Goal: Task Accomplishment & Management: Use online tool/utility

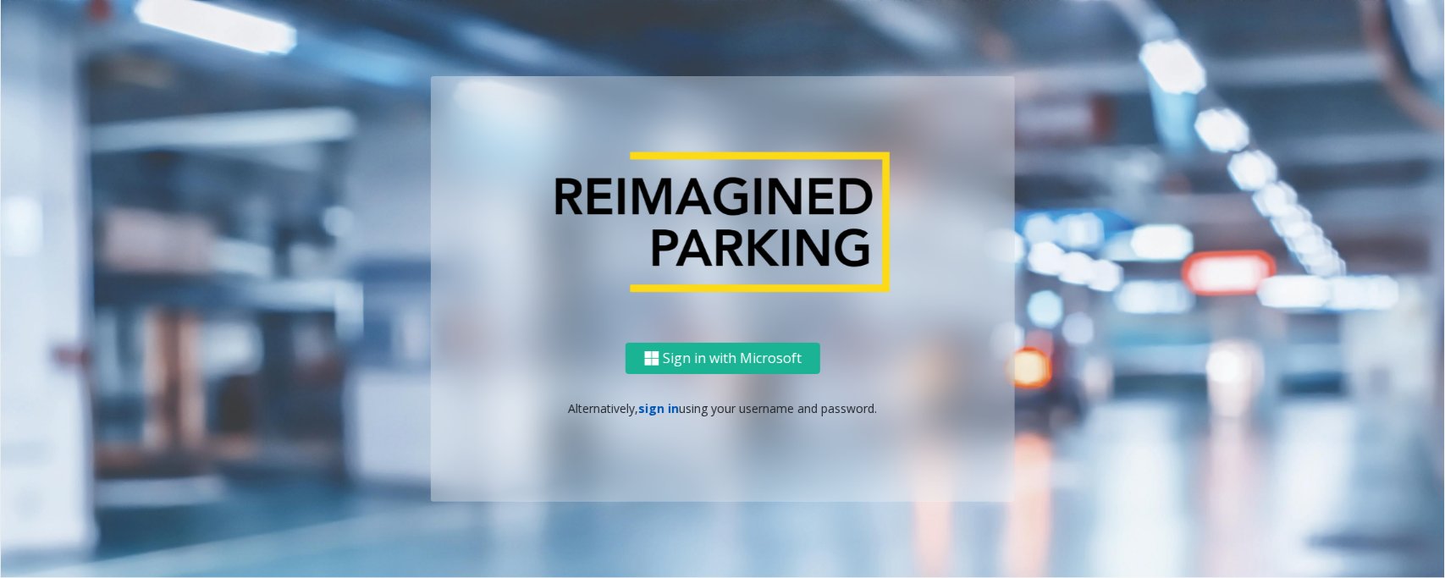
click at [649, 412] on link "sign in" at bounding box center [659, 408] width 41 height 16
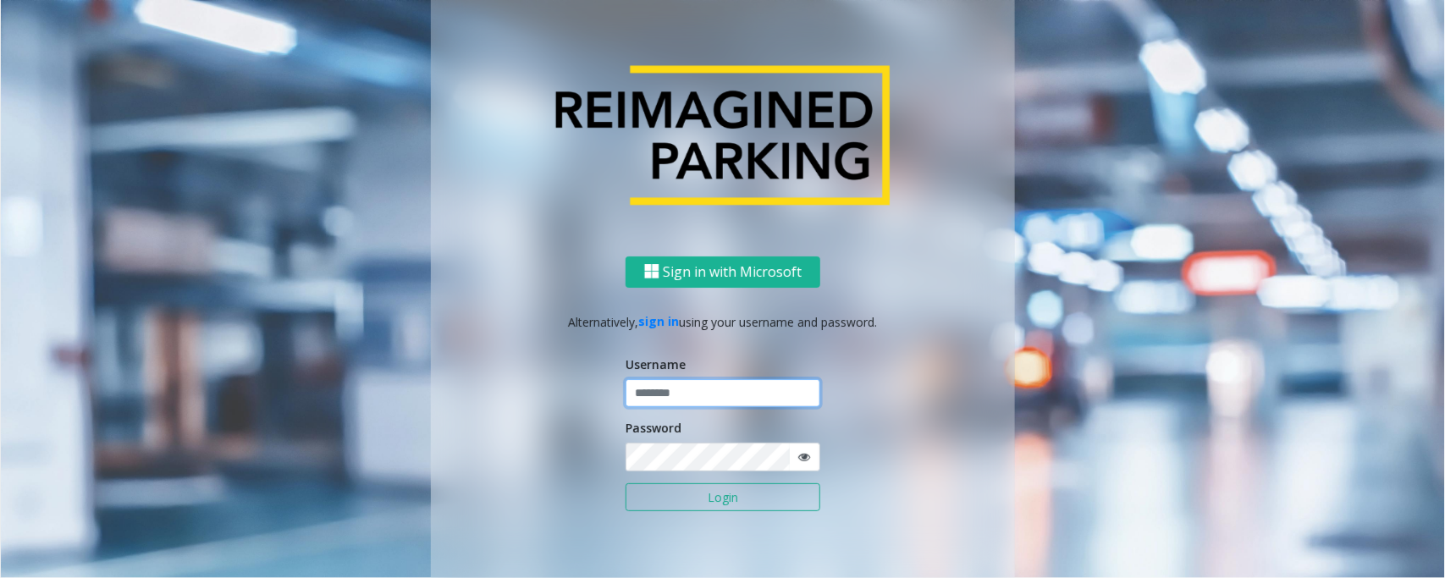
type input "*****"
click at [626, 483] on button "Login" at bounding box center [723, 497] width 195 height 29
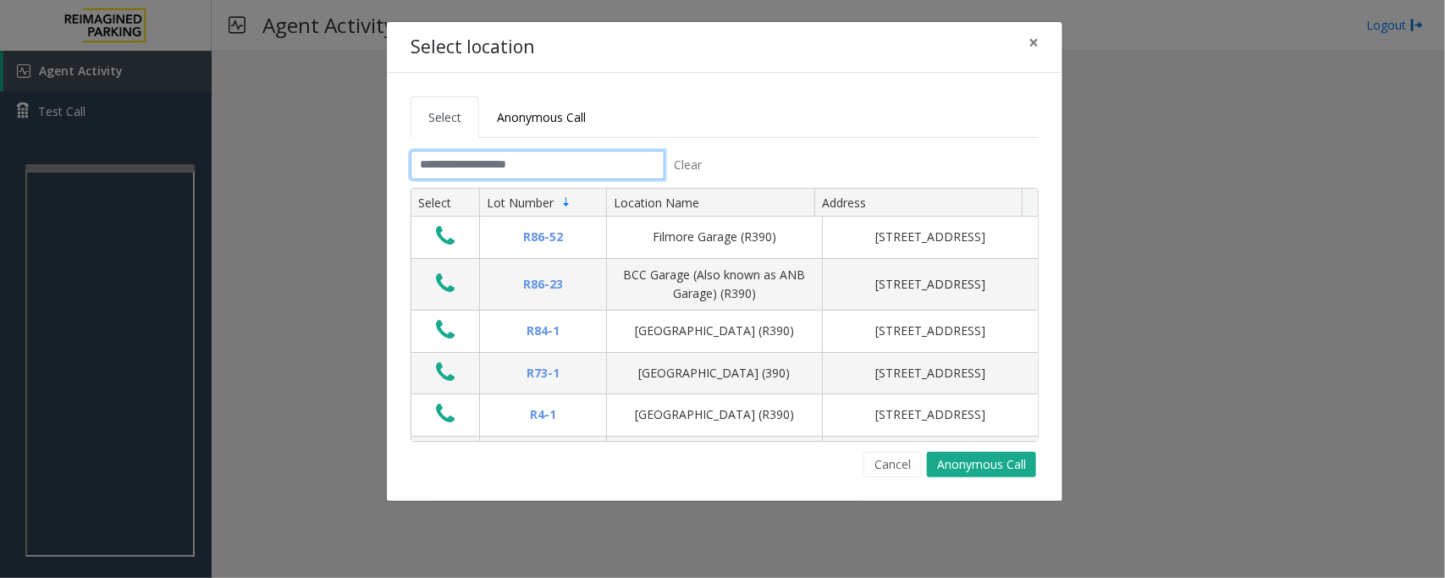
click at [546, 163] on input "text" at bounding box center [538, 165] width 254 height 29
click at [546, 161] on input "text" at bounding box center [538, 165] width 254 height 29
click at [508, 170] on input "text" at bounding box center [538, 165] width 254 height 29
click at [544, 163] on input "text" at bounding box center [538, 165] width 254 height 29
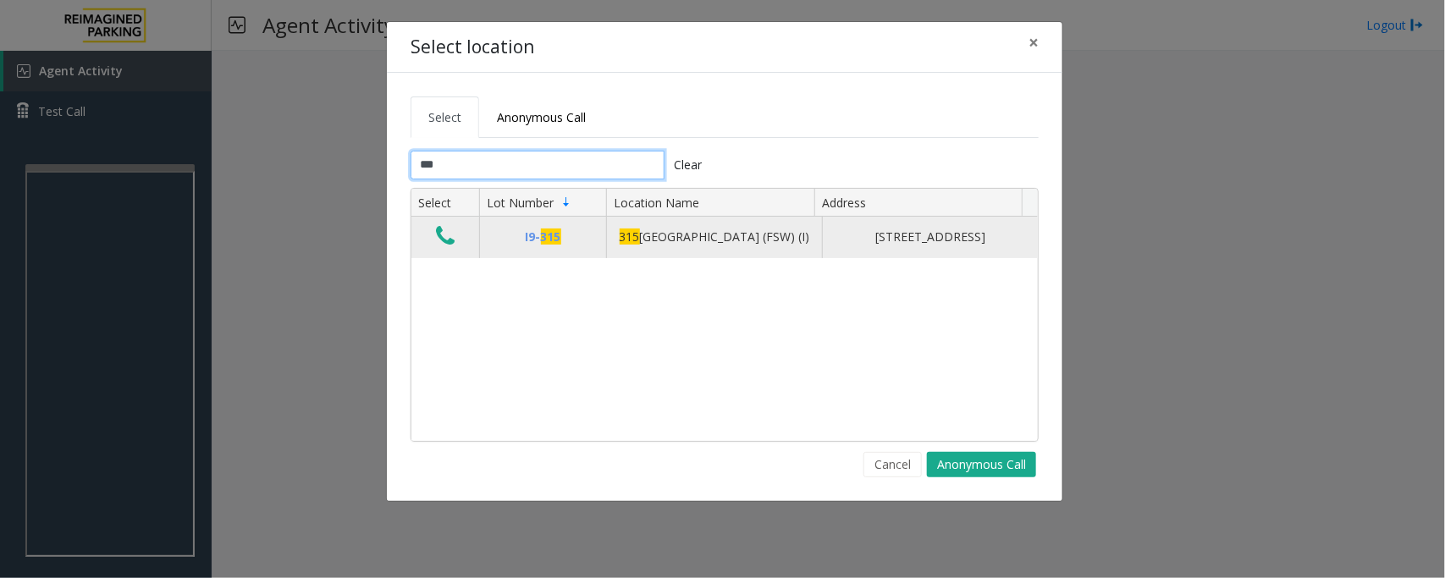
type input "***"
click at [451, 244] on icon "Data table" at bounding box center [445, 236] width 19 height 24
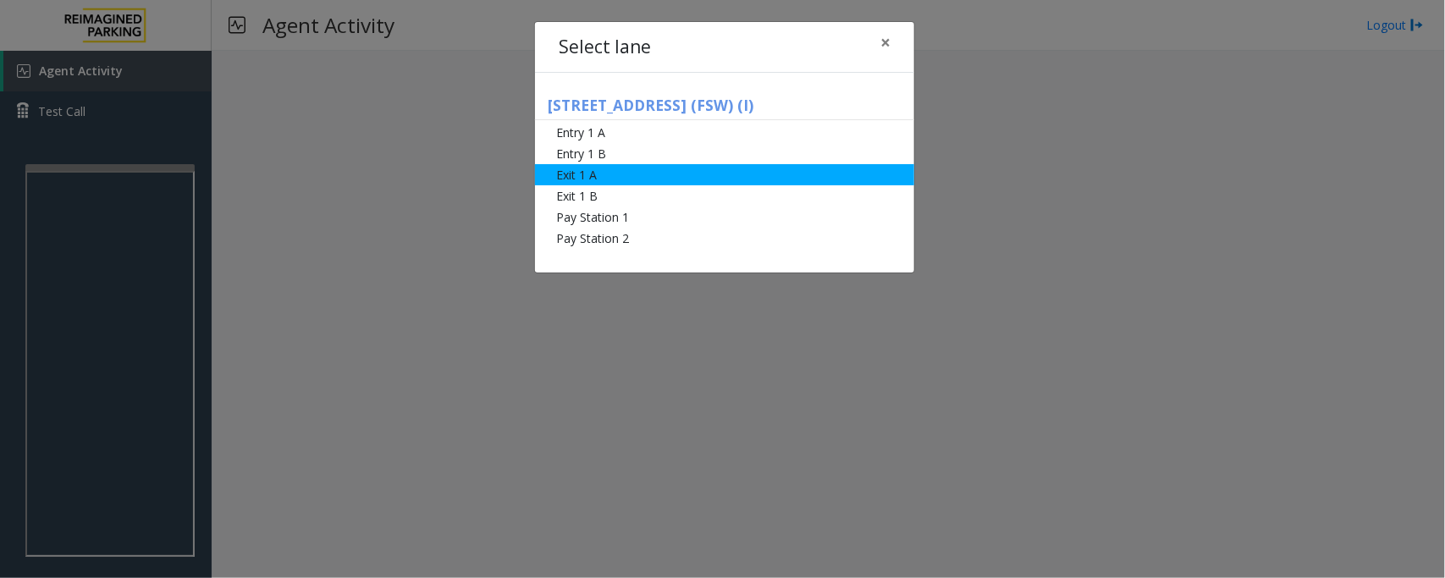
click at [578, 168] on li "Exit 1 A" at bounding box center [724, 174] width 379 height 21
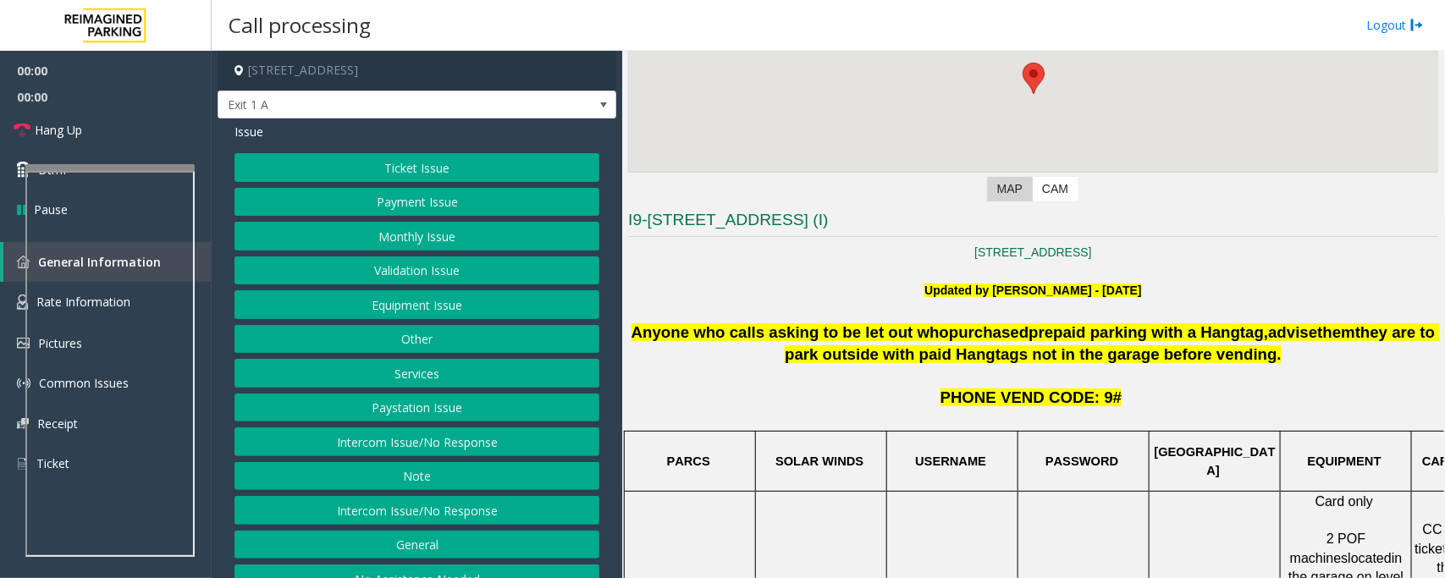
scroll to position [317, 0]
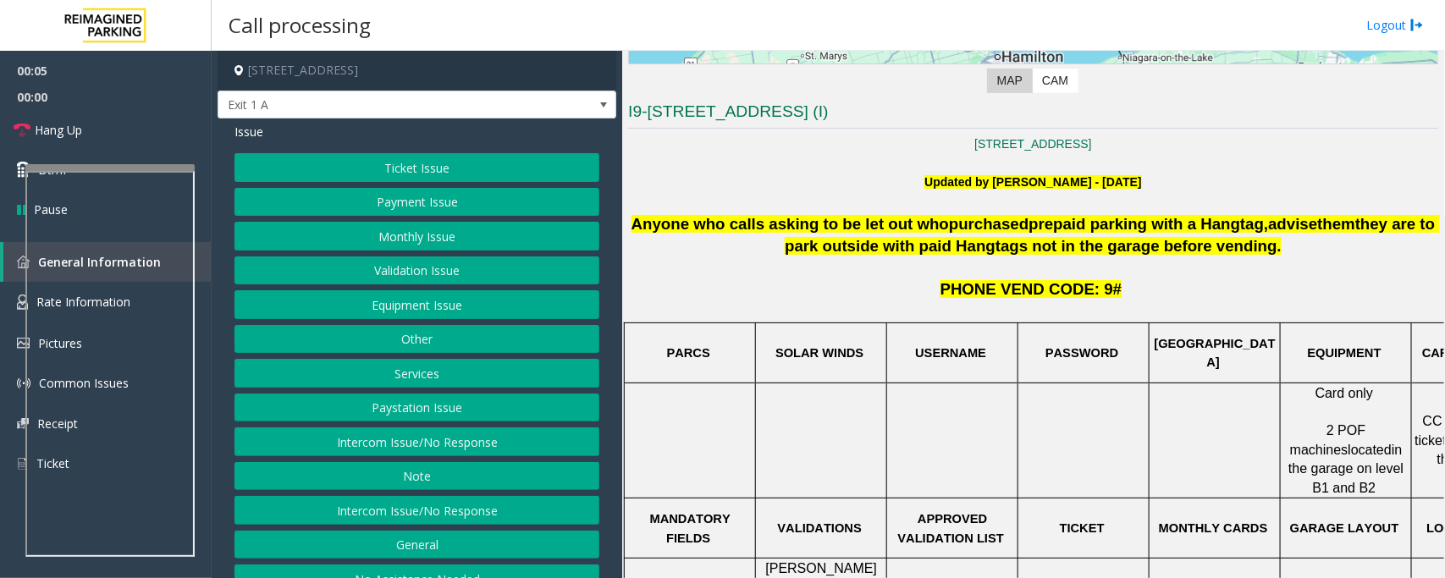
click at [436, 159] on button "Ticket Issue" at bounding box center [417, 167] width 365 height 29
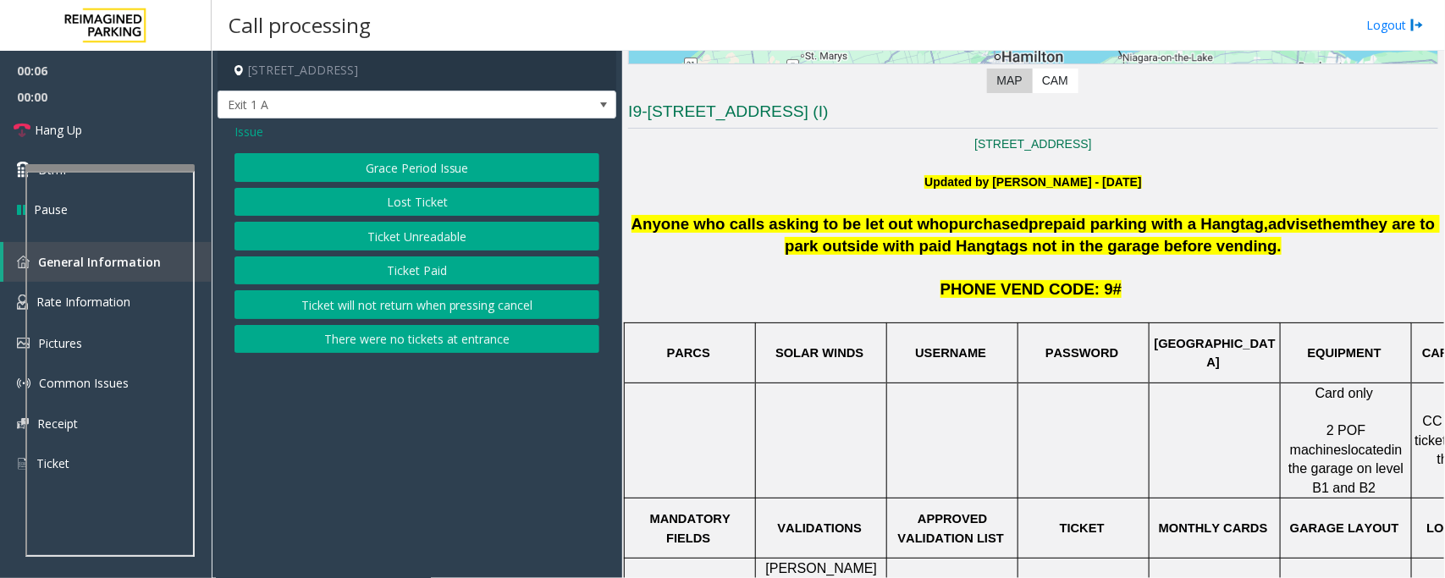
click at [407, 243] on button "Ticket Unreadable" at bounding box center [417, 236] width 365 height 29
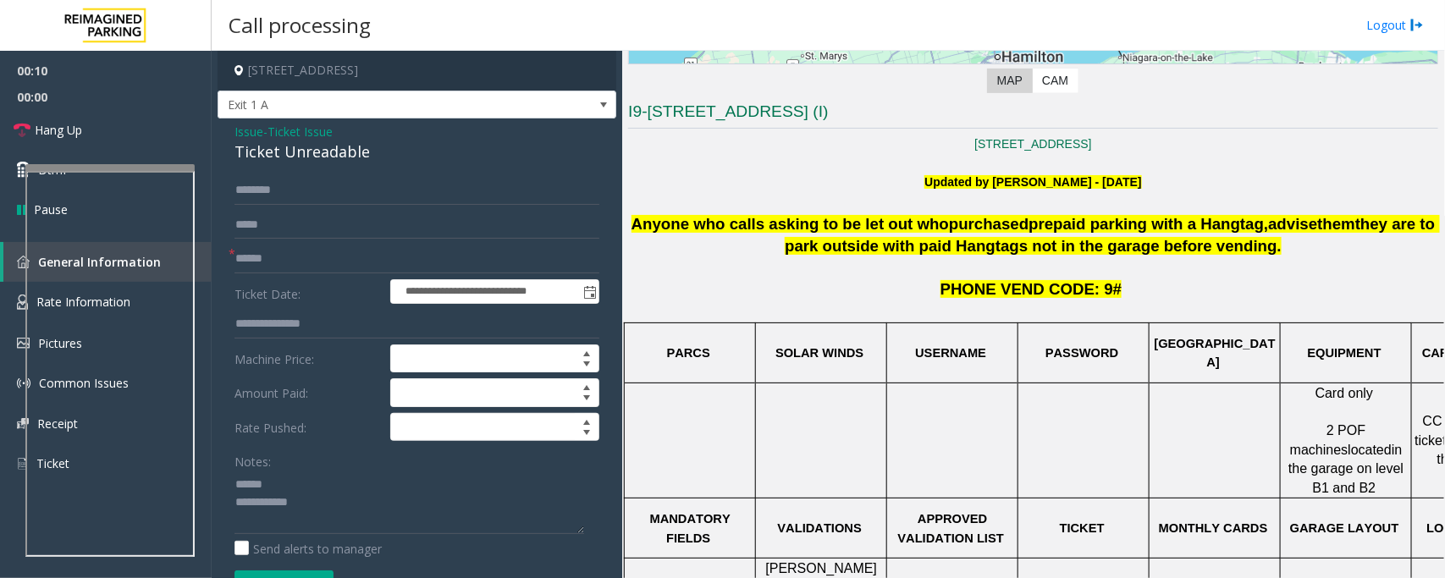
click at [305, 154] on div "Ticket Unreadable" at bounding box center [417, 152] width 365 height 23
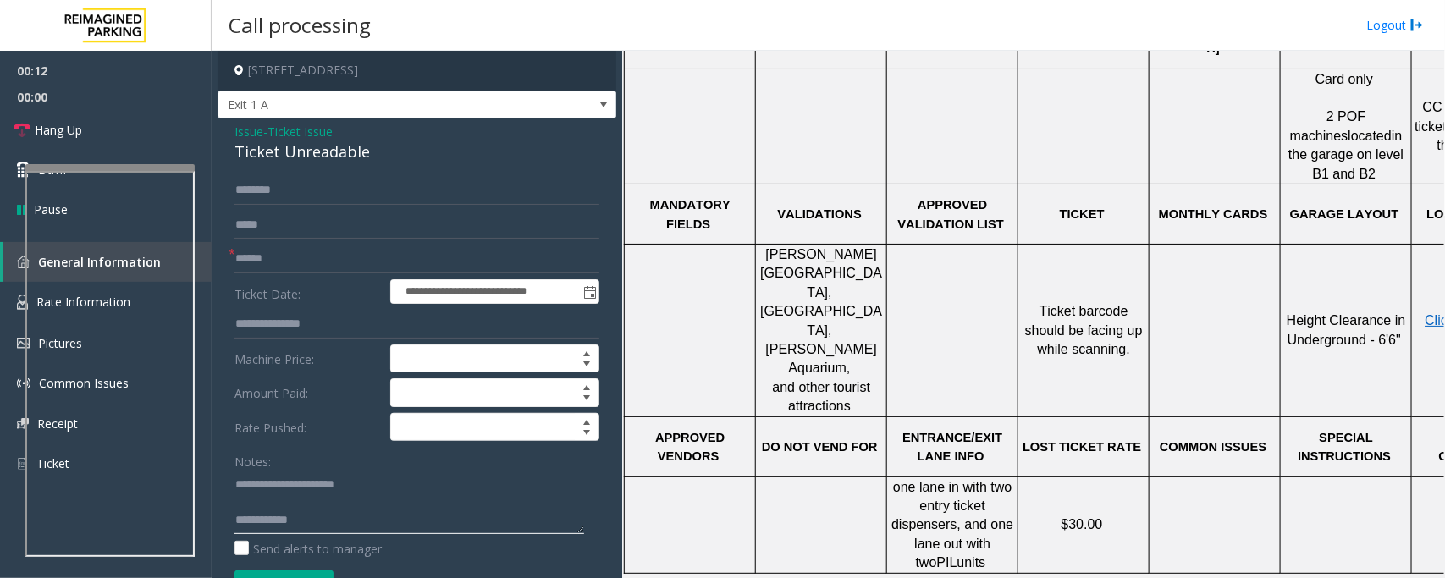
scroll to position [635, 0]
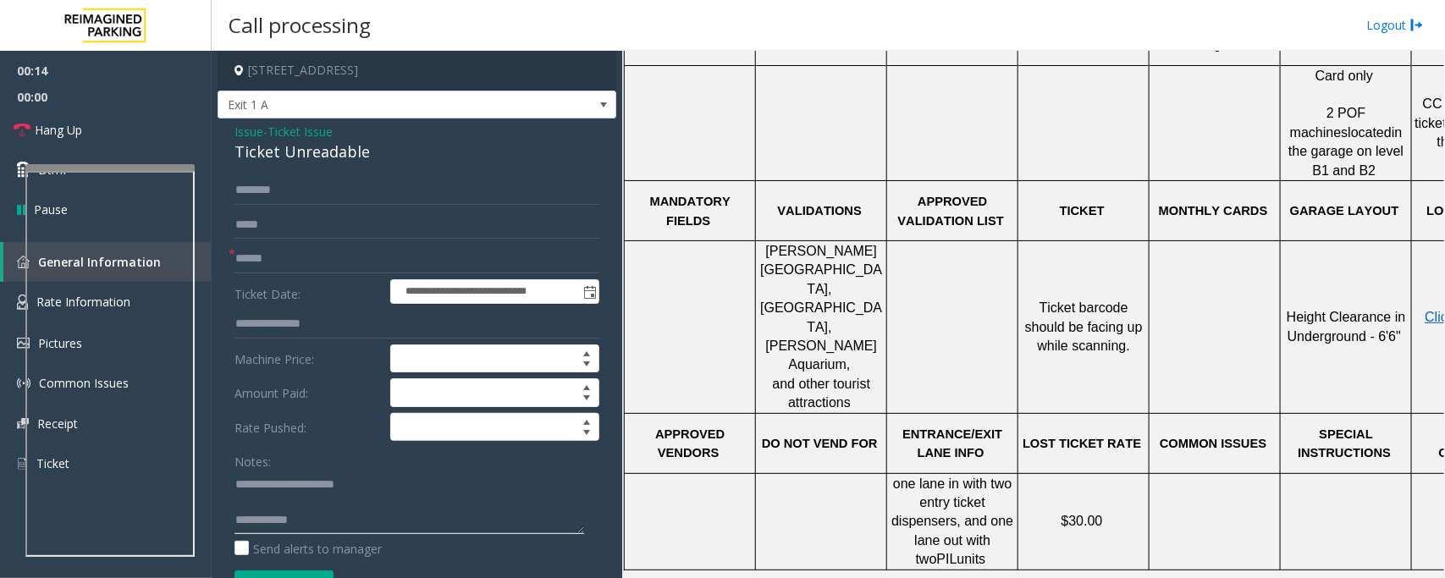
type textarea "**********"
click at [282, 250] on input "text" at bounding box center [417, 259] width 365 height 29
type input "*******"
click at [269, 500] on textarea at bounding box center [410, 502] width 350 height 63
click at [347, 517] on textarea at bounding box center [410, 502] width 350 height 63
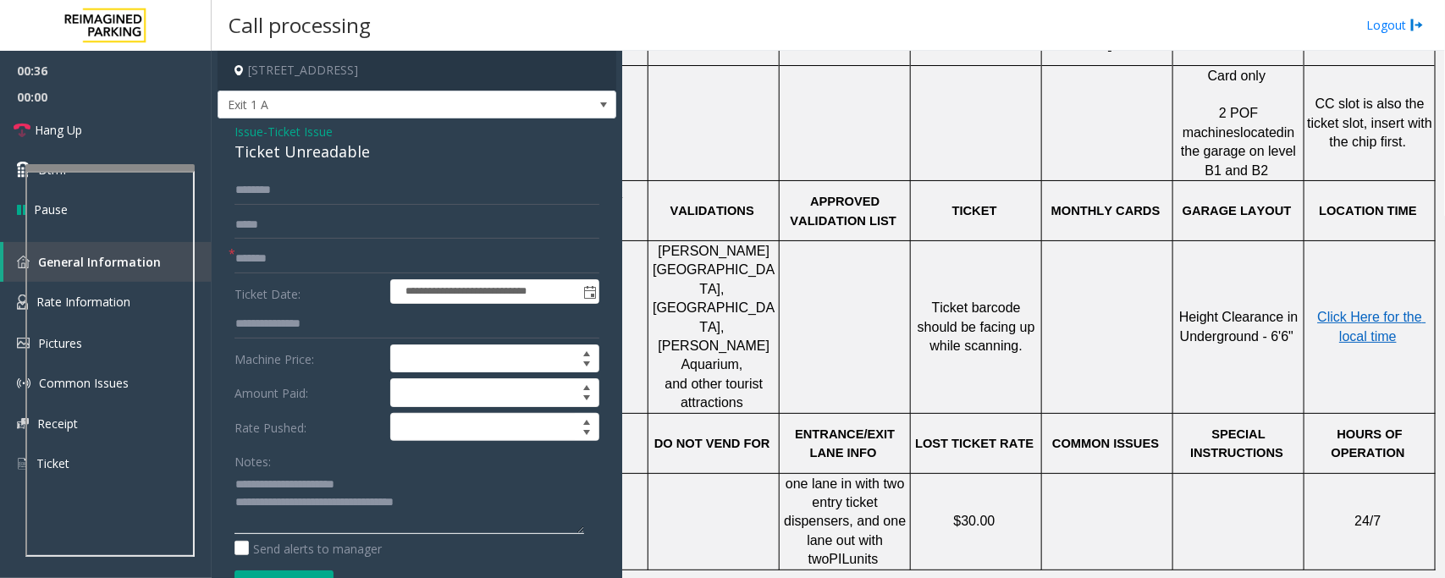
scroll to position [317, 123]
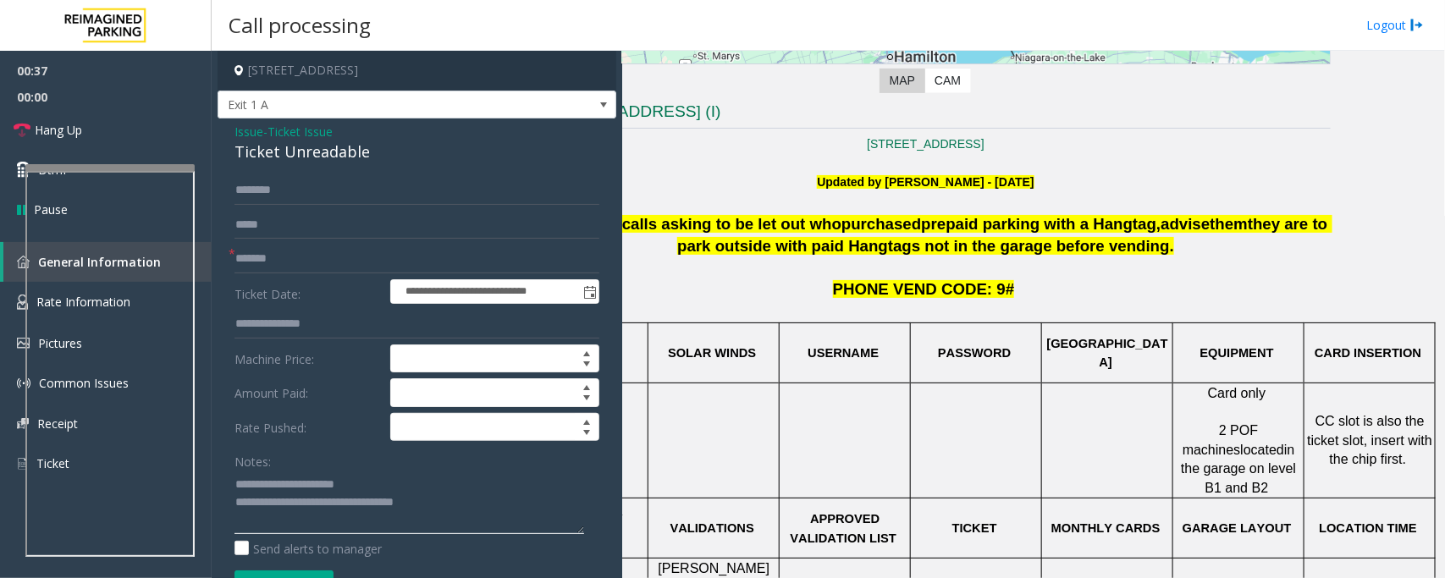
type textarea "**********"
click at [290, 189] on input "text" at bounding box center [417, 190] width 365 height 29
type input "*"
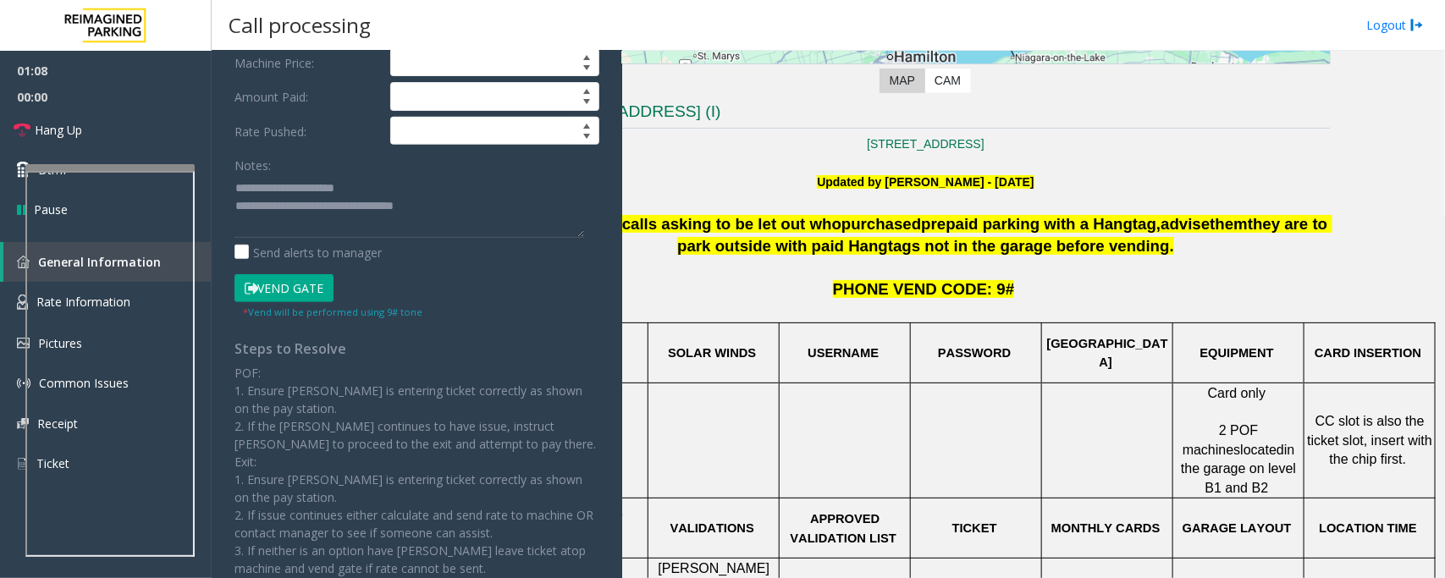
scroll to position [317, 0]
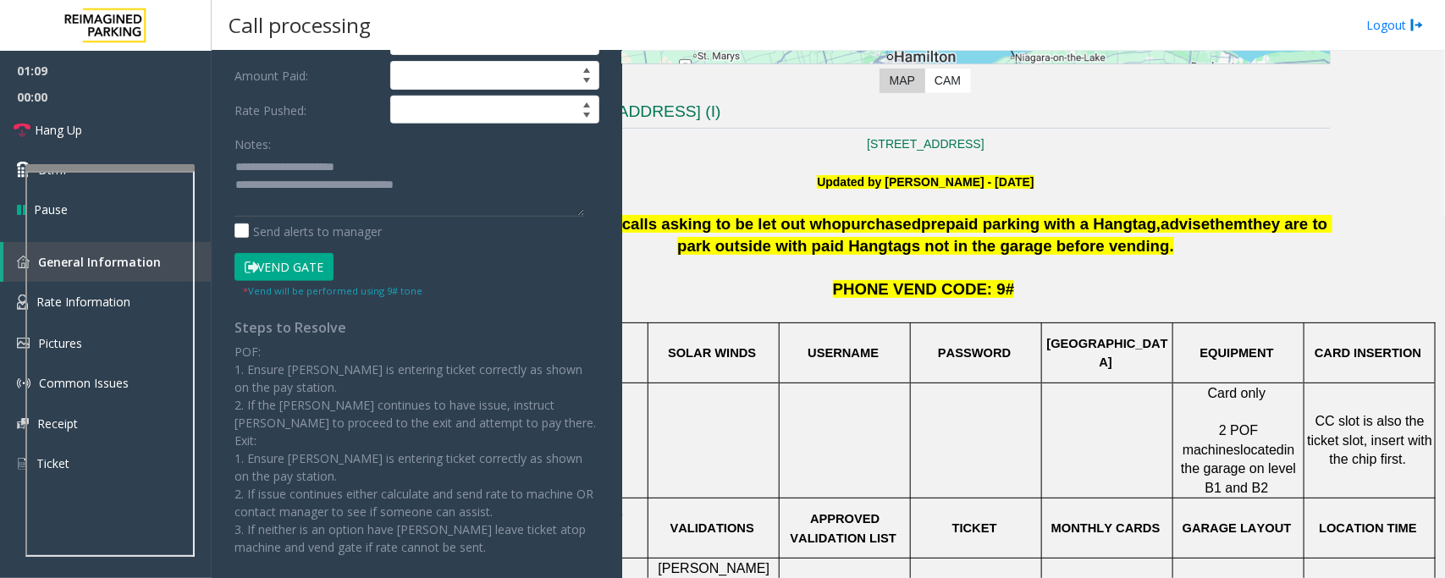
type input "********"
click at [292, 268] on button "Vend Gate" at bounding box center [284, 267] width 99 height 29
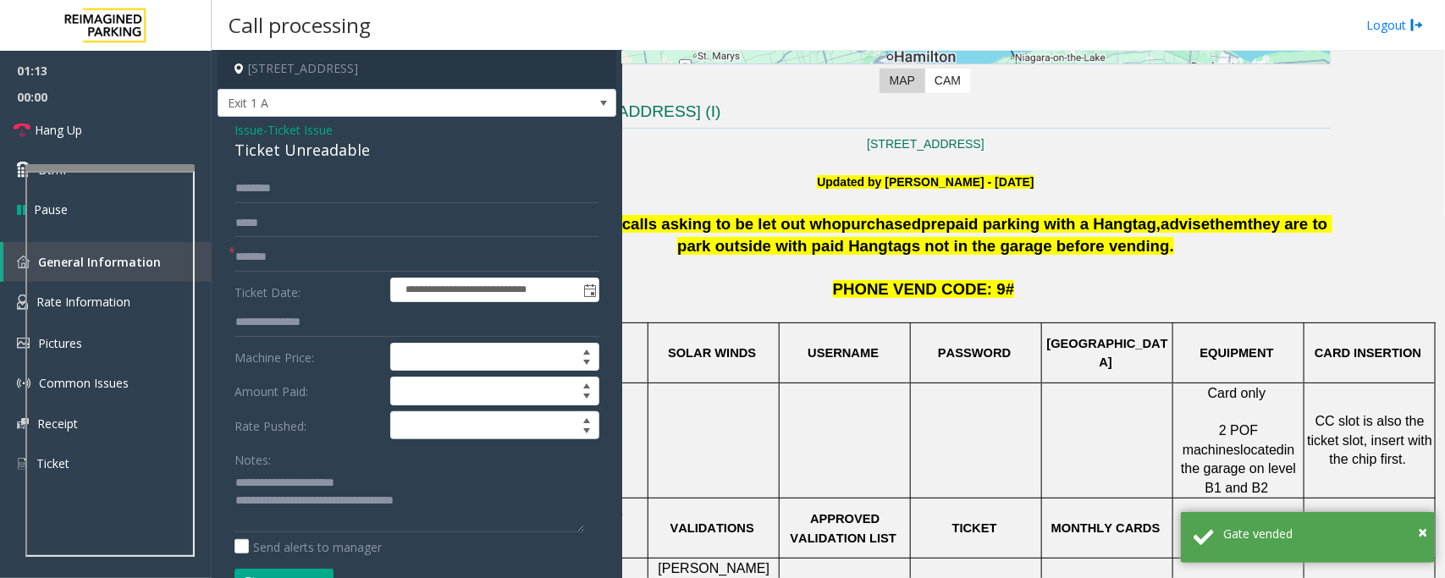
scroll to position [0, 0]
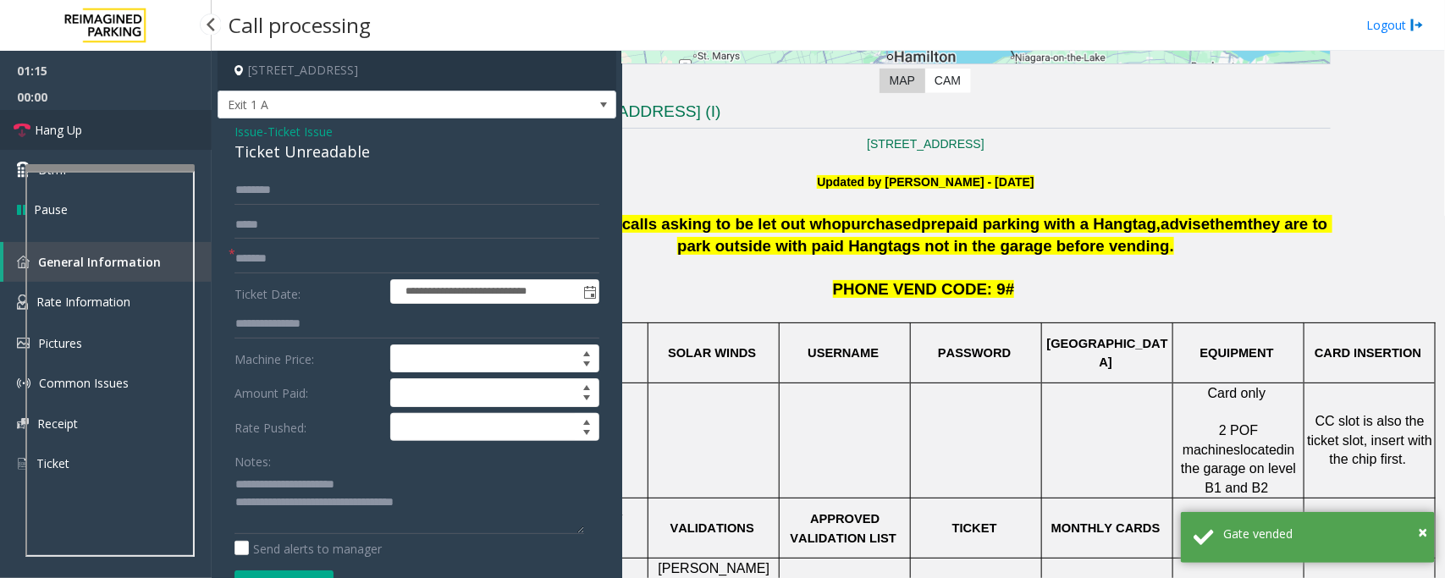
click at [68, 131] on span "Hang Up" at bounding box center [58, 130] width 47 height 18
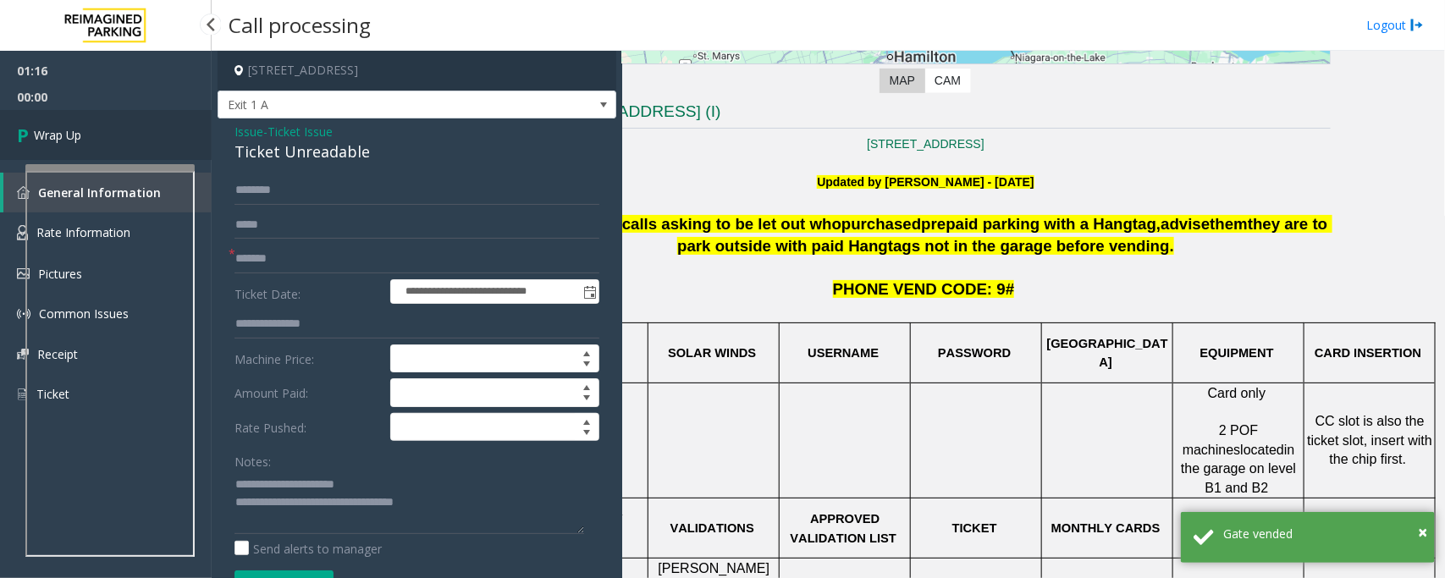
click at [68, 131] on span "Wrap Up" at bounding box center [57, 135] width 47 height 18
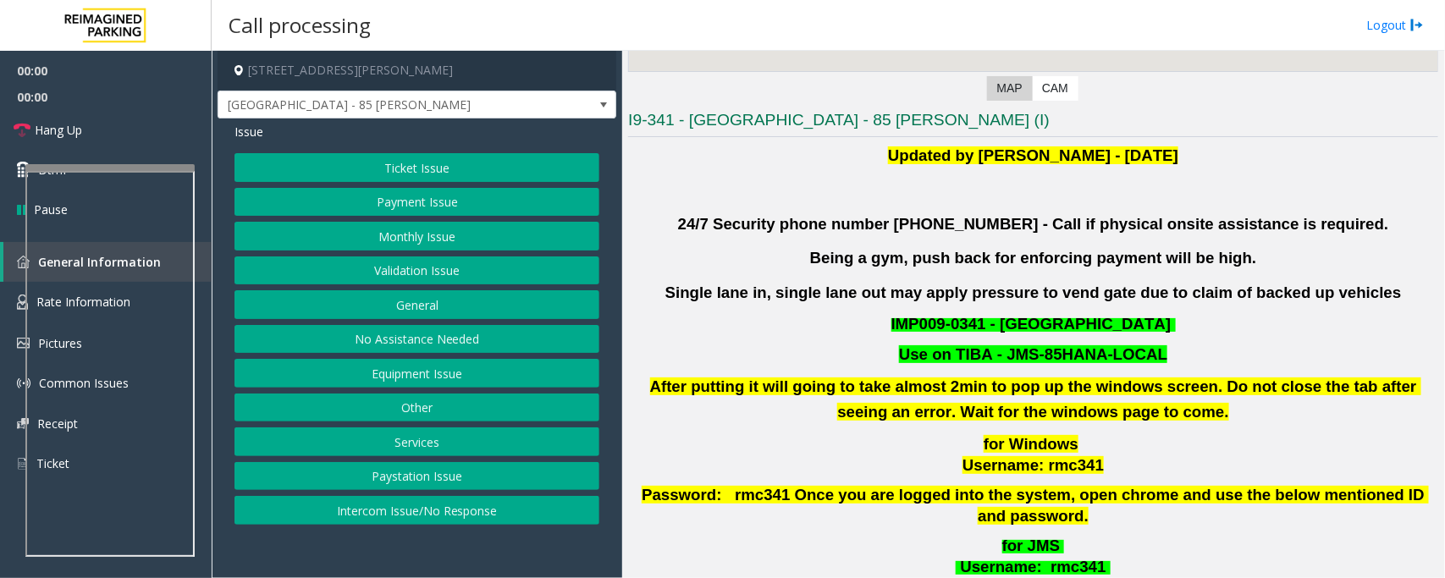
scroll to position [423, 0]
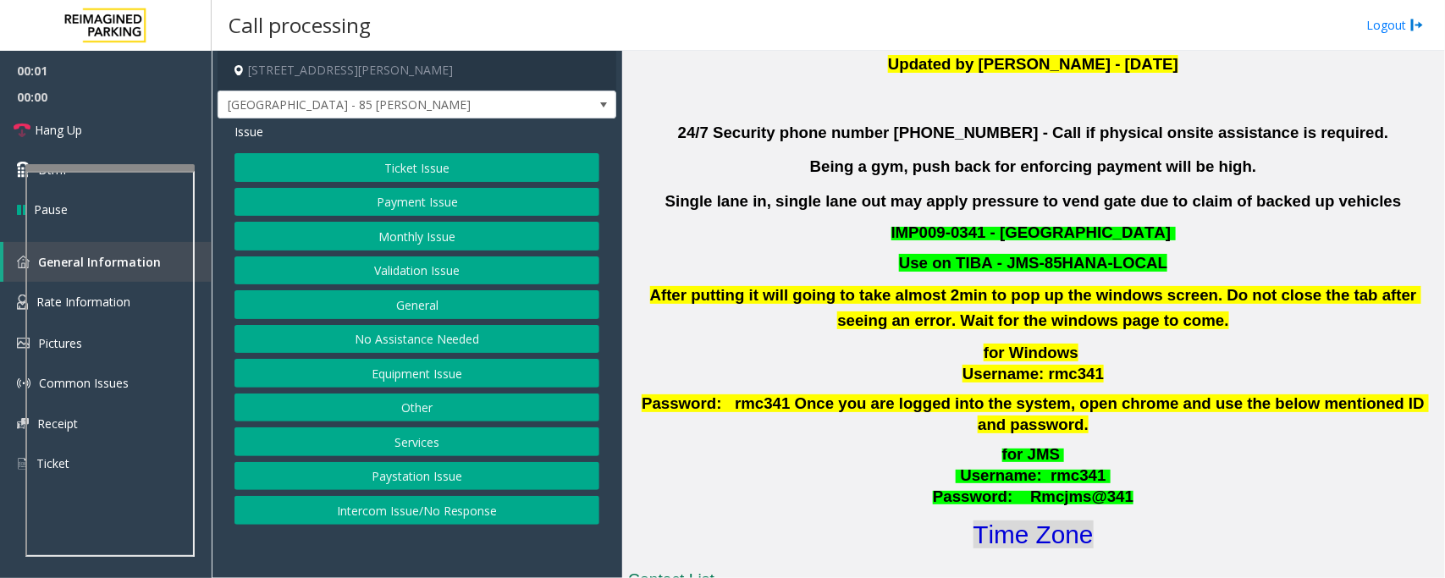
click at [1037, 521] on font "Time Zone" at bounding box center [1034, 535] width 120 height 28
click at [456, 269] on button "Validation Issue" at bounding box center [417, 271] width 365 height 29
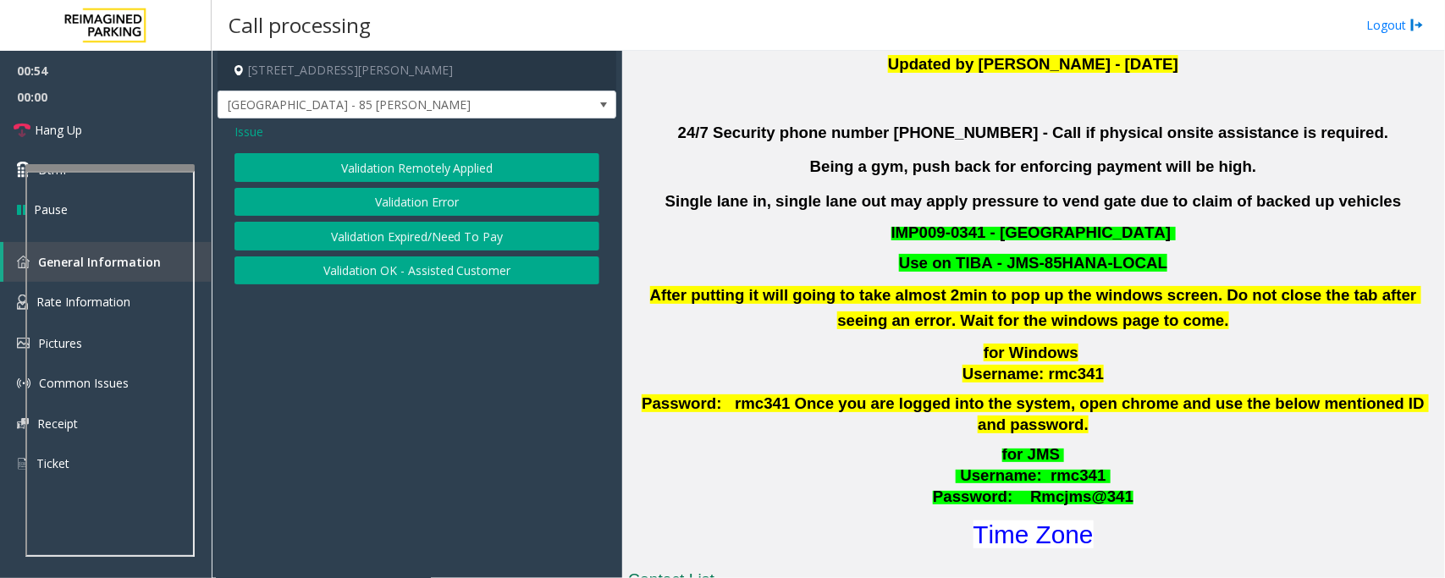
click at [378, 196] on button "Validation Error" at bounding box center [417, 202] width 365 height 29
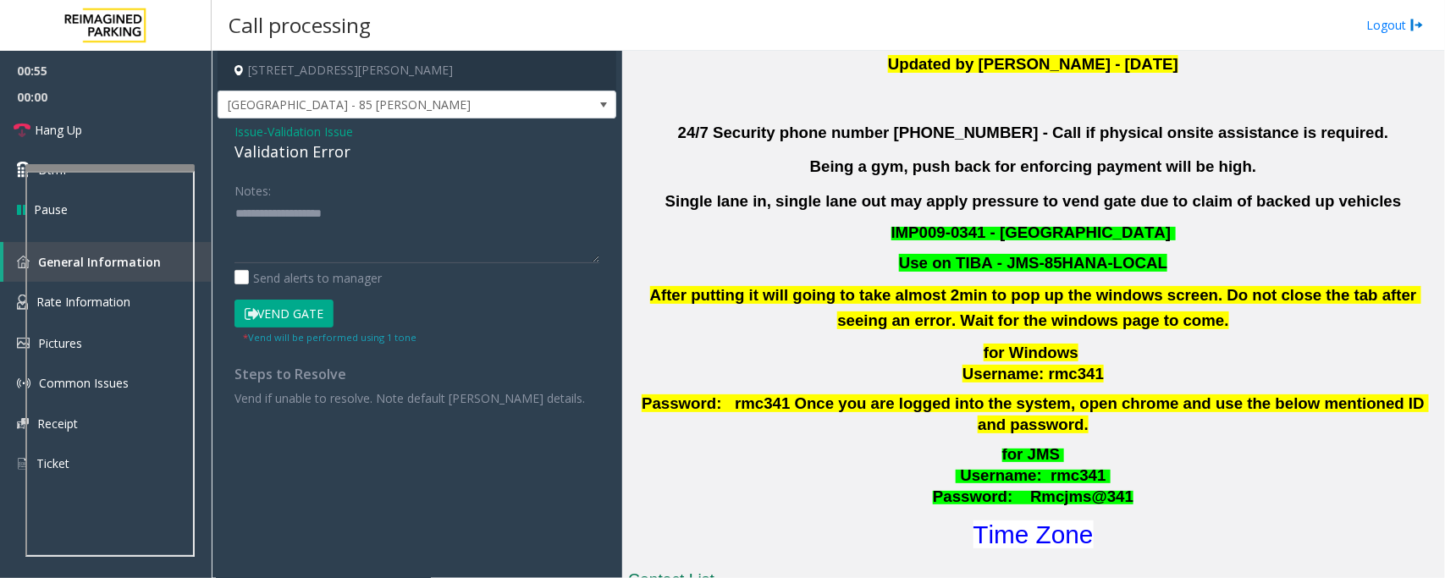
click at [294, 310] on button "Vend Gate" at bounding box center [284, 314] width 99 height 29
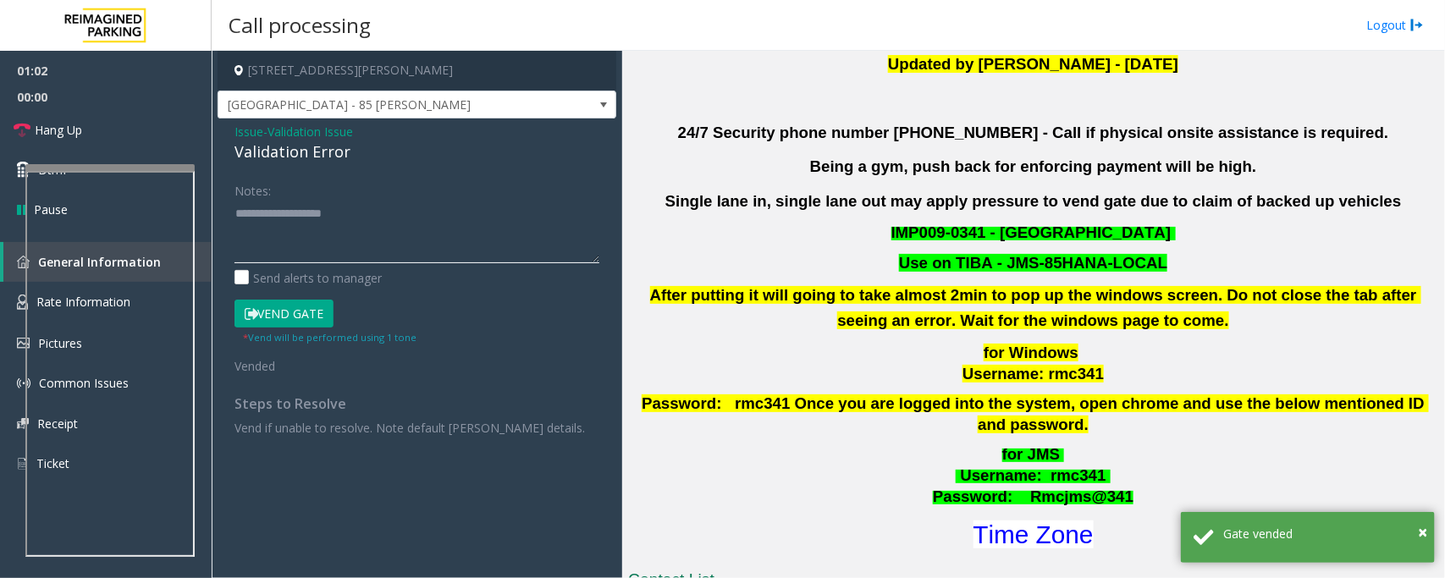
click at [264, 234] on textarea at bounding box center [417, 231] width 365 height 63
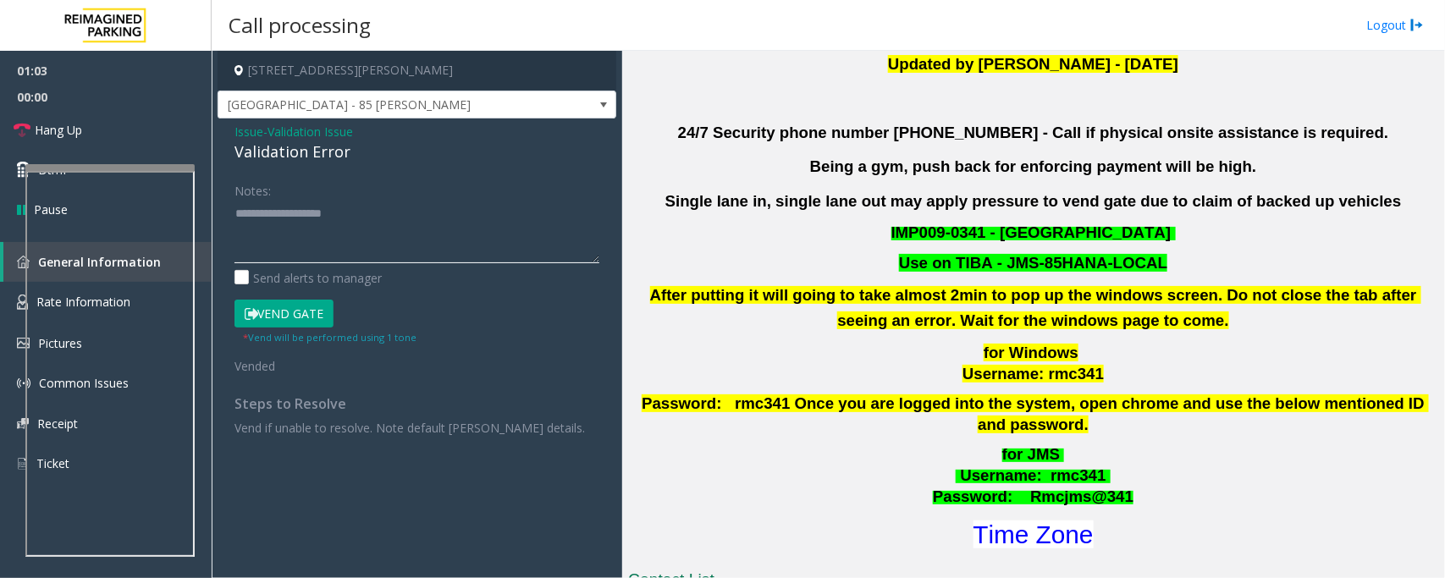
paste textarea "**********"
type textarea "**********"
click at [85, 131] on link "Hang Up" at bounding box center [106, 130] width 212 height 40
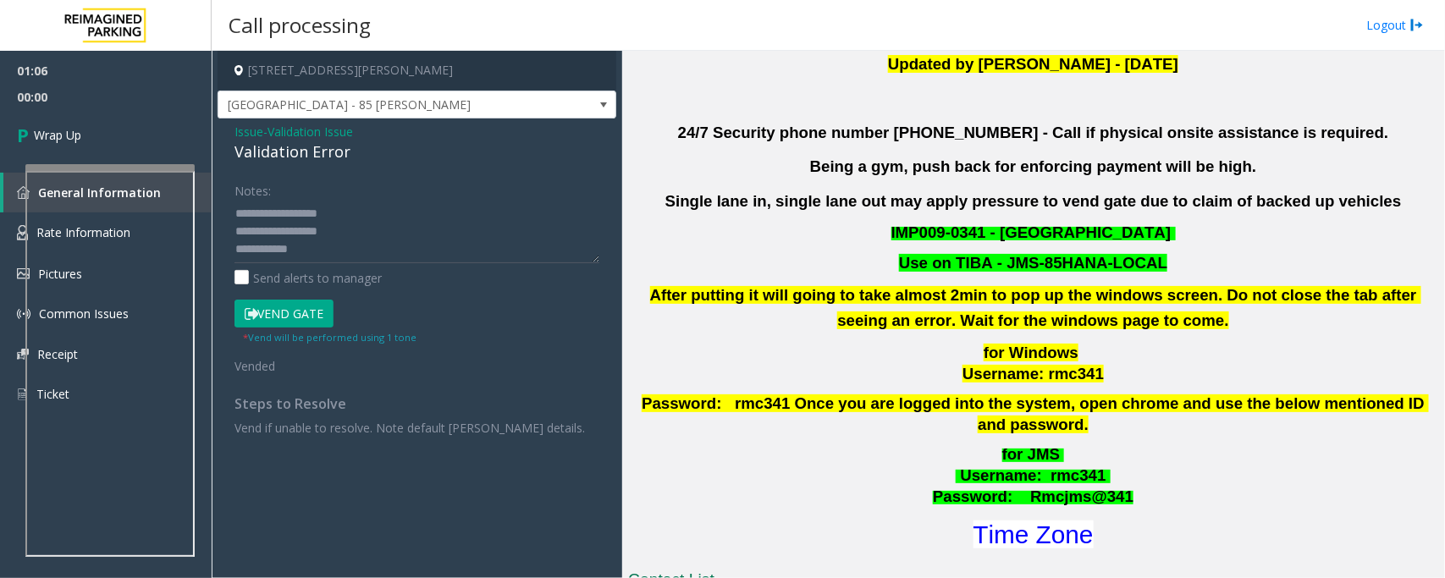
scroll to position [52, 0]
click at [121, 133] on link "Wrap Up" at bounding box center [106, 135] width 212 height 50
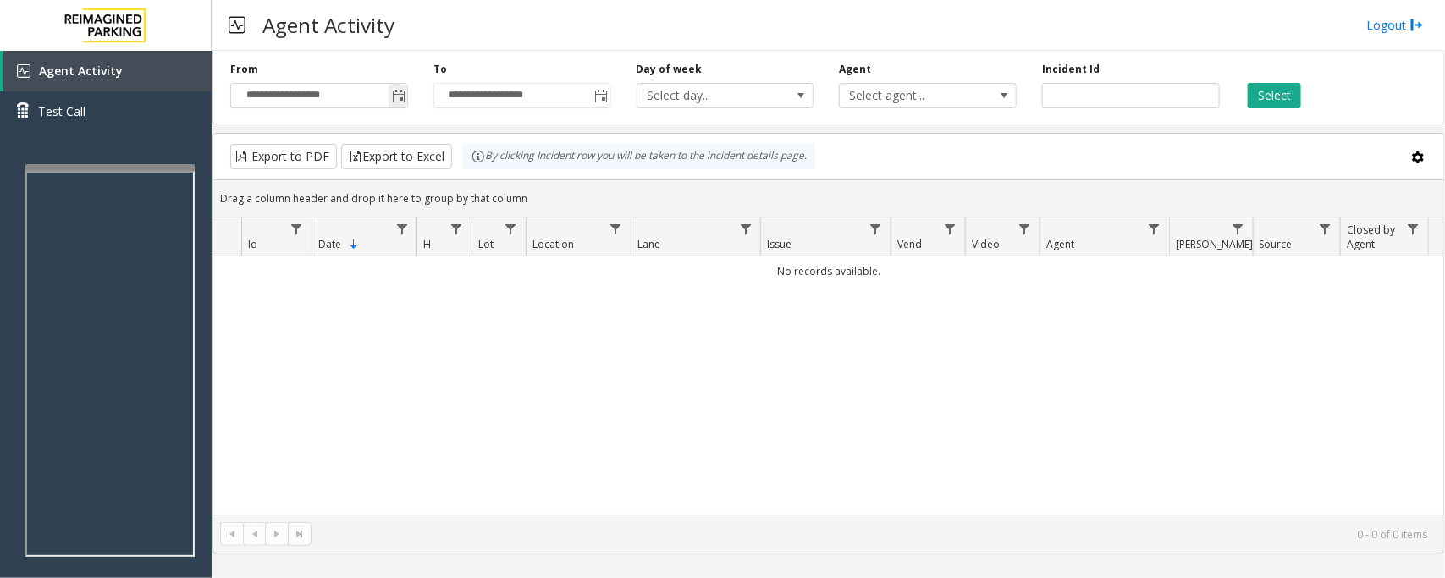
click at [400, 102] on span "Toggle popup" at bounding box center [399, 97] width 14 height 14
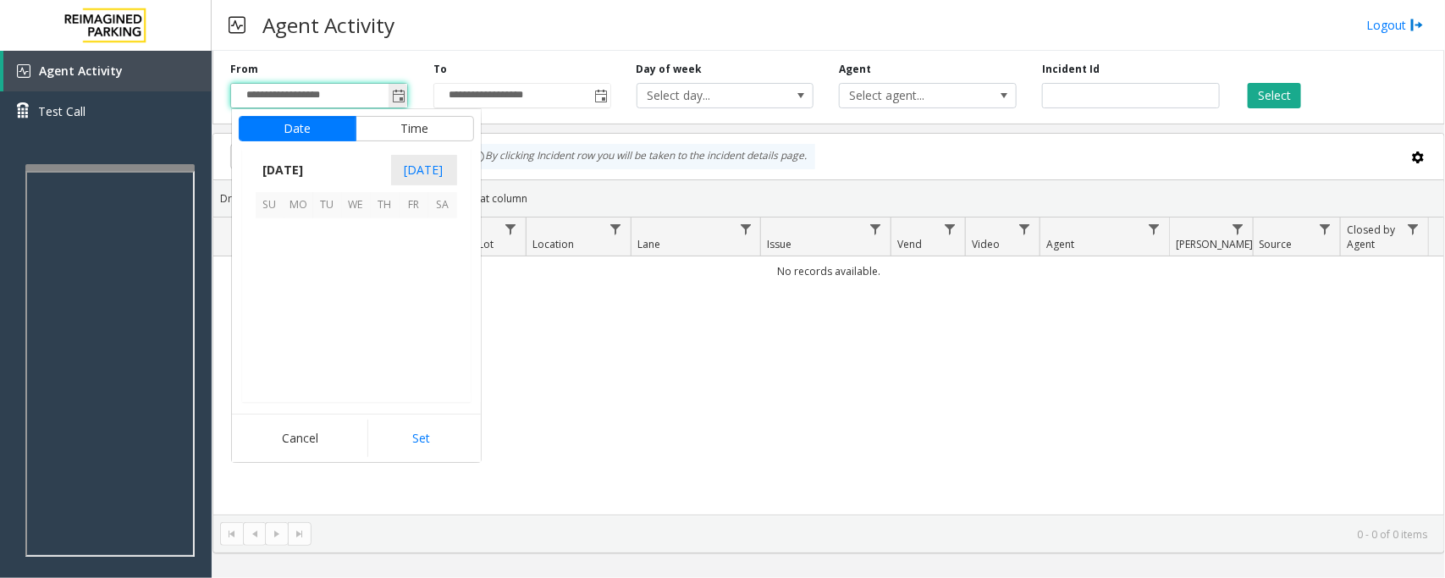
scroll to position [303731, 0]
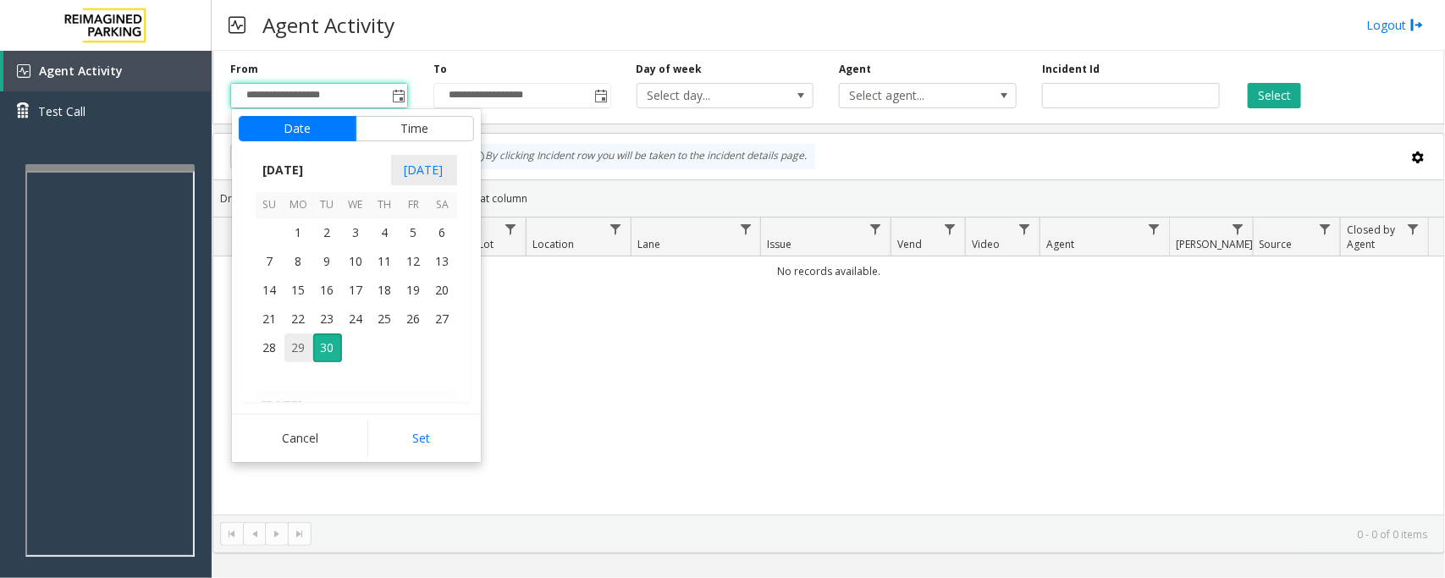
click at [298, 351] on span "29" at bounding box center [298, 348] width 29 height 29
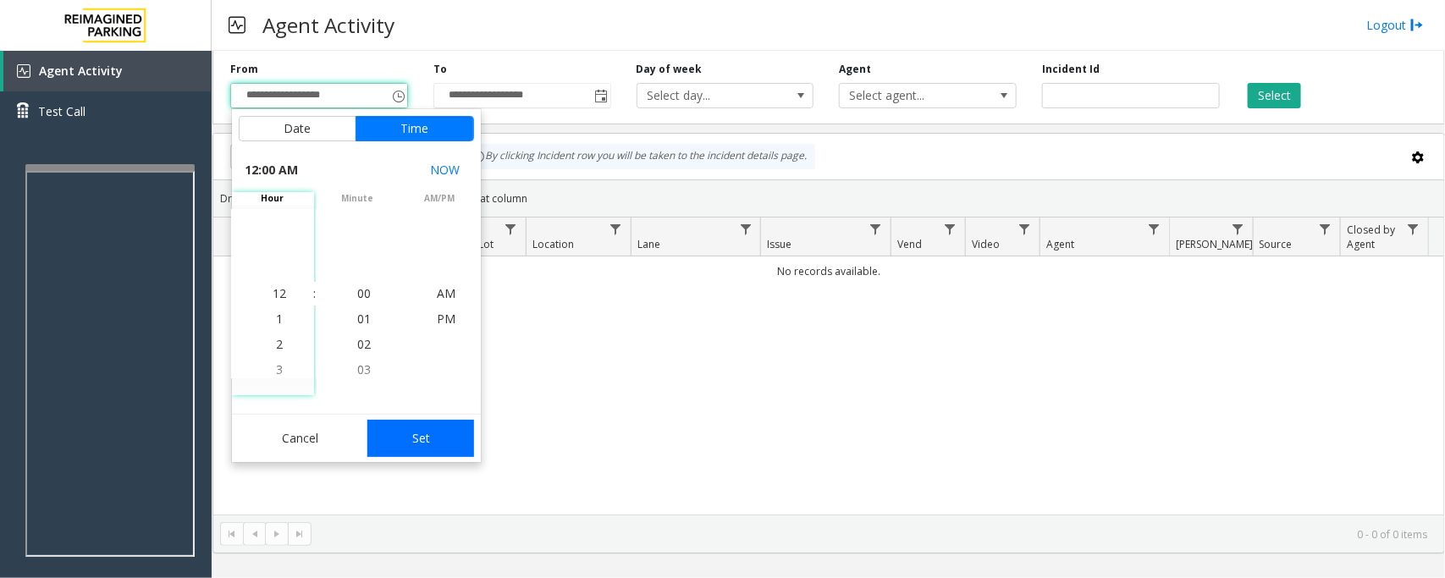
click at [436, 445] on button "Set" at bounding box center [420, 438] width 107 height 37
type input "**********"
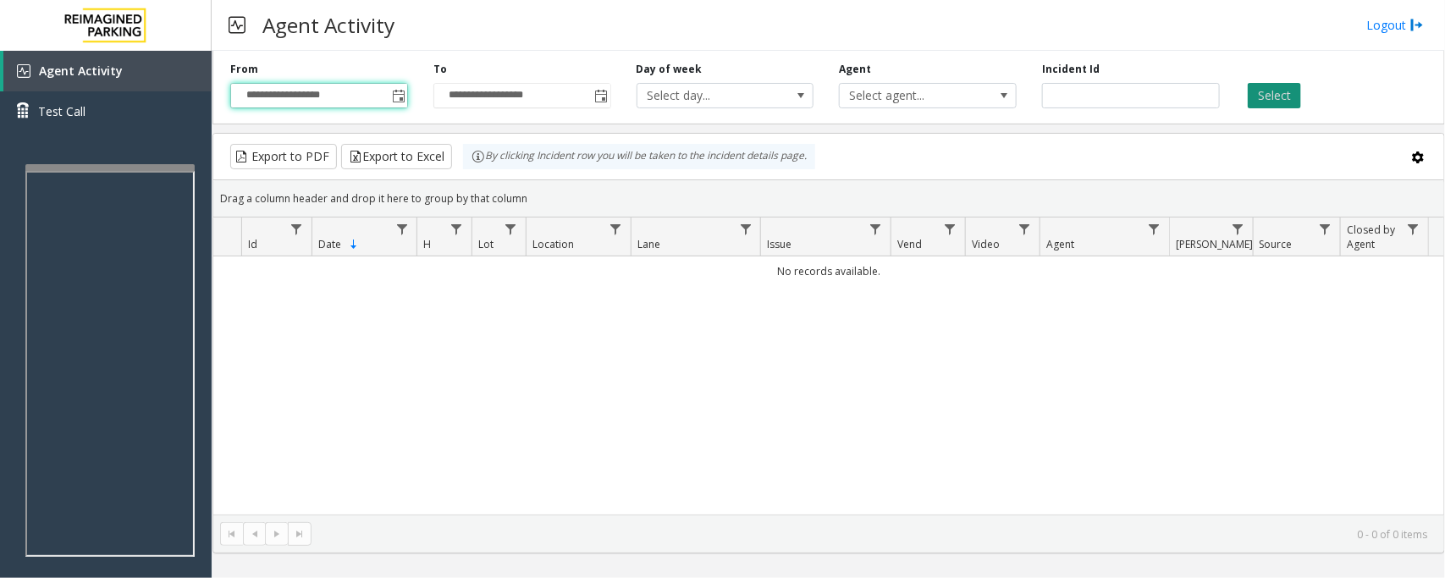
click at [1273, 91] on button "Select" at bounding box center [1274, 95] width 53 height 25
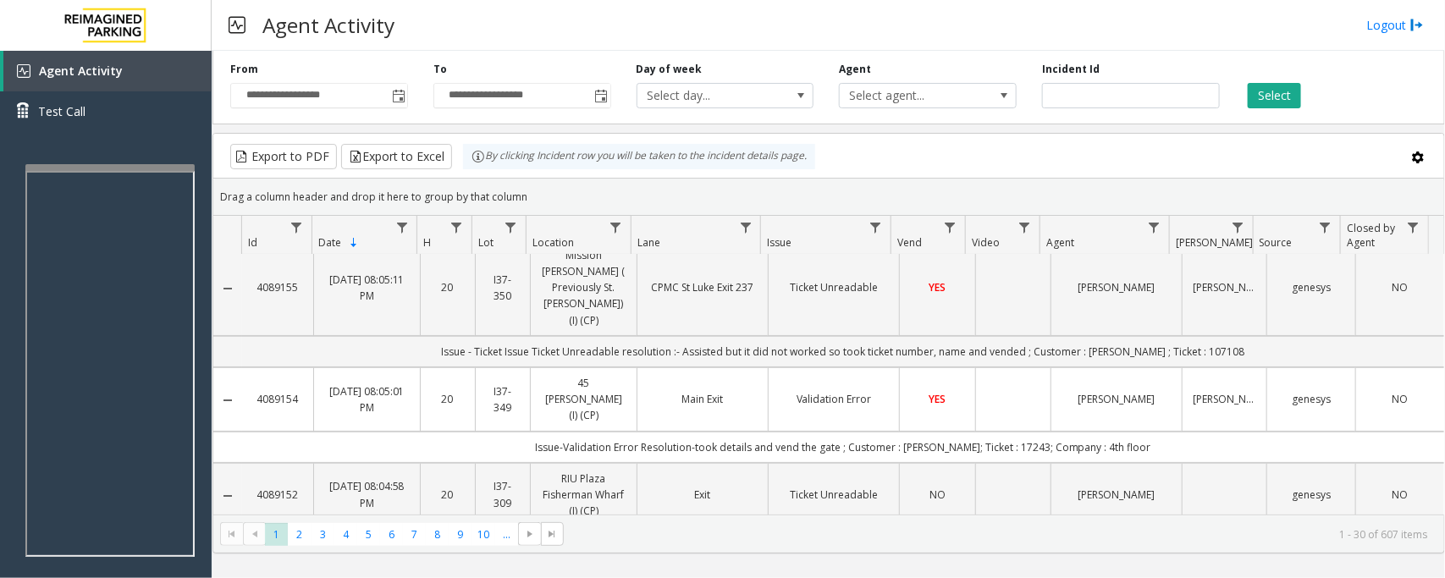
scroll to position [0, 0]
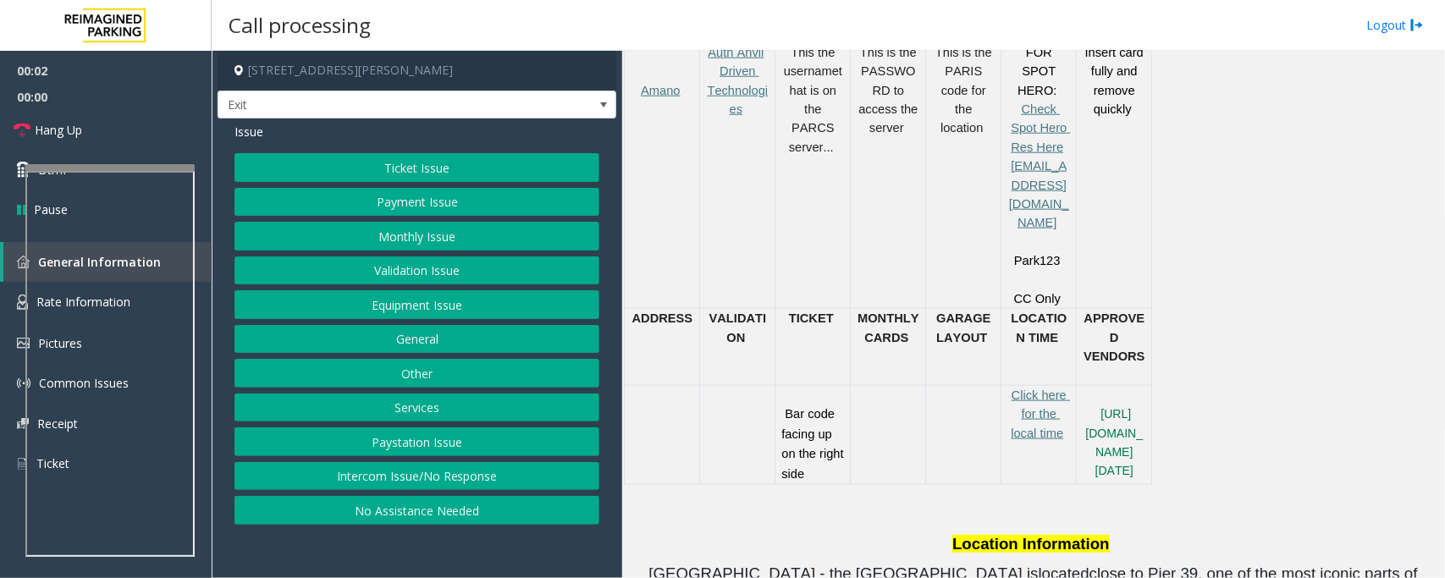
scroll to position [952, 0]
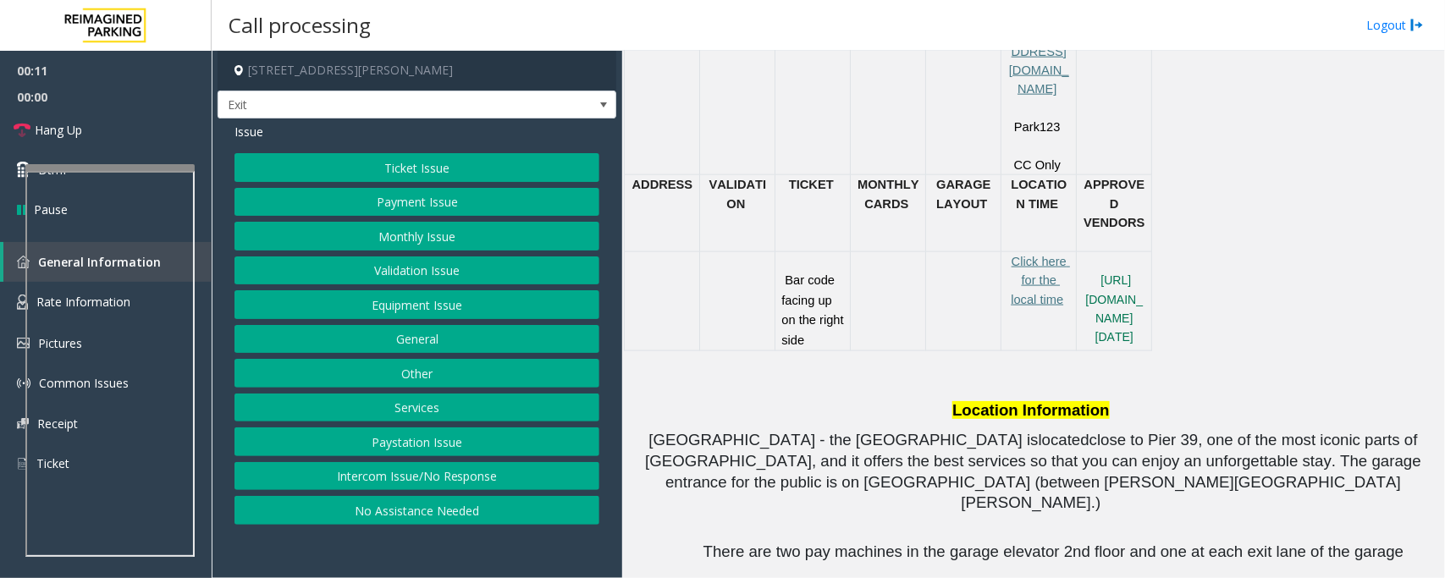
click at [385, 307] on button "Equipment Issue" at bounding box center [417, 304] width 365 height 29
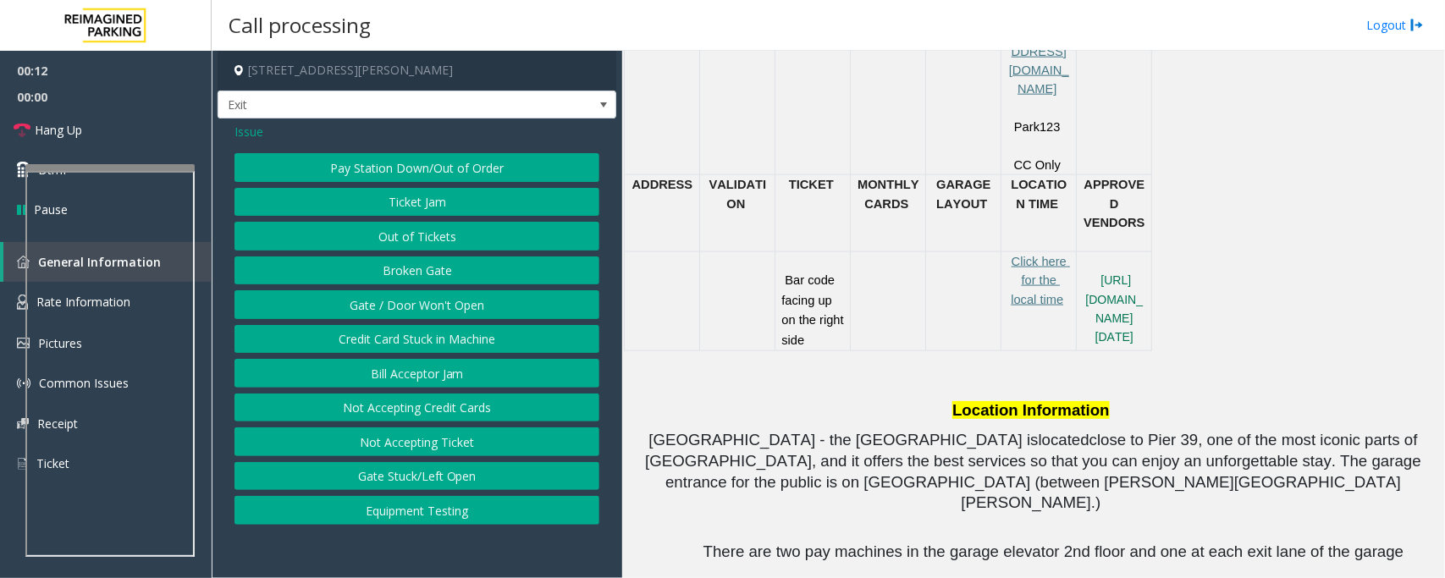
click at [420, 203] on button "Ticket Jam" at bounding box center [417, 202] width 365 height 29
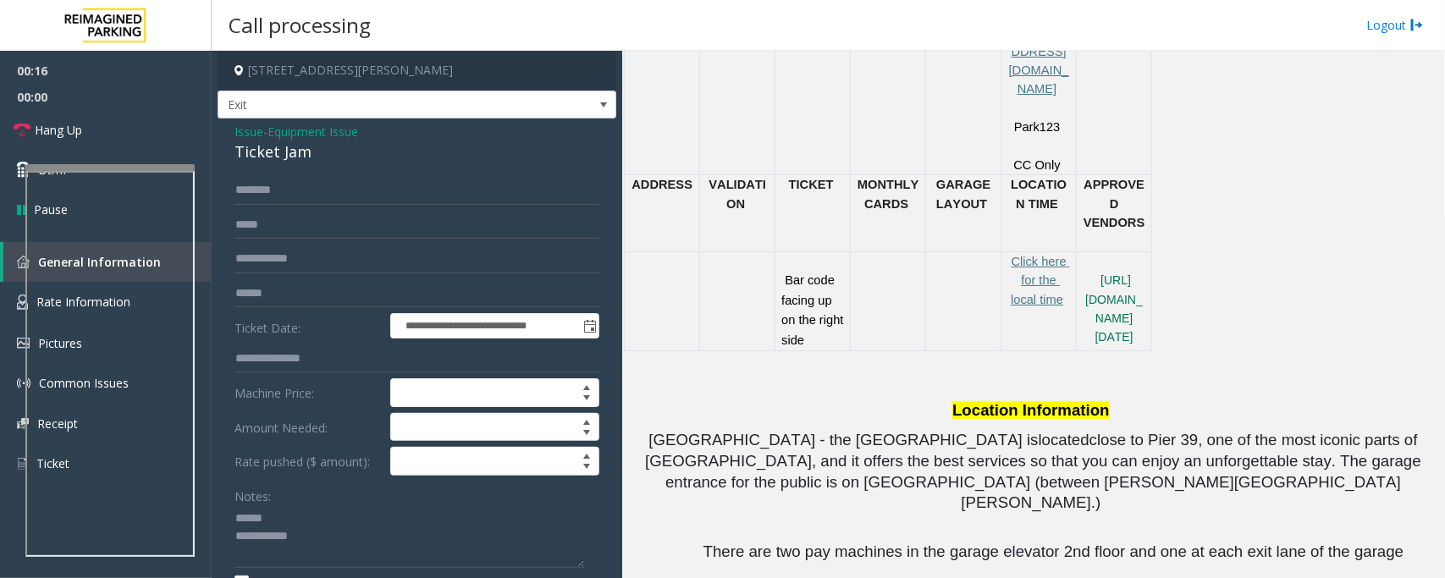
click at [264, 157] on div "Ticket Jam" at bounding box center [417, 152] width 365 height 23
click at [265, 521] on textarea at bounding box center [410, 536] width 350 height 63
click at [271, 519] on textarea at bounding box center [410, 536] width 350 height 63
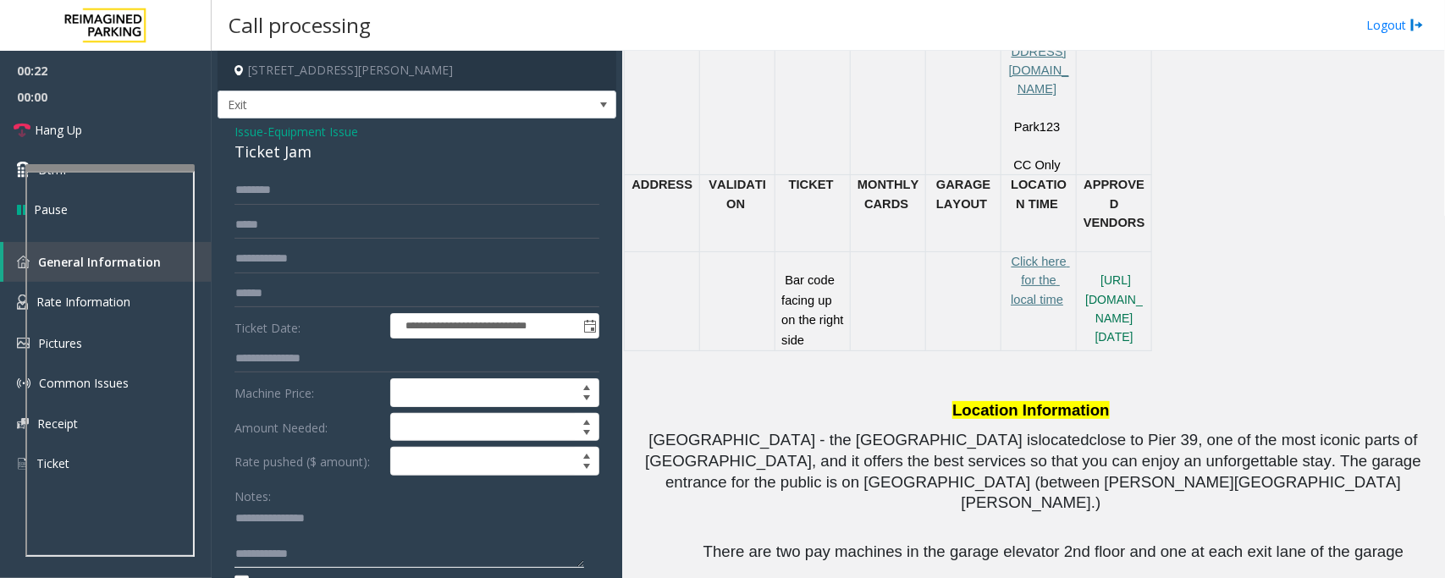
click at [269, 519] on textarea at bounding box center [410, 536] width 350 height 63
click at [265, 294] on input "text" at bounding box center [417, 293] width 365 height 29
click at [254, 539] on textarea at bounding box center [410, 536] width 350 height 63
click at [339, 551] on textarea at bounding box center [410, 536] width 350 height 63
click at [350, 538] on textarea at bounding box center [410, 536] width 350 height 63
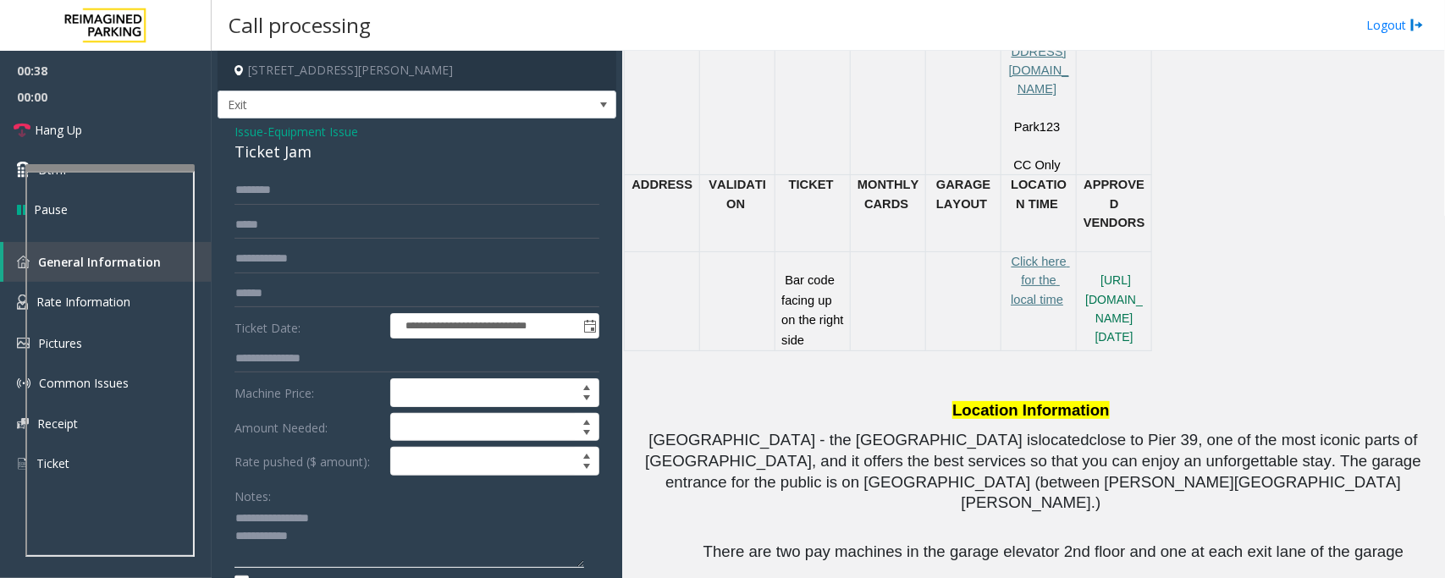
paste textarea "**********"
click at [106, 136] on link "Hang Up" at bounding box center [106, 130] width 212 height 40
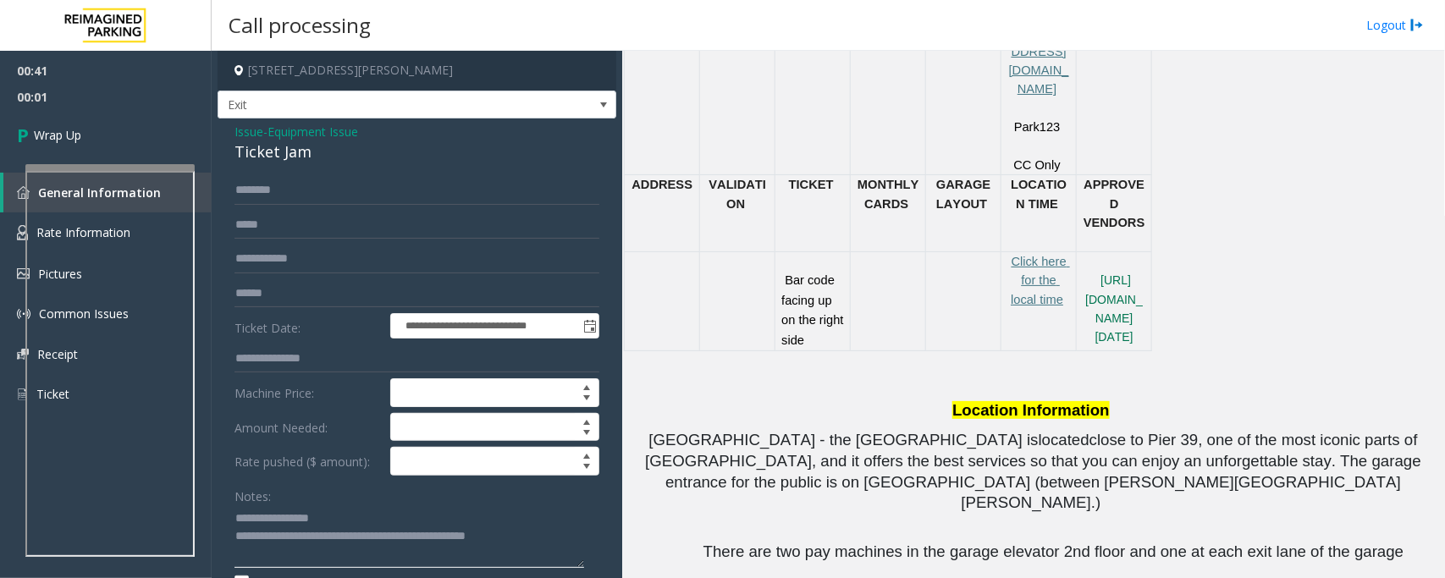
click at [577, 543] on textarea at bounding box center [410, 536] width 350 height 63
type textarea "**********"
click at [39, 130] on span "Wrap Up" at bounding box center [57, 135] width 47 height 18
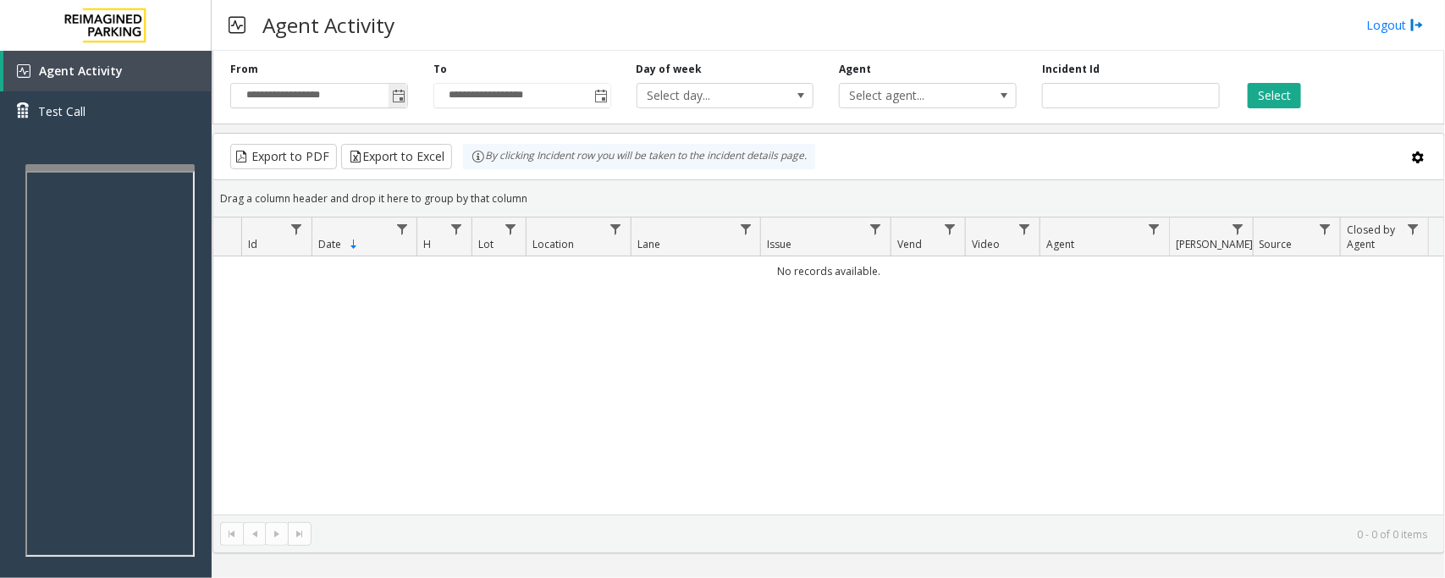
click at [404, 99] on span "Toggle popup" at bounding box center [399, 97] width 14 height 14
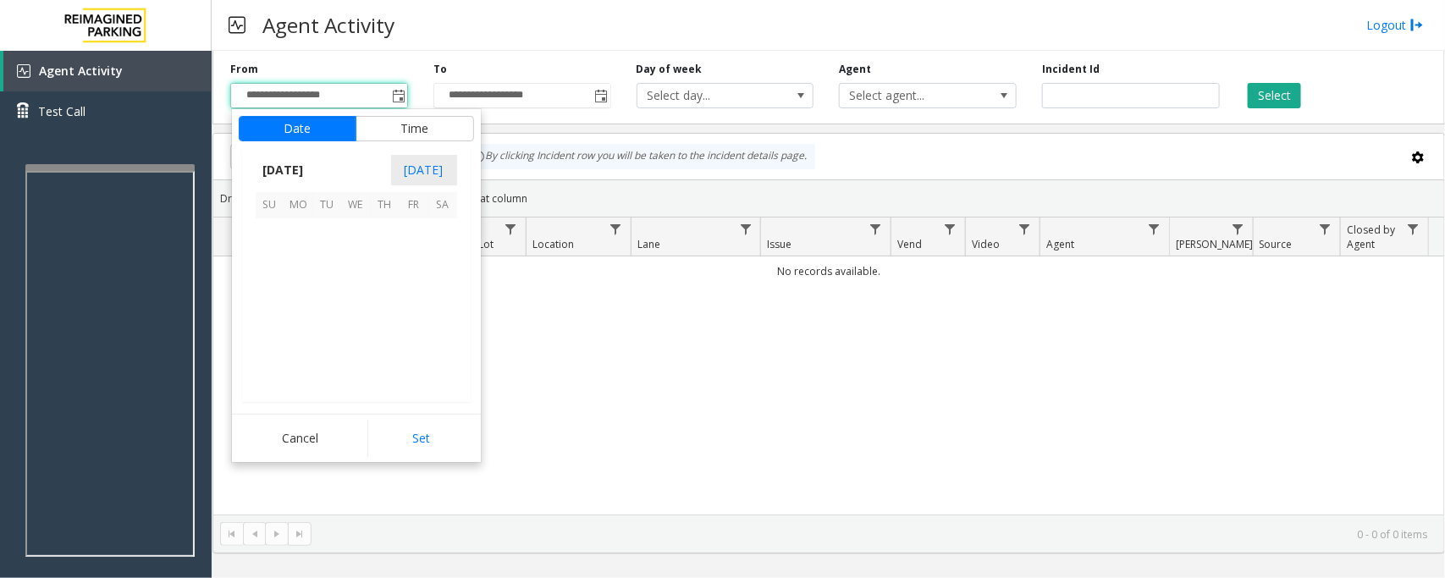
scroll to position [303731, 0]
click at [301, 348] on span "29" at bounding box center [298, 348] width 29 height 29
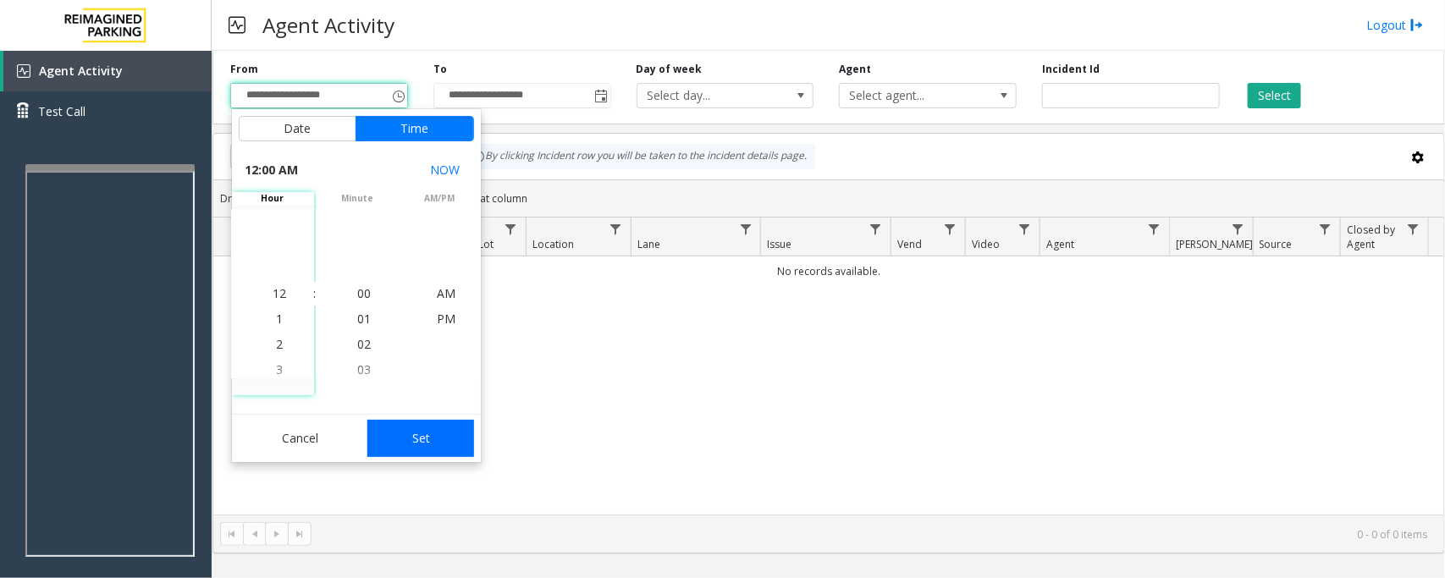
click at [430, 434] on button "Set" at bounding box center [420, 438] width 107 height 37
type input "**********"
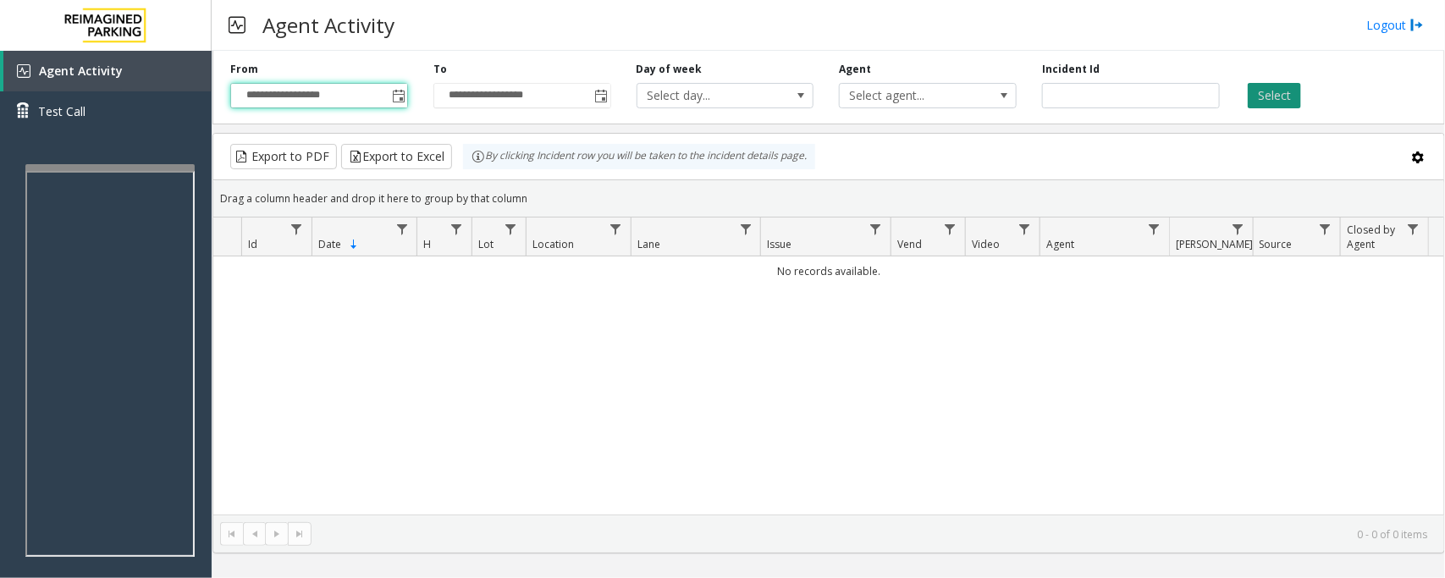
click at [1274, 91] on button "Select" at bounding box center [1274, 95] width 53 height 25
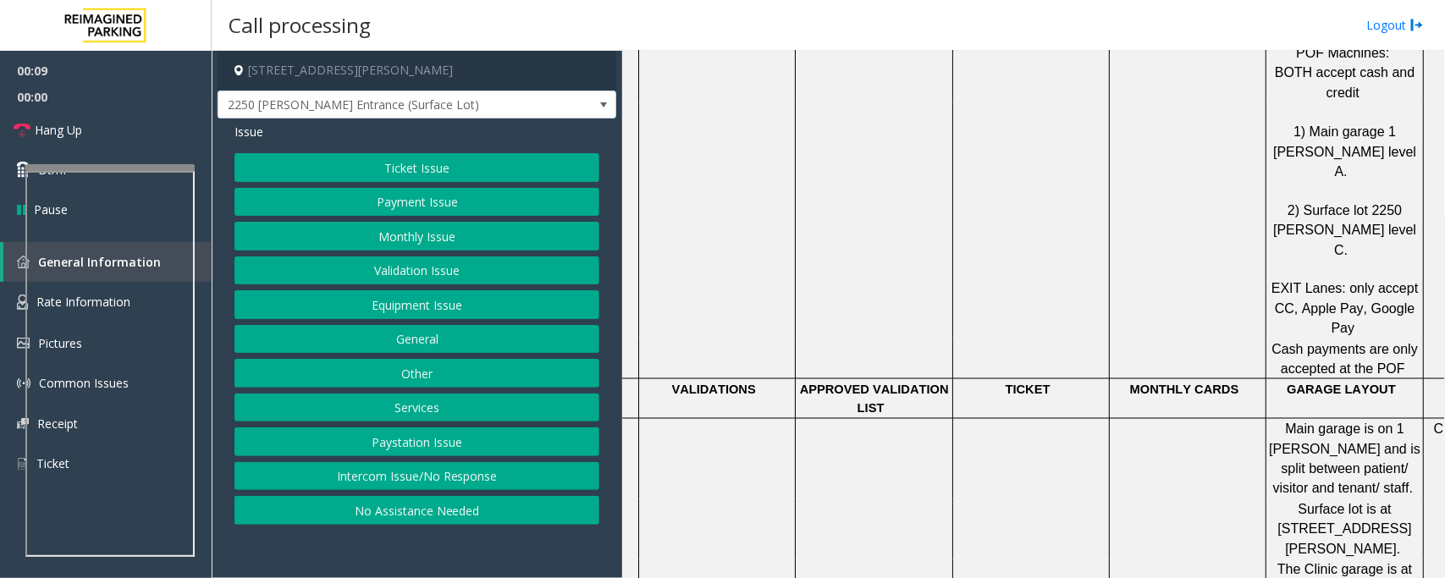
scroll to position [1058, 0]
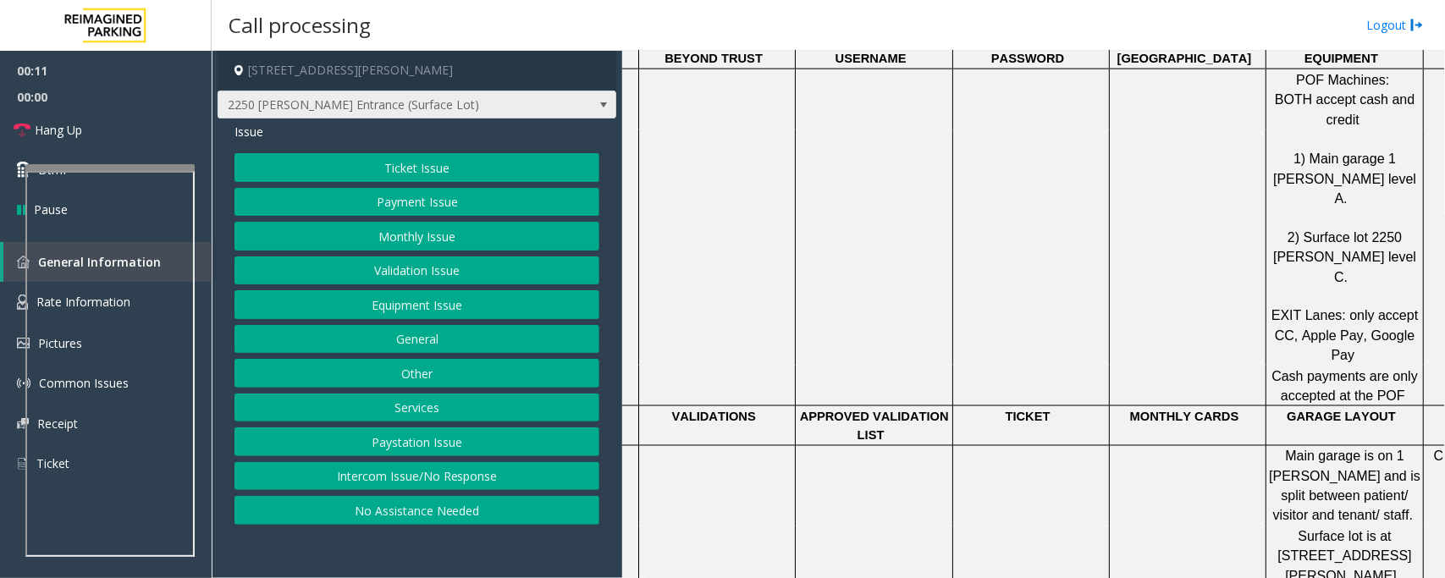
click at [598, 99] on span at bounding box center [604, 105] width 14 height 14
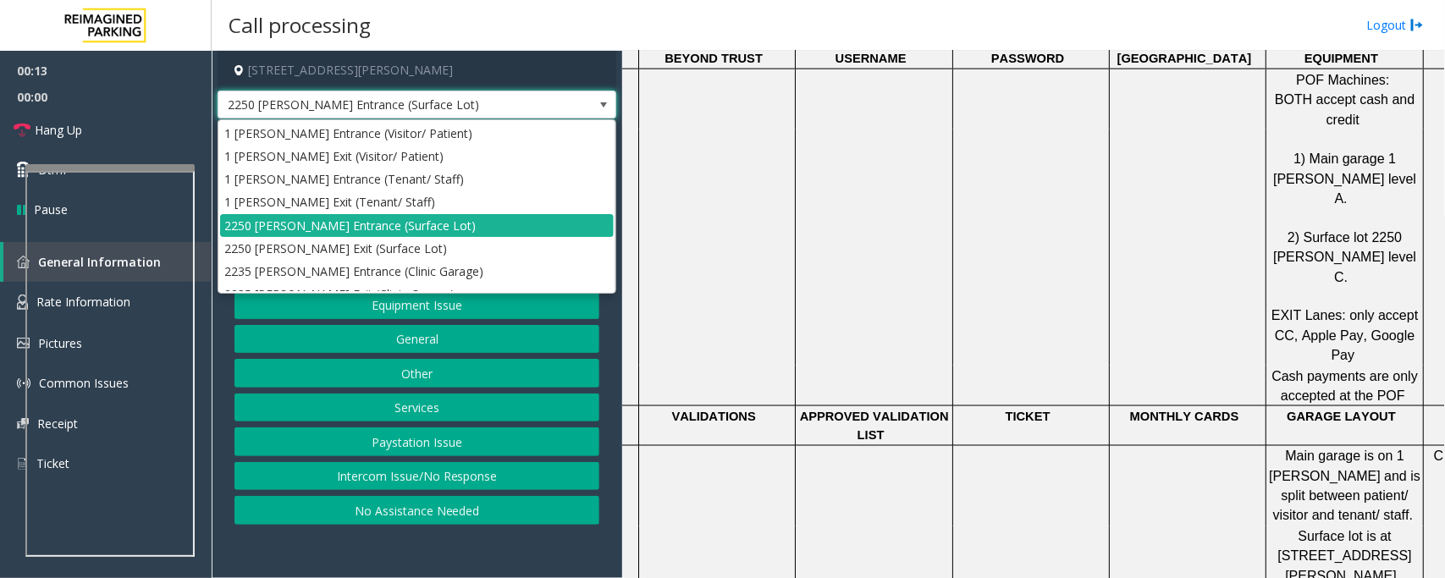
click at [598, 99] on span at bounding box center [604, 105] width 14 height 14
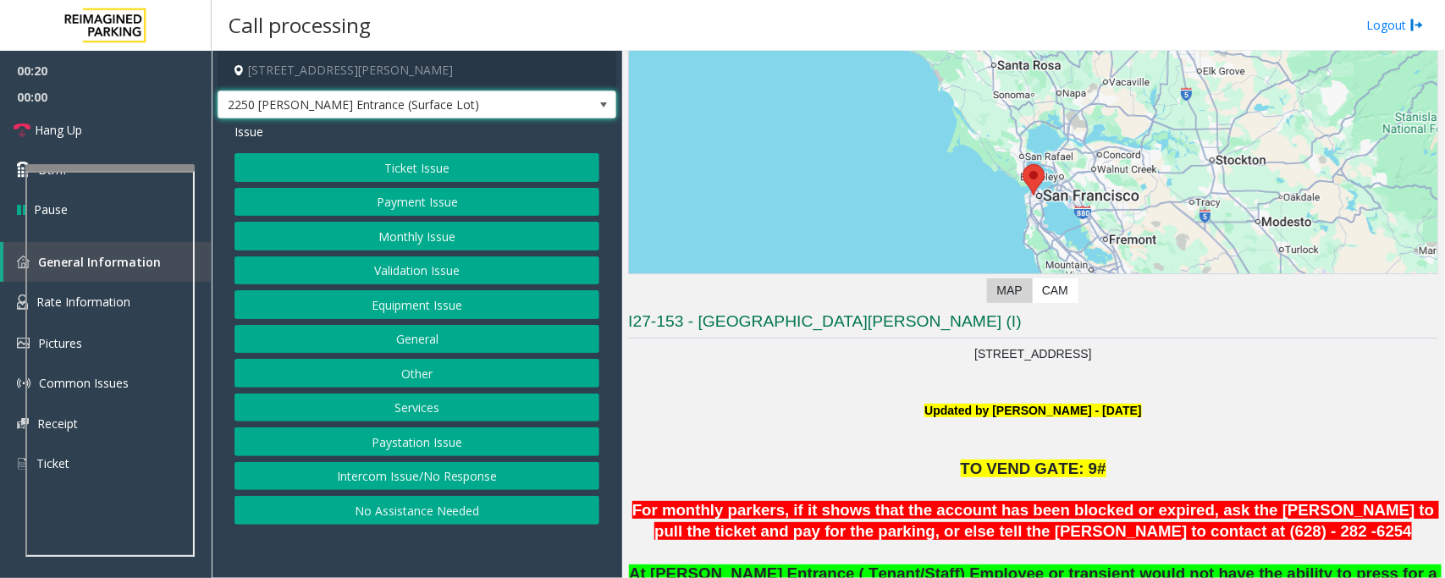
scroll to position [106, 0]
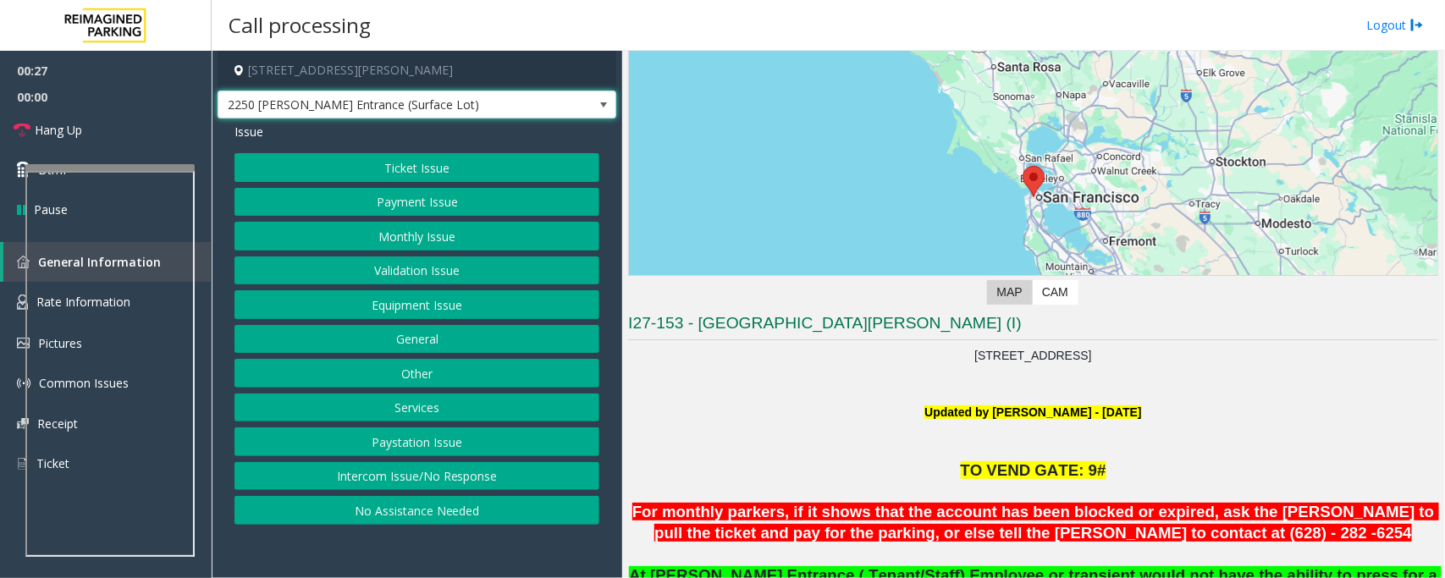
click at [413, 378] on button "Other" at bounding box center [417, 373] width 365 height 29
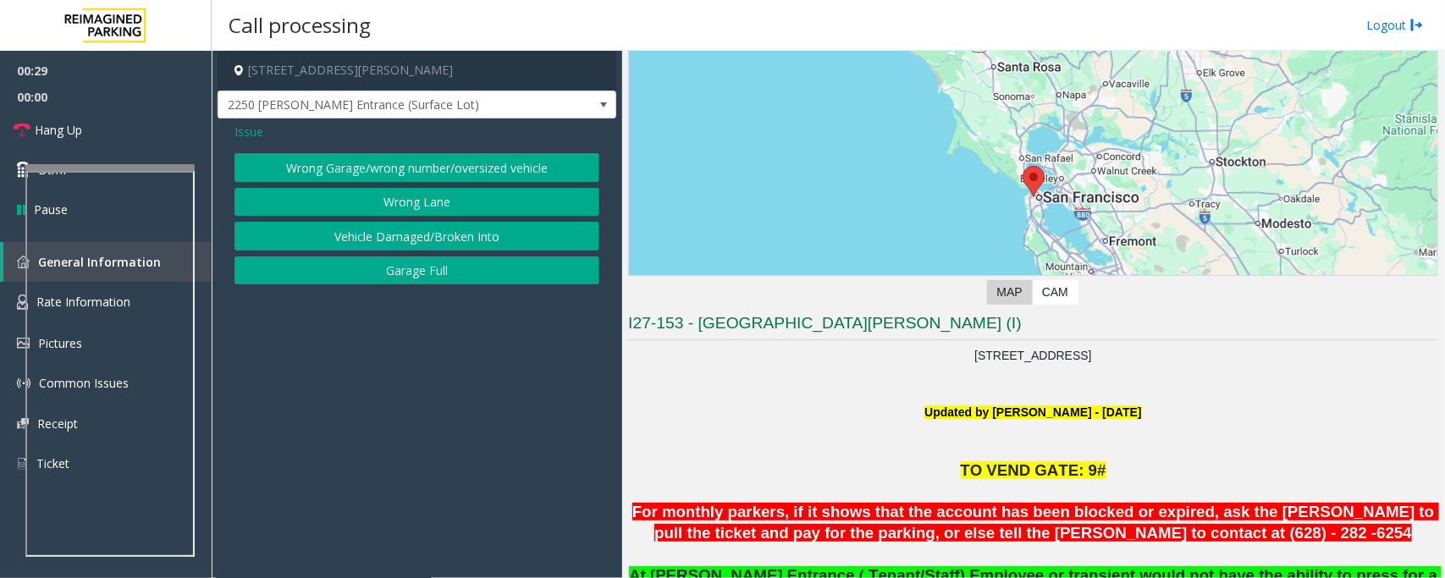
click at [430, 209] on button "Wrong Lane" at bounding box center [417, 202] width 365 height 29
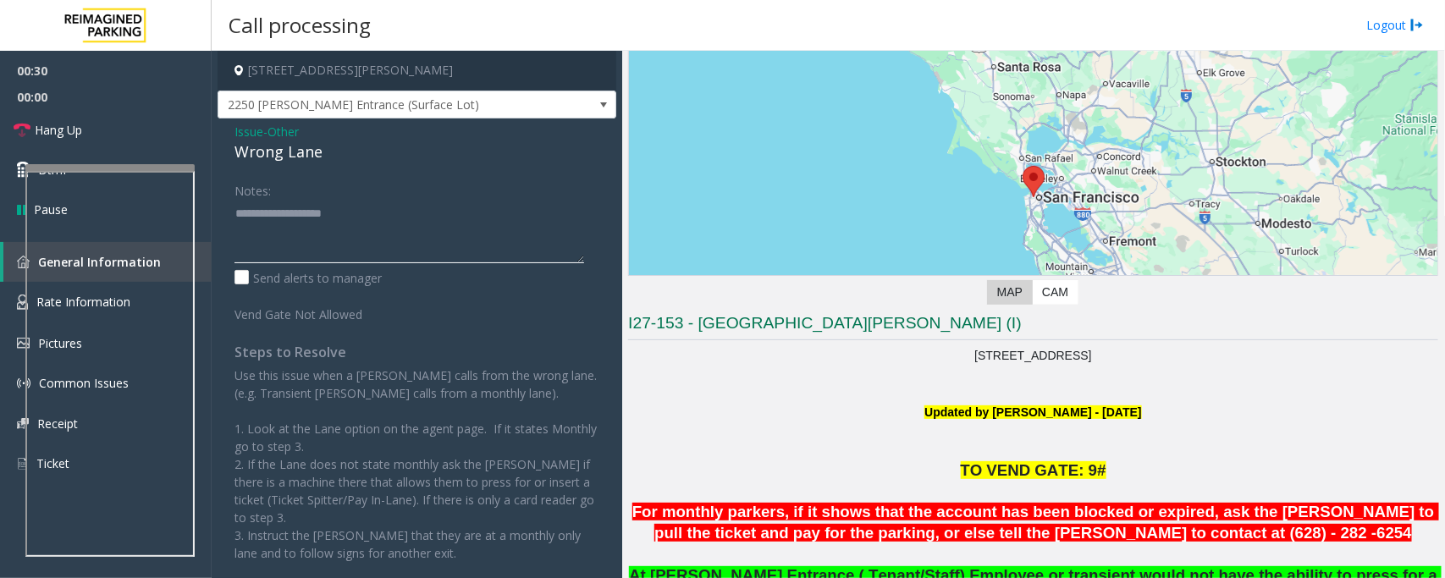
click at [405, 237] on textarea at bounding box center [410, 231] width 350 height 63
click at [268, 146] on div "Wrong Lane" at bounding box center [417, 152] width 365 height 23
click at [267, 217] on textarea at bounding box center [410, 231] width 350 height 63
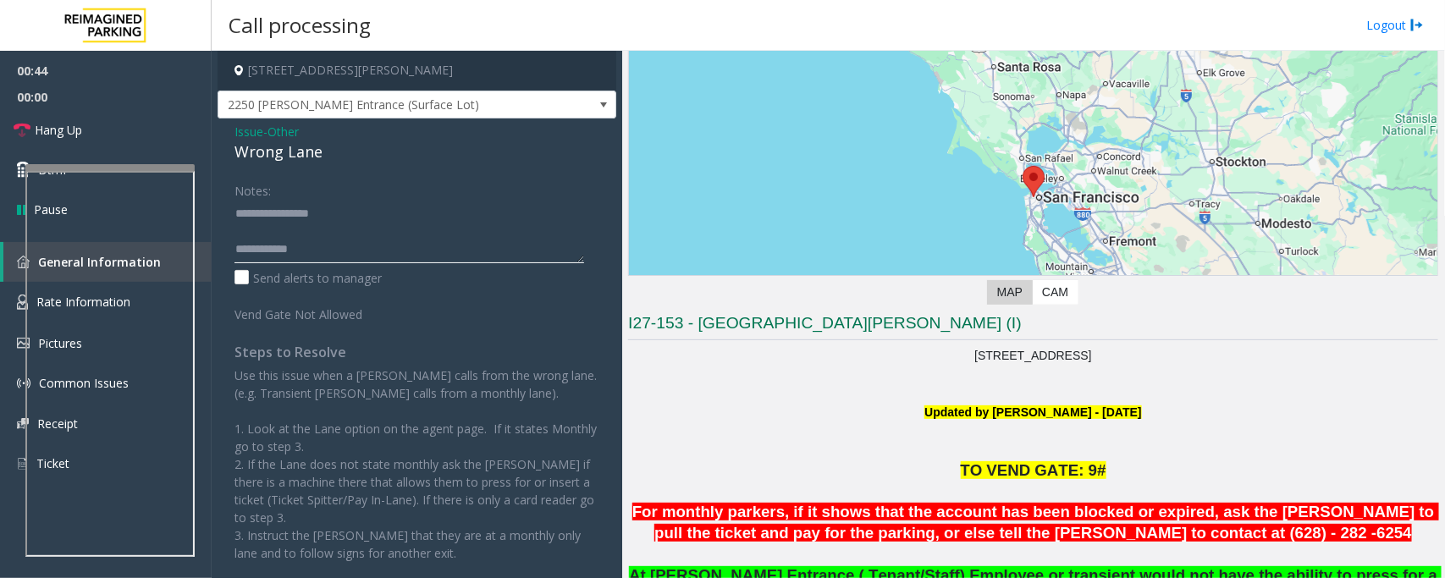
click at [278, 226] on textarea at bounding box center [410, 231] width 350 height 63
click at [317, 229] on textarea at bounding box center [410, 231] width 350 height 63
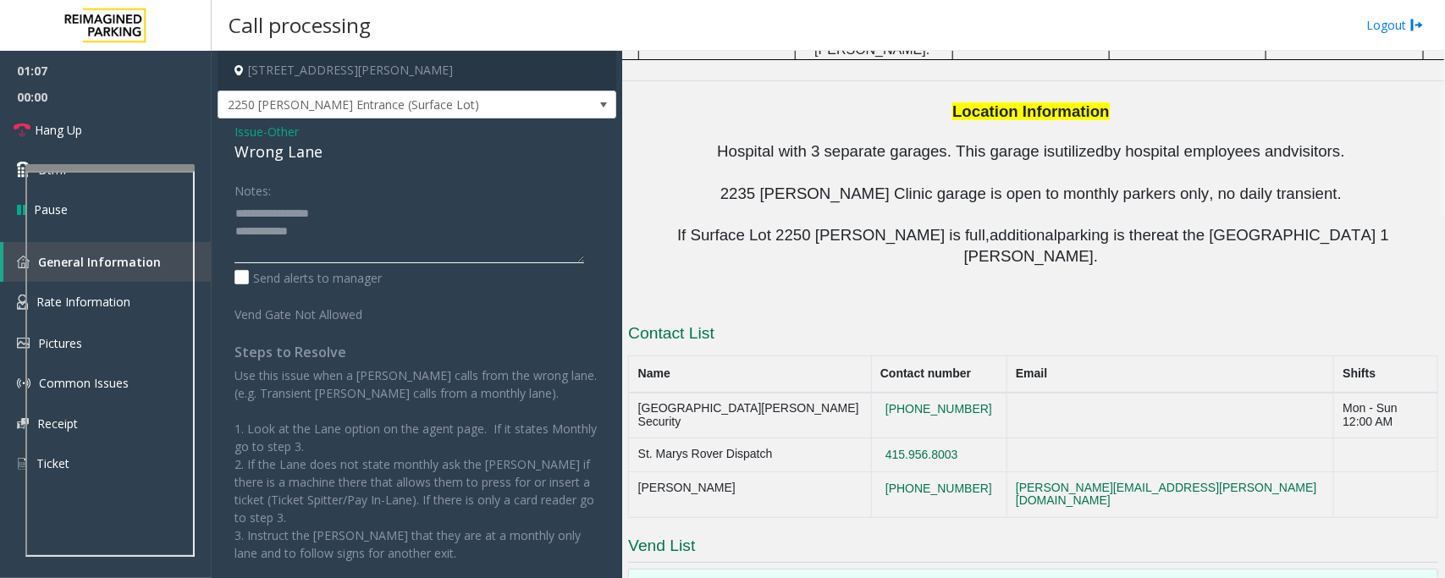
scroll to position [1922, 0]
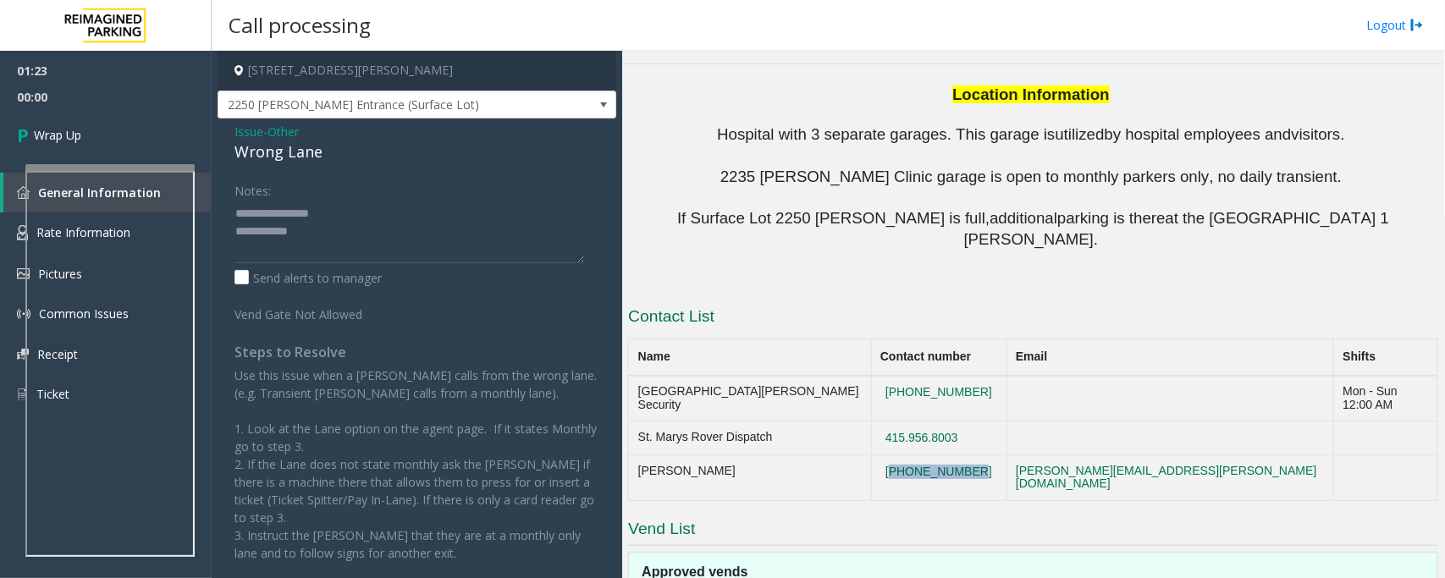
drag, startPoint x: 969, startPoint y: 209, endPoint x: 877, endPoint y: 210, distance: 92.3
click at [877, 456] on td "[PHONE_NUMBER]" at bounding box center [938, 479] width 135 height 46
click at [382, 239] on textarea at bounding box center [410, 231] width 350 height 63
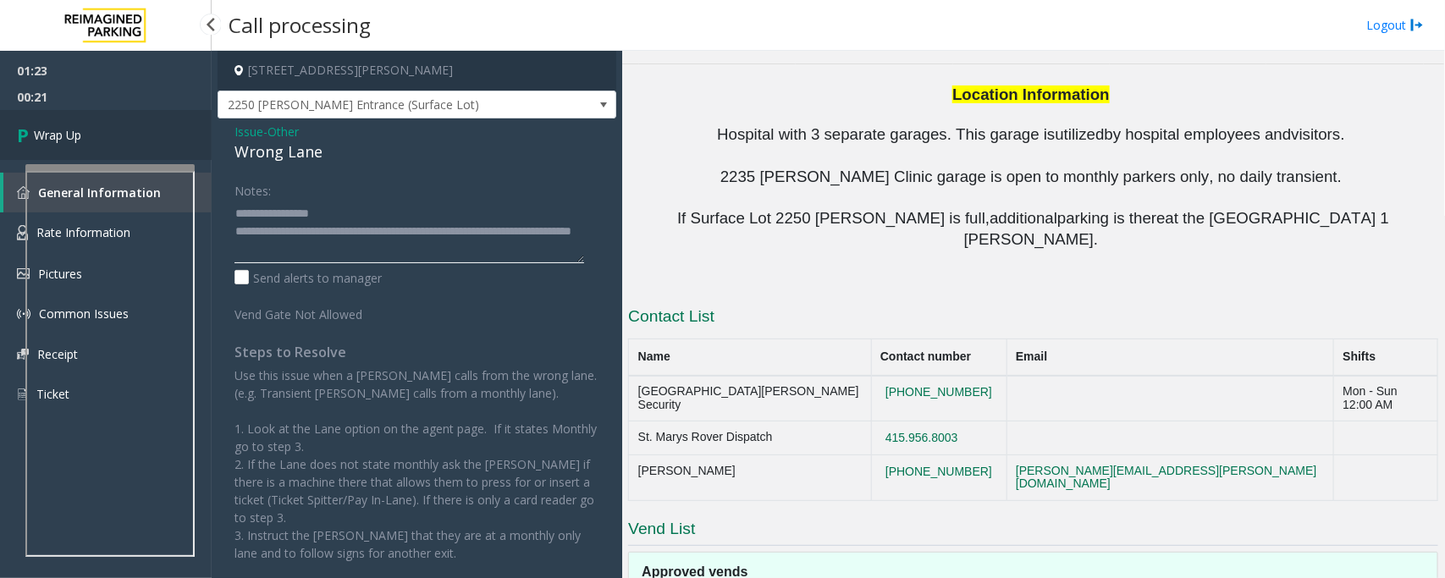
type textarea "**********"
click at [161, 141] on link "Wrap Up" at bounding box center [106, 135] width 212 height 50
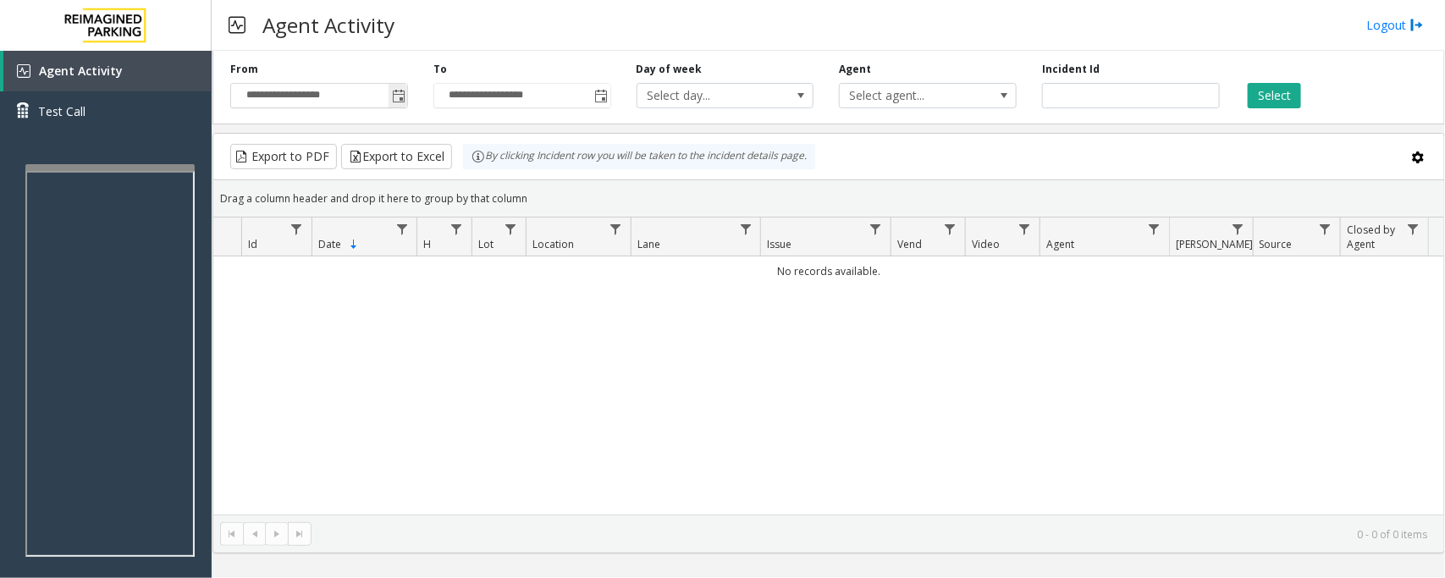
drag, startPoint x: 396, startPoint y: 93, endPoint x: 386, endPoint y: 102, distance: 13.8
click at [395, 93] on span "Toggle popup" at bounding box center [399, 97] width 14 height 14
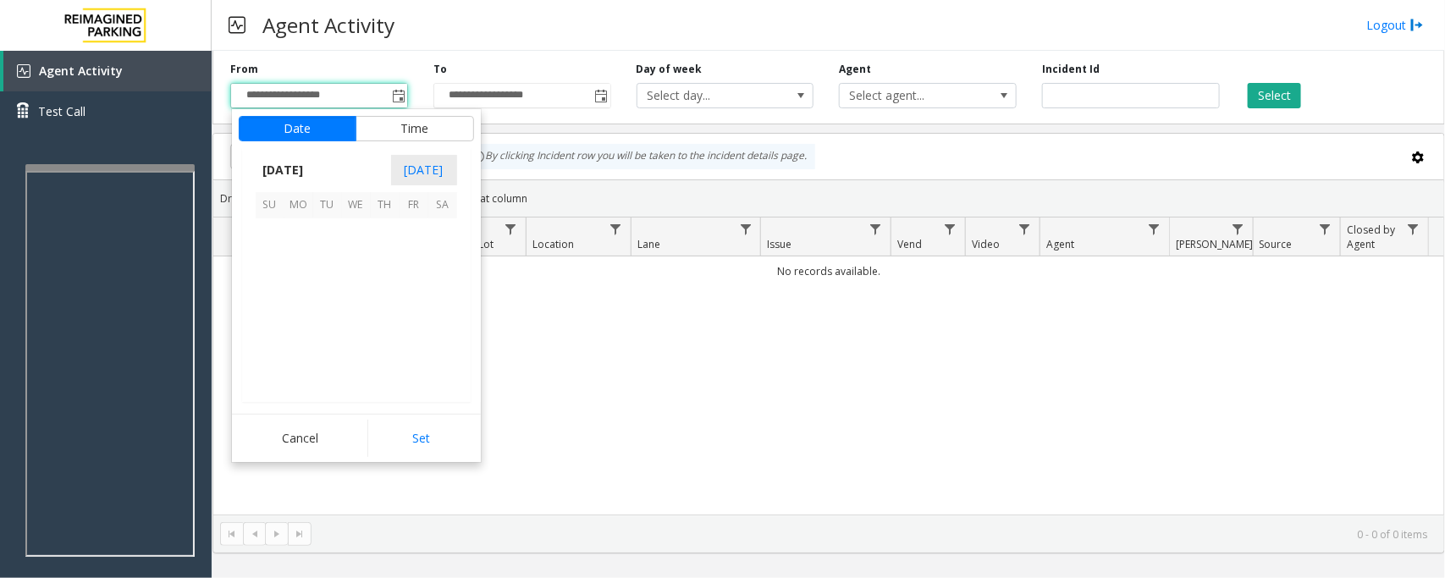
scroll to position [303731, 0]
click at [297, 349] on span "29" at bounding box center [298, 348] width 29 height 29
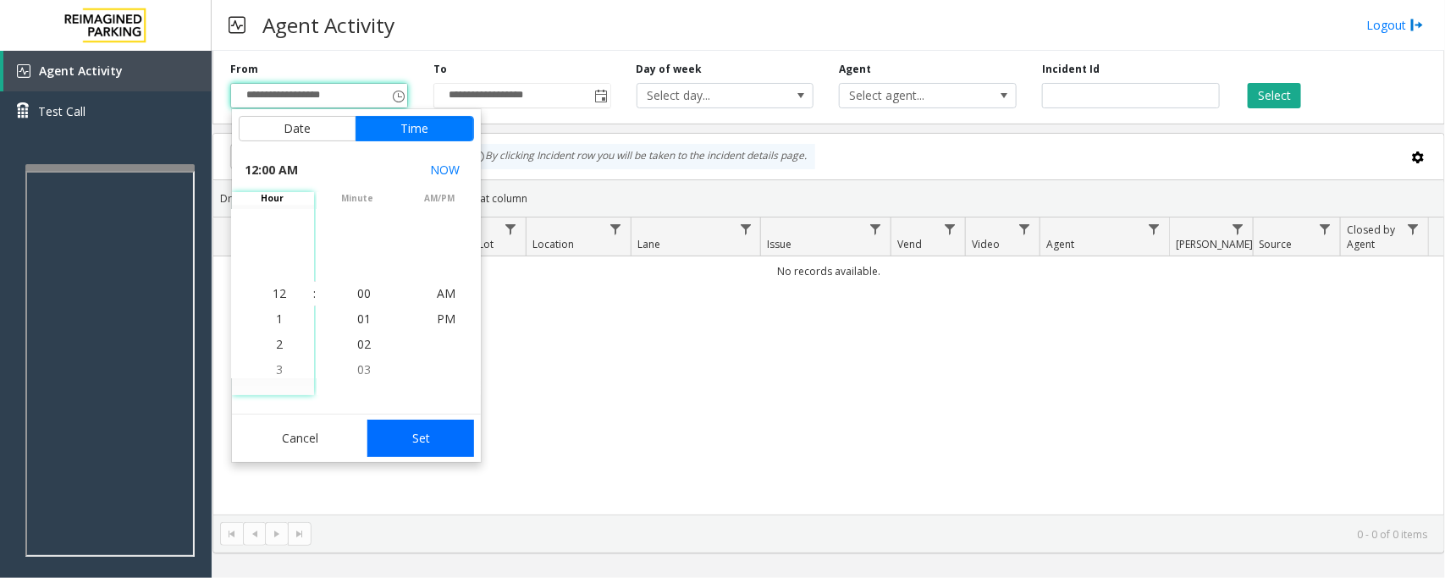
click at [406, 436] on button "Set" at bounding box center [420, 438] width 107 height 37
type input "**********"
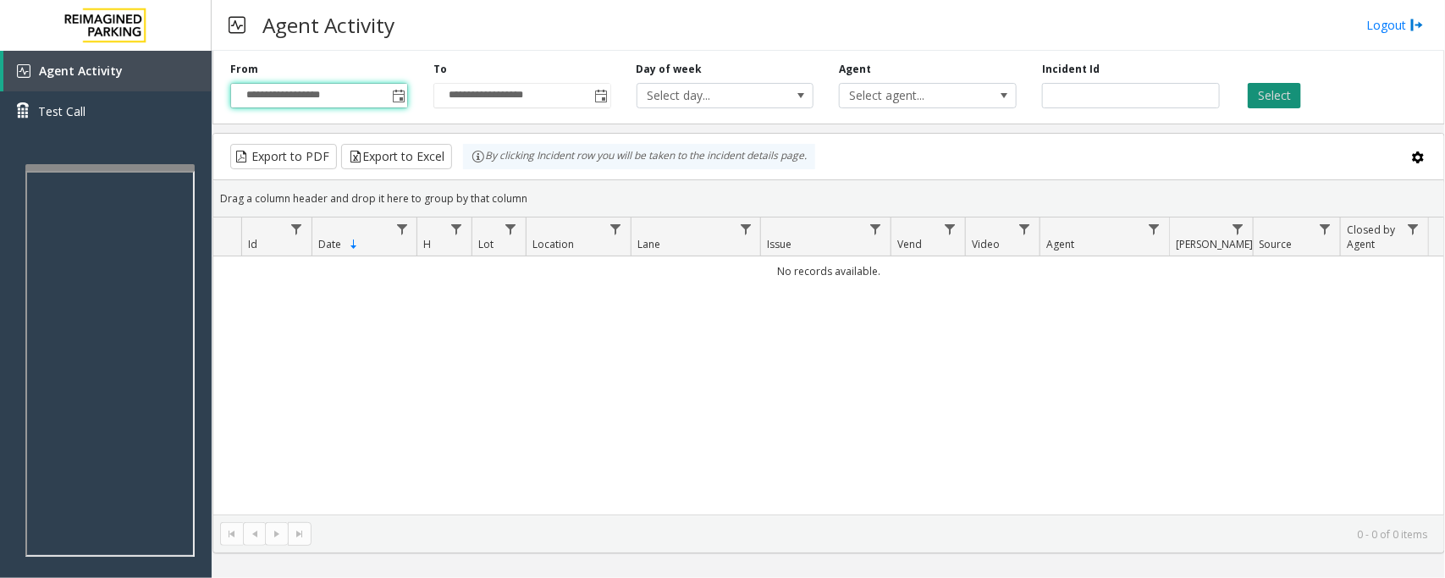
drag, startPoint x: 1272, startPoint y: 95, endPoint x: 1173, endPoint y: 189, distance: 135.9
click at [1273, 95] on button "Select" at bounding box center [1274, 95] width 53 height 25
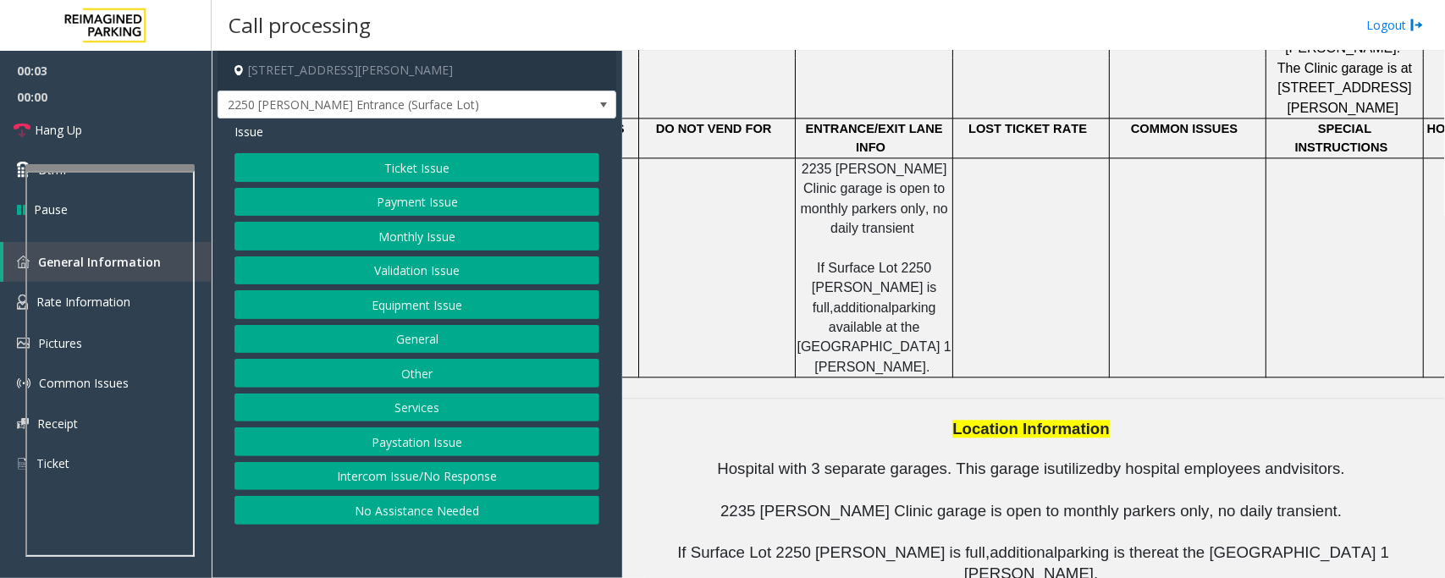
scroll to position [1922, 0]
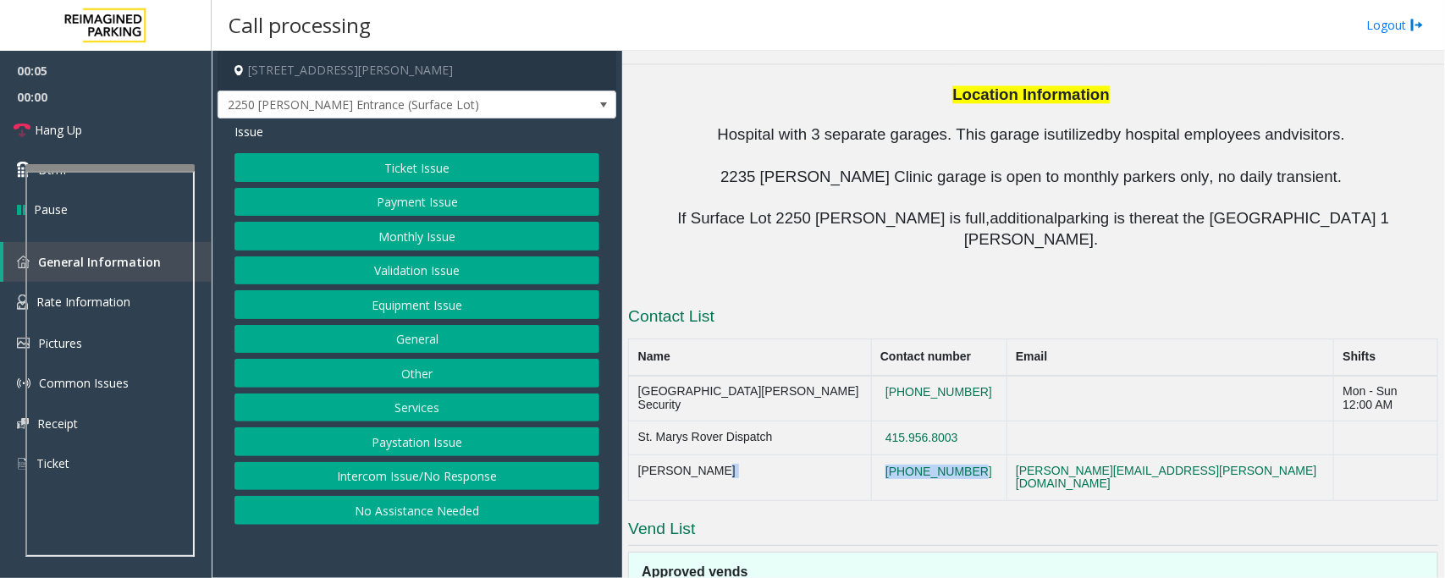
drag, startPoint x: 970, startPoint y: 213, endPoint x: 839, endPoint y: 206, distance: 131.4
click at [839, 456] on tr "Alan Giang 628-282-6254 alan.giang@reimaginedparking.com" at bounding box center [1033, 479] width 809 height 46
copy tr "[PHONE_NUMBER]"
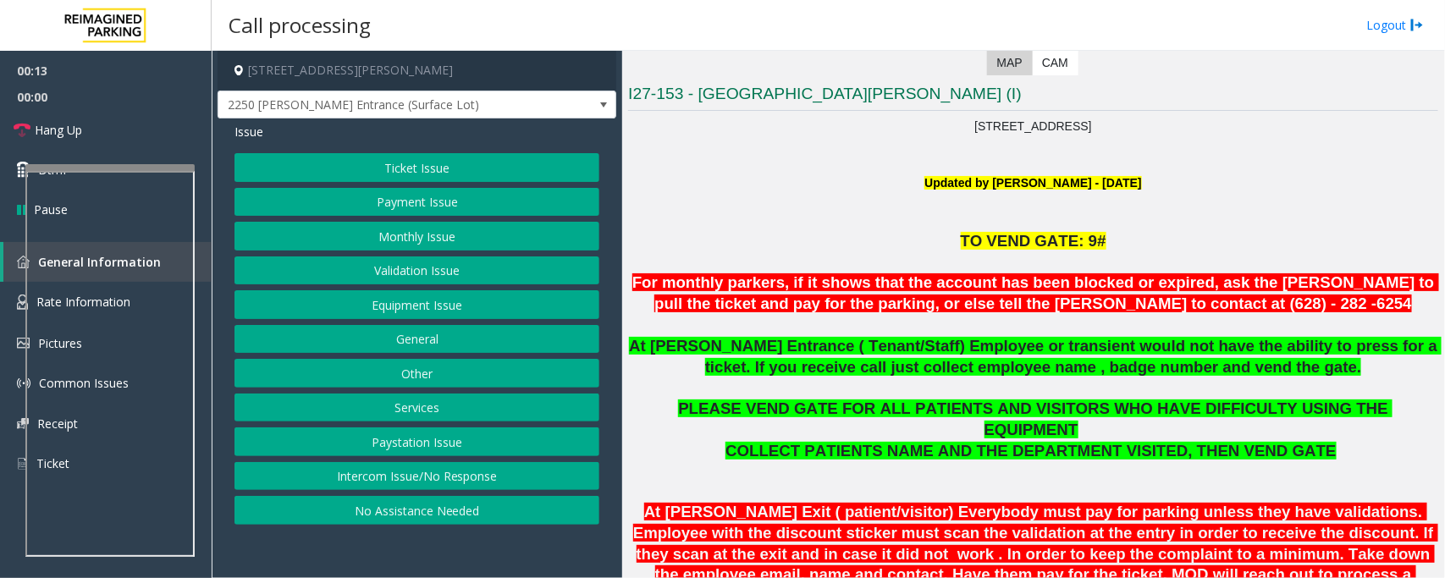
scroll to position [334, 0]
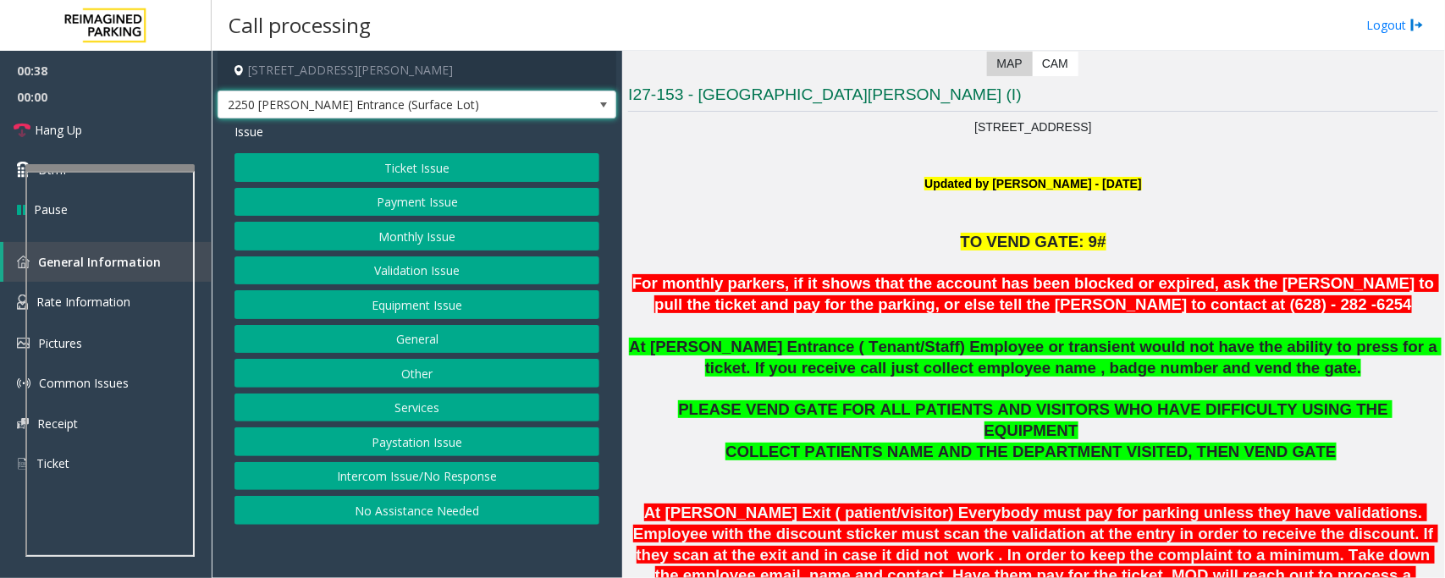
click at [598, 104] on span at bounding box center [604, 105] width 14 height 14
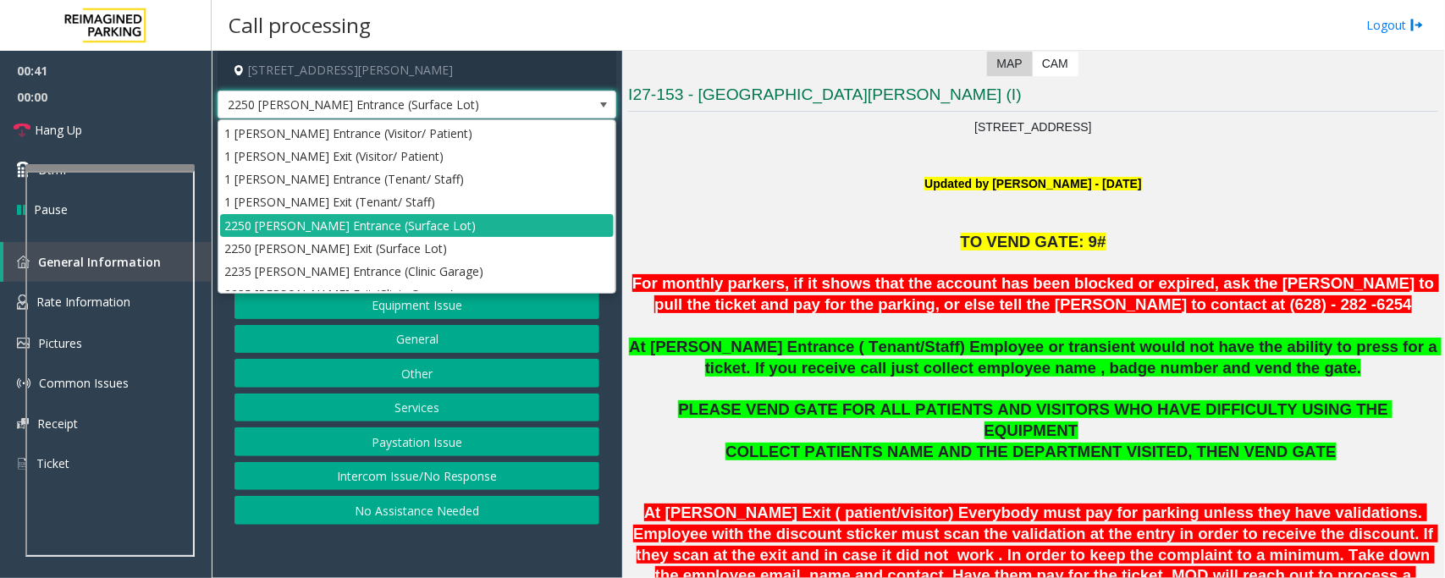
click at [873, 212] on p at bounding box center [1033, 203] width 810 height 19
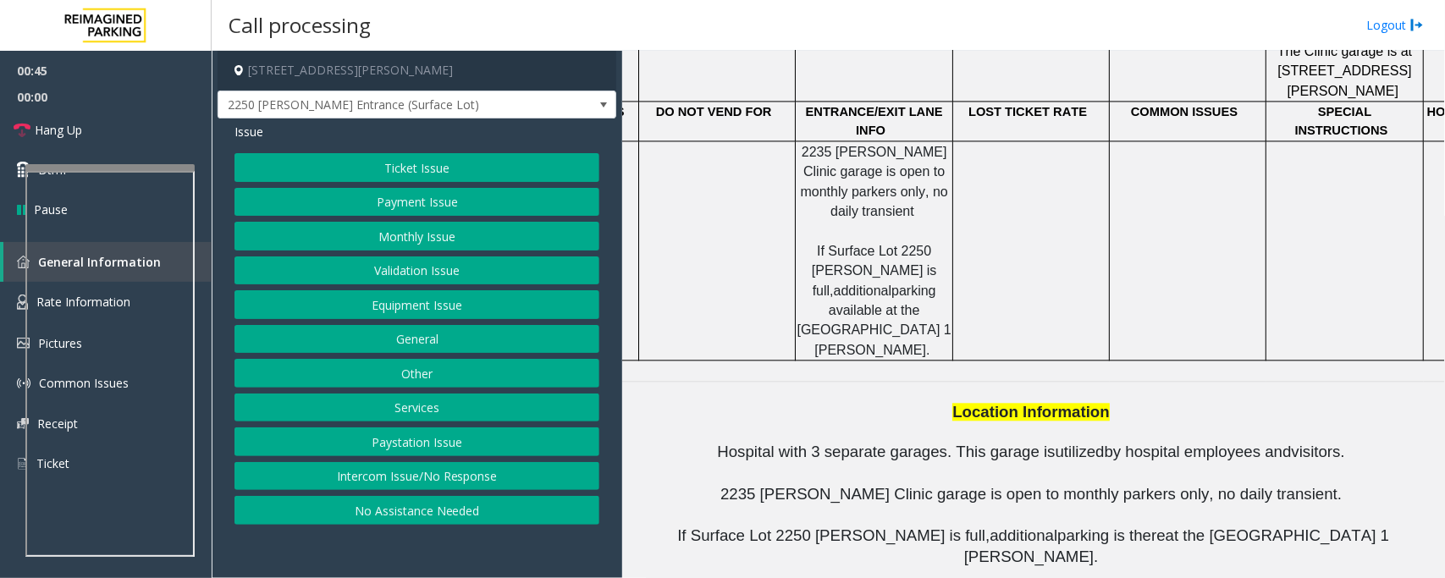
scroll to position [1922, 0]
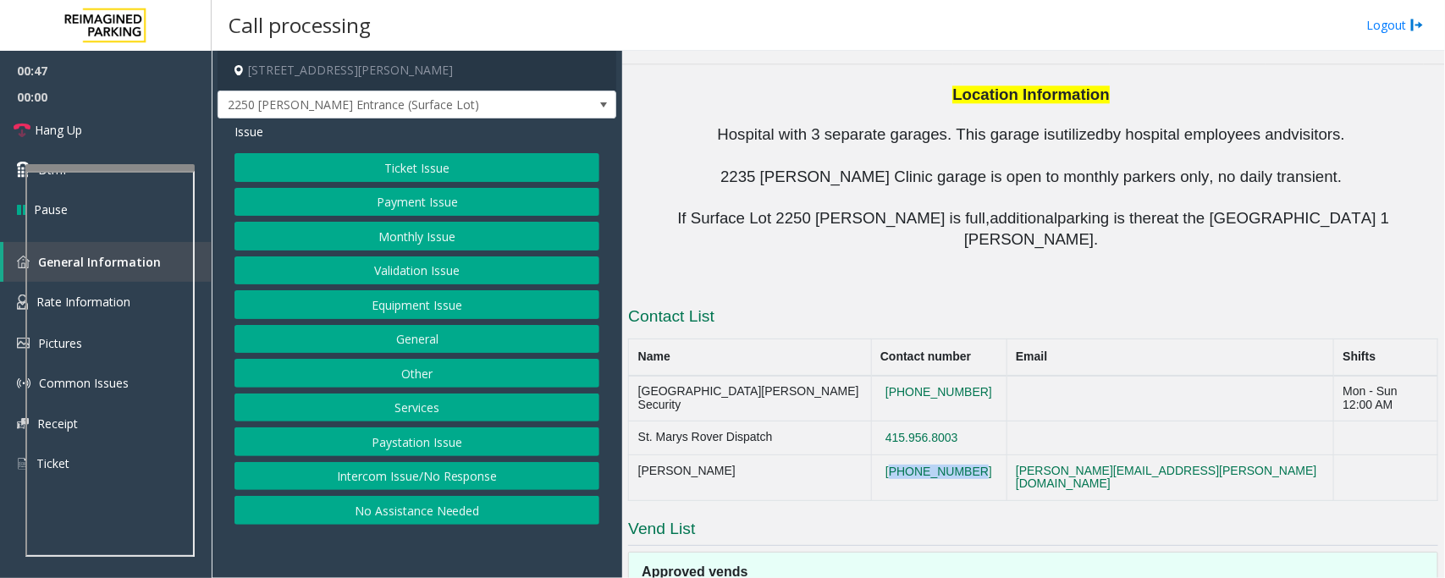
drag, startPoint x: 975, startPoint y: 207, endPoint x: 868, endPoint y: 205, distance: 106.7
click at [871, 456] on td "[PHONE_NUMBER]" at bounding box center [938, 479] width 135 height 46
copy button "[PHONE_NUMBER]"
click at [400, 310] on button "Equipment Issue" at bounding box center [417, 304] width 365 height 29
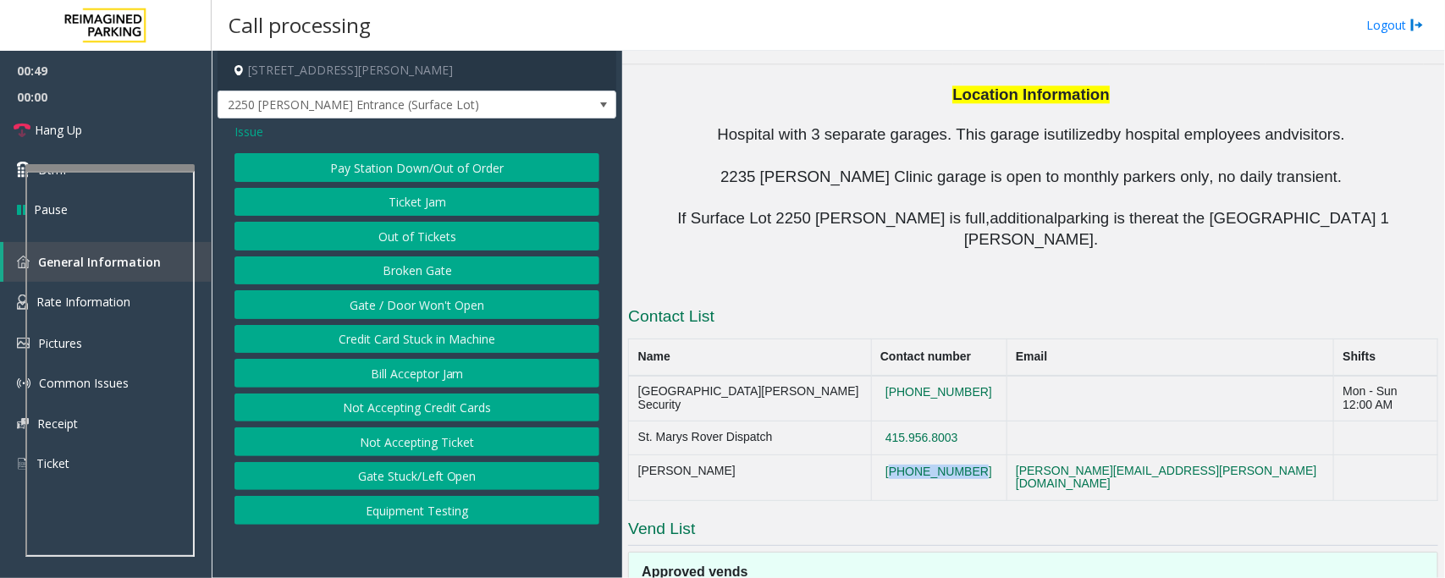
click at [400, 306] on button "Gate / Door Won't Open" at bounding box center [417, 304] width 365 height 29
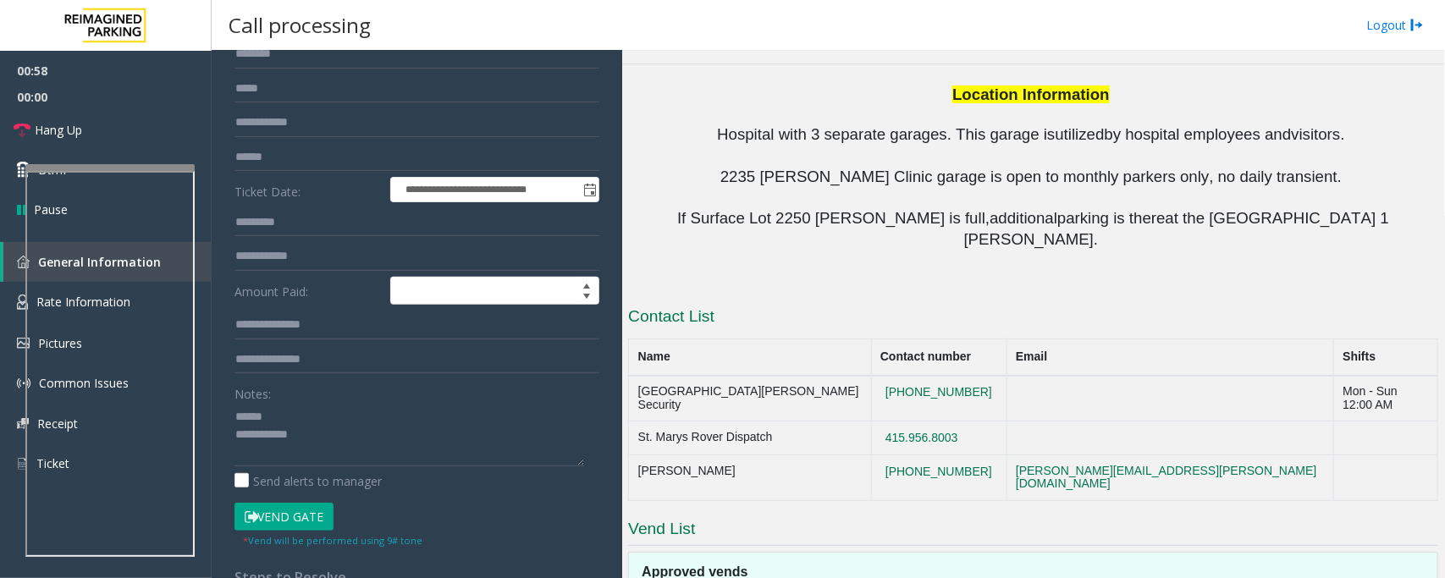
scroll to position [0, 0]
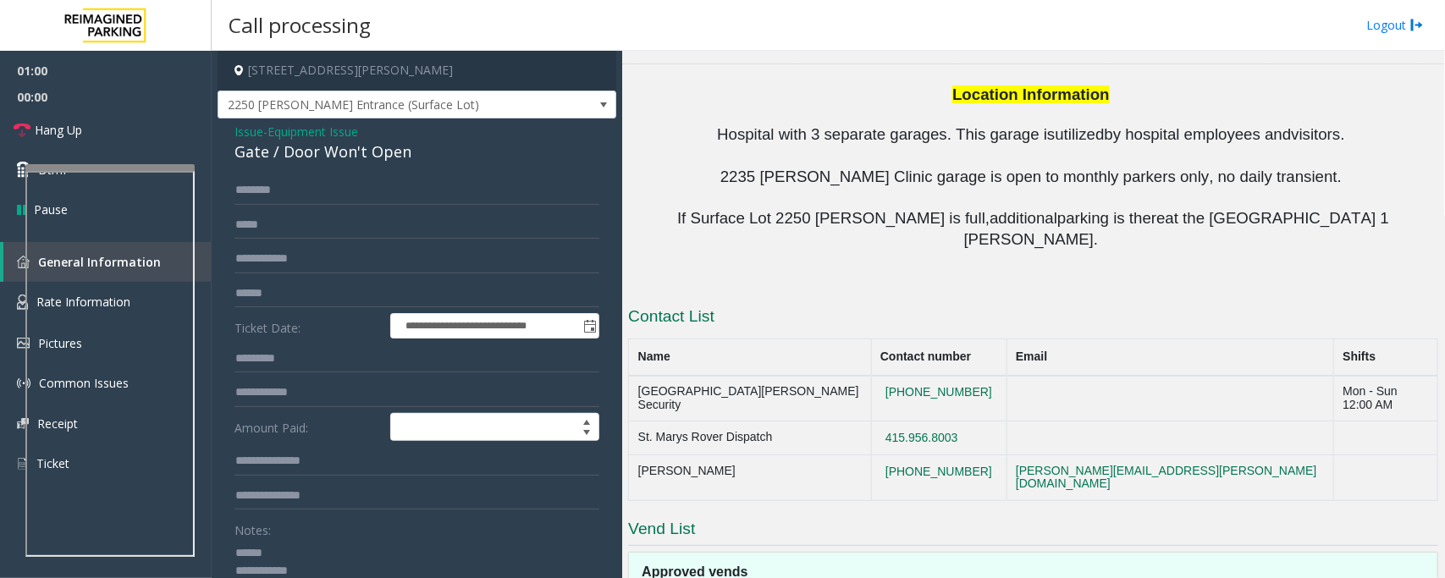
click at [299, 148] on div "Gate / Door Won't Open" at bounding box center [417, 152] width 365 height 23
copy div "Gate / Door Won't Open"
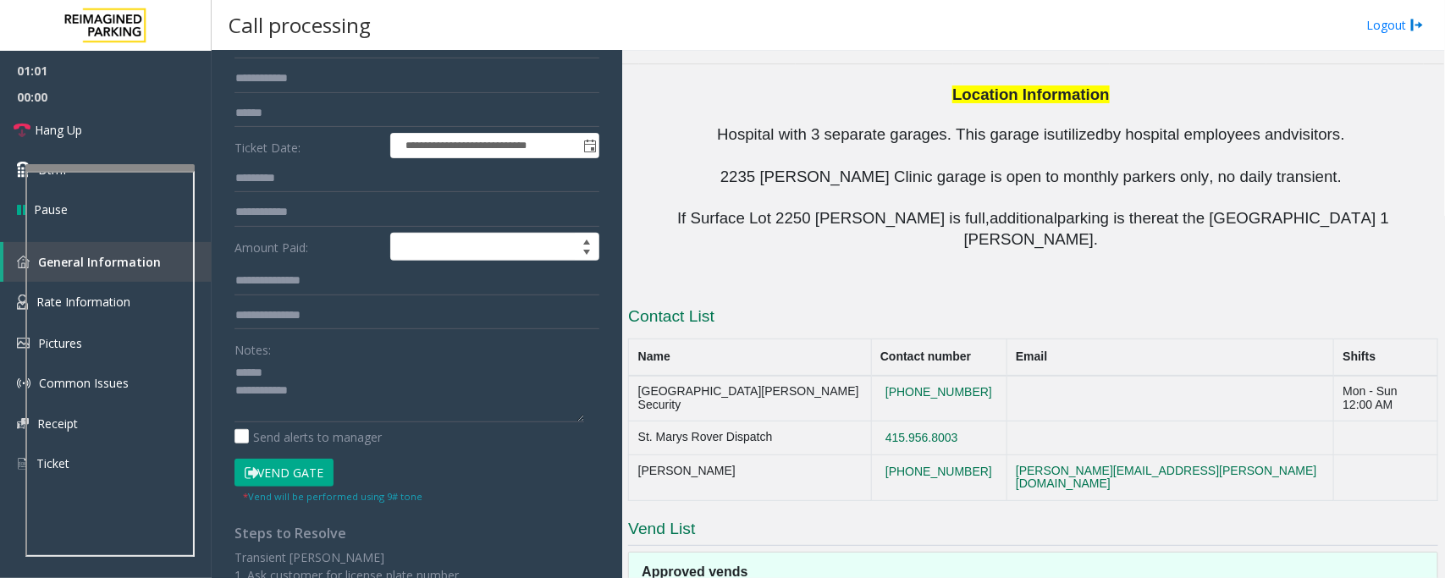
scroll to position [212, 0]
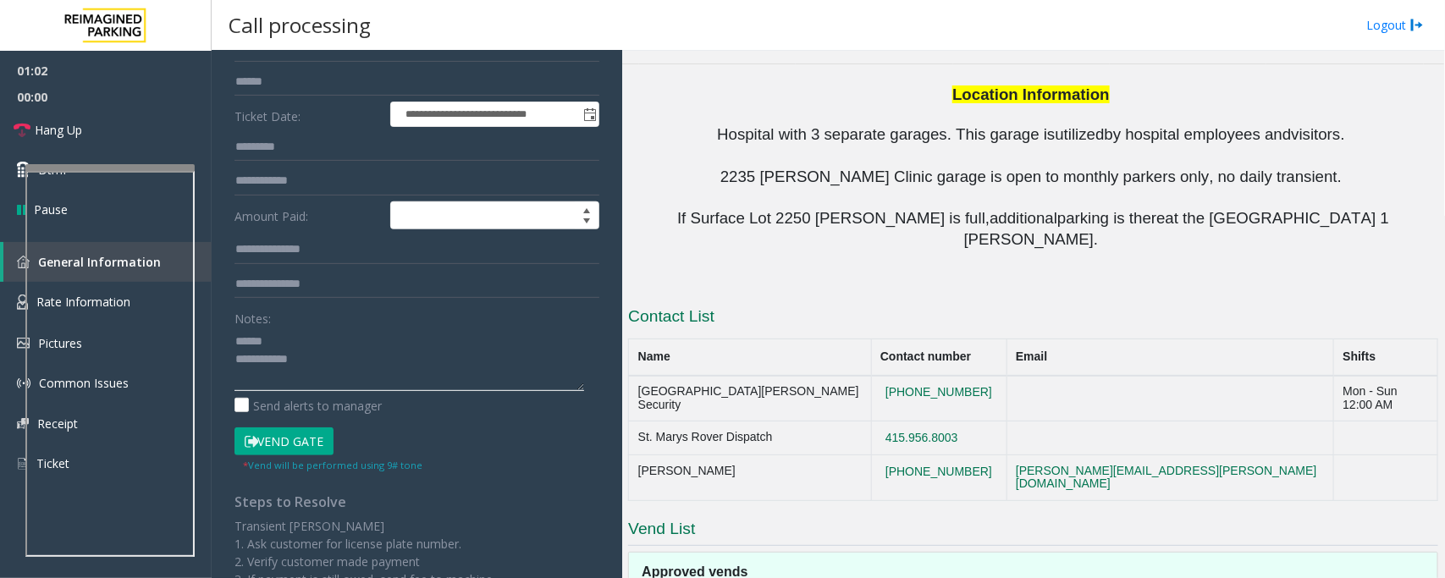
click at [301, 341] on textarea at bounding box center [410, 359] width 350 height 63
paste textarea "**********"
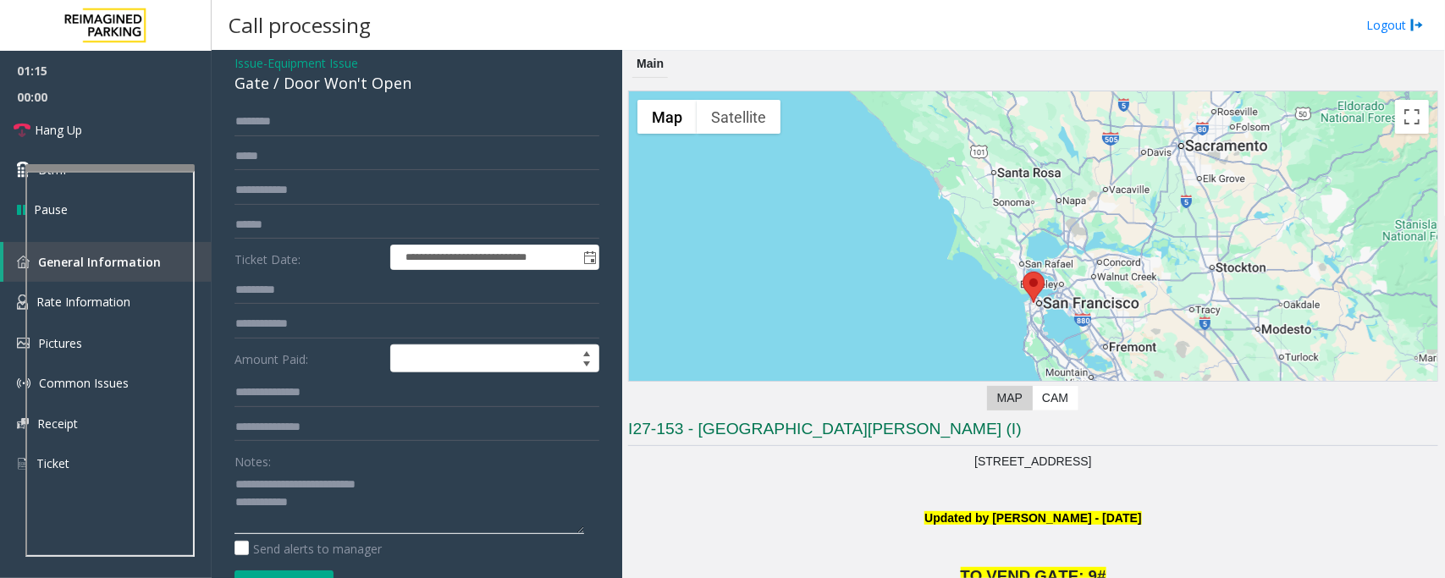
scroll to position [106, 0]
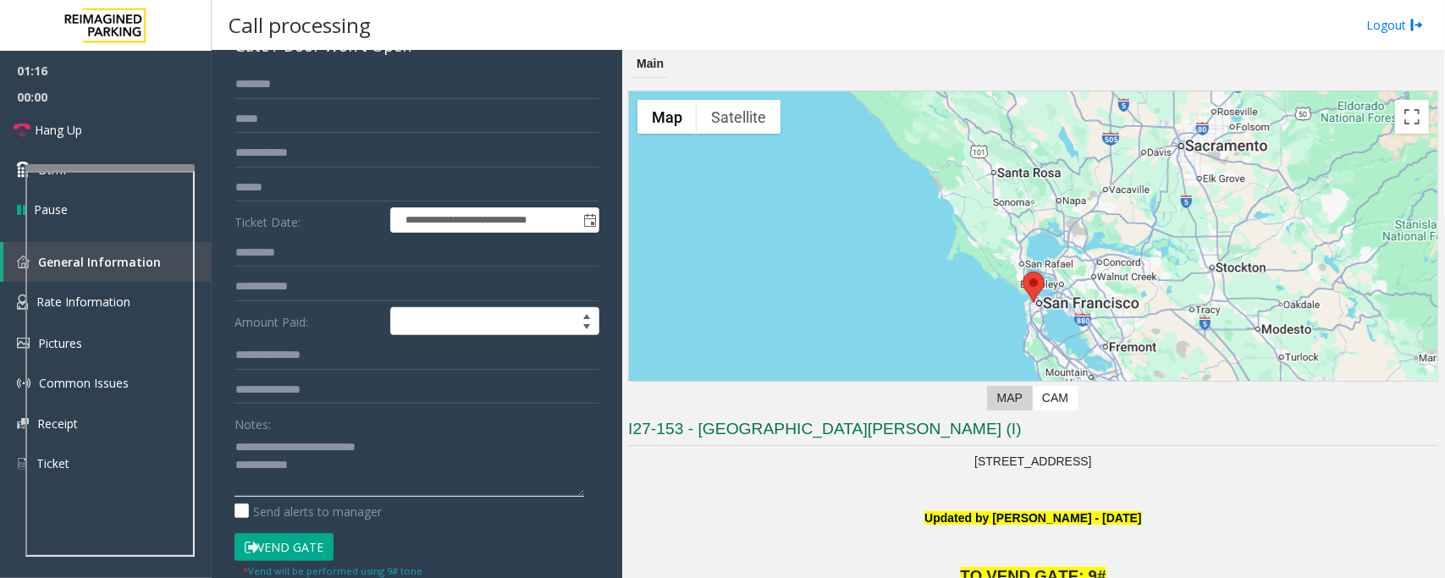
click at [267, 450] on textarea at bounding box center [410, 464] width 350 height 63
click at [314, 467] on textarea at bounding box center [410, 464] width 350 height 63
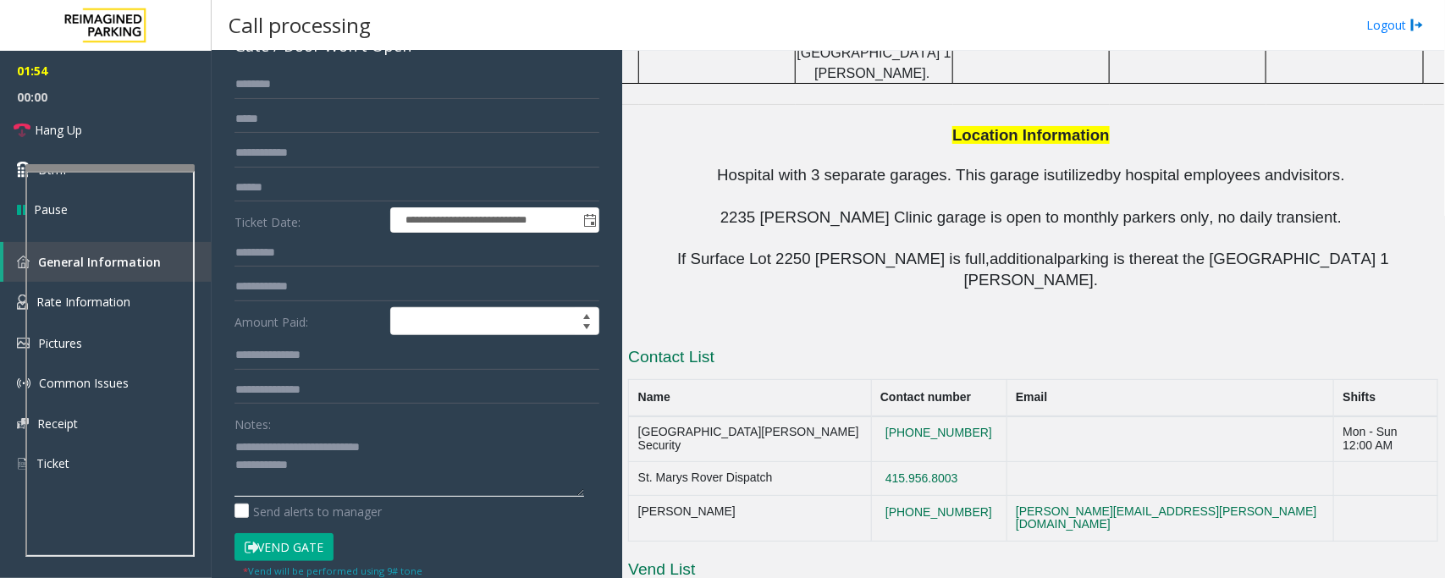
scroll to position [1922, 0]
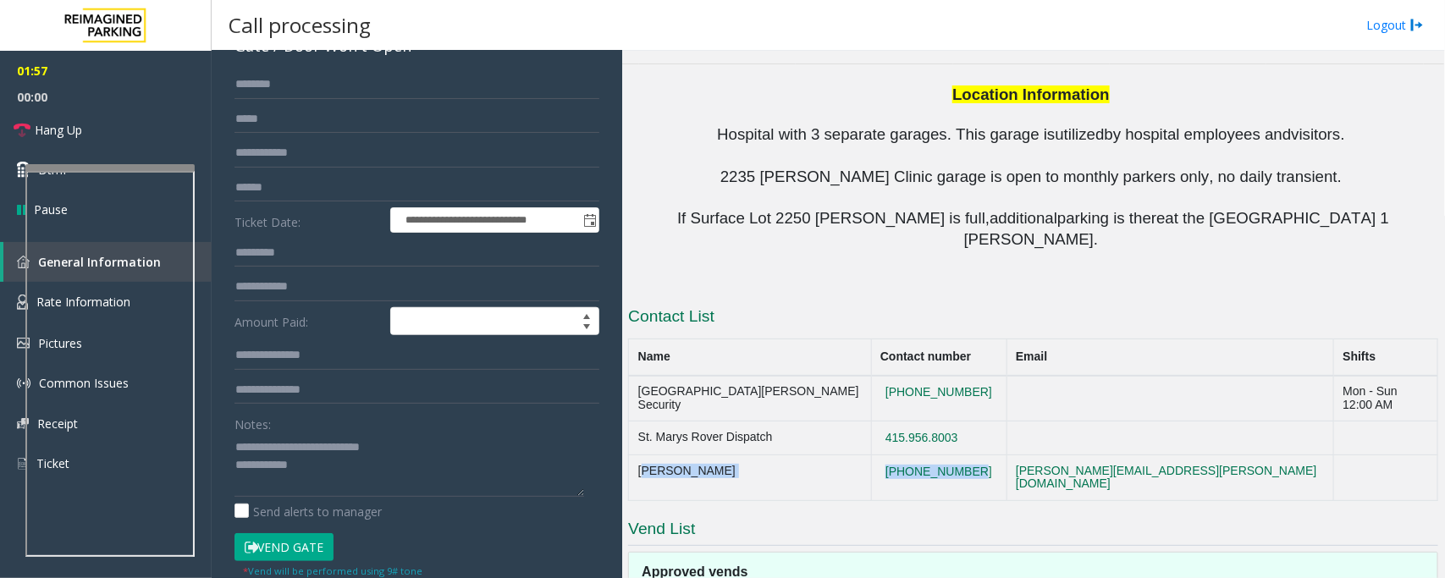
drag, startPoint x: 986, startPoint y: 203, endPoint x: 641, endPoint y: 200, distance: 345.5
click at [641, 456] on tr "Alan Giang 628-282-6254 alan.giang@reimaginedparking.com" at bounding box center [1033, 479] width 809 height 46
copy tr "Alan Giang 628-282-6254"
click at [351, 477] on textarea at bounding box center [410, 464] width 350 height 63
click at [360, 466] on textarea at bounding box center [410, 464] width 350 height 63
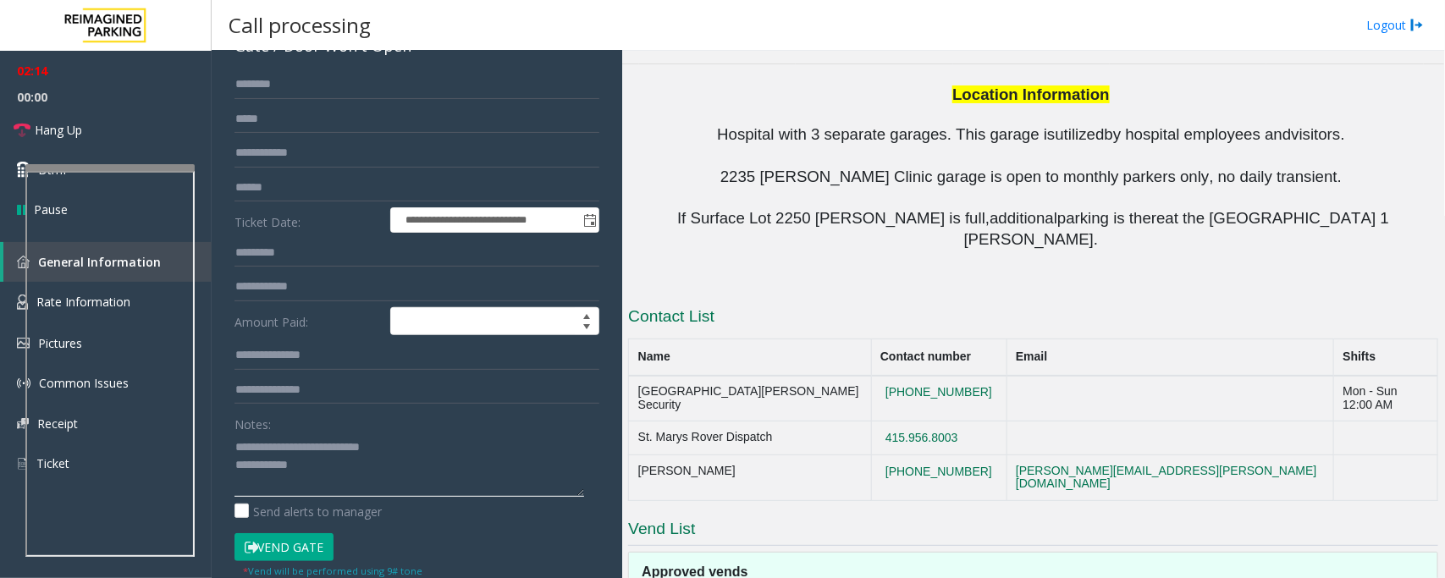
click at [360, 466] on textarea at bounding box center [410, 464] width 350 height 63
drag, startPoint x: 965, startPoint y: 205, endPoint x: 637, endPoint y: 208, distance: 328.5
click at [637, 456] on tr "Alan Giang 628-282-6254 alan.giang@reimaginedparking.com" at bounding box center [1033, 479] width 809 height 46
copy tr "Alan Giang 628-282-6254"
click at [385, 480] on textarea at bounding box center [410, 464] width 350 height 63
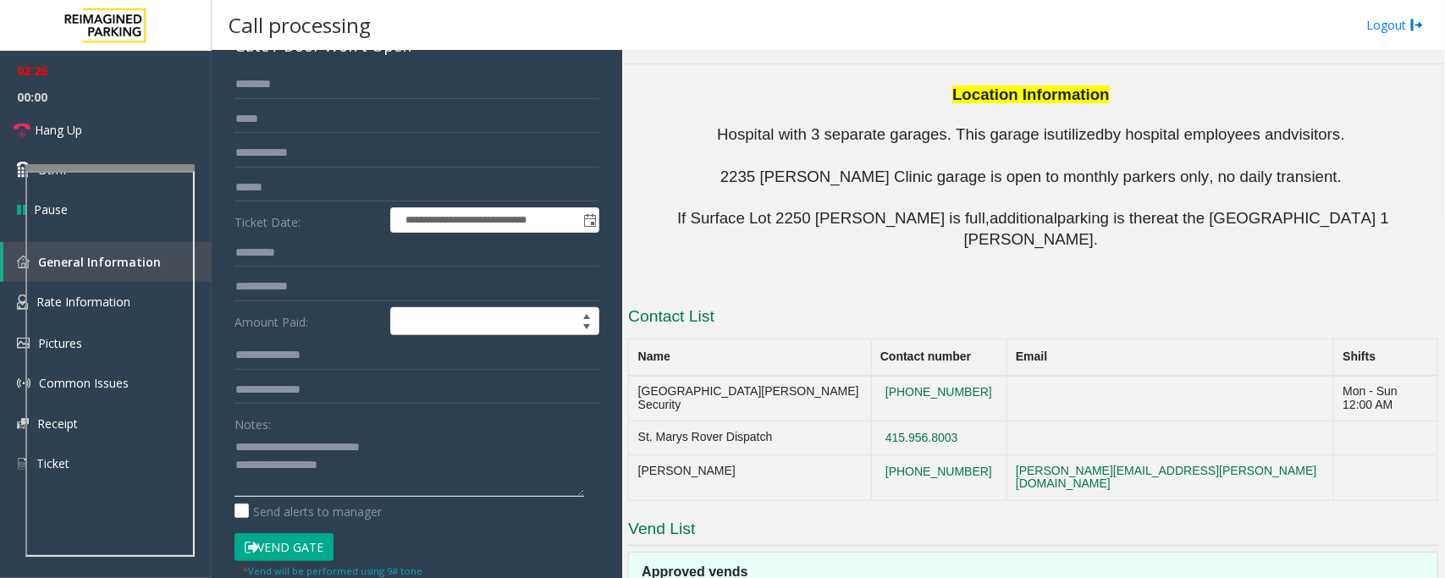
paste textarea "**********"
click at [406, 464] on textarea at bounding box center [410, 464] width 350 height 63
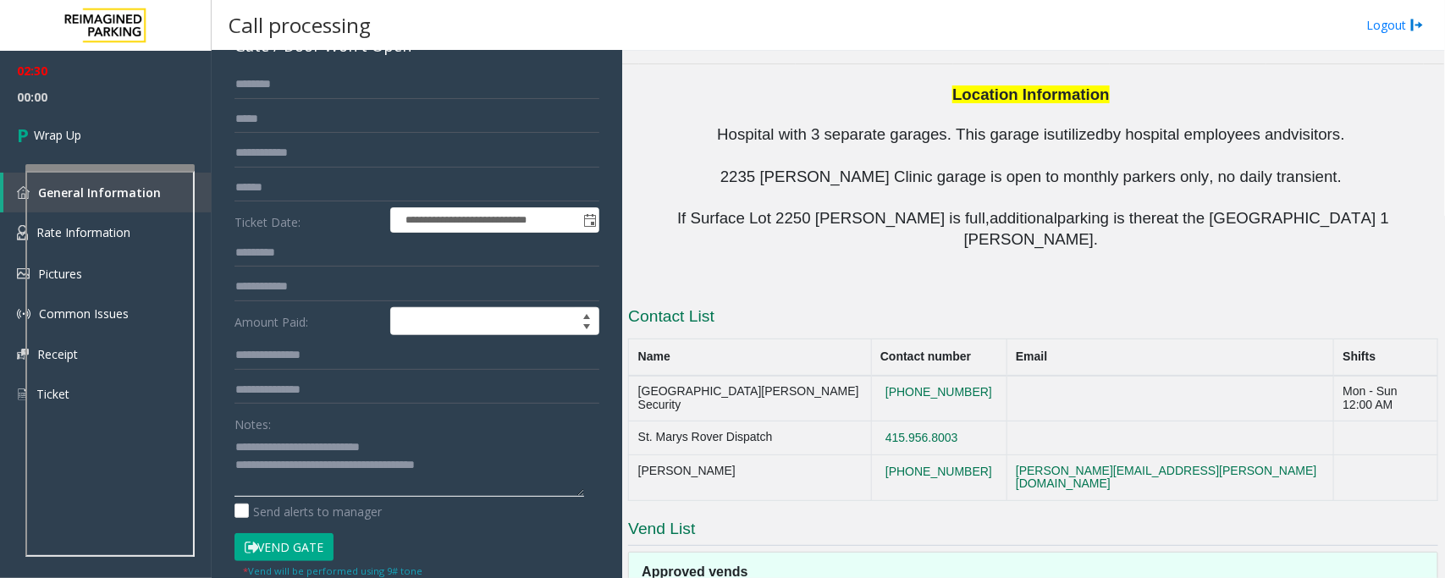
click at [500, 472] on textarea at bounding box center [410, 464] width 350 height 63
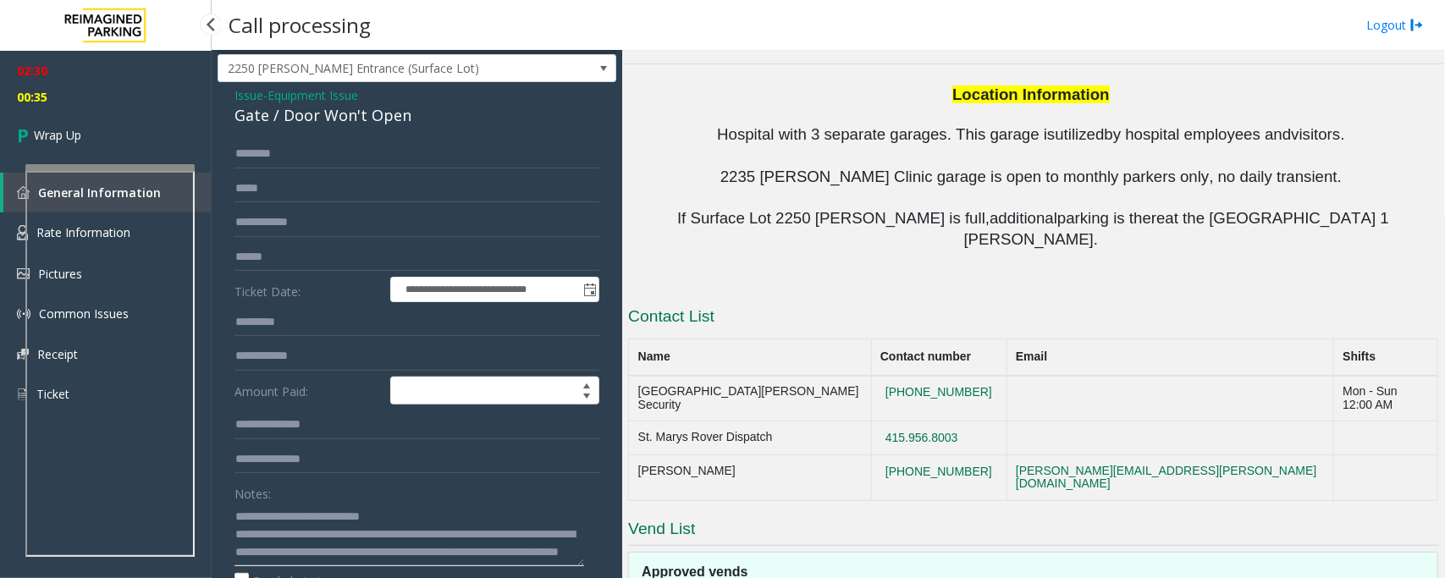
scroll to position [0, 0]
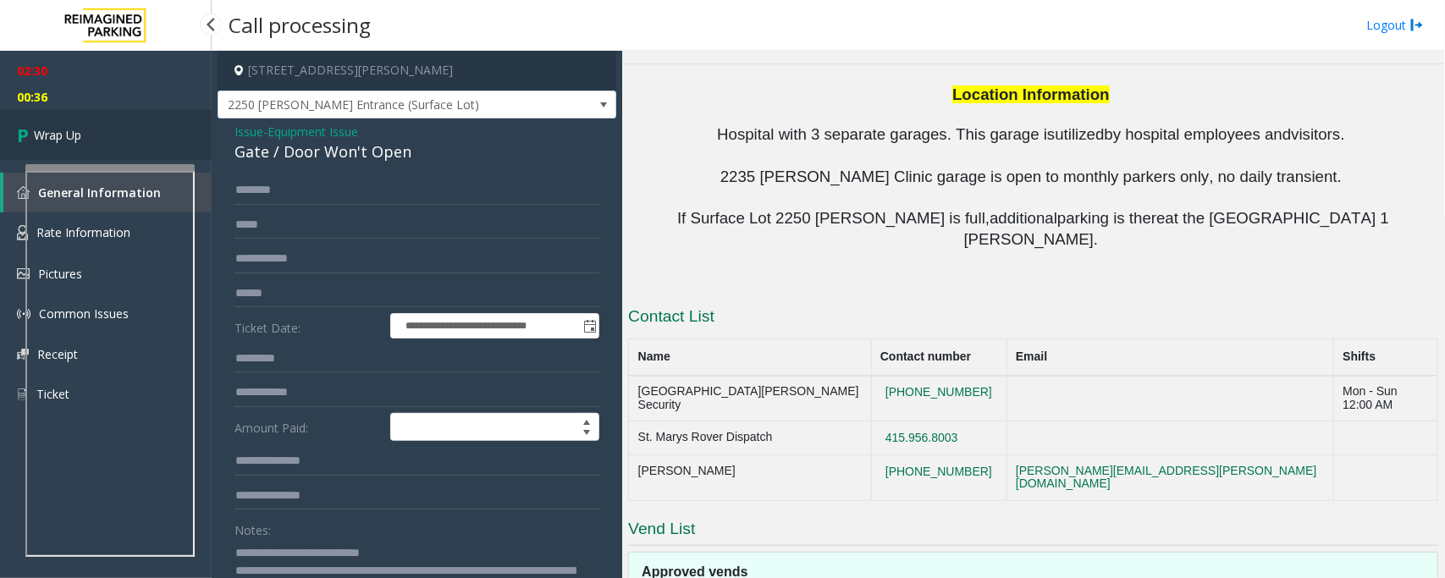
type textarea "**********"
click at [62, 128] on span "Wrap Up" at bounding box center [57, 135] width 47 height 18
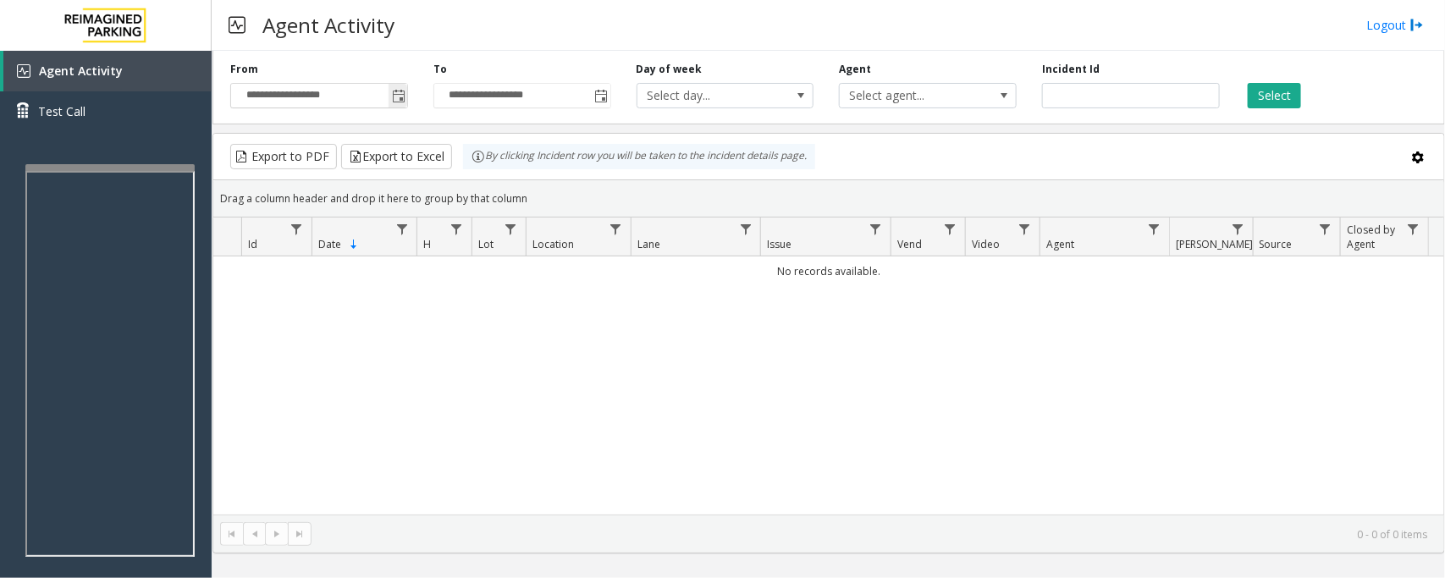
click at [399, 99] on span "Toggle popup" at bounding box center [399, 97] width 14 height 14
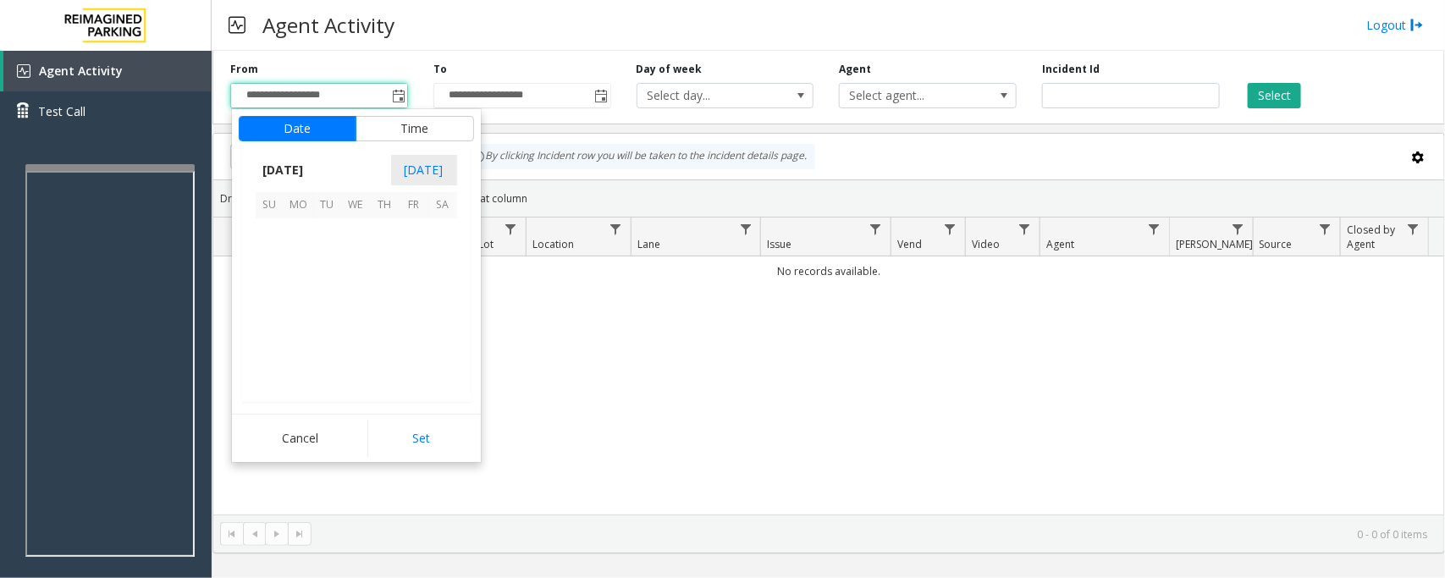
scroll to position [303731, 0]
click at [299, 344] on span "29" at bounding box center [298, 348] width 29 height 29
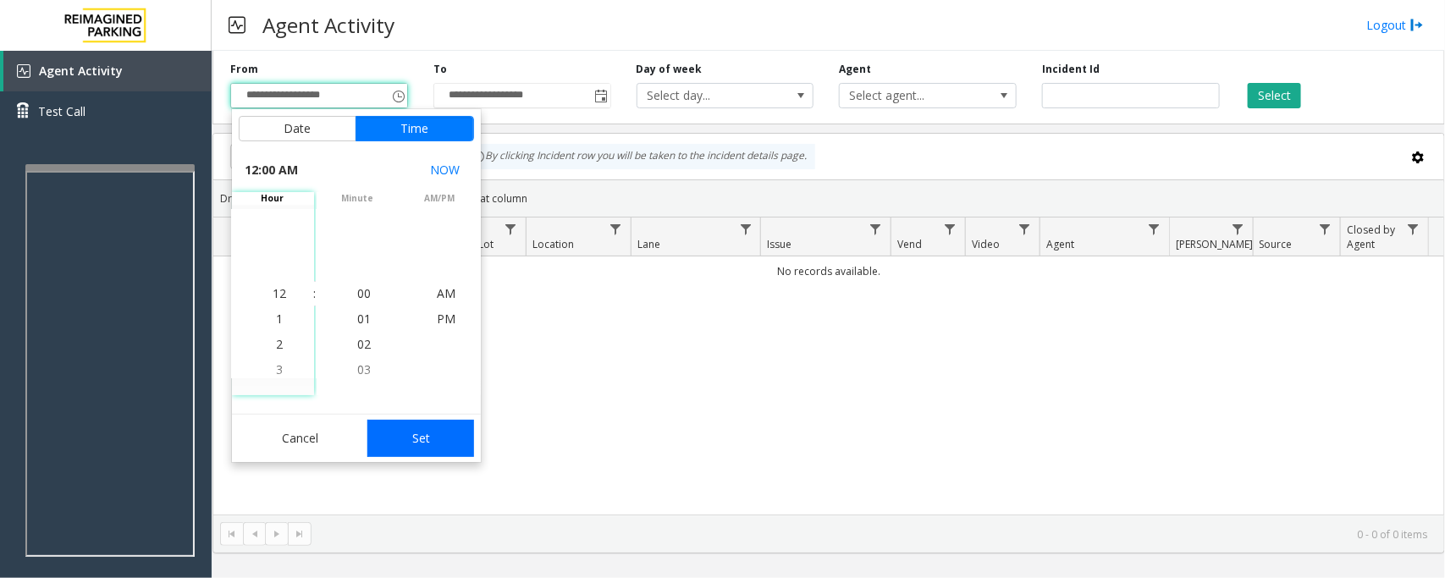
click at [420, 443] on button "Set" at bounding box center [420, 438] width 107 height 37
type input "**********"
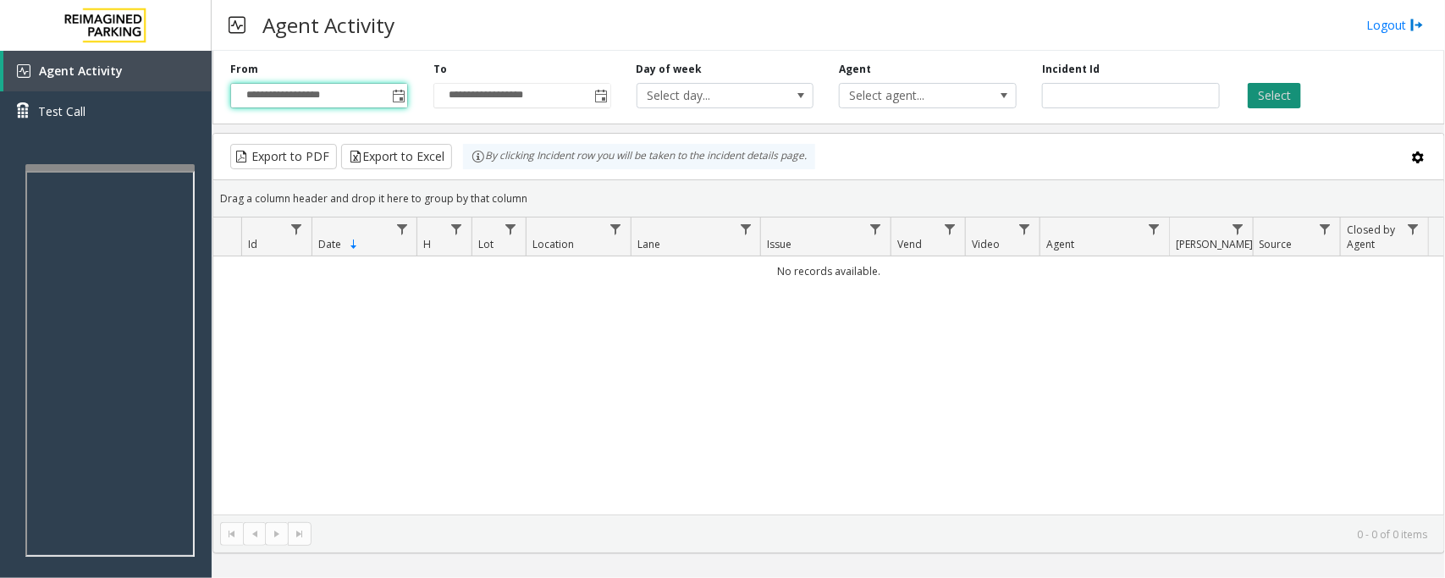
click at [1273, 87] on button "Select" at bounding box center [1274, 95] width 53 height 25
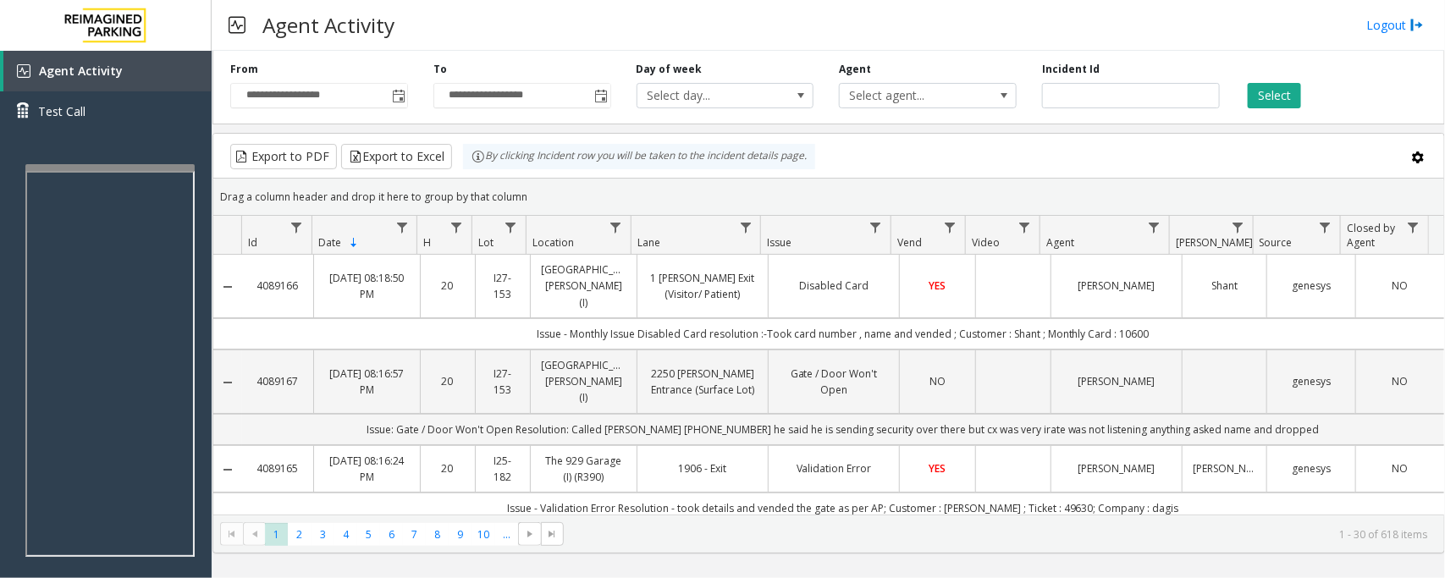
click at [887, 288] on td "Disabled Card" at bounding box center [833, 286] width 131 height 63
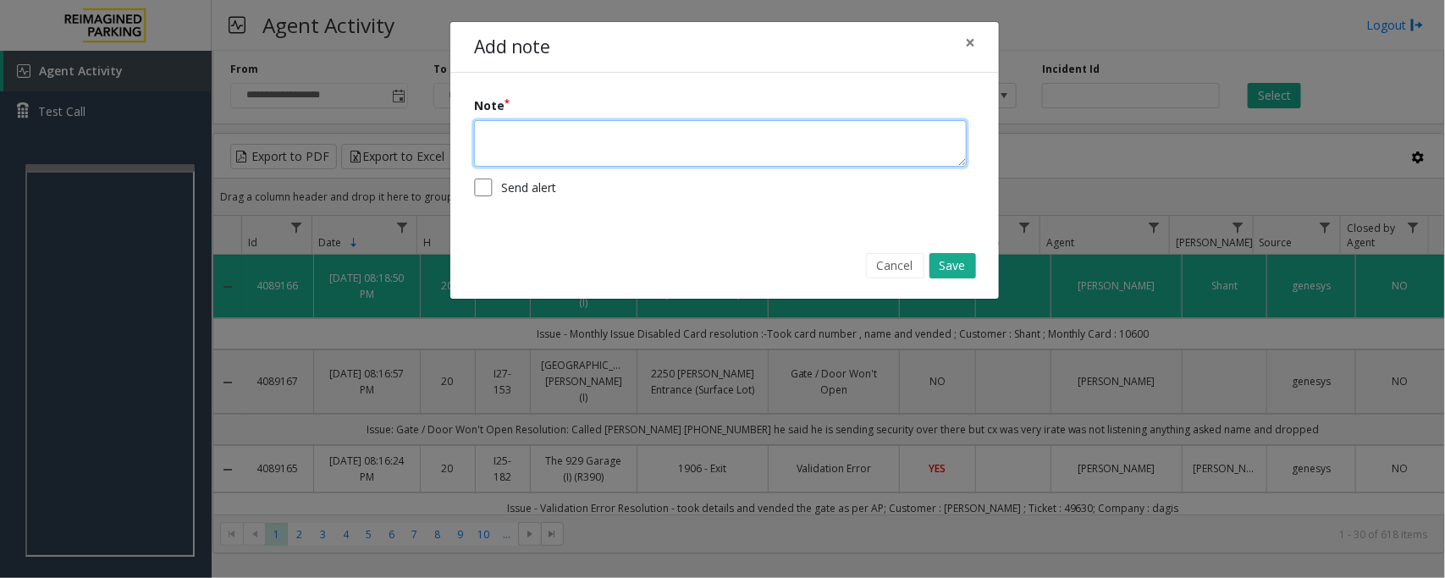
click at [599, 153] on textarea at bounding box center [720, 143] width 493 height 47
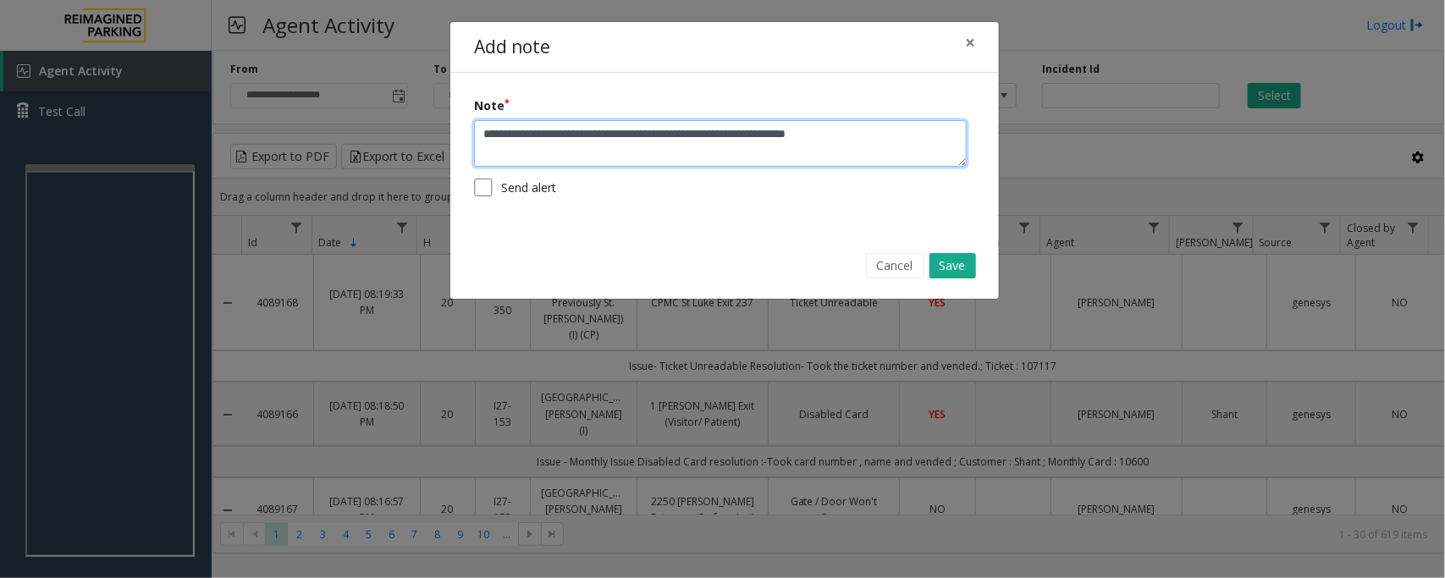
click at [625, 135] on textarea "**********" at bounding box center [720, 143] width 493 height 47
drag, startPoint x: 695, startPoint y: 134, endPoint x: 892, endPoint y: 137, distance: 196.5
click at [892, 137] on textarea "**********" at bounding box center [720, 143] width 493 height 47
type textarea "*"
click at [825, 136] on textarea "**********" at bounding box center [720, 143] width 493 height 47
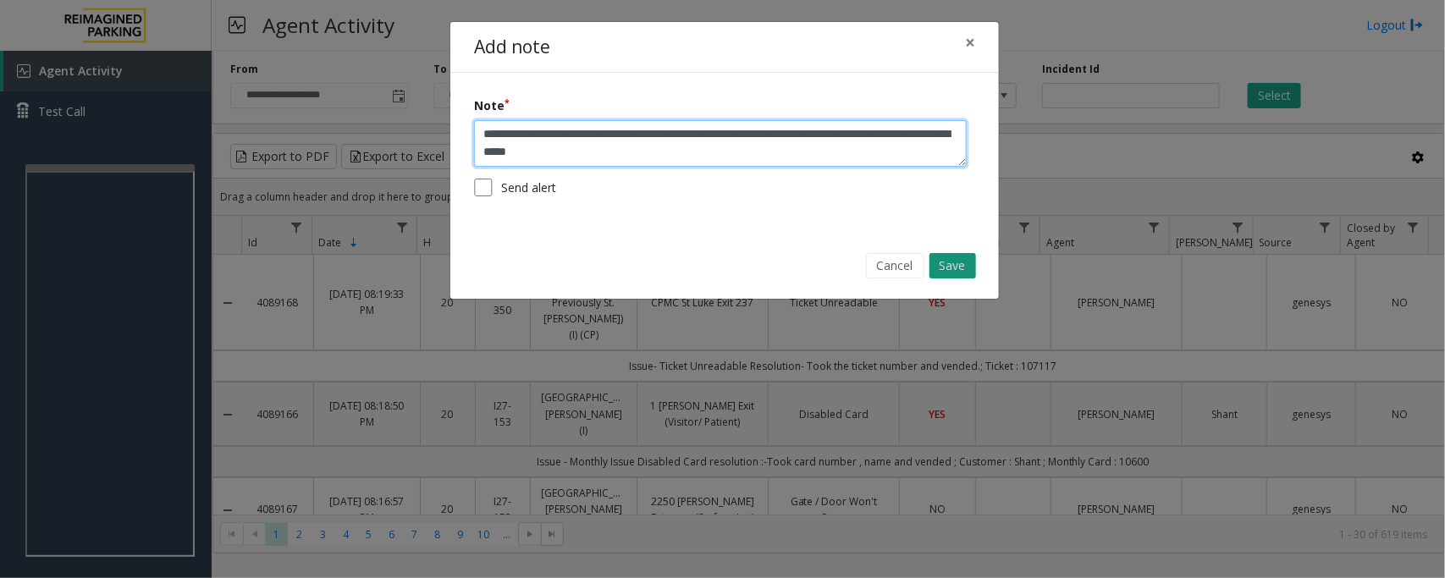
type textarea "**********"
click at [958, 268] on button "Save" at bounding box center [953, 265] width 47 height 25
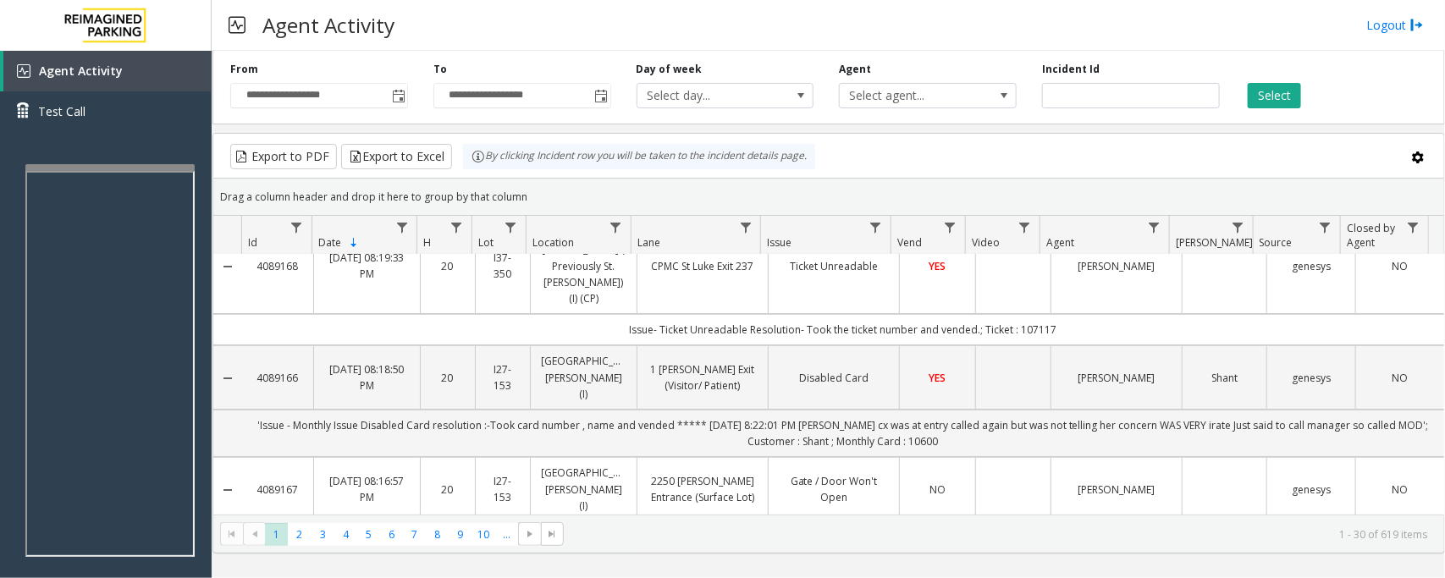
scroll to position [0, 0]
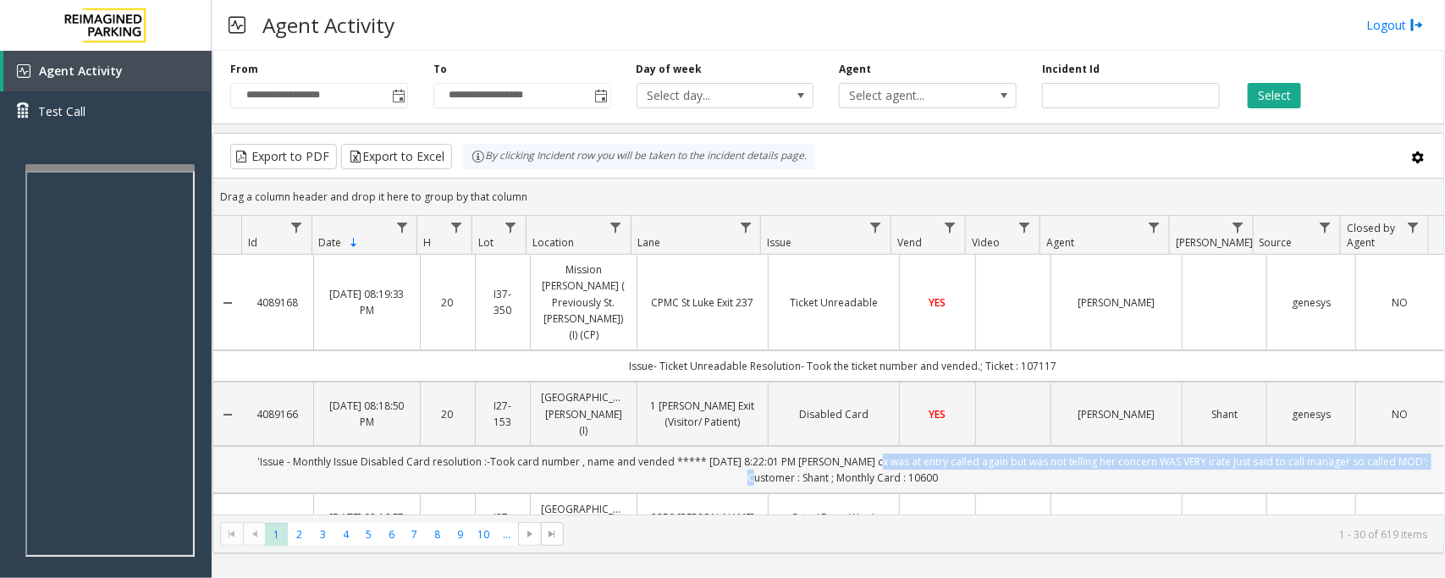
drag, startPoint x: 891, startPoint y: 417, endPoint x: 746, endPoint y: 434, distance: 145.8
click at [746, 446] on td "'Issue - Monthly Issue Disabled Card resolution :-Took card number , name and v…" at bounding box center [843, 469] width 1202 height 47
copy td "cx was at entry called again but was not telling her concern WAS VERY irate Jus…"
click at [911, 518] on link "NO" at bounding box center [937, 526] width 54 height 16
click at [1051, 494] on td "[PERSON_NAME]" at bounding box center [1116, 526] width 131 height 64
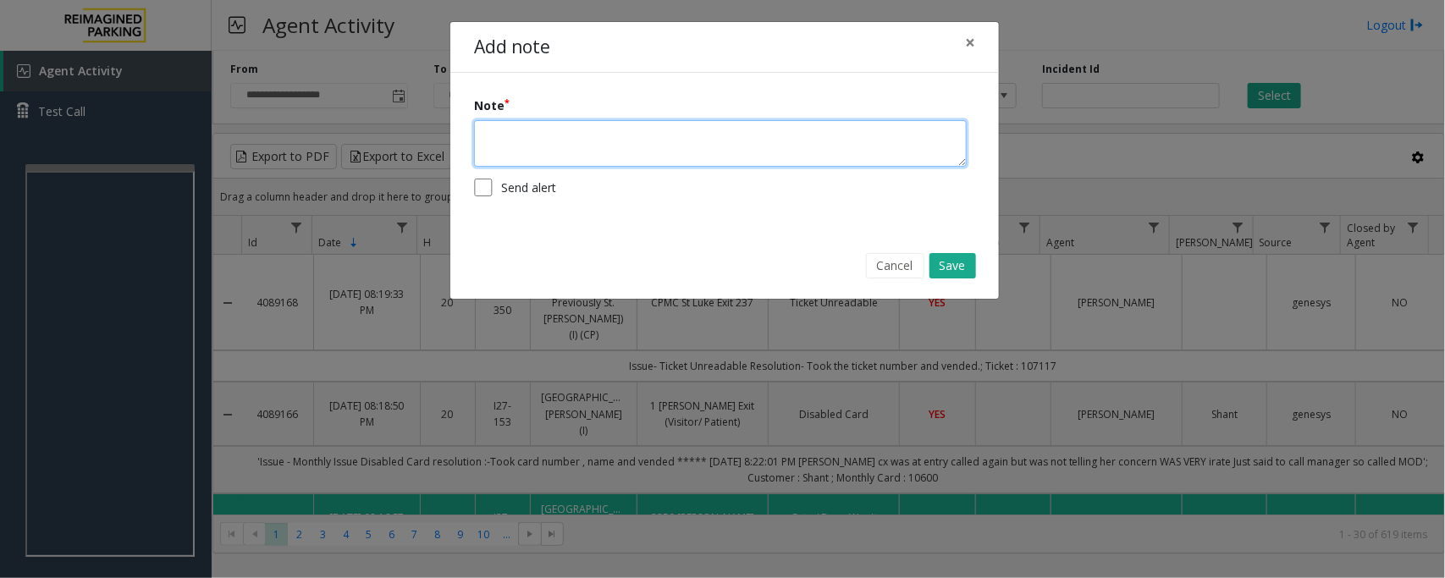
click at [703, 141] on textarea at bounding box center [720, 143] width 493 height 47
paste textarea "**********"
type textarea "**********"
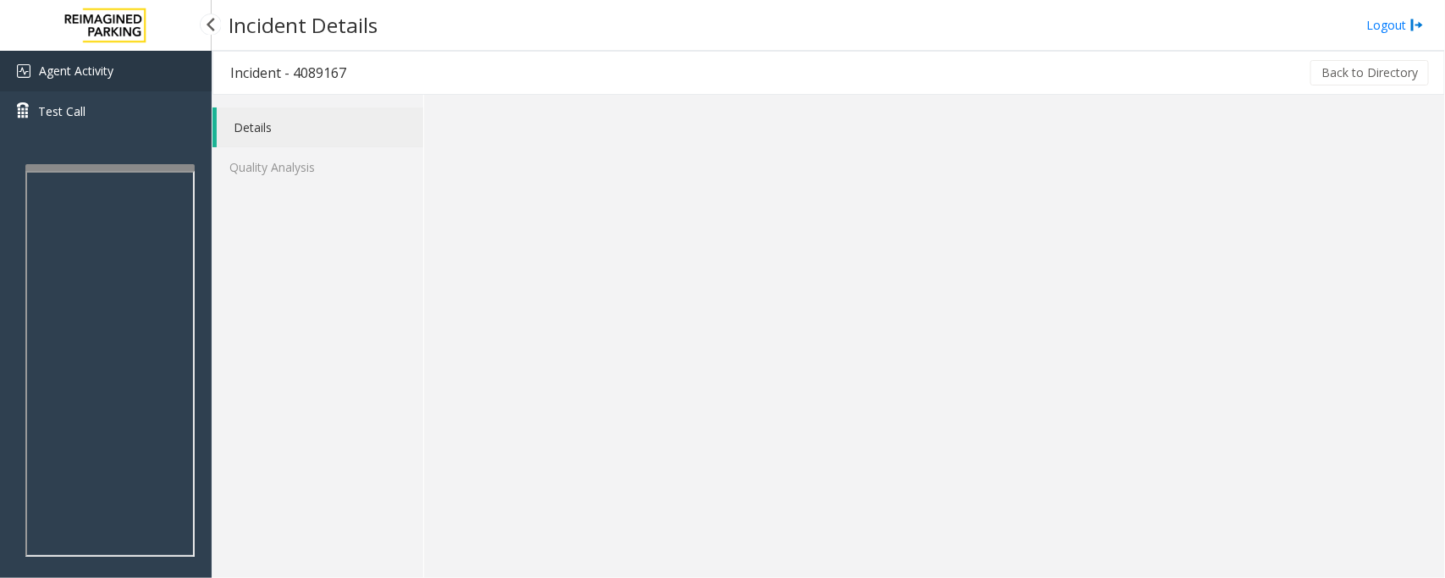
click at [75, 75] on span "Agent Activity" at bounding box center [76, 71] width 75 height 16
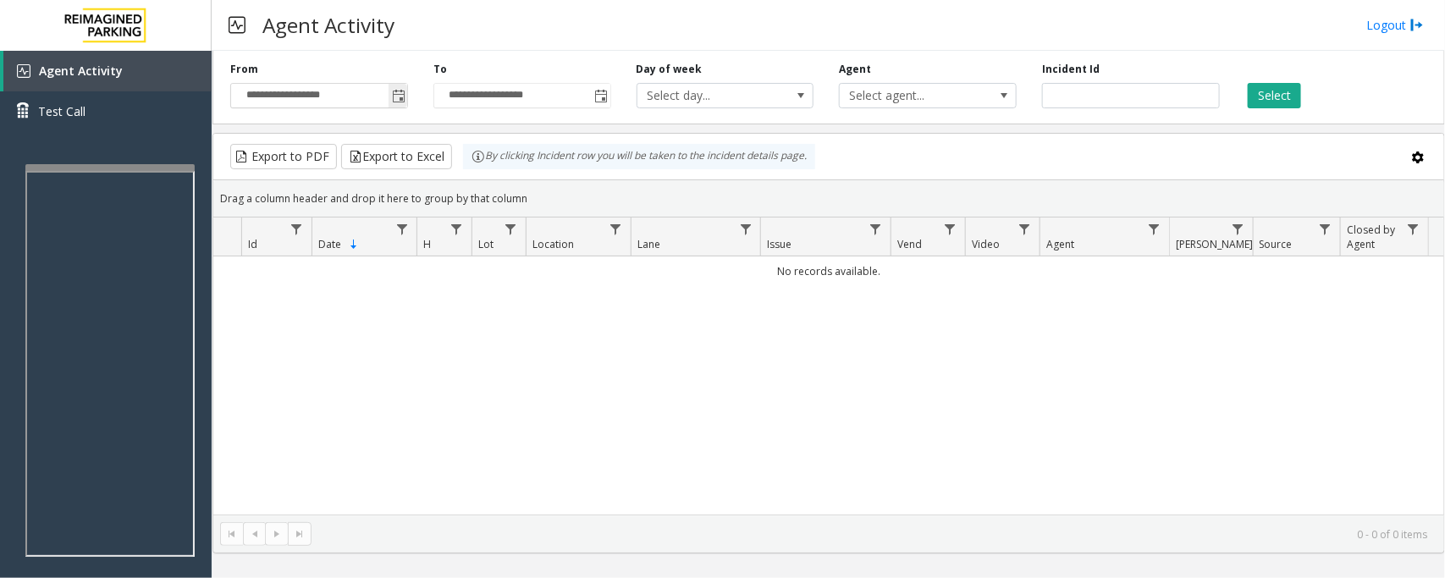
click at [395, 90] on span "Toggle popup" at bounding box center [399, 97] width 14 height 14
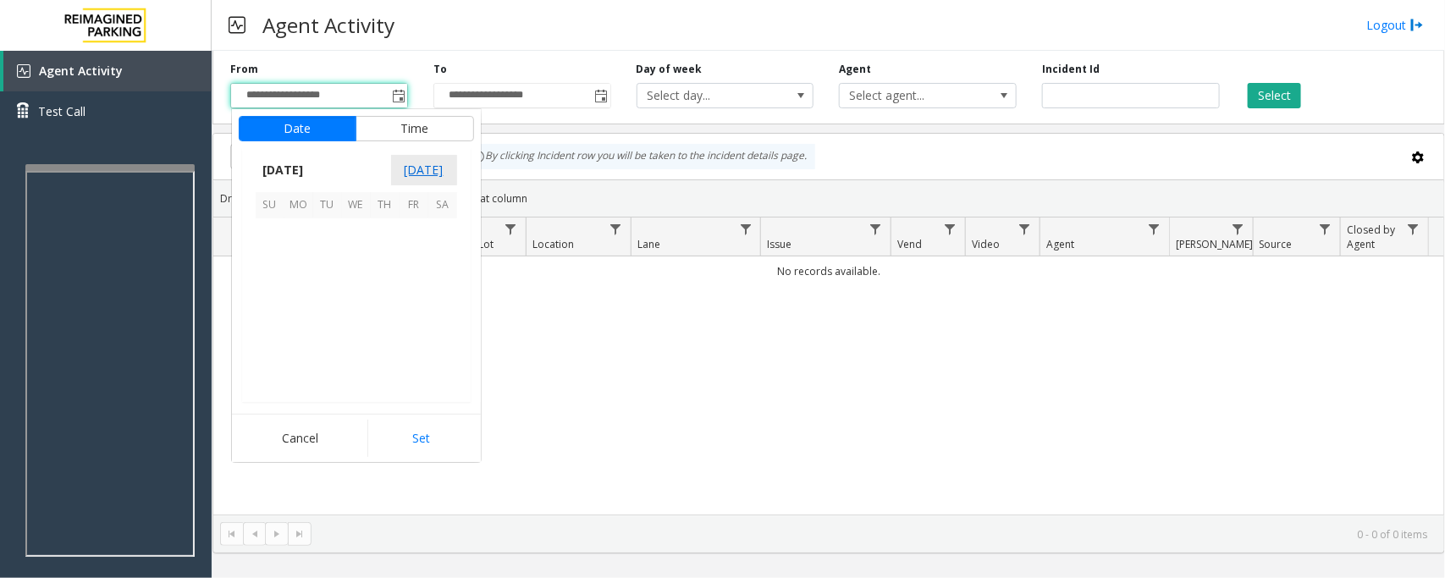
scroll to position [303731, 0]
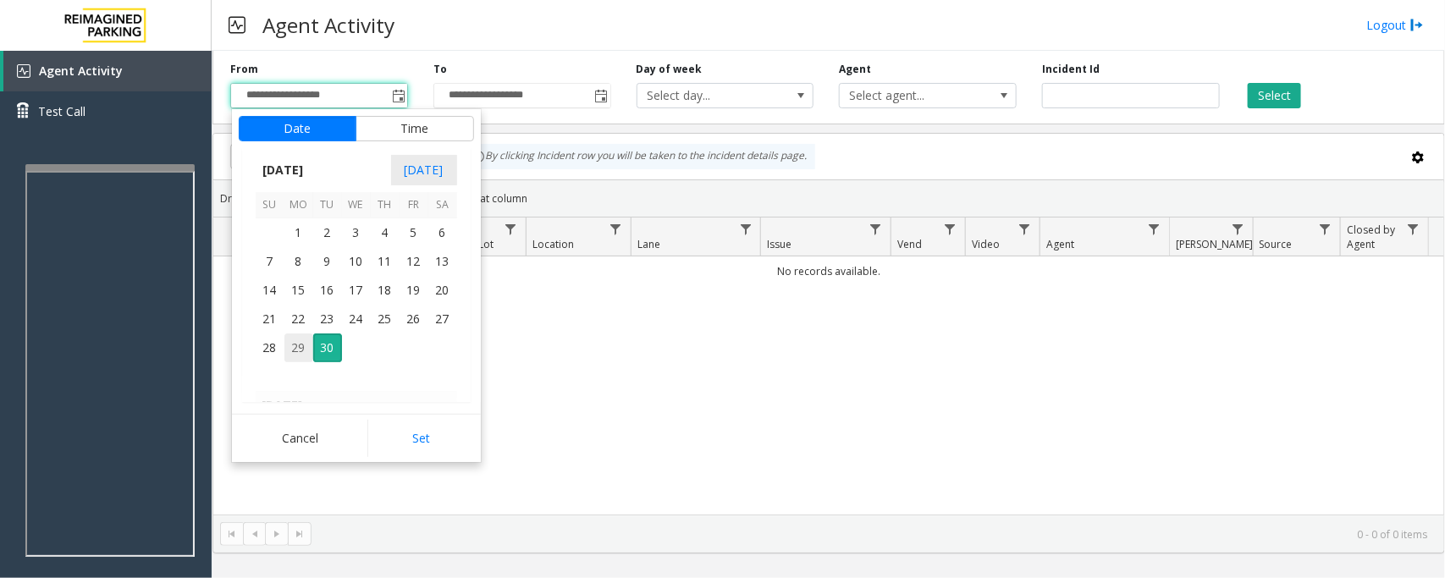
click at [292, 347] on span "29" at bounding box center [298, 348] width 29 height 29
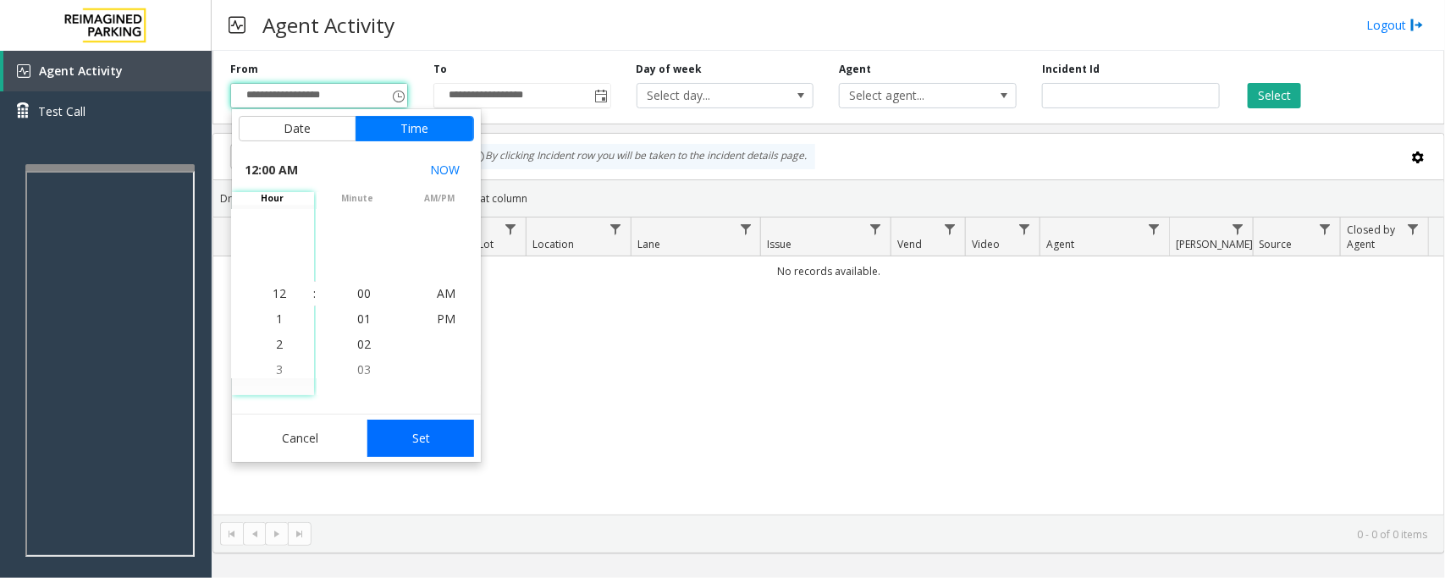
click at [408, 434] on button "Set" at bounding box center [420, 438] width 107 height 37
type input "**********"
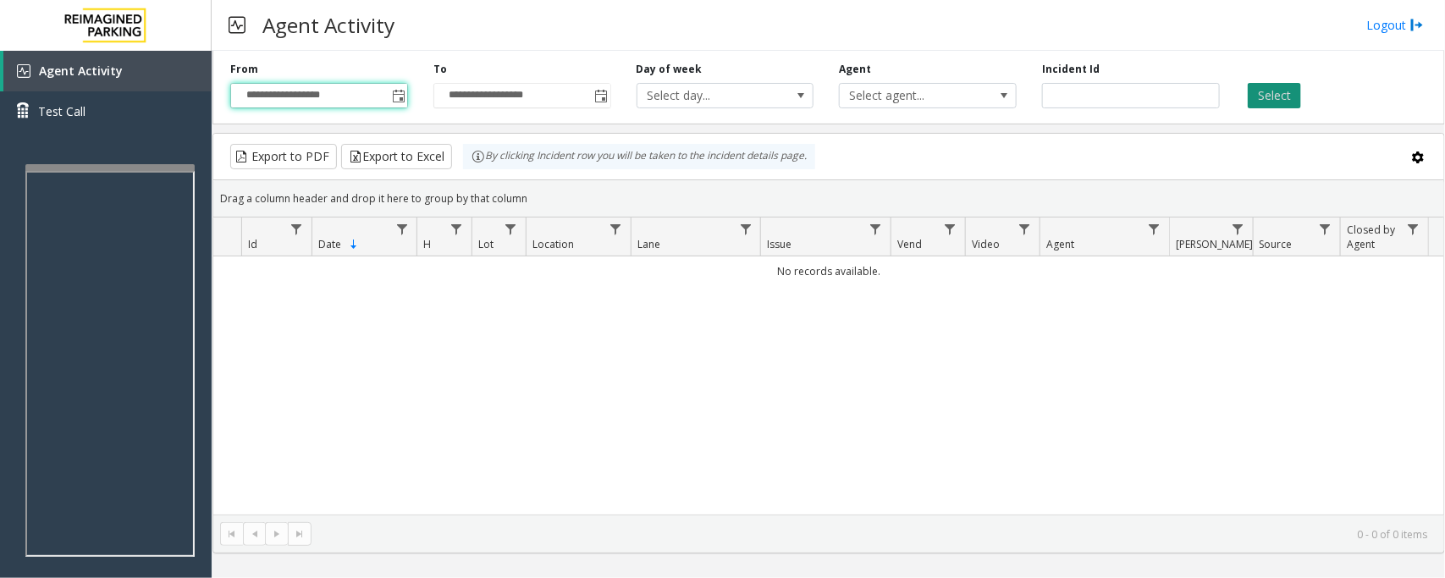
click at [1285, 91] on button "Select" at bounding box center [1274, 95] width 53 height 25
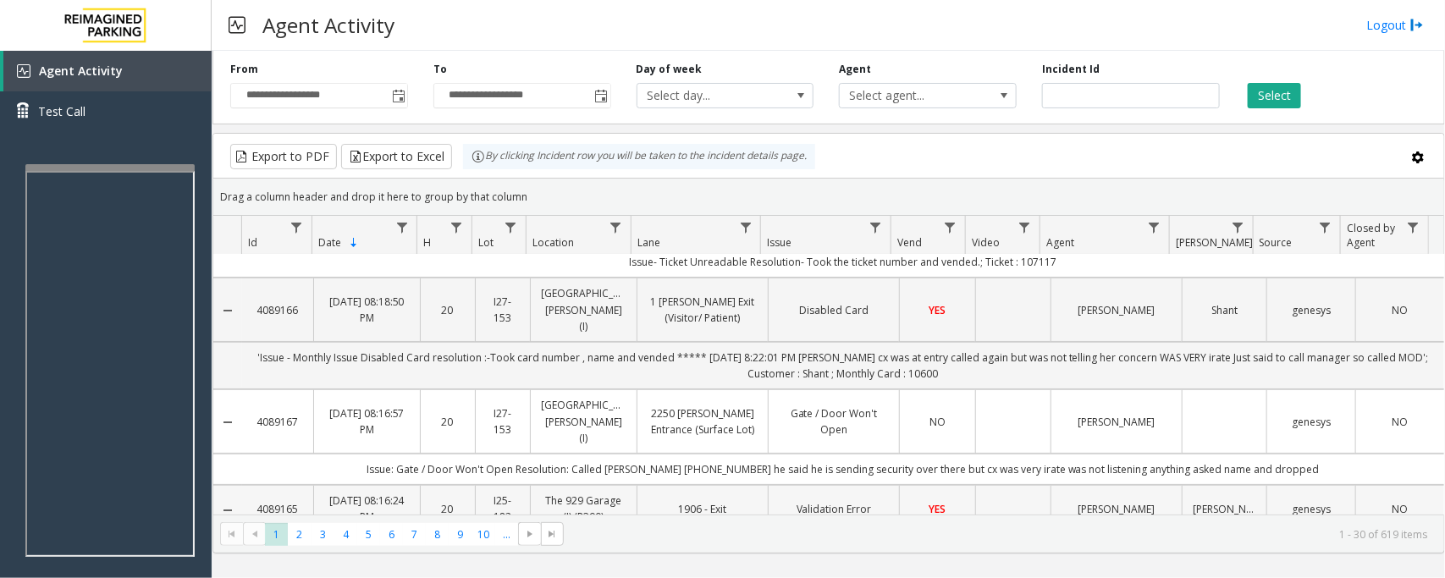
scroll to position [106, 0]
click at [1021, 388] on td "Data table" at bounding box center [1012, 420] width 75 height 64
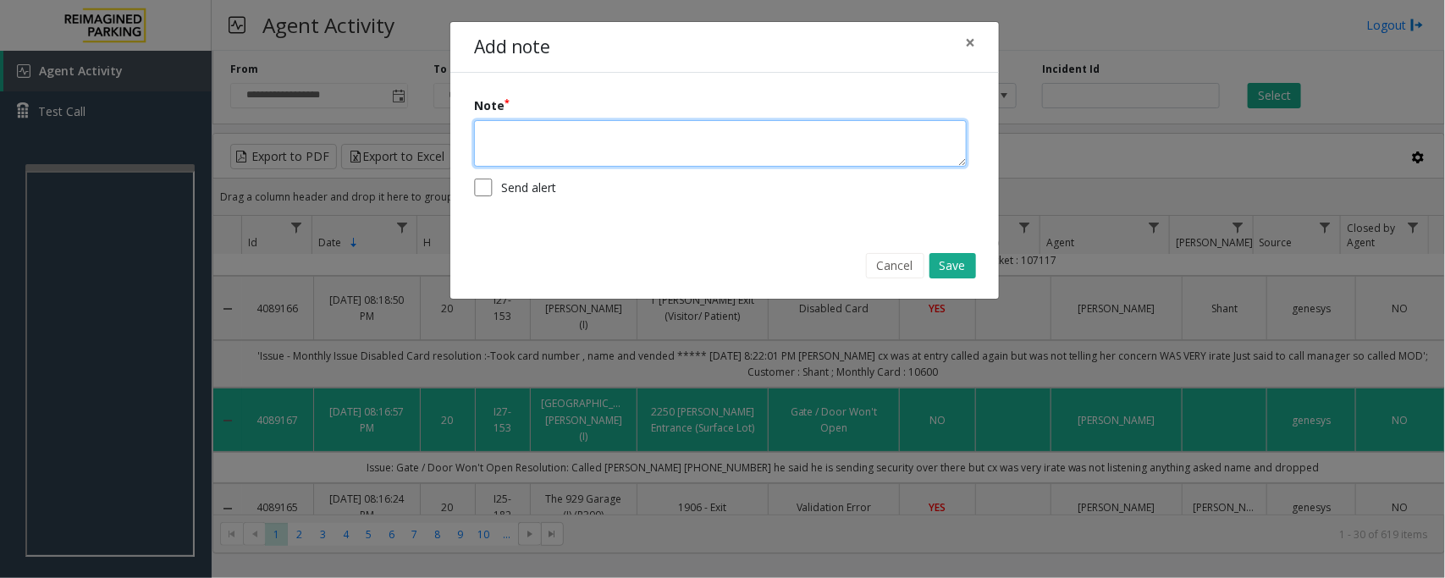
click at [726, 146] on textarea at bounding box center [720, 143] width 493 height 47
paste textarea "**********"
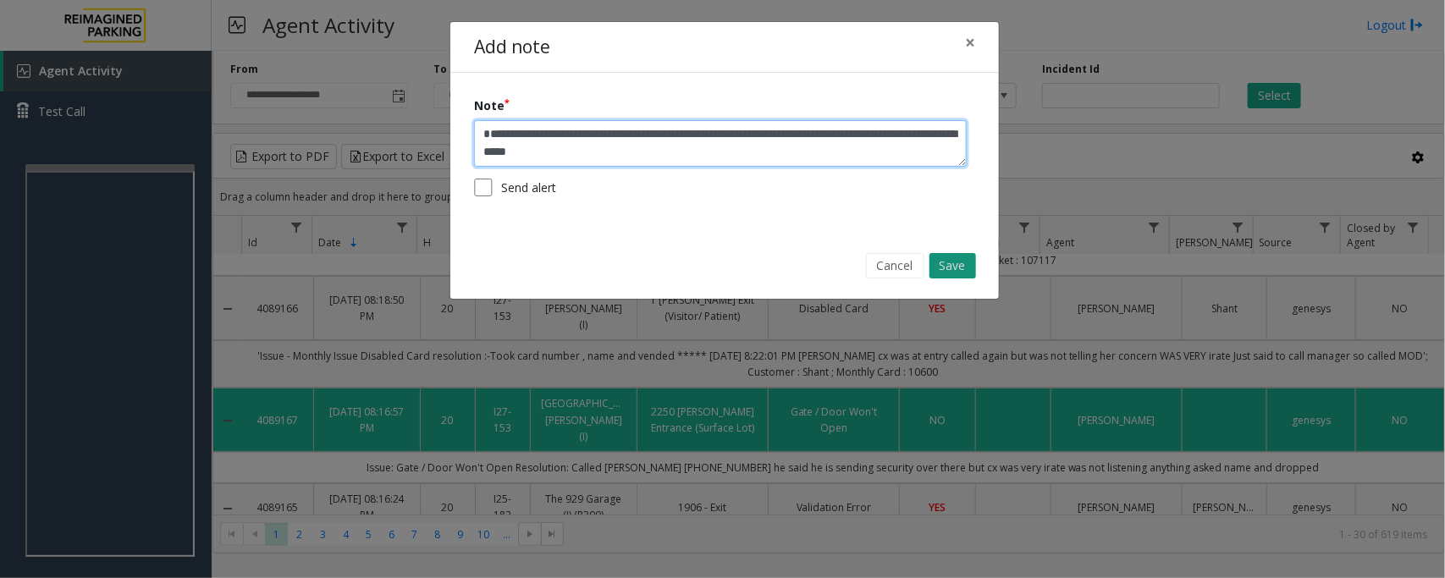
type textarea "**********"
click at [971, 267] on button "Save" at bounding box center [953, 265] width 47 height 25
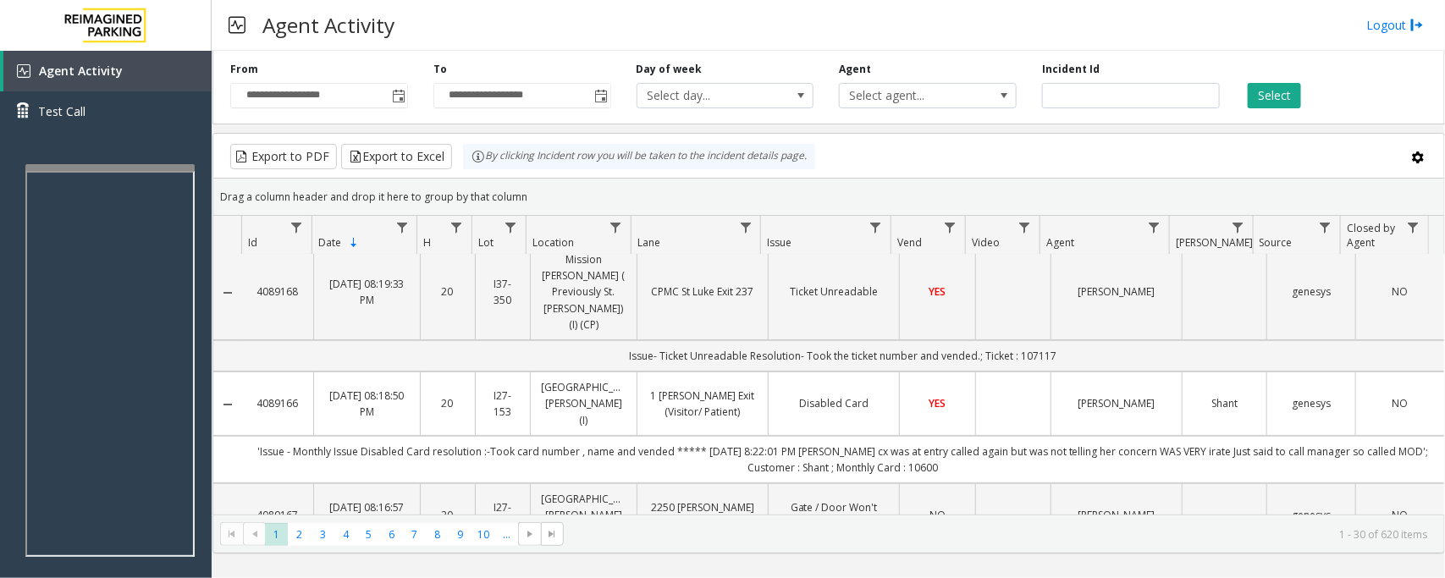
click at [1035, 372] on td "Data table" at bounding box center [1012, 404] width 75 height 64
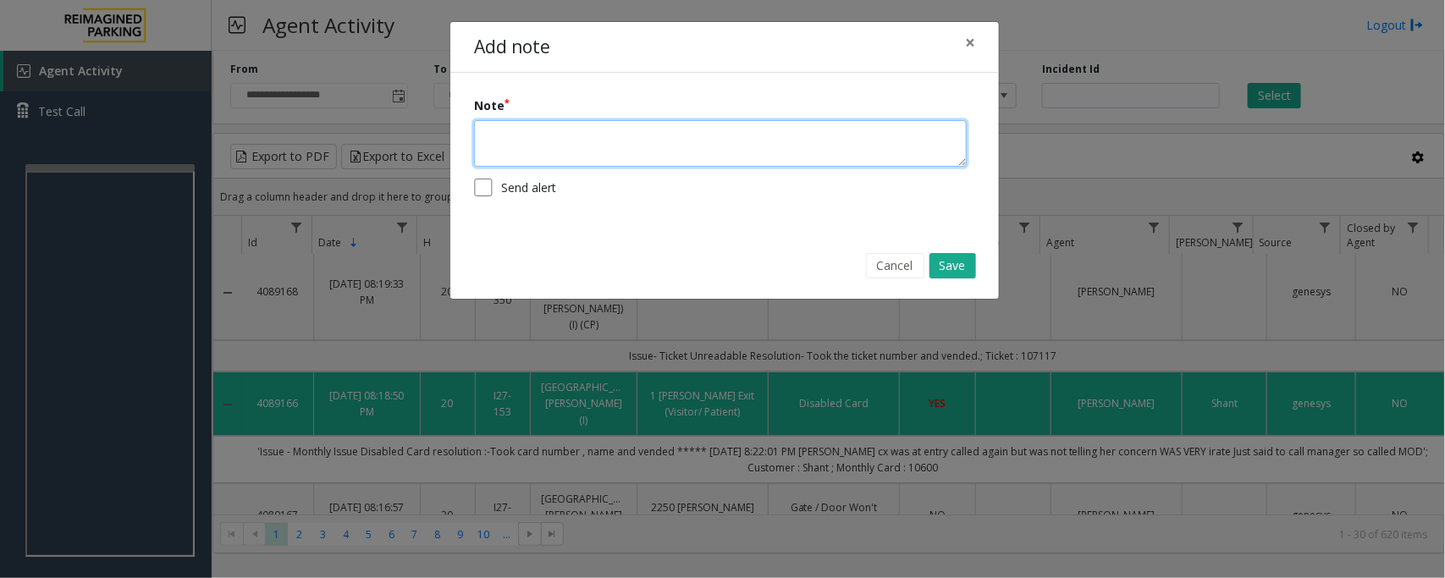
click at [777, 149] on textarea at bounding box center [720, 143] width 493 height 47
type textarea "**********"
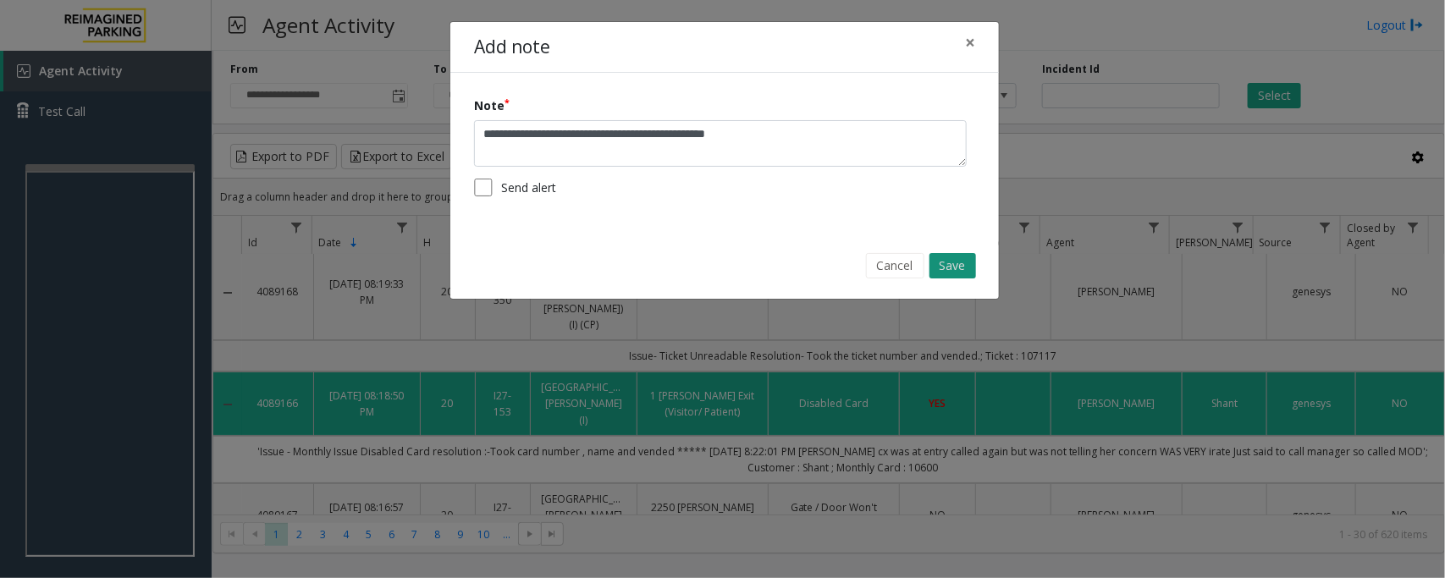
click at [958, 263] on button "Save" at bounding box center [953, 265] width 47 height 25
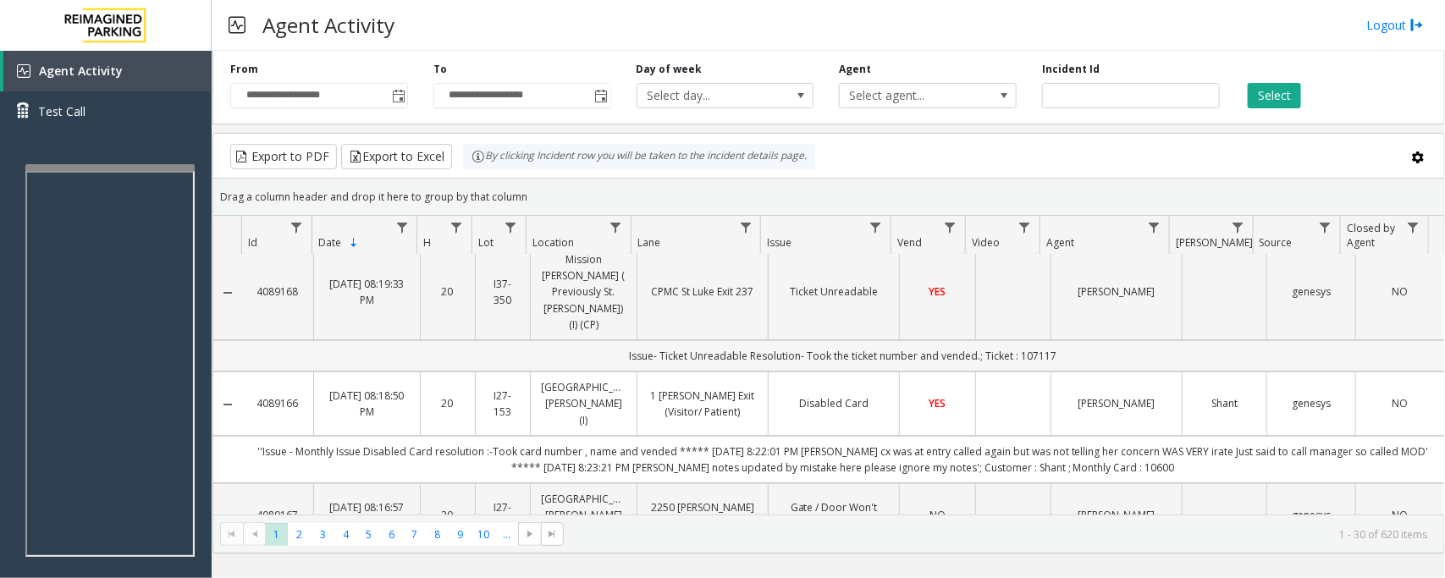
scroll to position [0, 0]
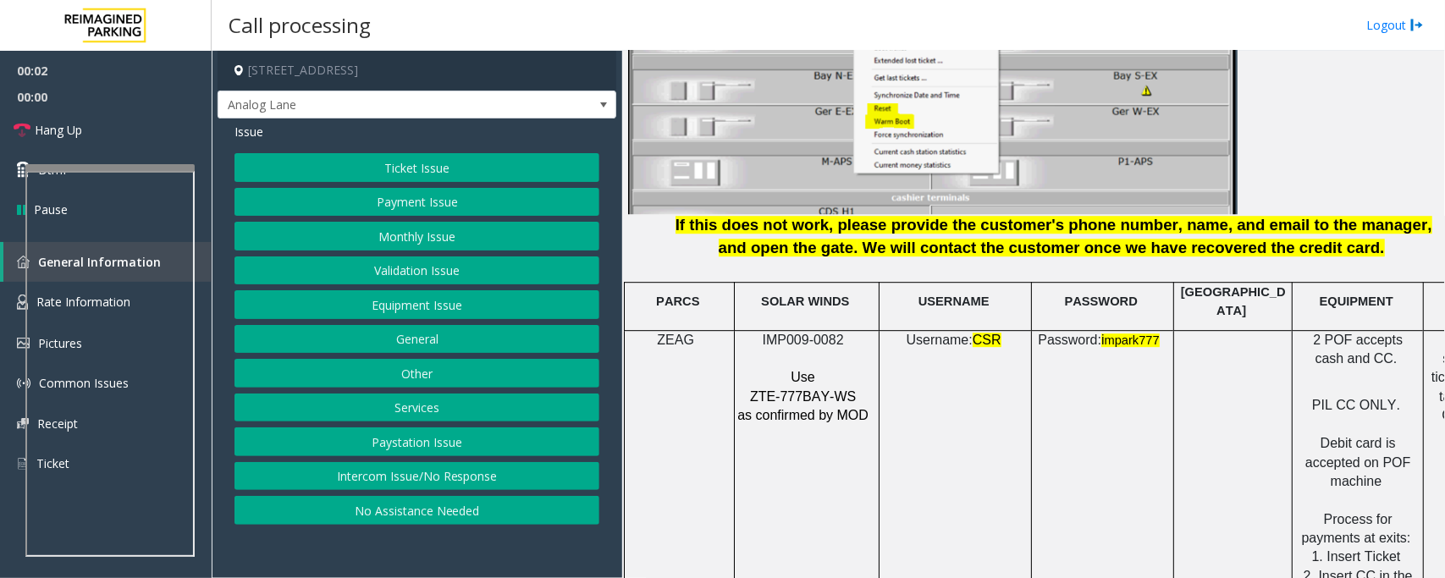
scroll to position [2222, 0]
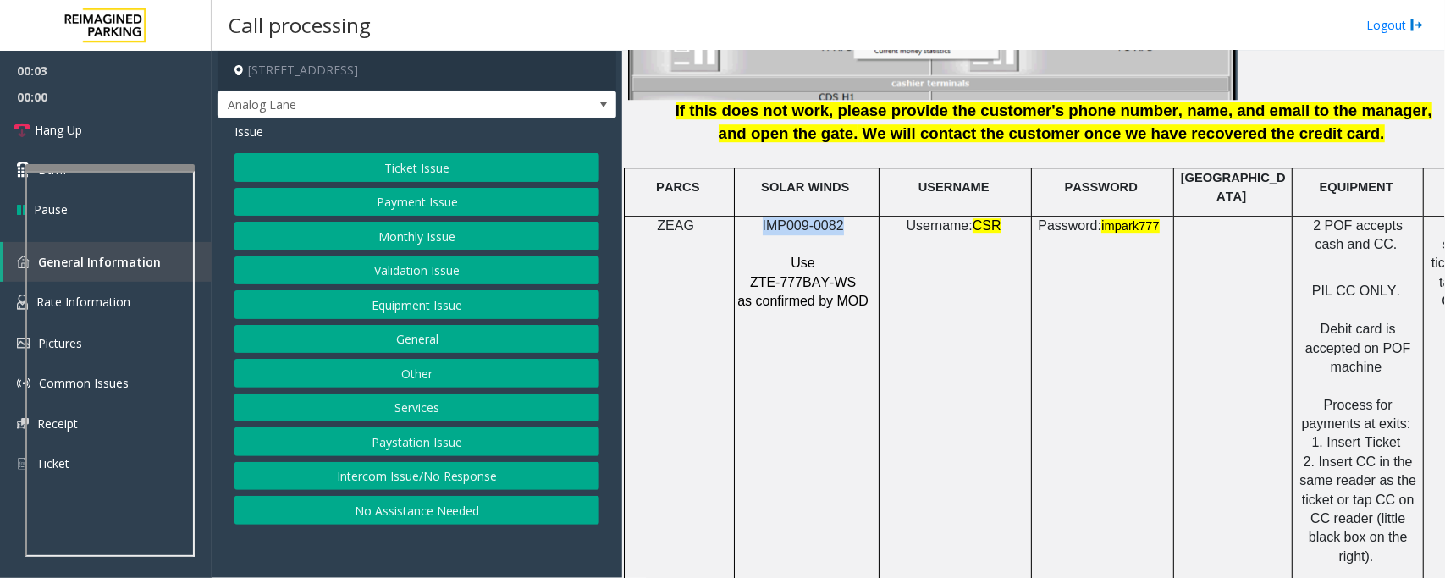
drag, startPoint x: 765, startPoint y: 217, endPoint x: 842, endPoint y: 210, distance: 78.2
click at [842, 217] on p "IMP009-0082" at bounding box center [805, 226] width 136 height 19
copy span "IMP009-0082"
click at [434, 483] on button "Intercom Issue/No Response" at bounding box center [417, 476] width 365 height 29
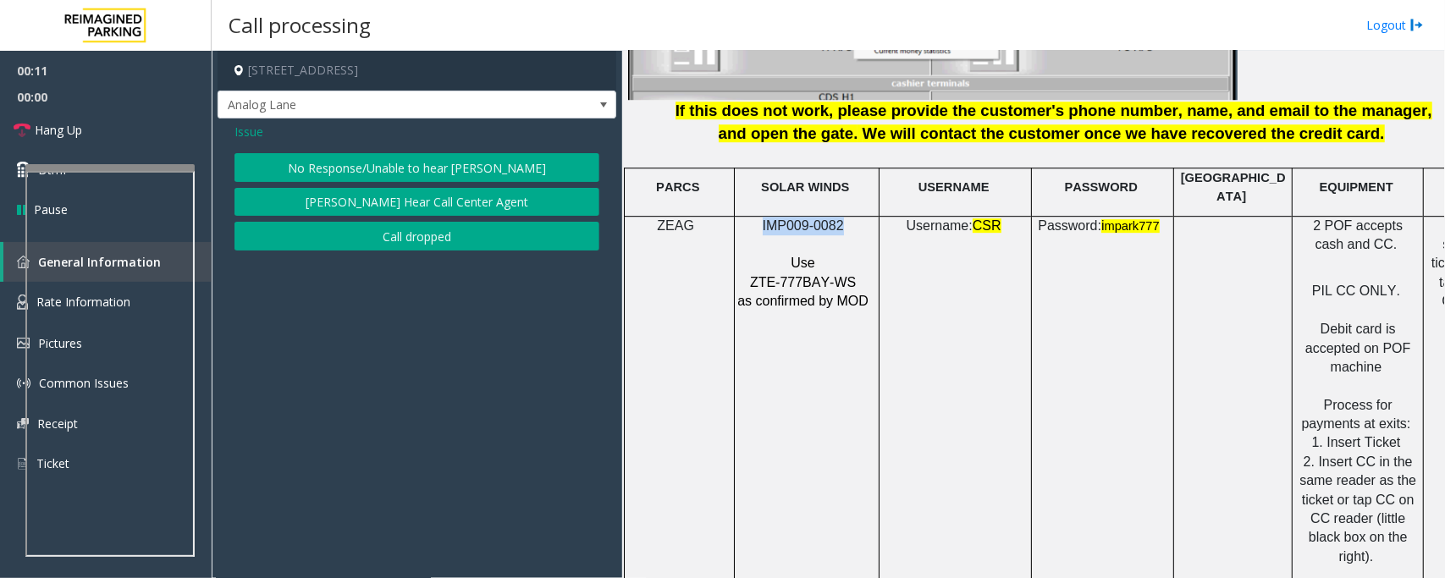
click at [406, 158] on button "No Response/Unable to hear [PERSON_NAME]" at bounding box center [417, 167] width 365 height 29
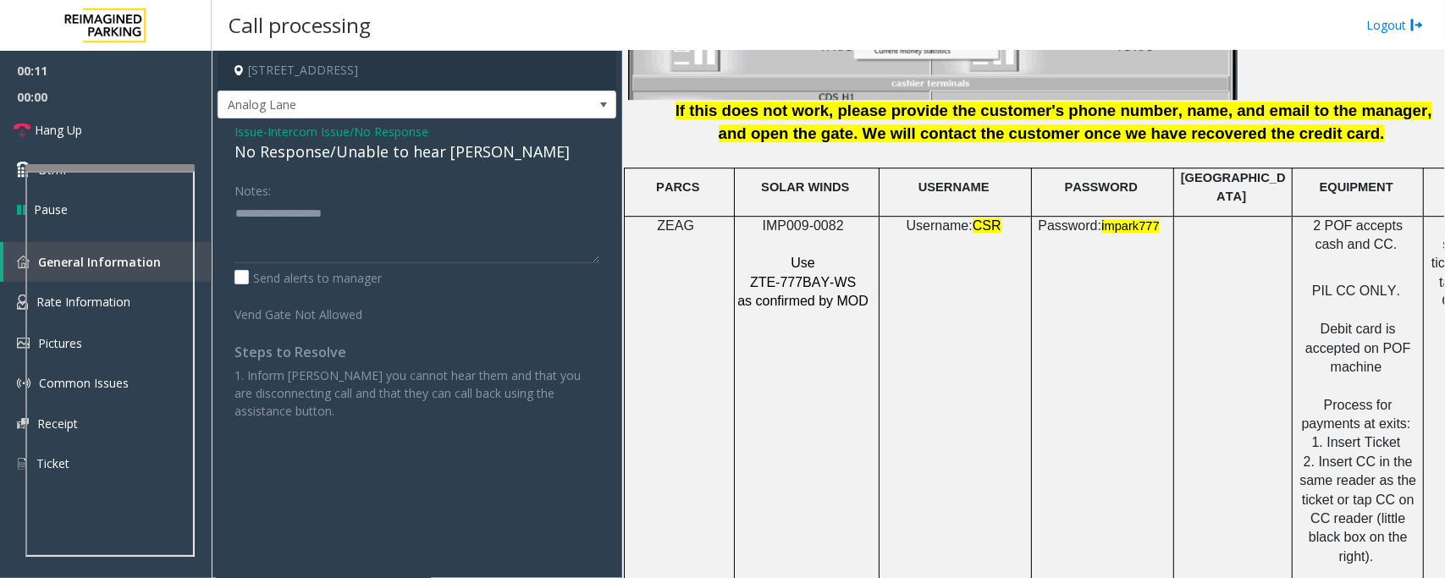
click at [378, 153] on div "No Response/Unable to hear [PERSON_NAME]" at bounding box center [417, 152] width 365 height 23
type textarea "**********"
click at [141, 127] on link "Hang Up" at bounding box center [106, 130] width 212 height 40
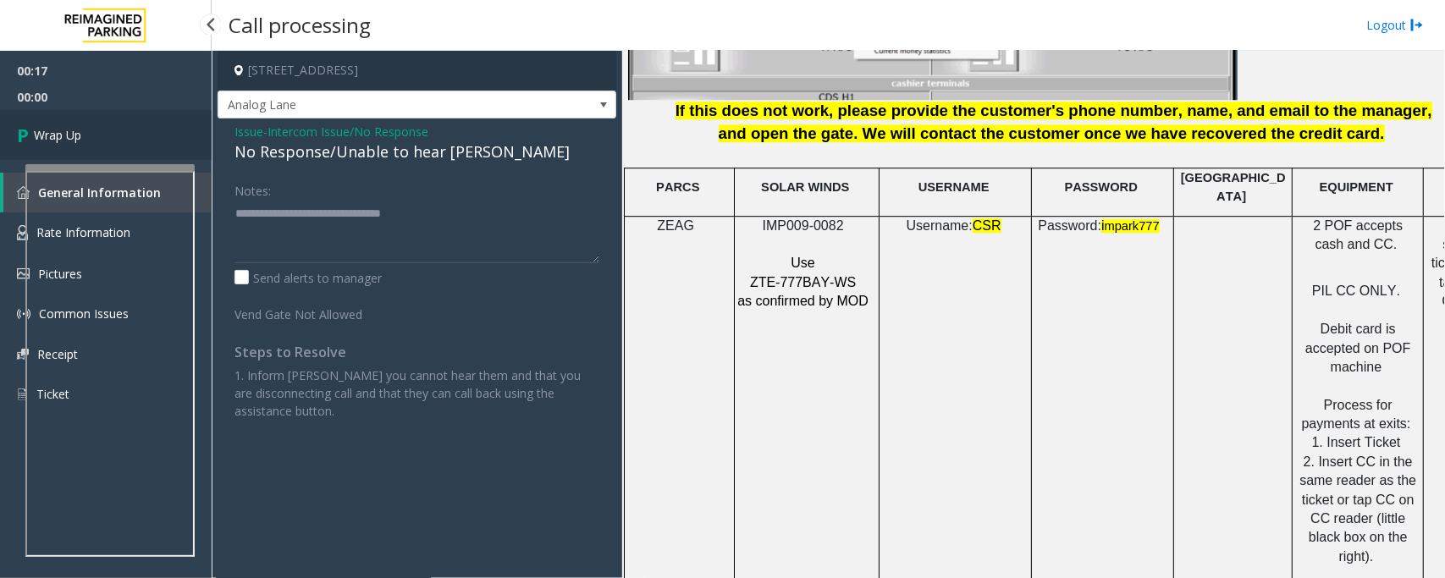
click at [132, 130] on link "Wrap Up" at bounding box center [106, 135] width 212 height 50
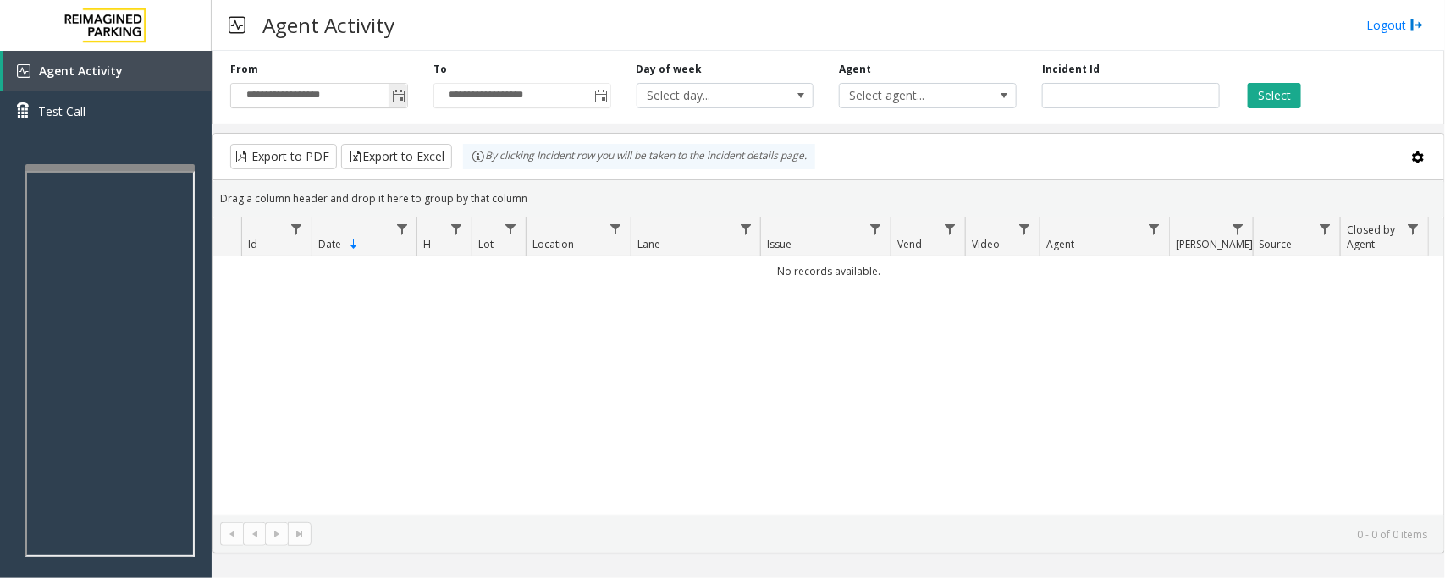
click at [399, 95] on span "Toggle popup" at bounding box center [399, 97] width 14 height 14
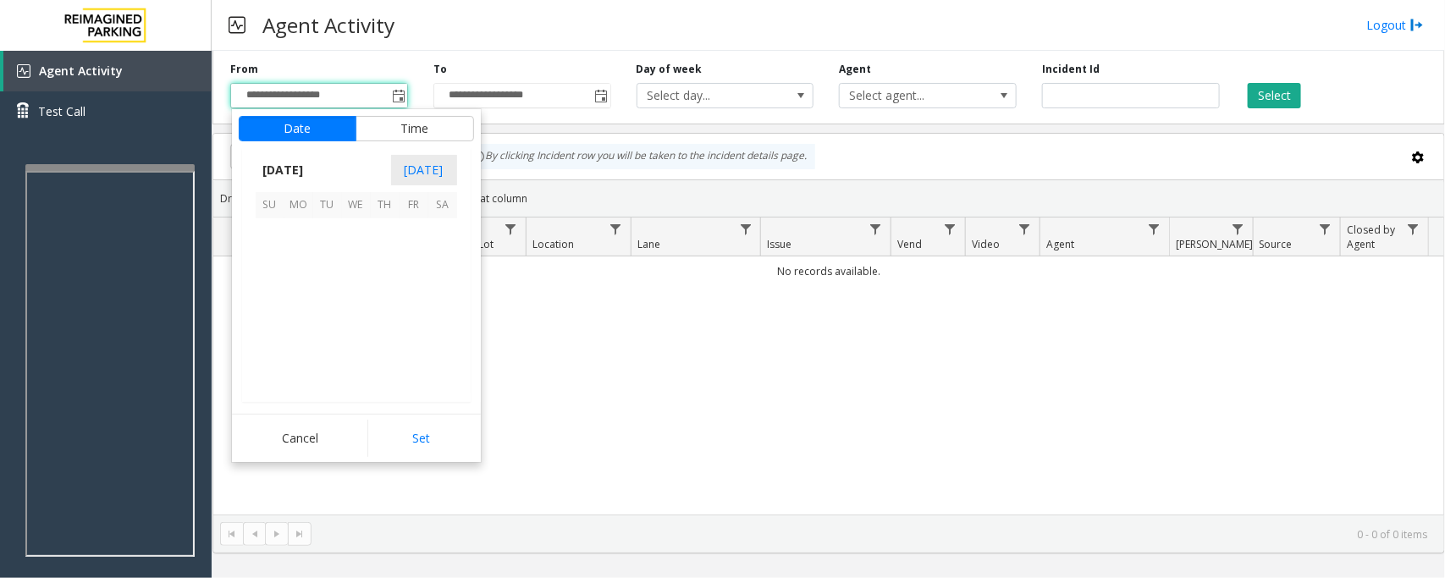
scroll to position [303731, 0]
click at [295, 351] on span "29" at bounding box center [298, 348] width 29 height 29
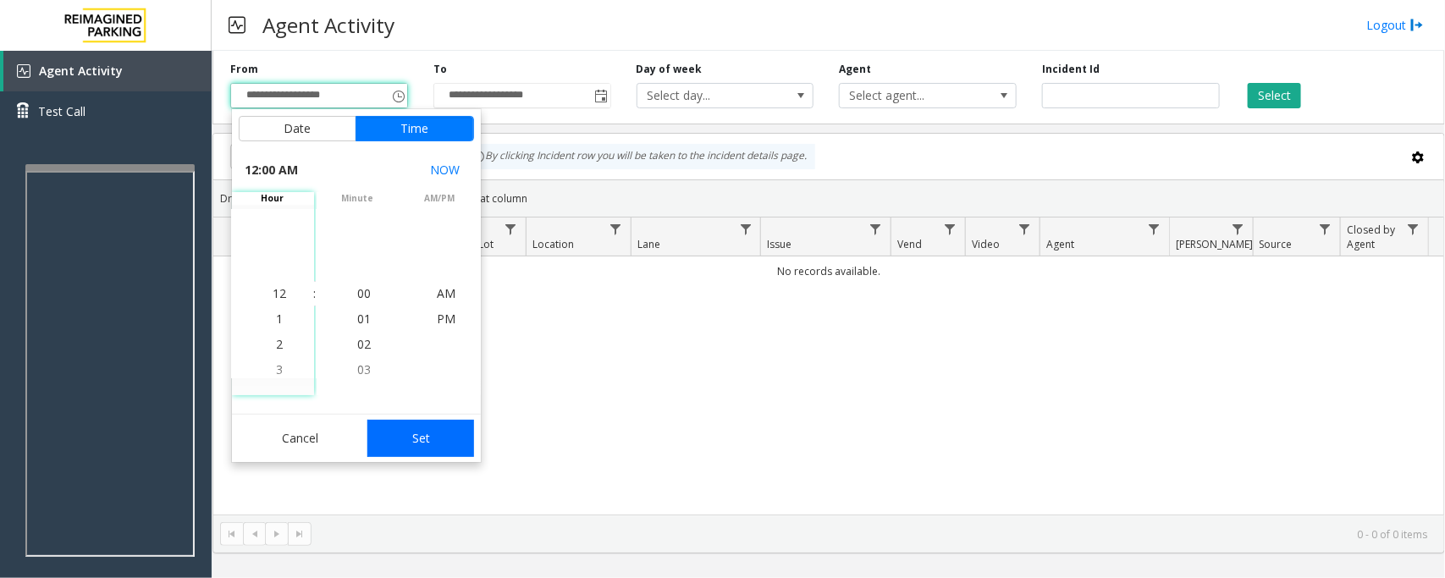
click at [406, 429] on button "Set" at bounding box center [420, 438] width 107 height 37
type input "**********"
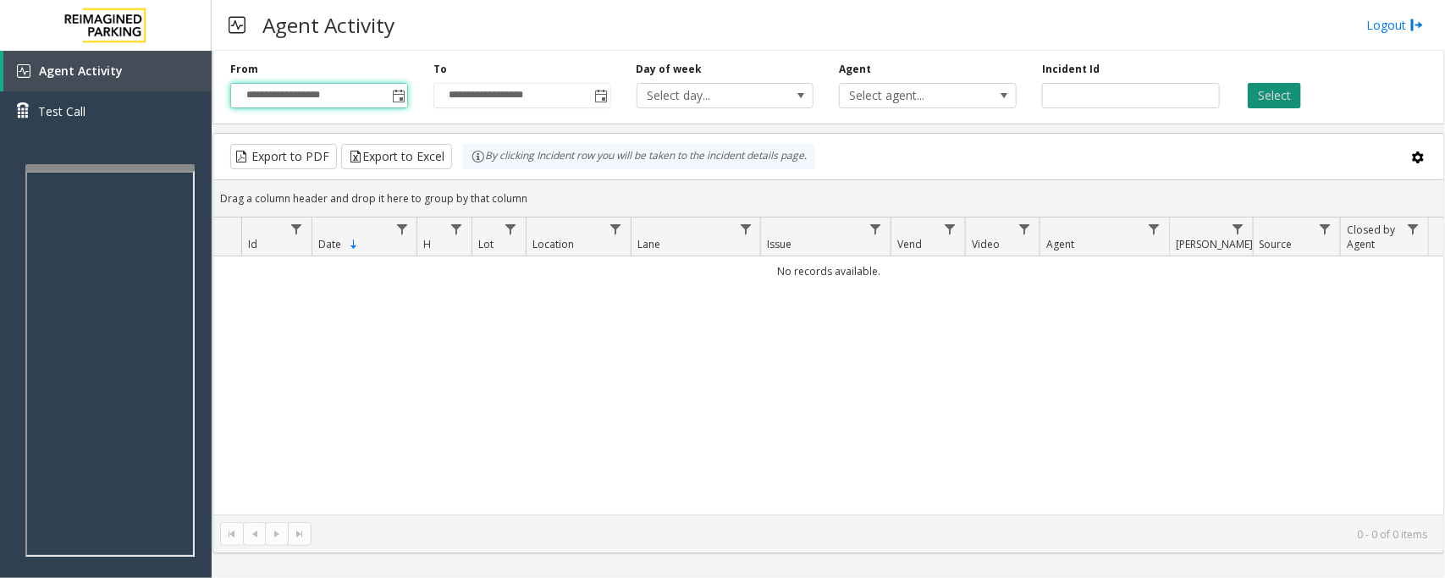
click at [1277, 98] on button "Select" at bounding box center [1274, 95] width 53 height 25
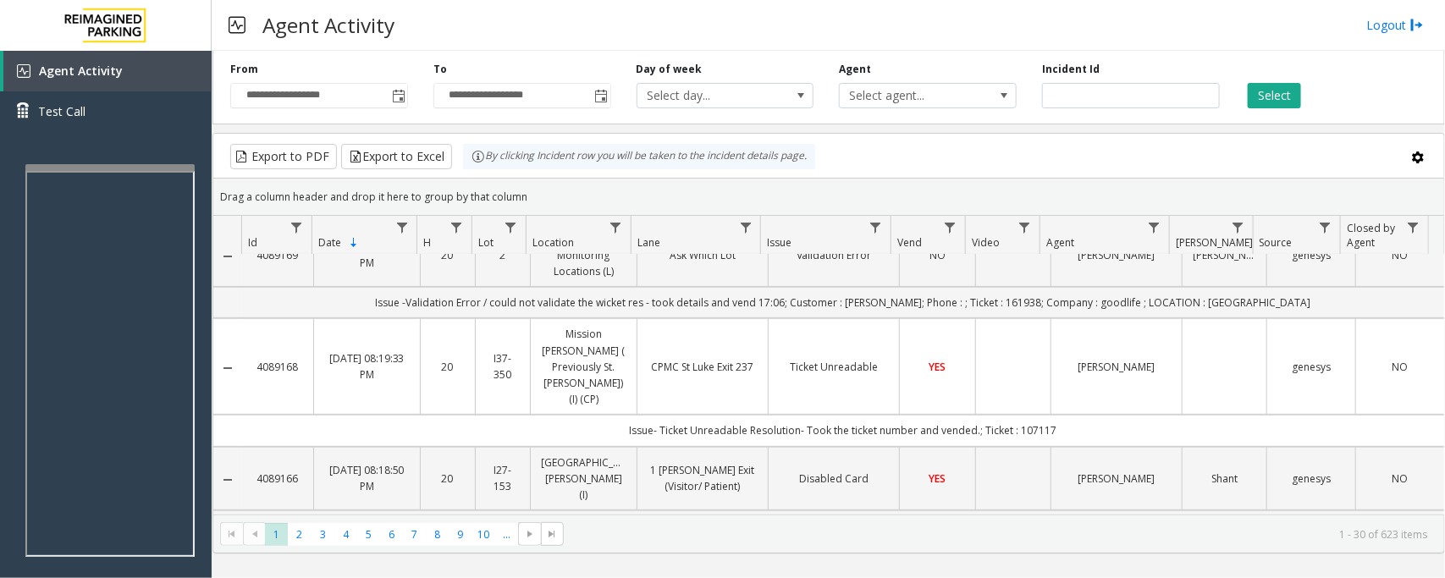
scroll to position [0, 0]
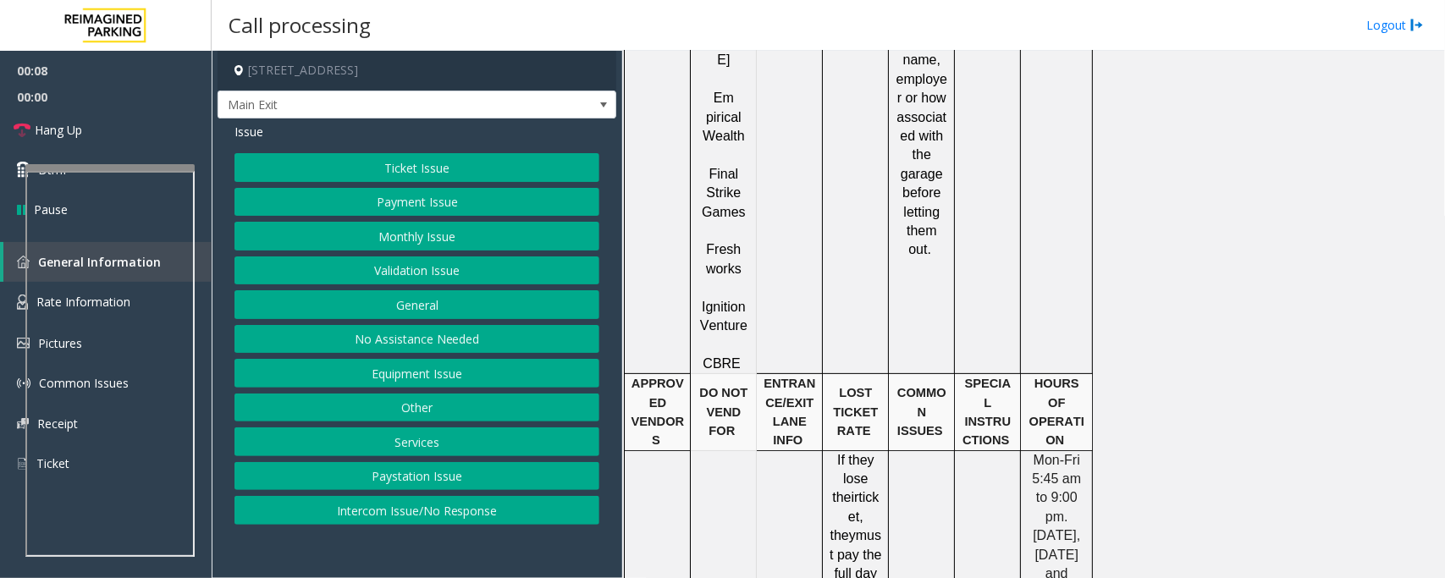
scroll to position [2857, 0]
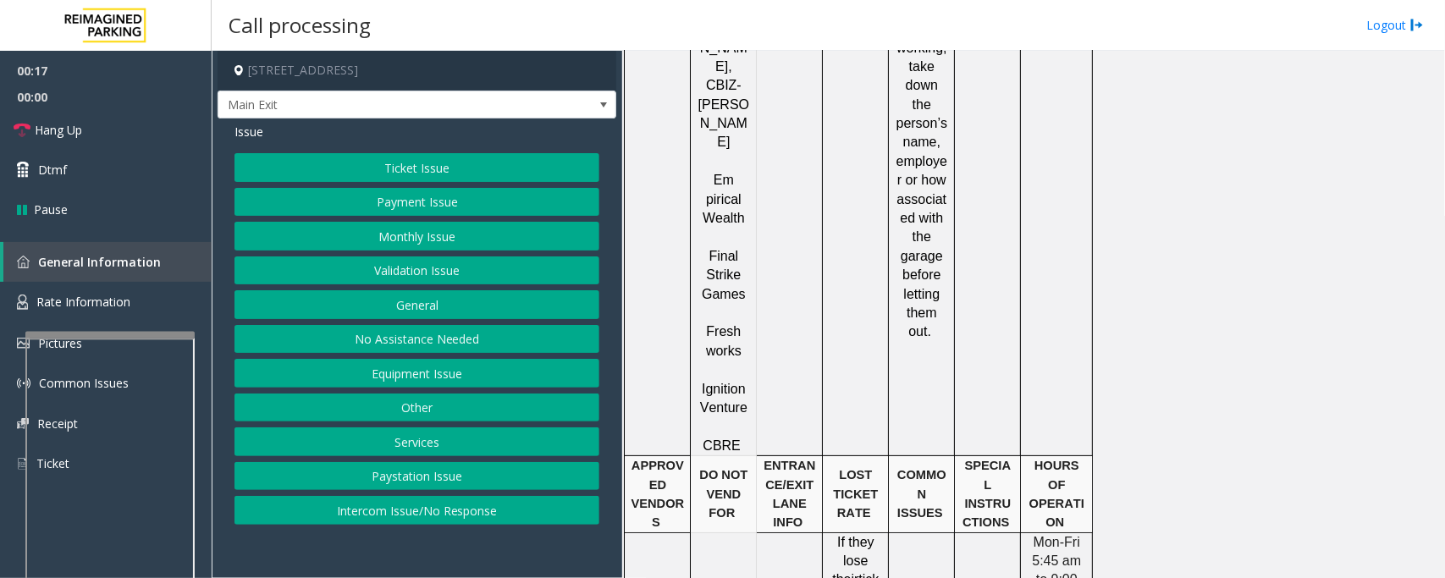
click at [95, 332] on div at bounding box center [109, 335] width 169 height 7
click at [103, 309] on link "Rate Information" at bounding box center [106, 302] width 212 height 41
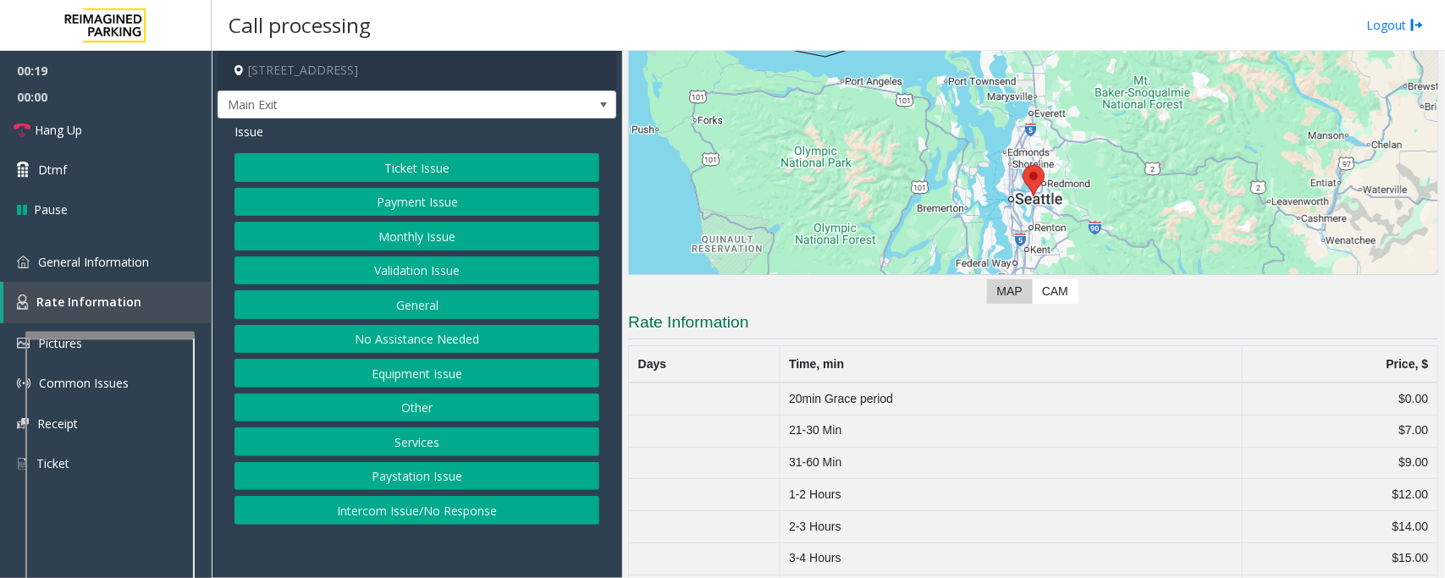
scroll to position [280, 0]
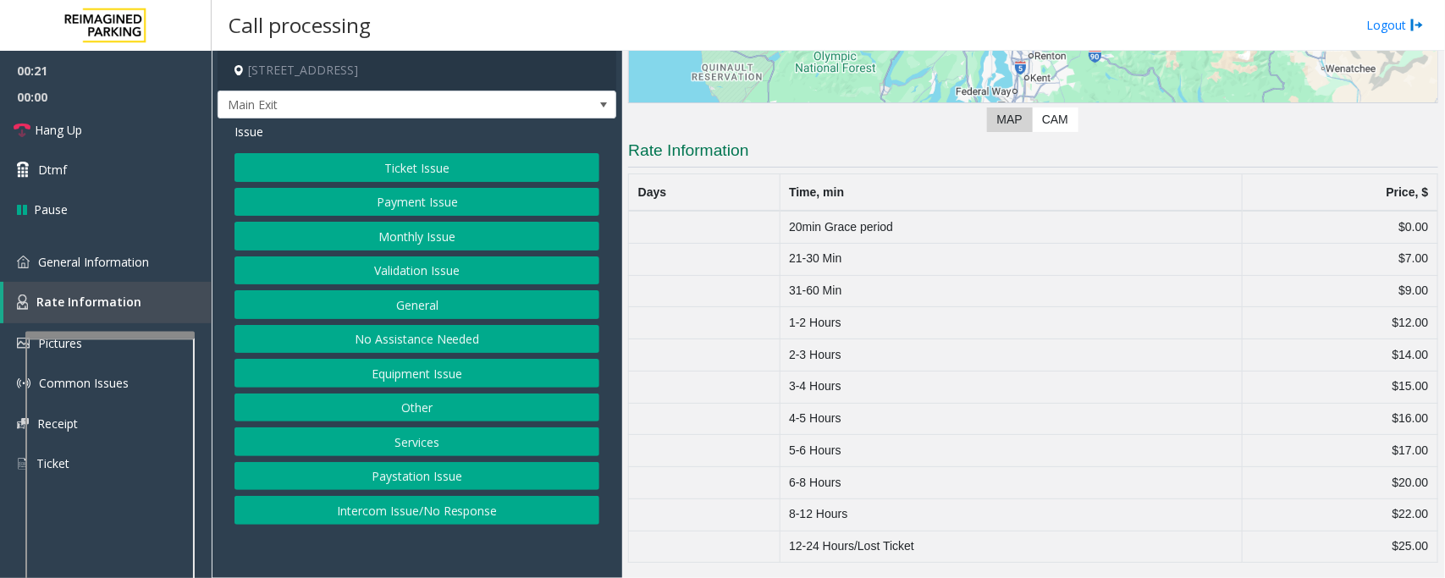
click at [416, 415] on button "Other" at bounding box center [417, 408] width 365 height 29
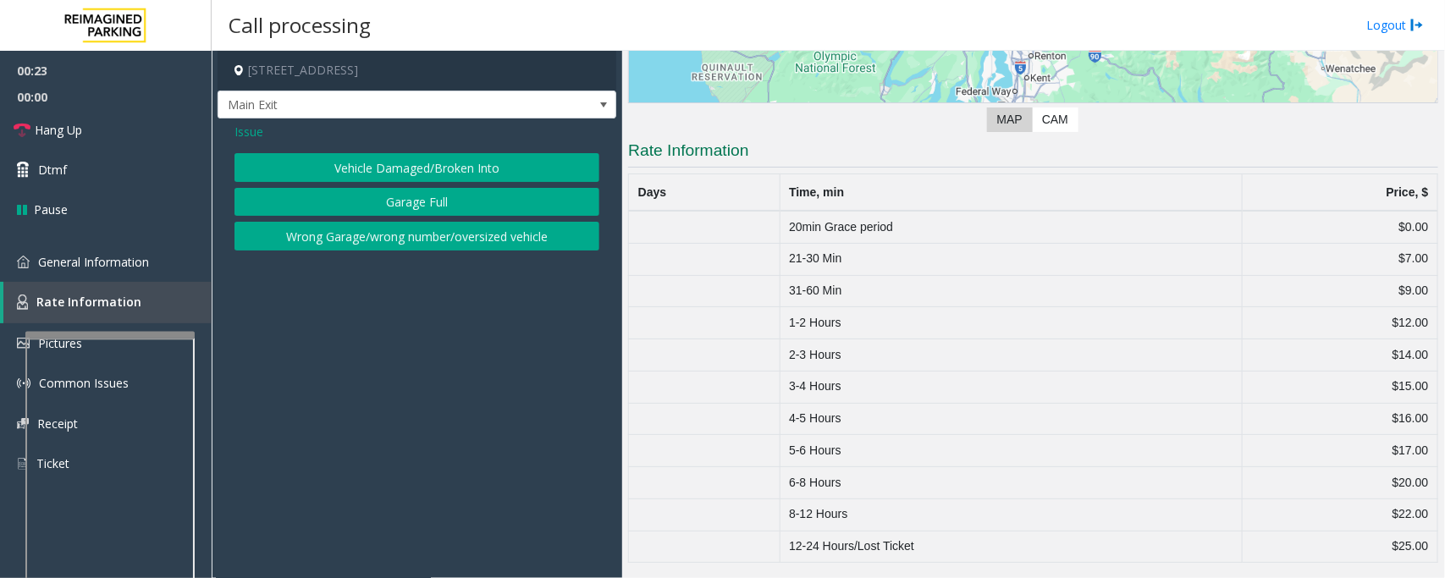
click at [390, 205] on button "Garage Full" at bounding box center [417, 202] width 365 height 29
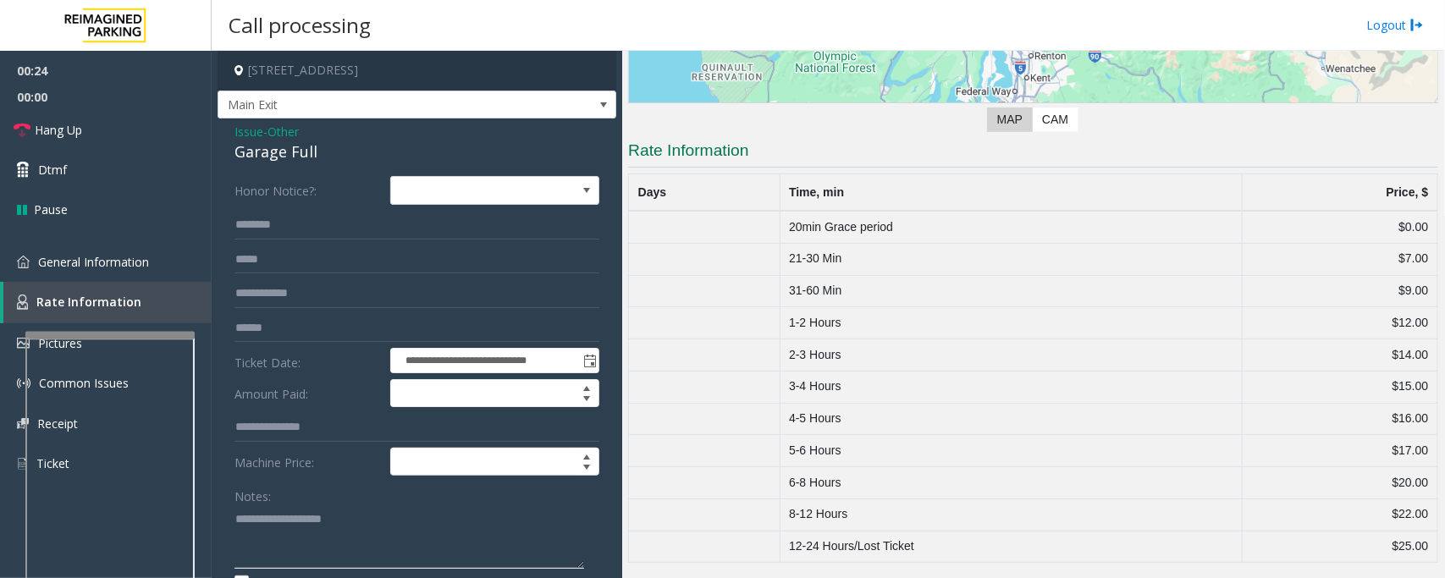
click at [334, 511] on textarea at bounding box center [410, 536] width 350 height 63
click at [263, 153] on div "Garage Full" at bounding box center [417, 152] width 365 height 23
click at [354, 553] on textarea at bounding box center [410, 536] width 350 height 63
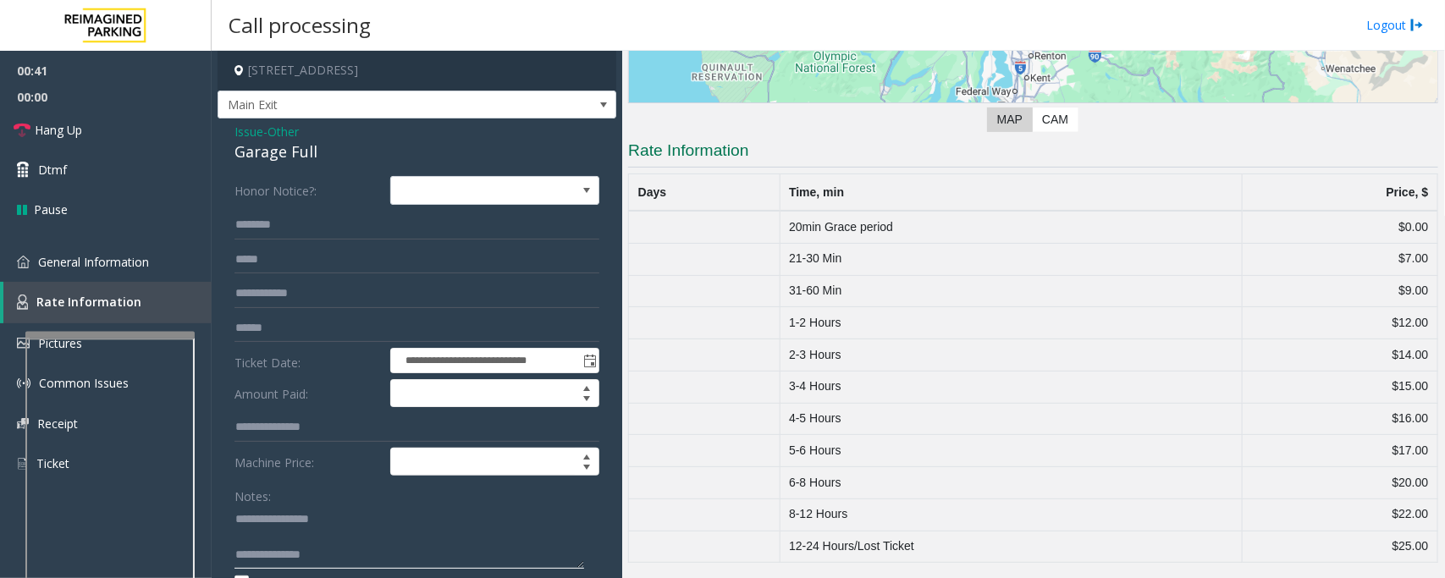
click at [275, 530] on textarea at bounding box center [410, 536] width 350 height 63
click at [83, 133] on link "Hang Up" at bounding box center [106, 130] width 212 height 40
click at [360, 543] on textarea at bounding box center [410, 536] width 350 height 63
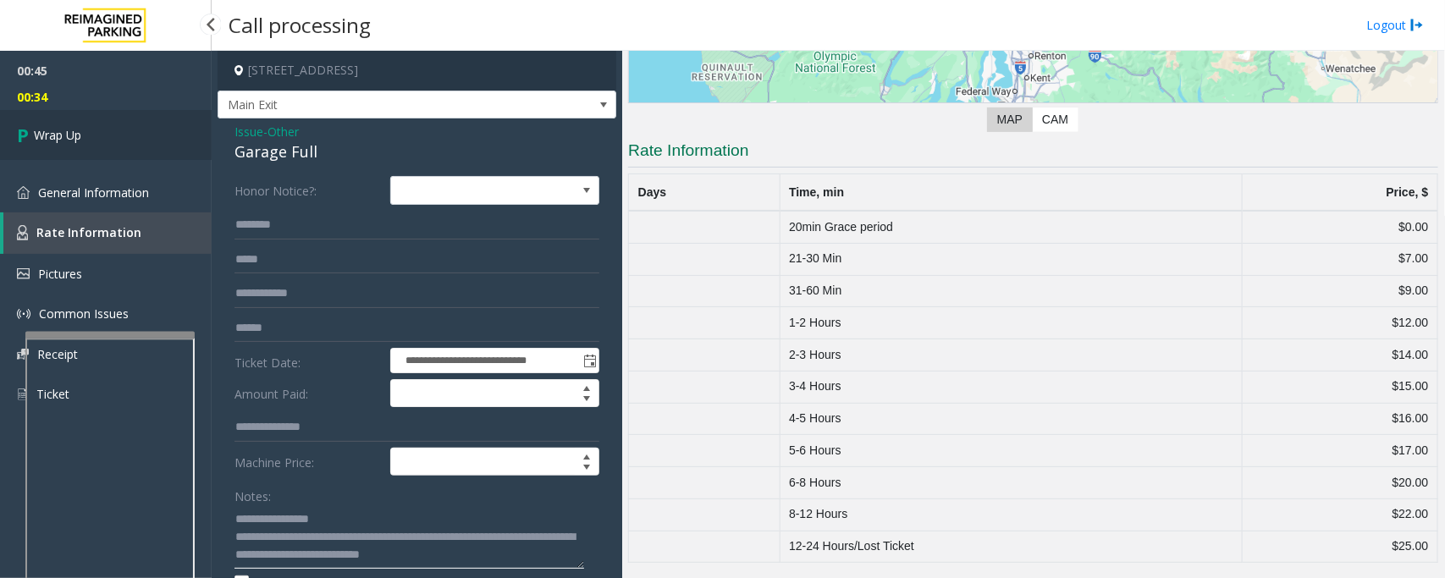
type textarea "**********"
click at [127, 140] on link "Wrap Up" at bounding box center [106, 135] width 212 height 50
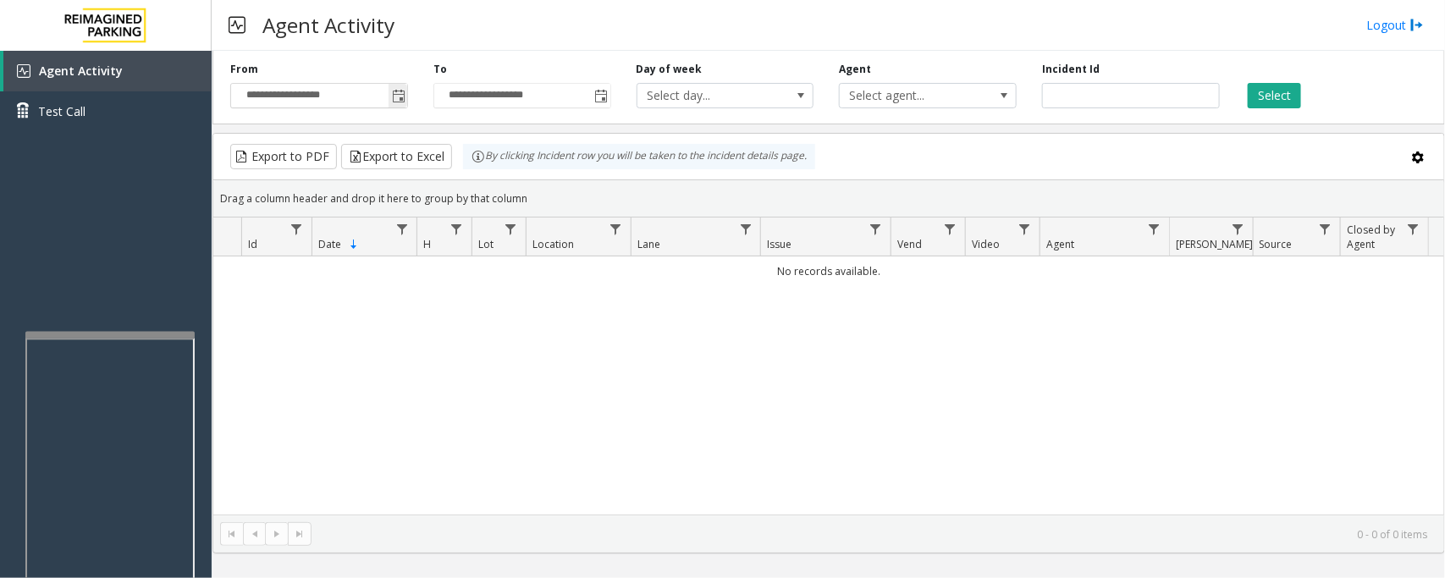
click at [396, 103] on span "Toggle popup" at bounding box center [399, 97] width 14 height 14
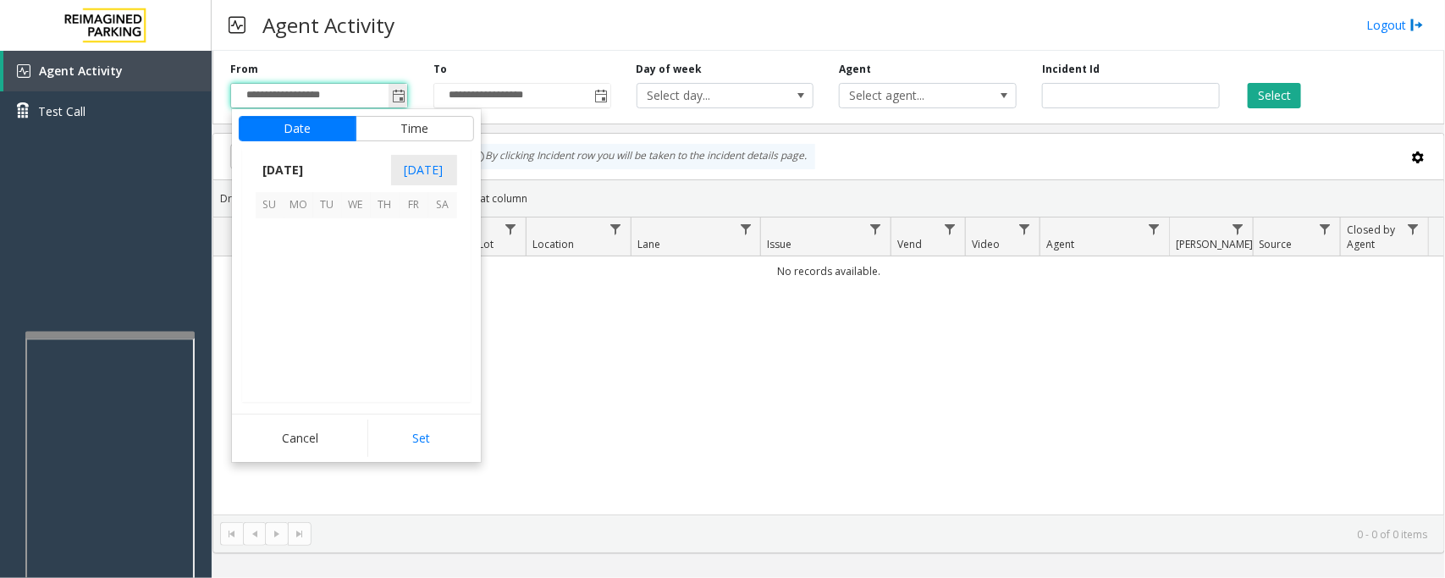
scroll to position [303731, 0]
click at [294, 353] on span "29" at bounding box center [298, 348] width 29 height 29
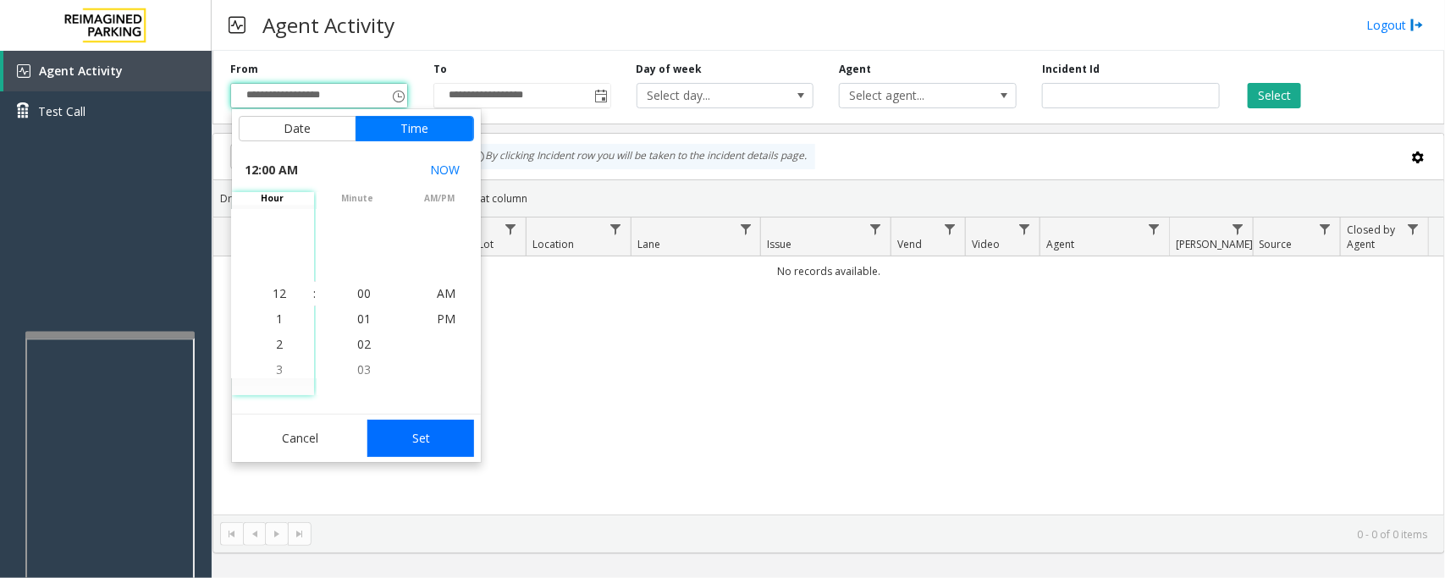
click at [399, 444] on button "Set" at bounding box center [420, 438] width 107 height 37
type input "**********"
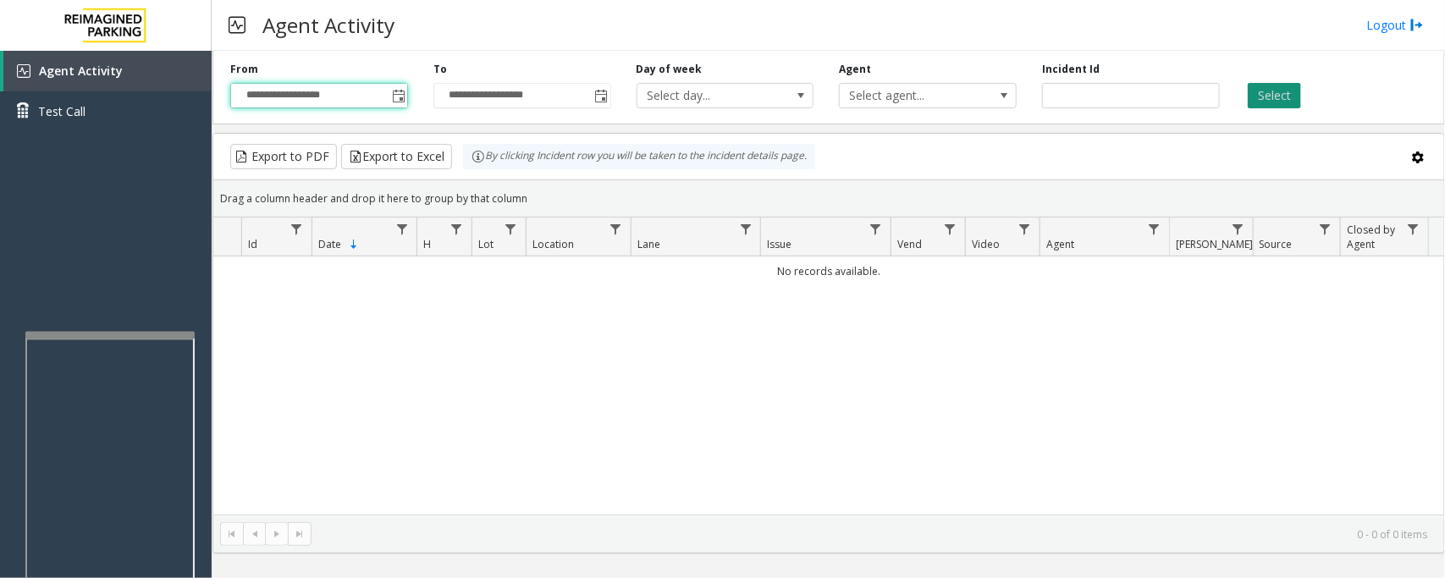
click at [1272, 87] on button "Select" at bounding box center [1274, 95] width 53 height 25
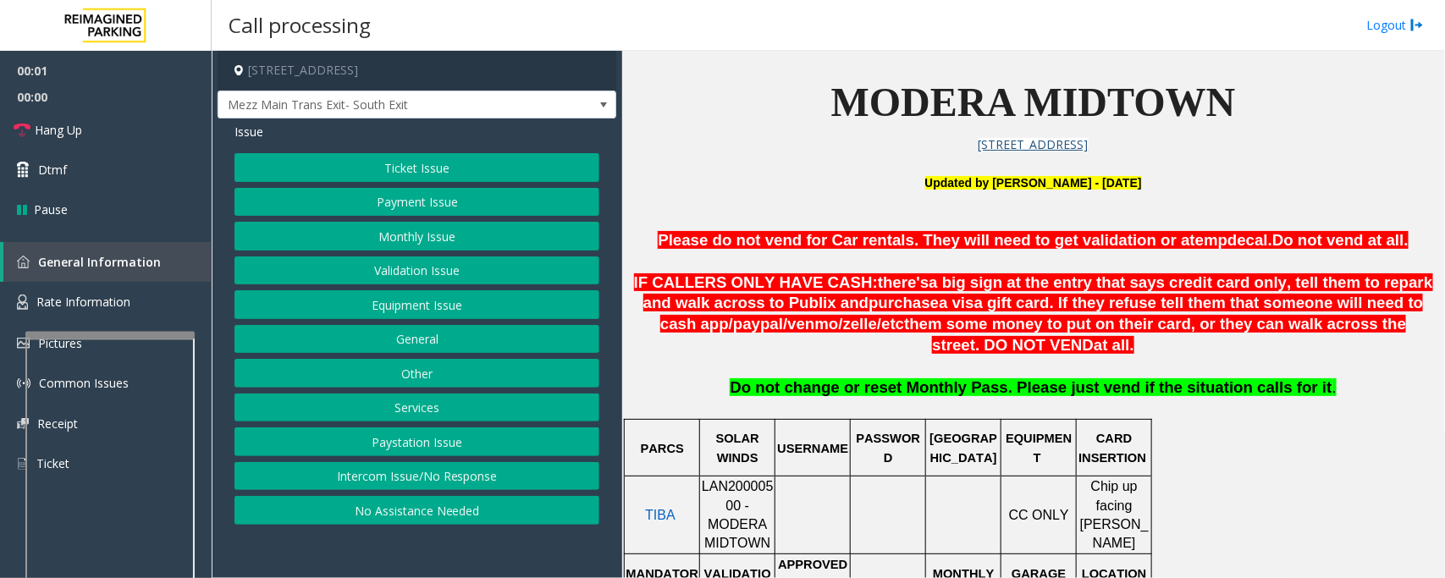
scroll to position [529, 0]
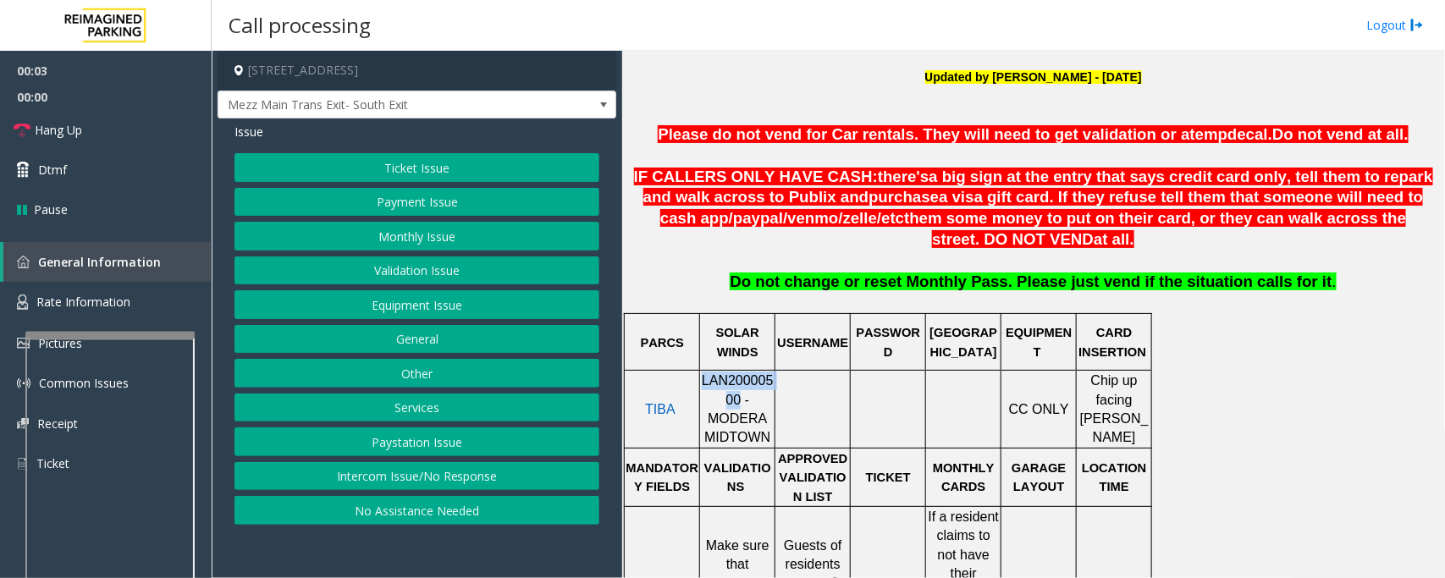
drag, startPoint x: 704, startPoint y: 387, endPoint x: 711, endPoint y: 405, distance: 19.0
click at [711, 405] on span "LAN20000500 - MODERA MIDTOWN" at bounding box center [738, 408] width 72 height 71
copy span "LAN20000500"
click at [406, 165] on button "Ticket Issue" at bounding box center [417, 167] width 365 height 29
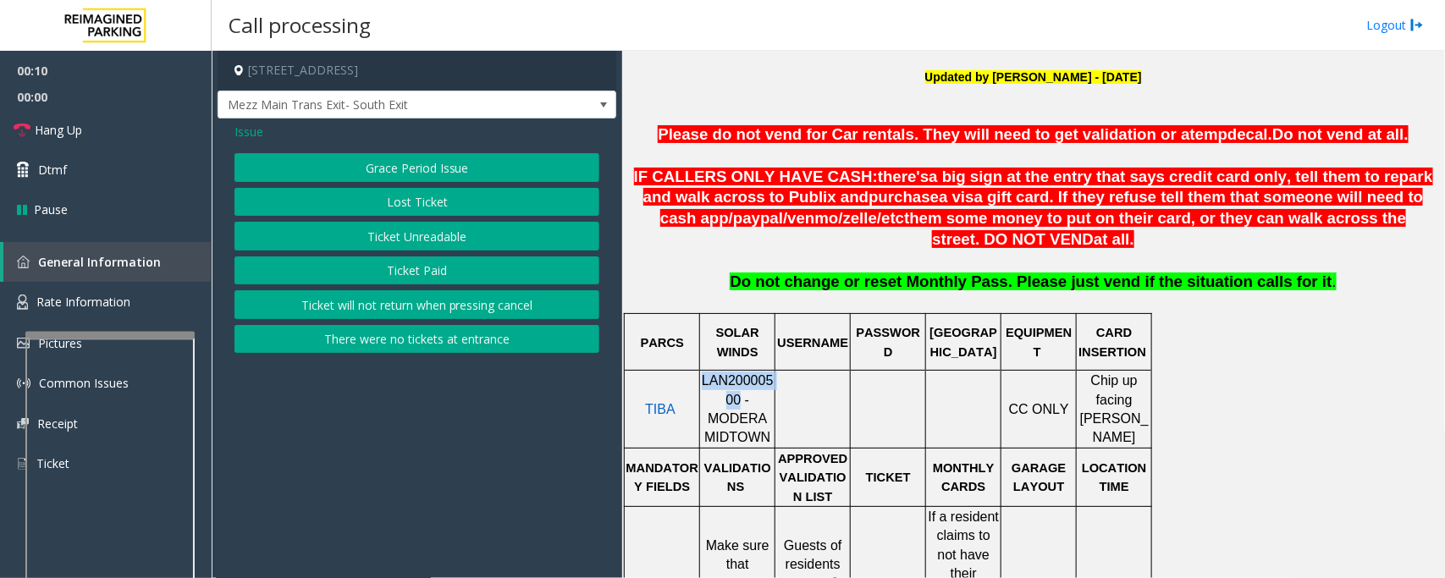
click at [394, 243] on button "Ticket Unreadable" at bounding box center [417, 236] width 365 height 29
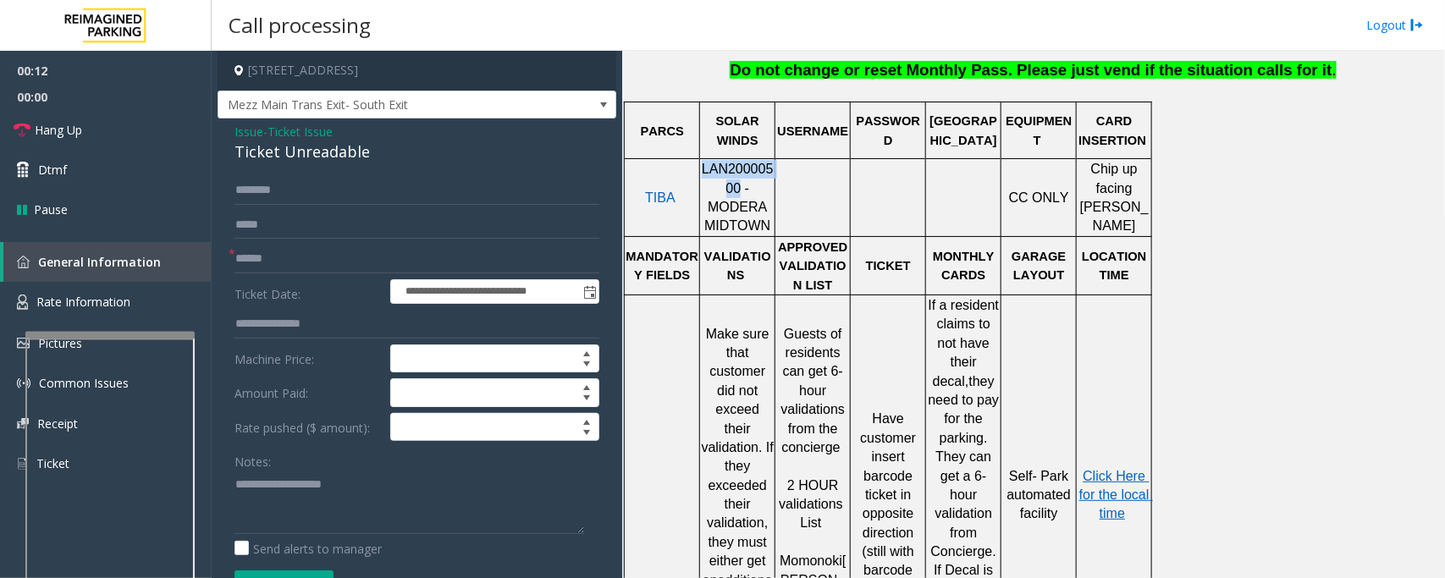
scroll to position [847, 0]
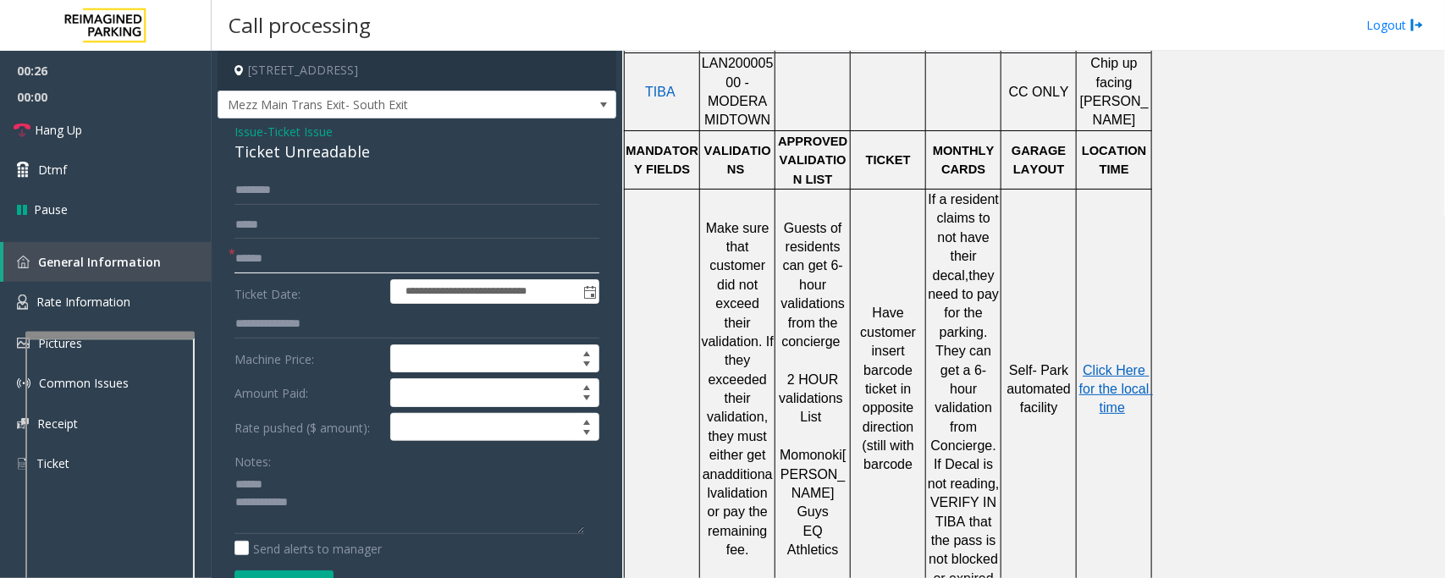
click at [263, 259] on input "text" at bounding box center [417, 259] width 365 height 29
click at [297, 146] on div "Ticket Unreadable" at bounding box center [417, 152] width 365 height 23
click at [273, 502] on textarea at bounding box center [410, 502] width 350 height 63
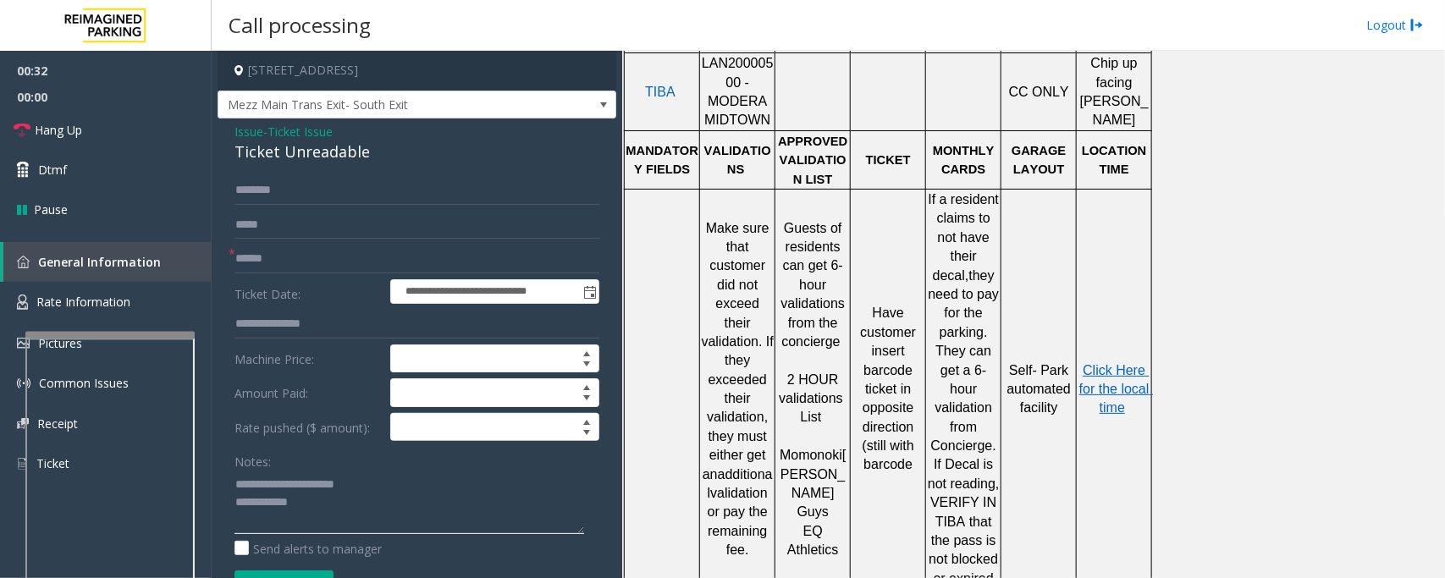
click at [312, 504] on textarea at bounding box center [410, 502] width 350 height 63
type textarea "**********"
click at [281, 258] on input "text" at bounding box center [417, 259] width 365 height 29
drag, startPoint x: 324, startPoint y: 259, endPoint x: 332, endPoint y: 206, distance: 53.9
click at [324, 259] on input "text" at bounding box center [417, 259] width 365 height 29
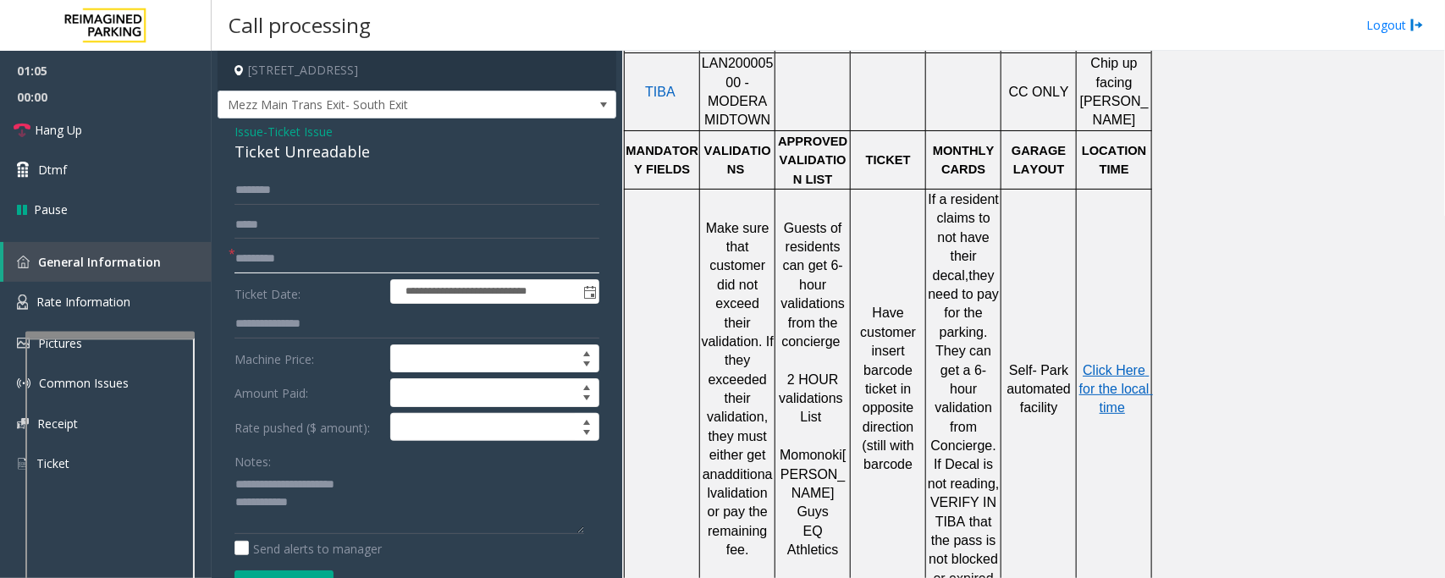
click at [362, 255] on input "*********" at bounding box center [417, 259] width 365 height 29
drag, startPoint x: 306, startPoint y: 260, endPoint x: 206, endPoint y: 256, distance: 100.8
click at [206, 256] on app-root "**********" at bounding box center [722, 289] width 1445 height 578
type input "*******"
drag, startPoint x: 97, startPoint y: 306, endPoint x: 125, endPoint y: 313, distance: 28.7
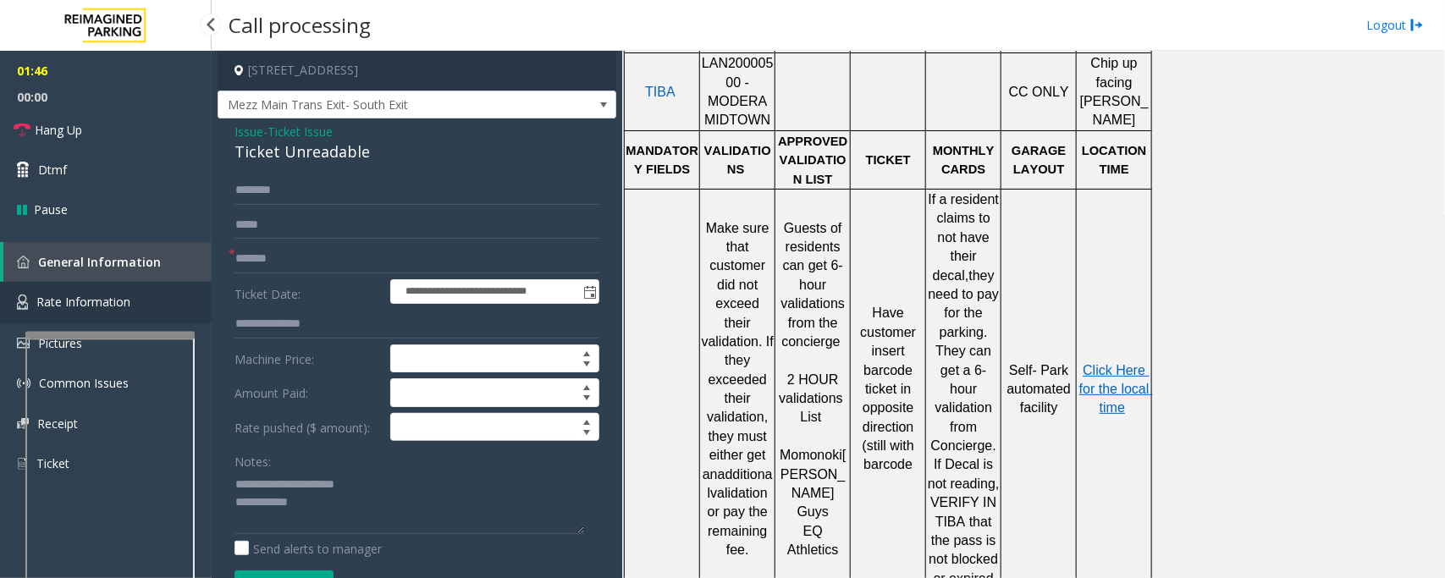
click at [97, 306] on span "Rate Information" at bounding box center [83, 302] width 94 height 16
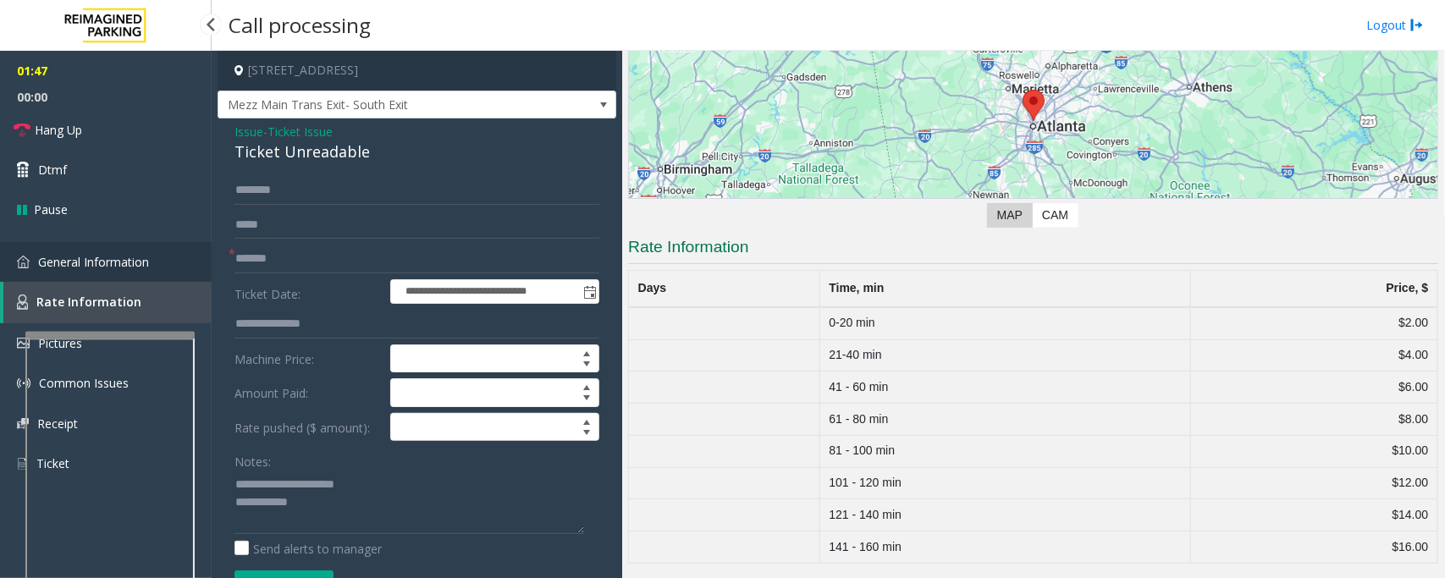
click at [61, 267] on span "General Information" at bounding box center [93, 262] width 111 height 16
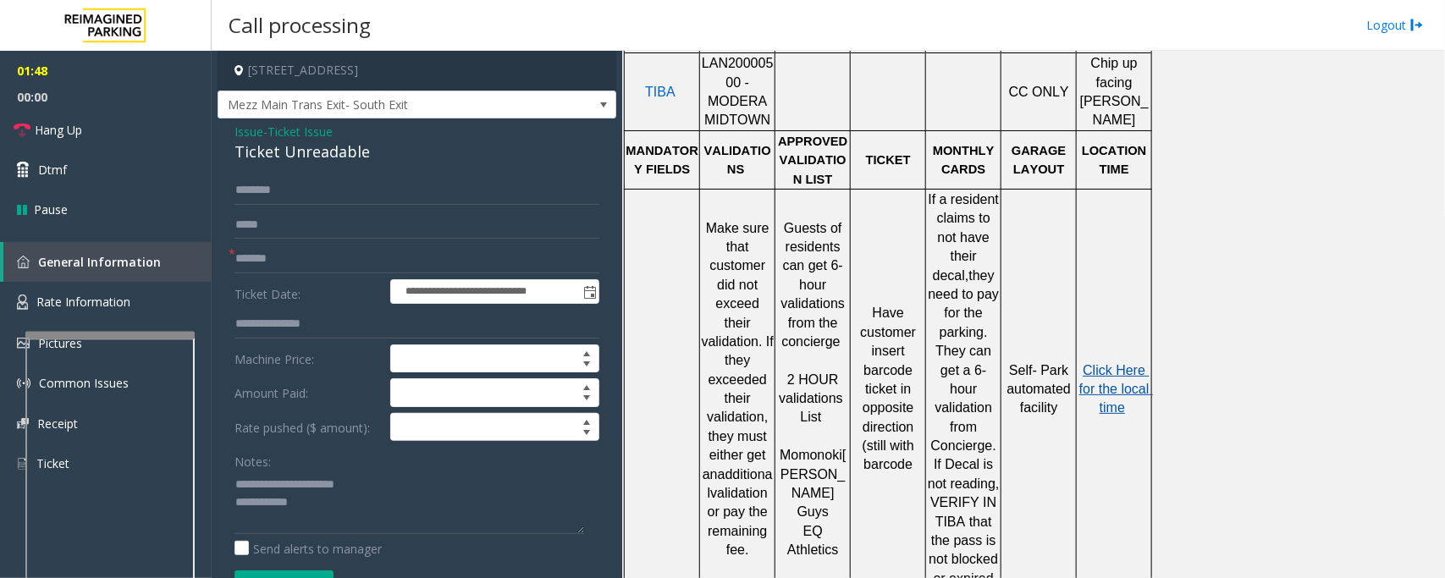
click at [1096, 367] on span "Click Here for the local time" at bounding box center [1116, 389] width 74 height 52
click at [140, 301] on link "Rate Information" at bounding box center [106, 302] width 212 height 41
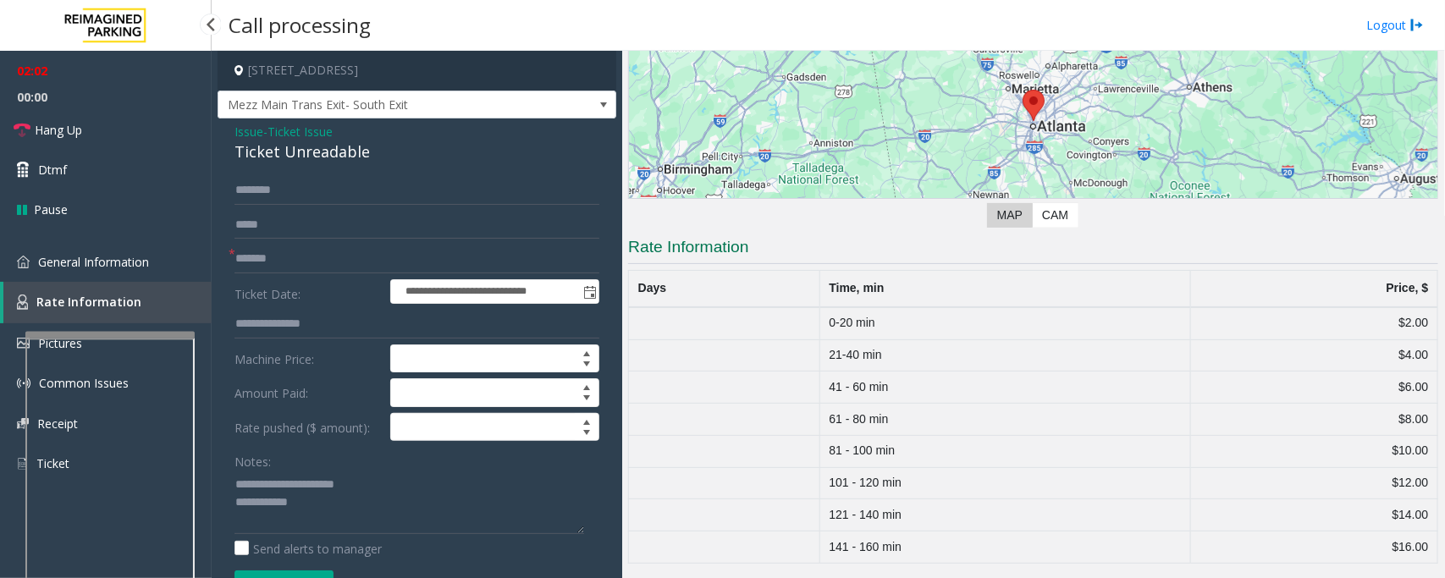
scroll to position [206, 0]
click at [419, 423] on input at bounding box center [494, 427] width 207 height 27
type input "*****"
click at [93, 131] on link "Hang Up" at bounding box center [106, 130] width 212 height 40
click at [317, 508] on textarea at bounding box center [410, 502] width 350 height 63
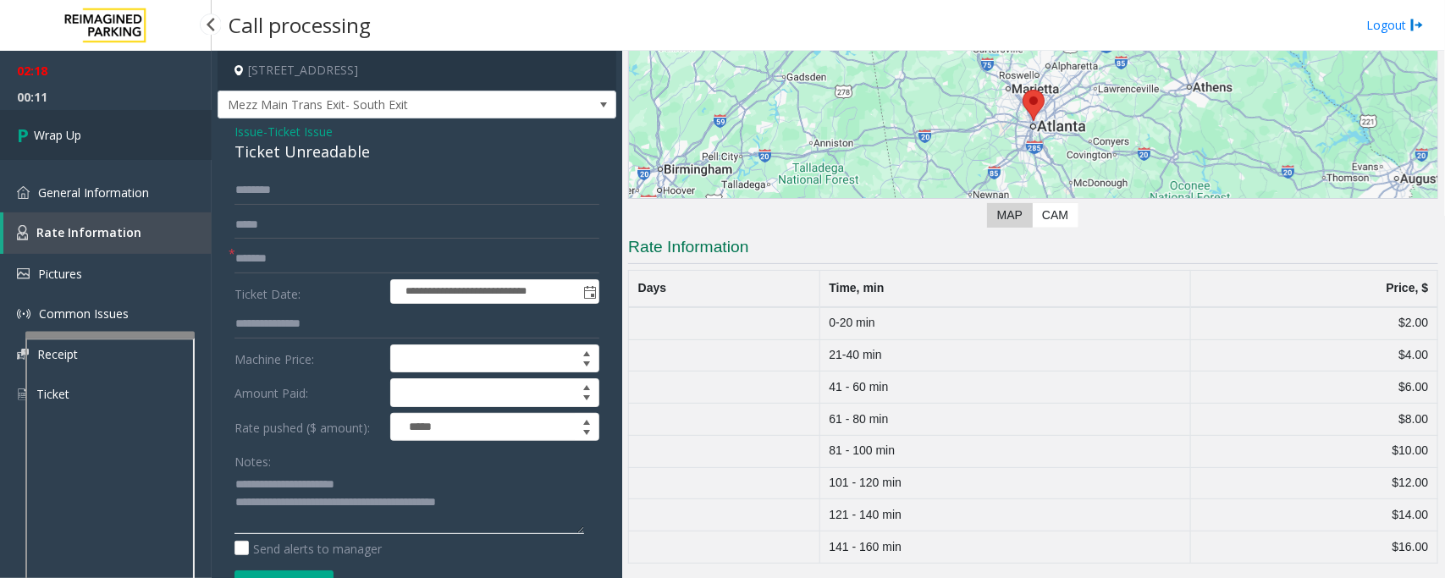
type textarea "**********"
click at [70, 138] on span "Wrap Up" at bounding box center [57, 135] width 47 height 18
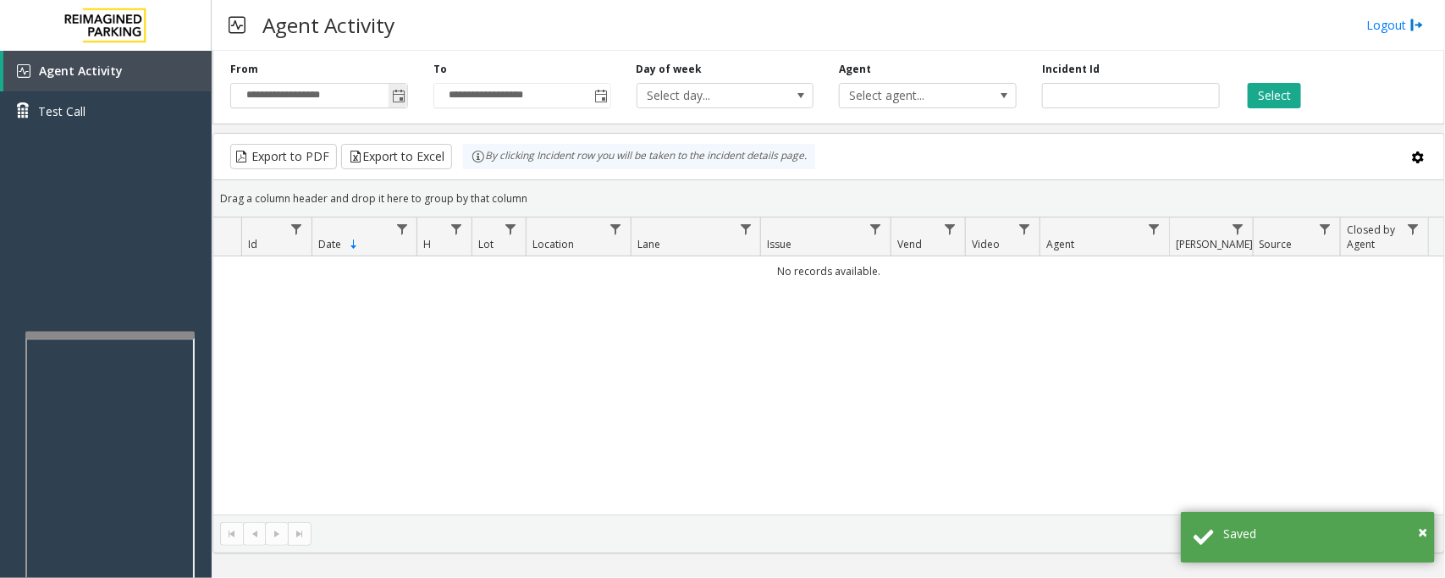
click at [398, 94] on span "Toggle popup" at bounding box center [399, 97] width 14 height 14
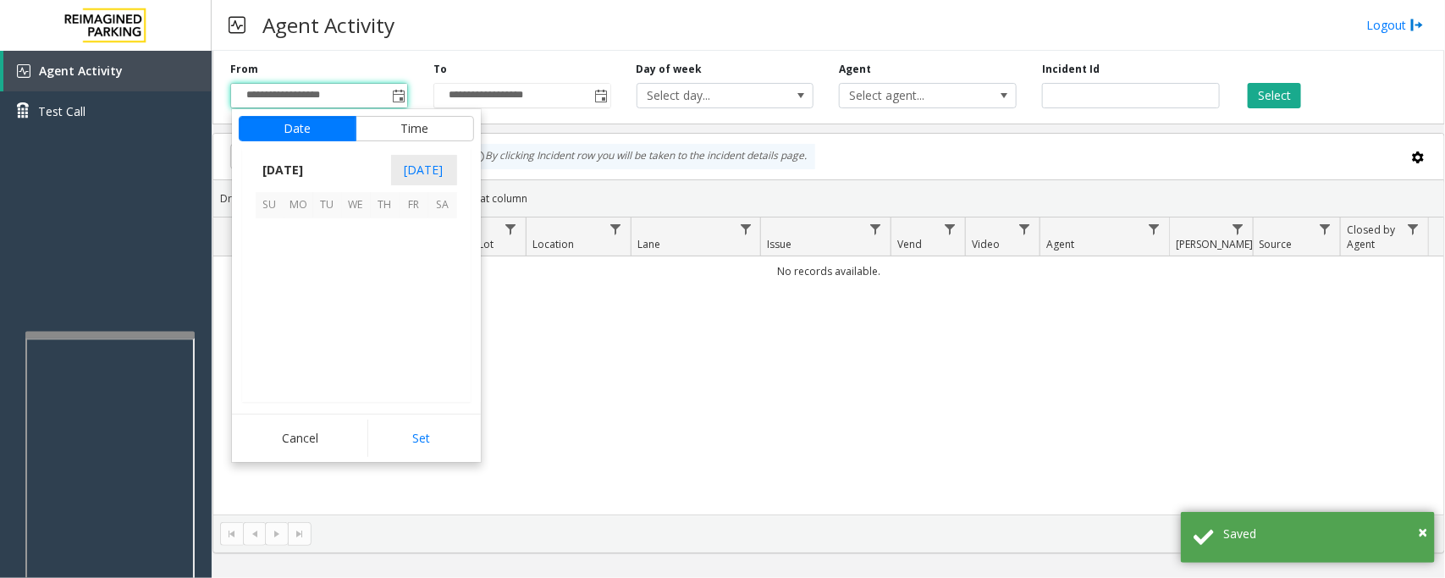
scroll to position [303731, 0]
click at [302, 345] on span "29" at bounding box center [298, 348] width 29 height 29
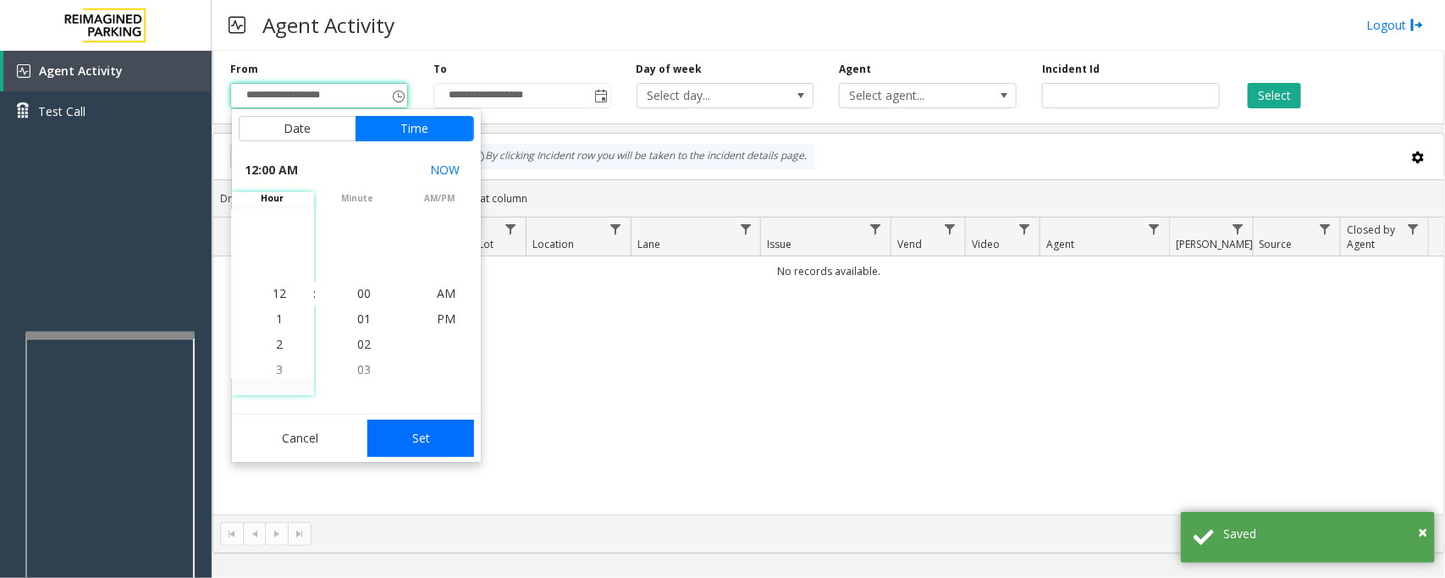
click at [428, 446] on button "Set" at bounding box center [420, 438] width 107 height 37
type input "**********"
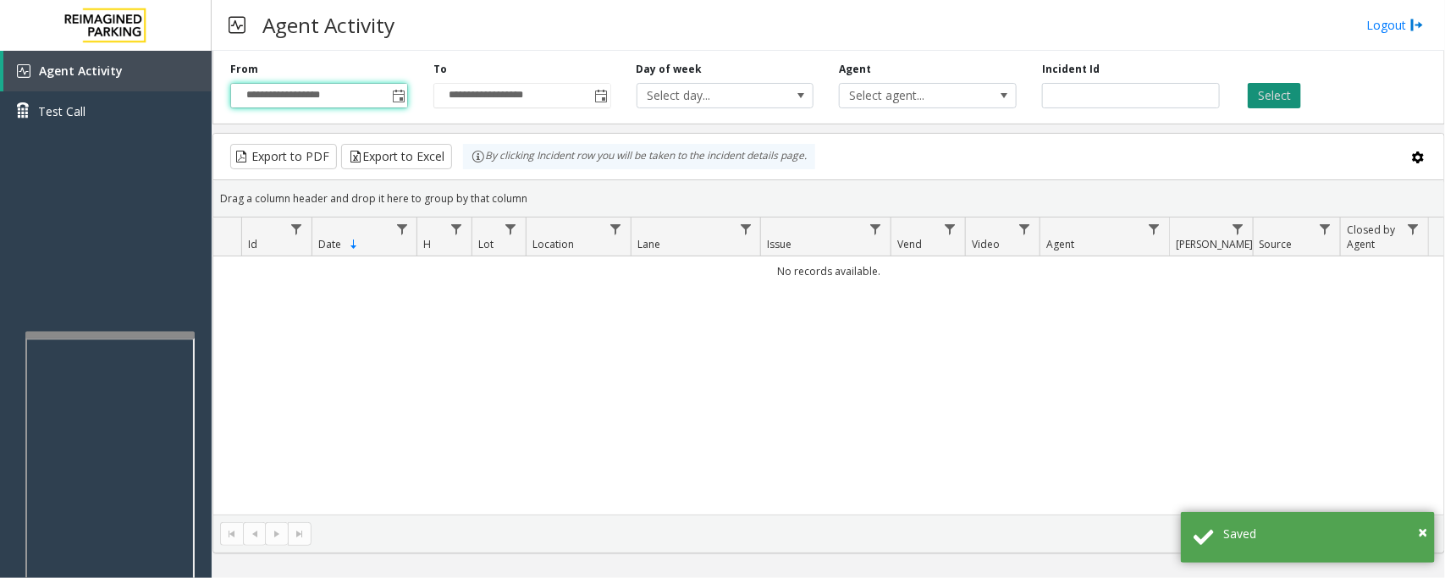
click at [1291, 97] on button "Select" at bounding box center [1274, 95] width 53 height 25
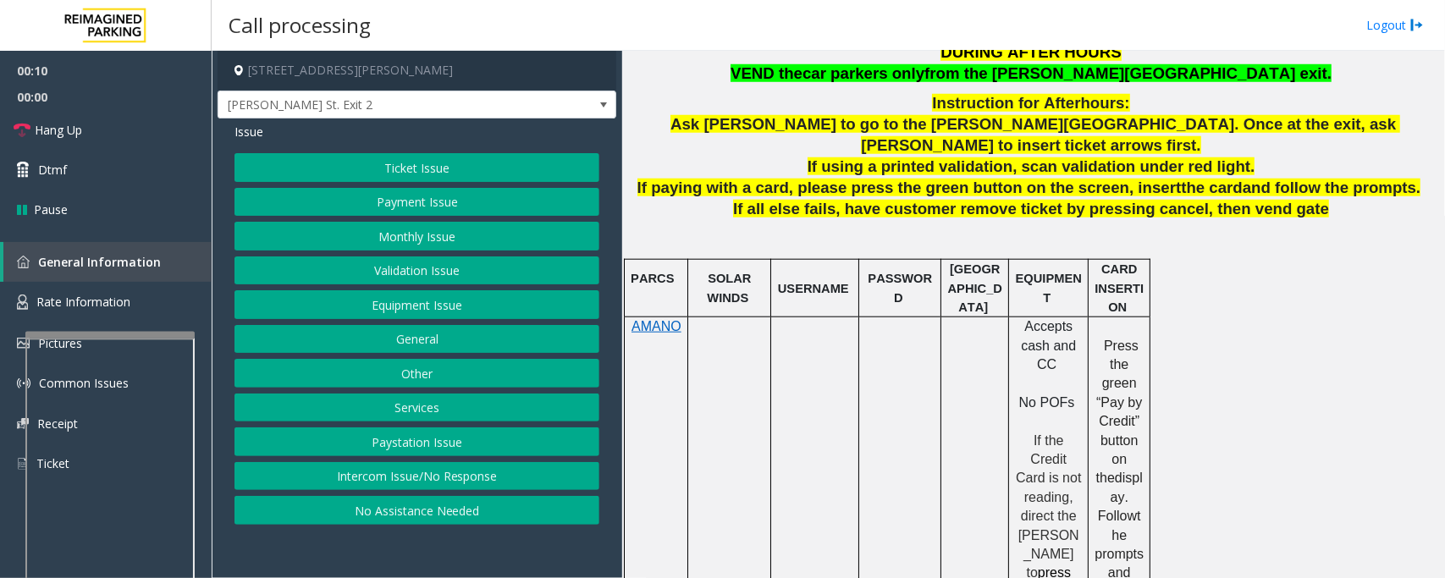
scroll to position [635, 0]
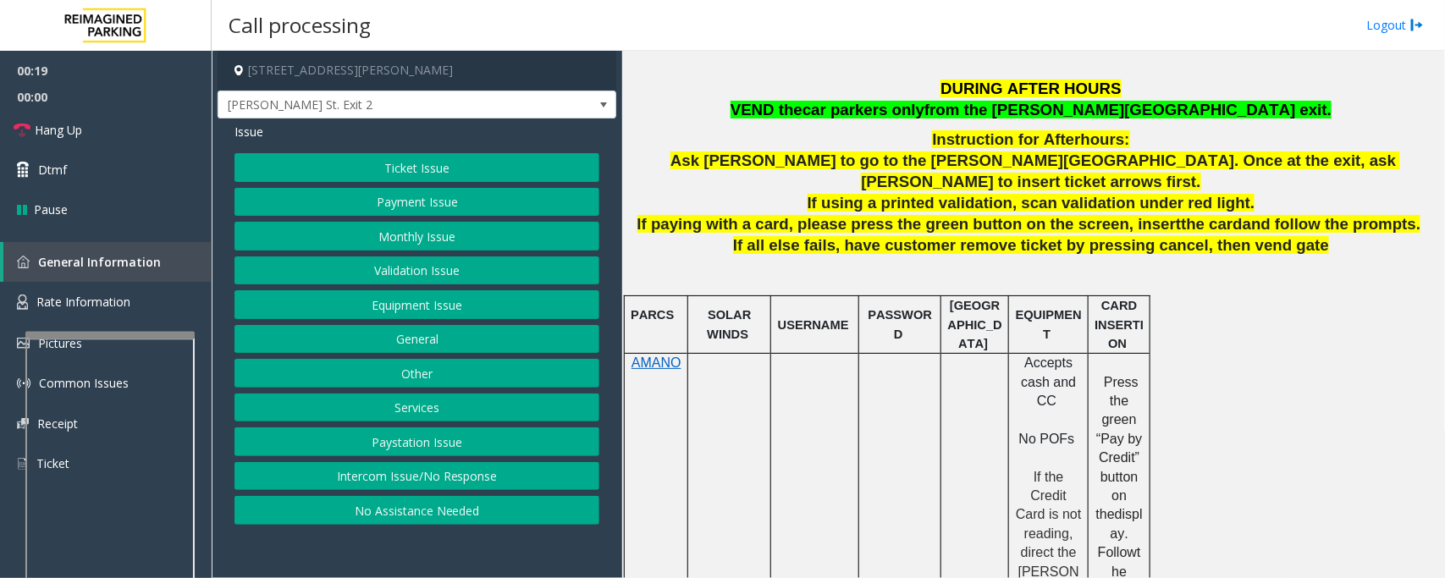
click at [328, 174] on button "Ticket Issue" at bounding box center [417, 167] width 365 height 29
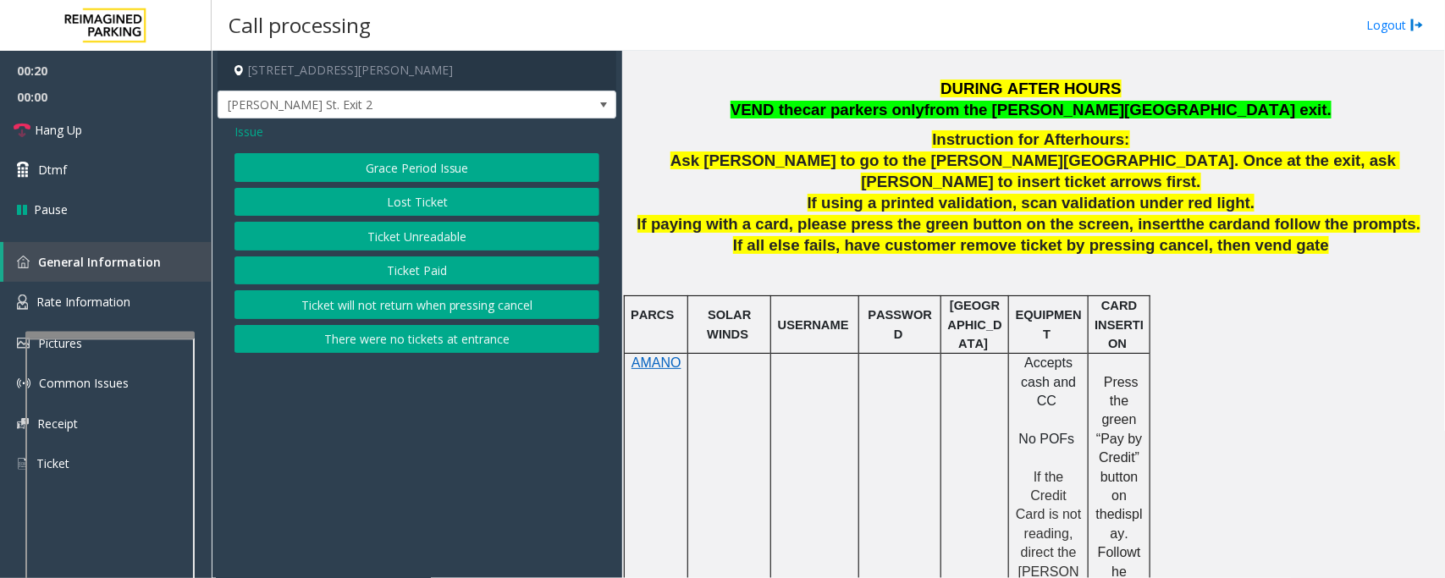
click at [406, 240] on button "Ticket Unreadable" at bounding box center [417, 236] width 365 height 29
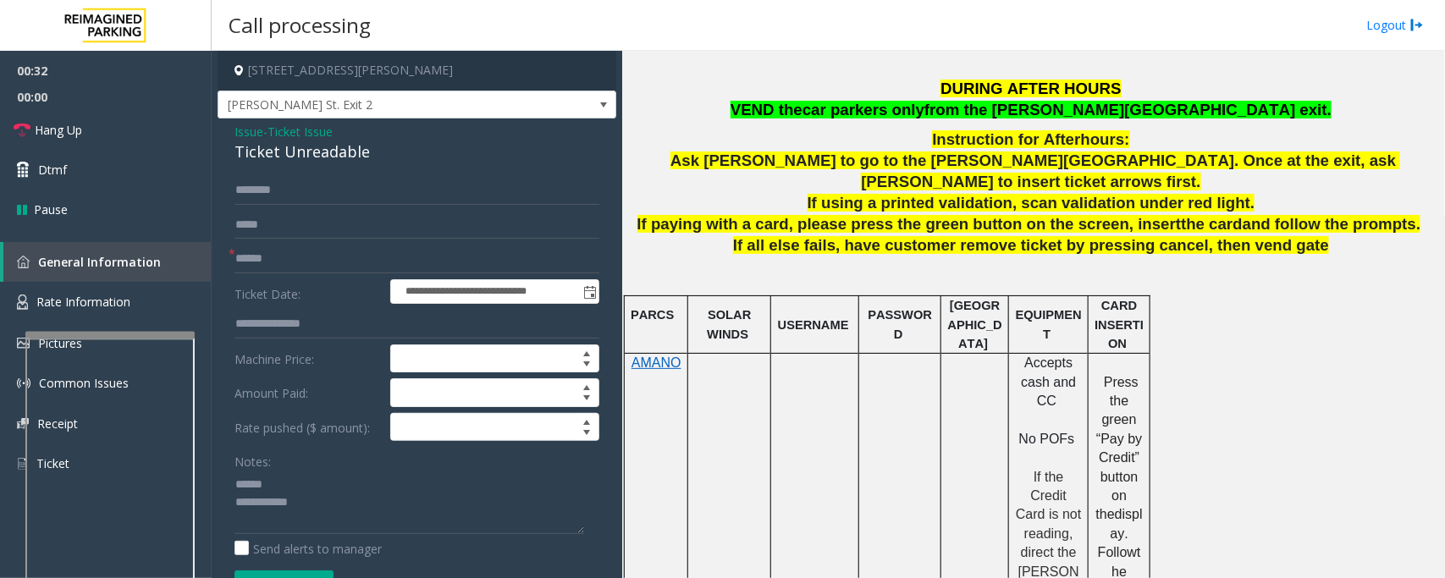
click at [238, 152] on div "Ticket Unreadable" at bounding box center [417, 152] width 365 height 23
click at [290, 508] on textarea at bounding box center [410, 502] width 350 height 63
click at [314, 506] on textarea at bounding box center [410, 502] width 350 height 63
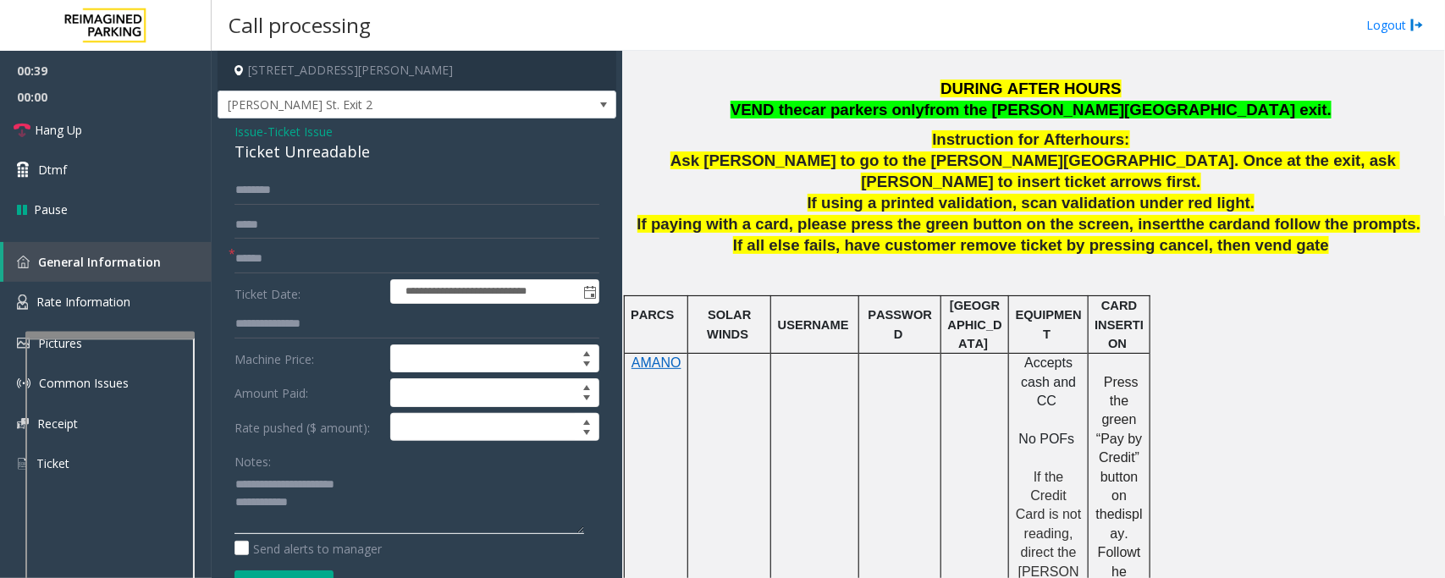
type textarea "**********"
click at [238, 257] on input "text" at bounding box center [417, 259] width 365 height 29
type input "**"
click at [377, 512] on textarea at bounding box center [410, 502] width 350 height 63
paste textarea "**********"
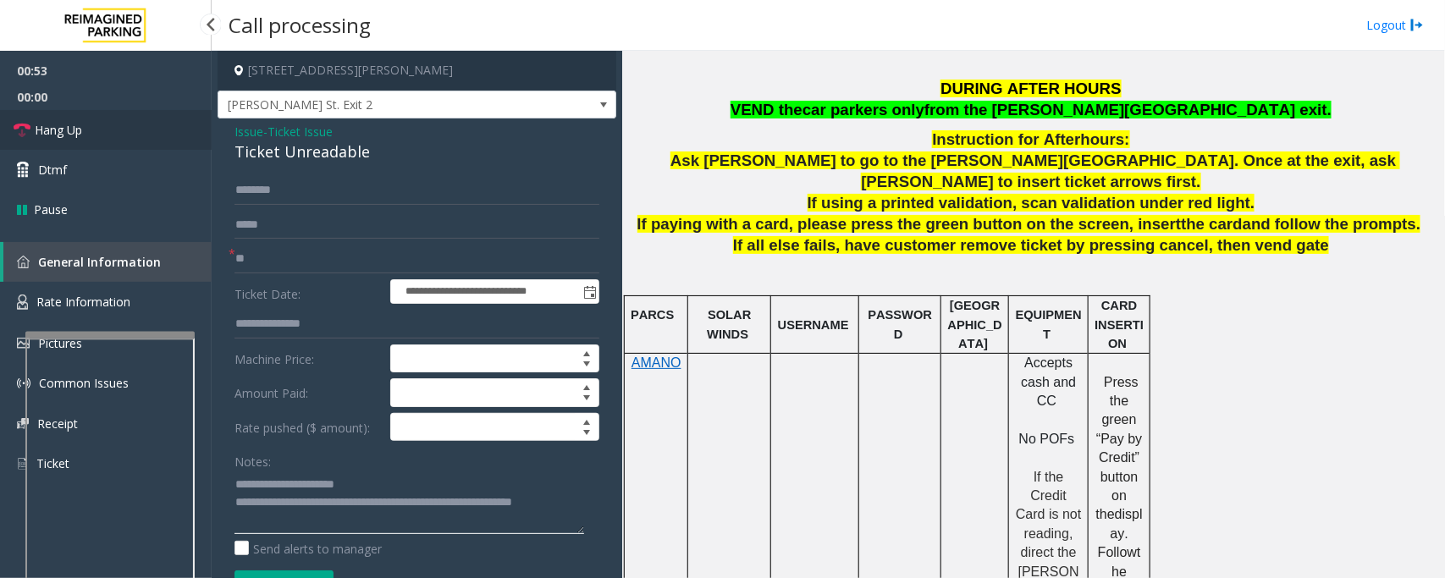
type textarea "**********"
click at [146, 123] on link "Hang Up" at bounding box center [106, 130] width 212 height 40
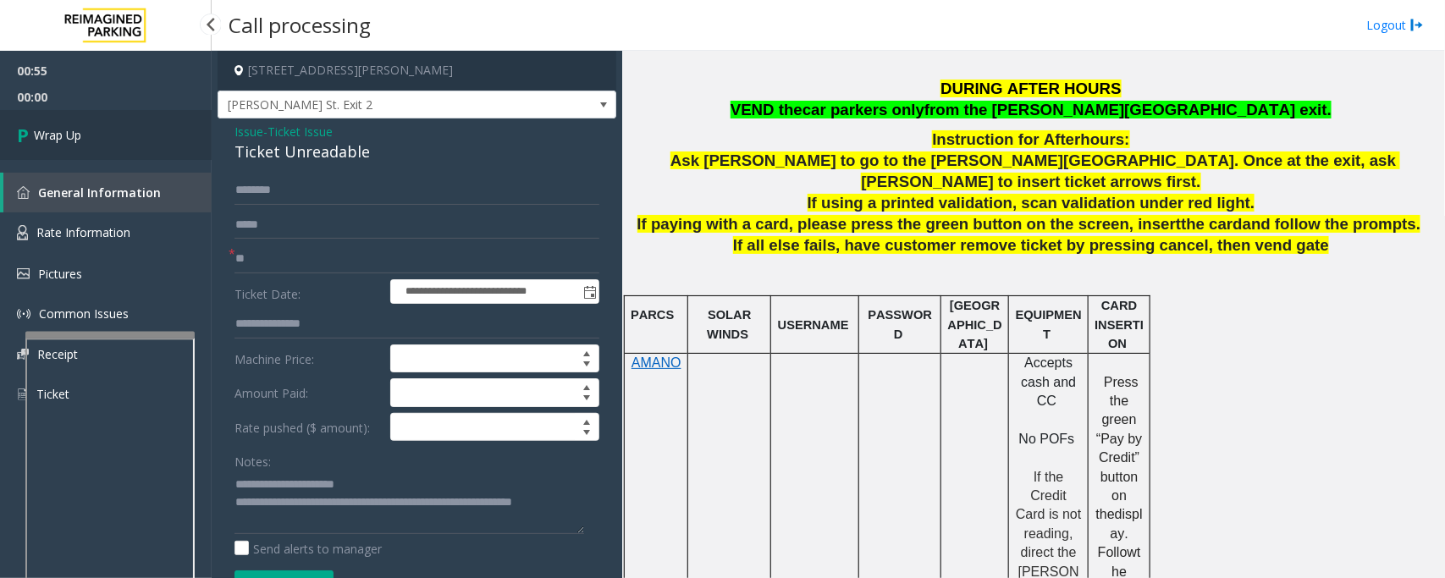
click at [146, 123] on link "Wrap Up" at bounding box center [106, 135] width 212 height 50
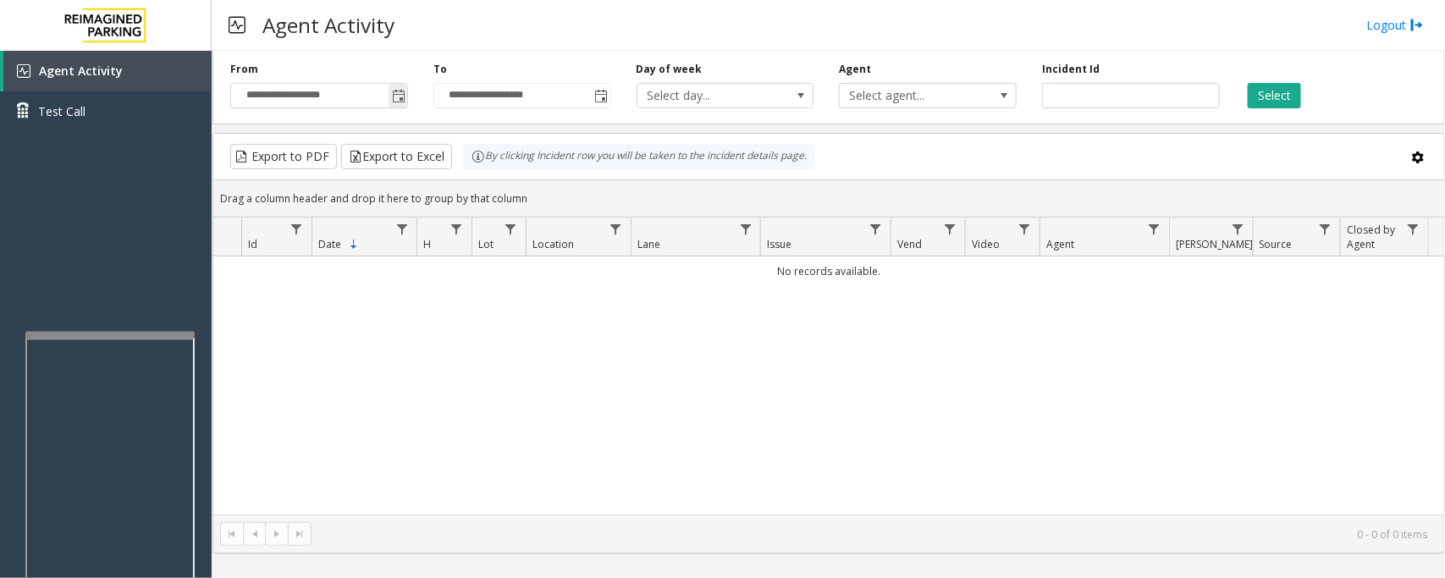
click at [390, 95] on span "Toggle popup" at bounding box center [398, 95] width 19 height 27
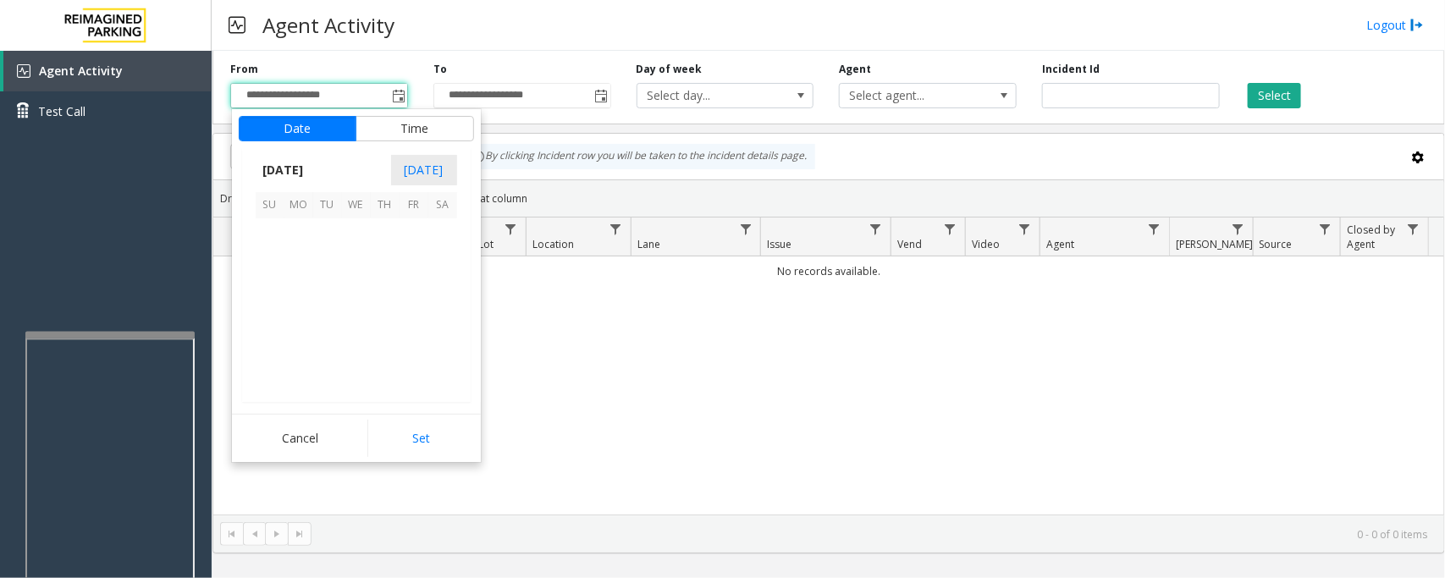
scroll to position [303731, 0]
click at [303, 340] on span "29" at bounding box center [298, 348] width 29 height 29
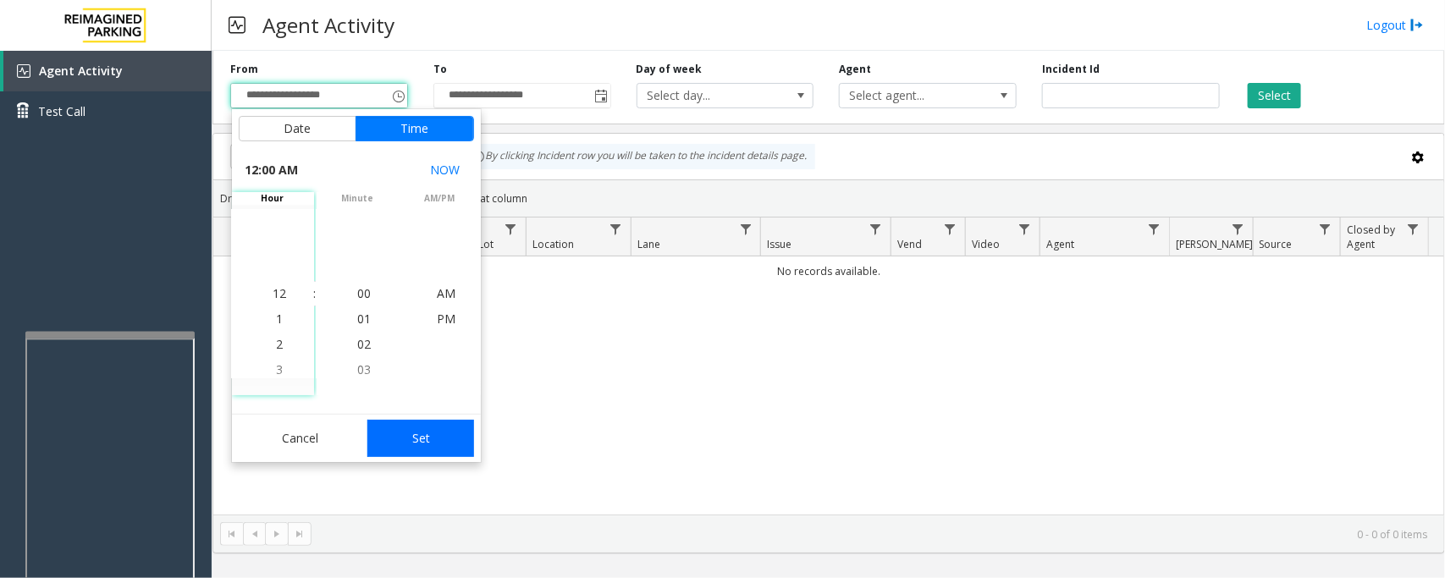
click at [424, 439] on button "Set" at bounding box center [420, 438] width 107 height 37
type input "**********"
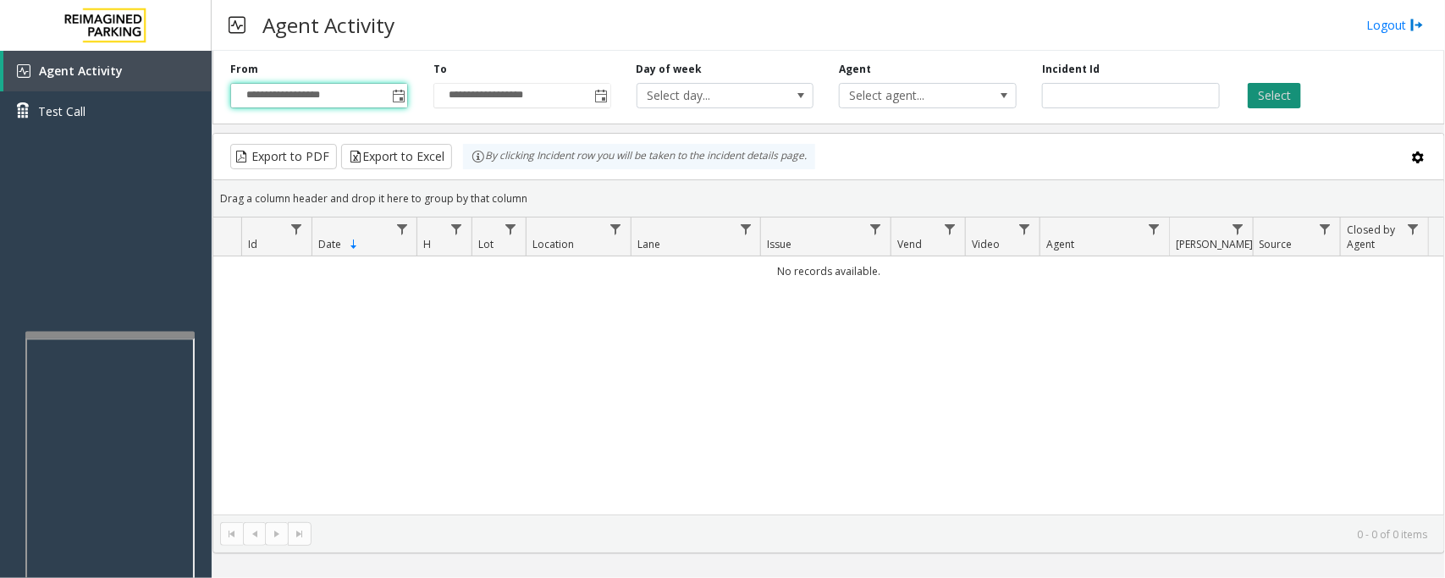
click at [1275, 97] on button "Select" at bounding box center [1274, 95] width 53 height 25
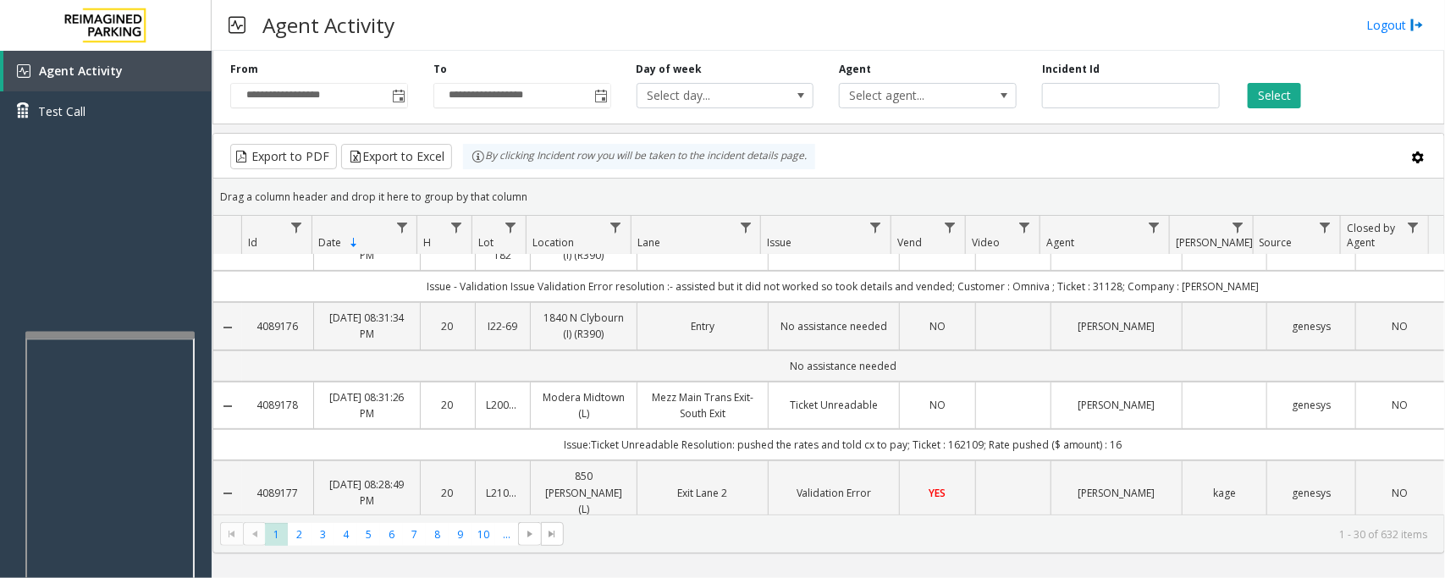
scroll to position [0, 0]
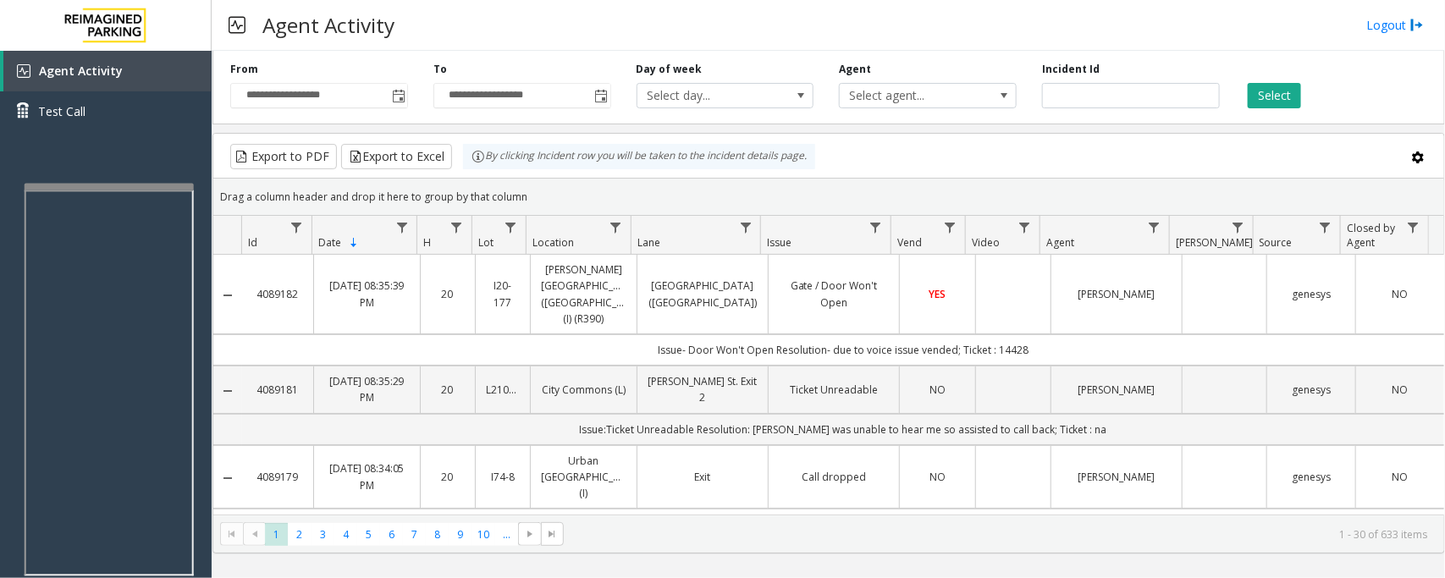
click at [96, 185] on div at bounding box center [109, 187] width 169 height 7
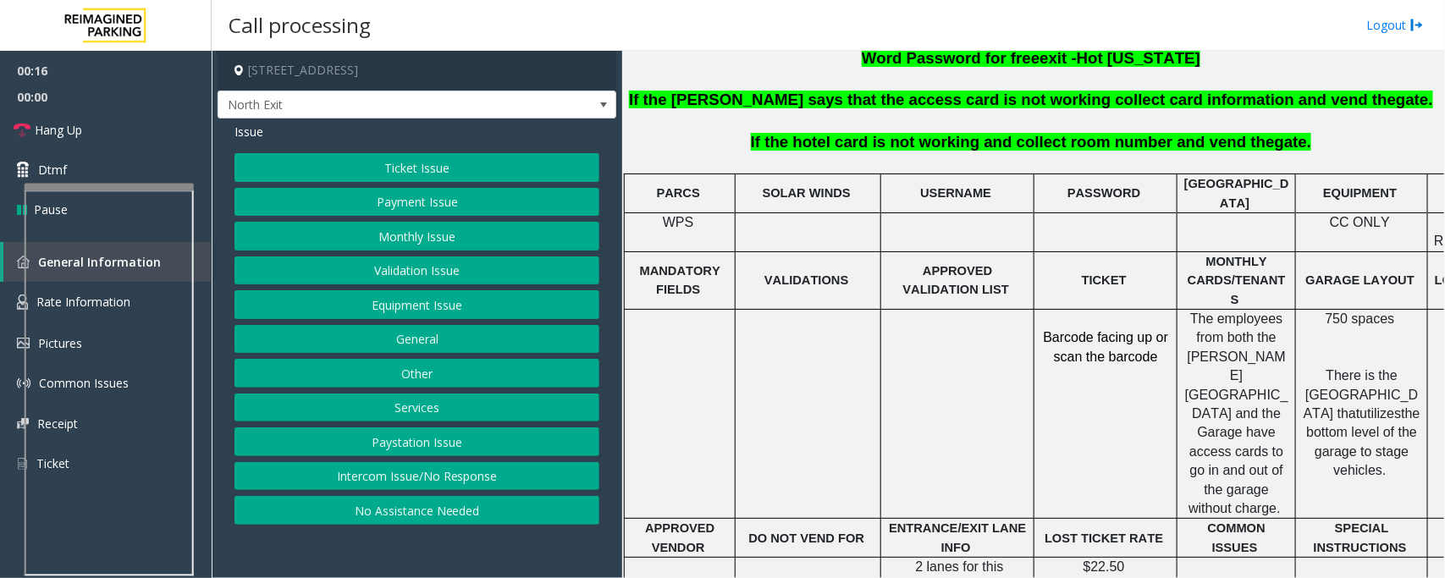
scroll to position [559, 0]
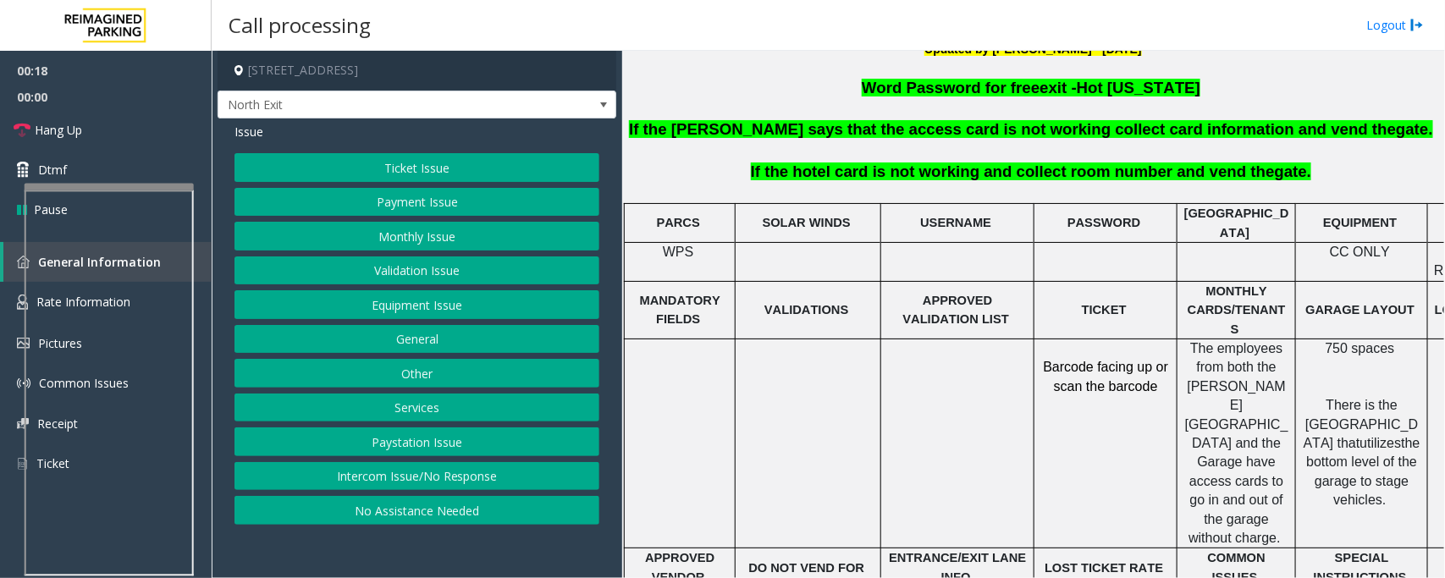
click at [408, 413] on button "Services" at bounding box center [417, 408] width 365 height 29
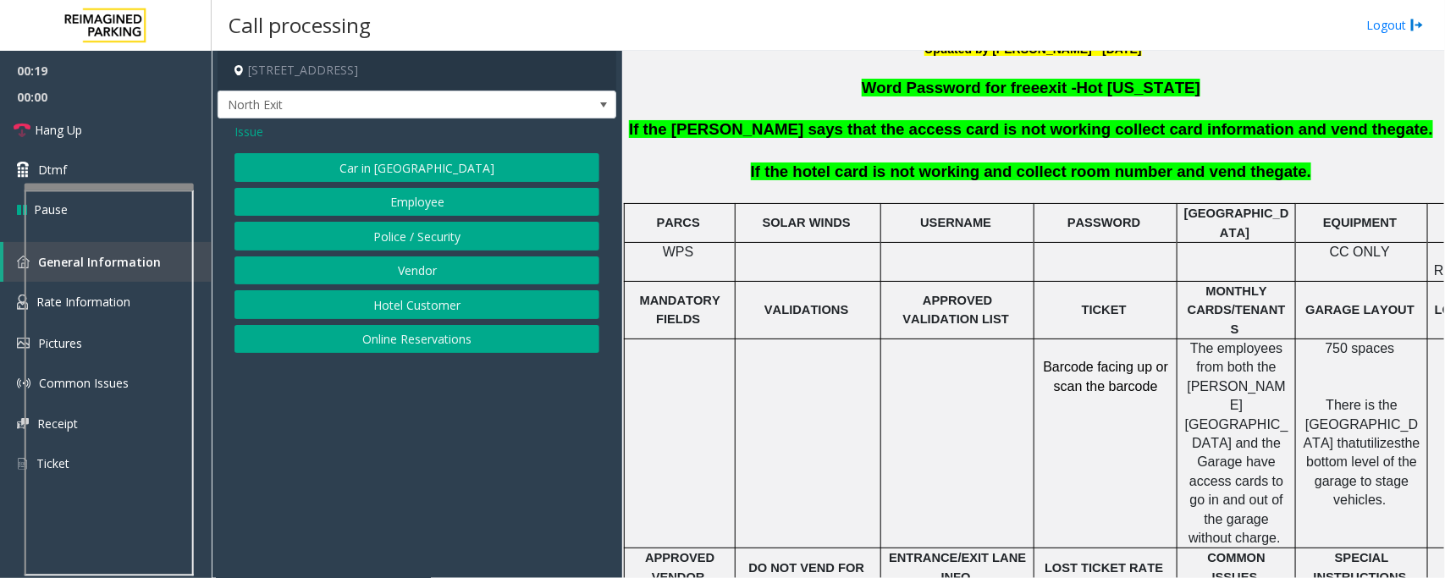
click at [405, 305] on button "Hotel Customer" at bounding box center [417, 304] width 365 height 29
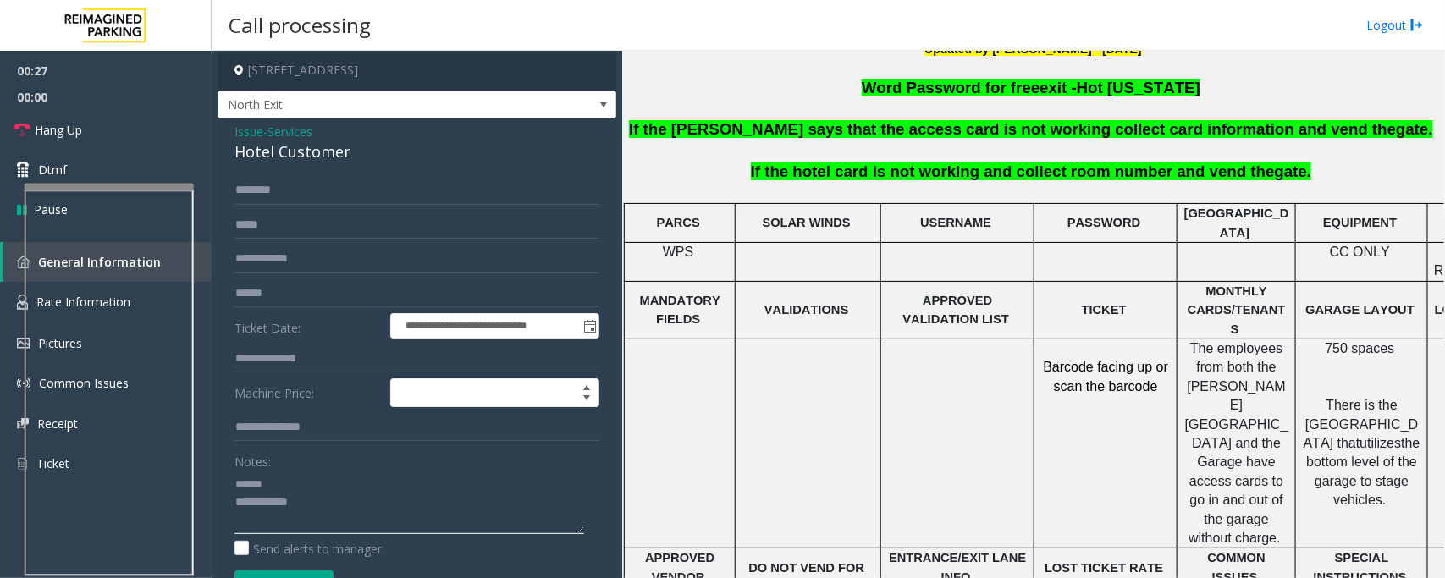
type textarea "**********"
click at [278, 301] on input "text" at bounding box center [417, 293] width 365 height 29
click at [282, 357] on input "text" at bounding box center [417, 359] width 365 height 29
type input "*"
type input "***"
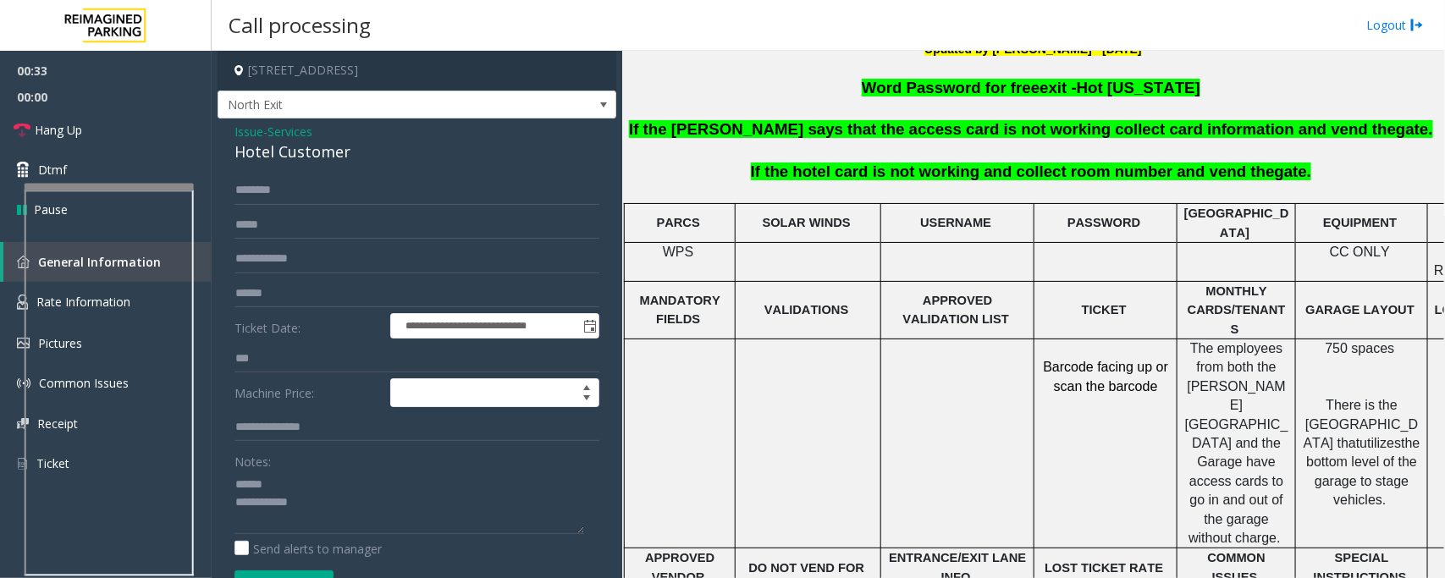
click at [298, 159] on div "Hotel Customer" at bounding box center [417, 152] width 365 height 23
type textarea "**********"
click at [268, 196] on input "text" at bounding box center [417, 190] width 365 height 29
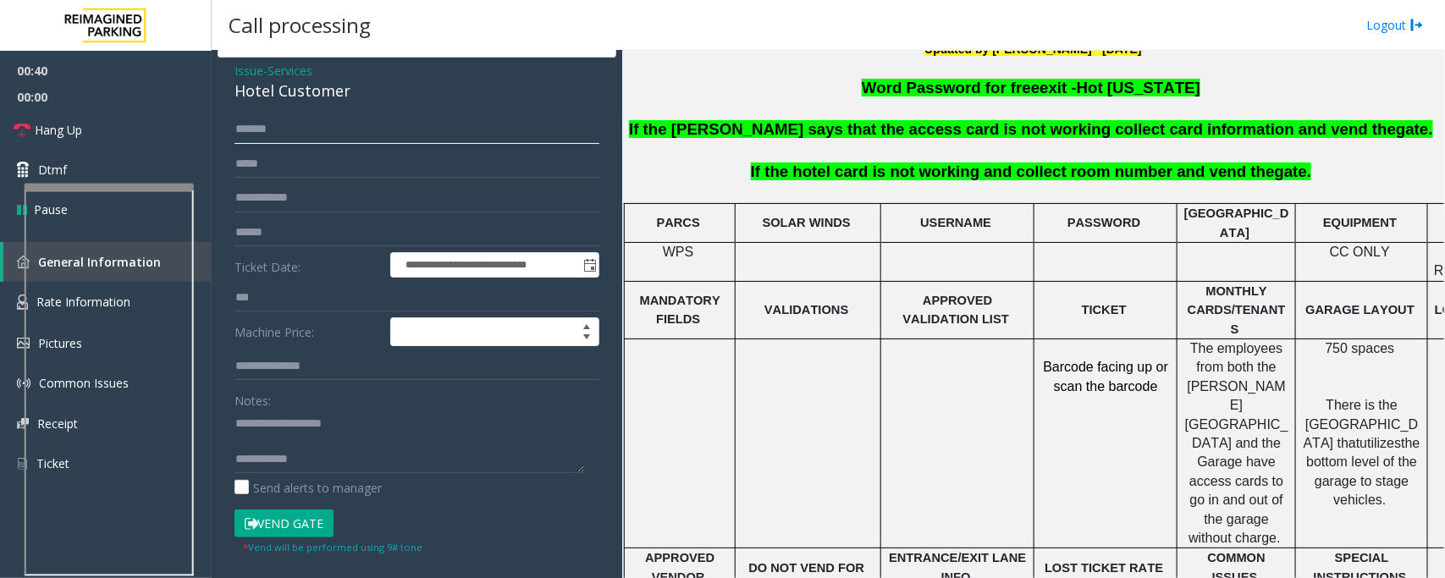
scroll to position [117, 0]
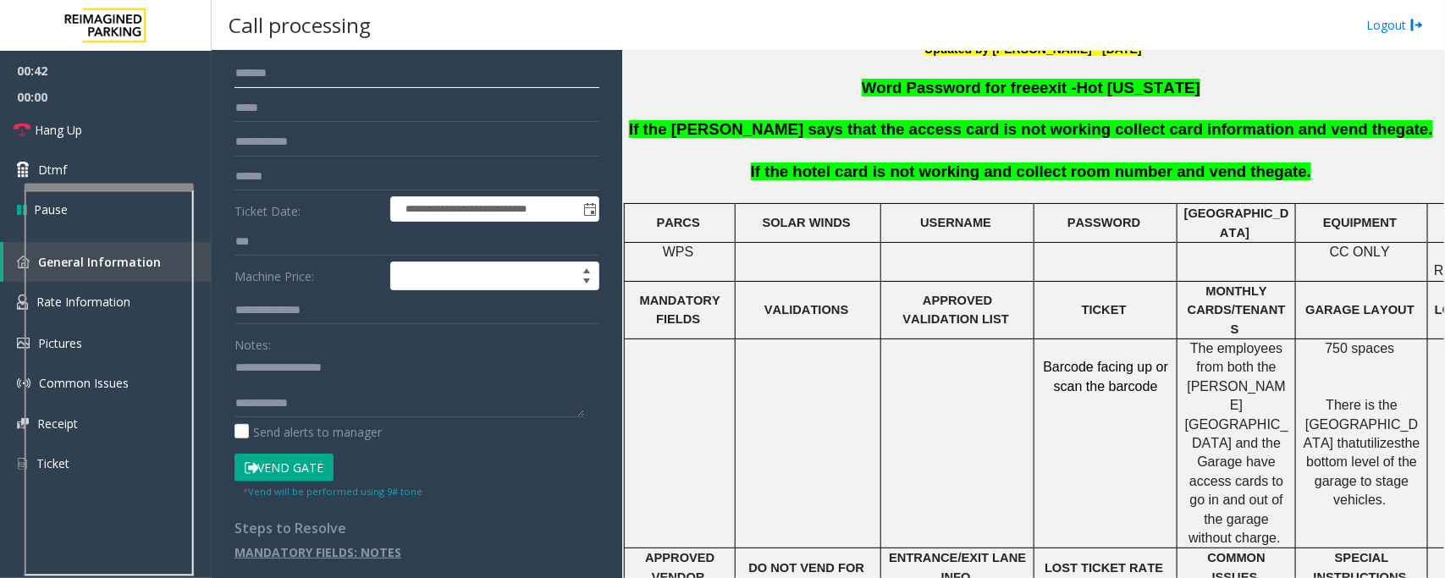
type input "*******"
click at [262, 391] on textarea at bounding box center [410, 385] width 350 height 63
click at [347, 395] on textarea at bounding box center [410, 385] width 350 height 63
click at [116, 116] on link "Hang Up" at bounding box center [106, 130] width 212 height 40
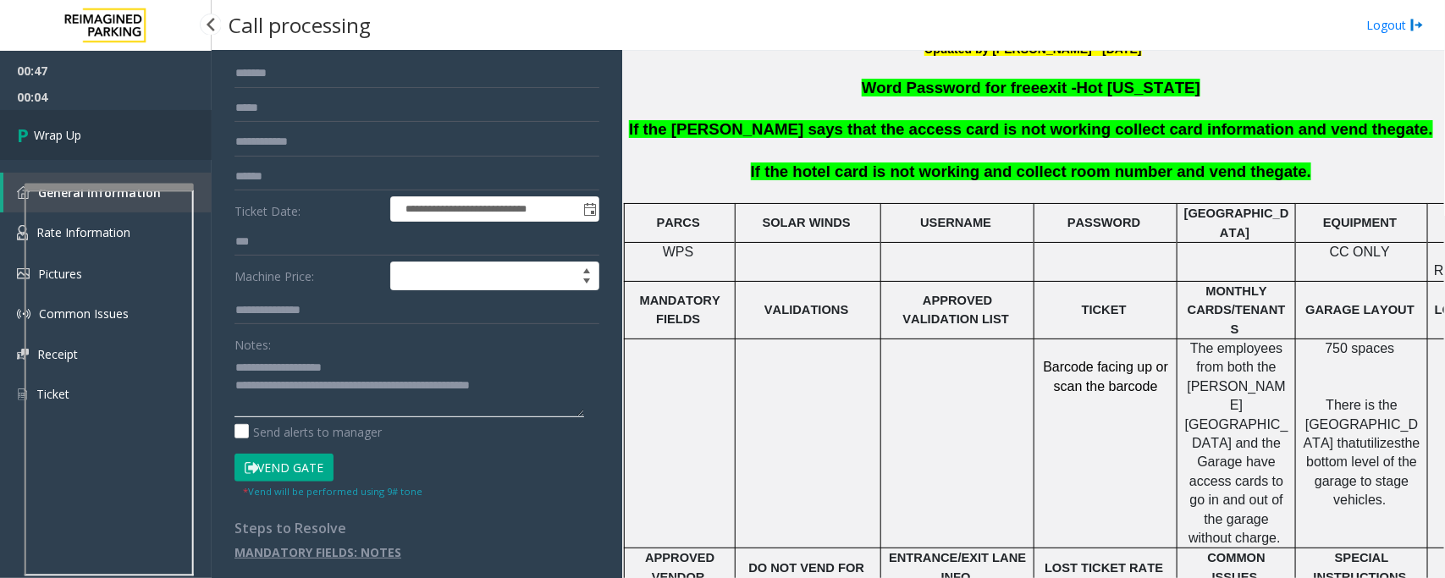
type textarea "**********"
click at [78, 140] on span "Wrap Up" at bounding box center [57, 135] width 47 height 18
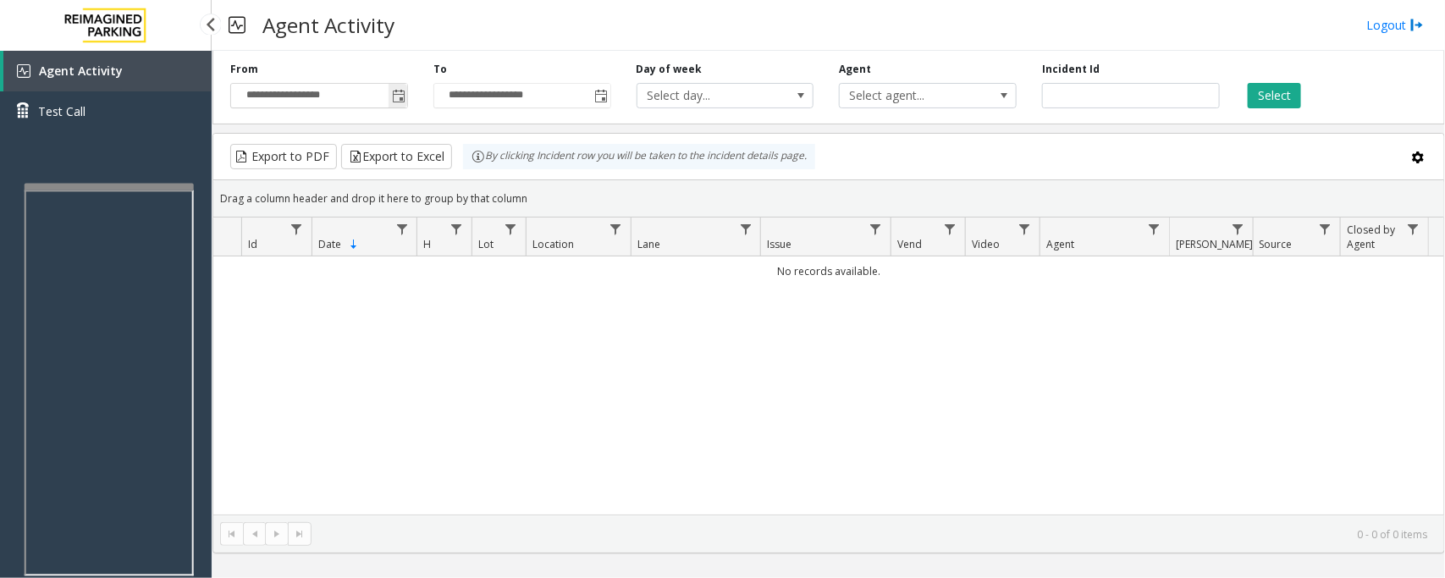
click at [394, 102] on span "Toggle popup" at bounding box center [399, 97] width 14 height 14
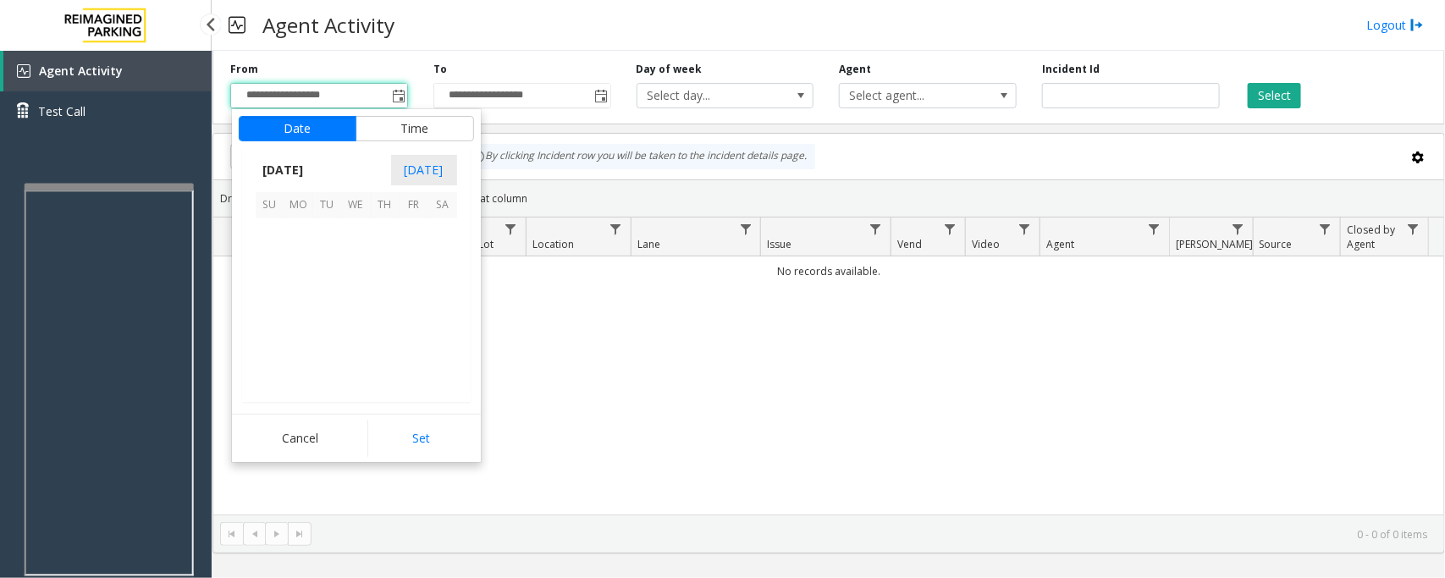
scroll to position [303731, 0]
click at [294, 349] on span "29" at bounding box center [298, 348] width 29 height 29
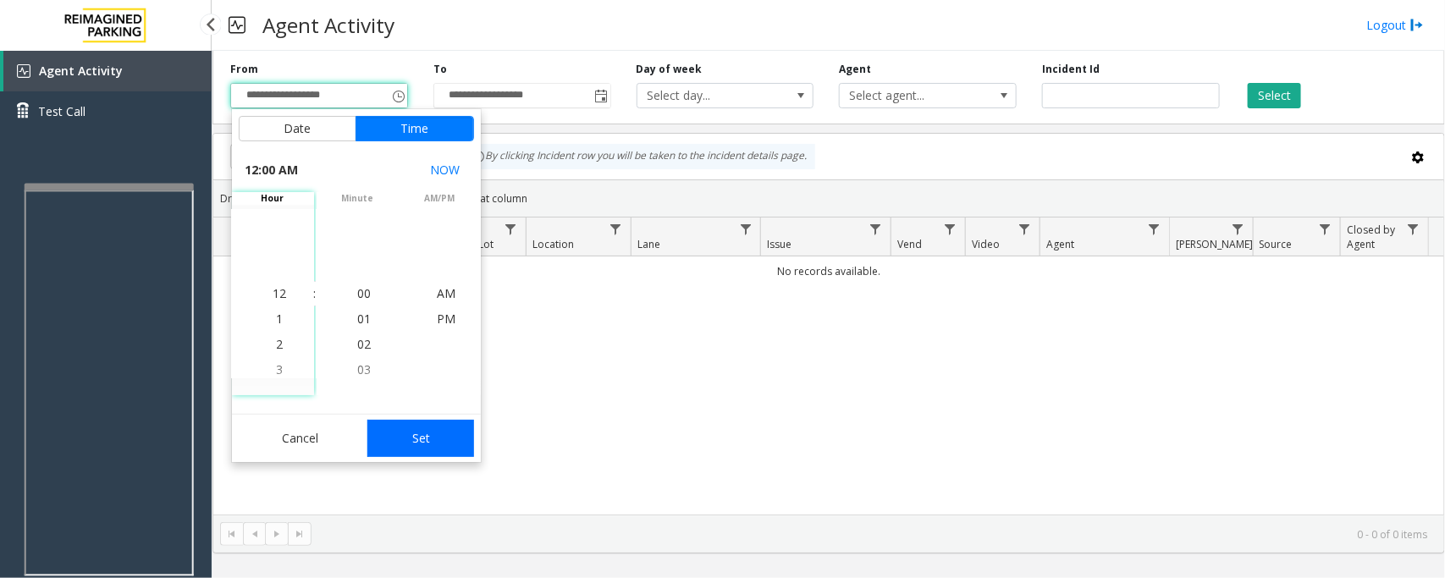
click at [394, 436] on button "Set" at bounding box center [420, 438] width 107 height 37
type input "**********"
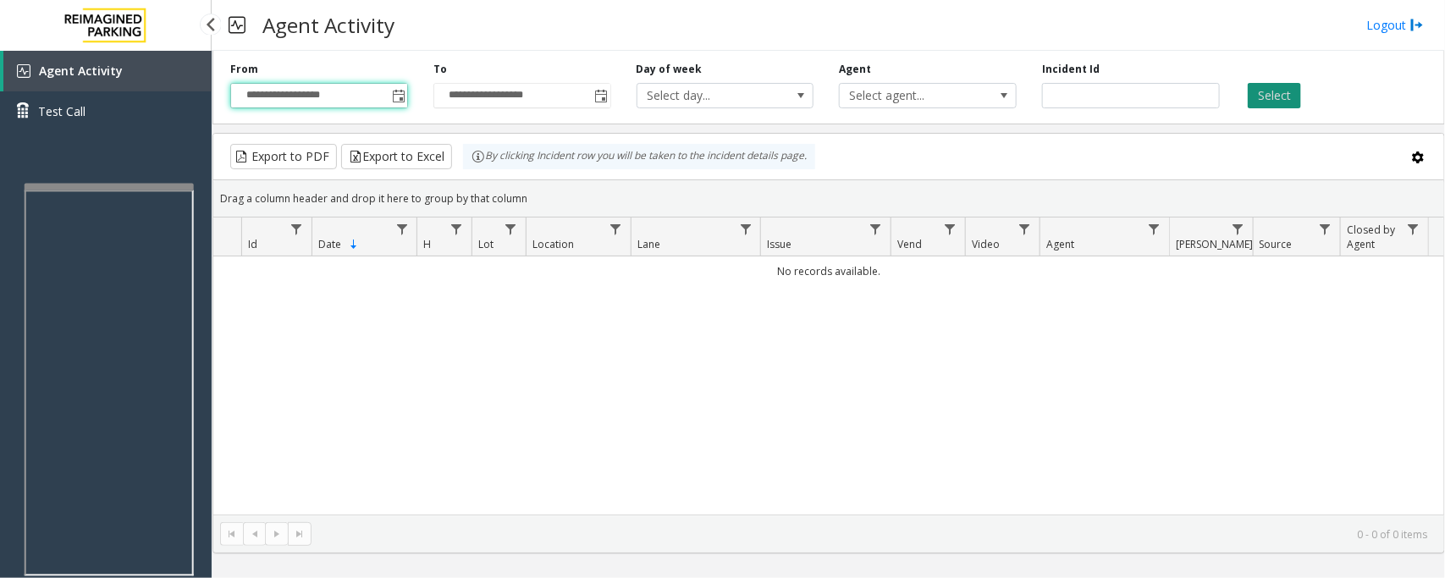
click at [1260, 96] on button "Select" at bounding box center [1274, 95] width 53 height 25
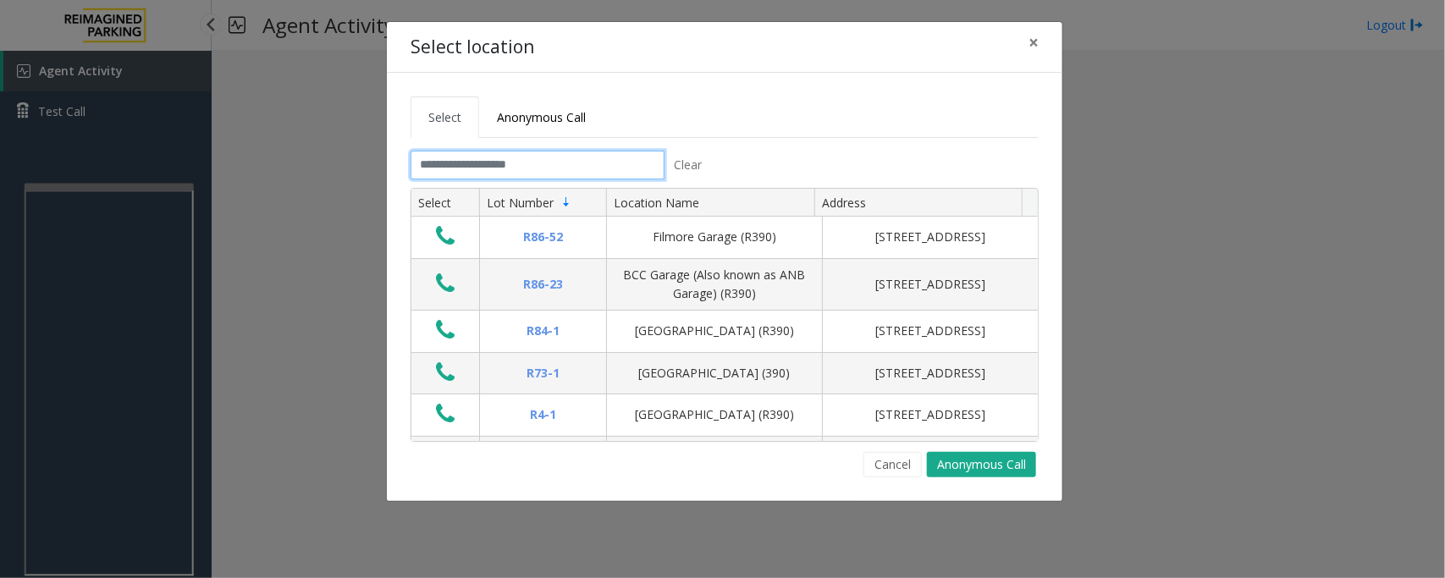
click at [572, 174] on input "text" at bounding box center [538, 165] width 254 height 29
click at [560, 166] on input "text" at bounding box center [538, 165] width 254 height 29
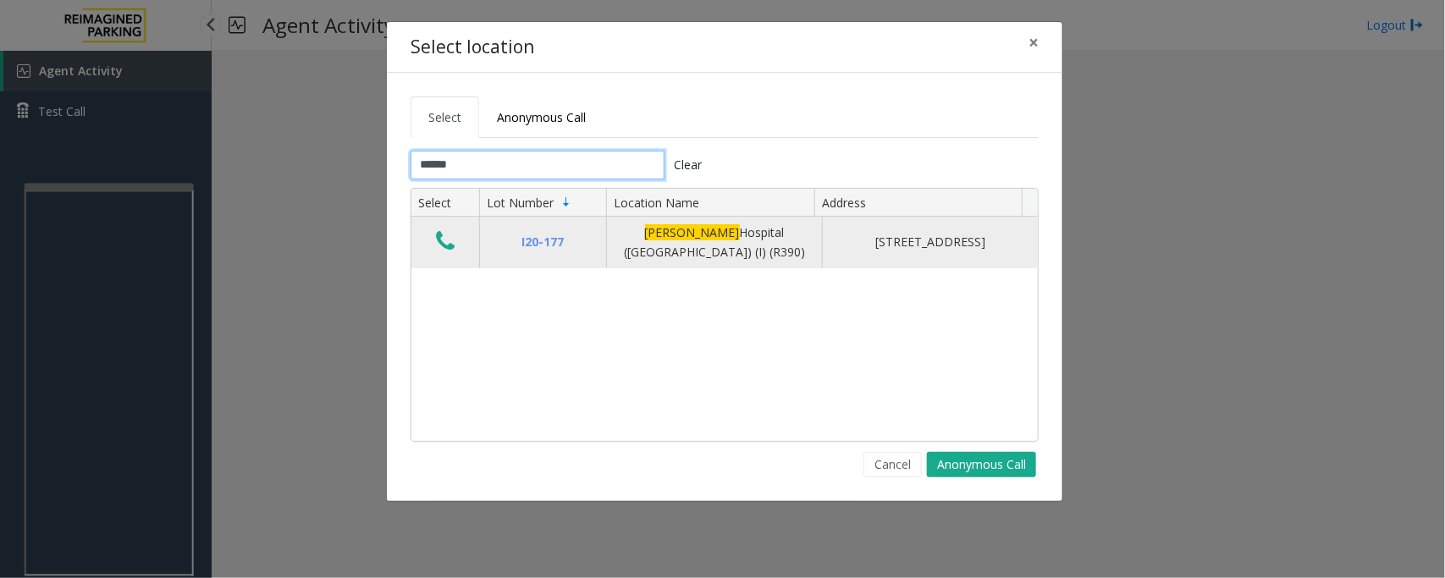
type input "******"
click at [444, 243] on icon "Data table" at bounding box center [445, 241] width 19 height 24
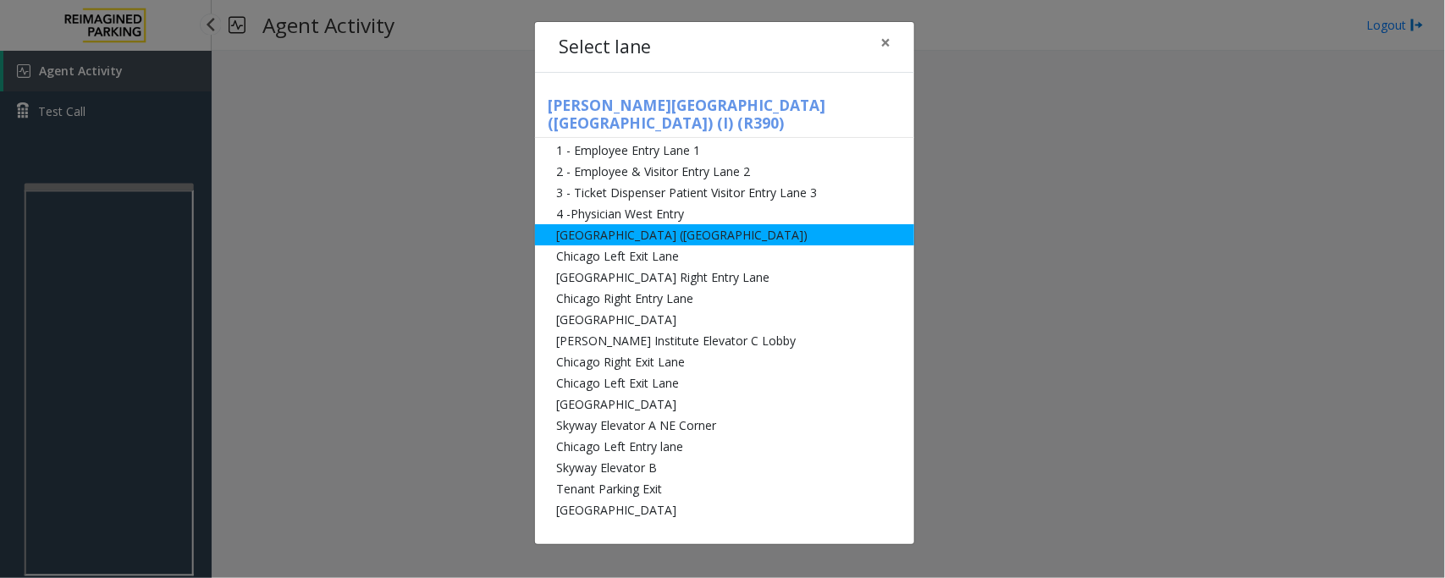
click at [610, 224] on li "[GEOGRAPHIC_DATA] ([GEOGRAPHIC_DATA])" at bounding box center [724, 234] width 379 height 21
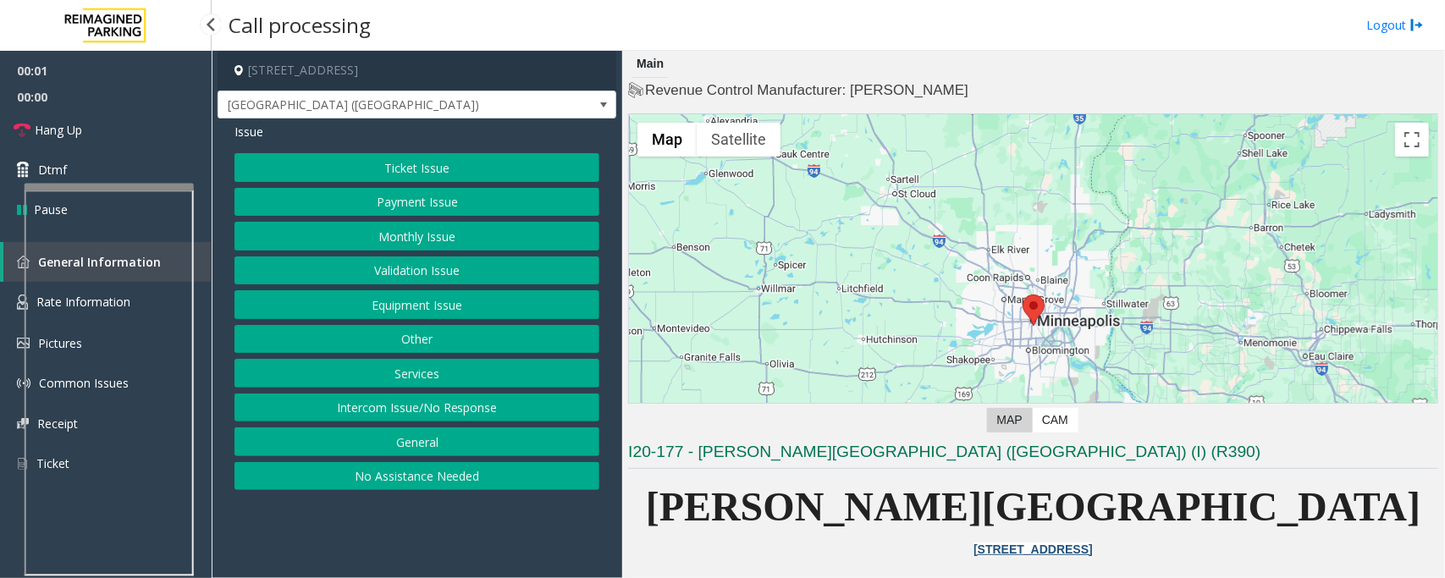
click at [409, 305] on button "Equipment Issue" at bounding box center [417, 304] width 365 height 29
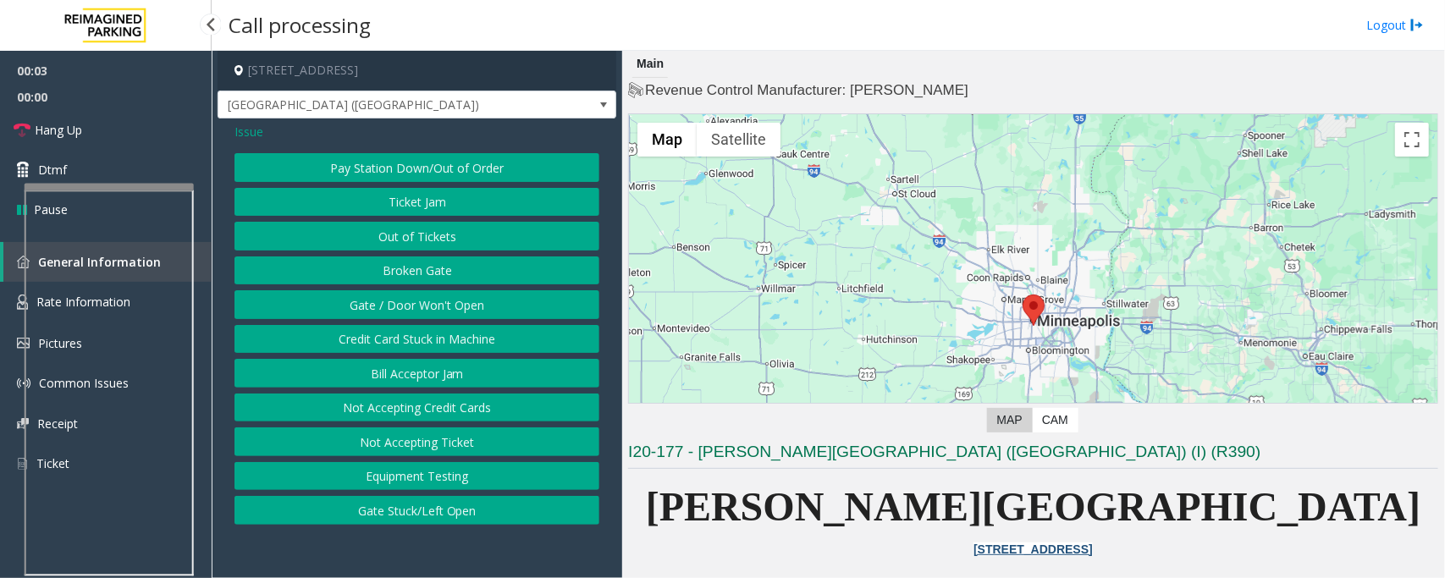
click at [239, 128] on span "Issue" at bounding box center [249, 132] width 29 height 18
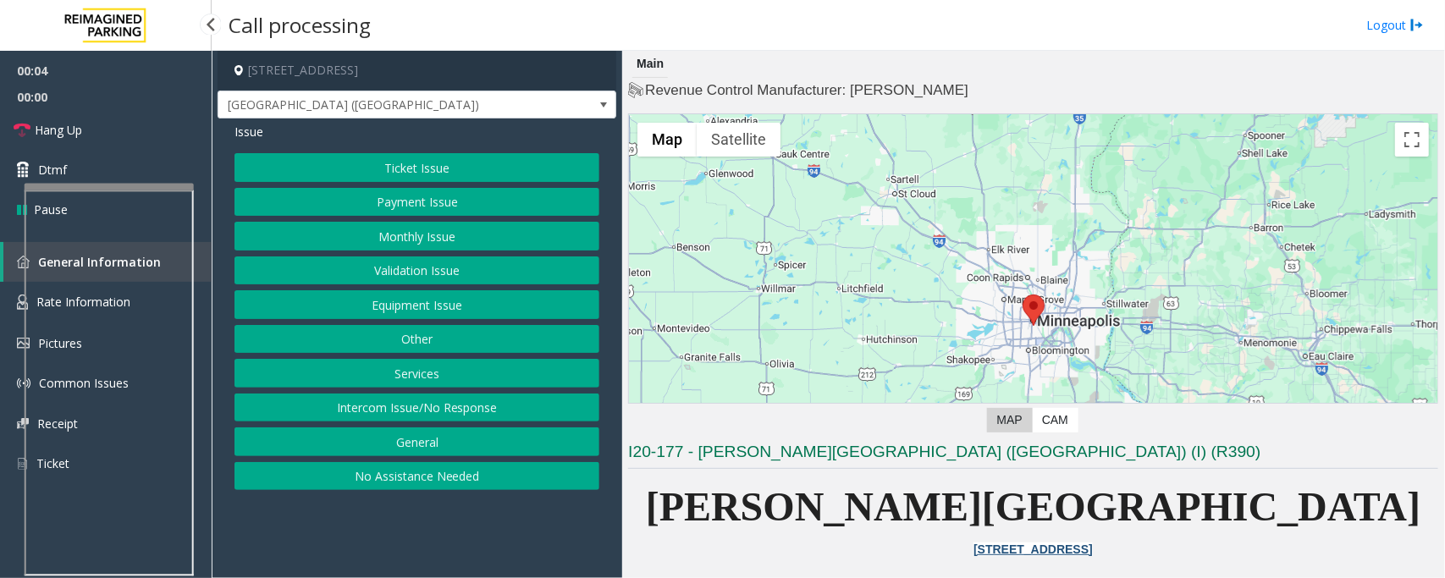
click at [389, 235] on button "Monthly Issue" at bounding box center [417, 236] width 365 height 29
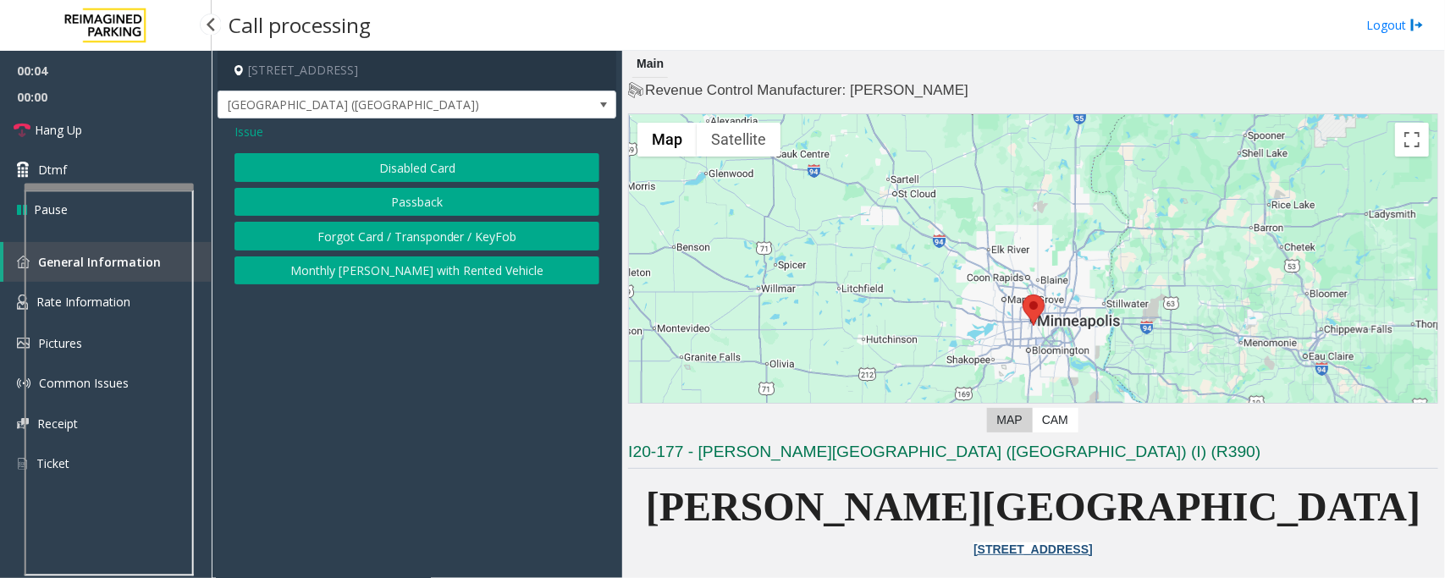
click at [386, 166] on button "Disabled Card" at bounding box center [417, 167] width 365 height 29
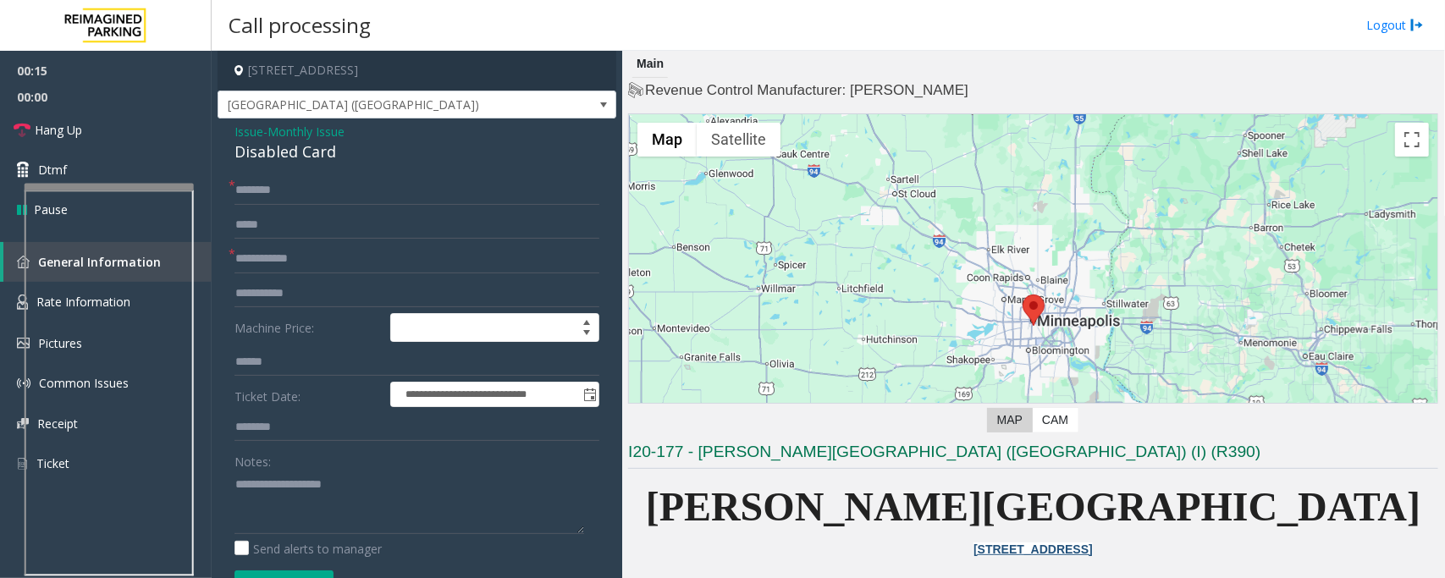
click at [271, 134] on span "- Monthly Issue" at bounding box center [303, 132] width 81 height 16
click at [284, 132] on span "Monthly Issue" at bounding box center [306, 132] width 77 height 18
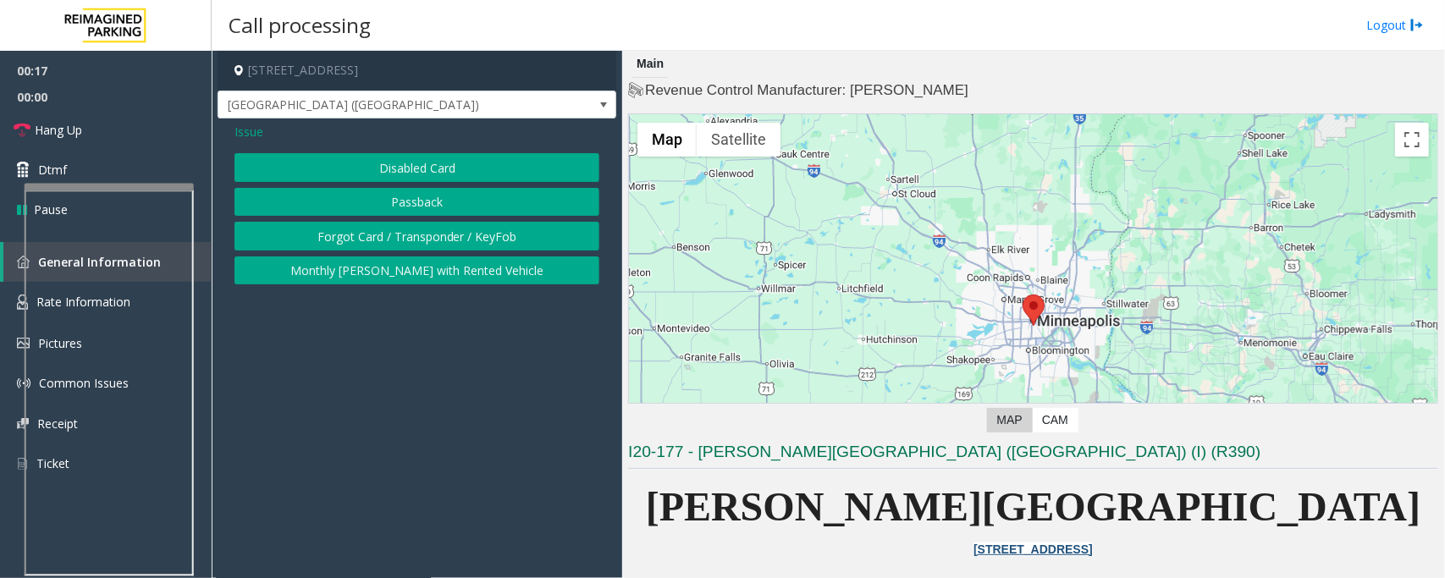
click at [378, 231] on button "Forgot Card / Transponder / KeyFob" at bounding box center [417, 236] width 365 height 29
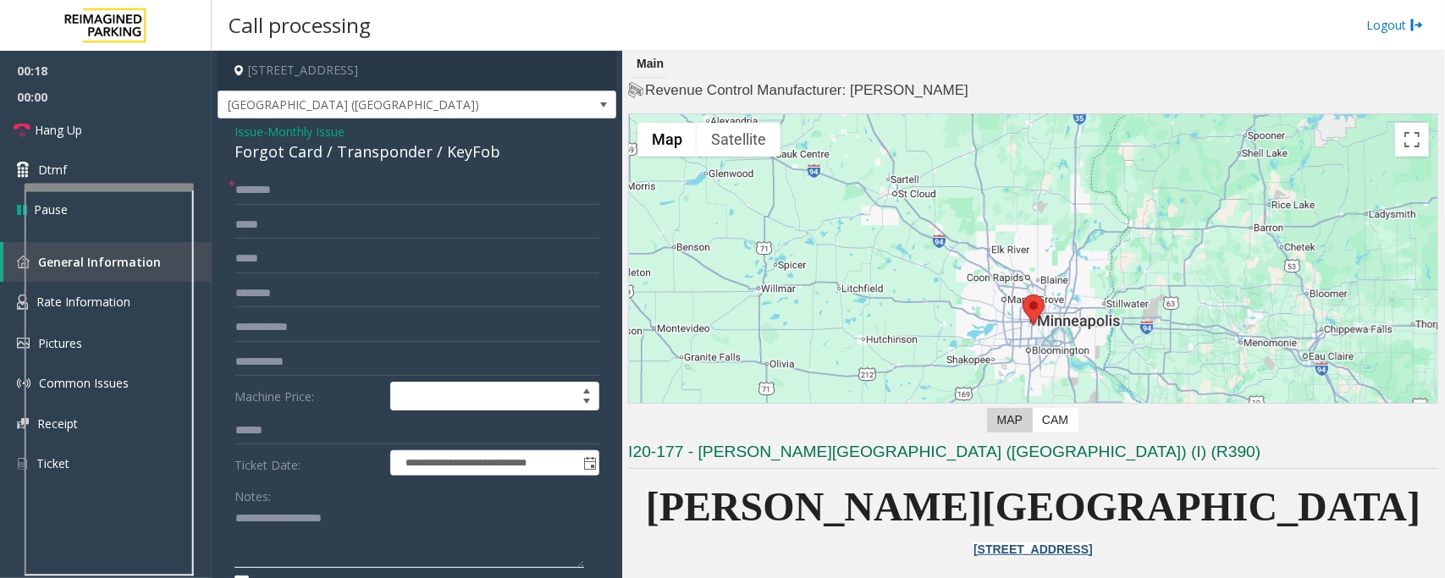
click at [277, 525] on textarea at bounding box center [410, 536] width 350 height 63
paste textarea "**********"
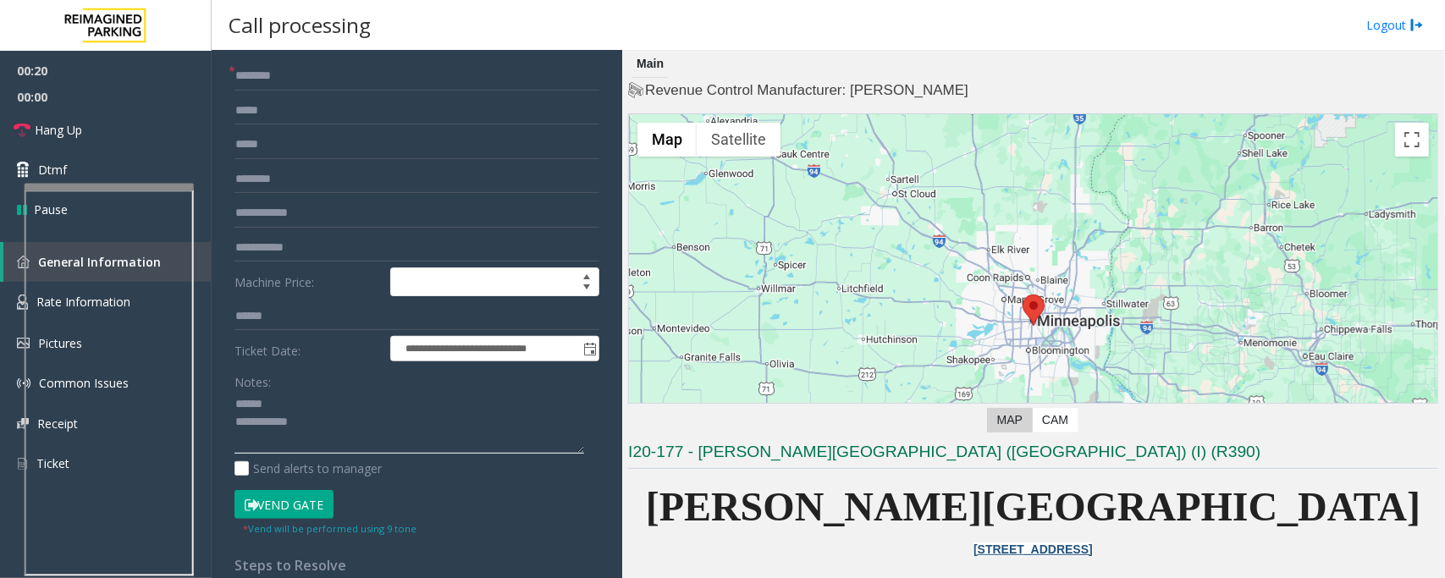
scroll to position [317, 0]
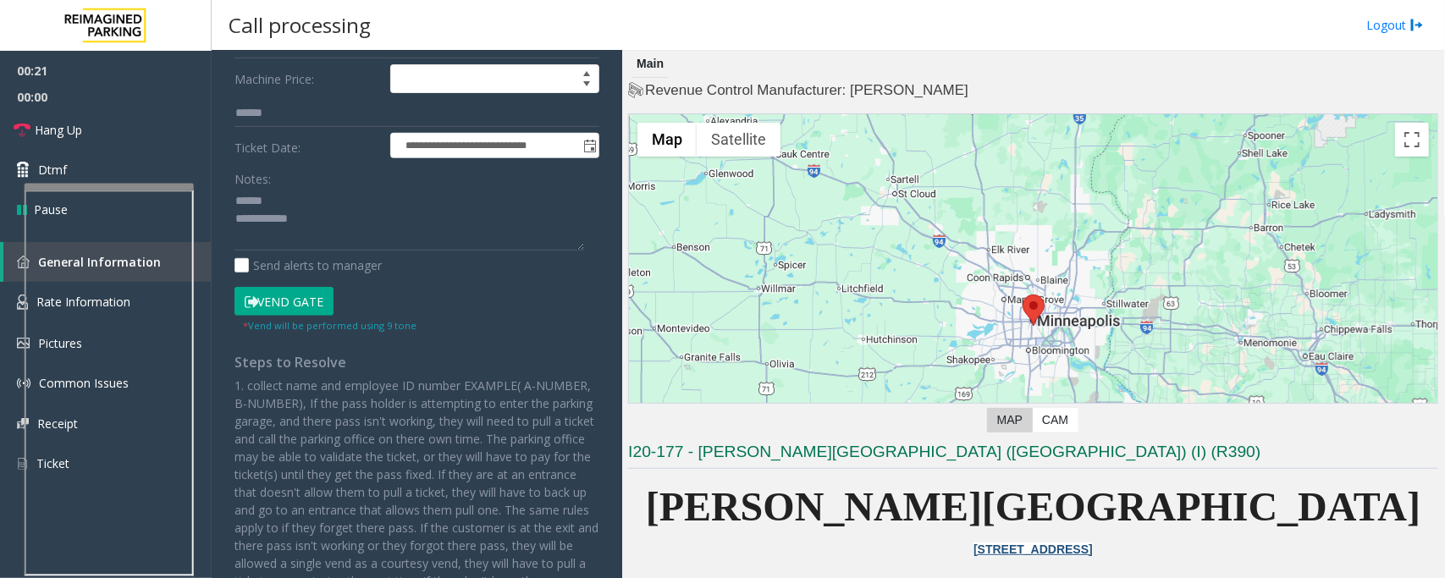
click at [285, 305] on button "Vend Gate" at bounding box center [284, 301] width 99 height 29
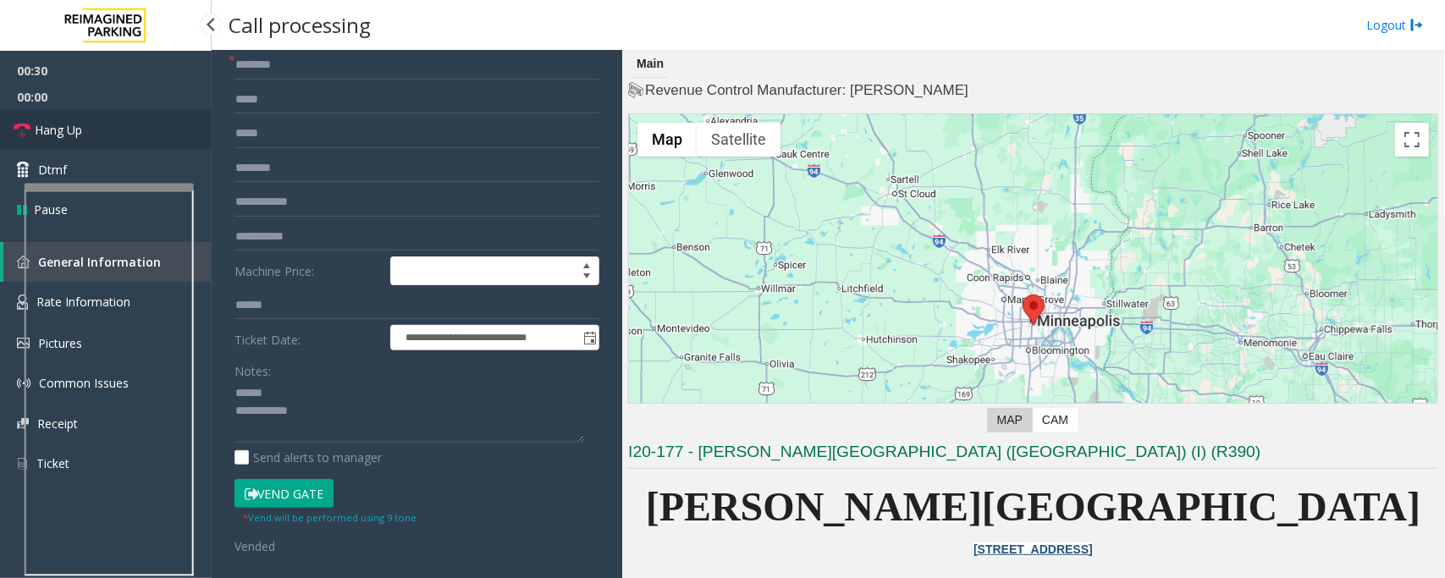
drag, startPoint x: 83, startPoint y: 130, endPoint x: 320, endPoint y: 335, distance: 313.9
click at [83, 130] on link "Hang Up" at bounding box center [106, 130] width 212 height 40
click at [349, 426] on textarea at bounding box center [410, 411] width 350 height 63
paste textarea "**********"
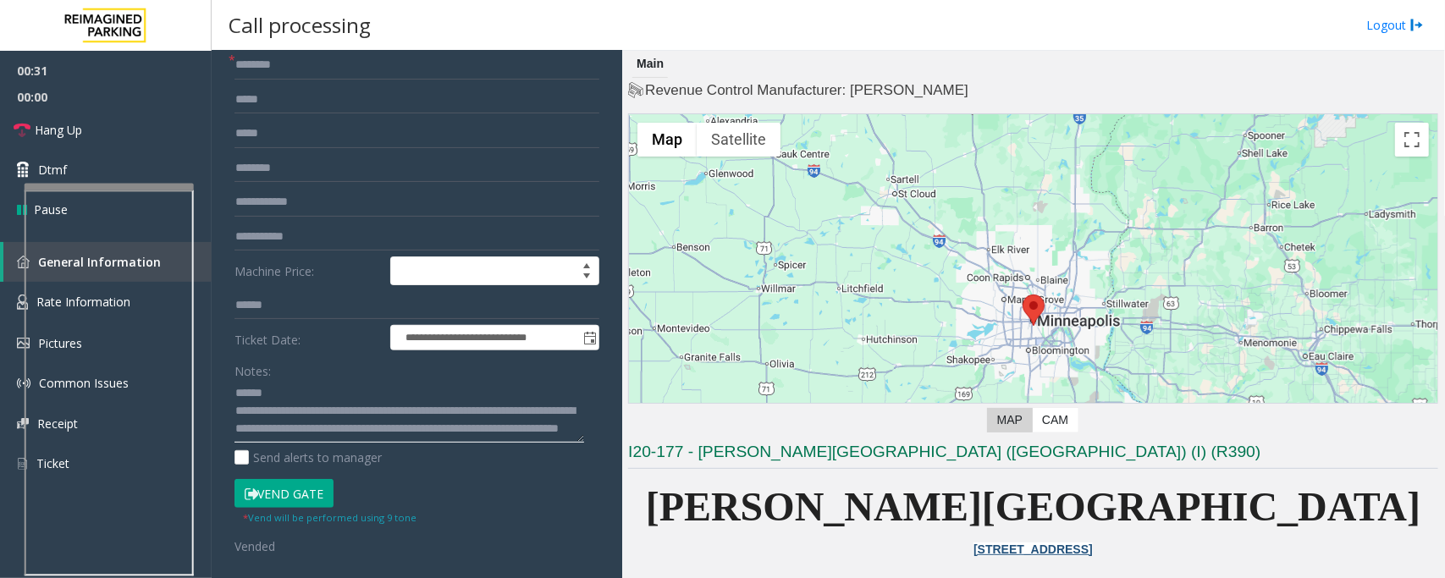
scroll to position [0, 0]
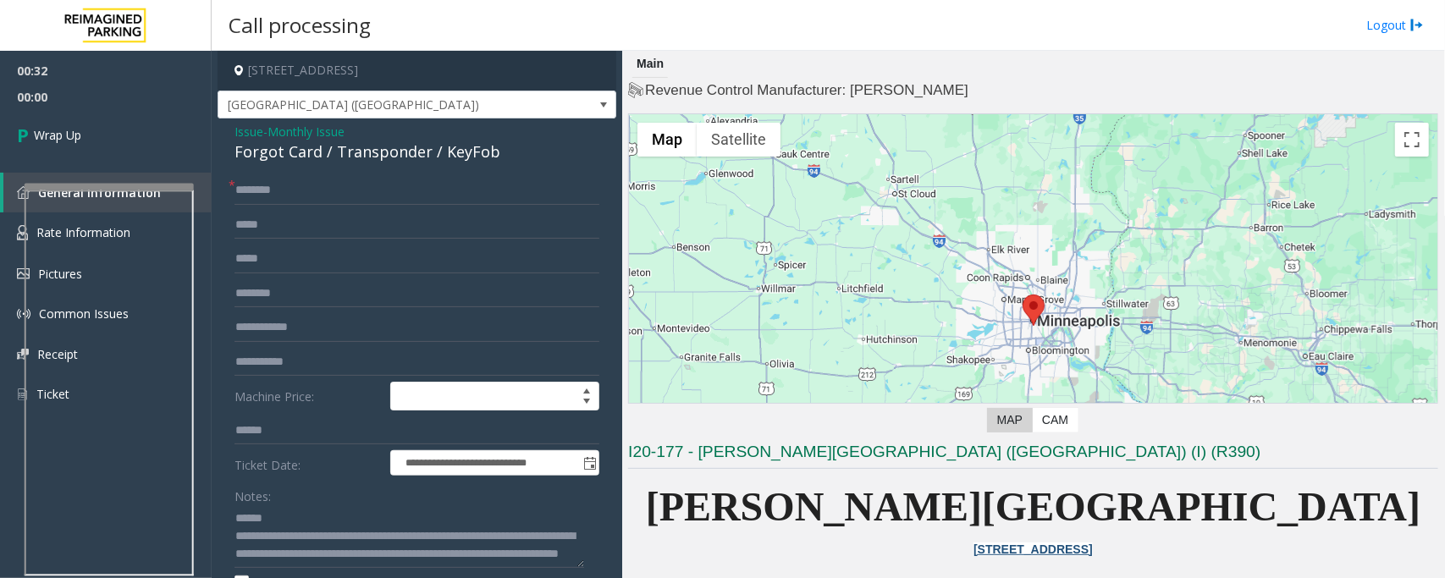
click at [282, 153] on div "Forgot Card / Transponder / KeyFob" at bounding box center [417, 152] width 365 height 23
copy div "Forgot Card / Transponder / KeyFob"
click at [297, 512] on textarea at bounding box center [410, 536] width 350 height 63
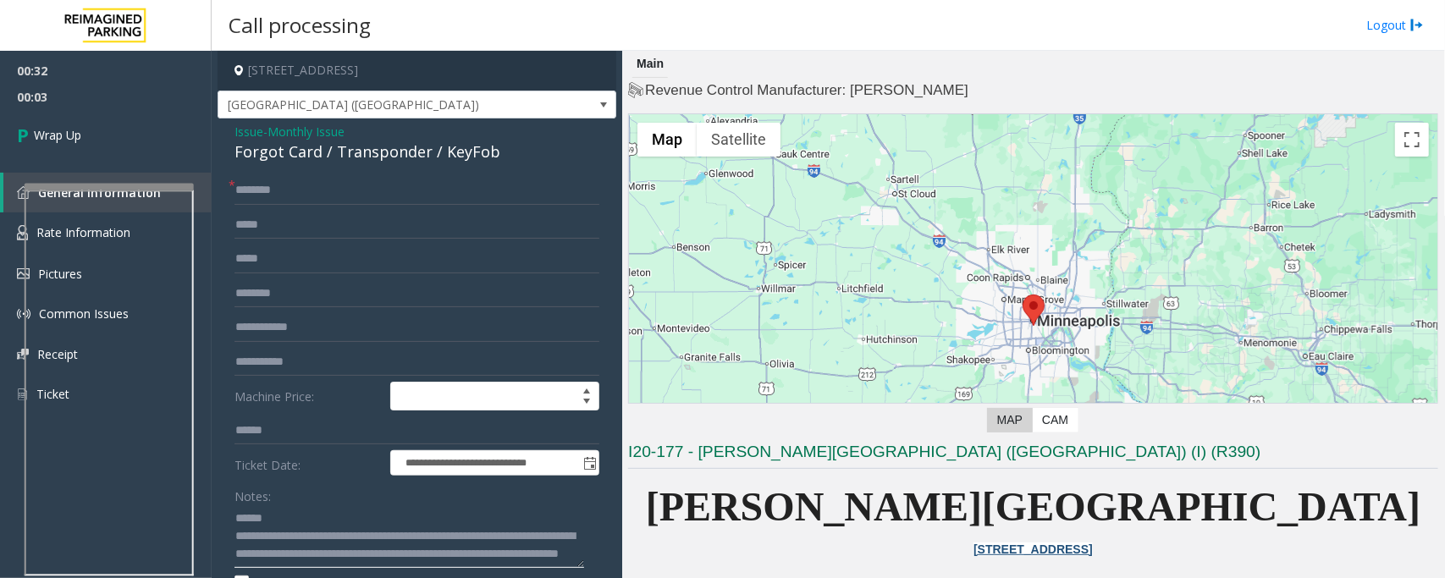
paste textarea "**********"
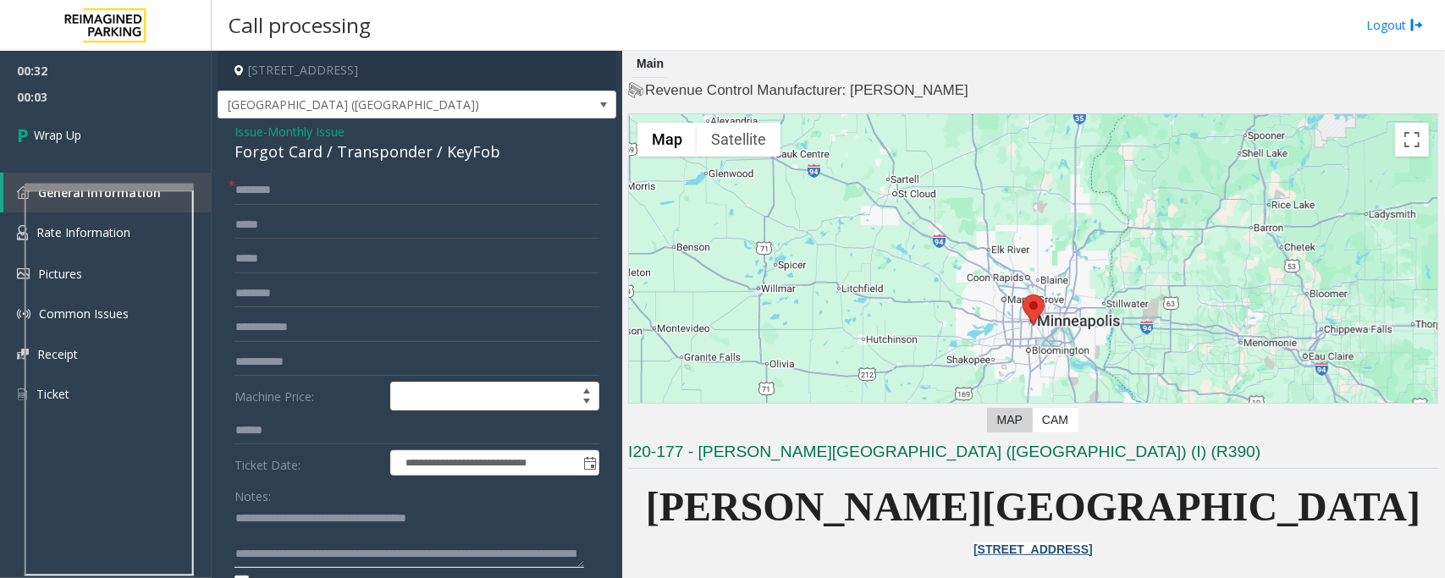
type textarea "**********"
click at [276, 189] on input "text" at bounding box center [417, 190] width 365 height 29
type input "**"
click at [163, 146] on link "Wrap Up" at bounding box center [106, 135] width 212 height 50
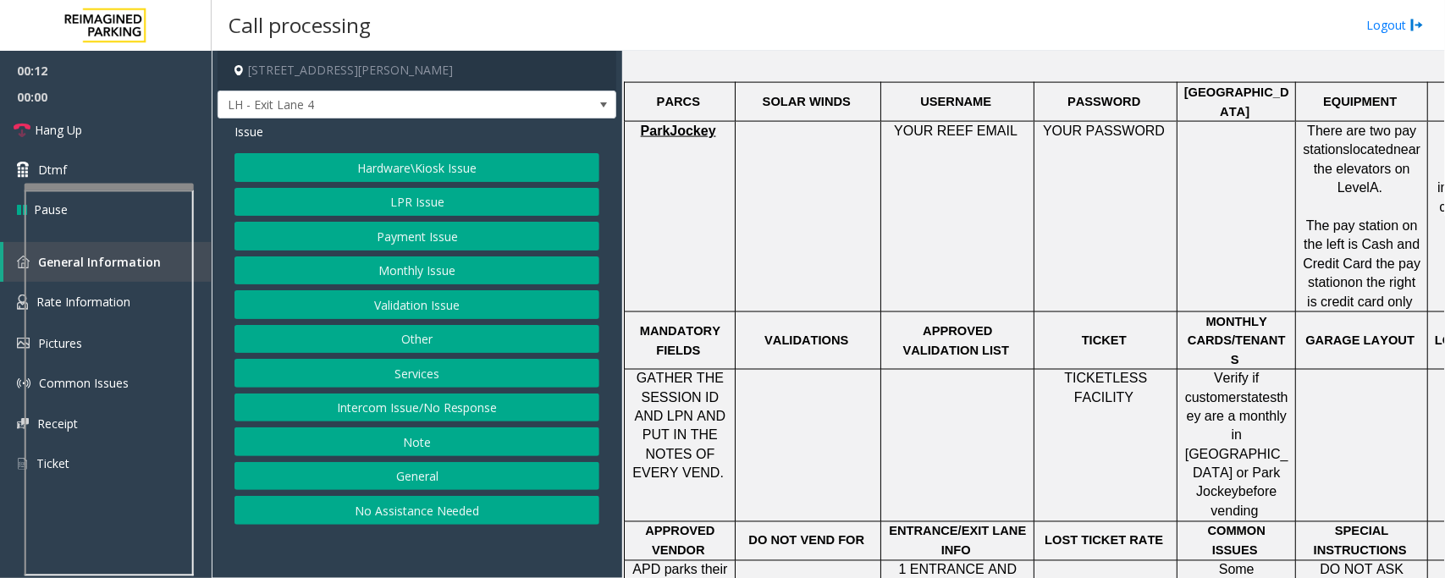
scroll to position [1164, 0]
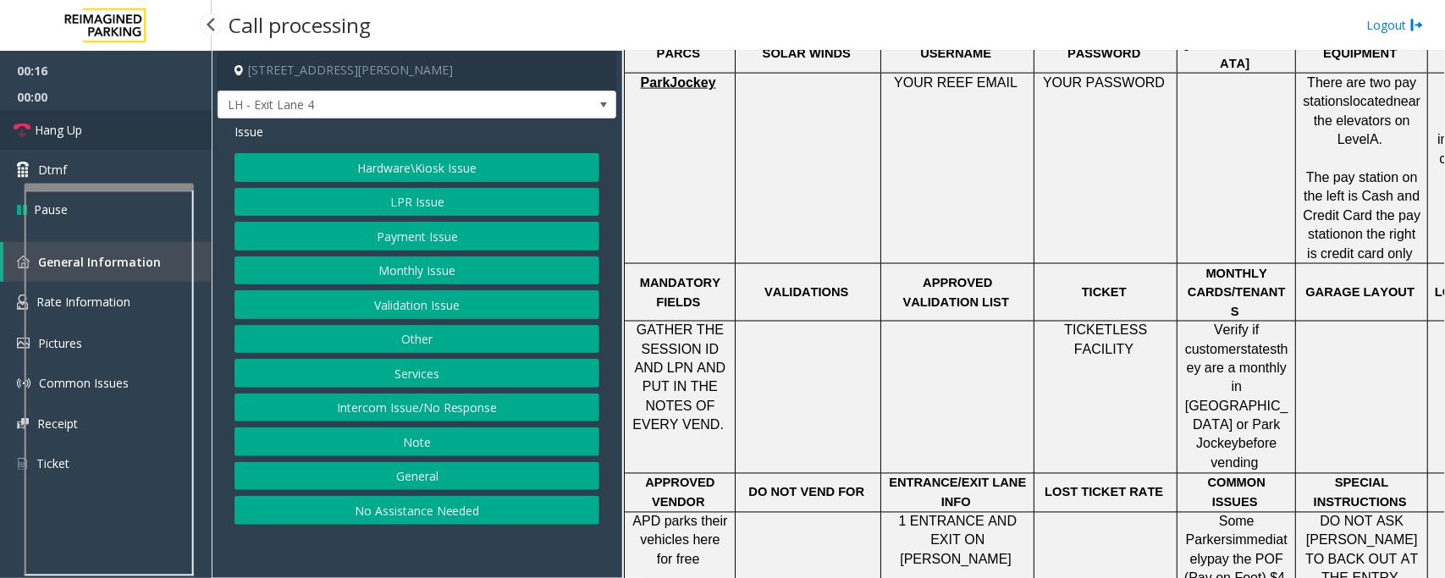
click at [38, 124] on span "Hang Up" at bounding box center [58, 130] width 47 height 18
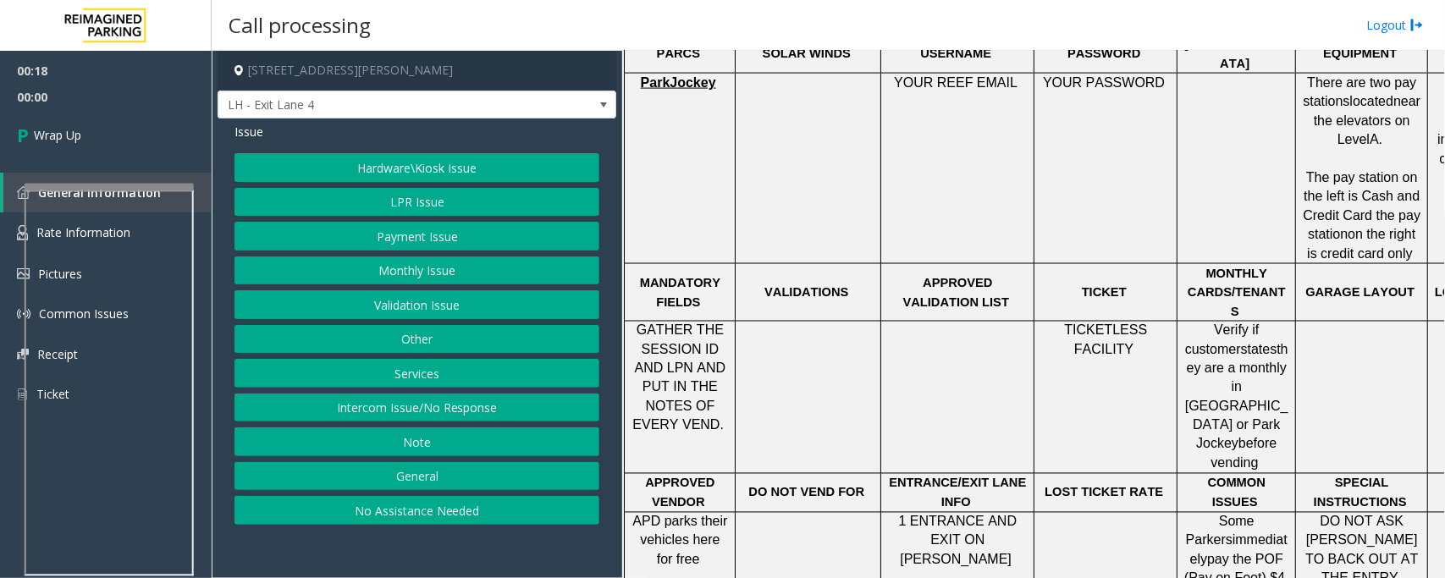
click at [417, 166] on button "Hardware\Kiosk Issue" at bounding box center [417, 167] width 365 height 29
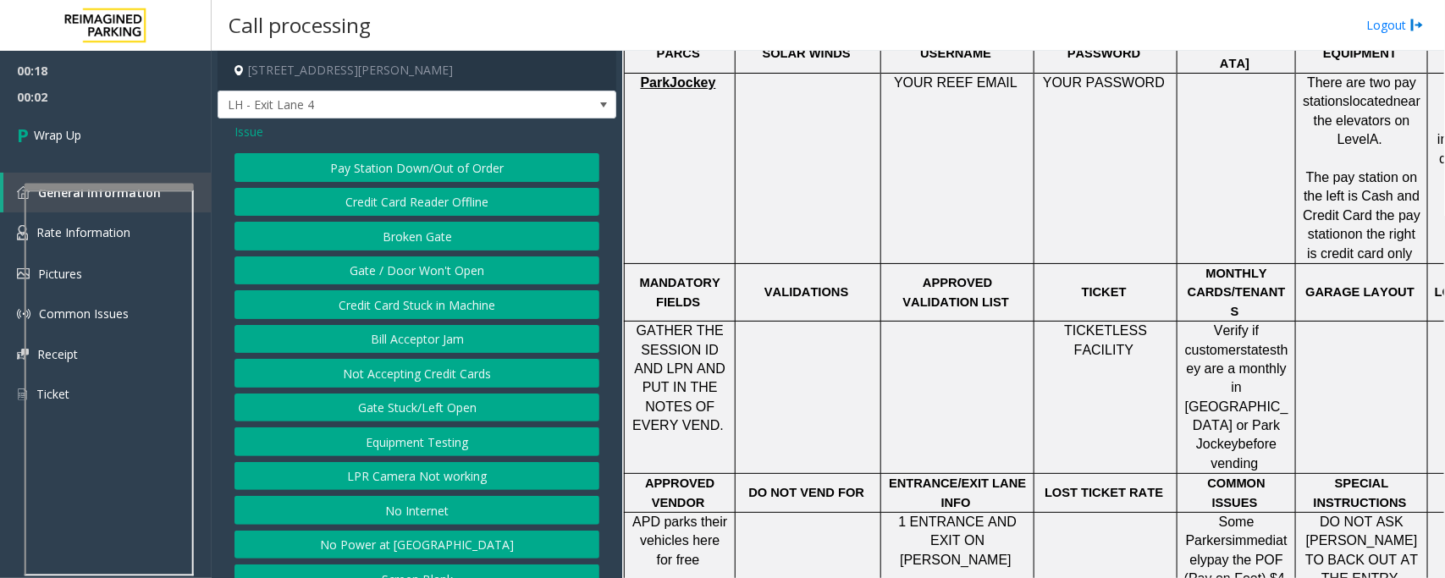
click at [378, 277] on button "Gate / Door Won't Open" at bounding box center [417, 271] width 365 height 29
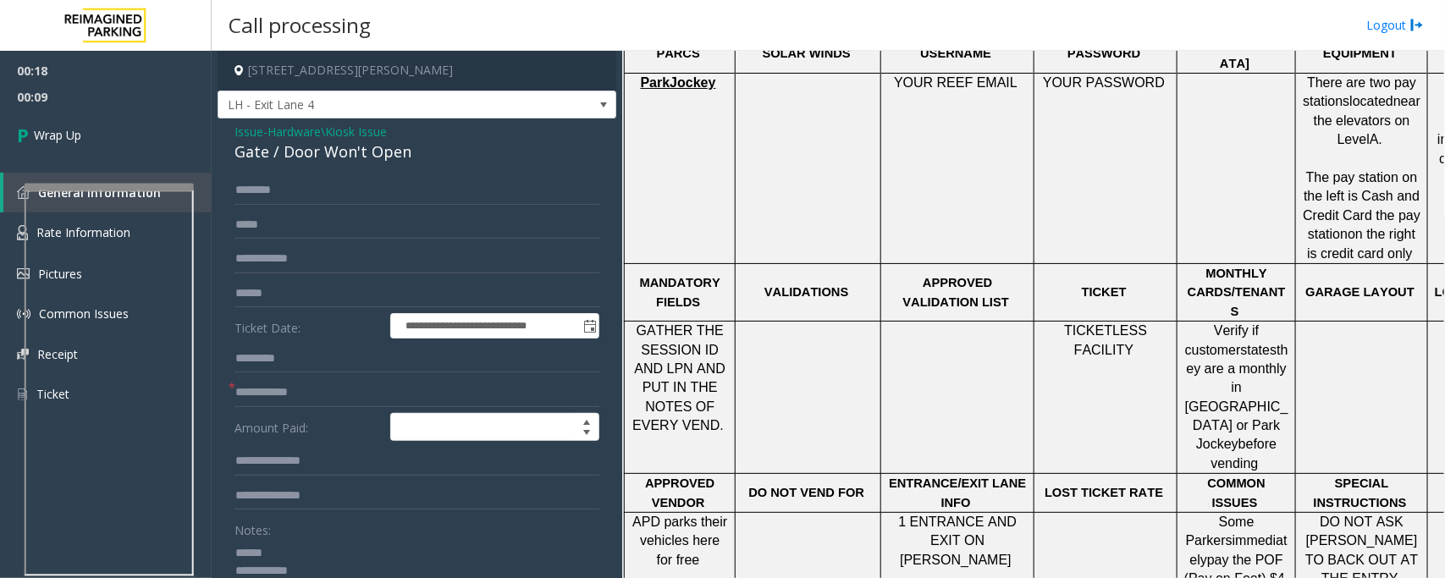
type textarea "**********"
click at [278, 392] on input "text" at bounding box center [417, 392] width 365 height 29
type input "**"
click at [284, 157] on div "Gate / Door Won't Open" at bounding box center [417, 152] width 365 height 23
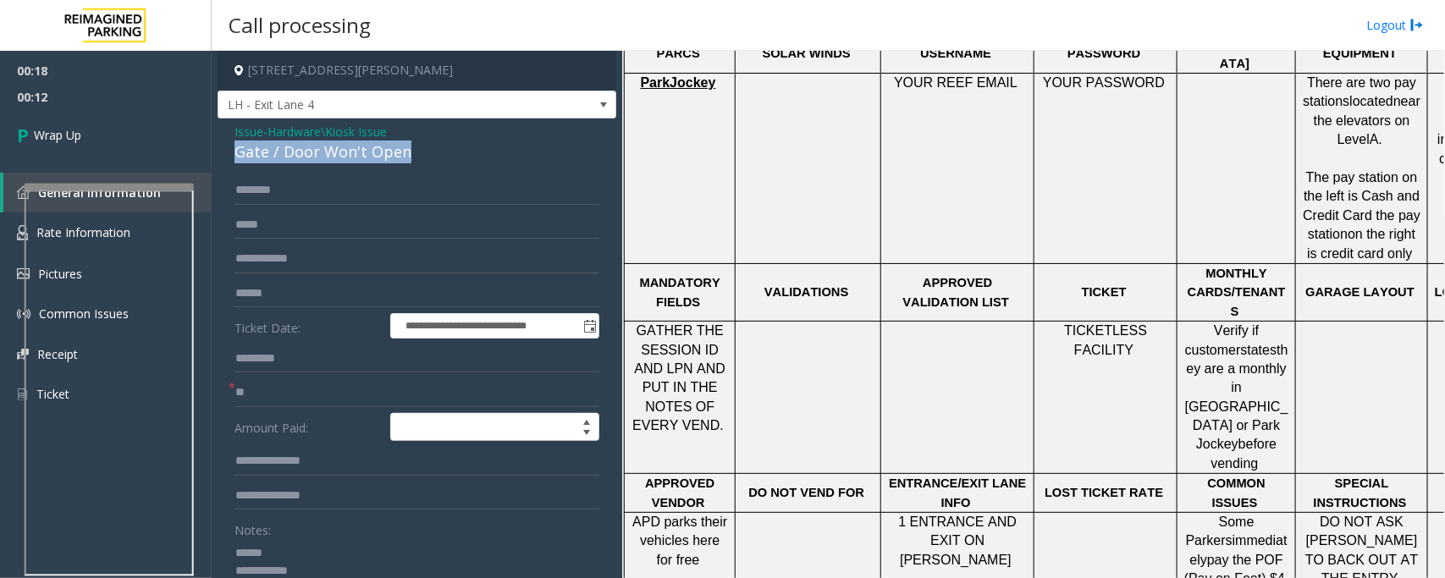
click at [284, 157] on div "Gate / Door Won't Open" at bounding box center [417, 152] width 365 height 23
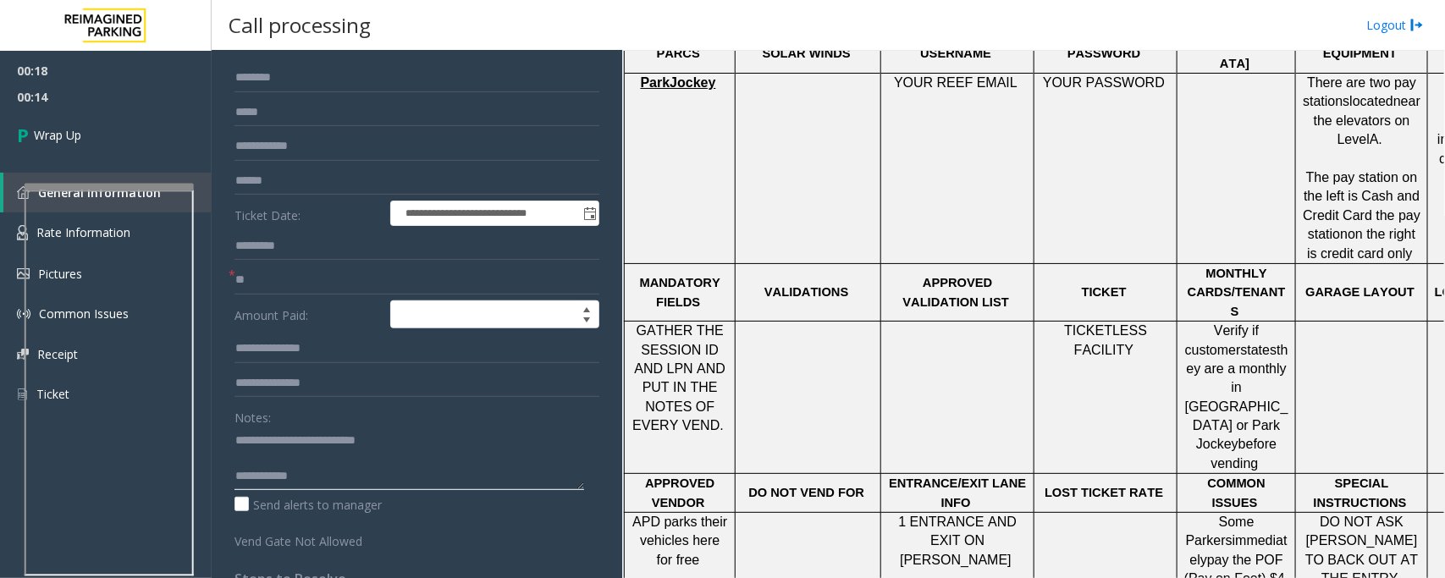
scroll to position [288, 0]
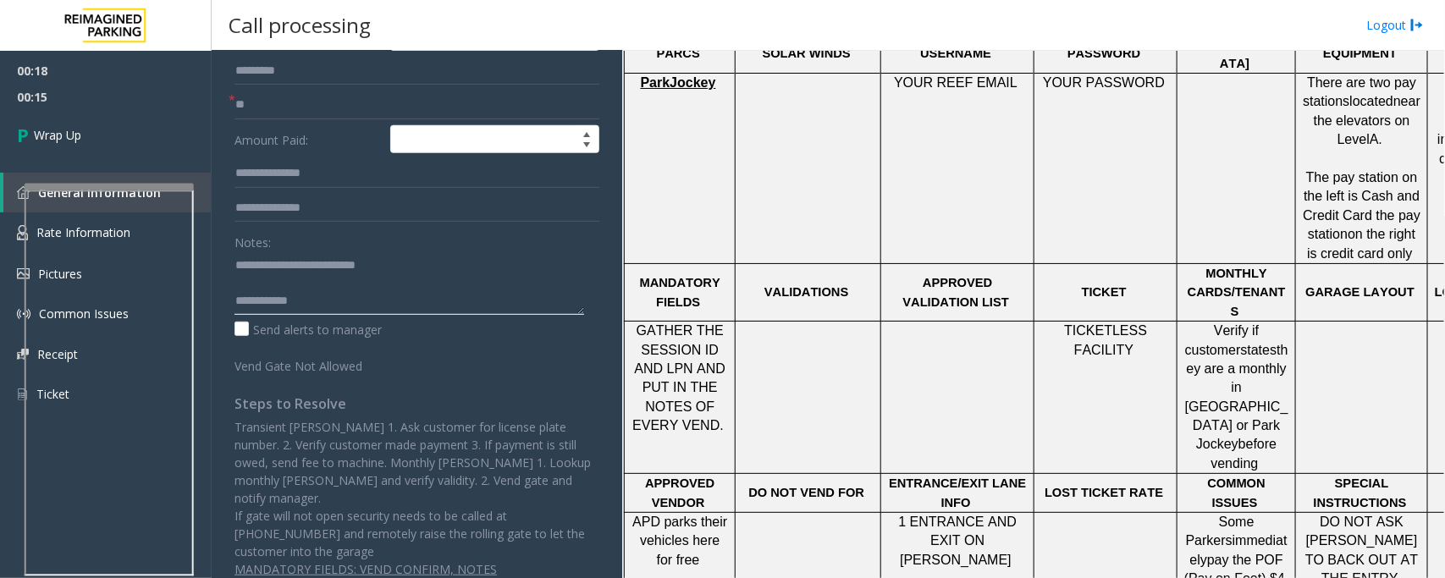
click at [267, 285] on textarea at bounding box center [410, 282] width 350 height 63
click at [336, 296] on textarea at bounding box center [410, 282] width 350 height 63
drag, startPoint x: 1048, startPoint y: 289, endPoint x: 1169, endPoint y: 285, distance: 121.1
click at [1169, 322] on p "TICKETLESS FACILITY" at bounding box center [1106, 341] width 130 height 38
copy p "TICKETLESS FACILITY"
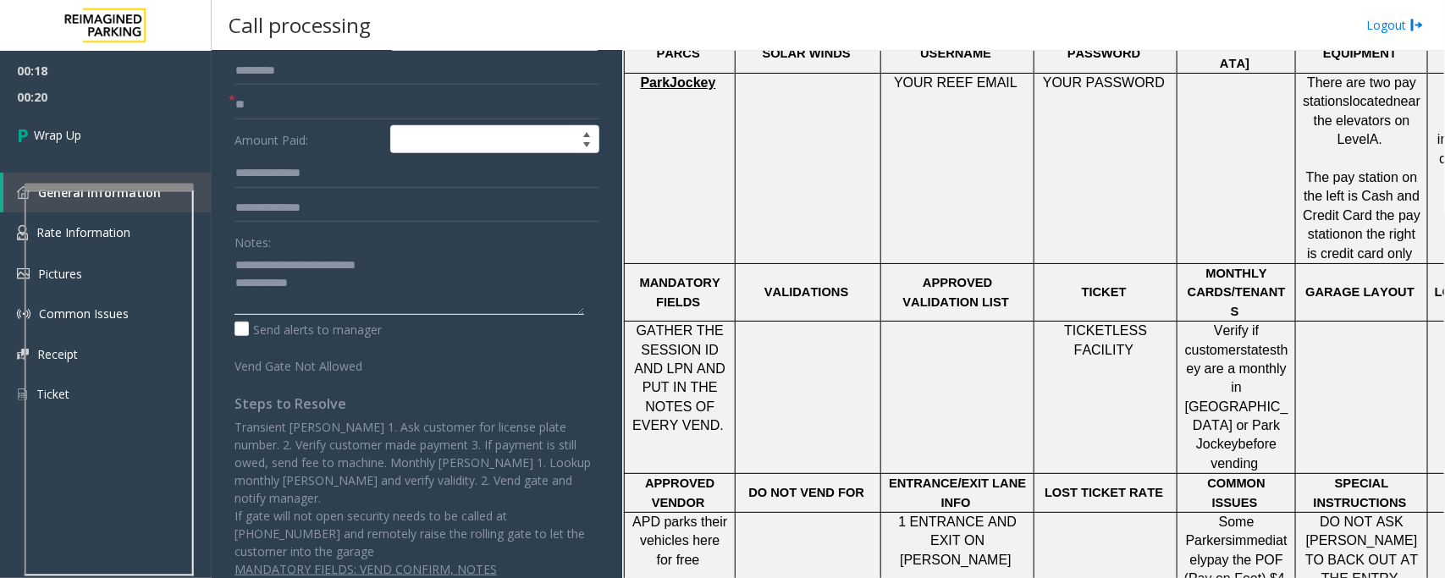
click at [345, 275] on textarea at bounding box center [410, 282] width 350 height 63
paste textarea "**********"
type textarea "**********"
click at [69, 130] on span "Wrap Up" at bounding box center [57, 135] width 47 height 18
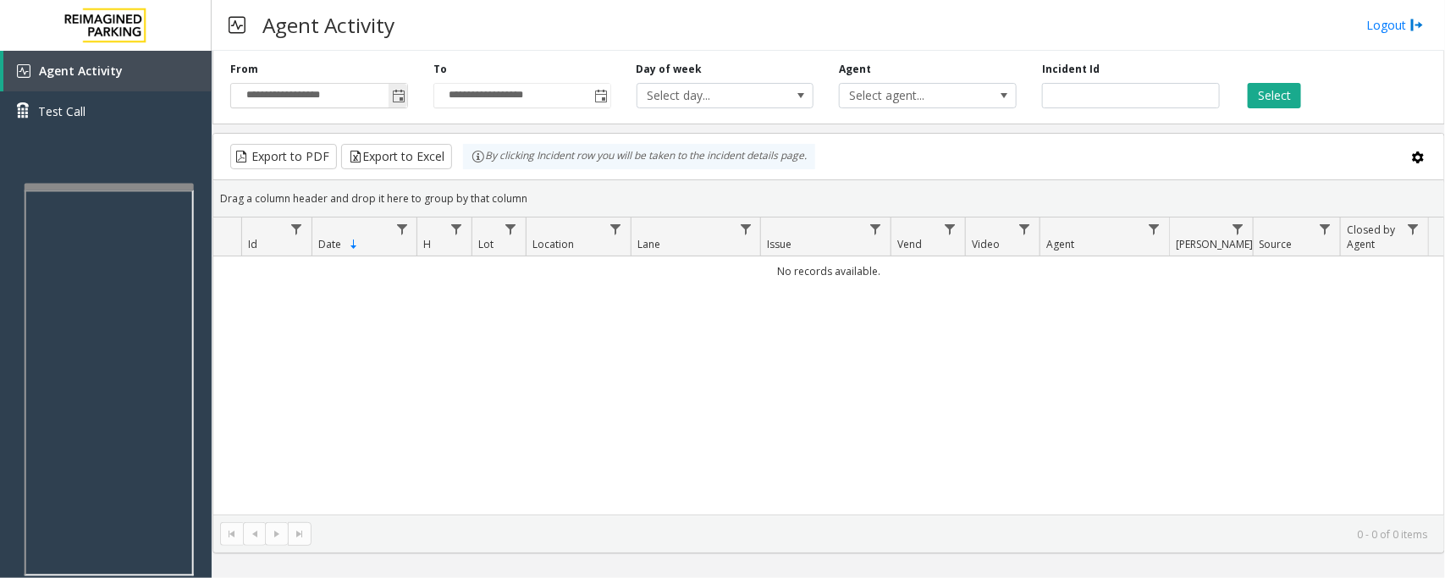
click at [400, 98] on span "Toggle popup" at bounding box center [399, 97] width 14 height 14
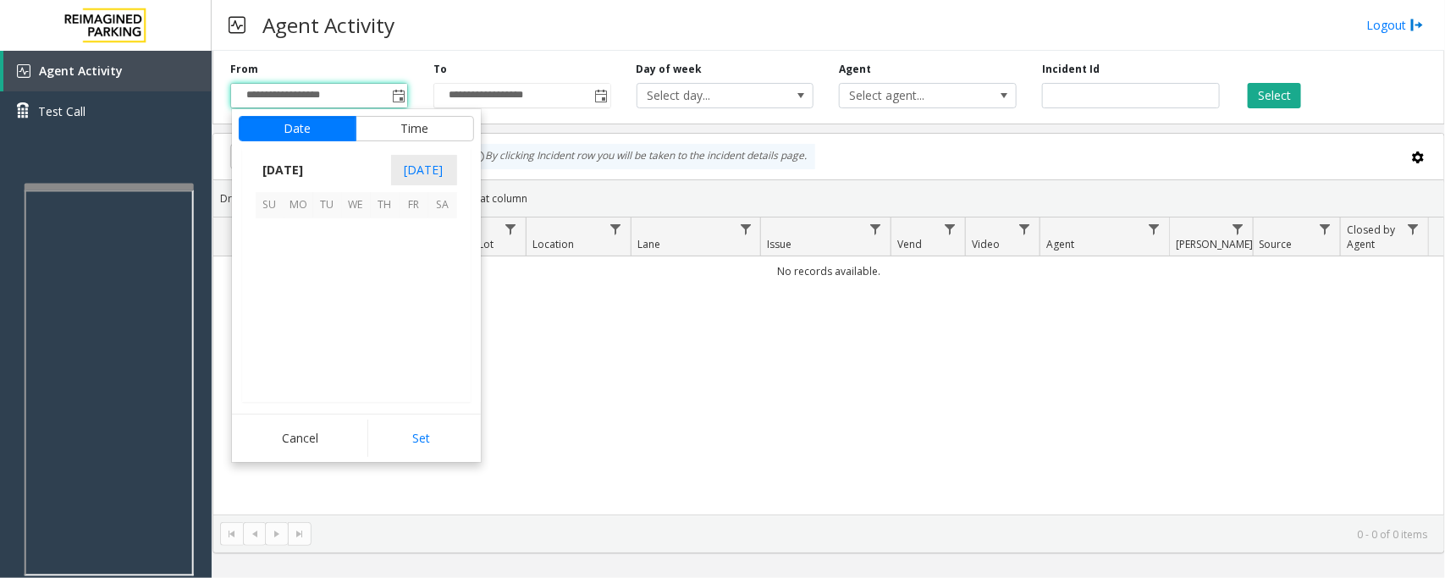
scroll to position [303731, 0]
click at [290, 345] on span "29" at bounding box center [298, 348] width 29 height 29
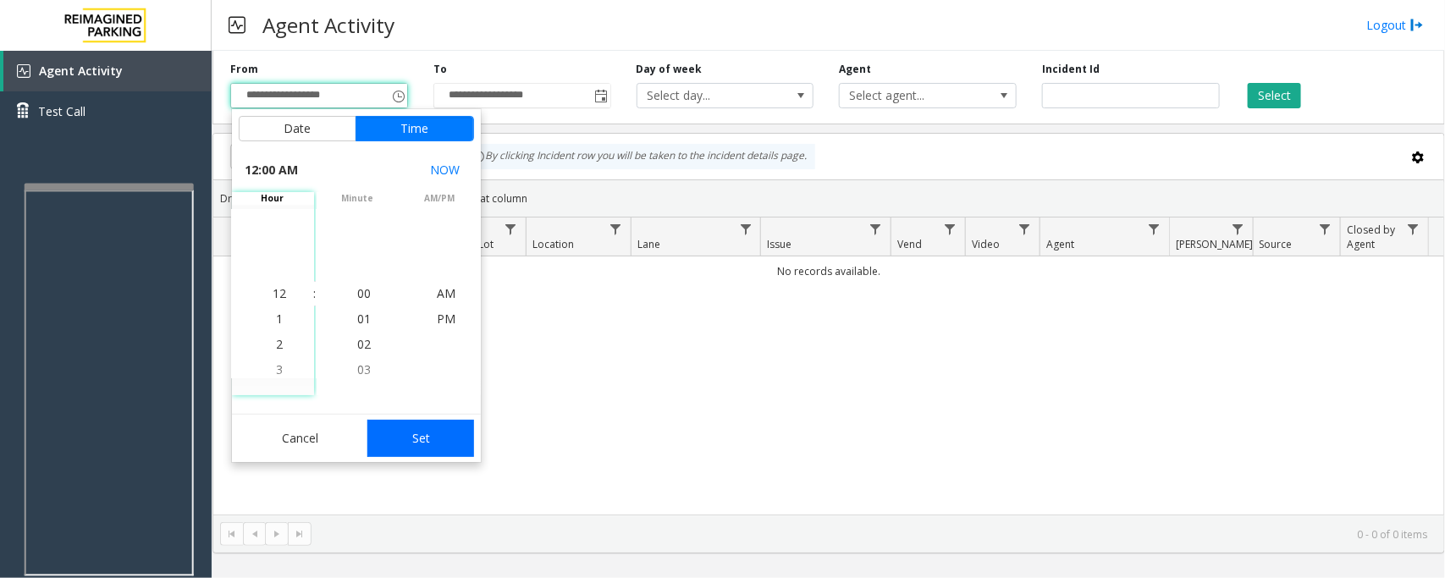
click at [444, 439] on button "Set" at bounding box center [420, 438] width 107 height 37
type input "**********"
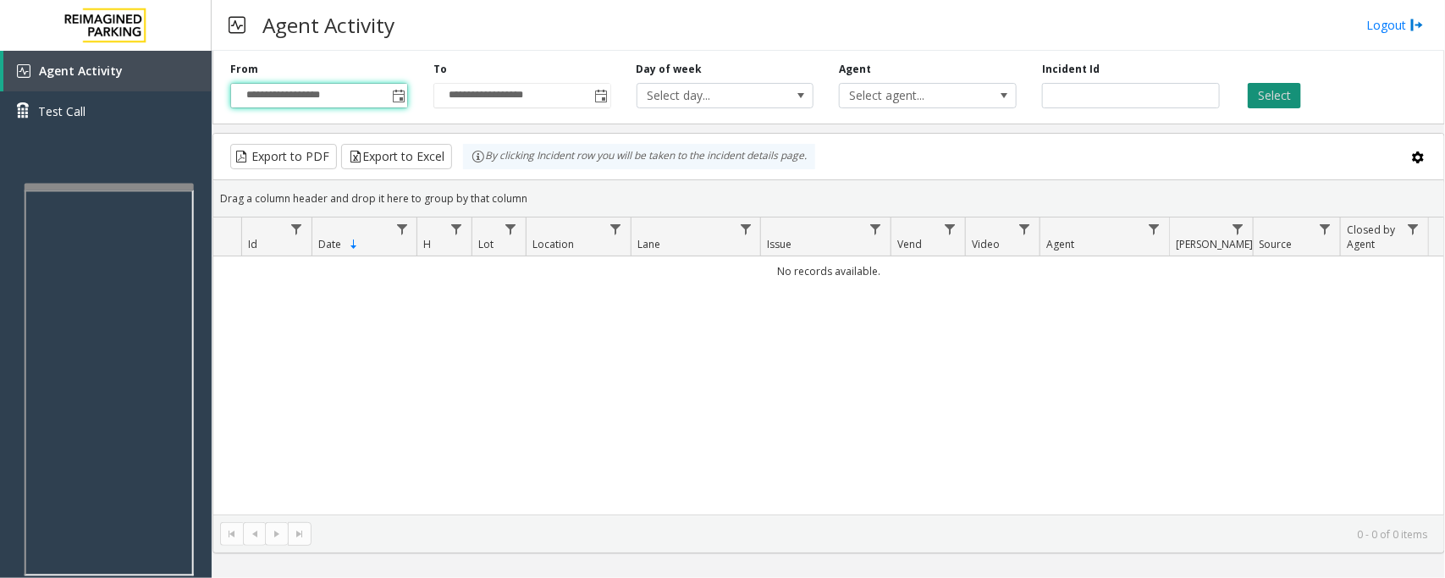
click at [1264, 89] on button "Select" at bounding box center [1274, 95] width 53 height 25
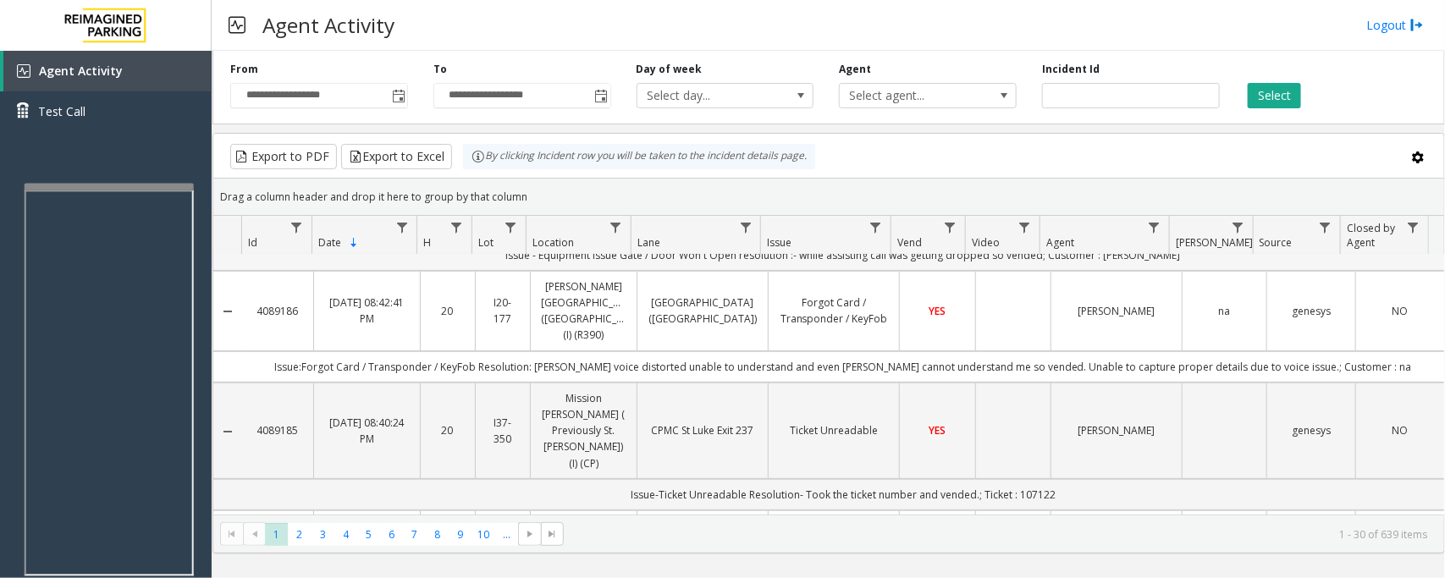
scroll to position [0, 0]
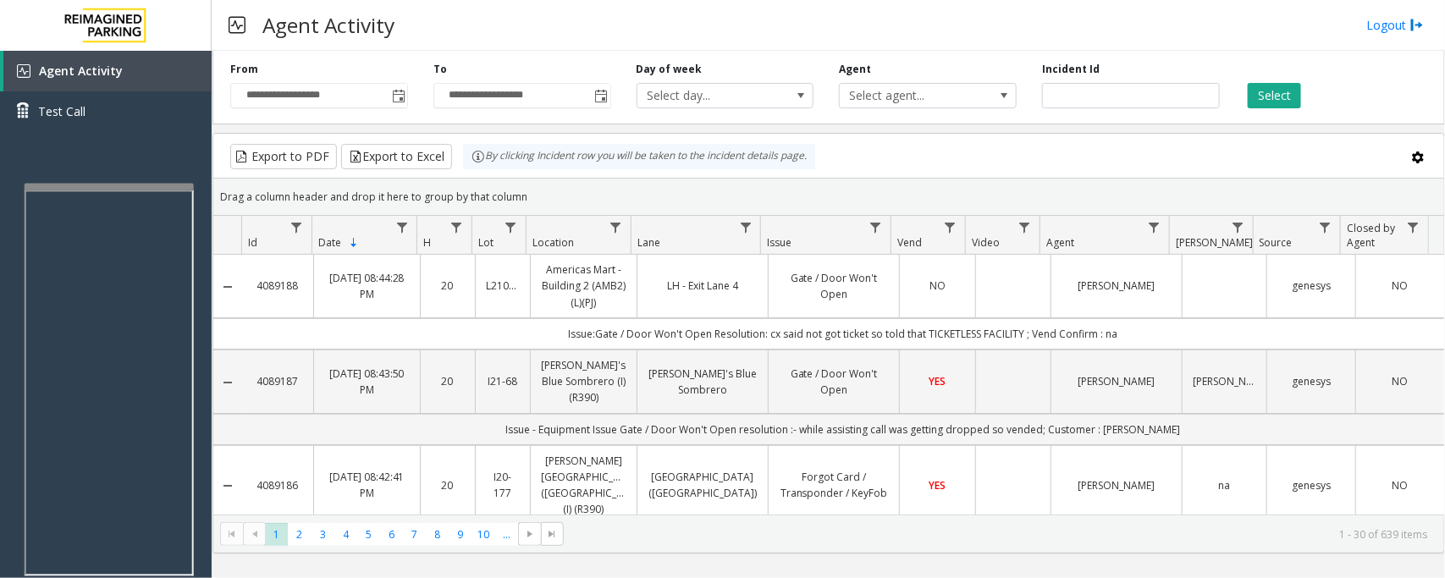
click at [910, 278] on link "NO" at bounding box center [937, 286] width 54 height 16
click at [64, 72] on span "Agent Activity" at bounding box center [81, 71] width 84 height 16
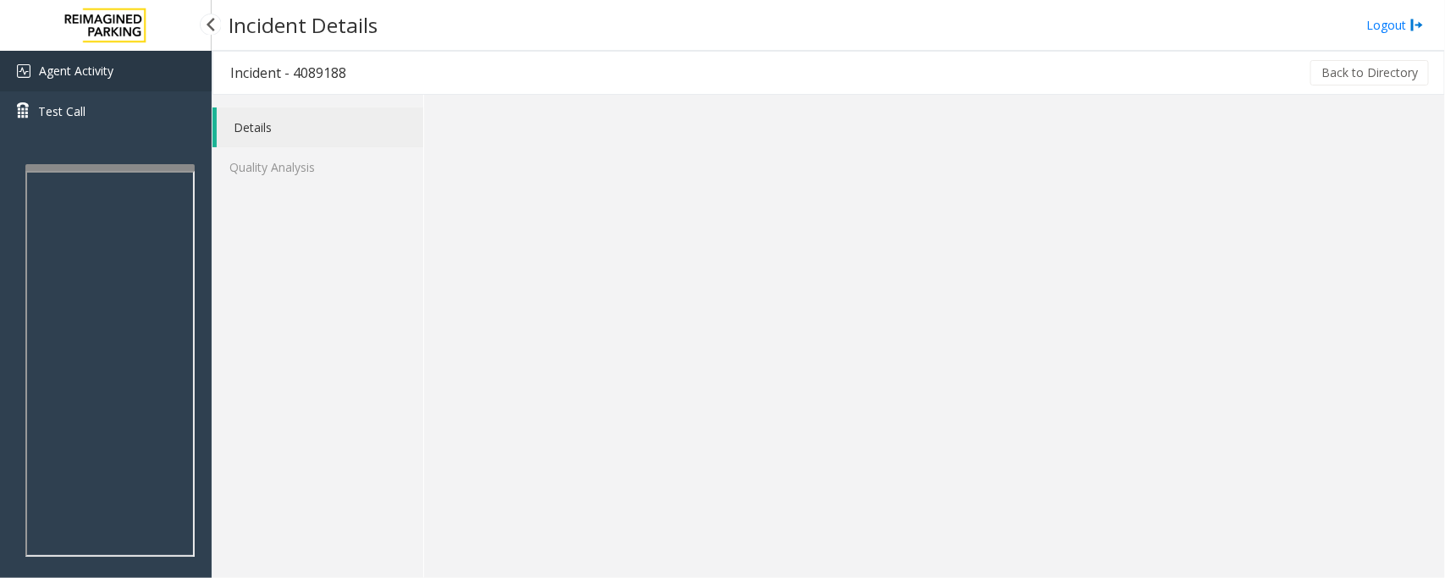
click at [91, 77] on span "Agent Activity" at bounding box center [76, 71] width 75 height 16
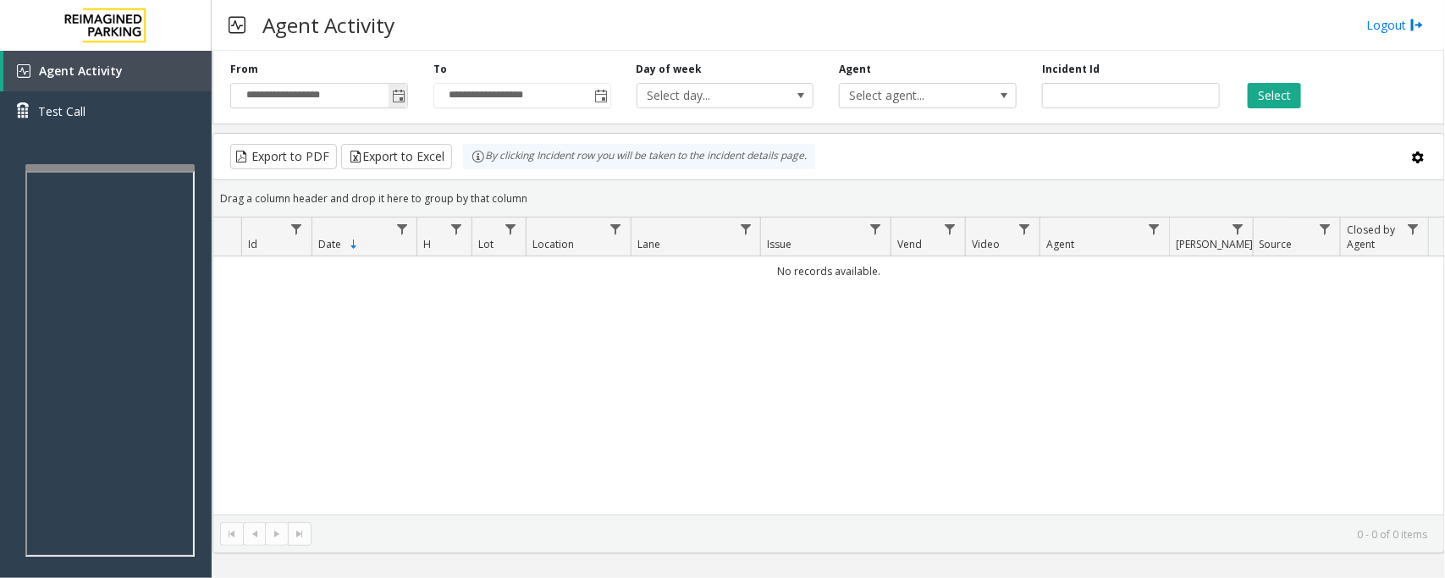
click at [395, 95] on span "Toggle popup" at bounding box center [399, 97] width 14 height 14
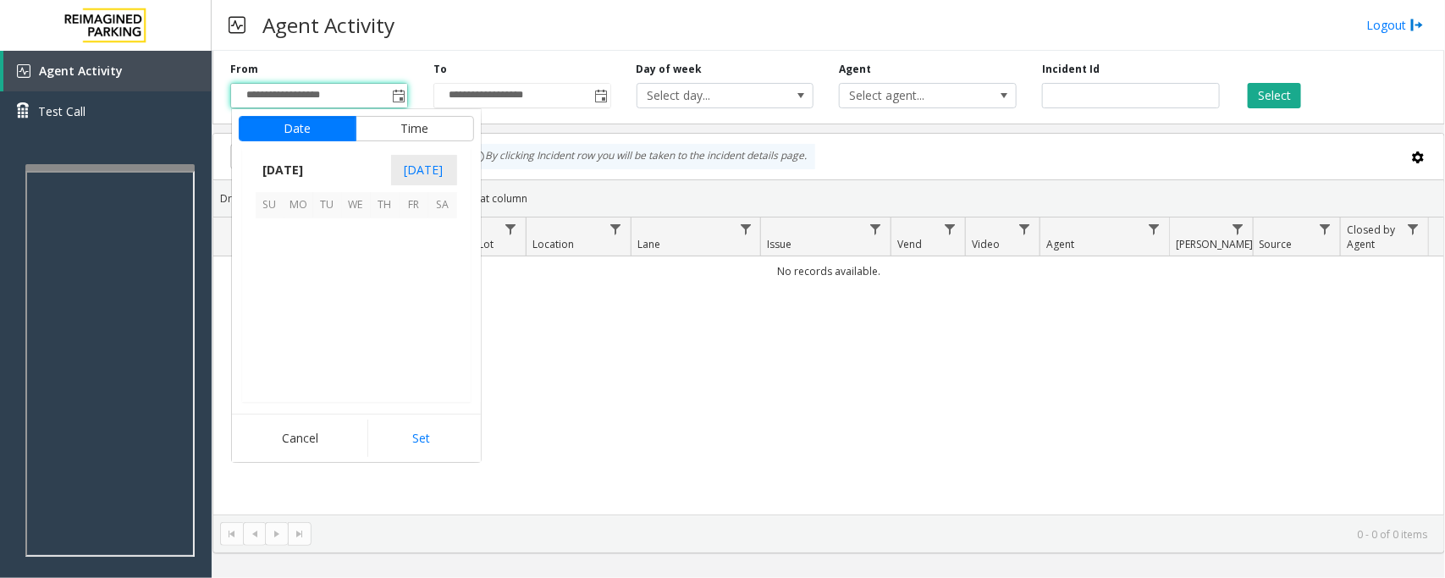
scroll to position [303731, 0]
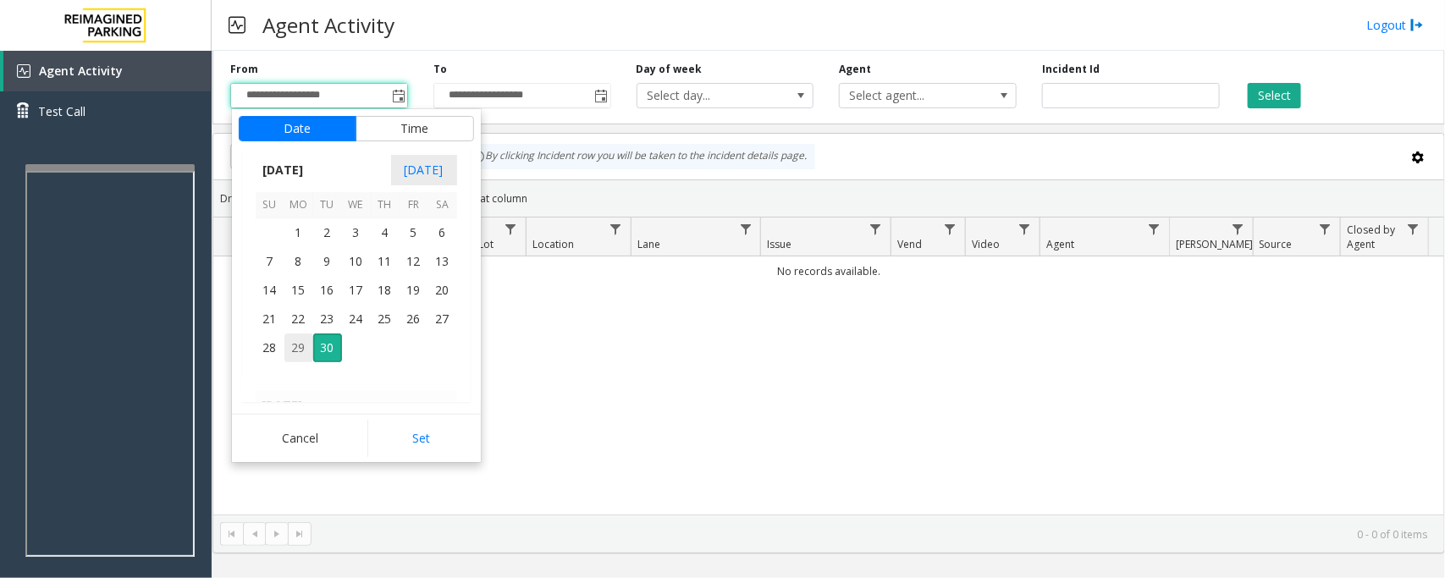
click at [301, 345] on span "29" at bounding box center [298, 348] width 29 height 29
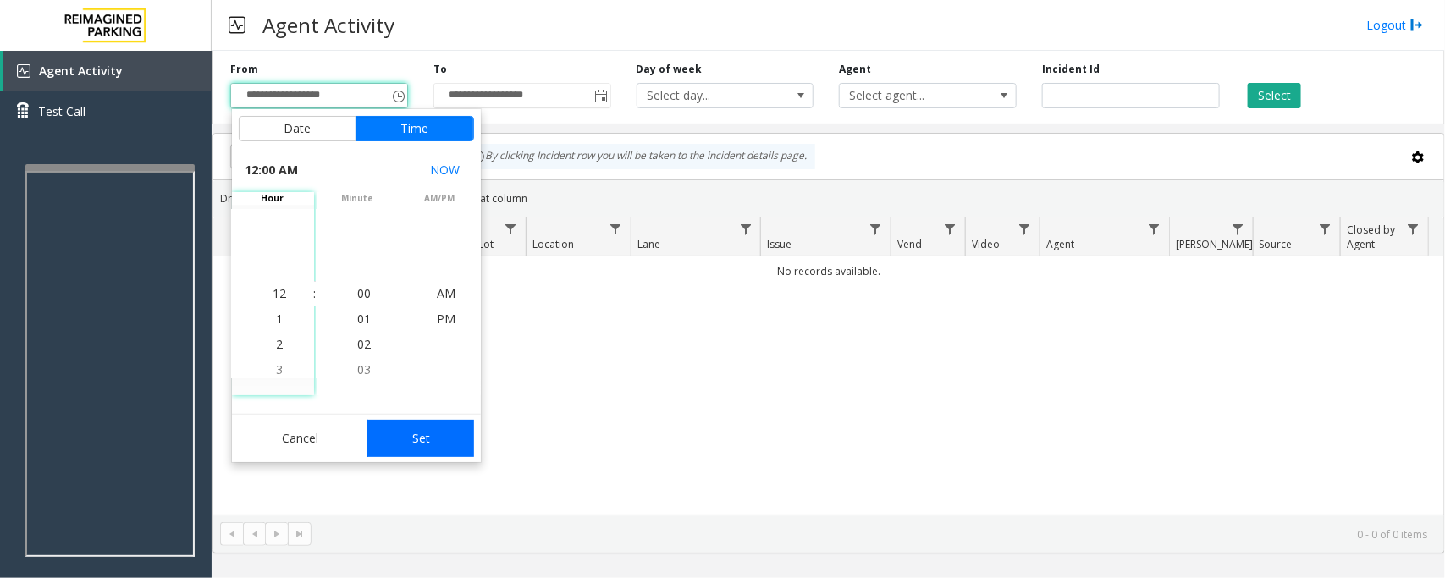
click at [433, 437] on button "Set" at bounding box center [420, 438] width 107 height 37
type input "**********"
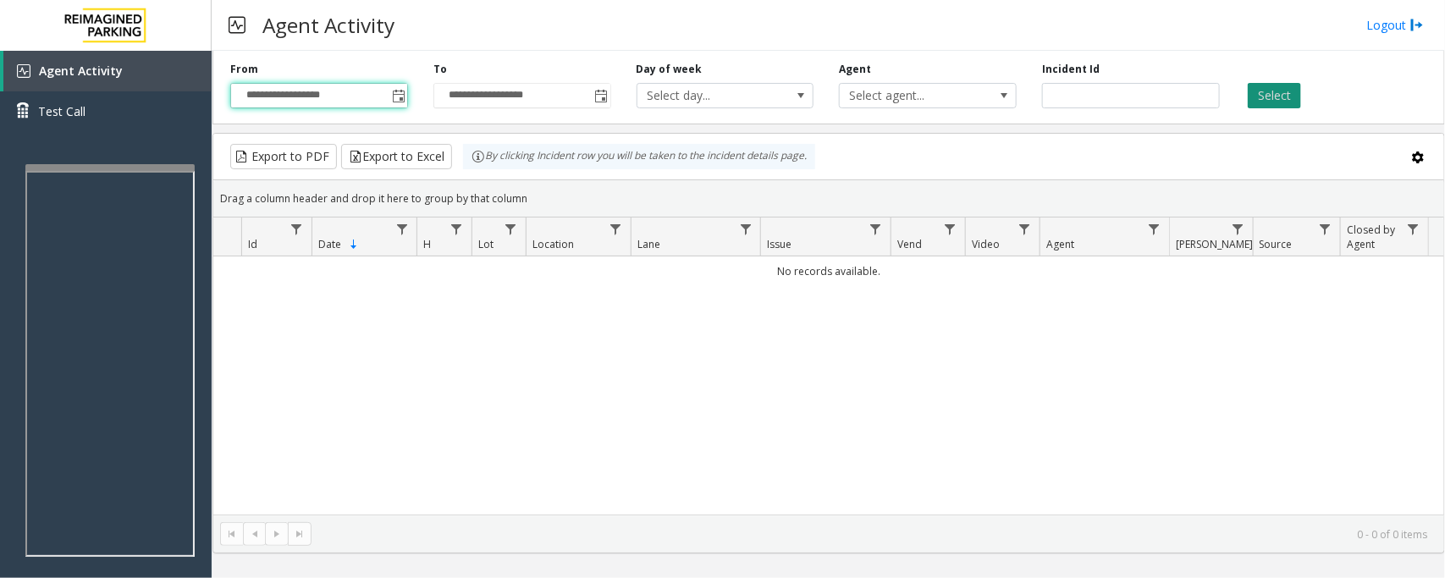
click at [1260, 100] on button "Select" at bounding box center [1274, 95] width 53 height 25
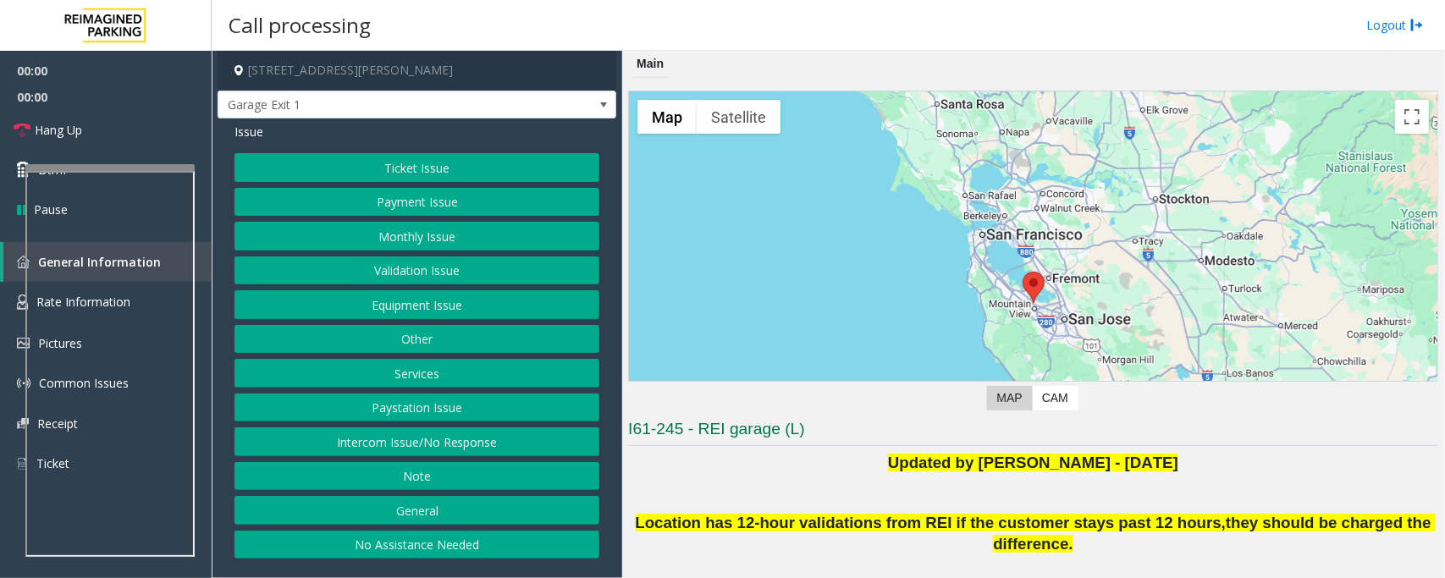
scroll to position [247, 0]
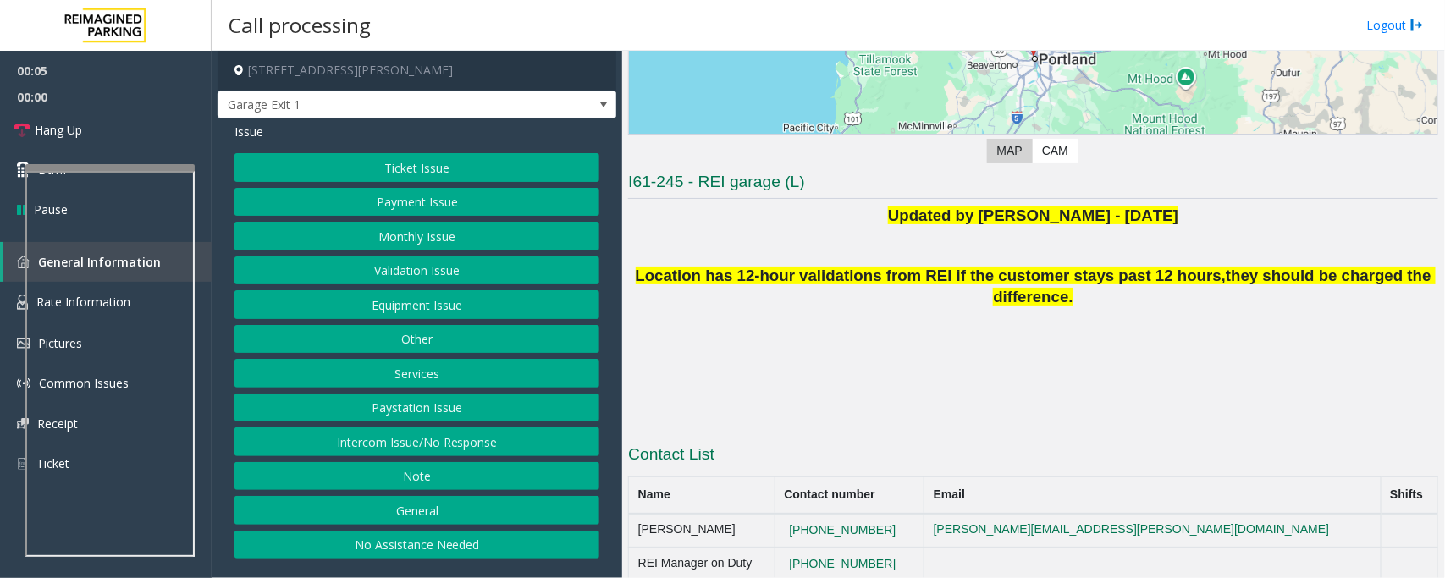
click at [440, 453] on button "Intercom Issue/No Response" at bounding box center [417, 442] width 365 height 29
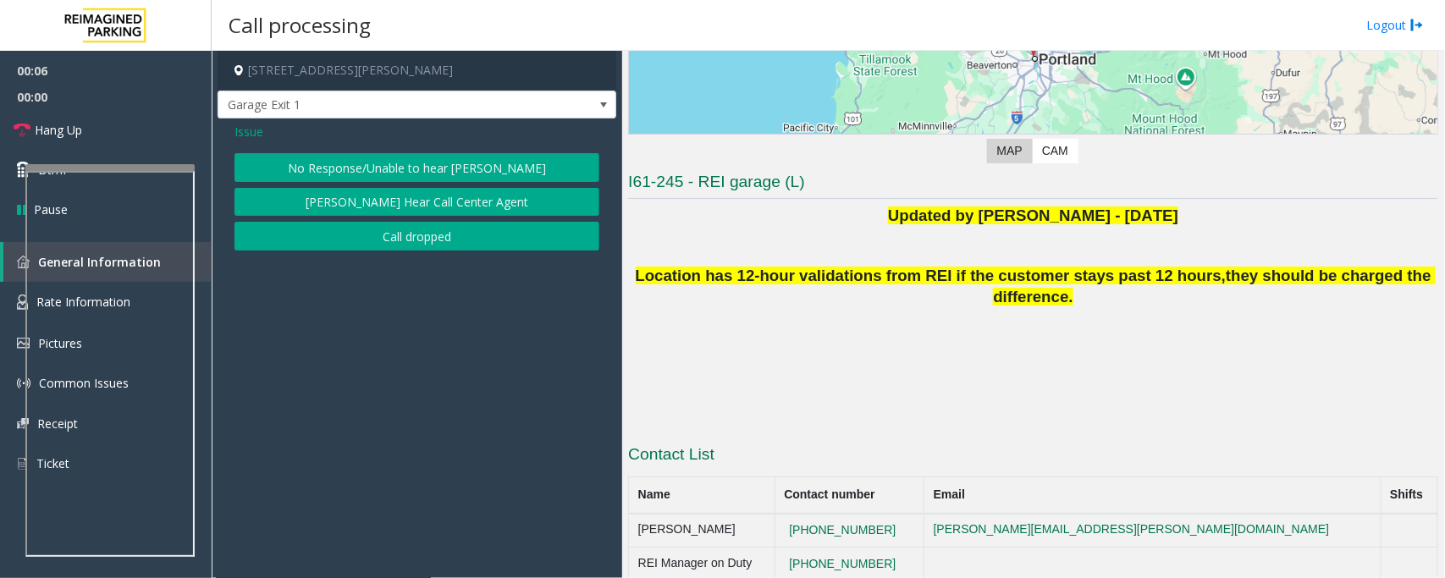
click at [402, 170] on button "No Response/Unable to hear [PERSON_NAME]" at bounding box center [417, 167] width 365 height 29
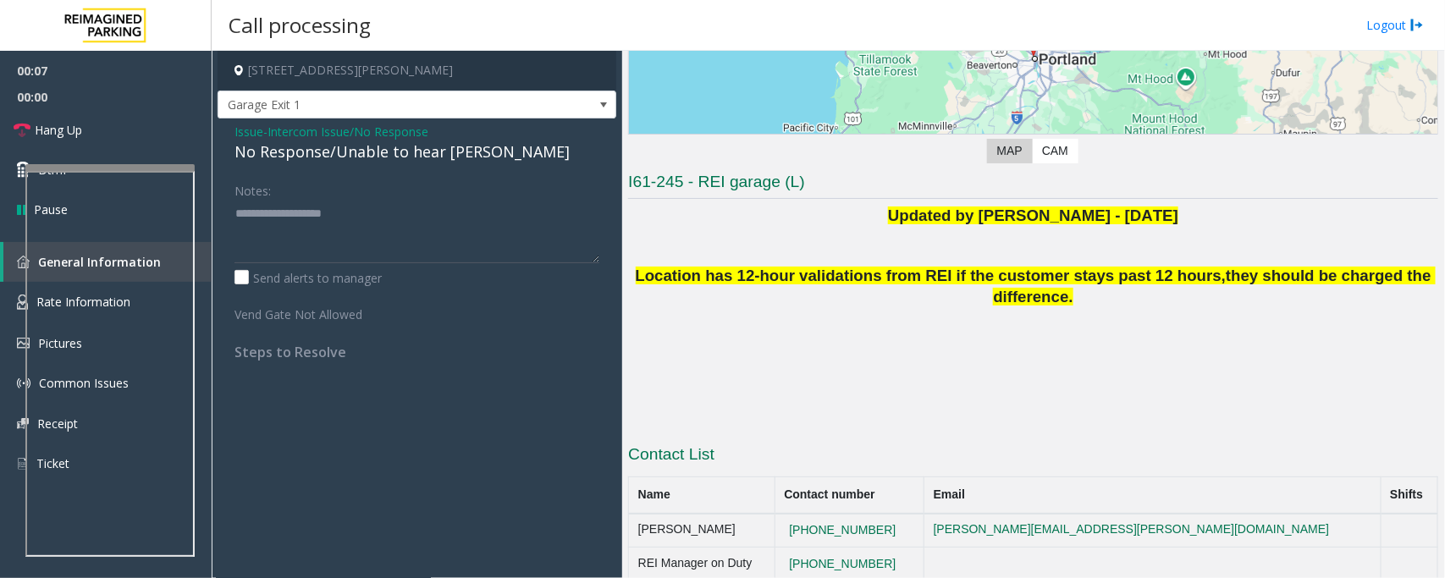
click at [394, 157] on div "No Response/Unable to hear [PERSON_NAME]" at bounding box center [417, 152] width 365 height 23
type textarea "**********"
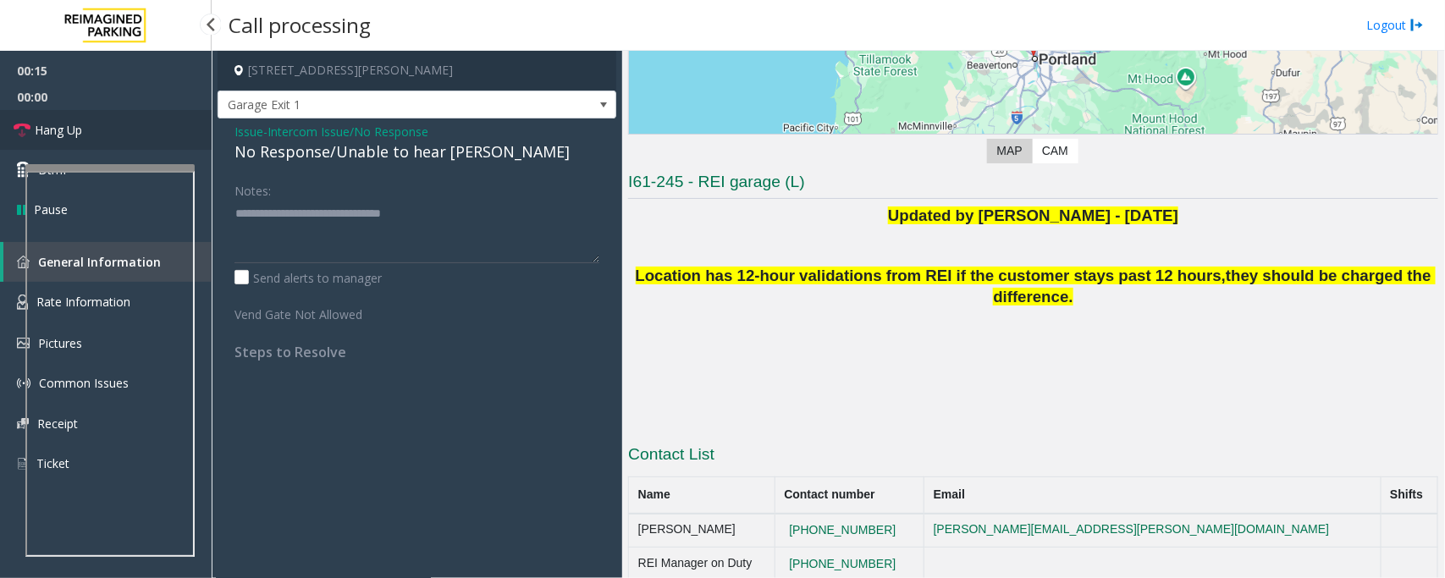
click at [87, 132] on link "Hang Up" at bounding box center [106, 130] width 212 height 40
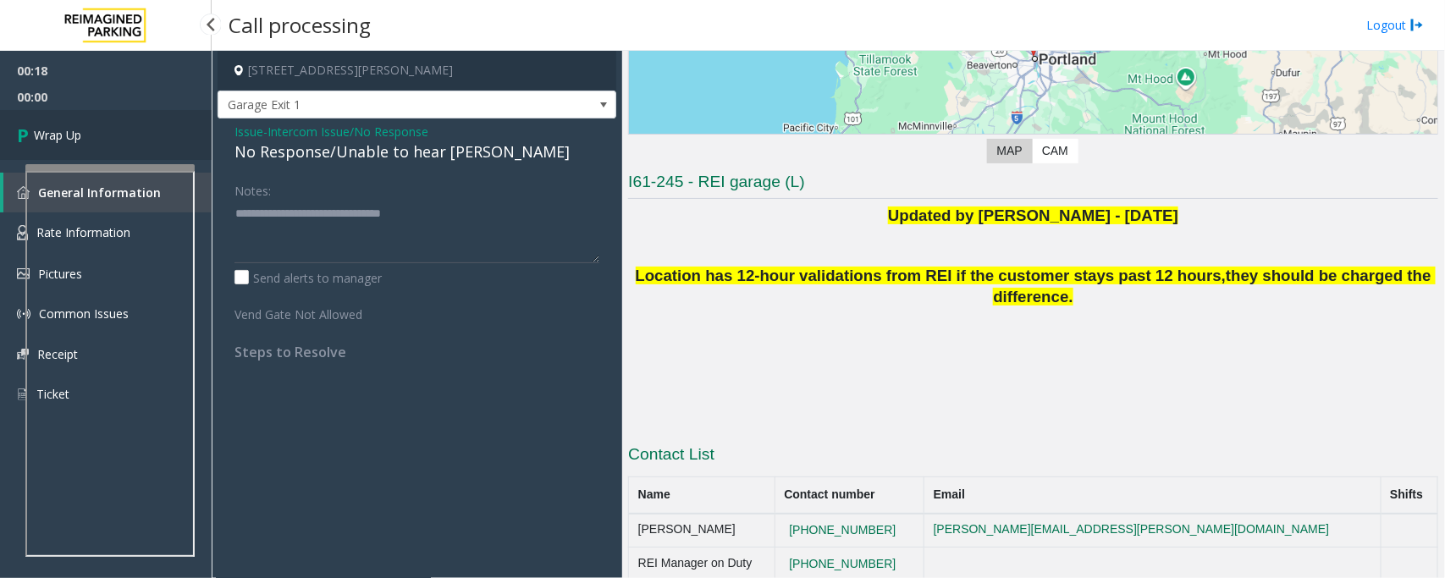
click at [87, 132] on link "Wrap Up" at bounding box center [106, 135] width 212 height 50
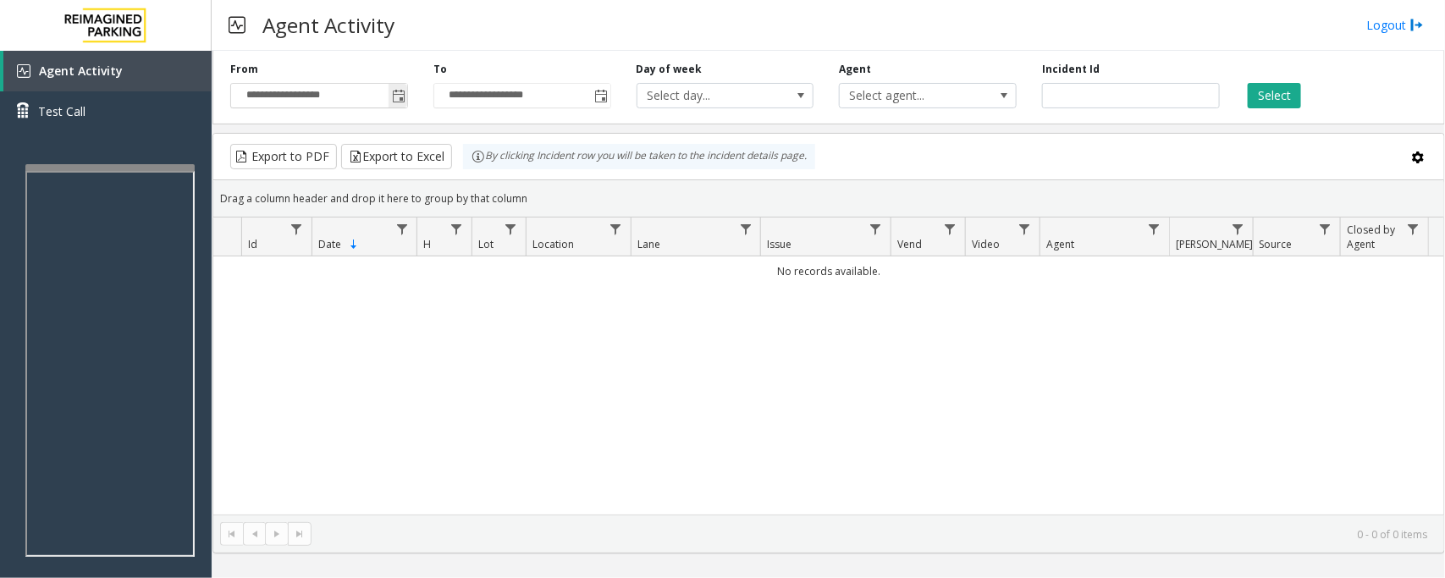
click at [400, 97] on span "Toggle popup" at bounding box center [399, 97] width 14 height 14
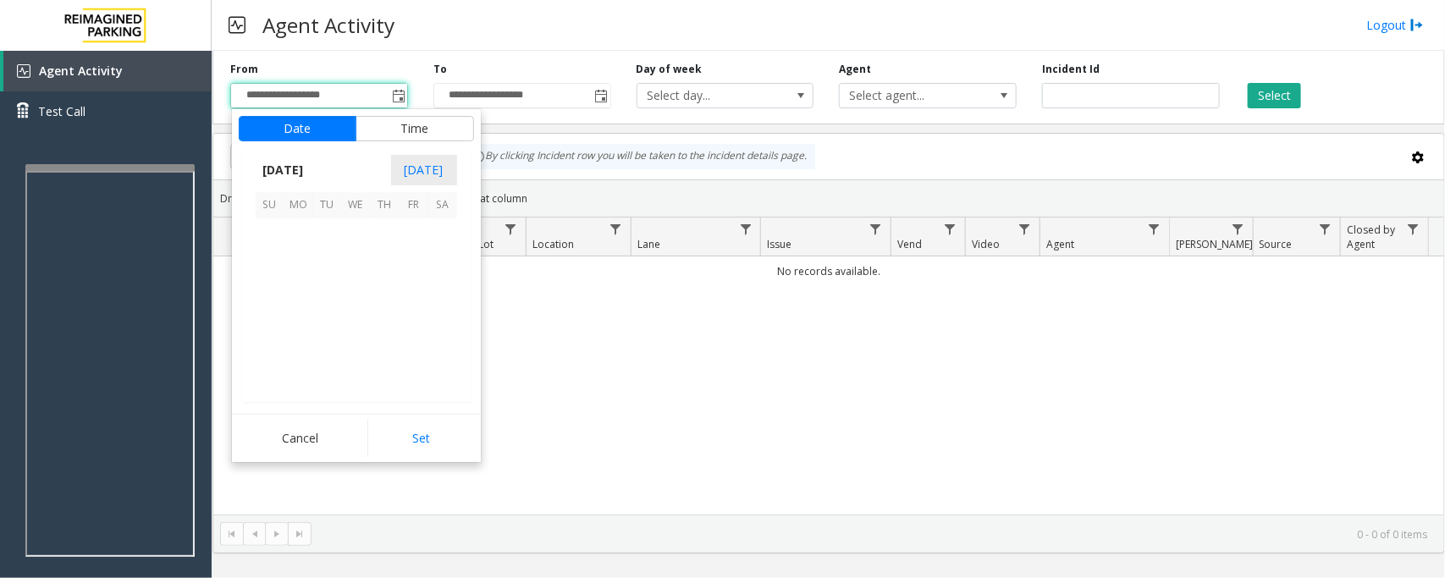
scroll to position [303731, 0]
click at [298, 345] on span "29" at bounding box center [298, 348] width 29 height 29
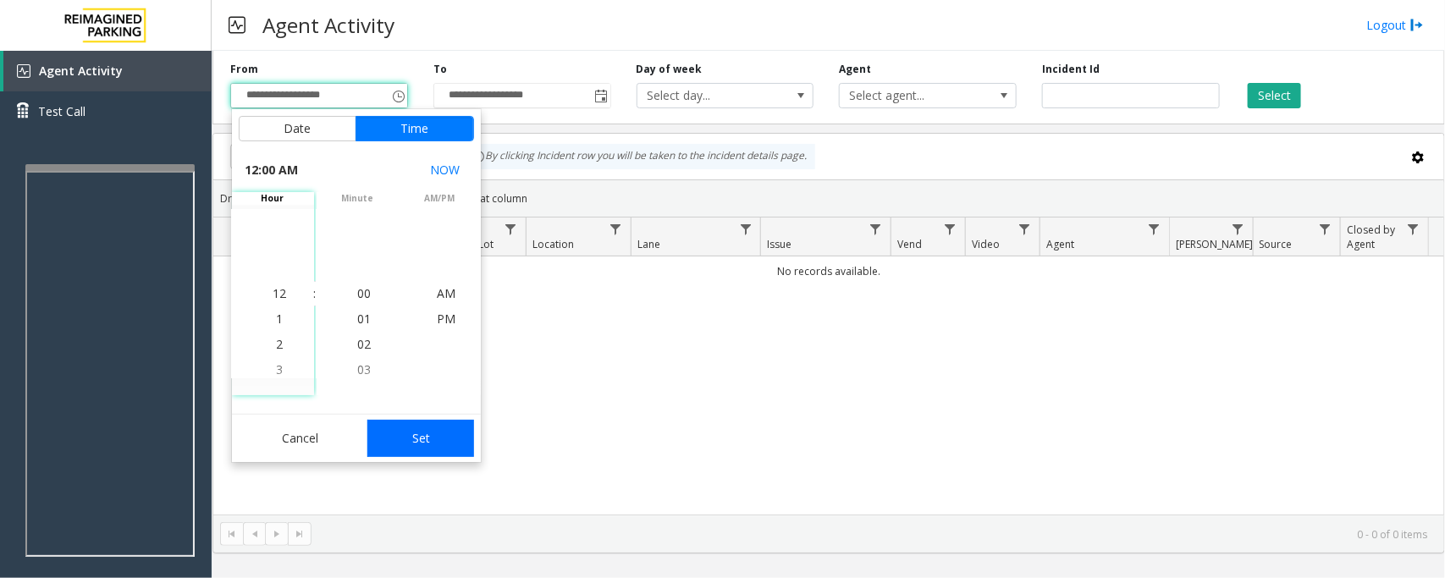
click at [429, 442] on button "Set" at bounding box center [420, 438] width 107 height 37
type input "**********"
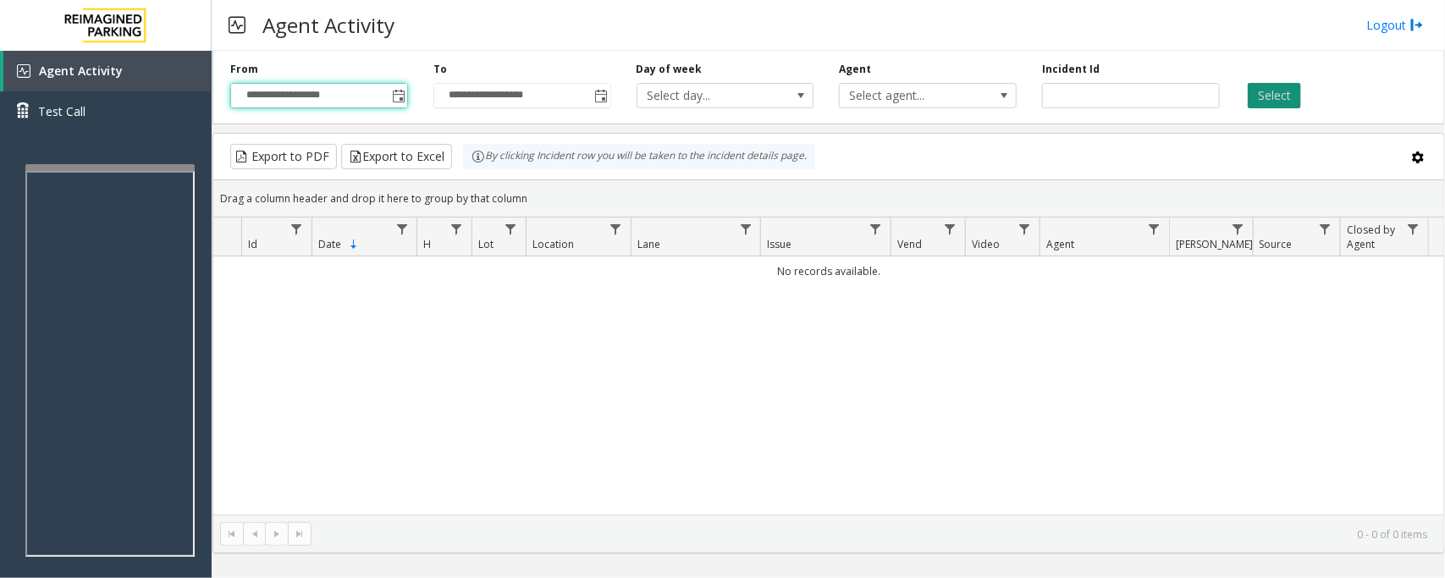
click at [1284, 96] on button "Select" at bounding box center [1274, 95] width 53 height 25
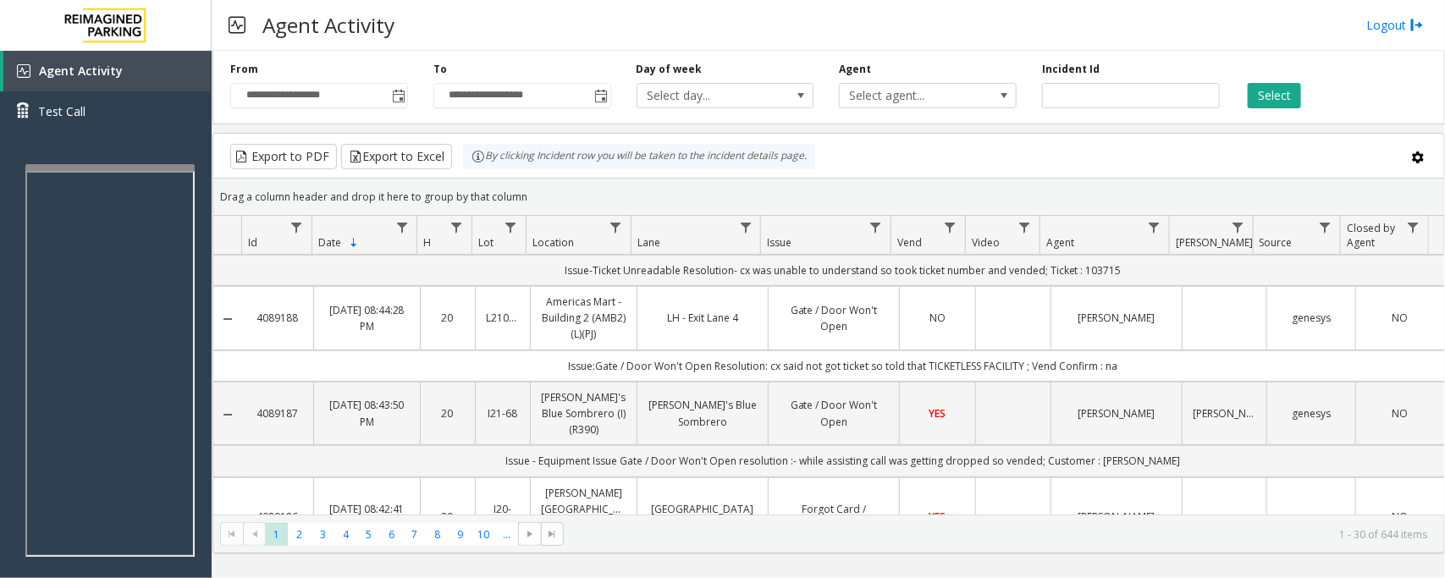
scroll to position [0, 0]
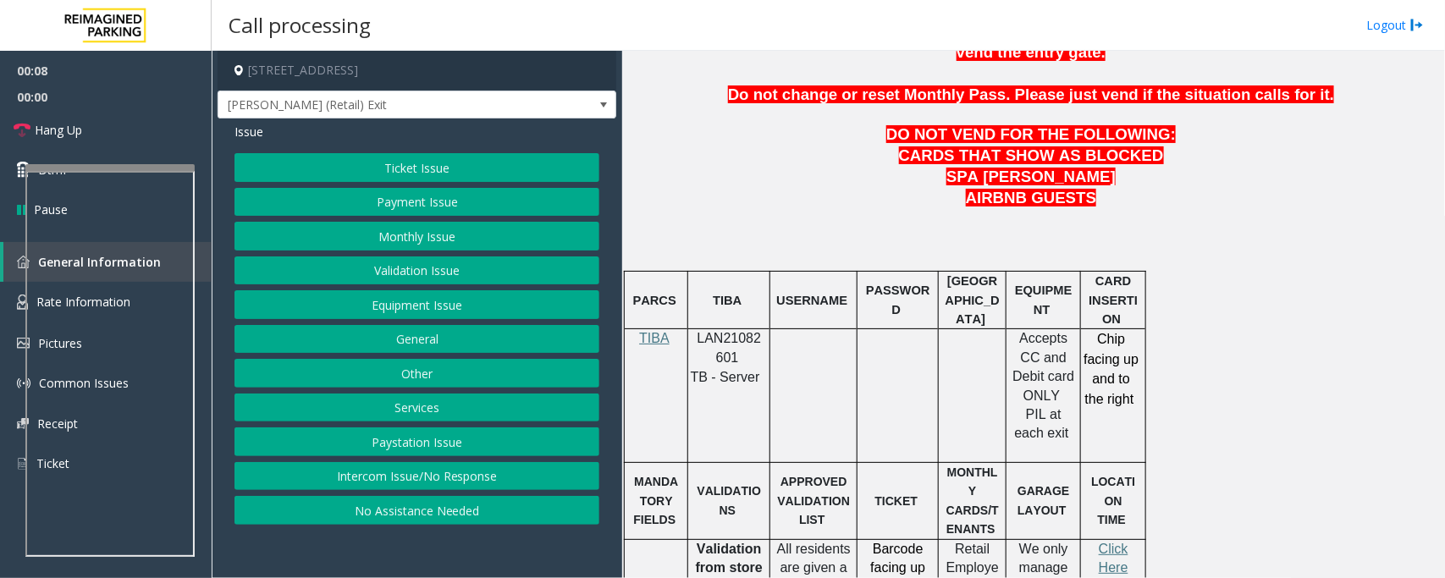
scroll to position [847, 0]
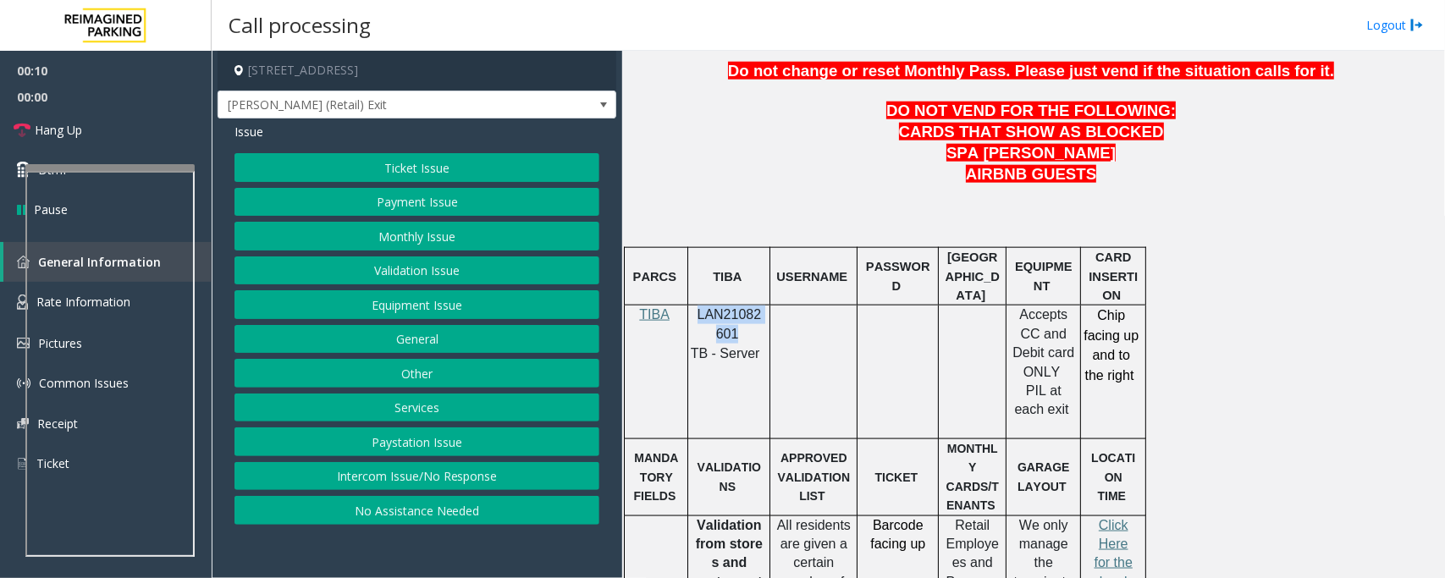
drag, startPoint x: 699, startPoint y: 273, endPoint x: 734, endPoint y: 289, distance: 37.9
click at [734, 306] on p "LAN21082601" at bounding box center [728, 325] width 69 height 38
copy span "LAN21082601"
click at [456, 200] on button "Payment Issue" at bounding box center [417, 202] width 365 height 29
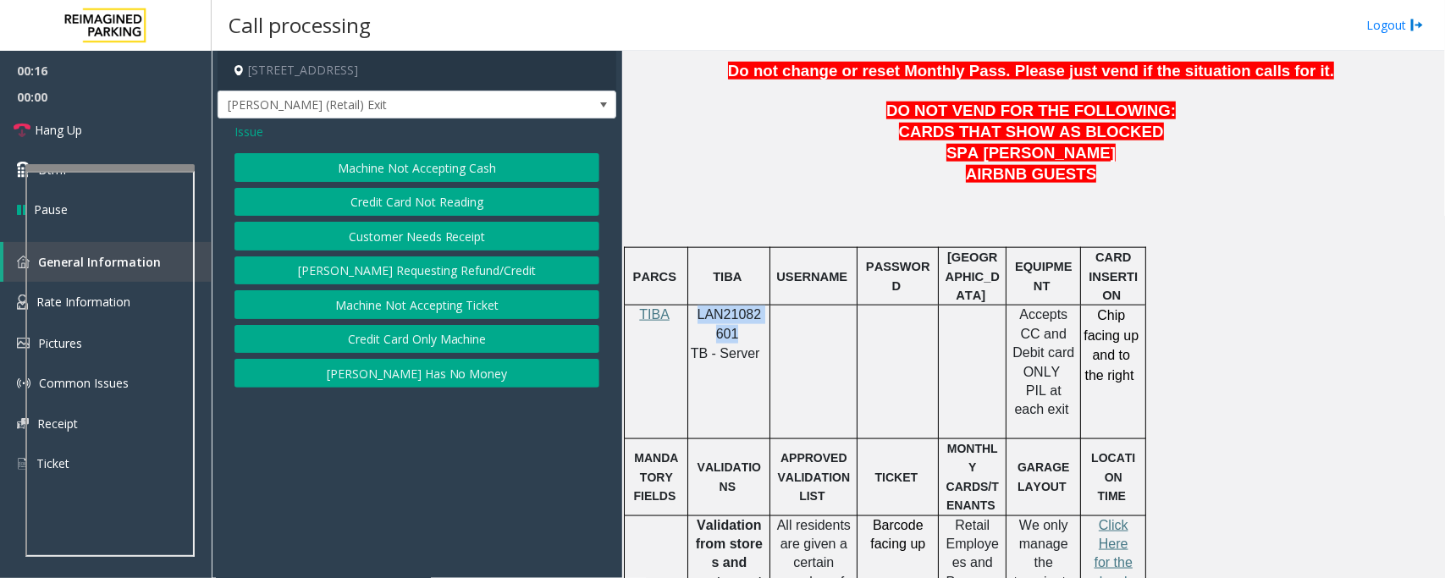
click at [409, 205] on button "Credit Card Not Reading" at bounding box center [417, 202] width 365 height 29
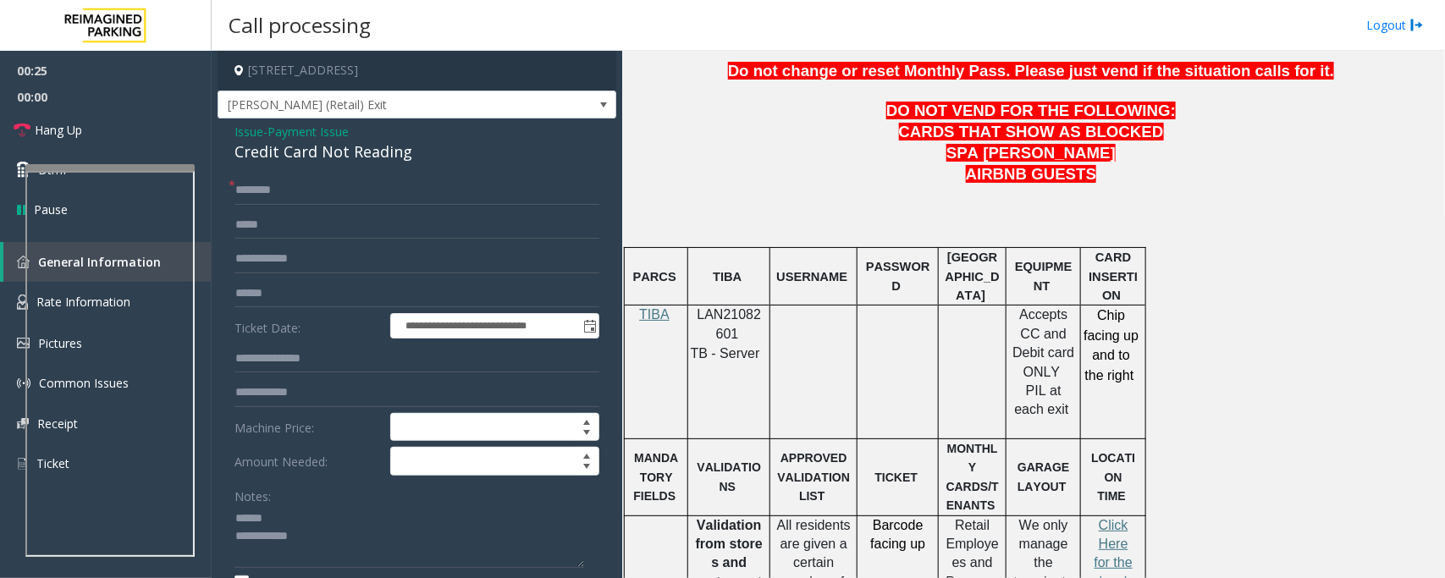
click at [278, 159] on div "Credit Card Not Reading" at bounding box center [417, 152] width 365 height 23
click at [269, 529] on textarea at bounding box center [410, 536] width 350 height 63
click at [269, 522] on textarea at bounding box center [410, 536] width 350 height 63
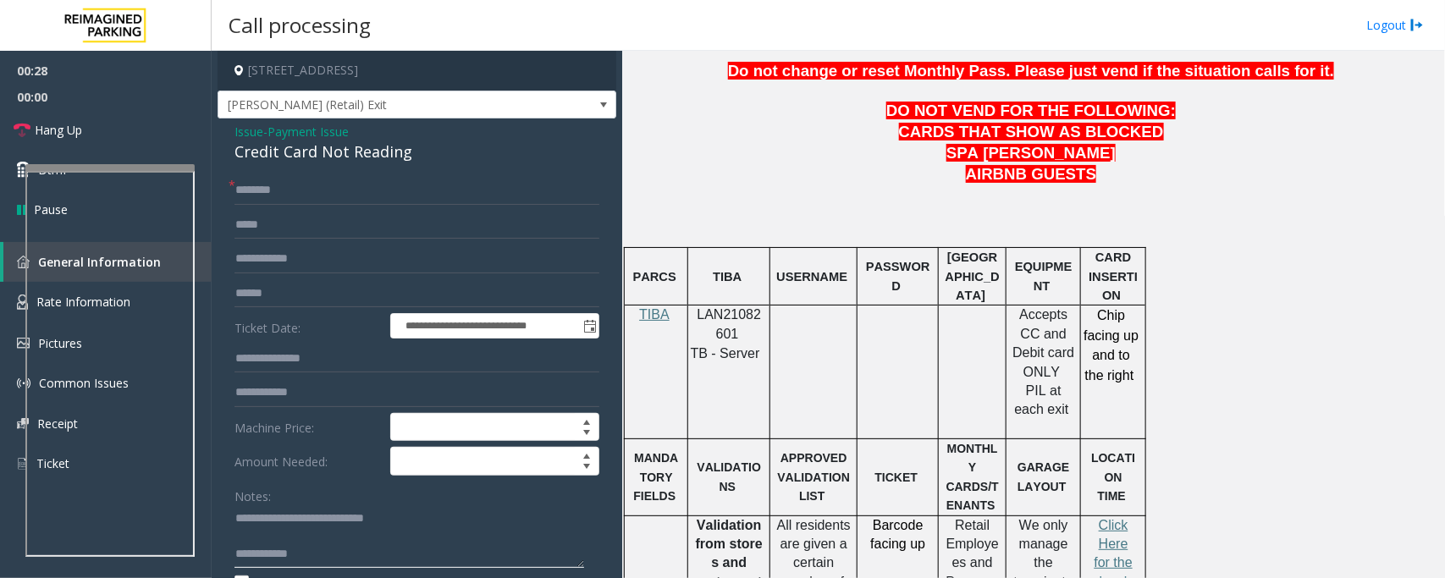
click at [277, 534] on textarea at bounding box center [410, 536] width 350 height 63
click at [331, 542] on textarea at bounding box center [410, 536] width 350 height 63
click at [331, 547] on textarea at bounding box center [410, 536] width 350 height 63
click at [472, 534] on textarea at bounding box center [410, 536] width 350 height 63
click at [512, 546] on textarea at bounding box center [410, 536] width 350 height 63
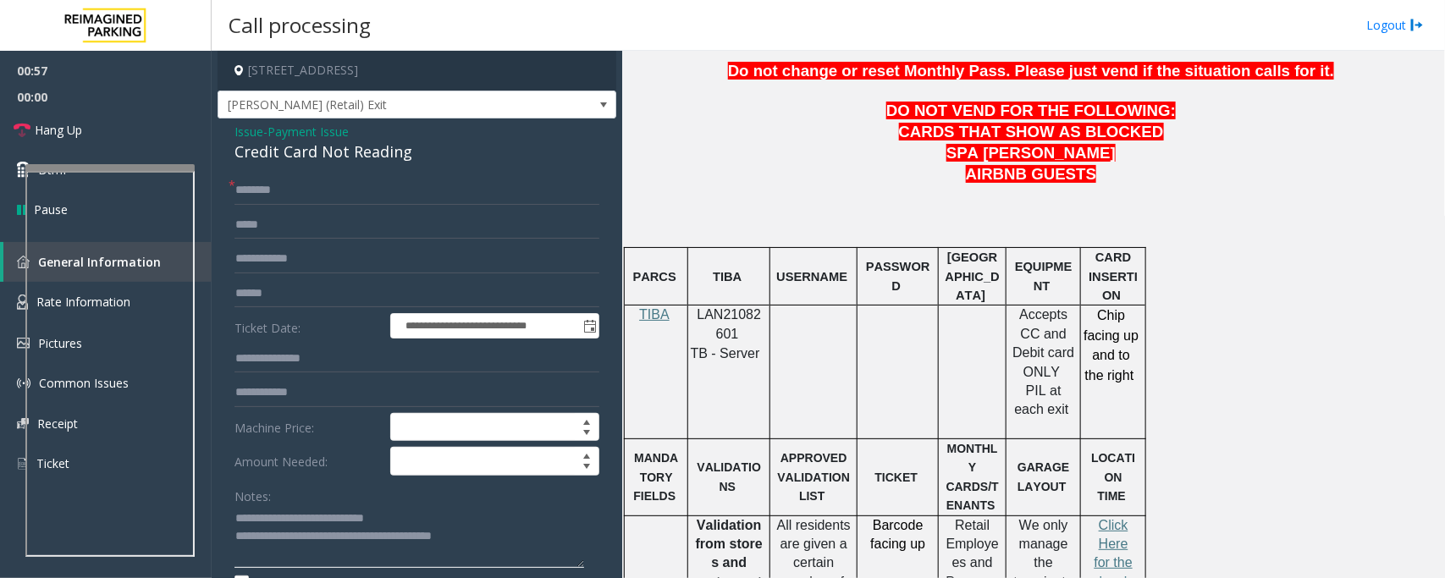
click at [522, 536] on textarea at bounding box center [410, 536] width 350 height 63
paste textarea "**********"
type textarea "**********"
click at [279, 298] on input "text" at bounding box center [417, 293] width 365 height 29
type input "*******"
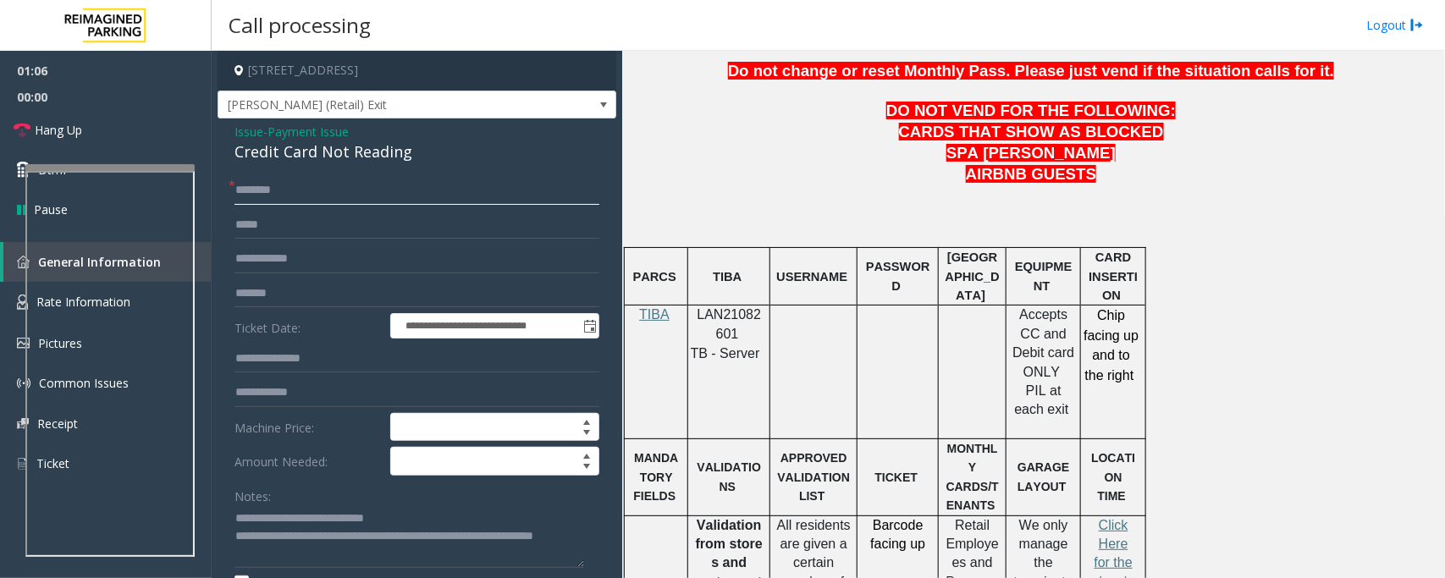
click at [298, 182] on input "text" at bounding box center [417, 190] width 365 height 29
drag, startPoint x: 268, startPoint y: 195, endPoint x: 240, endPoint y: 200, distance: 29.2
click at [230, 197] on div "**********" at bounding box center [417, 497] width 390 height 643
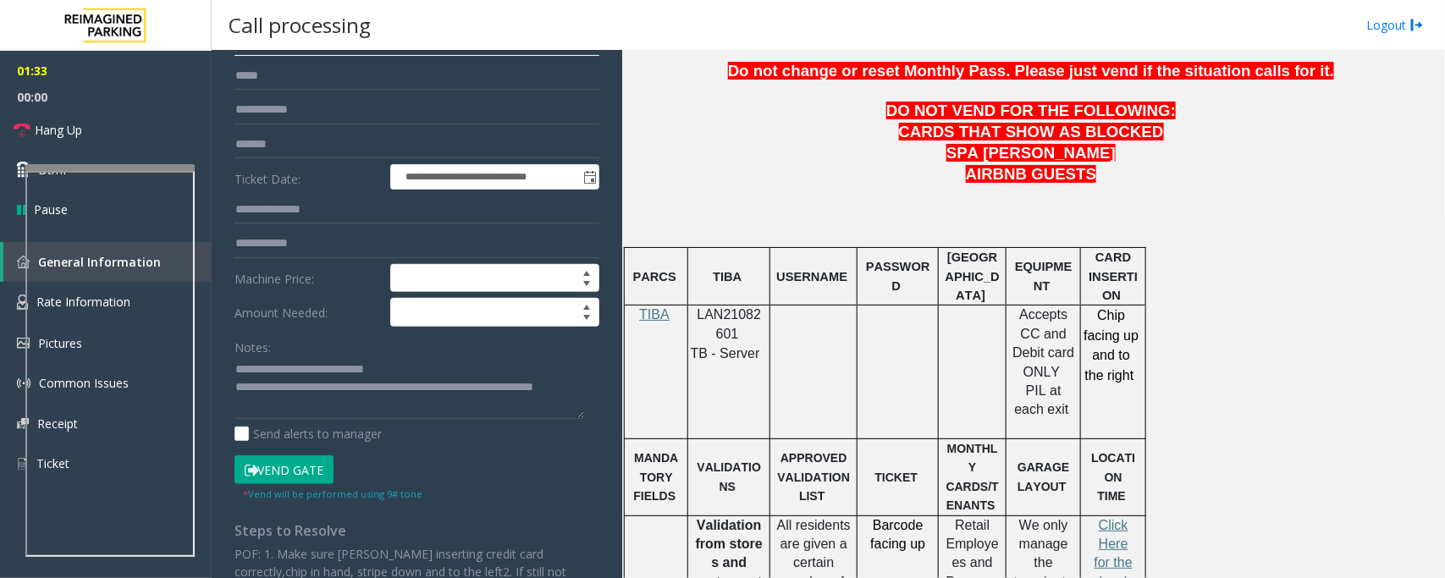
scroll to position [259, 0]
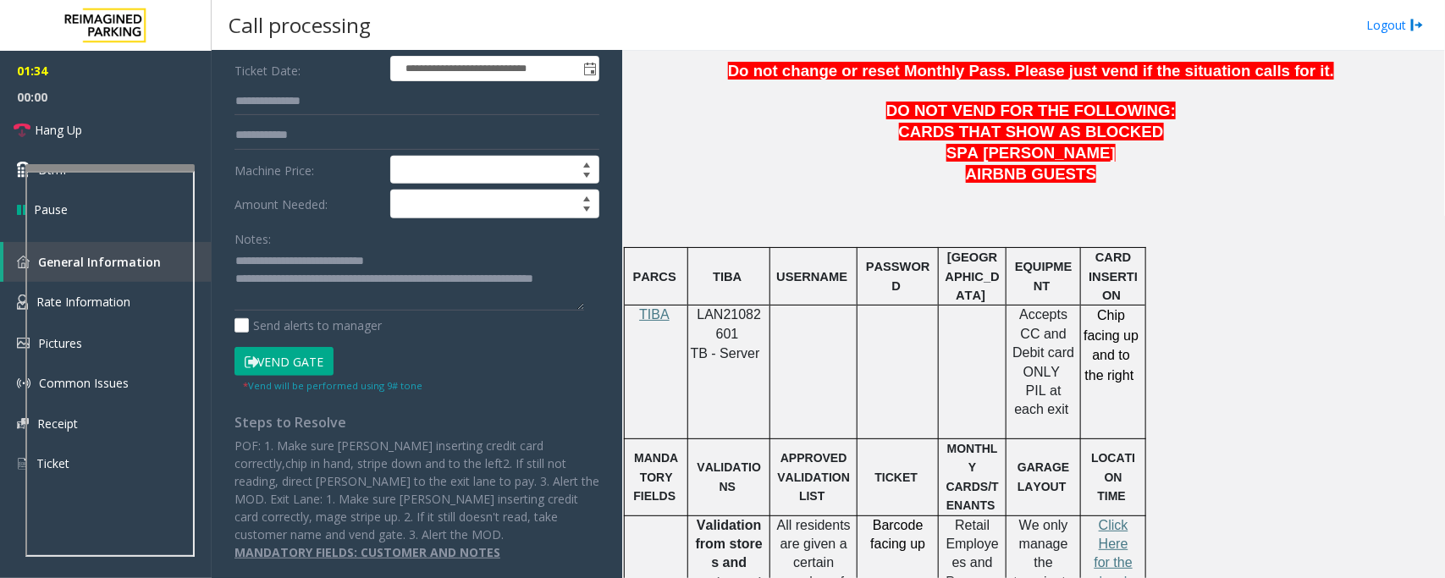
type input "*******"
click at [285, 357] on button "Vend Gate" at bounding box center [284, 361] width 99 height 29
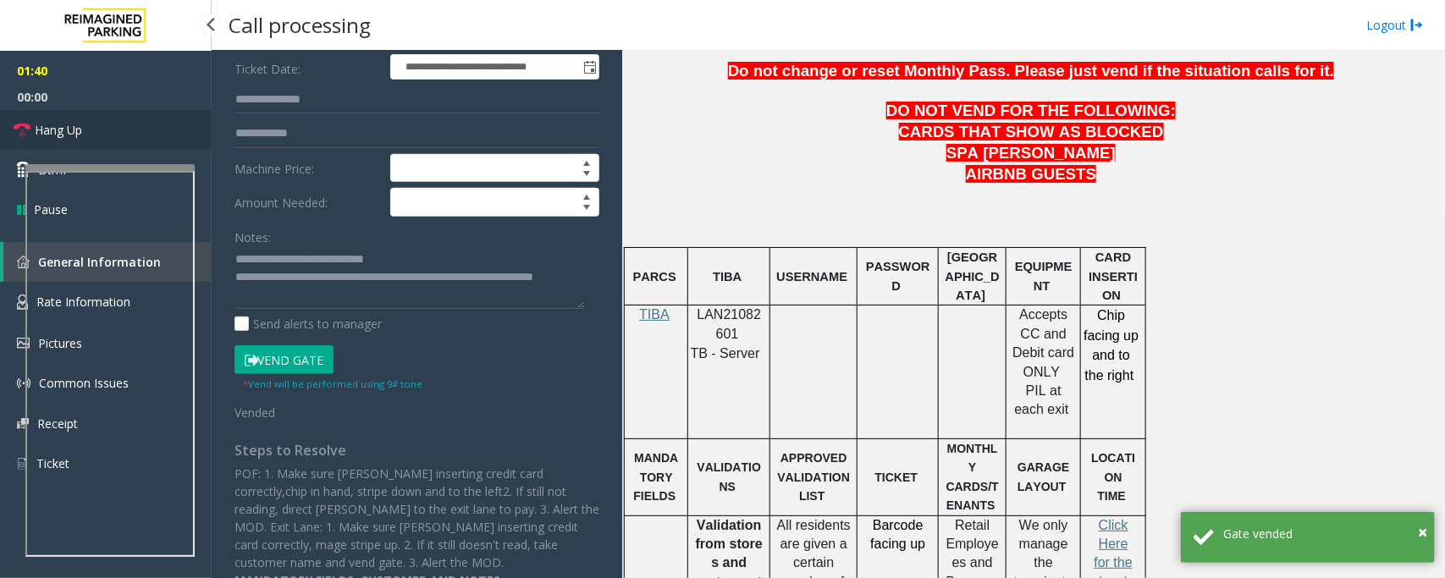
click at [123, 134] on link "Hang Up" at bounding box center [106, 130] width 212 height 40
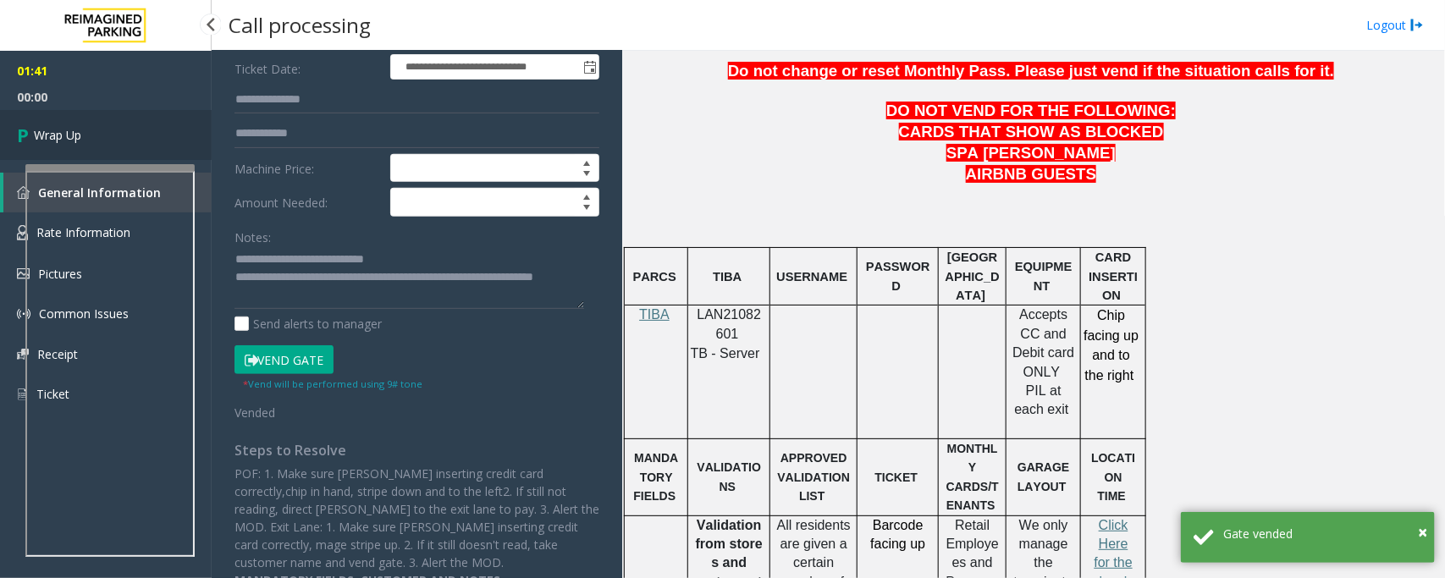
click at [72, 130] on span "Wrap Up" at bounding box center [57, 135] width 47 height 18
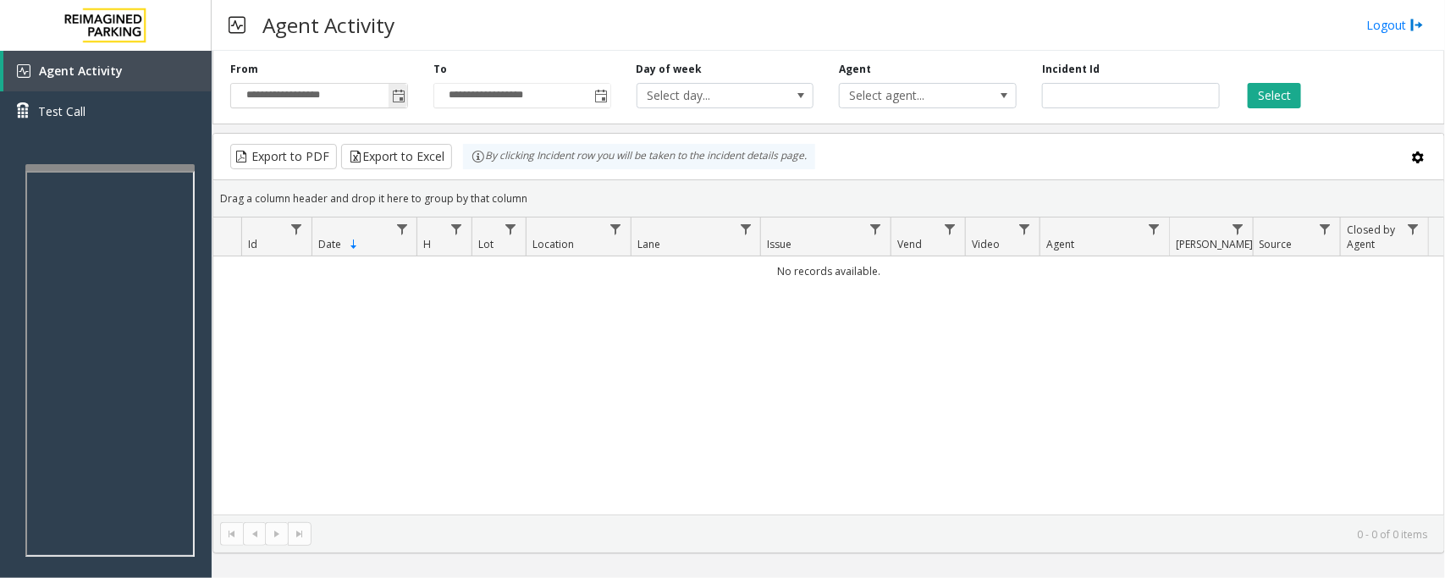
click at [398, 93] on span "Toggle popup" at bounding box center [399, 97] width 14 height 14
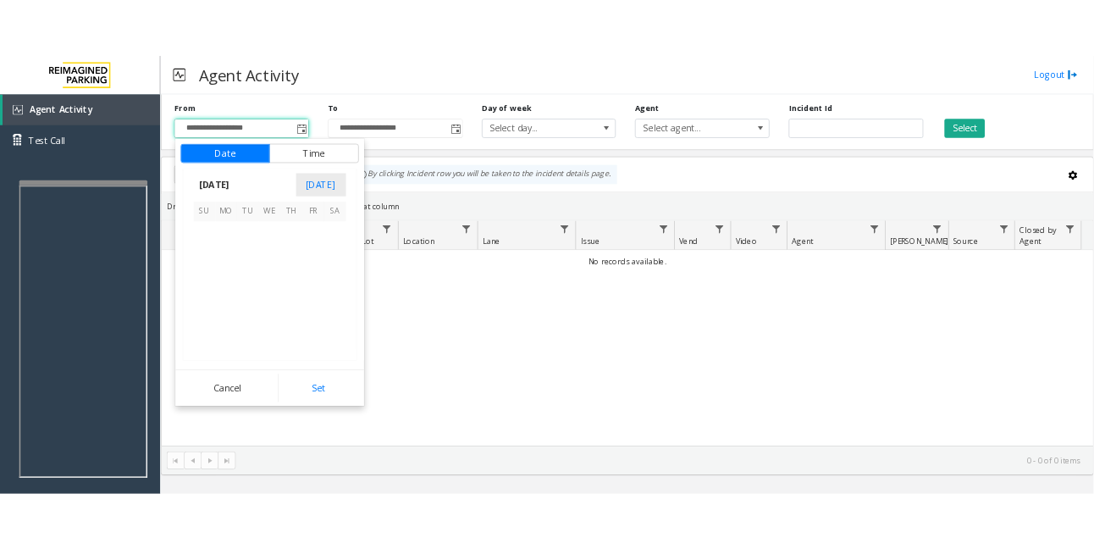
scroll to position [303731, 0]
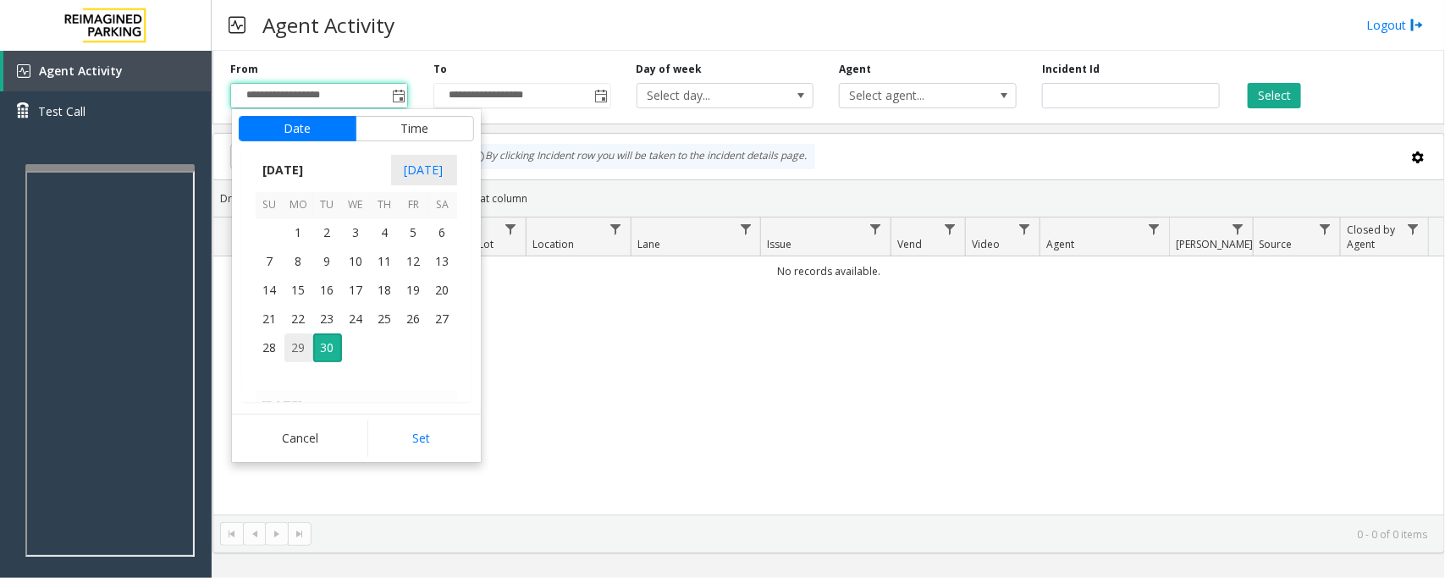
click at [296, 345] on span "29" at bounding box center [298, 348] width 29 height 29
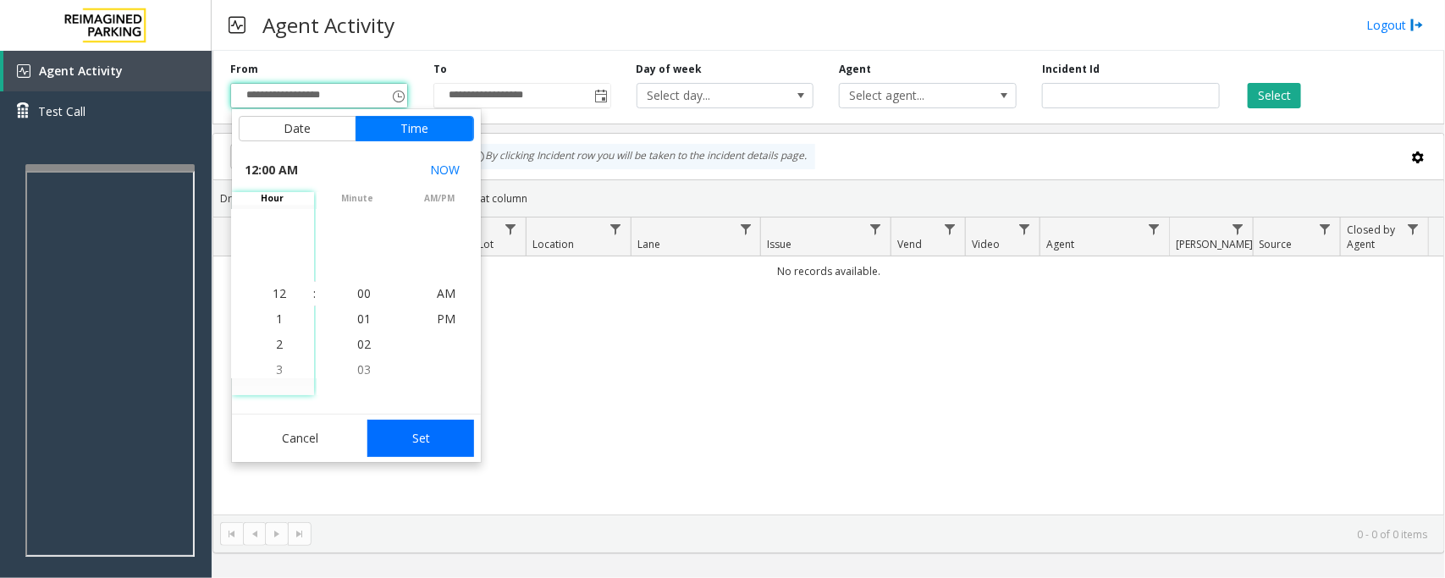
click at [432, 439] on button "Set" at bounding box center [420, 438] width 107 height 37
type input "**********"
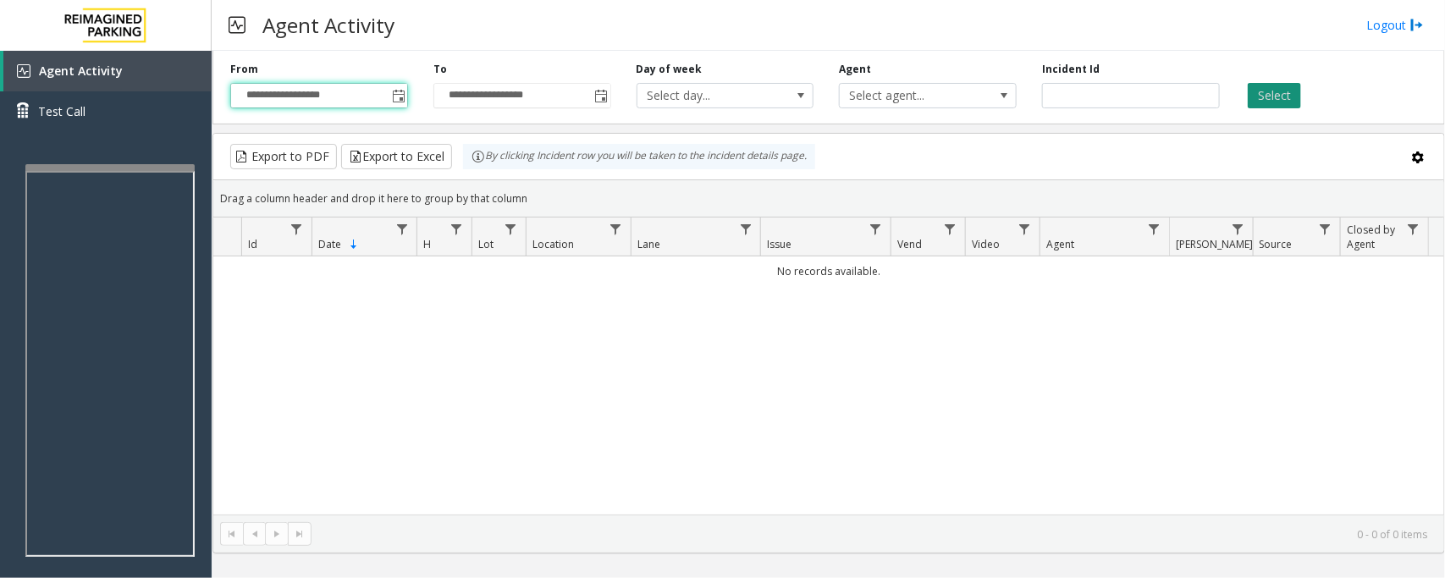
click at [1276, 91] on button "Select" at bounding box center [1274, 95] width 53 height 25
click at [398, 99] on span "Toggle popup" at bounding box center [399, 97] width 14 height 14
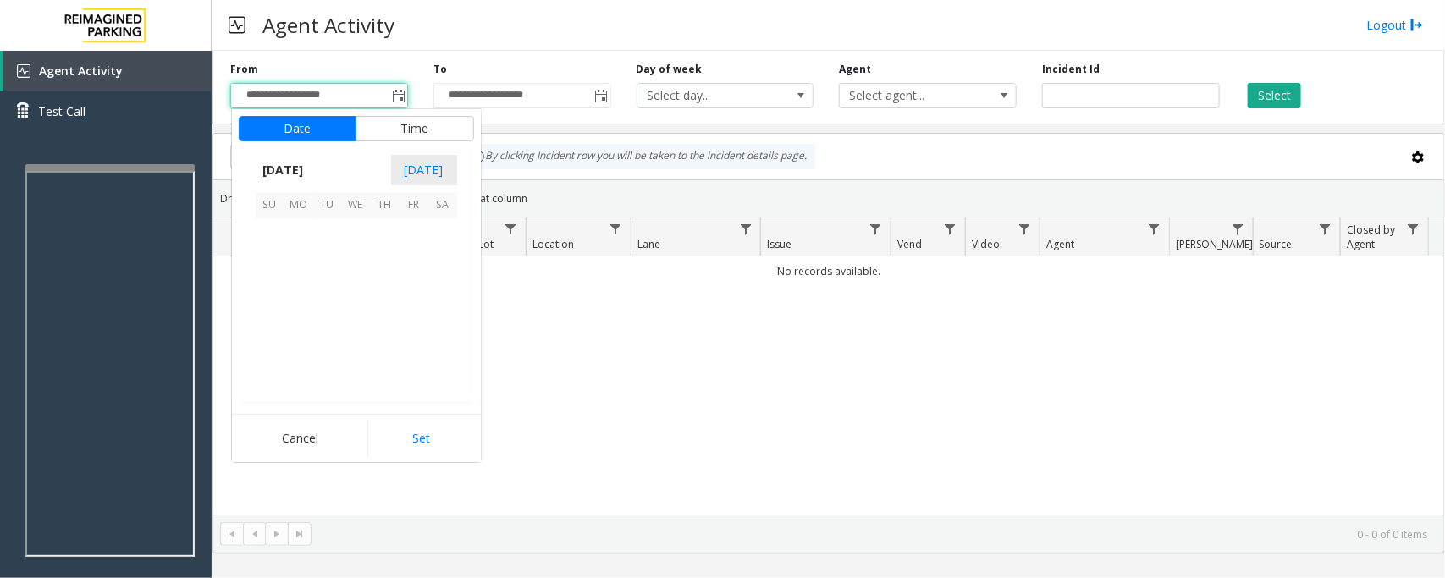
scroll to position [303731, 0]
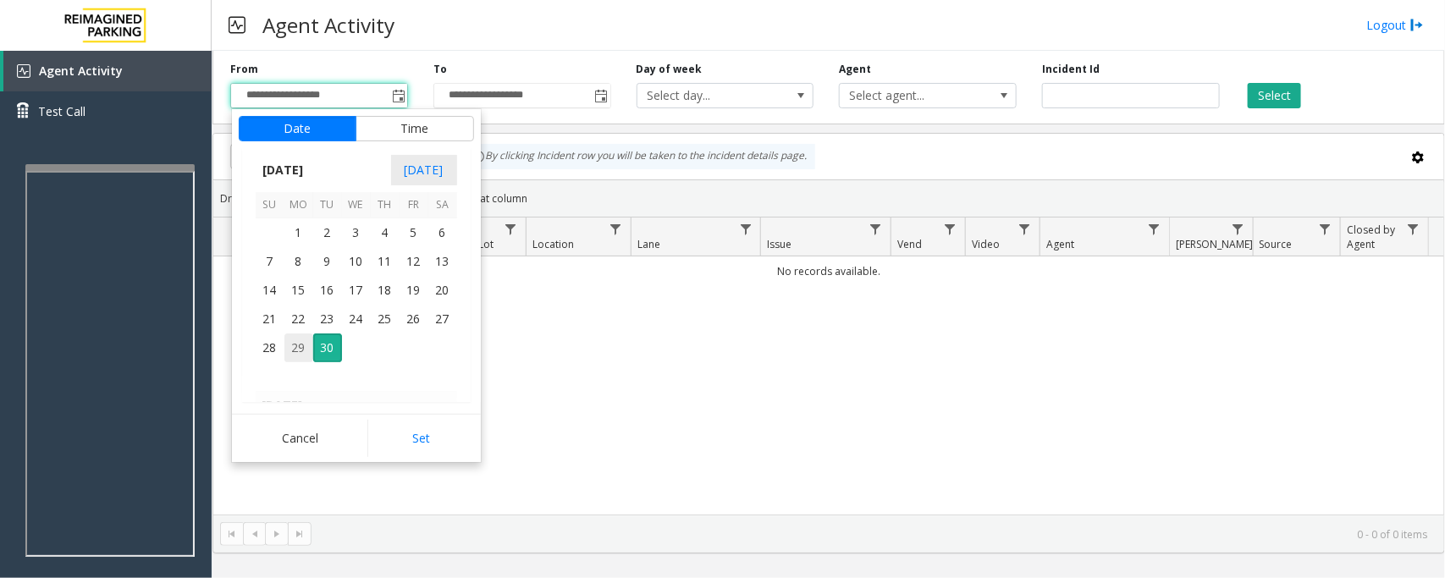
click at [299, 347] on span "29" at bounding box center [298, 348] width 29 height 29
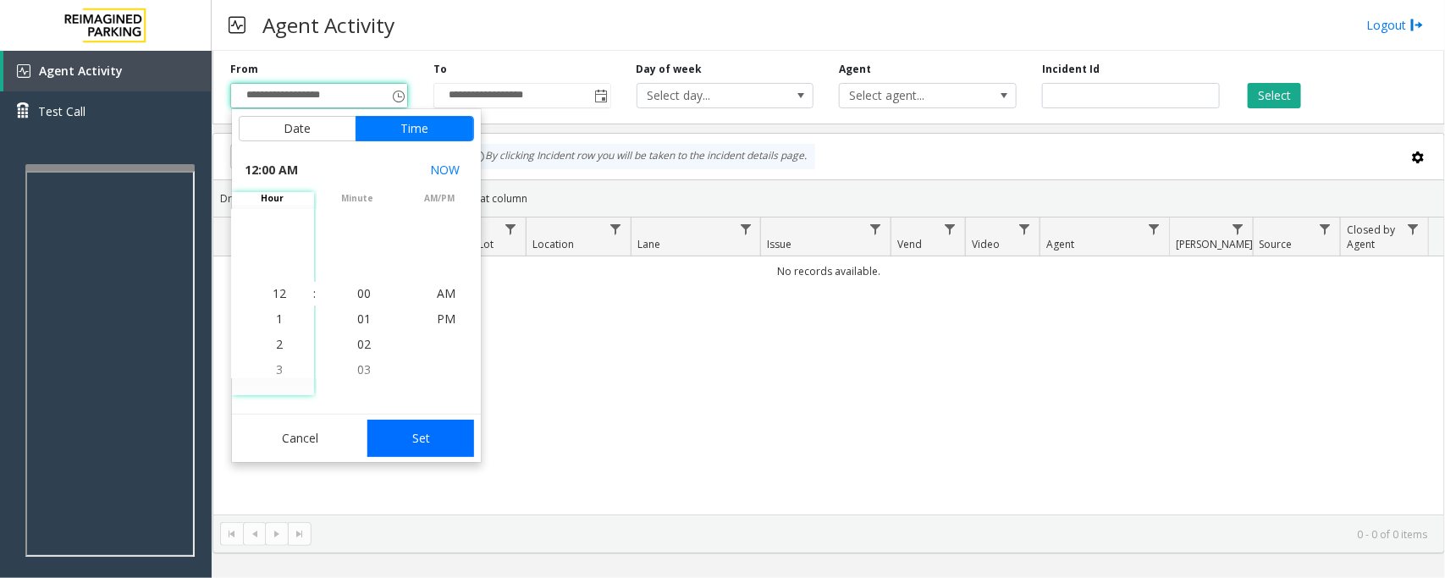
click at [419, 438] on button "Set" at bounding box center [420, 438] width 107 height 37
type input "**********"
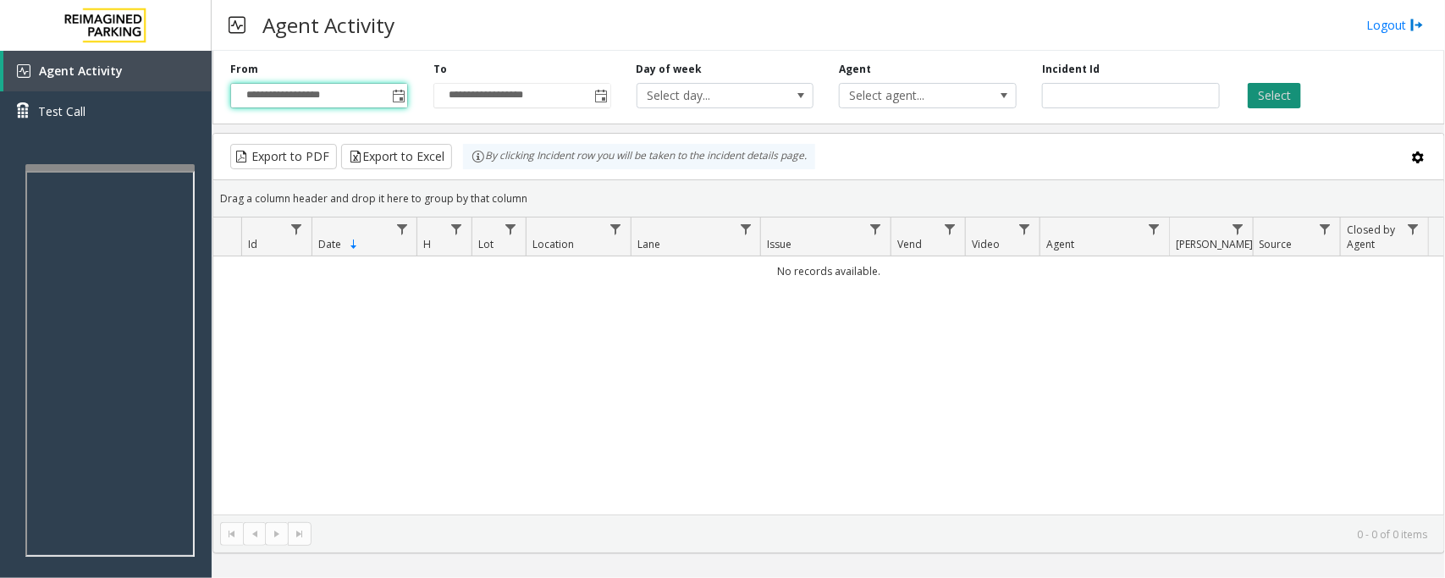
click at [1156, 97] on button "Select" at bounding box center [1274, 95] width 53 height 25
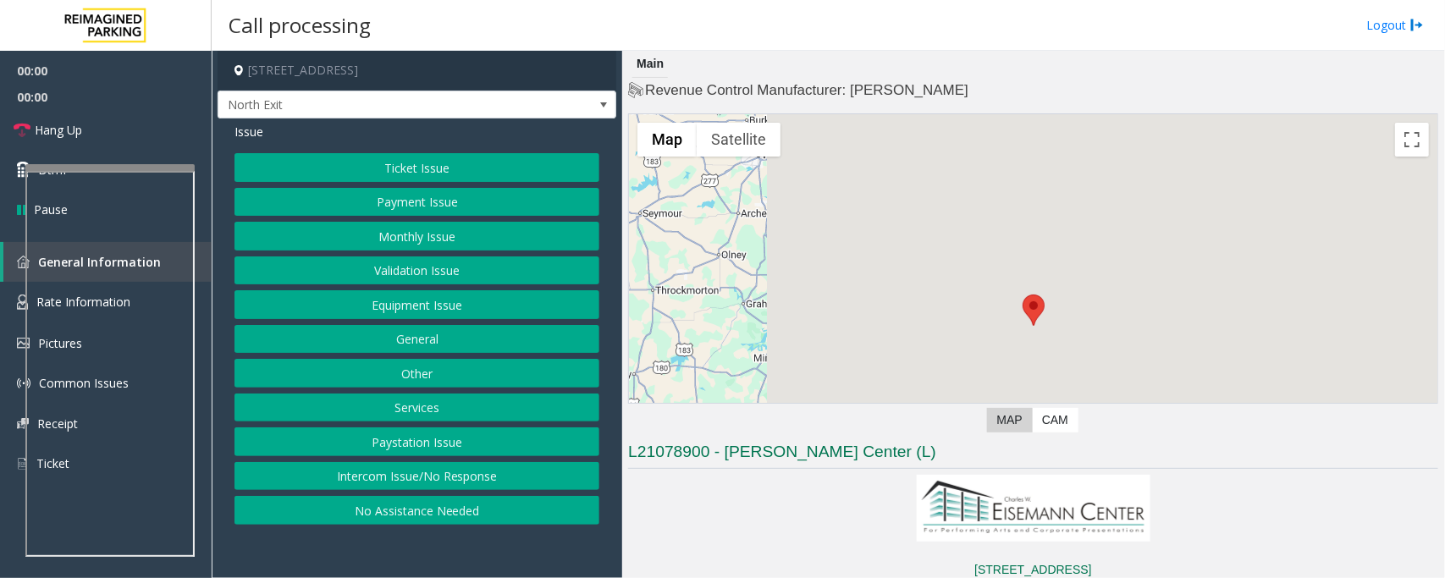
scroll to position [317, 0]
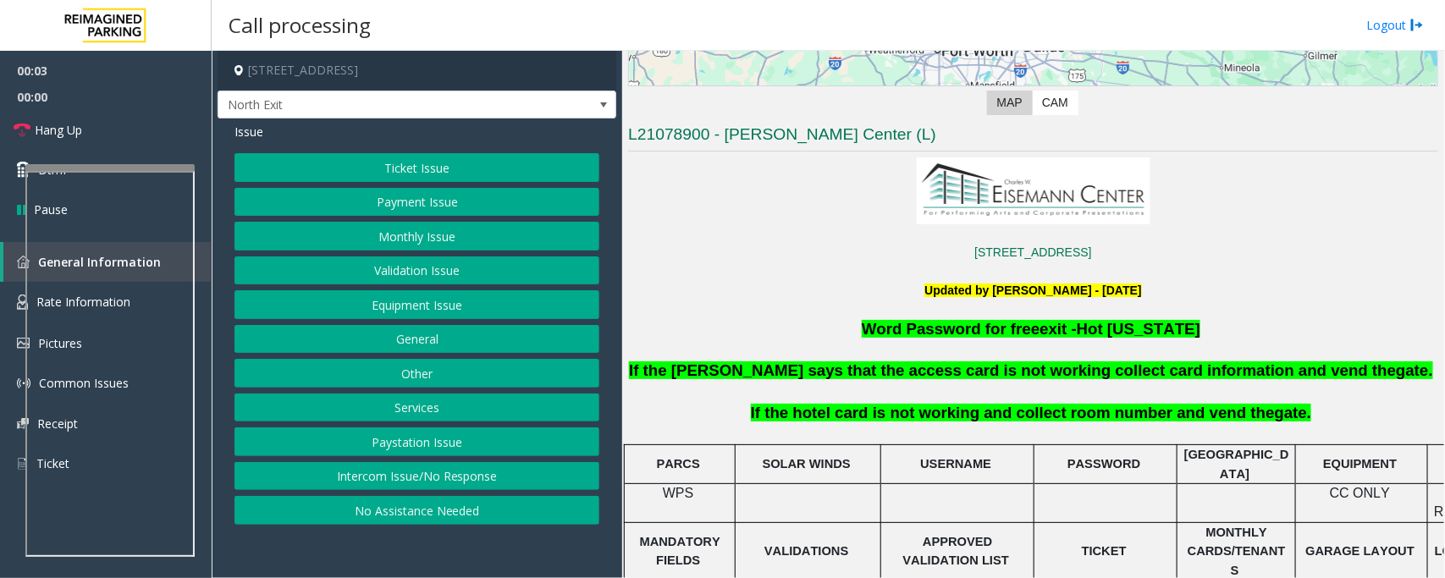
click at [421, 404] on button "Services" at bounding box center [417, 408] width 365 height 29
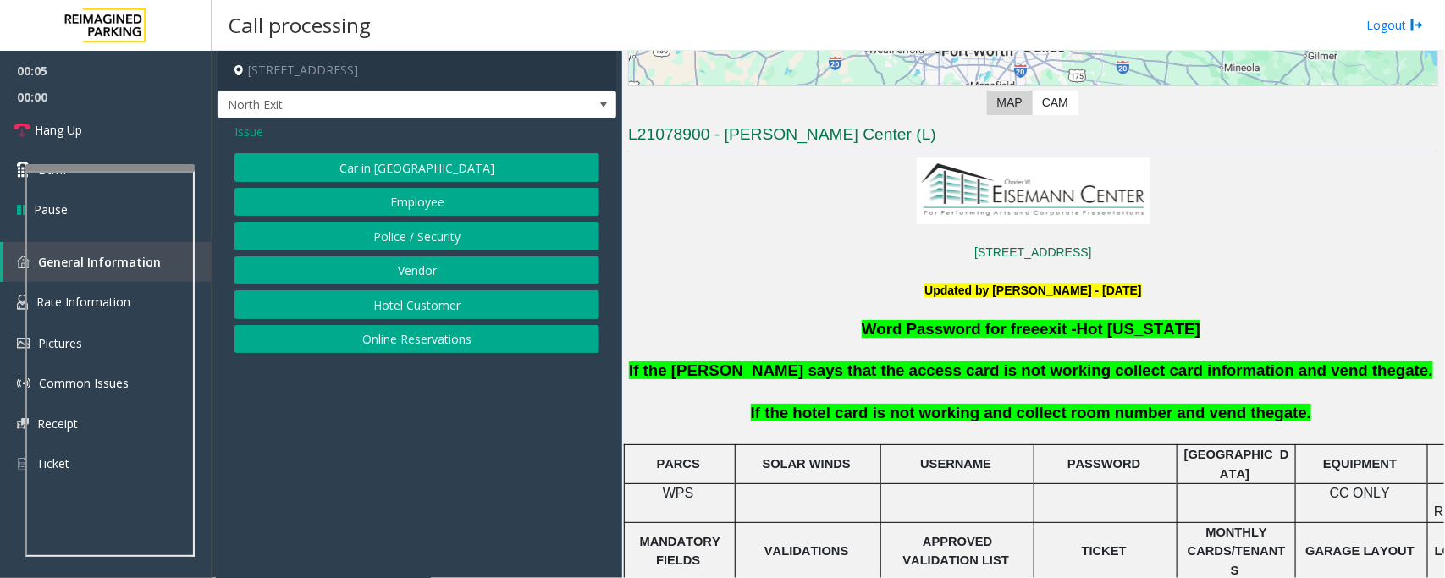
click at [417, 311] on button "Hotel Customer" at bounding box center [417, 304] width 365 height 29
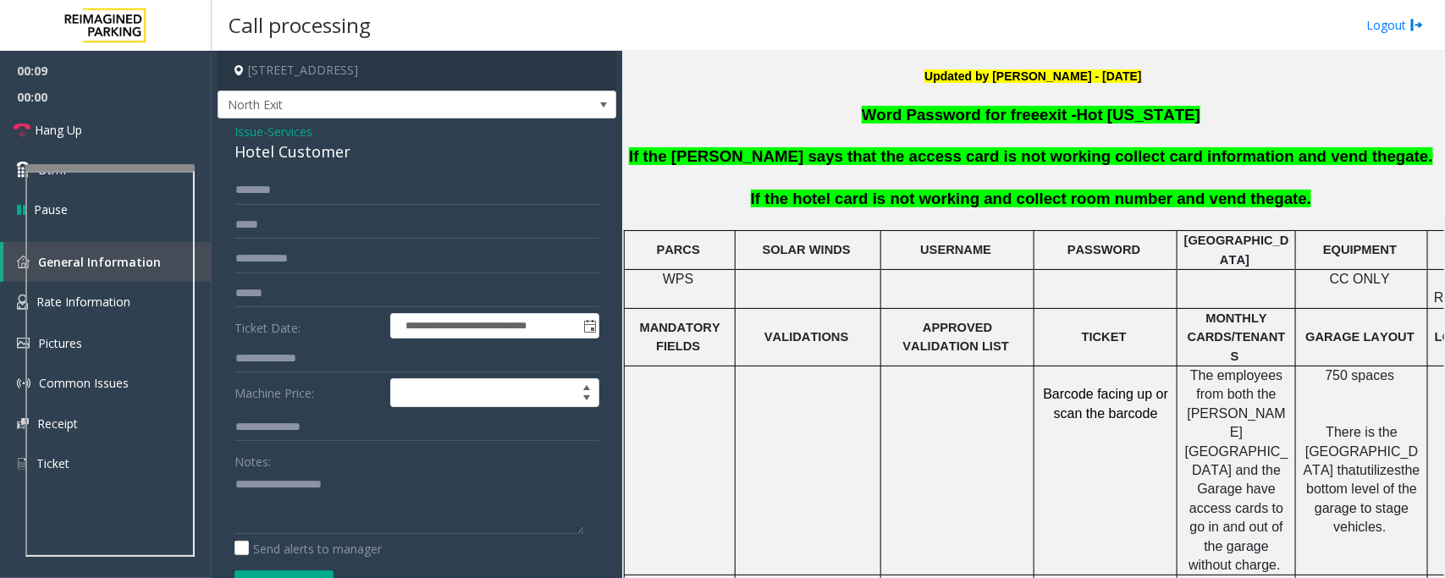
scroll to position [654, 0]
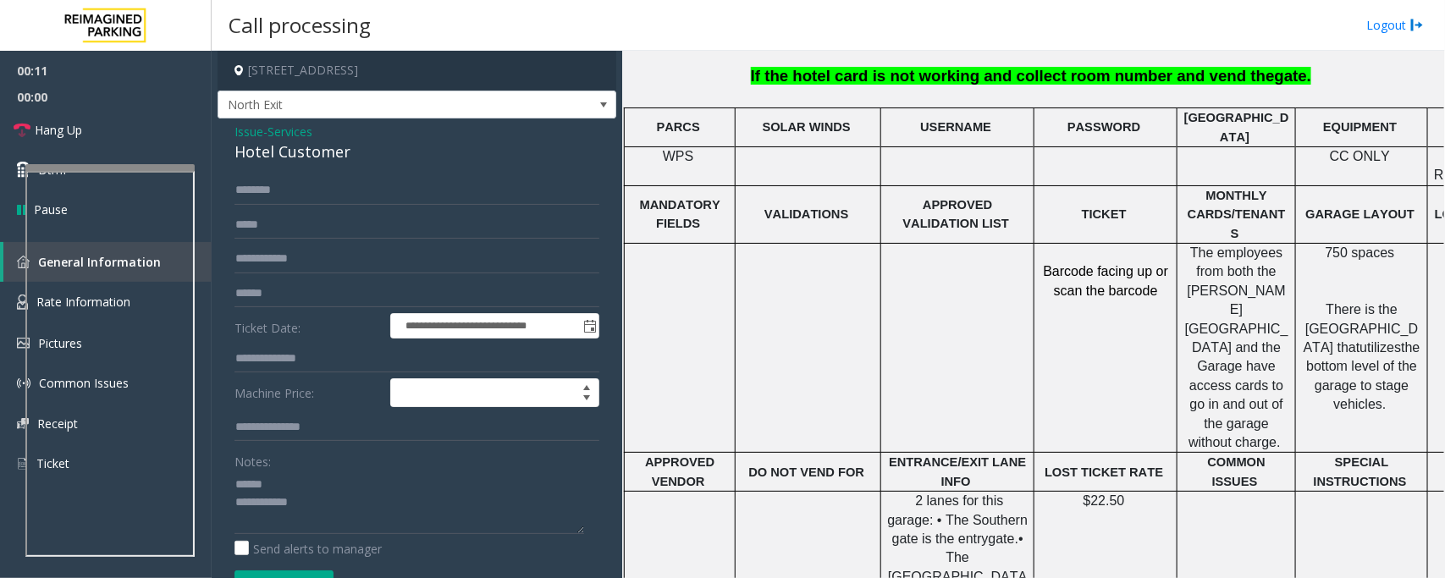
click at [288, 158] on div "Hotel Customer" at bounding box center [417, 152] width 365 height 23
click at [267, 462] on textarea at bounding box center [410, 502] width 350 height 63
click at [275, 462] on textarea at bounding box center [410, 502] width 350 height 63
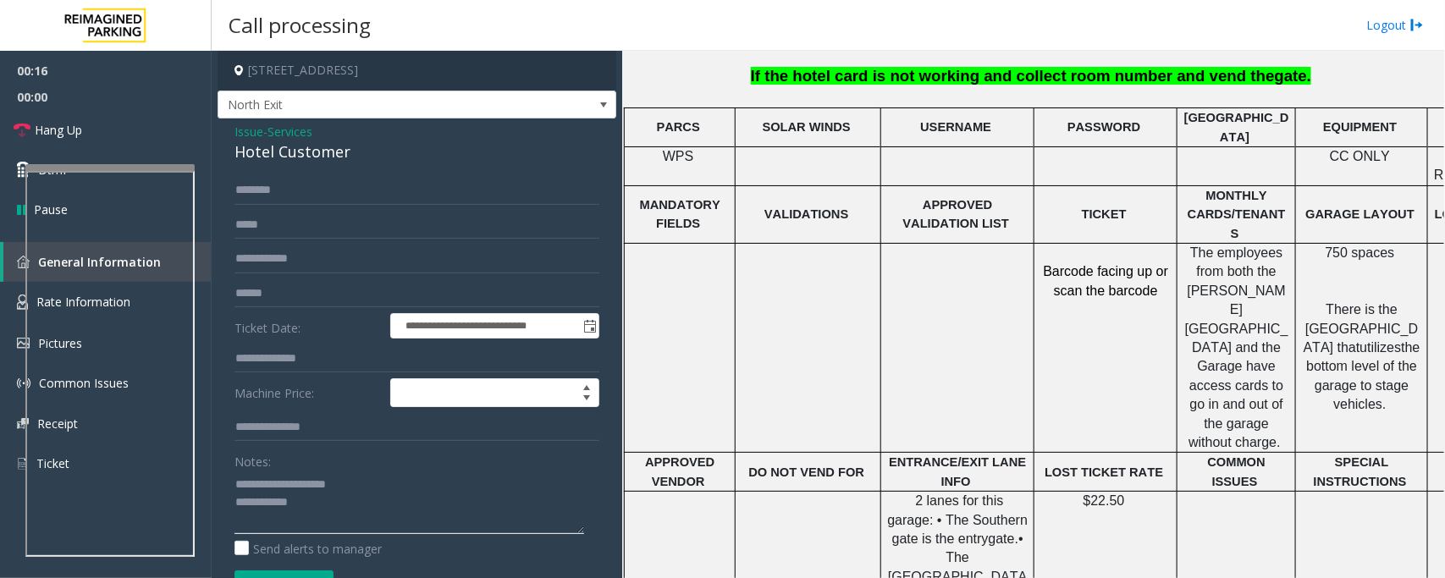
click at [310, 462] on textarea at bounding box center [410, 502] width 350 height 63
type textarea "**********"
click at [292, 295] on input "text" at bounding box center [417, 293] width 365 height 29
type input "***"
click at [326, 185] on input "text" at bounding box center [417, 190] width 365 height 29
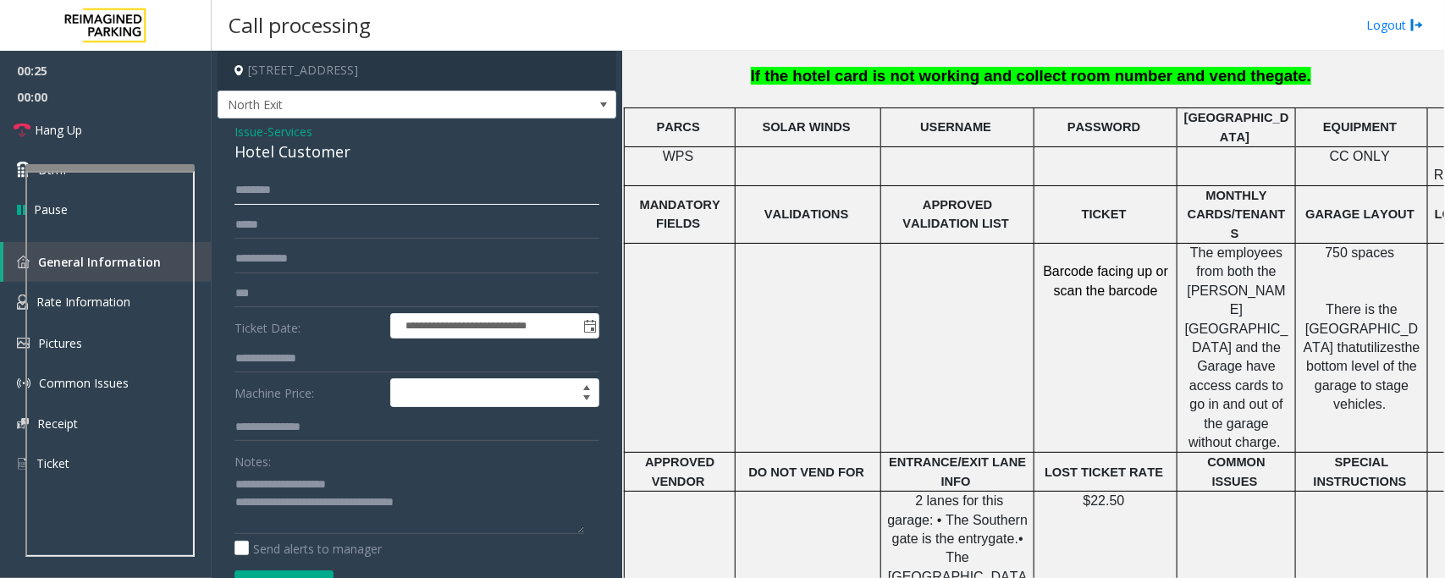
type input "*"
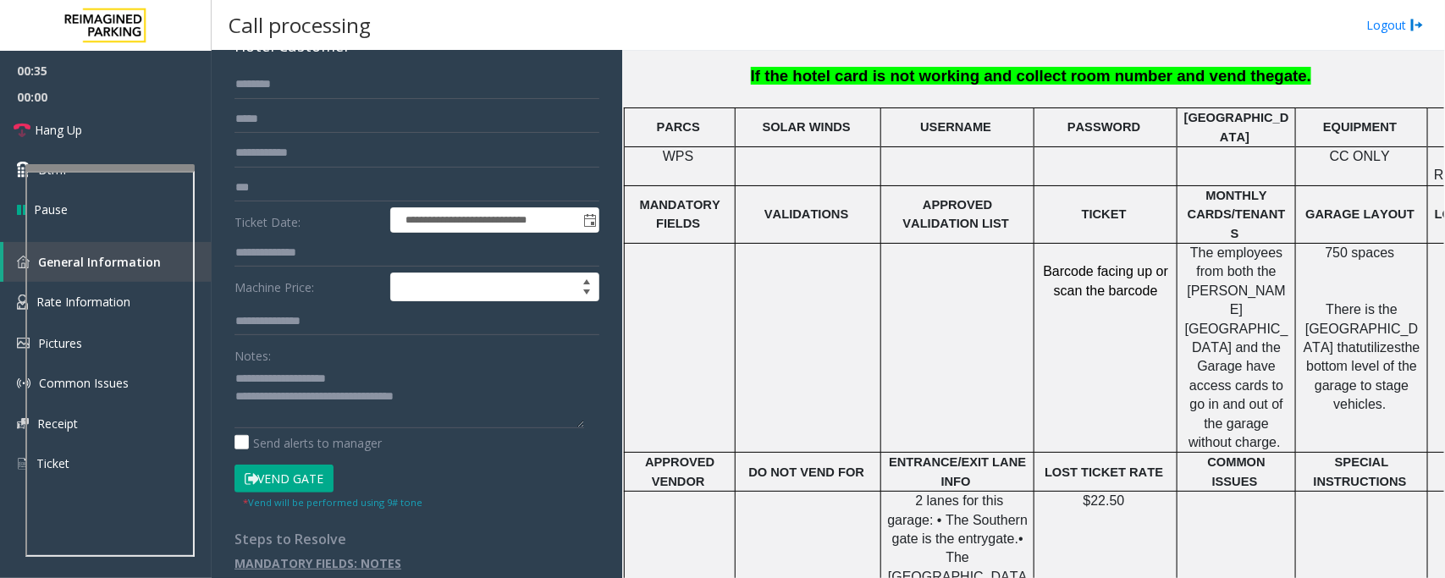
click at [284, 462] on button "Vend Gate" at bounding box center [284, 479] width 99 height 29
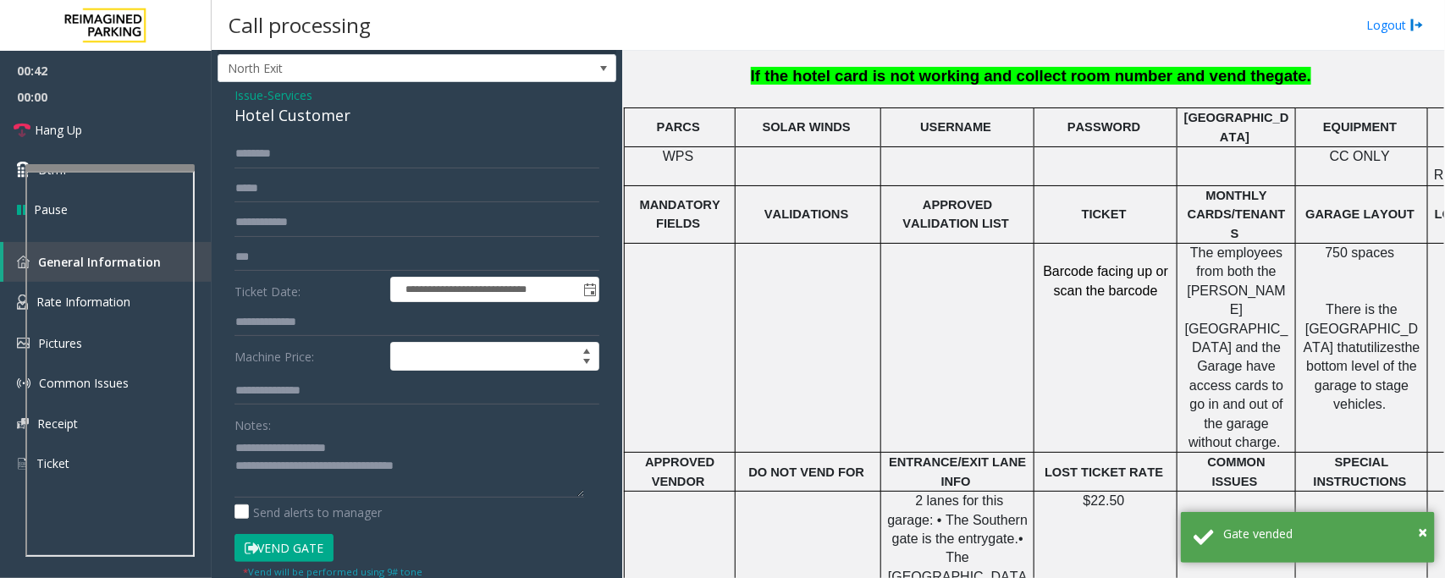
scroll to position [0, 0]
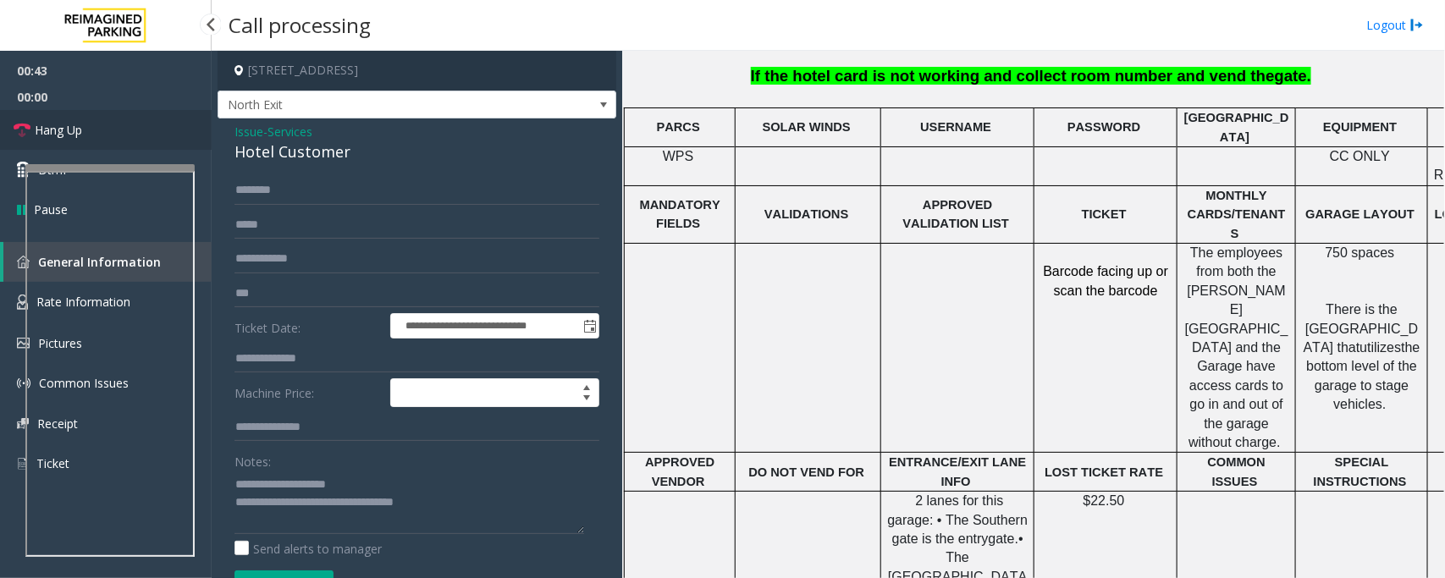
click at [83, 124] on link "Hang Up" at bounding box center [106, 130] width 212 height 40
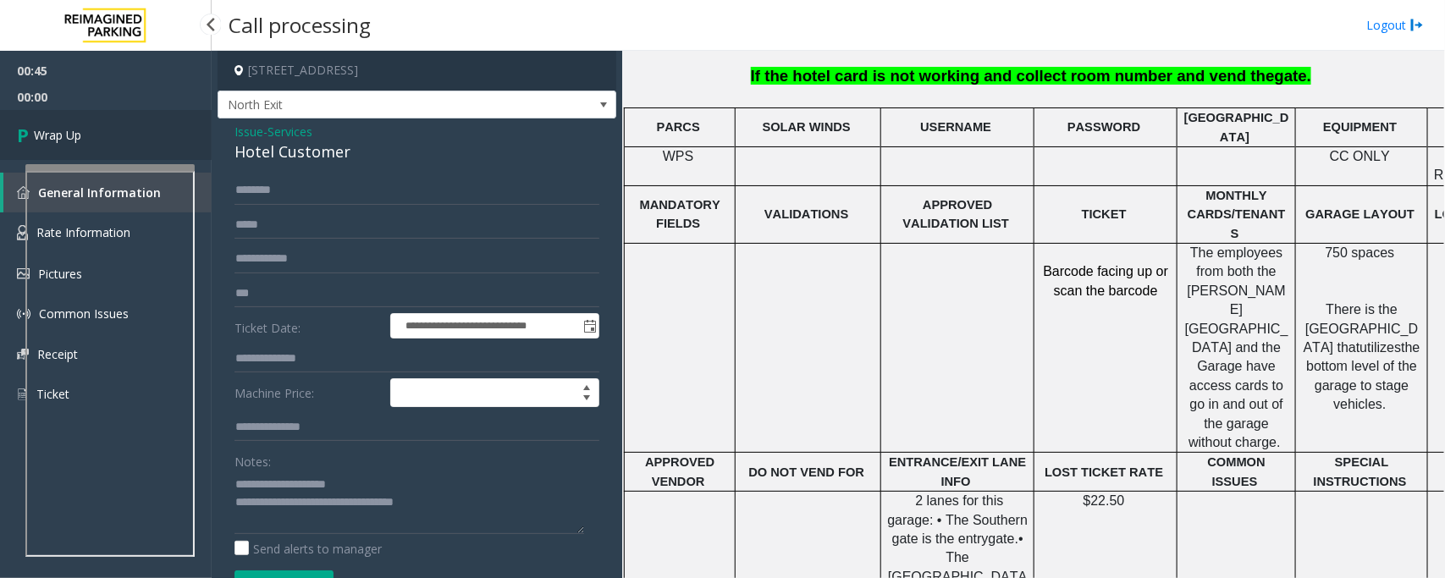
click at [97, 123] on link "Wrap Up" at bounding box center [106, 135] width 212 height 50
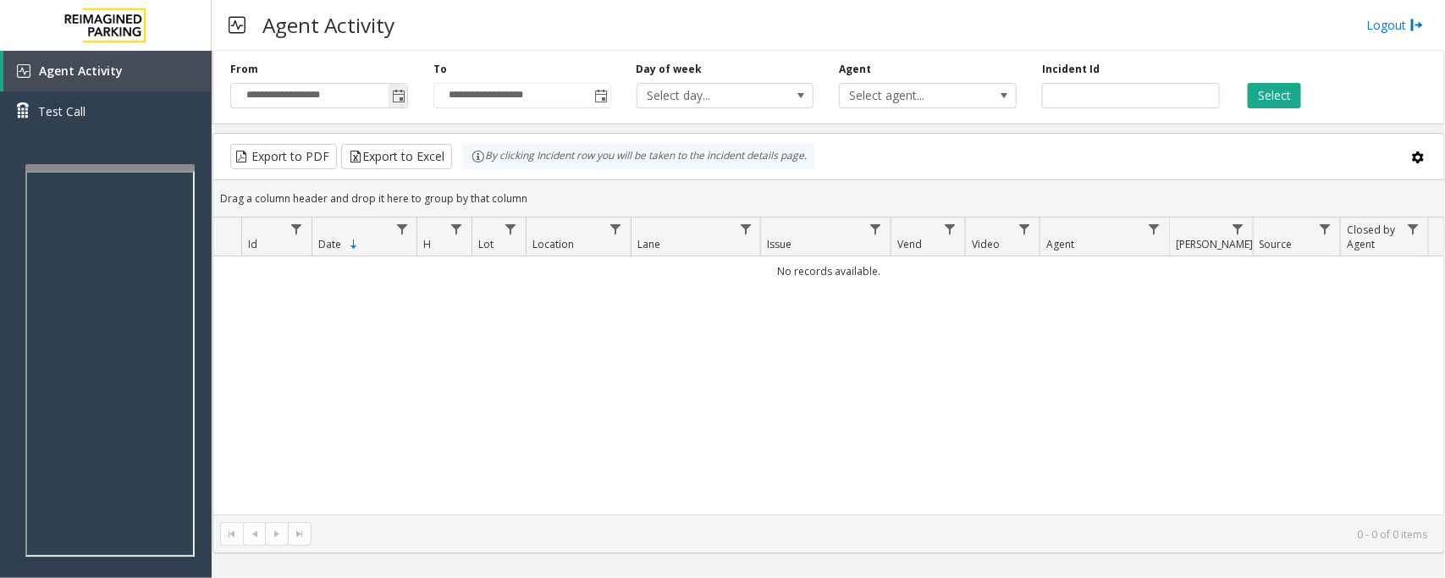
click at [400, 94] on span "Toggle popup" at bounding box center [399, 97] width 14 height 14
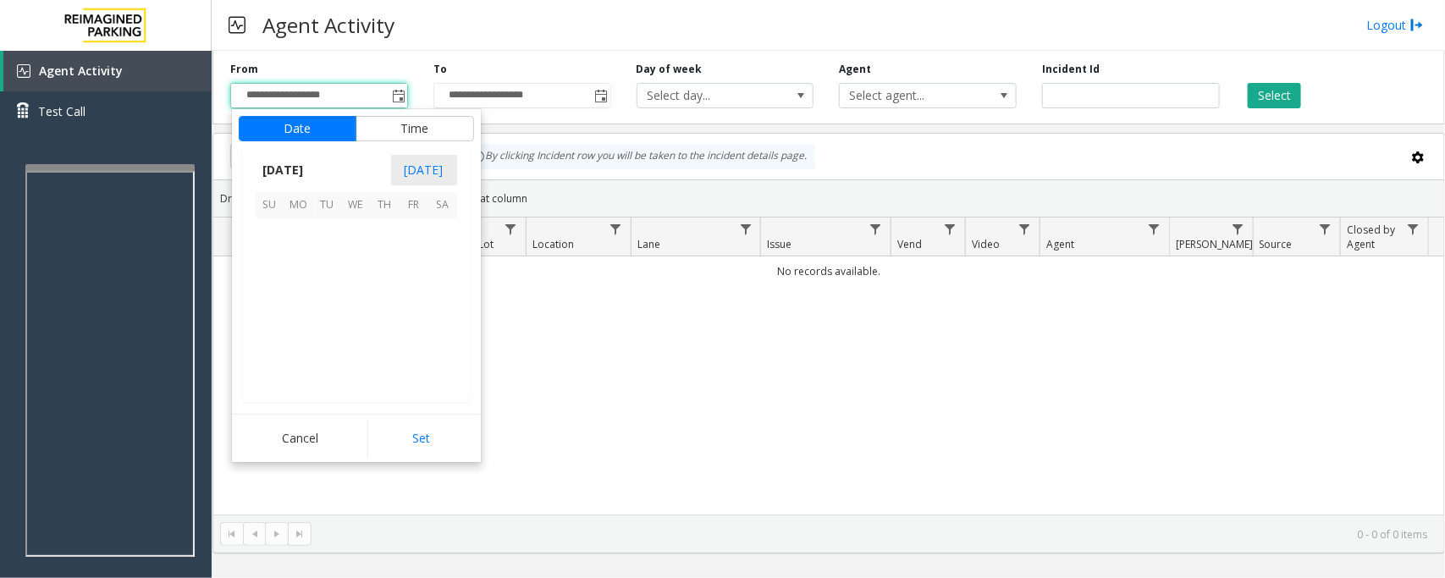
scroll to position [303731, 0]
click at [296, 348] on span "29" at bounding box center [298, 348] width 29 height 29
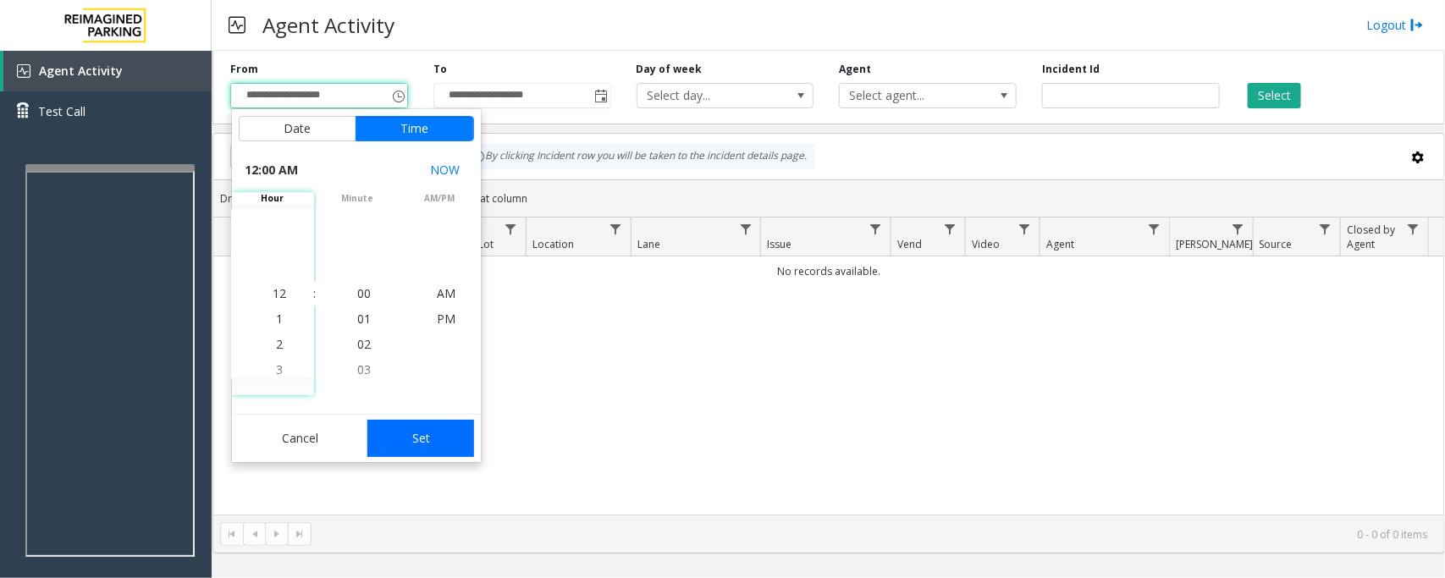
click at [387, 430] on button "Set" at bounding box center [420, 438] width 107 height 37
type input "**********"
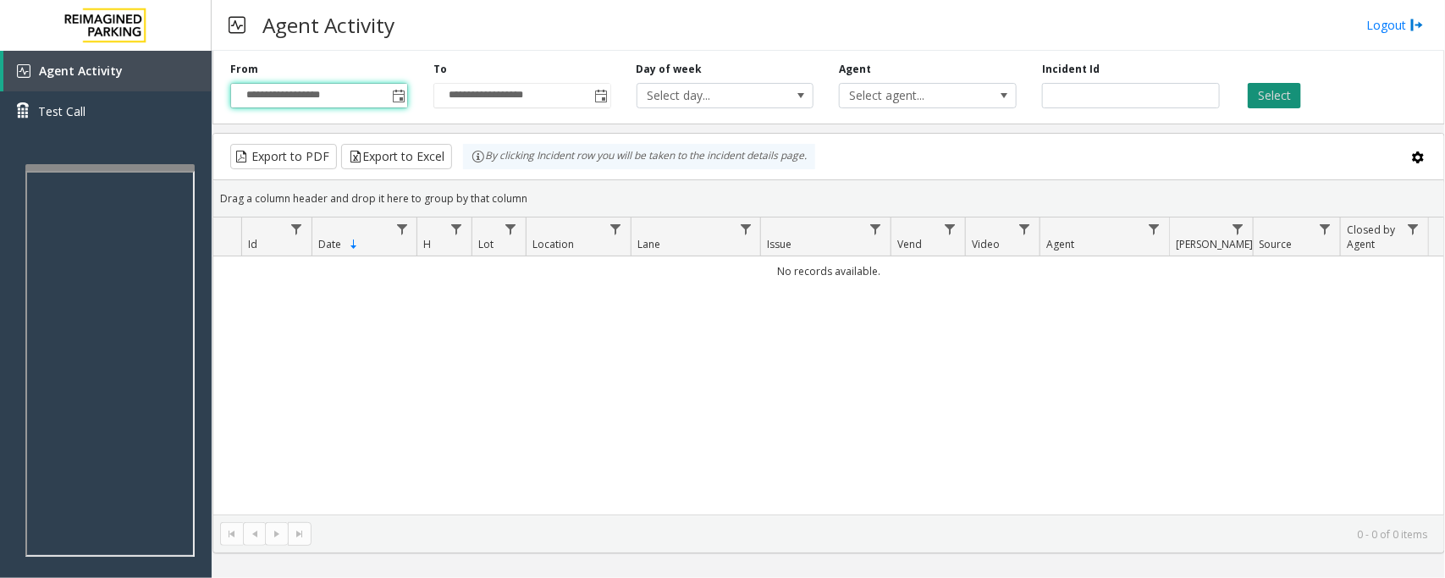
click at [1156, 96] on button "Select" at bounding box center [1274, 95] width 53 height 25
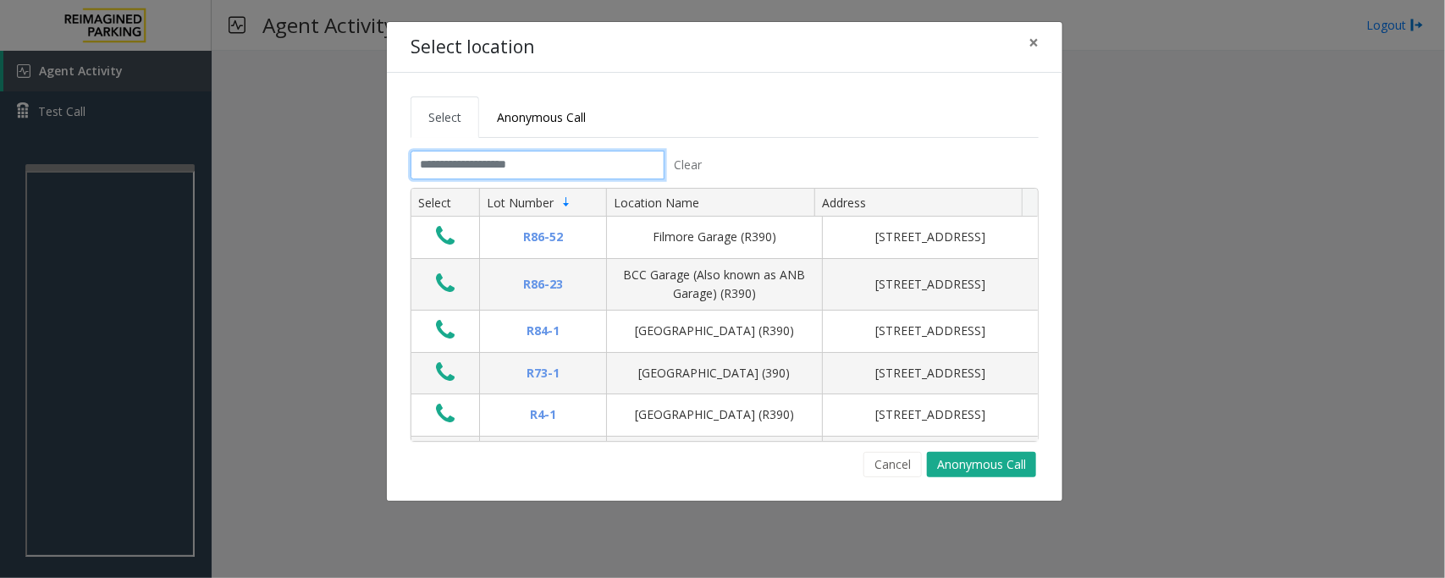
click at [598, 162] on input "text" at bounding box center [538, 165] width 254 height 29
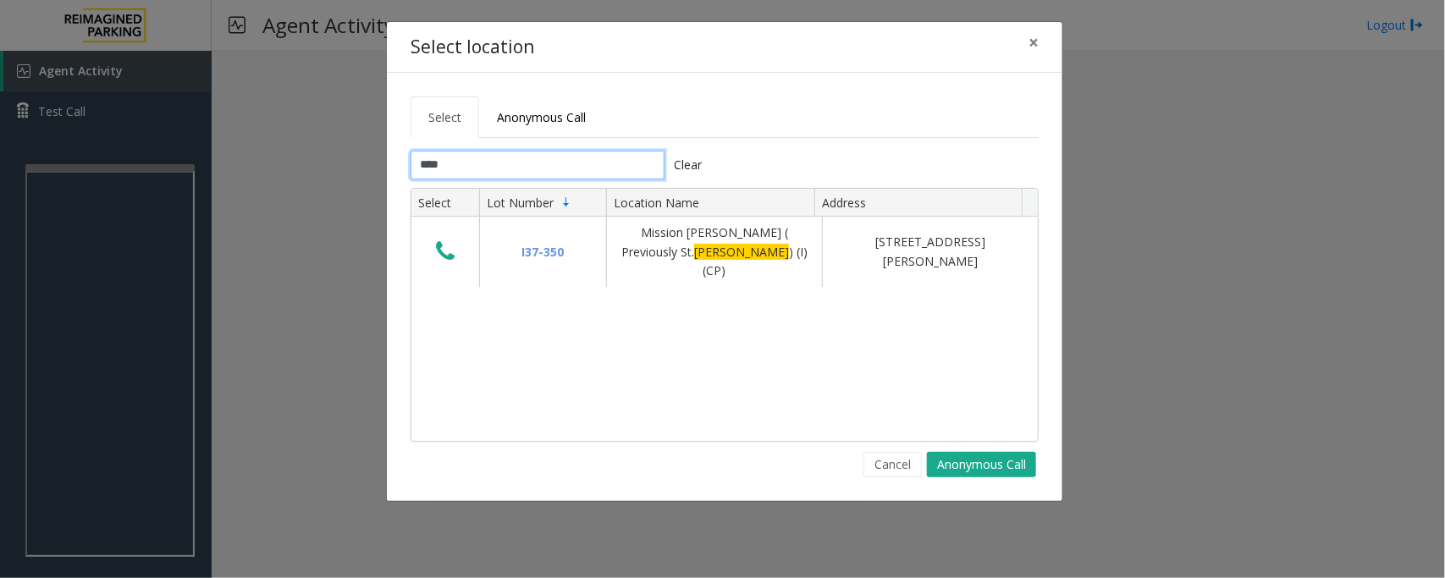
click at [493, 172] on input "****" at bounding box center [538, 165] width 254 height 29
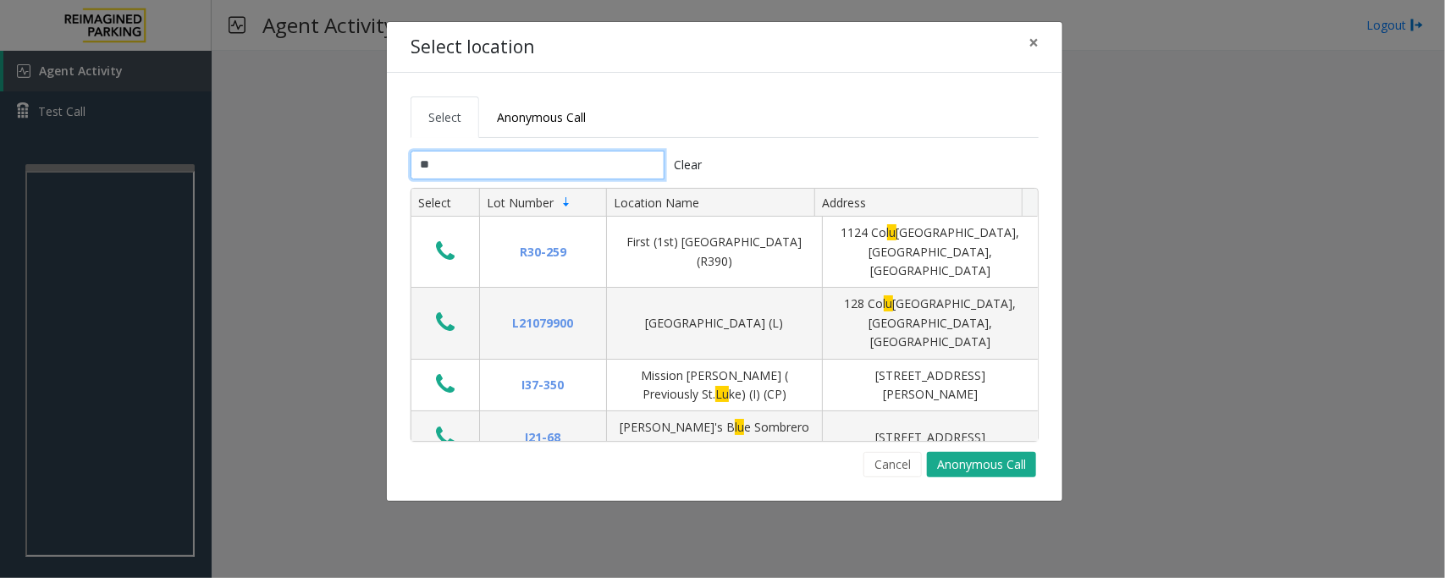
type input "*"
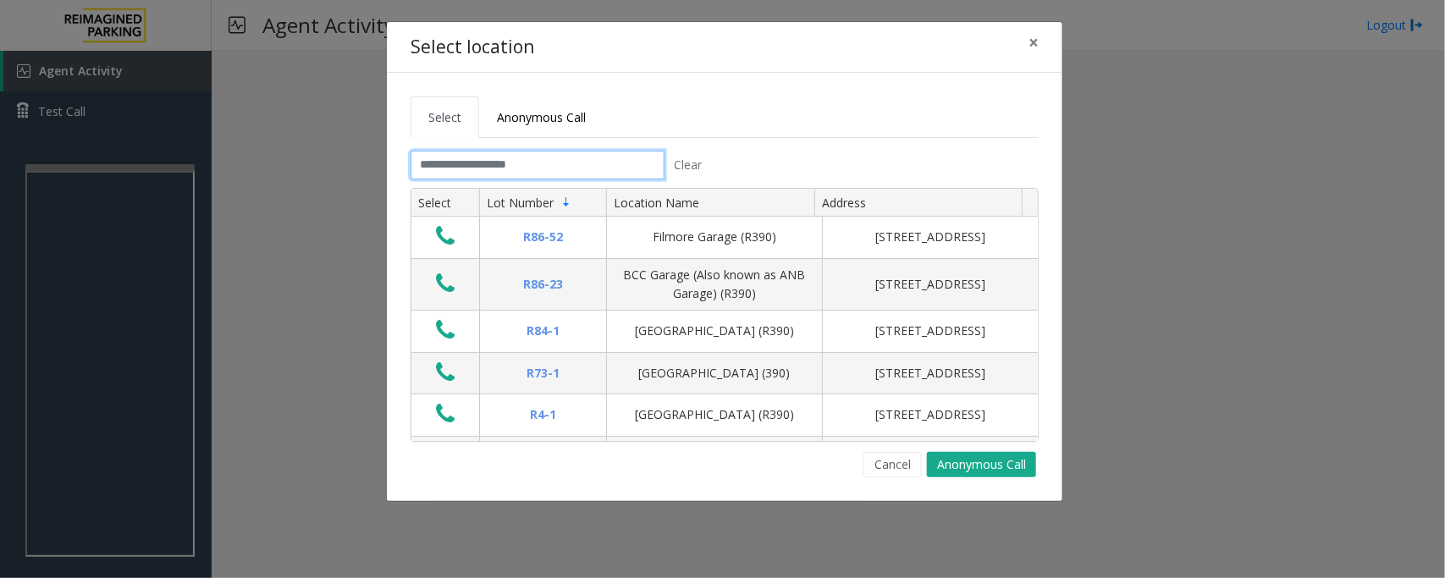
click at [525, 165] on input "text" at bounding box center [538, 165] width 254 height 29
click at [536, 159] on input "text" at bounding box center [538, 165] width 254 height 29
click at [530, 165] on input "text" at bounding box center [538, 165] width 254 height 29
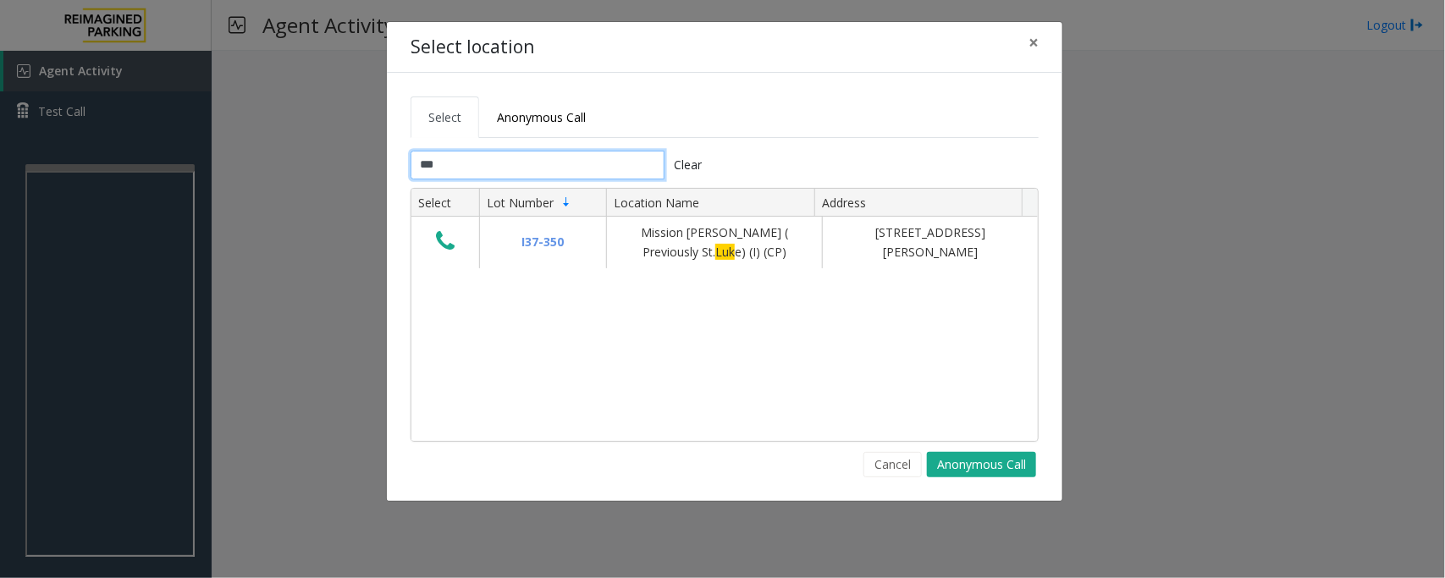
click at [508, 157] on input "***" at bounding box center [538, 165] width 254 height 29
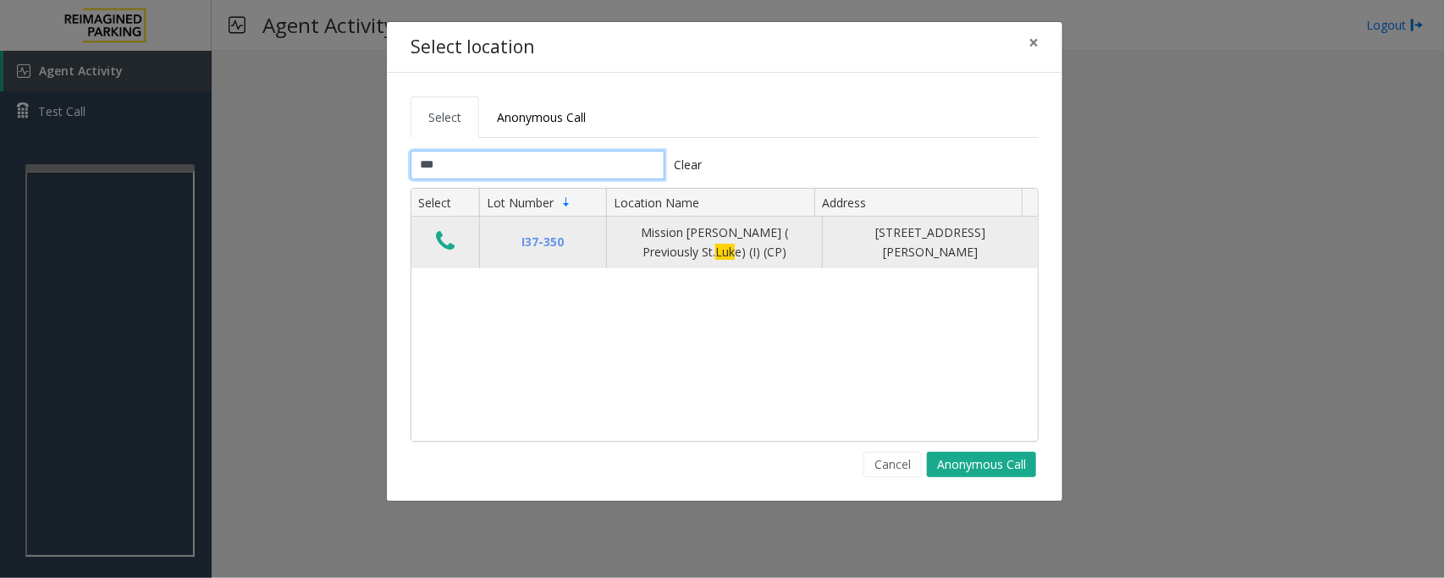
type input "***"
click at [451, 240] on icon "Data table" at bounding box center [445, 241] width 19 height 24
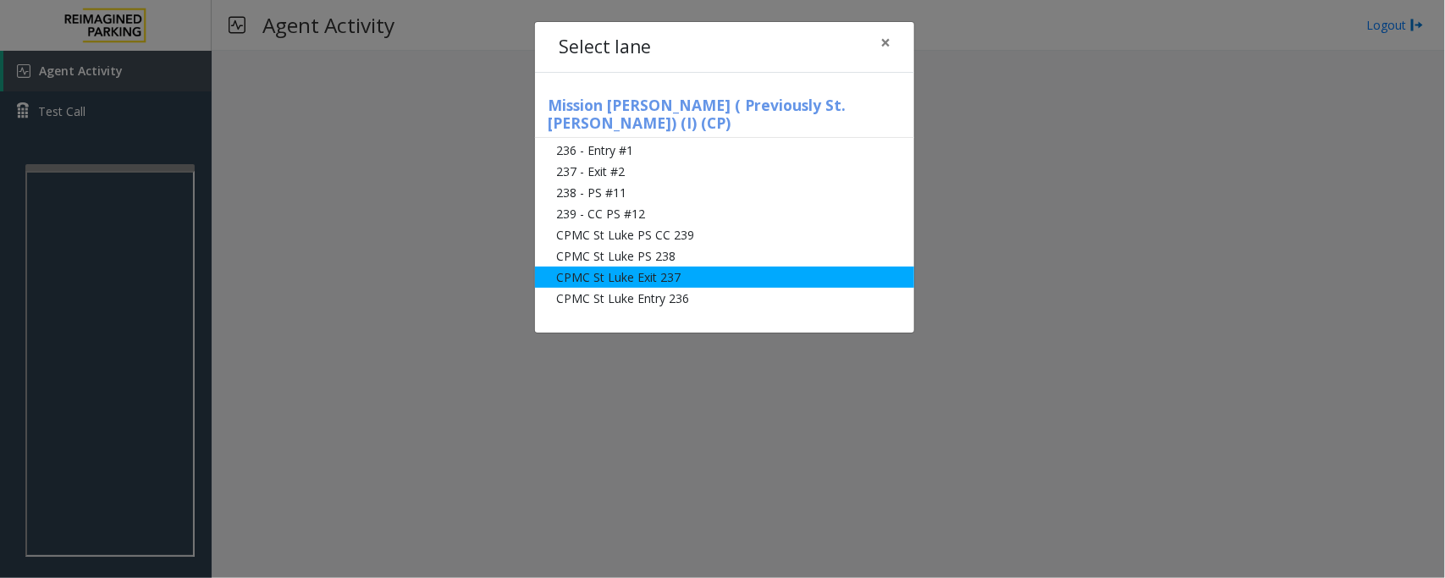
click at [629, 267] on li "CPMC St Luke Exit 237" at bounding box center [724, 277] width 379 height 21
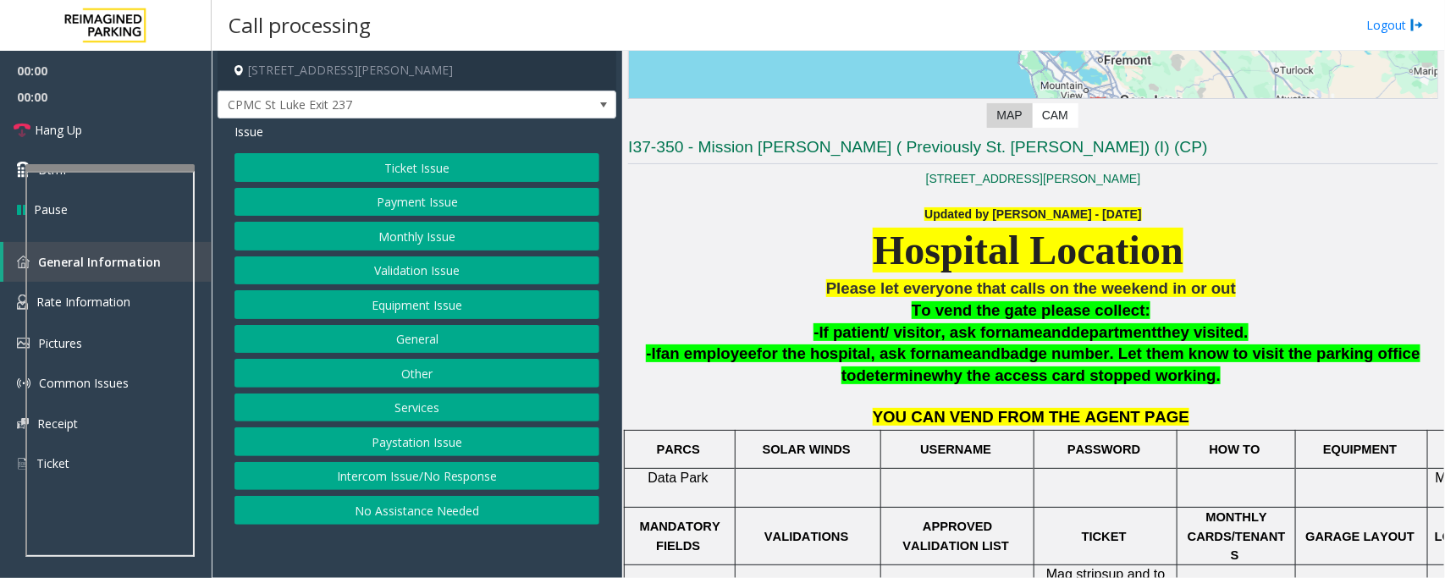
scroll to position [423, 0]
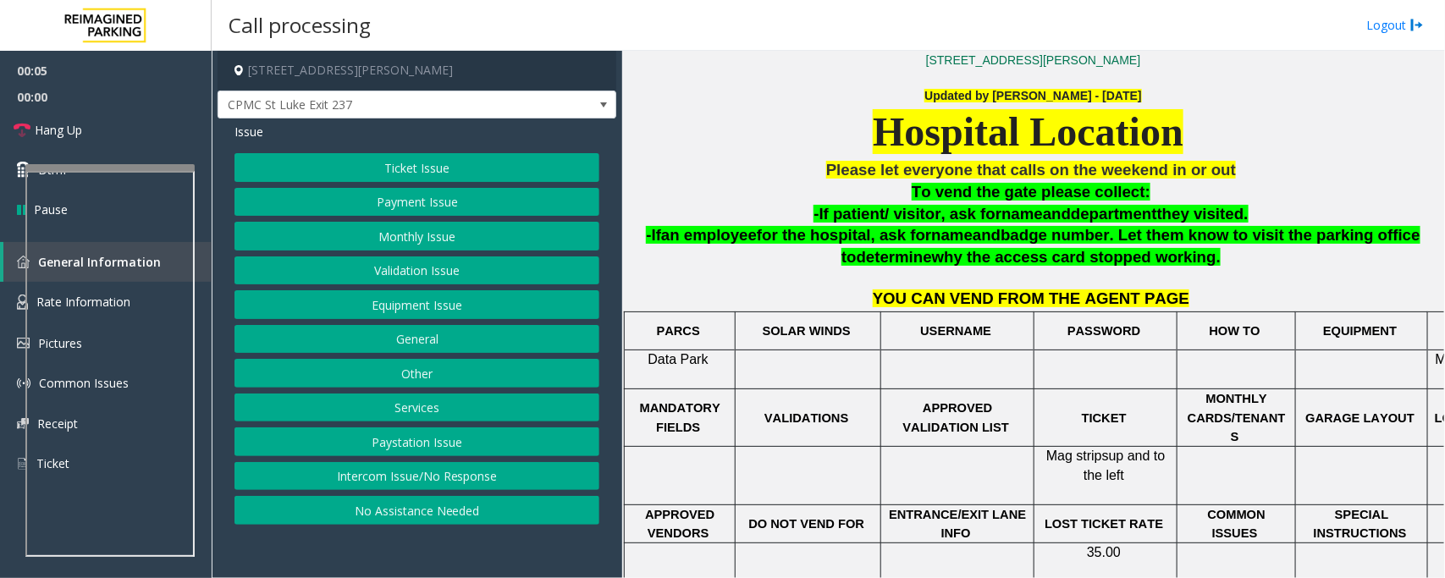
click at [394, 163] on button "Ticket Issue" at bounding box center [417, 167] width 365 height 29
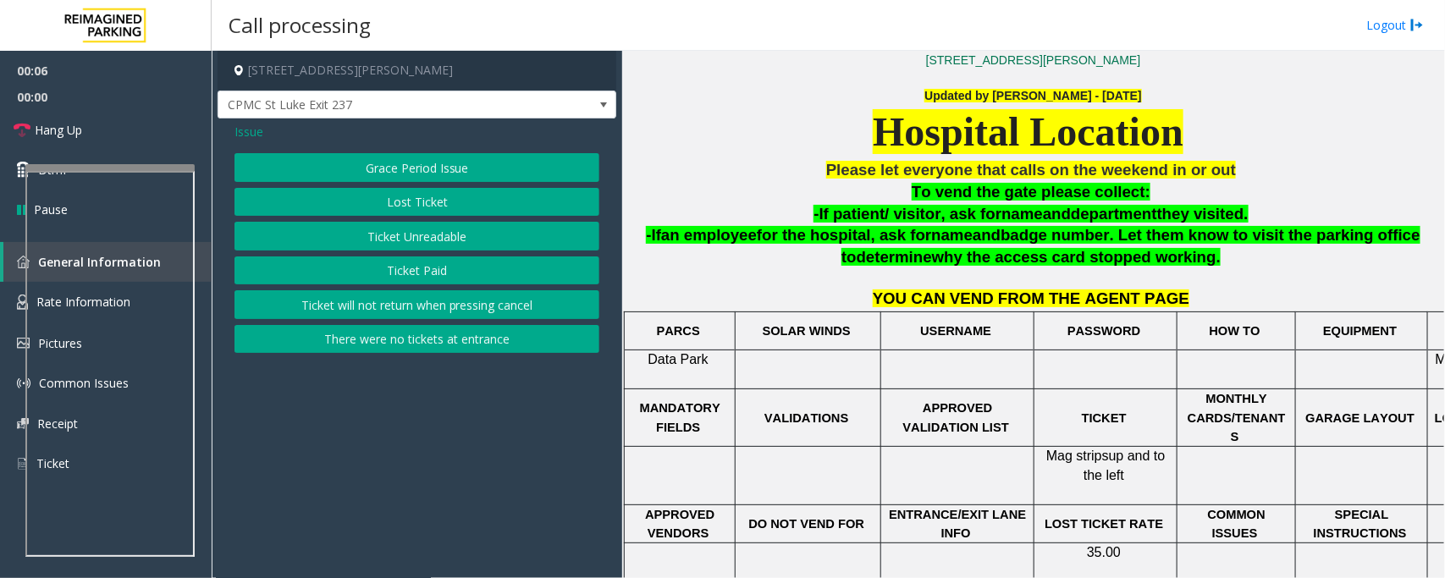
click at [423, 242] on button "Ticket Unreadable" at bounding box center [417, 236] width 365 height 29
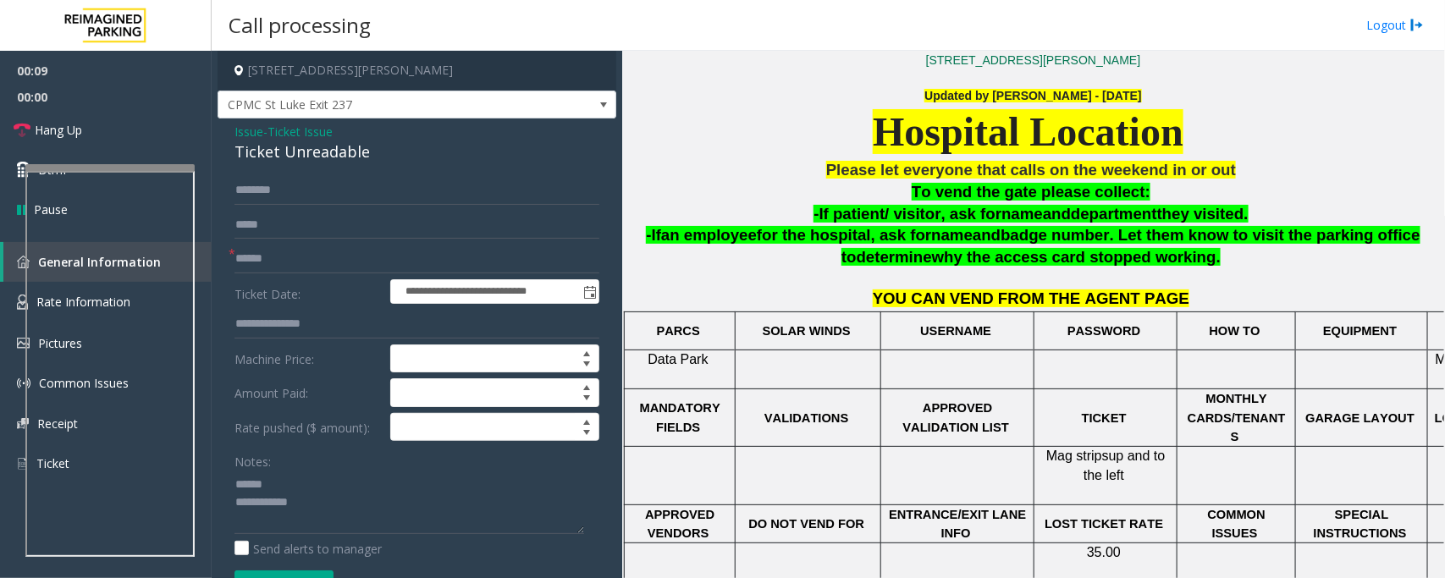
click at [302, 150] on div "Ticket Unreadable" at bounding box center [417, 152] width 365 height 23
type textarea "**********"
click at [292, 262] on input "text" at bounding box center [417, 259] width 365 height 29
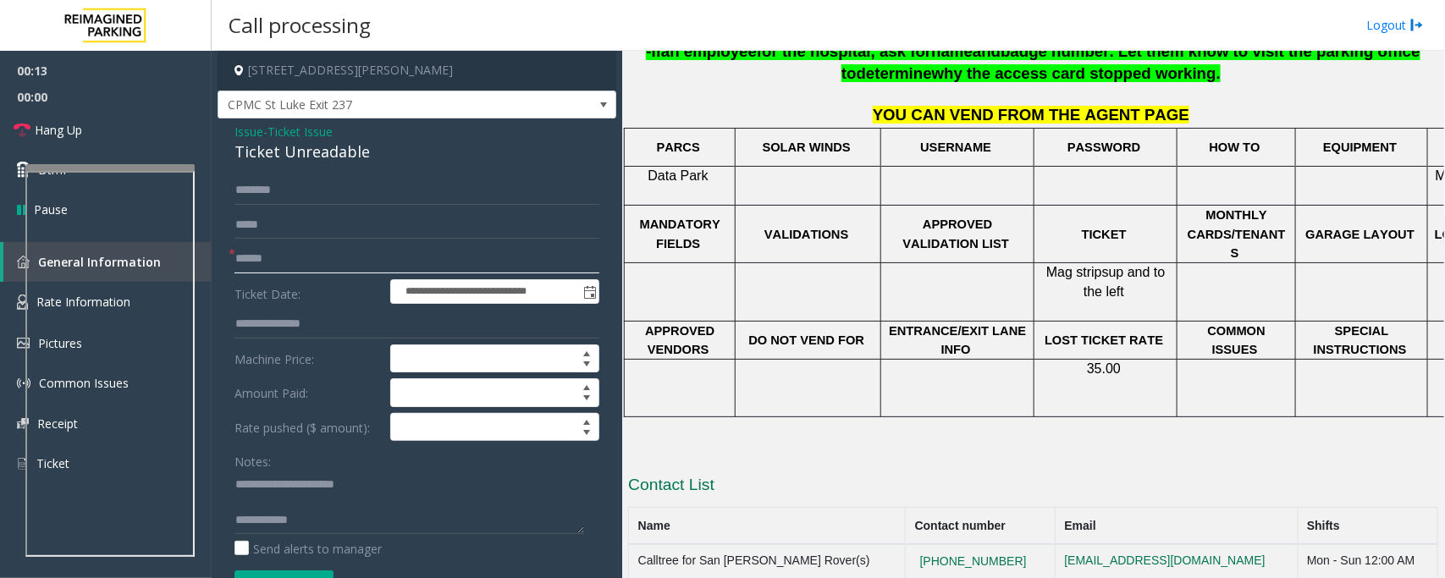
scroll to position [610, 0]
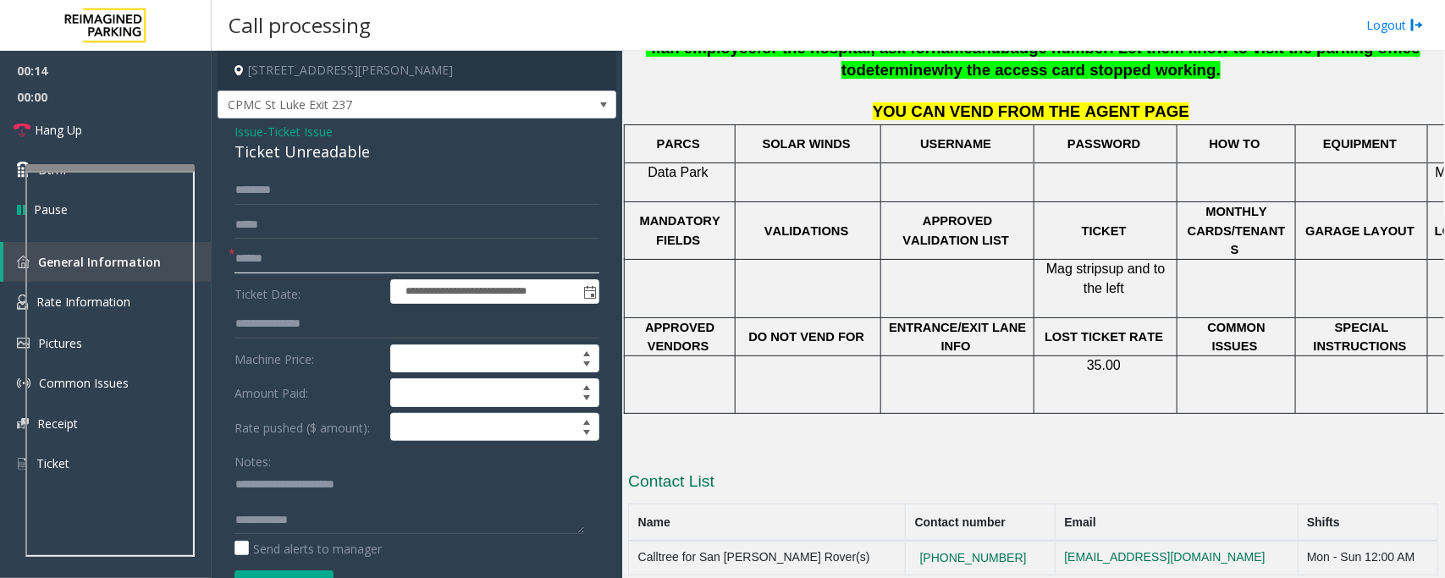
click at [255, 261] on input "text" at bounding box center [417, 259] width 365 height 29
type input "******"
click at [312, 462] on textarea at bounding box center [410, 502] width 350 height 63
click at [340, 462] on textarea at bounding box center [410, 502] width 350 height 63
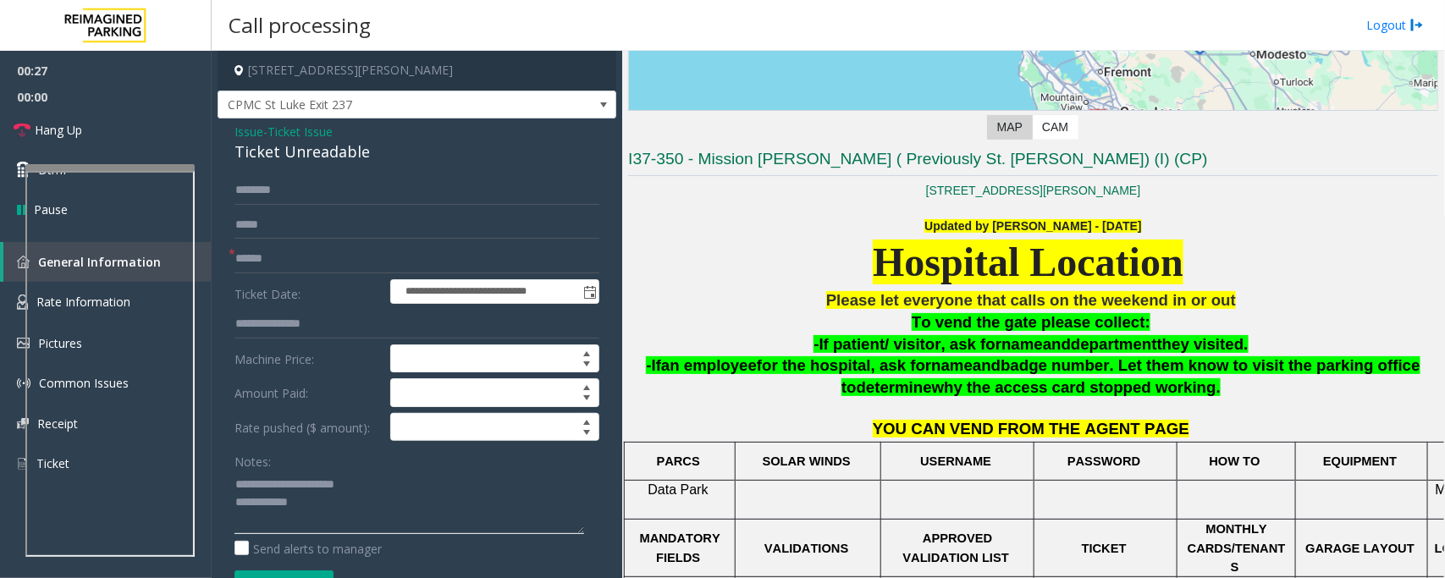
type textarea "**********"
click at [302, 193] on input "text" at bounding box center [417, 190] width 365 height 29
type input "*"
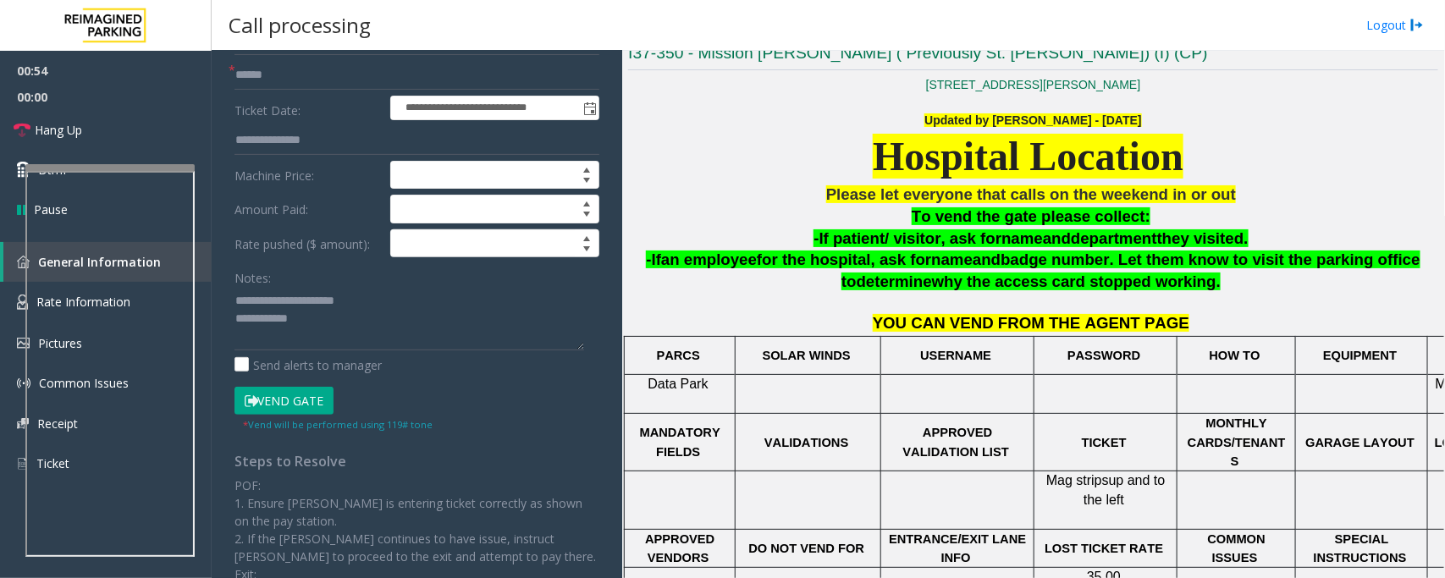
scroll to position [212, 0]
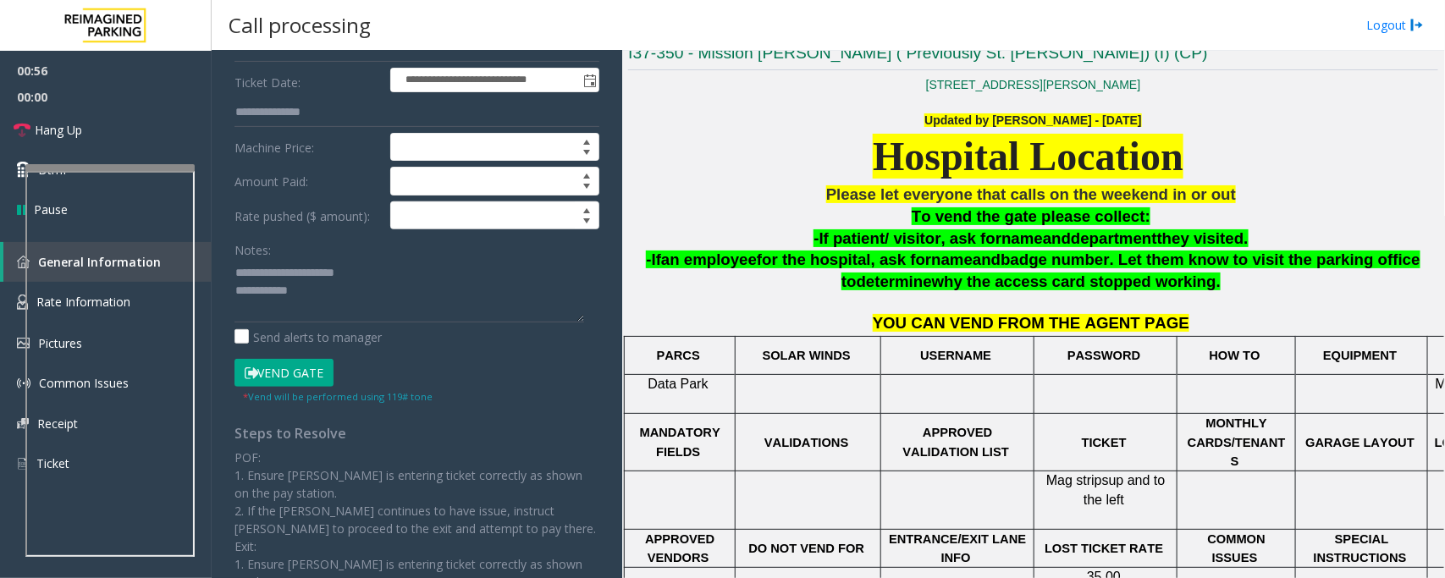
type input "*****"
drag, startPoint x: 235, startPoint y: 268, endPoint x: 381, endPoint y: 306, distance: 150.7
click at [235, 268] on textarea at bounding box center [410, 290] width 350 height 63
click at [289, 368] on button "Vend Gate" at bounding box center [284, 373] width 99 height 29
click at [335, 269] on textarea at bounding box center [410, 290] width 350 height 63
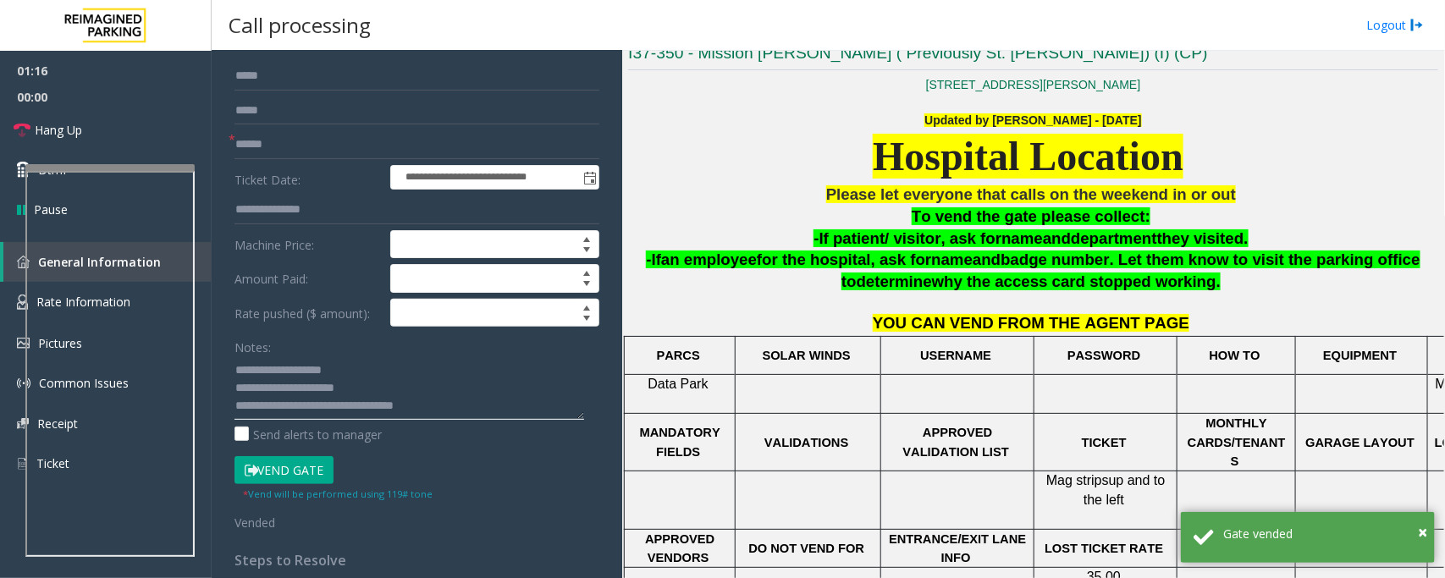
scroll to position [0, 0]
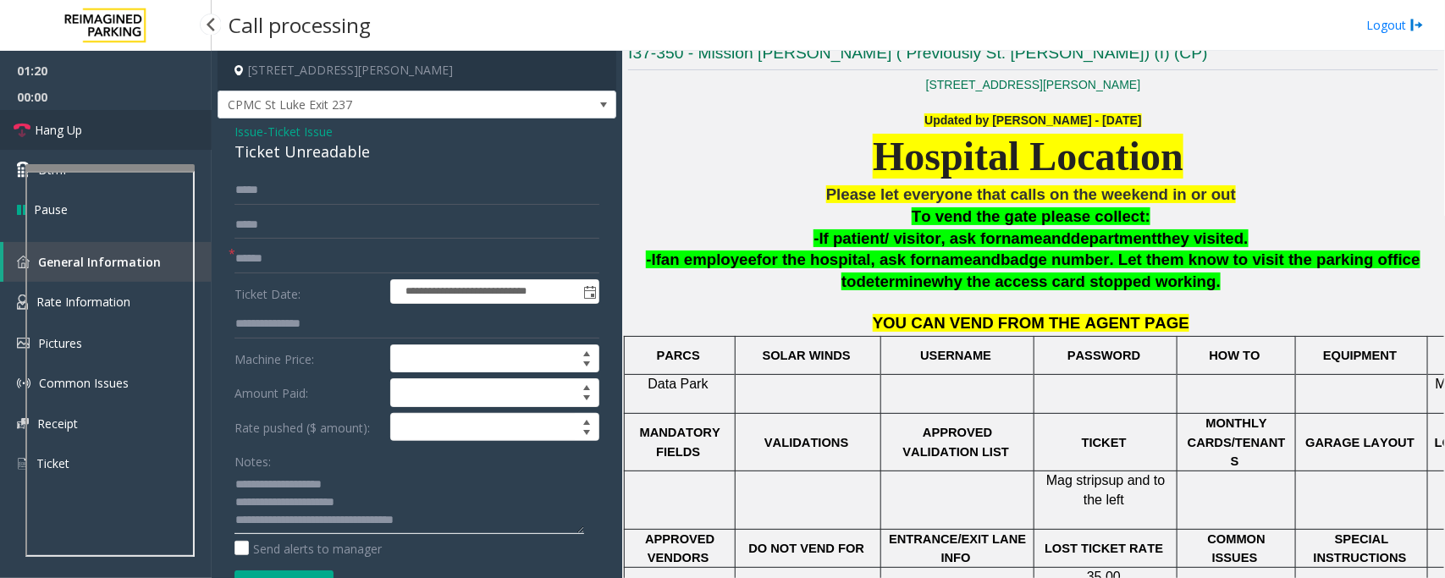
type textarea "**********"
click at [85, 131] on link "Hang Up" at bounding box center [106, 130] width 212 height 40
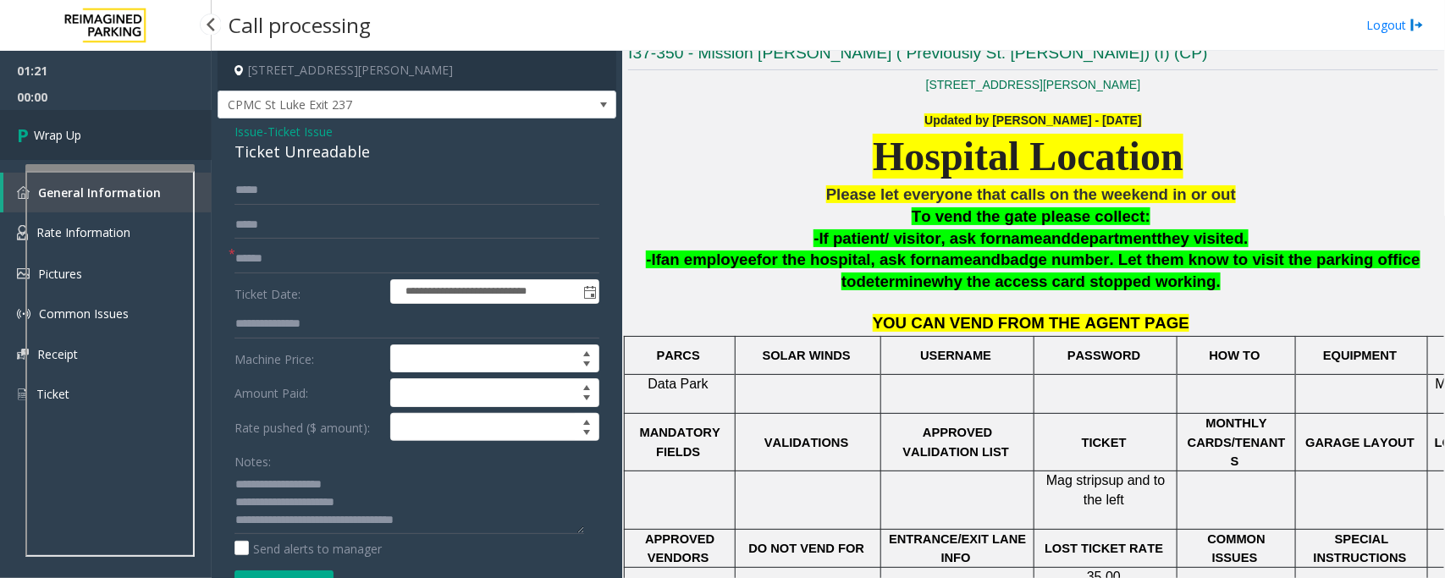
click at [85, 131] on link "Wrap Up" at bounding box center [106, 135] width 212 height 50
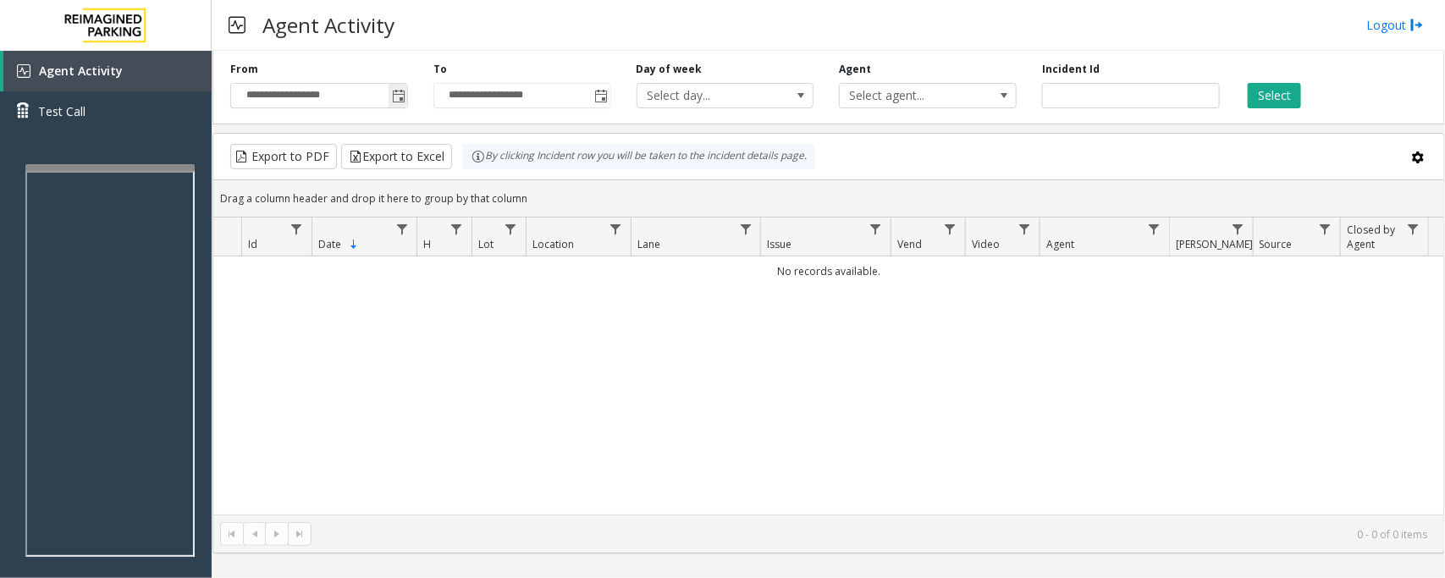
click at [395, 96] on span "Toggle popup" at bounding box center [399, 97] width 14 height 14
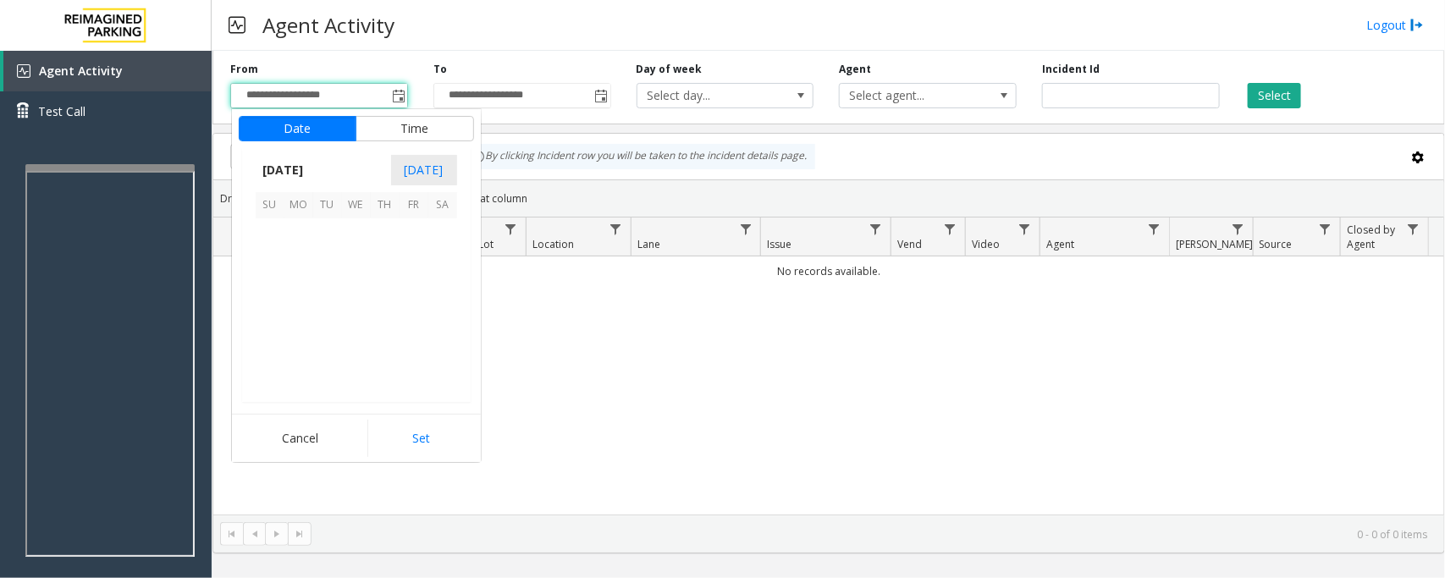
scroll to position [303731, 0]
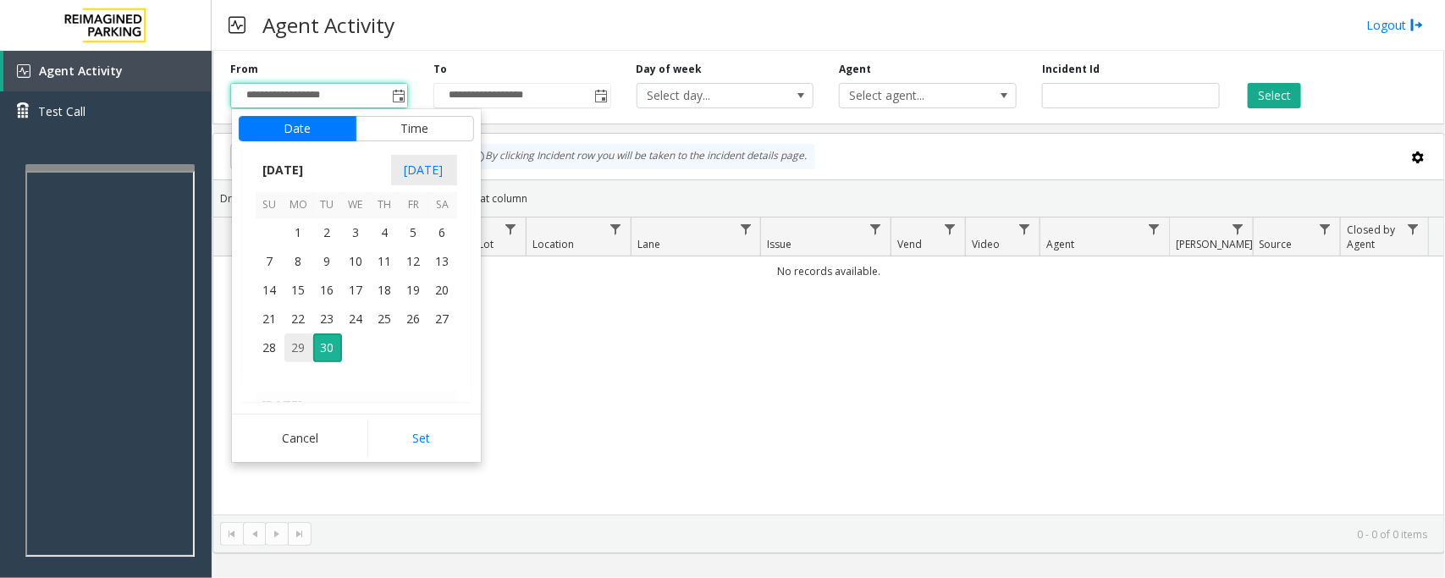
click at [294, 345] on span "29" at bounding box center [298, 348] width 29 height 29
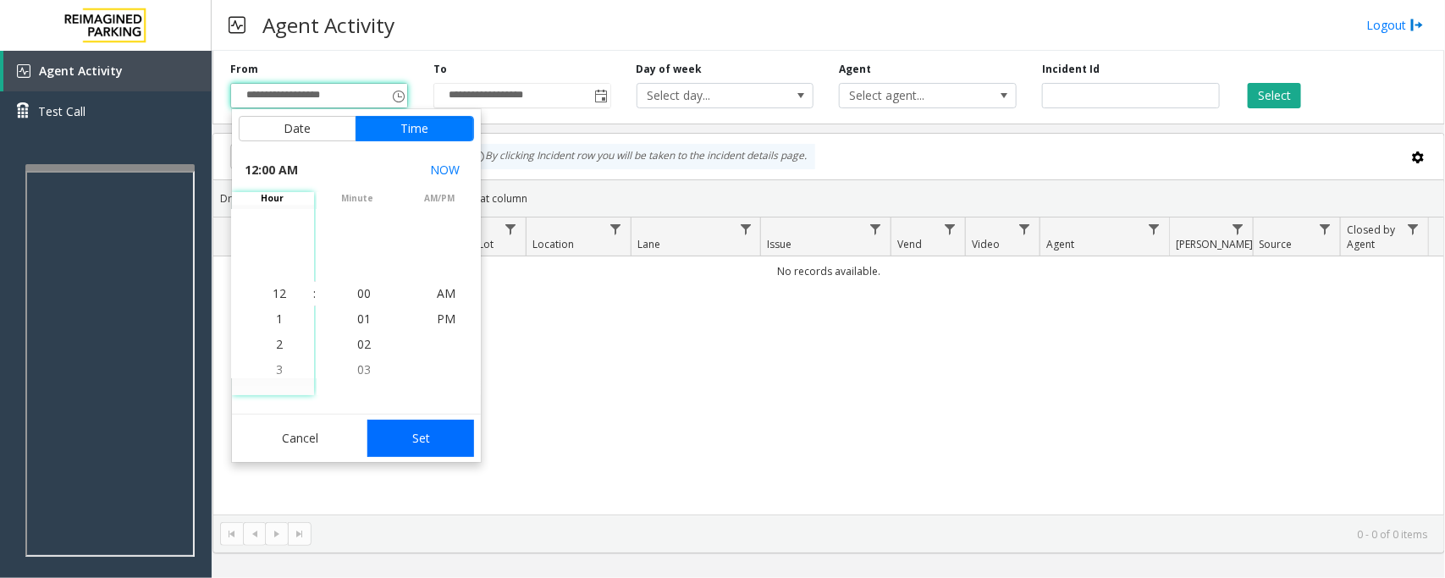
click at [421, 434] on button "Set" at bounding box center [420, 438] width 107 height 37
type input "**********"
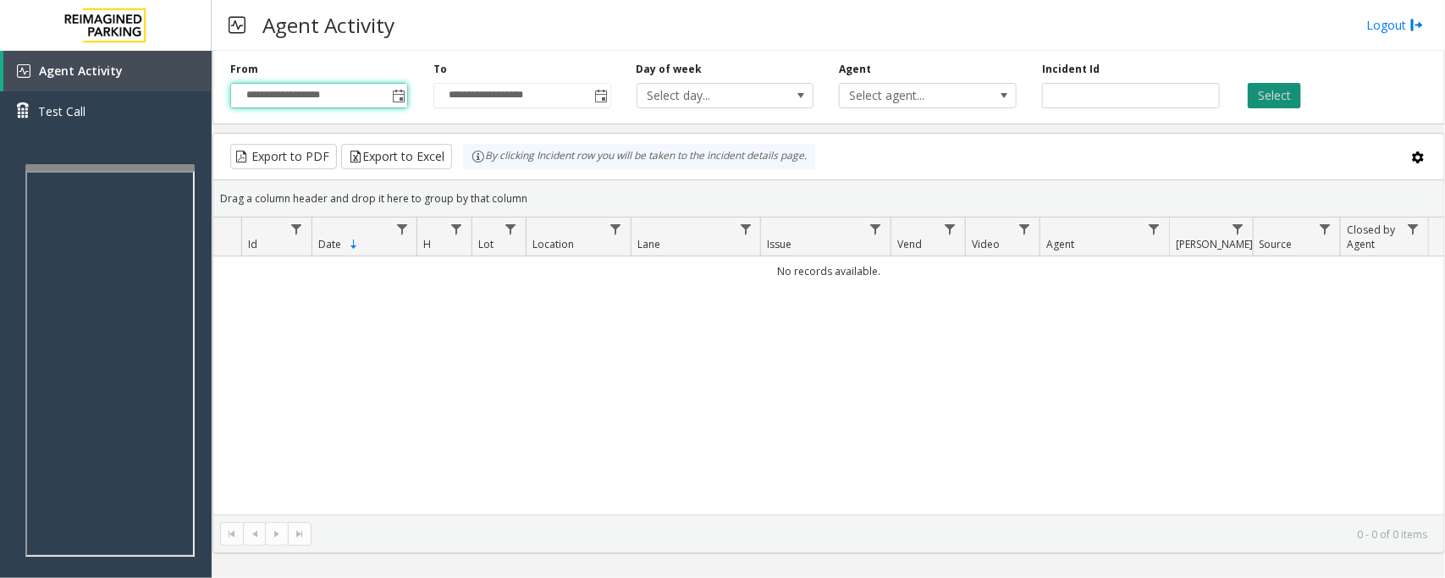
click at [1156, 102] on button "Select" at bounding box center [1274, 95] width 53 height 25
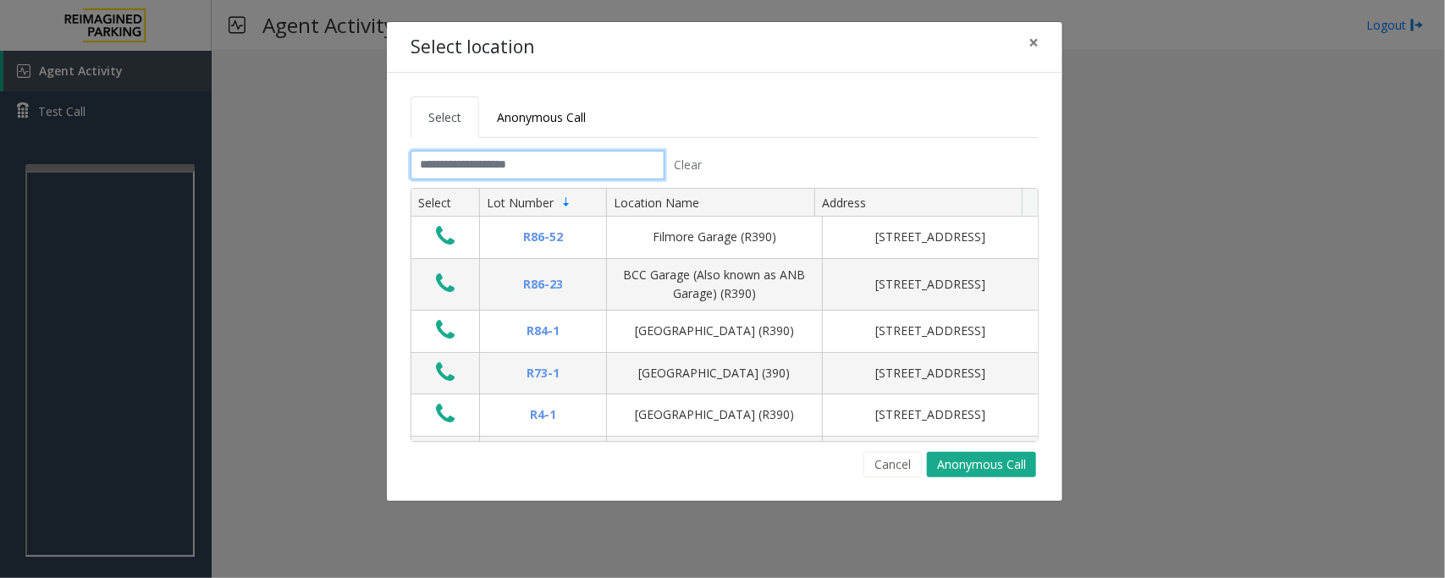
click at [470, 176] on input "text" at bounding box center [538, 165] width 254 height 29
click at [495, 168] on input "text" at bounding box center [538, 165] width 254 height 29
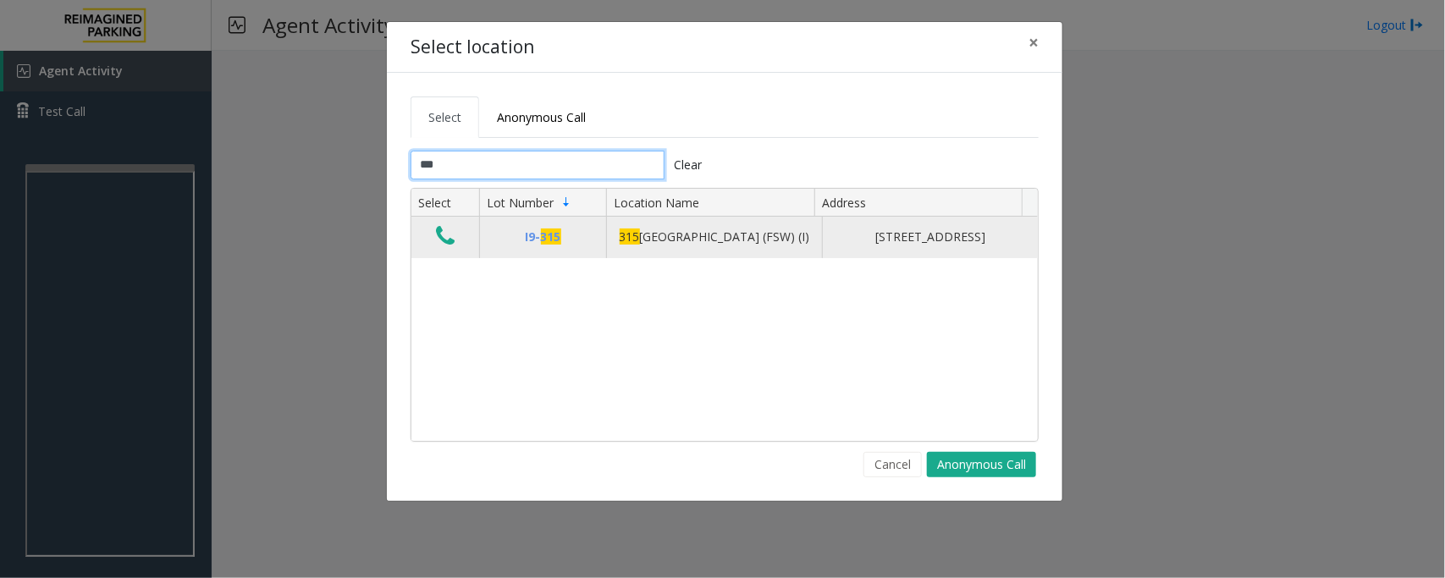
type input "***"
click at [447, 244] on icon "Data table" at bounding box center [445, 236] width 19 height 24
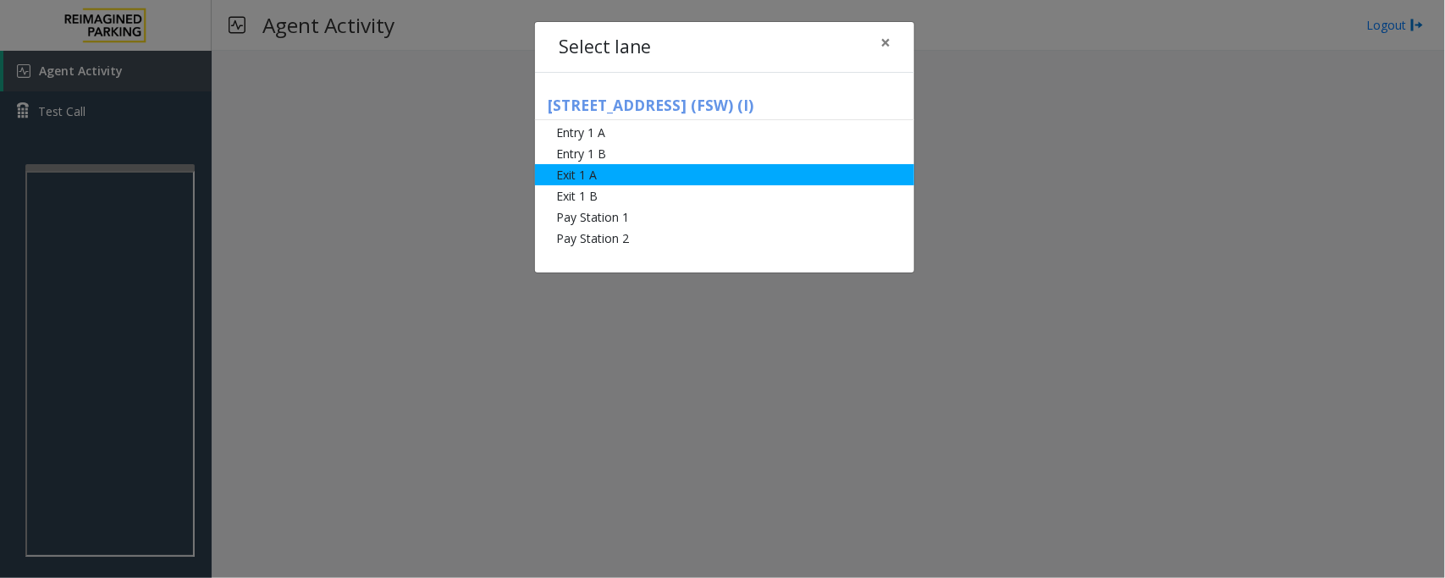
click at [616, 170] on li "Exit 1 A" at bounding box center [724, 174] width 379 height 21
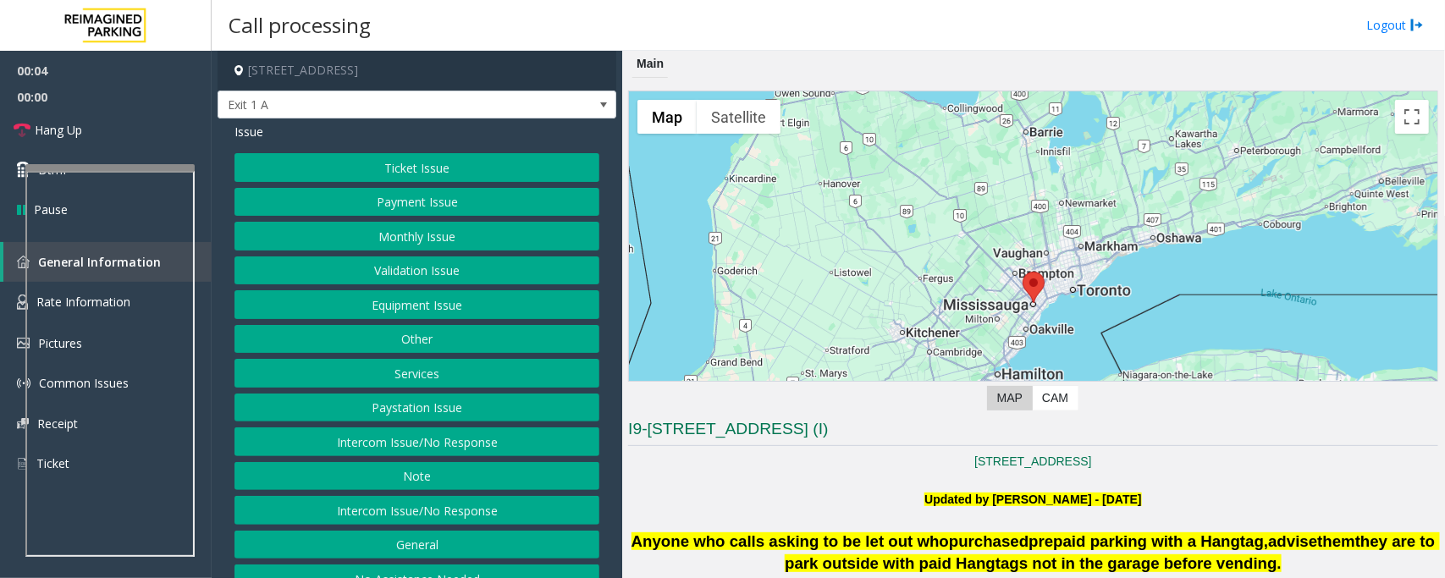
click at [508, 174] on button "Ticket Issue" at bounding box center [417, 167] width 365 height 29
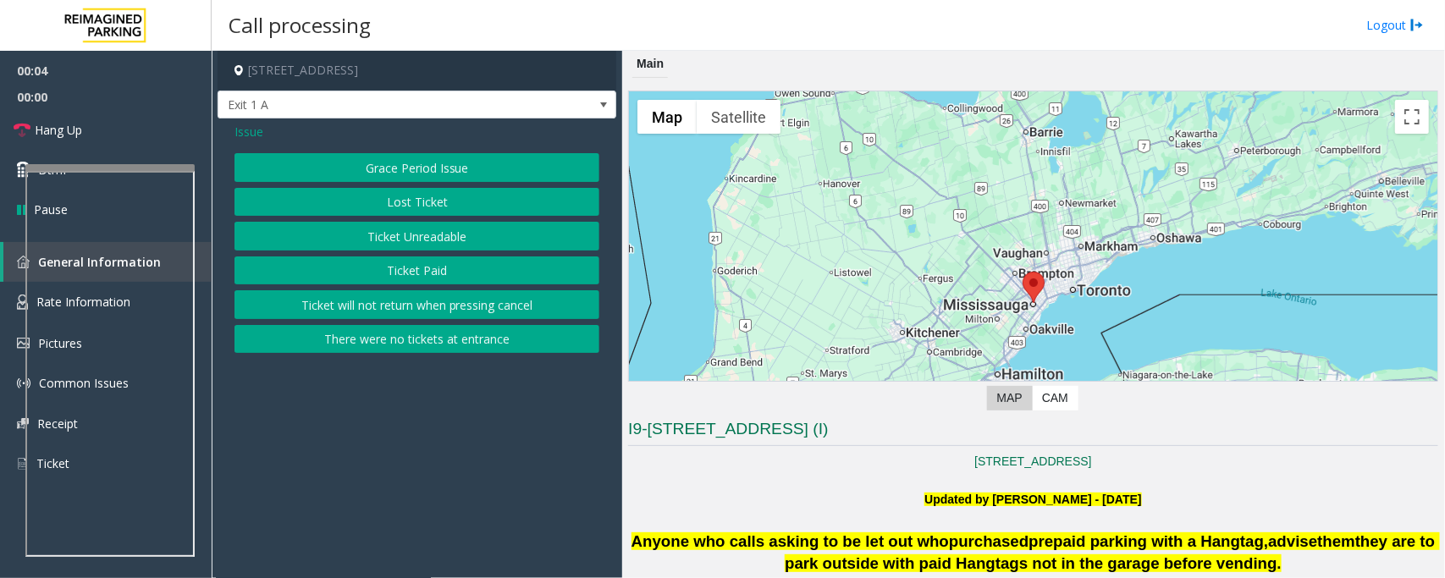
click at [377, 241] on button "Ticket Unreadable" at bounding box center [417, 236] width 365 height 29
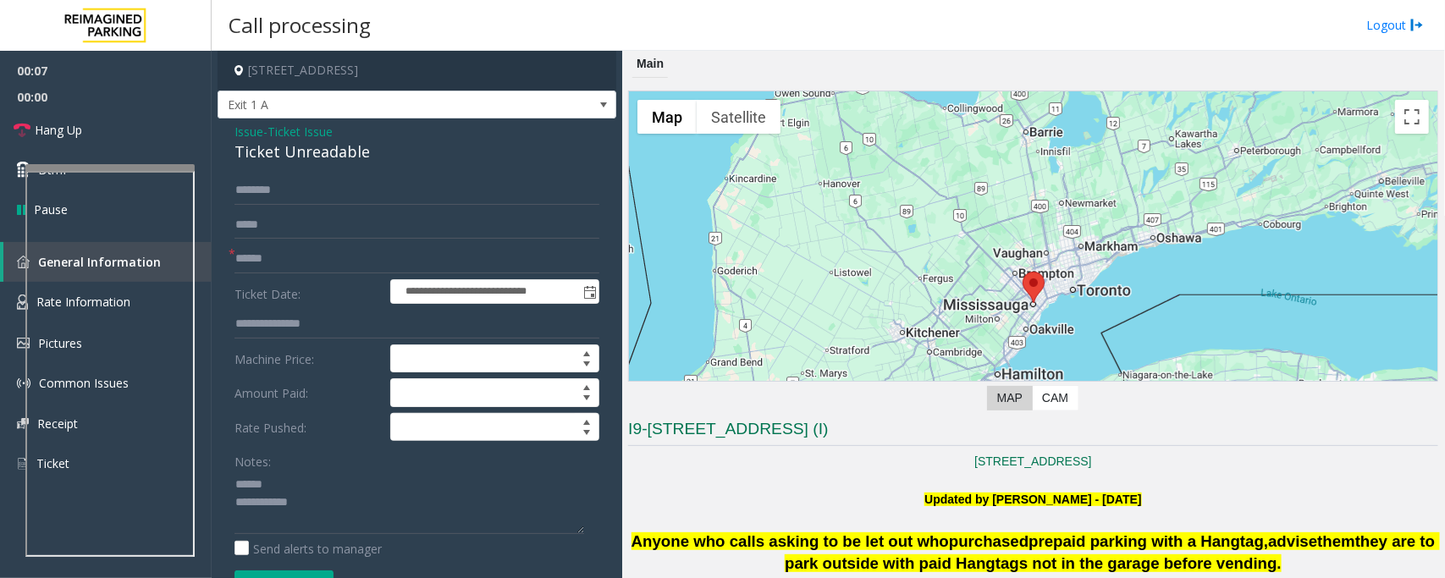
click at [261, 149] on div "Ticket Unreadable" at bounding box center [417, 152] width 365 height 23
click at [268, 462] on textarea at bounding box center [410, 502] width 350 height 63
click at [263, 462] on textarea at bounding box center [410, 502] width 350 height 63
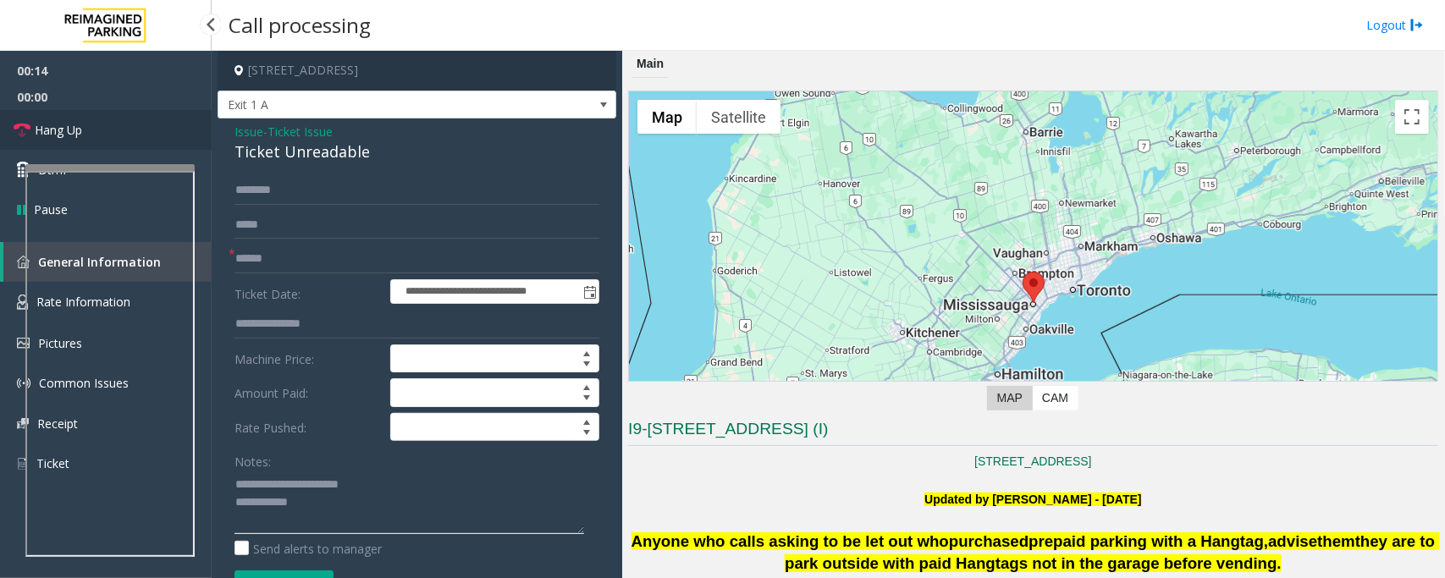
type textarea "**********"
drag, startPoint x: 117, startPoint y: 129, endPoint x: 261, endPoint y: 273, distance: 203.6
click at [119, 129] on link "Hang Up" at bounding box center [106, 130] width 212 height 40
click at [279, 267] on input "text" at bounding box center [417, 259] width 365 height 29
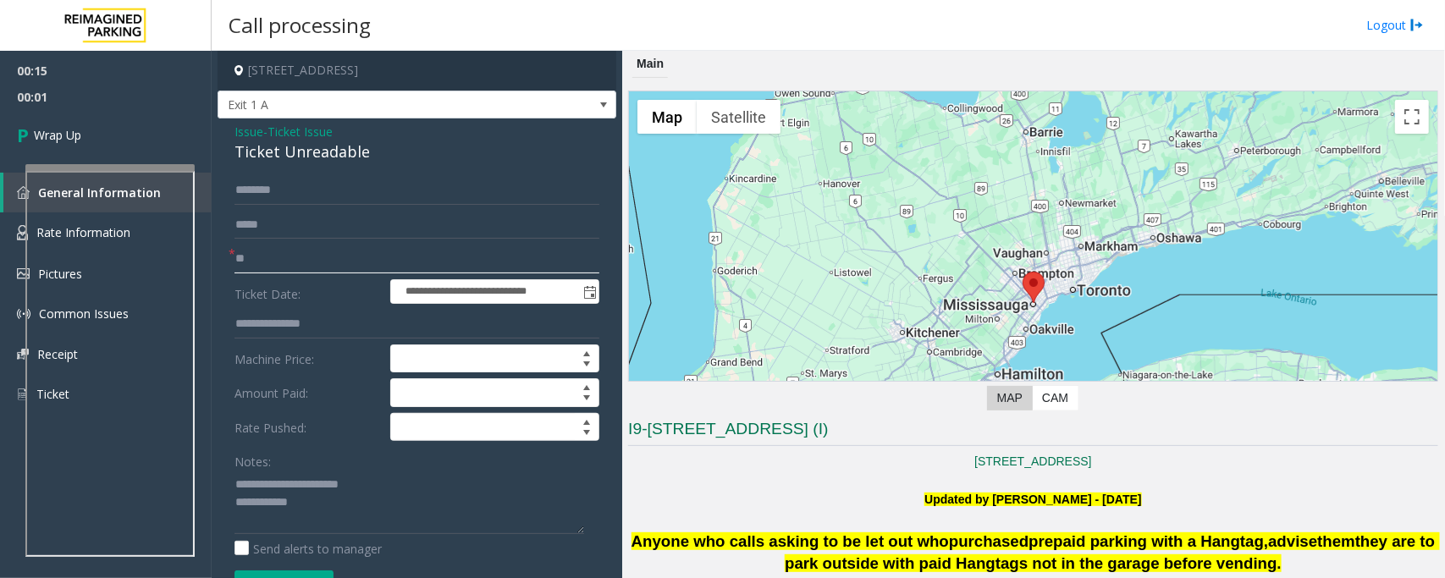
type input "**"
type textarea "**********"
click at [72, 138] on span "Wrap Up" at bounding box center [57, 135] width 47 height 18
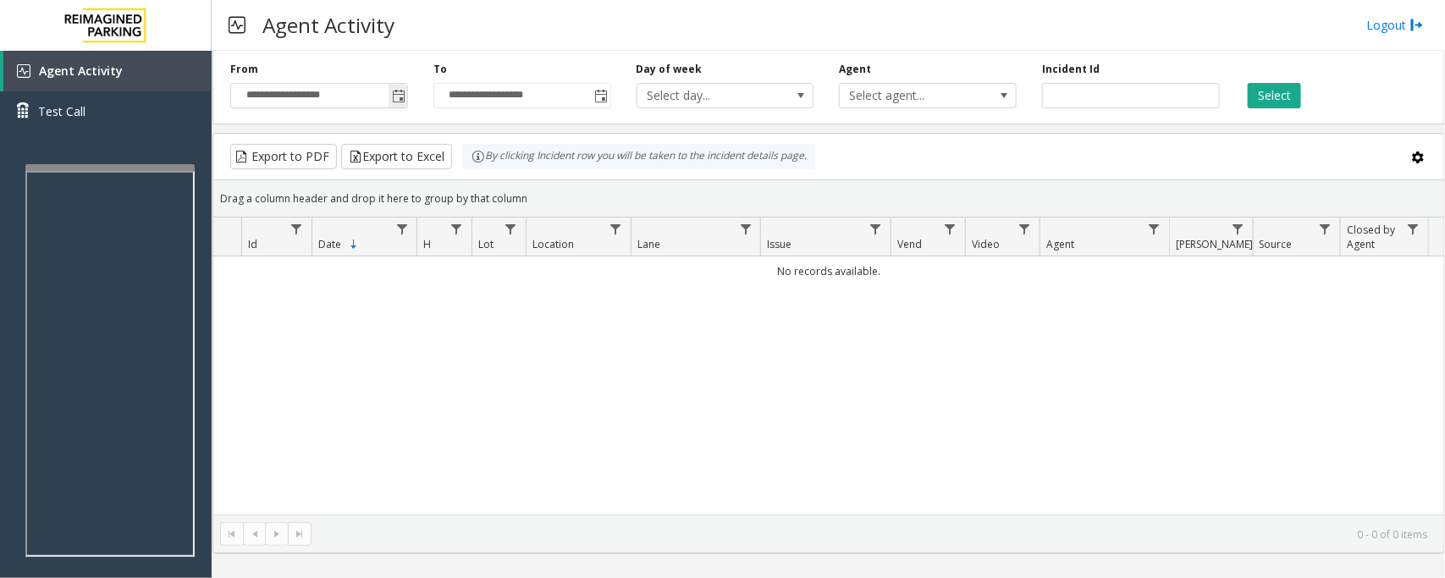
click at [400, 97] on span "Toggle popup" at bounding box center [399, 97] width 14 height 14
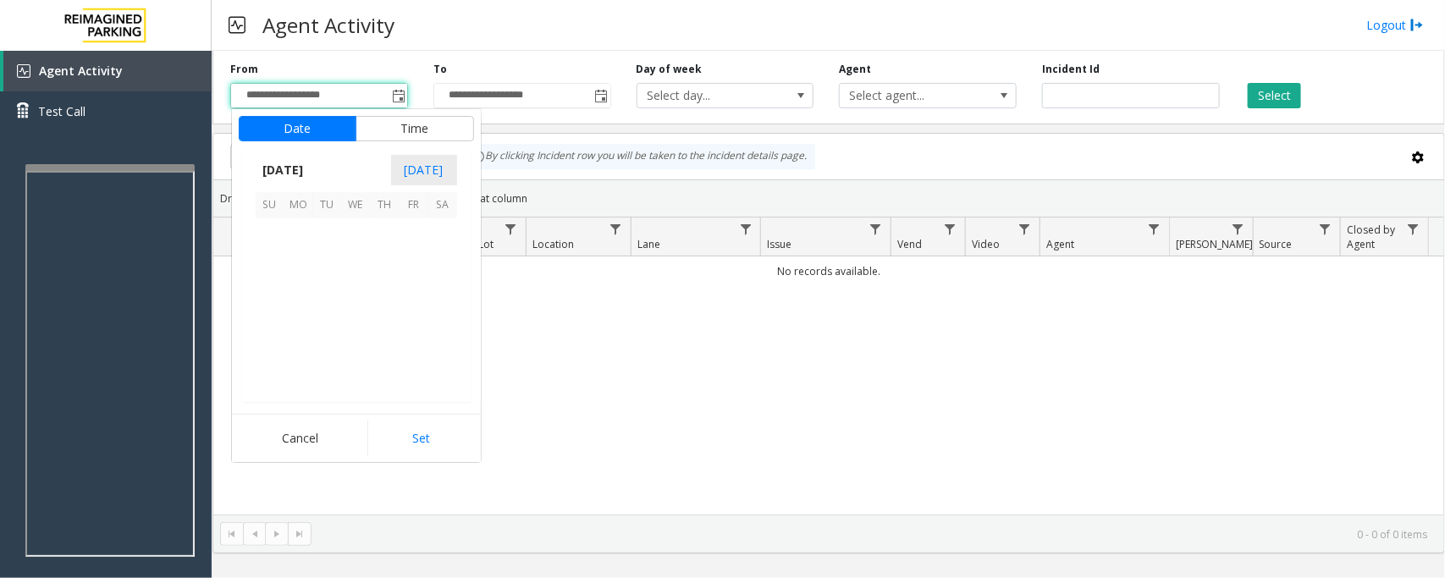
scroll to position [303731, 0]
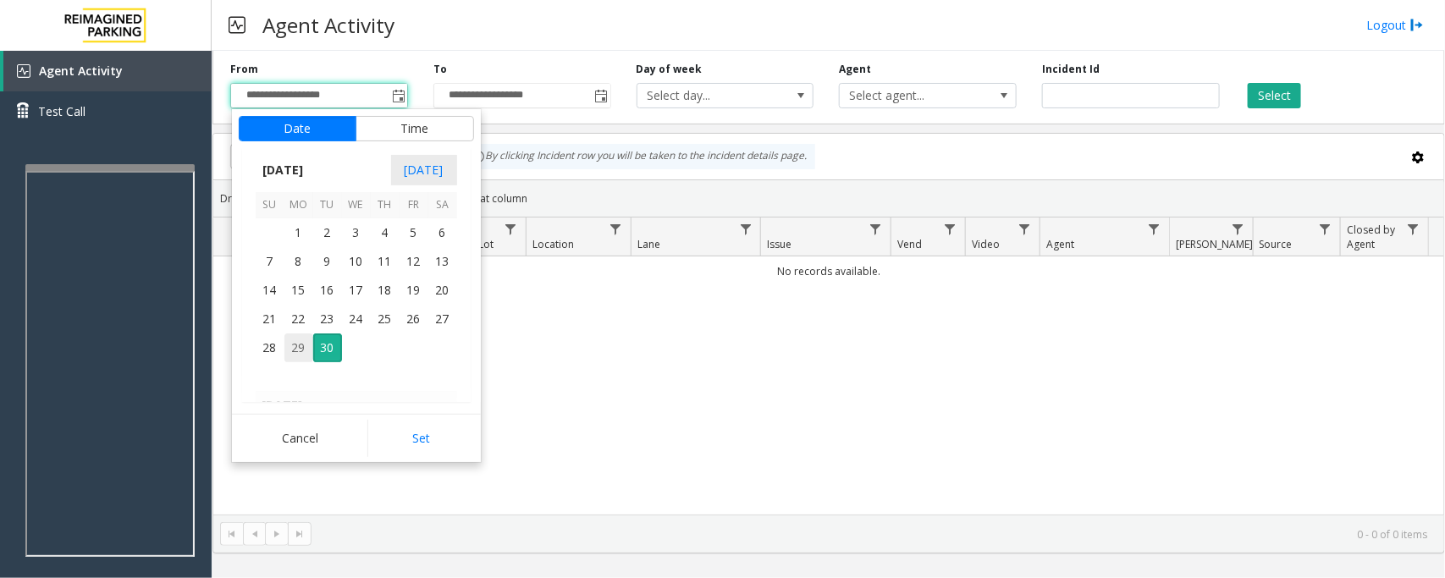
click at [301, 345] on span "29" at bounding box center [298, 348] width 29 height 29
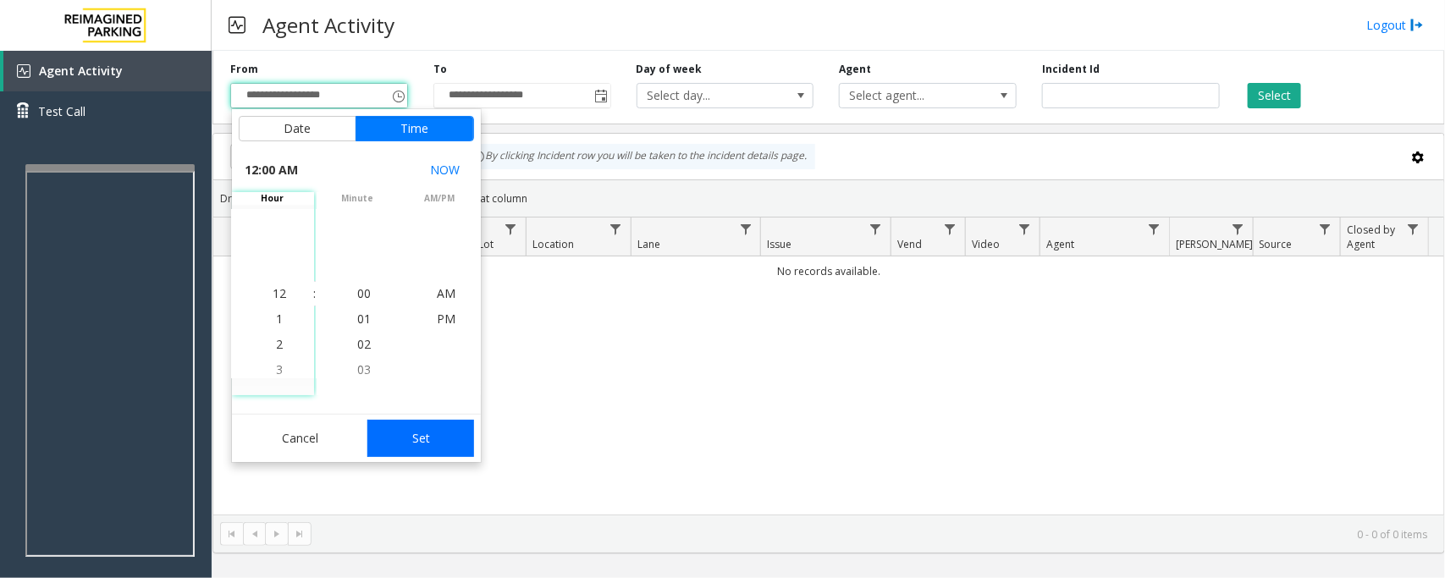
click at [416, 433] on button "Set" at bounding box center [420, 438] width 107 height 37
type input "**********"
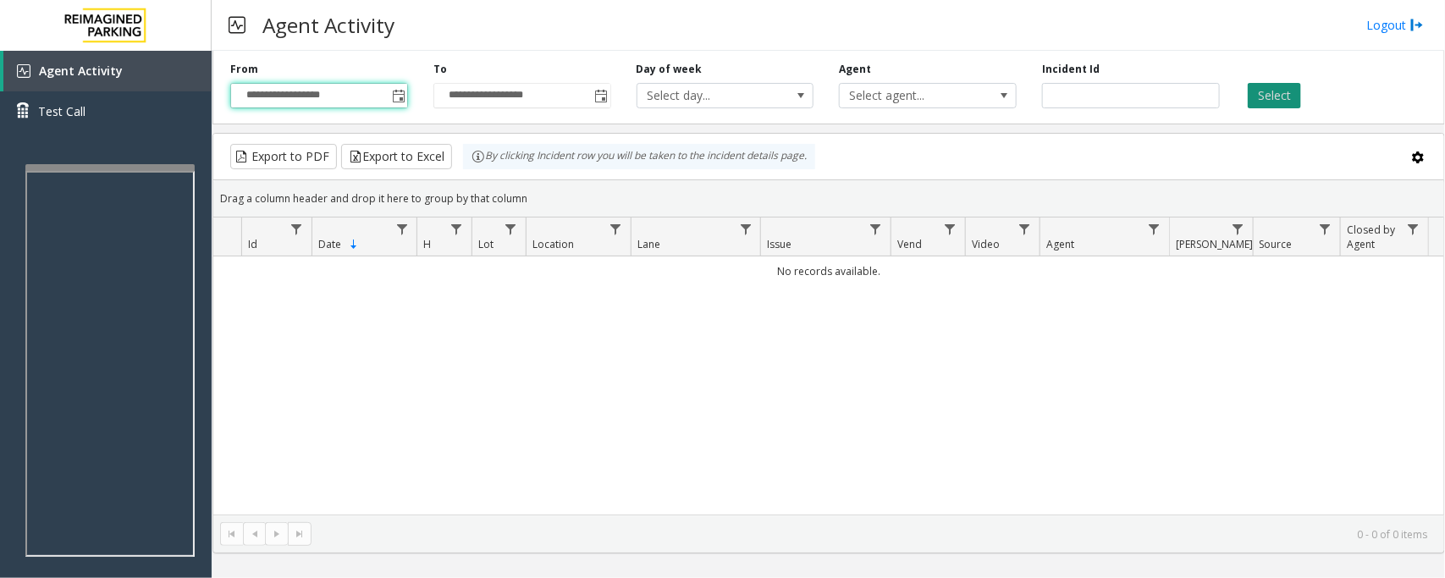
click at [1156, 97] on button "Select" at bounding box center [1274, 95] width 53 height 25
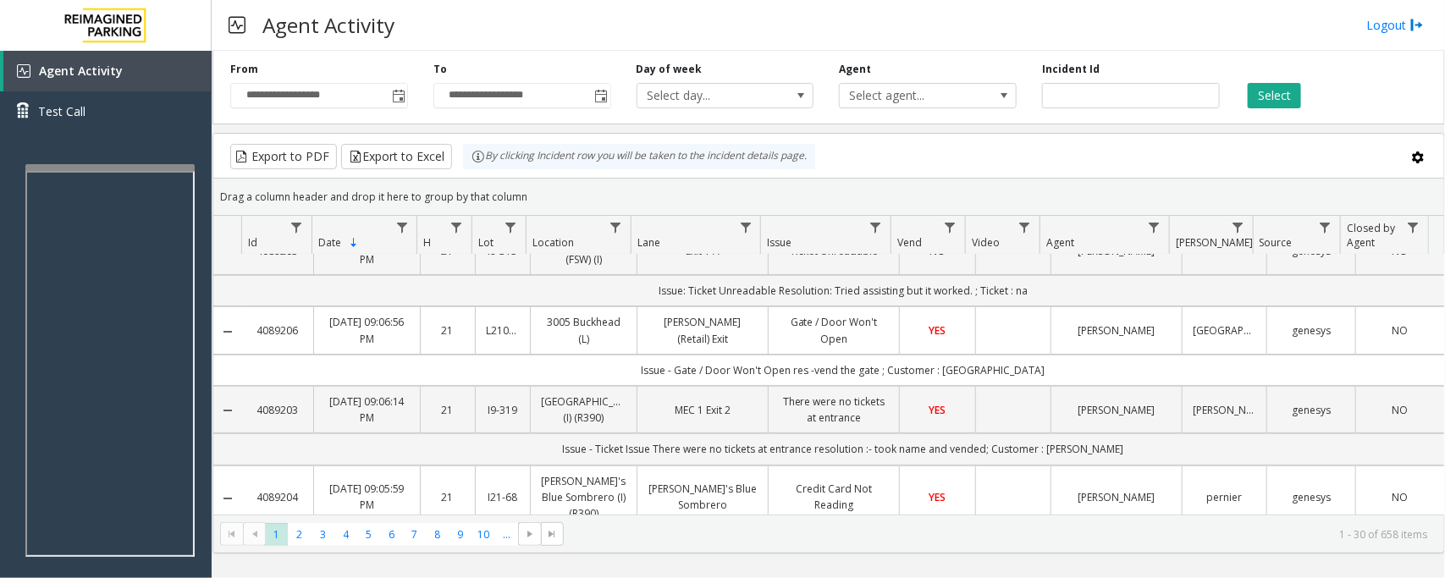
scroll to position [0, 0]
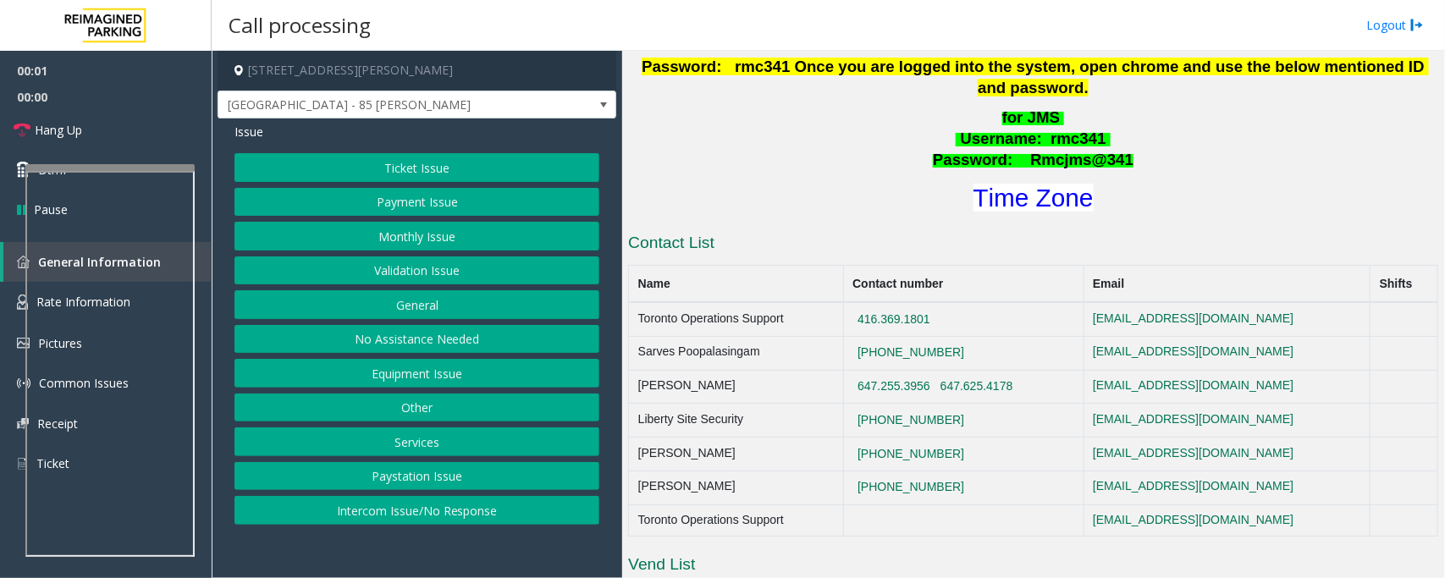
scroll to position [847, 0]
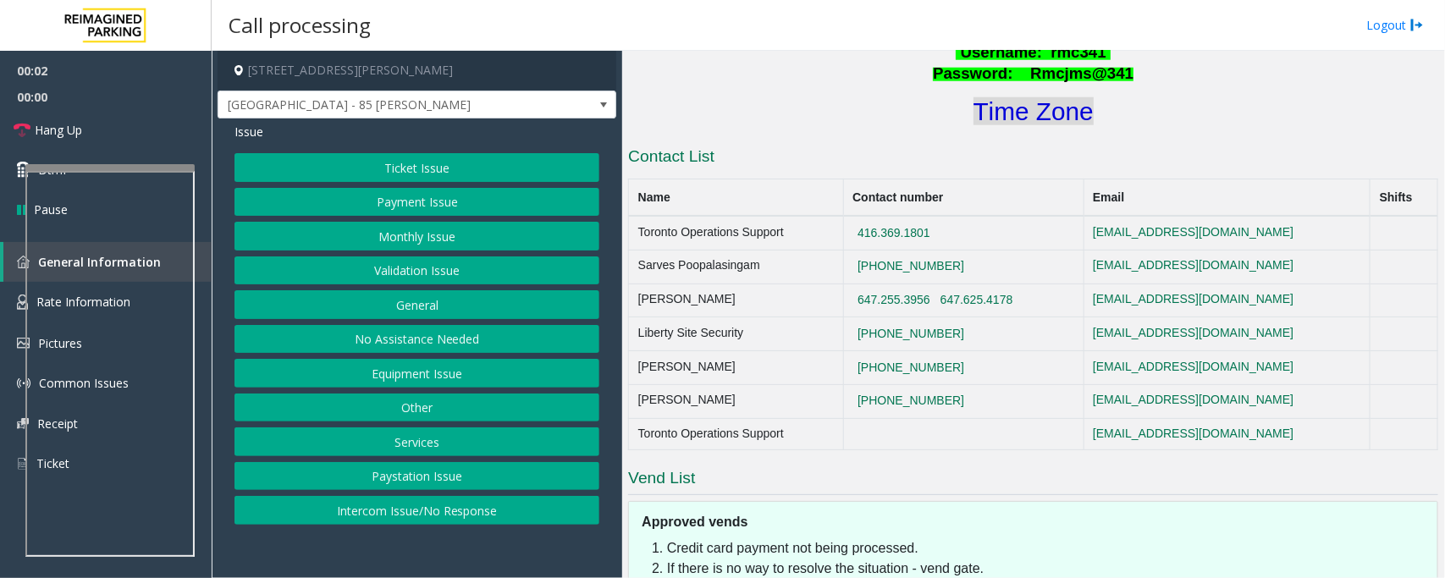
click at [1052, 100] on font "Time Zone" at bounding box center [1034, 111] width 120 height 28
click at [406, 267] on button "Validation Issue" at bounding box center [417, 271] width 365 height 29
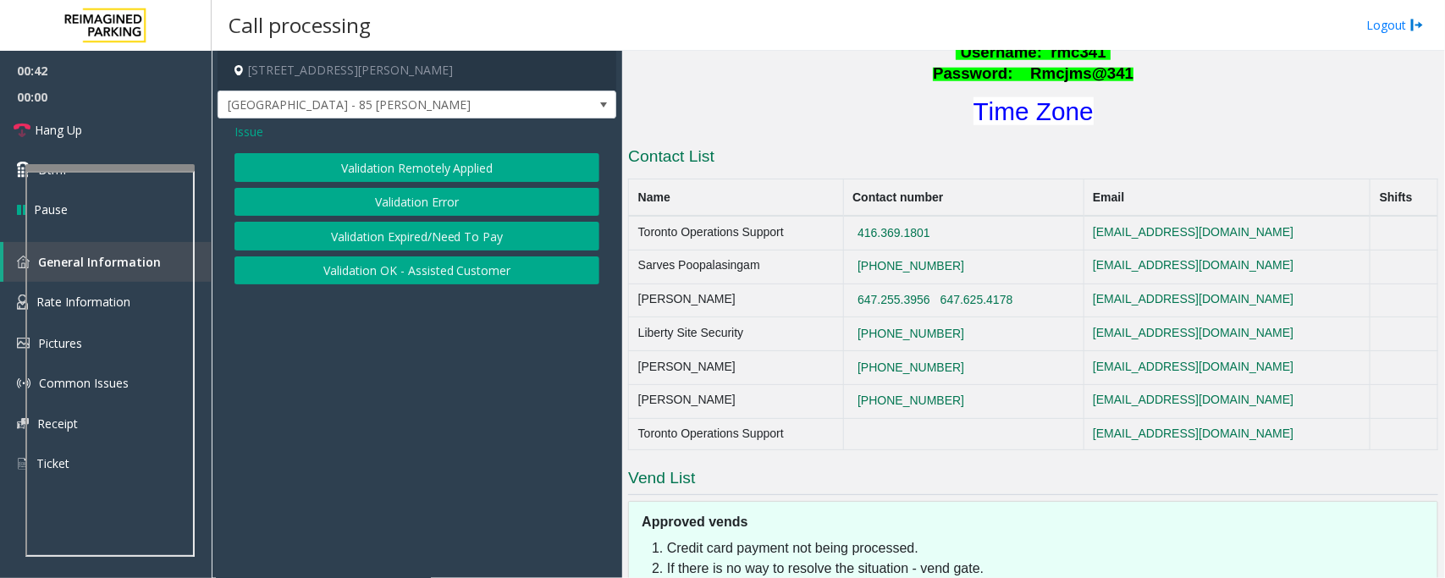
click at [428, 199] on button "Validation Error" at bounding box center [417, 202] width 365 height 29
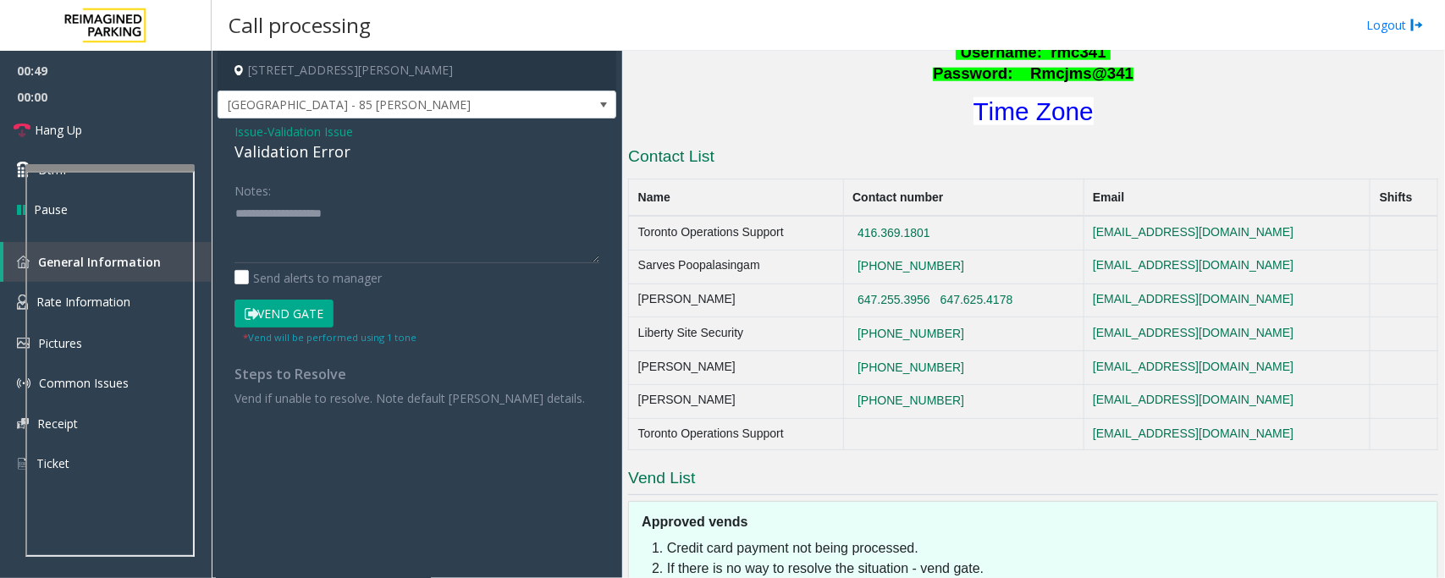
click at [282, 318] on button "Vend Gate" at bounding box center [284, 314] width 99 height 29
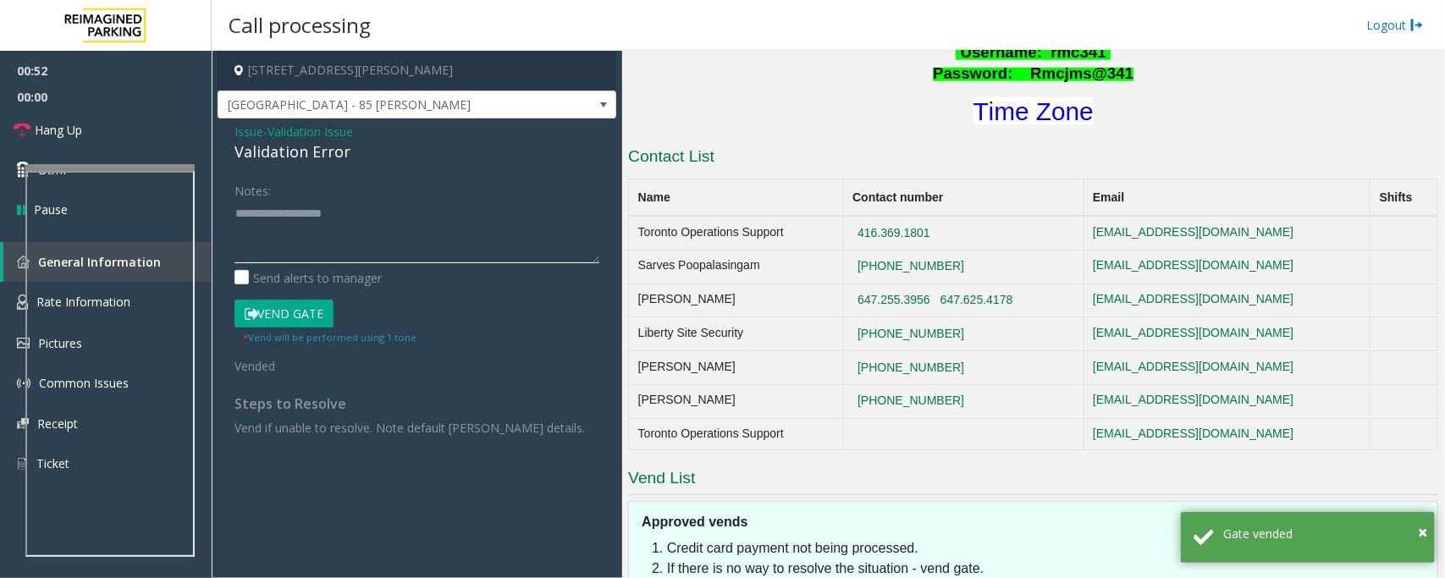
click at [284, 223] on textarea at bounding box center [417, 231] width 365 height 63
paste textarea "**********"
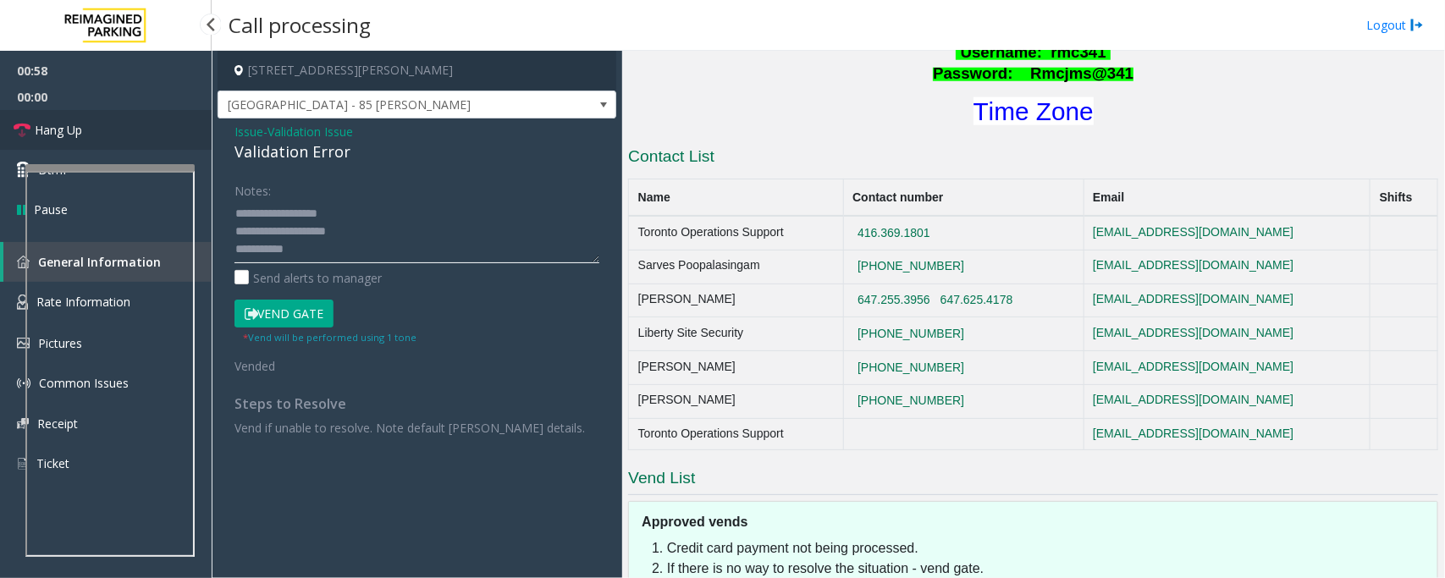
type textarea "**********"
click at [111, 130] on link "Hang Up" at bounding box center [106, 130] width 212 height 40
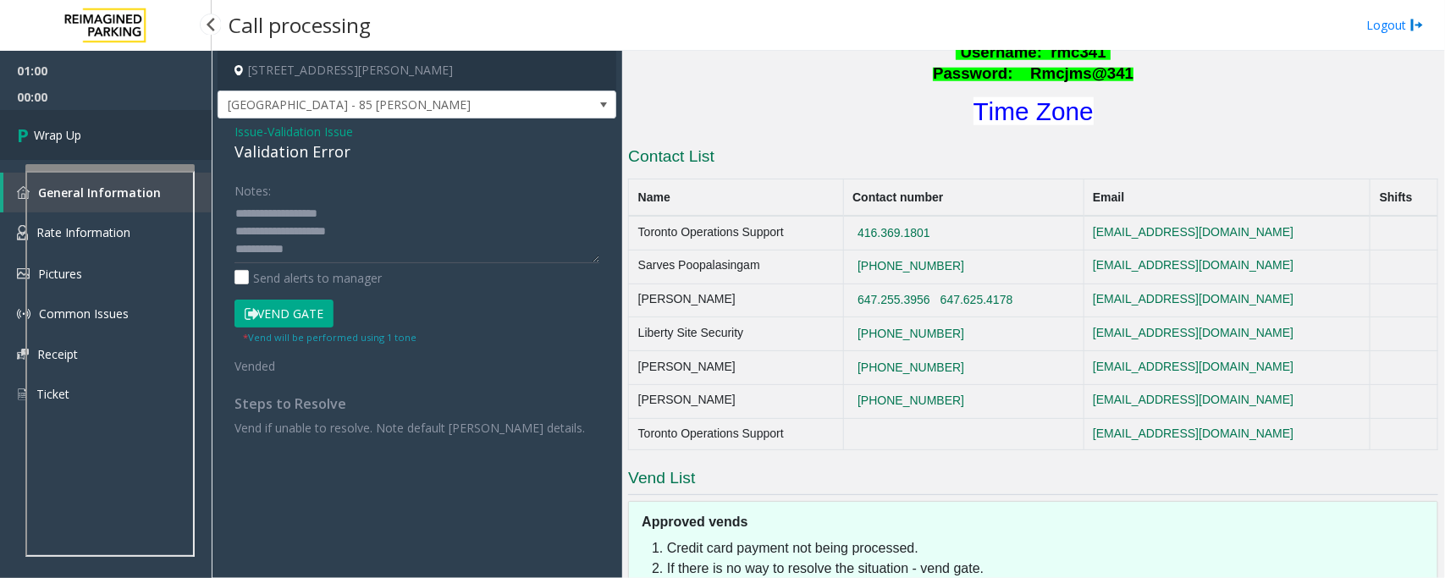
click at [111, 130] on link "Wrap Up" at bounding box center [106, 135] width 212 height 50
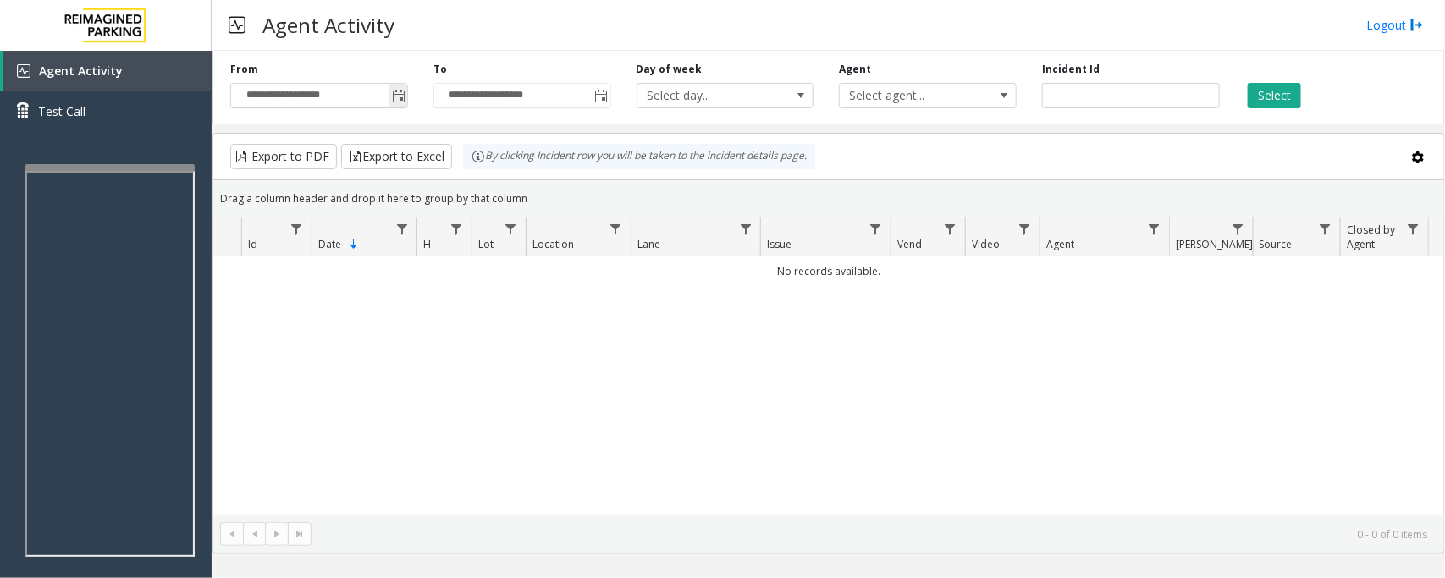
click at [400, 91] on span "Toggle popup" at bounding box center [399, 97] width 14 height 14
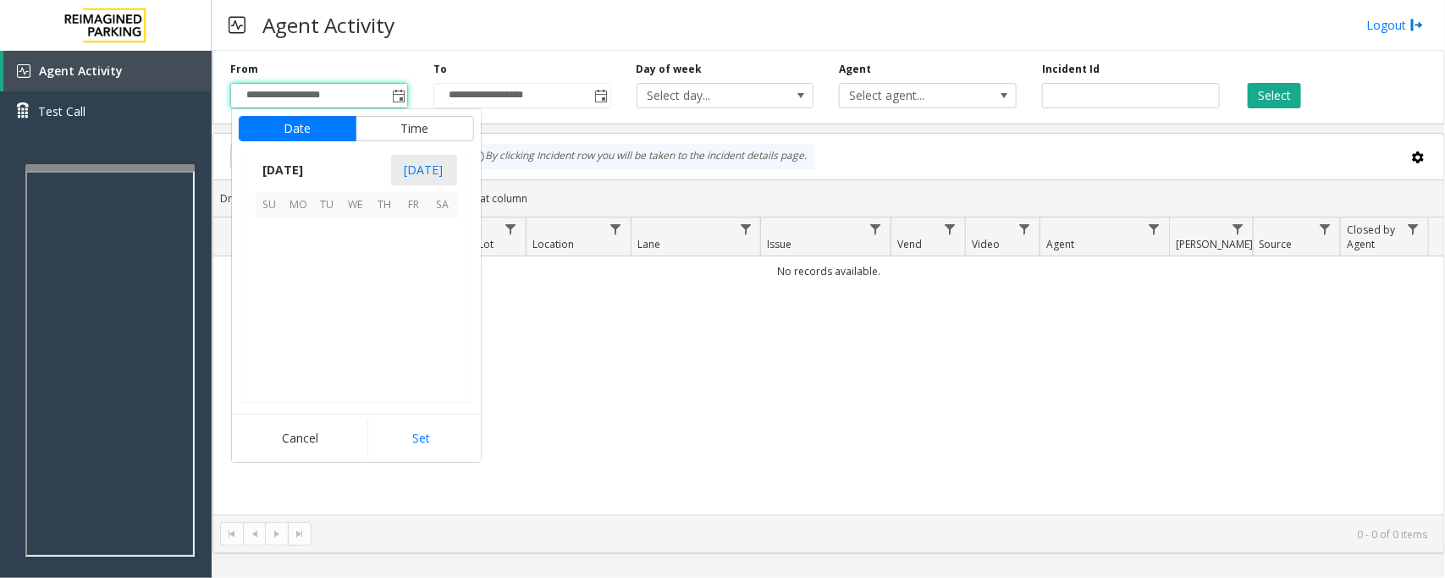
scroll to position [303731, 0]
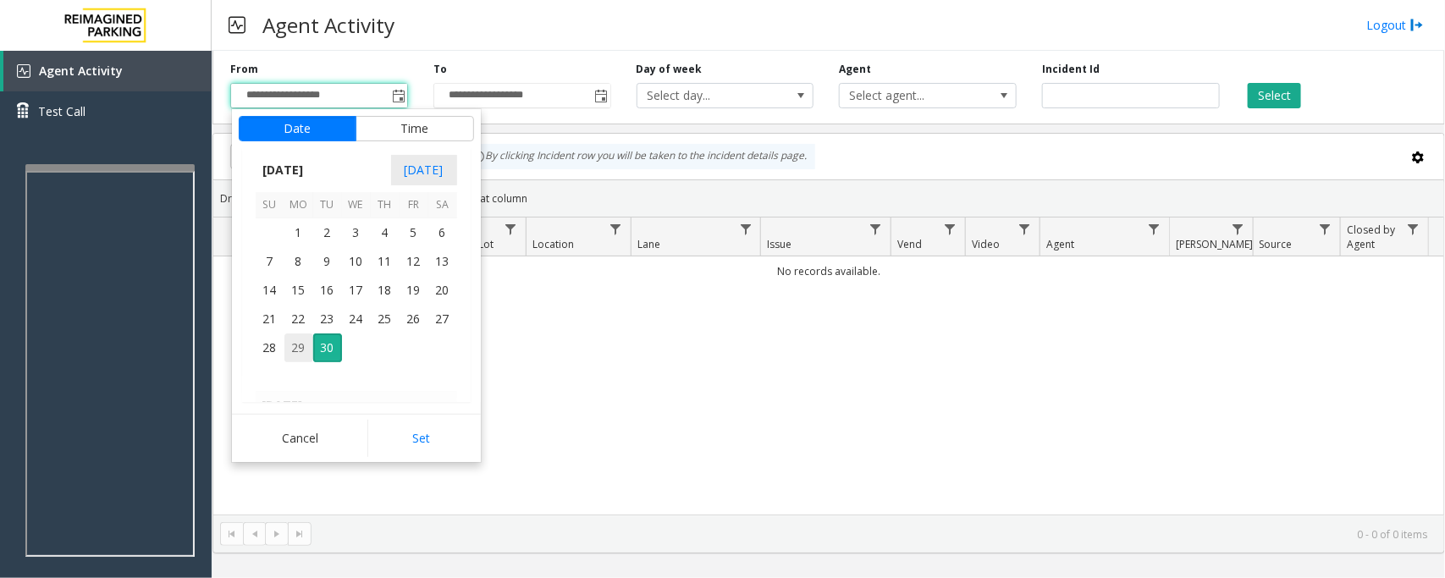
click at [294, 350] on span "29" at bounding box center [298, 348] width 29 height 29
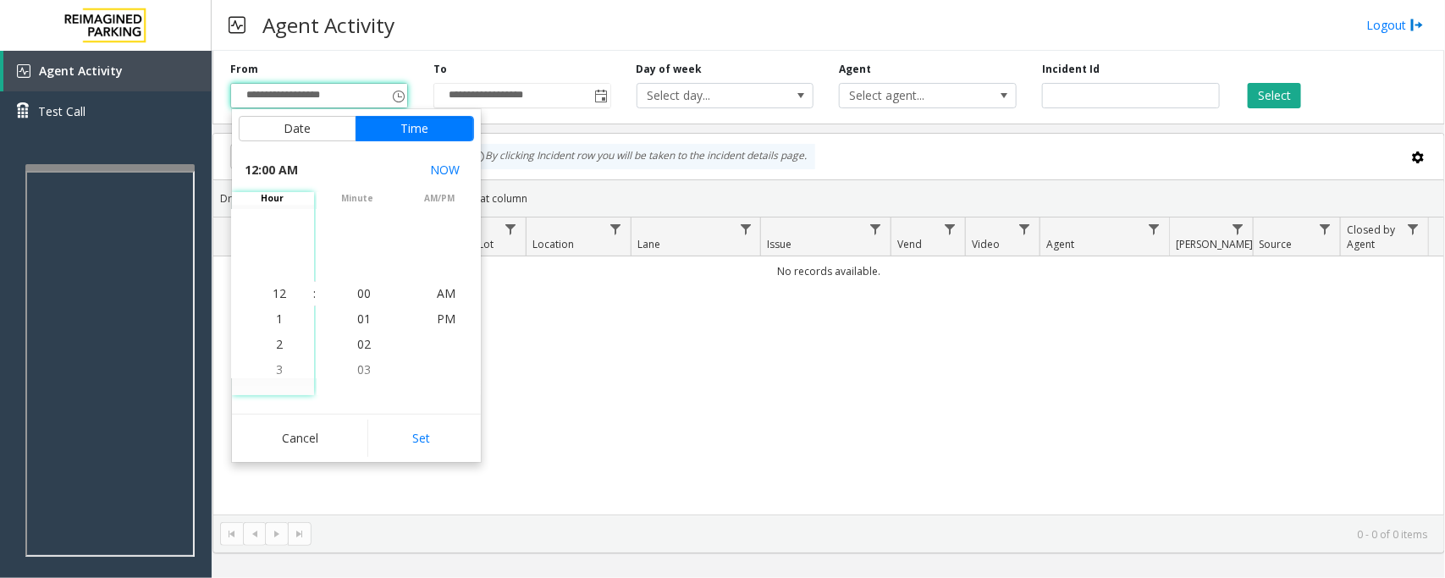
click at [415, 444] on button "Set" at bounding box center [420, 438] width 107 height 37
type input "**********"
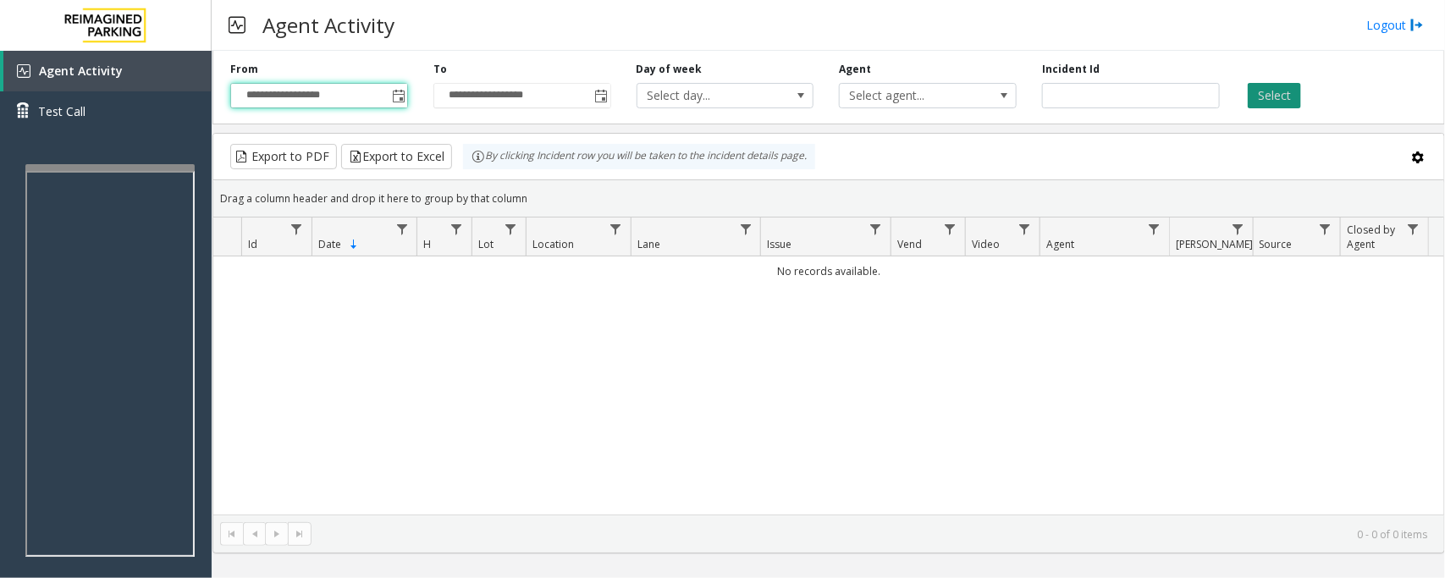
click at [1156, 102] on button "Select" at bounding box center [1274, 95] width 53 height 25
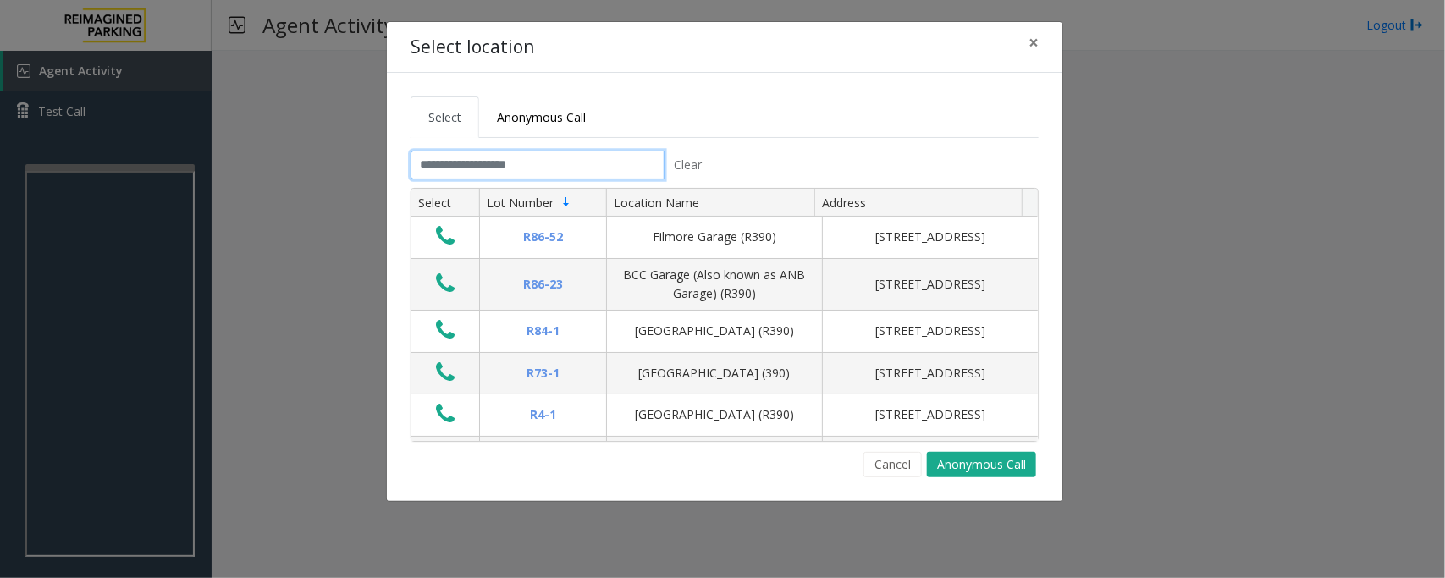
click at [522, 169] on input "text" at bounding box center [538, 165] width 254 height 29
click at [538, 165] on input "text" at bounding box center [538, 165] width 254 height 29
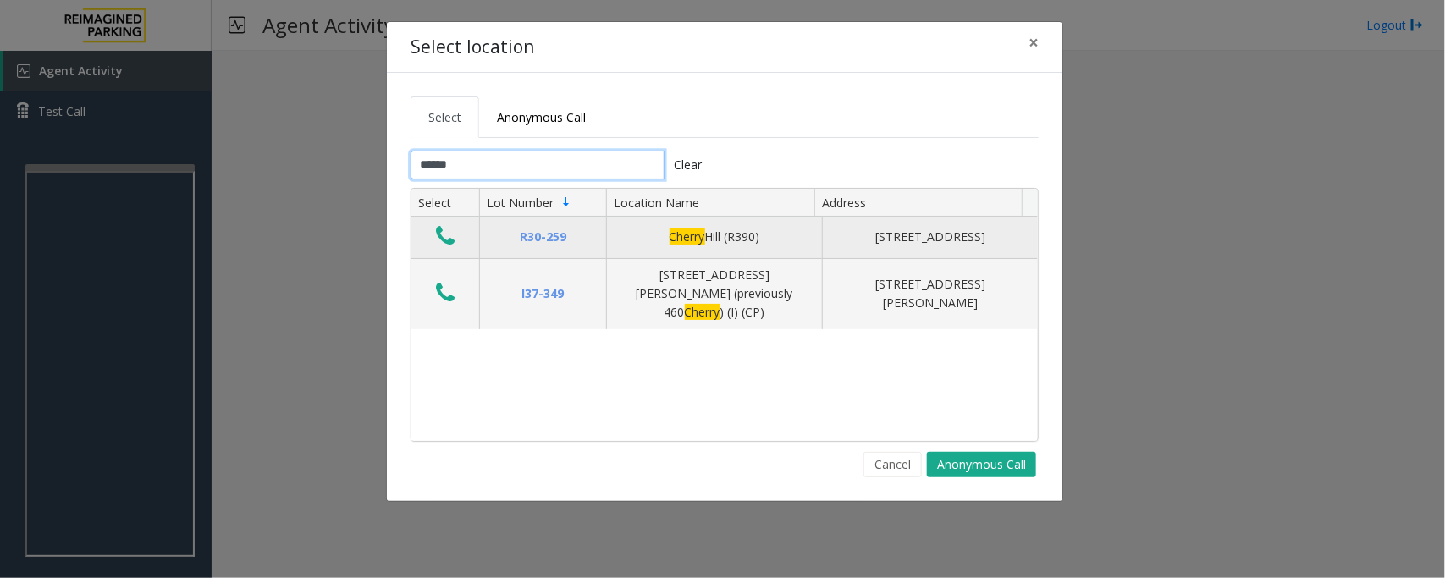
type input "******"
click at [456, 239] on button "Data table" at bounding box center [445, 237] width 29 height 27
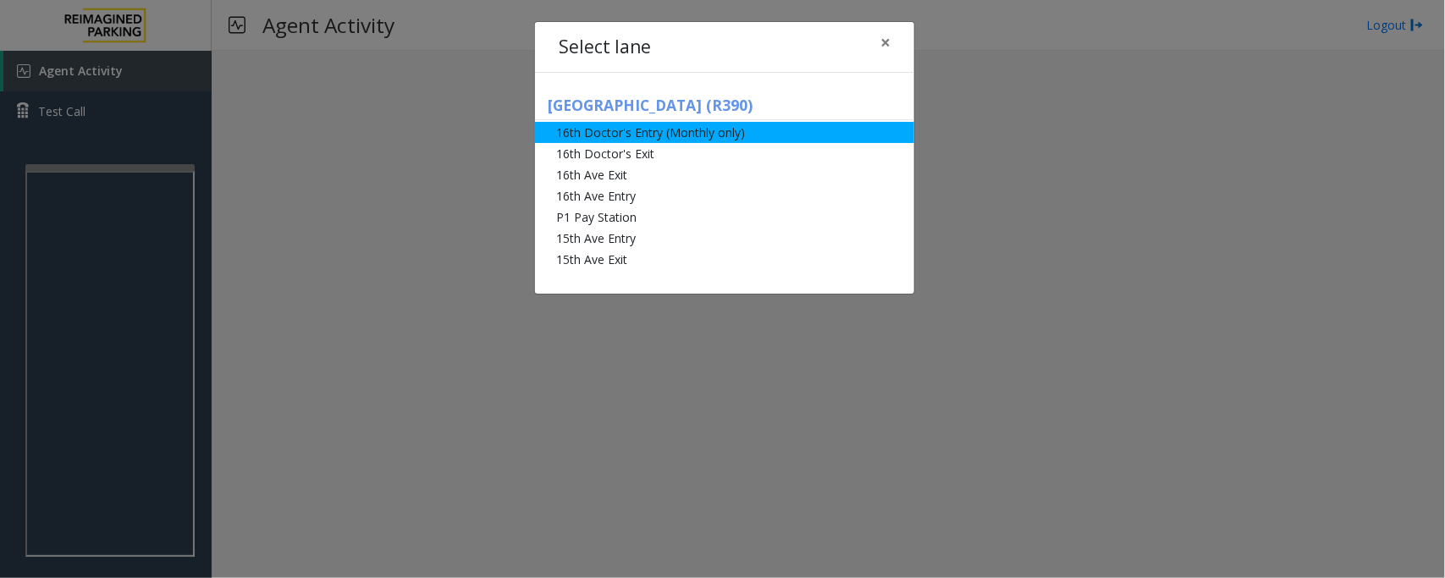
click at [653, 134] on li "16th Doctor's Entry (Monthly only)" at bounding box center [724, 132] width 379 height 21
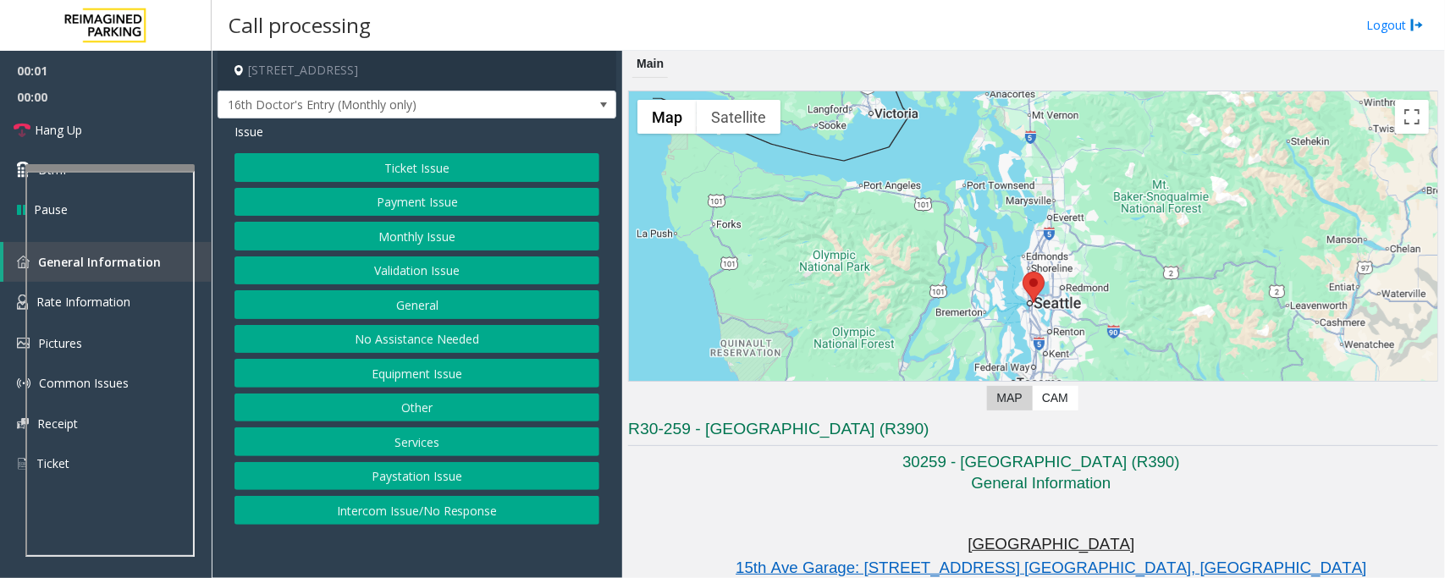
click at [434, 235] on button "Monthly Issue" at bounding box center [417, 236] width 365 height 29
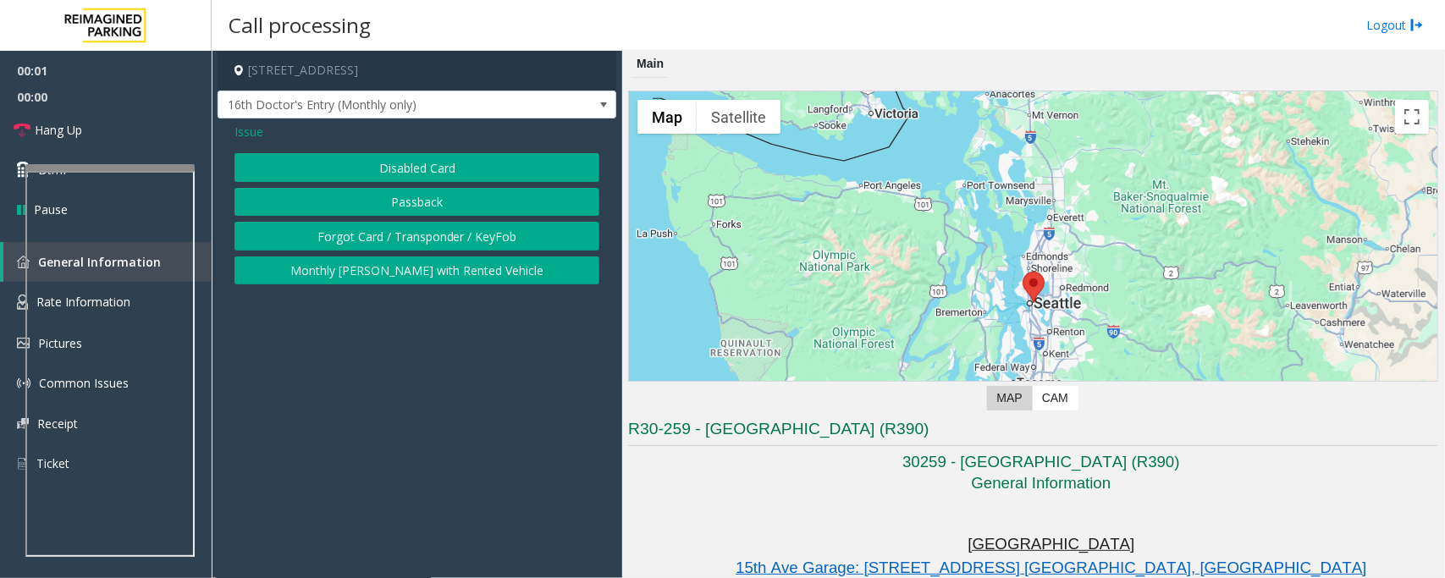
click at [388, 157] on button "Disabled Card" at bounding box center [417, 167] width 365 height 29
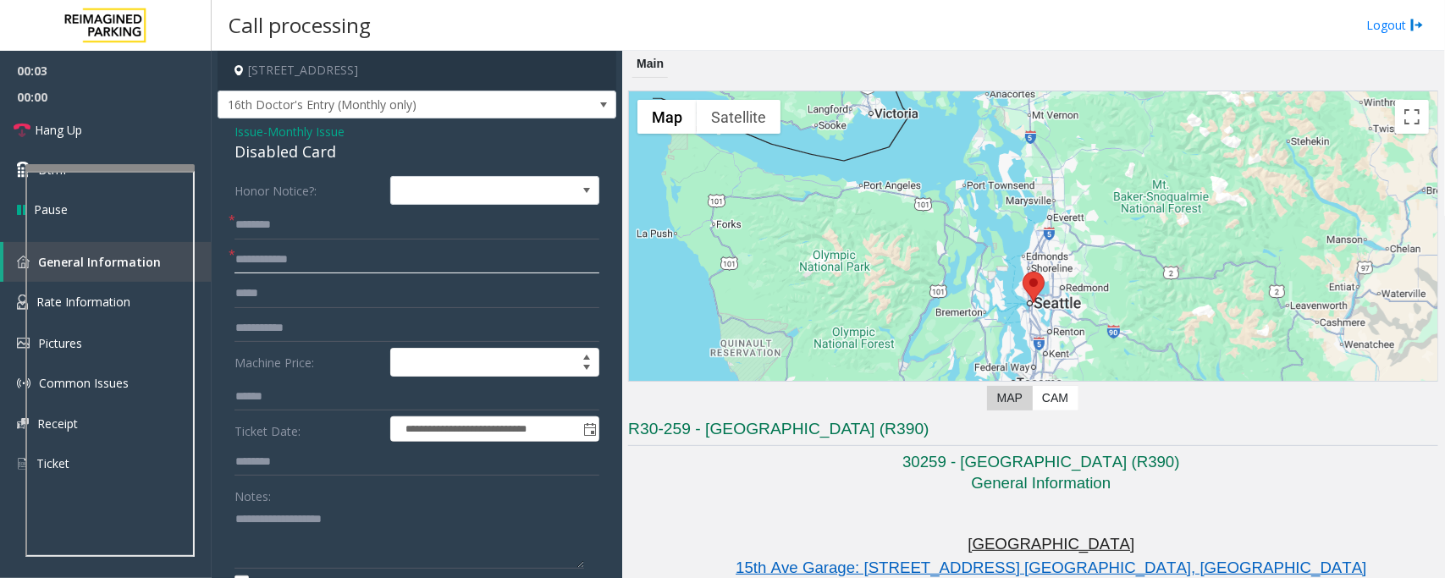
click at [263, 264] on input "text" at bounding box center [417, 260] width 365 height 29
type input "*******"
click at [264, 226] on input "text" at bounding box center [417, 225] width 365 height 29
type textarea "**********"
click at [265, 221] on input "text" at bounding box center [417, 225] width 365 height 29
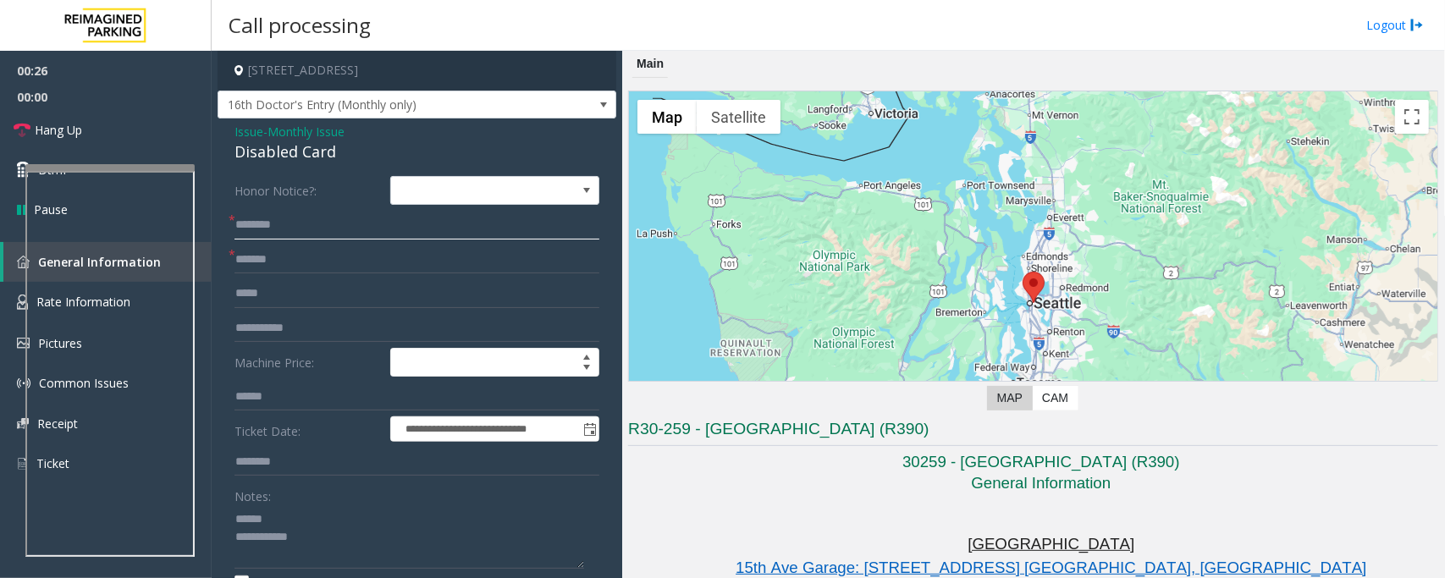
type input "*******"
click at [257, 152] on div "Disabled Card" at bounding box center [417, 152] width 365 height 23
type textarea "**********"
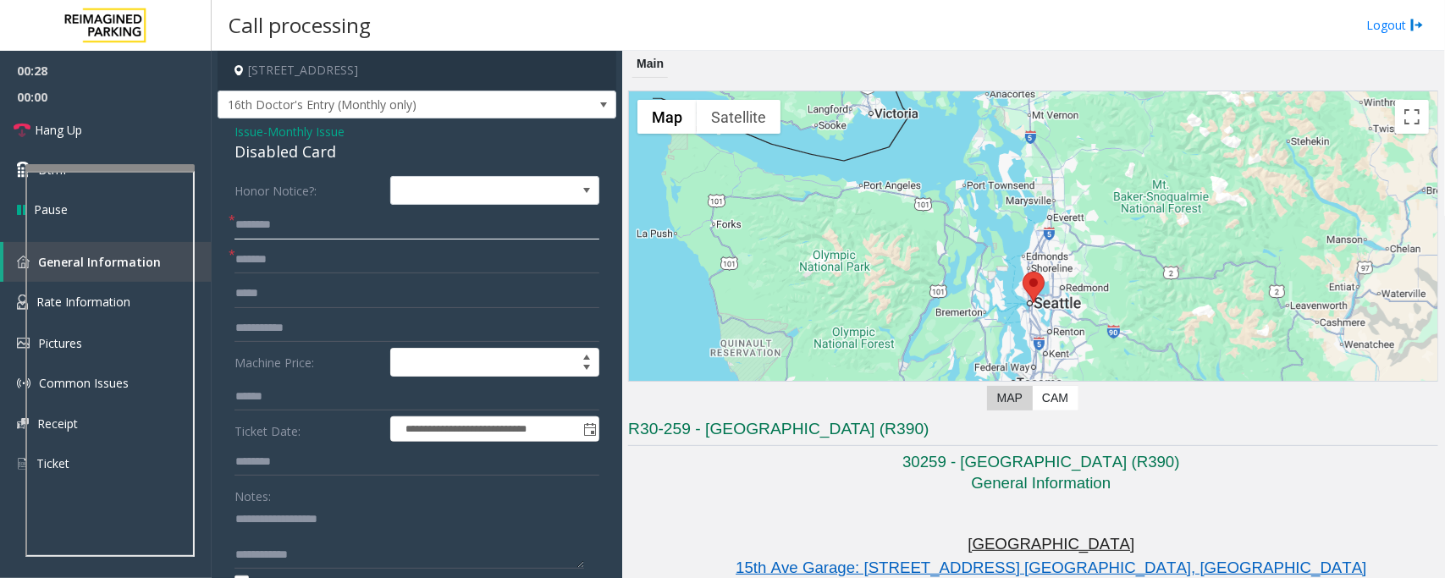
click at [314, 229] on input "*******" at bounding box center [417, 225] width 365 height 29
type input "**********"
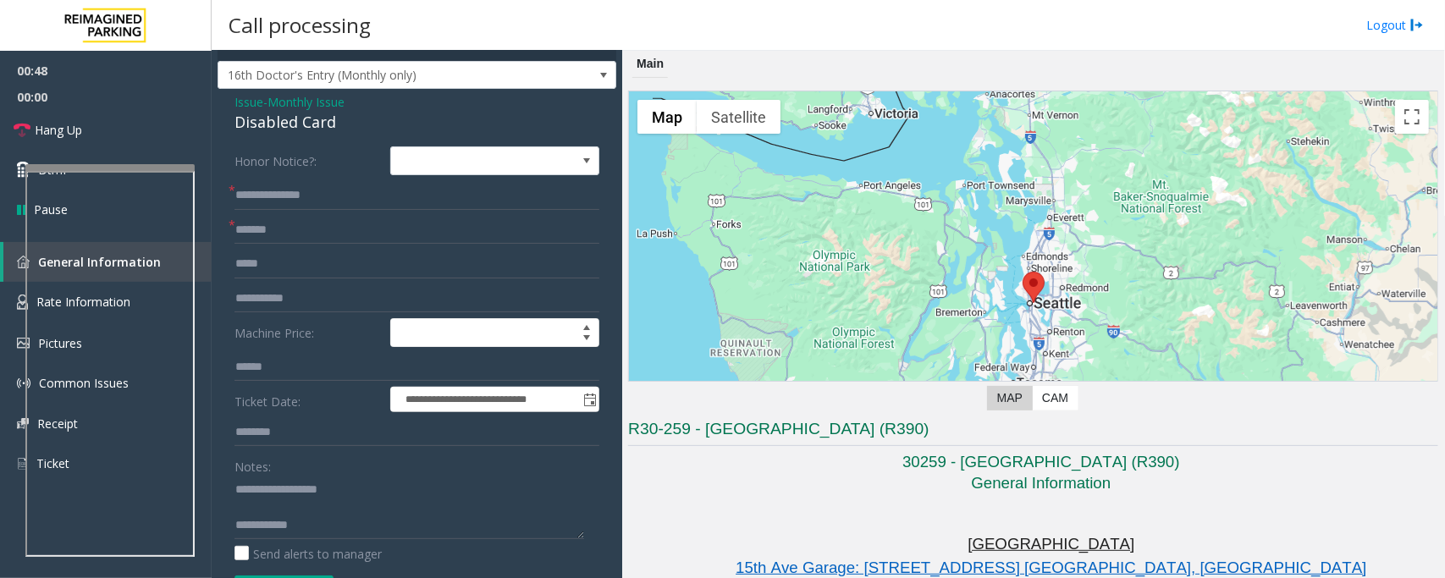
scroll to position [40, 0]
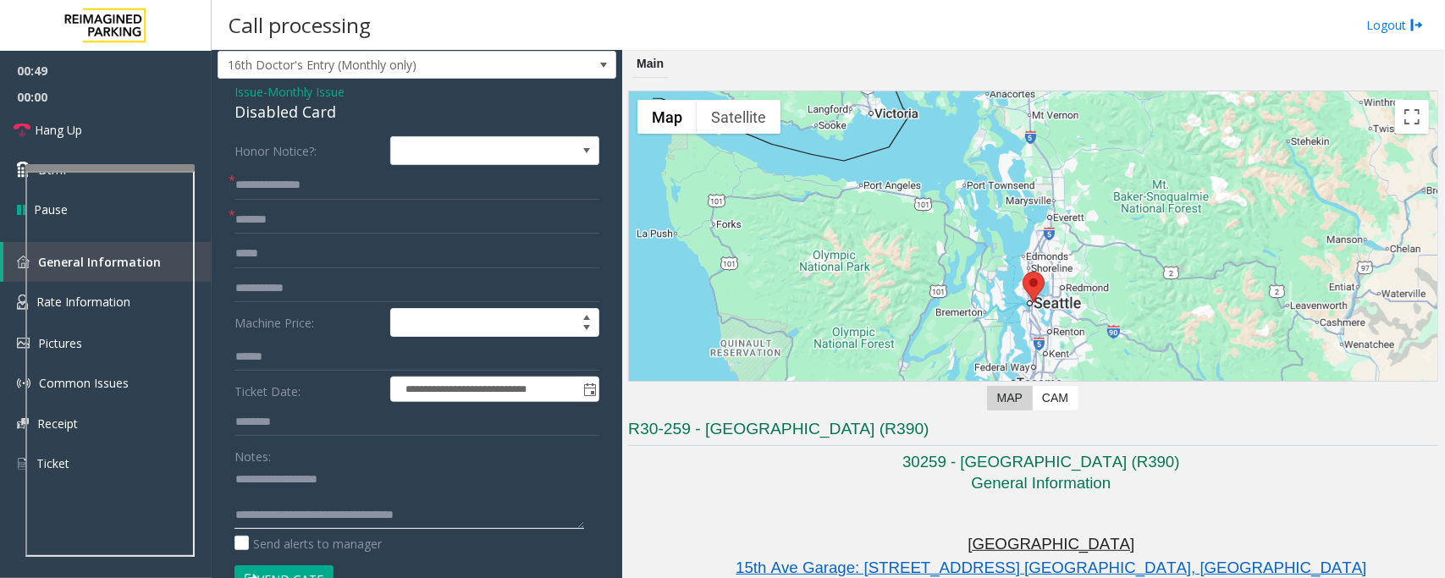
type textarea "**********"
click at [294, 182] on input "**********" at bounding box center [417, 185] width 365 height 29
type input "**********"
click at [306, 462] on textarea at bounding box center [410, 497] width 350 height 63
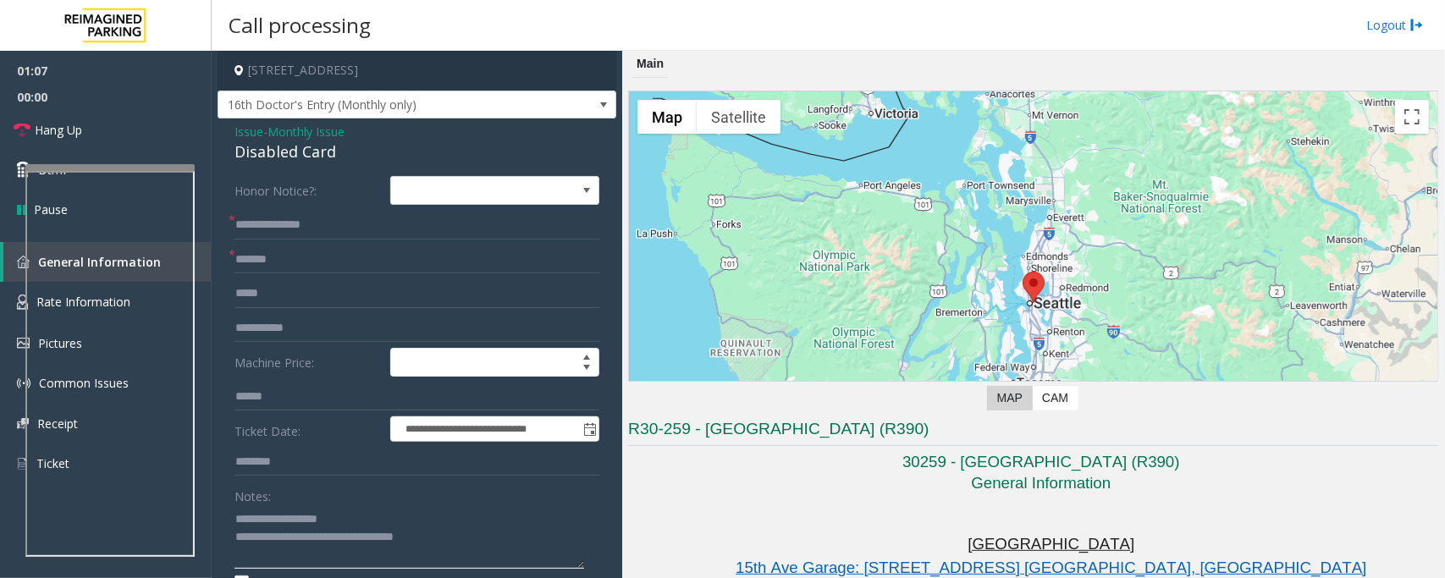
scroll to position [423, 0]
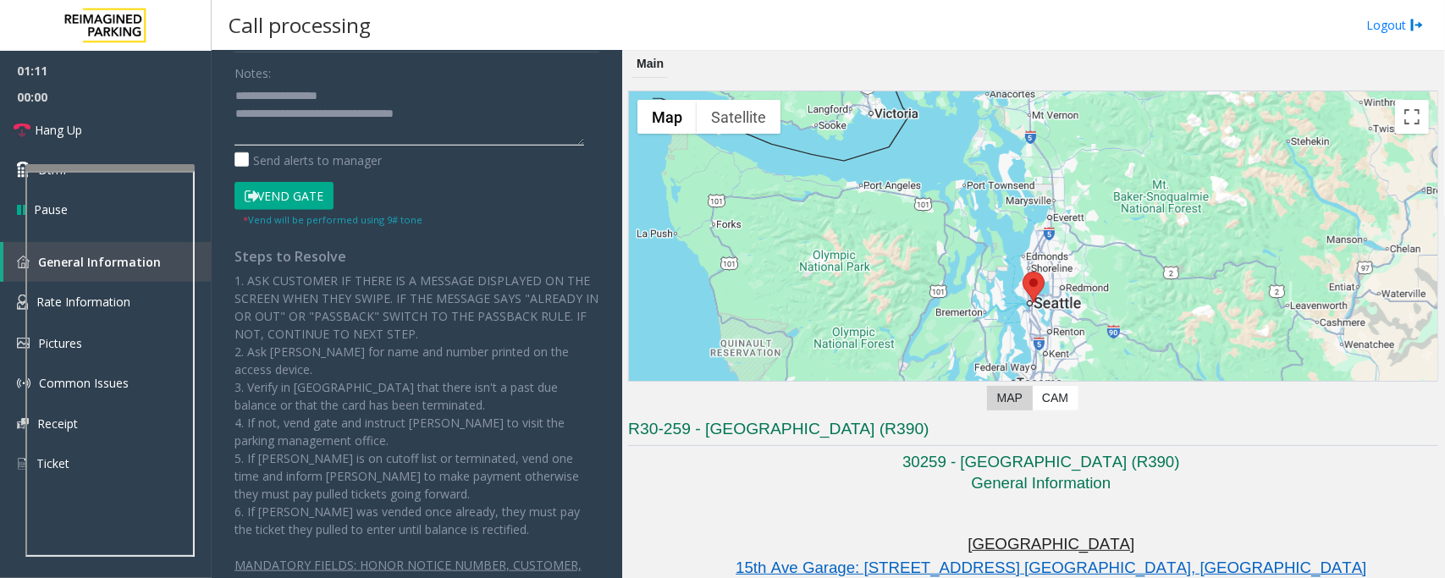
type textarea "**********"
drag, startPoint x: 281, startPoint y: 195, endPoint x: 306, endPoint y: 205, distance: 27.4
click at [281, 195] on button "Vend Gate" at bounding box center [284, 196] width 99 height 29
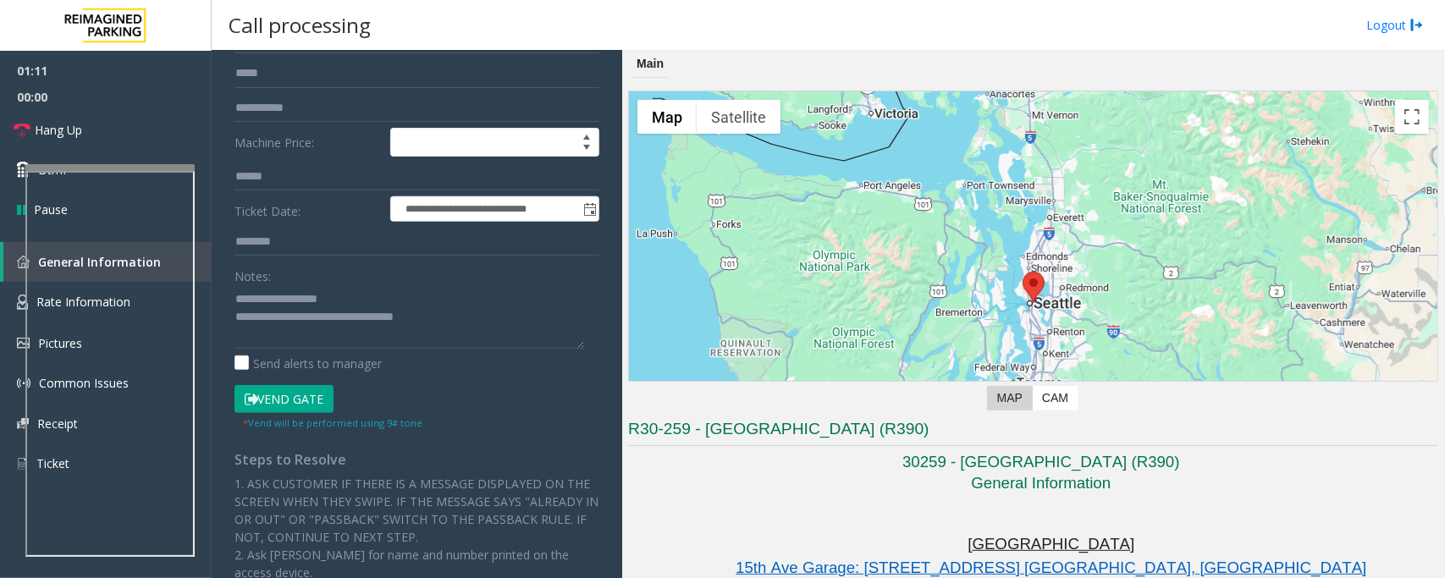
scroll to position [0, 0]
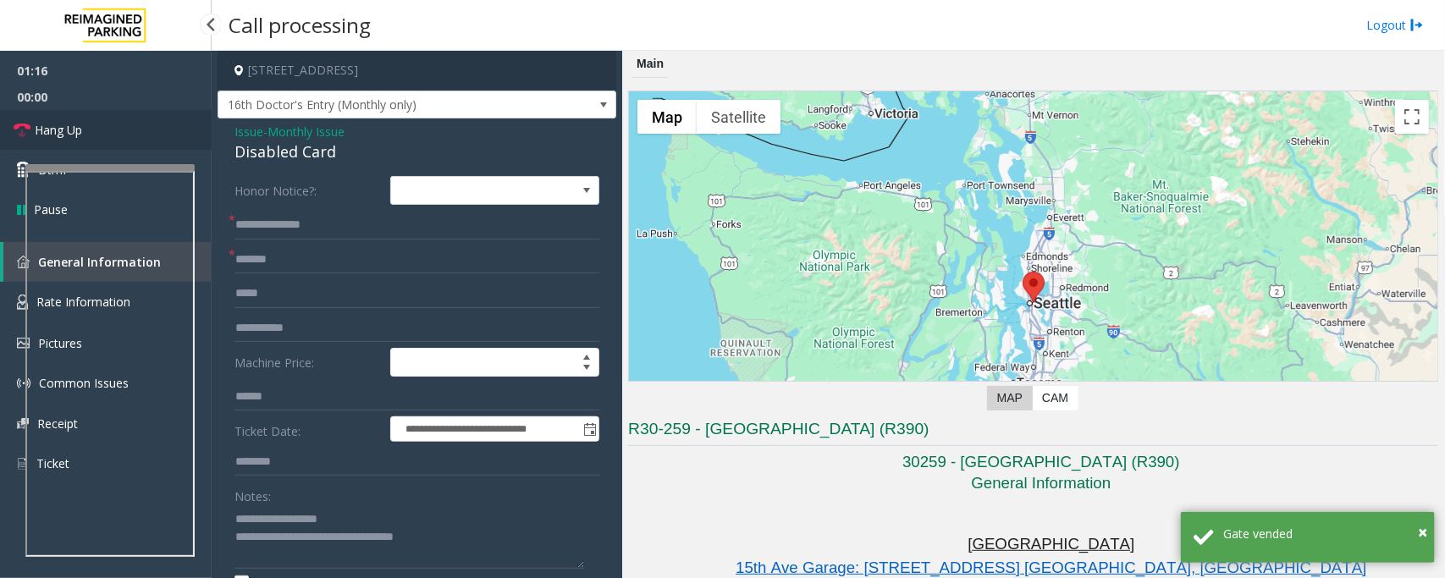
click at [129, 121] on link "Hang Up" at bounding box center [106, 130] width 212 height 40
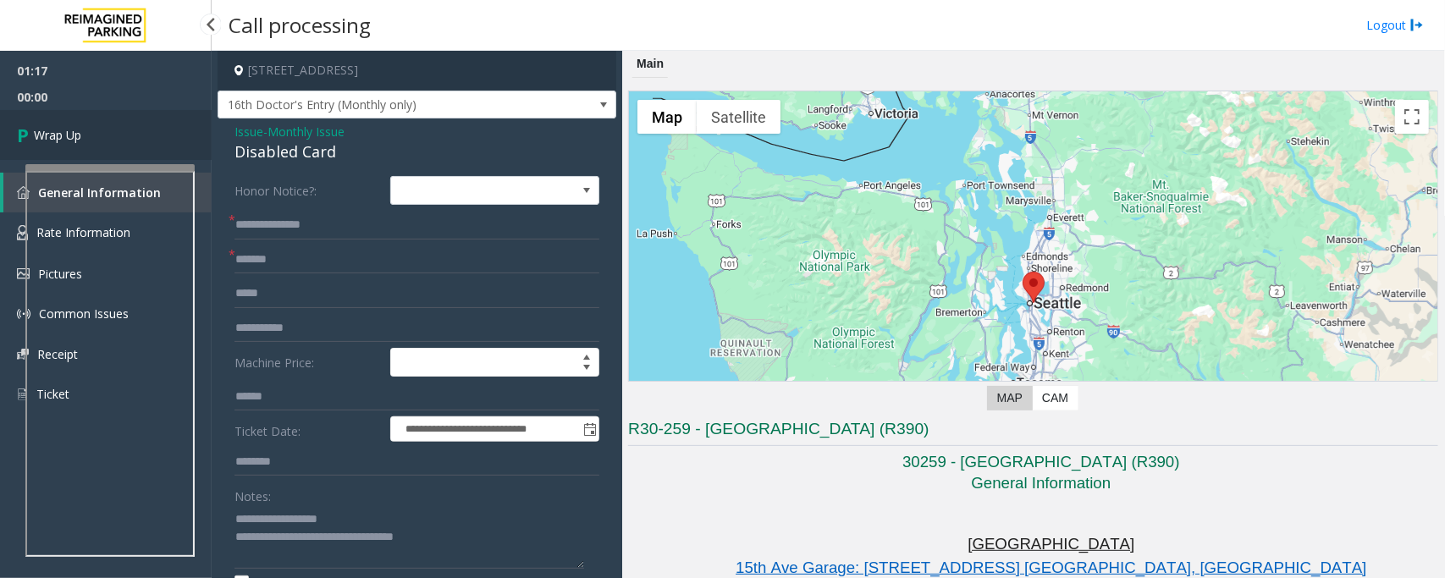
click at [129, 127] on link "Wrap Up" at bounding box center [106, 135] width 212 height 50
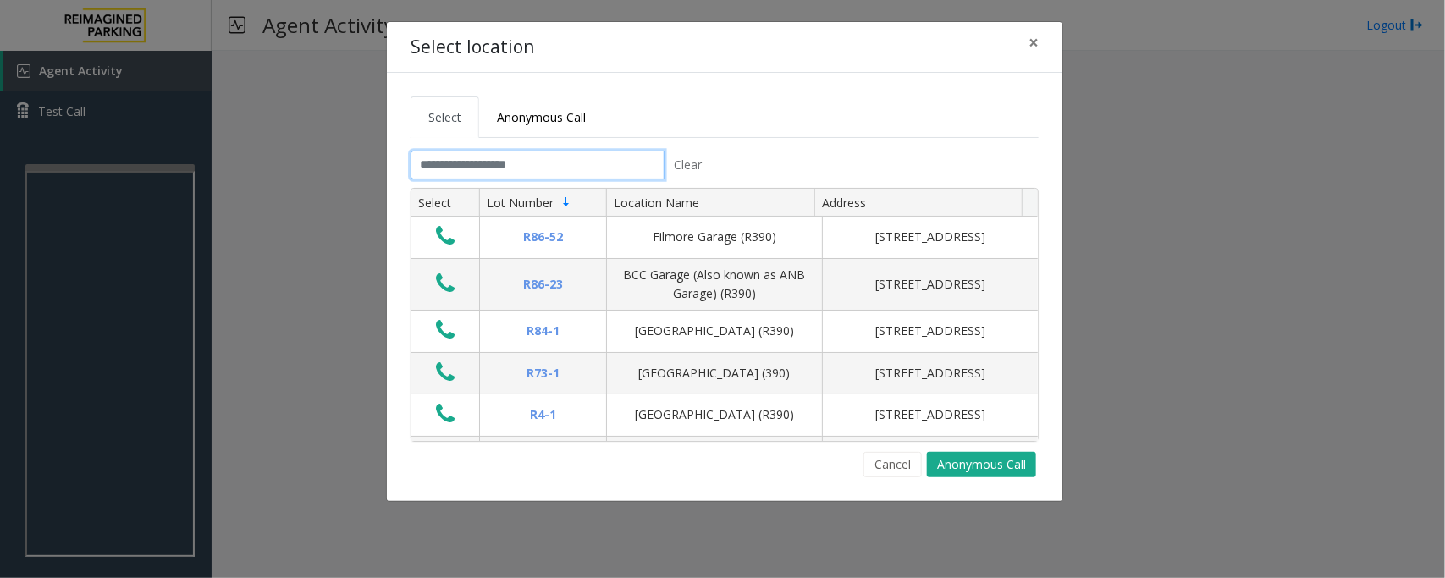
click at [522, 170] on input "text" at bounding box center [538, 165] width 254 height 29
click at [589, 167] on input "text" at bounding box center [538, 165] width 254 height 29
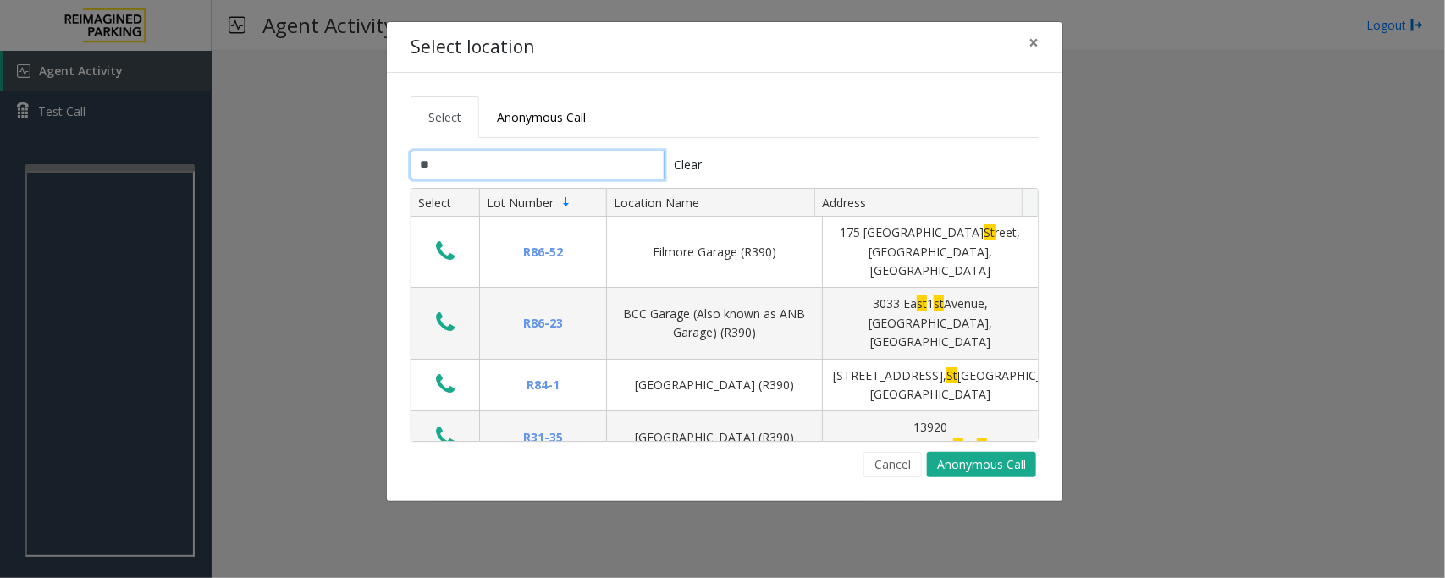
type input "*"
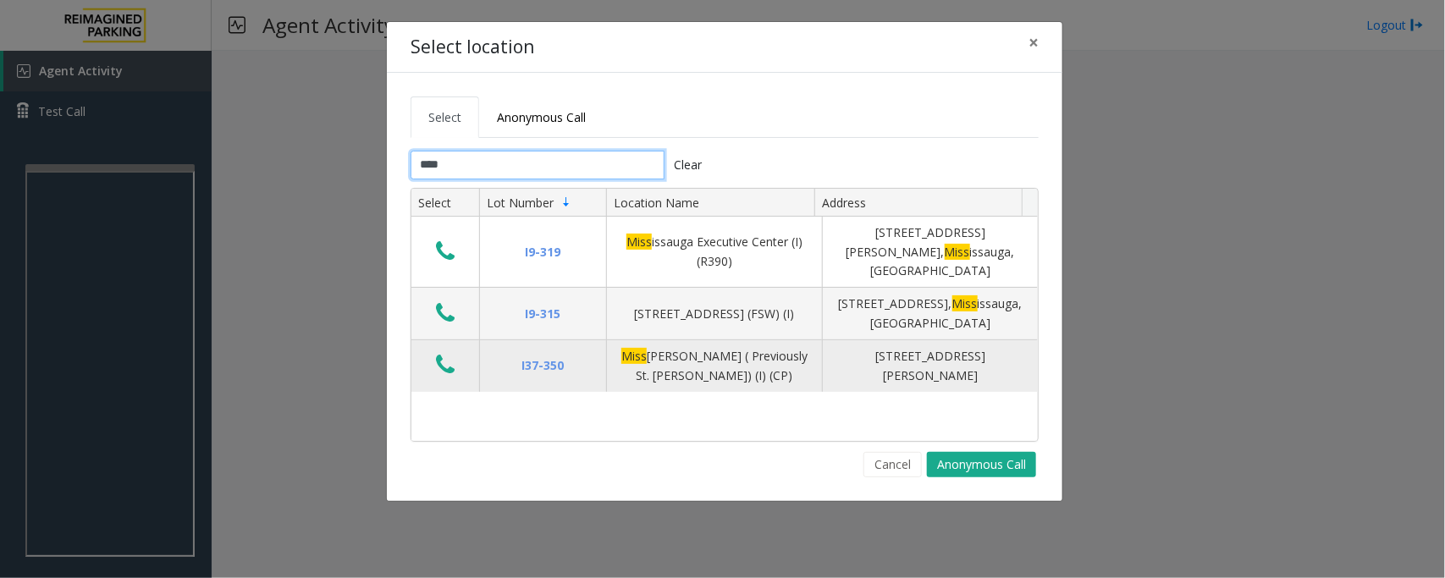
type input "****"
click at [440, 356] on icon "Data table" at bounding box center [445, 365] width 19 height 24
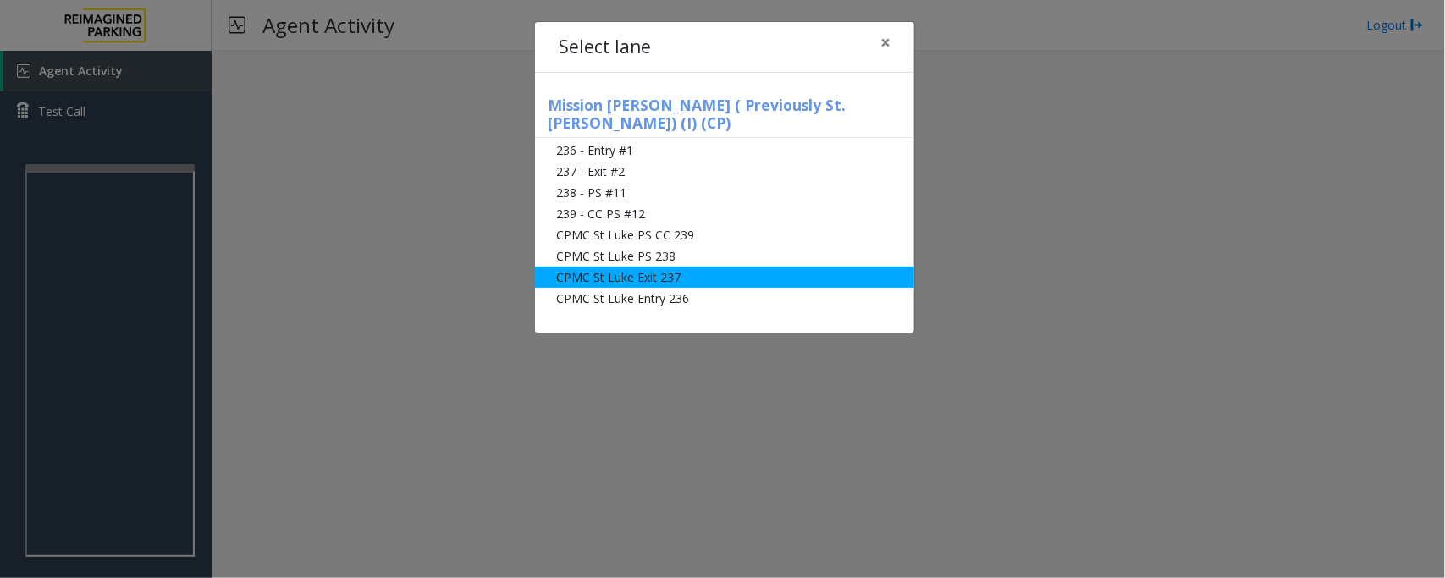
click at [608, 267] on li "CPMC St Luke Exit 237" at bounding box center [724, 277] width 379 height 21
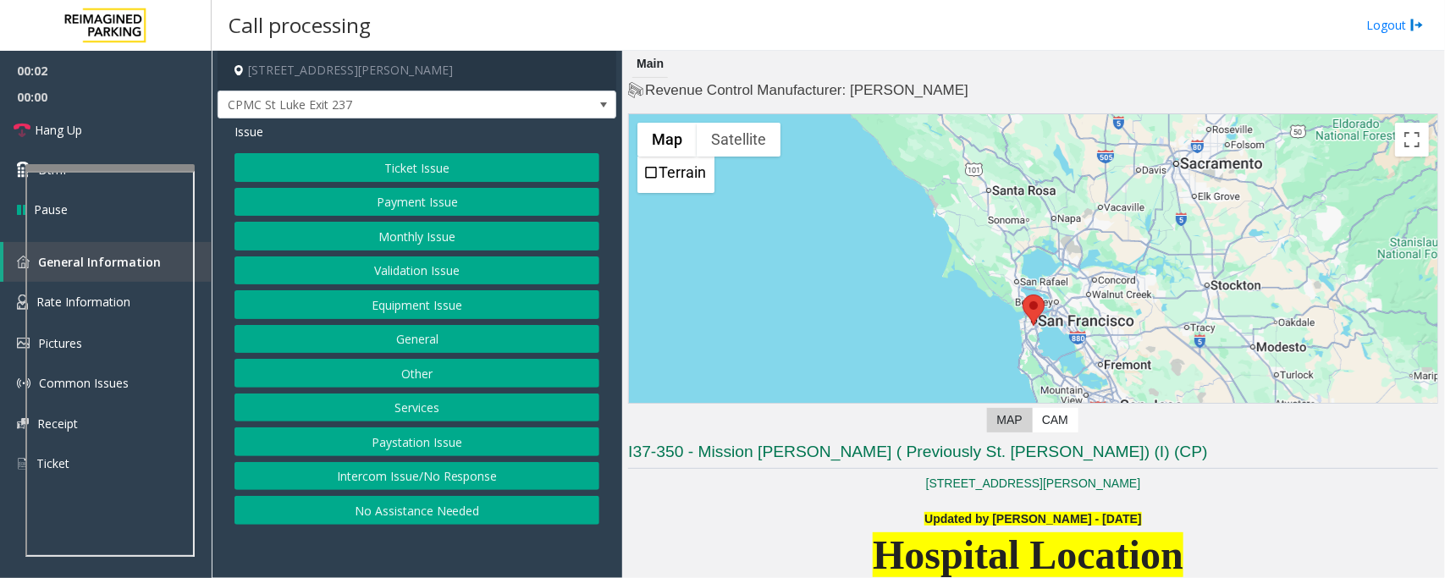
click at [464, 169] on button "Ticket Issue" at bounding box center [417, 167] width 365 height 29
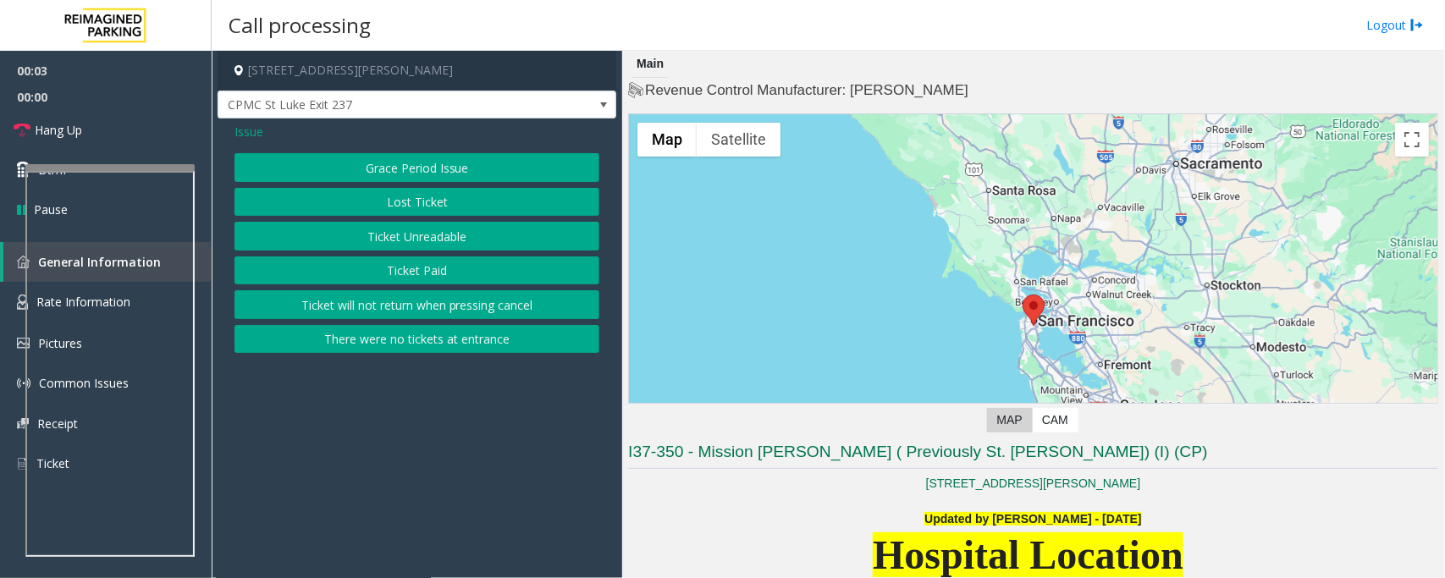
click at [375, 242] on button "Ticket Unreadable" at bounding box center [417, 236] width 365 height 29
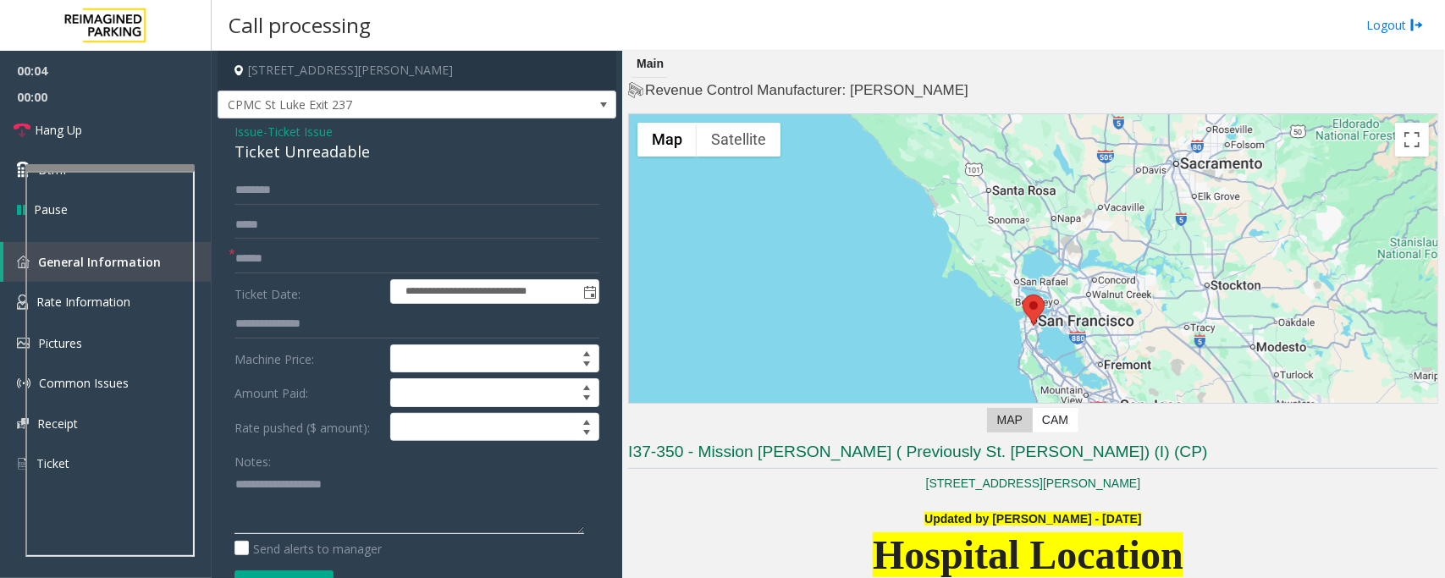
drag, startPoint x: 255, startPoint y: 492, endPoint x: 260, endPoint y: 505, distance: 14.5
click at [254, 462] on textarea at bounding box center [410, 502] width 350 height 63
paste textarea "**********"
type textarea "**********"
click at [271, 262] on input "text" at bounding box center [417, 259] width 365 height 29
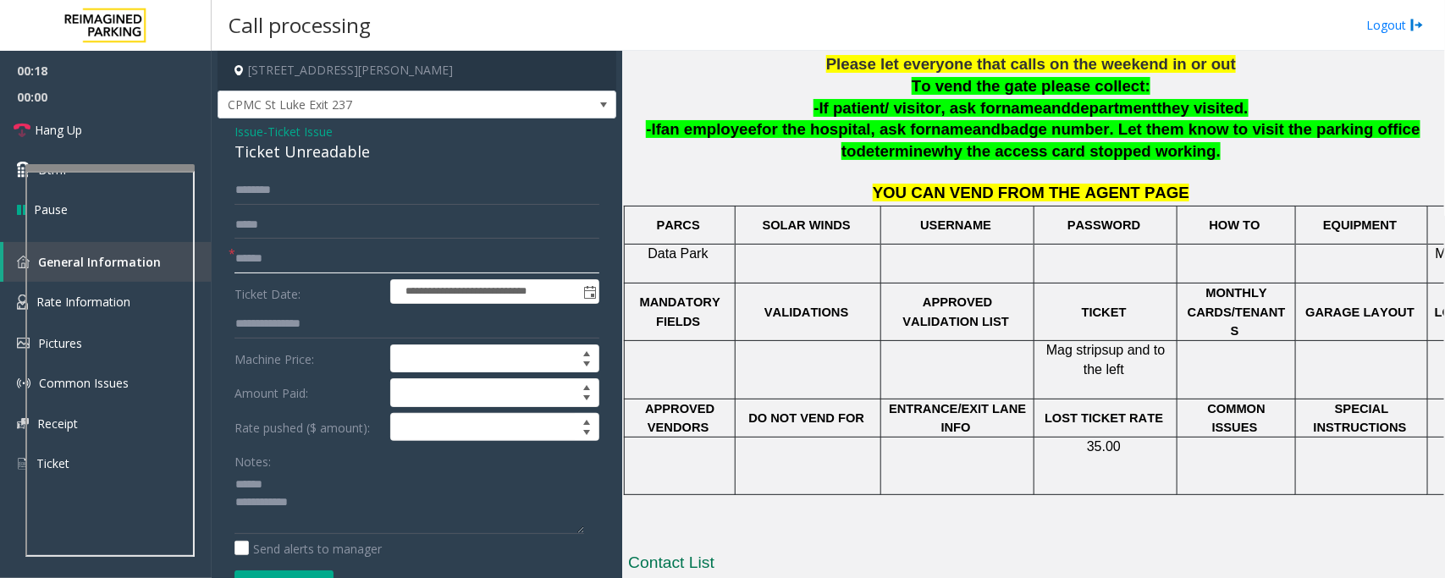
scroll to position [610, 0]
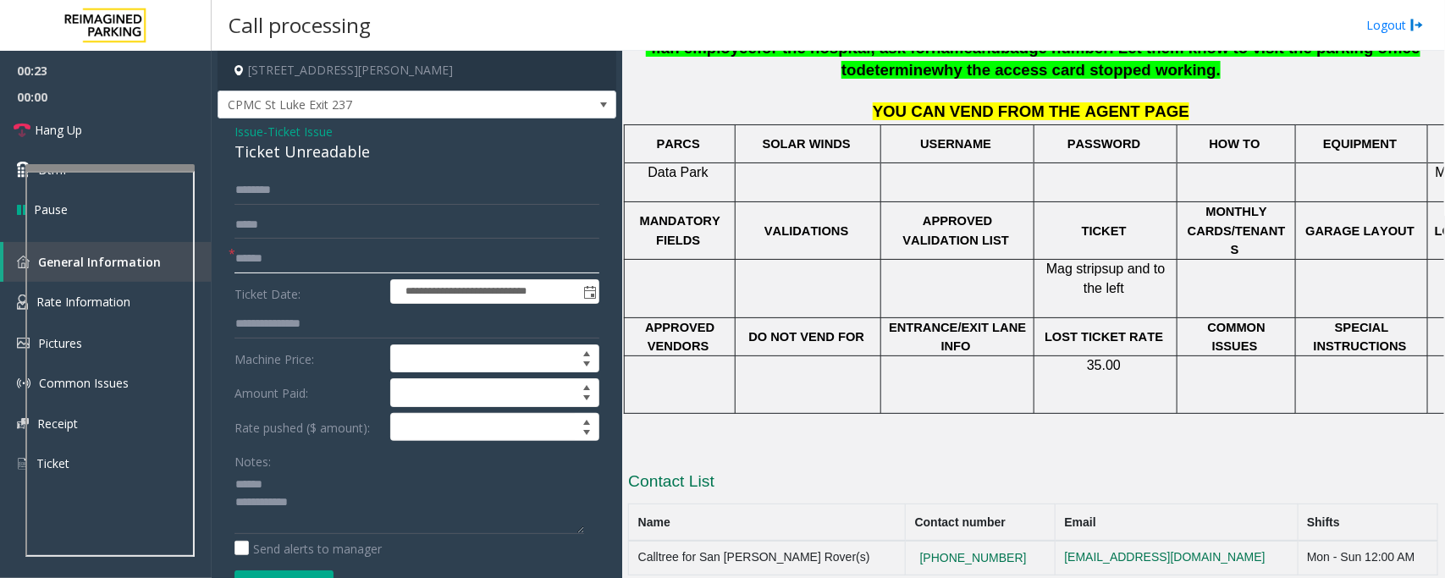
type input "******"
click at [275, 151] on div "Ticket Unreadable" at bounding box center [417, 152] width 365 height 23
click at [284, 192] on input "text" at bounding box center [417, 190] width 365 height 29
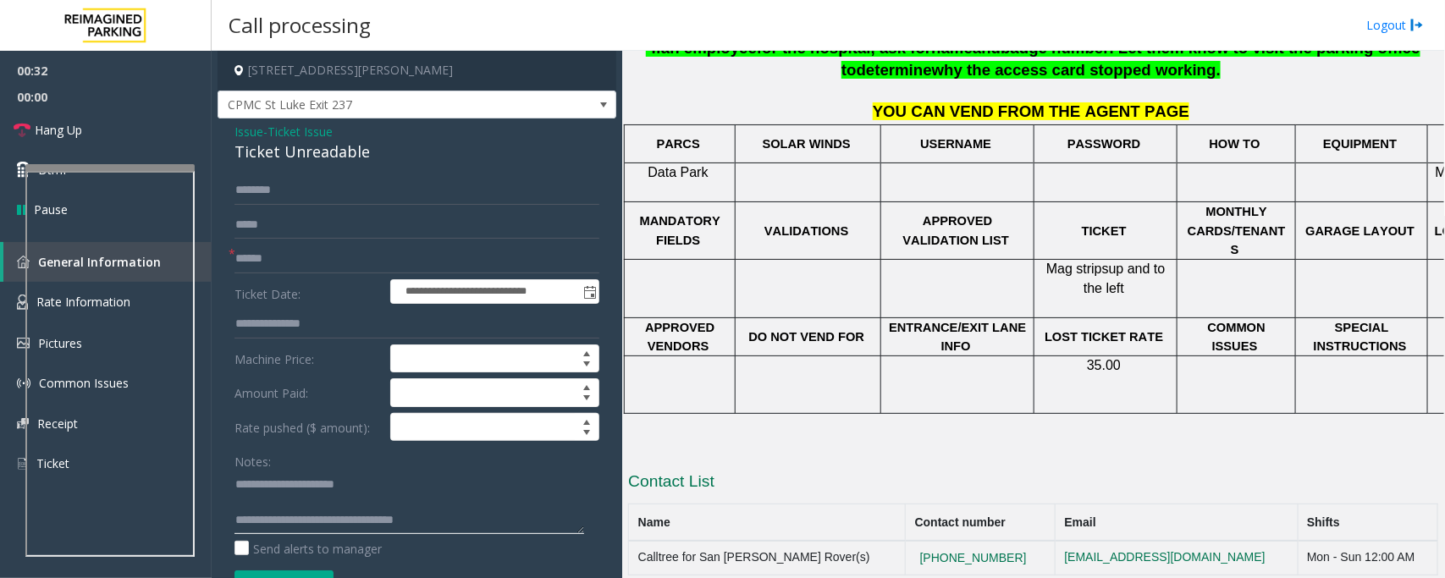
click at [235, 462] on textarea at bounding box center [410, 502] width 350 height 63
click at [301, 462] on textarea at bounding box center [410, 502] width 350 height 63
type textarea "**********"
drag, startPoint x: 284, startPoint y: 185, endPoint x: 269, endPoint y: 191, distance: 15.9
click at [284, 186] on input "text" at bounding box center [417, 190] width 365 height 29
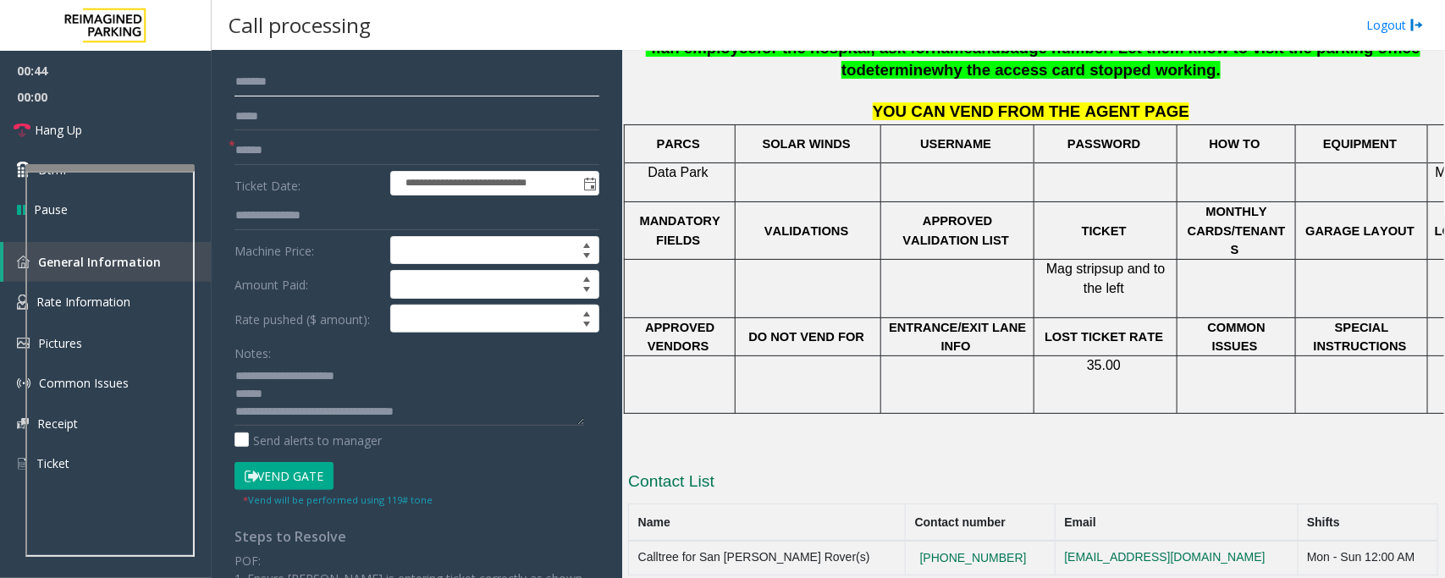
scroll to position [212, 0]
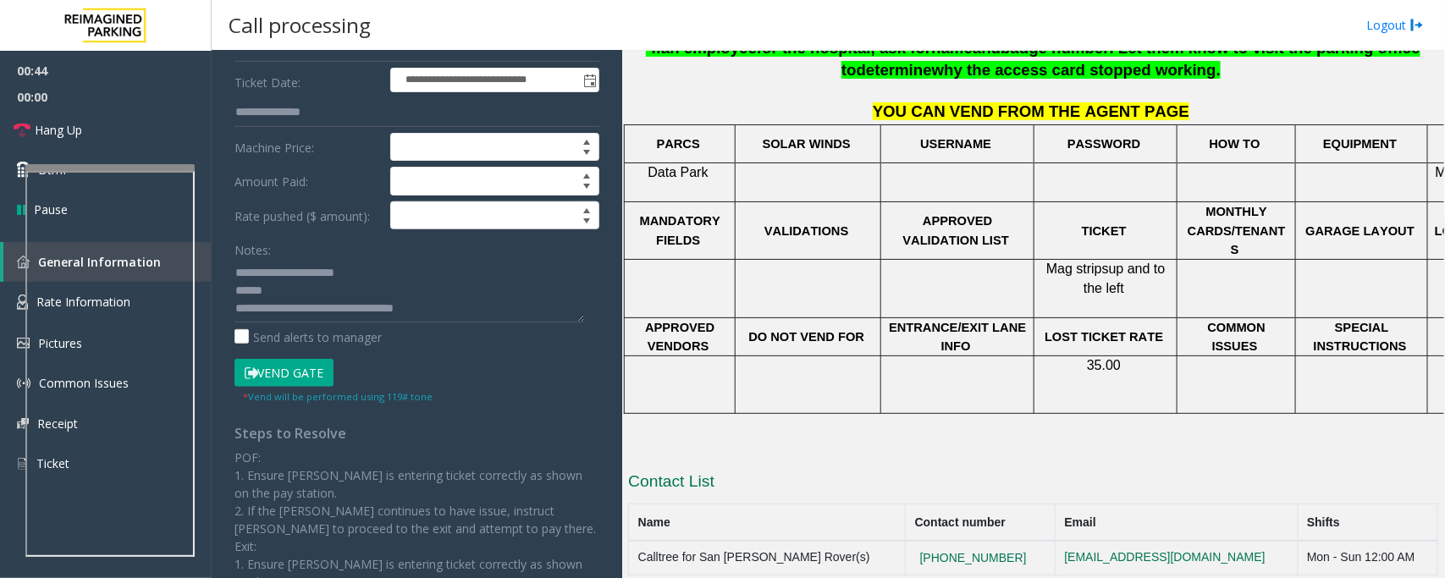
type input "*******"
click at [314, 288] on textarea at bounding box center [410, 290] width 350 height 63
type textarea "**********"
click at [296, 371] on button "Vend Gate" at bounding box center [284, 373] width 99 height 29
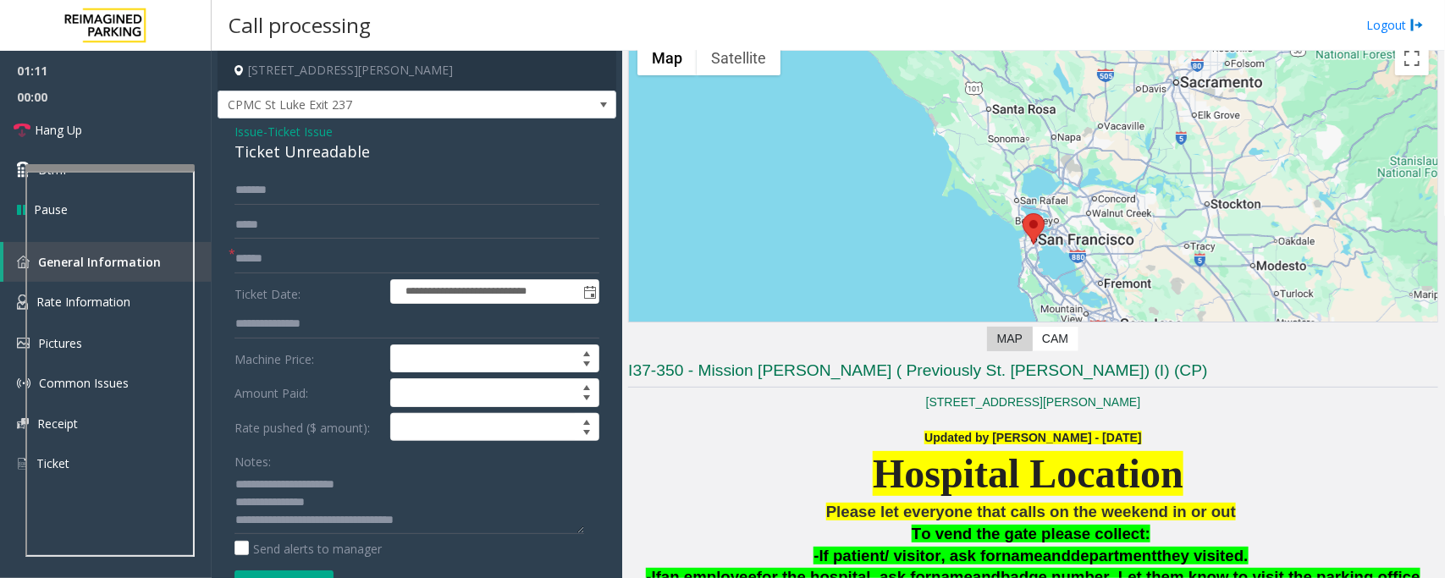
scroll to position [293, 0]
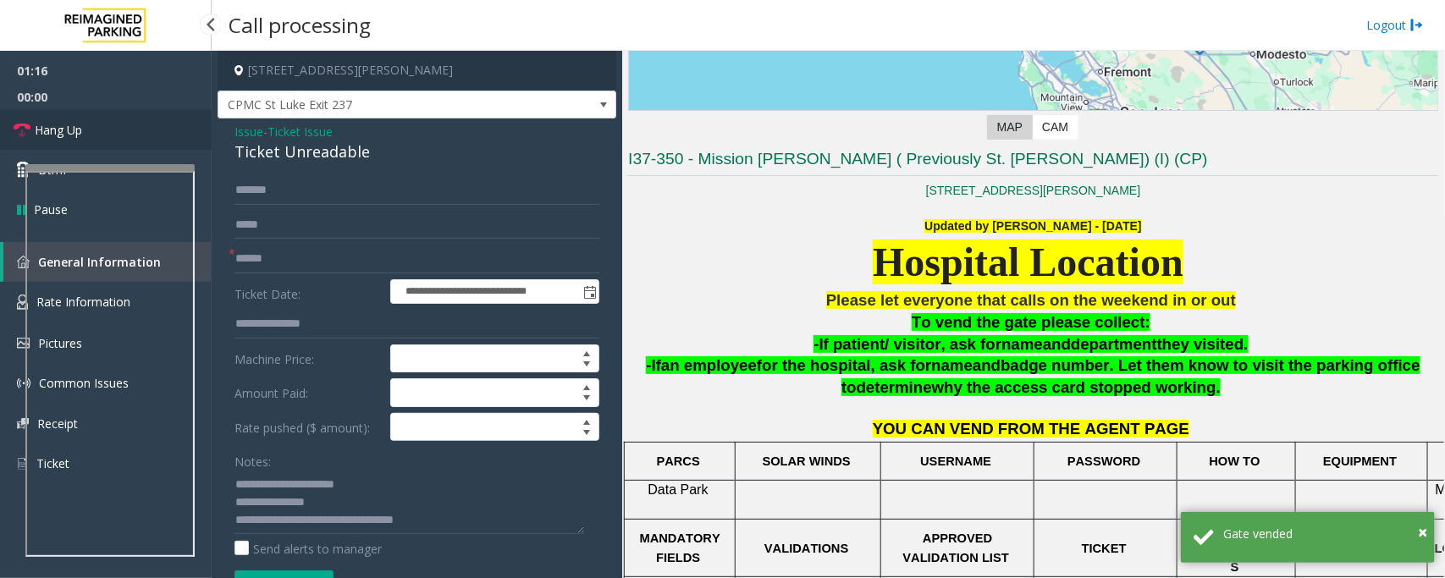
click at [86, 129] on link "Hang Up" at bounding box center [106, 130] width 212 height 40
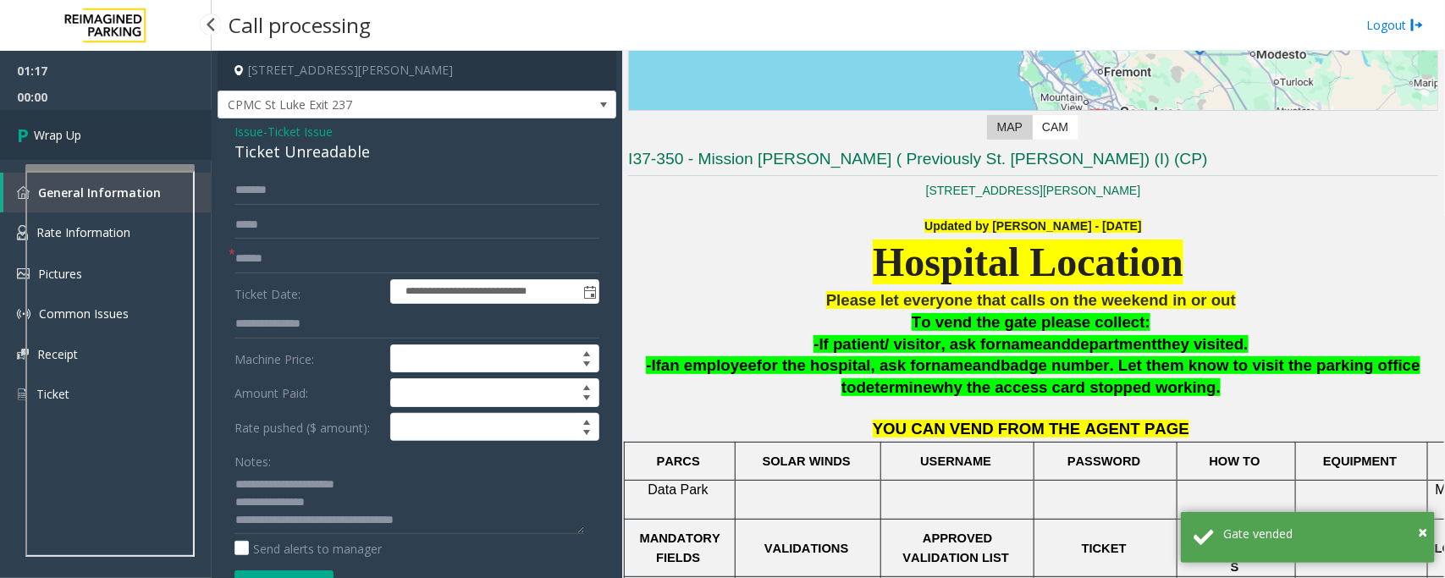
click at [86, 129] on link "Wrap Up" at bounding box center [106, 135] width 212 height 50
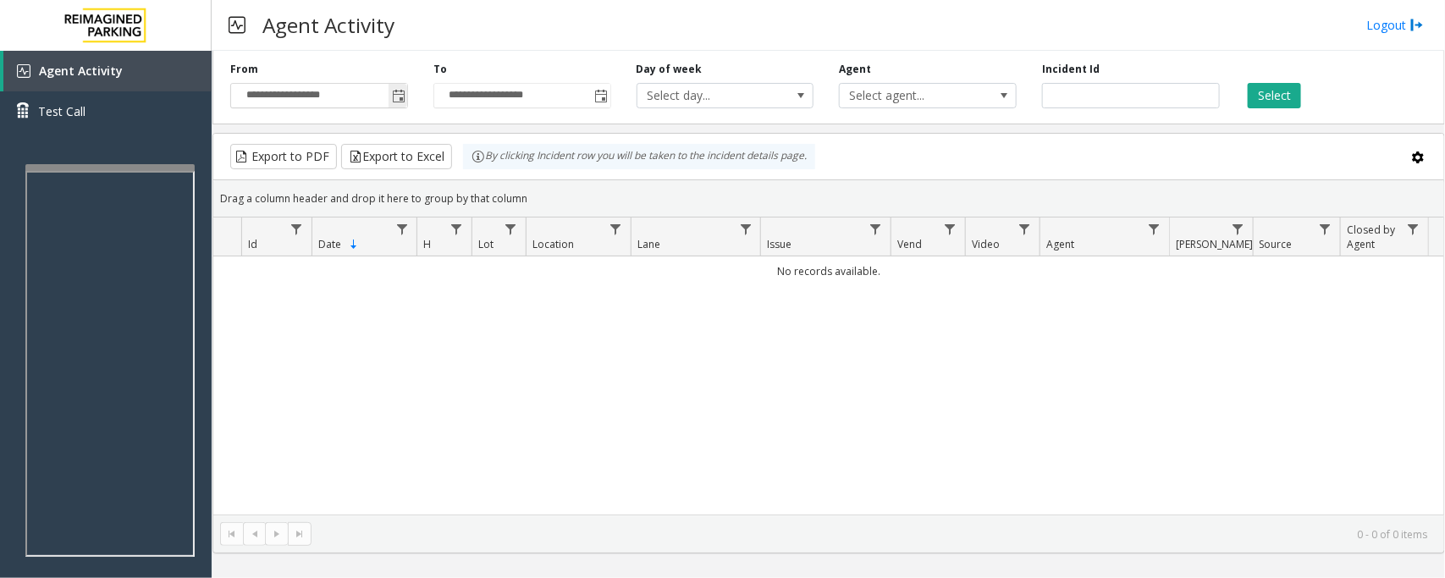
click at [394, 98] on span "Toggle popup" at bounding box center [399, 97] width 14 height 14
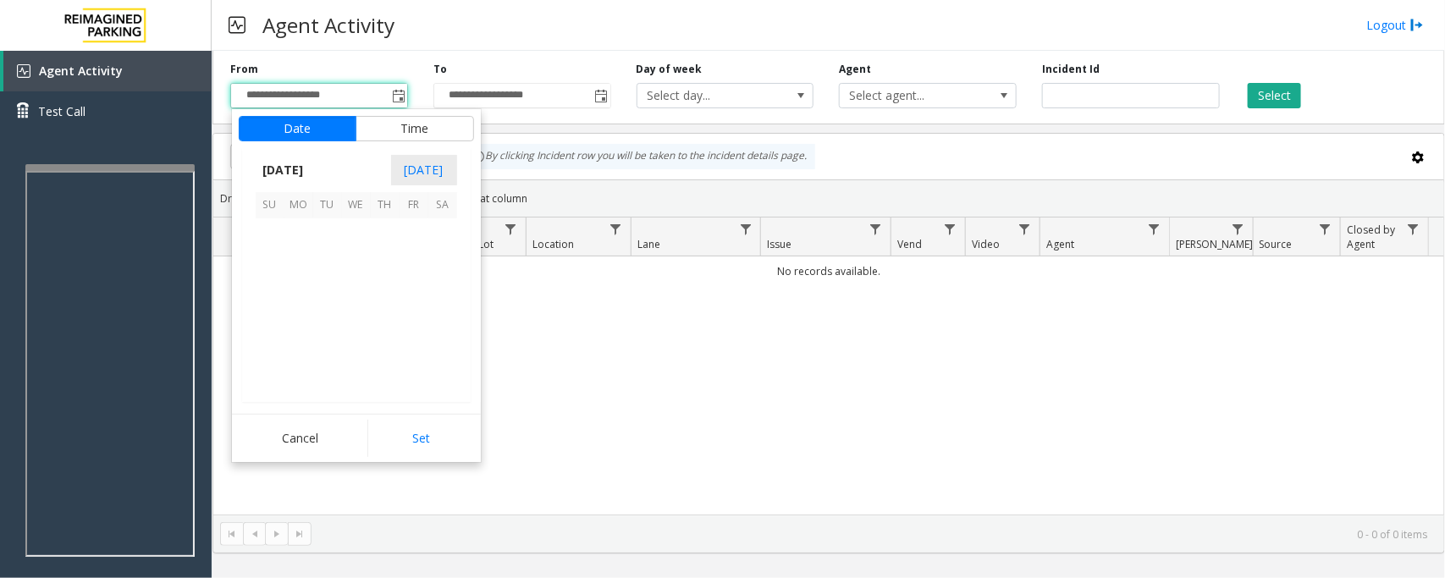
scroll to position [303731, 0]
click at [292, 344] on span "29" at bounding box center [298, 348] width 29 height 29
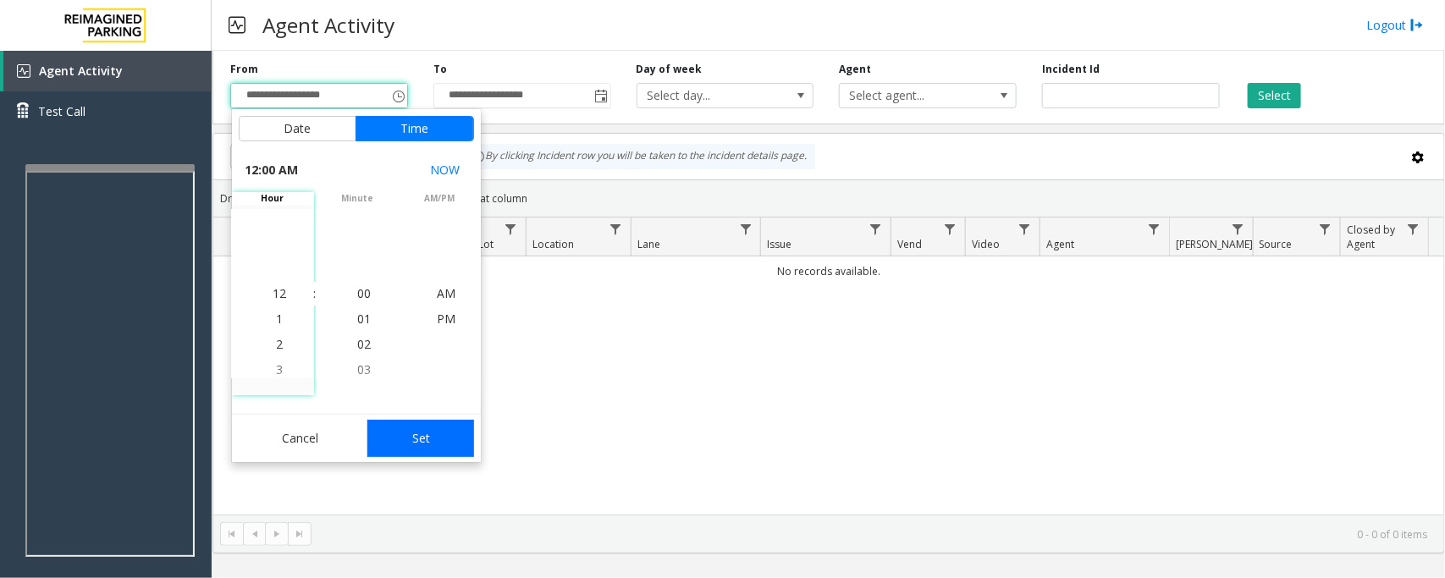
click at [444, 440] on button "Set" at bounding box center [420, 438] width 107 height 37
type input "**********"
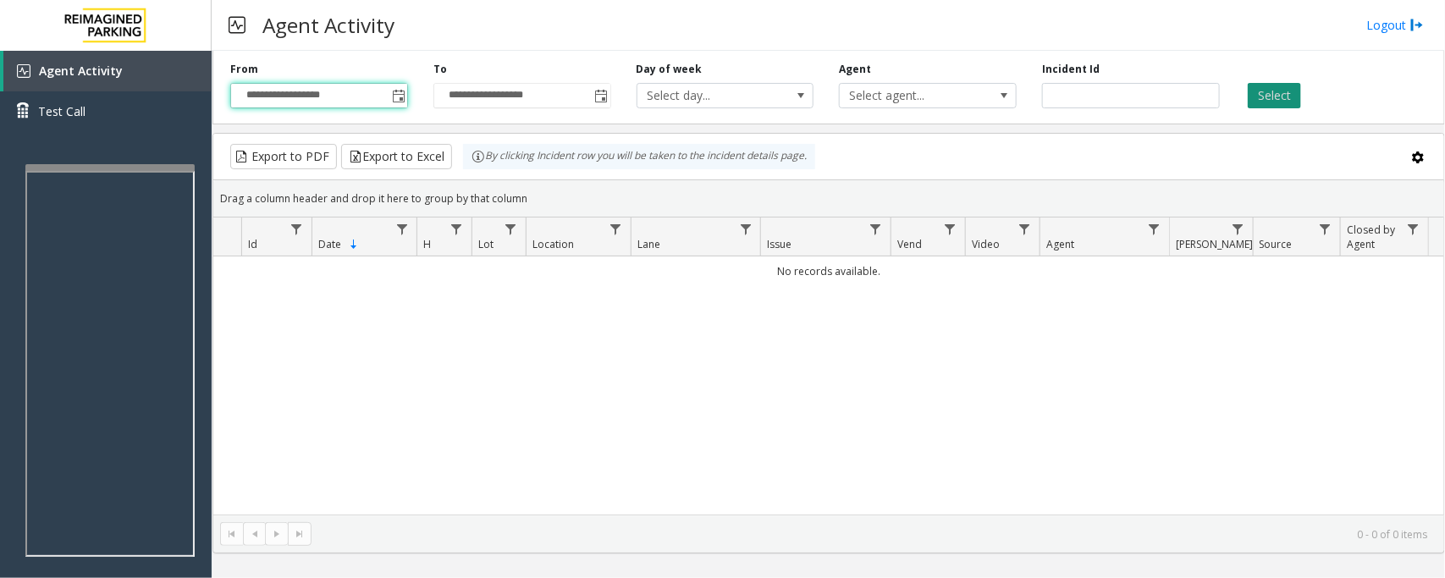
click at [1156, 98] on button "Select" at bounding box center [1274, 95] width 53 height 25
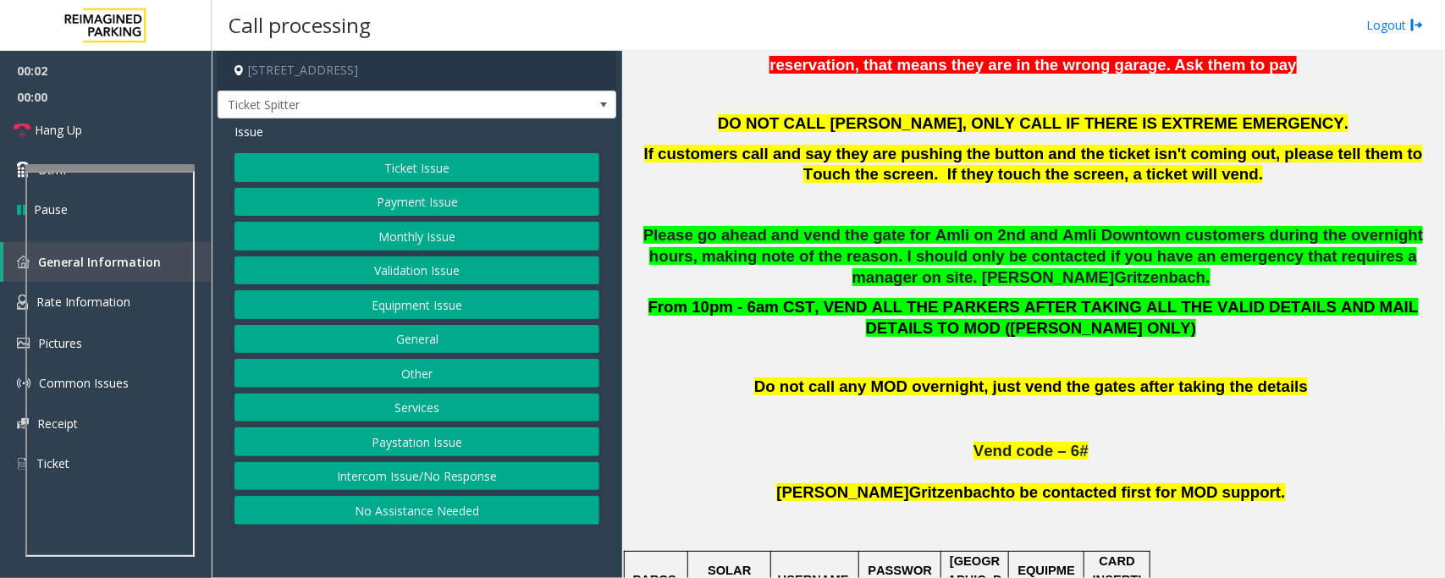
scroll to position [741, 0]
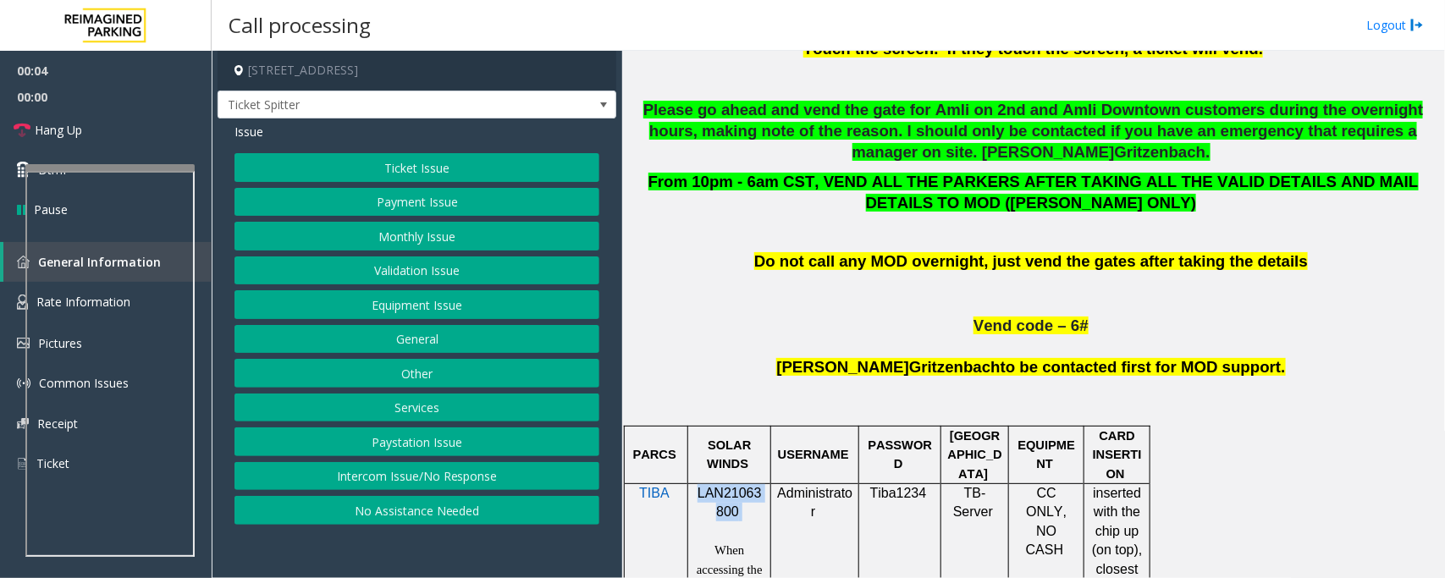
drag, startPoint x: 700, startPoint y: 495, endPoint x: 754, endPoint y: 525, distance: 61.8
copy p "LAN21063800"
click at [86, 121] on link "Hang Up" at bounding box center [106, 130] width 212 height 40
click at [407, 462] on button "Intercom Issue/No Response" at bounding box center [417, 476] width 365 height 29
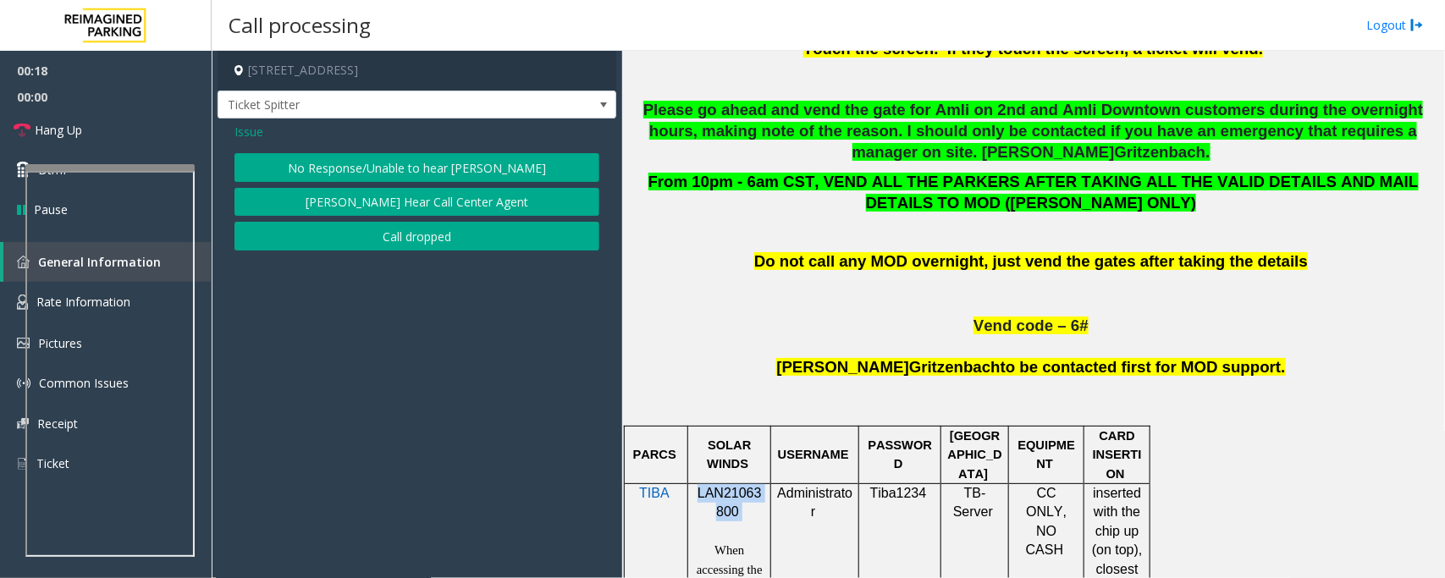
click at [382, 165] on button "No Response/Unable to hear [PERSON_NAME]" at bounding box center [417, 167] width 365 height 29
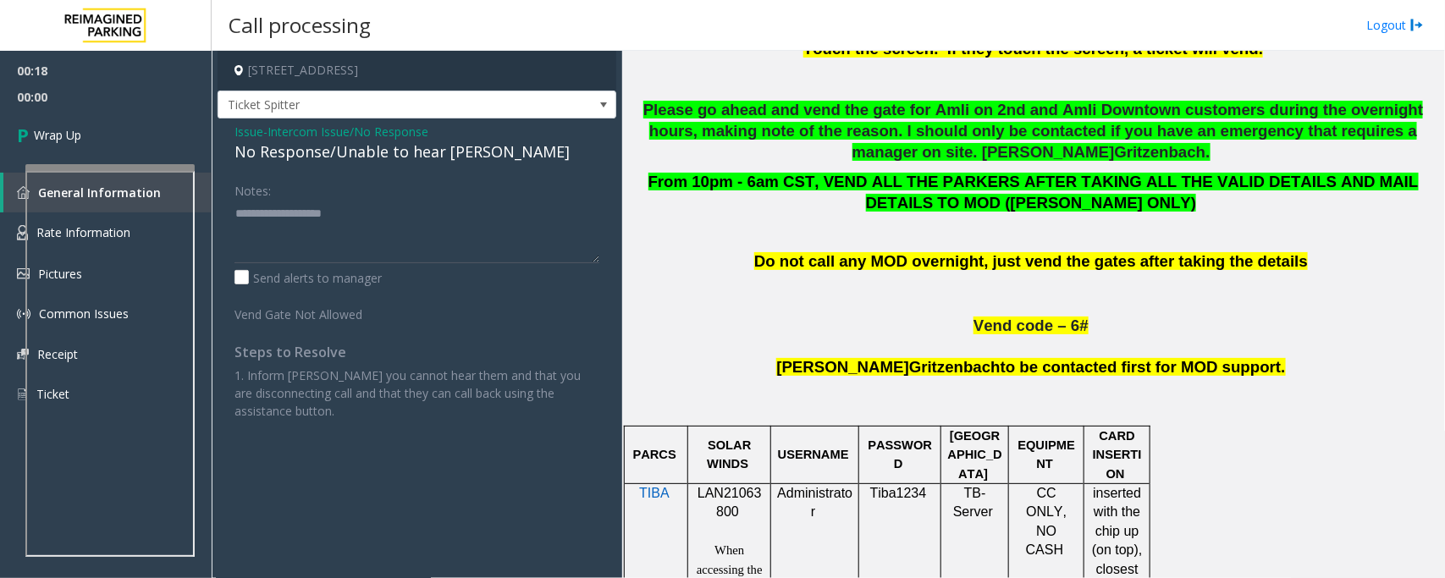
click at [357, 159] on div "No Response/Unable to hear [PERSON_NAME]" at bounding box center [417, 152] width 365 height 23
type textarea "**********"
click at [95, 132] on link "Wrap Up" at bounding box center [106, 135] width 212 height 50
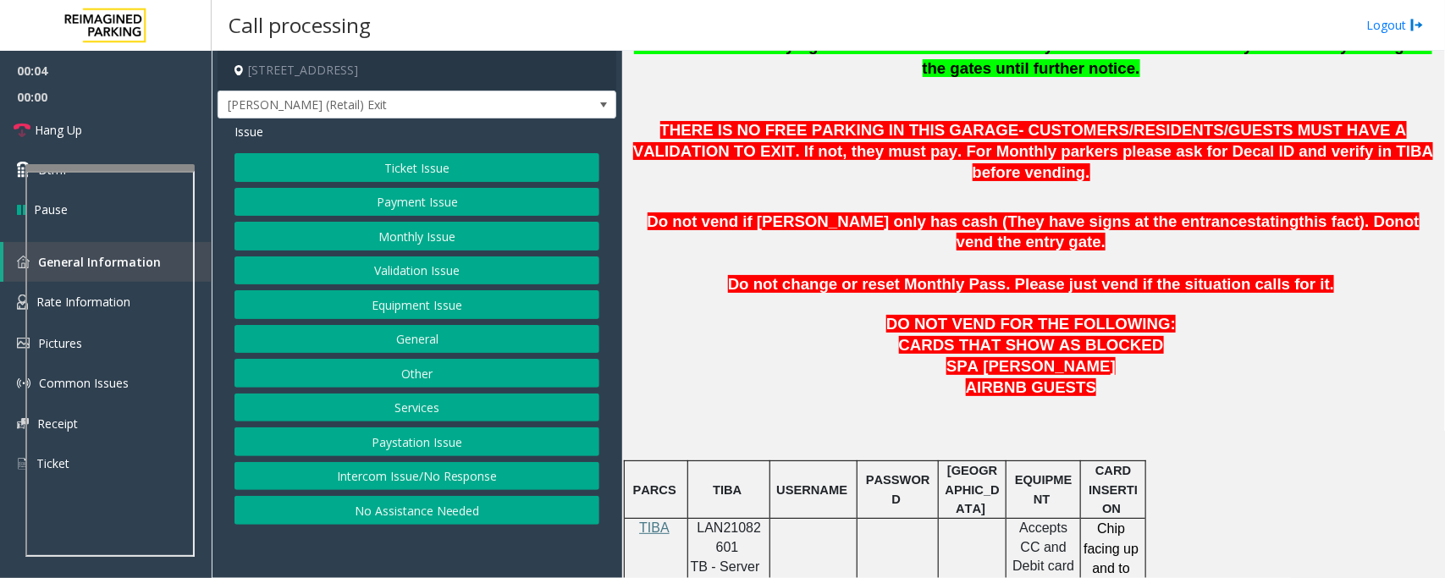
scroll to position [635, 0]
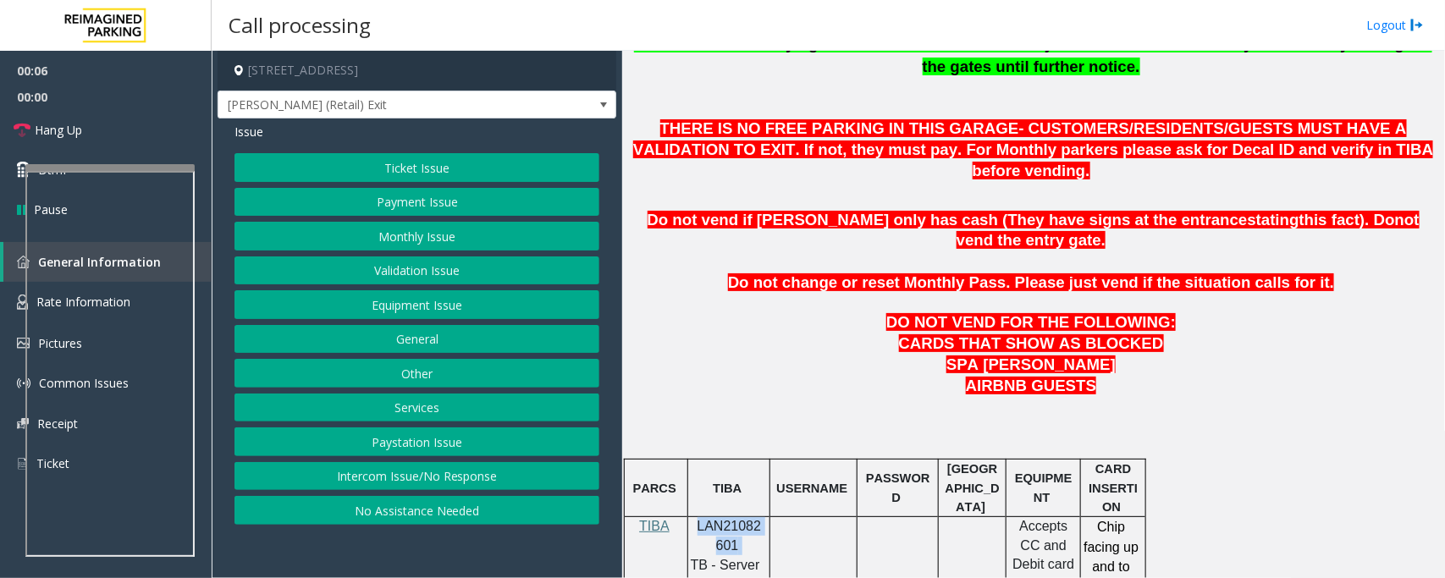
drag, startPoint x: 698, startPoint y: 485, endPoint x: 742, endPoint y: 500, distance: 45.5
click at [742, 462] on p "LAN21082601" at bounding box center [728, 536] width 69 height 38
copy p "LAN21082601"
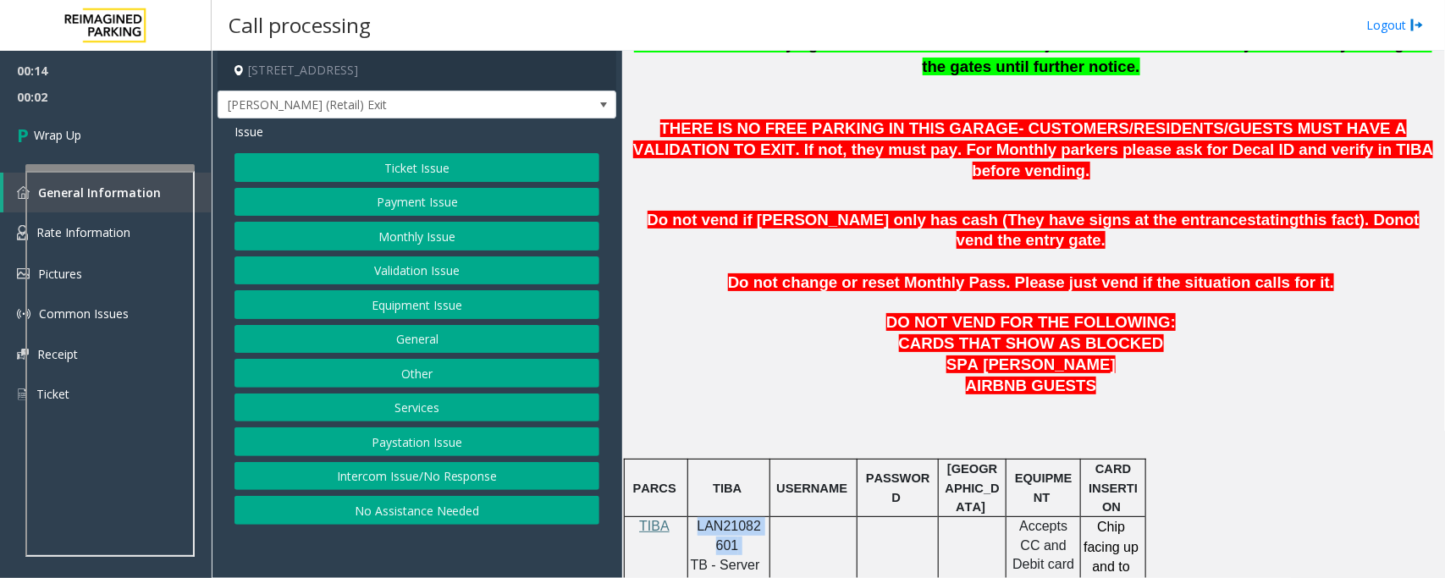
click at [349, 462] on button "Intercom Issue/No Response" at bounding box center [417, 476] width 365 height 29
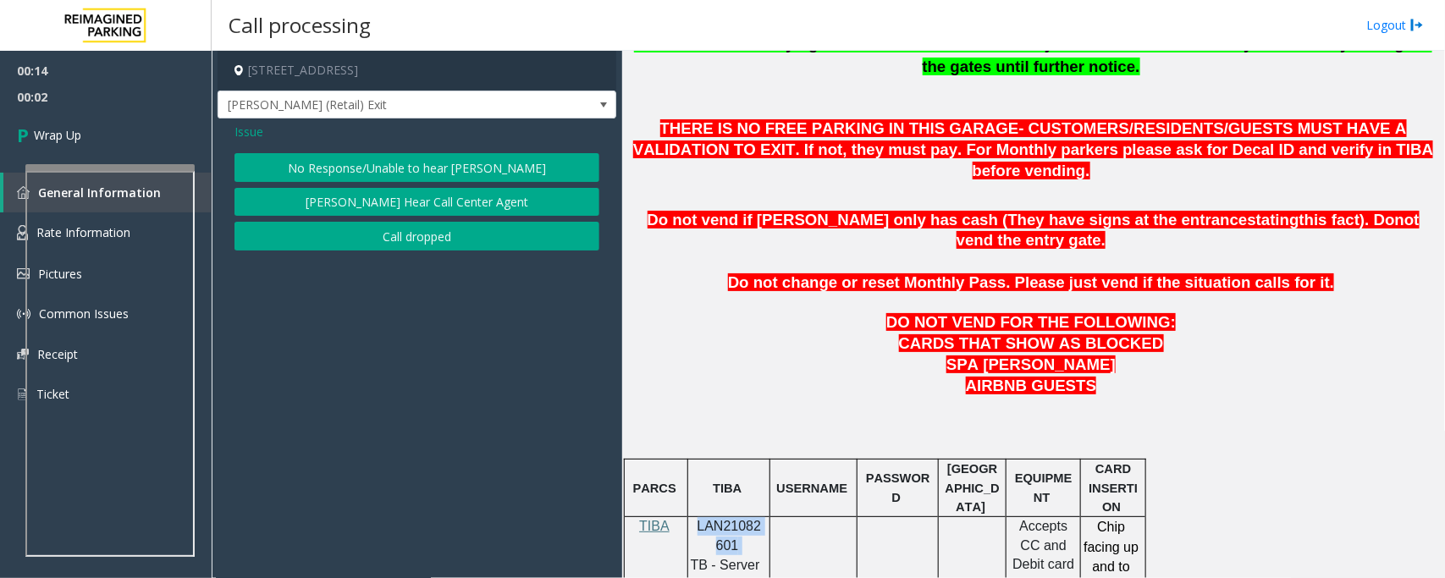
click at [377, 229] on button "Call dropped" at bounding box center [417, 236] width 365 height 29
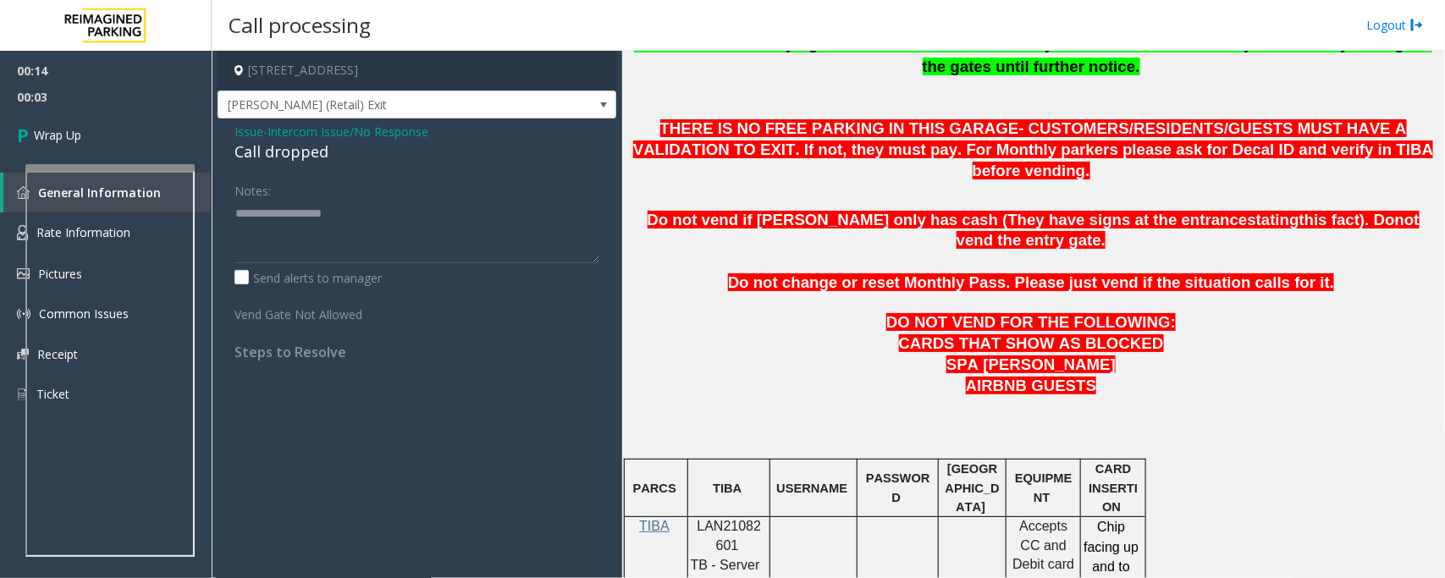
click at [293, 145] on div "Call dropped" at bounding box center [417, 152] width 365 height 23
type textarea "**********"
click at [95, 135] on link "Wrap Up" at bounding box center [106, 135] width 212 height 50
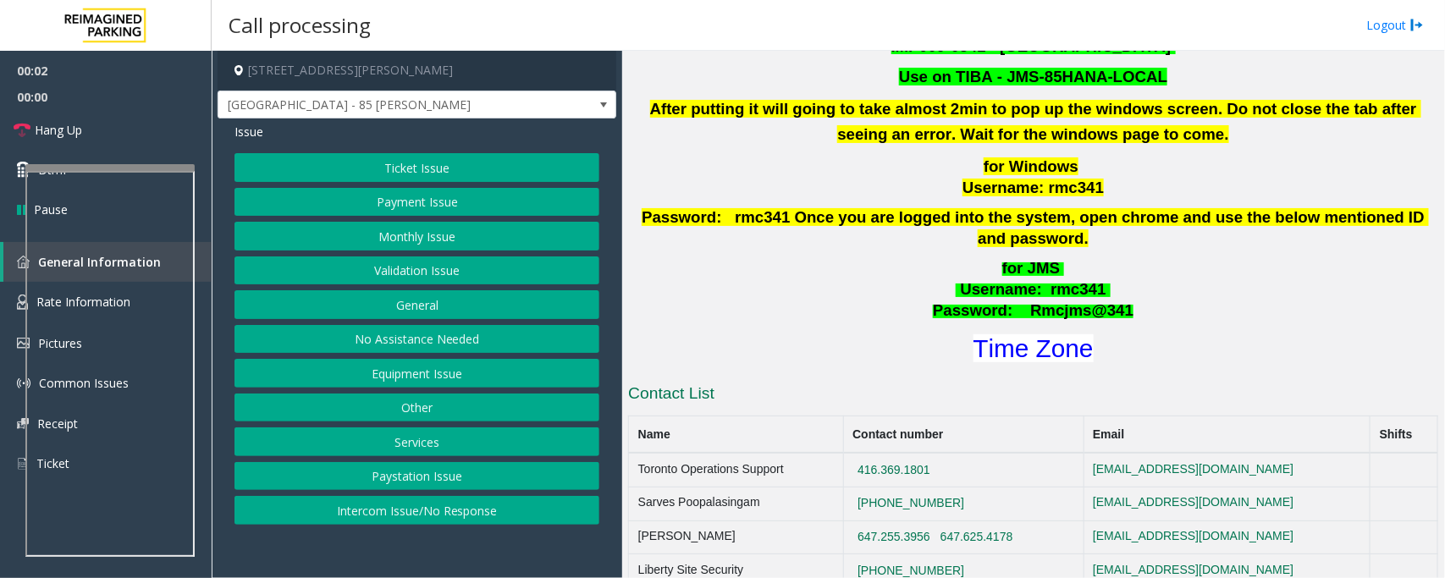
scroll to position [847, 0]
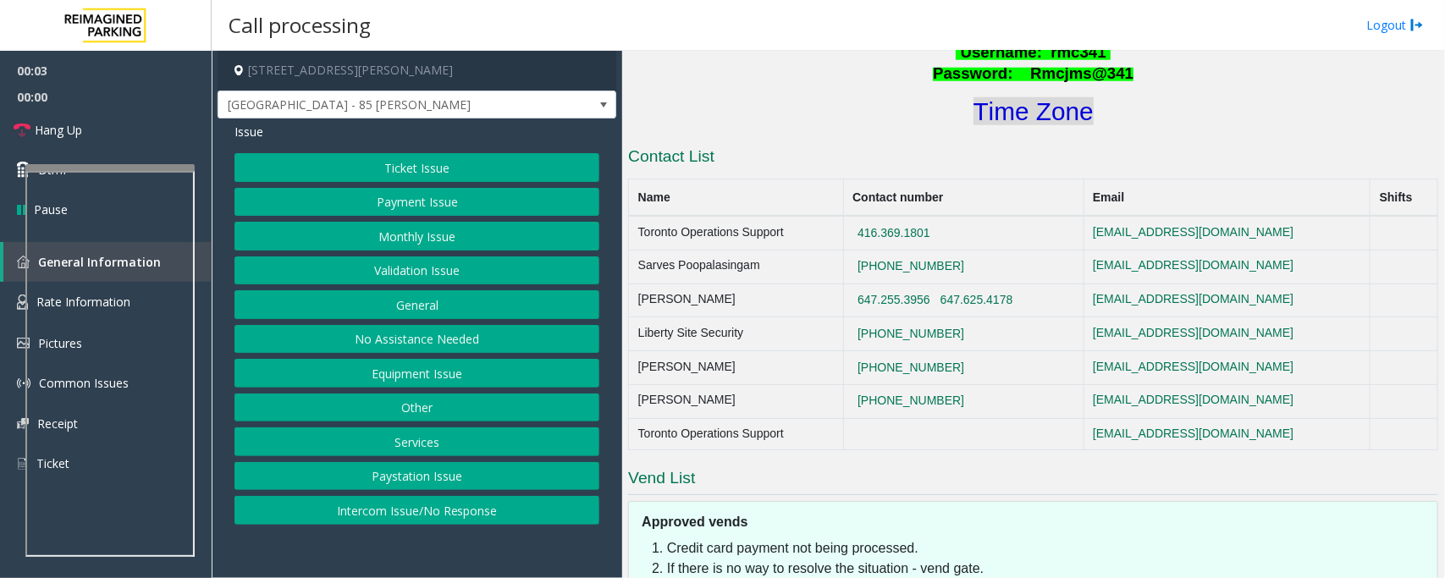
click at [1010, 97] on font "Time Zone" at bounding box center [1034, 111] width 120 height 28
click at [413, 272] on button "Validation Issue" at bounding box center [417, 271] width 365 height 29
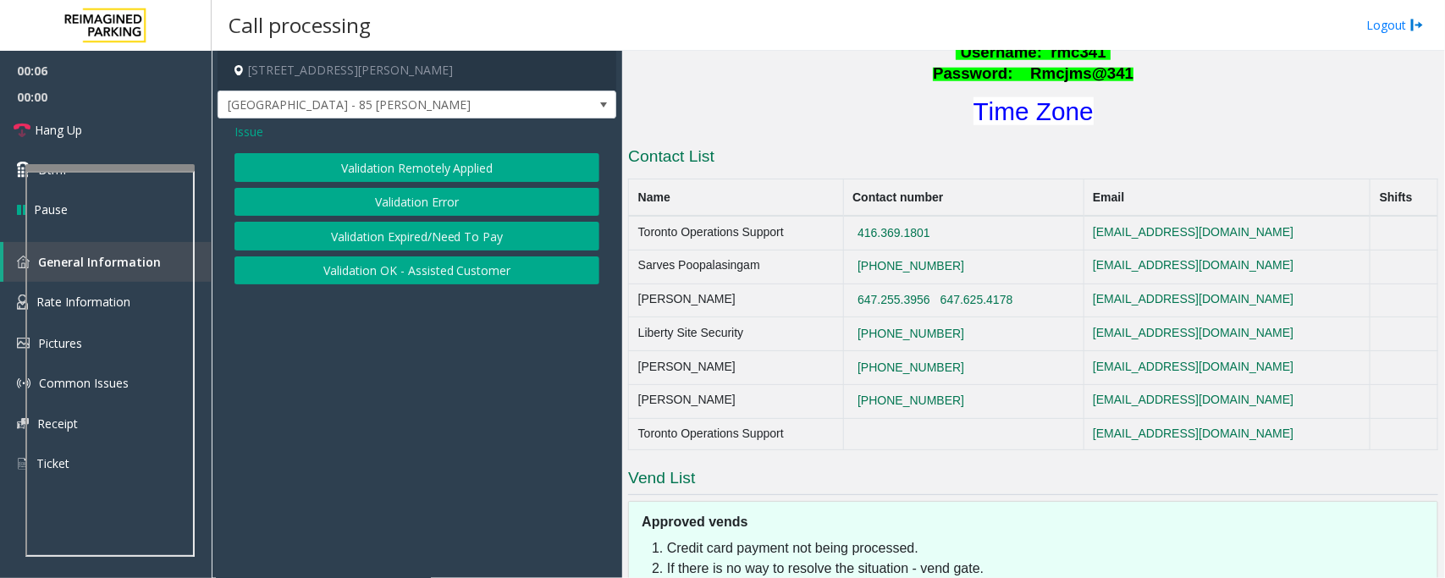
click at [422, 202] on button "Validation Error" at bounding box center [417, 202] width 365 height 29
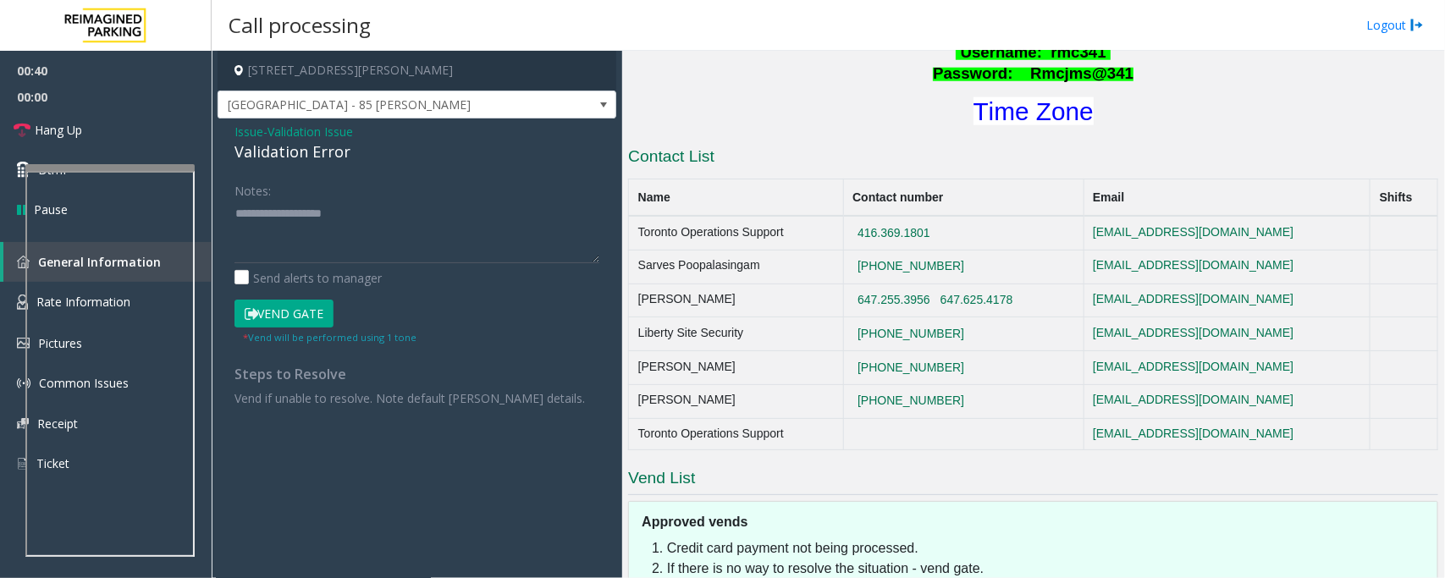
click at [271, 313] on button "Vend Gate" at bounding box center [284, 314] width 99 height 29
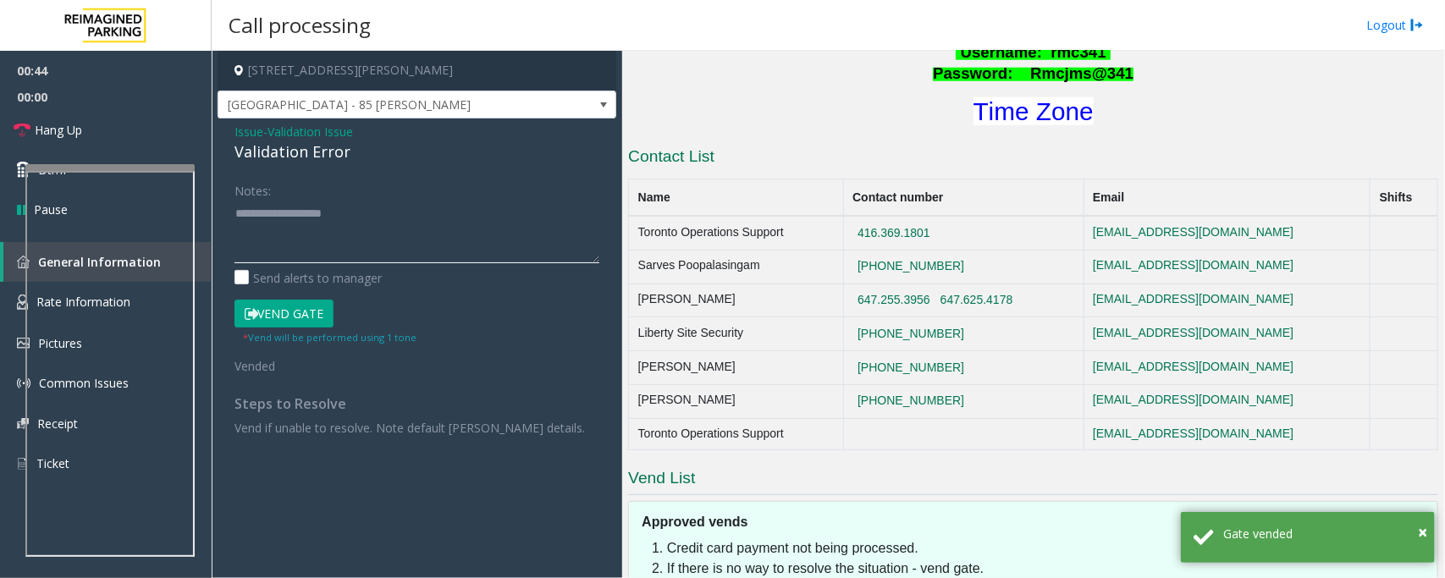
click at [343, 248] on textarea at bounding box center [417, 231] width 365 height 63
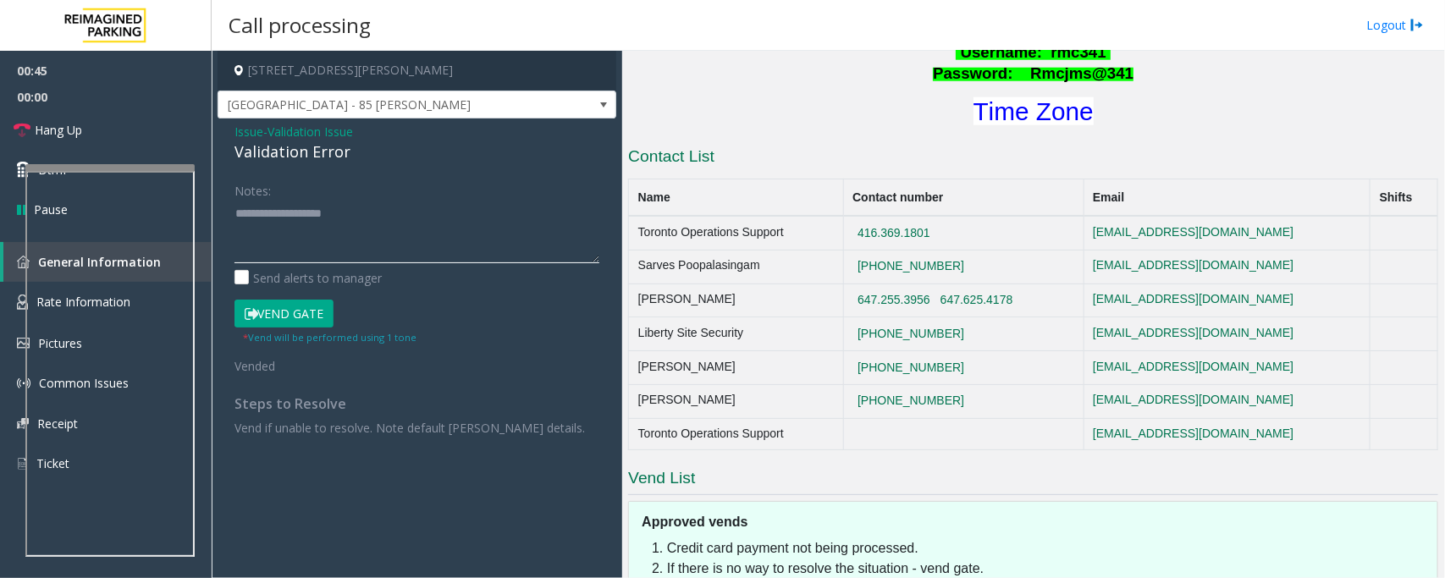
paste textarea "**********"
type textarea "**********"
click at [75, 124] on span "Hang Up" at bounding box center [58, 130] width 47 height 18
click at [112, 136] on link "Hang Up" at bounding box center [106, 130] width 212 height 40
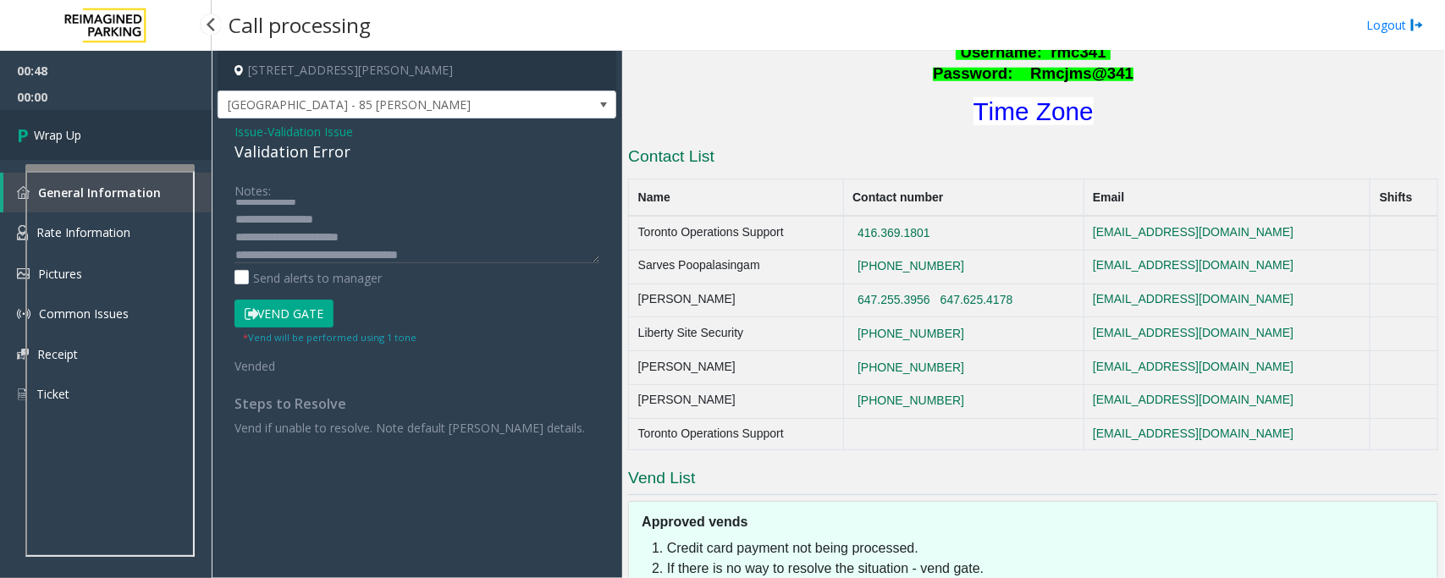
click at [112, 136] on link "Wrap Up" at bounding box center [106, 135] width 212 height 50
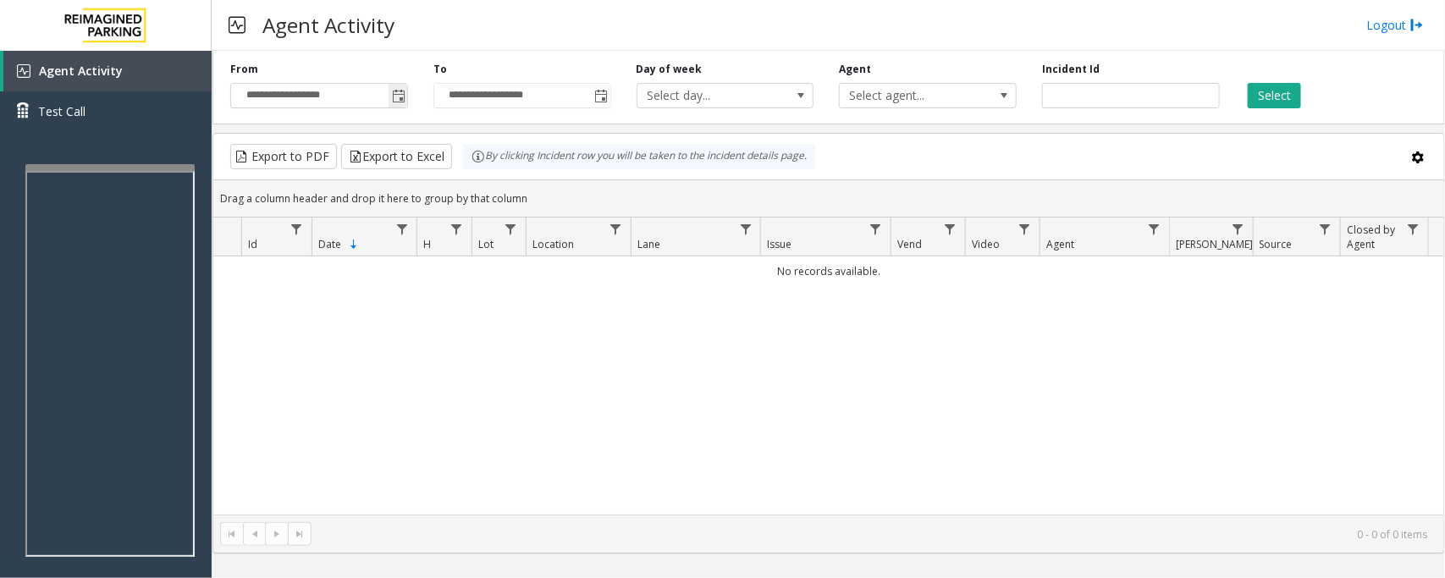
click at [400, 102] on span "Toggle popup" at bounding box center [399, 97] width 14 height 14
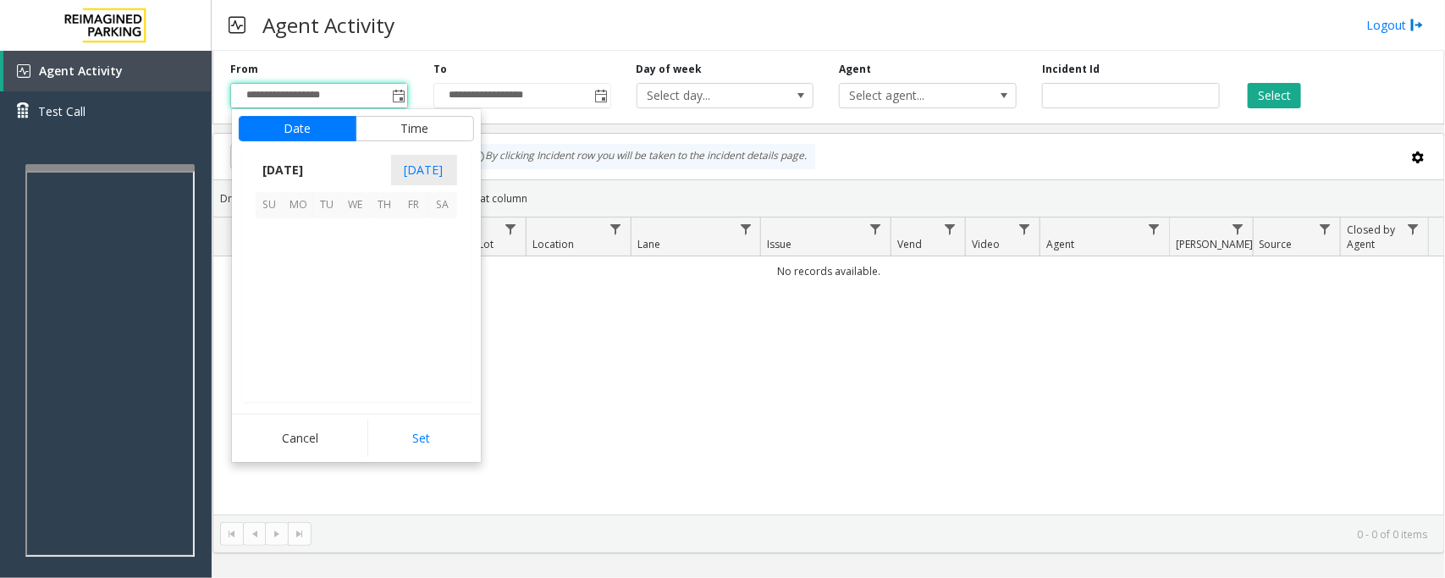
scroll to position [303731, 0]
click at [296, 350] on span "29" at bounding box center [298, 348] width 29 height 29
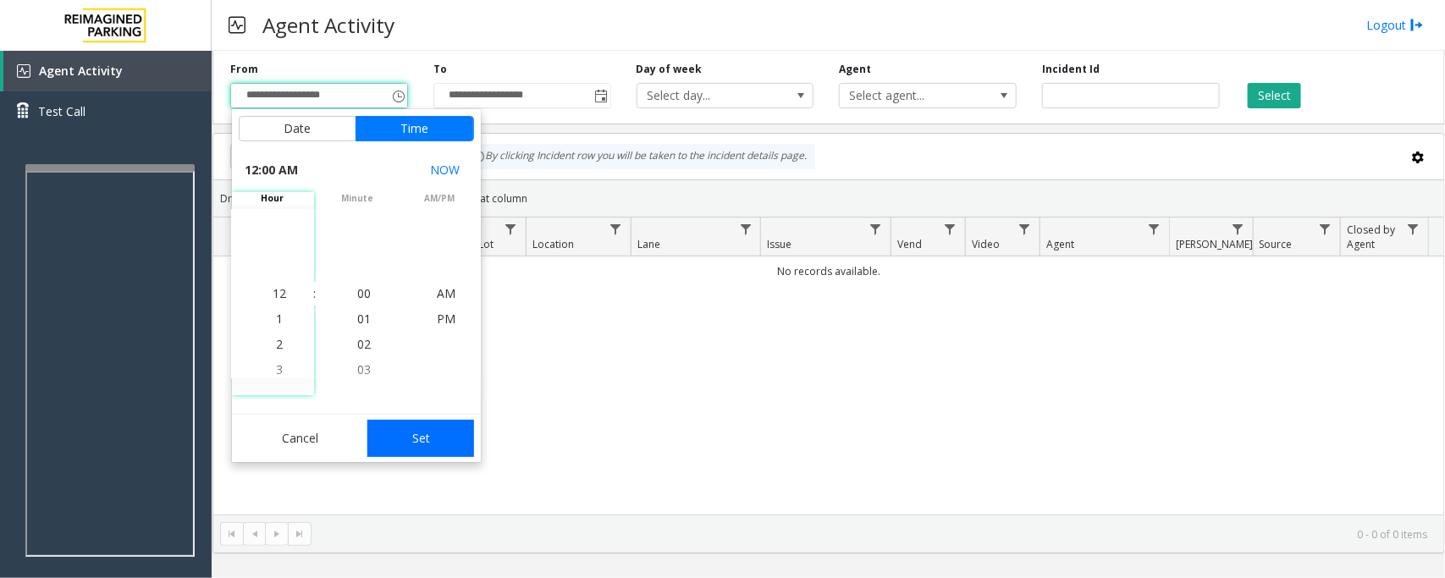
click at [411, 441] on button "Set" at bounding box center [420, 438] width 107 height 37
type input "**********"
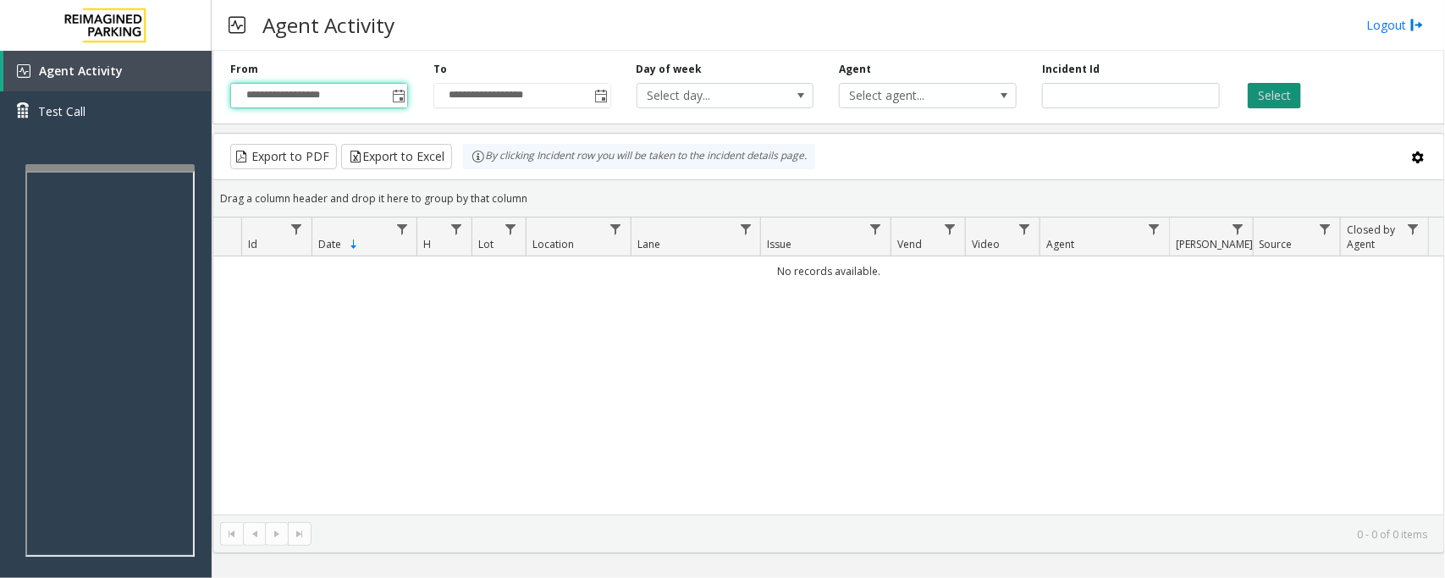
click at [1156, 93] on button "Select" at bounding box center [1274, 95] width 53 height 25
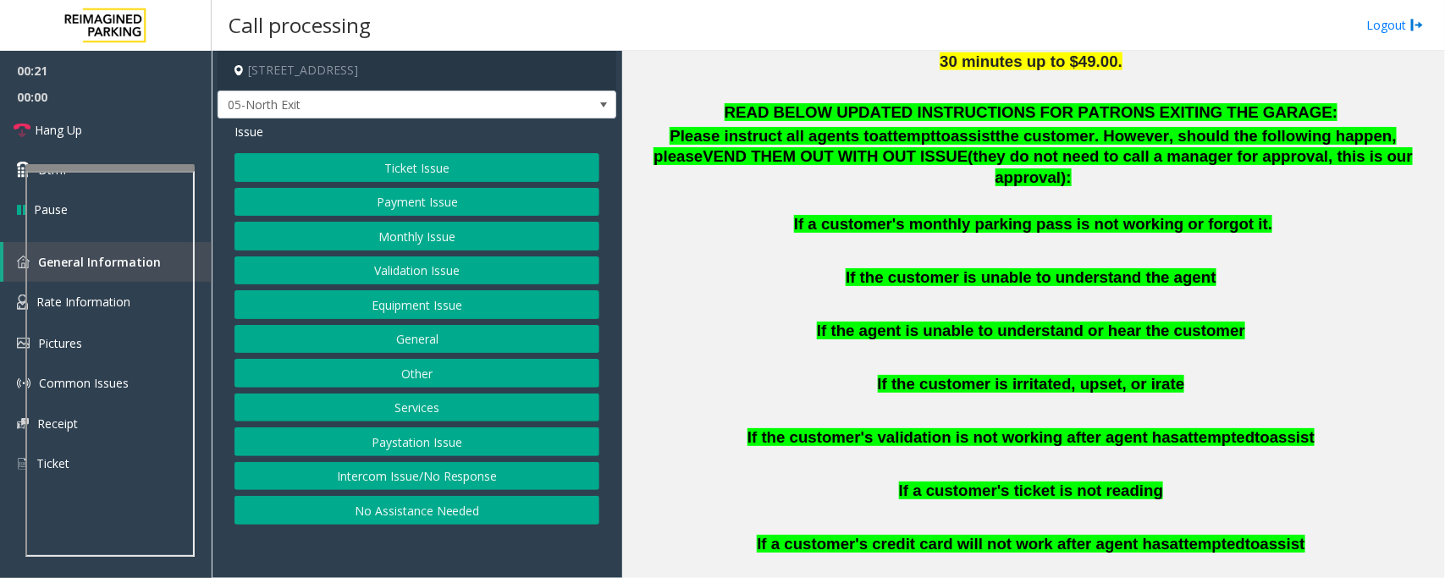
scroll to position [1058, 0]
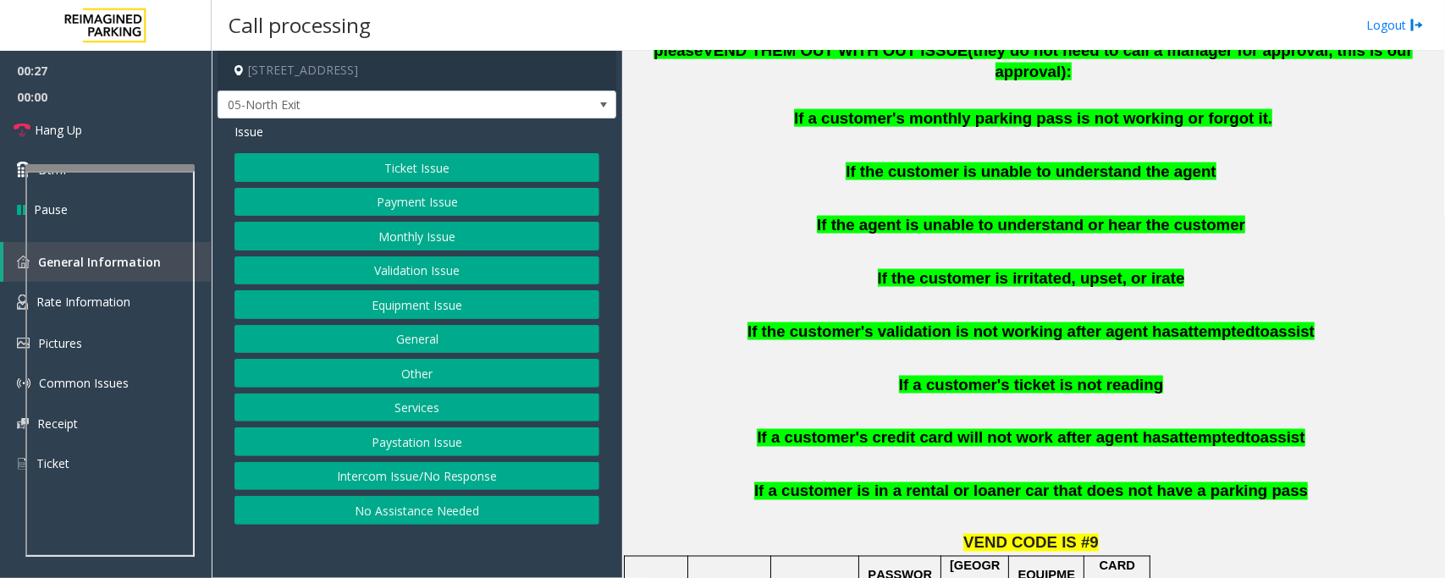
click at [429, 233] on button "Monthly Issue" at bounding box center [417, 236] width 365 height 29
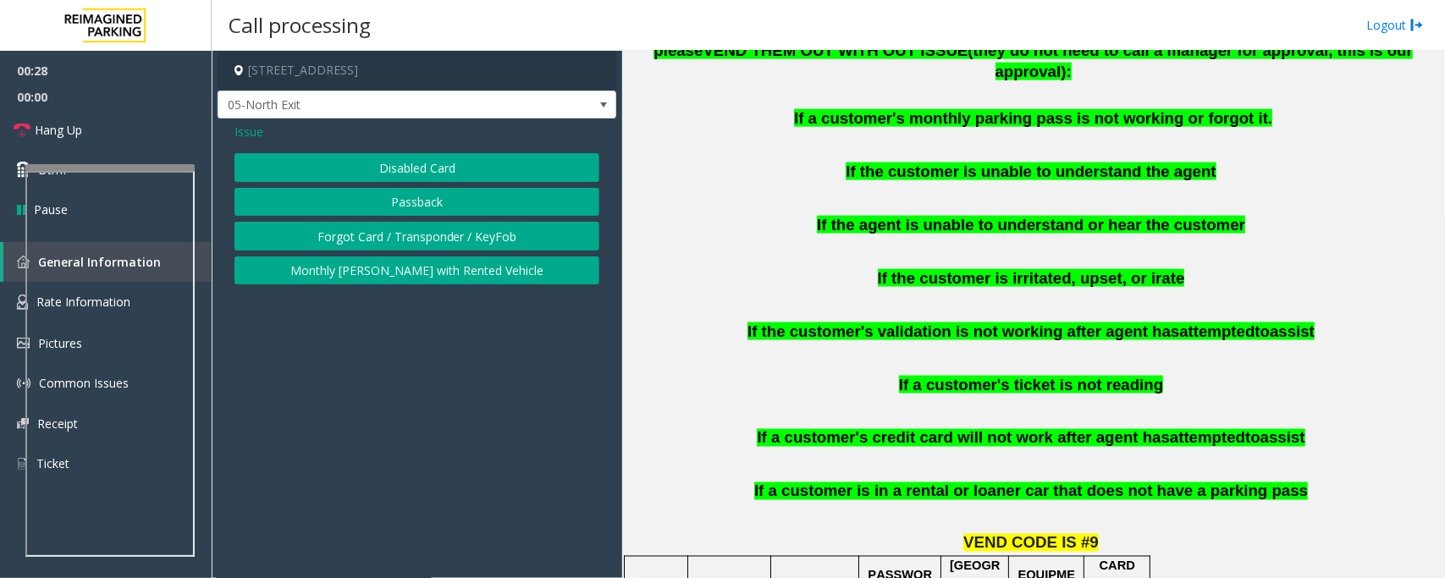
click at [412, 163] on button "Disabled Card" at bounding box center [417, 167] width 365 height 29
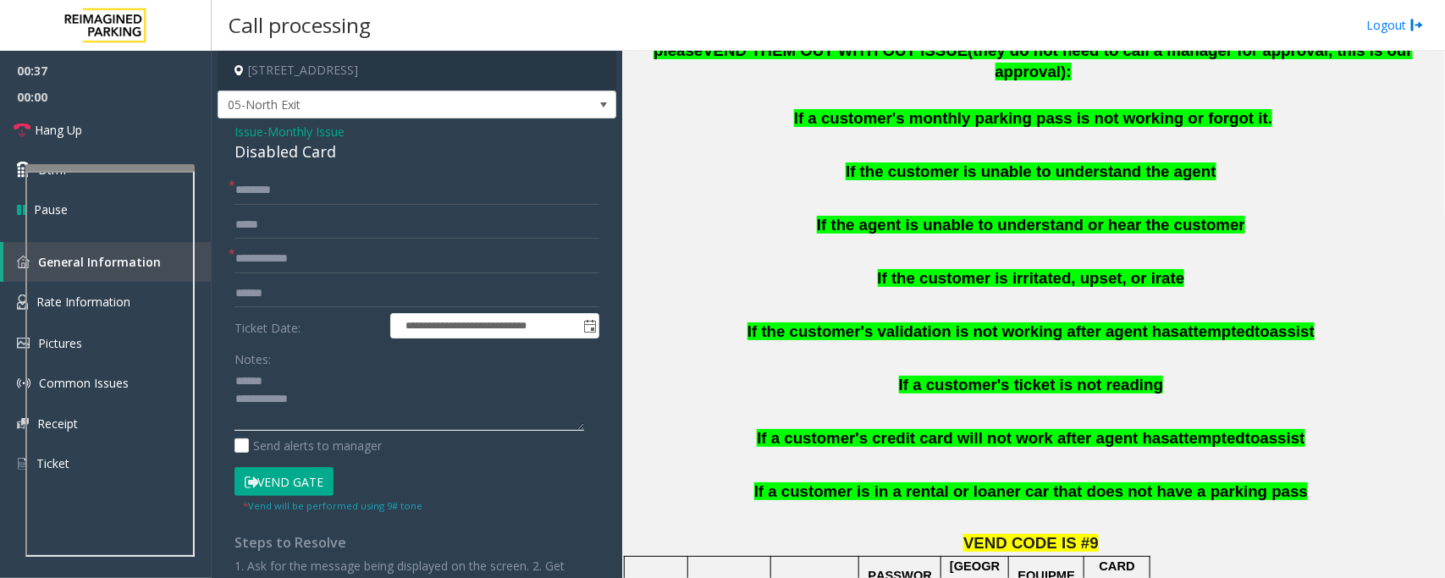
type textarea "**********"
click at [290, 130] on span "Monthly Issue" at bounding box center [306, 132] width 77 height 18
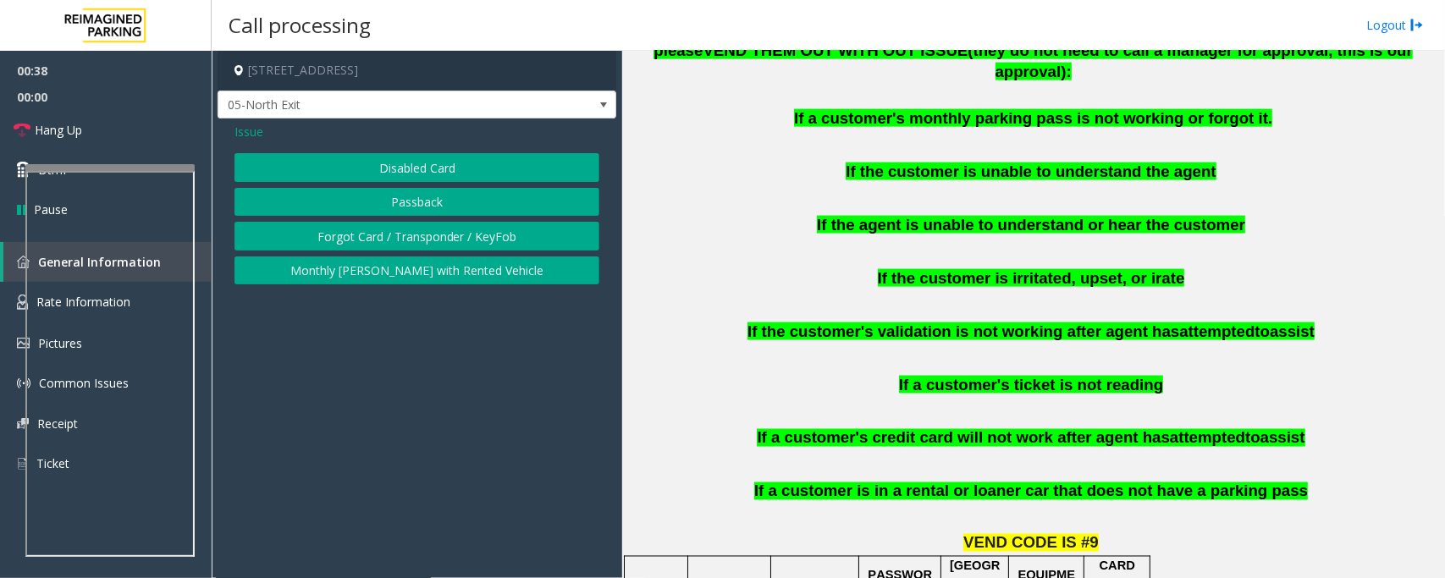
click at [248, 130] on span "Issue" at bounding box center [249, 132] width 29 height 18
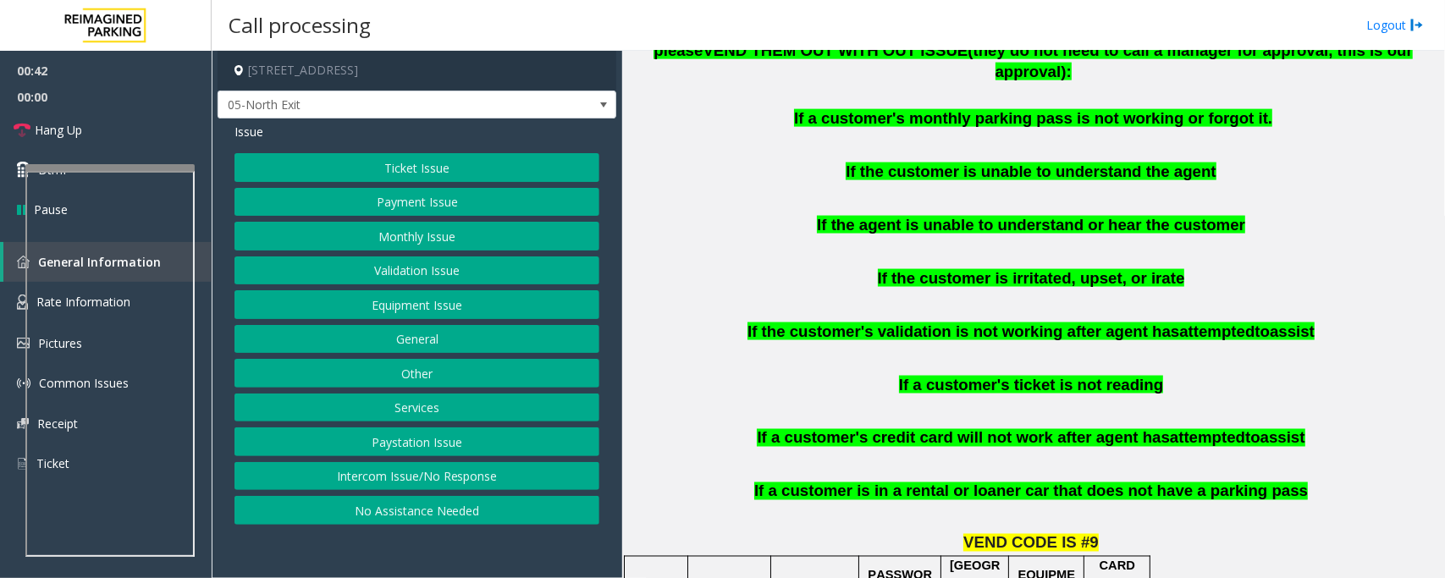
scroll to position [1376, 0]
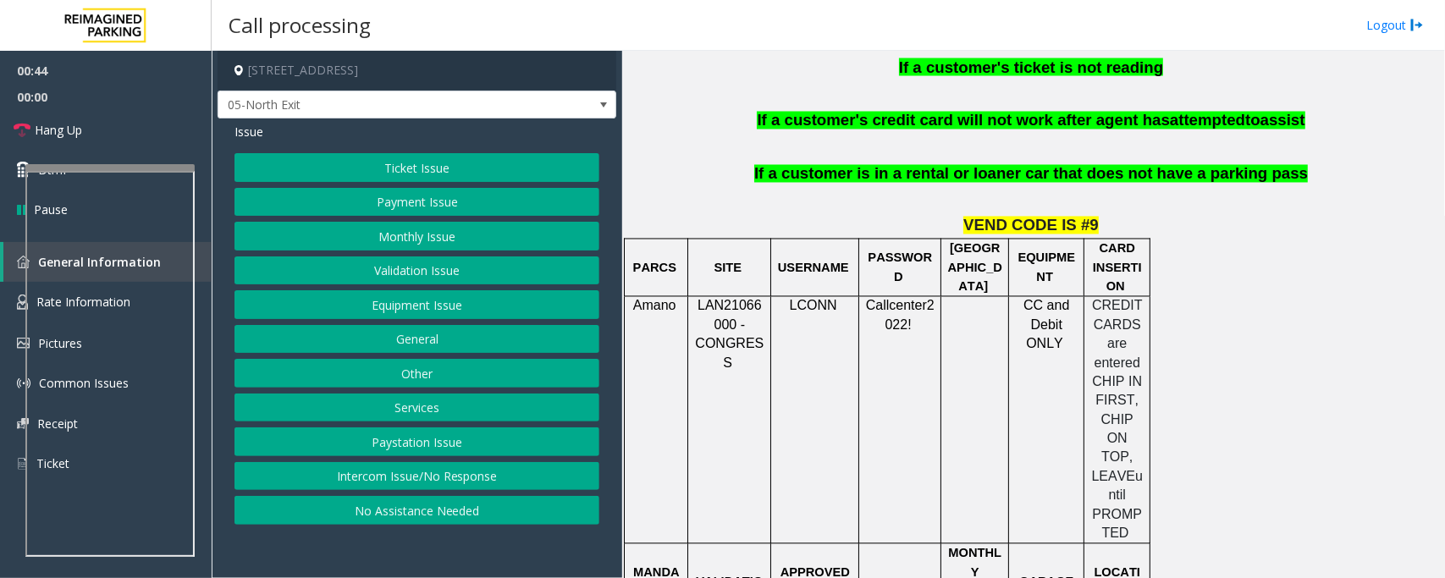
click at [415, 162] on button "Ticket Issue" at bounding box center [417, 167] width 365 height 29
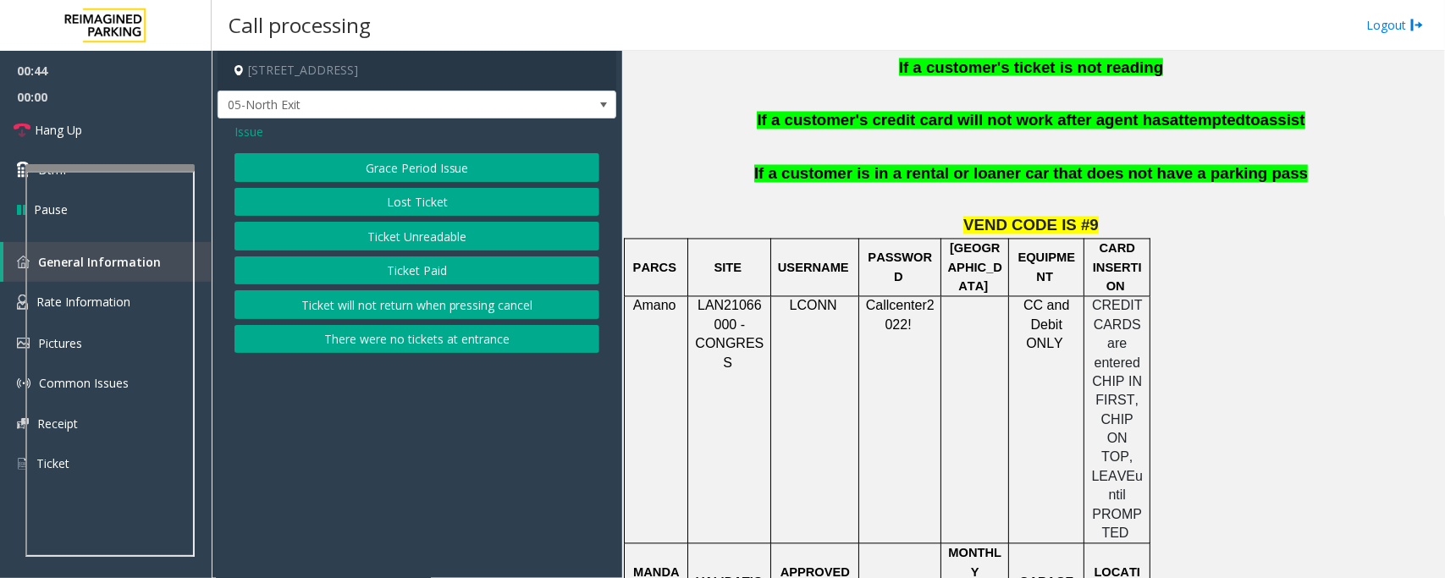
click at [453, 243] on button "Ticket Unreadable" at bounding box center [417, 236] width 365 height 29
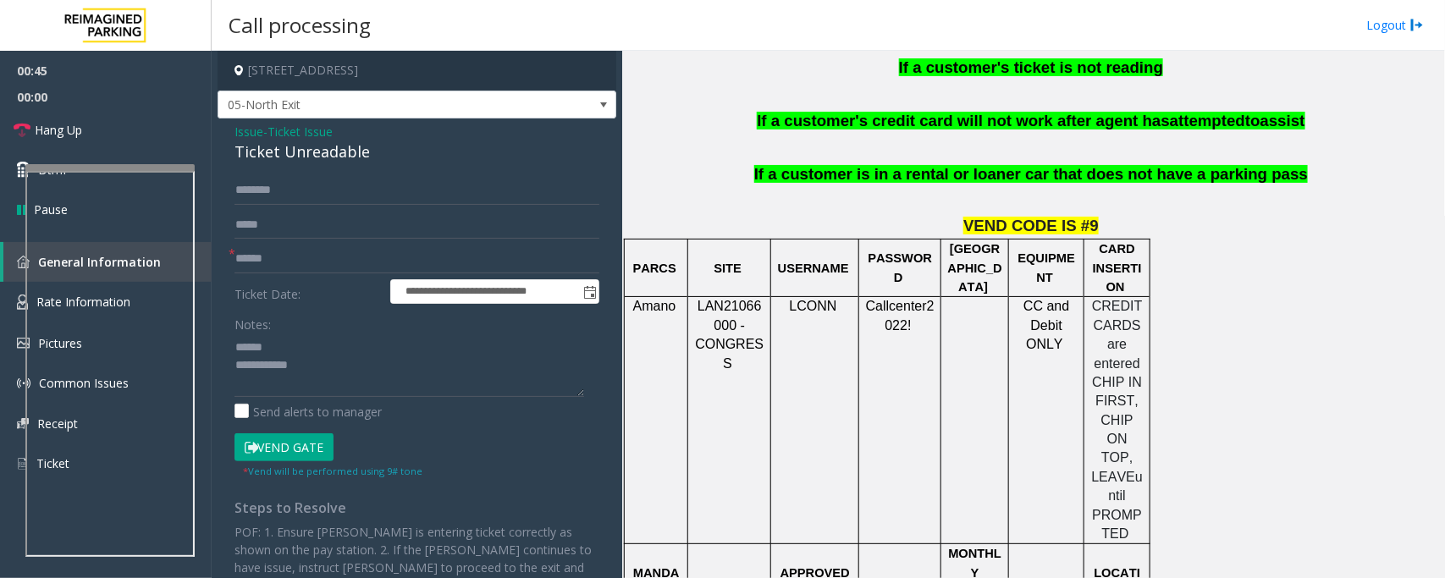
click at [312, 150] on div "Ticket Unreadable" at bounding box center [417, 152] width 365 height 23
click at [267, 345] on textarea at bounding box center [410, 365] width 350 height 63
drag, startPoint x: 268, startPoint y: 345, endPoint x: 373, endPoint y: 340, distance: 106.0
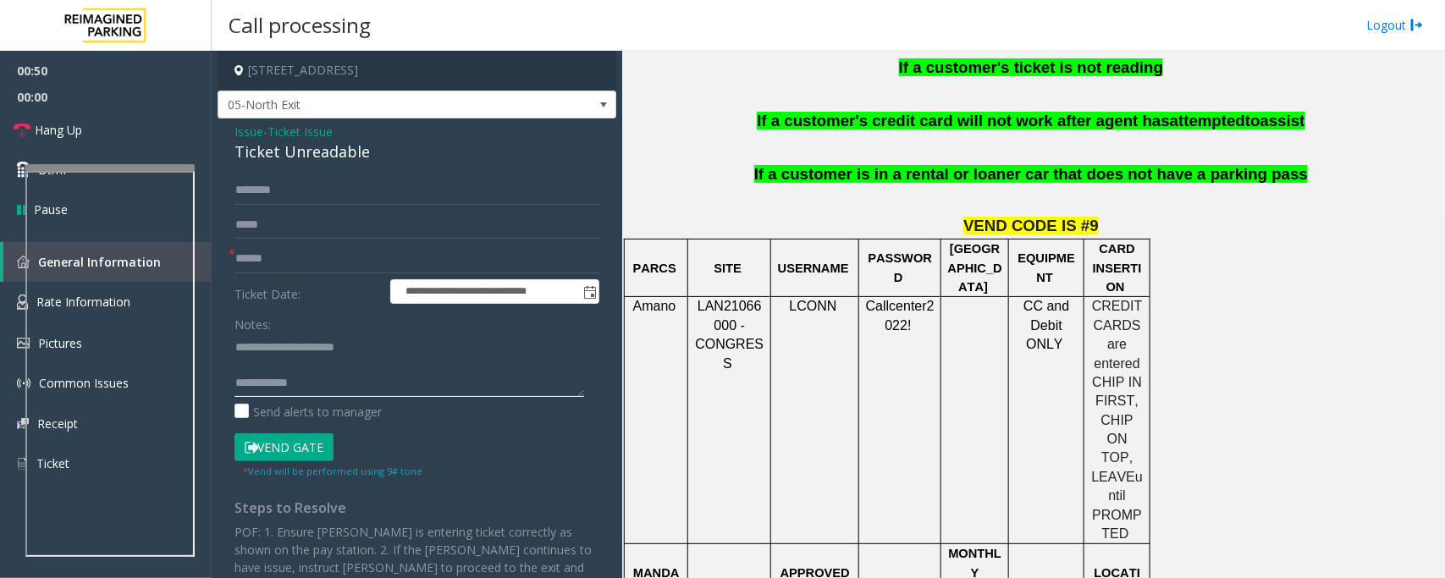
click at [373, 340] on textarea at bounding box center [410, 365] width 350 height 63
click at [289, 362] on textarea at bounding box center [410, 365] width 350 height 63
type textarea "**********"
click at [310, 361] on textarea at bounding box center [410, 365] width 350 height 63
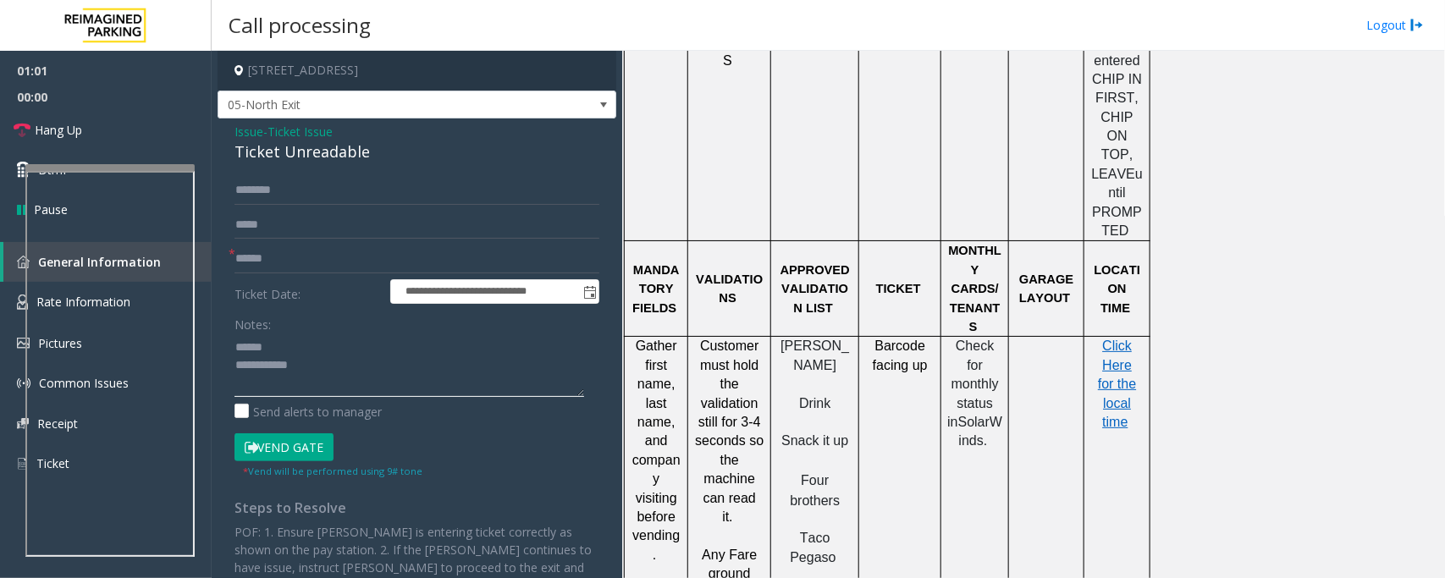
scroll to position [1693, 0]
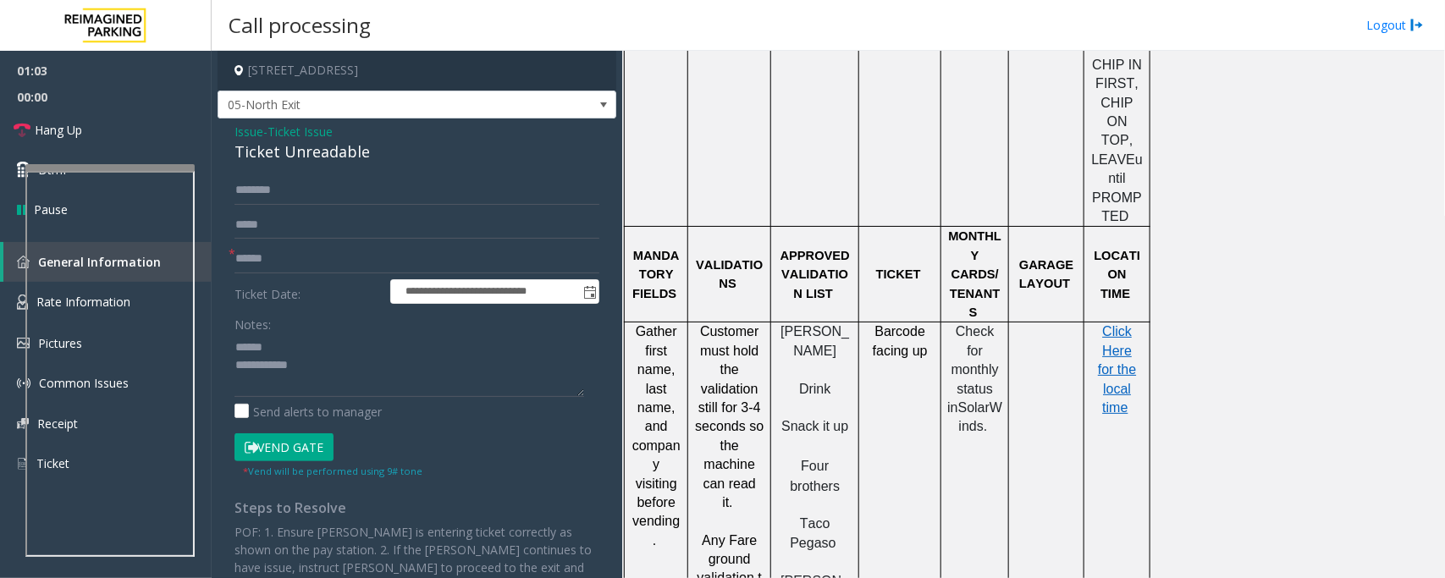
click at [273, 135] on span "Ticket Issue" at bounding box center [300, 132] width 65 height 18
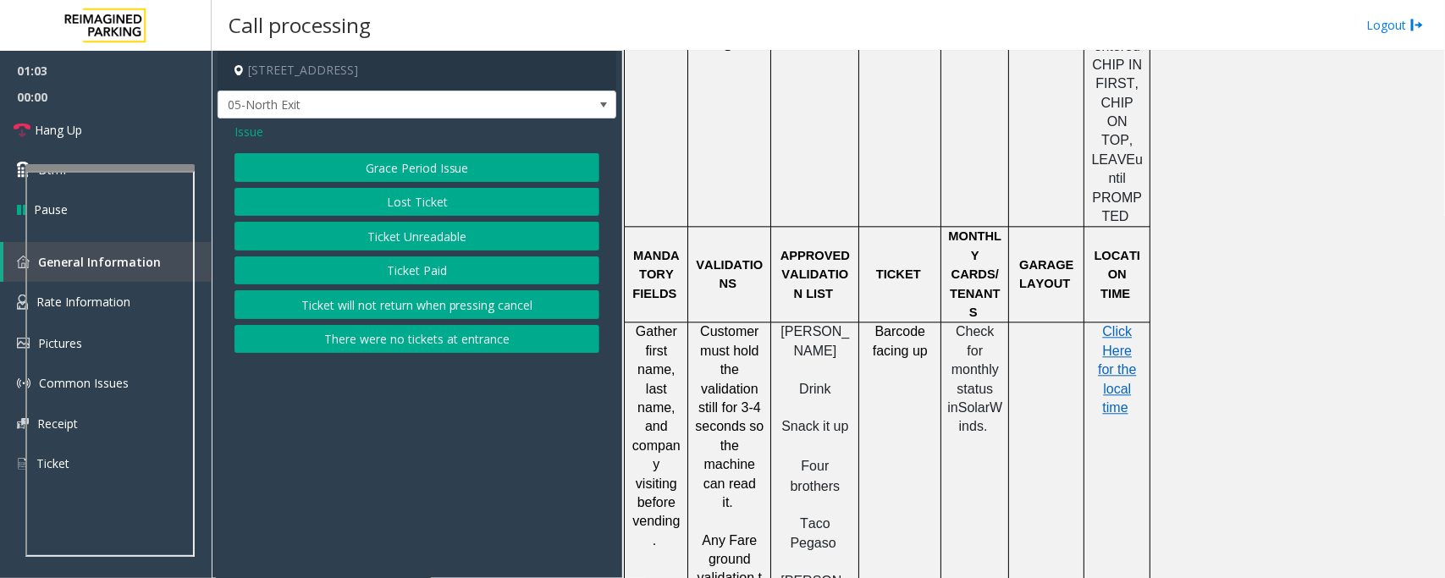
click at [242, 130] on span "Issue" at bounding box center [249, 132] width 29 height 18
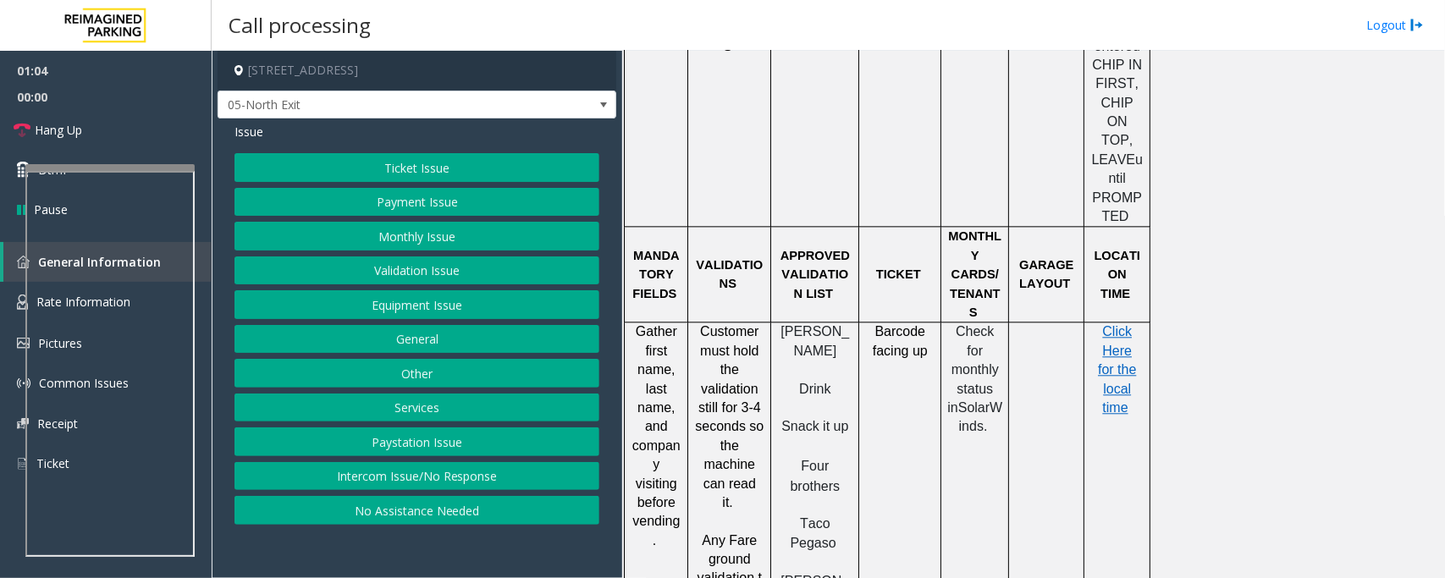
click at [390, 309] on button "Equipment Issue" at bounding box center [417, 304] width 365 height 29
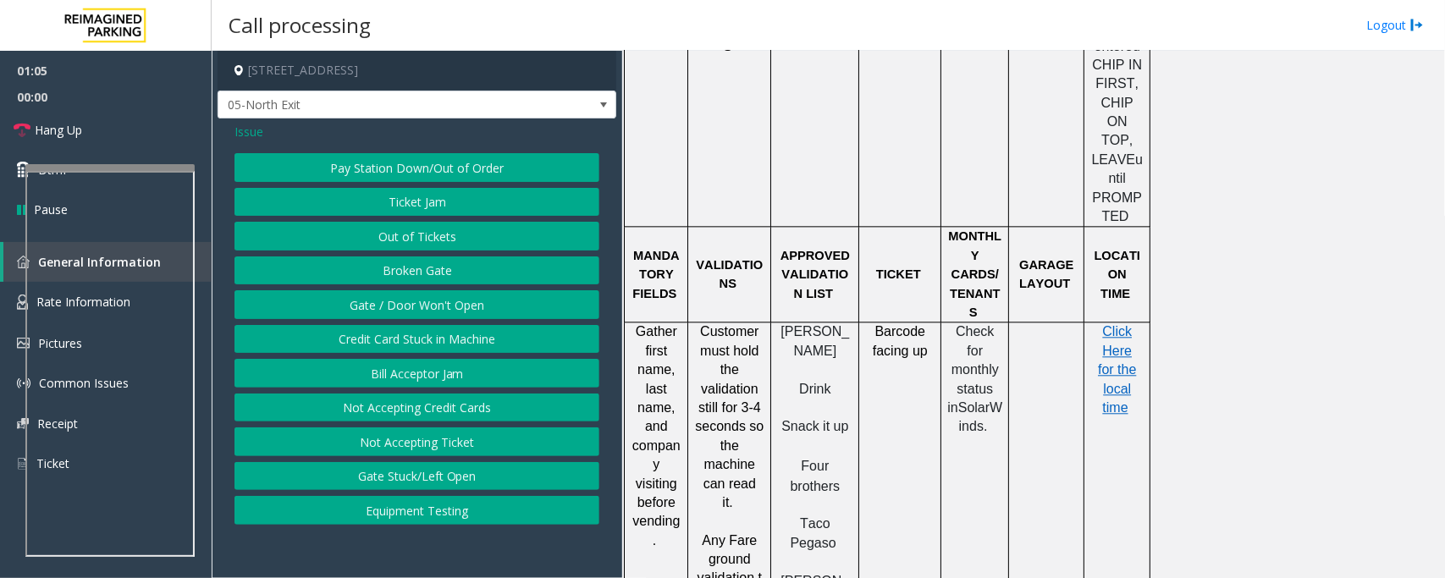
click at [392, 302] on button "Gate / Door Won't Open" at bounding box center [417, 304] width 365 height 29
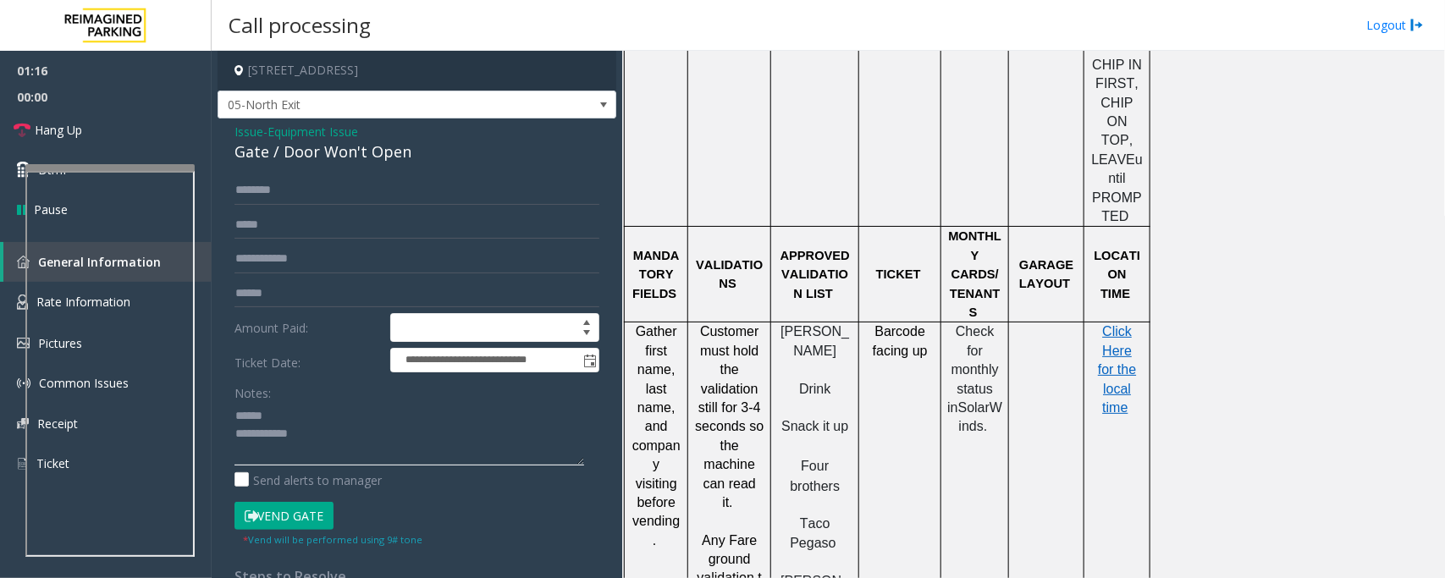
click at [331, 432] on textarea at bounding box center [410, 433] width 350 height 63
type textarea "**********"
click at [320, 141] on div "Gate / Door Won't Open" at bounding box center [417, 152] width 365 height 23
click at [314, 129] on span "Equipment Issue" at bounding box center [313, 132] width 91 height 18
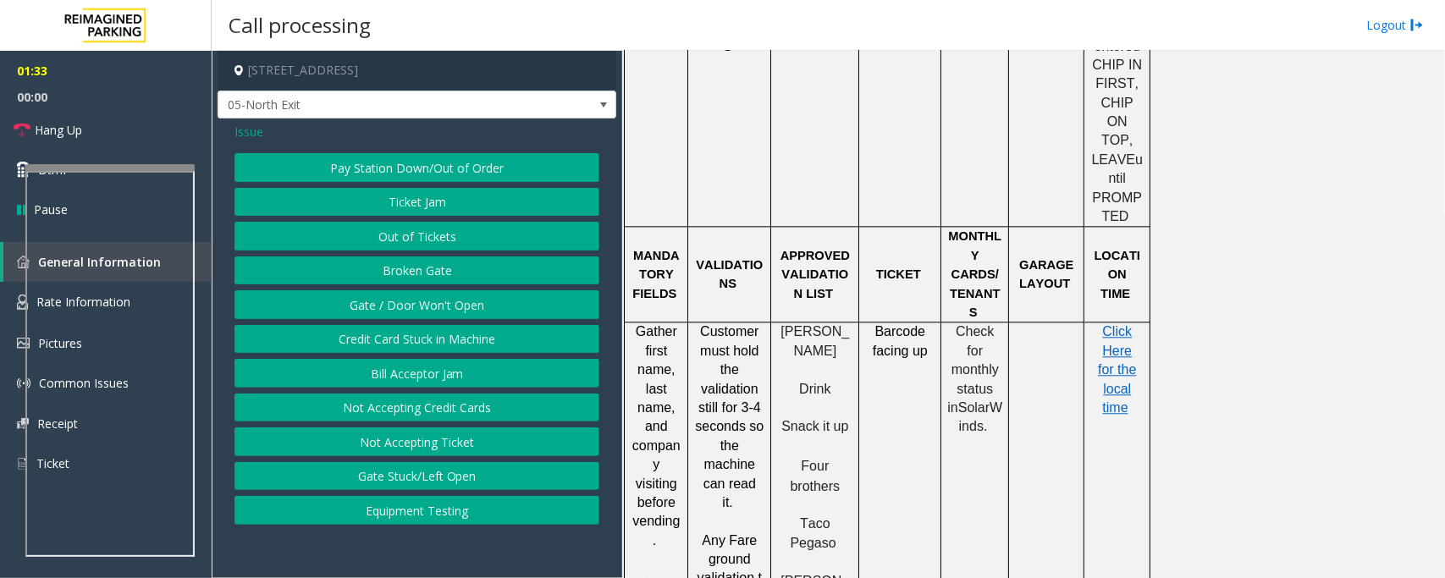
click at [254, 133] on span "Issue" at bounding box center [249, 132] width 29 height 18
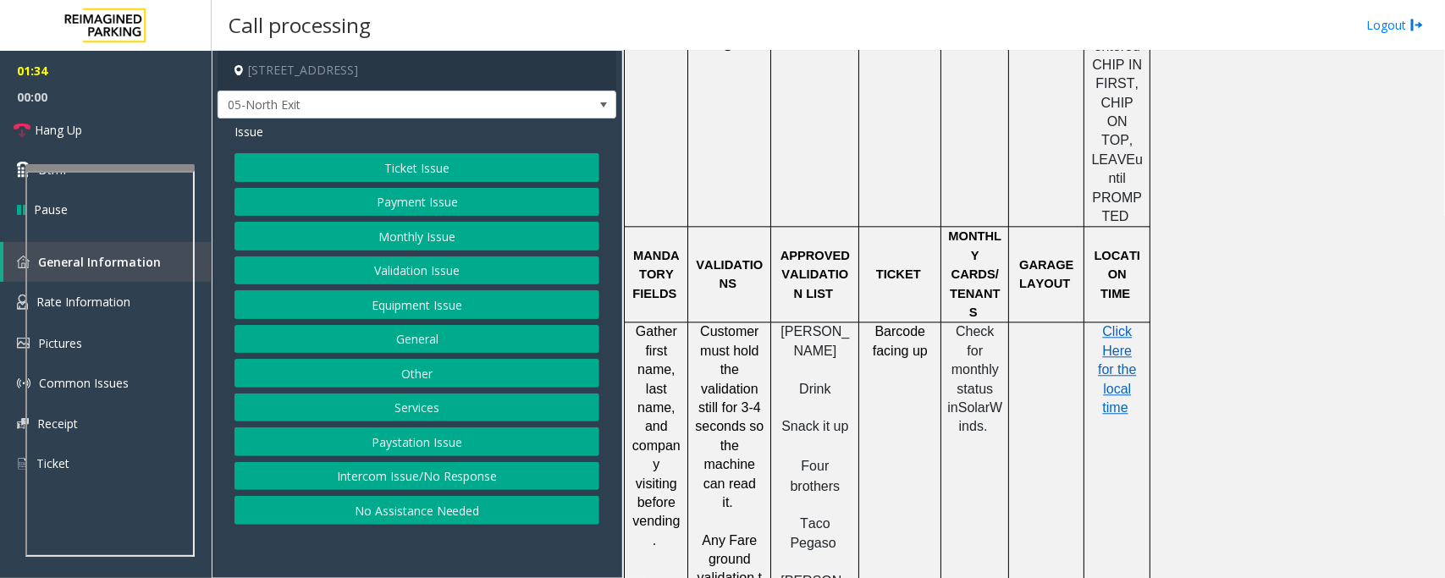
click at [386, 230] on button "Monthly Issue" at bounding box center [417, 236] width 365 height 29
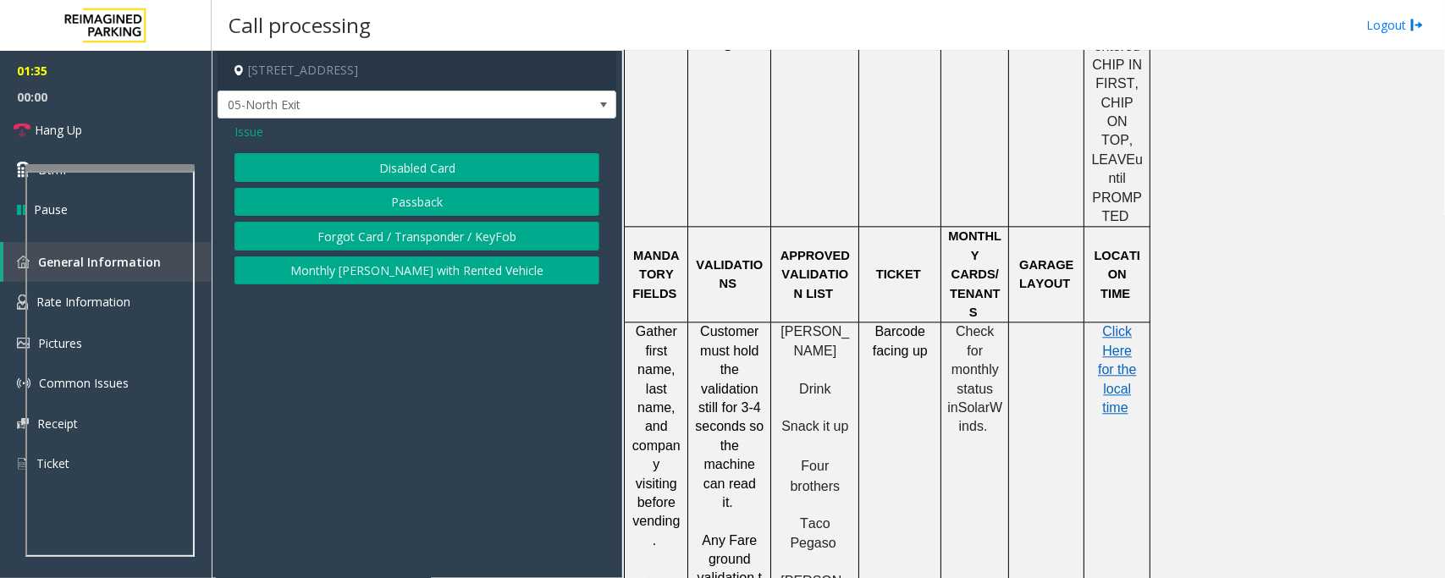
click at [388, 174] on button "Disabled Card" at bounding box center [417, 167] width 365 height 29
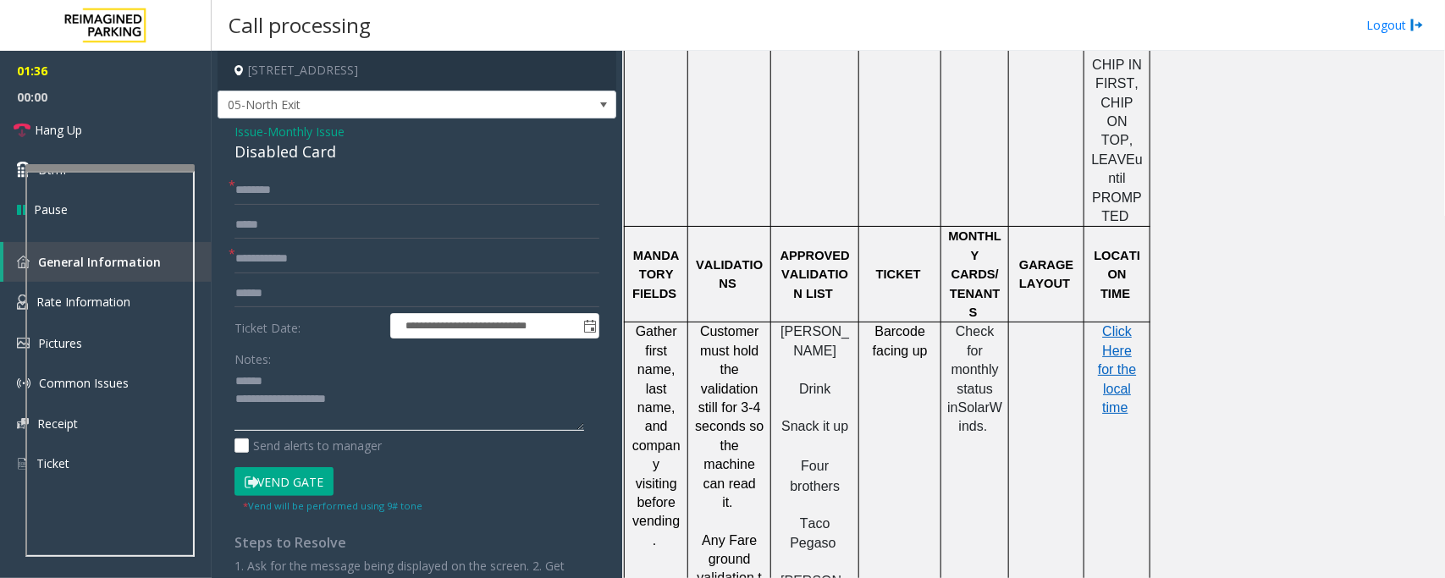
click at [282, 383] on textarea at bounding box center [410, 399] width 350 height 63
click at [278, 187] on input "text" at bounding box center [417, 190] width 365 height 29
type input "*"
drag, startPoint x: 297, startPoint y: 399, endPoint x: 387, endPoint y: 400, distance: 89.8
click at [387, 400] on textarea at bounding box center [410, 399] width 350 height 63
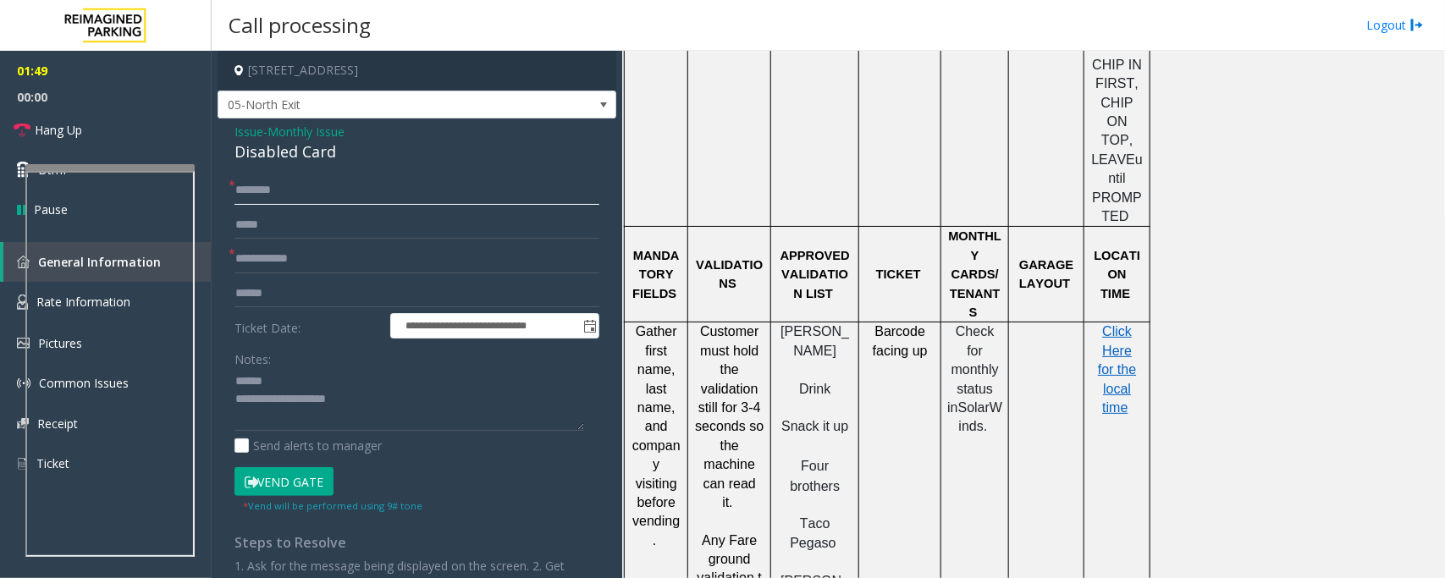
click at [265, 196] on input "text" at bounding box center [417, 190] width 365 height 29
type input "**********"
click at [263, 260] on input "text" at bounding box center [417, 259] width 365 height 29
click at [275, 378] on textarea at bounding box center [410, 399] width 350 height 63
click at [250, 151] on div "Disabled Card" at bounding box center [417, 152] width 365 height 23
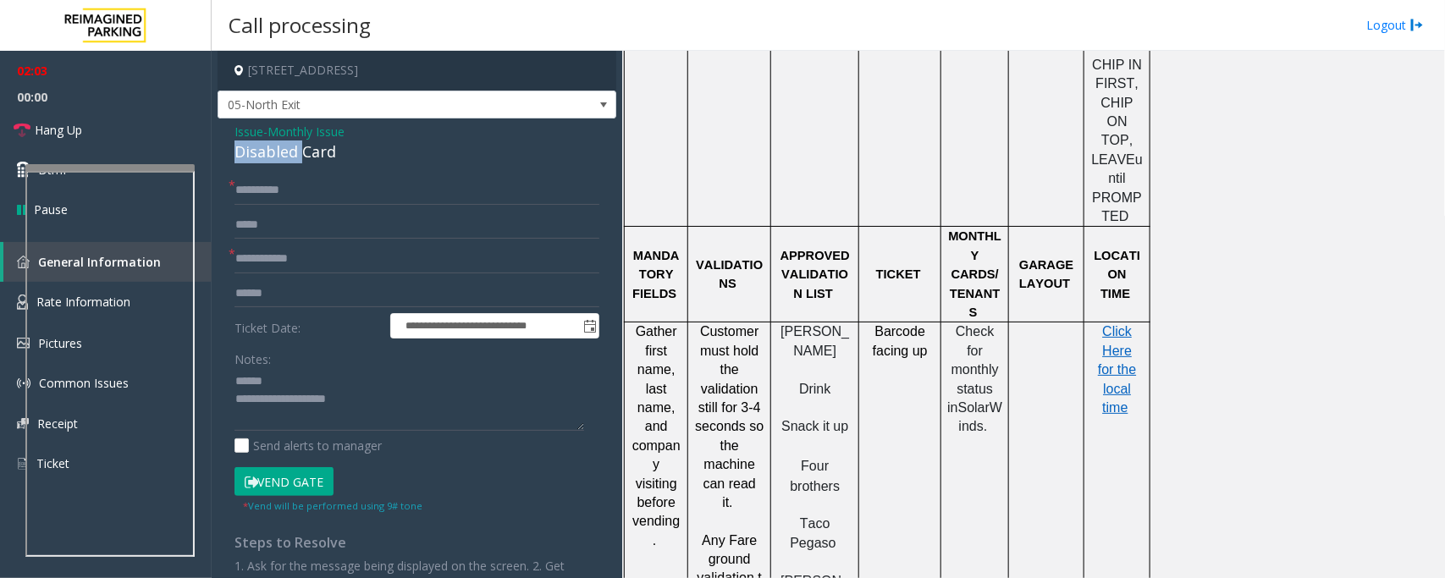
click at [250, 151] on div "Disabled Card" at bounding box center [417, 152] width 365 height 23
click at [256, 264] on input "text" at bounding box center [417, 259] width 365 height 29
click at [288, 400] on textarea at bounding box center [410, 399] width 350 height 63
type textarea "**********"
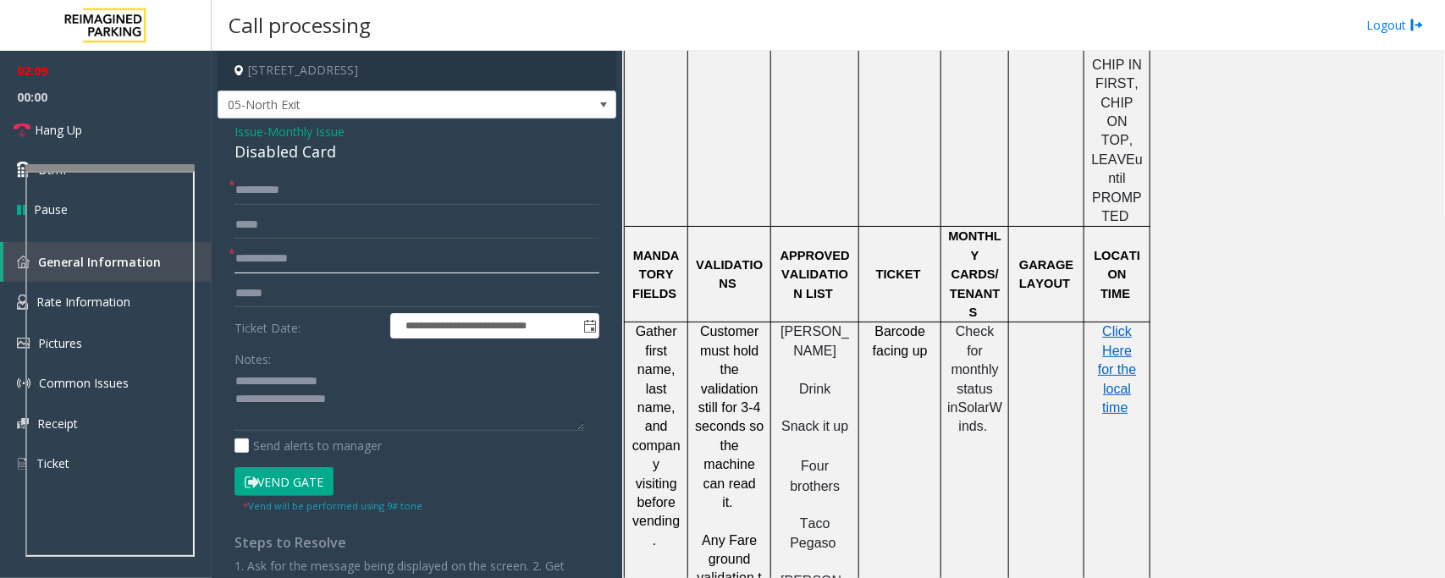
click at [272, 251] on input "text" at bounding box center [417, 259] width 365 height 29
type input "**********"
click at [282, 462] on button "Vend Gate" at bounding box center [284, 481] width 99 height 29
drag, startPoint x: 301, startPoint y: 400, endPoint x: 450, endPoint y: 391, distance: 148.4
click at [450, 391] on textarea at bounding box center [410, 399] width 350 height 63
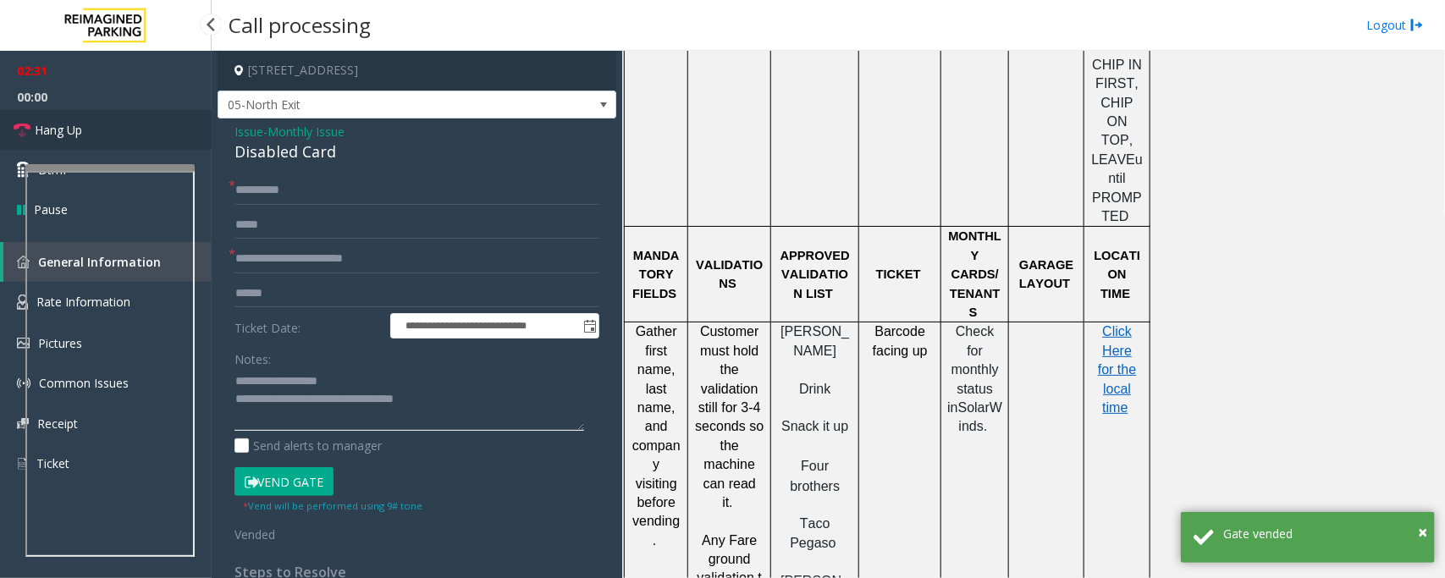
type textarea "**********"
click at [76, 136] on span "Hang Up" at bounding box center [58, 130] width 47 height 18
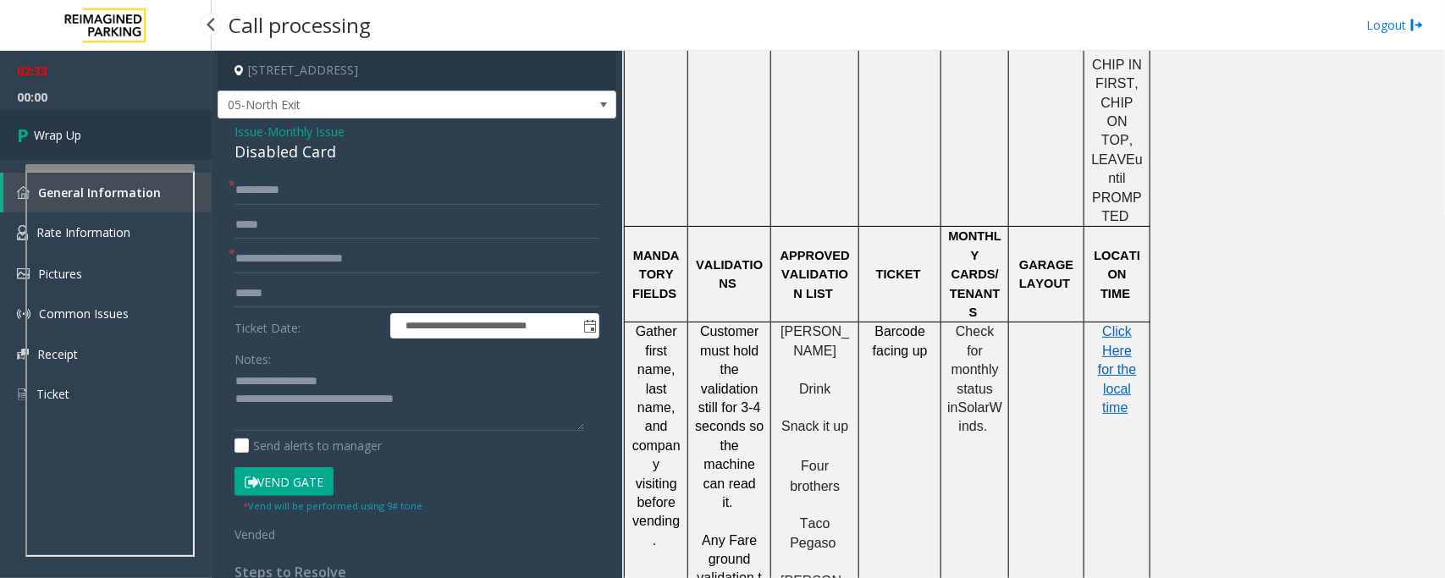
click at [76, 136] on span "Wrap Up" at bounding box center [57, 135] width 47 height 18
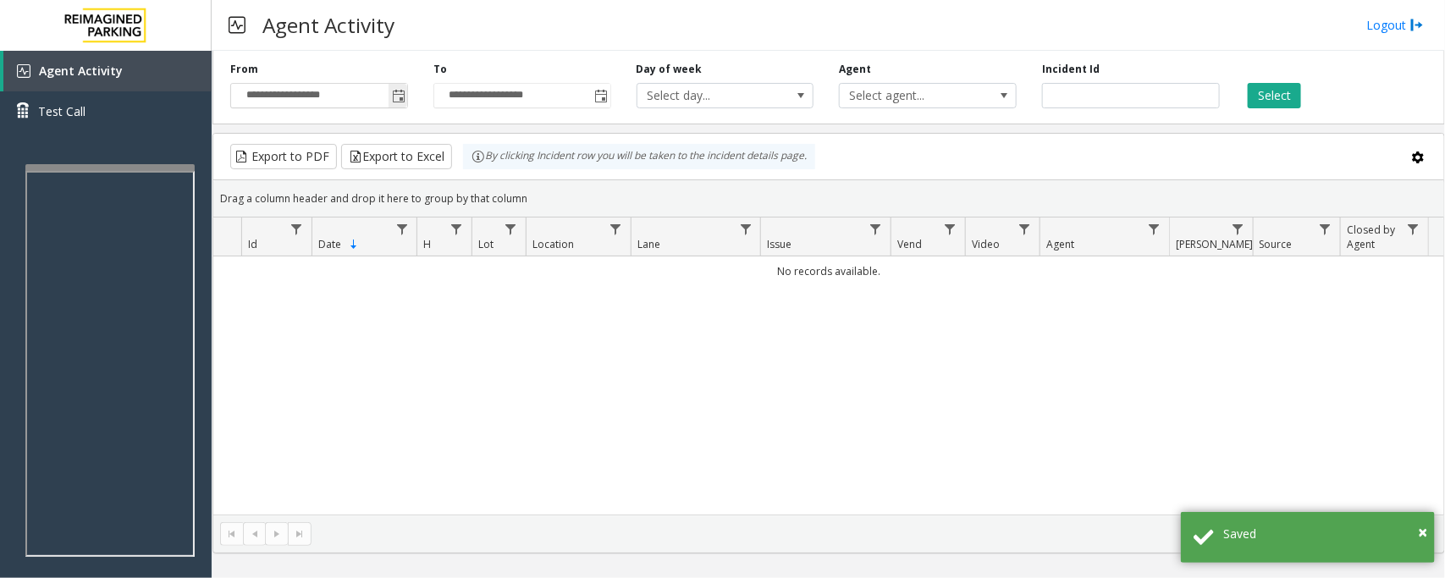
click at [406, 94] on span "Toggle popup" at bounding box center [398, 95] width 19 height 27
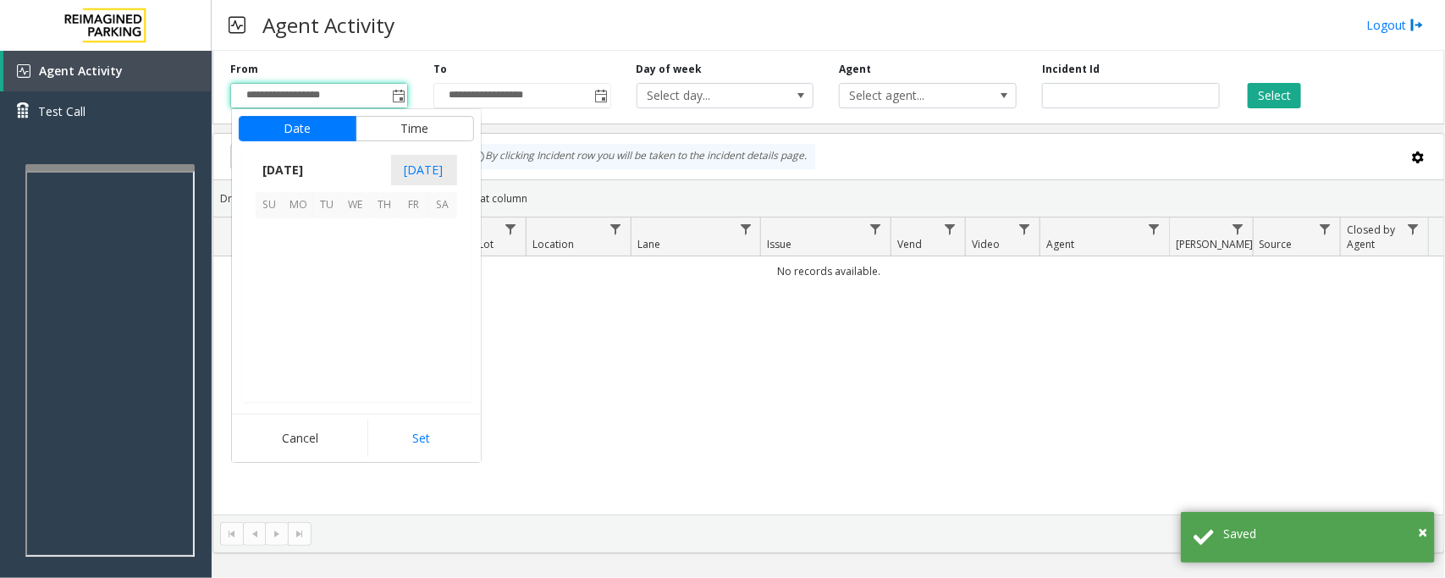
scroll to position [303731, 0]
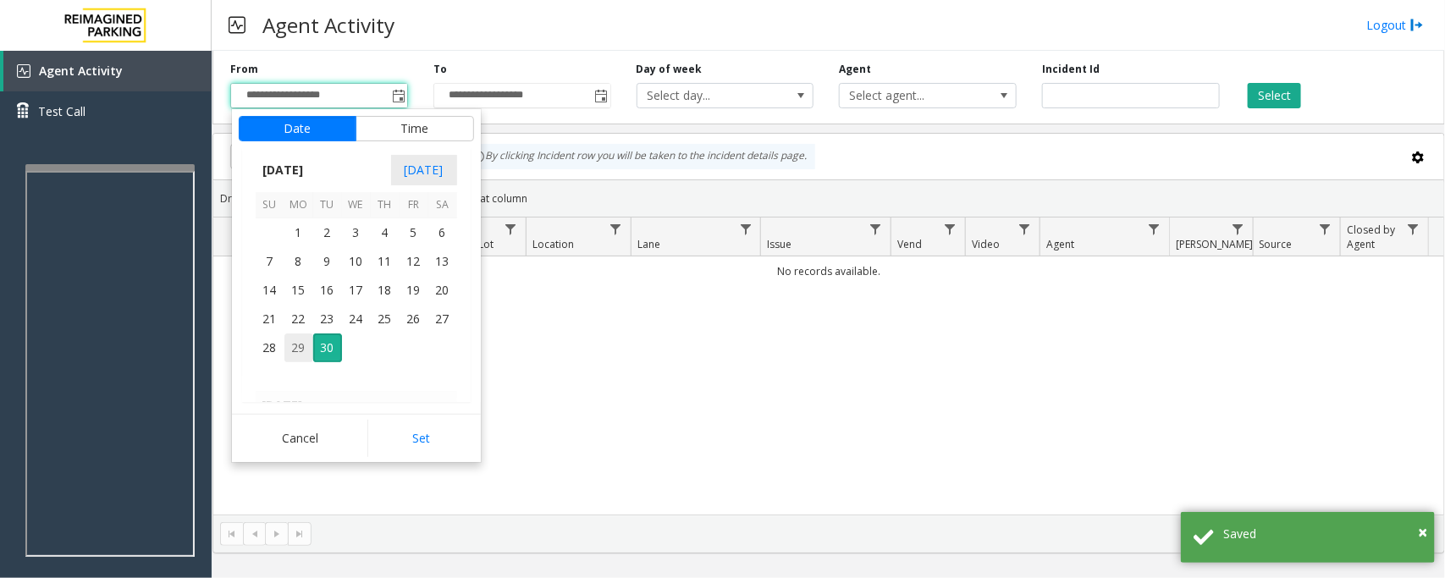
click at [294, 345] on span "29" at bounding box center [298, 348] width 29 height 29
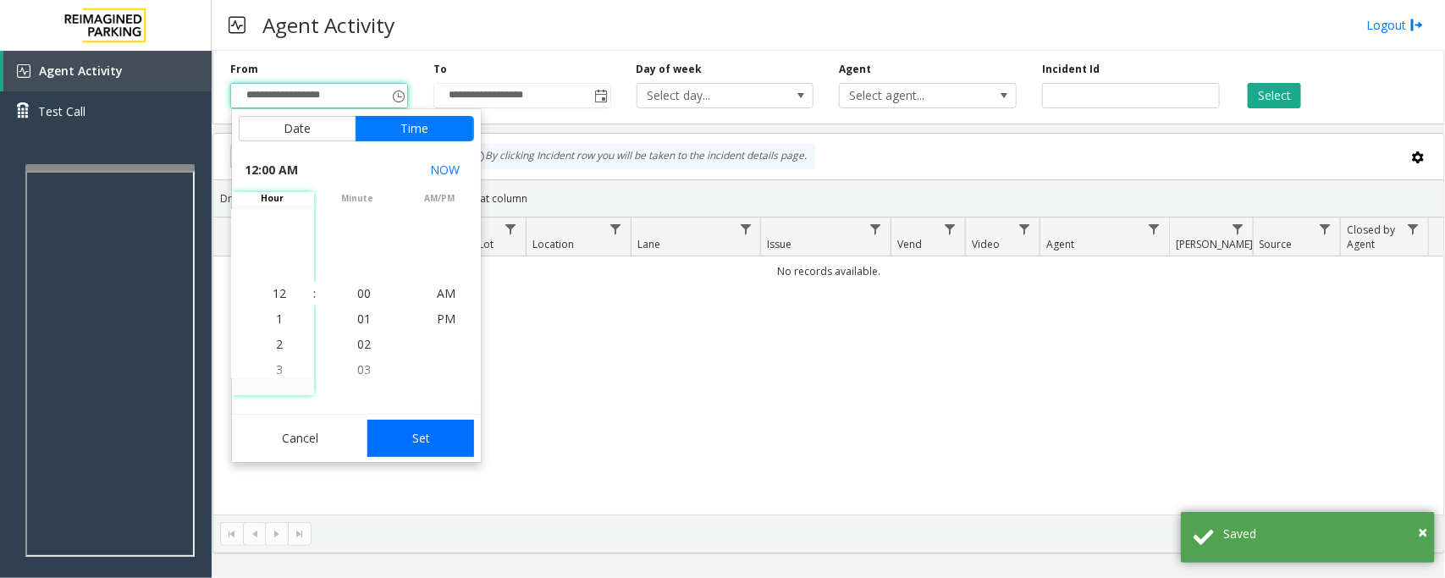
click at [404, 443] on button "Set" at bounding box center [420, 438] width 107 height 37
type input "**********"
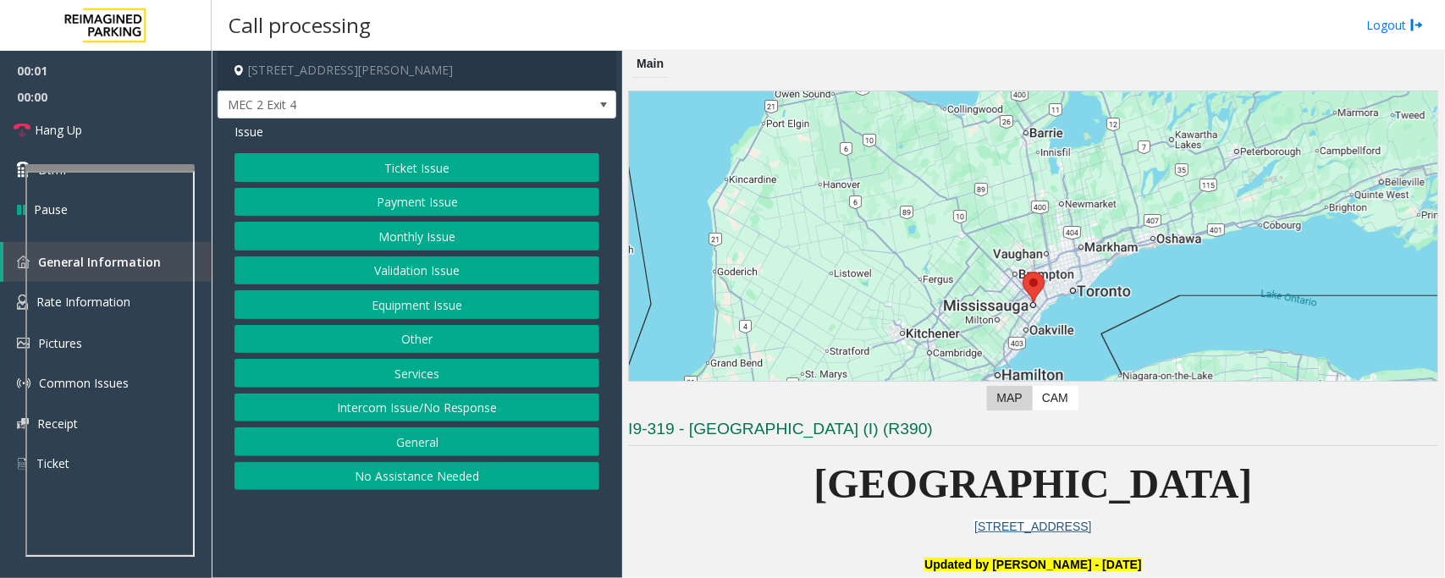
scroll to position [423, 0]
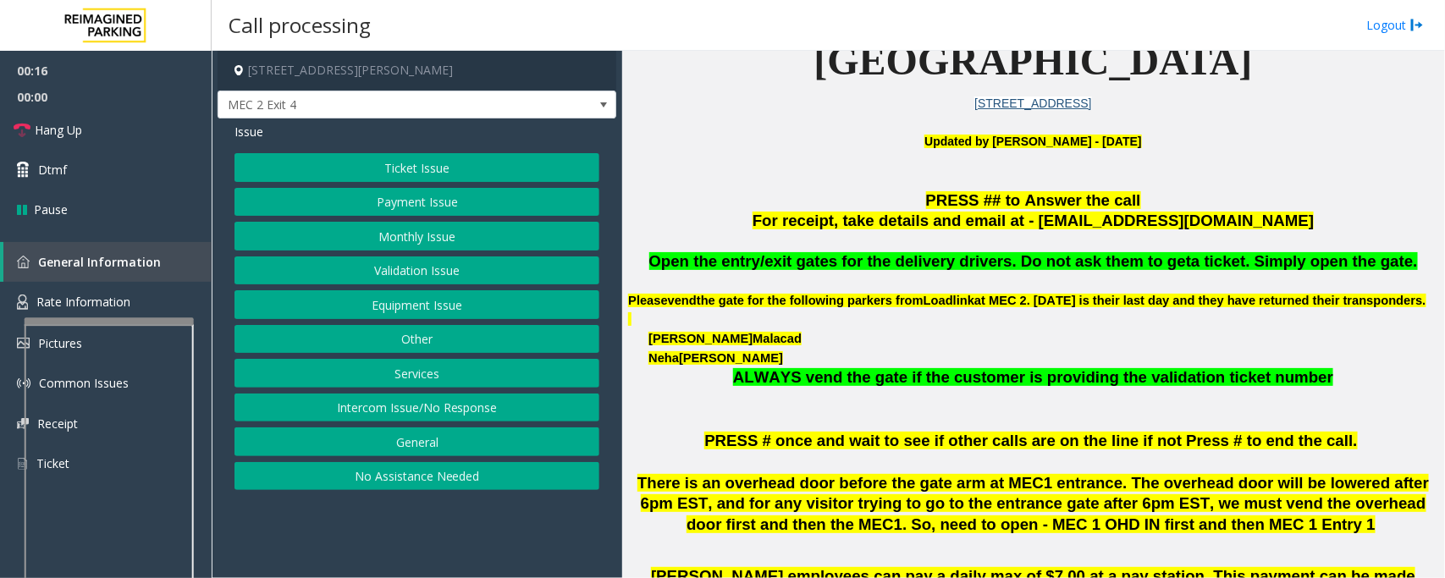
click at [111, 318] on div at bounding box center [109, 320] width 169 height 7
click at [127, 297] on span "Rate Information" at bounding box center [83, 302] width 94 height 16
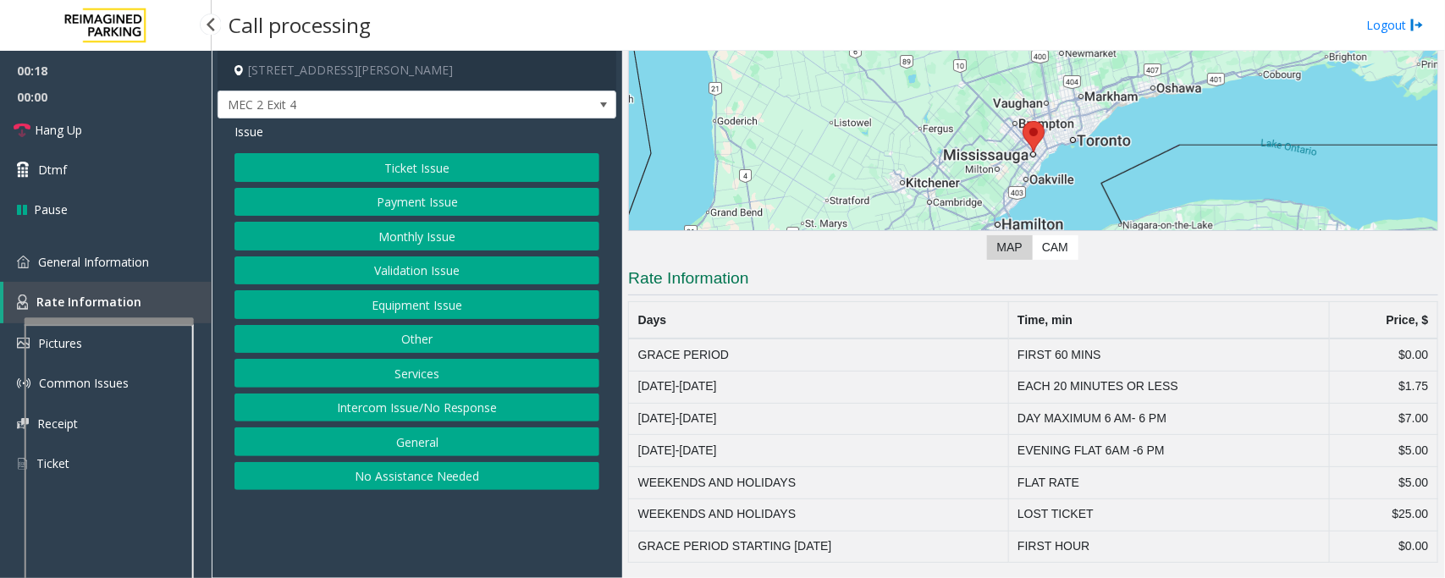
scroll to position [152, 0]
click at [108, 251] on link "General Information" at bounding box center [106, 262] width 212 height 40
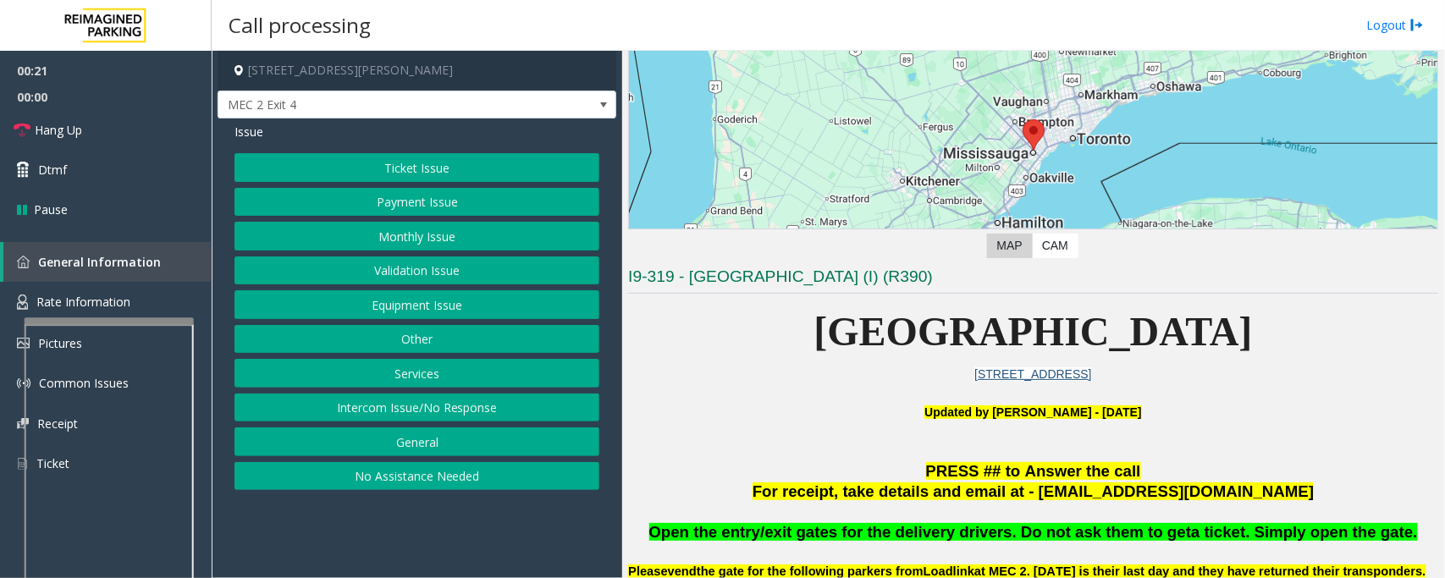
scroll to position [423, 0]
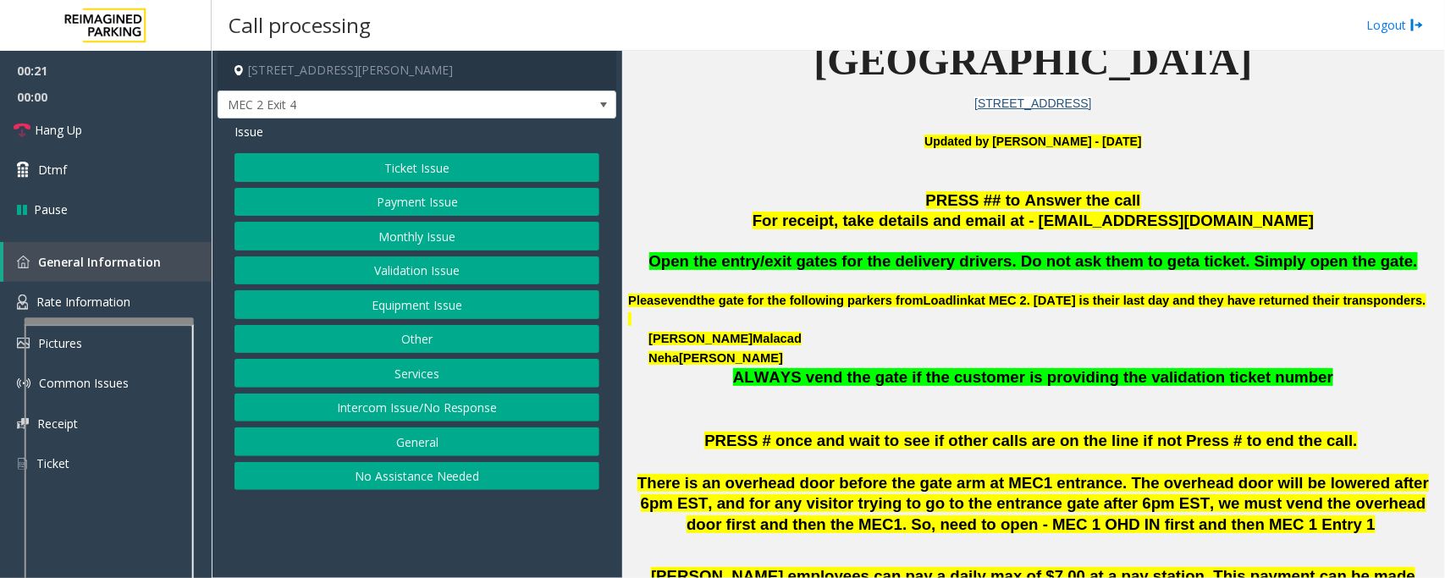
click at [423, 166] on button "Ticket Issue" at bounding box center [417, 167] width 365 height 29
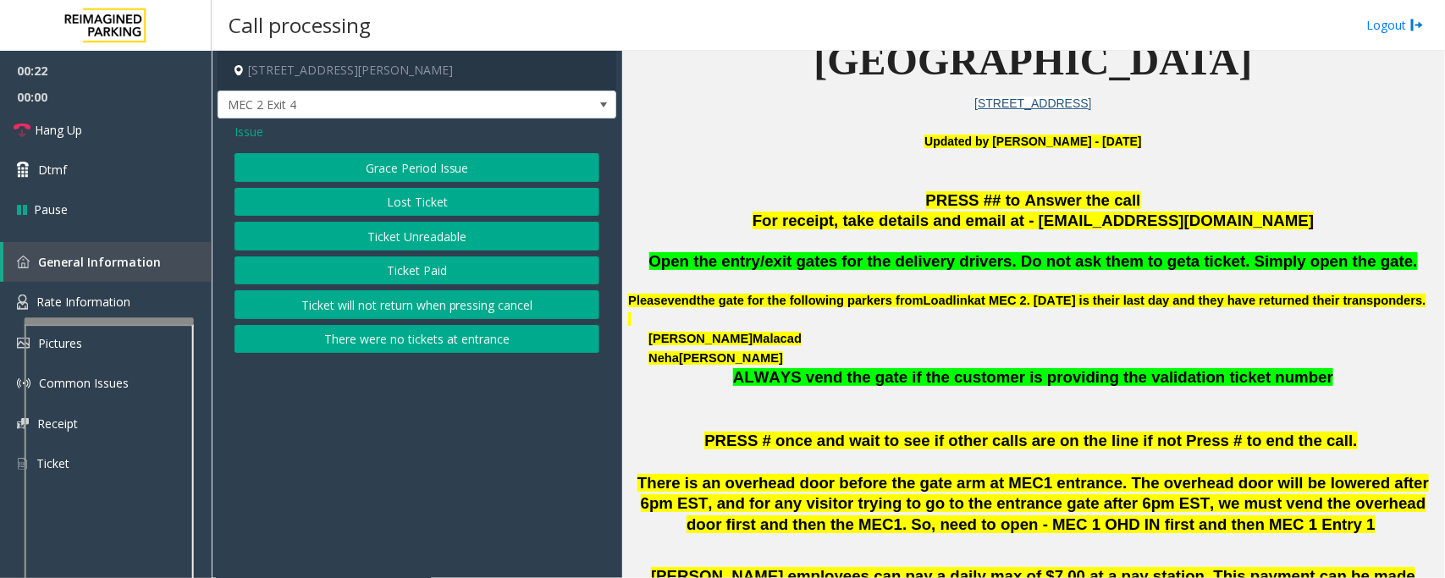
click at [379, 242] on button "Ticket Unreadable" at bounding box center [417, 236] width 365 height 29
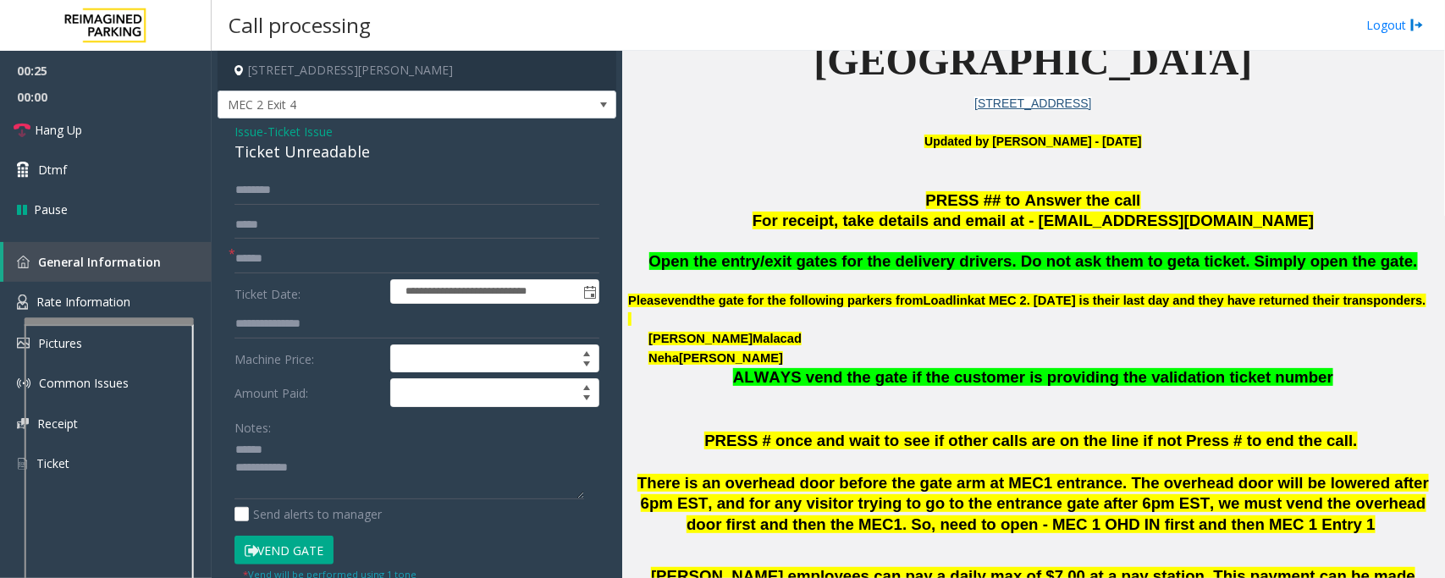
click at [279, 158] on div "Ticket Unreadable" at bounding box center [417, 152] width 365 height 23
click at [268, 453] on textarea at bounding box center [410, 468] width 350 height 63
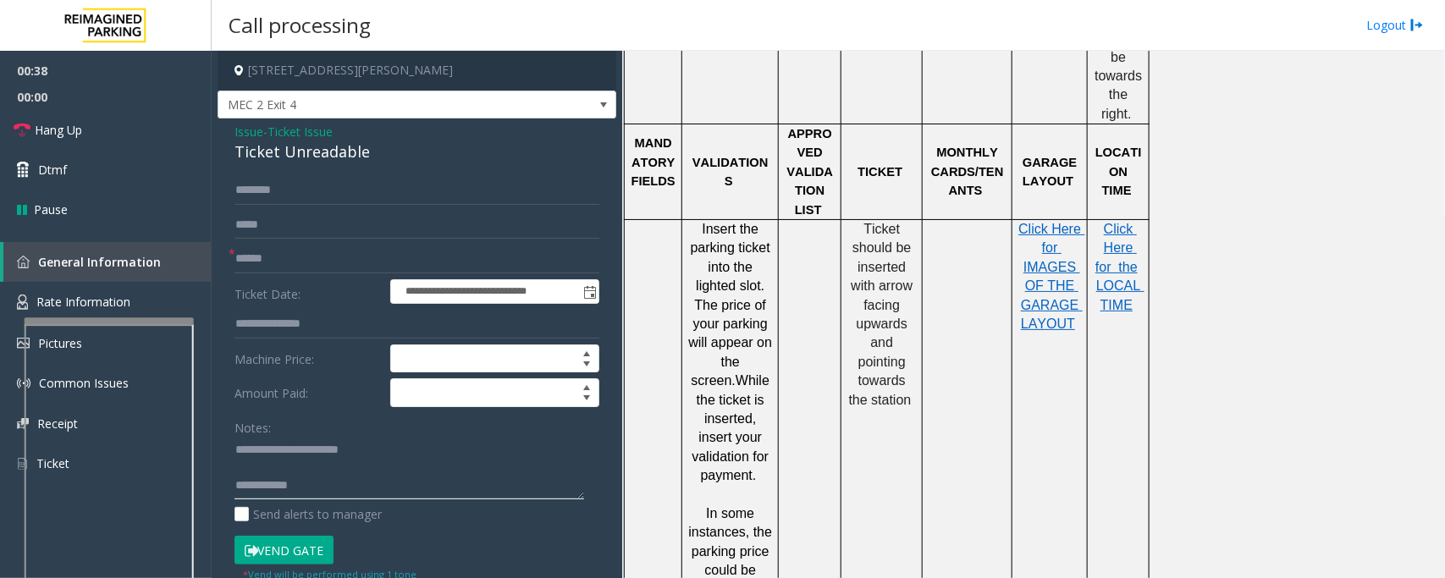
scroll to position [1482, 0]
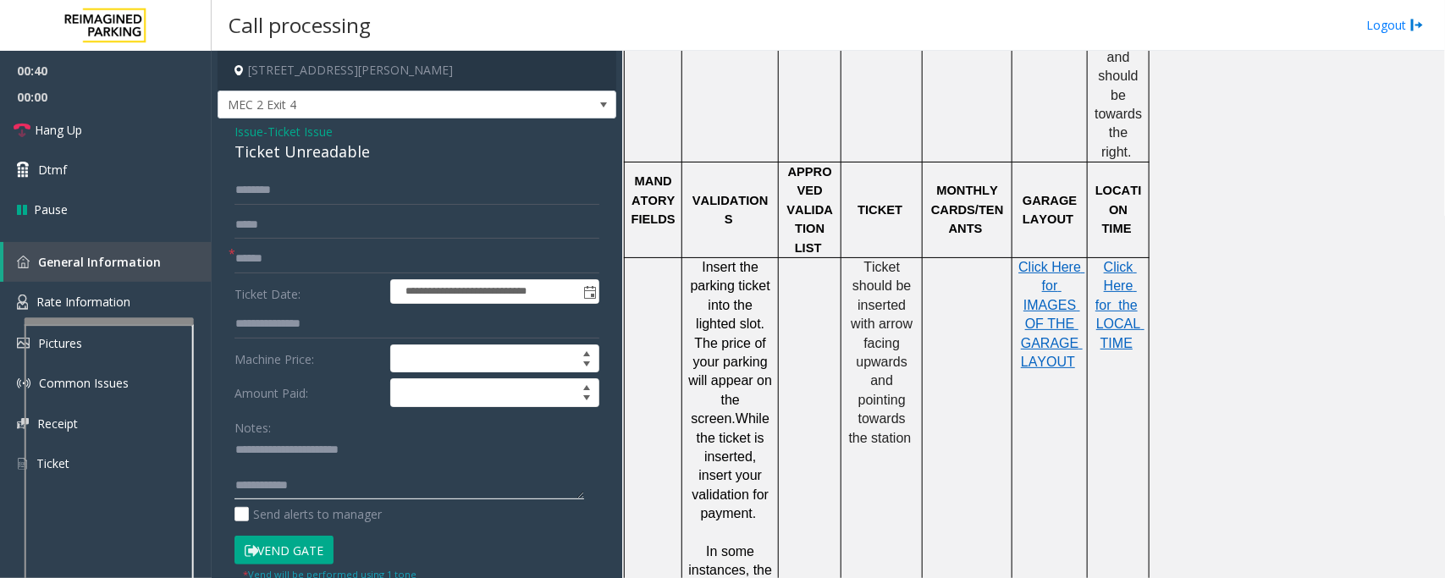
click at [263, 462] on textarea at bounding box center [410, 468] width 350 height 63
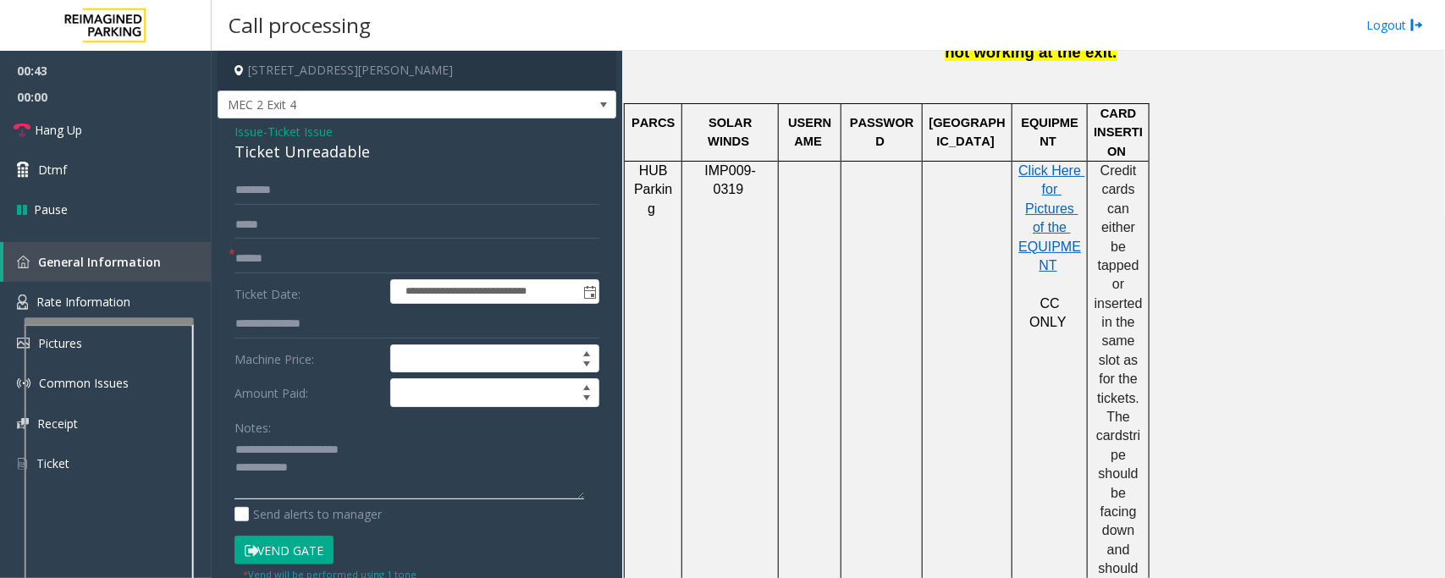
scroll to position [952, 0]
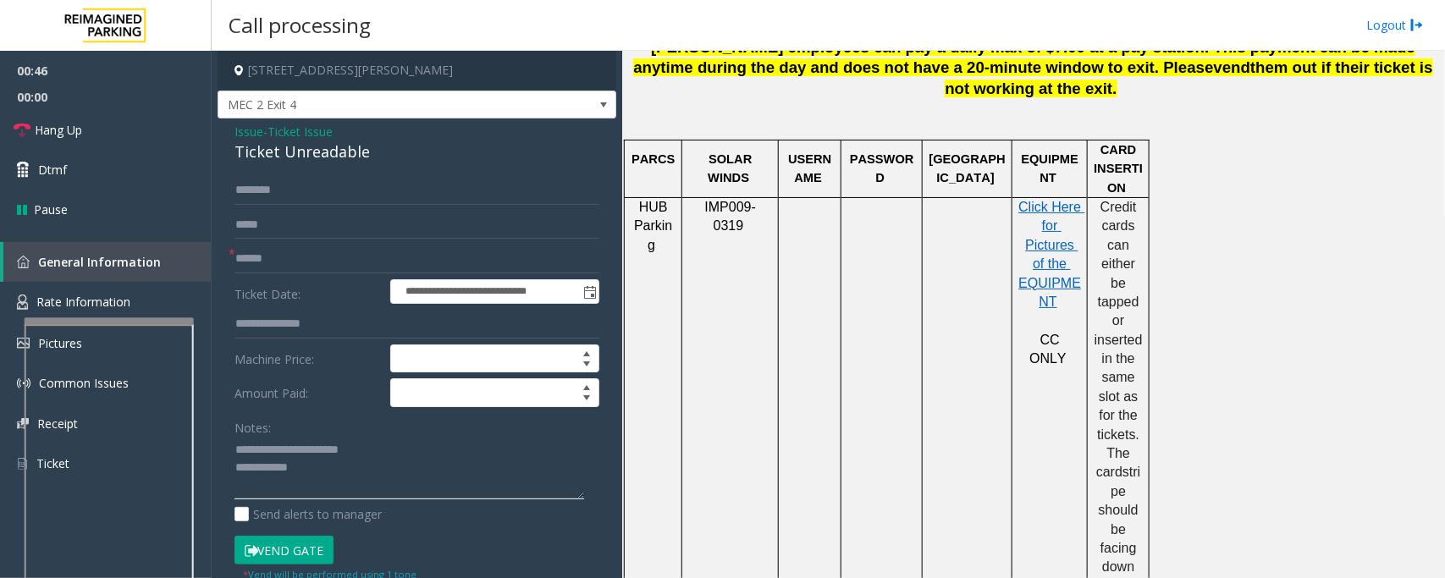
type textarea "**********"
click at [297, 131] on span "Ticket Issue" at bounding box center [300, 132] width 65 height 18
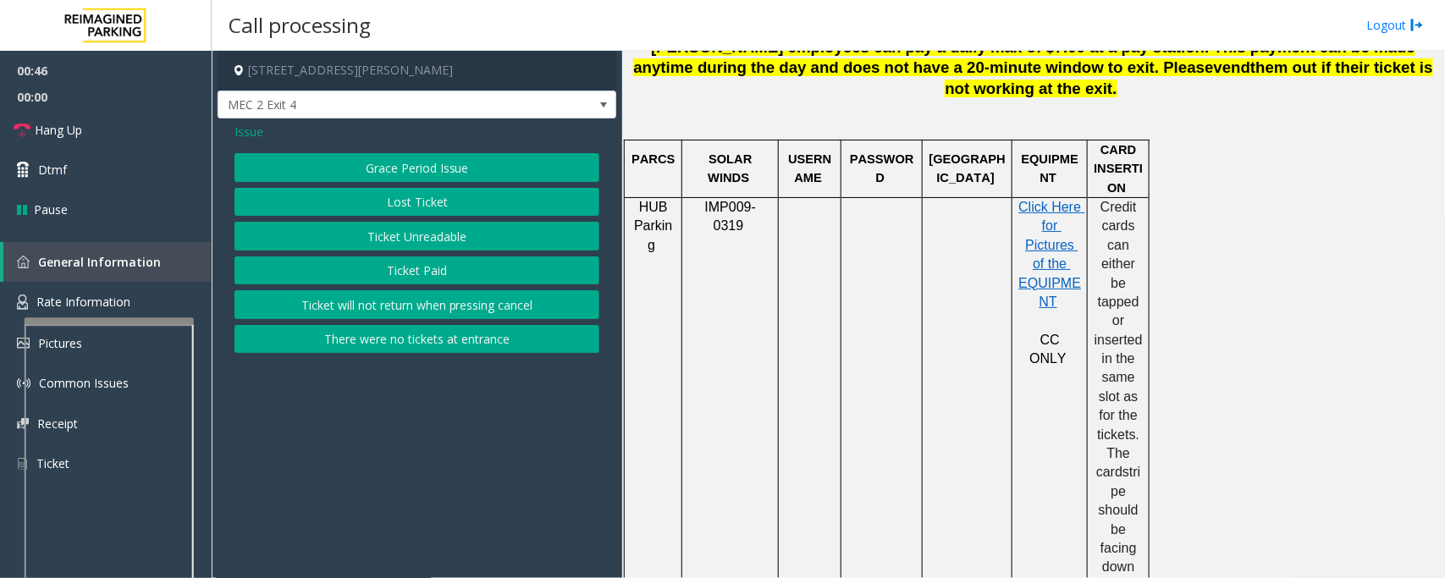
click at [256, 128] on span "Issue" at bounding box center [249, 132] width 29 height 18
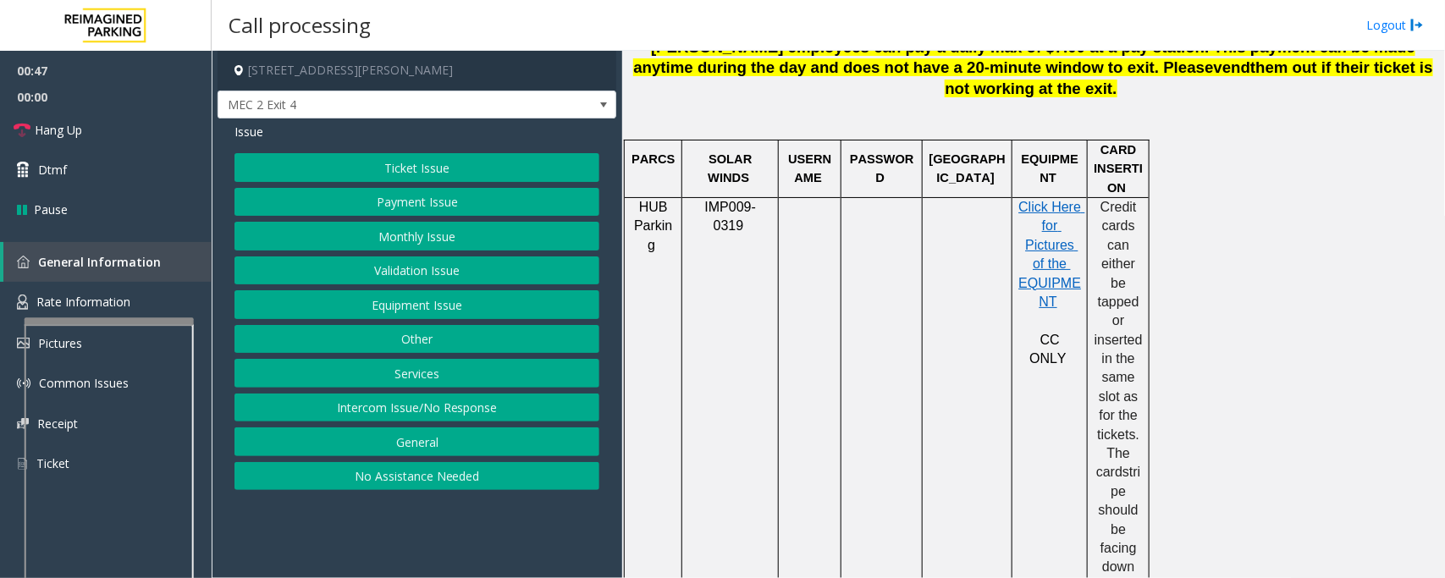
click at [428, 203] on button "Payment Issue" at bounding box center [417, 202] width 365 height 29
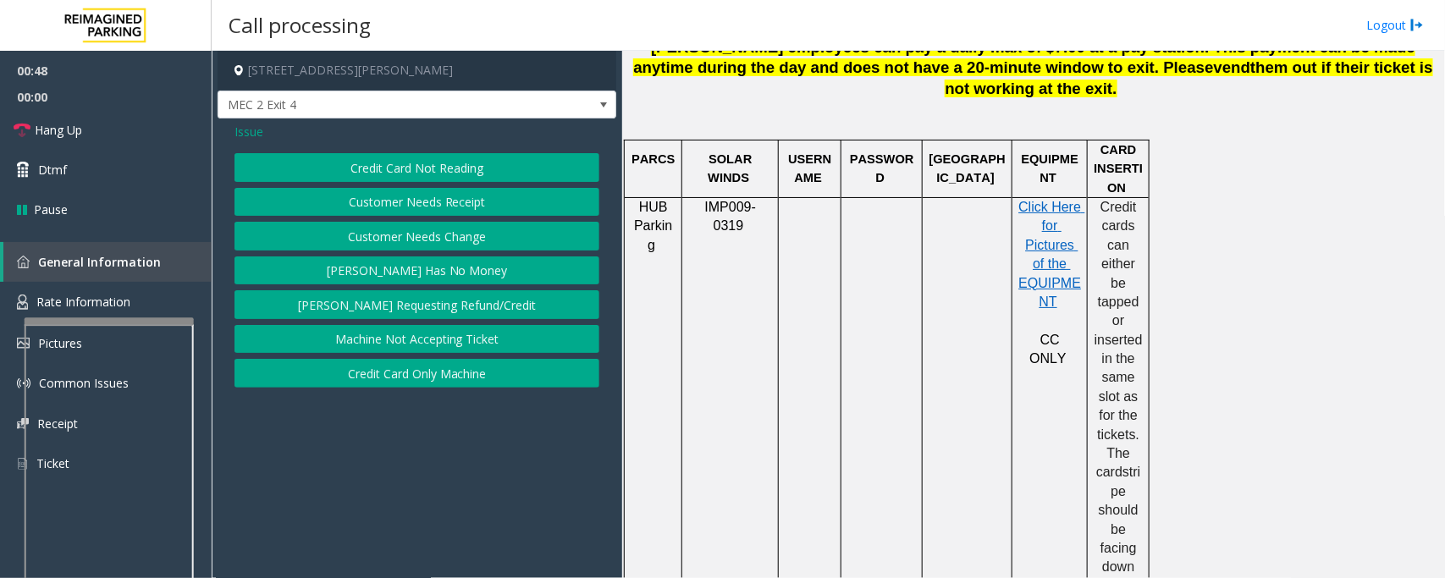
click at [432, 174] on button "Credit Card Not Reading" at bounding box center [417, 167] width 365 height 29
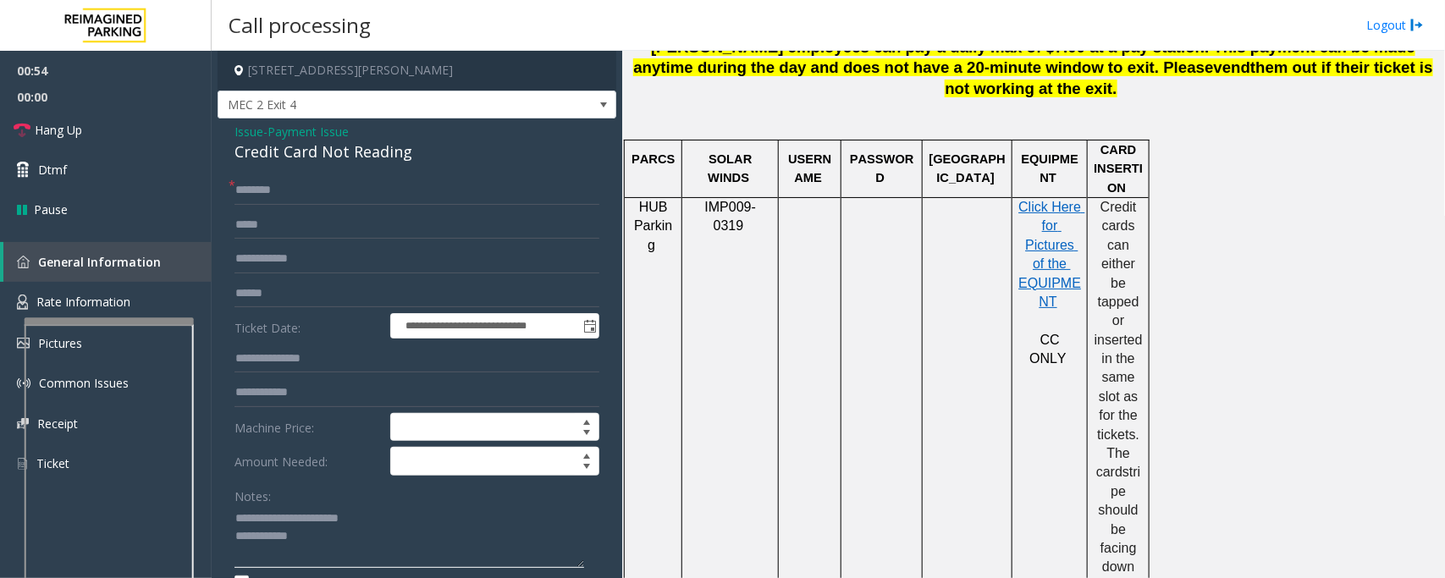
drag, startPoint x: 272, startPoint y: 517, endPoint x: 408, endPoint y: 510, distance: 136.5
click at [408, 462] on textarea at bounding box center [410, 536] width 350 height 63
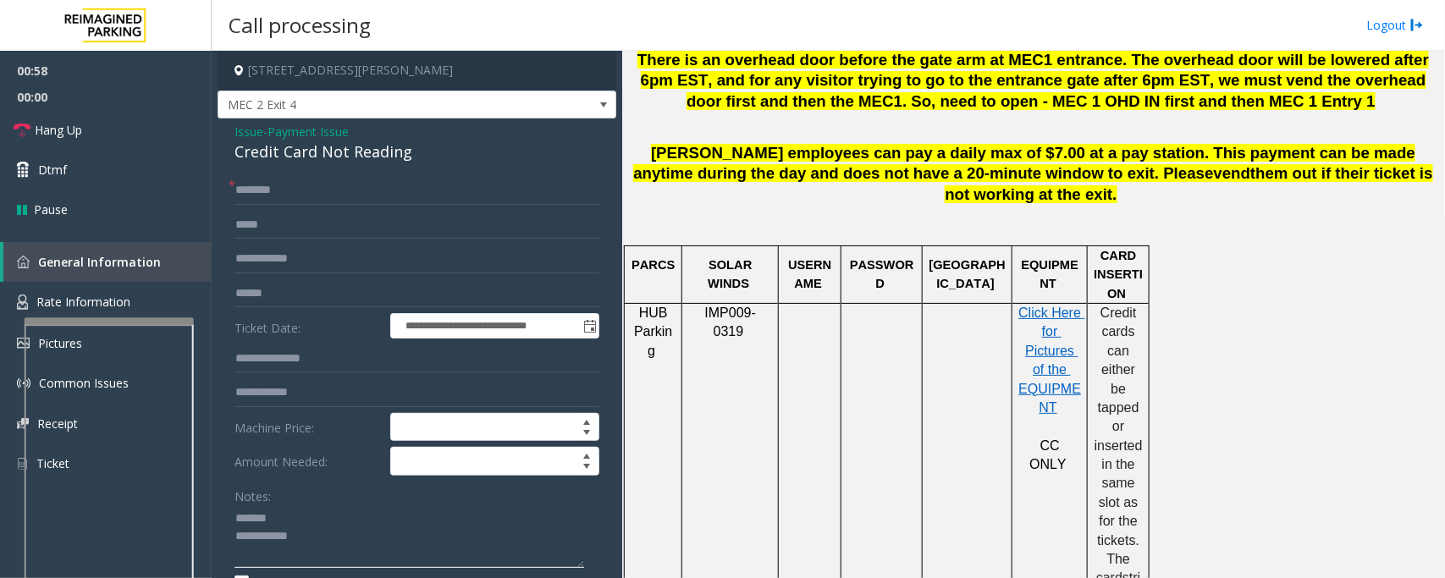
scroll to position [423, 0]
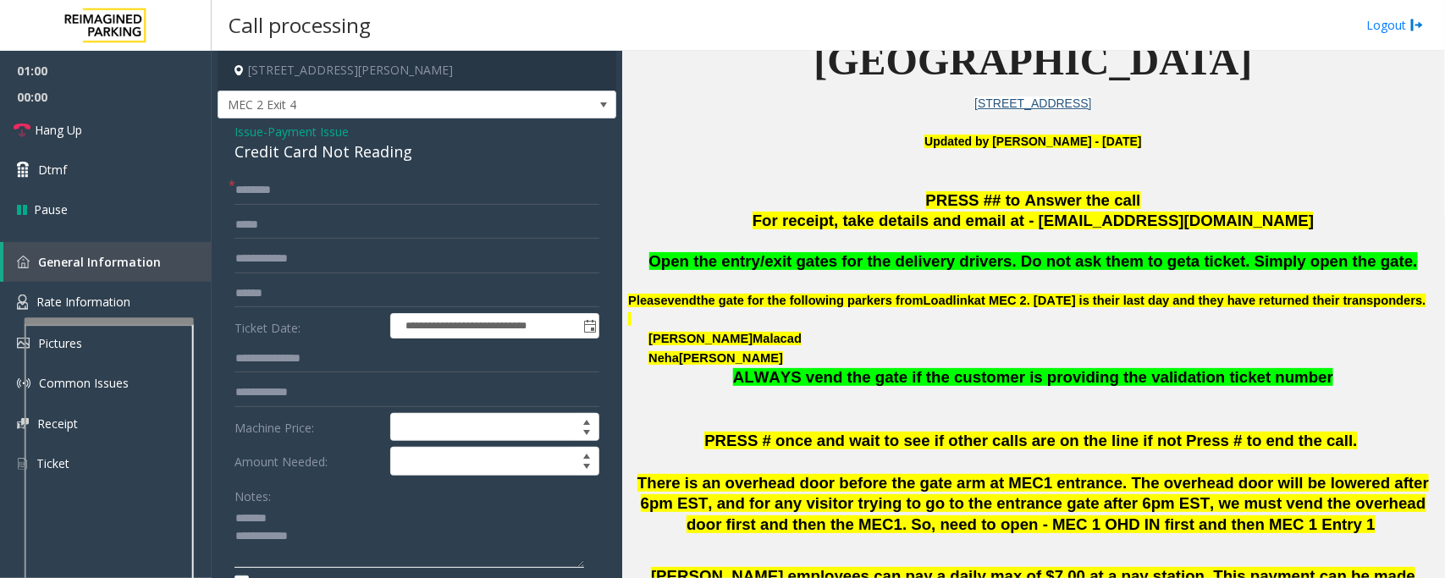
type textarea "**********"
click at [307, 134] on span "Payment Issue" at bounding box center [308, 132] width 81 height 18
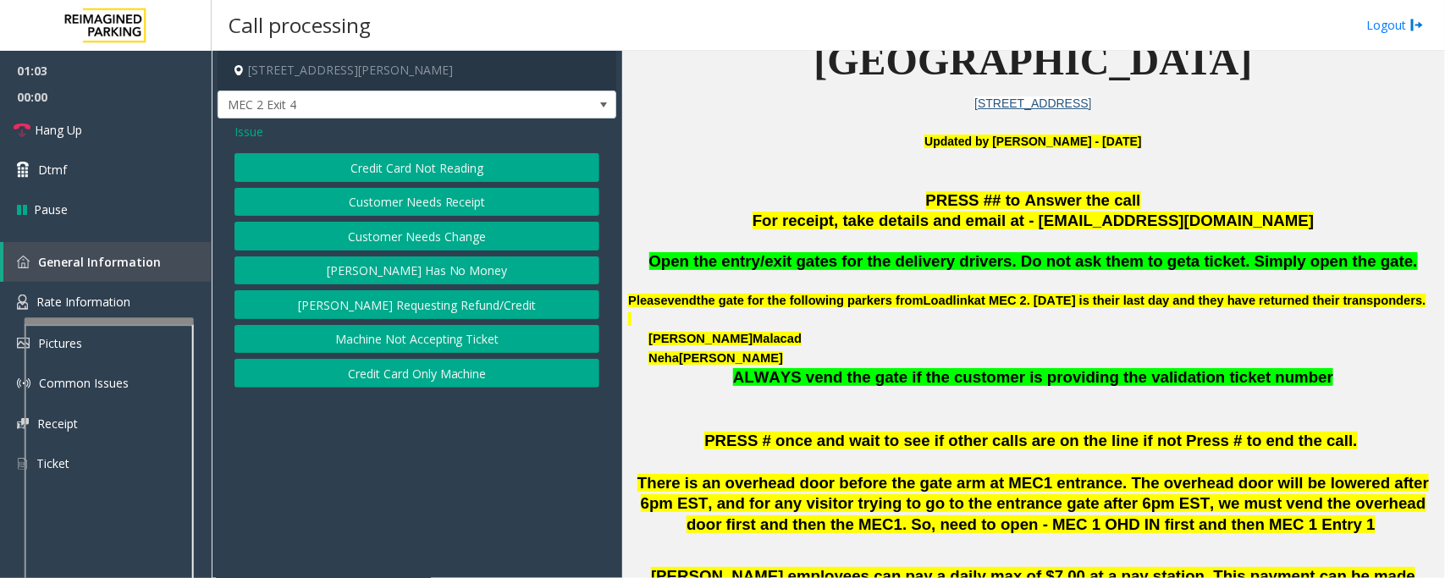
click at [449, 381] on button "Credit Card Only Machine" at bounding box center [417, 373] width 365 height 29
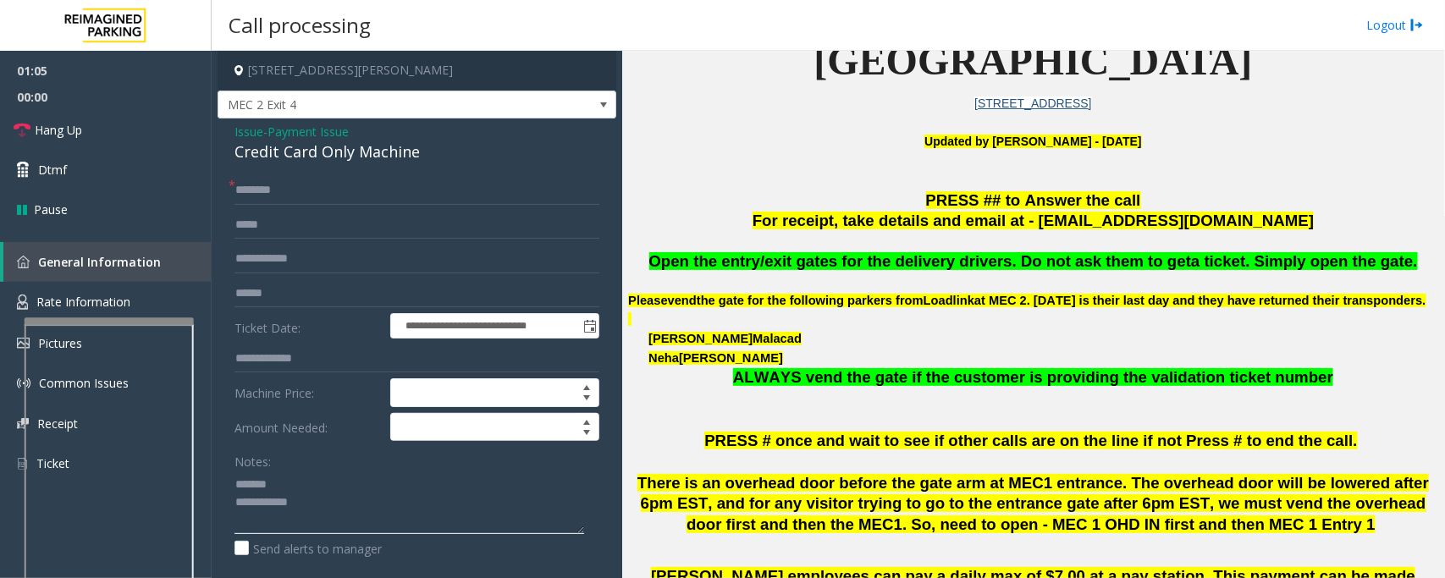
click at [279, 462] on textarea at bounding box center [410, 502] width 350 height 63
click at [306, 152] on div "Credit Card Only Machine" at bounding box center [417, 152] width 365 height 23
click at [356, 462] on textarea at bounding box center [410, 502] width 350 height 63
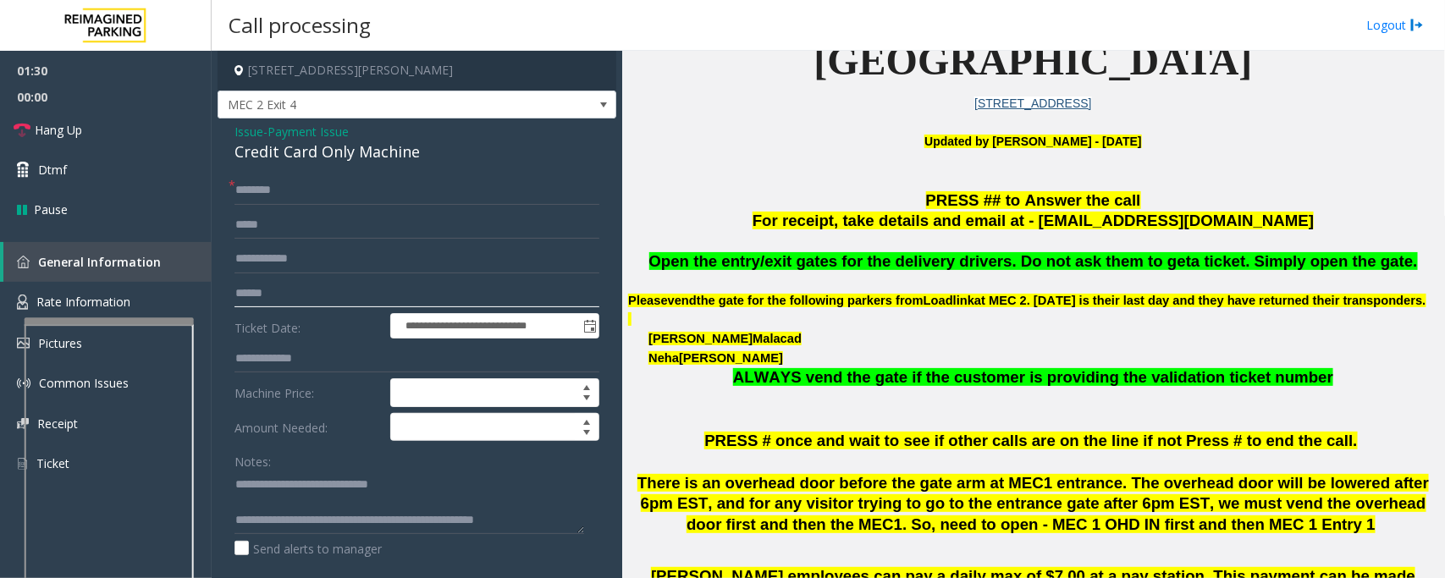
click at [309, 296] on input "text" at bounding box center [417, 293] width 365 height 29
click at [559, 462] on textarea at bounding box center [410, 502] width 350 height 63
click at [563, 462] on textarea at bounding box center [410, 502] width 350 height 63
paste textarea "**********"
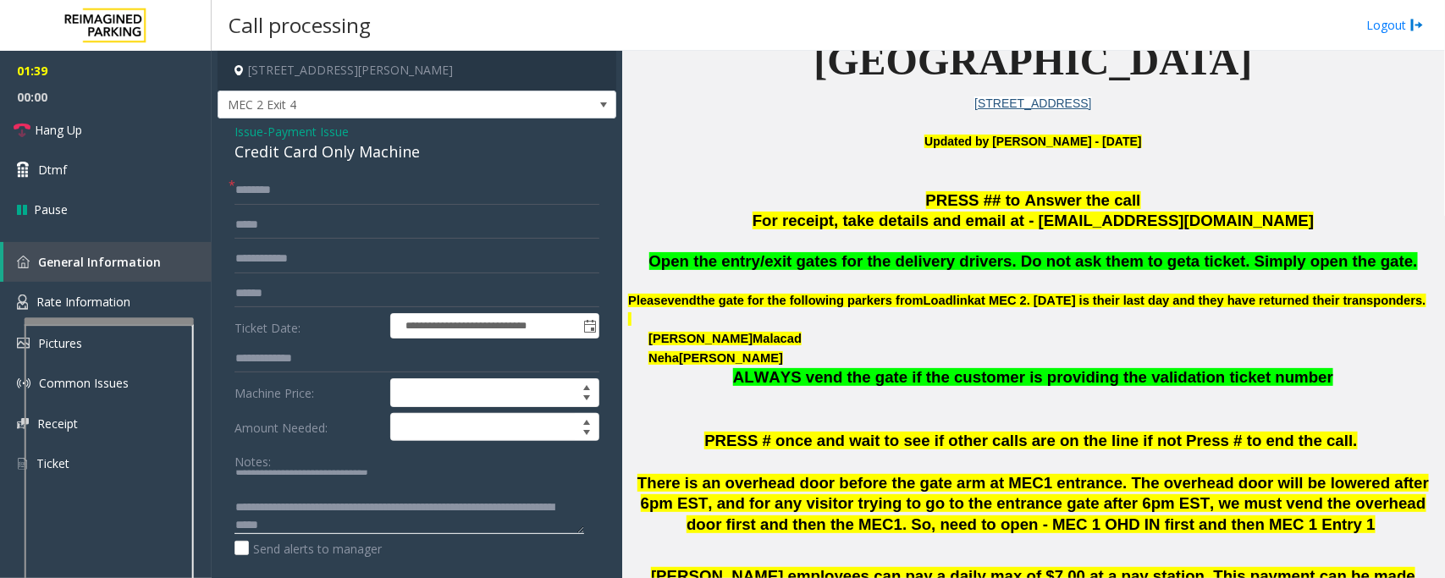
click at [324, 462] on textarea at bounding box center [410, 502] width 350 height 63
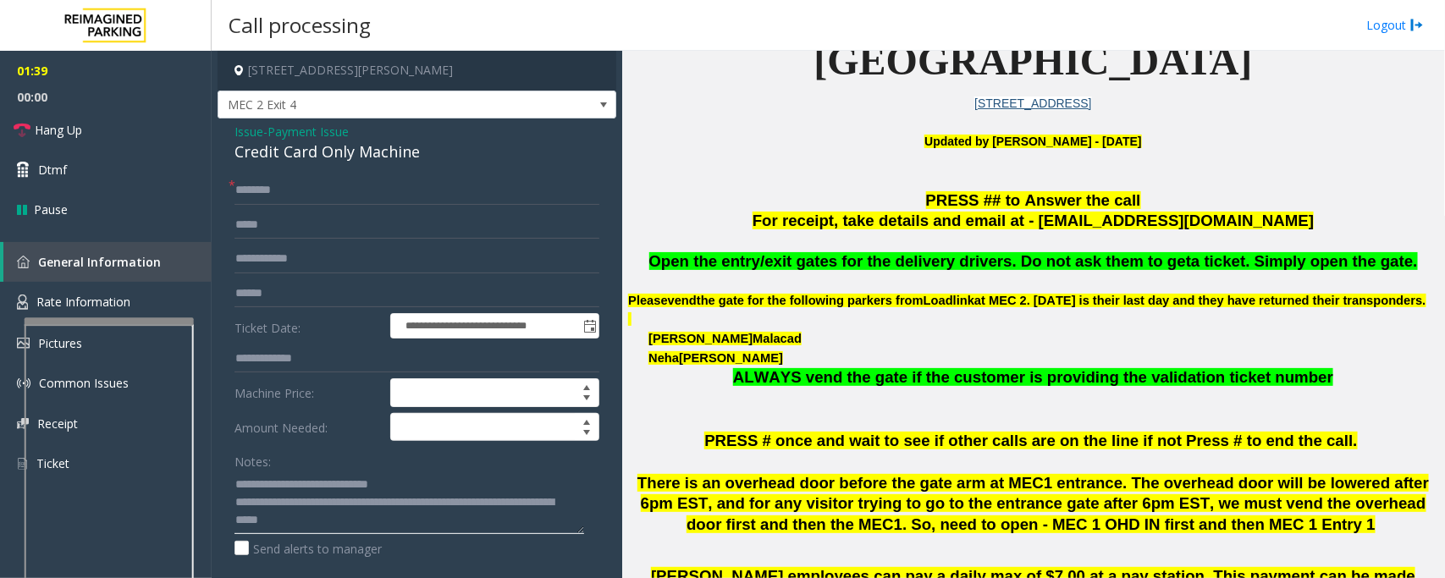
scroll to position [0, 0]
type textarea "**********"
click at [286, 260] on input "text" at bounding box center [417, 259] width 365 height 29
click at [279, 290] on input "text" at bounding box center [417, 293] width 365 height 29
type input "******"
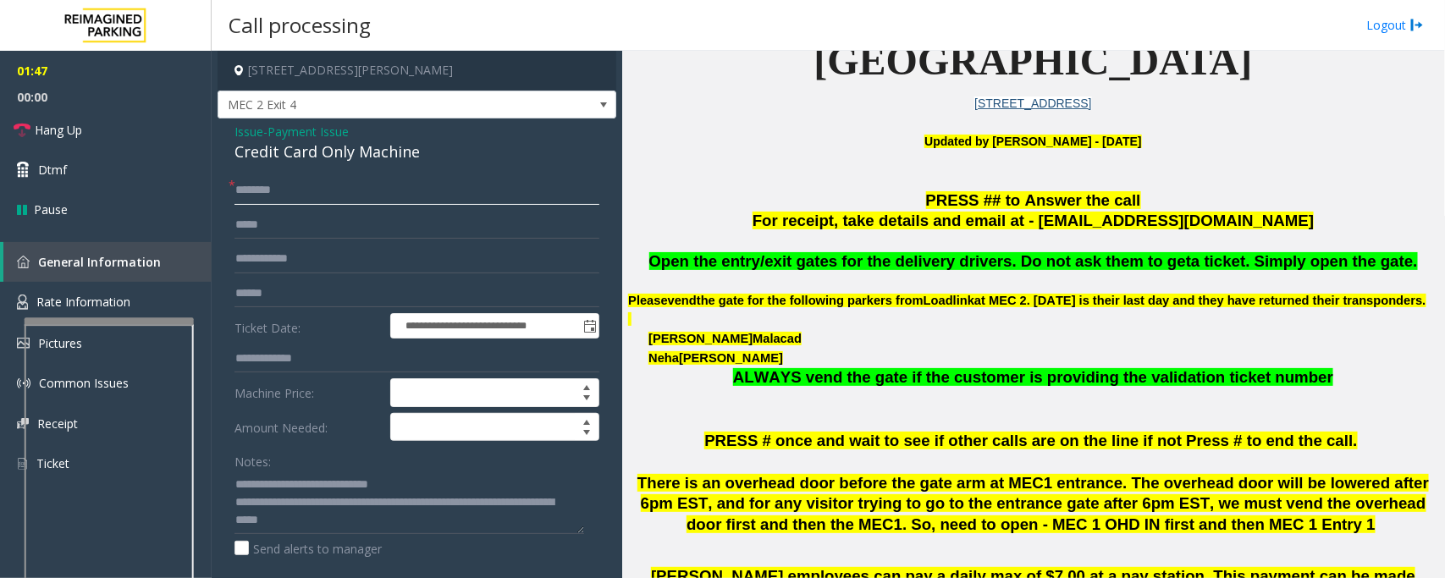
click at [307, 196] on input "text" at bounding box center [417, 190] width 365 height 29
drag, startPoint x: 241, startPoint y: 189, endPoint x: 224, endPoint y: 186, distance: 17.1
click at [224, 186] on div "**********" at bounding box center [417, 522] width 390 height 693
drag, startPoint x: 271, startPoint y: 189, endPoint x: 317, endPoint y: 188, distance: 46.6
click at [317, 188] on input "*******" at bounding box center [417, 190] width 365 height 29
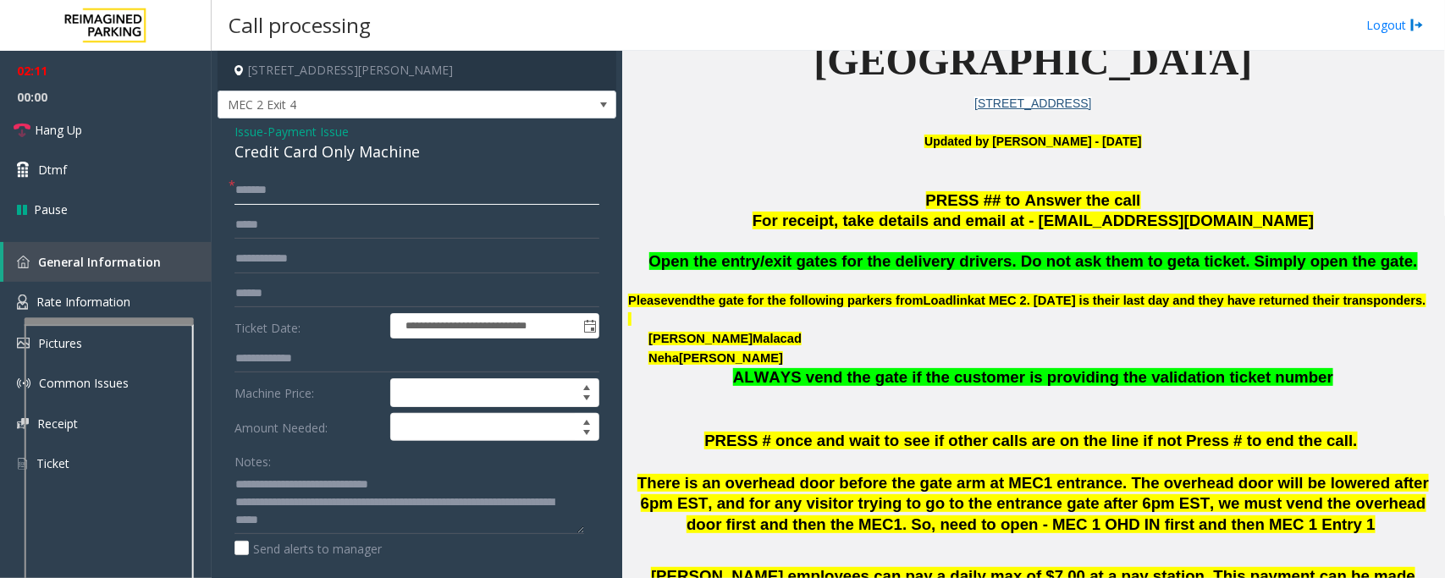
type input "*******"
click at [295, 134] on span "Payment Issue" at bounding box center [308, 132] width 81 height 18
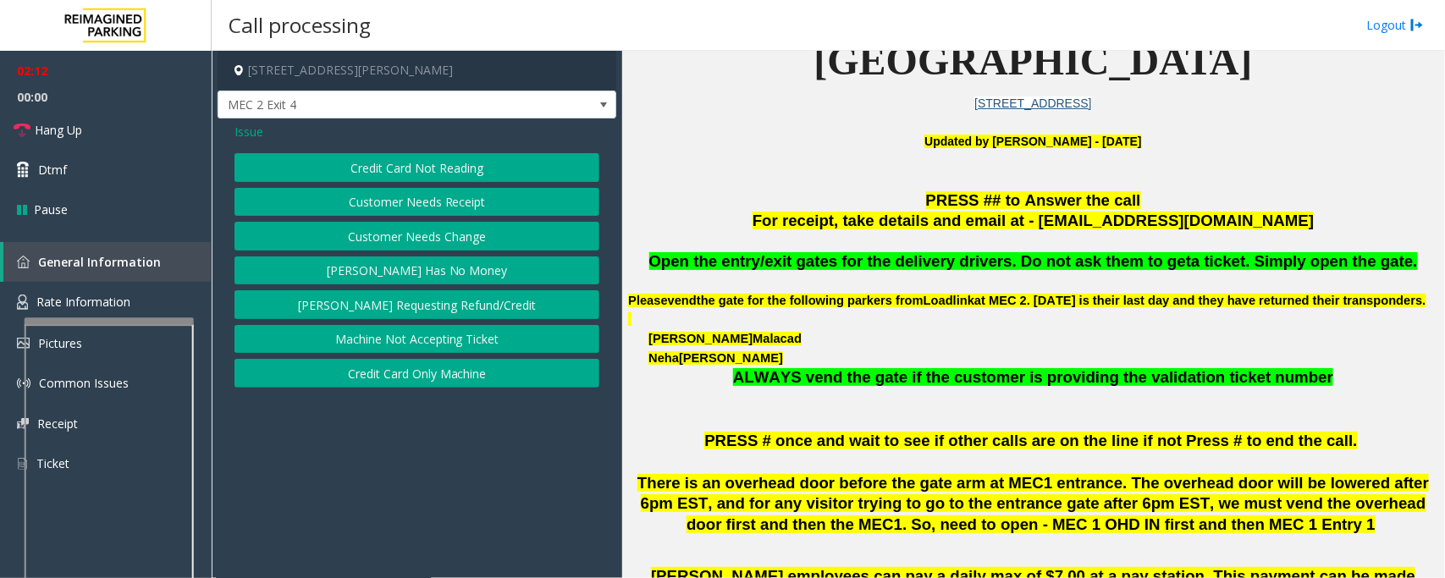
click at [302, 163] on button "Credit Card Not Reading" at bounding box center [417, 167] width 365 height 29
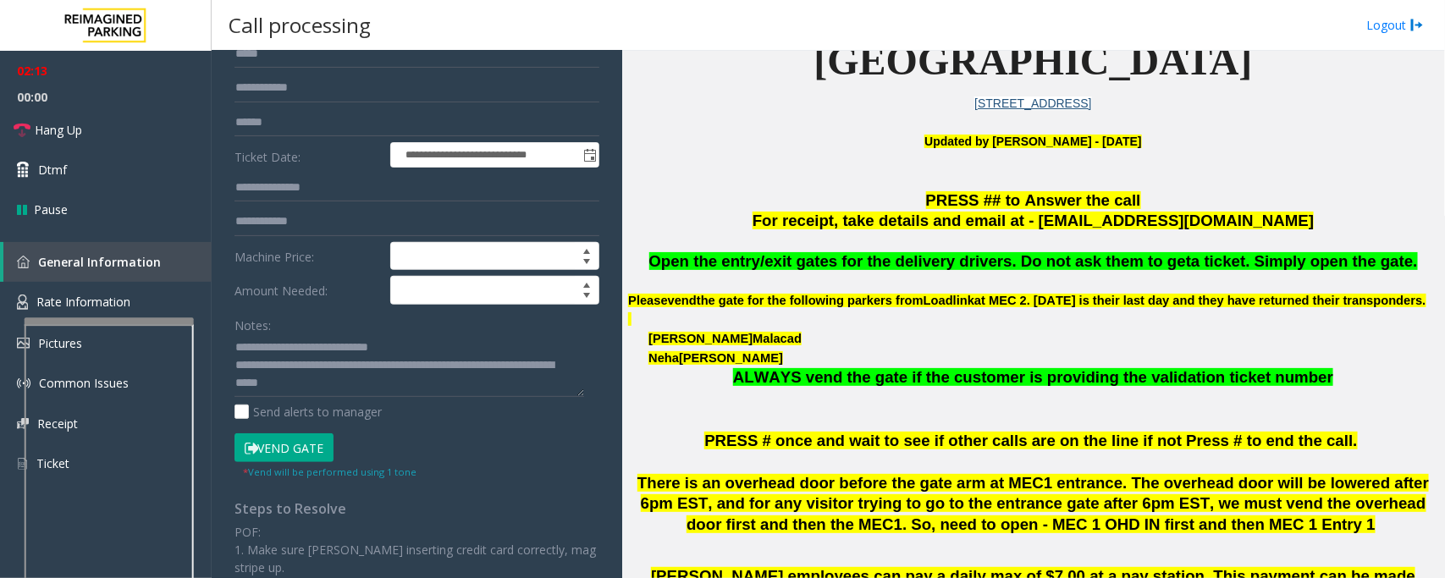
scroll to position [365, 0]
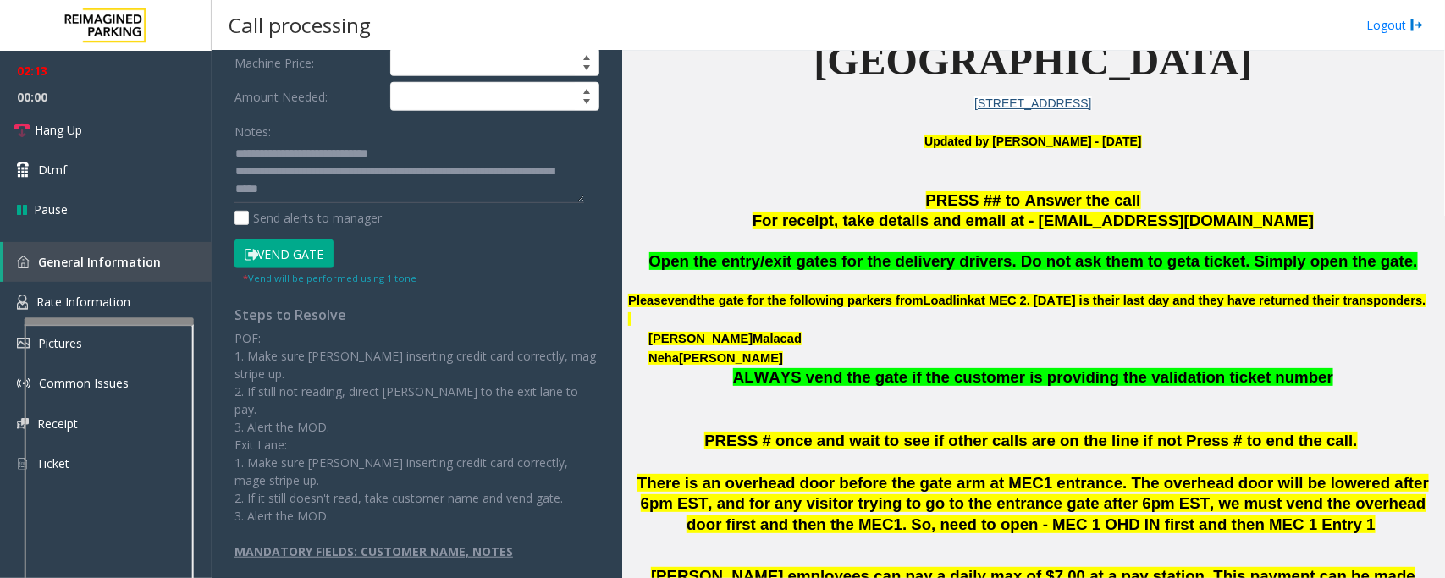
click at [303, 251] on button "Vend Gate" at bounding box center [284, 254] width 99 height 29
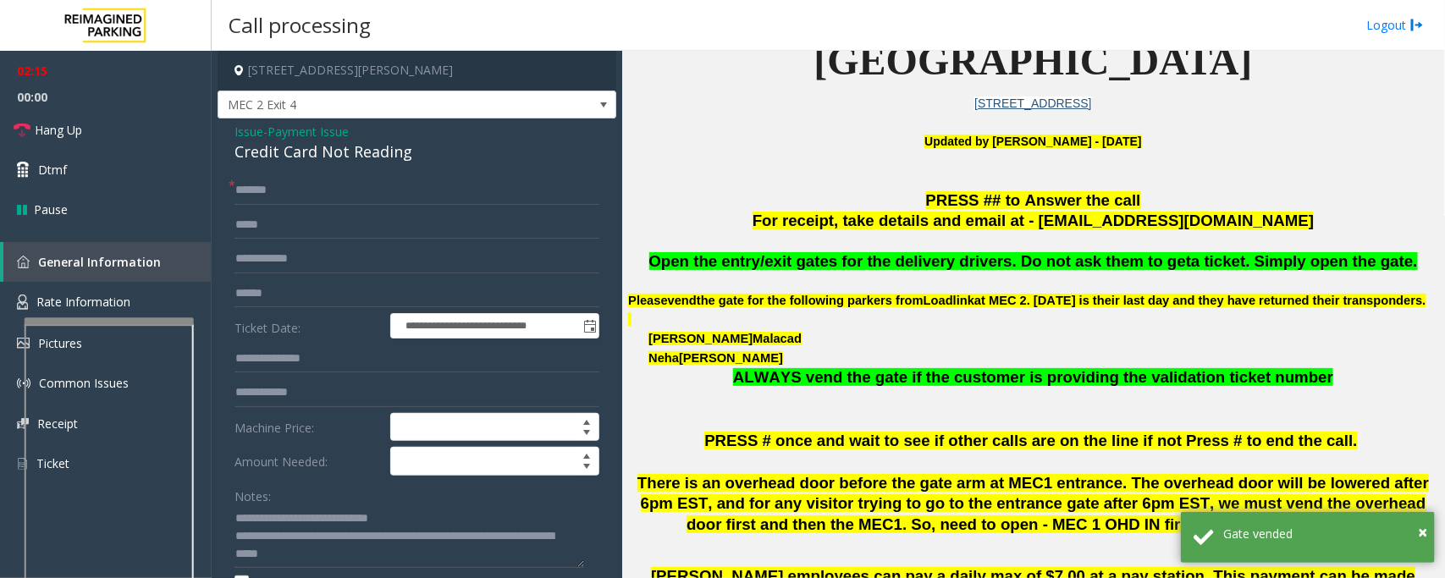
click at [295, 131] on span "Payment Issue" at bounding box center [308, 132] width 81 height 18
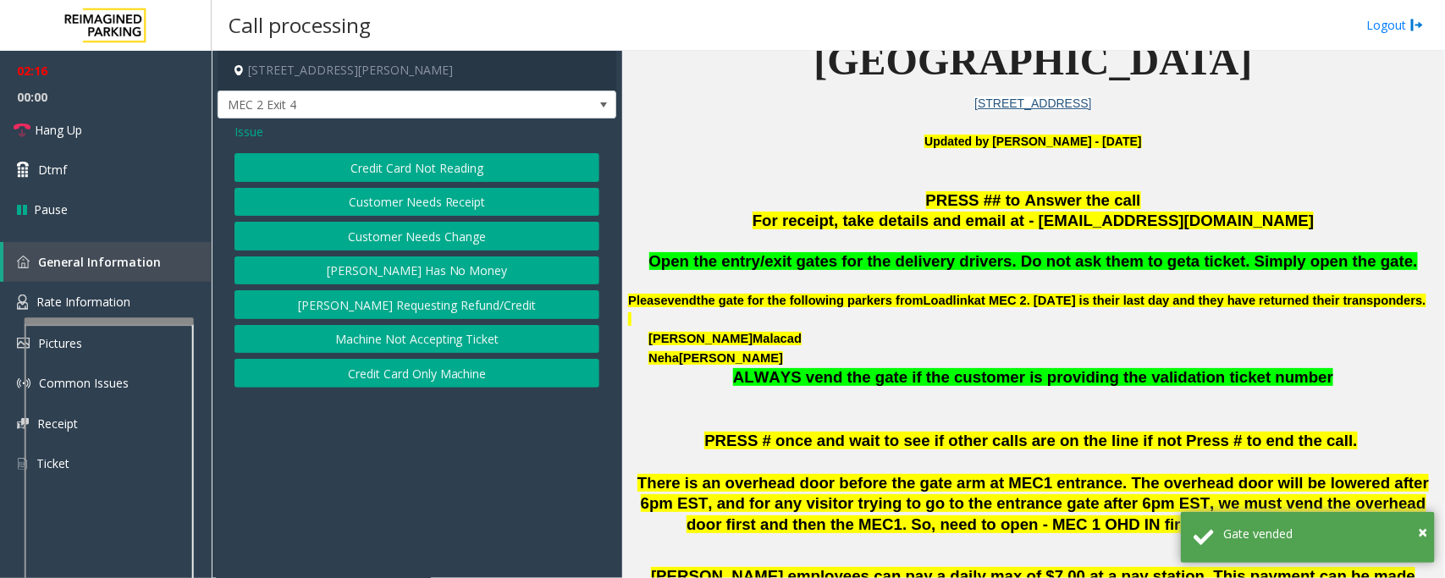
click at [425, 381] on button "Credit Card Only Machine" at bounding box center [417, 373] width 365 height 29
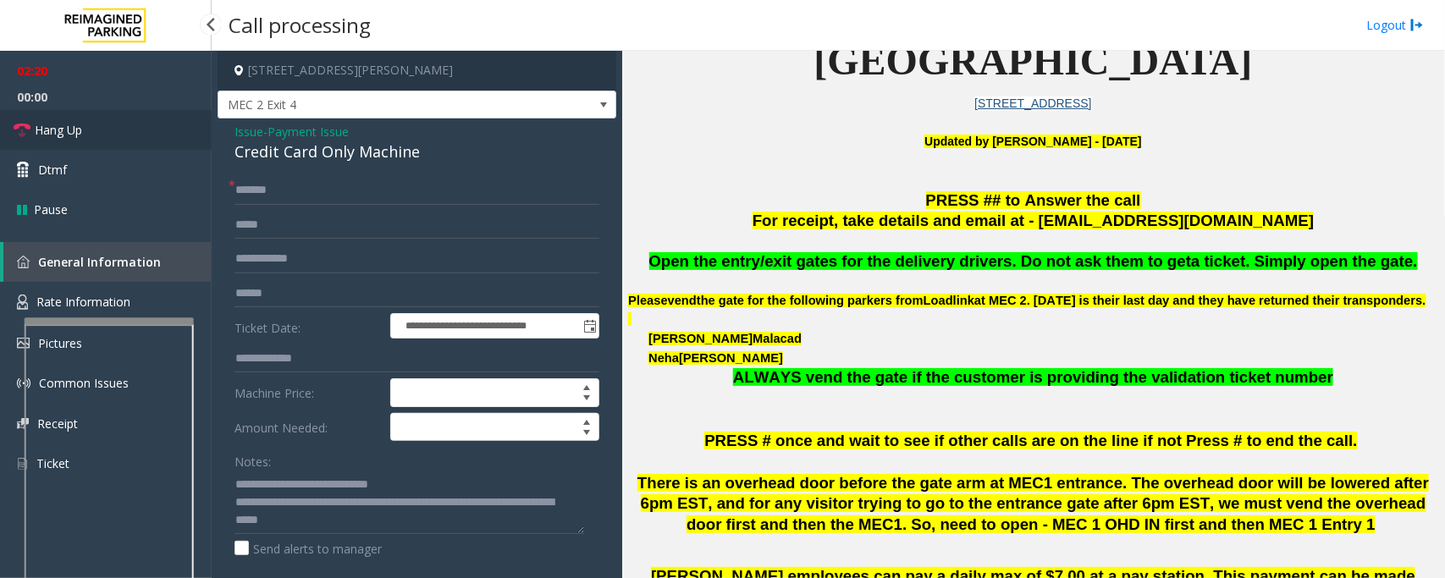
click at [129, 129] on link "Hang Up" at bounding box center [106, 130] width 212 height 40
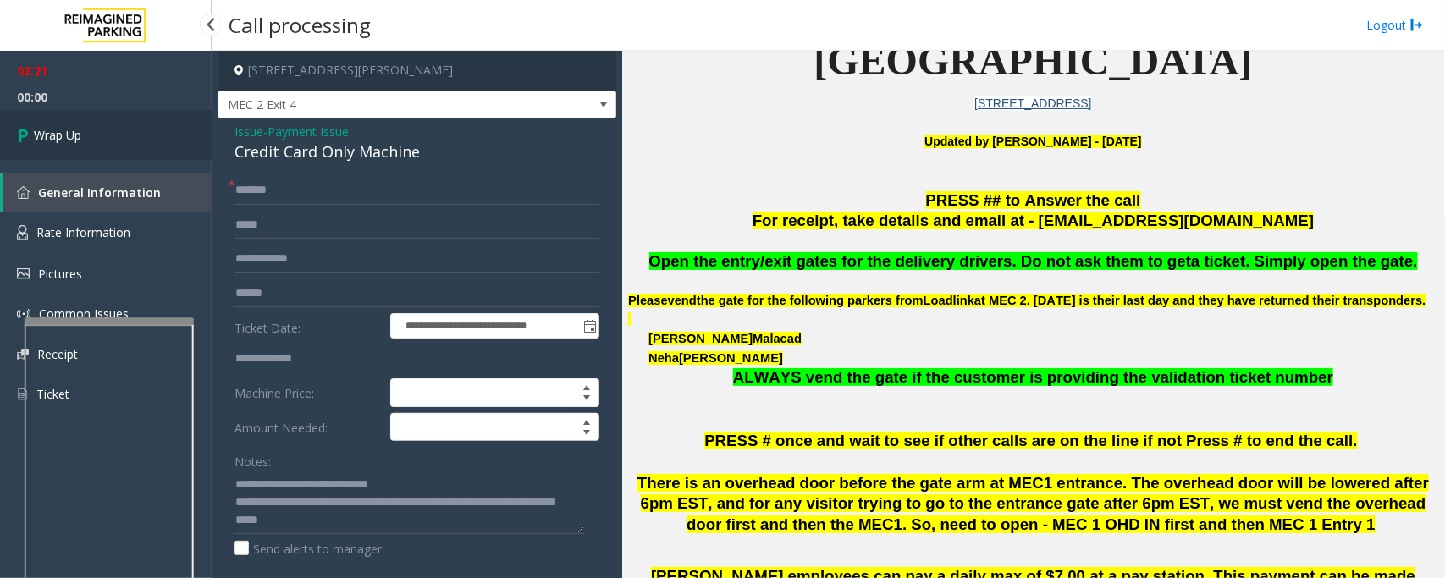
click at [129, 129] on link "Wrap Up" at bounding box center [106, 135] width 212 height 50
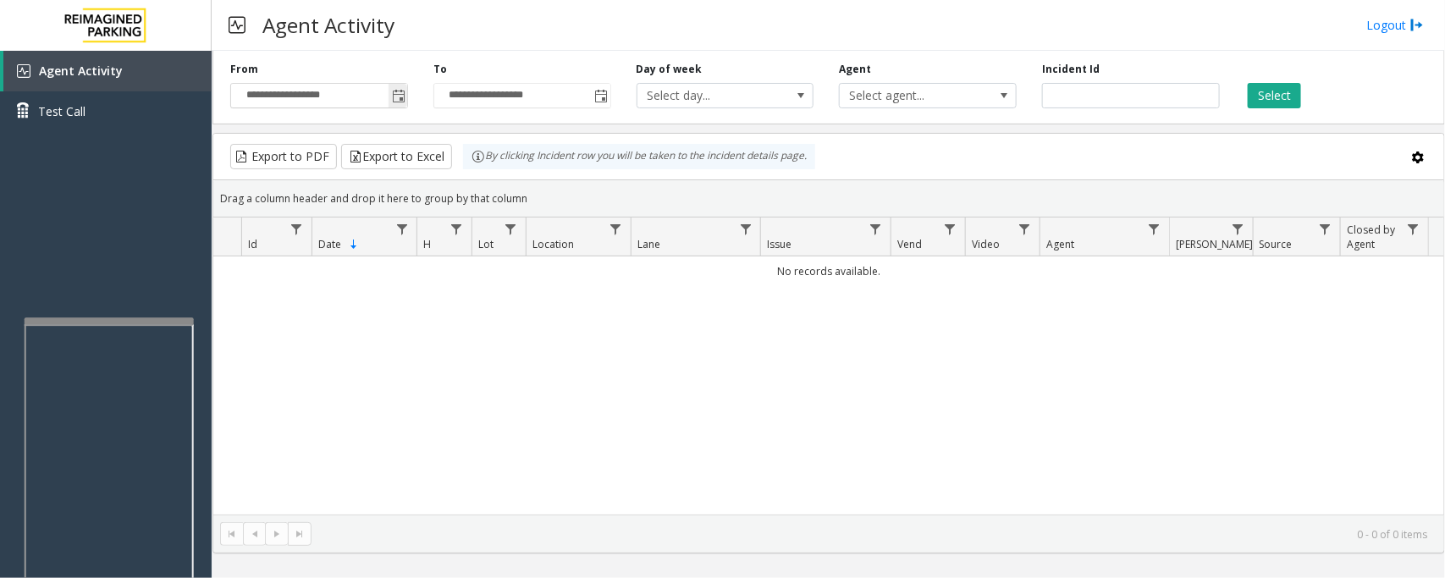
click at [394, 96] on span "Toggle popup" at bounding box center [399, 97] width 14 height 14
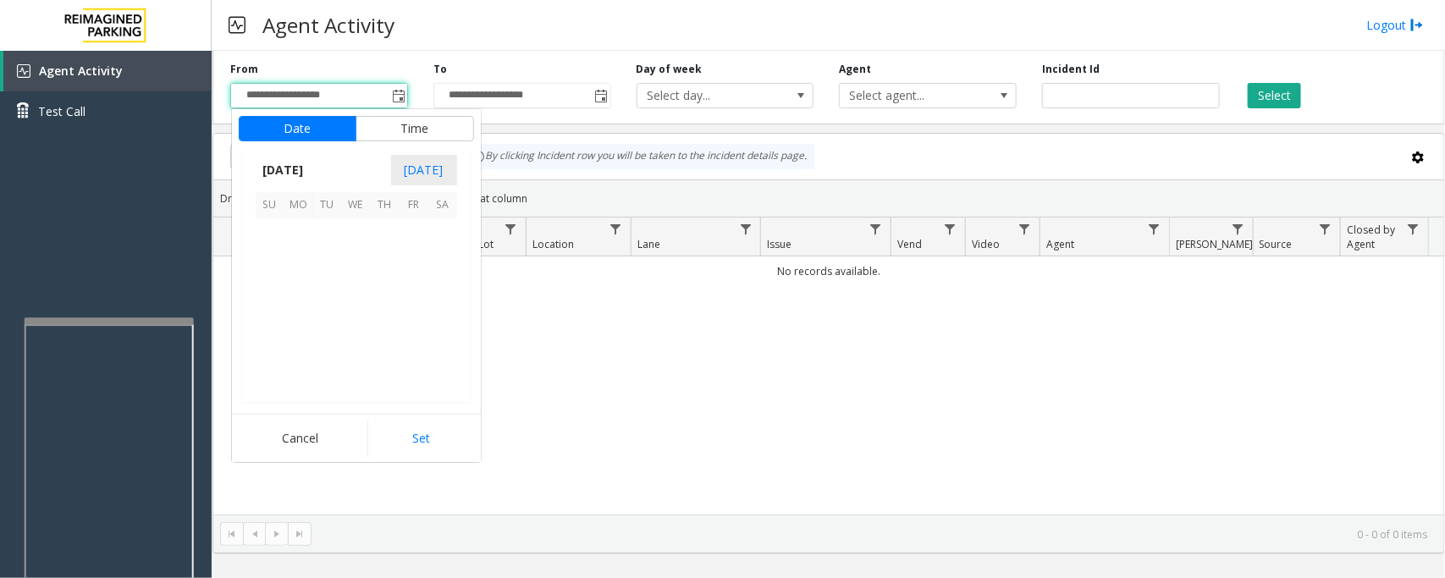
scroll to position [303731, 0]
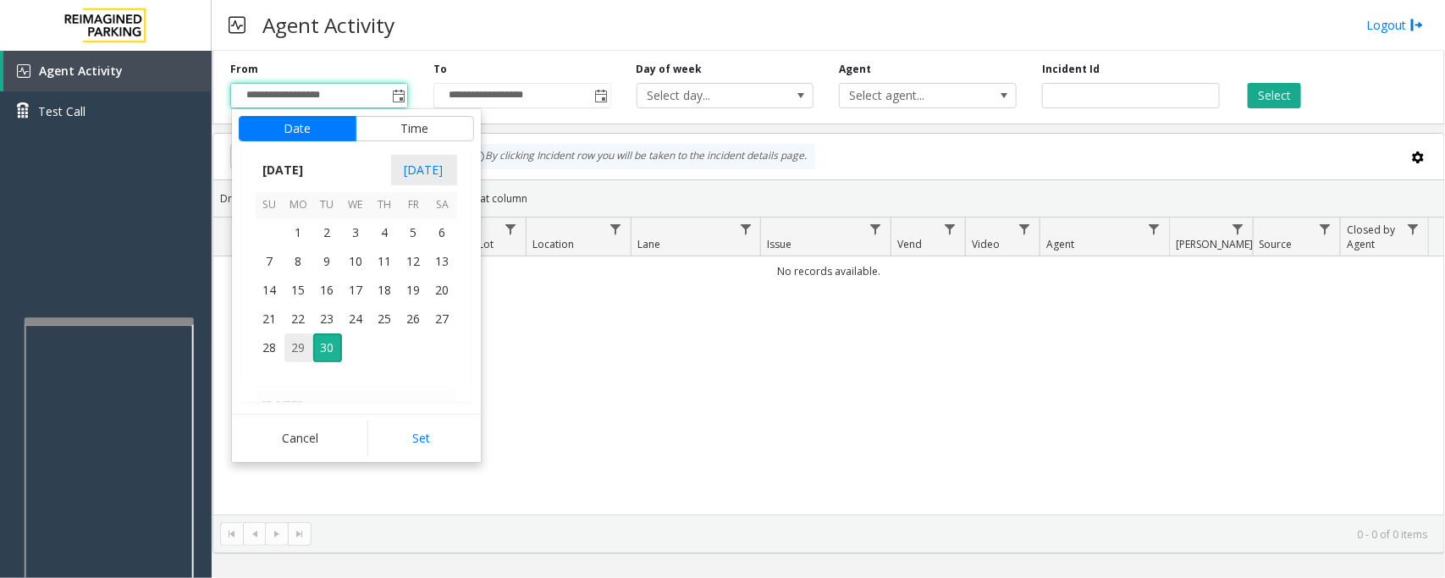
click at [294, 345] on span "29" at bounding box center [298, 348] width 29 height 29
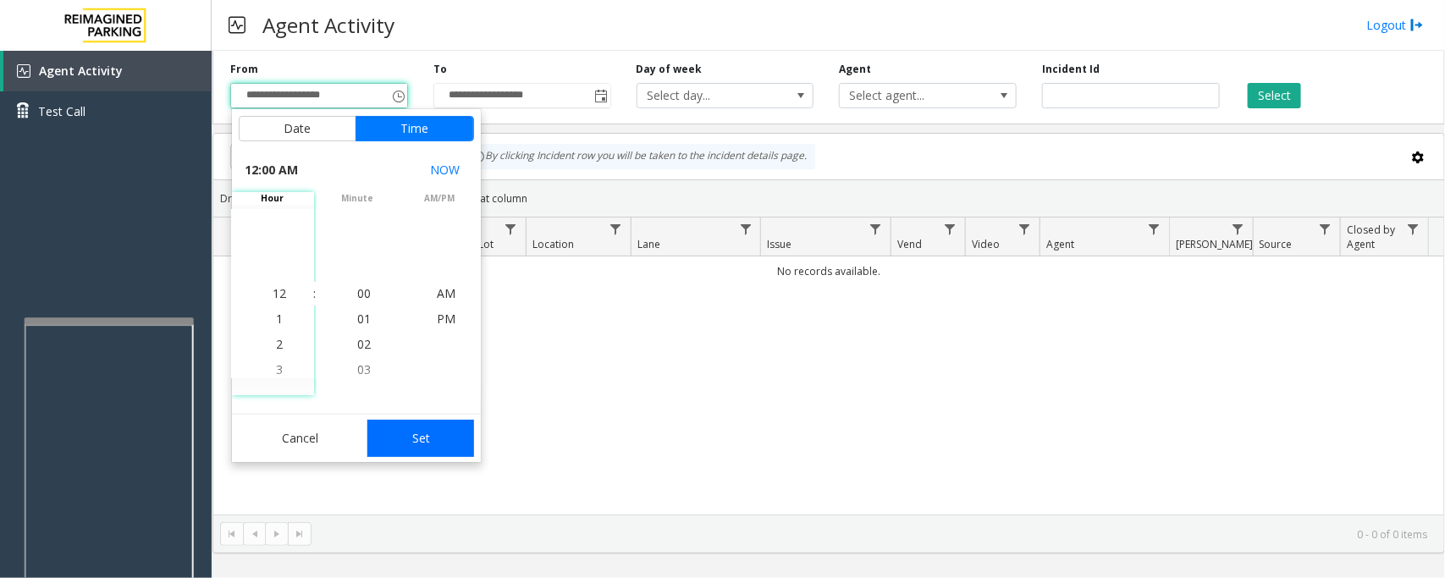
click at [402, 432] on button "Set" at bounding box center [420, 438] width 107 height 37
type input "**********"
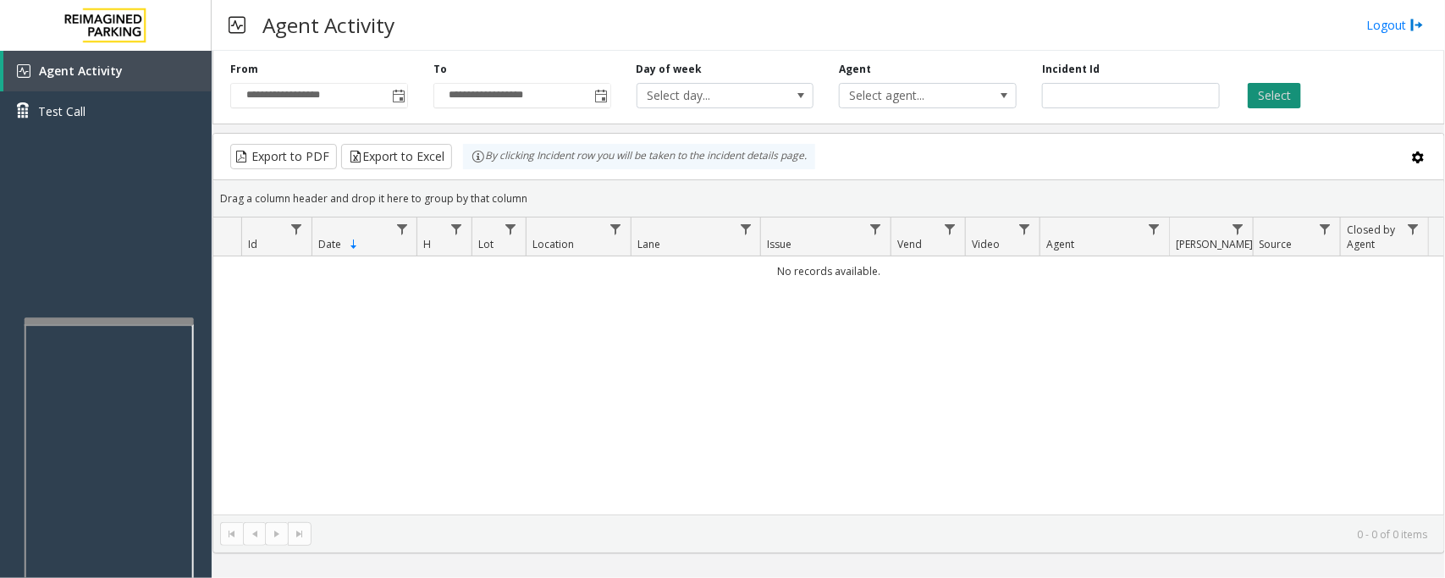
click at [1156, 93] on button "Select" at bounding box center [1274, 95] width 53 height 25
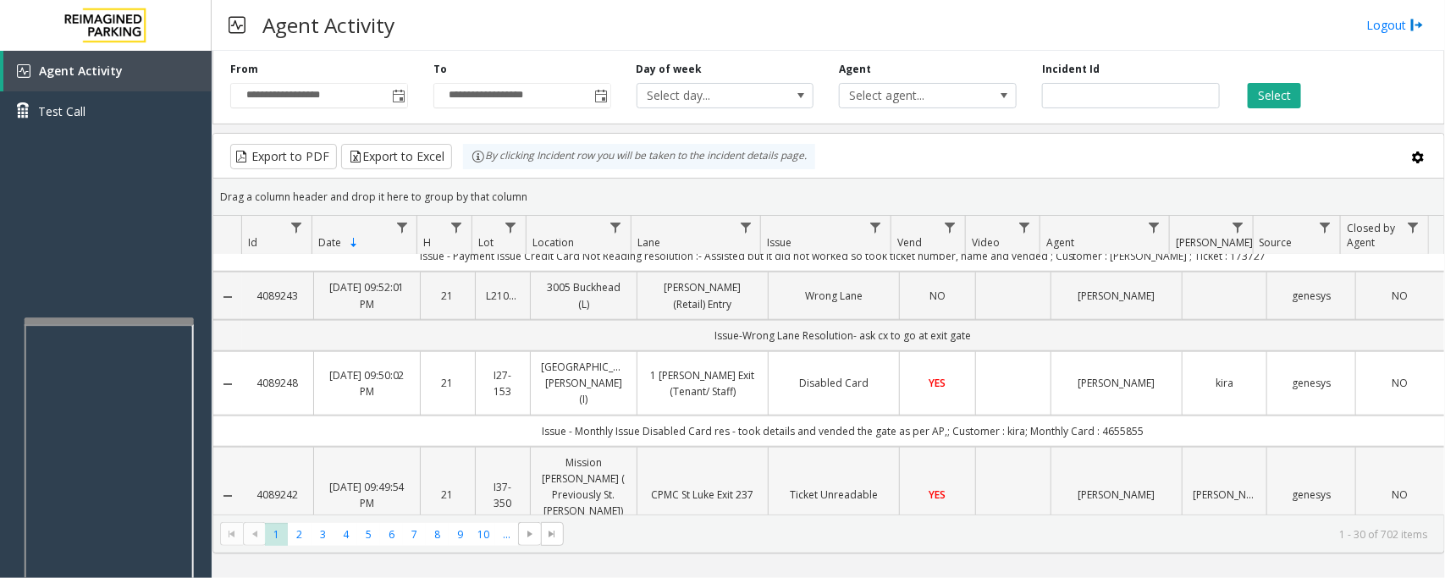
scroll to position [635, 0]
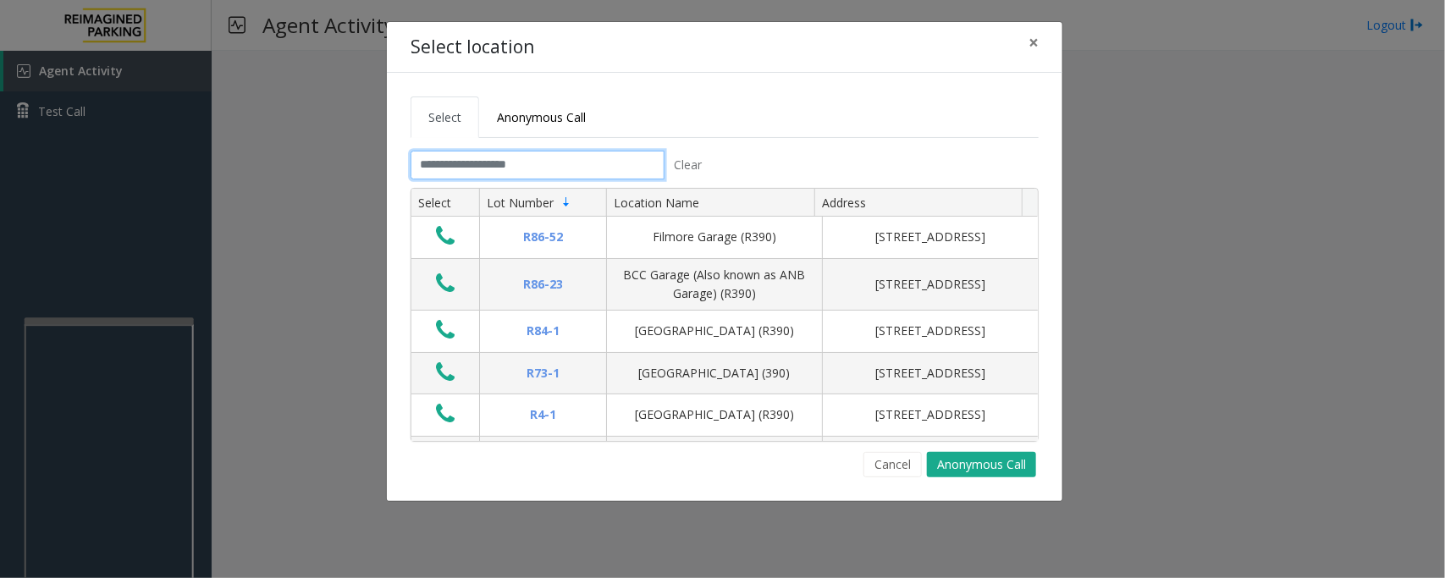
click at [616, 169] on input "text" at bounding box center [538, 165] width 254 height 29
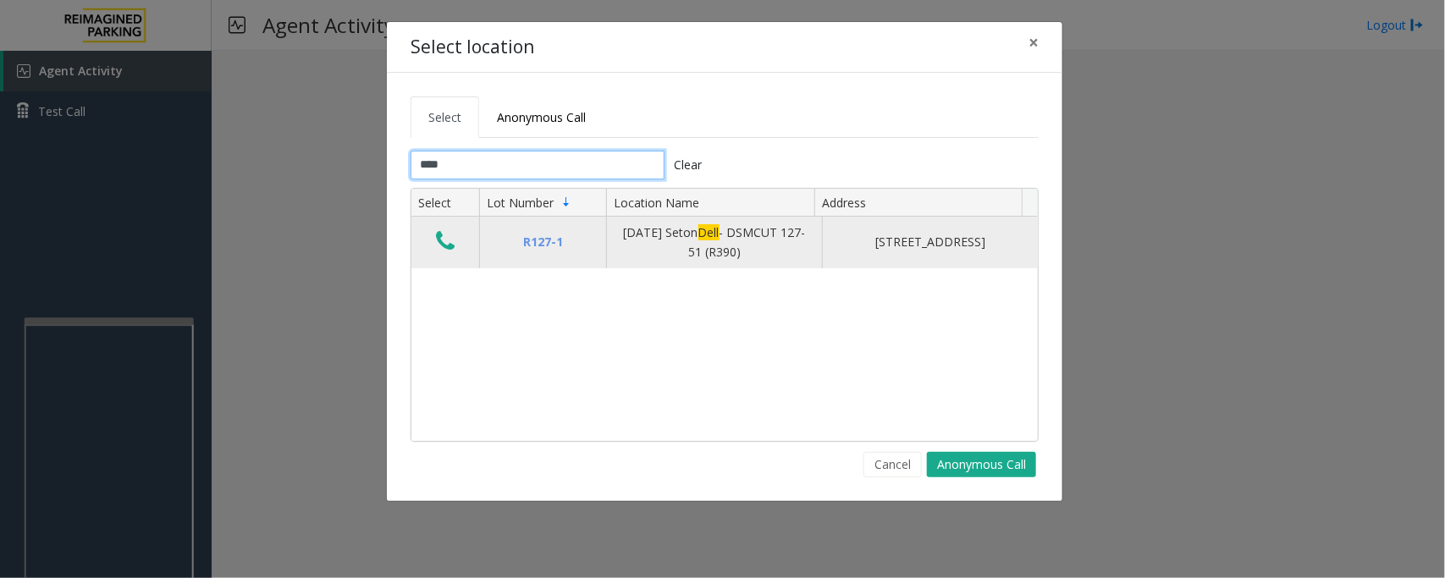
type input "****"
click at [451, 244] on icon "Data table" at bounding box center [445, 241] width 19 height 24
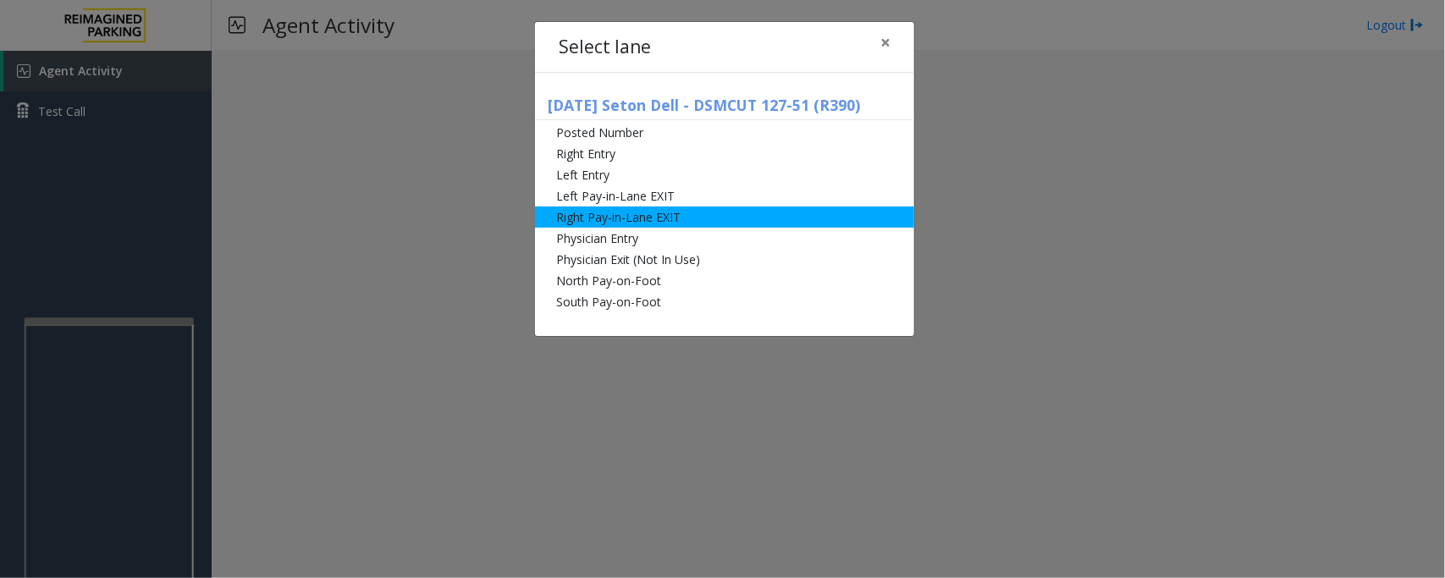
click at [666, 218] on li "Right Pay-in-Lane EXIT" at bounding box center [724, 217] width 379 height 21
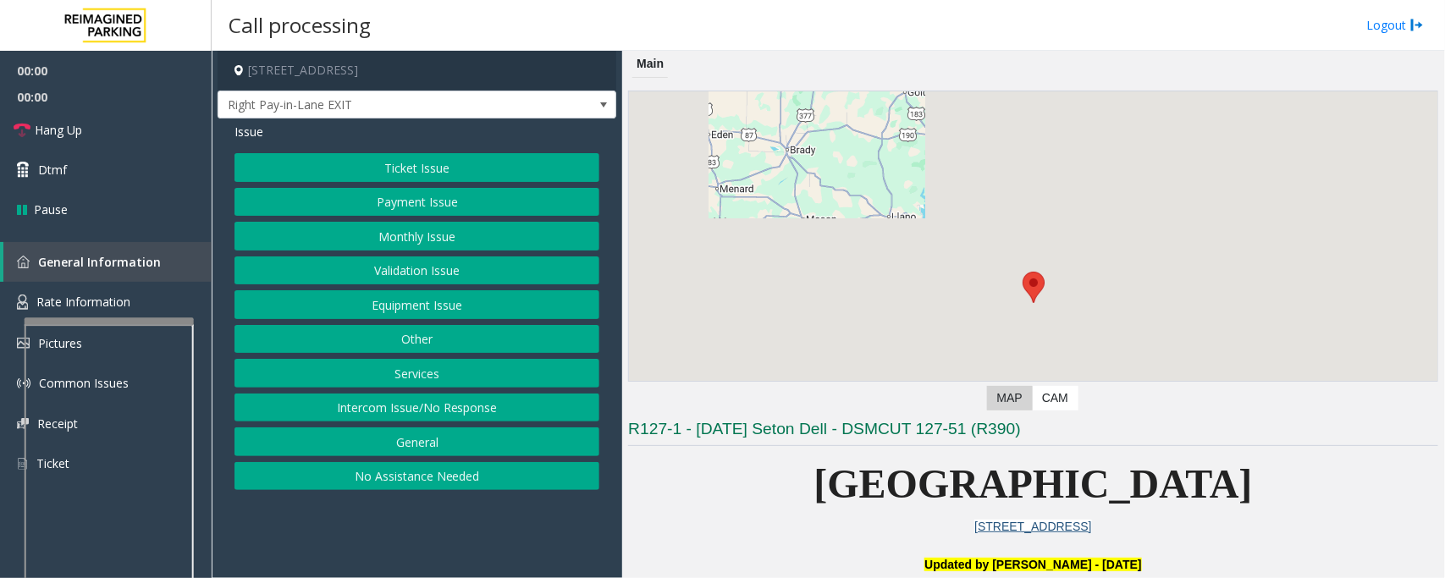
click at [422, 169] on button "Ticket Issue" at bounding box center [417, 167] width 365 height 29
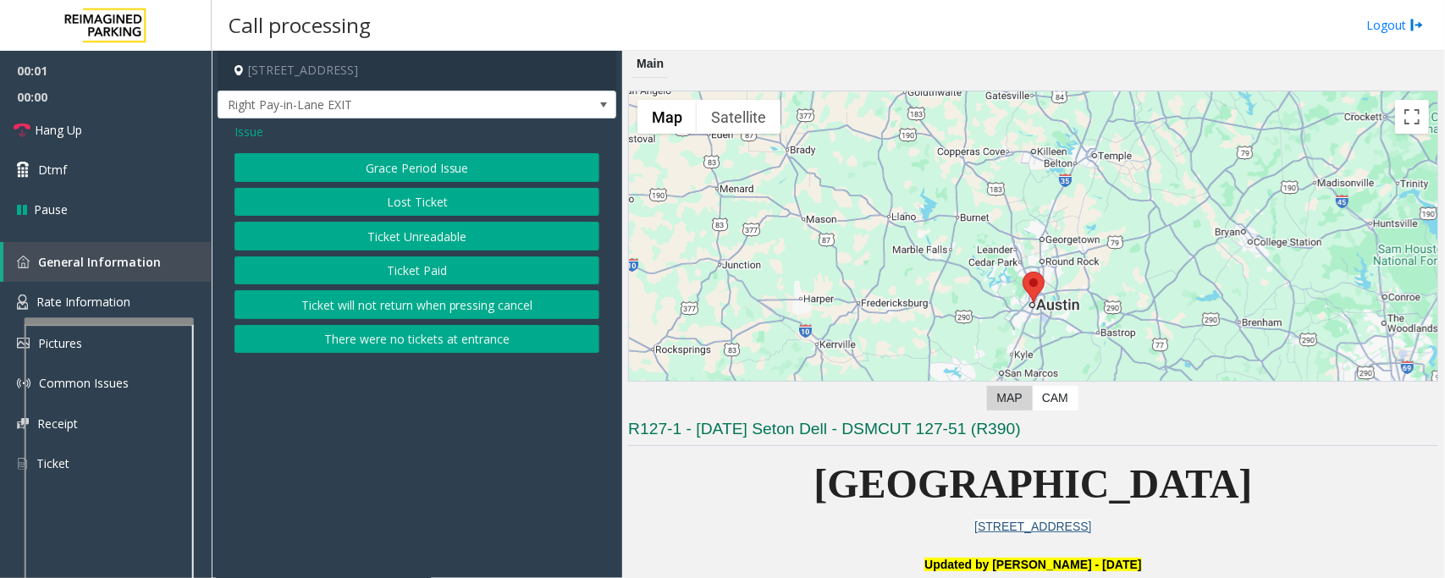
click at [398, 343] on button "There were no tickets at entrance" at bounding box center [417, 339] width 365 height 29
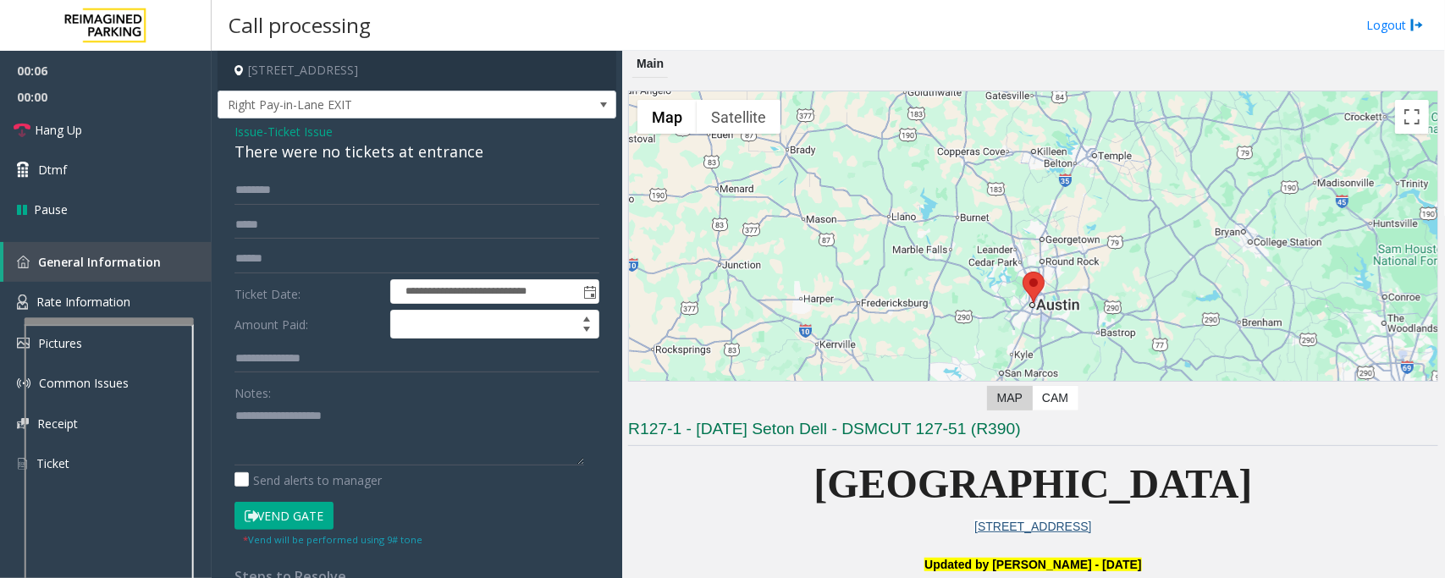
scroll to position [529, 0]
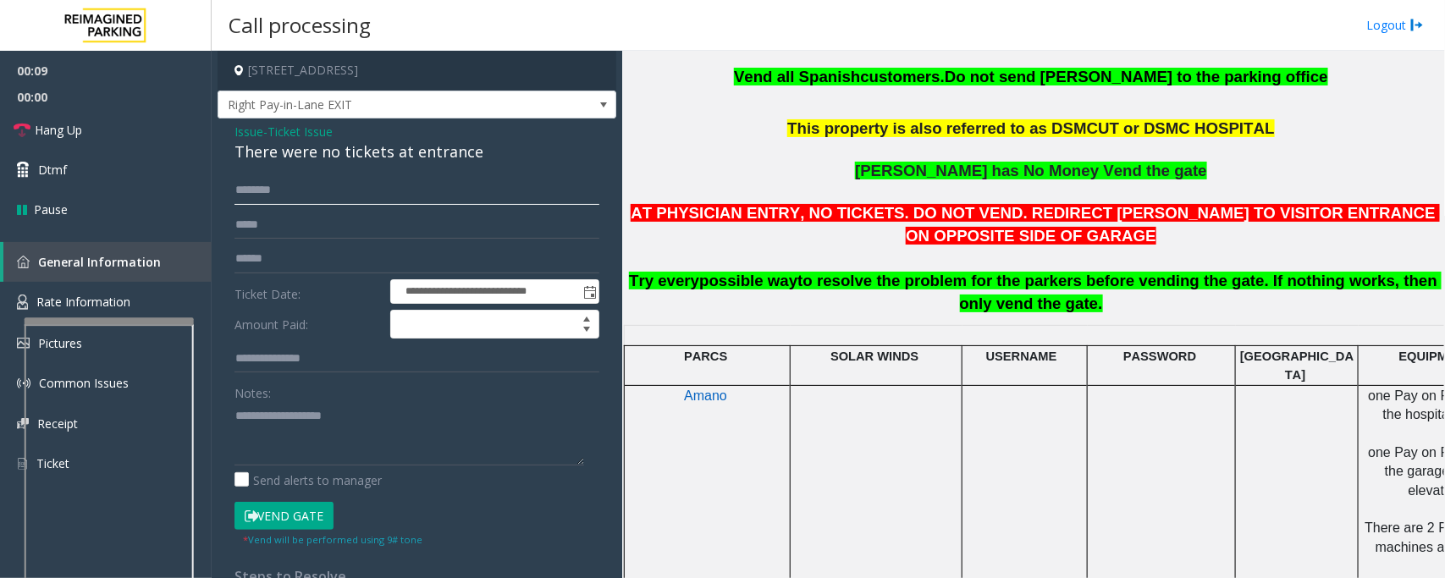
click at [295, 190] on input "text" at bounding box center [417, 190] width 365 height 29
type input "*****"
click at [296, 462] on button "Vend Gate" at bounding box center [284, 516] width 99 height 29
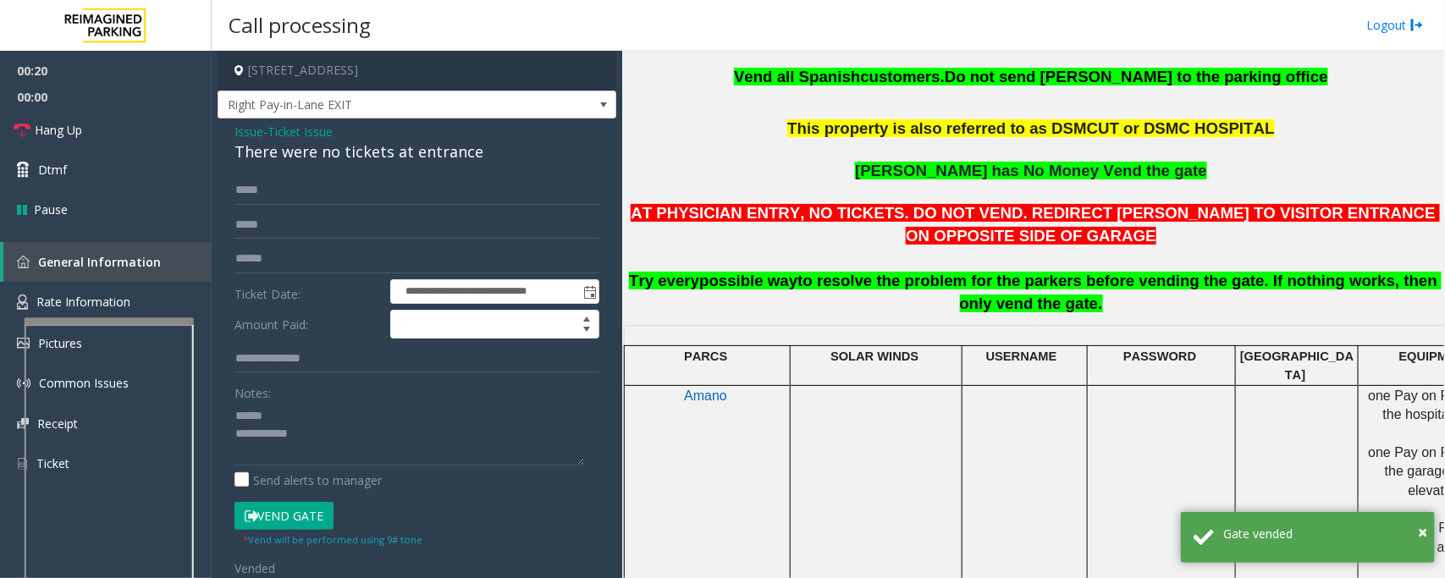
click at [298, 169] on div "**********" at bounding box center [417, 467] width 399 height 697
click at [307, 152] on div "There were no tickets at entrance" at bounding box center [417, 152] width 365 height 23
click at [124, 137] on link "Hang Up" at bounding box center [106, 130] width 212 height 40
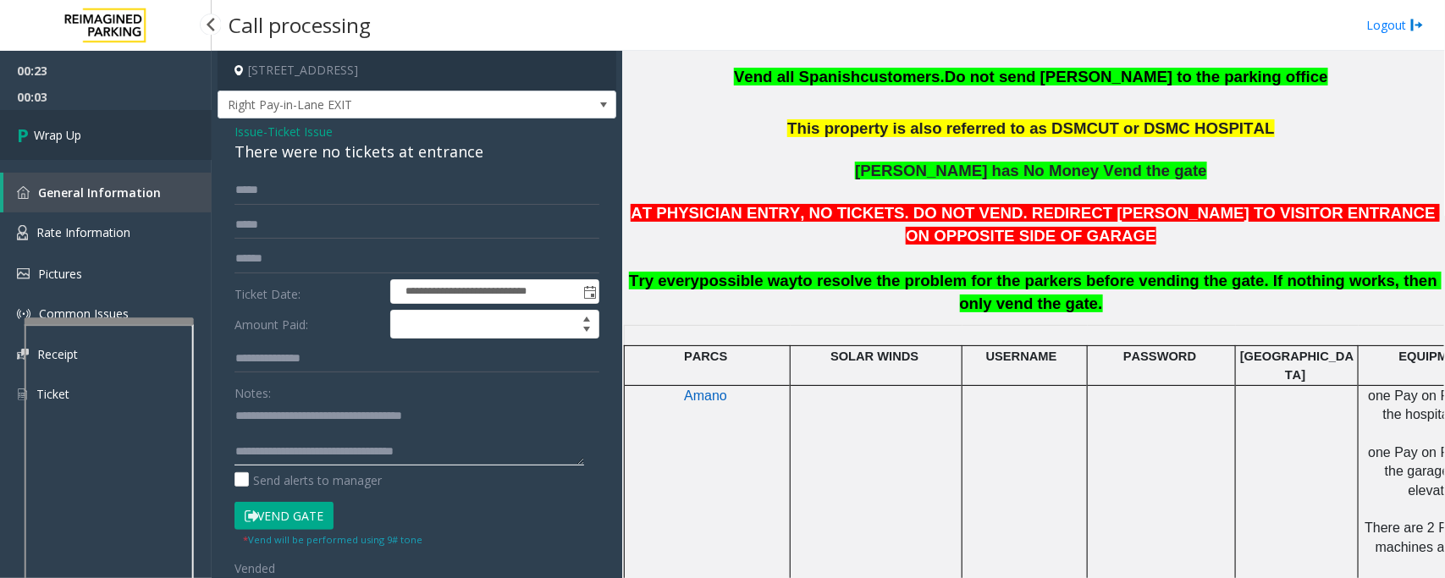
type textarea "**********"
click at [150, 142] on link "Wrap Up" at bounding box center [106, 135] width 212 height 50
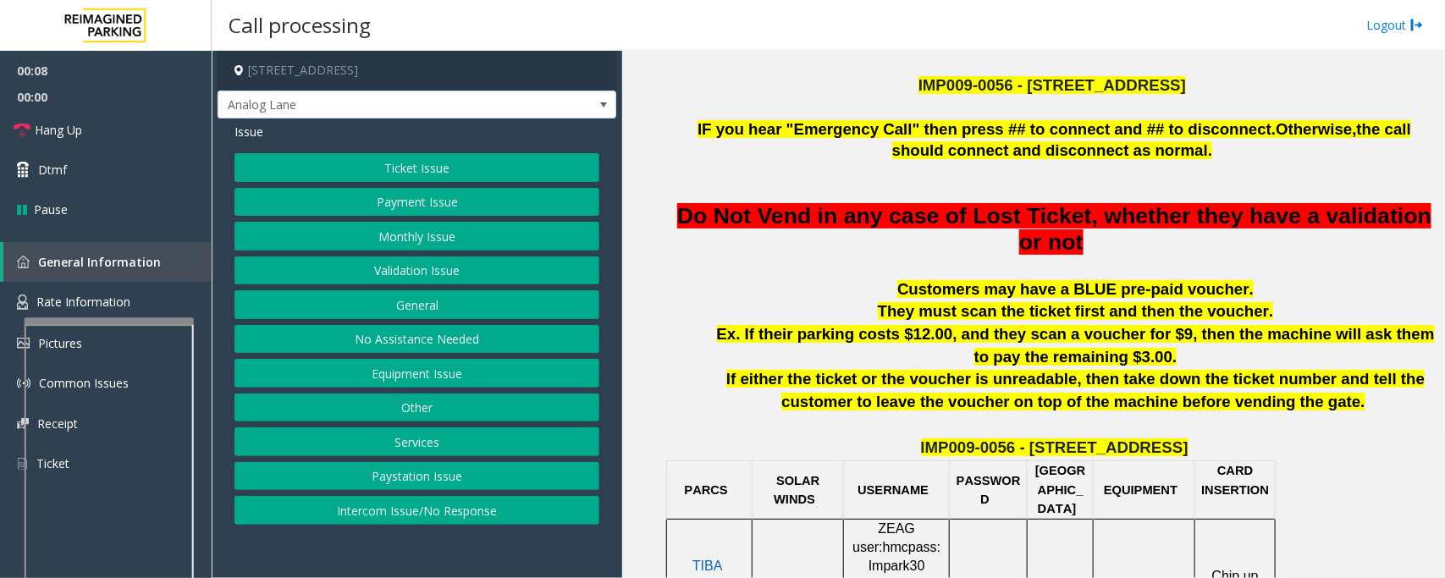
scroll to position [423, 0]
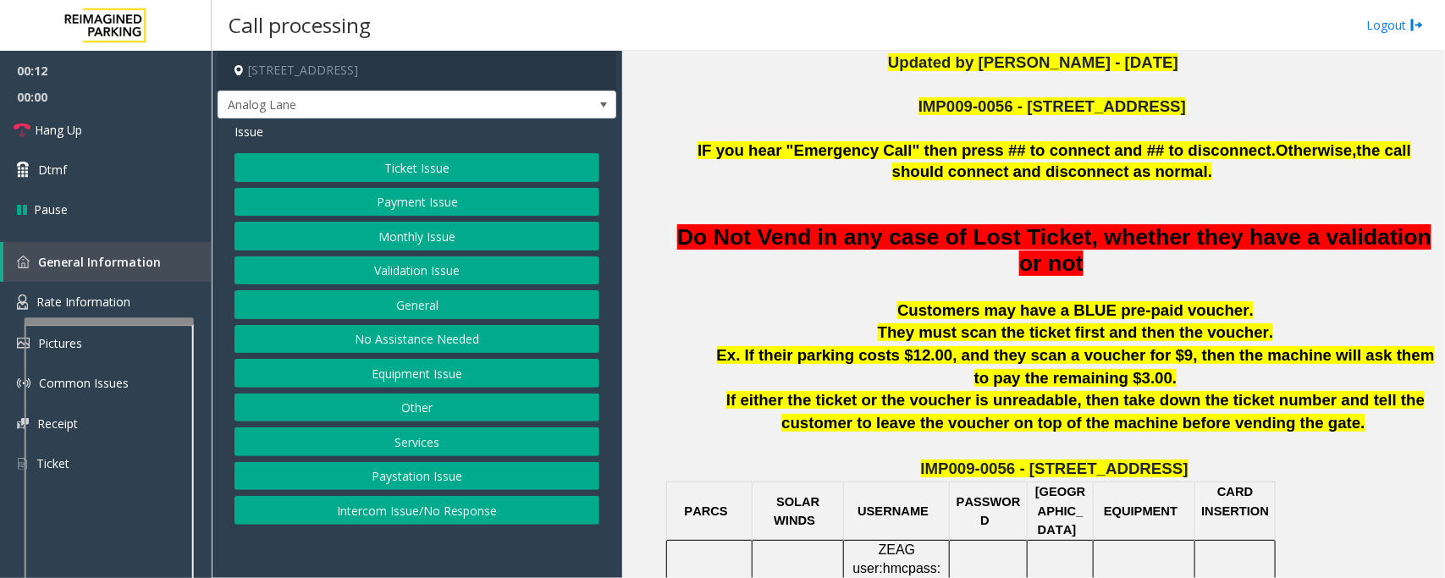
click at [378, 462] on button "Intercom Issue/No Response" at bounding box center [417, 510] width 365 height 29
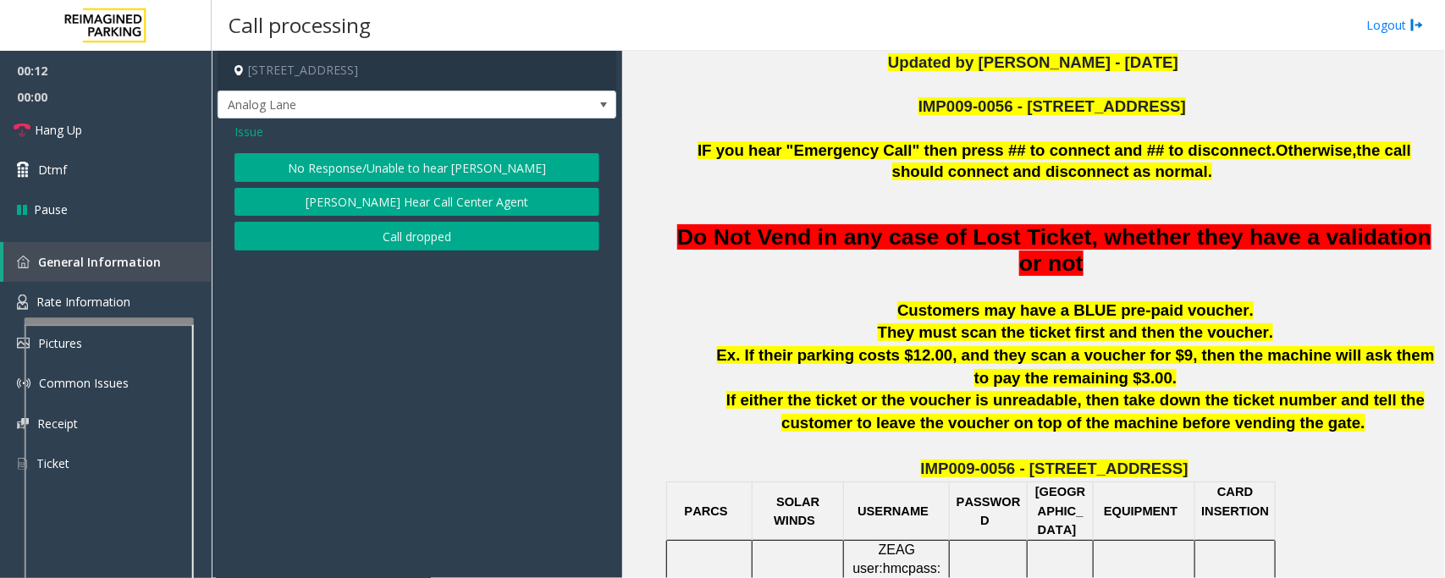
click at [383, 172] on button "No Response/Unable to hear [PERSON_NAME]" at bounding box center [417, 167] width 365 height 29
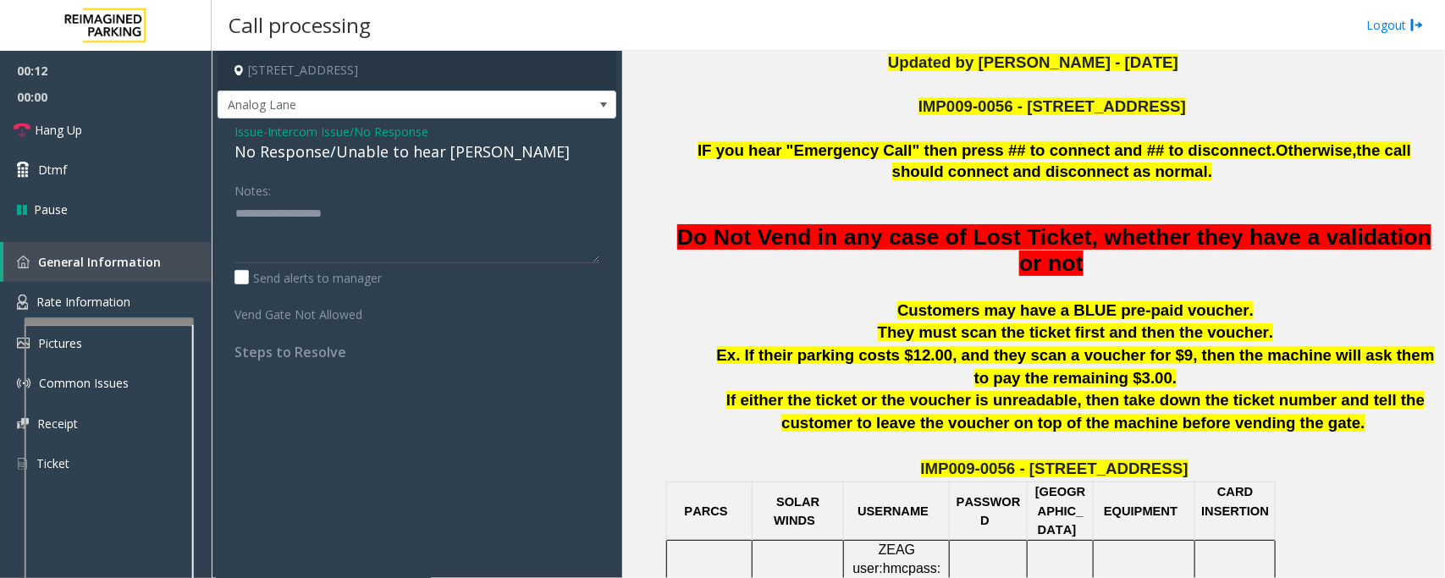
click at [311, 138] on span "Intercom Issue/No Response" at bounding box center [348, 132] width 161 height 18
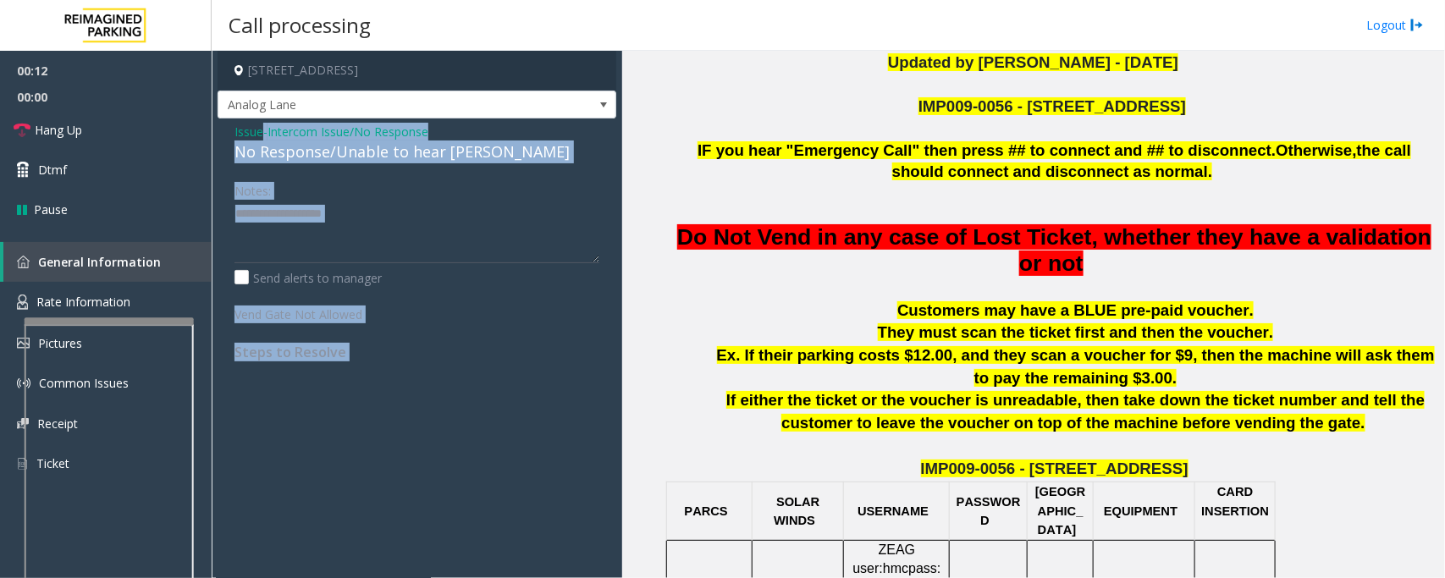
click at [311, 138] on div "Issue - Intercom Issue/No Response No Response/Unable to hear parker" at bounding box center [417, 143] width 365 height 41
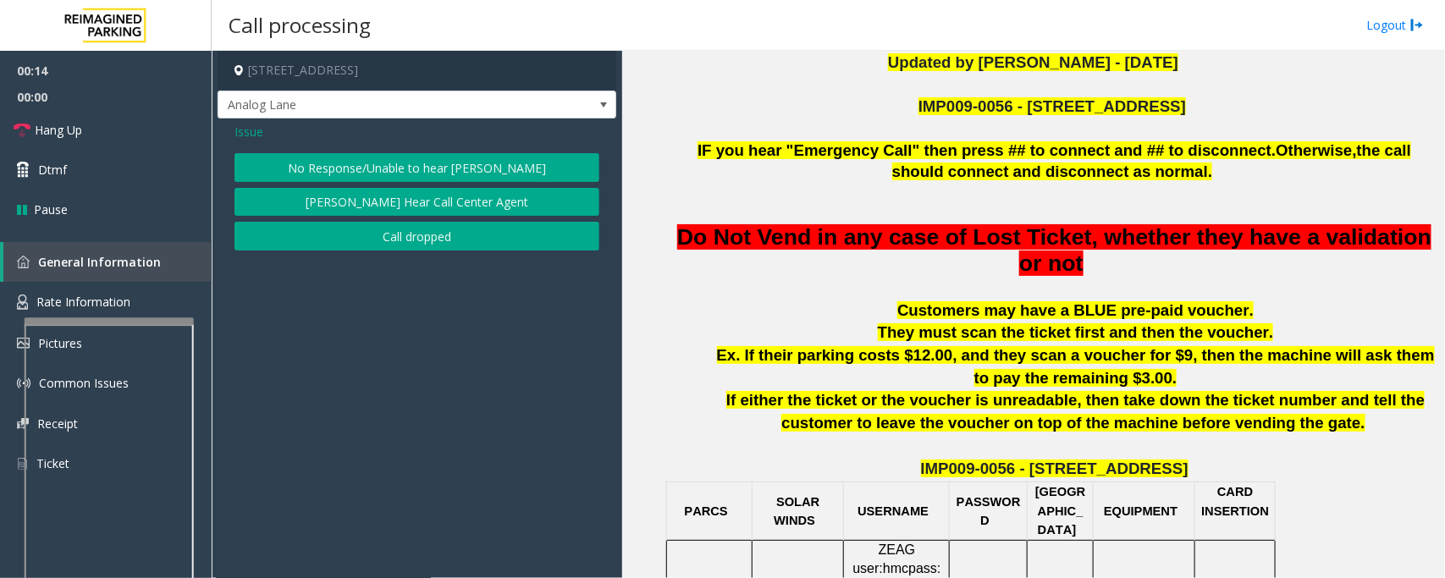
click at [335, 165] on button "No Response/Unable to hear [PERSON_NAME]" at bounding box center [417, 167] width 365 height 29
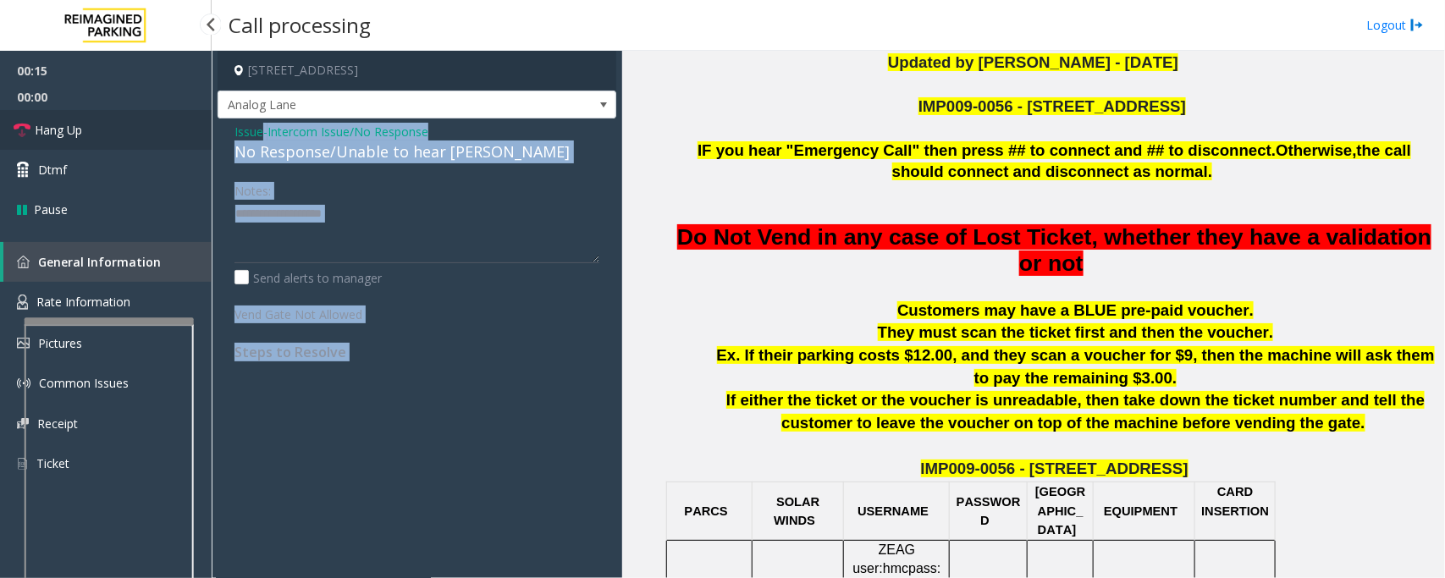
click at [96, 125] on link "Hang Up" at bounding box center [106, 130] width 212 height 40
click at [286, 154] on div "No Response/Unable to hear [PERSON_NAME]" at bounding box center [417, 152] width 365 height 23
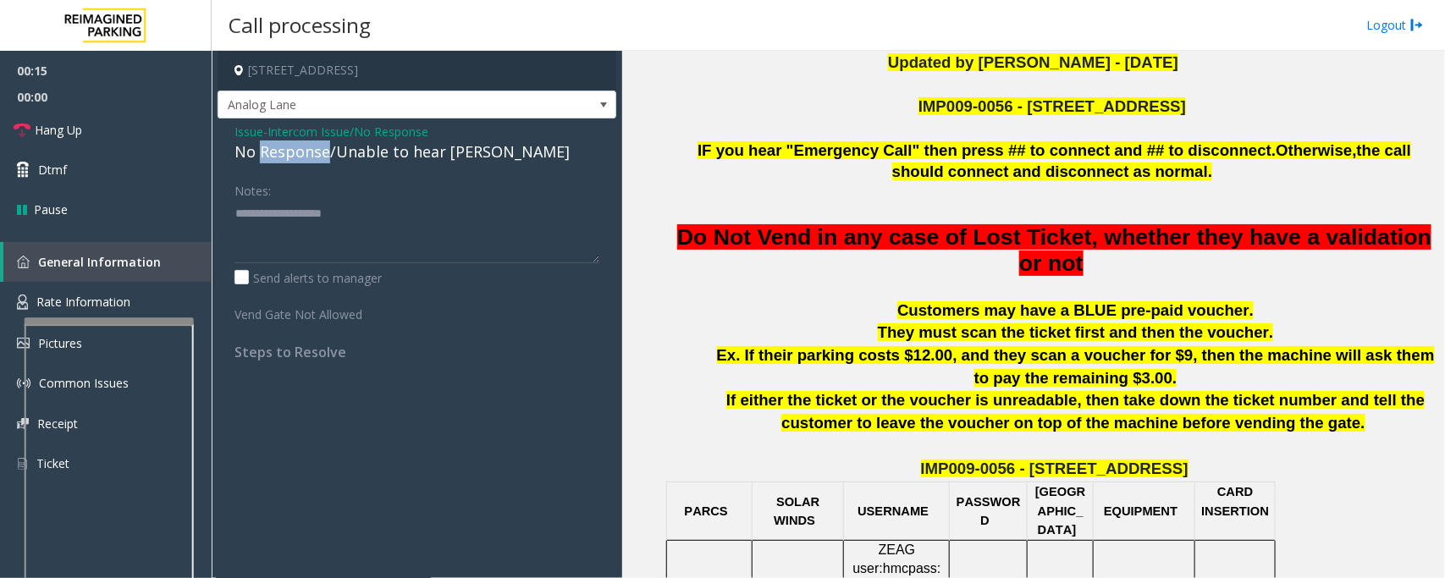
click at [286, 154] on div "No Response/Unable to hear [PERSON_NAME]" at bounding box center [417, 152] width 365 height 23
type textarea "**********"
click at [153, 142] on link "Hang Up" at bounding box center [106, 130] width 212 height 40
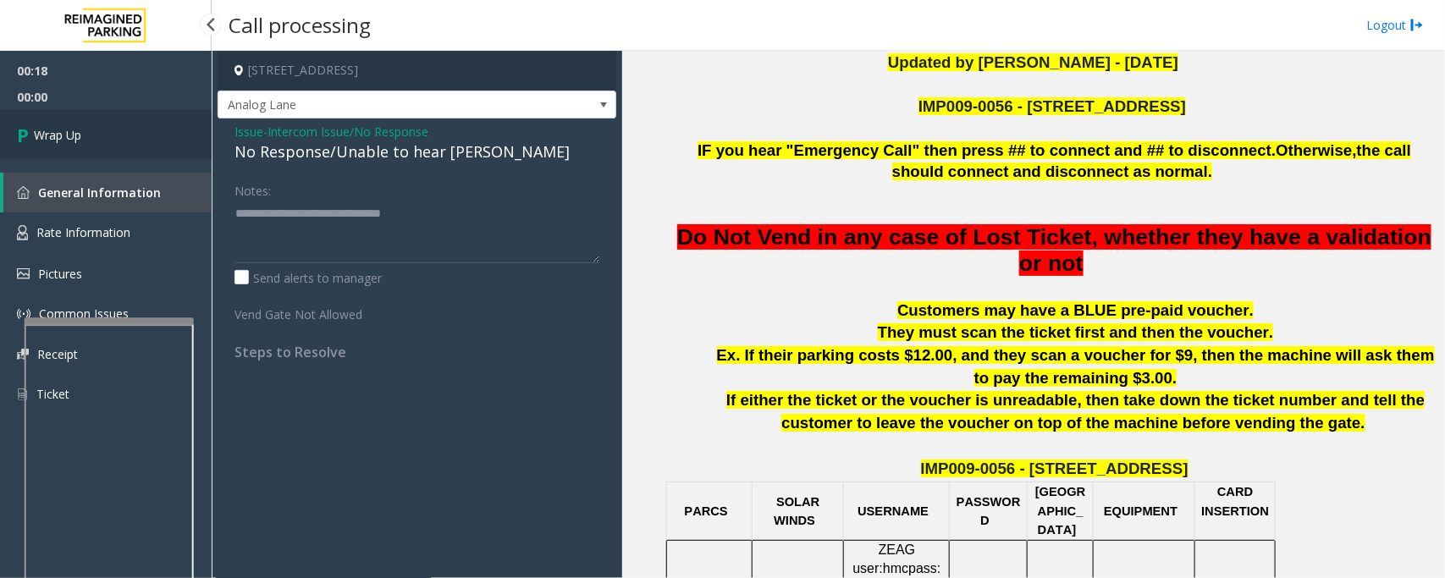
click at [157, 135] on link "Wrap Up" at bounding box center [106, 135] width 212 height 50
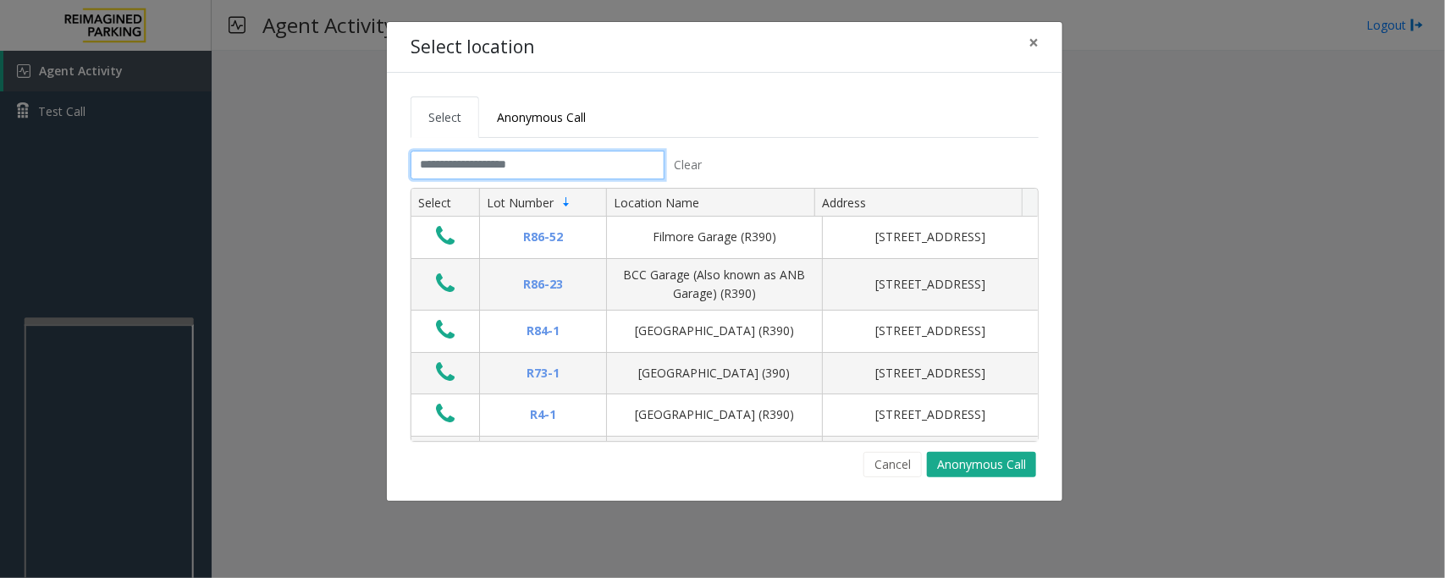
click at [557, 157] on input "text" at bounding box center [538, 165] width 254 height 29
click at [549, 165] on input "text" at bounding box center [538, 165] width 254 height 29
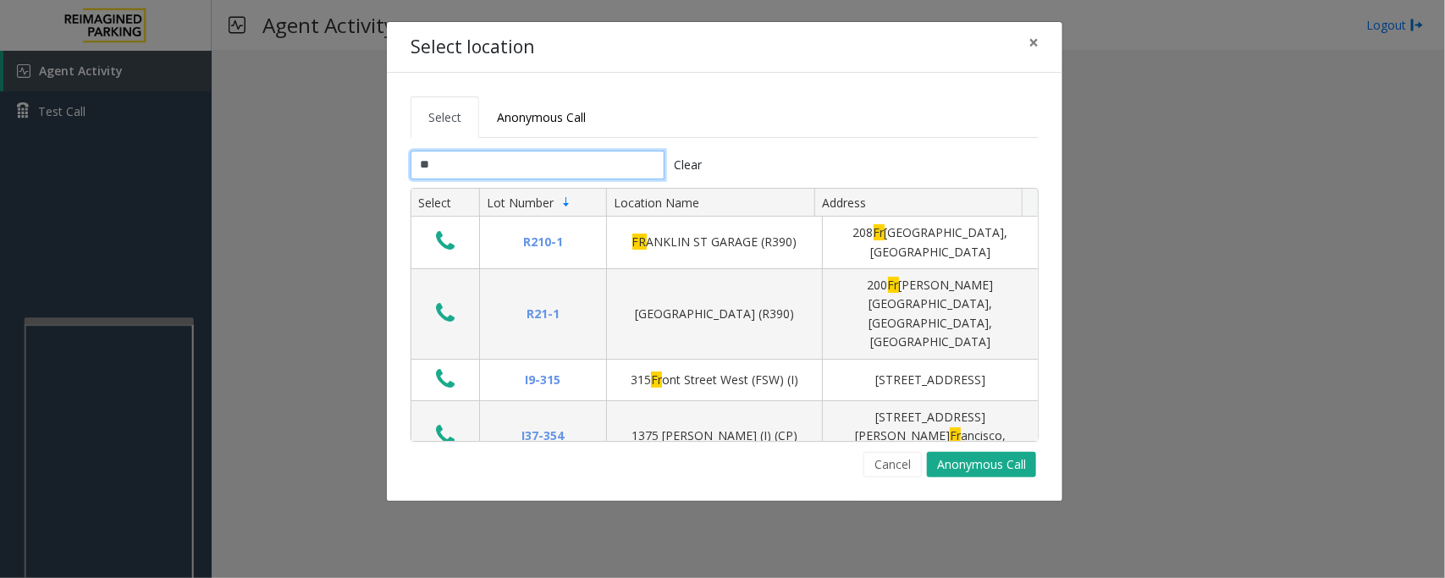
type input "*"
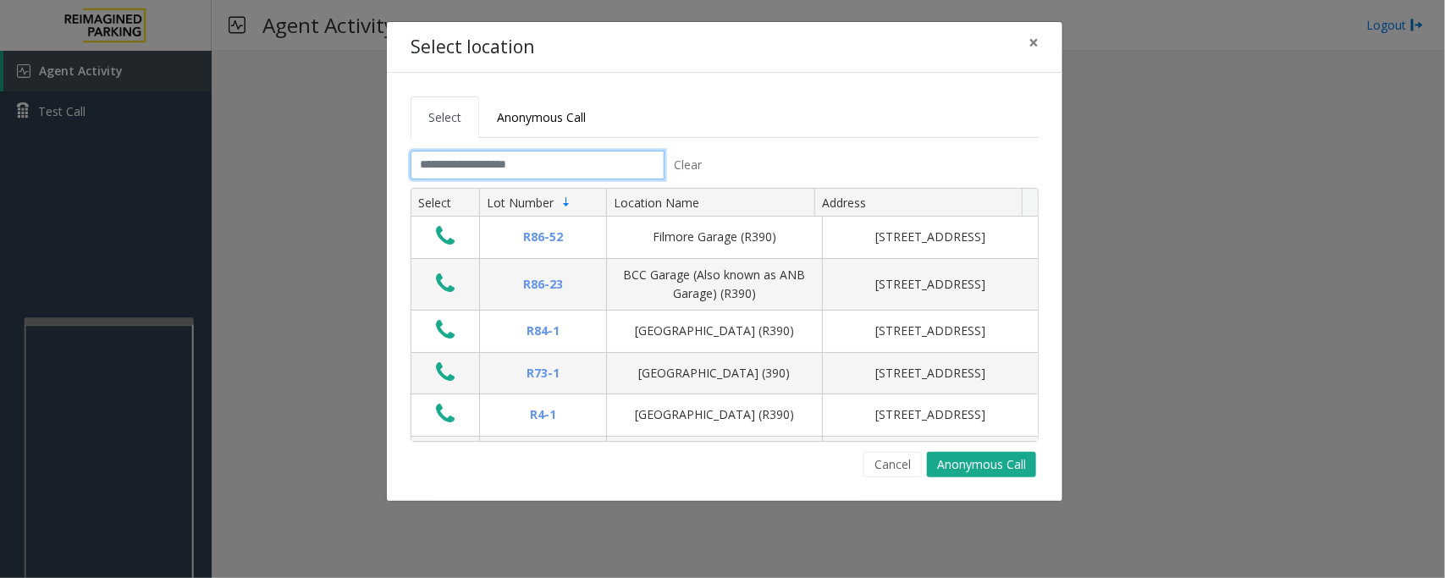
click at [543, 163] on input "text" at bounding box center [538, 165] width 254 height 29
click at [544, 162] on input "text" at bounding box center [538, 165] width 254 height 29
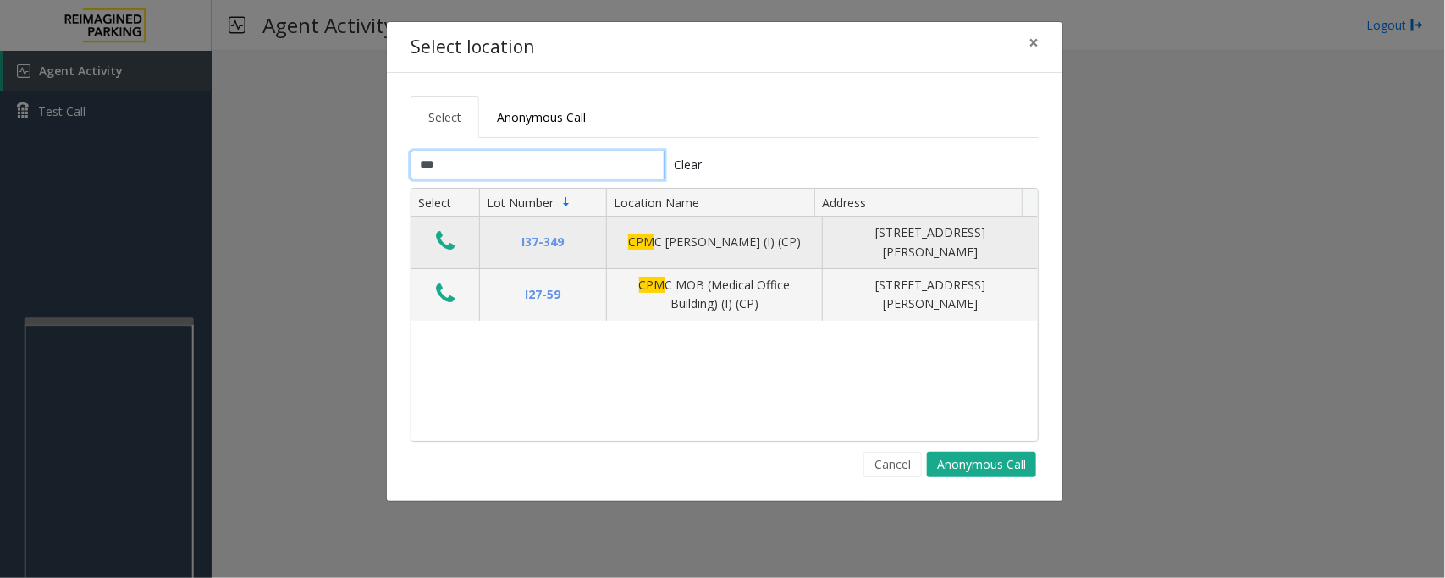
type input "***"
click at [455, 242] on icon "Data table" at bounding box center [445, 241] width 19 height 24
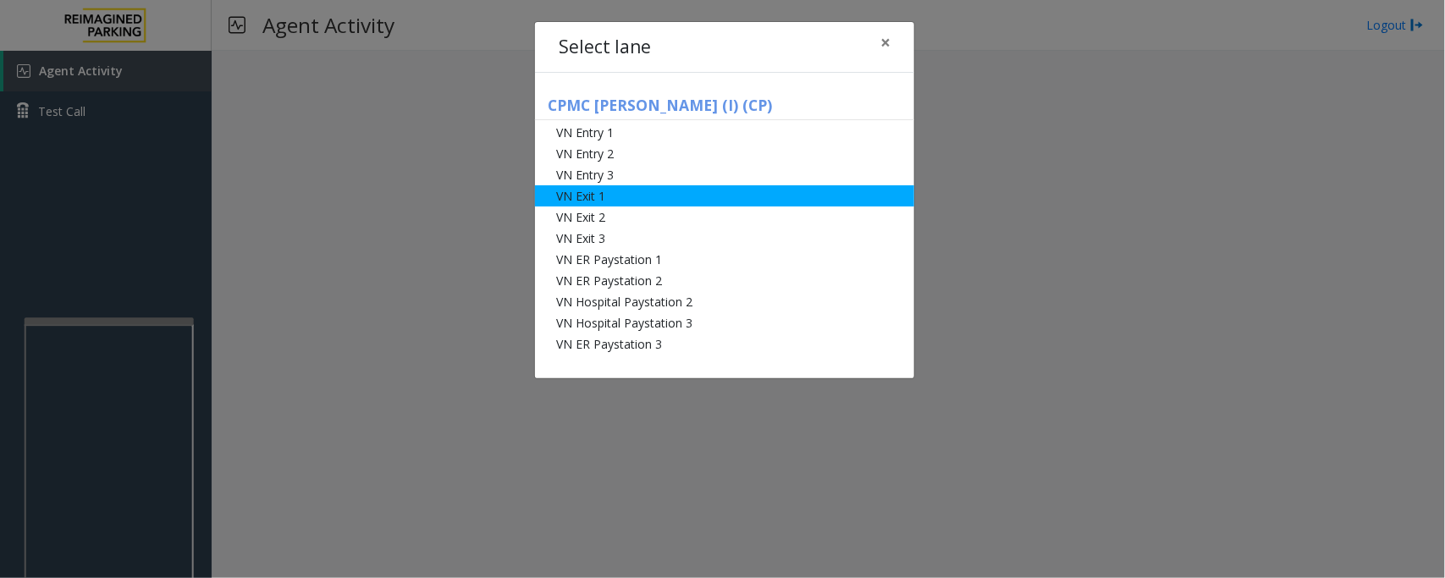
click at [599, 193] on li "VN Exit 1" at bounding box center [724, 195] width 379 height 21
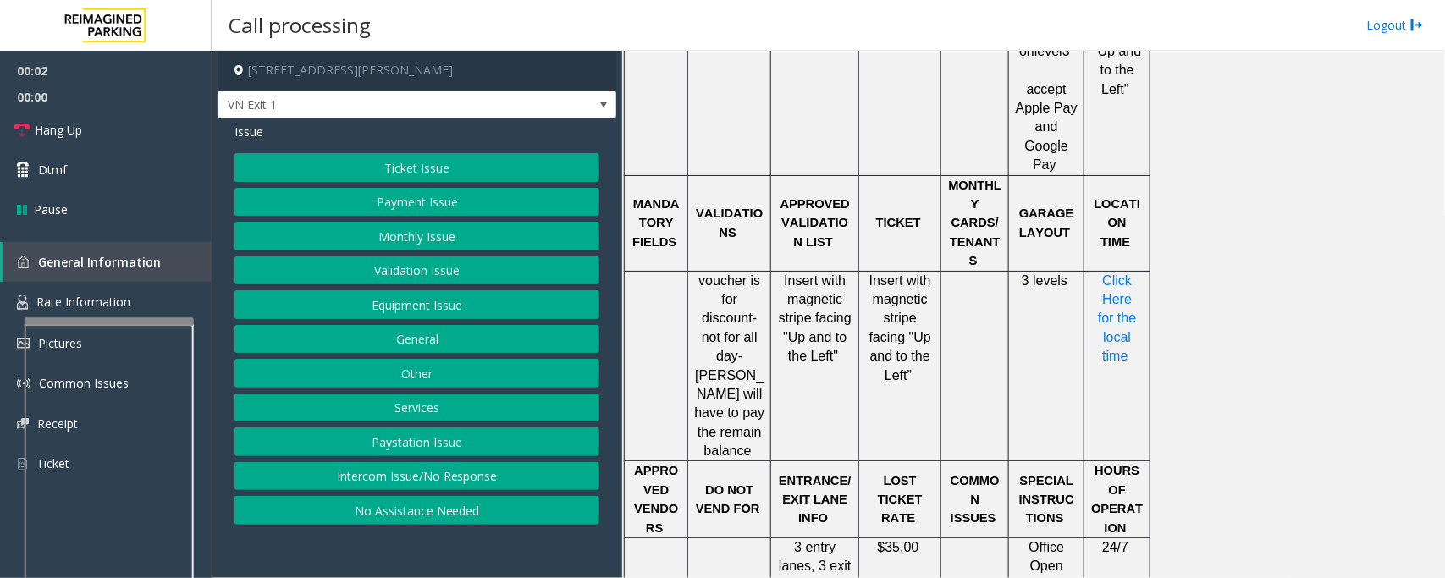
scroll to position [1376, 0]
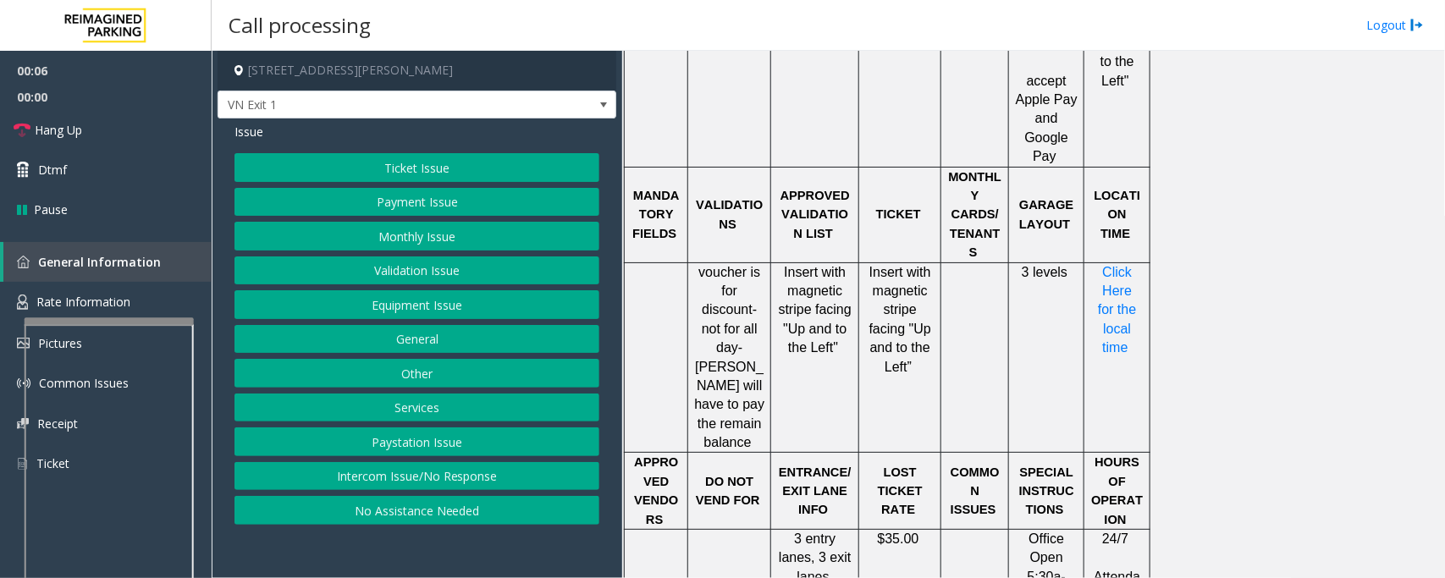
click at [398, 303] on button "Equipment Issue" at bounding box center [417, 304] width 365 height 29
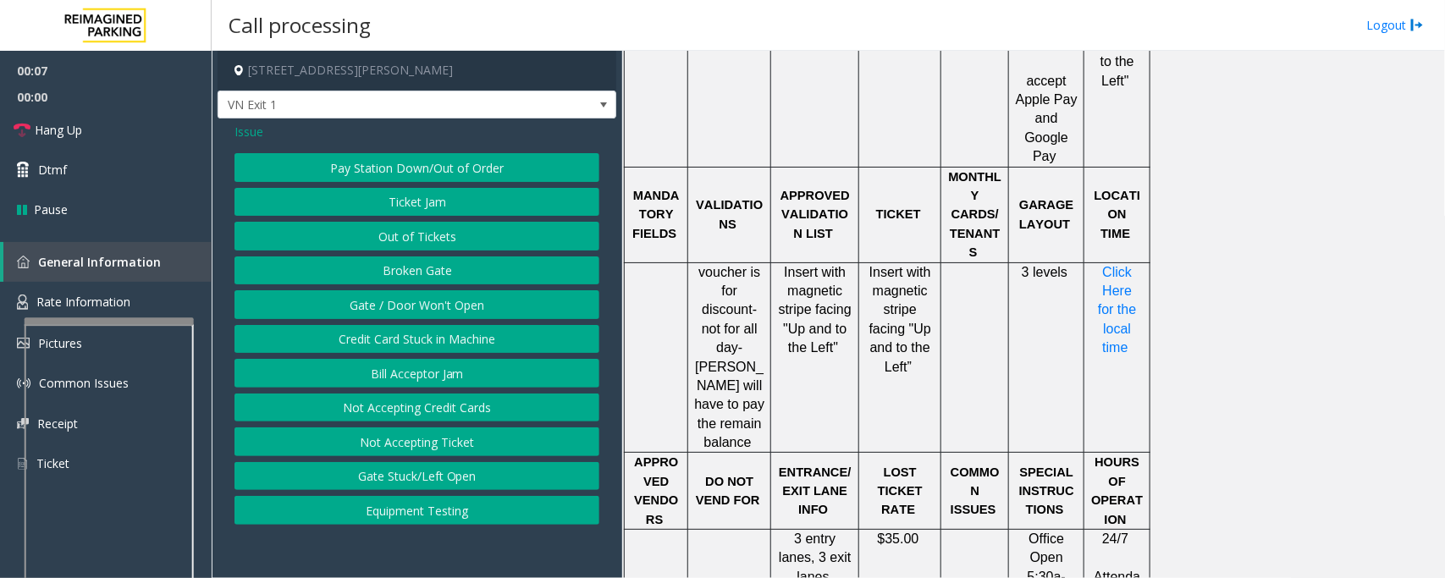
click at [398, 301] on button "Gate / Door Won't Open" at bounding box center [417, 304] width 365 height 29
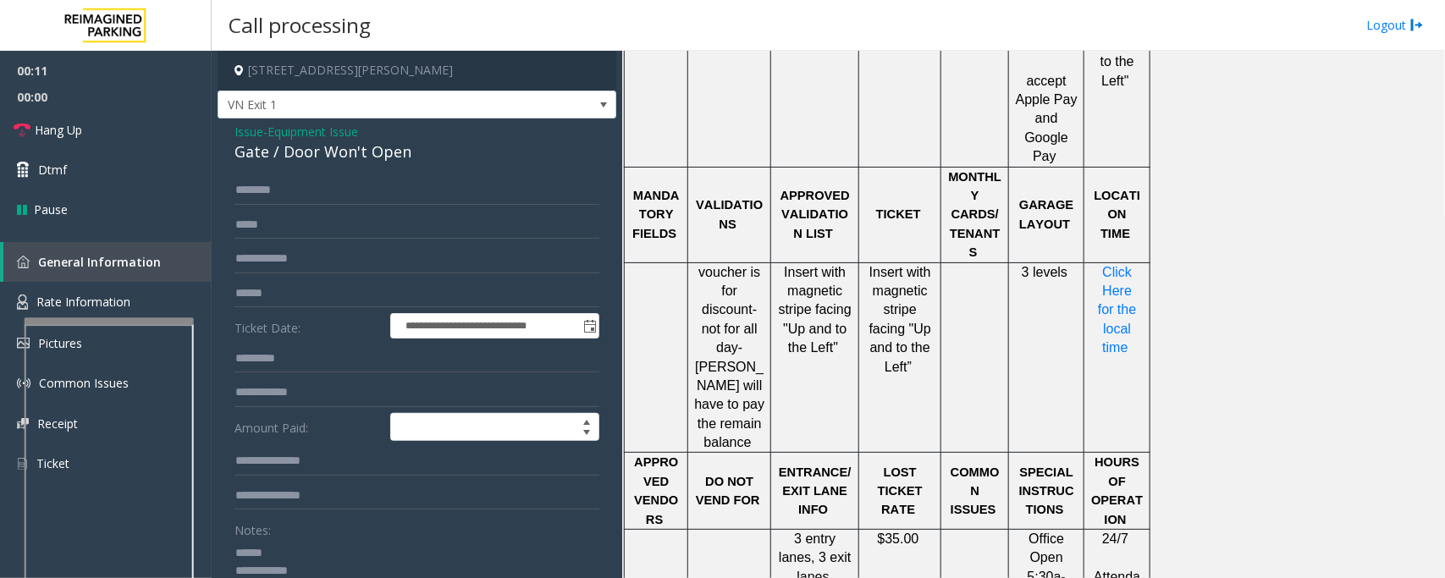
click at [306, 148] on div "Gate / Door Won't Open" at bounding box center [417, 152] width 365 height 23
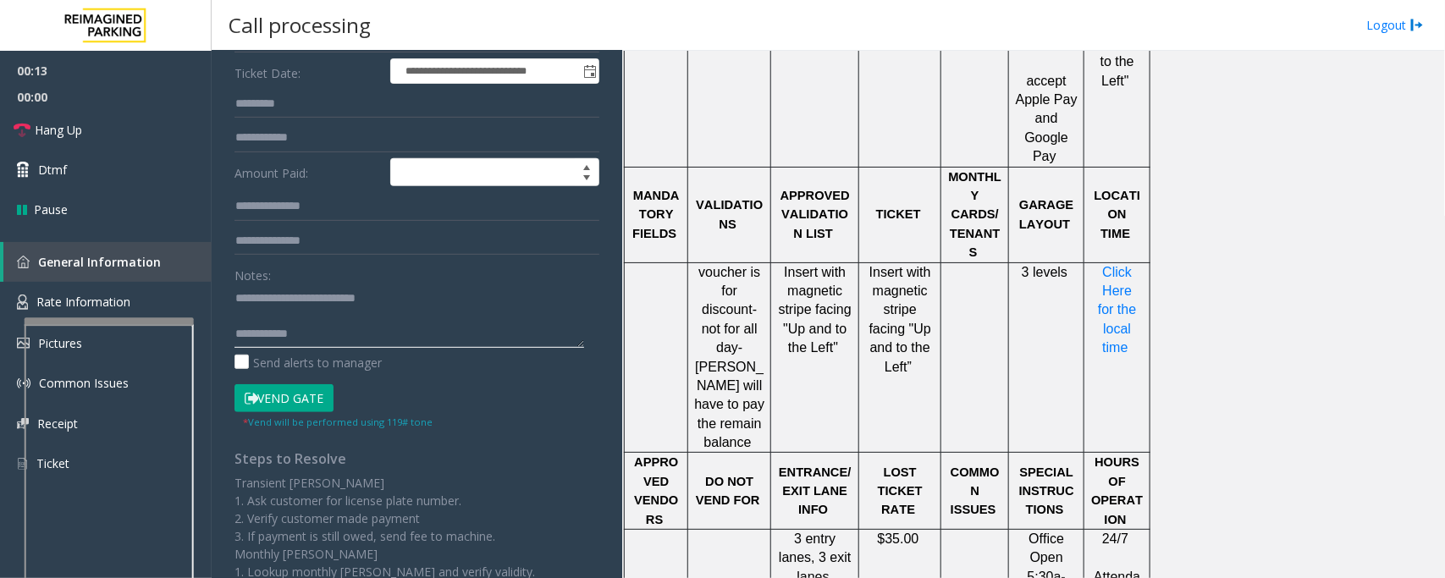
scroll to position [382, 0]
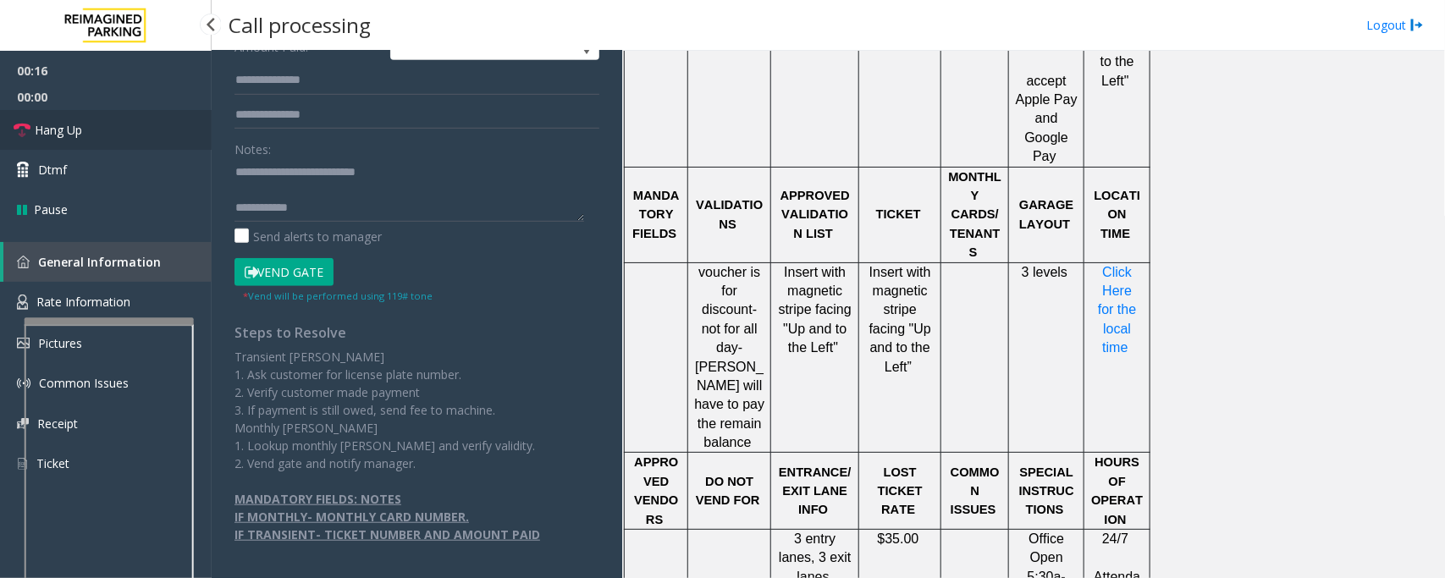
drag, startPoint x: 48, startPoint y: 120, endPoint x: 424, endPoint y: 180, distance: 380.7
click at [48, 121] on span "Hang Up" at bounding box center [58, 130] width 47 height 18
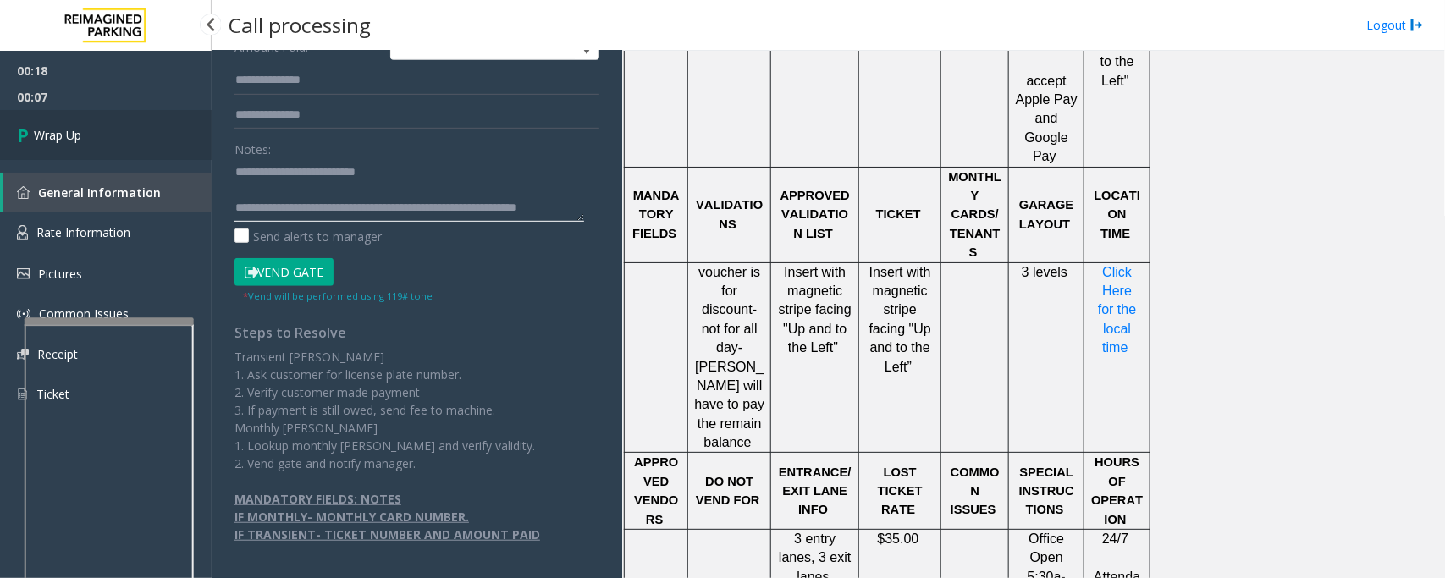
type textarea "**********"
click at [93, 136] on link "Wrap Up" at bounding box center [106, 135] width 212 height 50
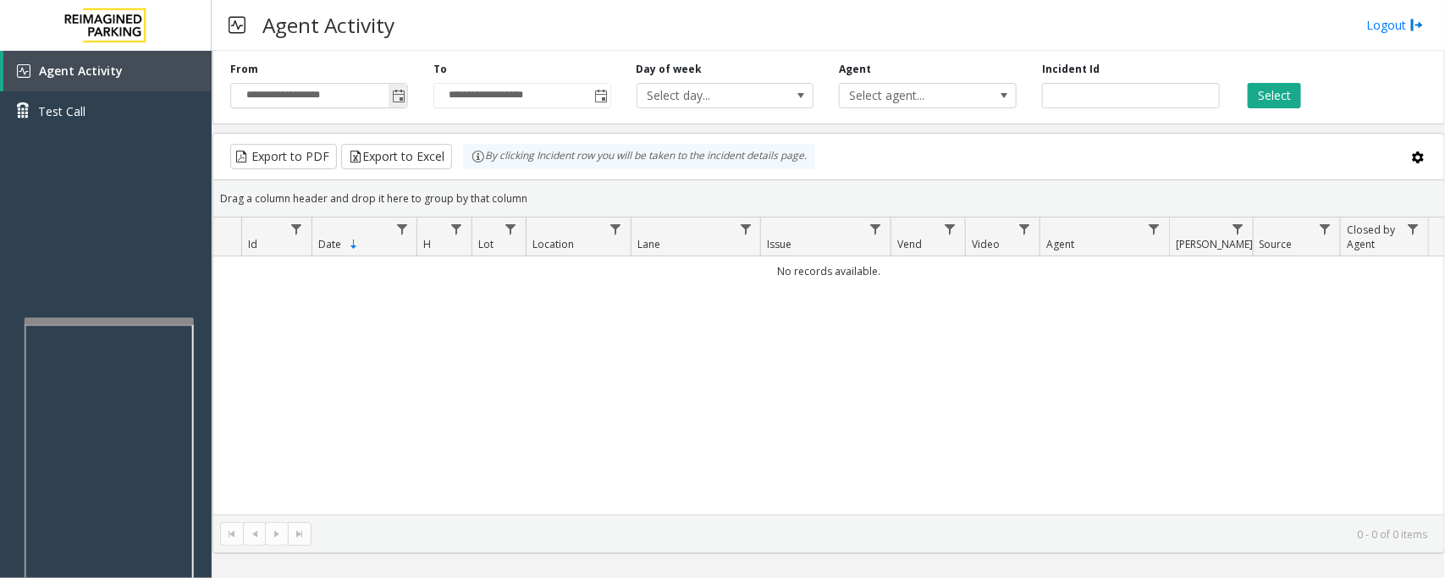
click at [403, 98] on span "Toggle popup" at bounding box center [399, 97] width 14 height 14
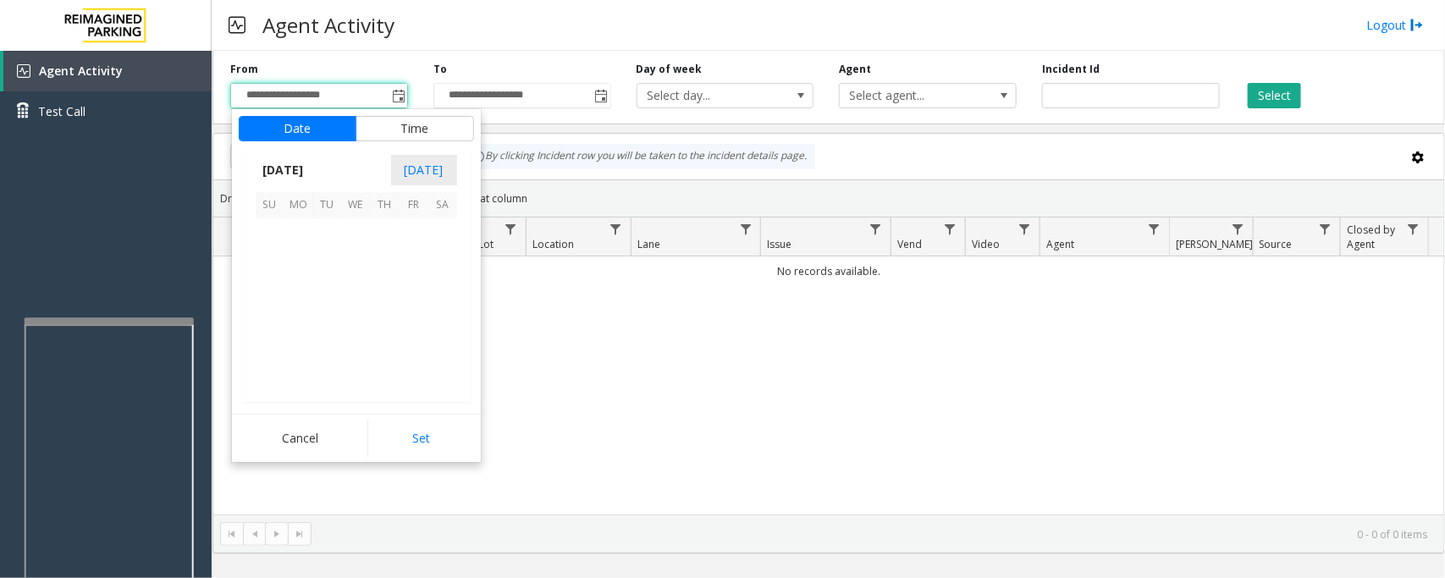
scroll to position [303731, 0]
click at [290, 351] on span "29" at bounding box center [298, 348] width 29 height 29
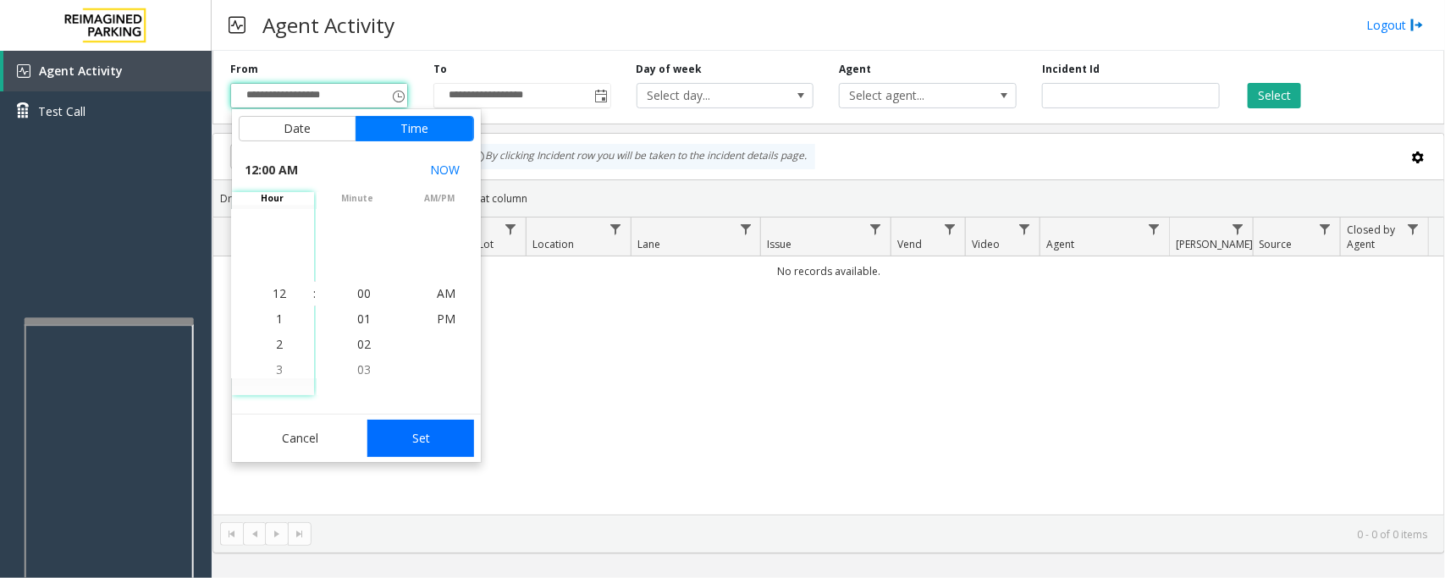
click at [406, 440] on button "Set" at bounding box center [420, 438] width 107 height 37
type input "**********"
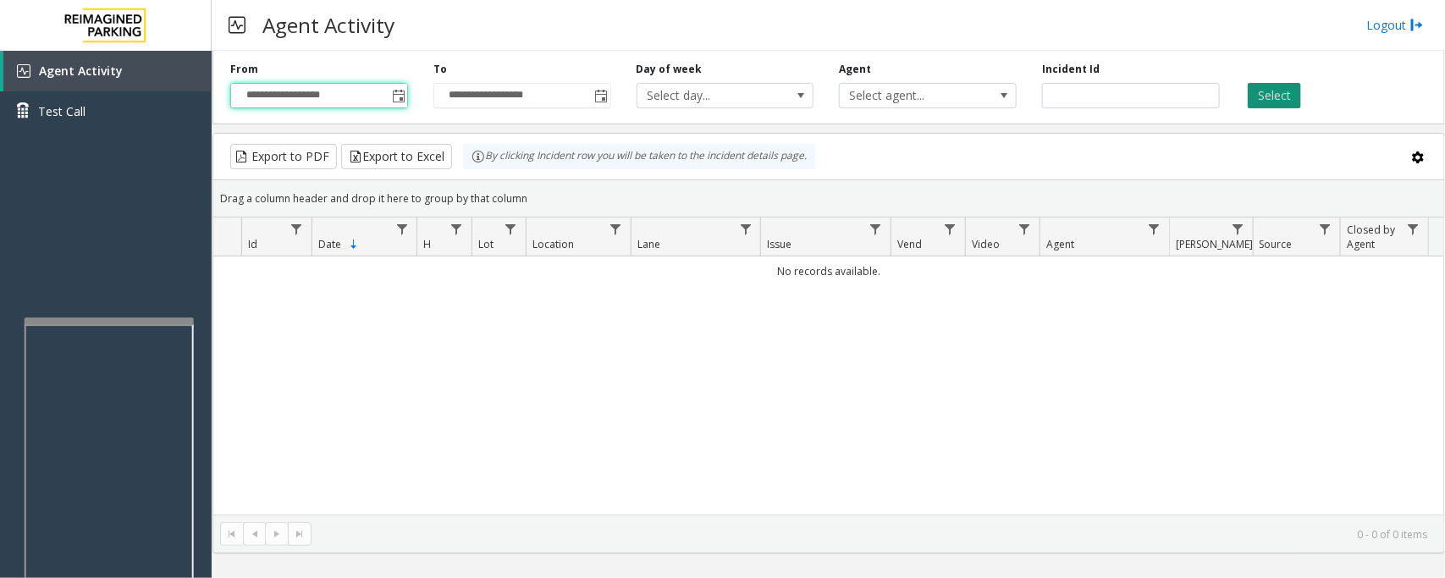
click at [1156, 96] on button "Select" at bounding box center [1274, 95] width 53 height 25
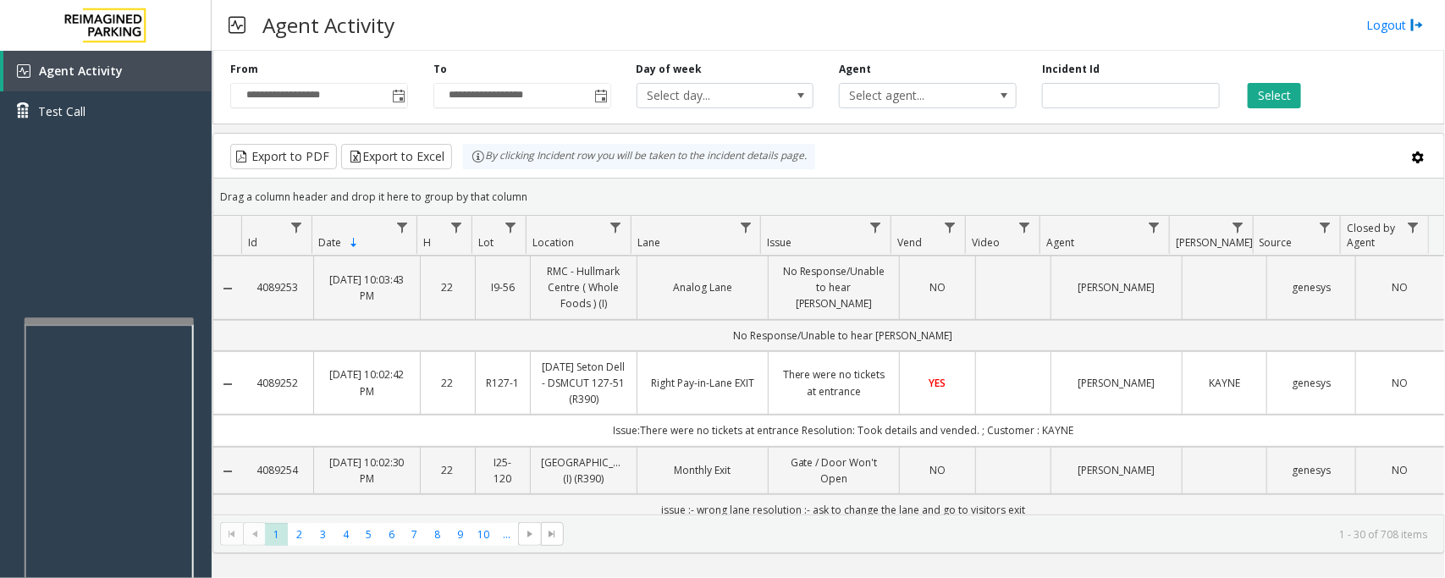
scroll to position [0, 0]
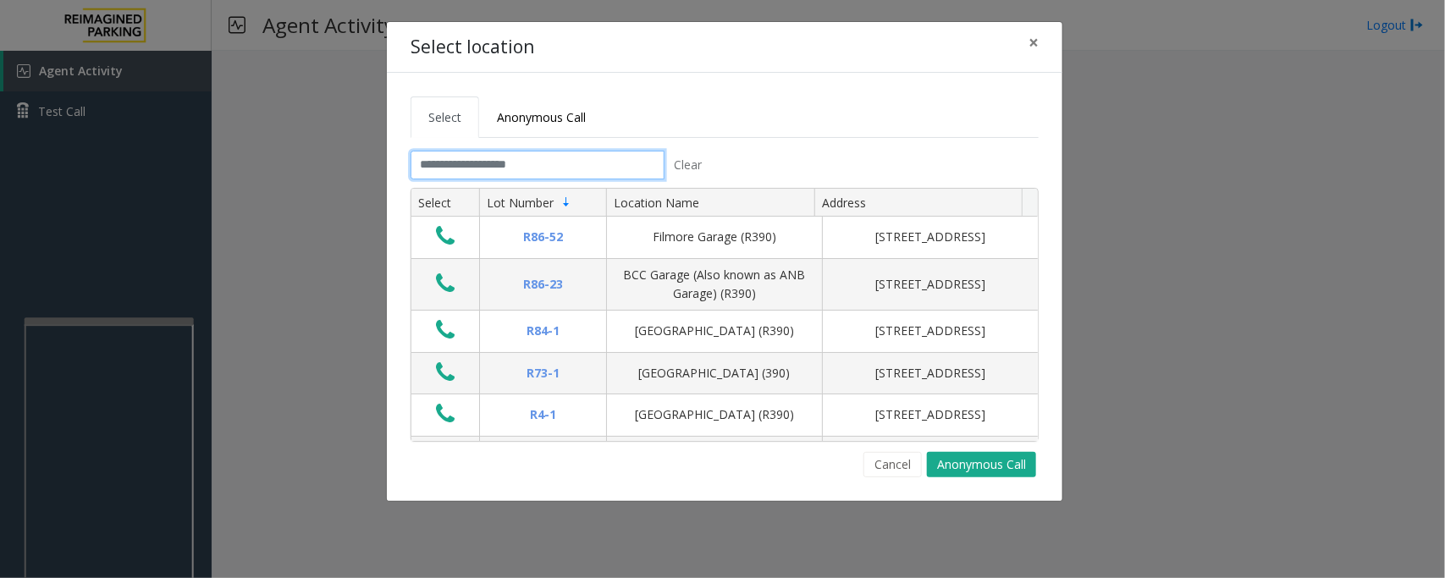
drag, startPoint x: 509, startPoint y: 166, endPoint x: 493, endPoint y: 166, distance: 16.1
click at [509, 166] on input "text" at bounding box center [538, 165] width 254 height 29
type input "*"
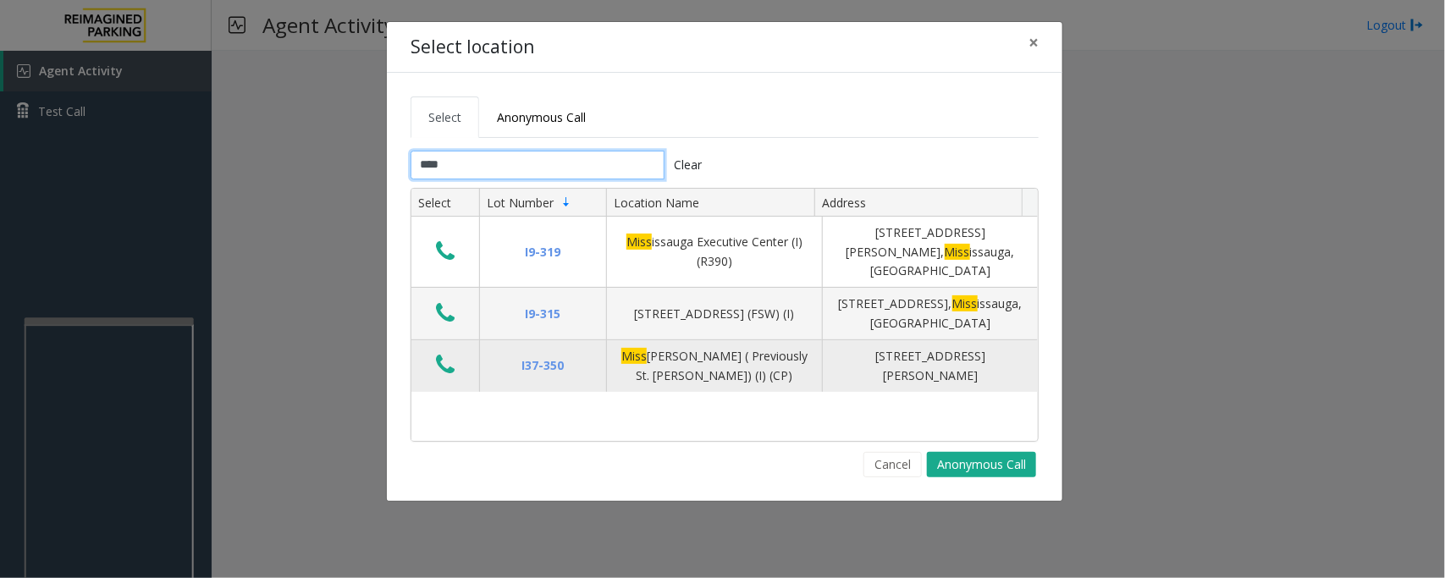
type input "****"
click at [439, 353] on icon "Data table" at bounding box center [445, 365] width 19 height 24
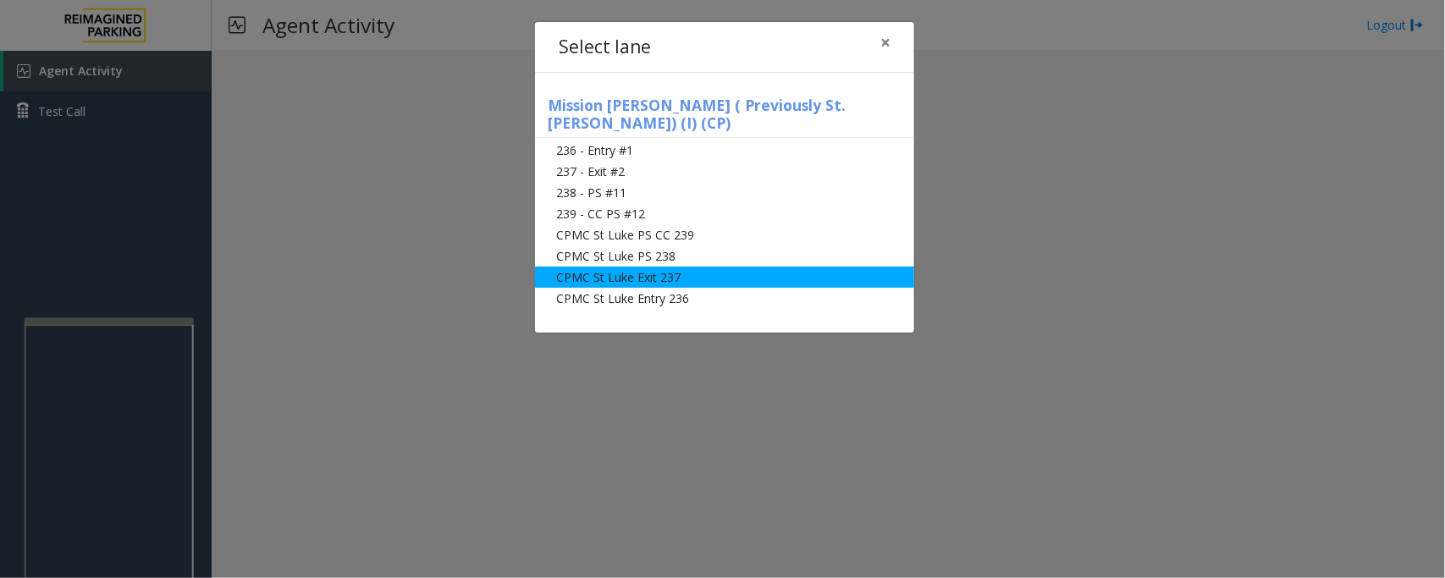
click at [635, 267] on li "CPMC St Luke Exit 237" at bounding box center [724, 277] width 379 height 21
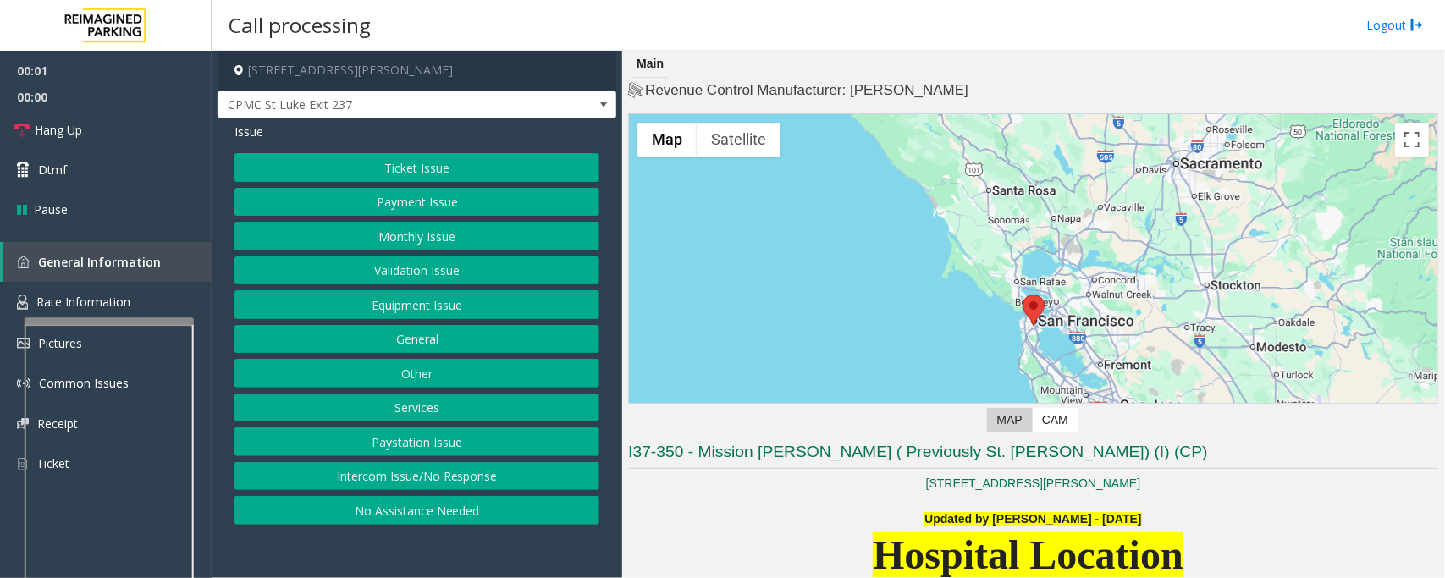
click at [424, 237] on button "Monthly Issue" at bounding box center [417, 236] width 365 height 29
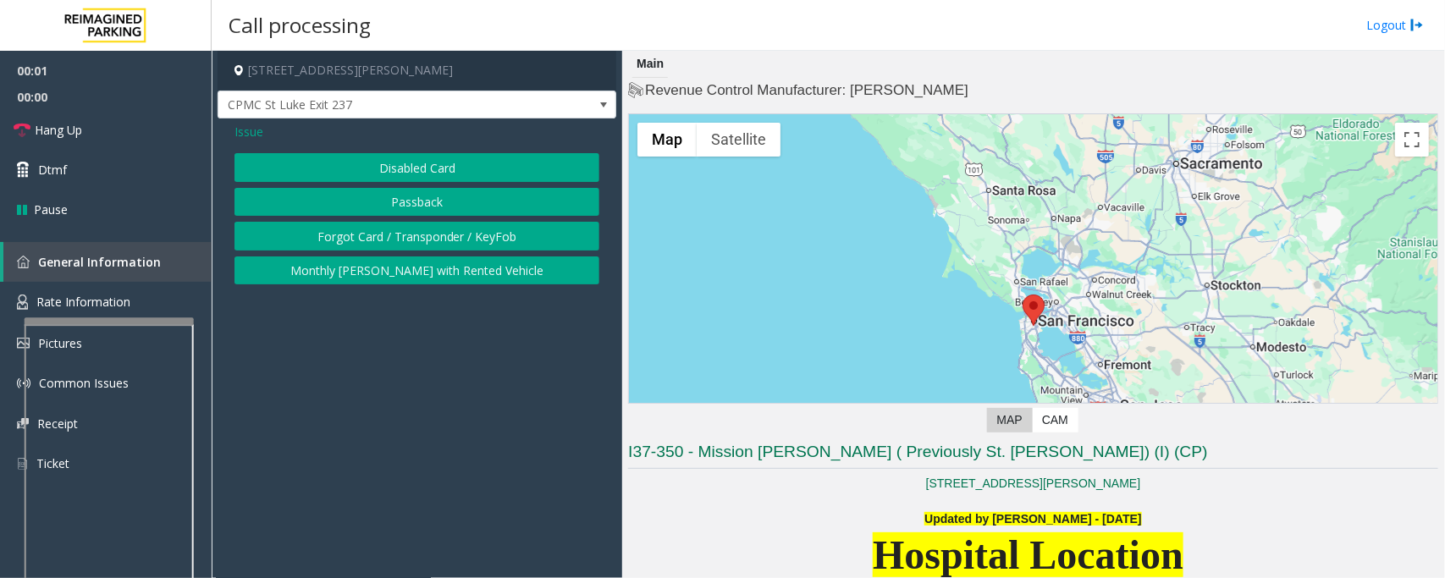
click at [407, 196] on button "Passback" at bounding box center [417, 202] width 365 height 29
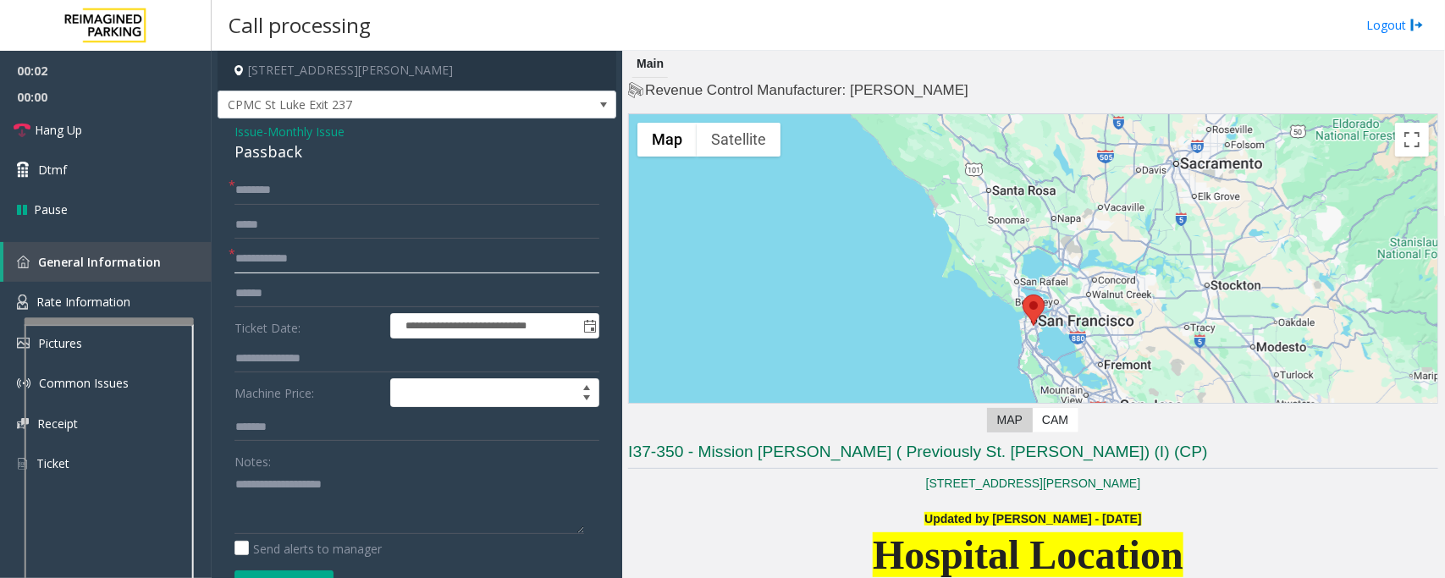
drag, startPoint x: 317, startPoint y: 262, endPoint x: 1315, endPoint y: 365, distance: 1002.6
click at [317, 263] on input "text" at bounding box center [417, 259] width 365 height 29
type textarea "**********"
click at [297, 272] on input "text" at bounding box center [417, 259] width 365 height 29
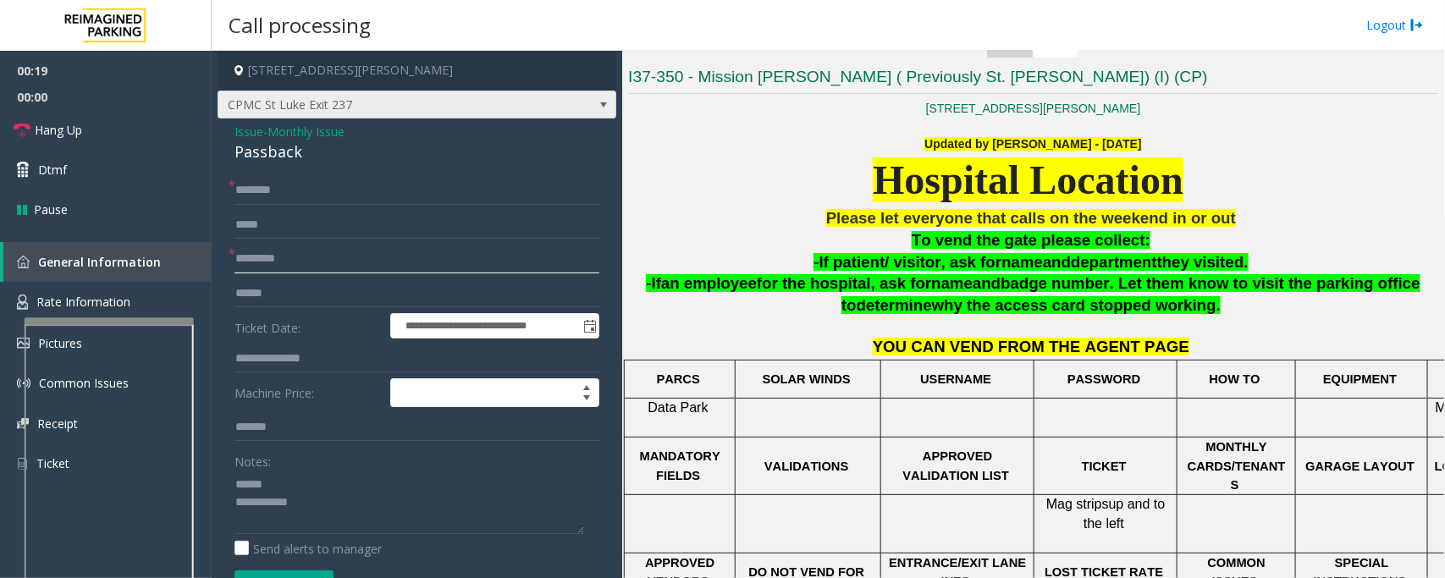
scroll to position [423, 0]
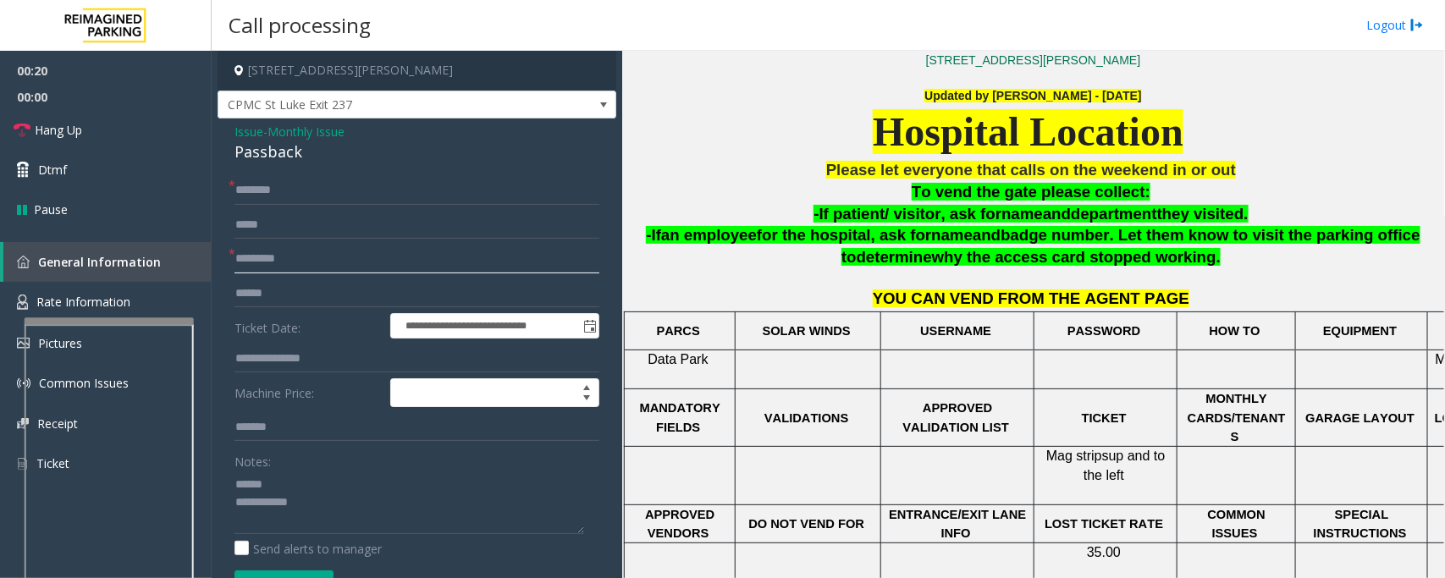
type input "*********"
click at [309, 193] on input "text" at bounding box center [417, 190] width 365 height 29
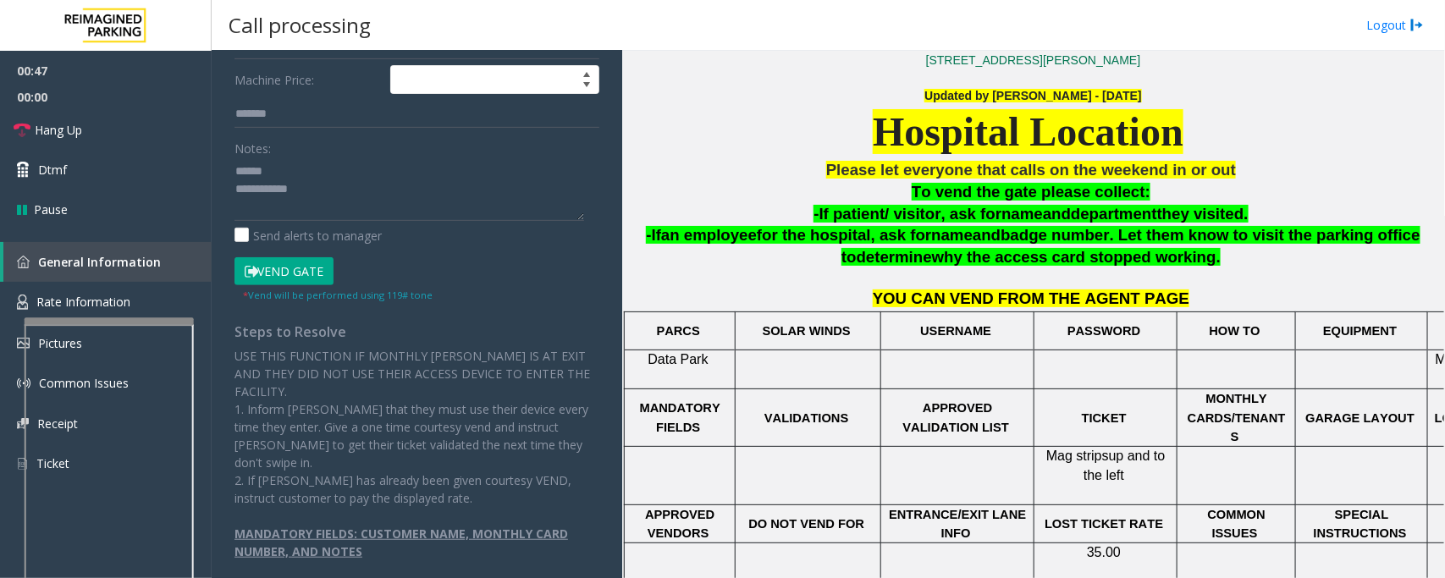
type input "**********"
drag, startPoint x: 316, startPoint y: 281, endPoint x: 477, endPoint y: 319, distance: 165.3
click at [316, 280] on button "Vend Gate" at bounding box center [284, 271] width 99 height 29
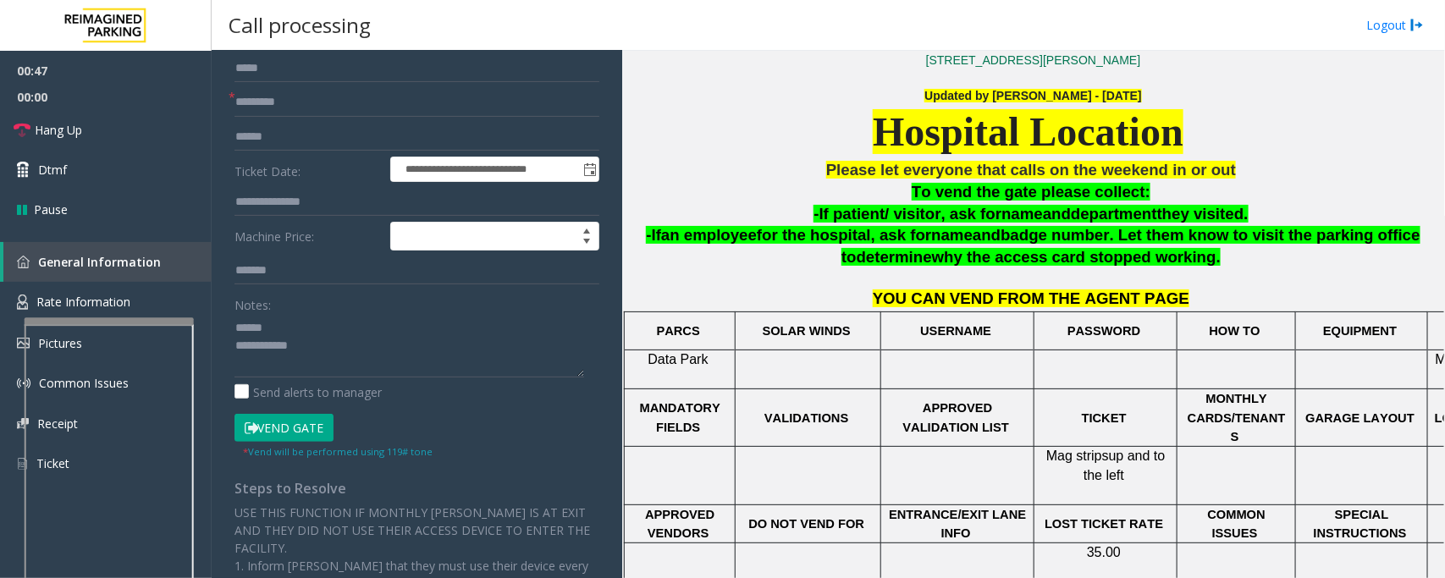
scroll to position [0, 0]
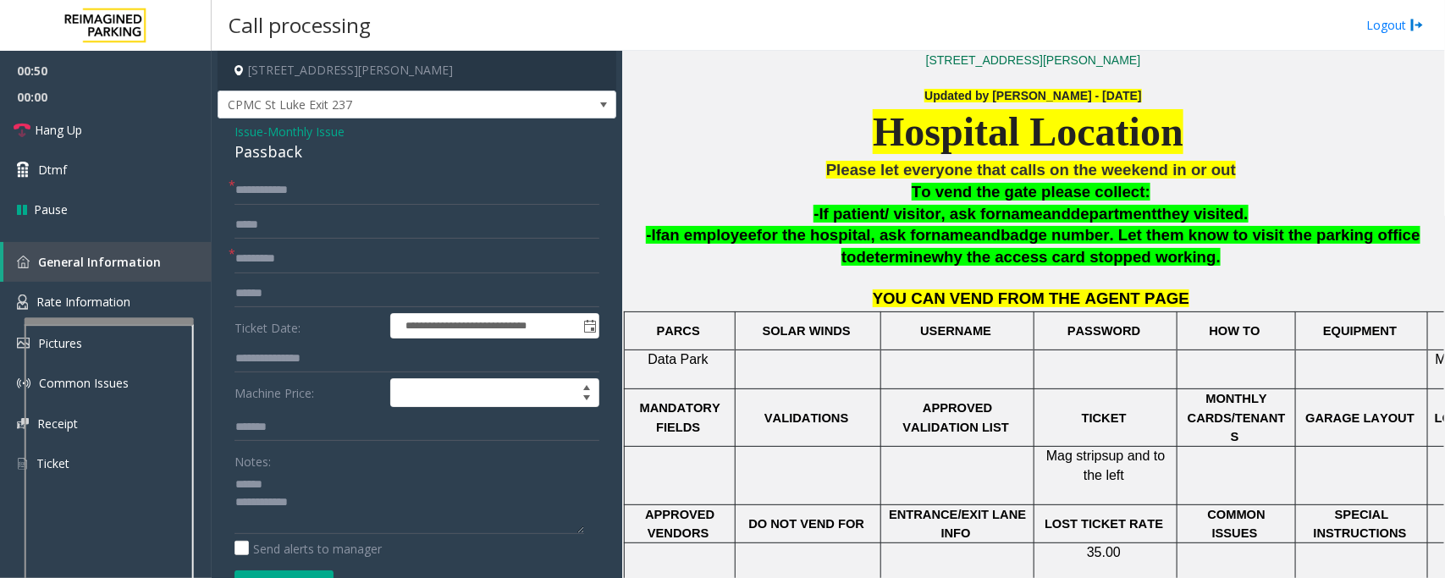
click at [256, 148] on div "Passback" at bounding box center [417, 152] width 365 height 23
click at [273, 462] on textarea at bounding box center [410, 502] width 350 height 63
click at [278, 462] on textarea at bounding box center [410, 502] width 350 height 63
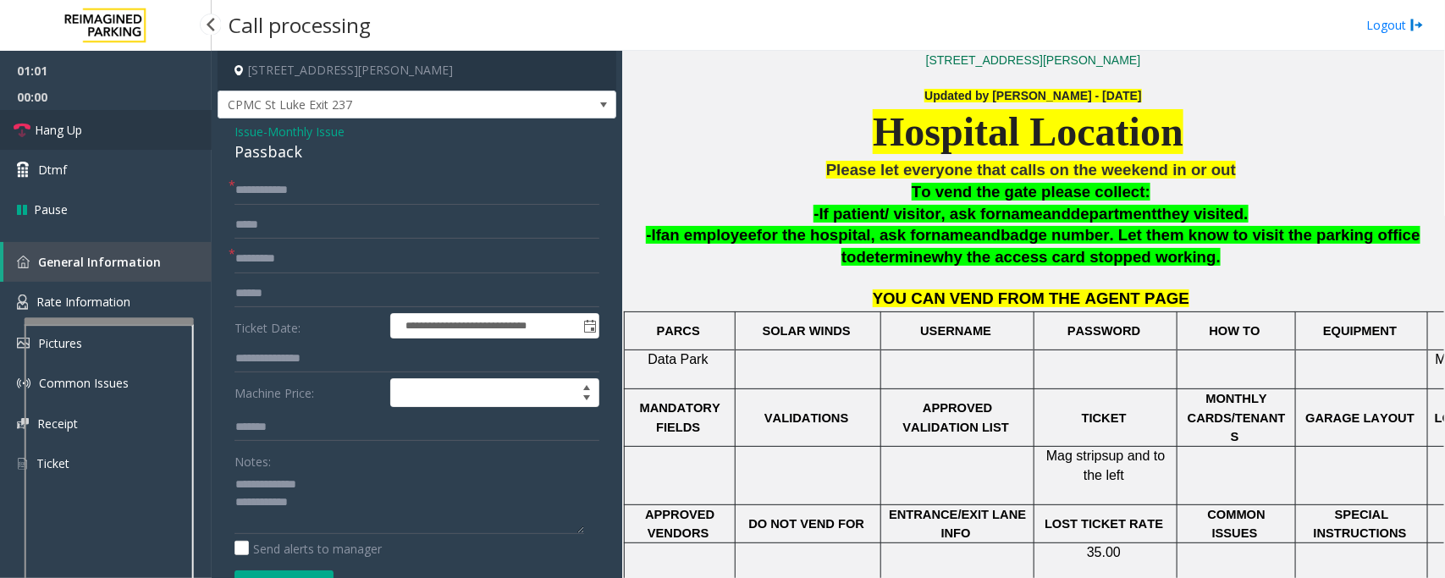
click at [75, 134] on span "Hang Up" at bounding box center [58, 130] width 47 height 18
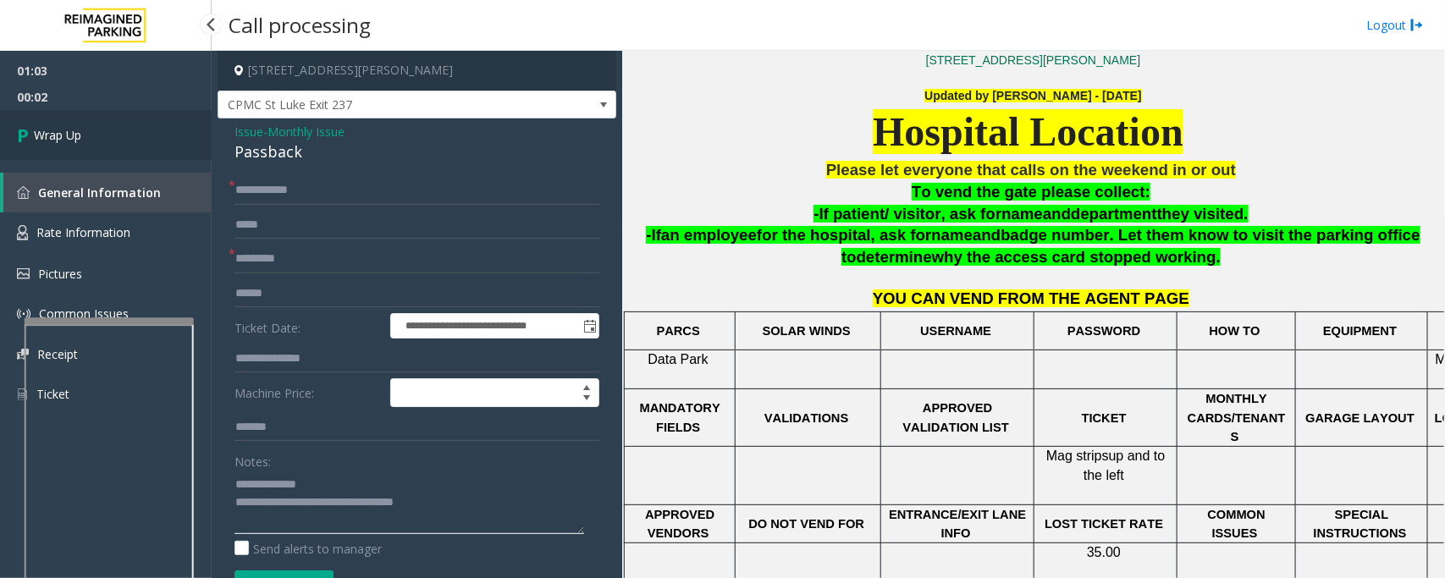
type textarea "**********"
click at [110, 132] on link "Wrap Up" at bounding box center [106, 135] width 212 height 50
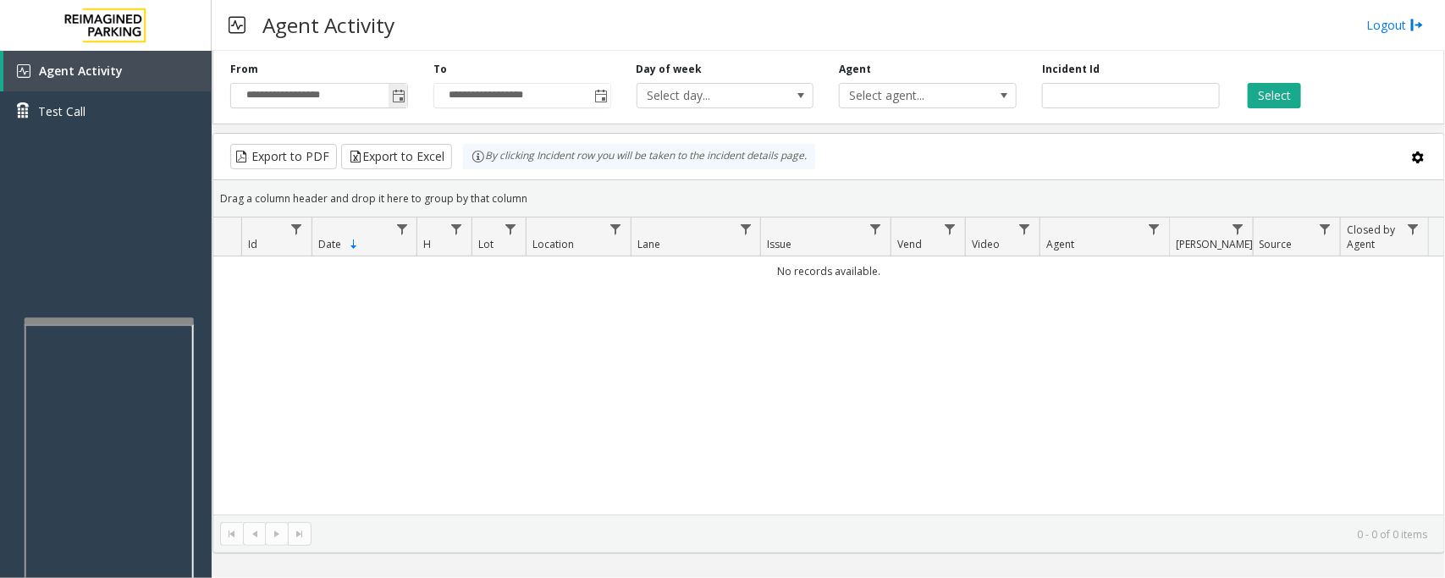
click at [400, 94] on span "Toggle popup" at bounding box center [399, 97] width 14 height 14
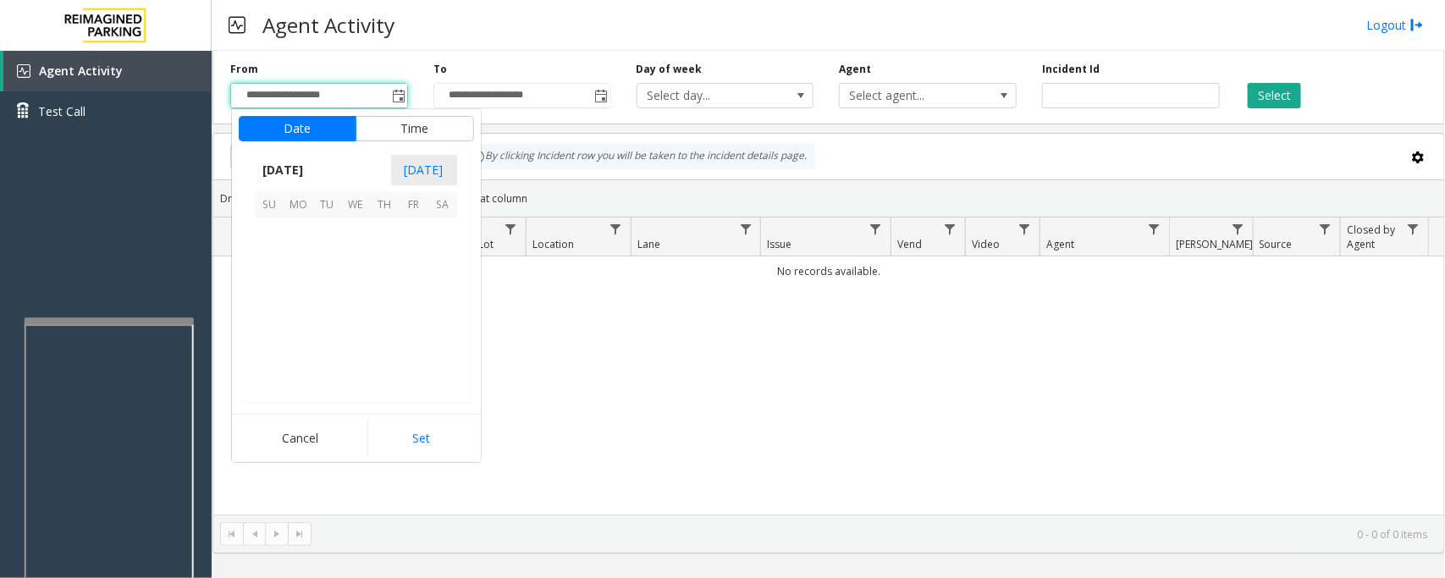
scroll to position [303731, 0]
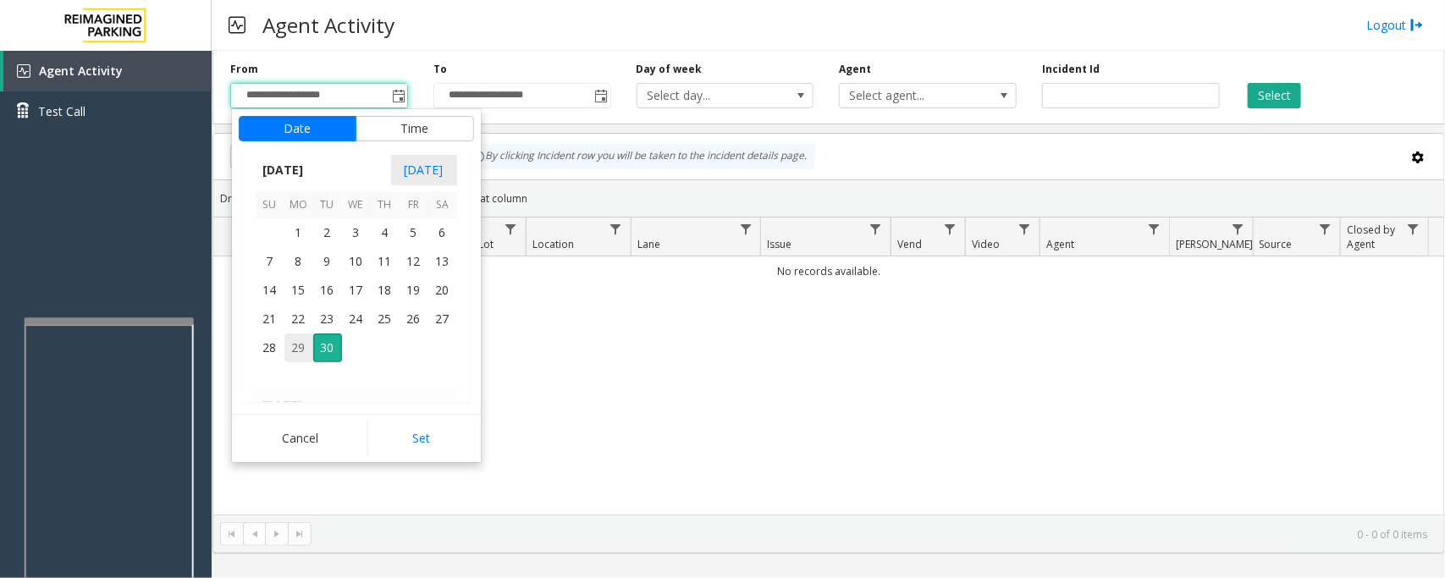
click at [301, 344] on span "29" at bounding box center [298, 348] width 29 height 29
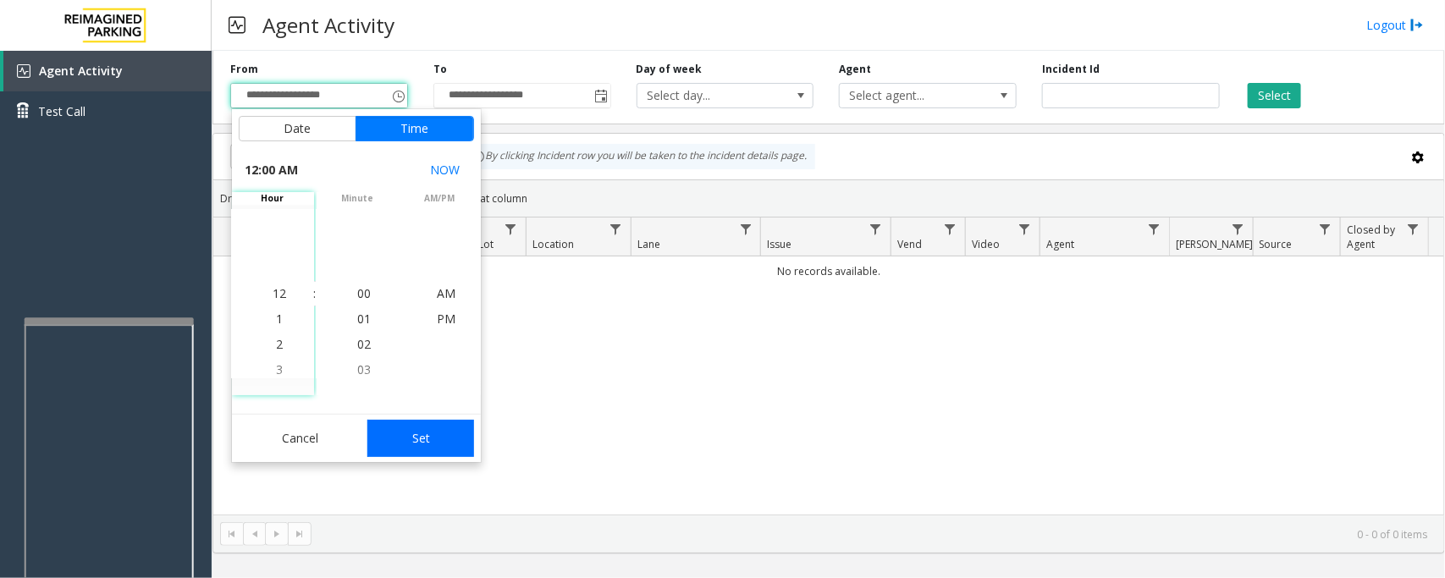
click at [417, 430] on button "Set" at bounding box center [420, 438] width 107 height 37
type input "**********"
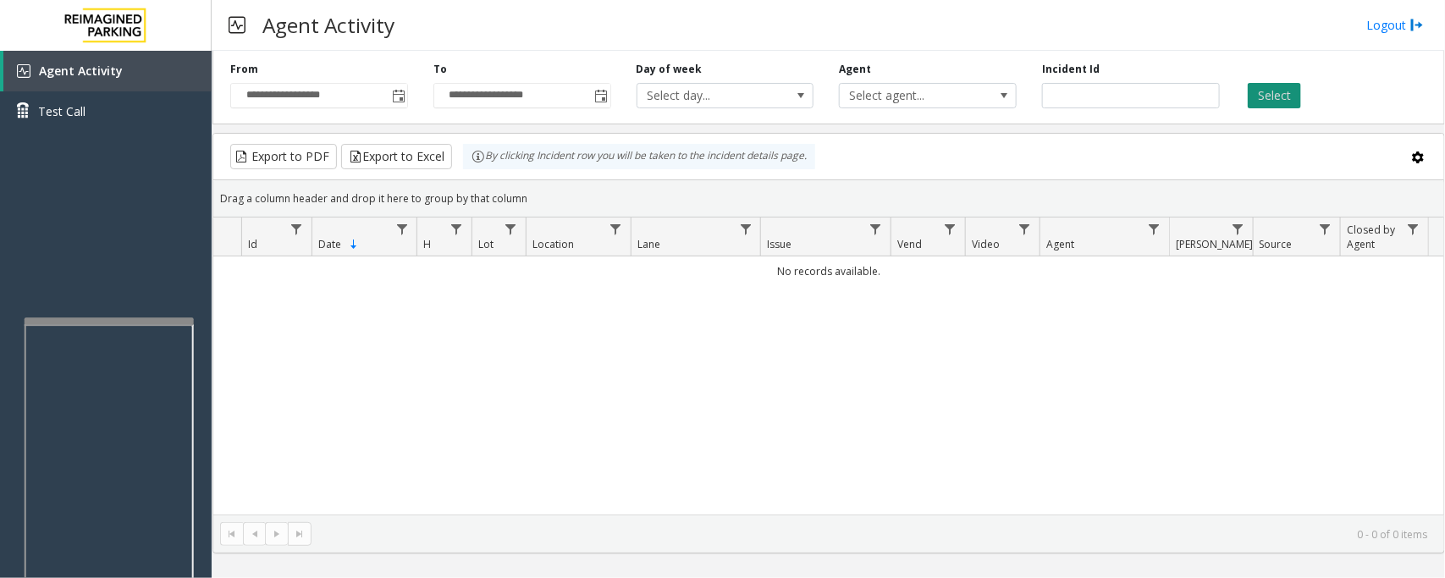
click at [1156, 91] on button "Select" at bounding box center [1274, 95] width 53 height 25
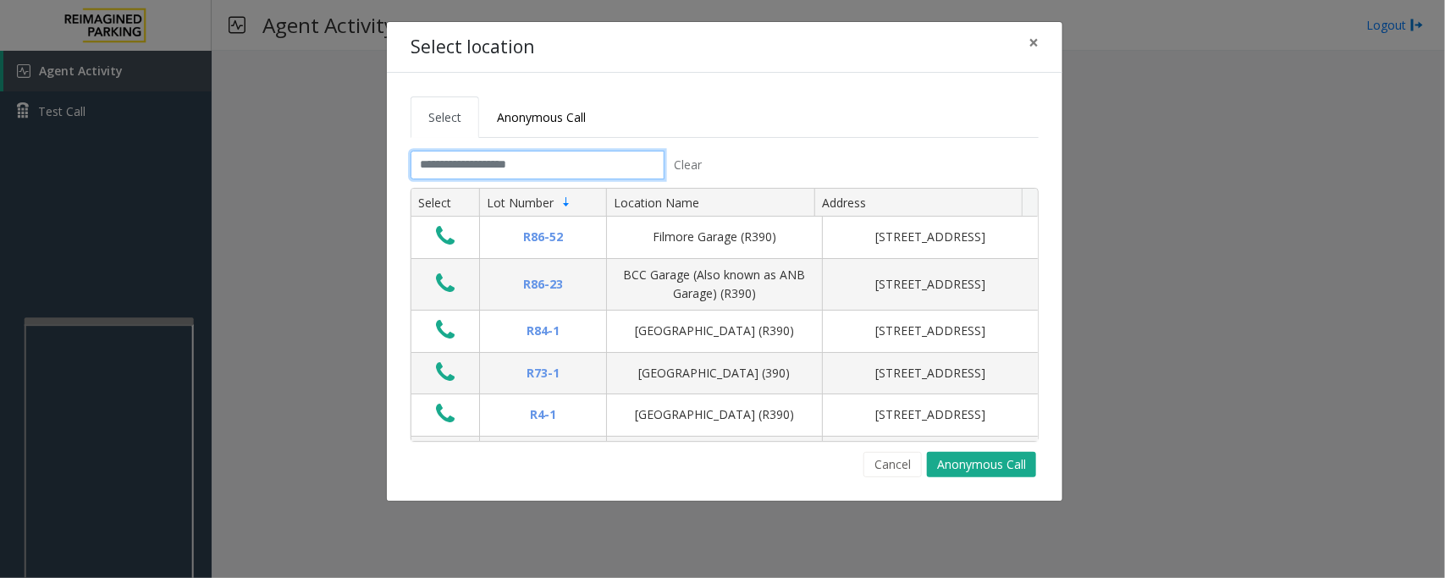
click at [603, 163] on input "text" at bounding box center [538, 165] width 254 height 29
click at [607, 166] on input "text" at bounding box center [538, 165] width 254 height 29
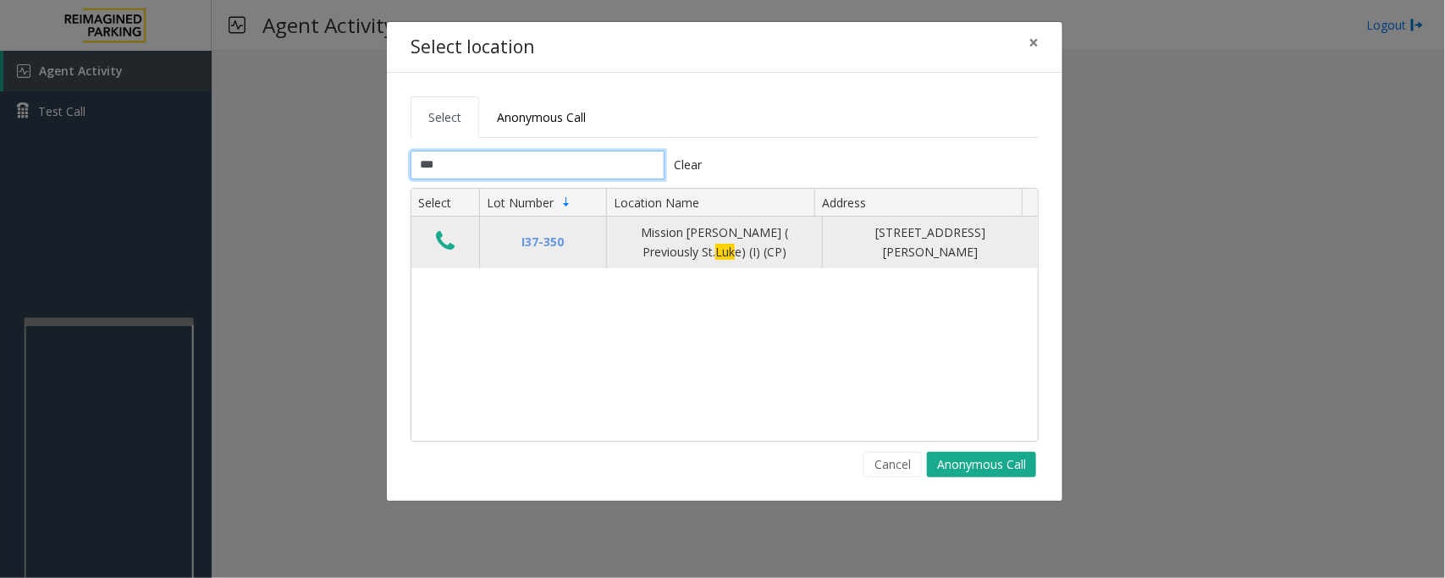
type input "***"
click at [447, 250] on icon "Data table" at bounding box center [445, 241] width 19 height 24
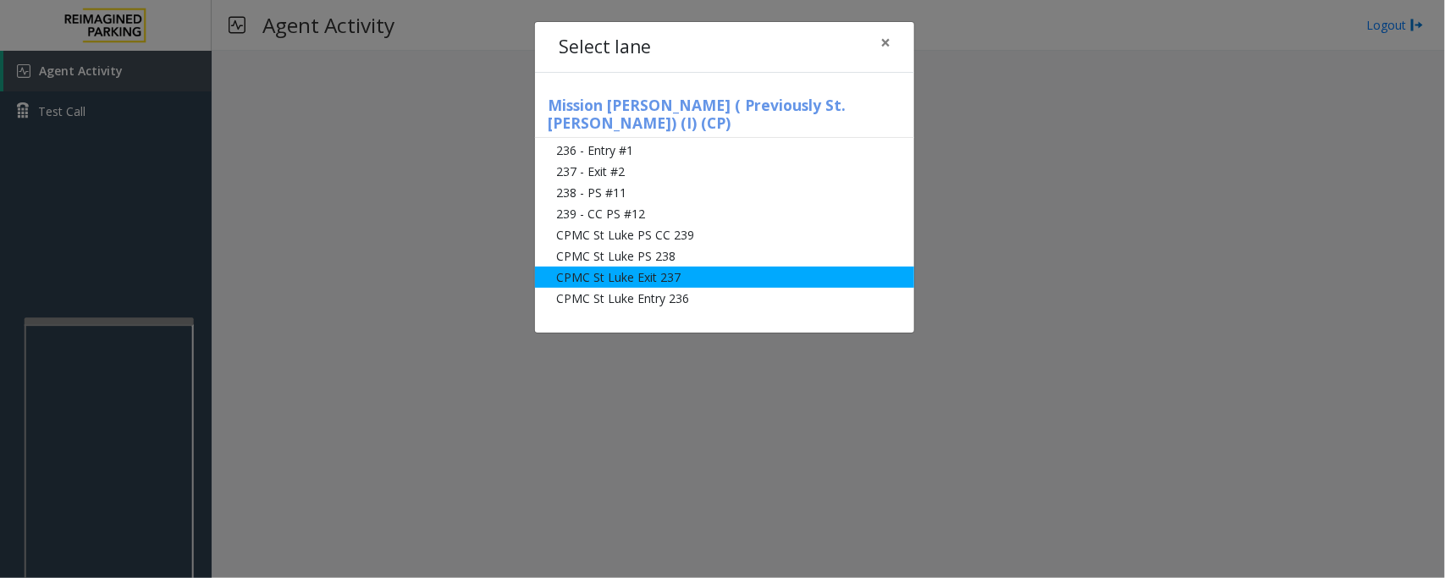
click at [607, 267] on li "CPMC St Luke Exit 237" at bounding box center [724, 277] width 379 height 21
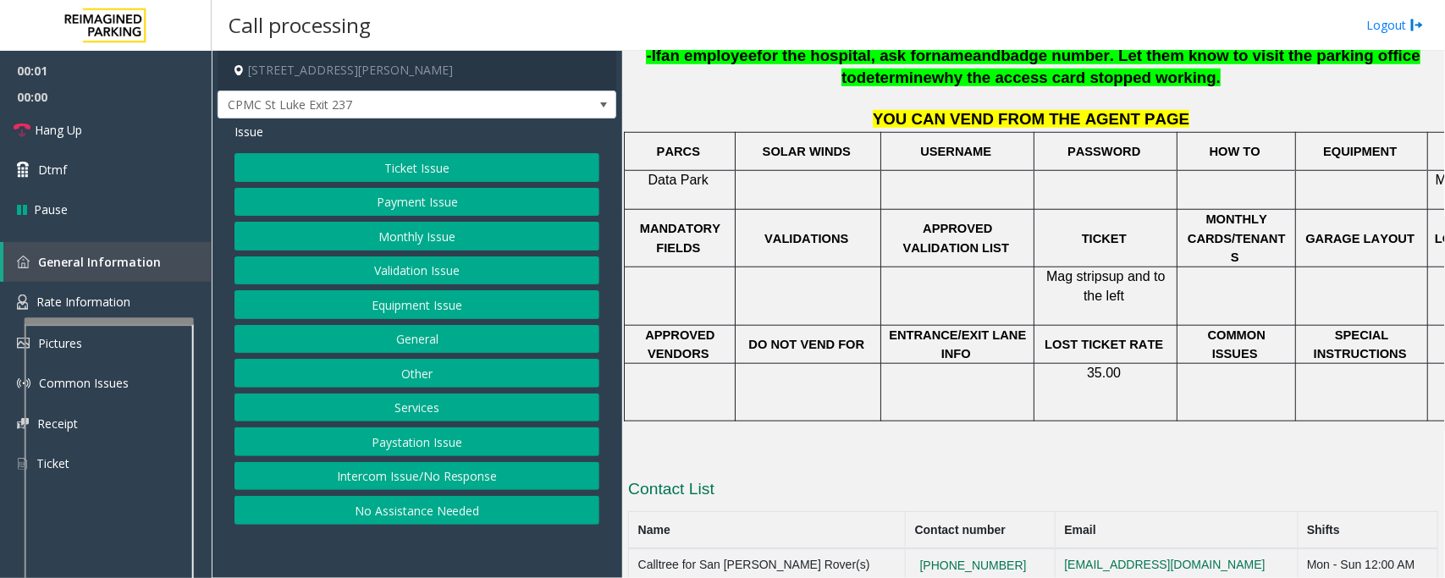
scroll to position [610, 0]
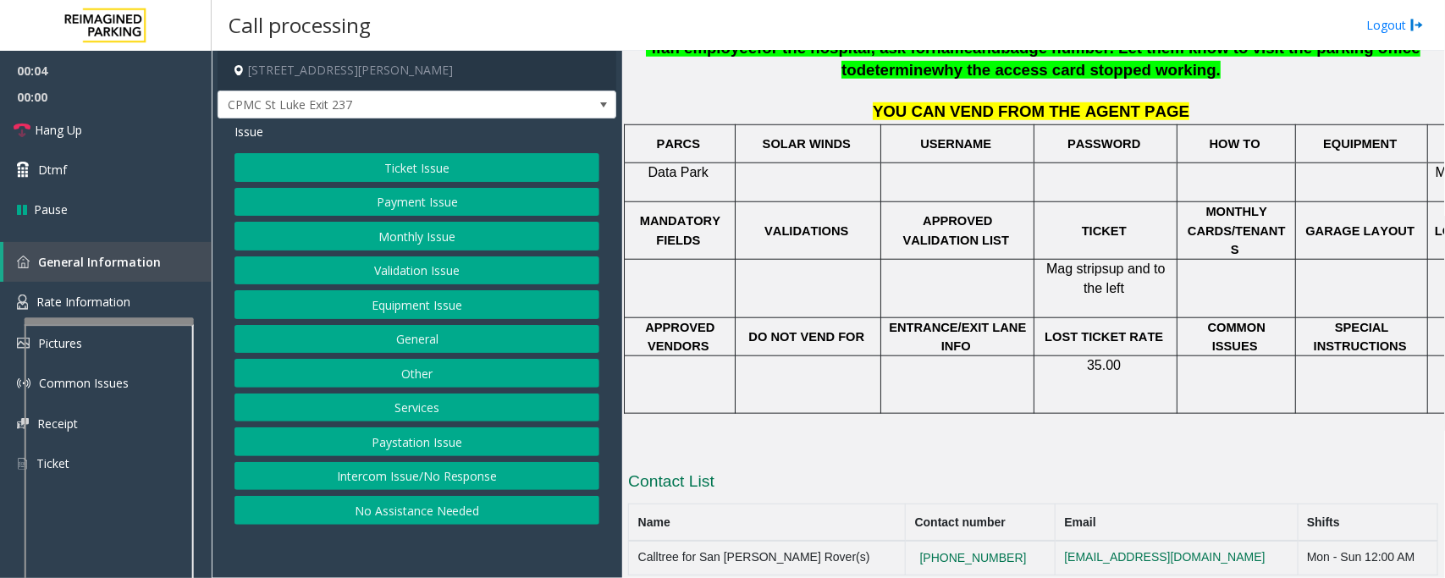
click at [395, 165] on button "Ticket Issue" at bounding box center [417, 167] width 365 height 29
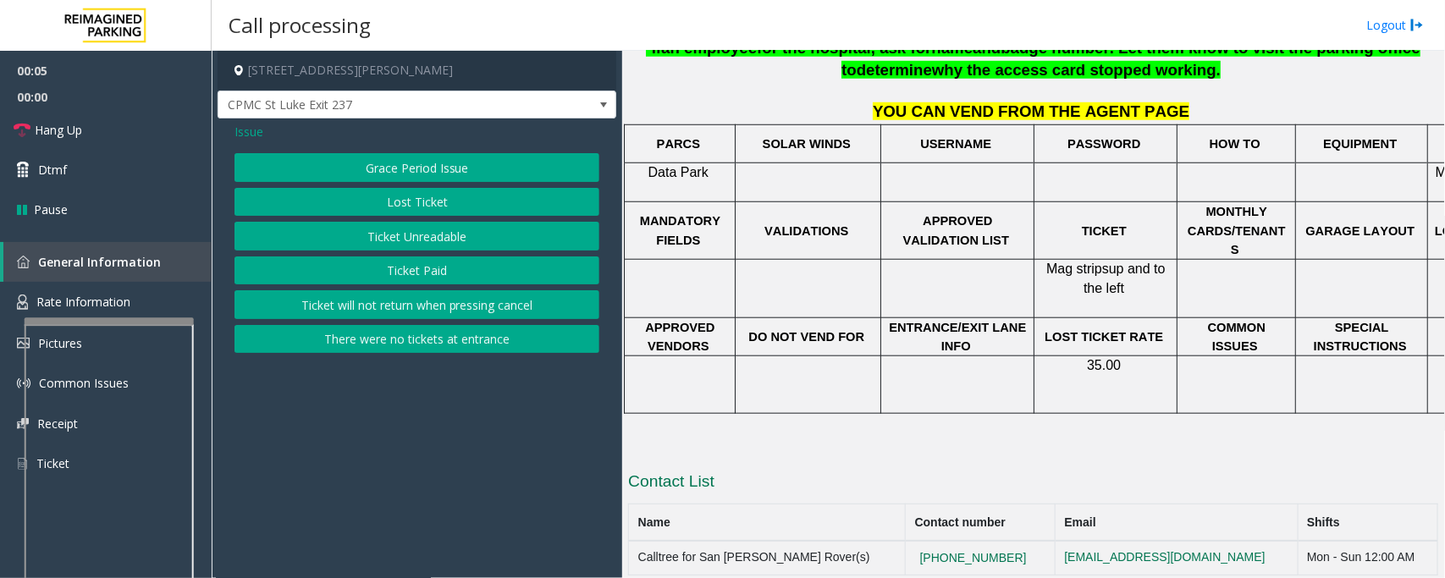
click at [425, 205] on button "Lost Ticket" at bounding box center [417, 202] width 365 height 29
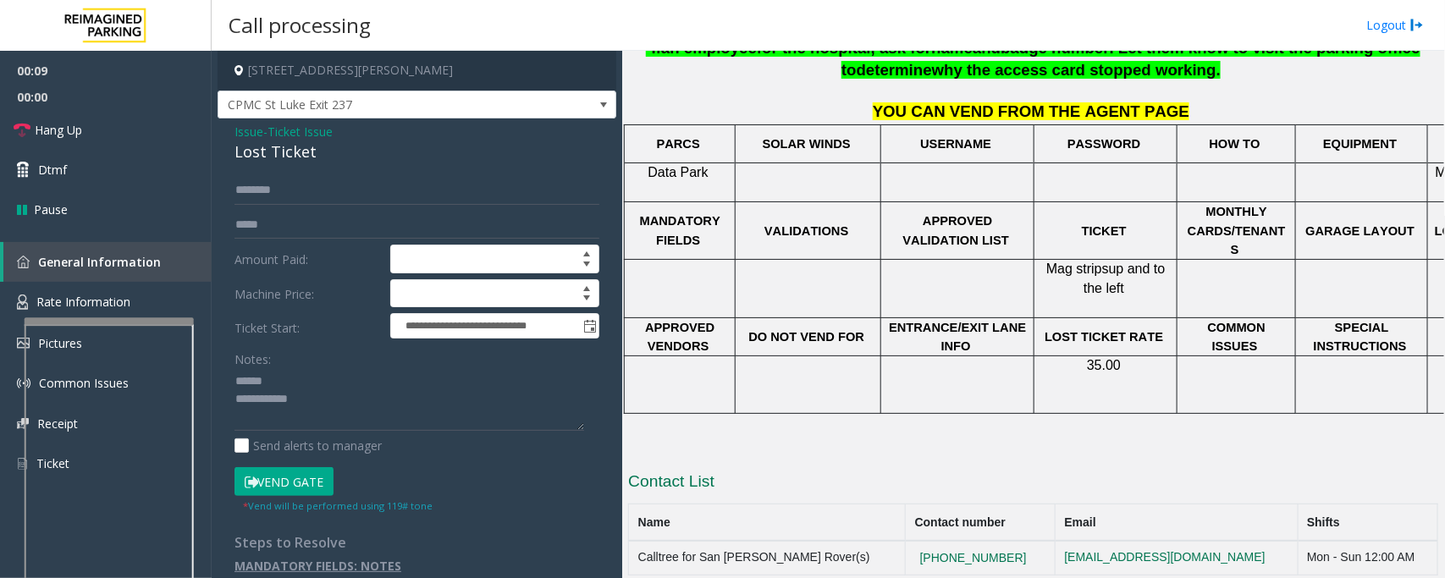
click at [257, 158] on div "Lost Ticket" at bounding box center [417, 152] width 365 height 23
click at [260, 404] on textarea at bounding box center [410, 399] width 350 height 63
click at [310, 411] on textarea at bounding box center [410, 399] width 350 height 63
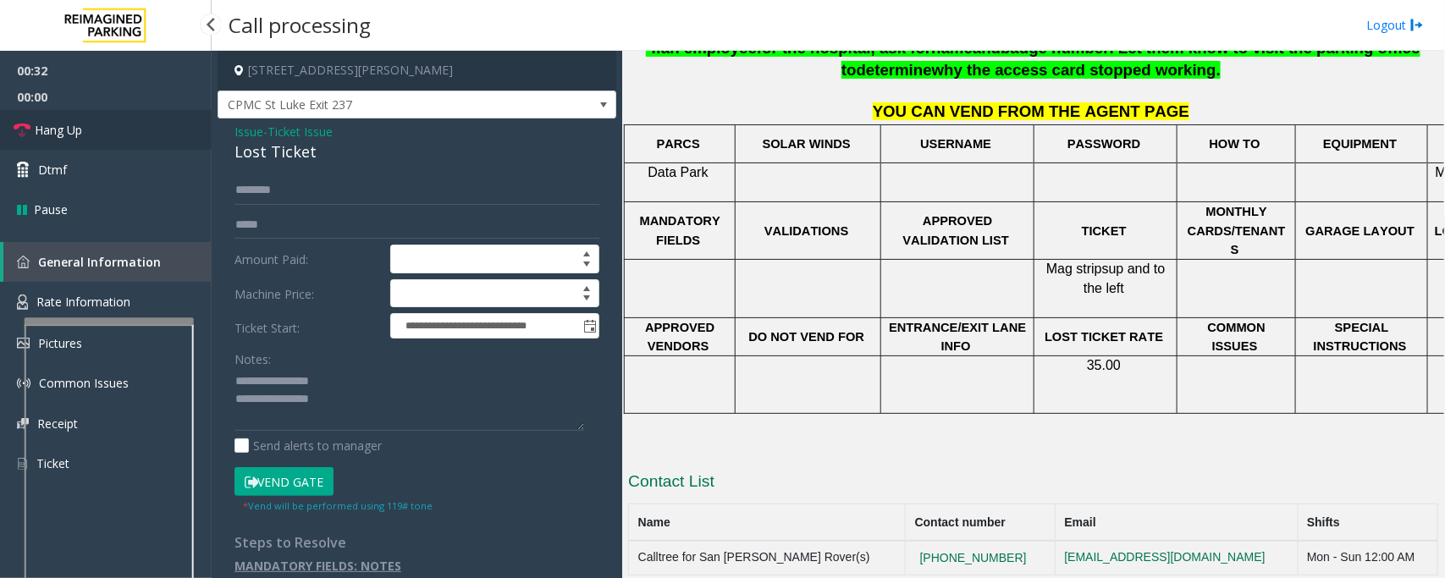
click at [107, 129] on link "Hang Up" at bounding box center [106, 130] width 212 height 40
click at [356, 402] on textarea at bounding box center [410, 399] width 350 height 63
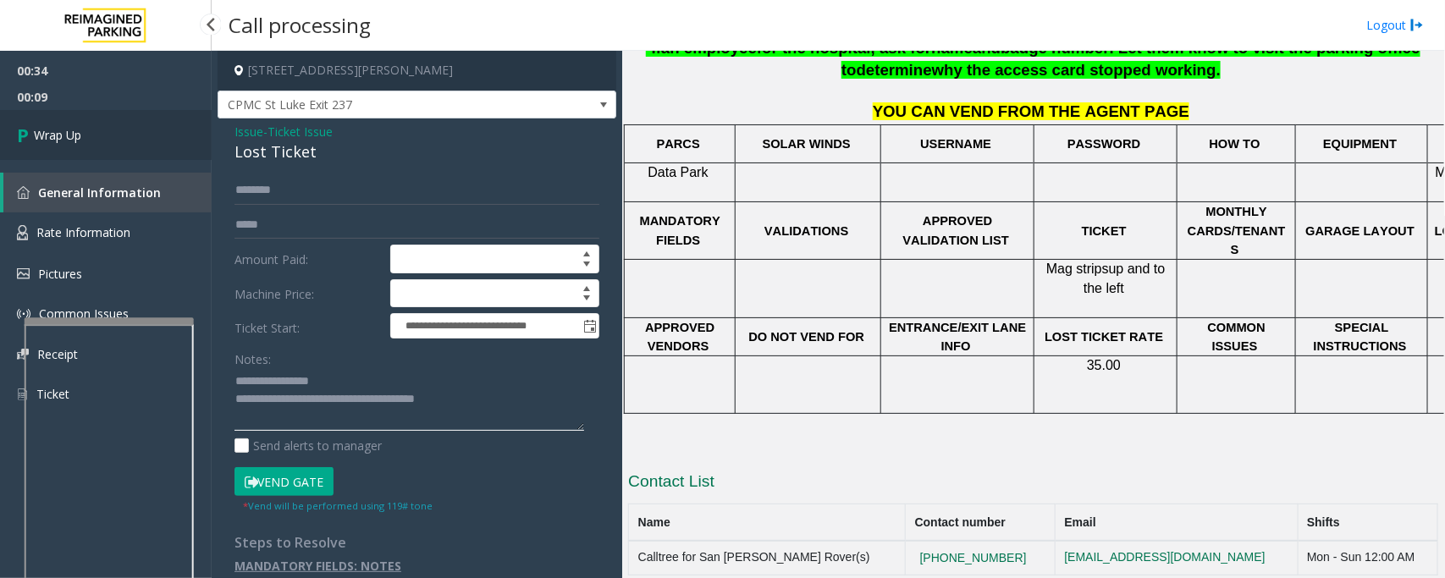
type textarea "**********"
click at [106, 141] on link "Wrap Up" at bounding box center [106, 135] width 212 height 50
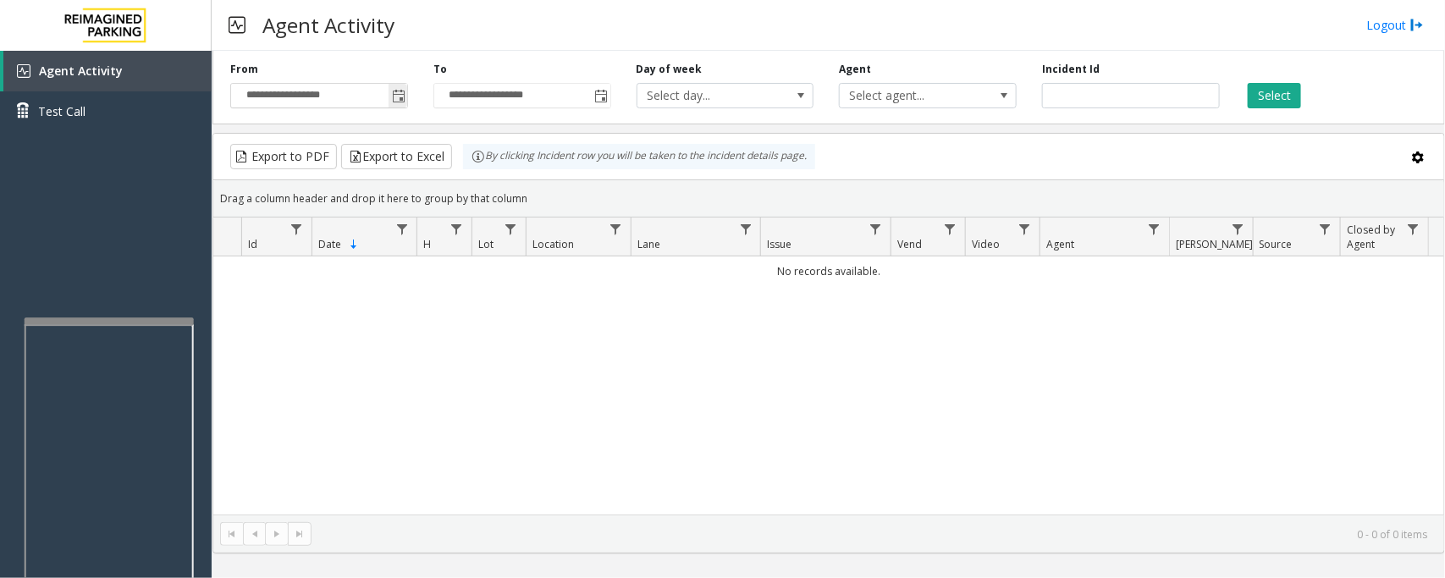
click at [399, 91] on span "Toggle popup" at bounding box center [399, 97] width 14 height 14
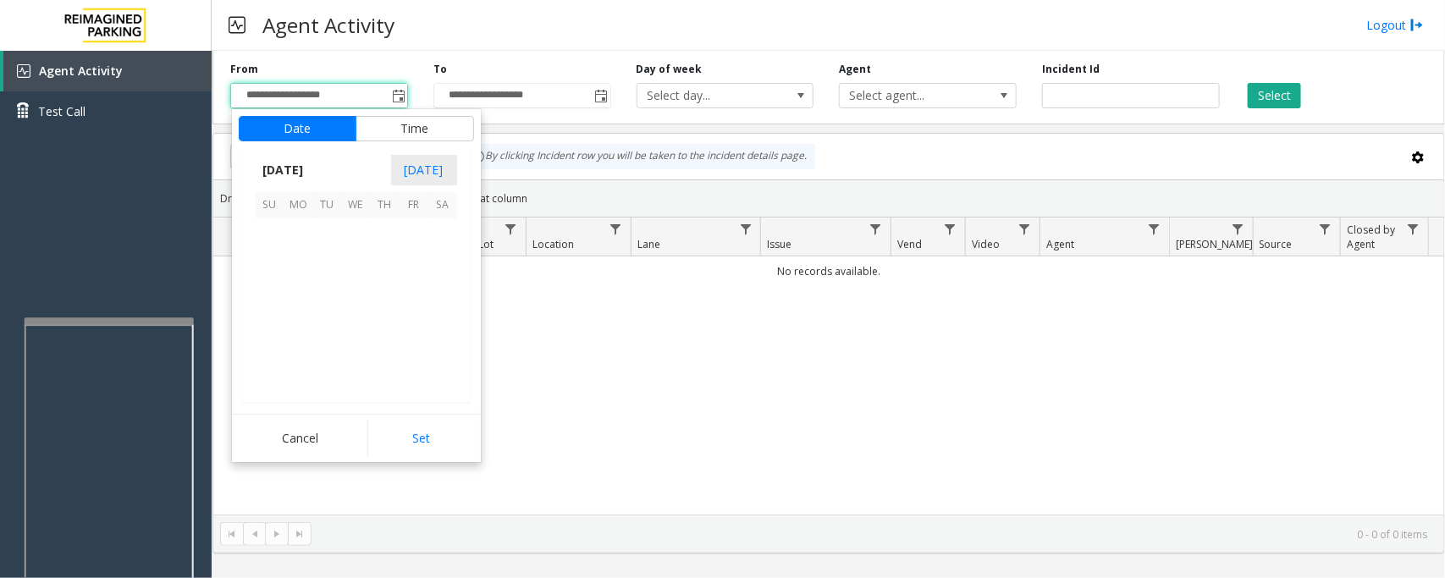
scroll to position [303731, 0]
click at [290, 347] on span "29" at bounding box center [298, 348] width 29 height 29
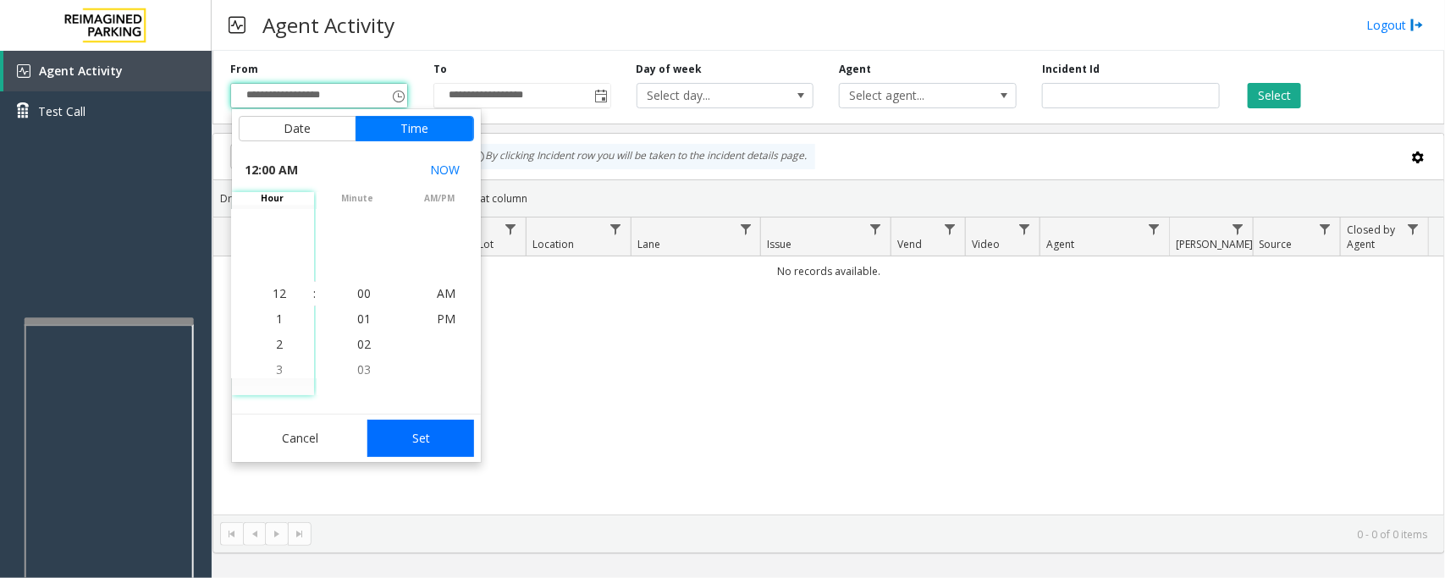
click at [415, 430] on button "Set" at bounding box center [420, 438] width 107 height 37
type input "**********"
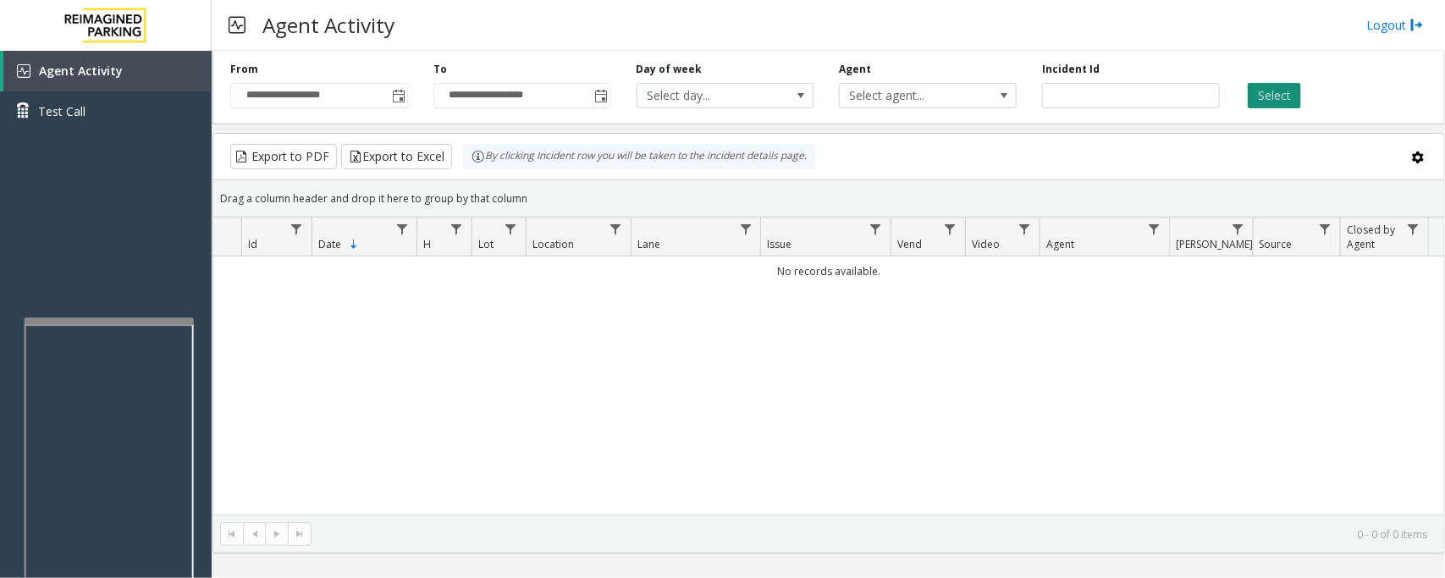
click at [1156, 103] on button "Select" at bounding box center [1274, 95] width 53 height 25
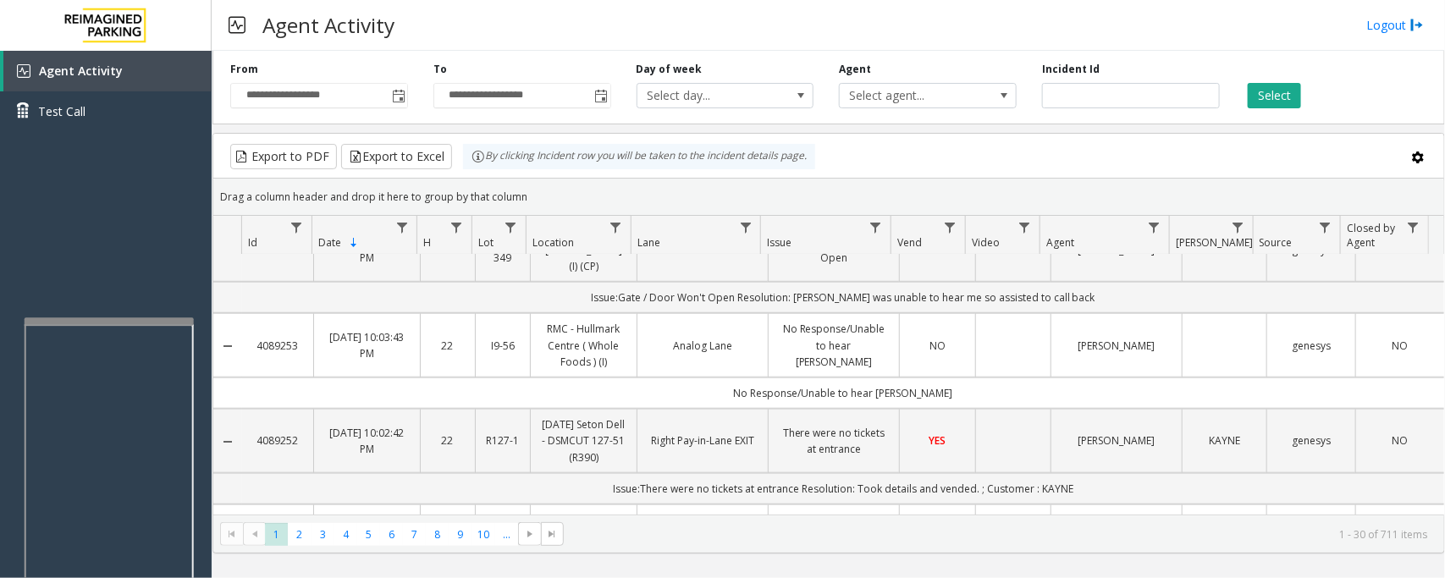
scroll to position [396, 0]
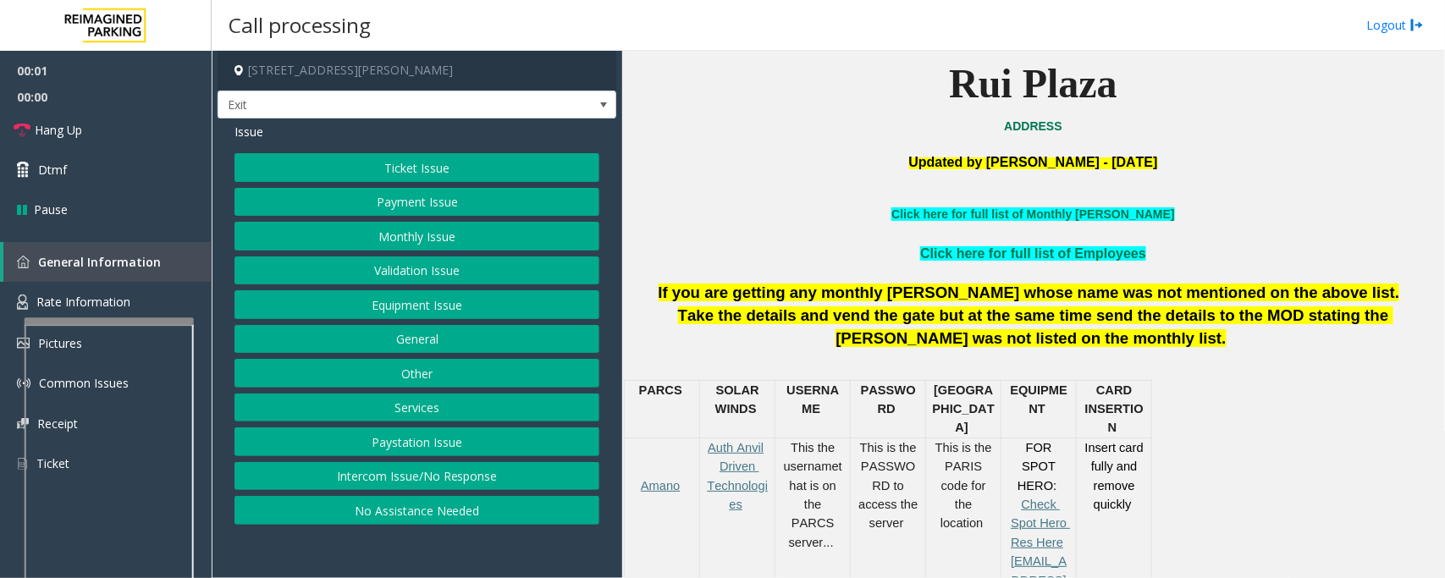
scroll to position [741, 0]
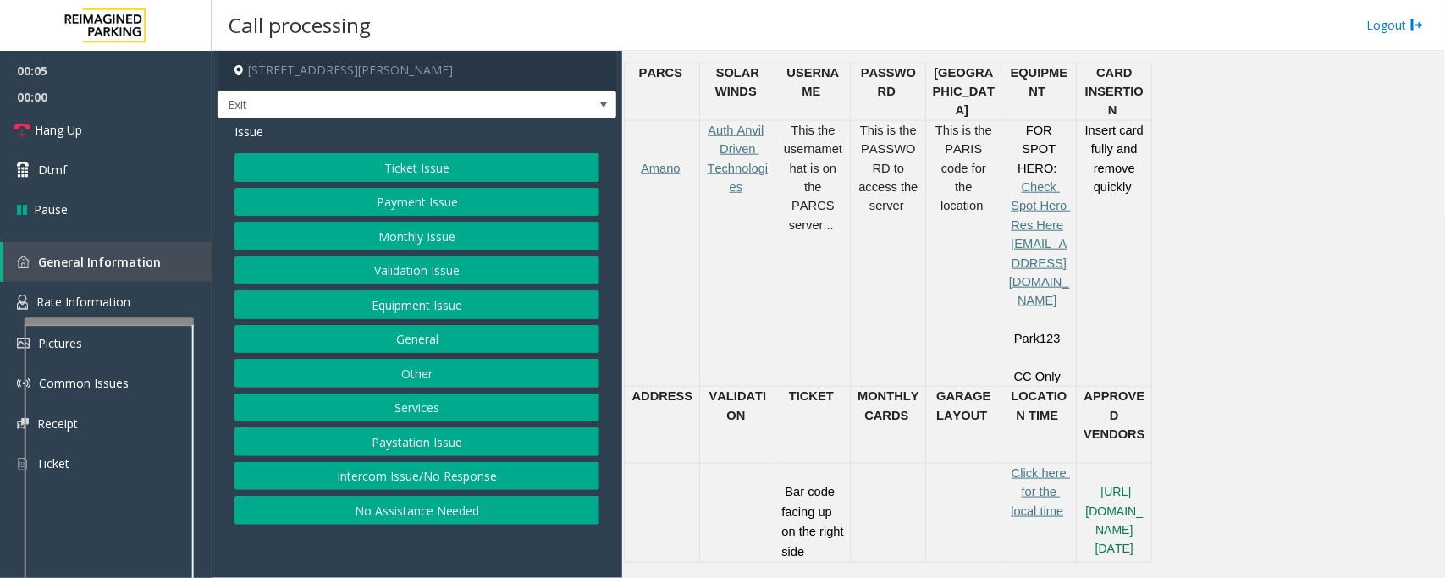
click at [420, 312] on button "Equipment Issue" at bounding box center [417, 304] width 365 height 29
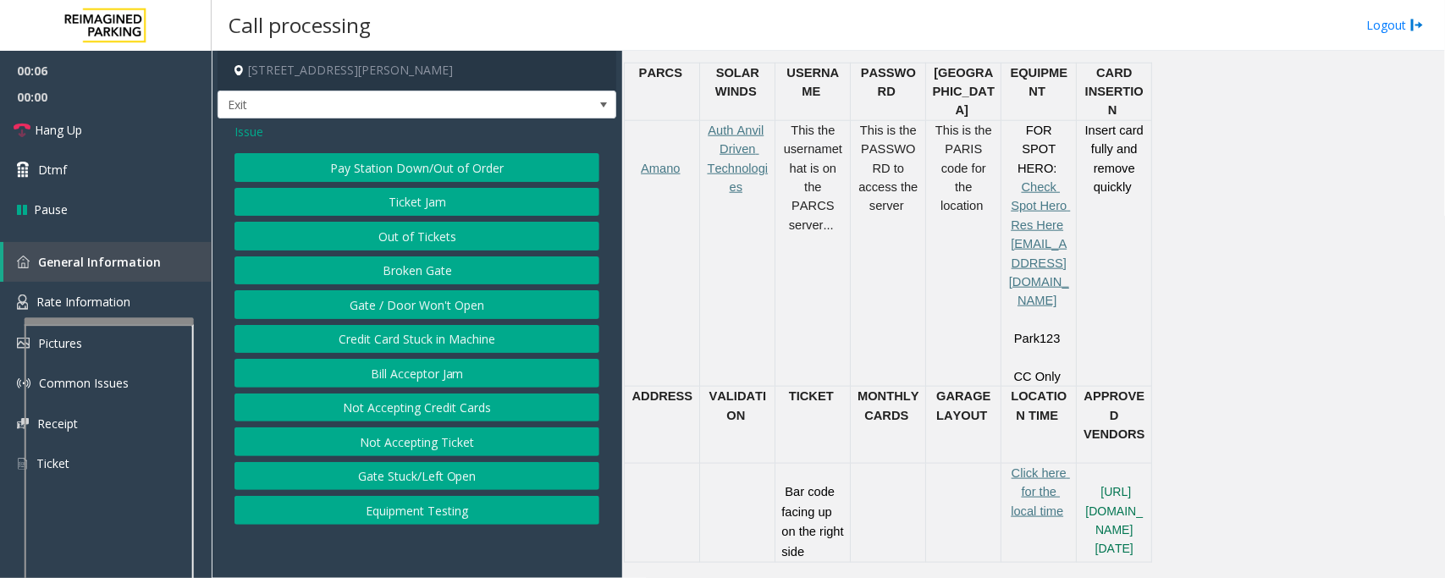
click at [439, 203] on button "Ticket Jam" at bounding box center [417, 202] width 365 height 29
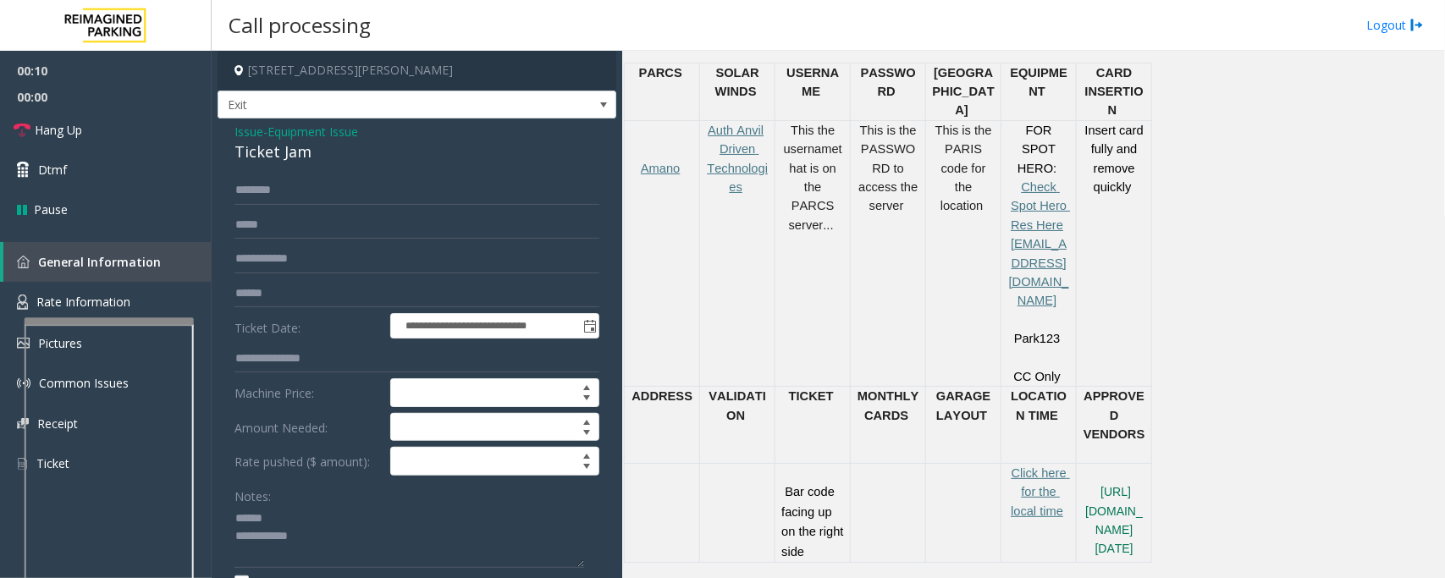
click at [276, 149] on div "Ticket Jam" at bounding box center [417, 152] width 365 height 23
click at [267, 462] on textarea at bounding box center [410, 536] width 350 height 63
click at [256, 462] on textarea at bounding box center [410, 536] width 350 height 63
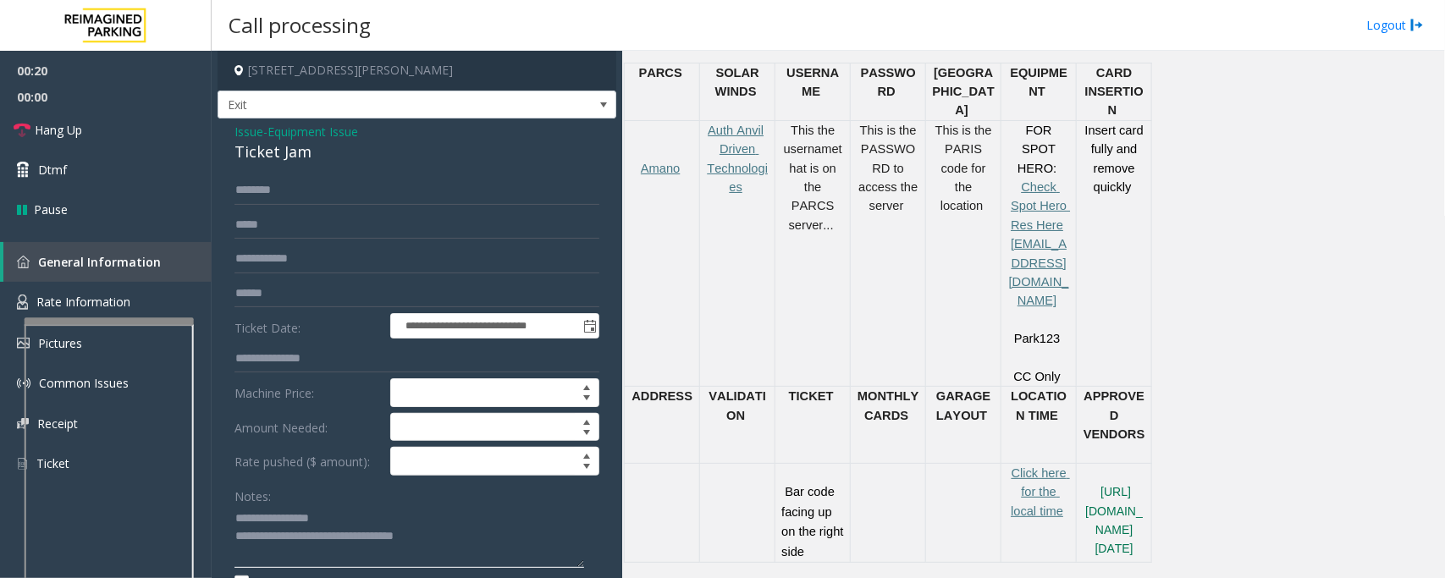
type textarea "**********"
click at [297, 290] on input "text" at bounding box center [417, 293] width 365 height 29
type input "******"
click at [282, 196] on input "text" at bounding box center [417, 190] width 365 height 29
drag, startPoint x: 305, startPoint y: 540, endPoint x: 509, endPoint y: 547, distance: 204.2
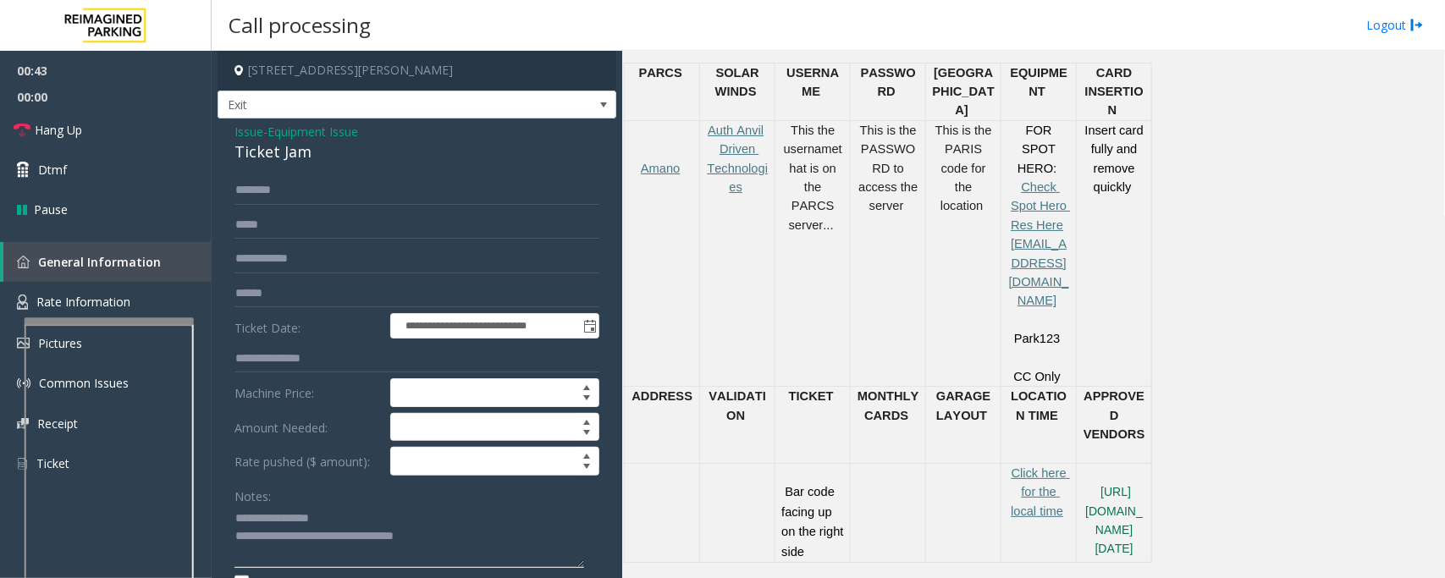
click at [509, 462] on textarea at bounding box center [410, 536] width 350 height 63
click at [60, 132] on span "Hang Up" at bounding box center [58, 130] width 47 height 18
click at [313, 462] on textarea at bounding box center [410, 536] width 350 height 63
paste textarea "**********"
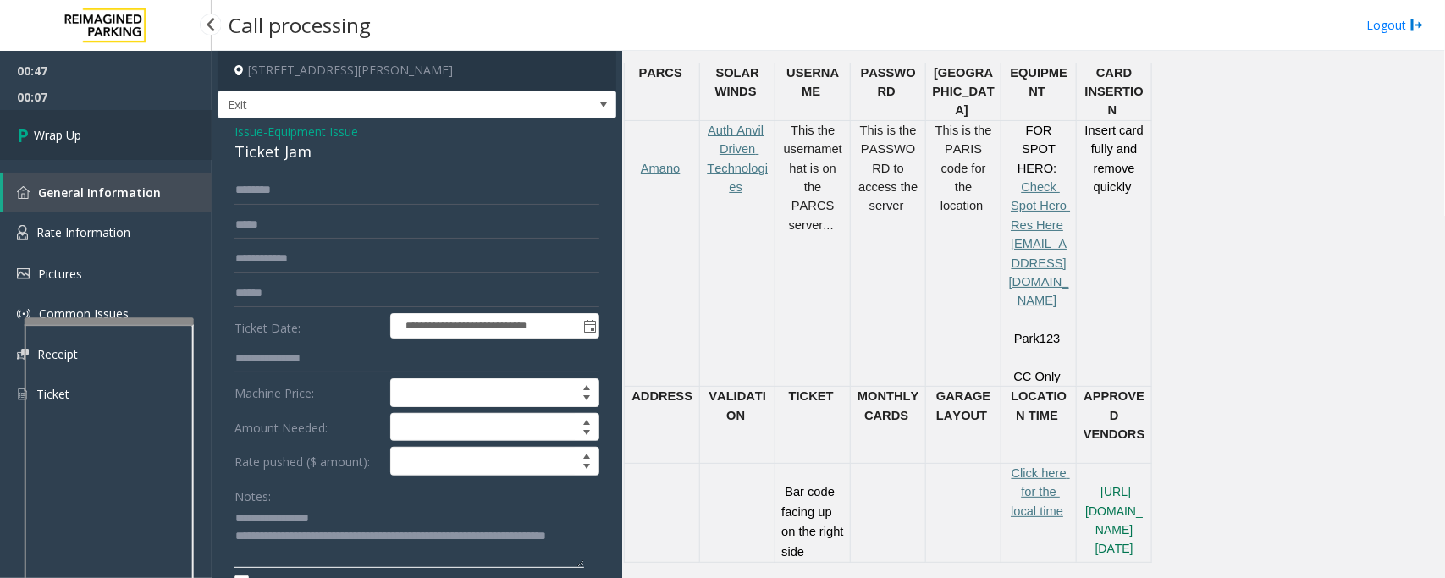
type textarea "**********"
click at [69, 128] on span "Wrap Up" at bounding box center [57, 135] width 47 height 18
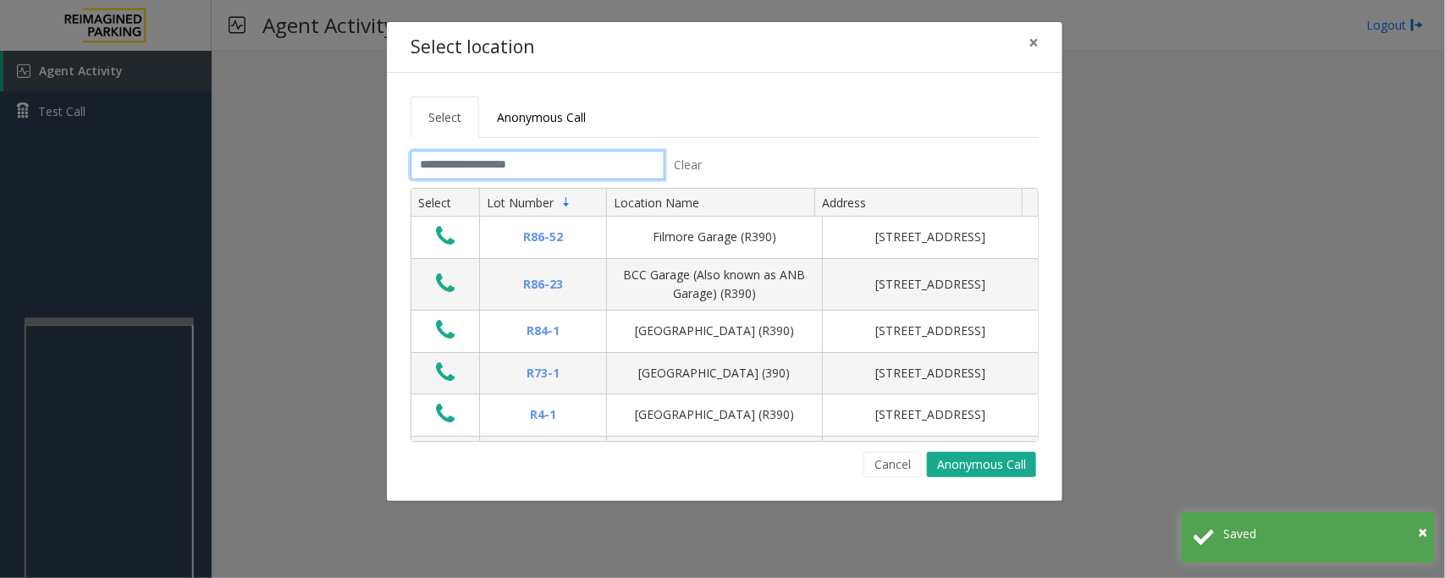
click at [556, 167] on input "text" at bounding box center [538, 165] width 254 height 29
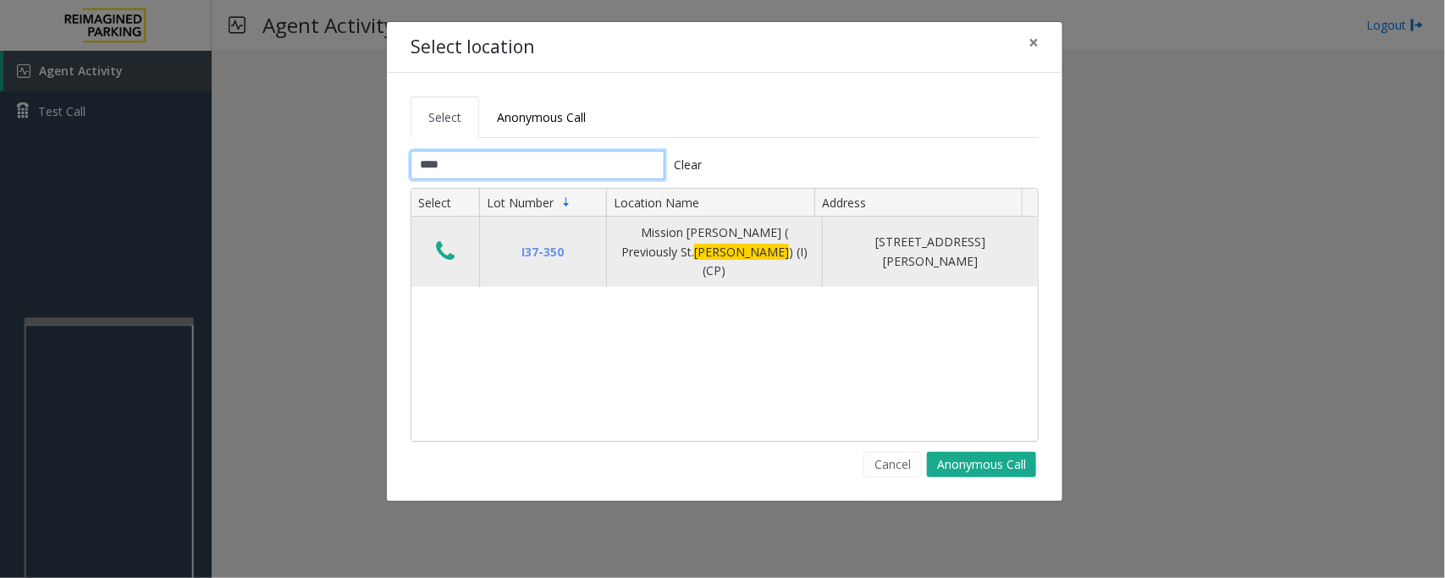
type input "****"
click at [445, 247] on icon "Data table" at bounding box center [445, 252] width 19 height 24
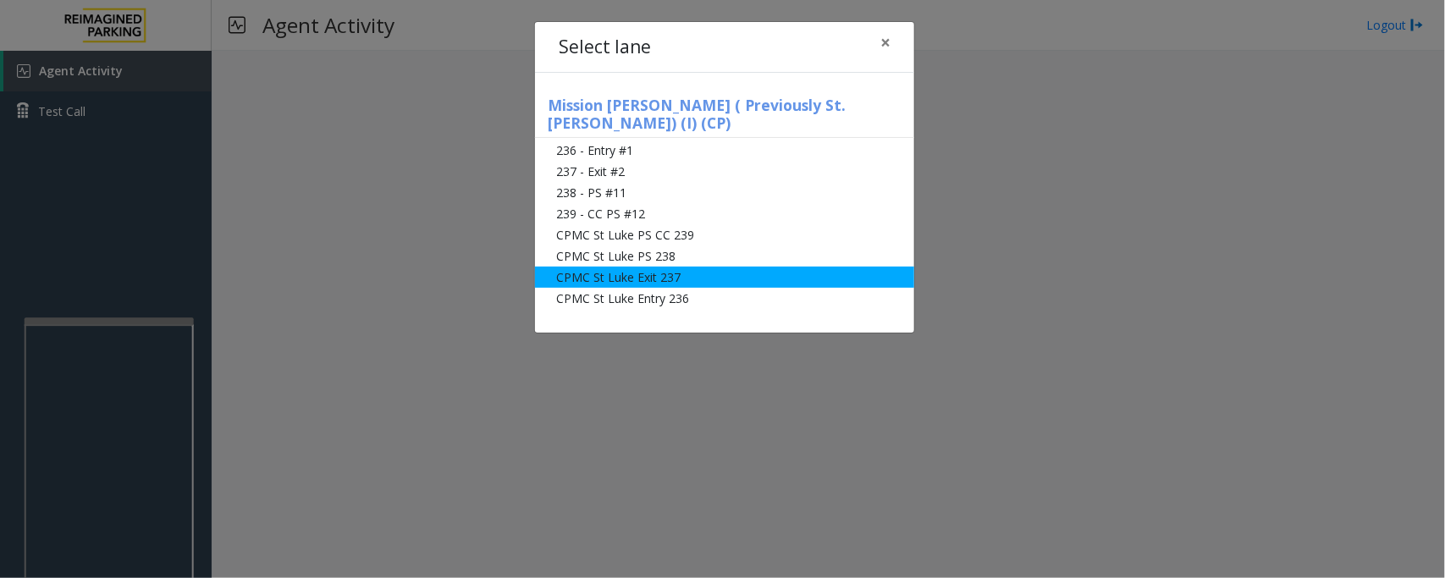
click at [623, 267] on li "CPMC St Luke Exit 237" at bounding box center [724, 277] width 379 height 21
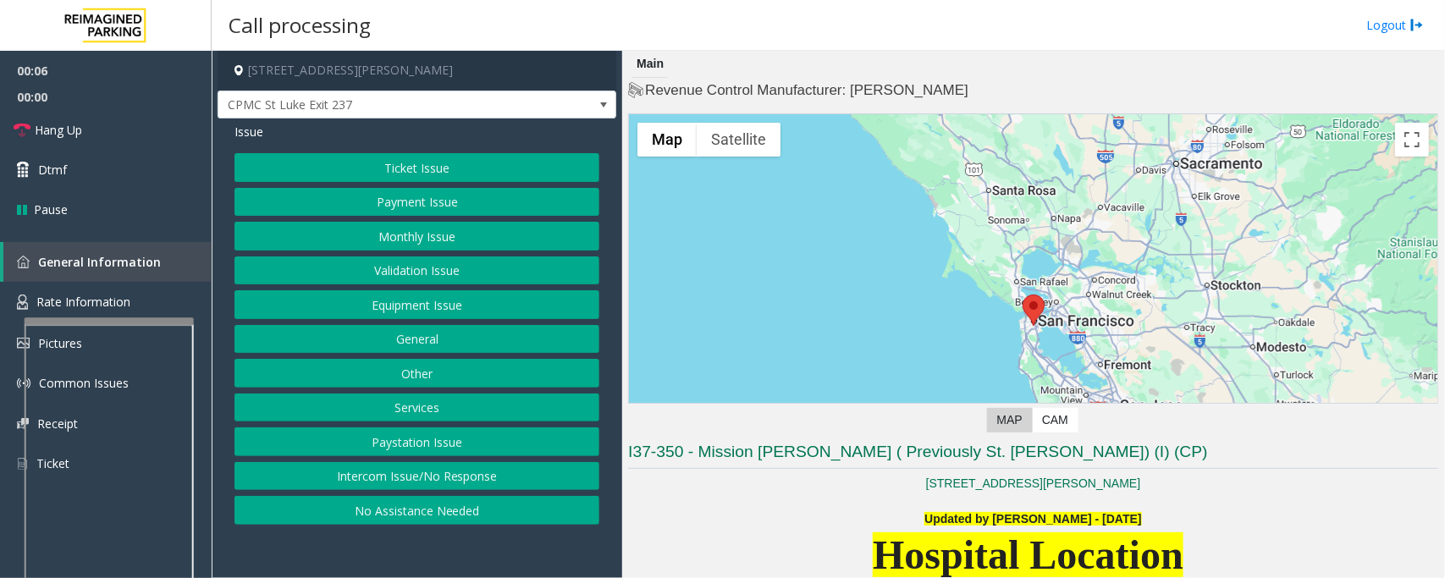
click at [373, 239] on button "Monthly Issue" at bounding box center [417, 236] width 365 height 29
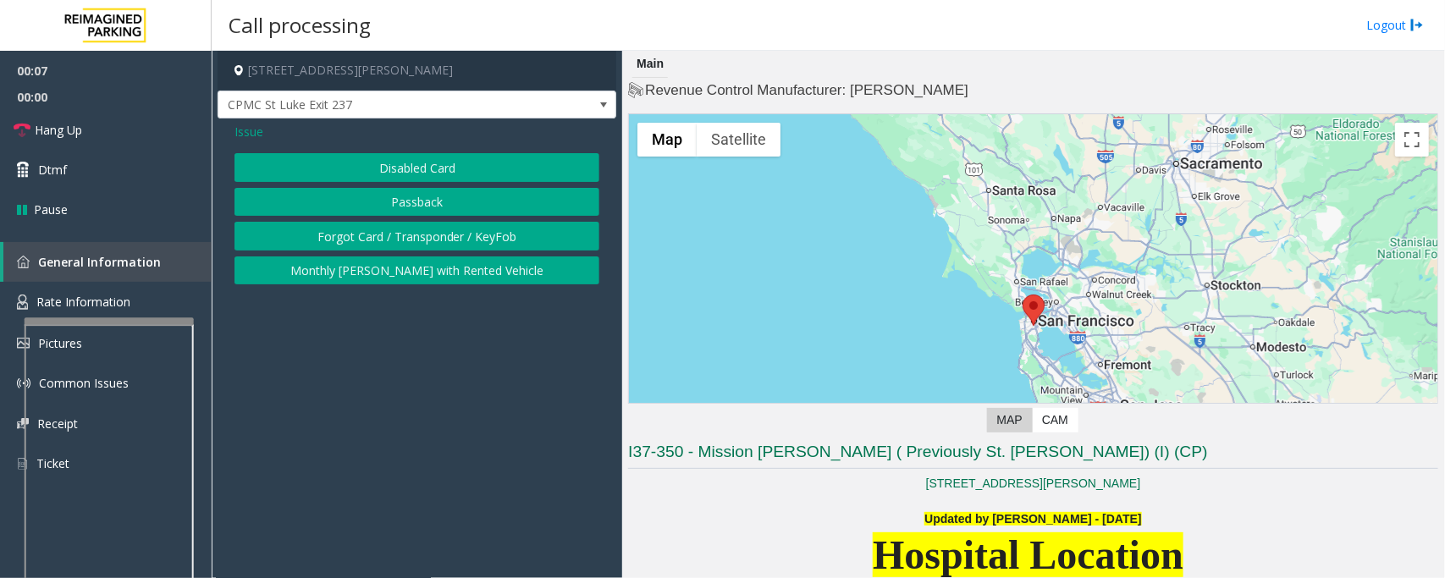
click at [400, 171] on button "Disabled Card" at bounding box center [417, 167] width 365 height 29
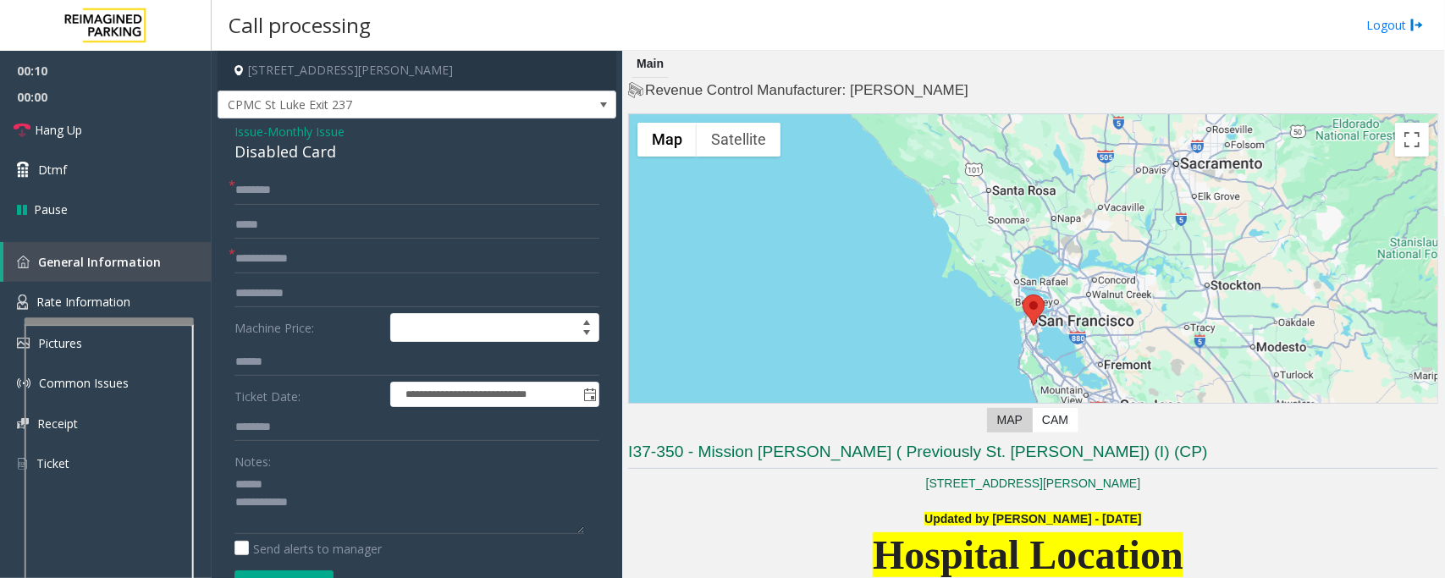
click at [280, 152] on div "Disabled Card" at bounding box center [417, 152] width 365 height 23
click at [272, 462] on textarea at bounding box center [410, 502] width 350 height 63
click at [268, 462] on textarea at bounding box center [410, 502] width 350 height 63
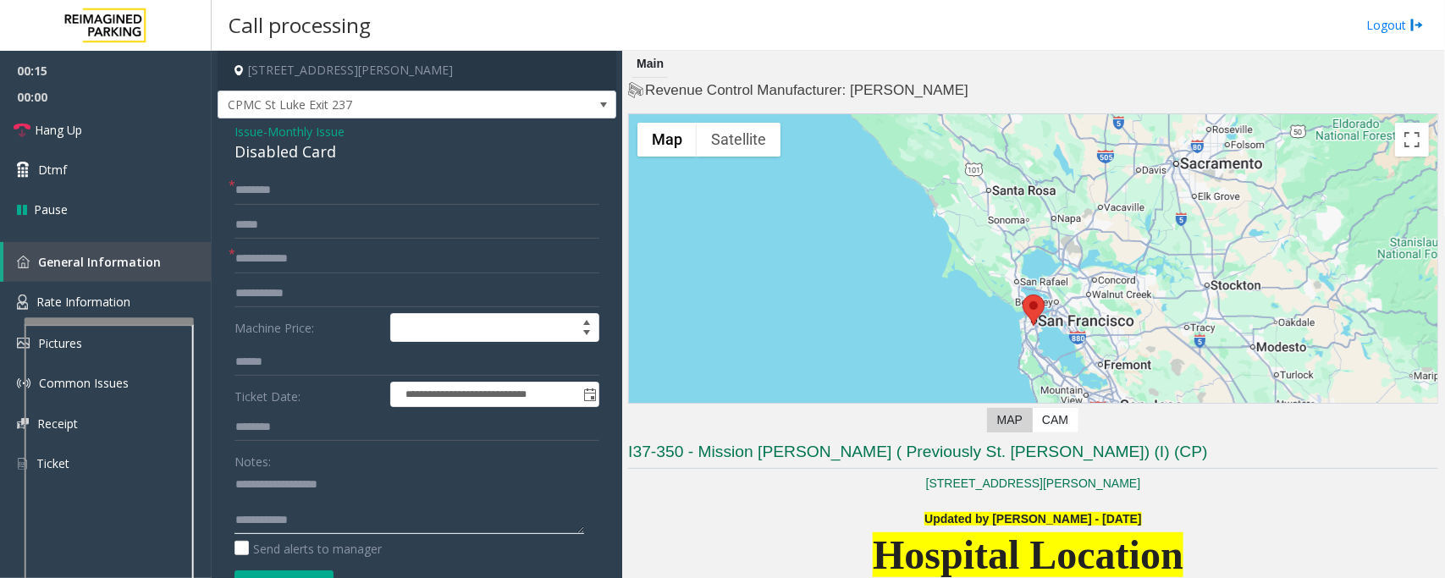
type textarea "**********"
click at [267, 258] on input "text" at bounding box center [417, 259] width 365 height 29
type input "*********"
click at [256, 180] on input "text" at bounding box center [417, 190] width 365 height 29
click at [257, 191] on input "**********" at bounding box center [417, 190] width 365 height 29
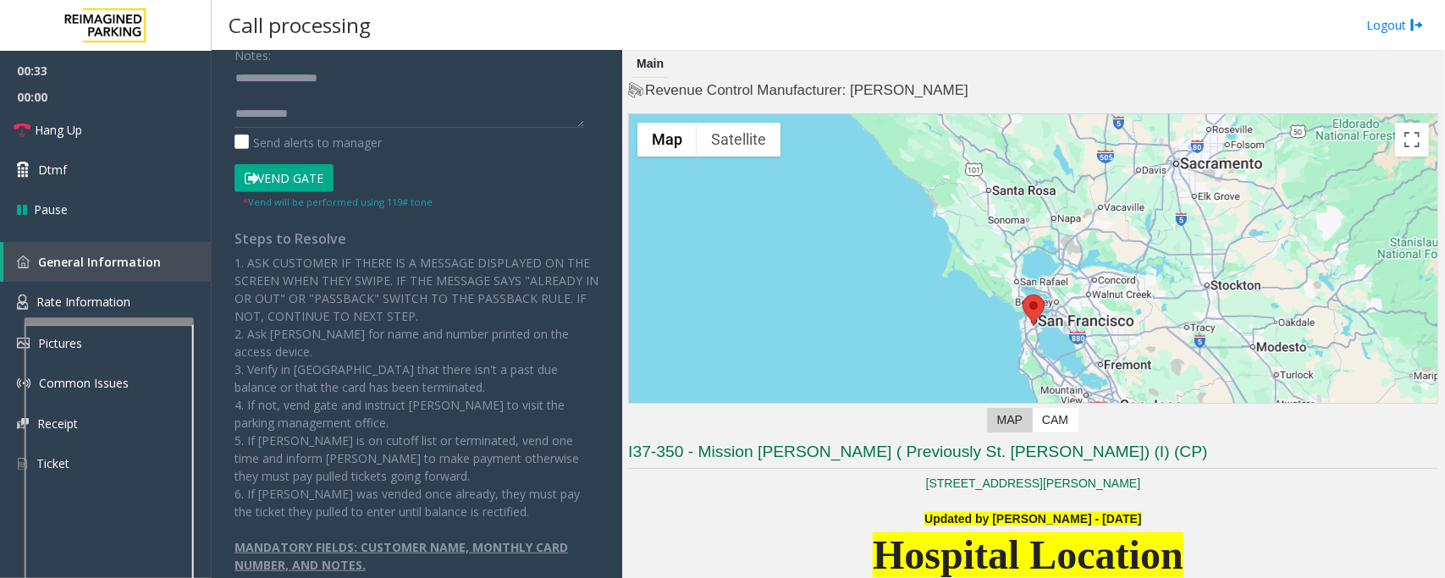
scroll to position [423, 0]
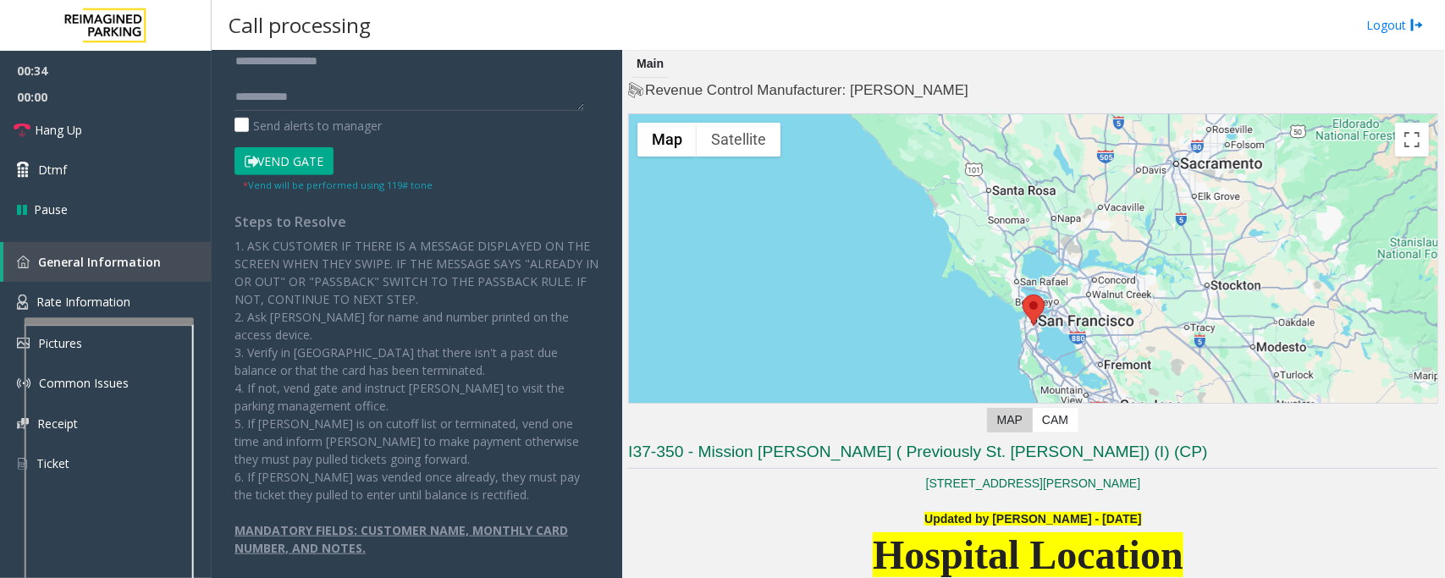
type input "**********"
drag, startPoint x: 307, startPoint y: 165, endPoint x: 493, endPoint y: 229, distance: 196.3
click at [309, 166] on button "Vend Gate" at bounding box center [284, 161] width 99 height 29
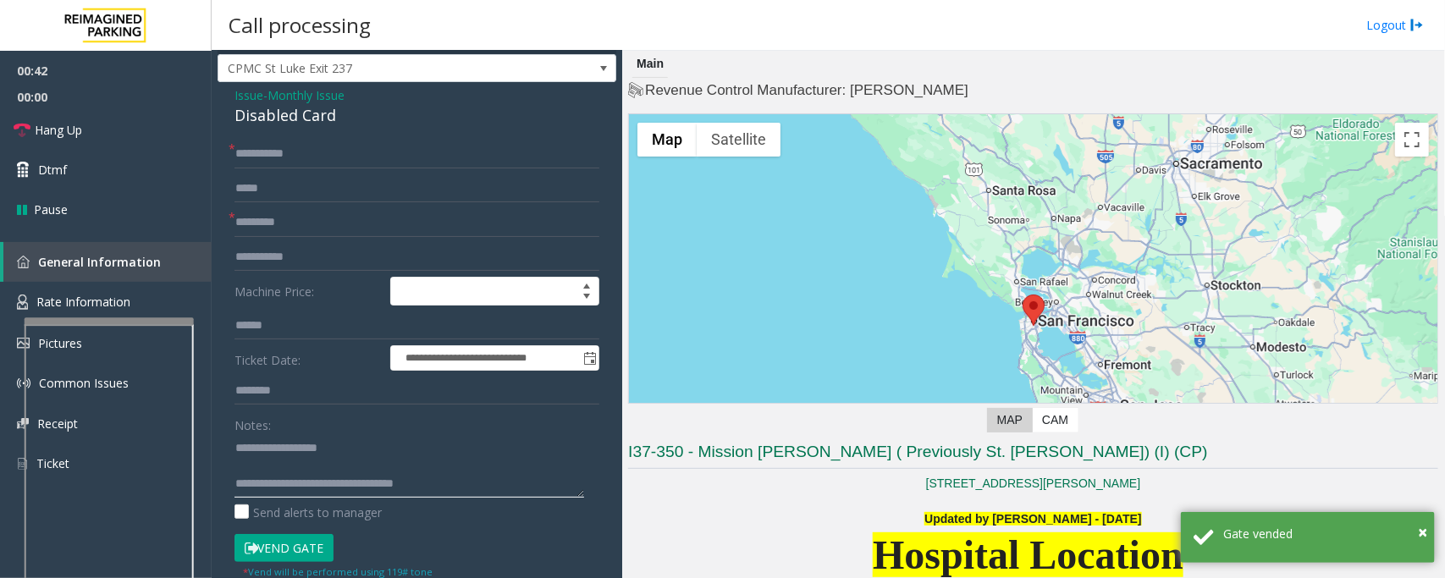
scroll to position [0, 0]
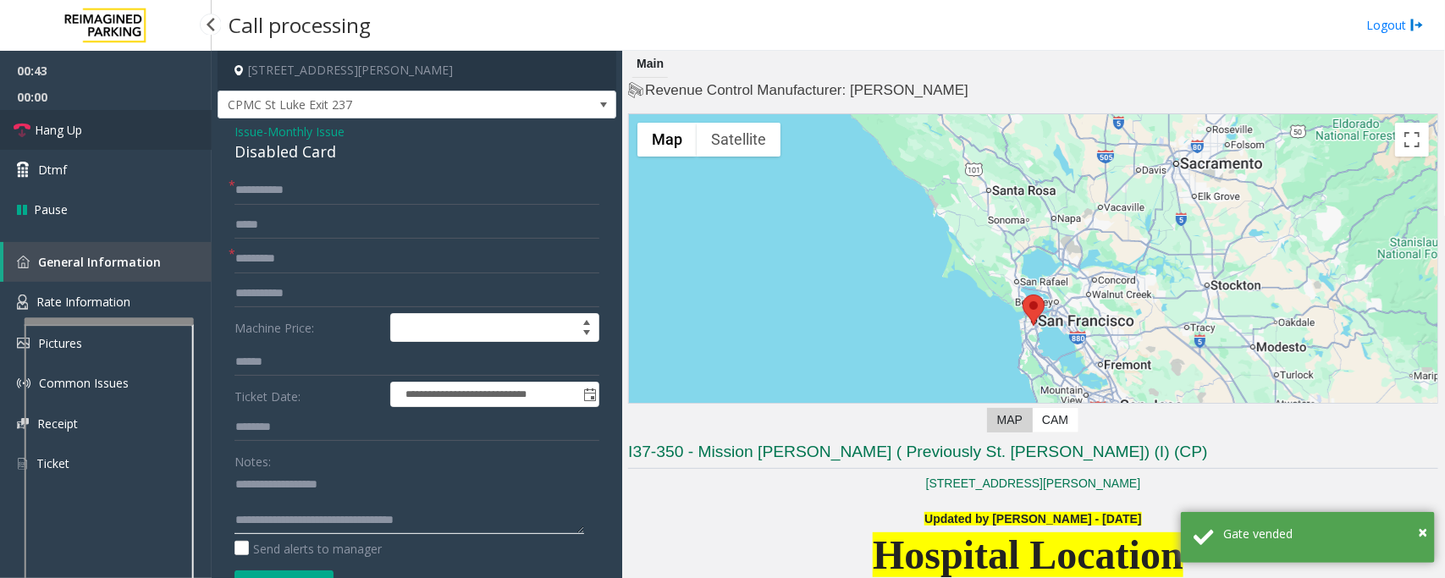
type textarea "**********"
click at [135, 129] on link "Hang Up" at bounding box center [106, 130] width 212 height 40
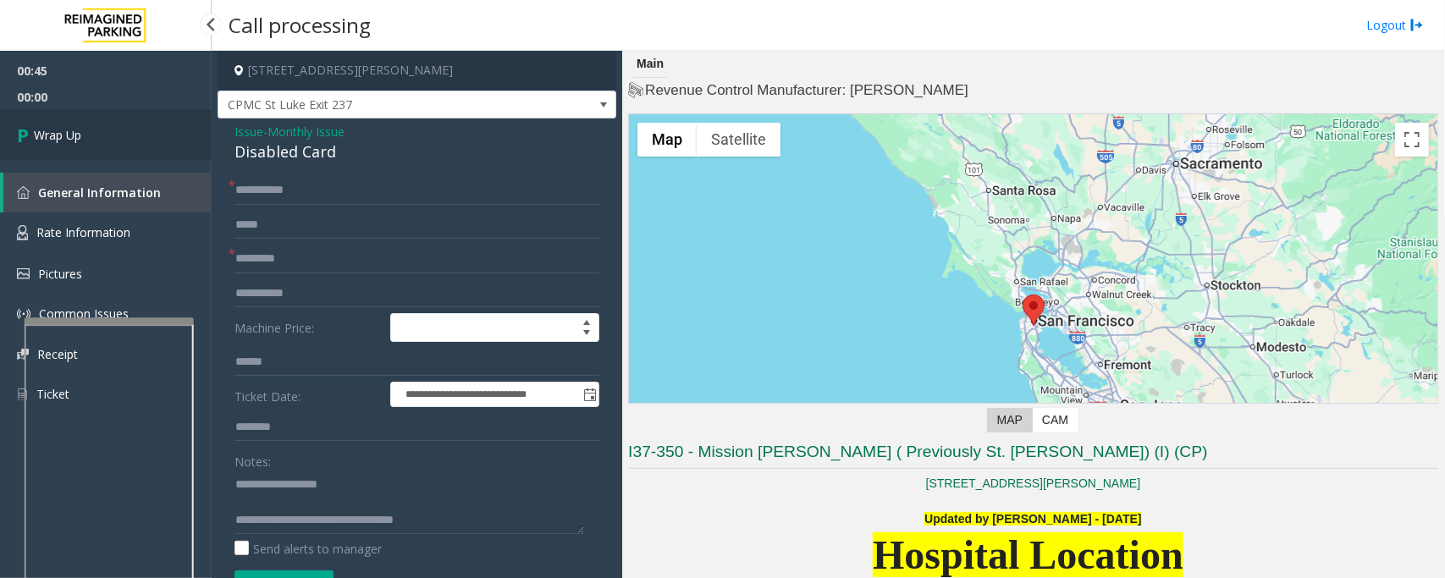
click at [135, 129] on link "Wrap Up" at bounding box center [106, 135] width 212 height 50
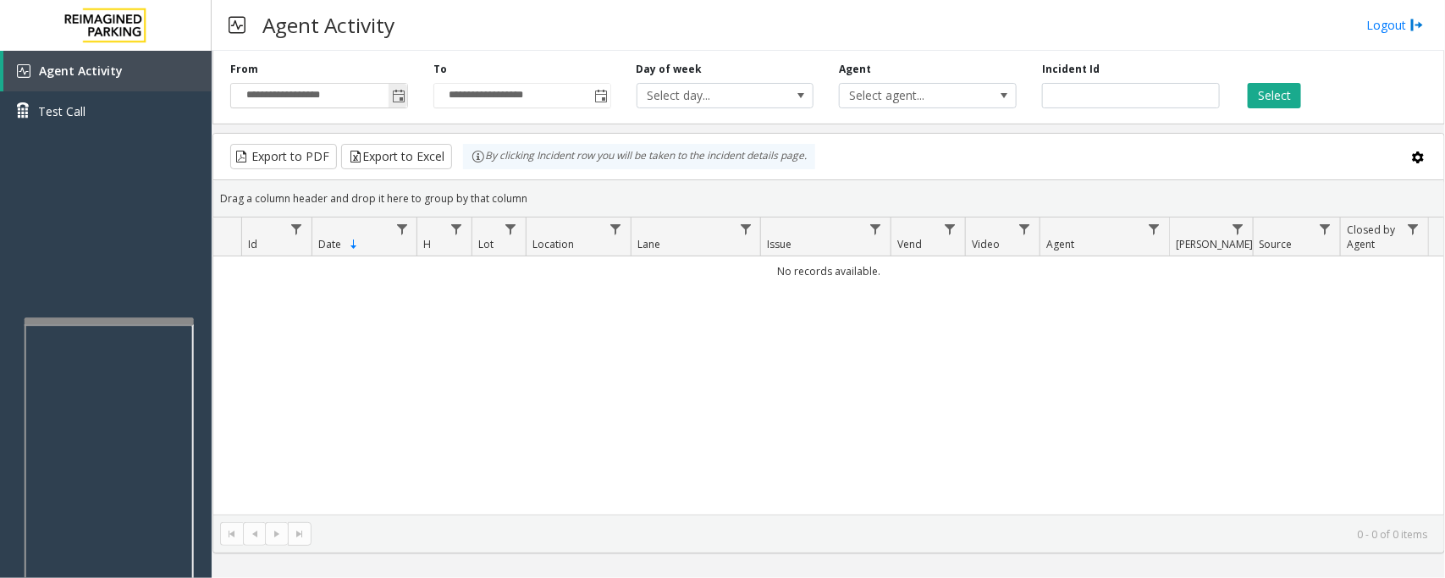
click at [398, 94] on span "Toggle popup" at bounding box center [399, 97] width 14 height 14
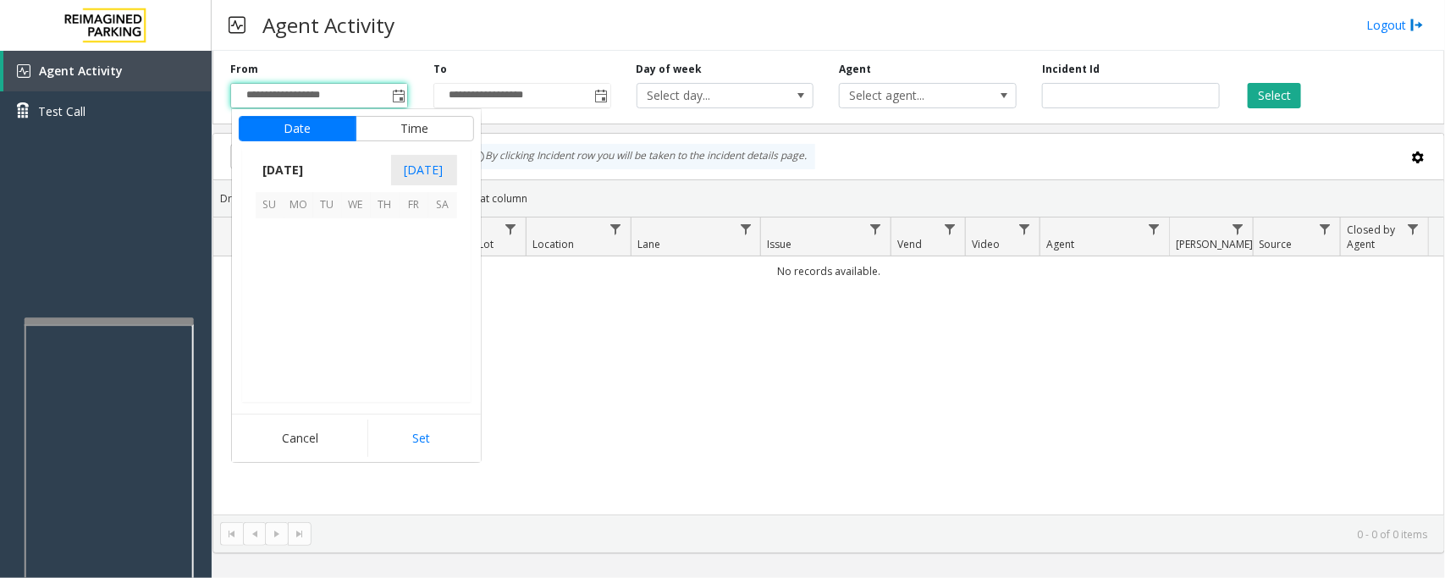
scroll to position [303731, 0]
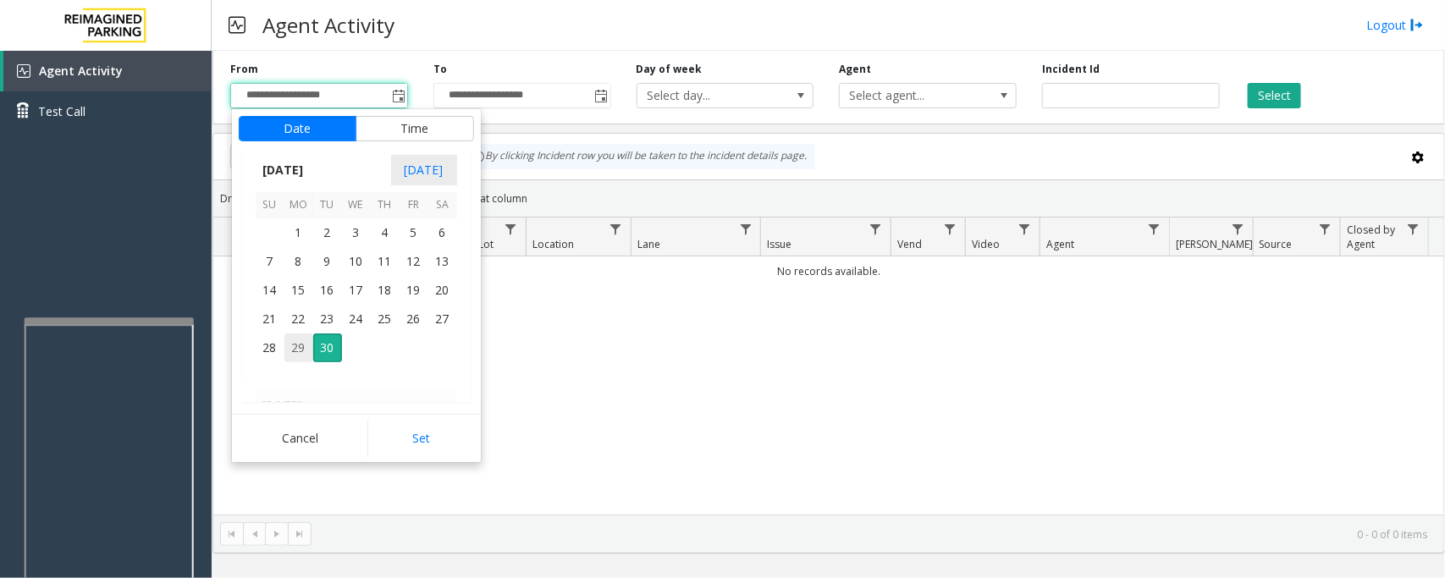
click at [302, 347] on span "29" at bounding box center [298, 348] width 29 height 29
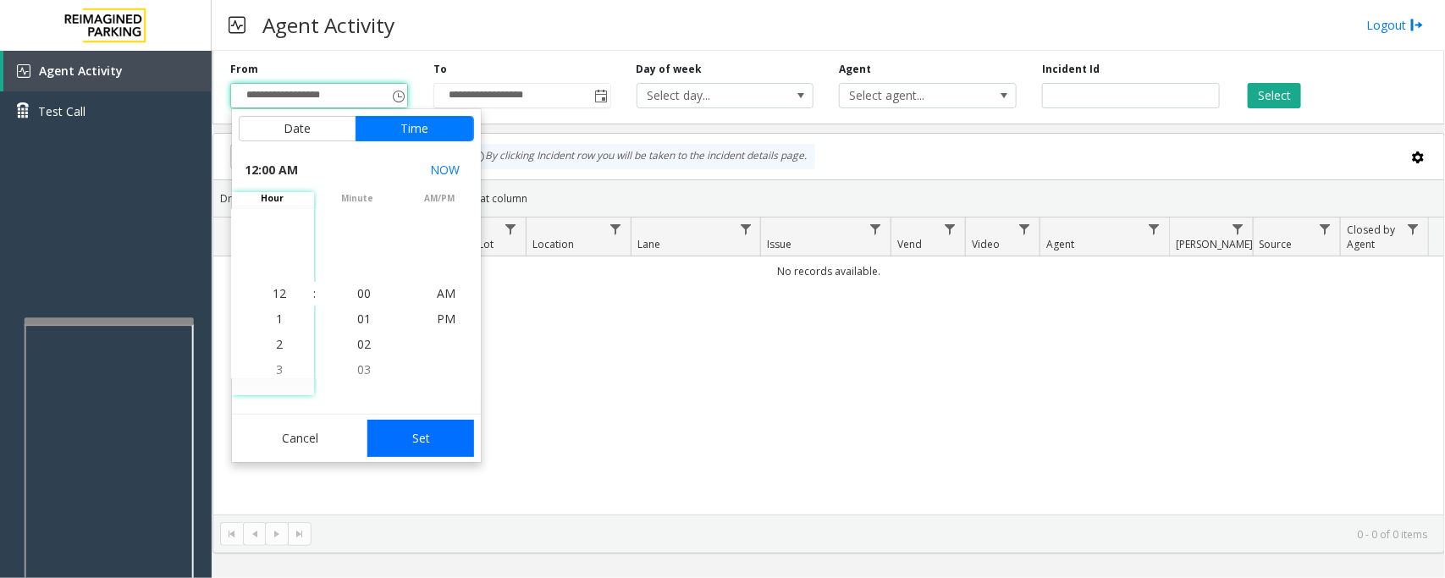
click at [402, 424] on button "Set" at bounding box center [420, 438] width 107 height 37
type input "**********"
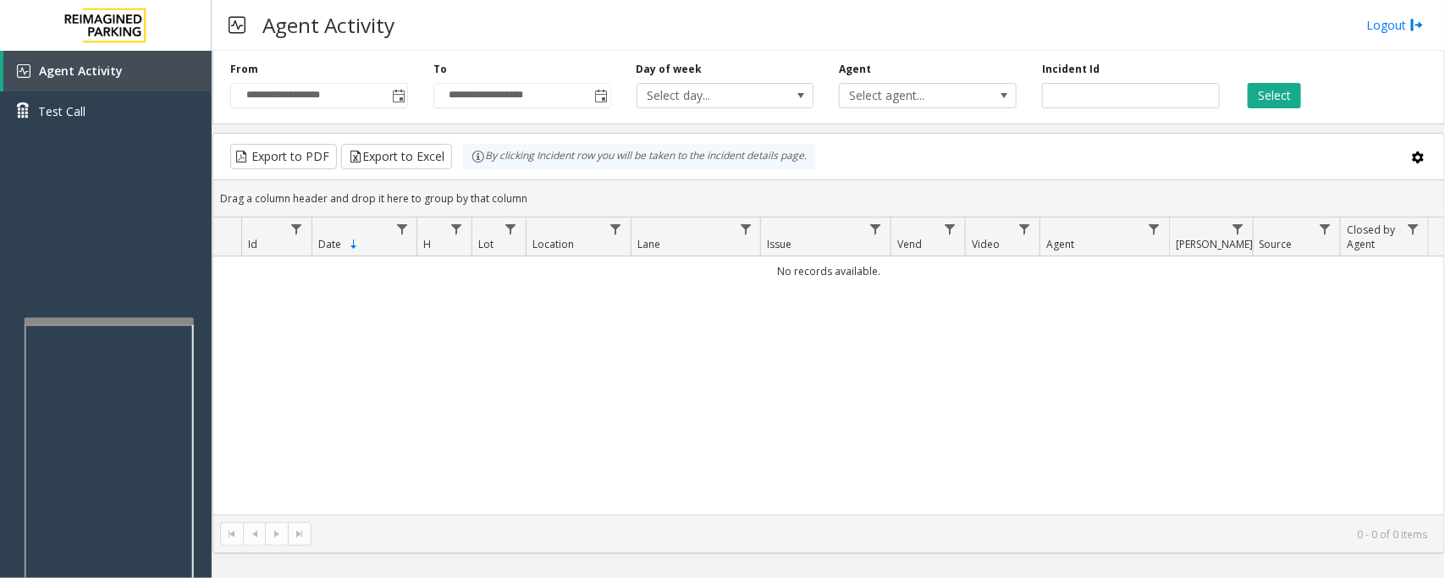
drag, startPoint x: 1284, startPoint y: 102, endPoint x: 1255, endPoint y: 133, distance: 43.1
click at [1156, 102] on button "Select" at bounding box center [1274, 95] width 53 height 25
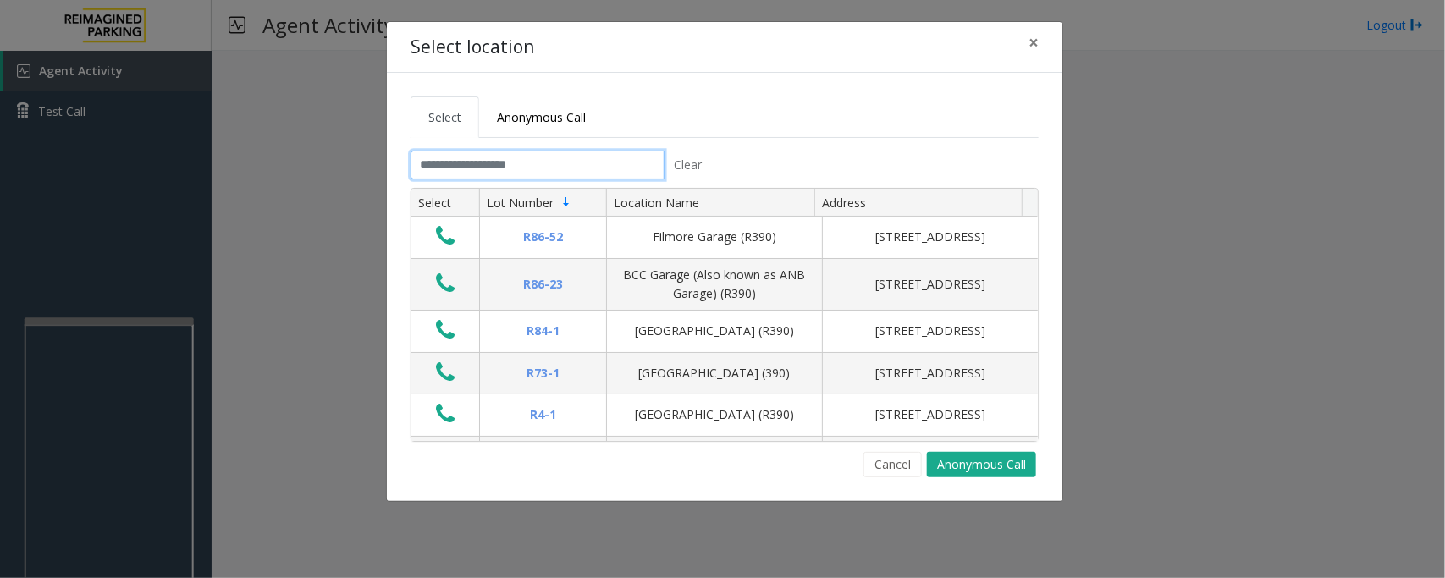
click at [531, 163] on input "text" at bounding box center [538, 165] width 254 height 29
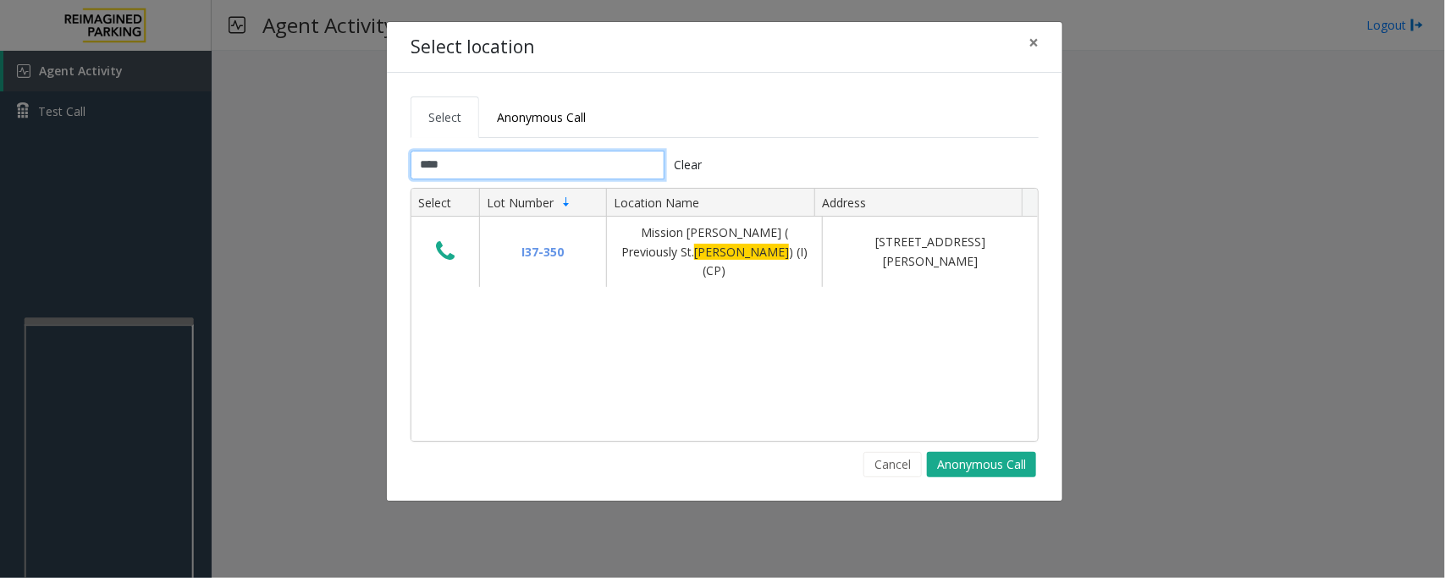
type input "****"
click at [1030, 43] on span "×" at bounding box center [1034, 42] width 10 height 24
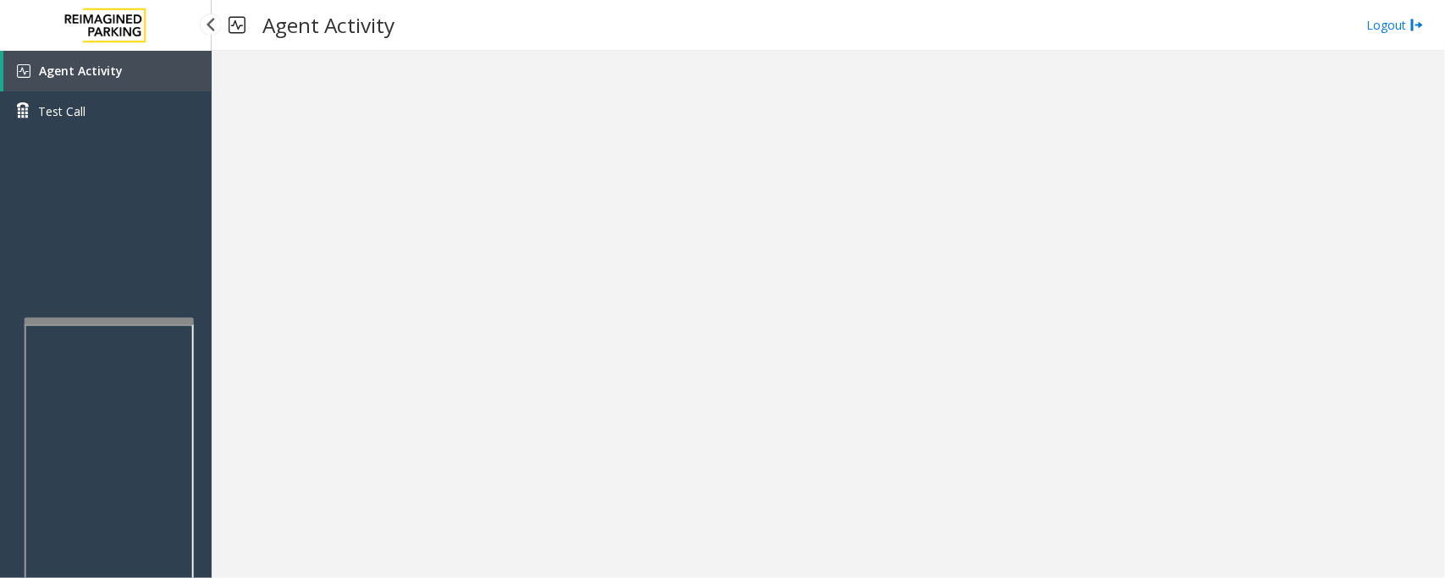
click at [91, 75] on span "Agent Activity" at bounding box center [81, 71] width 84 height 16
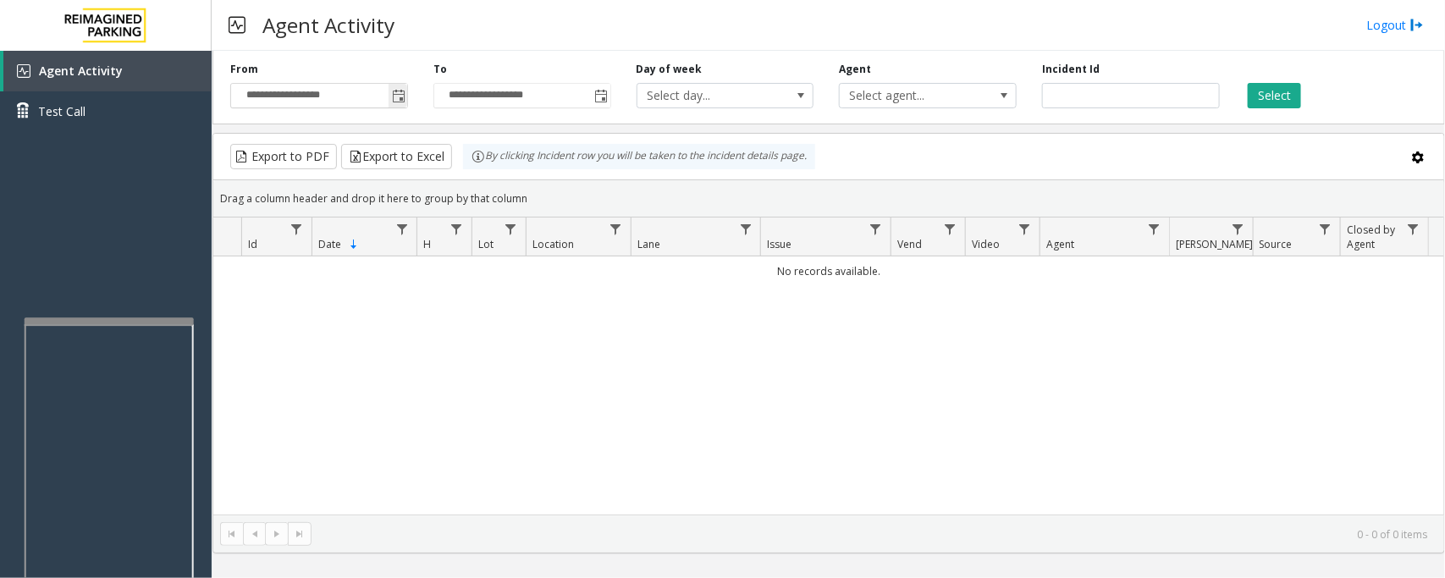
click at [399, 94] on span "Toggle popup" at bounding box center [399, 97] width 14 height 14
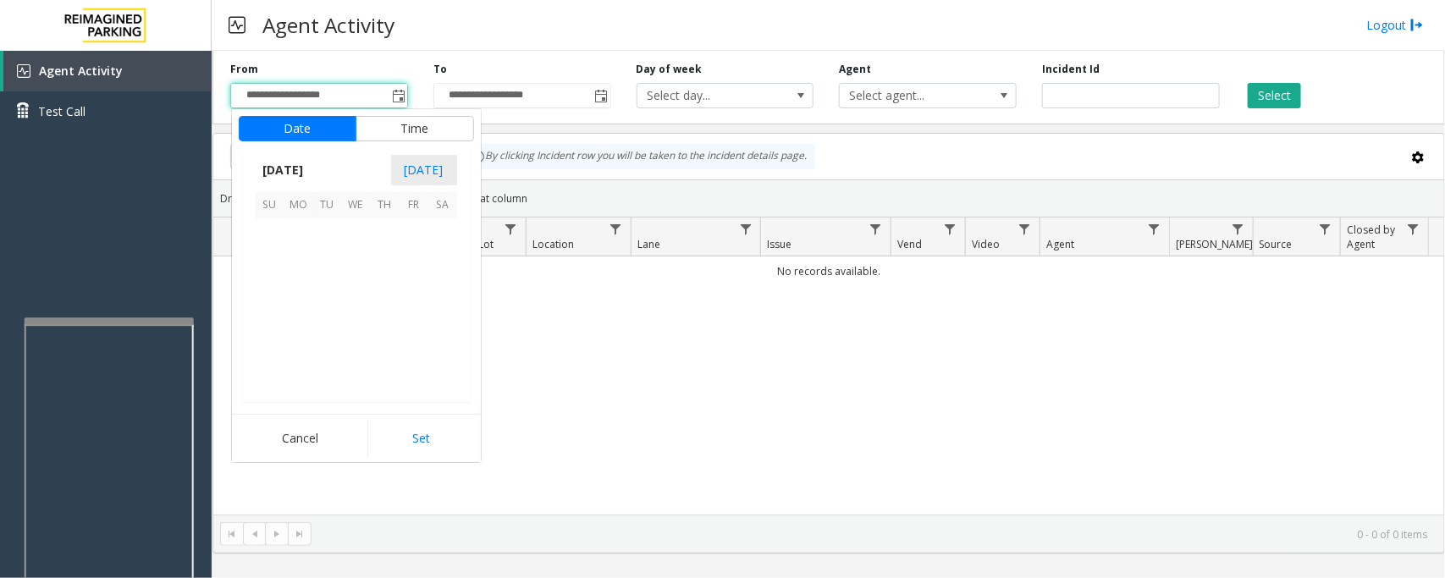
scroll to position [303731, 0]
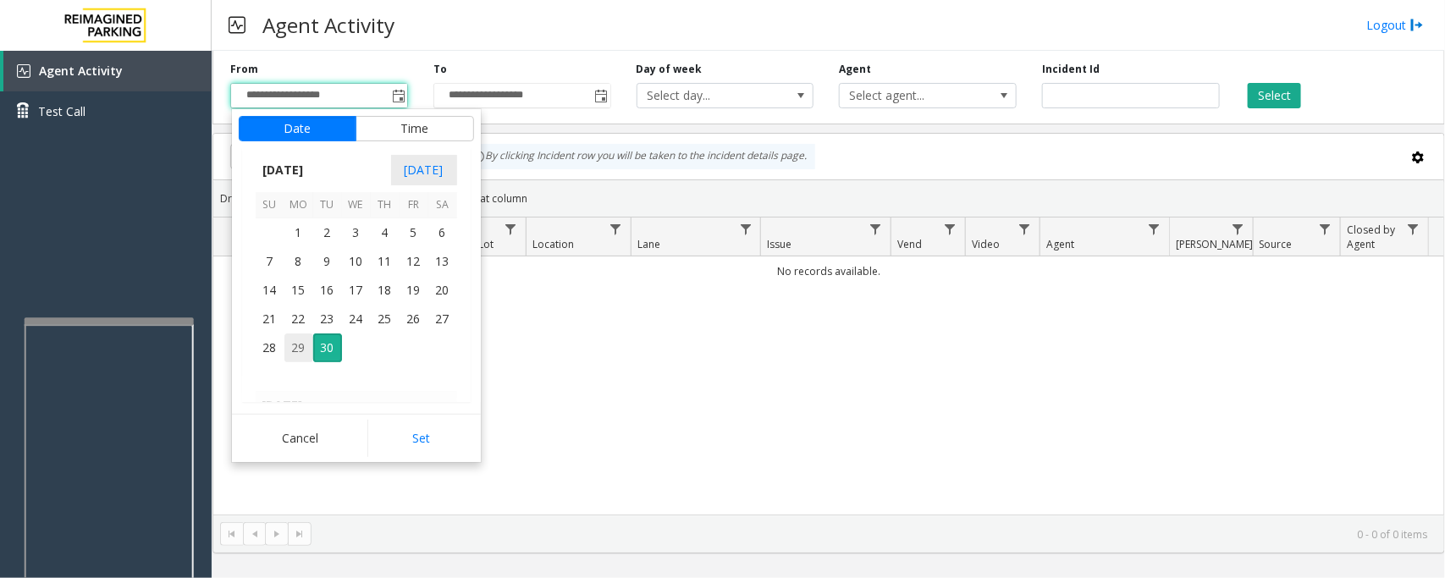
click at [290, 350] on span "29" at bounding box center [298, 348] width 29 height 29
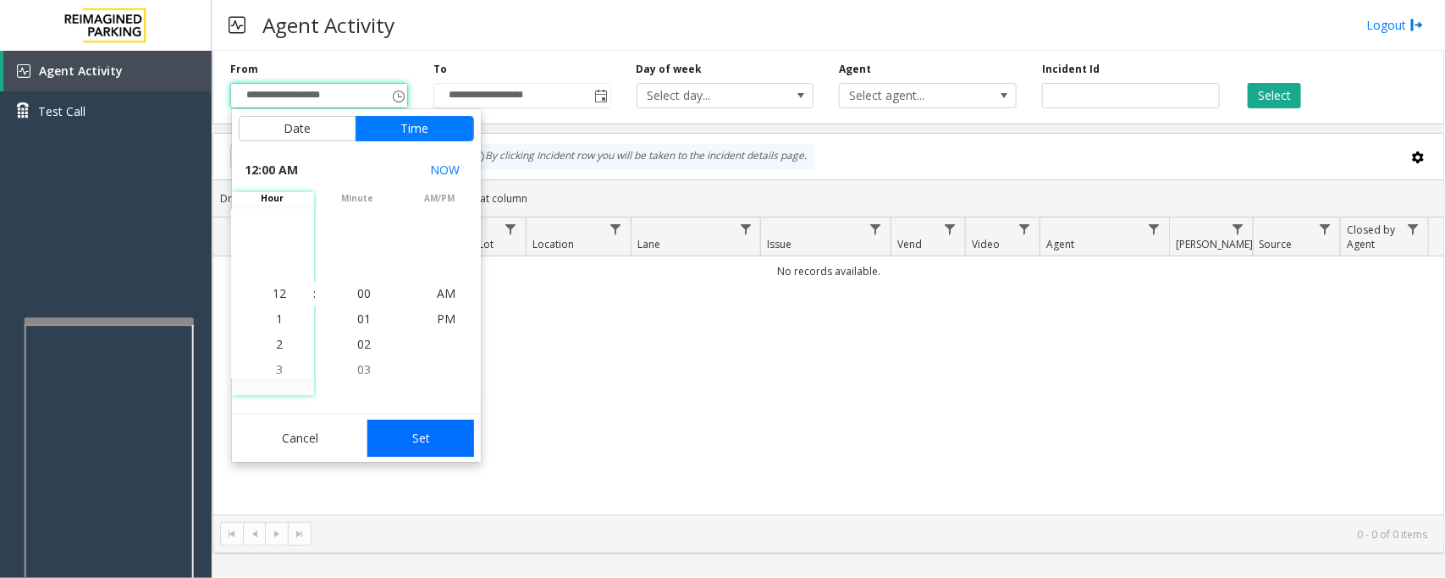
click at [428, 436] on button "Set" at bounding box center [420, 438] width 107 height 37
type input "**********"
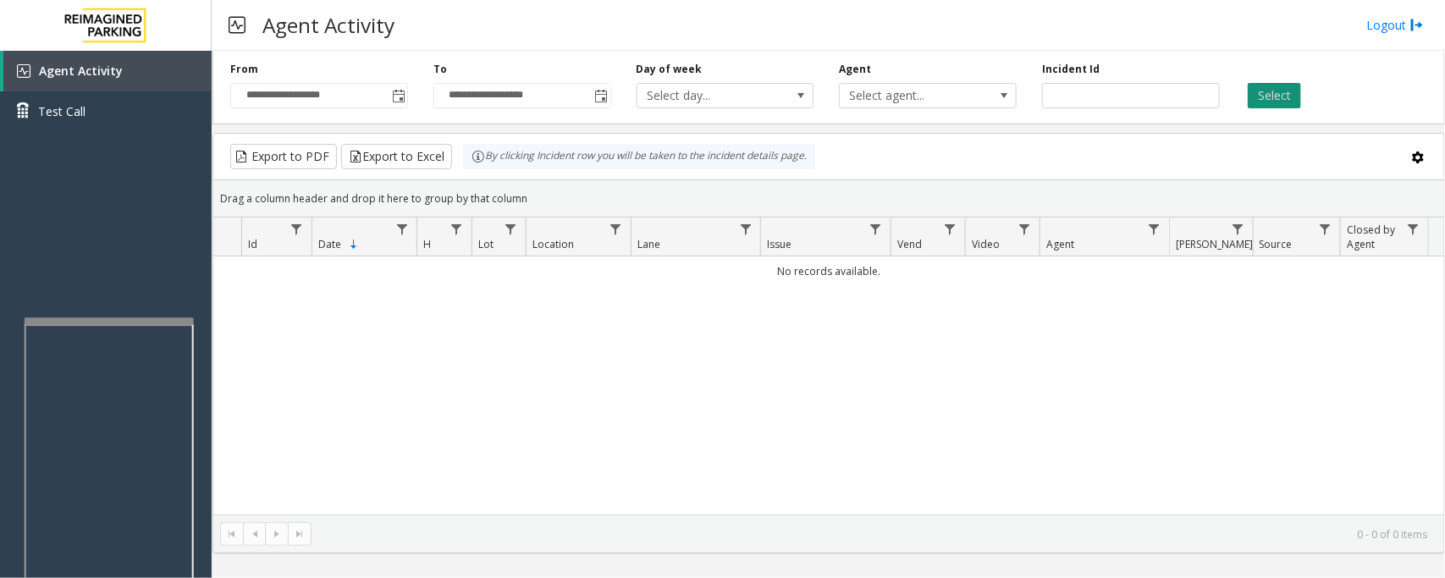
click at [1156, 99] on button "Select" at bounding box center [1274, 95] width 53 height 25
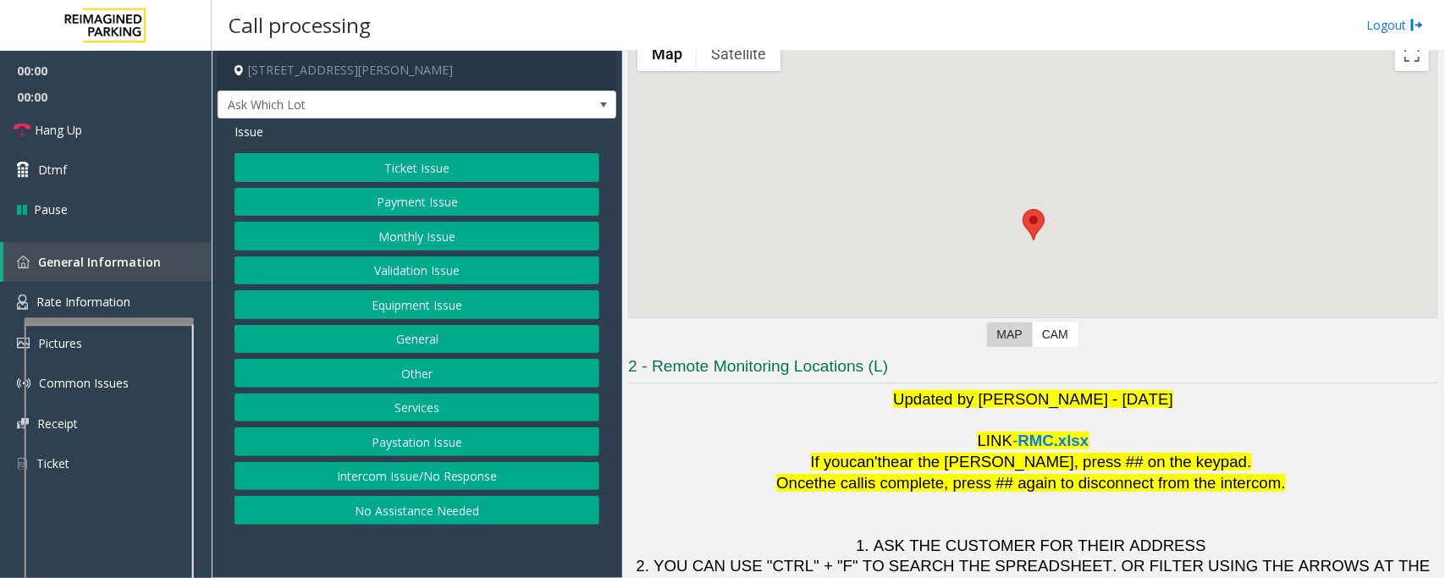
scroll to position [186, 0]
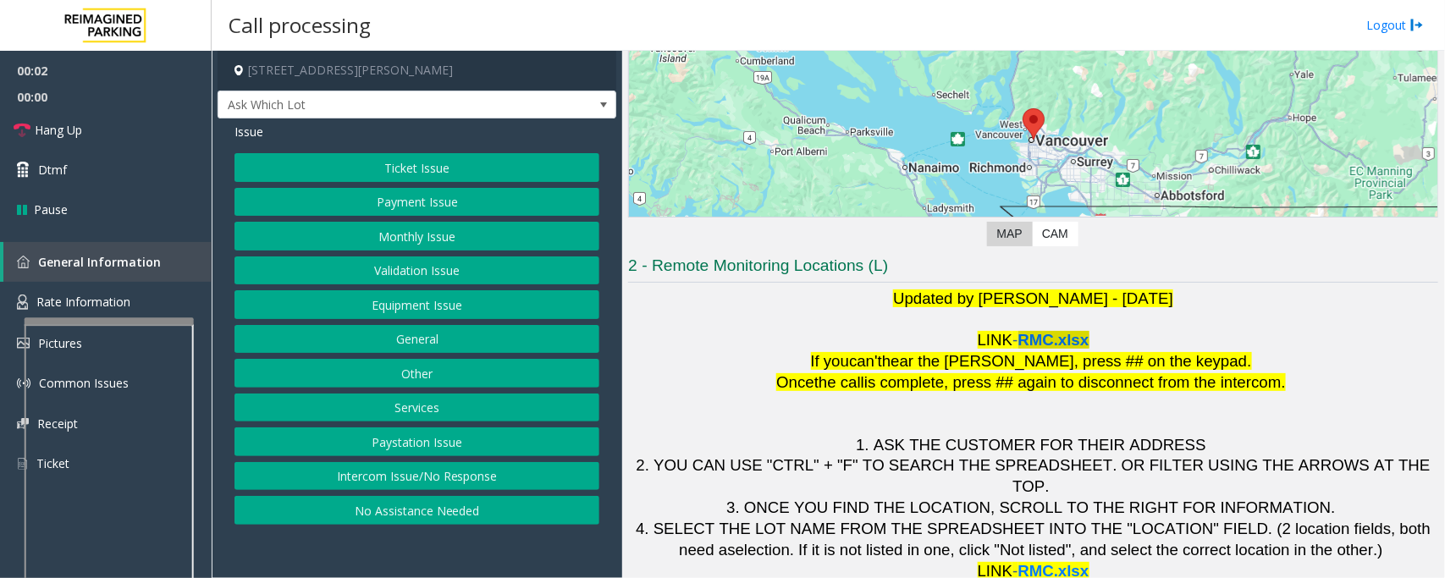
click at [1065, 344] on span "RMC.xlsx" at bounding box center [1054, 340] width 71 height 18
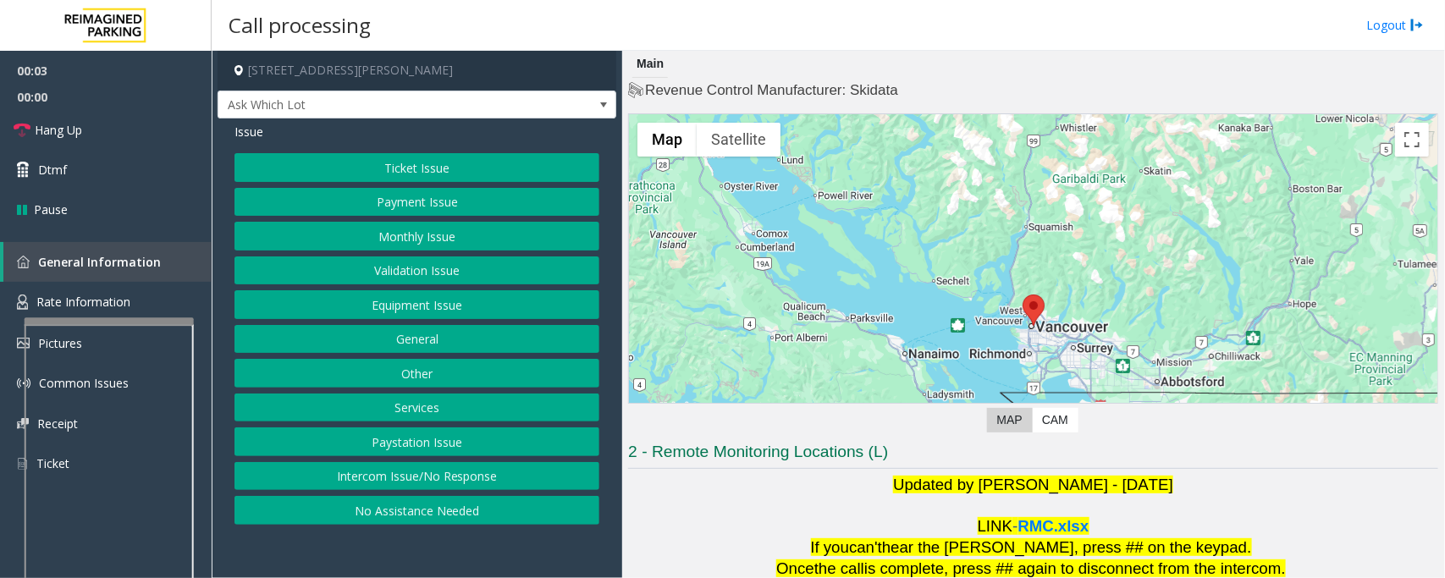
scroll to position [186, 0]
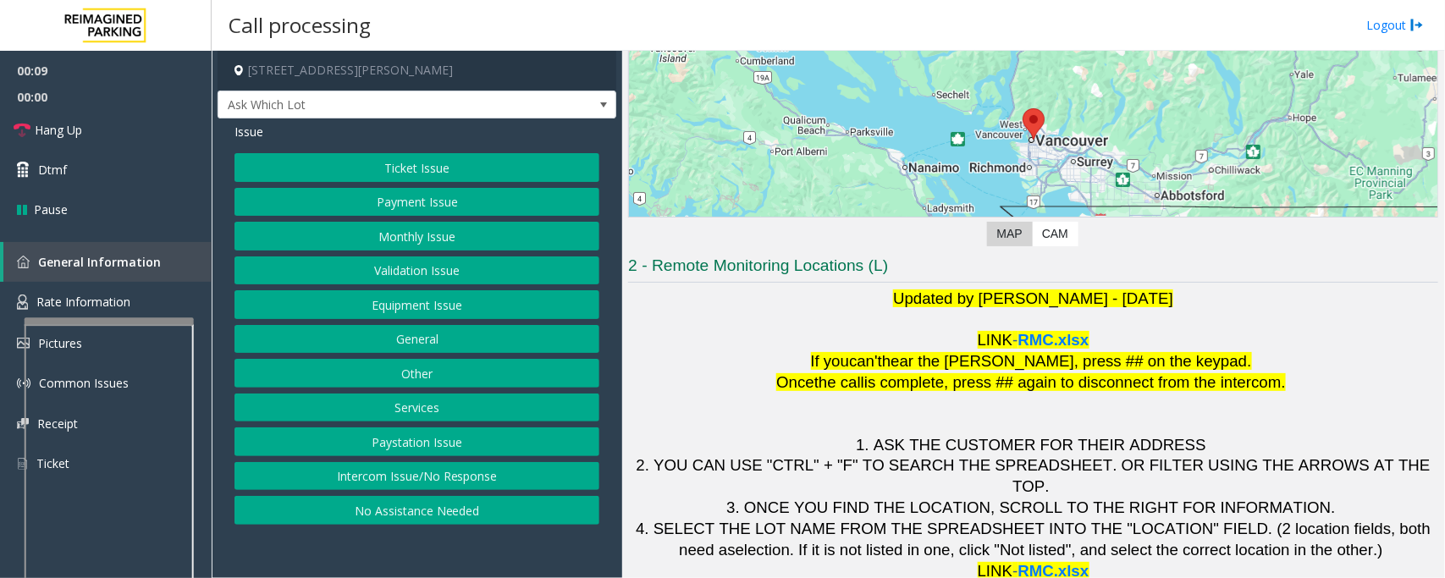
click at [423, 267] on button "Validation Issue" at bounding box center [417, 271] width 365 height 29
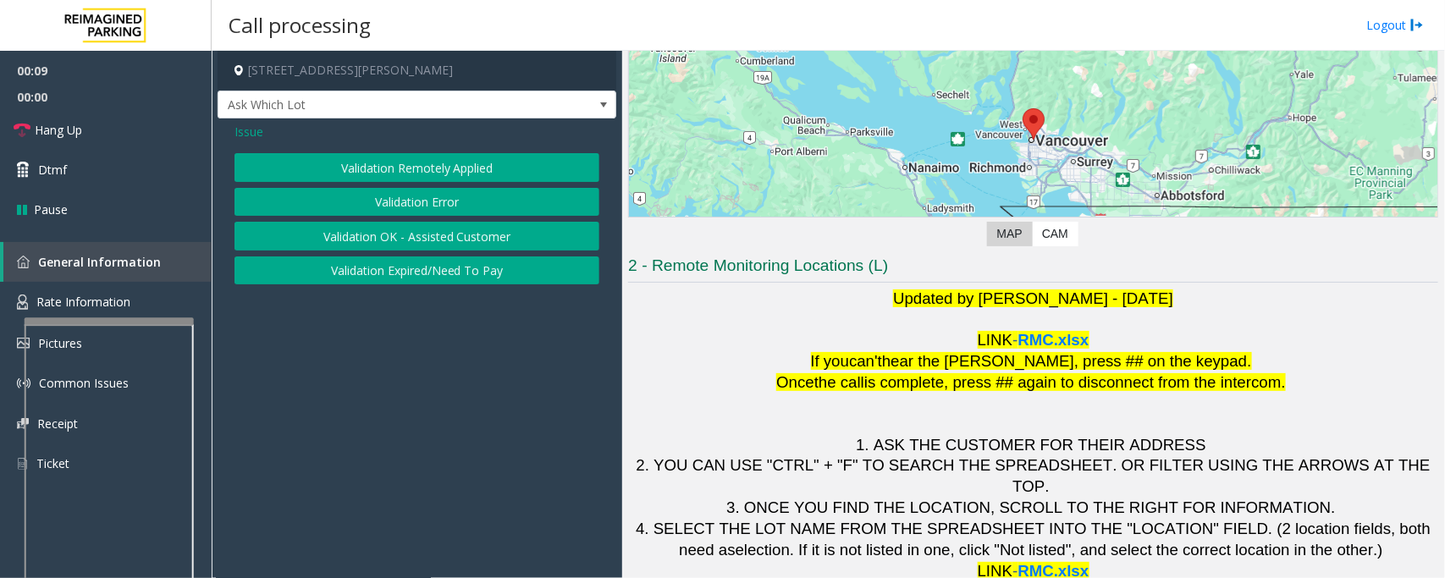
click at [443, 196] on button "Validation Error" at bounding box center [417, 202] width 365 height 29
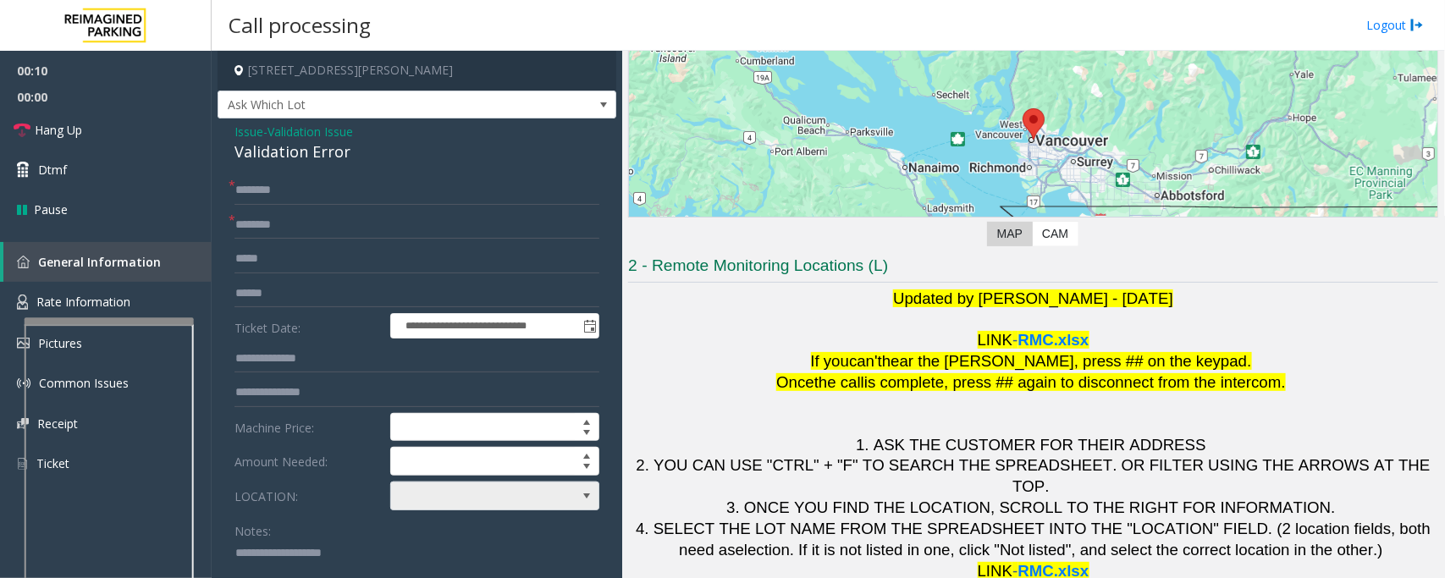
click at [483, 501] on span at bounding box center [474, 496] width 166 height 27
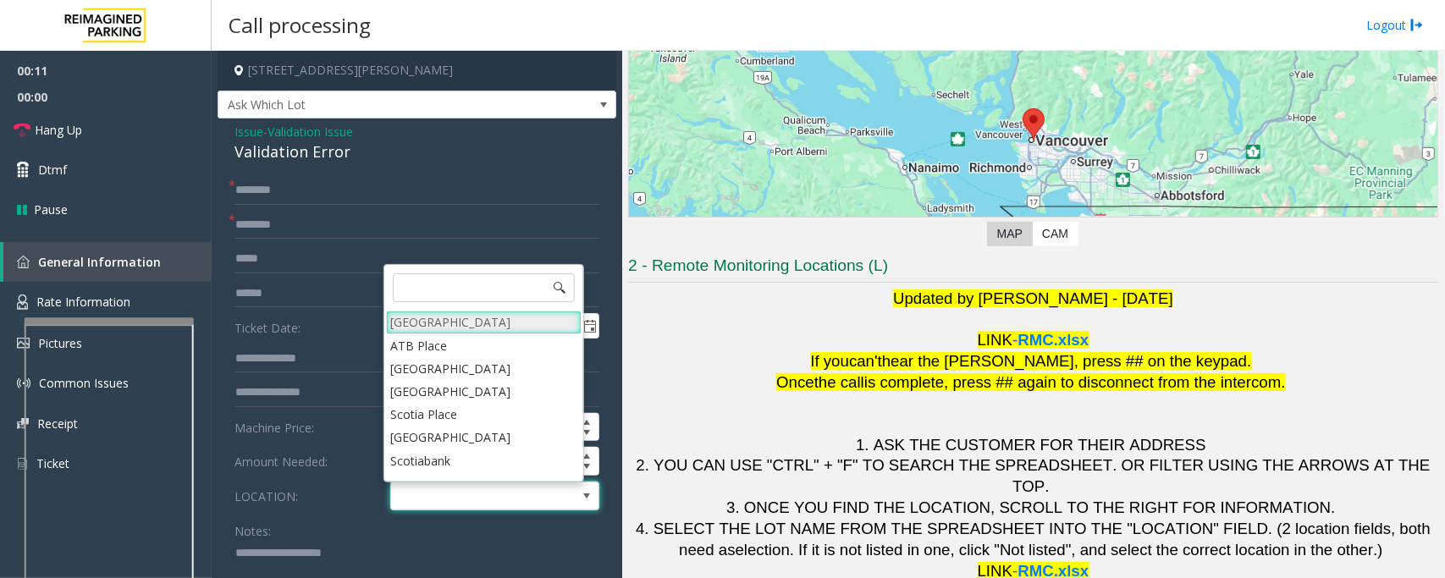
click at [455, 322] on Village "[GEOGRAPHIC_DATA]" at bounding box center [484, 322] width 196 height 23
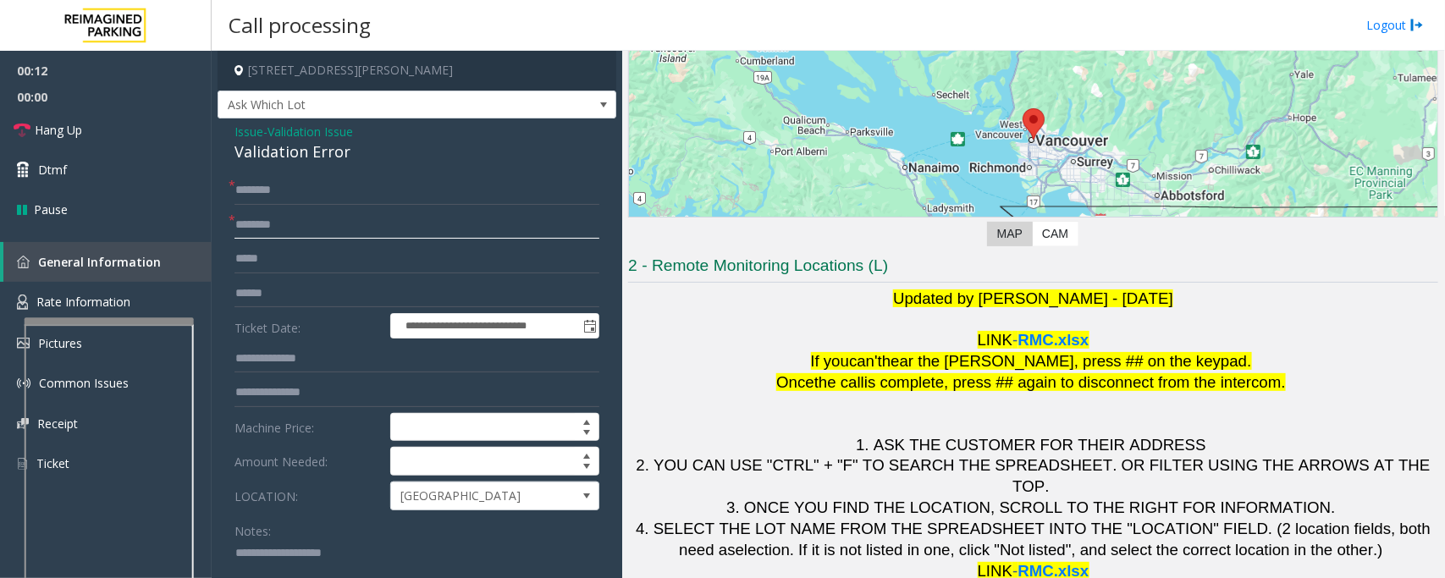
click at [273, 231] on input "text" at bounding box center [417, 225] width 365 height 29
type input "********"
click at [261, 298] on input "text" at bounding box center [417, 293] width 365 height 29
click at [335, 555] on textarea at bounding box center [410, 571] width 350 height 63
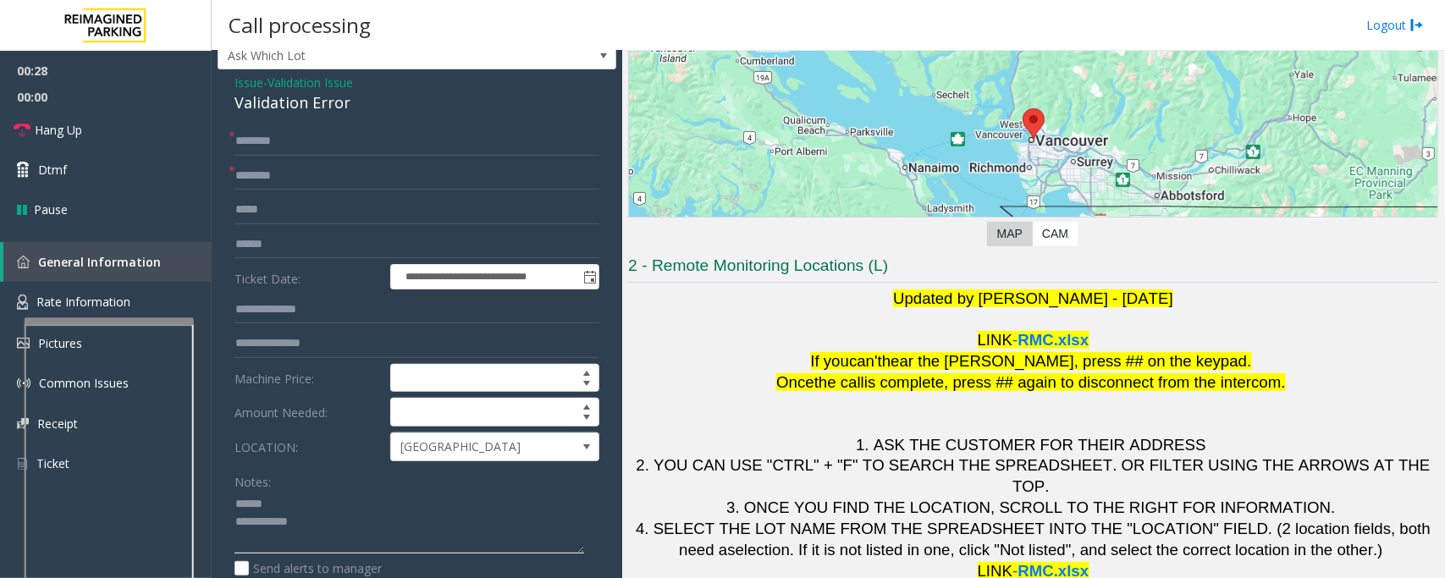
scroll to position [0, 0]
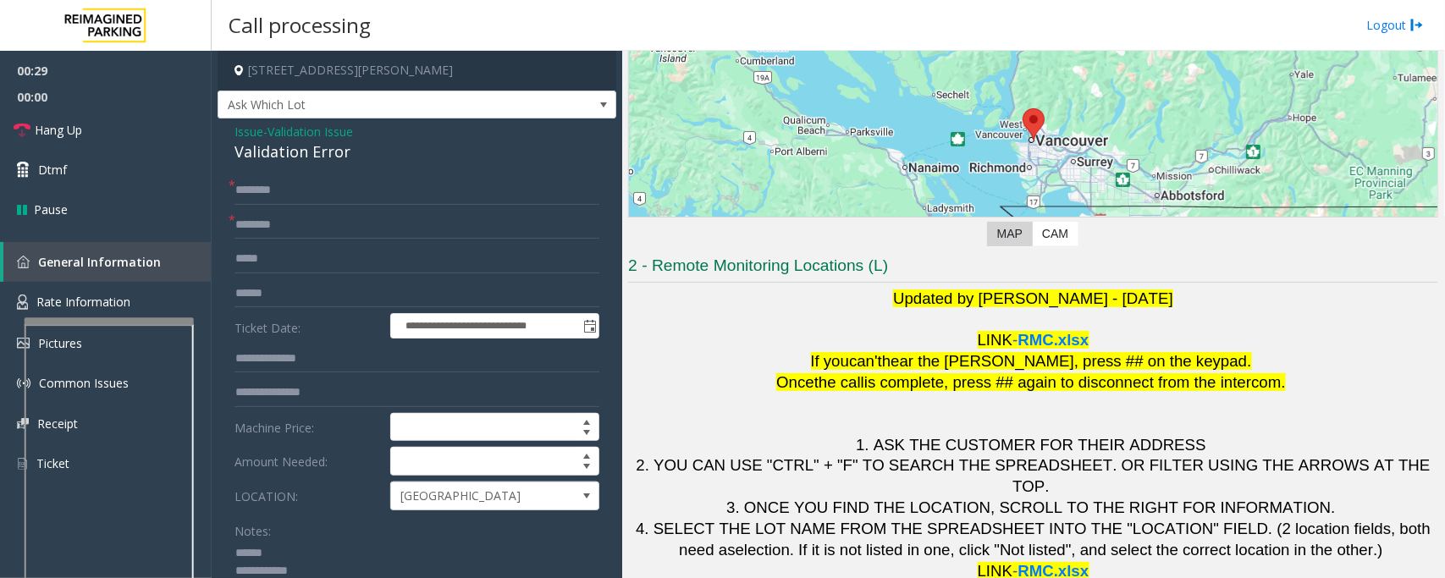
click at [273, 157] on div "Validation Error" at bounding box center [417, 152] width 365 height 23
click at [269, 559] on textarea at bounding box center [410, 571] width 350 height 63
click at [276, 570] on textarea at bounding box center [410, 571] width 350 height 63
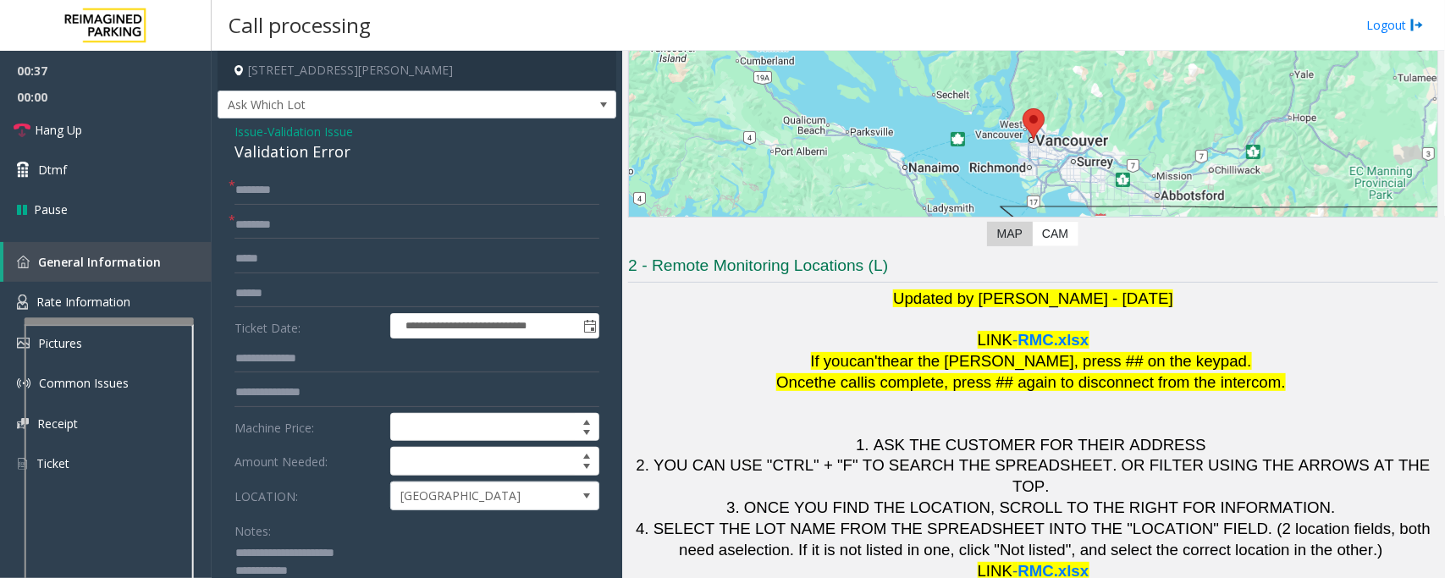
click at [315, 569] on textarea at bounding box center [410, 571] width 350 height 63
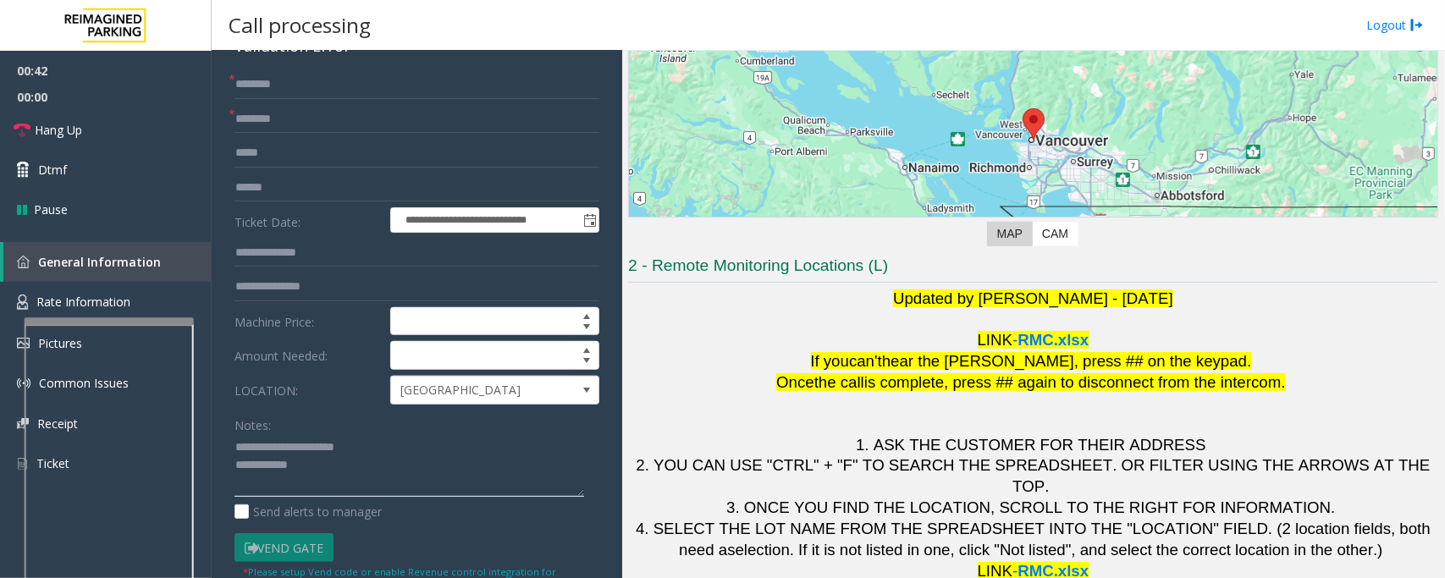
click at [336, 475] on textarea at bounding box center [410, 465] width 350 height 63
type textarea "**********"
click at [322, 476] on textarea at bounding box center [410, 465] width 350 height 63
click at [302, 86] on input "text" at bounding box center [417, 84] width 365 height 29
click at [307, 188] on input "text" at bounding box center [417, 188] width 365 height 29
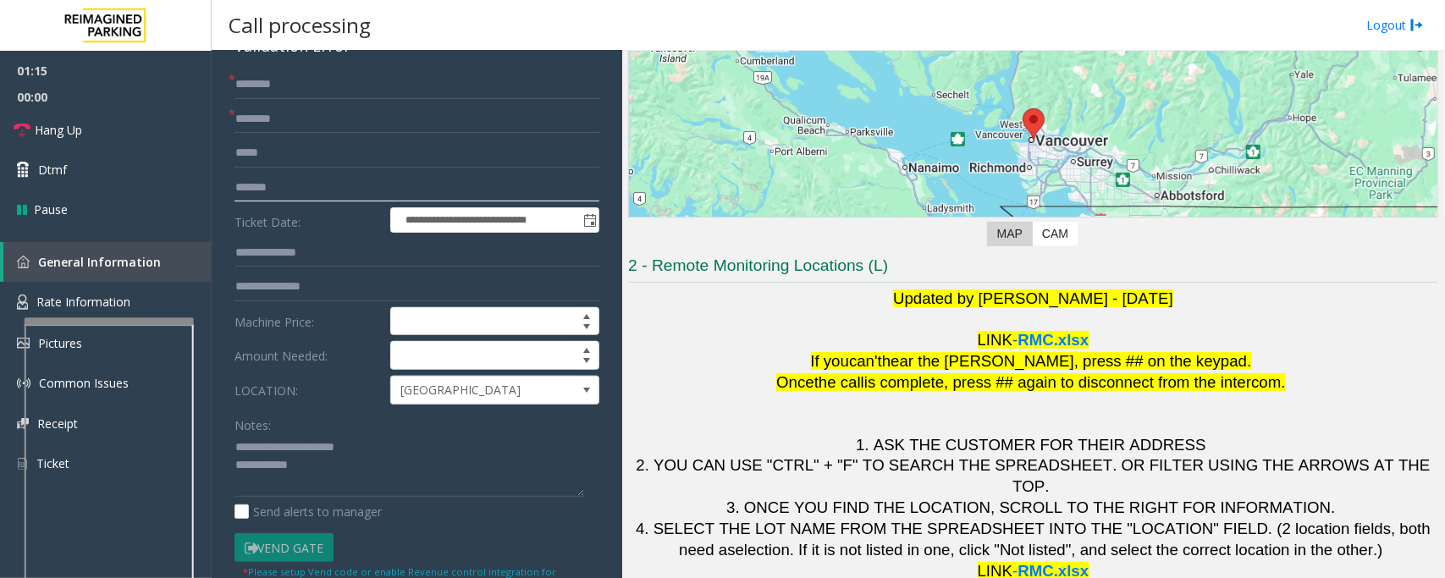
type input "*******"
click at [272, 65] on div "**********" at bounding box center [417, 469] width 399 height 912
click at [271, 87] on input "text" at bounding box center [417, 84] width 365 height 29
click at [289, 87] on input "text" at bounding box center [417, 84] width 365 height 29
click at [467, 472] on textarea at bounding box center [410, 465] width 350 height 63
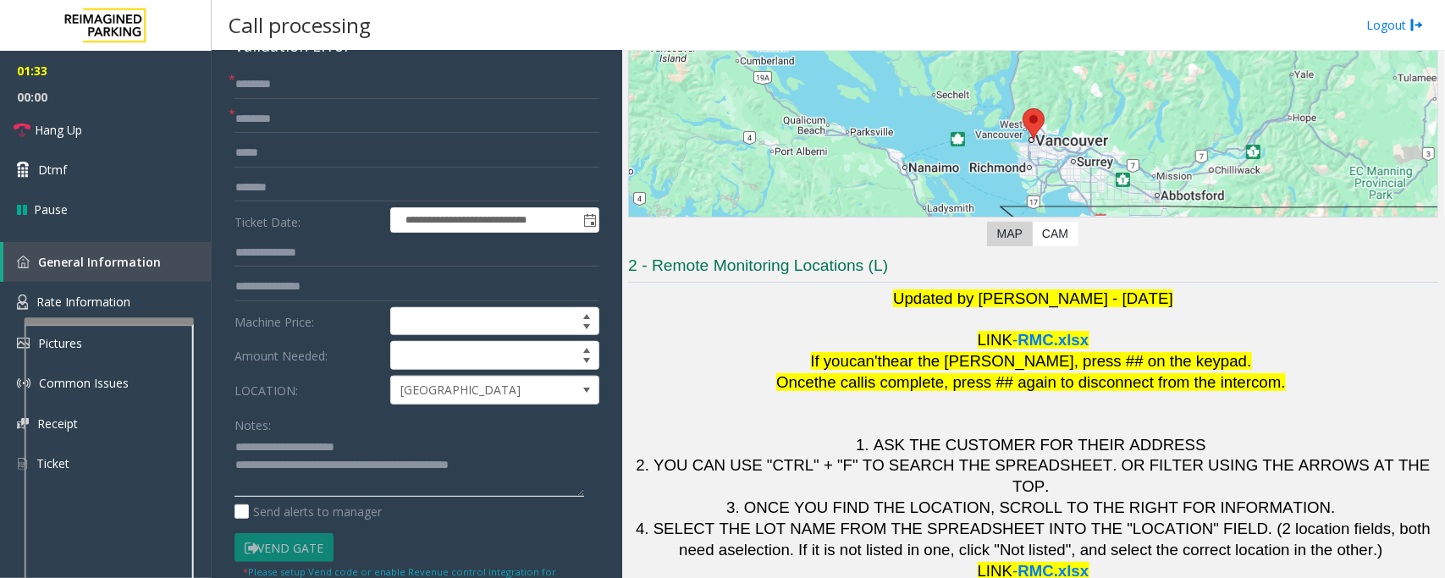
type textarea "**********"
click at [294, 86] on input "text" at bounding box center [417, 84] width 365 height 29
type input "*"
type input "******"
click at [102, 176] on link "Dtmf" at bounding box center [106, 170] width 212 height 40
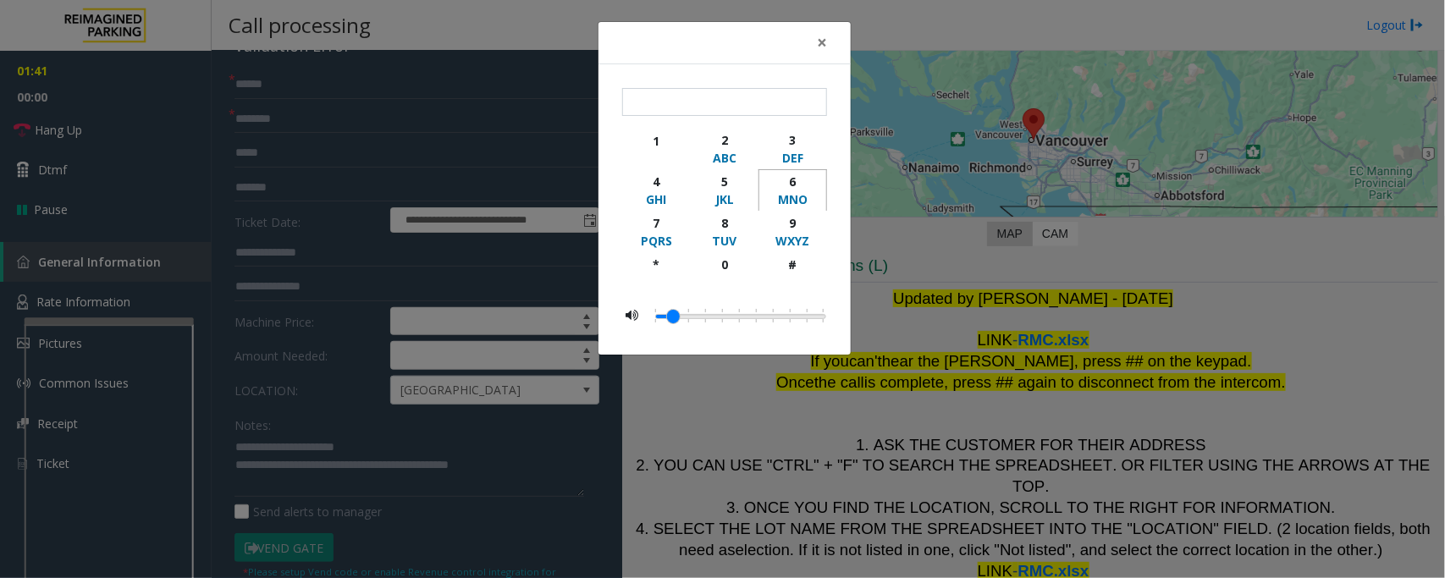
click at [788, 193] on div "MNO" at bounding box center [793, 199] width 47 height 18
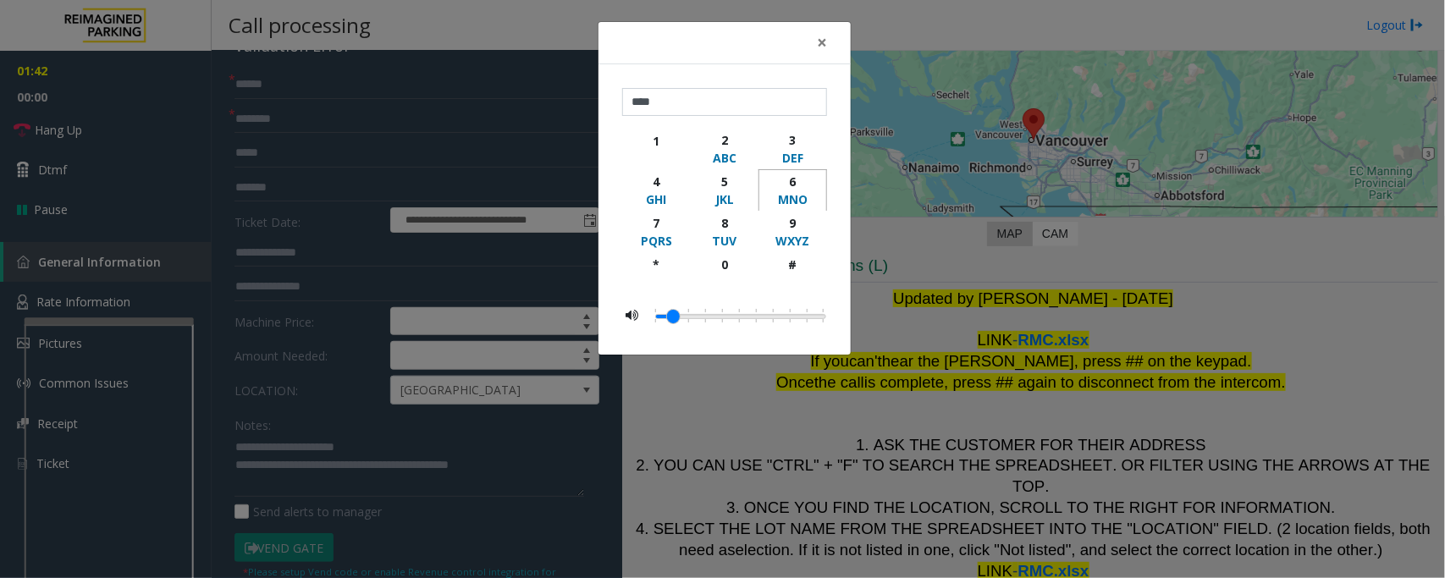
type input "*****"
click at [350, 484] on div "× ***** 1 2 ABC 3 DEF 4 GHI 5 JKL 6 MNO 7 PQRS 8 TUV 9 WXYZ * 0 #" at bounding box center [722, 289] width 1445 height 578
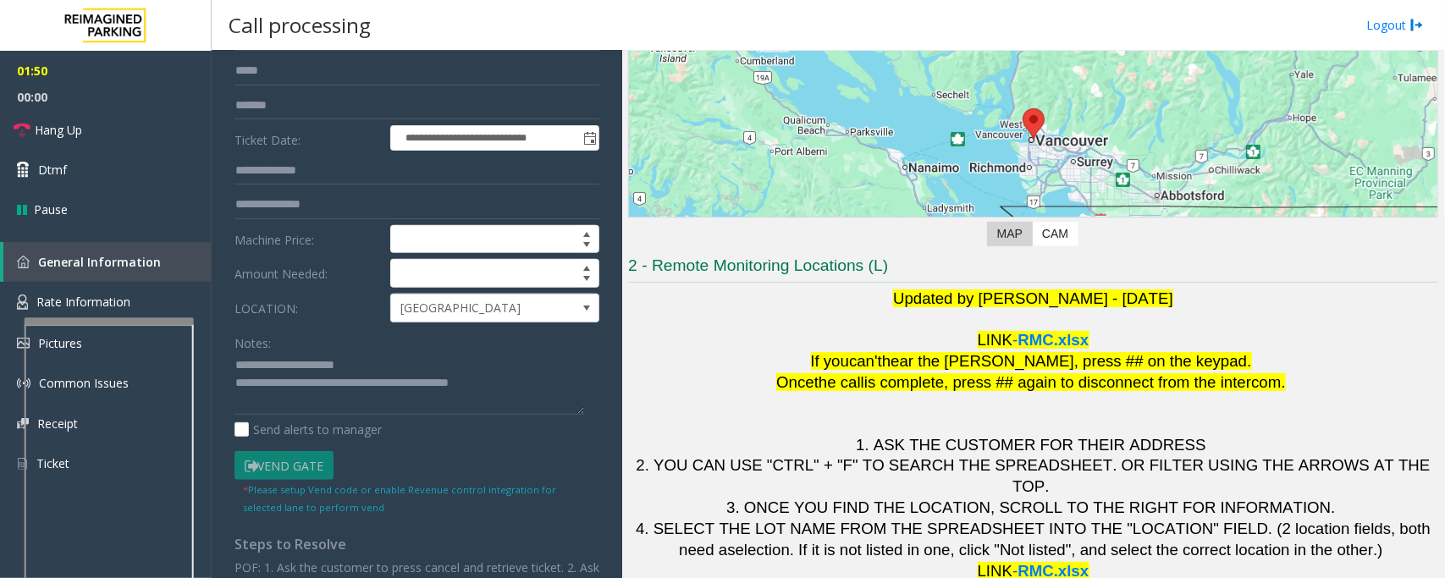
scroll to position [423, 0]
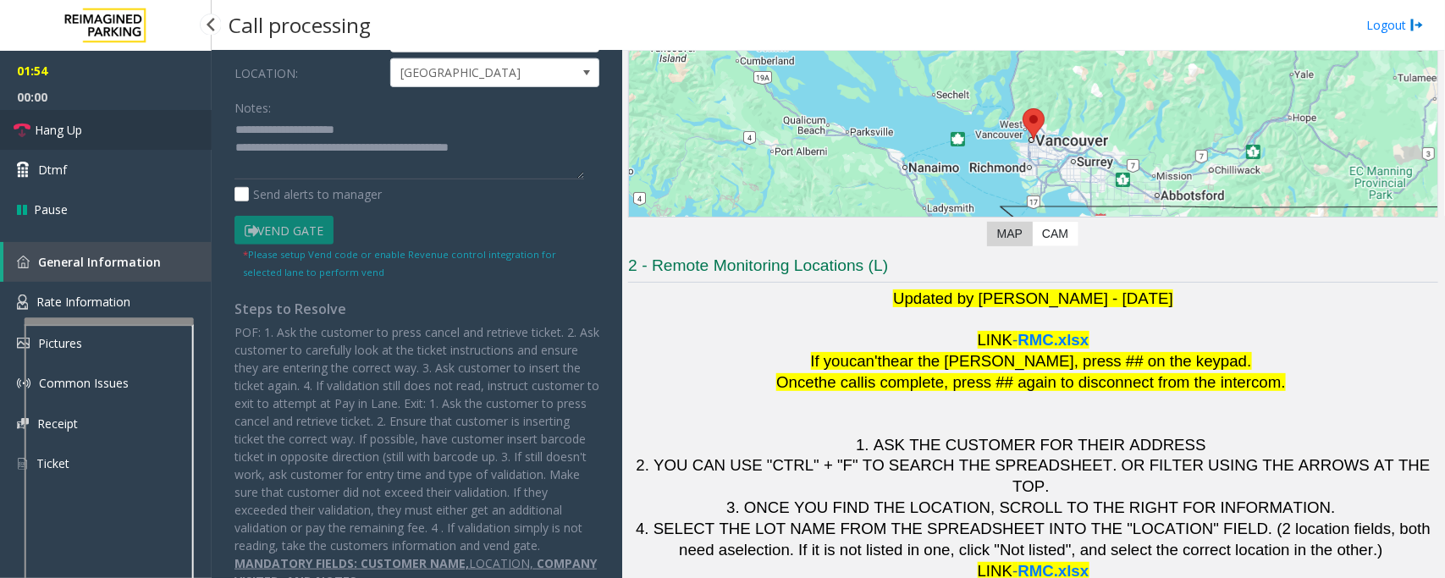
click at [107, 128] on link "Hang Up" at bounding box center [106, 130] width 212 height 40
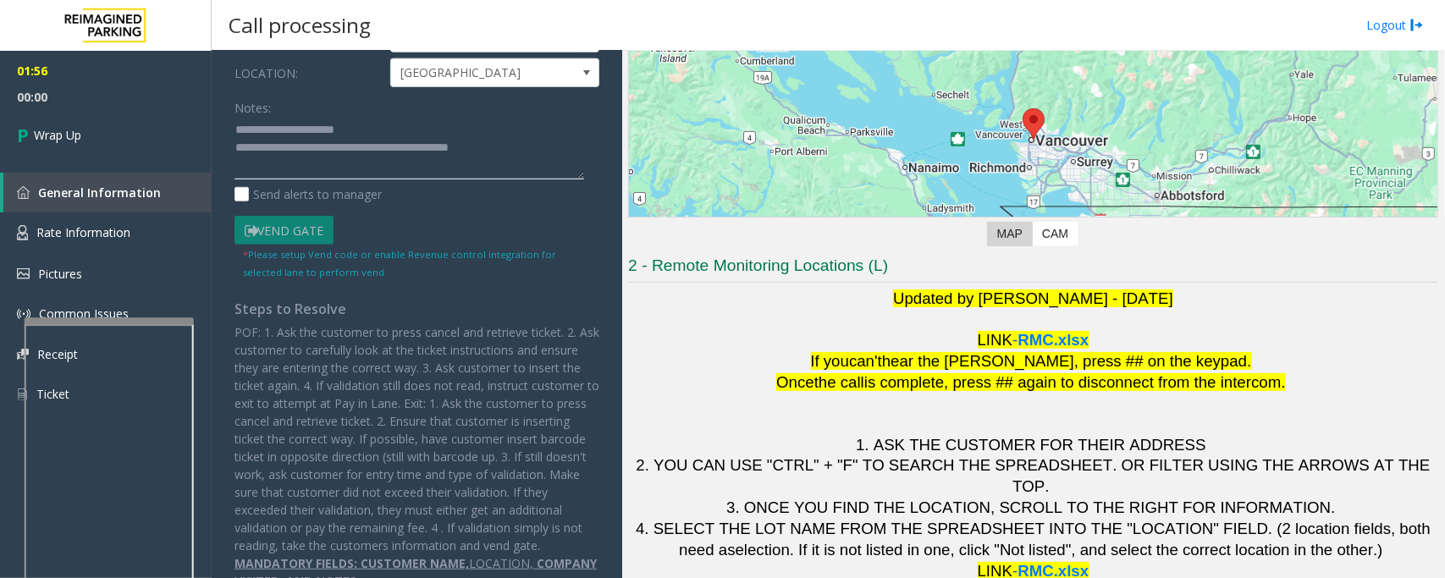
click at [533, 152] on textarea at bounding box center [410, 148] width 350 height 63
type textarea "**********"
click at [64, 138] on span "Wrap Up" at bounding box center [57, 135] width 47 height 18
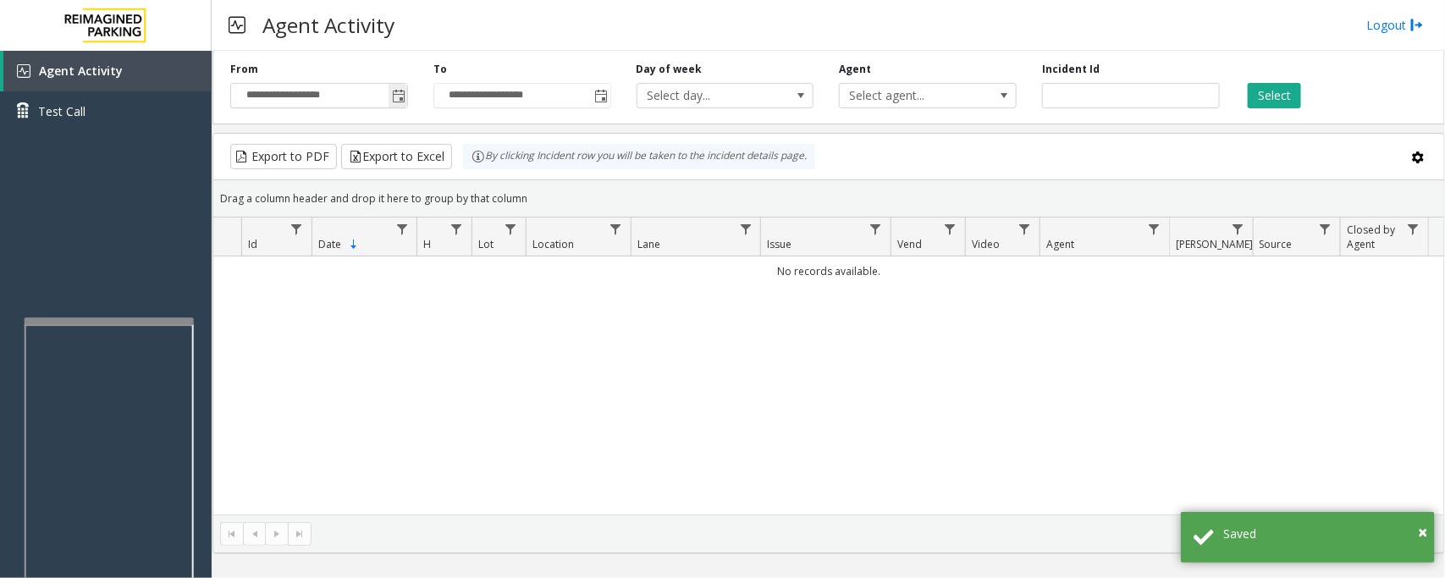
click at [400, 95] on span "Toggle popup" at bounding box center [399, 97] width 14 height 14
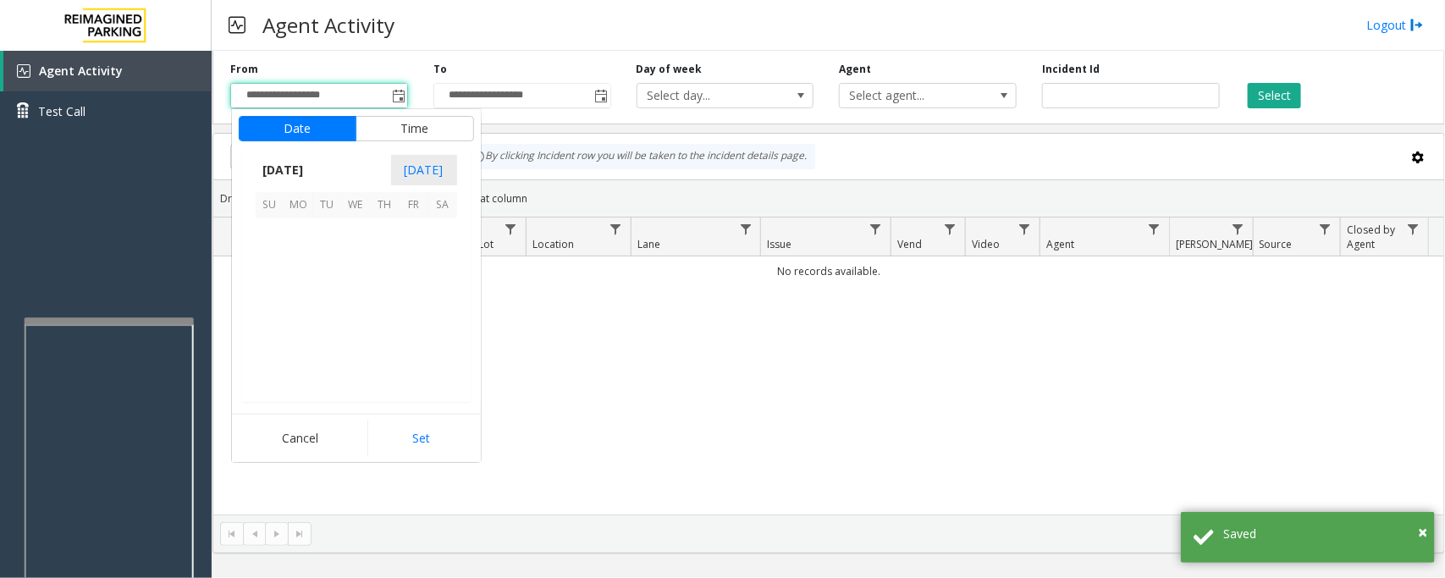
scroll to position [303731, 0]
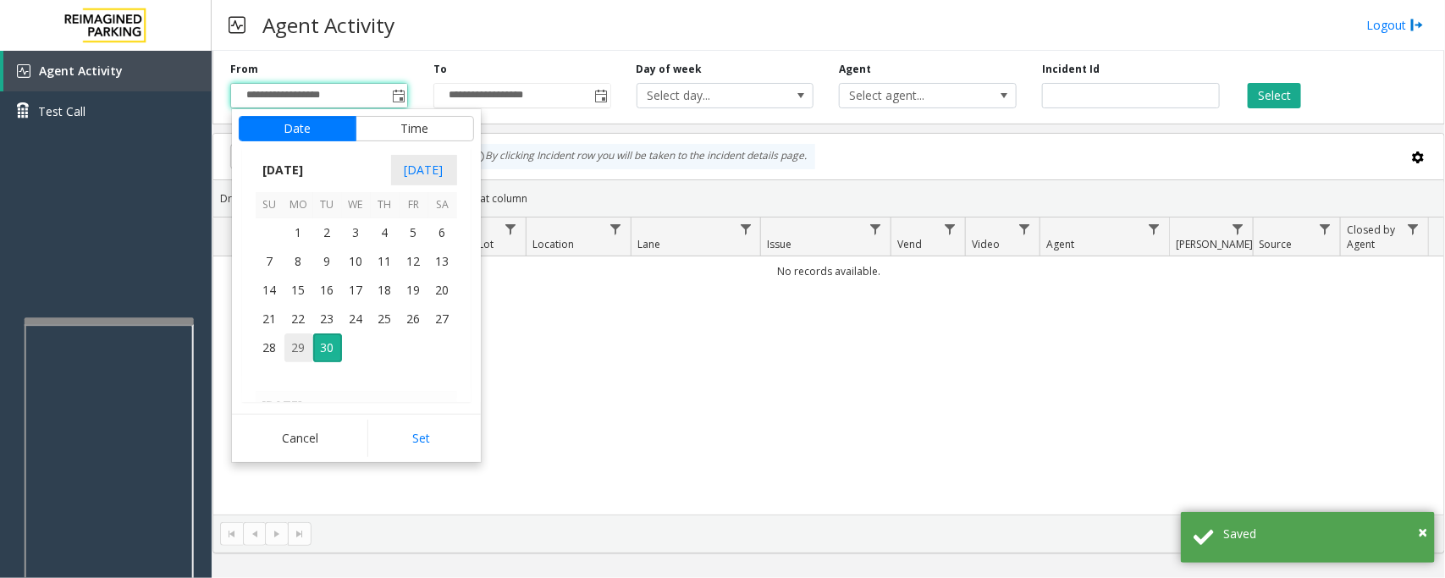
click at [297, 343] on span "29" at bounding box center [298, 348] width 29 height 29
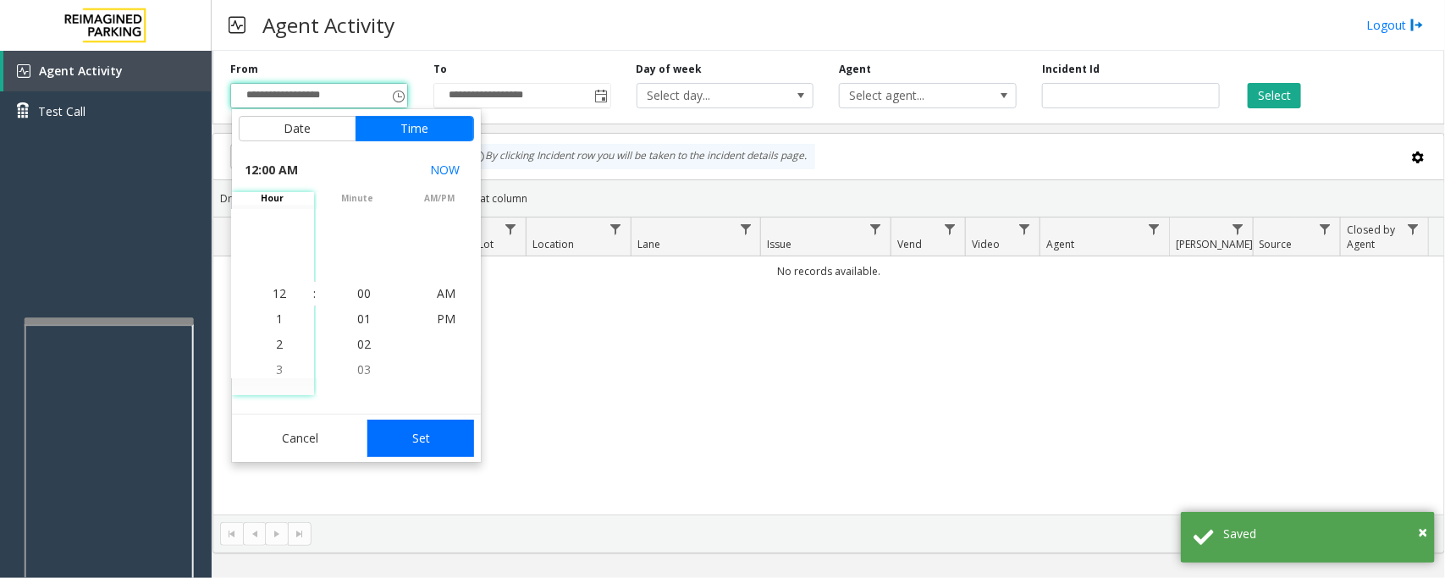
click at [438, 433] on button "Set" at bounding box center [420, 438] width 107 height 37
type input "**********"
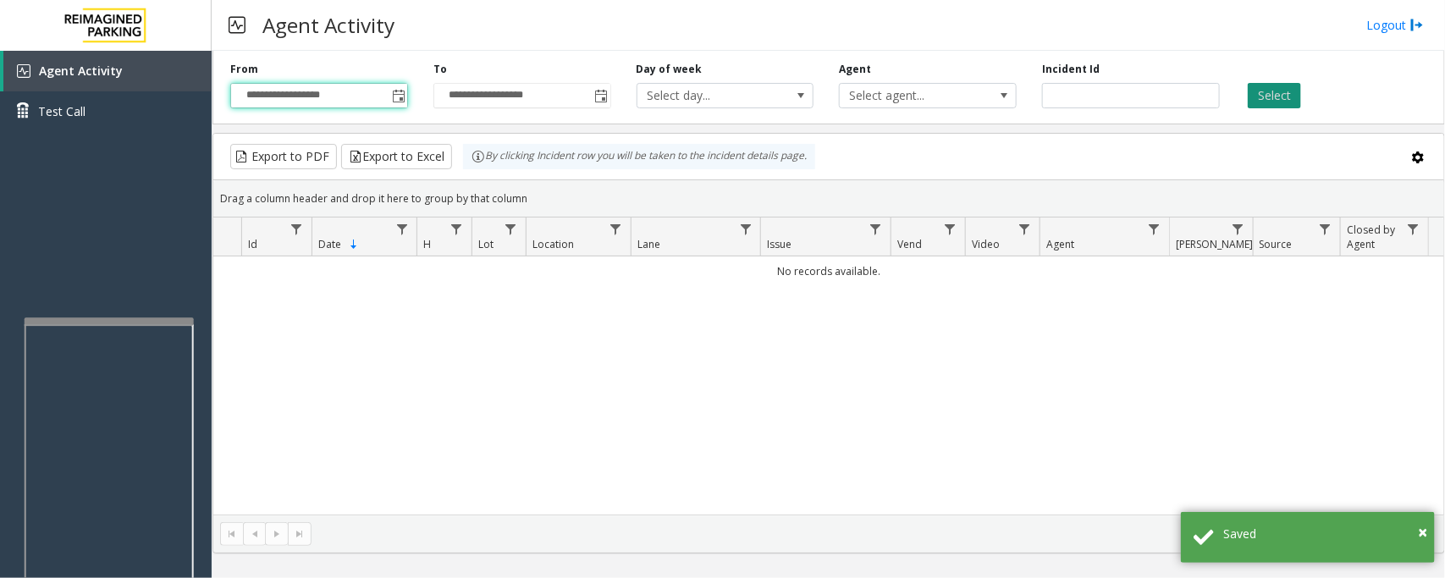
click at [1281, 93] on button "Select" at bounding box center [1274, 95] width 53 height 25
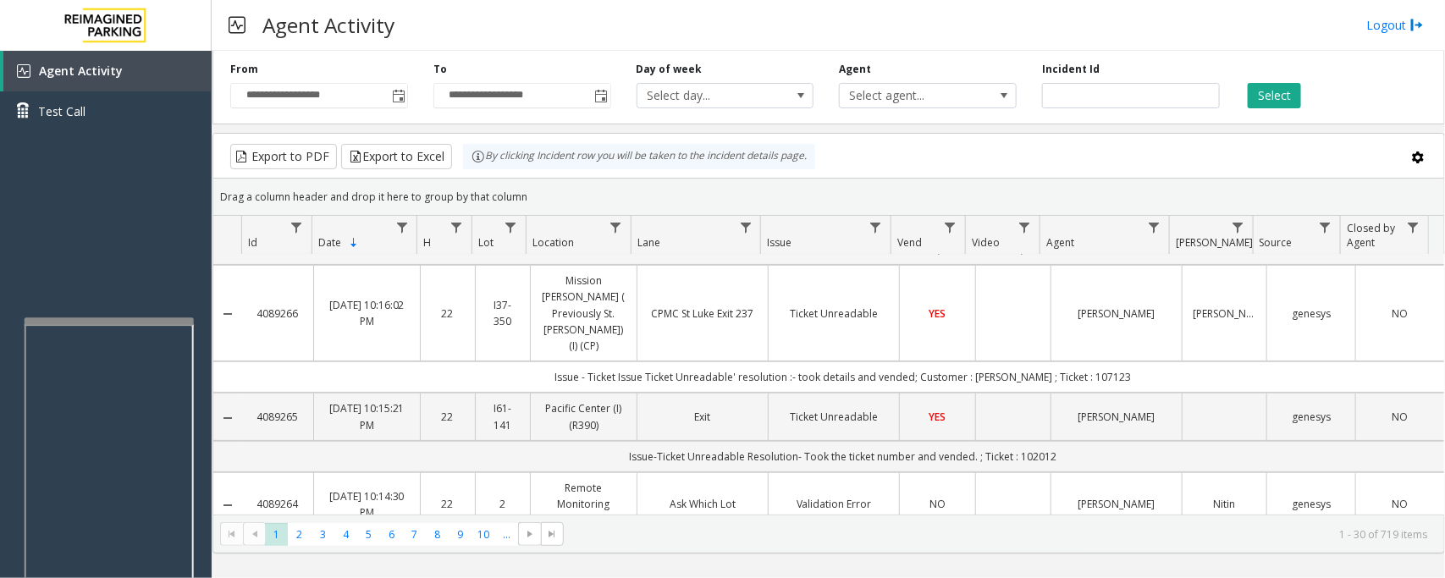
scroll to position [0, 0]
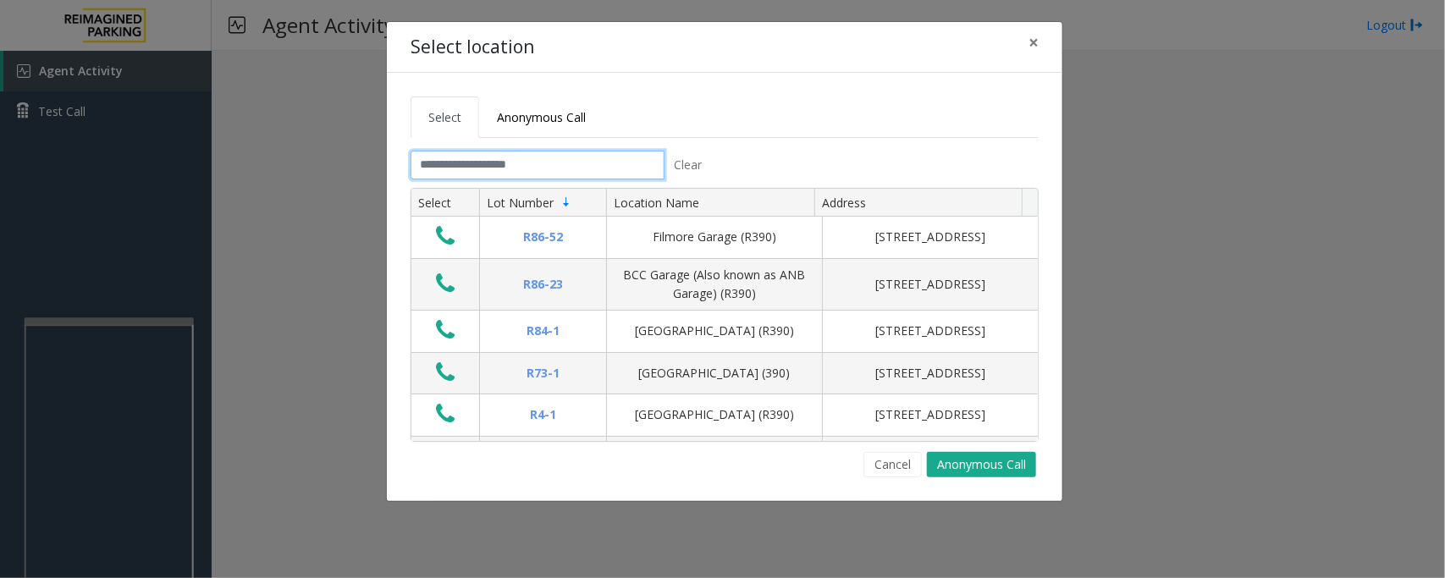
click at [550, 167] on input "text" at bounding box center [538, 165] width 254 height 29
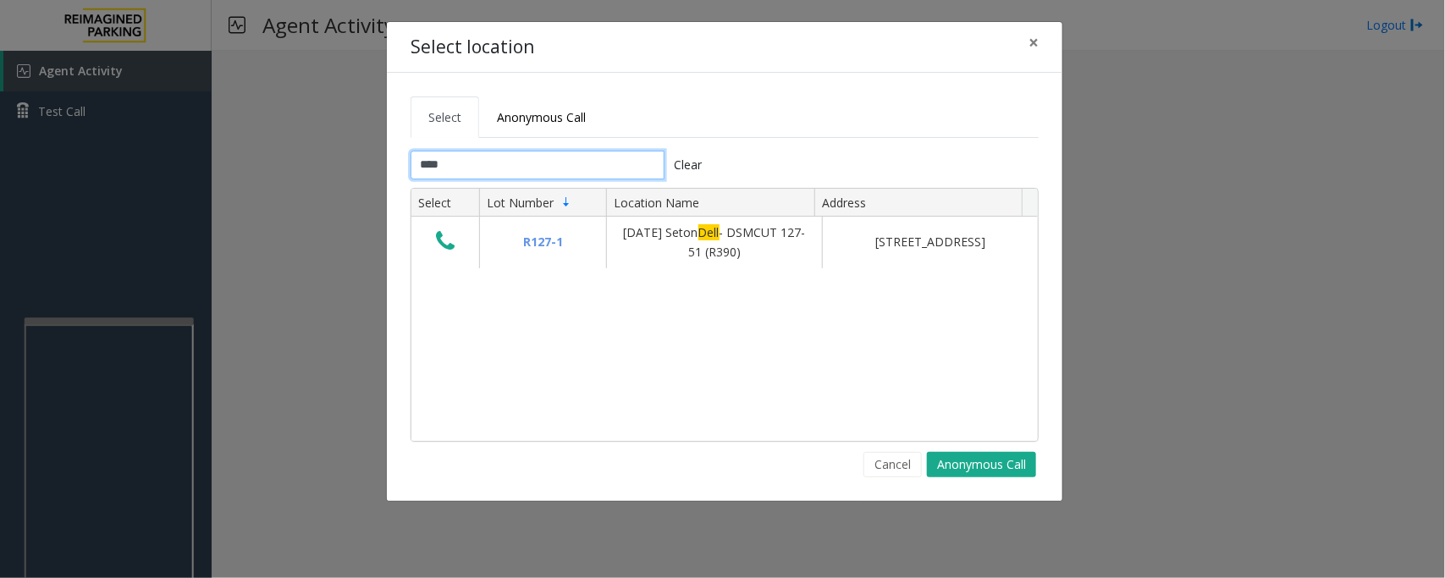
click at [510, 171] on input "****" at bounding box center [538, 165] width 254 height 29
click at [498, 168] on input "****" at bounding box center [538, 165] width 254 height 29
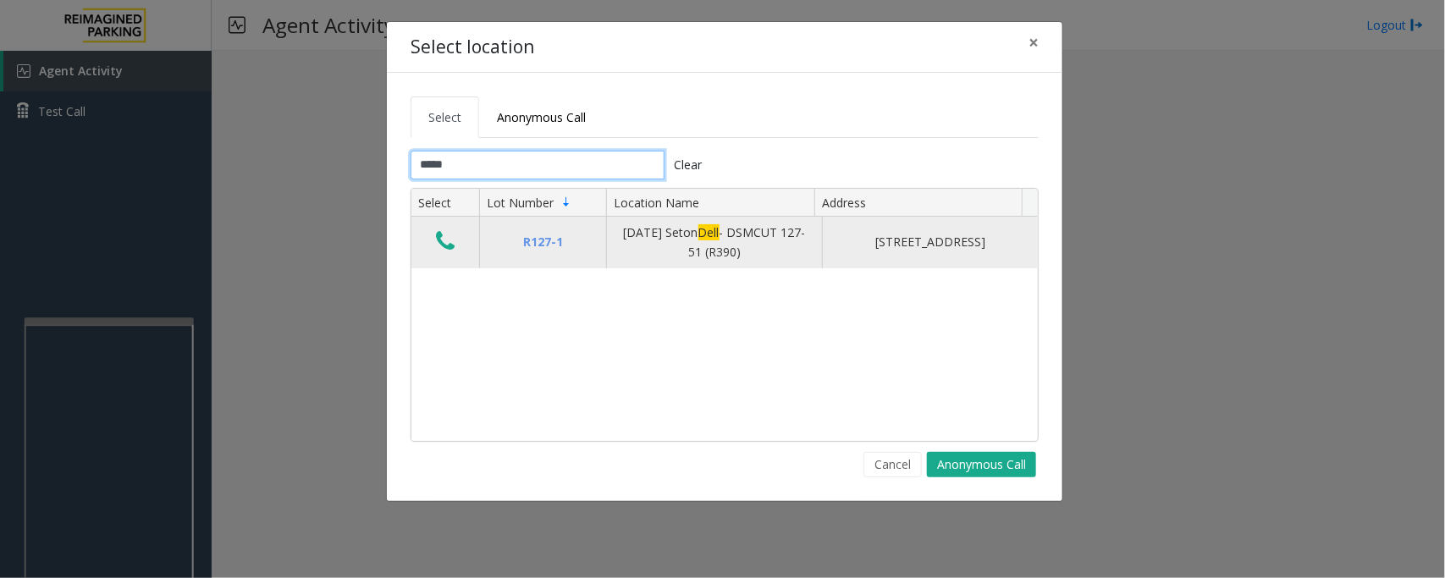
type input "****"
click at [441, 246] on icon "Data table" at bounding box center [445, 241] width 19 height 24
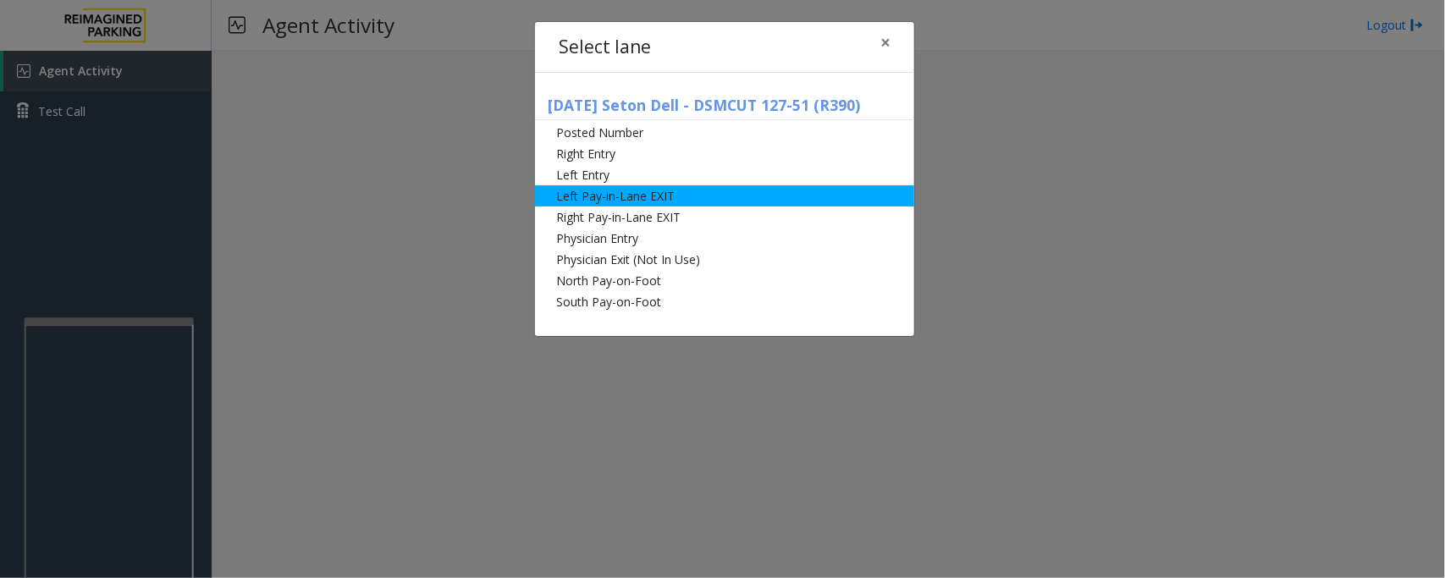
click at [601, 191] on li "Left Pay-in-Lane EXIT" at bounding box center [724, 195] width 379 height 21
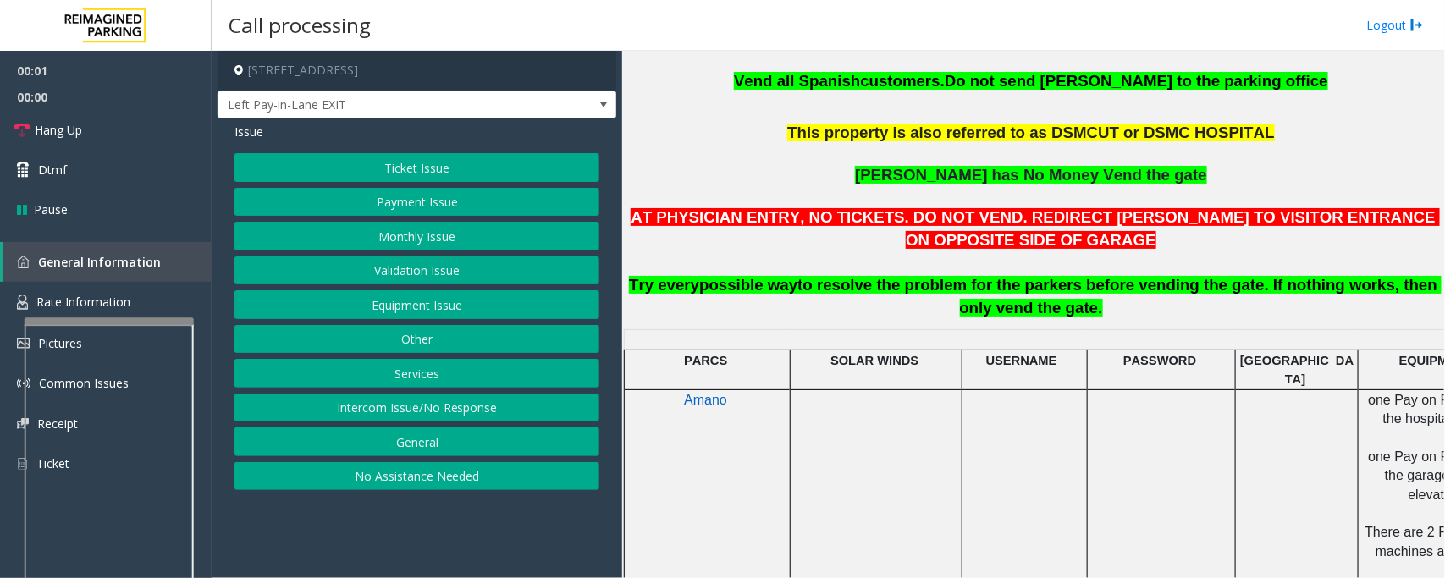
scroll to position [529, 0]
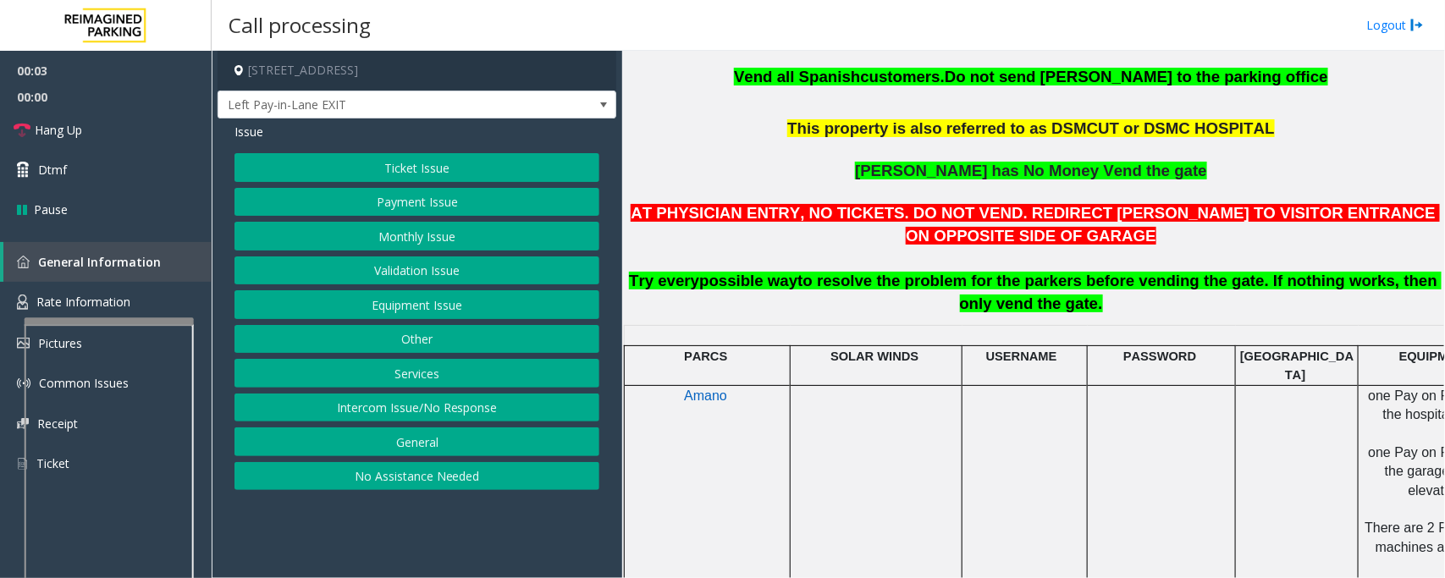
click at [377, 204] on button "Payment Issue" at bounding box center [417, 202] width 365 height 29
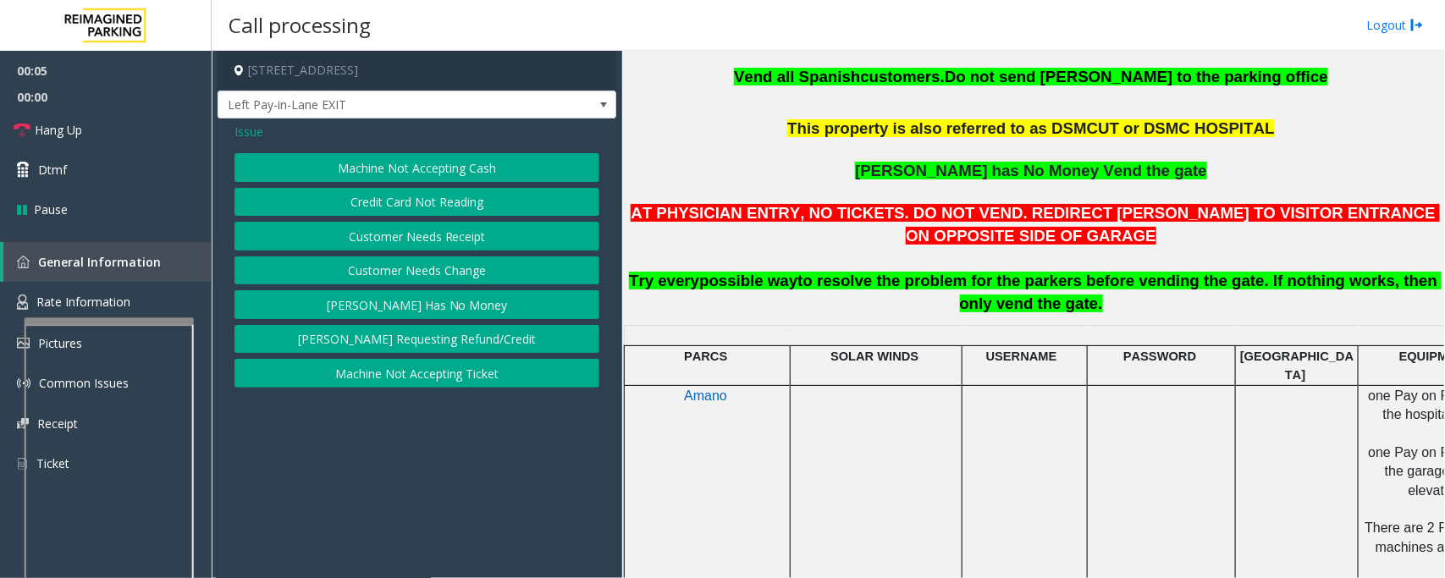
click at [447, 208] on button "Credit Card Not Reading" at bounding box center [417, 202] width 365 height 29
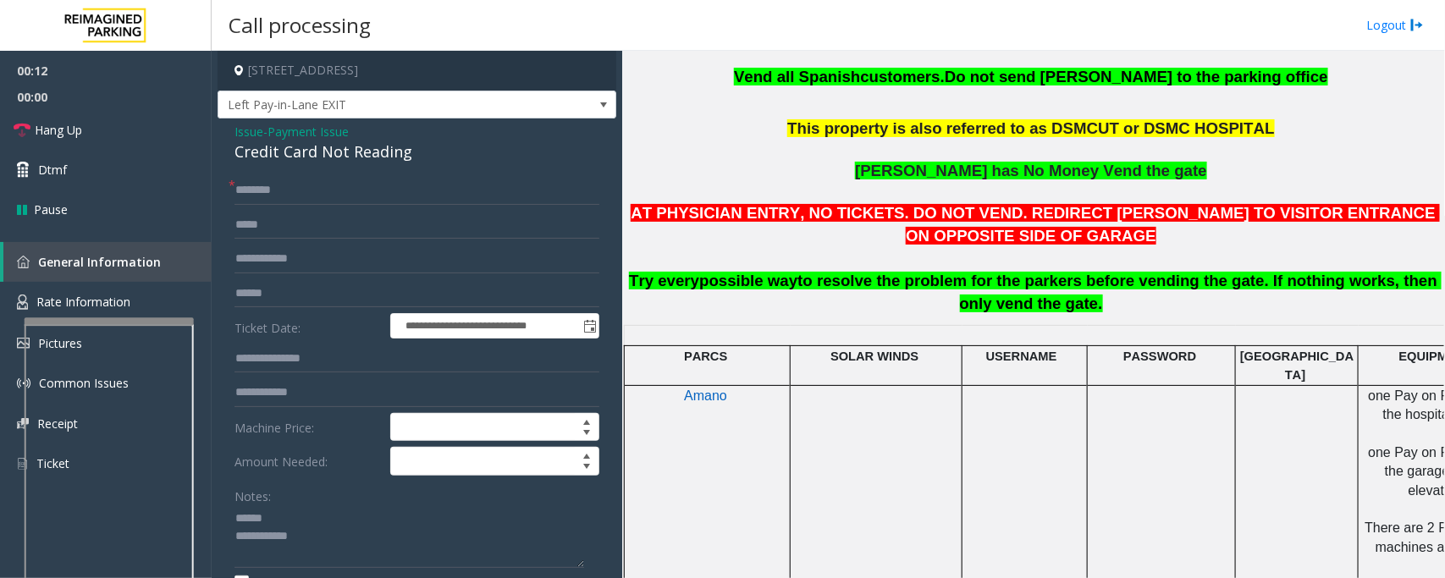
click at [296, 150] on div "Credit Card Not Reading" at bounding box center [417, 152] width 365 height 23
click at [268, 515] on textarea at bounding box center [410, 536] width 350 height 63
click at [267, 538] on textarea at bounding box center [410, 536] width 350 height 63
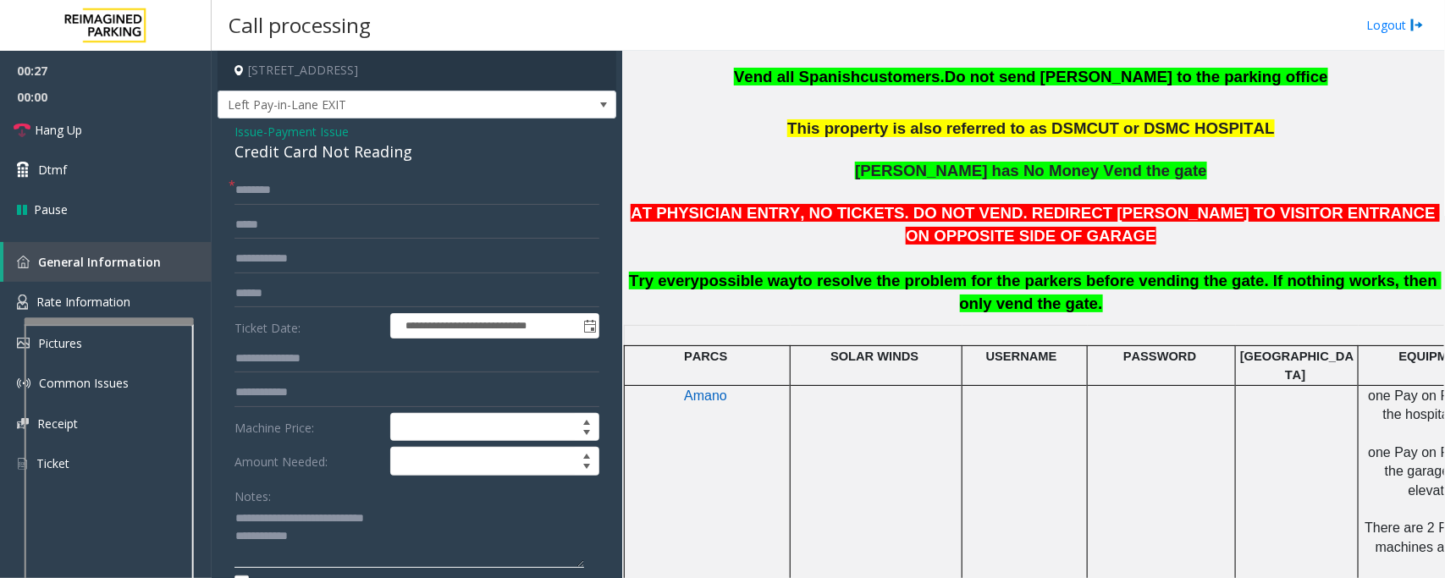
click at [323, 544] on textarea at bounding box center [410, 536] width 350 height 63
click at [259, 298] on input "text" at bounding box center [417, 293] width 365 height 29
type textarea "**********"
click at [268, 295] on input "text" at bounding box center [417, 293] width 365 height 29
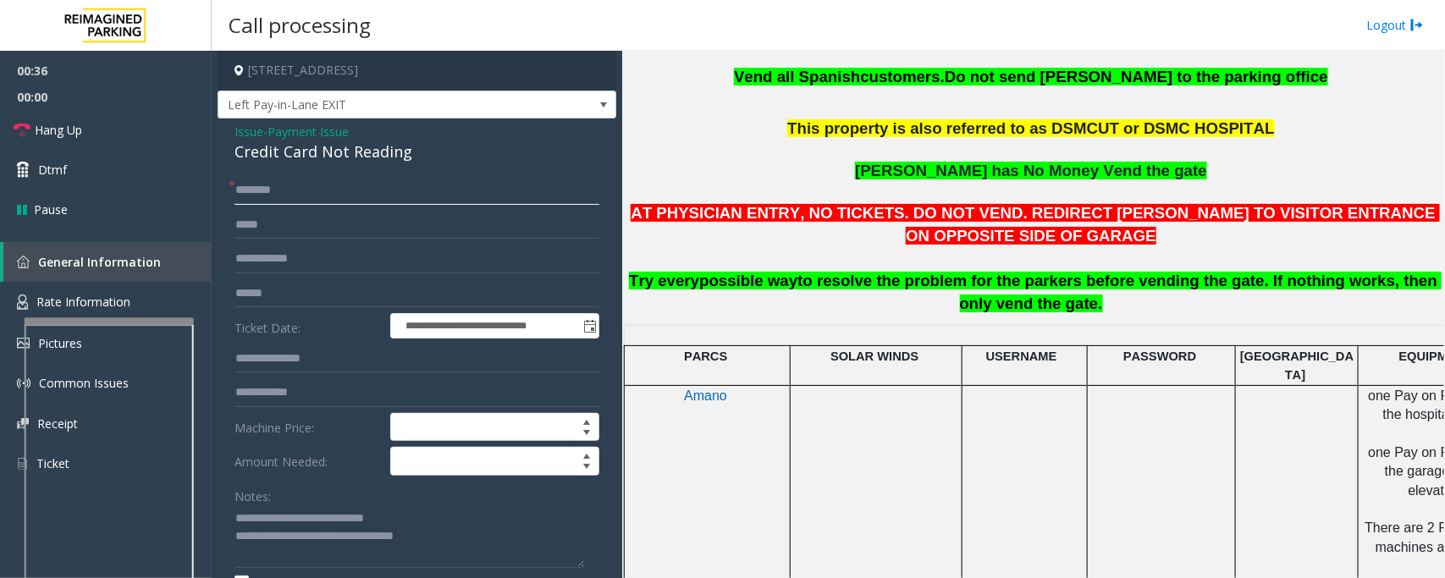
click at [284, 192] on input "text" at bounding box center [417, 190] width 365 height 29
click at [280, 192] on input "text" at bounding box center [417, 190] width 365 height 29
click at [284, 189] on input "text" at bounding box center [417, 190] width 365 height 29
click at [262, 289] on input "text" at bounding box center [417, 293] width 365 height 29
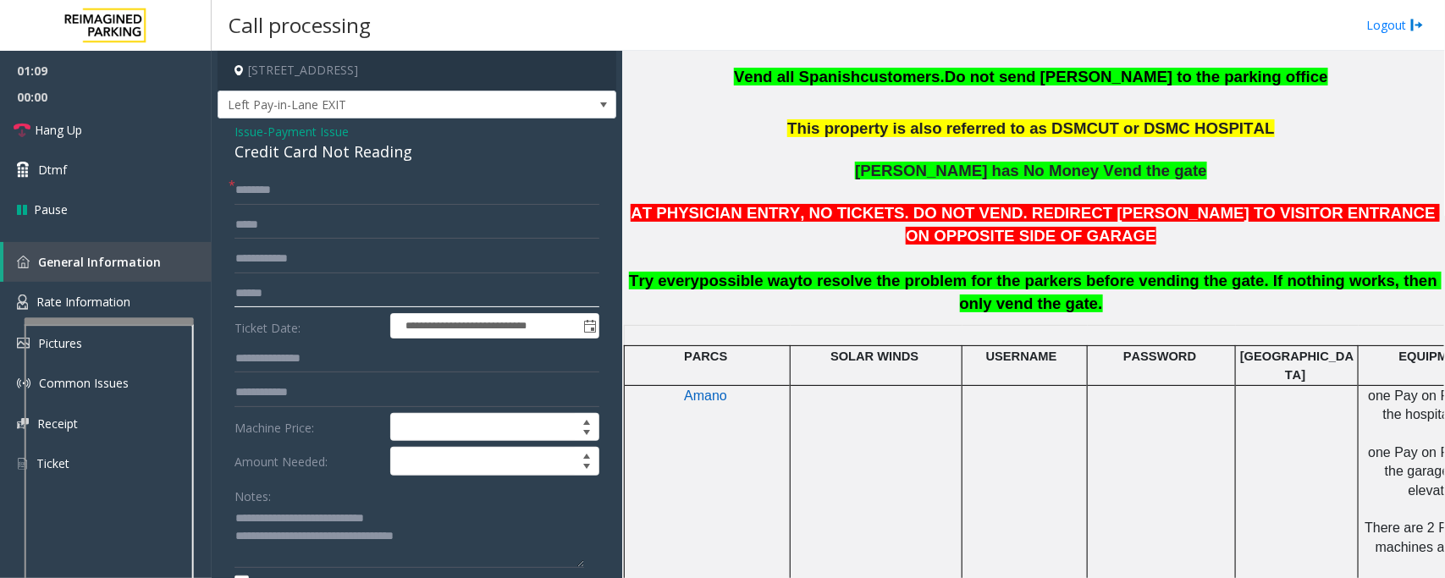
click at [267, 290] on input "text" at bounding box center [417, 293] width 365 height 29
click at [467, 542] on textarea at bounding box center [410, 536] width 350 height 63
click at [259, 297] on input "text" at bounding box center [417, 293] width 365 height 29
click at [322, 190] on input "text" at bounding box center [417, 190] width 365 height 29
click at [318, 191] on input "text" at bounding box center [417, 190] width 365 height 29
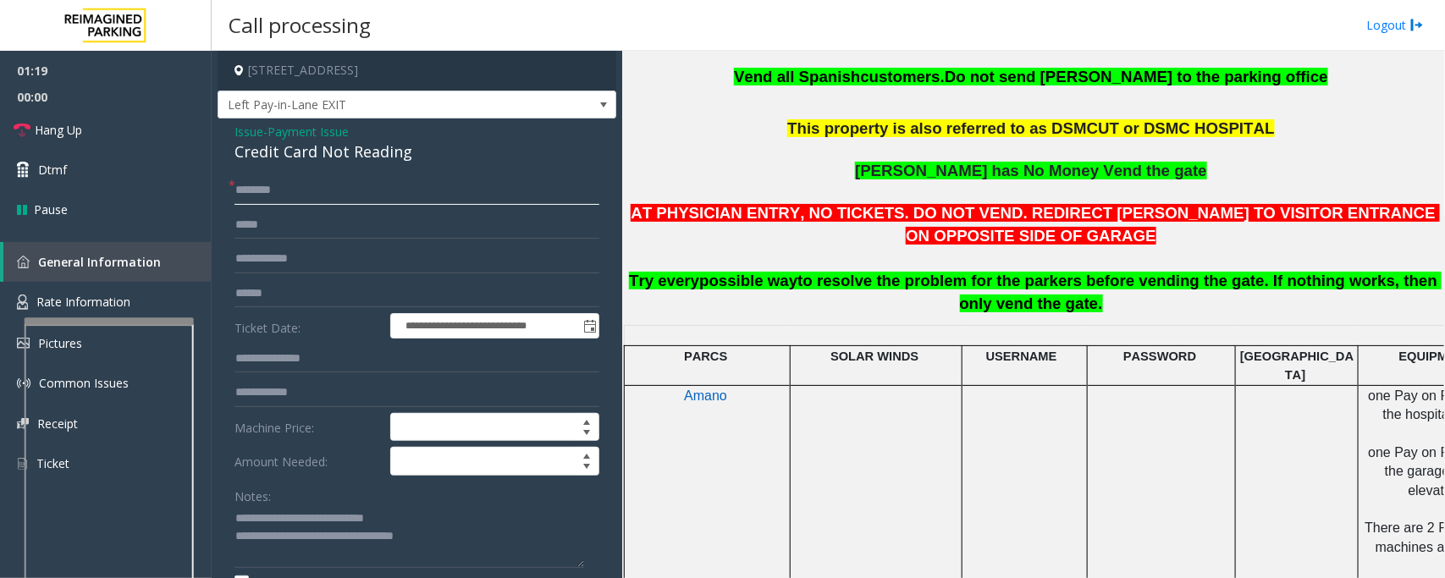
click at [318, 191] on input "text" at bounding box center [417, 190] width 365 height 29
click at [467, 551] on textarea at bounding box center [410, 536] width 350 height 63
click at [269, 192] on input "text" at bounding box center [417, 190] width 365 height 29
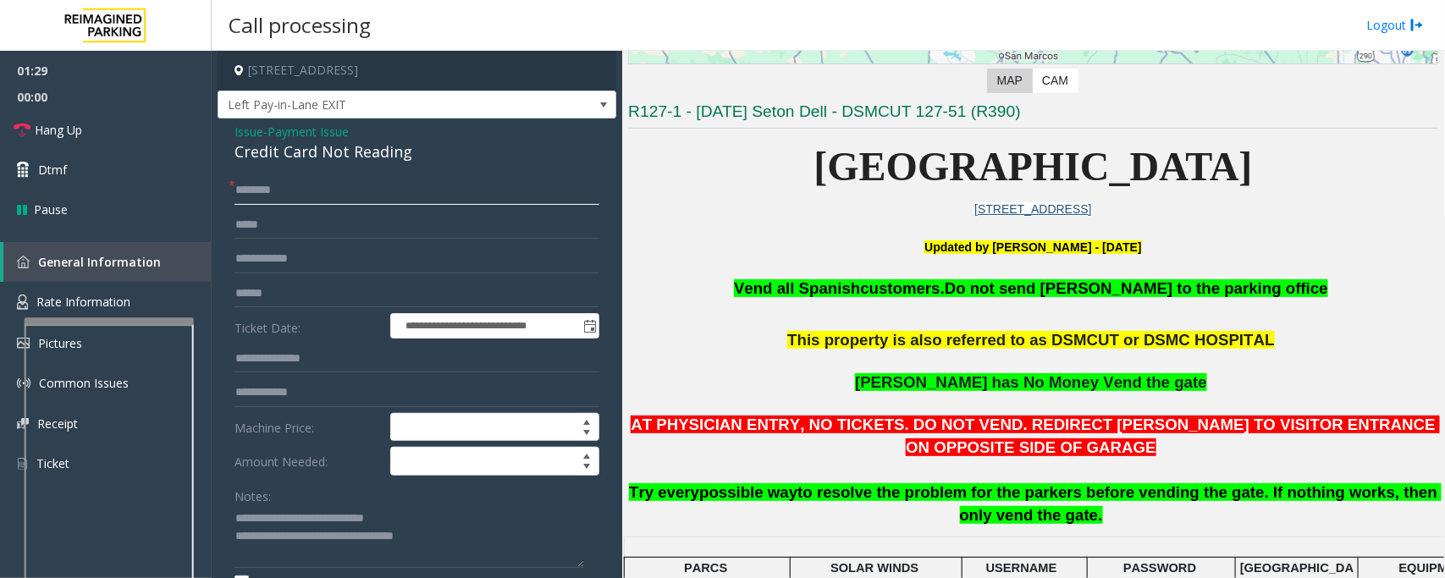
click at [295, 187] on input "text" at bounding box center [417, 190] width 365 height 29
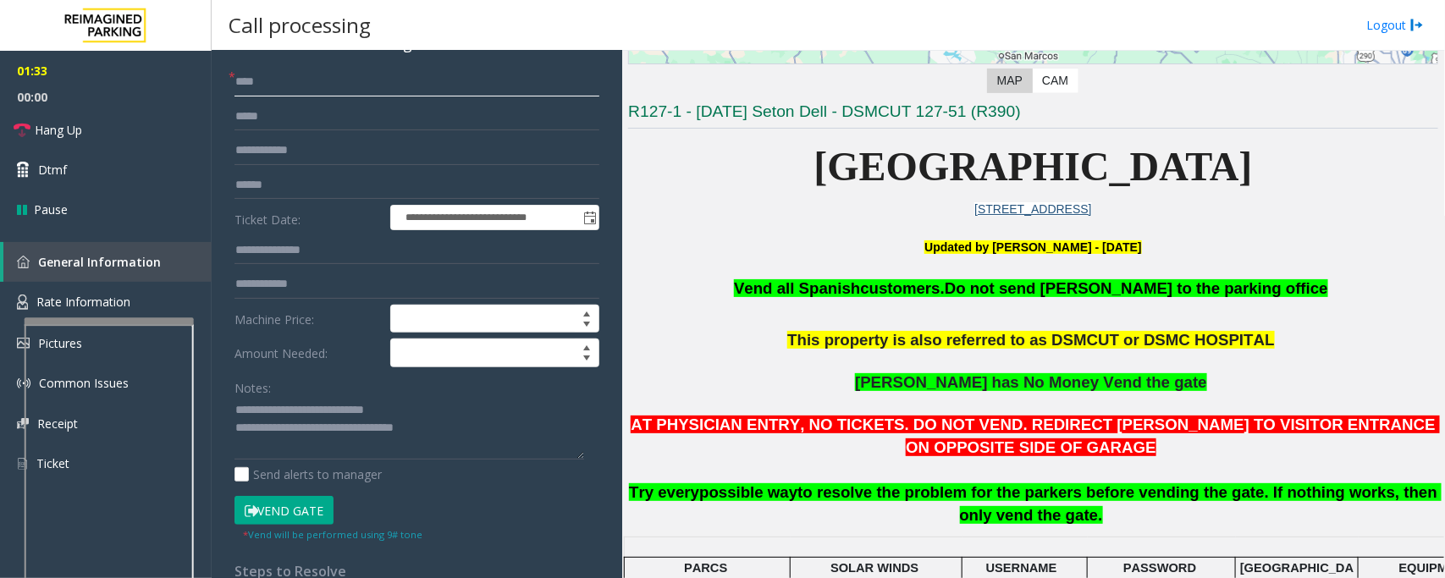
scroll to position [212, 0]
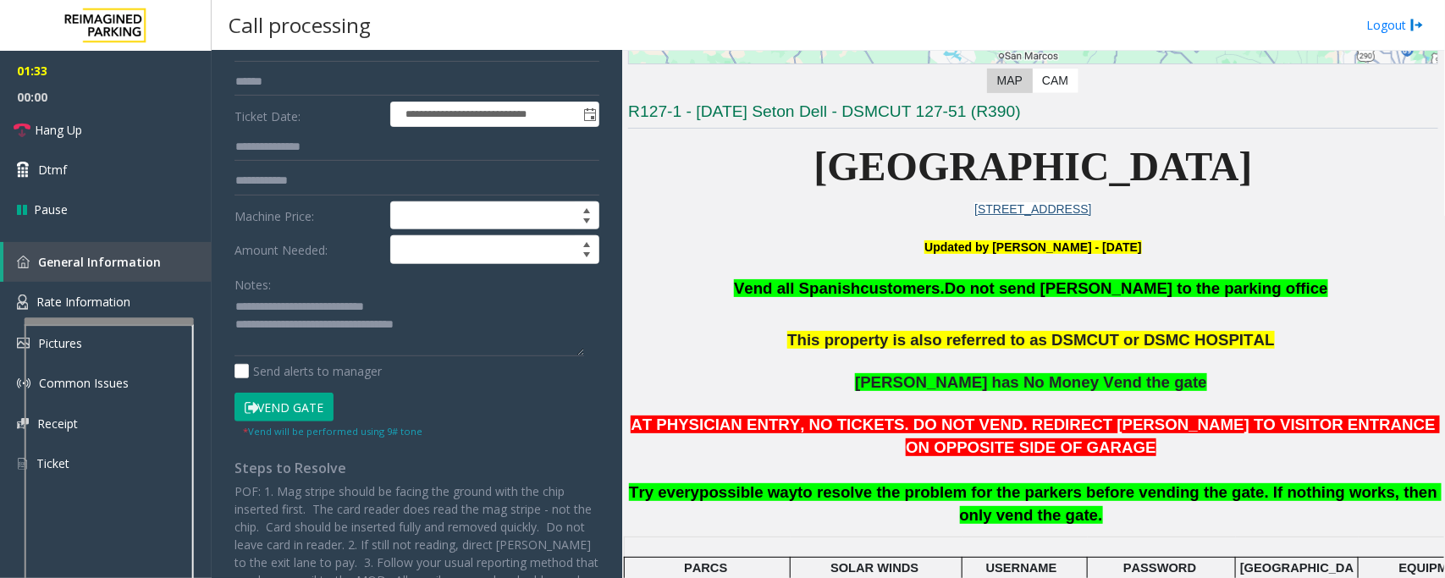
type input "****"
click at [289, 416] on button "Vend Gate" at bounding box center [284, 407] width 99 height 29
click at [447, 328] on textarea at bounding box center [410, 325] width 350 height 63
click at [467, 319] on textarea at bounding box center [410, 325] width 350 height 63
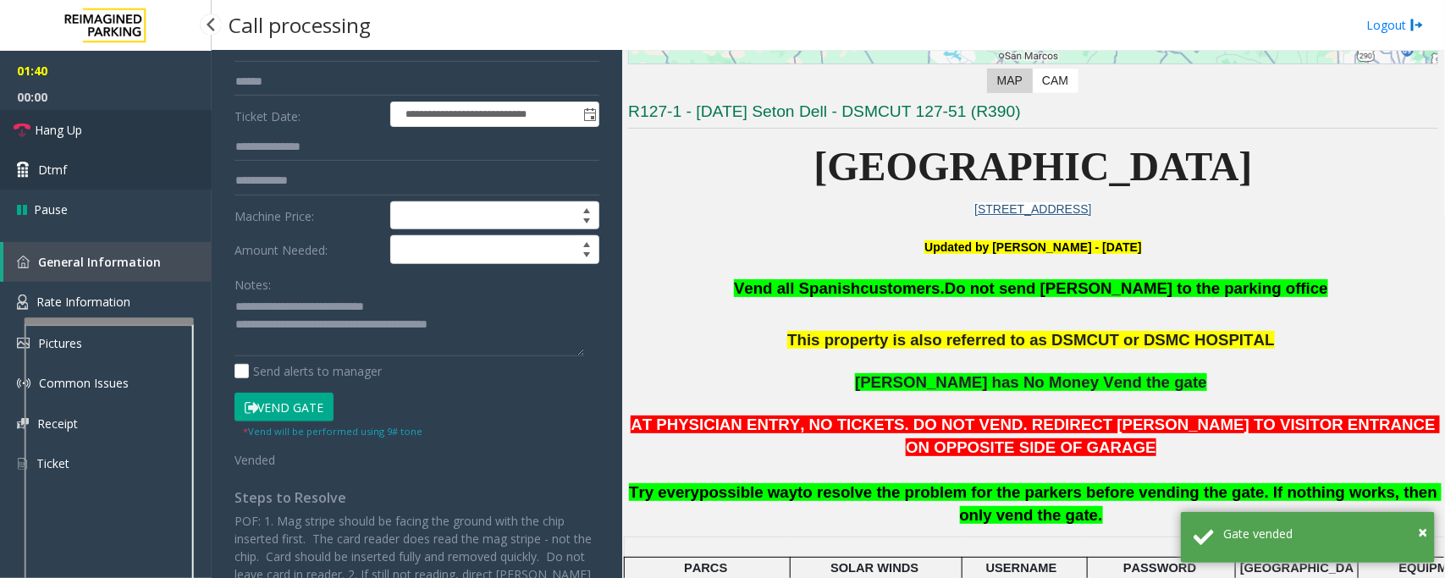
drag, startPoint x: 99, startPoint y: 134, endPoint x: 207, endPoint y: 182, distance: 118.6
click at [100, 134] on link "Hang Up" at bounding box center [106, 130] width 212 height 40
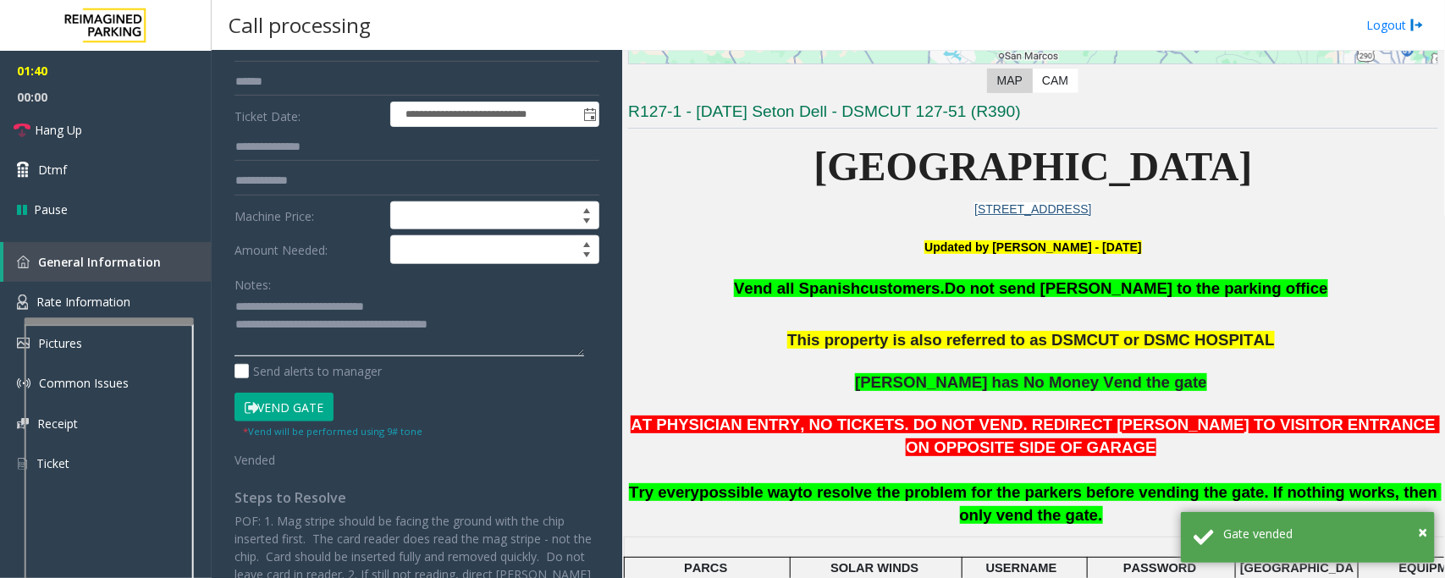
click at [527, 333] on textarea at bounding box center [410, 325] width 350 height 63
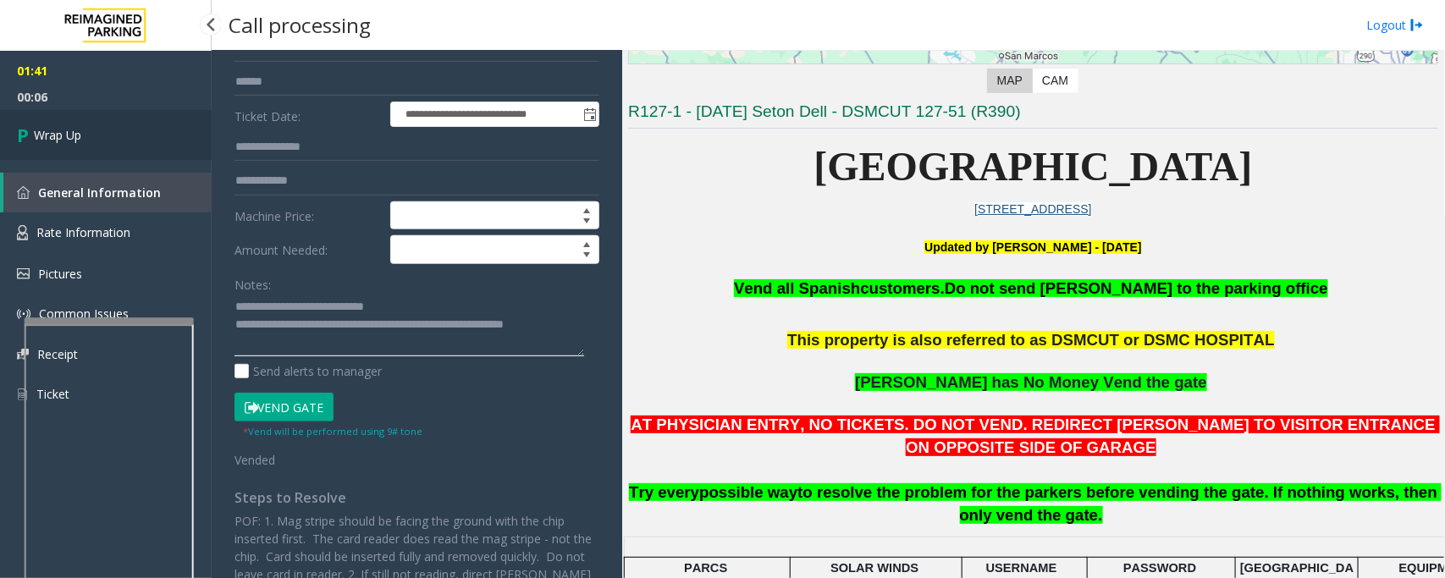
type textarea "**********"
click at [68, 131] on span "Wrap Up" at bounding box center [57, 135] width 47 height 18
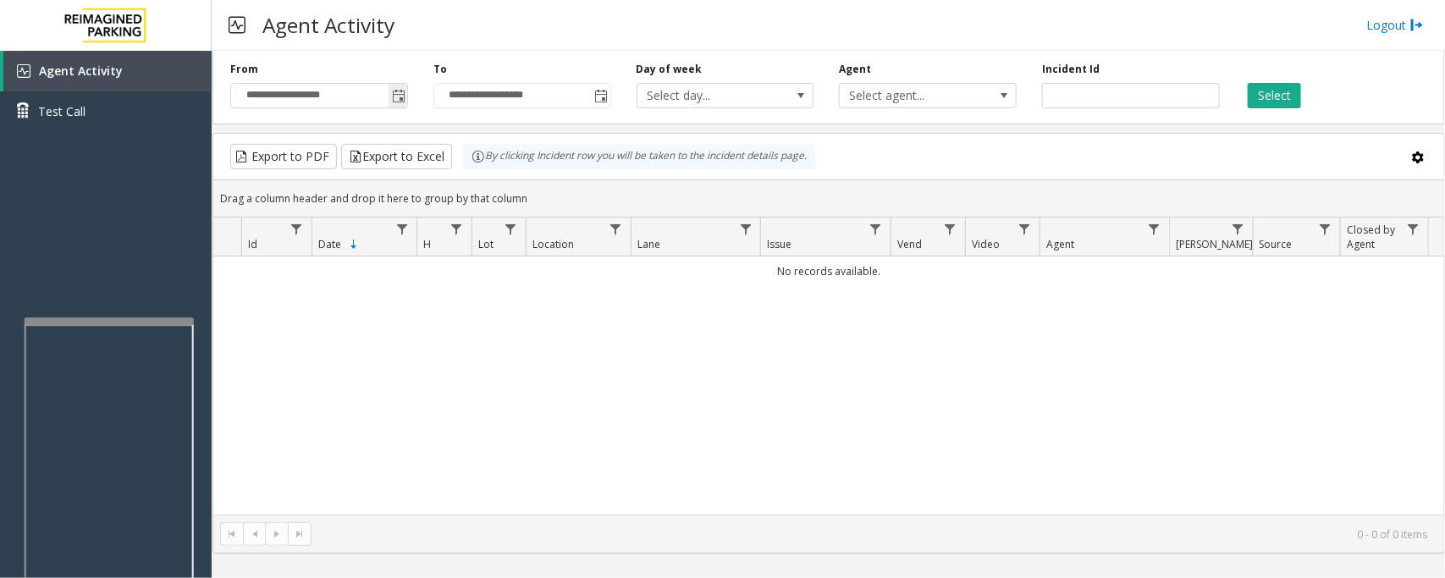
click at [400, 94] on span "Toggle popup" at bounding box center [399, 97] width 14 height 14
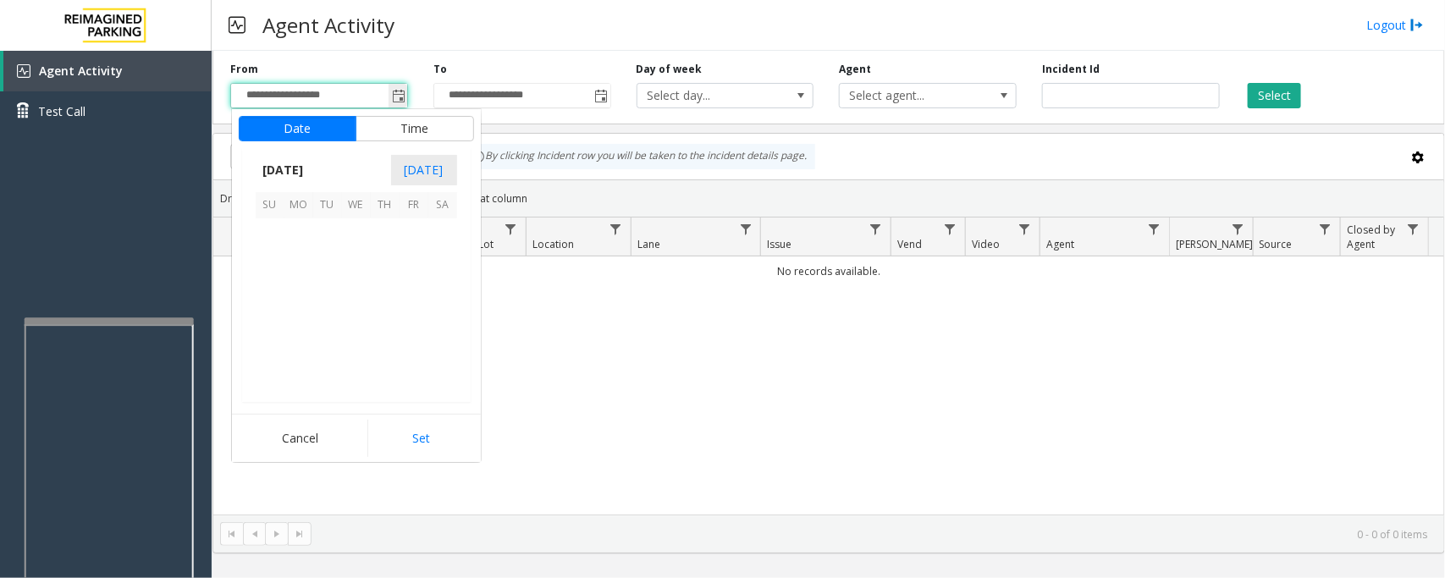
scroll to position [303731, 0]
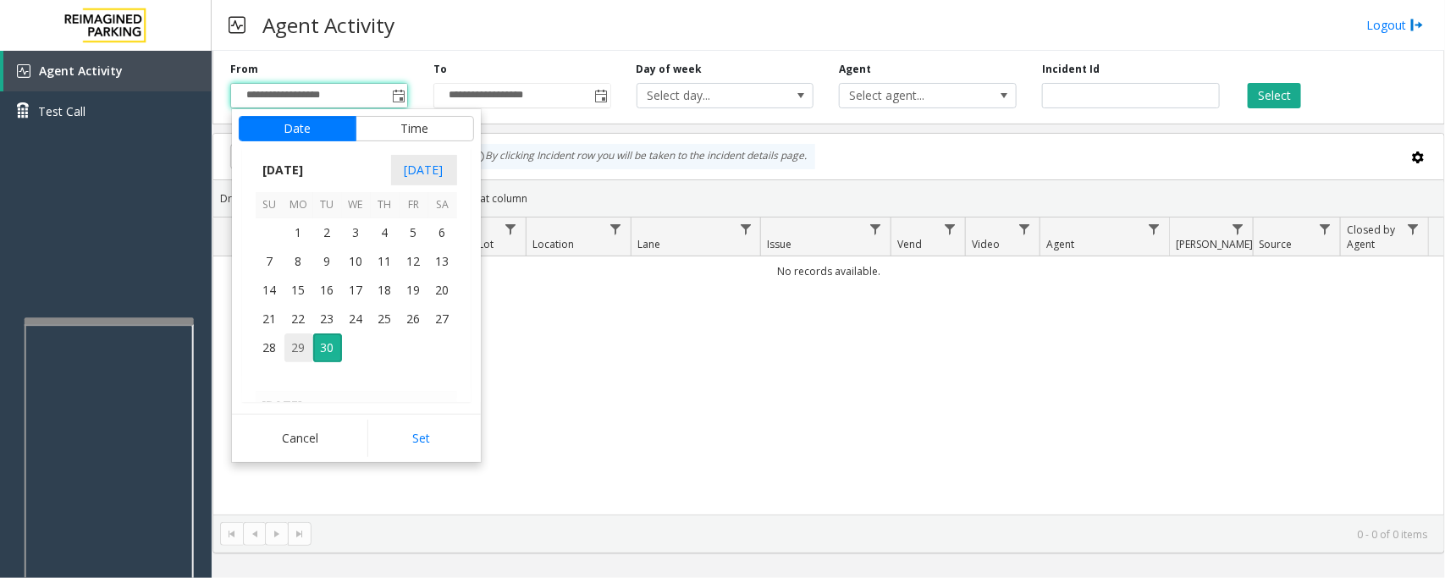
click at [296, 349] on span "29" at bounding box center [298, 348] width 29 height 29
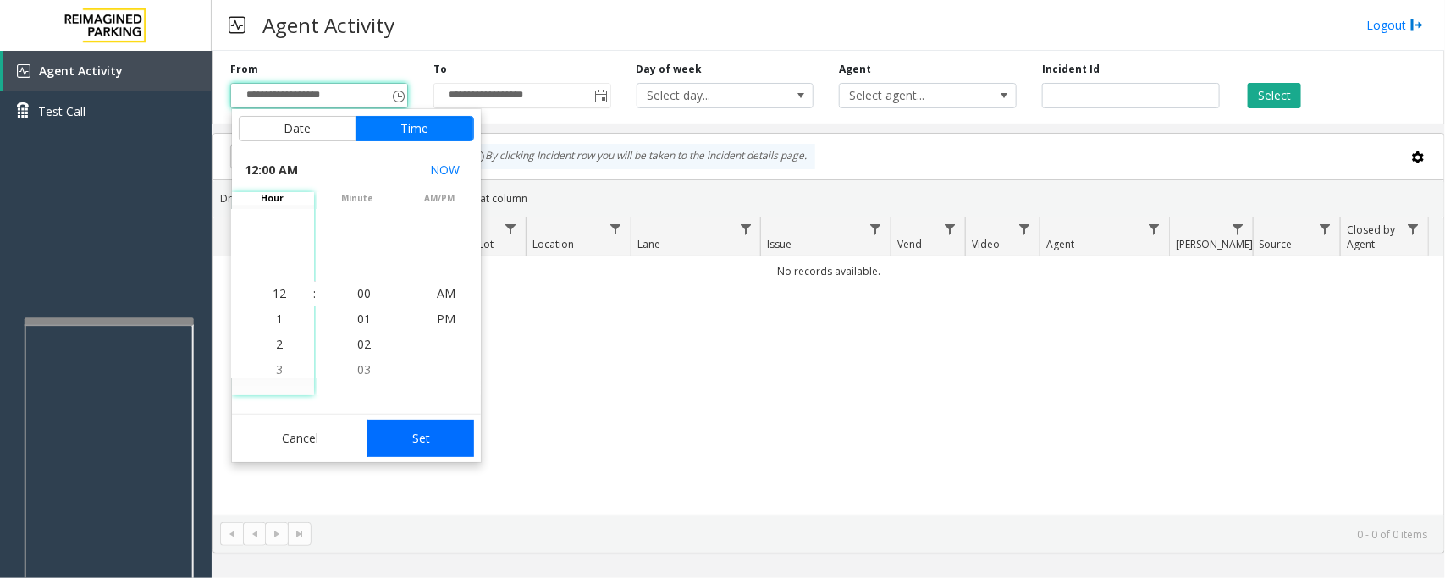
click at [422, 439] on button "Set" at bounding box center [420, 438] width 107 height 37
type input "**********"
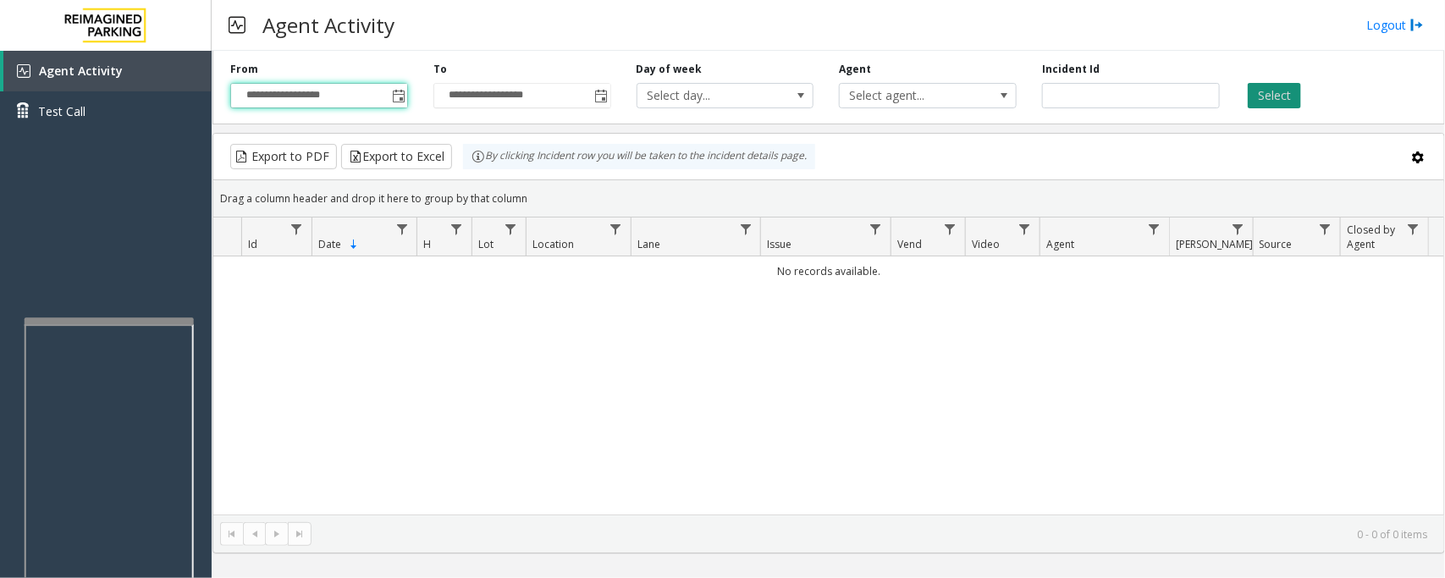
drag, startPoint x: 1295, startPoint y: 91, endPoint x: 1287, endPoint y: 102, distance: 13.9
click at [1295, 91] on button "Select" at bounding box center [1274, 95] width 53 height 25
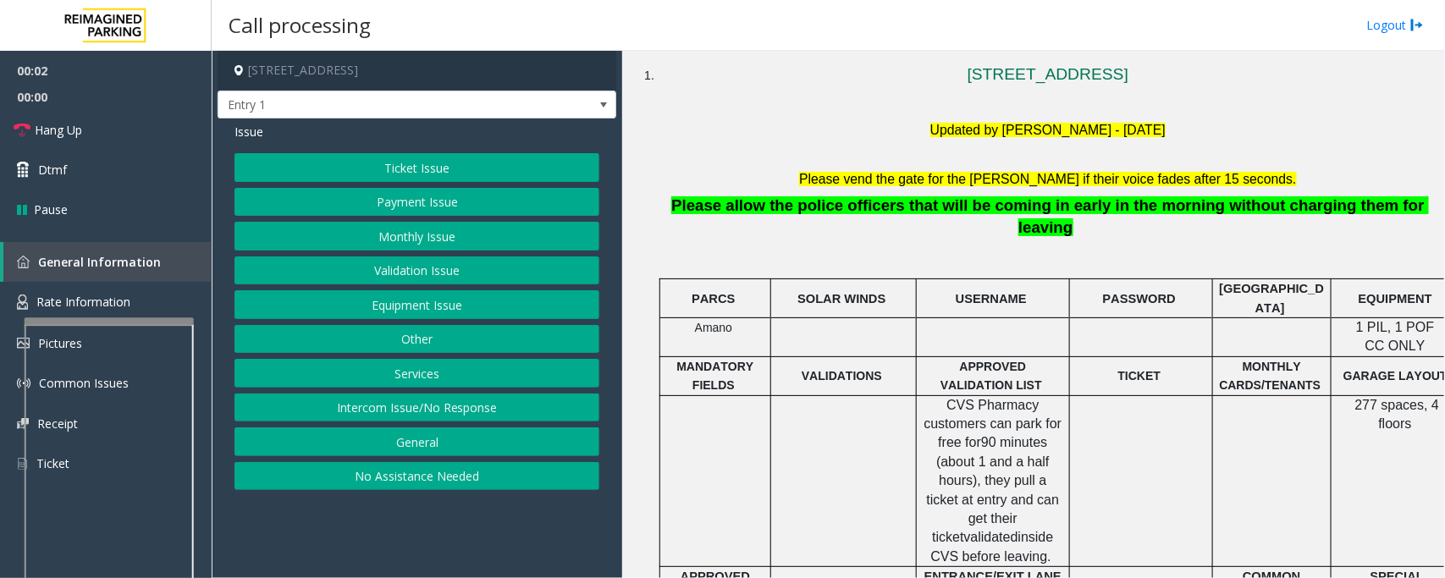
scroll to position [423, 0]
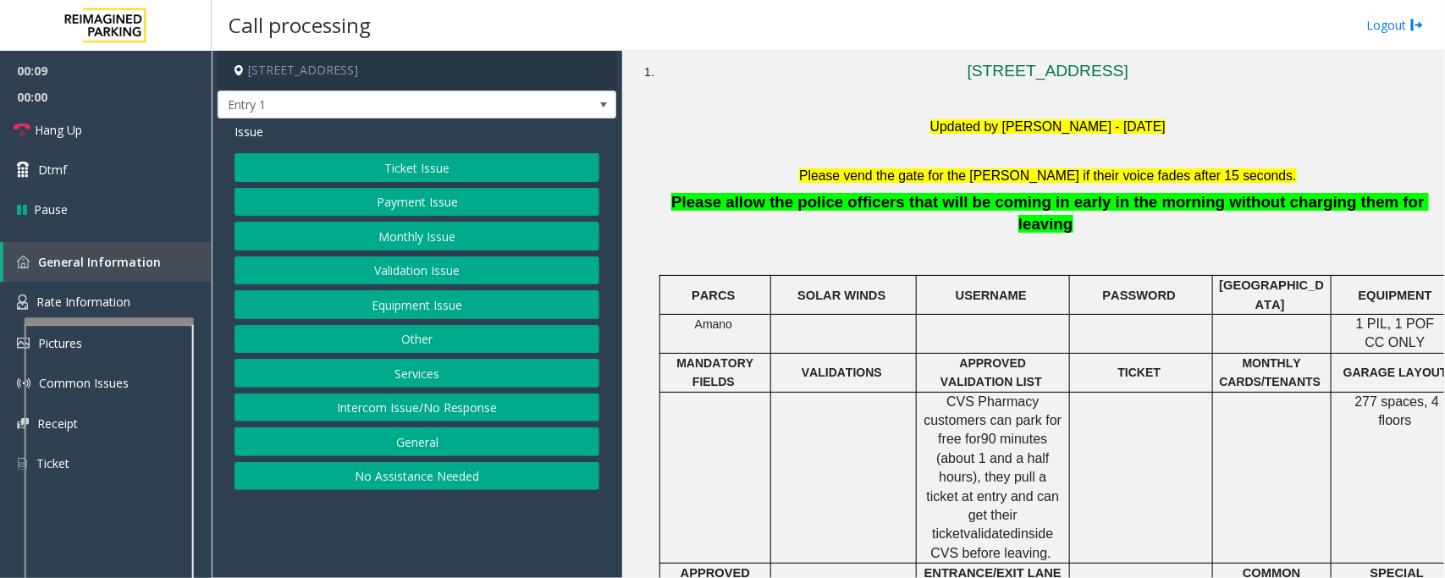
click at [360, 411] on button "Intercom Issue/No Response" at bounding box center [417, 408] width 365 height 29
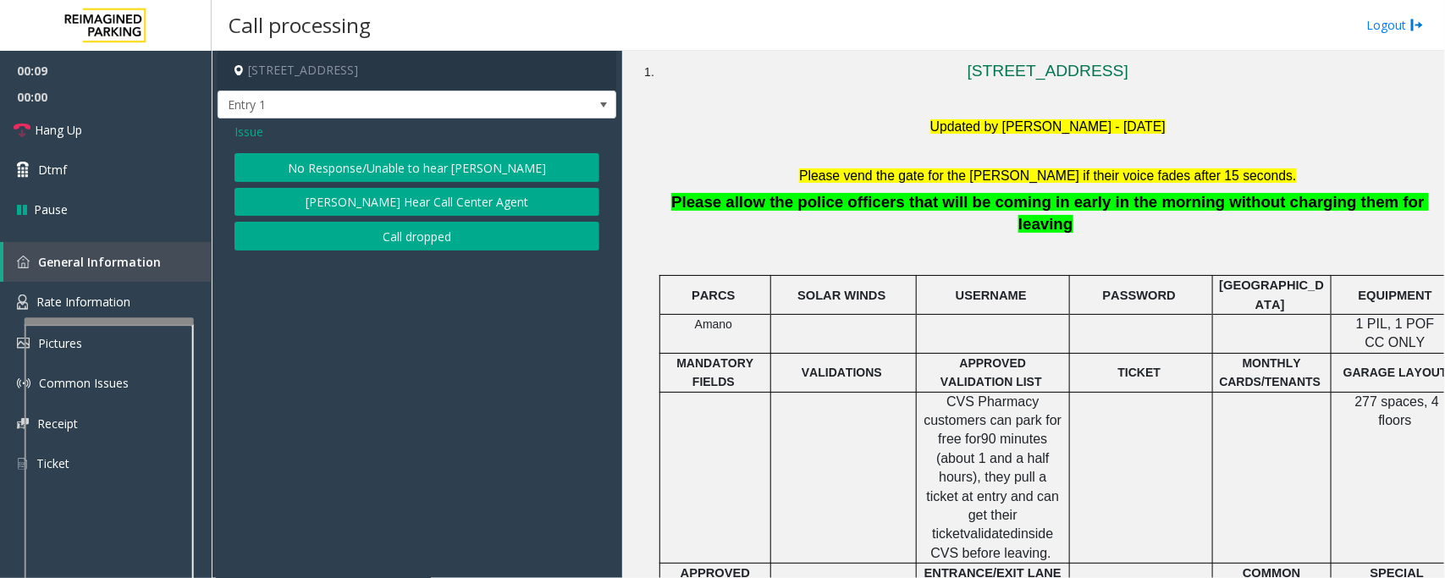
click at [375, 166] on button "No Response/Unable to hear [PERSON_NAME]" at bounding box center [417, 167] width 365 height 29
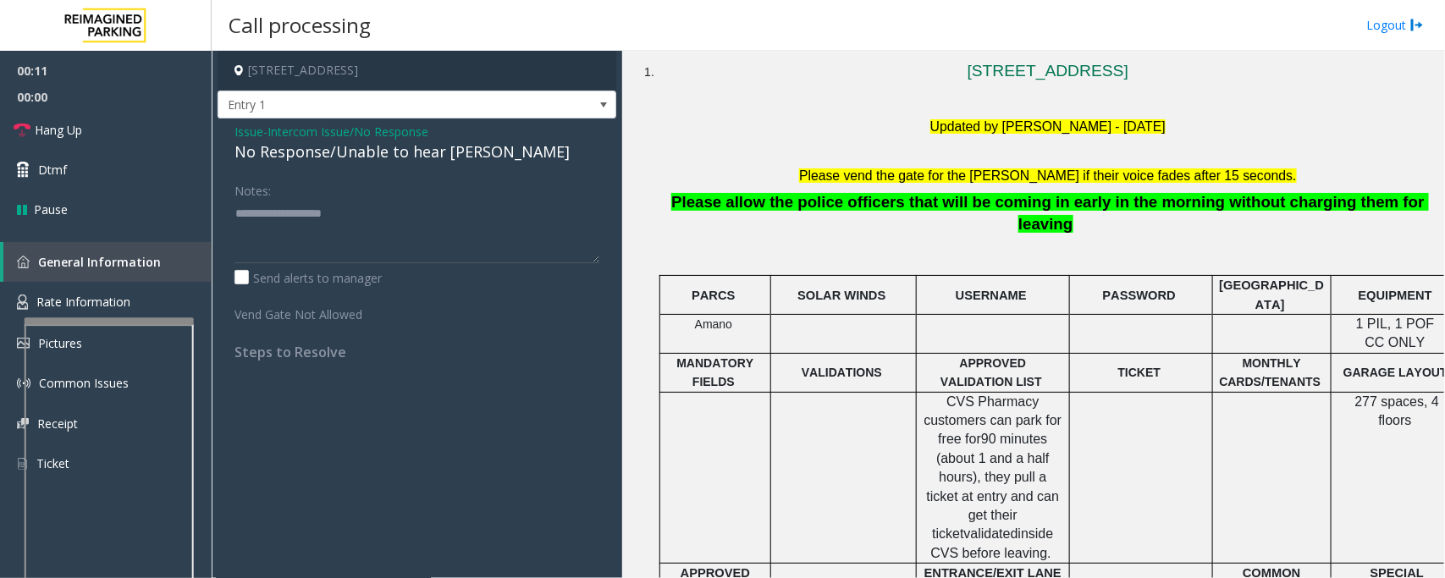
click at [373, 155] on div "No Response/Unable to hear [PERSON_NAME]" at bounding box center [417, 152] width 365 height 23
type textarea "**********"
click at [135, 134] on link "Hang Up" at bounding box center [106, 130] width 212 height 40
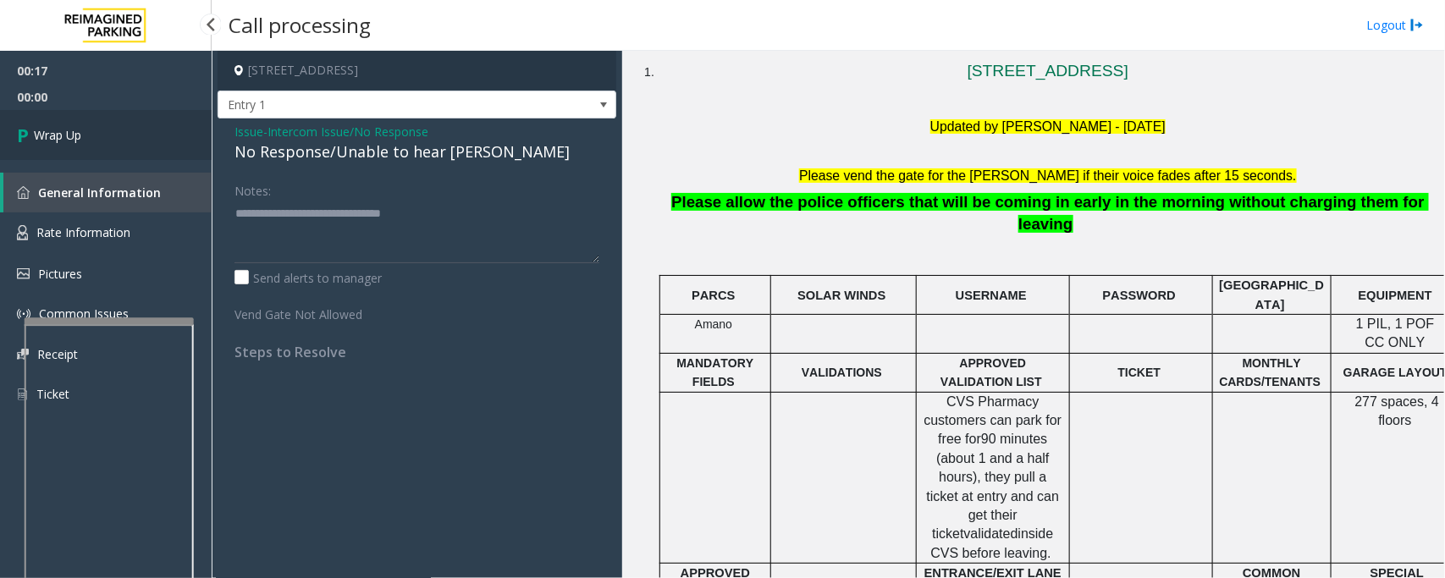
click at [135, 134] on link "Wrap Up" at bounding box center [106, 135] width 212 height 50
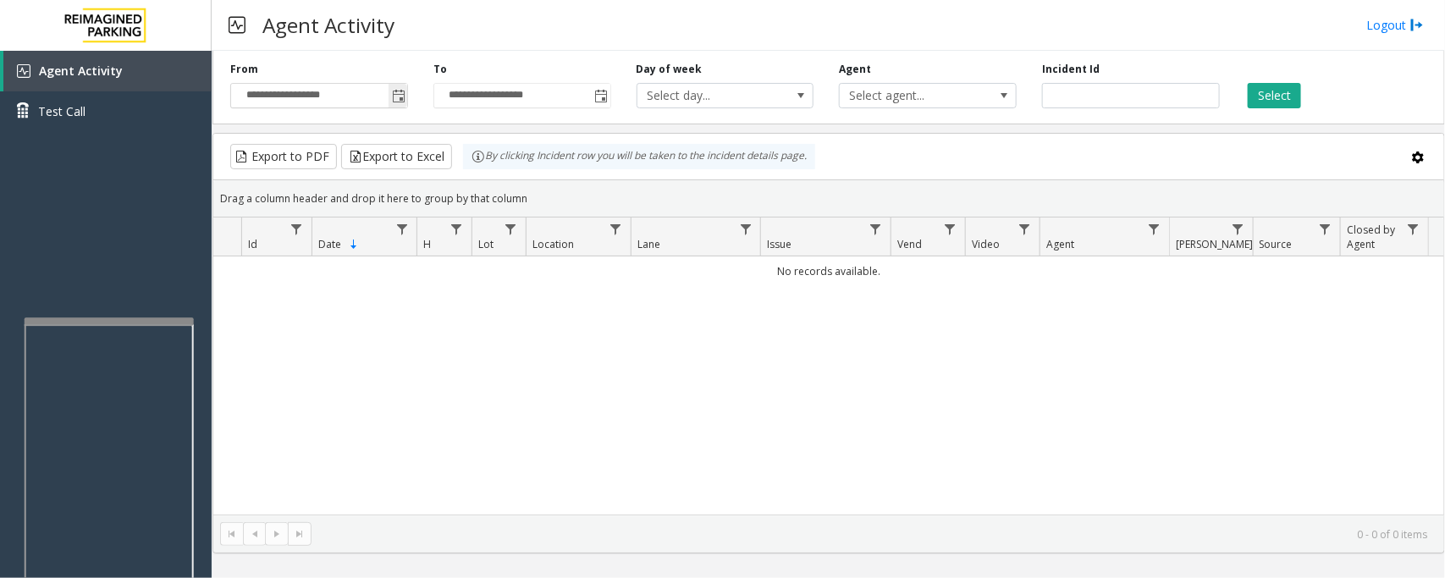
drag, startPoint x: 403, startPoint y: 98, endPoint x: 395, endPoint y: 107, distance: 11.4
click at [399, 99] on span "Toggle popup" at bounding box center [399, 97] width 14 height 14
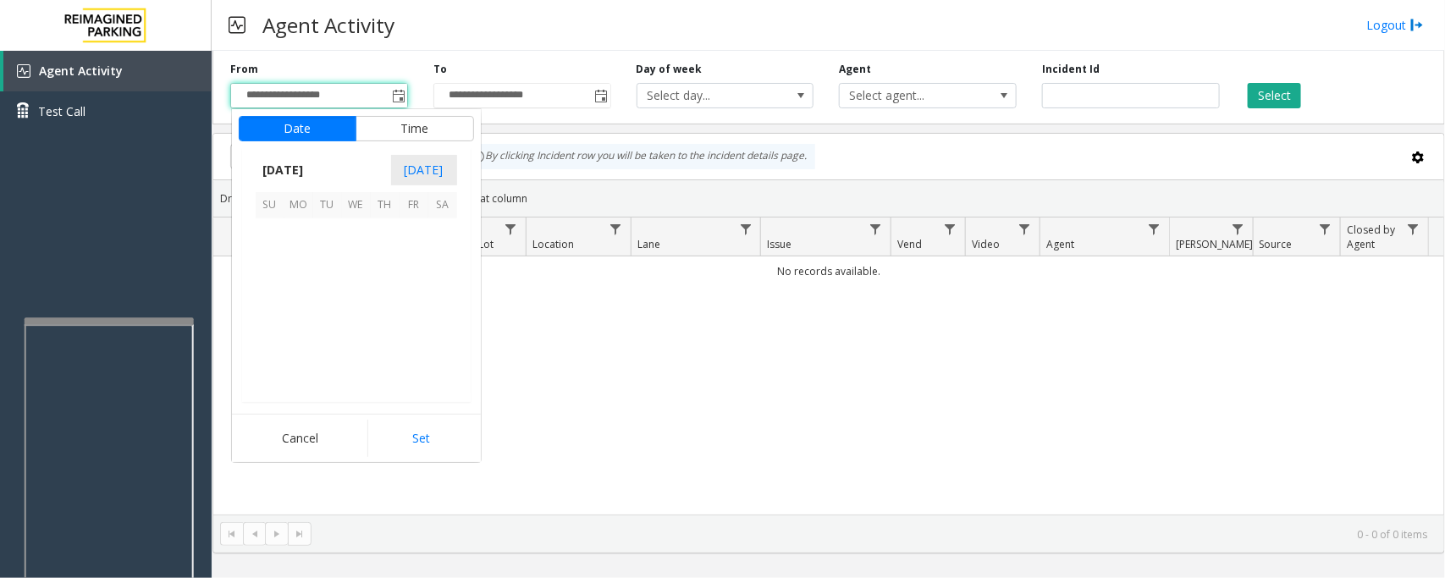
scroll to position [303731, 0]
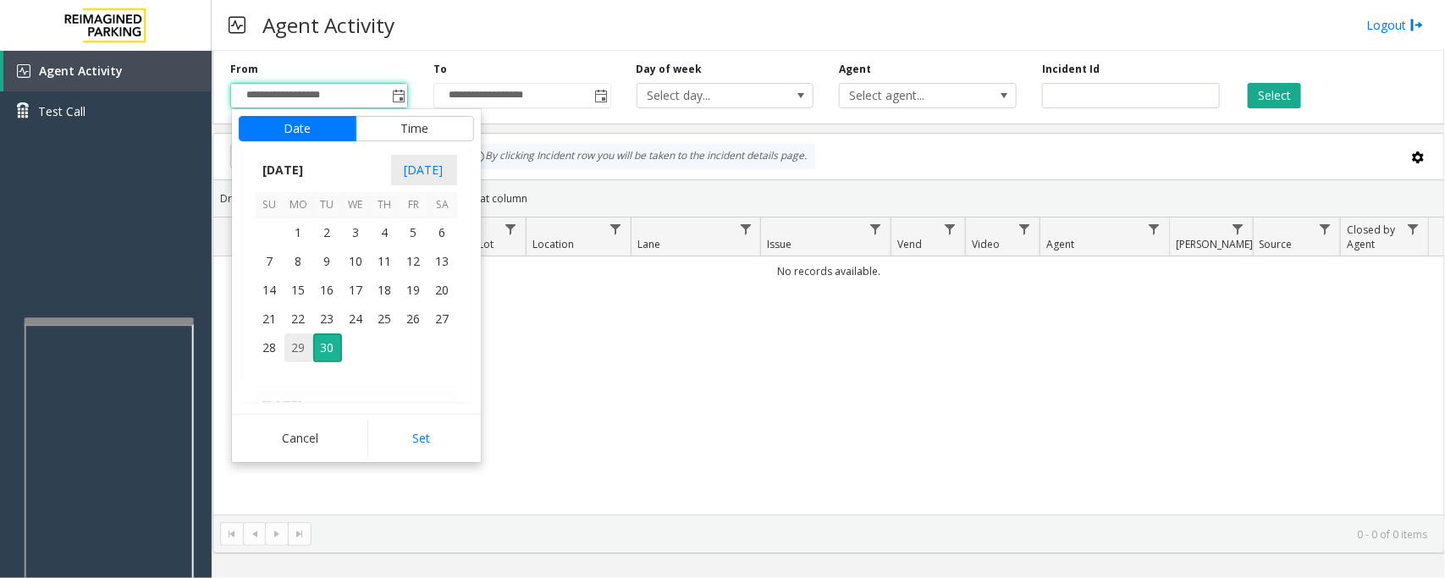
click at [299, 348] on span "29" at bounding box center [298, 348] width 29 height 29
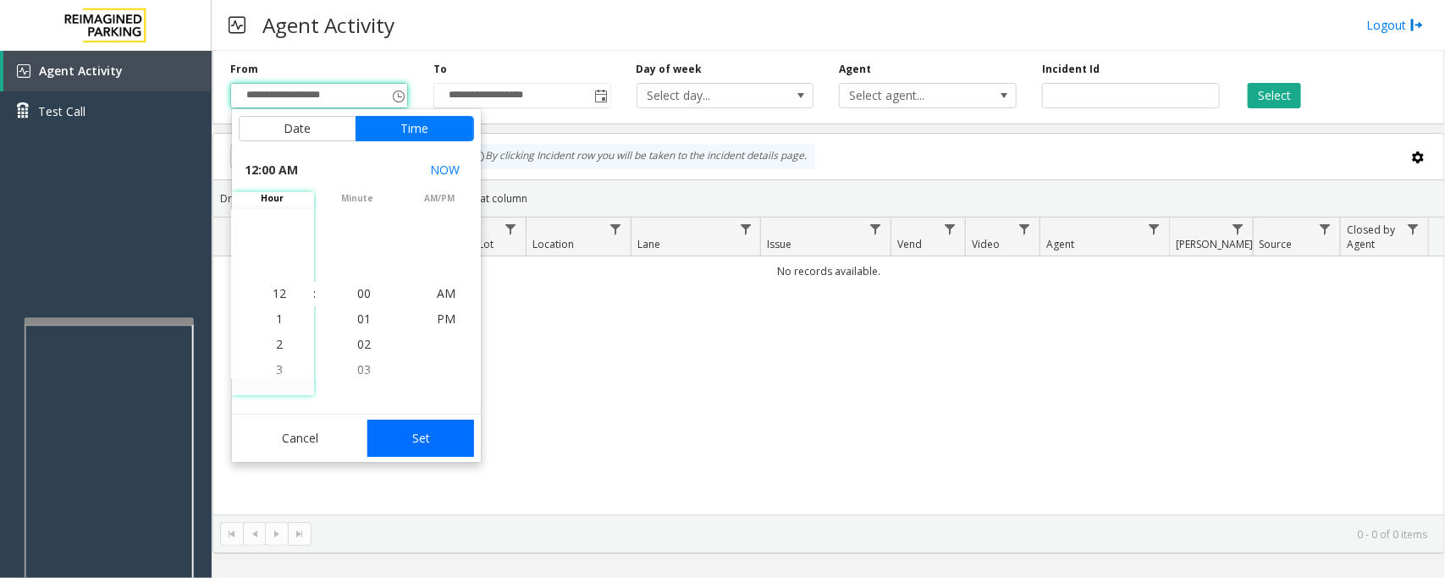
click at [402, 433] on button "Set" at bounding box center [420, 438] width 107 height 37
type input "**********"
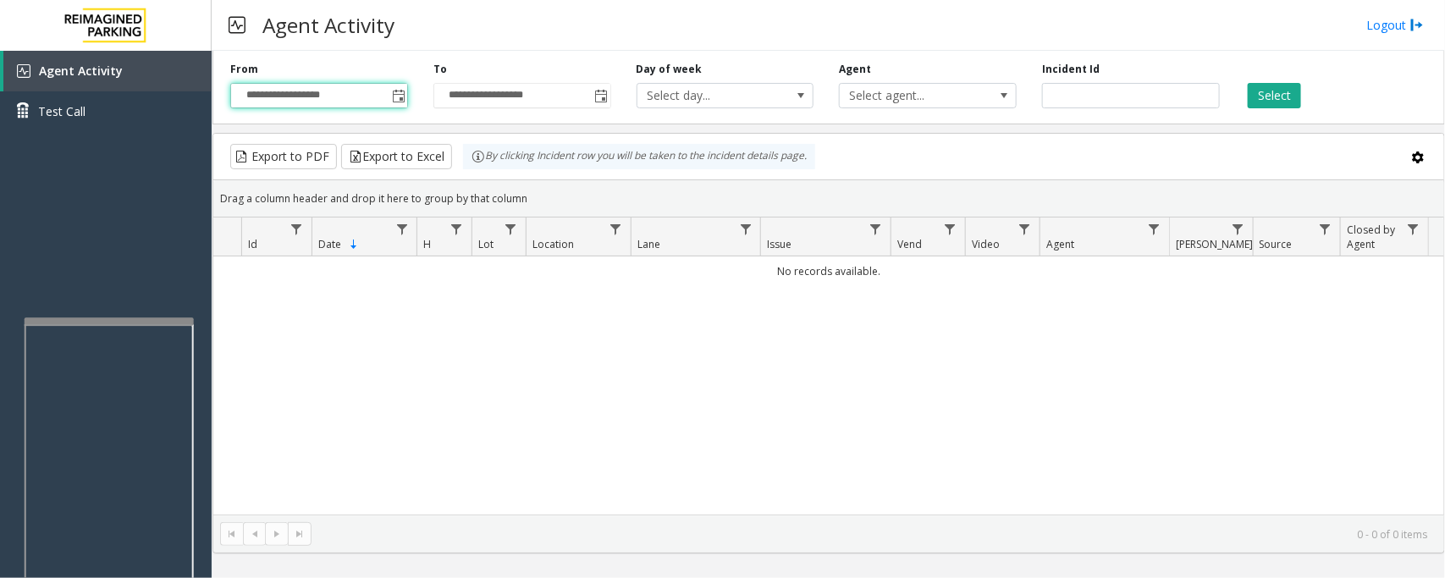
click at [1274, 79] on div "Select" at bounding box center [1334, 85] width 203 height 47
click at [1274, 91] on button "Select" at bounding box center [1274, 95] width 53 height 25
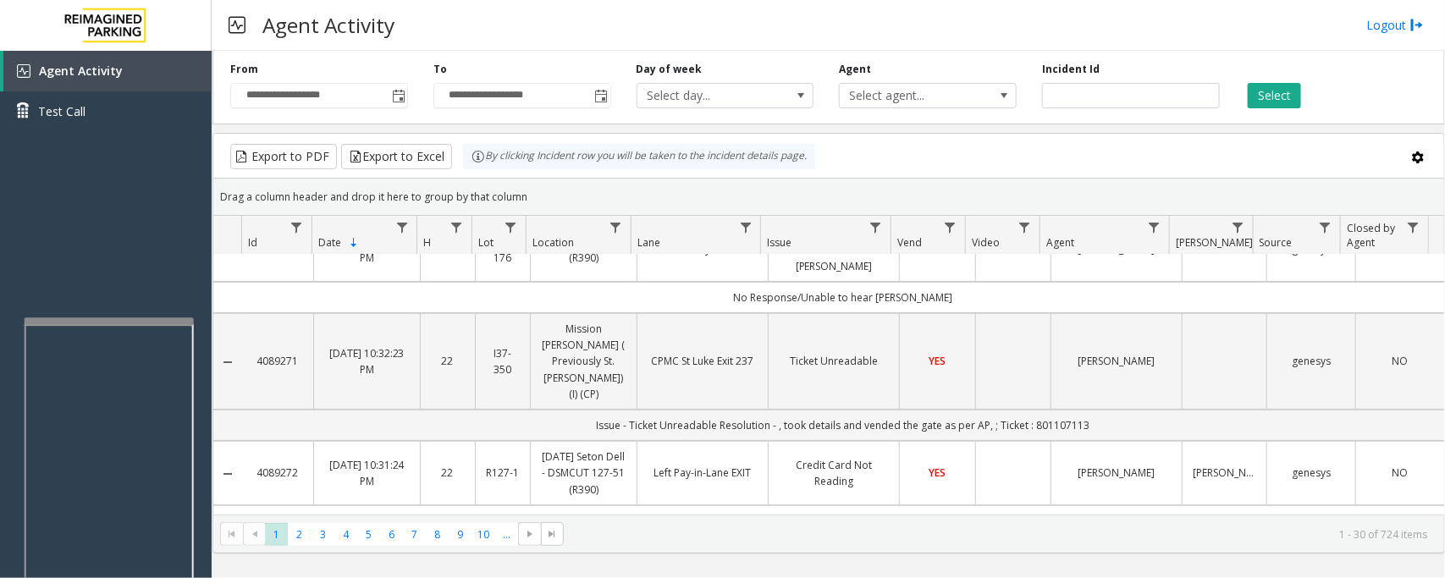
scroll to position [0, 0]
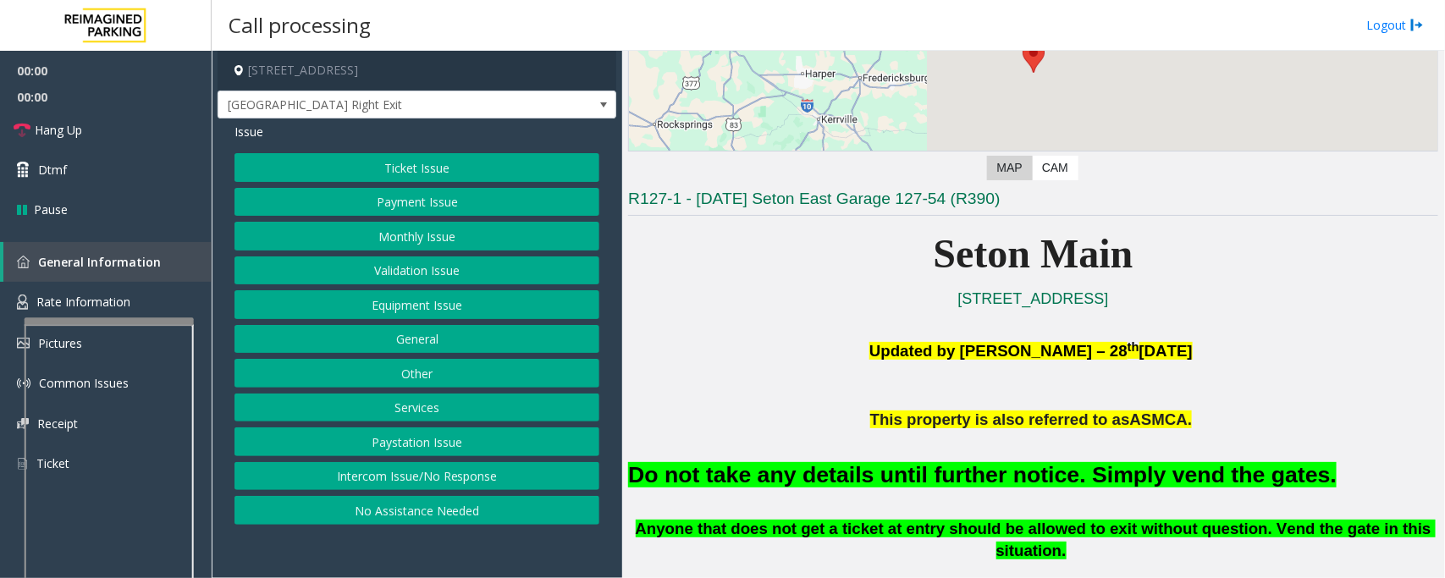
scroll to position [423, 0]
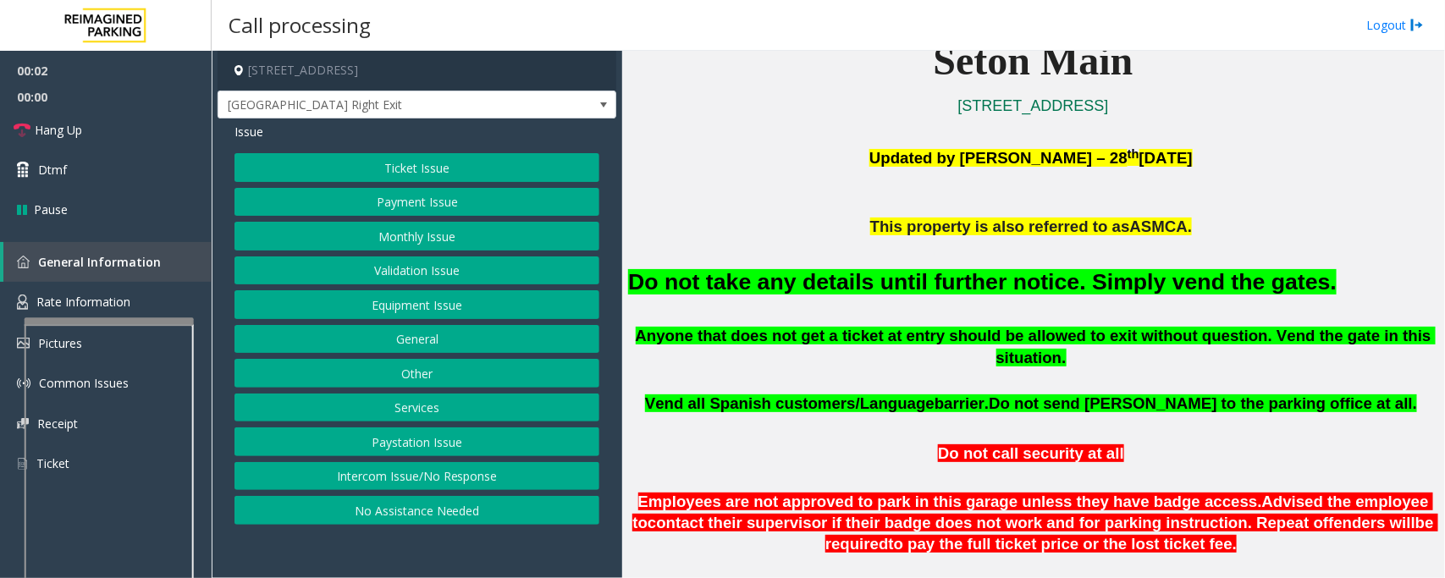
click at [367, 320] on div "Ticket Issue Payment Issue Monthly Issue Validation Issue Equipment Issue Gener…" at bounding box center [417, 339] width 365 height 372
click at [373, 311] on button "Equipment Issue" at bounding box center [417, 304] width 365 height 29
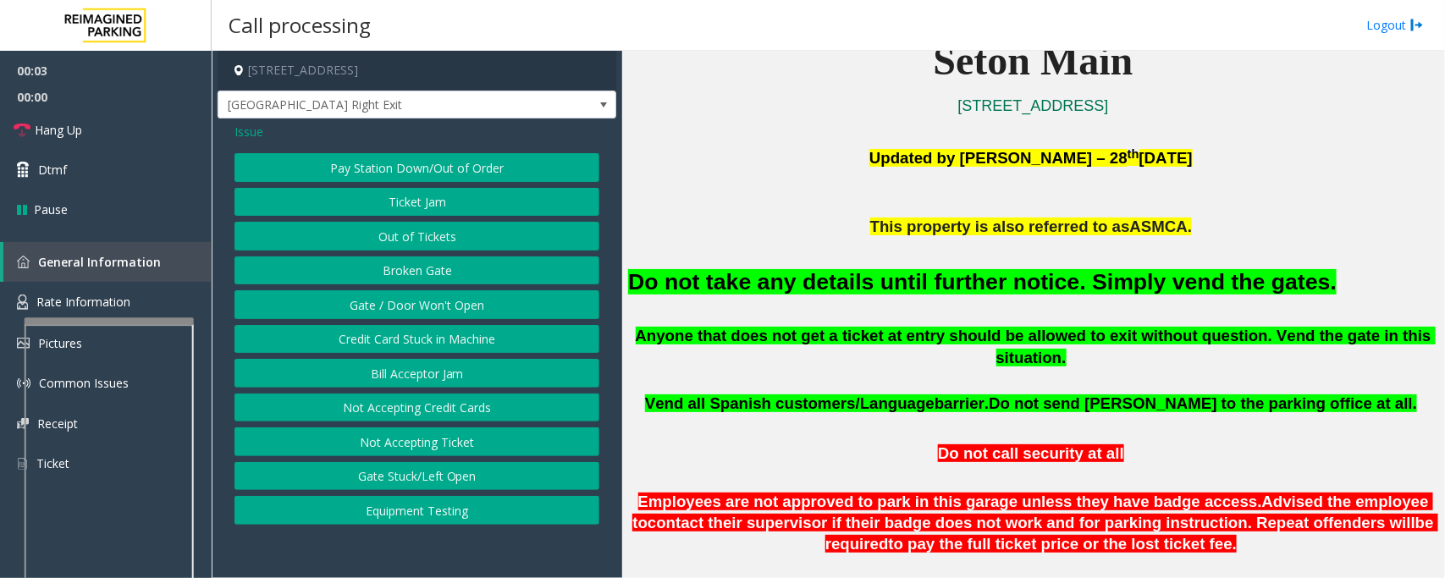
click at [373, 311] on button "Gate / Door Won't Open" at bounding box center [417, 304] width 365 height 29
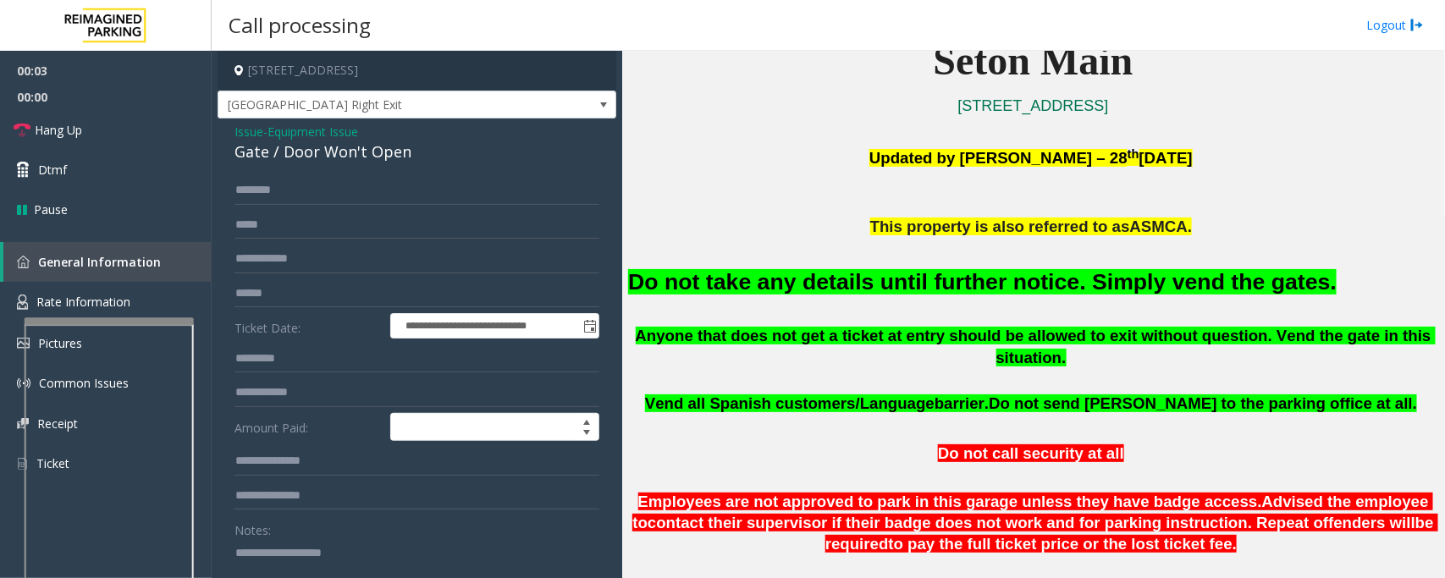
scroll to position [317, 0]
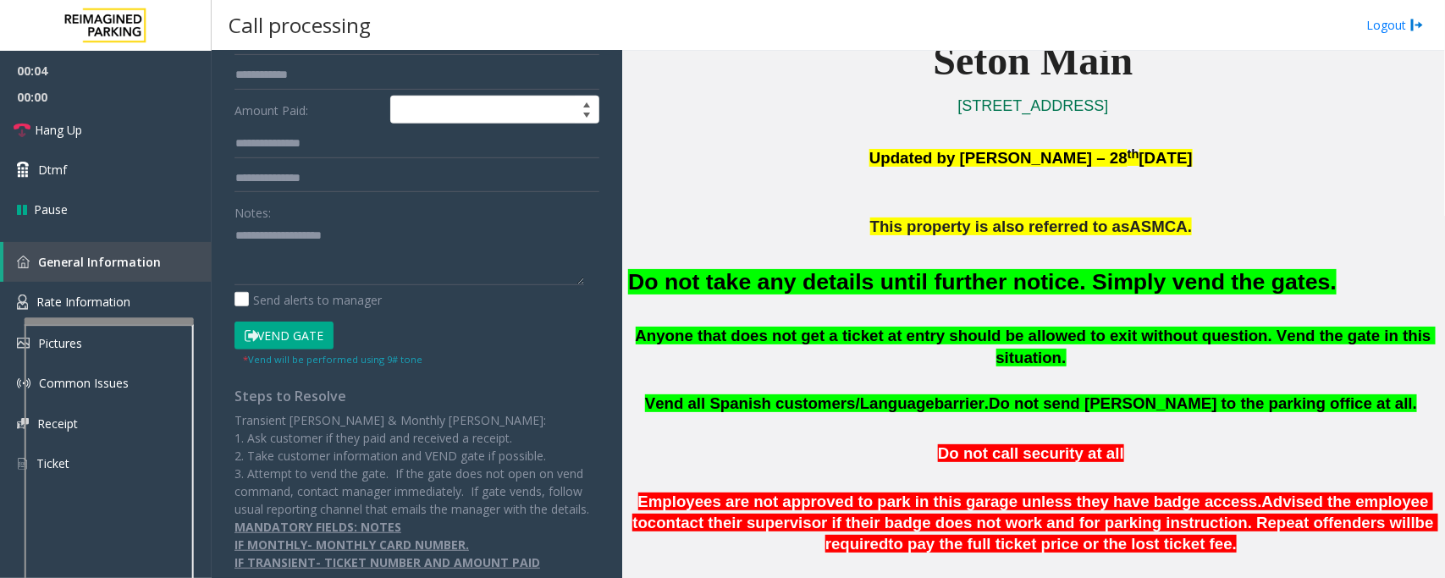
click at [273, 340] on button "Vend Gate" at bounding box center [284, 336] width 99 height 29
click at [840, 285] on font "Do not take any details until further notice. Simply vend the gates." at bounding box center [982, 281] width 709 height 25
click at [840, 284] on font "Do not take any details until further notice. Simply vend the gates." at bounding box center [982, 281] width 709 height 25
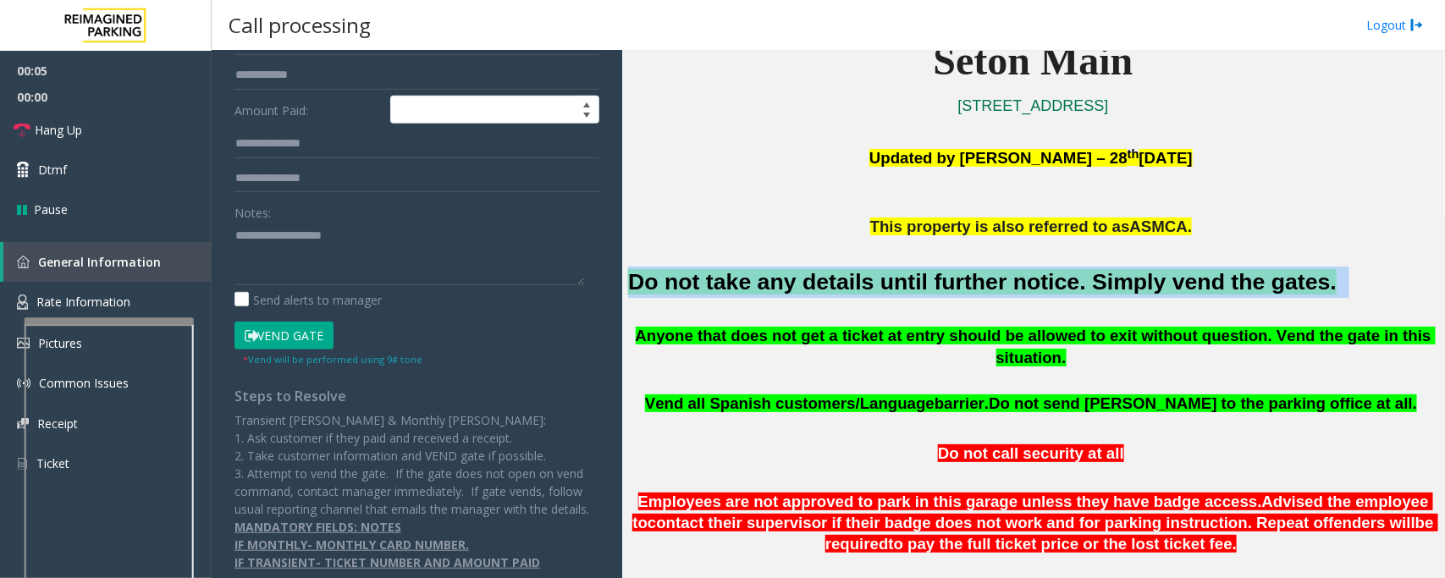
click at [840, 284] on font "Do not take any details until further notice. Simply vend the gates." at bounding box center [982, 281] width 709 height 25
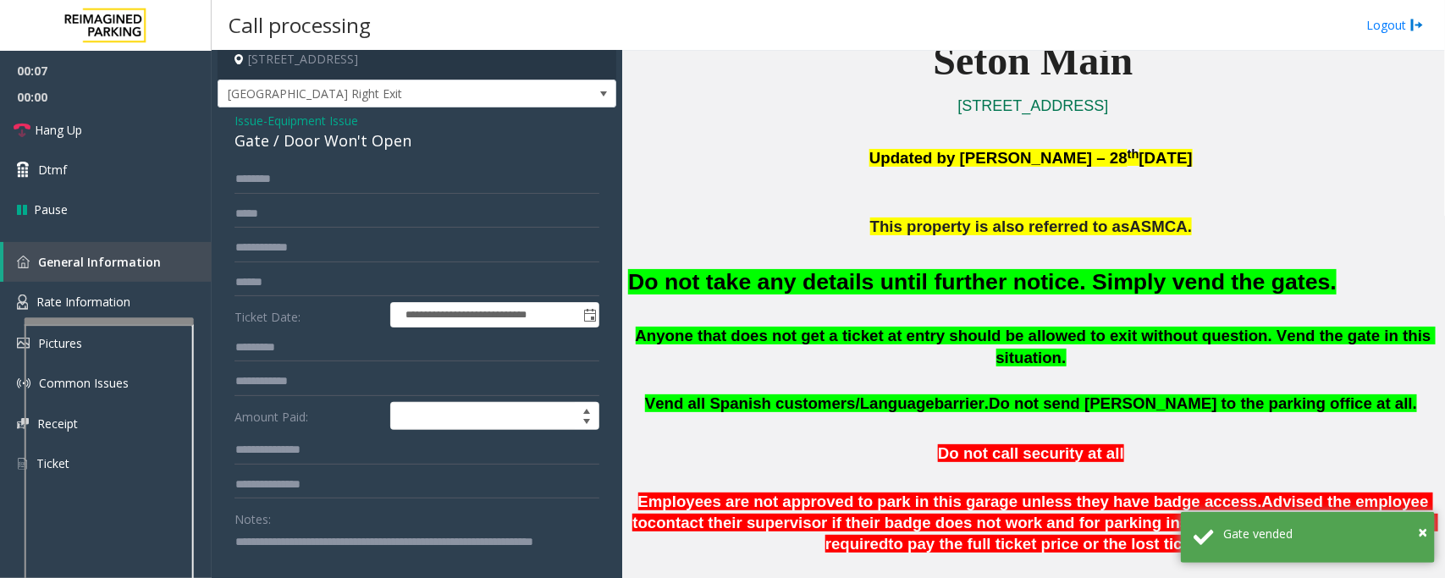
scroll to position [0, 0]
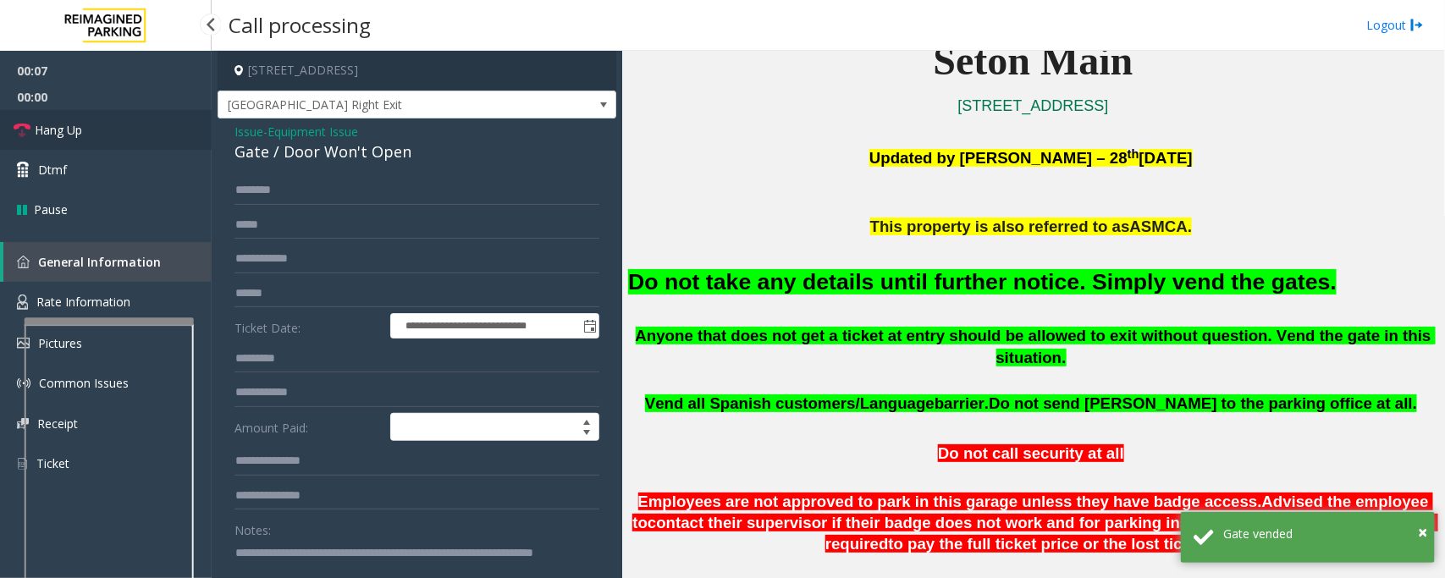
type textarea "**********"
click at [74, 132] on span "Hang Up" at bounding box center [58, 130] width 47 height 18
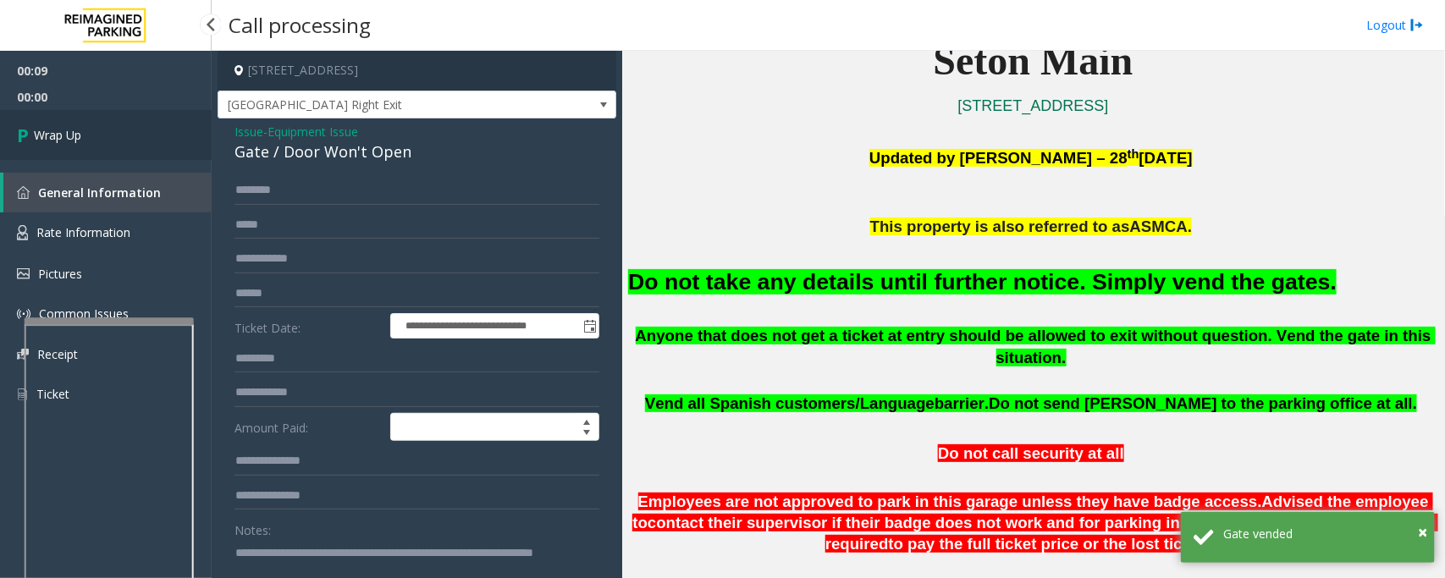
click at [74, 132] on span "Wrap Up" at bounding box center [57, 135] width 47 height 18
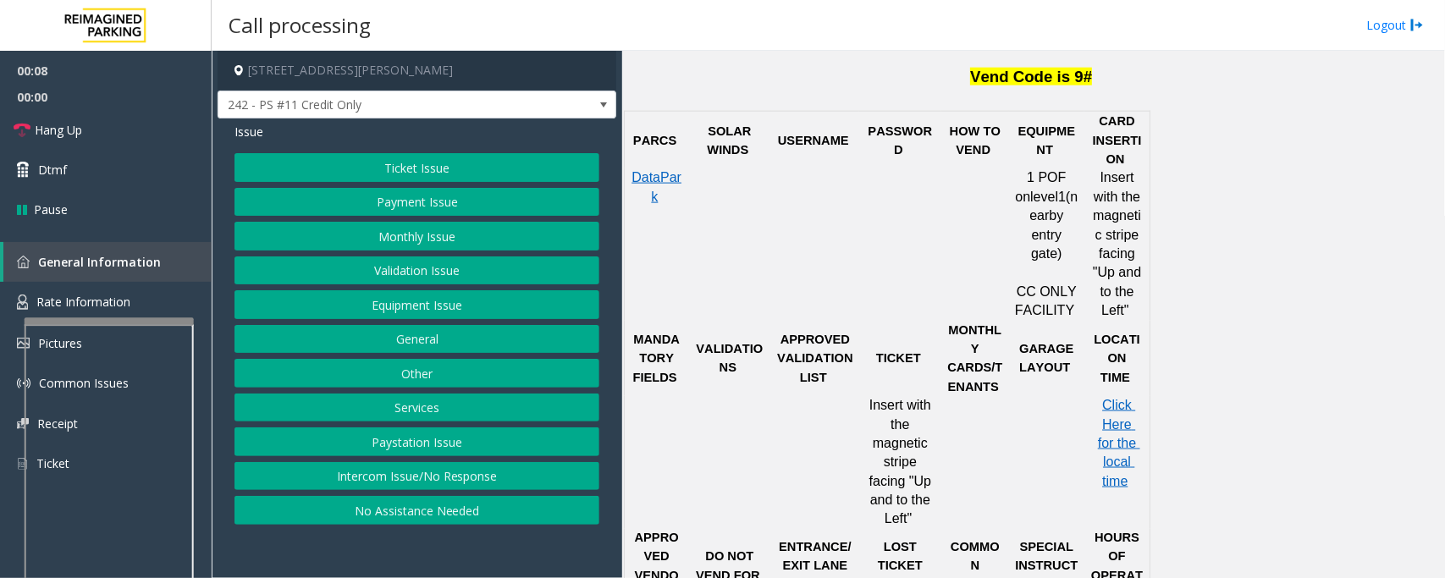
scroll to position [952, 0]
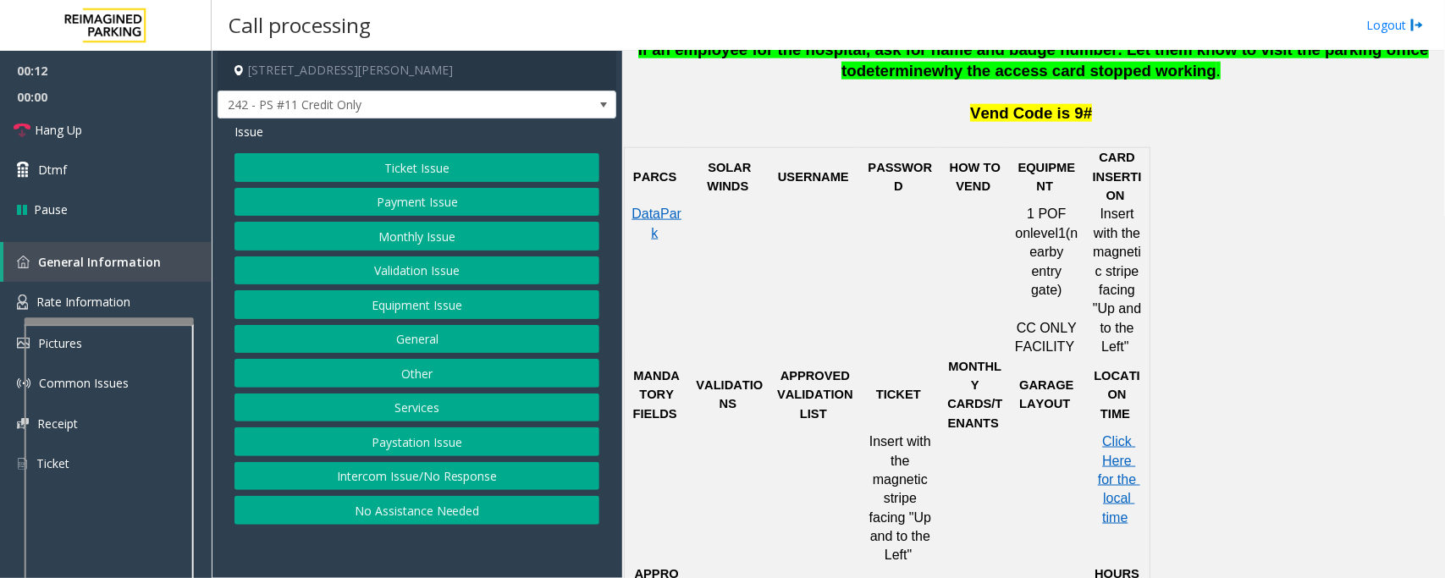
click at [388, 201] on button "Payment Issue" at bounding box center [417, 202] width 365 height 29
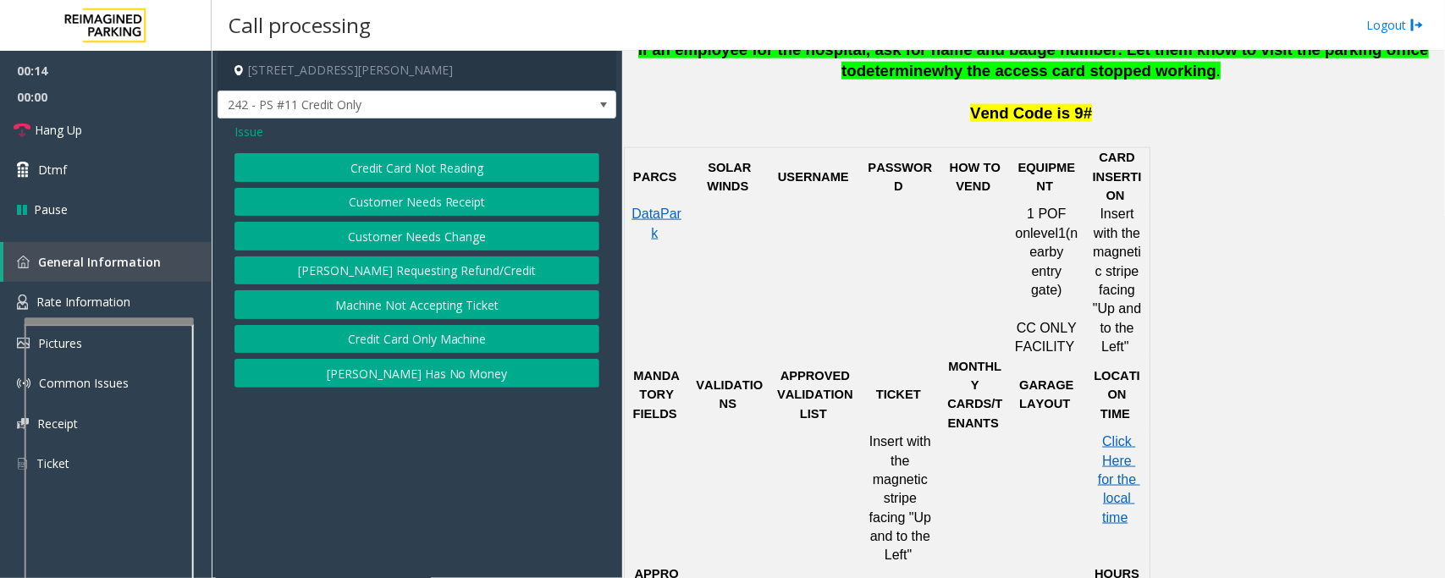
click at [422, 333] on button "Credit Card Only Machine" at bounding box center [417, 339] width 365 height 29
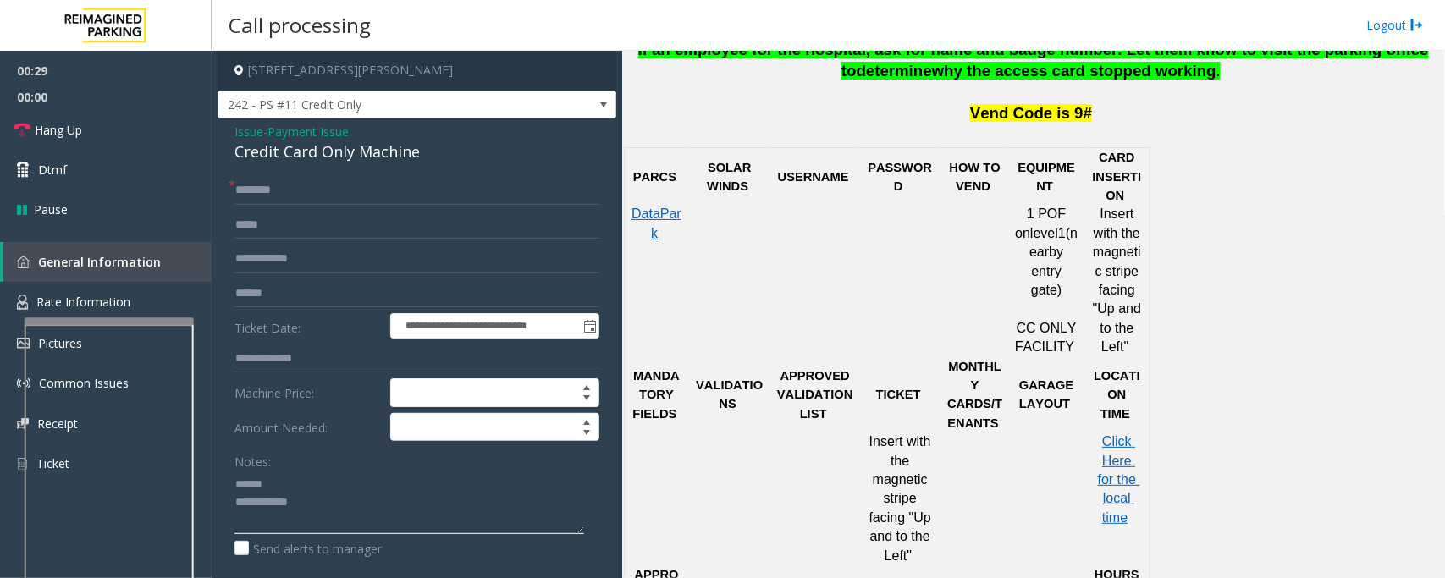
click at [337, 497] on textarea at bounding box center [410, 502] width 350 height 63
click at [284, 489] on textarea at bounding box center [410, 502] width 350 height 63
click at [310, 152] on div "Credit Card Only Machine" at bounding box center [417, 152] width 365 height 23
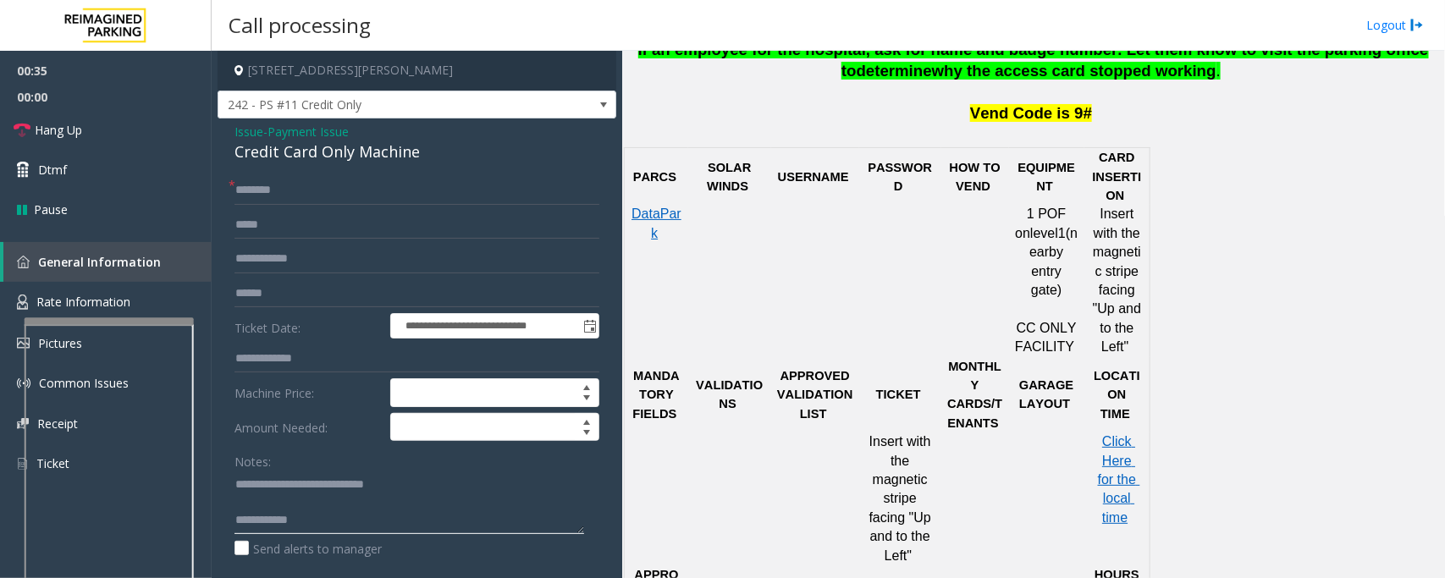
click at [281, 502] on textarea at bounding box center [410, 502] width 350 height 63
click at [326, 515] on textarea at bounding box center [410, 502] width 350 height 63
click at [322, 501] on textarea at bounding box center [410, 502] width 350 height 63
click at [66, 124] on span "Hang Up" at bounding box center [58, 130] width 47 height 18
drag, startPoint x: 301, startPoint y: 505, endPoint x: 378, endPoint y: 506, distance: 77.9
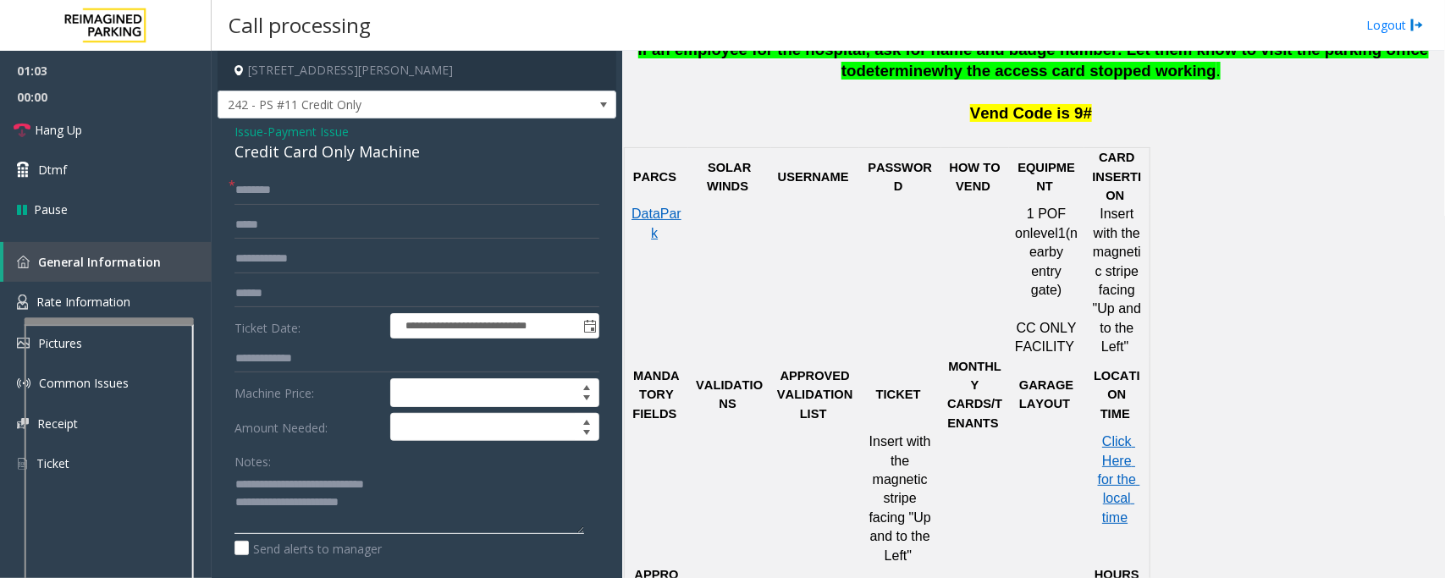
click at [378, 506] on textarea at bounding box center [410, 502] width 350 height 63
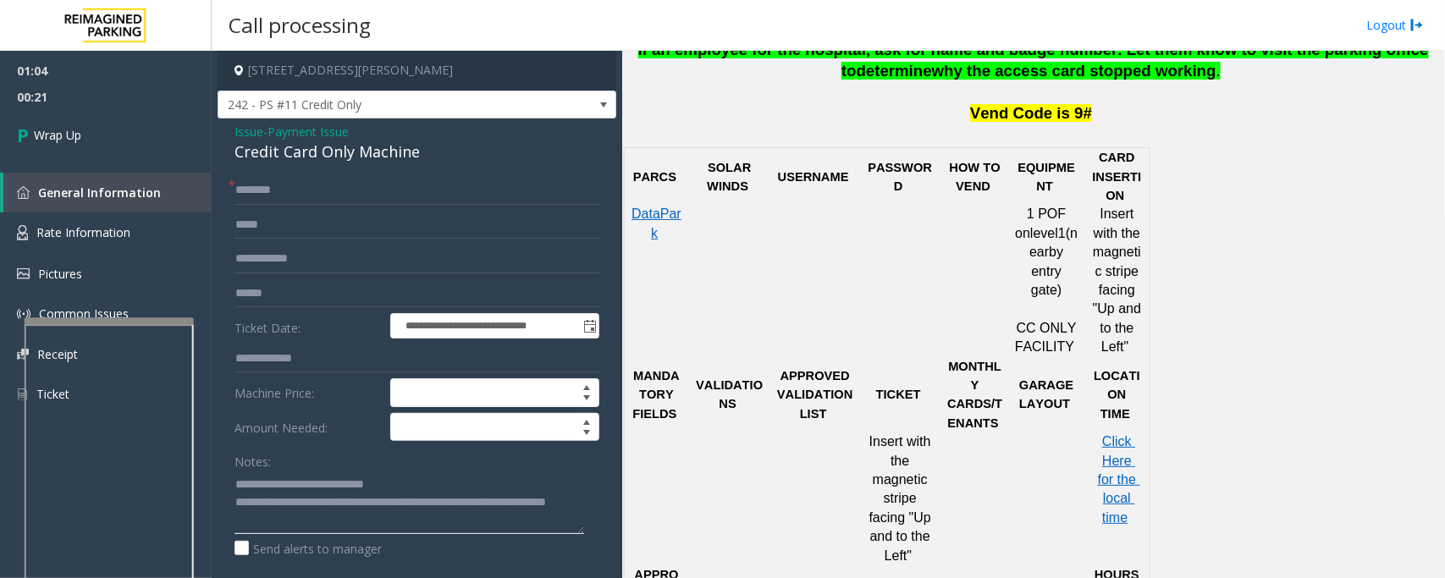
type textarea "**********"
click at [239, 187] on input "text" at bounding box center [417, 190] width 365 height 29
type input "**"
click at [81, 145] on link "Wrap Up" at bounding box center [106, 135] width 212 height 50
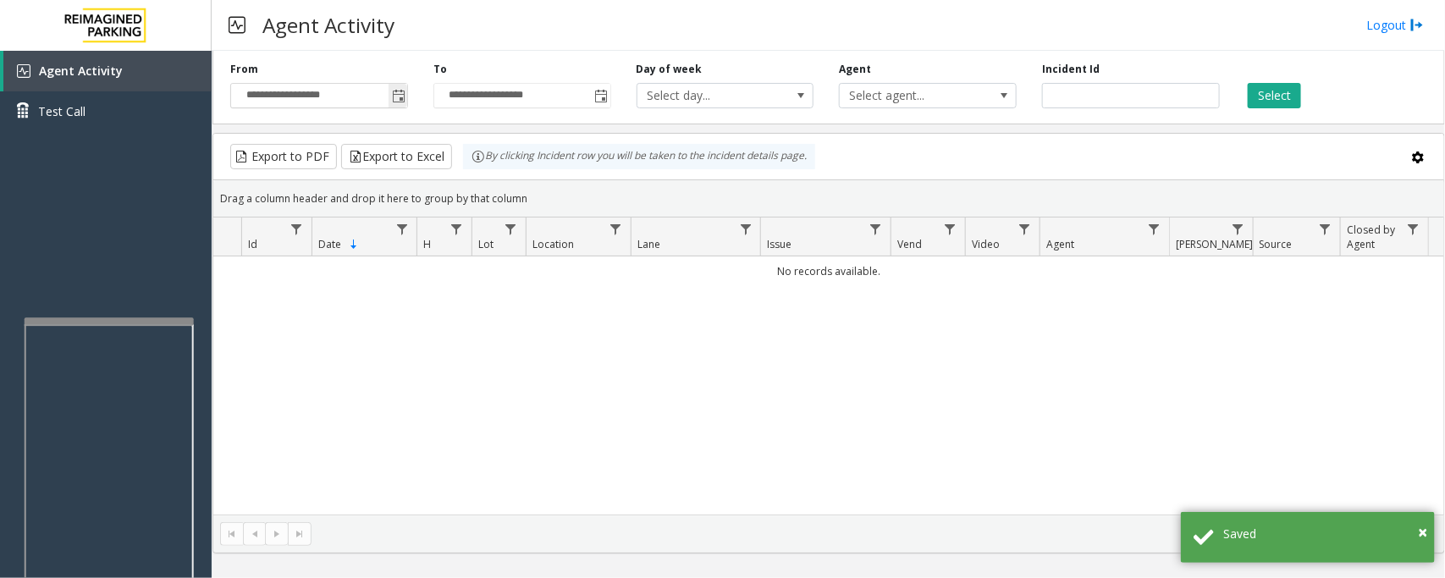
click at [399, 100] on span "Toggle popup" at bounding box center [399, 97] width 14 height 14
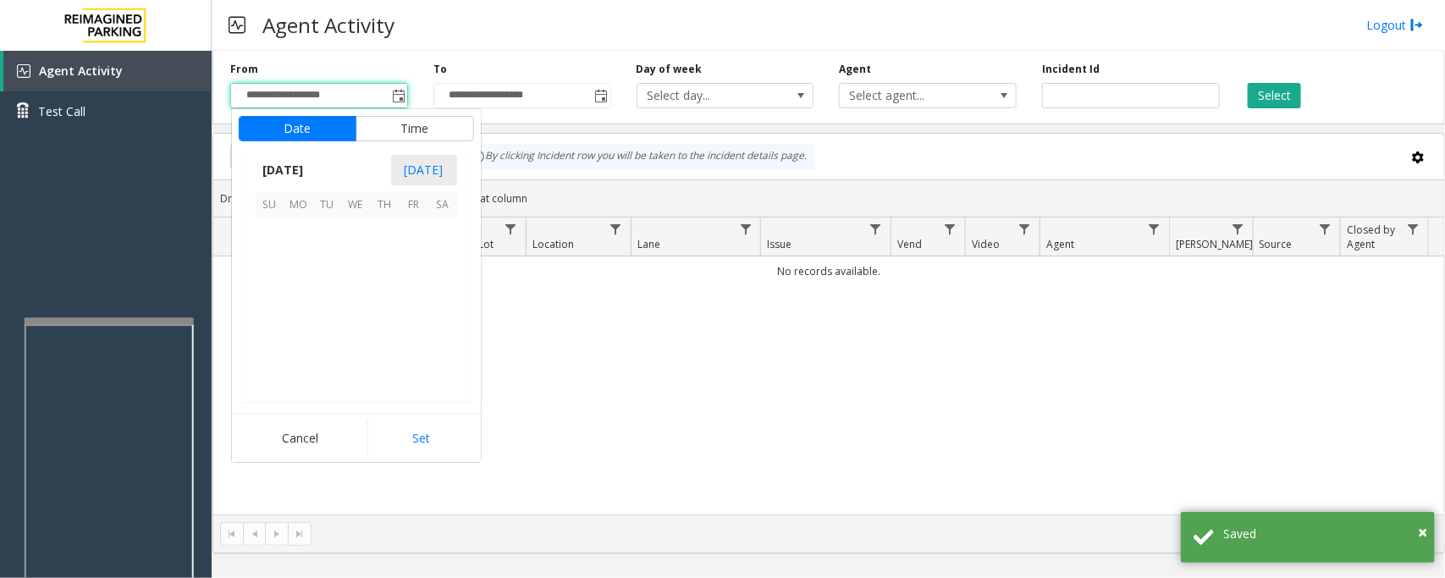
scroll to position [303731, 0]
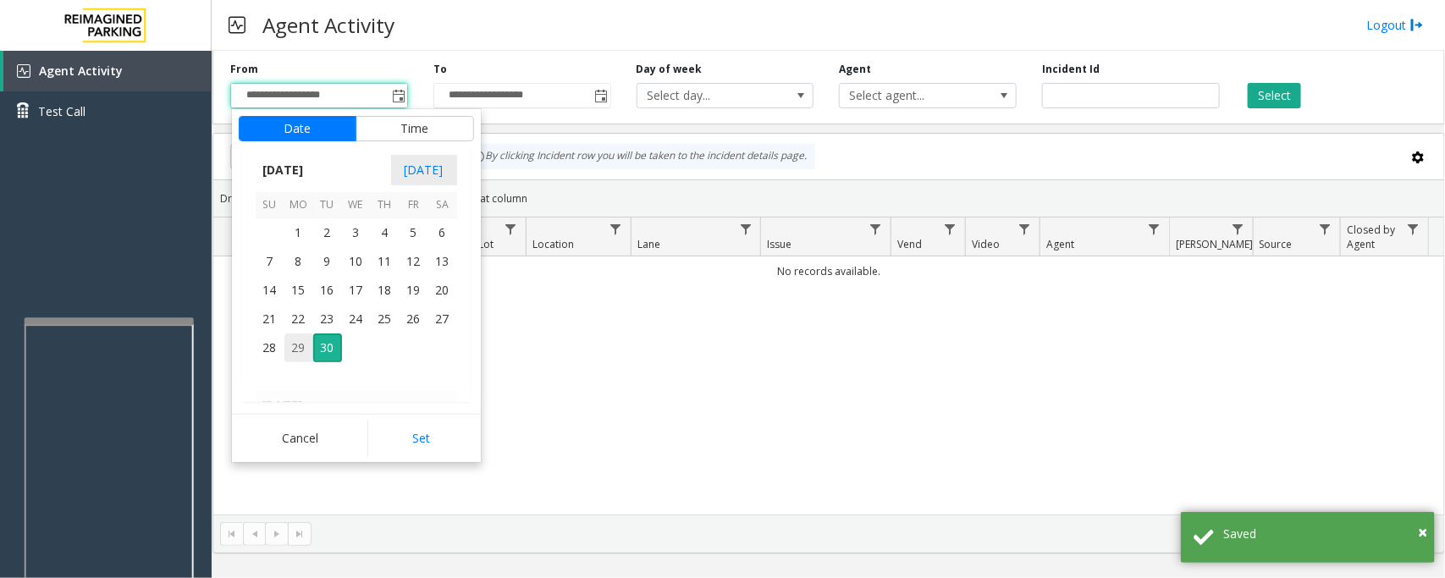
click at [293, 344] on span "29" at bounding box center [298, 348] width 29 height 29
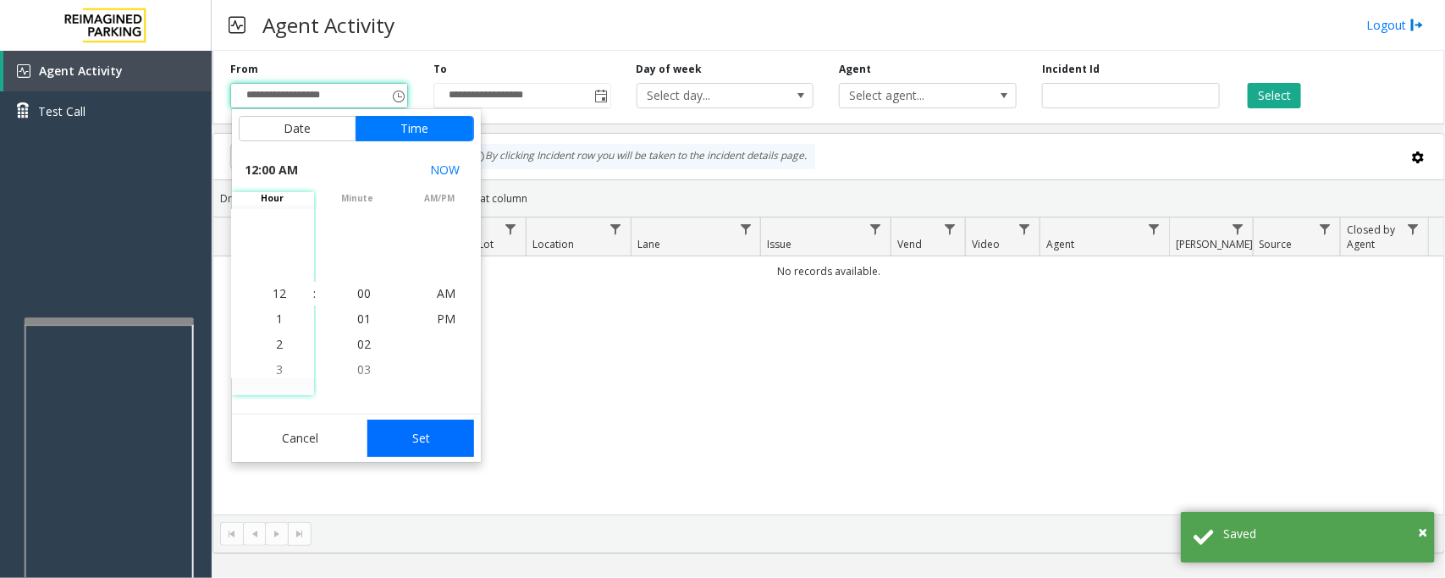
click at [442, 443] on button "Set" at bounding box center [420, 438] width 107 height 37
type input "**********"
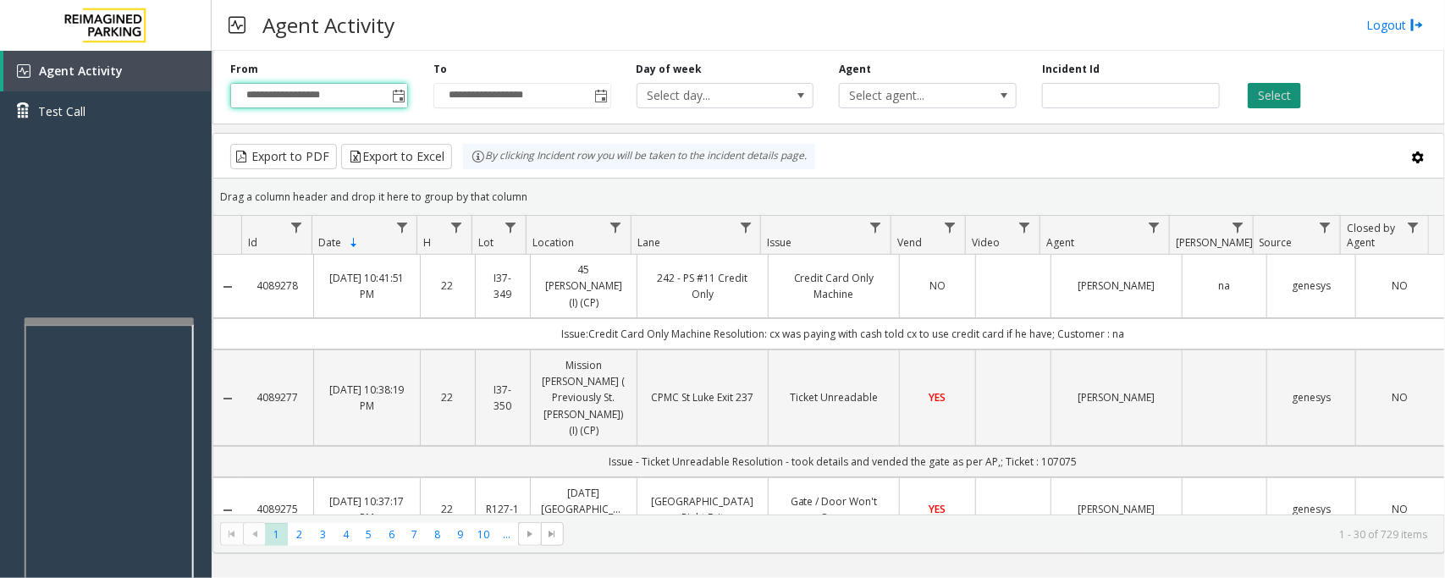
click at [1270, 95] on button "Select" at bounding box center [1274, 95] width 53 height 25
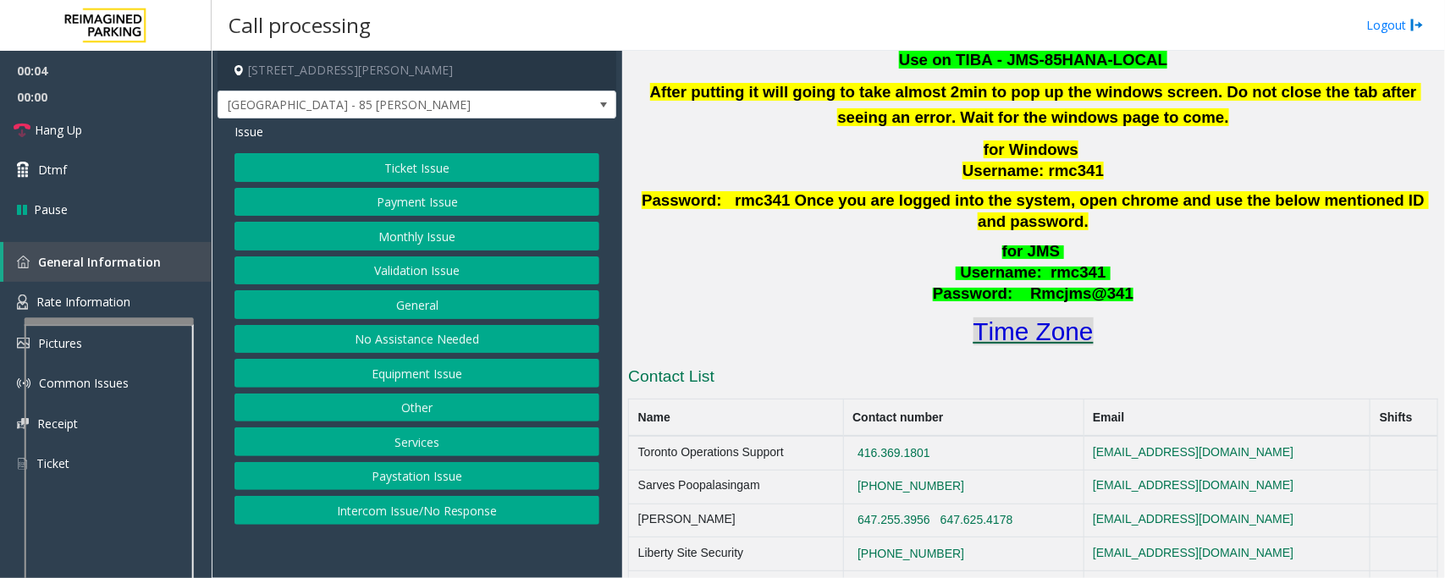
scroll to position [635, 0]
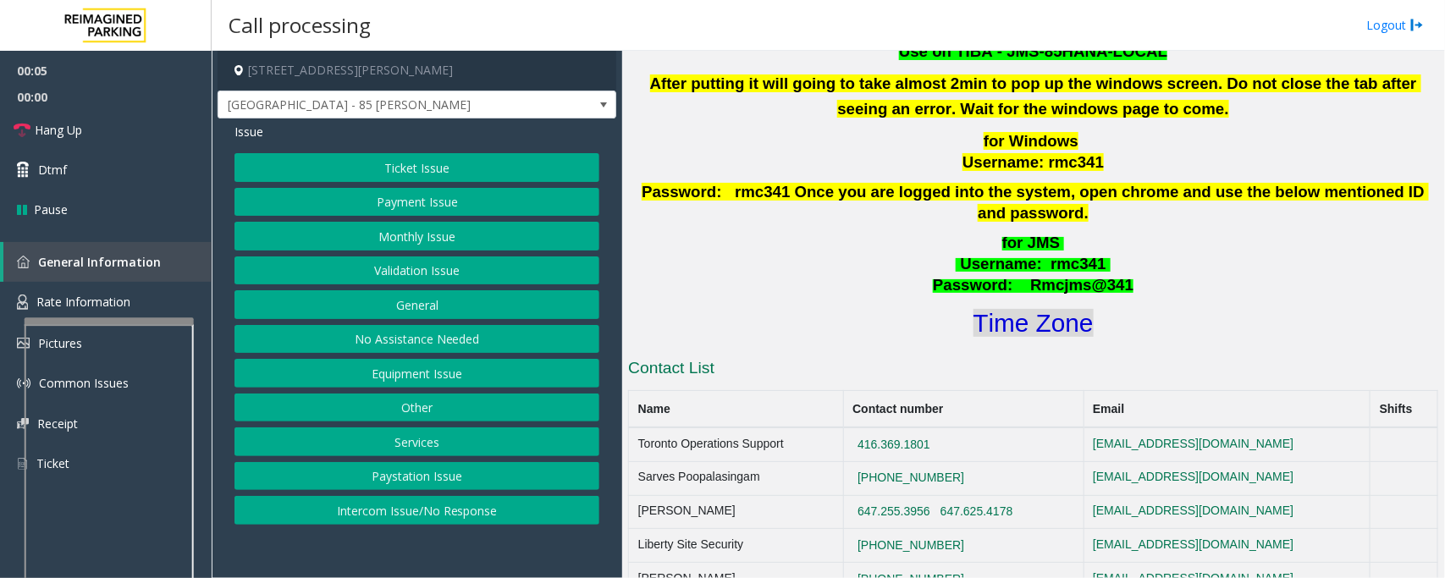
click at [1027, 309] on font "Time Zone" at bounding box center [1034, 323] width 120 height 28
click at [407, 269] on button "Validation Issue" at bounding box center [417, 271] width 365 height 29
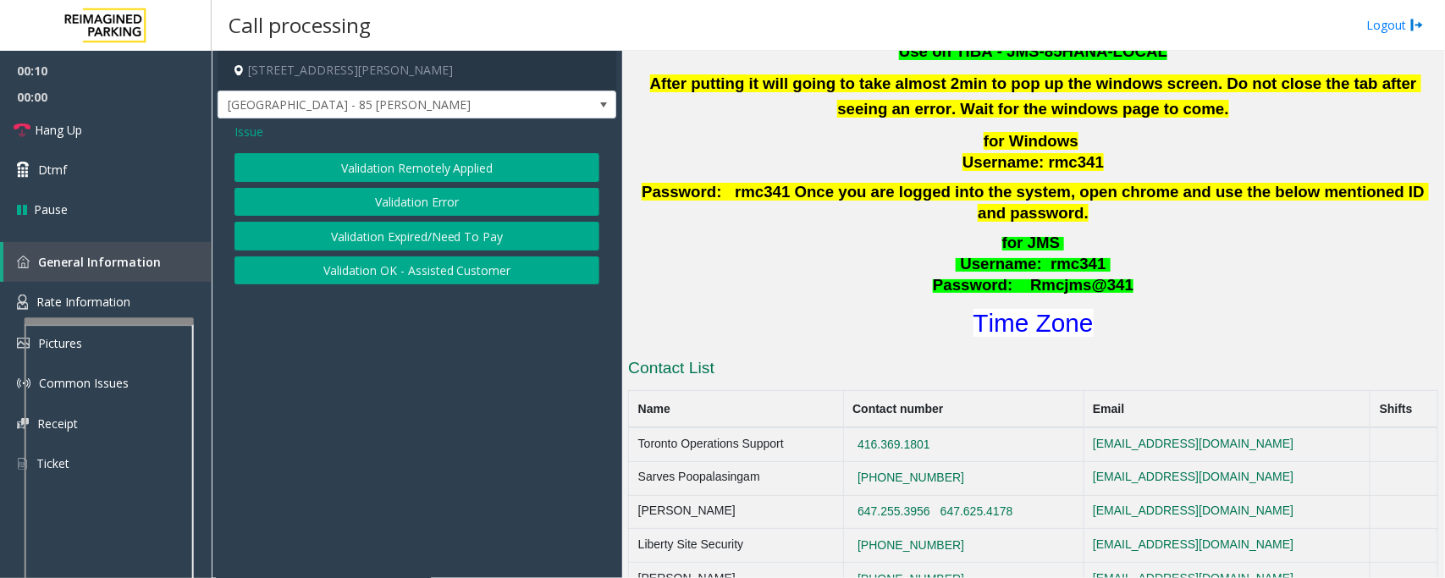
click at [399, 207] on button "Validation Error" at bounding box center [417, 202] width 365 height 29
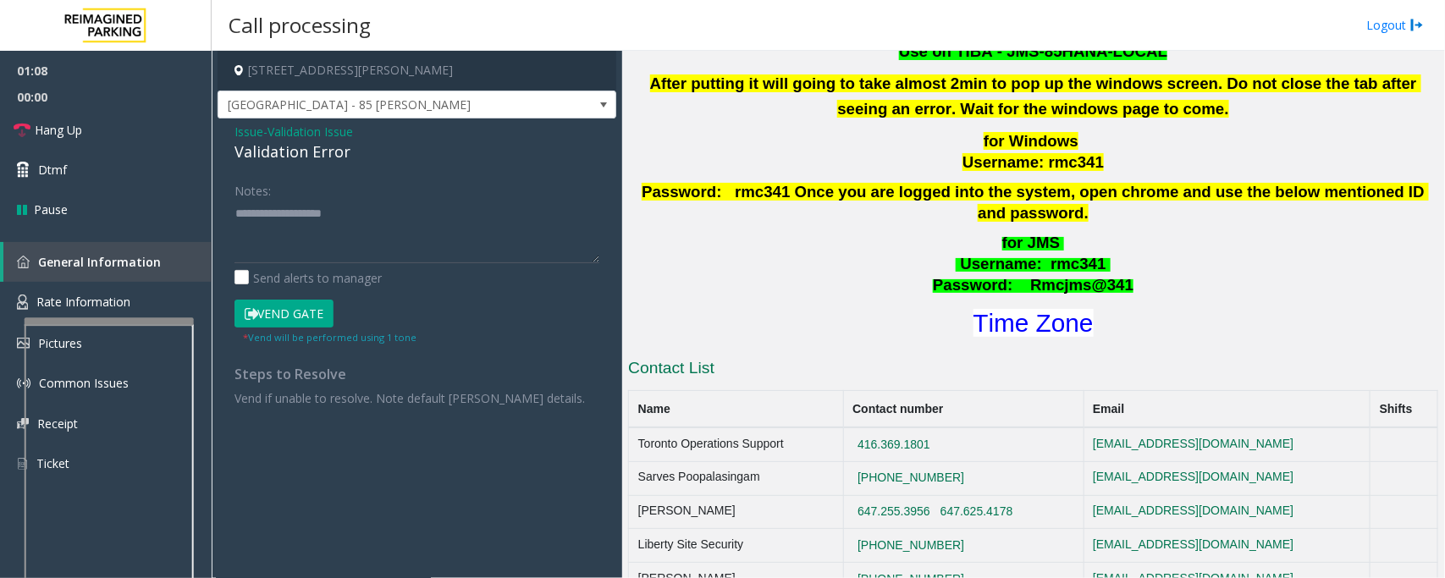
click at [297, 314] on button "Vend Gate" at bounding box center [284, 314] width 99 height 29
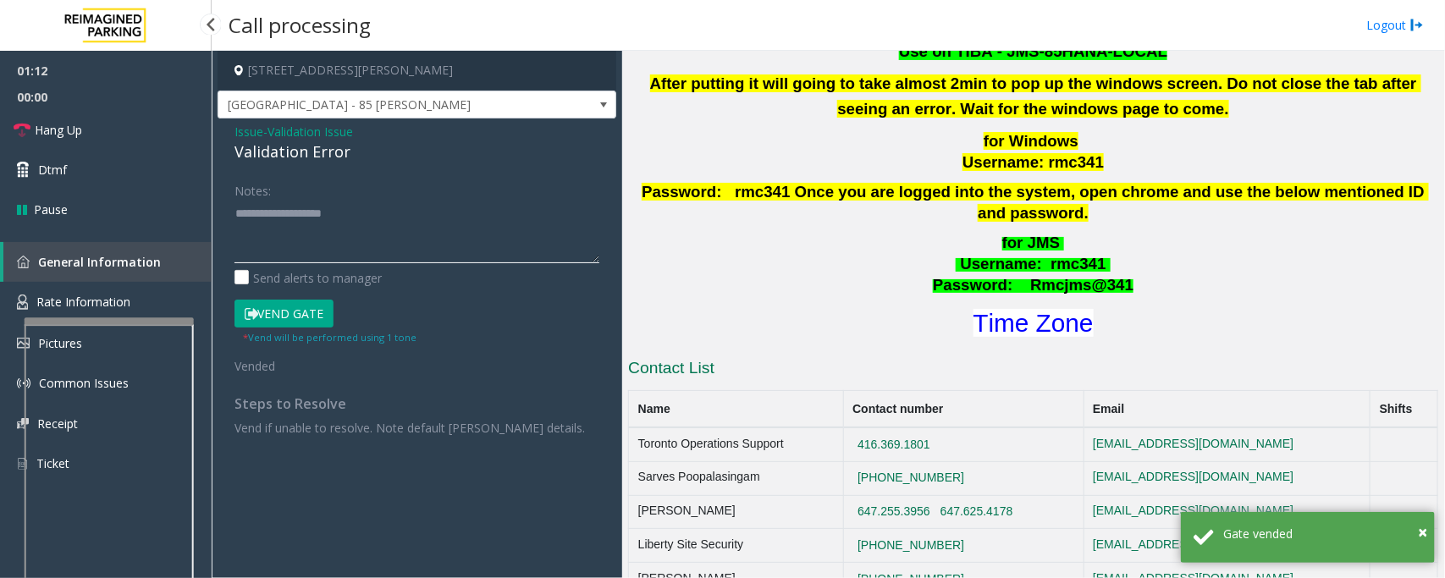
click at [284, 220] on textarea at bounding box center [417, 231] width 365 height 63
paste textarea "**********"
type textarea "**********"
click at [75, 135] on span "Hang Up" at bounding box center [58, 130] width 47 height 18
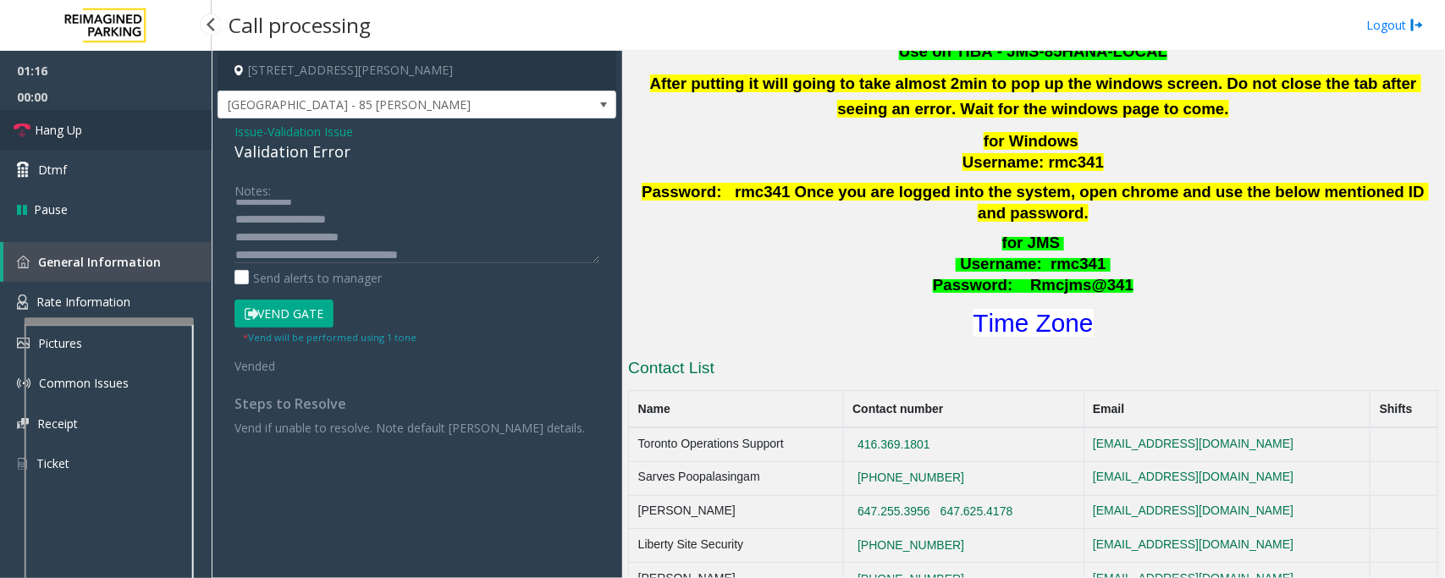
click at [110, 136] on link "Hang Up" at bounding box center [106, 130] width 212 height 40
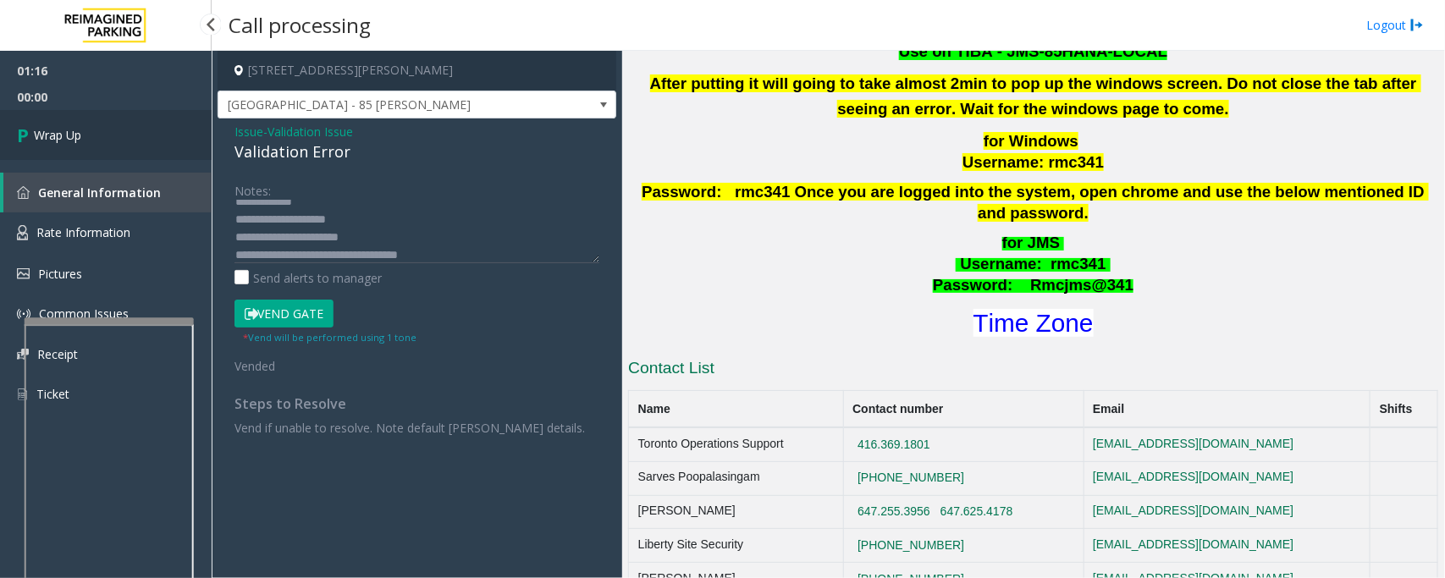
click at [110, 136] on link "Wrap Up" at bounding box center [106, 135] width 212 height 50
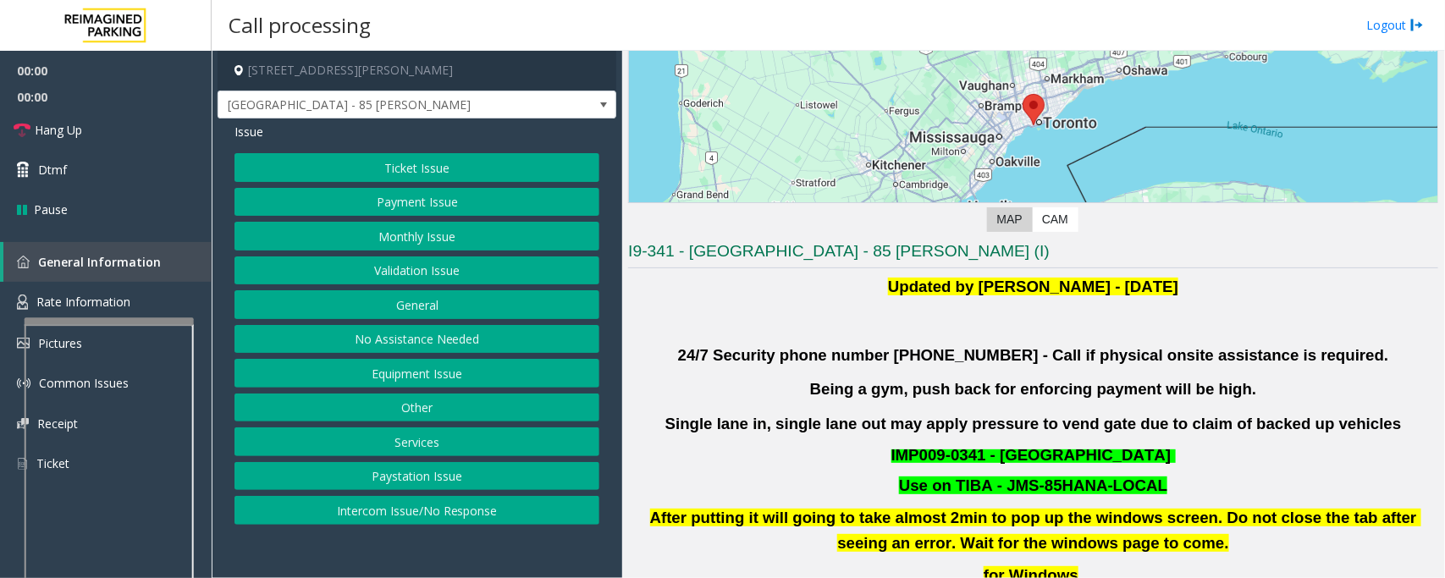
scroll to position [423, 0]
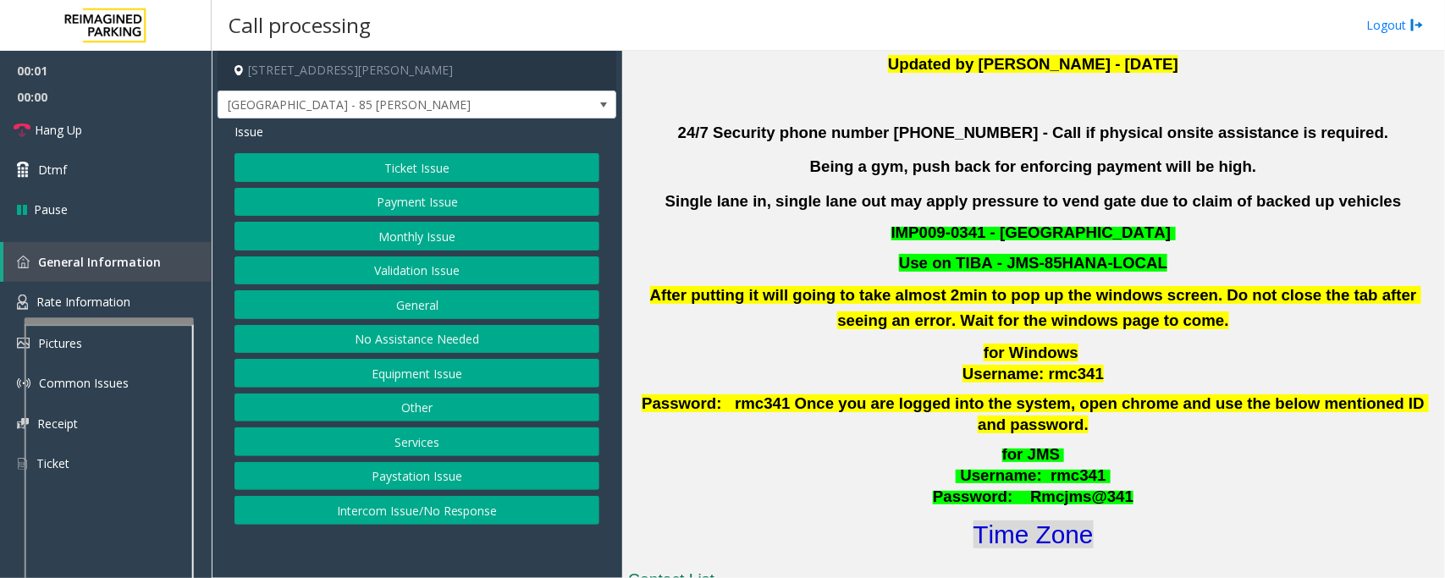
click at [1046, 522] on font "Time Zone" at bounding box center [1034, 535] width 120 height 28
click at [404, 262] on button "Validation Issue" at bounding box center [417, 271] width 365 height 29
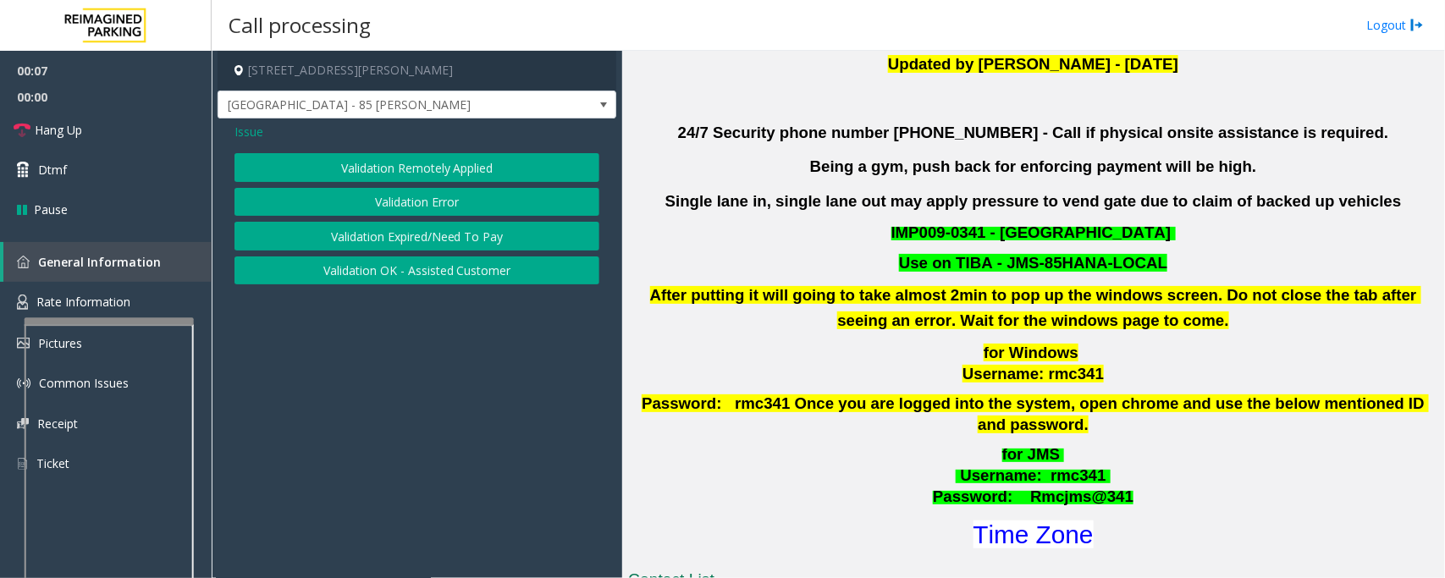
click at [400, 207] on button "Validation Error" at bounding box center [417, 202] width 365 height 29
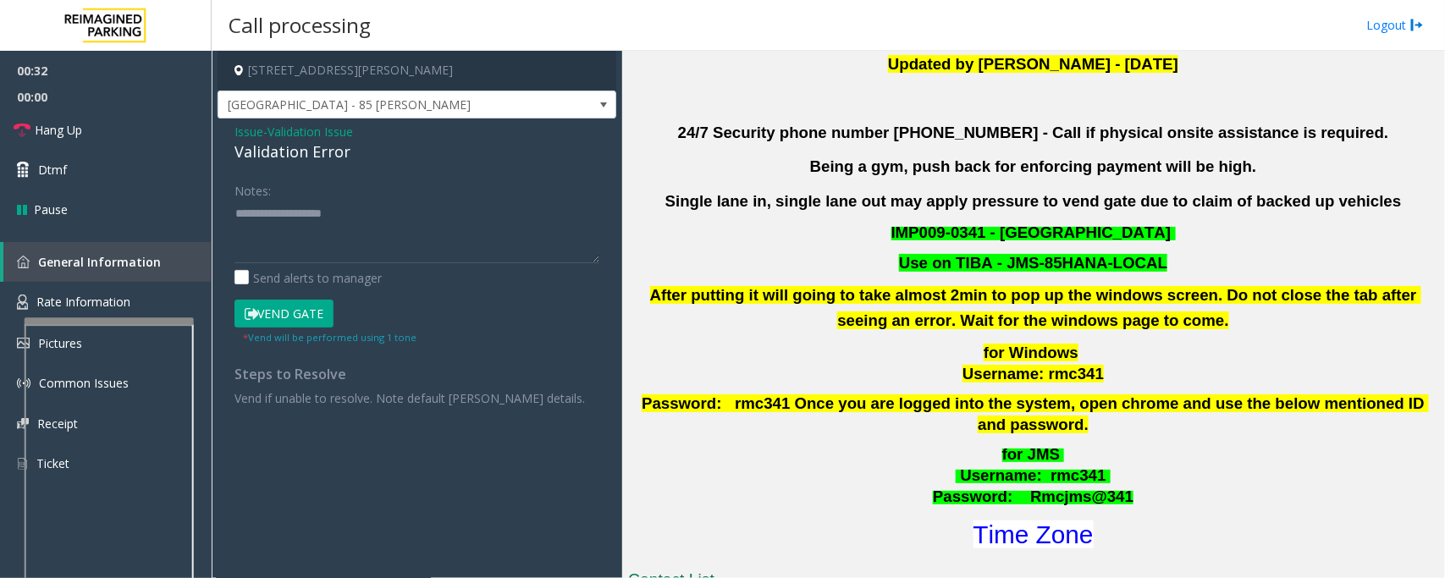
click at [284, 310] on button "Vend Gate" at bounding box center [284, 314] width 99 height 29
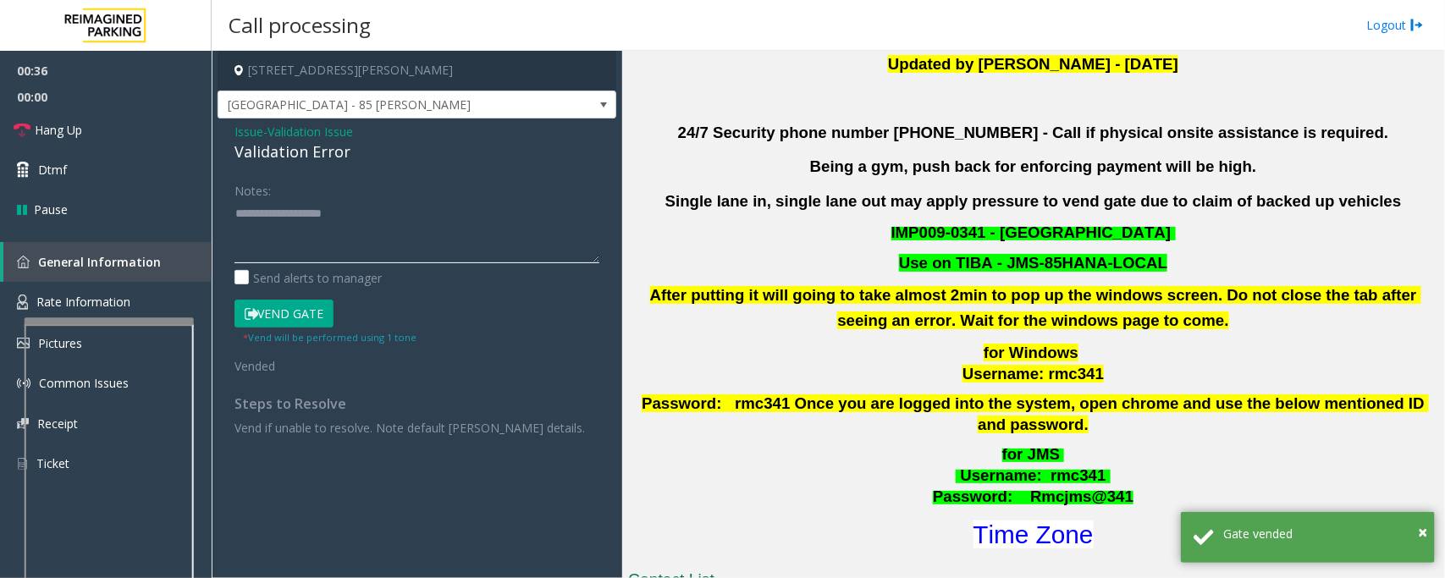
click at [331, 235] on textarea at bounding box center [417, 231] width 365 height 63
paste textarea "**********"
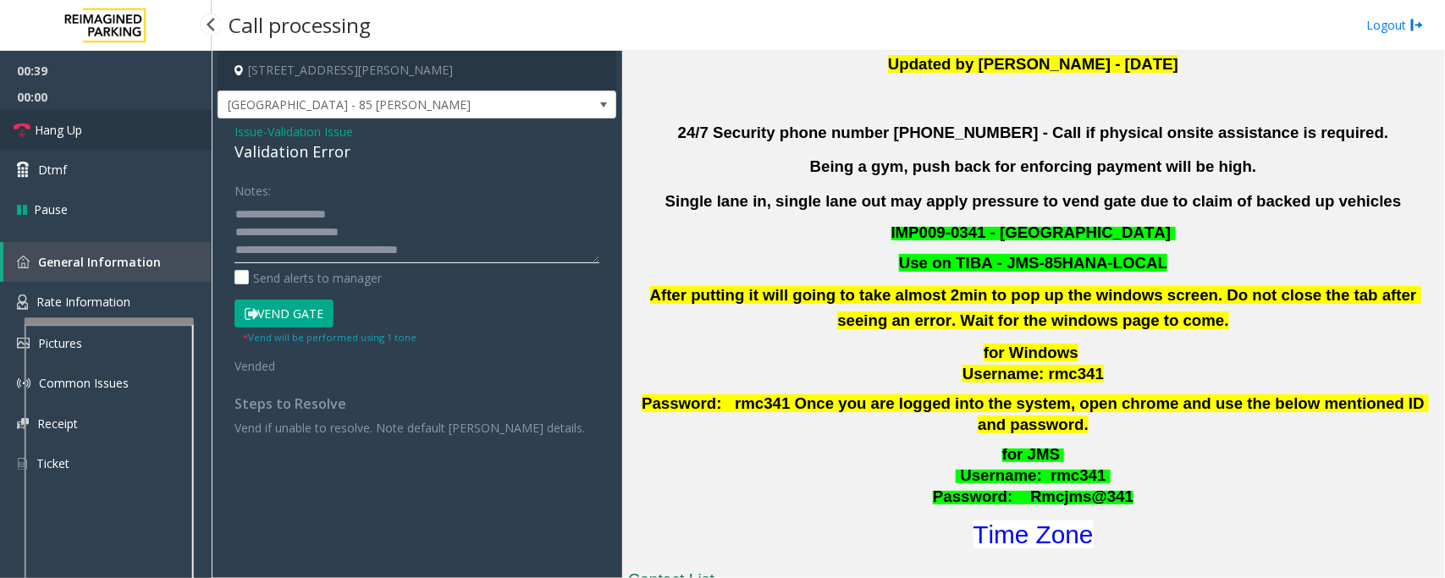
type textarea "**********"
click at [97, 133] on link "Hang Up" at bounding box center [106, 130] width 212 height 40
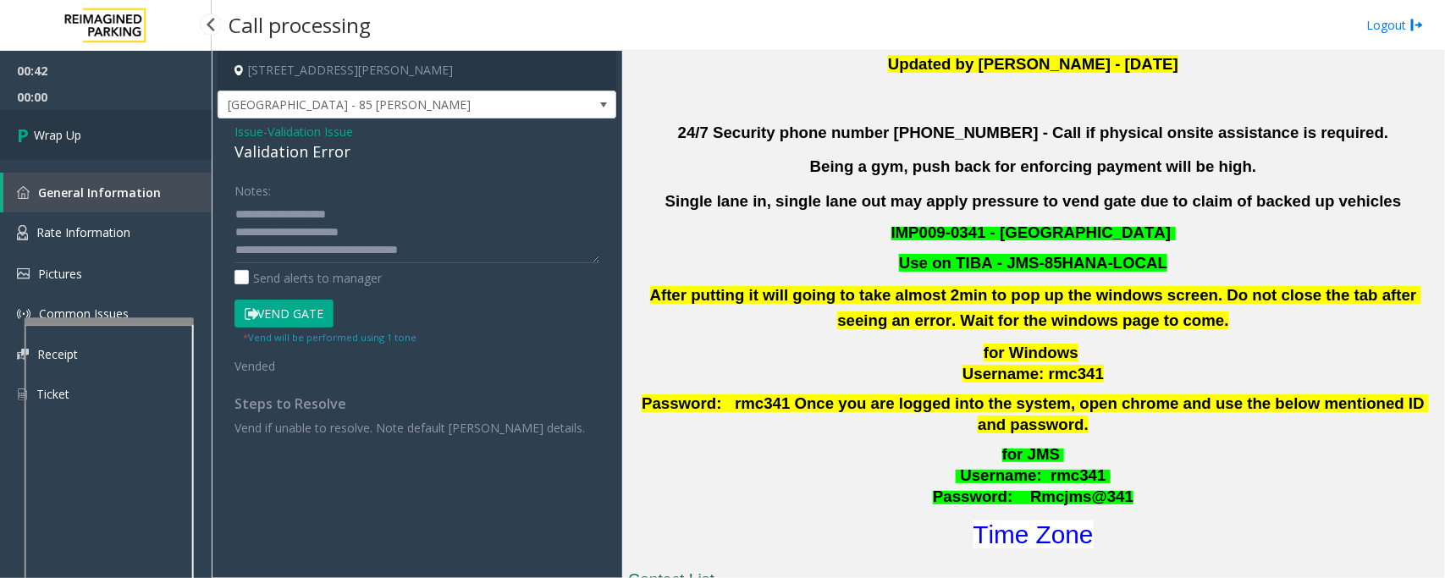
click at [97, 133] on link "Wrap Up" at bounding box center [106, 135] width 212 height 50
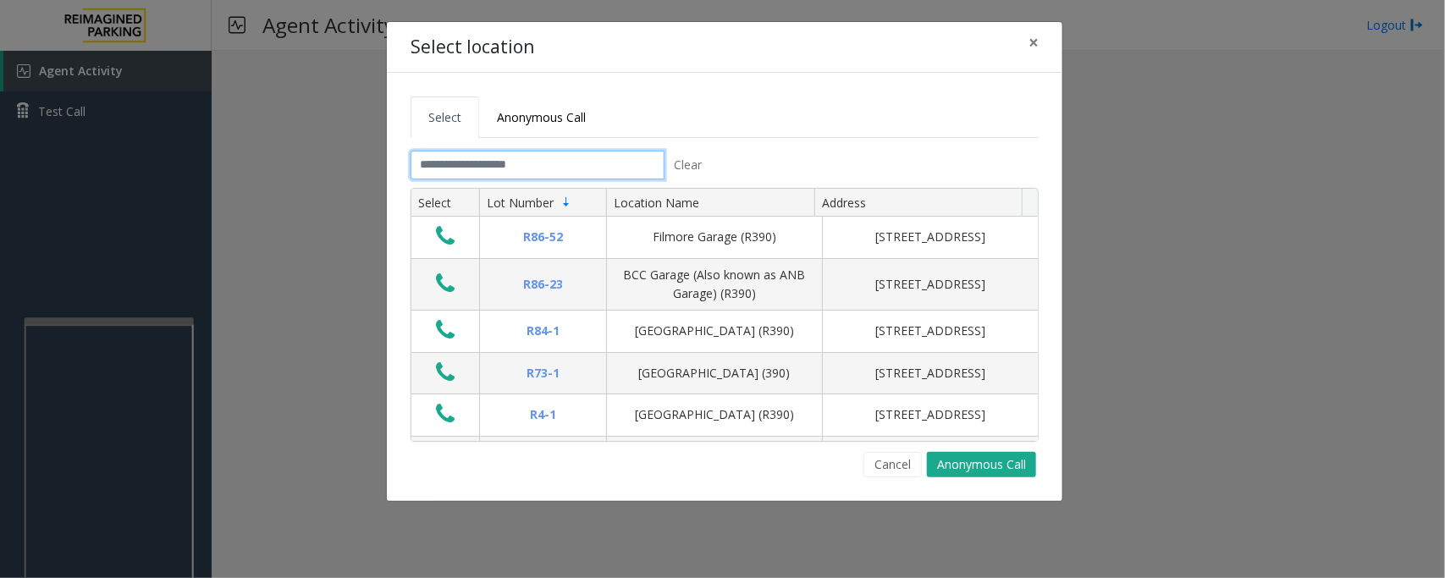
click at [501, 161] on input "text" at bounding box center [538, 165] width 254 height 29
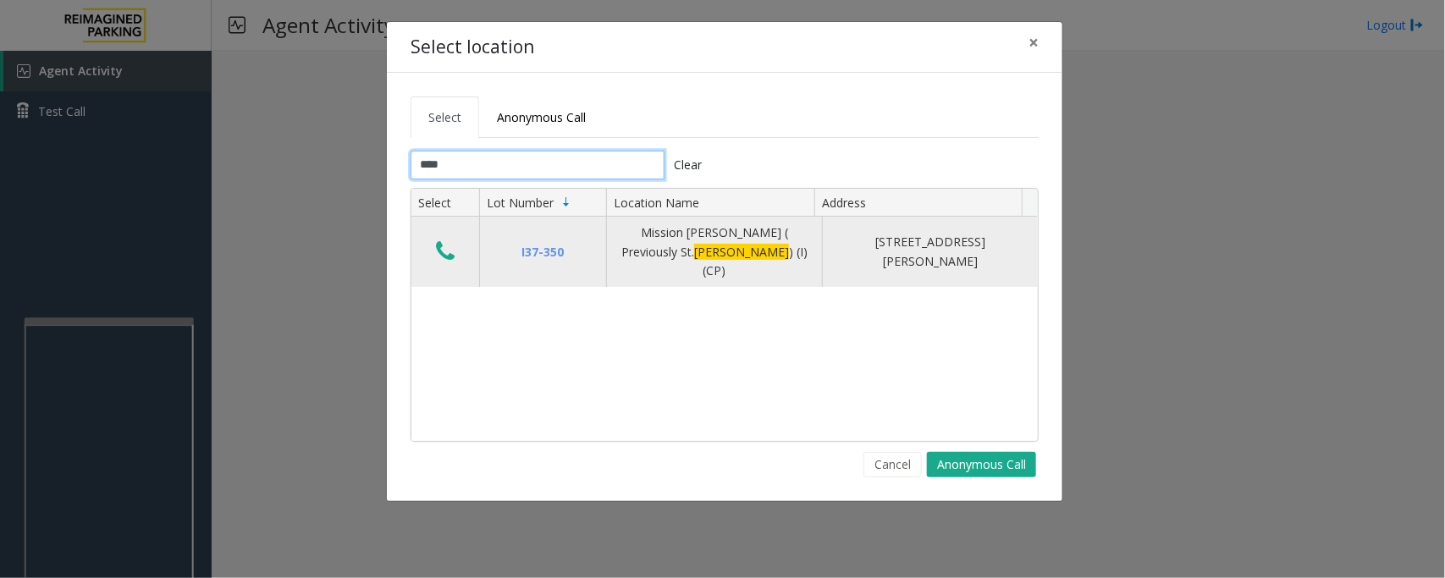
type input "****"
click at [446, 247] on icon "Data table" at bounding box center [445, 252] width 19 height 24
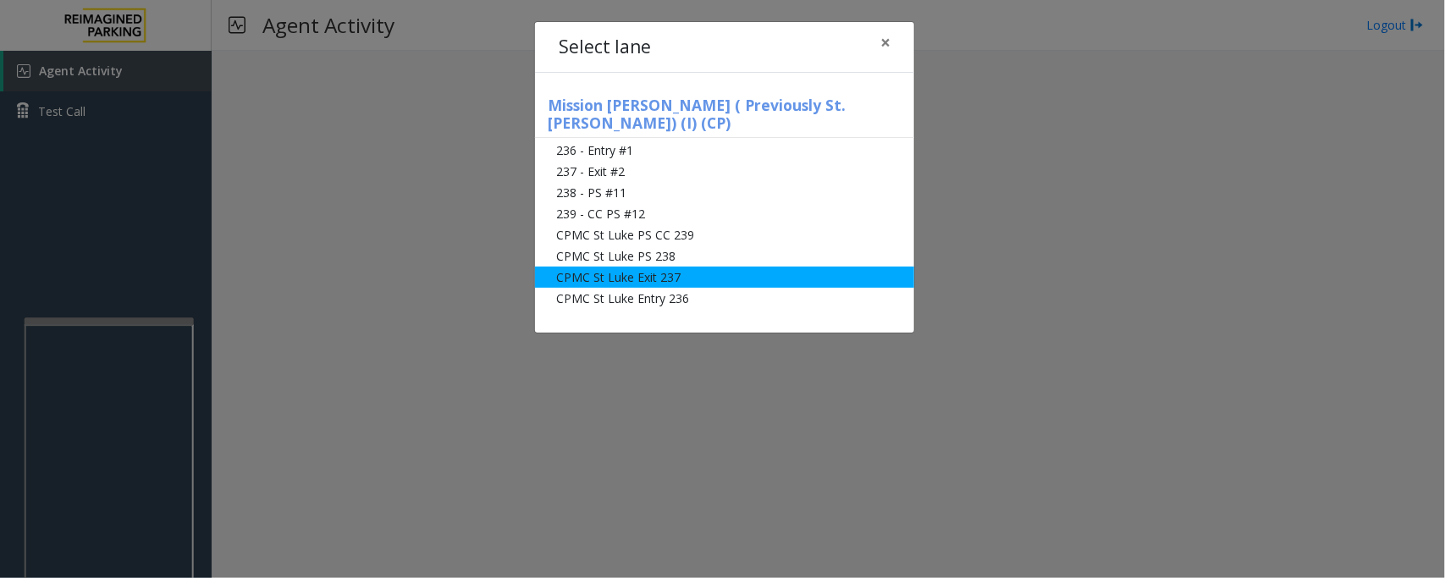
click at [618, 267] on li "CPMC St Luke Exit 237" at bounding box center [724, 277] width 379 height 21
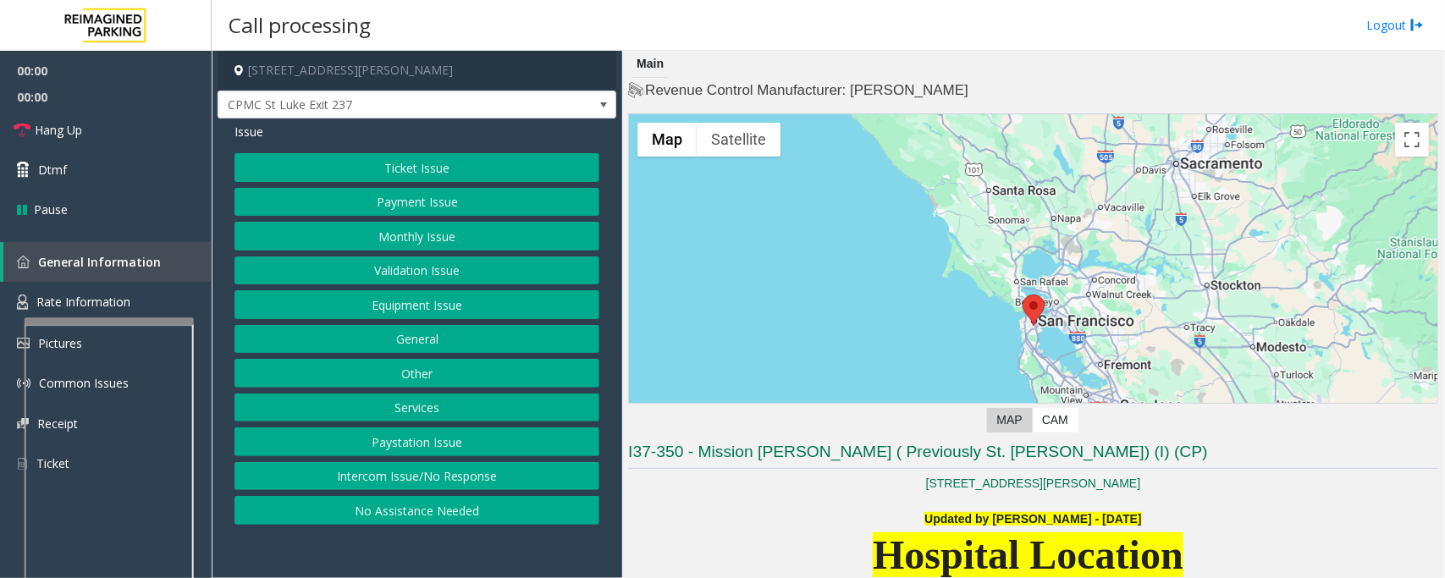
scroll to position [423, 0]
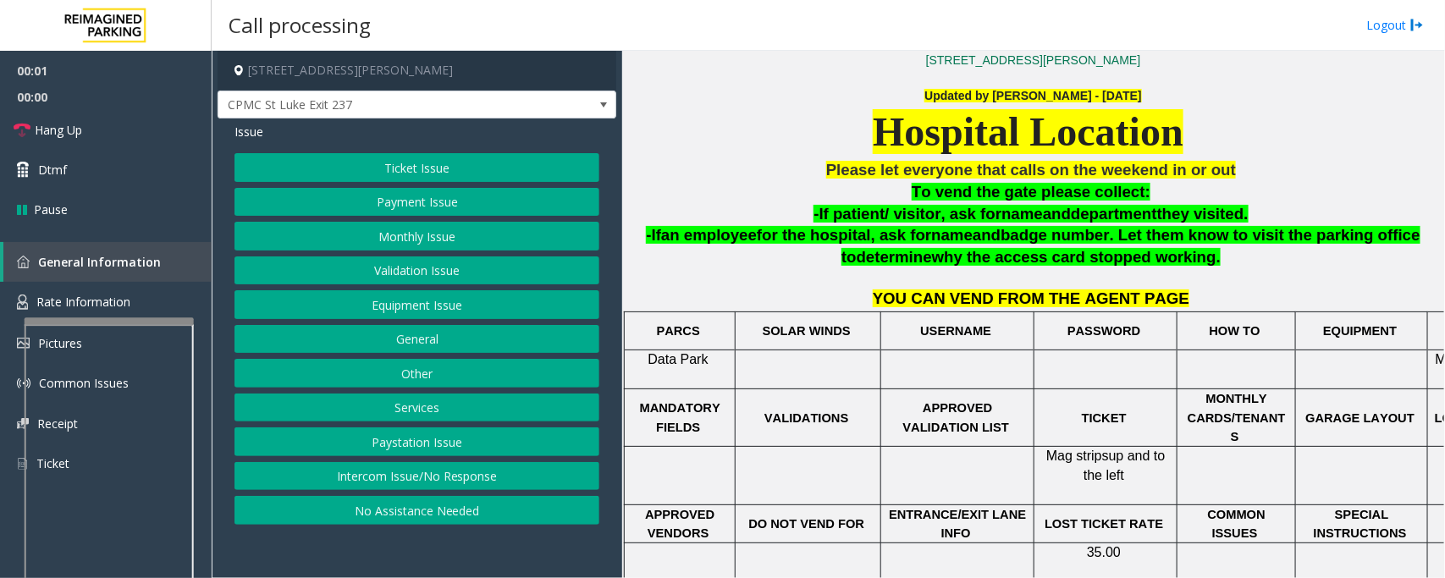
click at [460, 162] on button "Ticket Issue" at bounding box center [417, 167] width 365 height 29
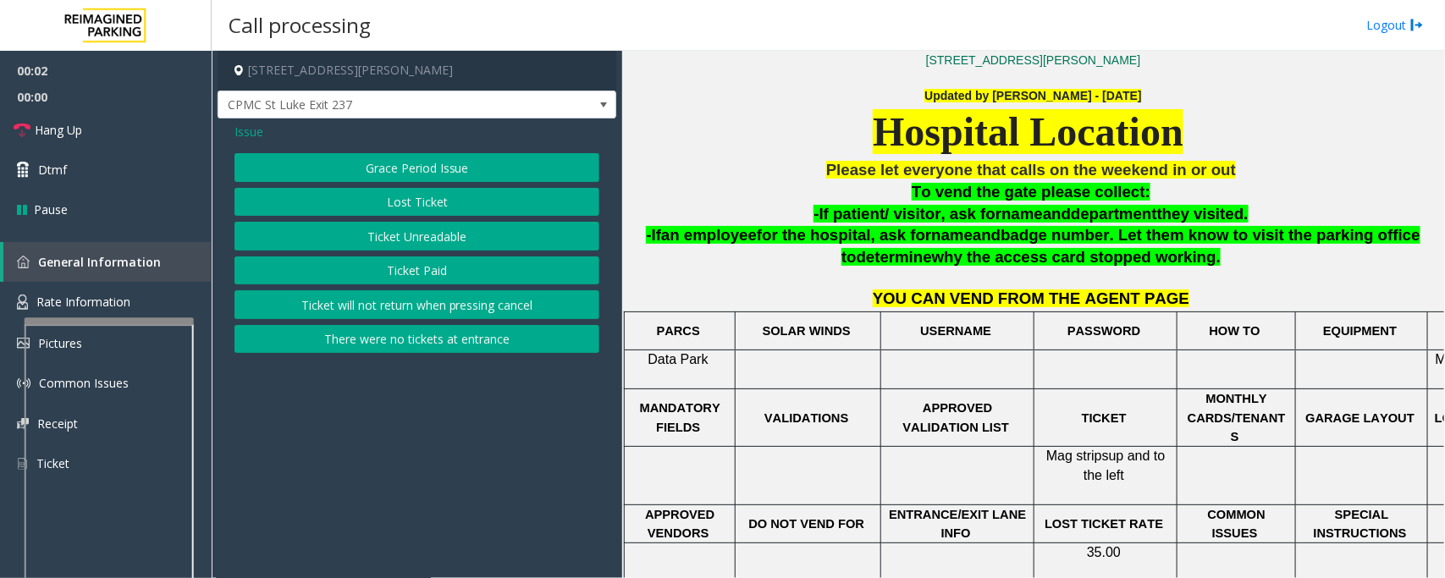
click at [405, 241] on button "Ticket Unreadable" at bounding box center [417, 236] width 365 height 29
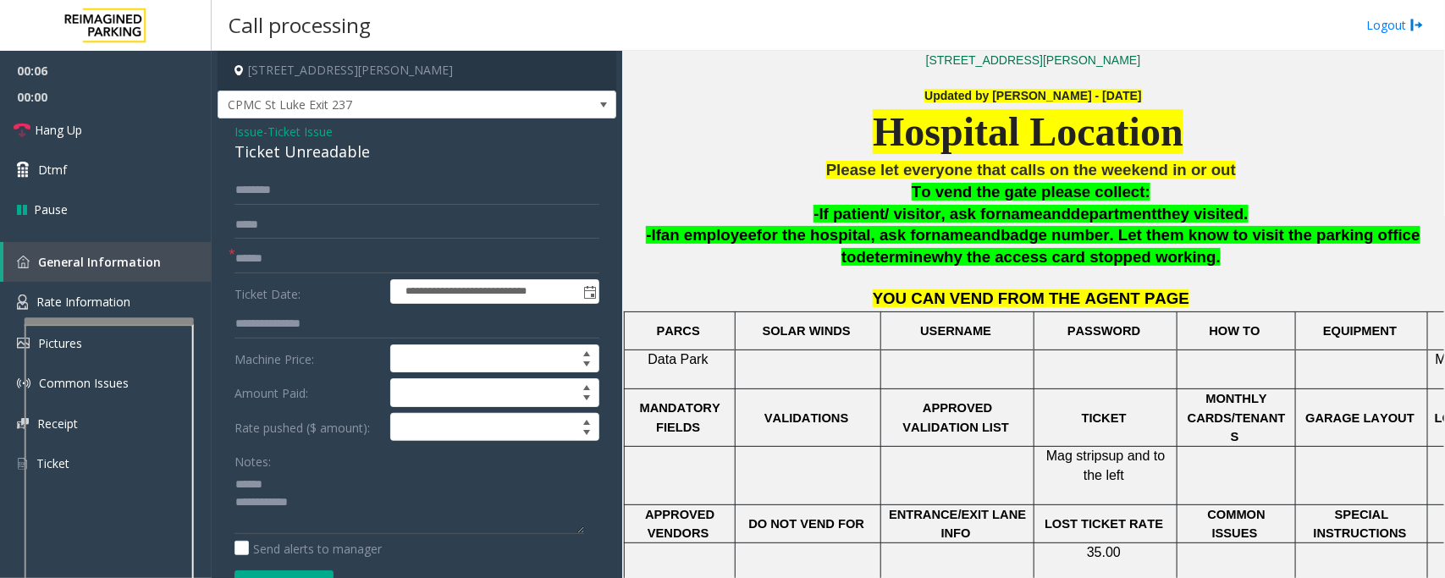
click at [284, 154] on div "Ticket Unreadable" at bounding box center [417, 152] width 365 height 23
click at [268, 483] on textarea at bounding box center [410, 502] width 350 height 63
type textarea "**********"
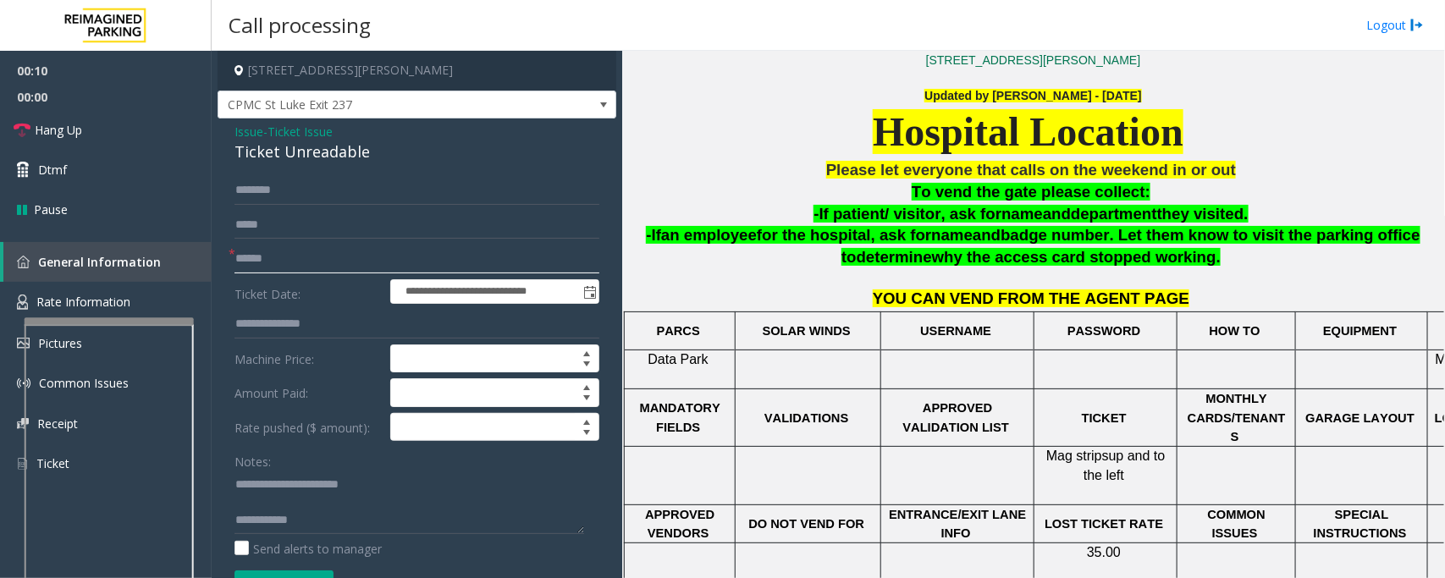
click at [282, 261] on input "text" at bounding box center [417, 259] width 365 height 29
type input "******"
click at [295, 501] on textarea at bounding box center [410, 502] width 350 height 63
type textarea "**********"
click at [251, 182] on input "text" at bounding box center [417, 190] width 365 height 29
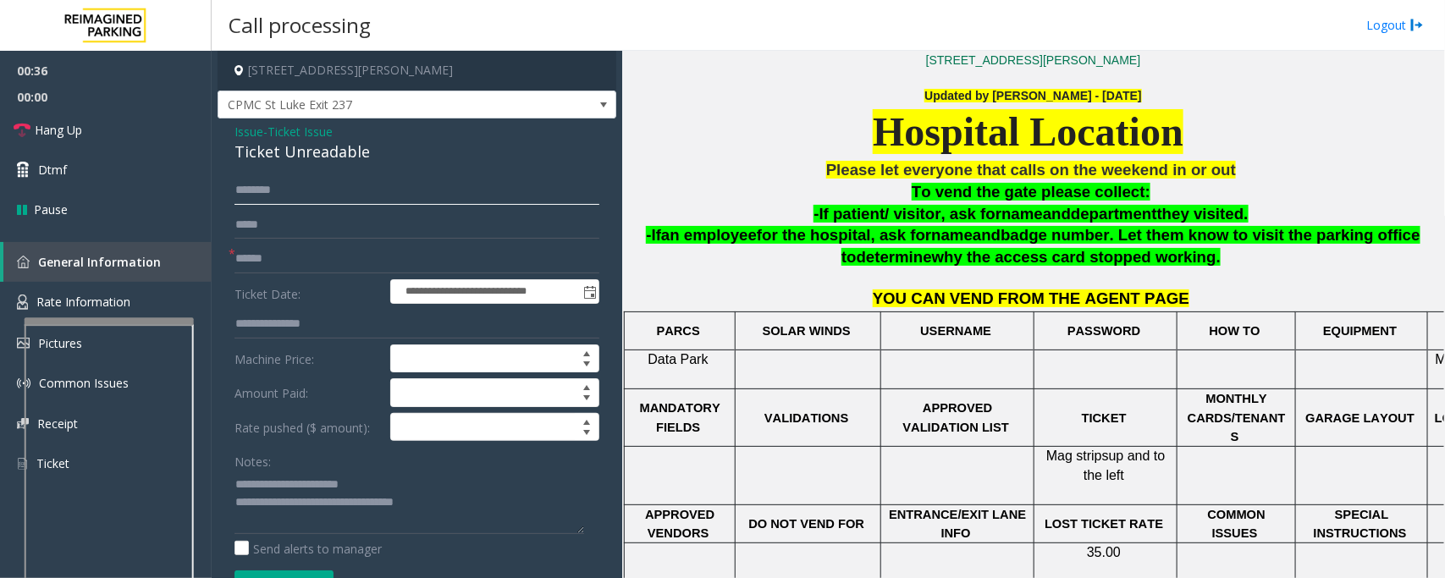
click at [251, 193] on input "text" at bounding box center [417, 190] width 365 height 29
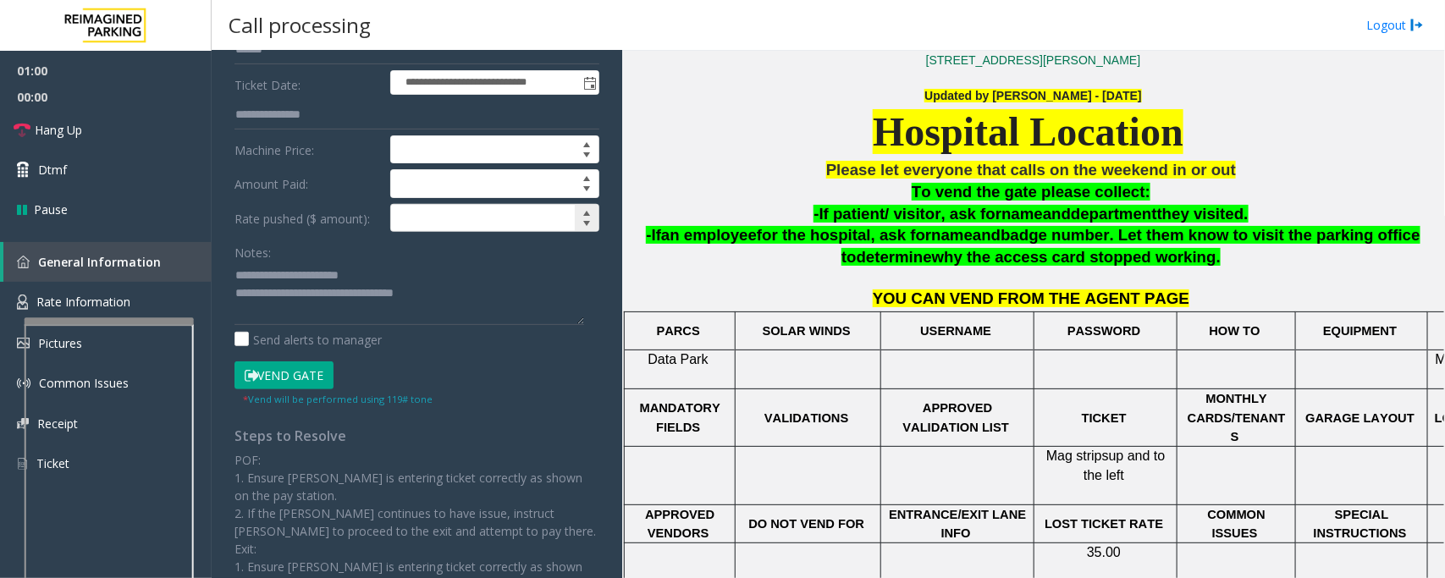
scroll to position [212, 0]
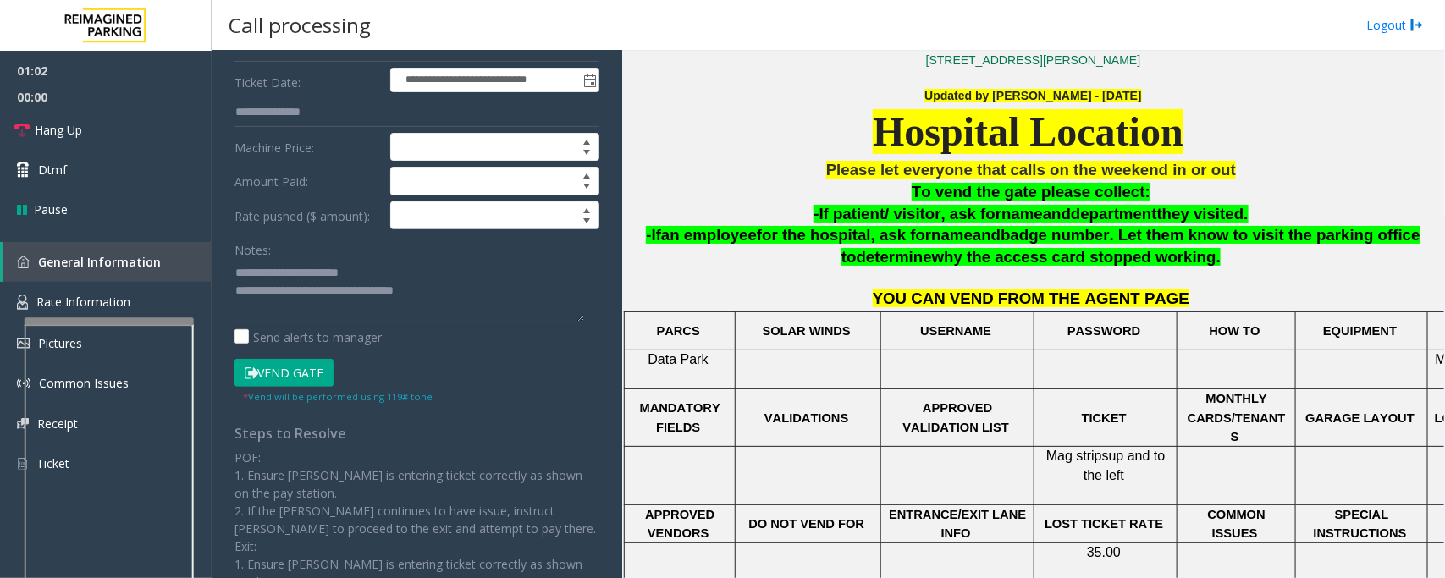
type input "*****"
click at [235, 273] on textarea at bounding box center [410, 290] width 350 height 63
click at [327, 268] on textarea at bounding box center [410, 290] width 350 height 63
click at [292, 371] on button "Vend Gate" at bounding box center [284, 373] width 99 height 29
click at [373, 278] on textarea at bounding box center [410, 290] width 350 height 63
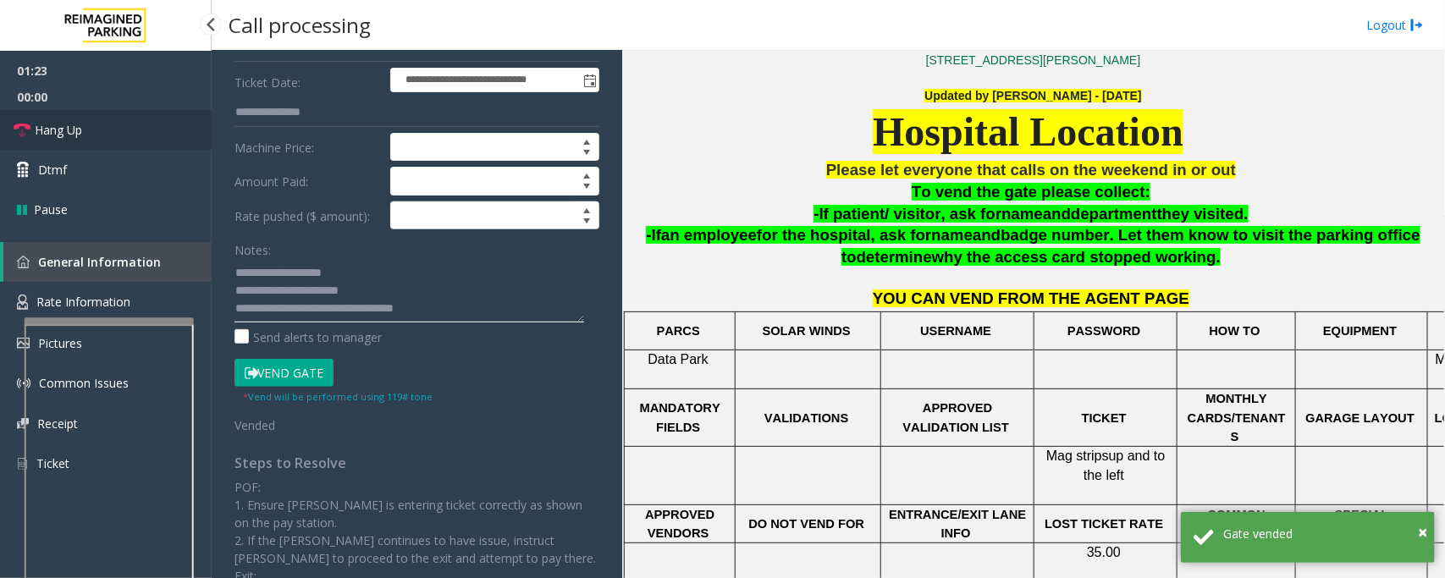
type textarea "**********"
click at [64, 127] on span "Hang Up" at bounding box center [58, 130] width 47 height 18
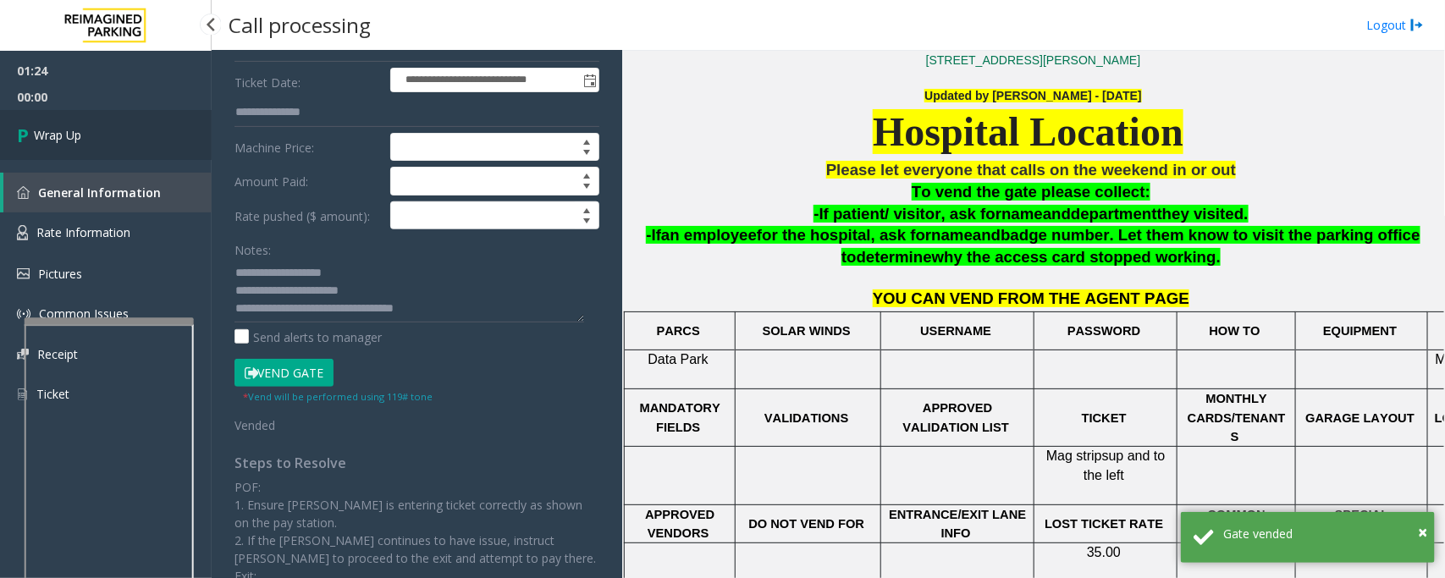
click at [64, 127] on span "Wrap Up" at bounding box center [57, 135] width 47 height 18
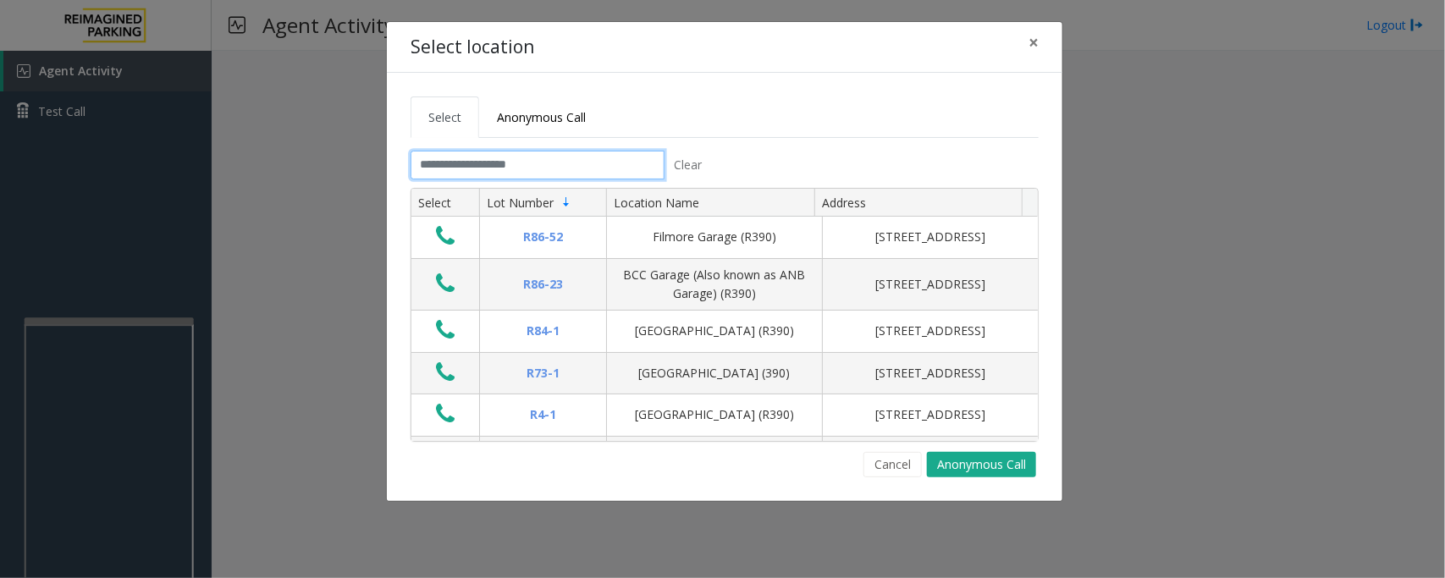
click at [527, 174] on input "text" at bounding box center [538, 165] width 254 height 29
click at [527, 168] on input "text" at bounding box center [538, 165] width 254 height 29
click at [557, 162] on input "text" at bounding box center [538, 165] width 254 height 29
click at [560, 167] on input "text" at bounding box center [538, 165] width 254 height 29
click at [552, 163] on input "text" at bounding box center [538, 165] width 254 height 29
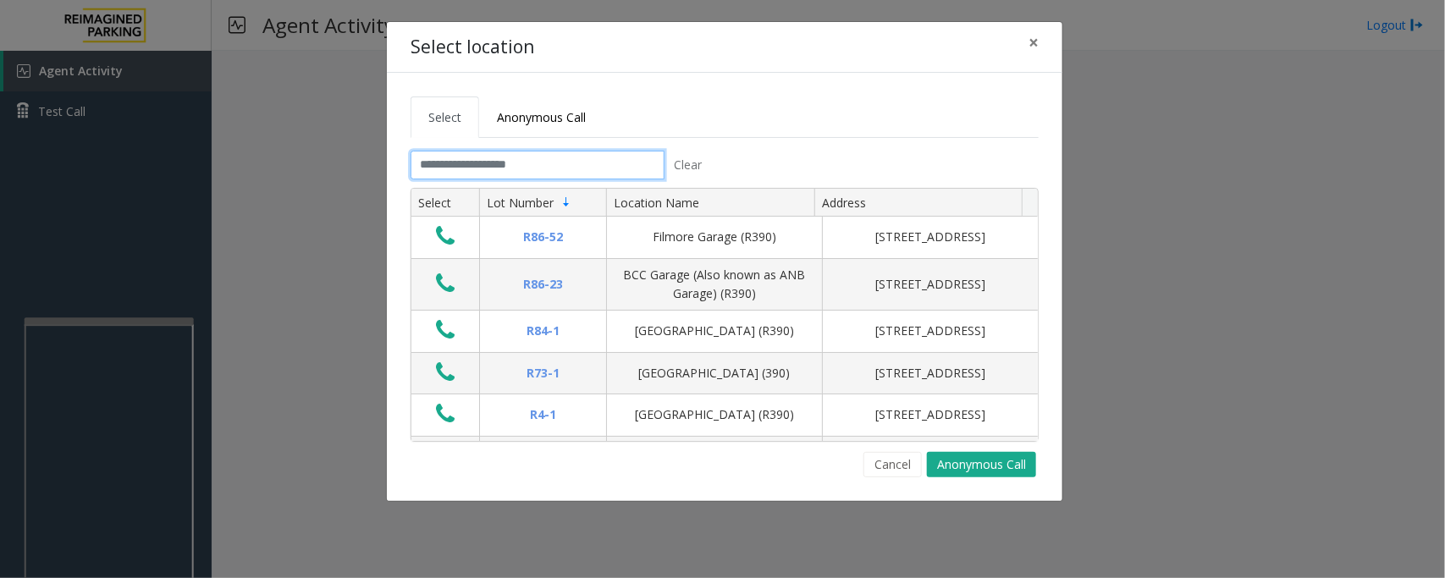
click at [549, 162] on input "text" at bounding box center [538, 165] width 254 height 29
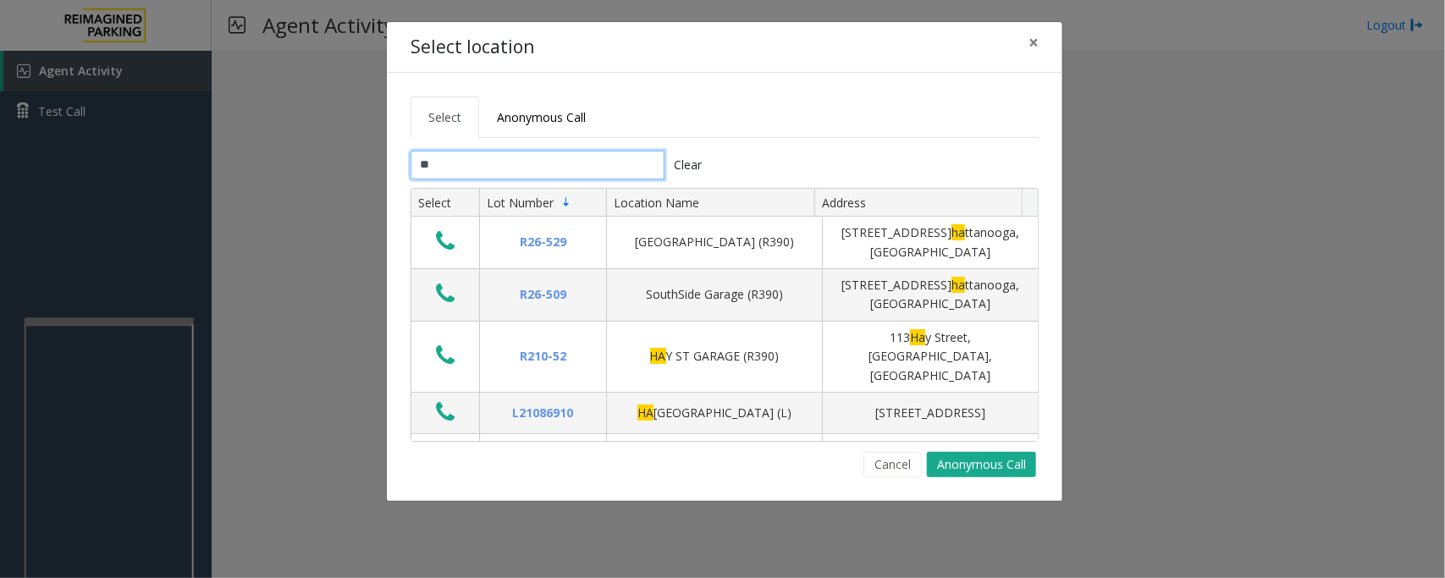
type input "*"
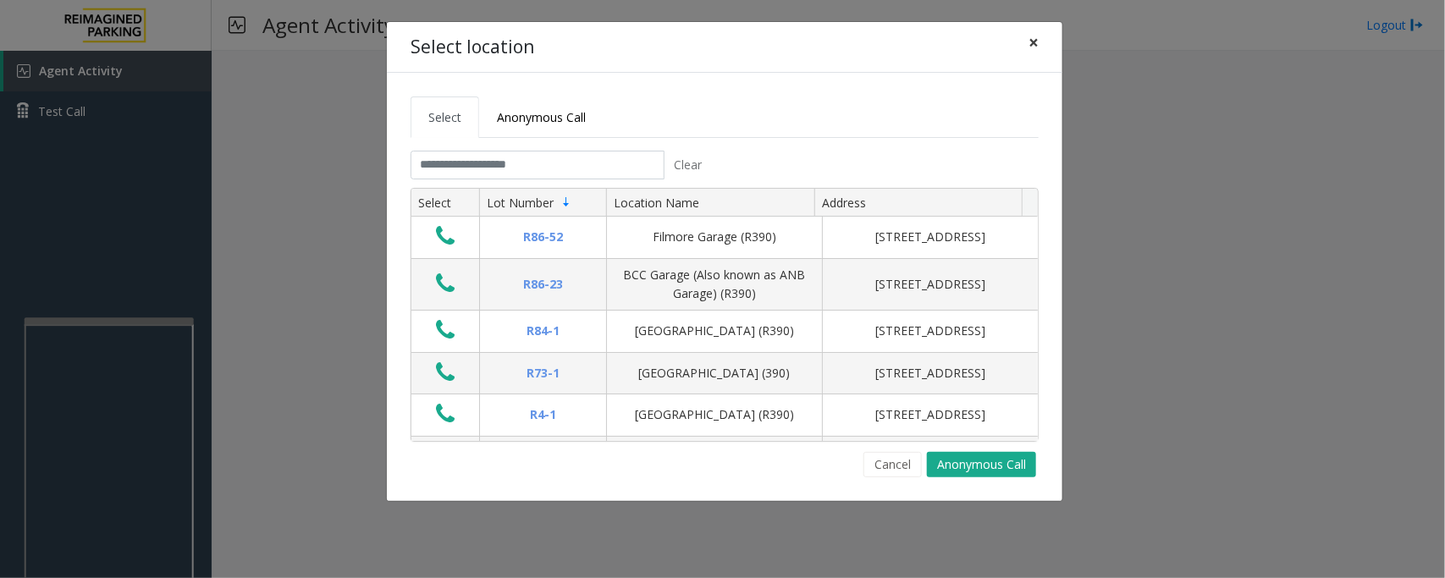
click at [1034, 40] on span "×" at bounding box center [1034, 42] width 10 height 24
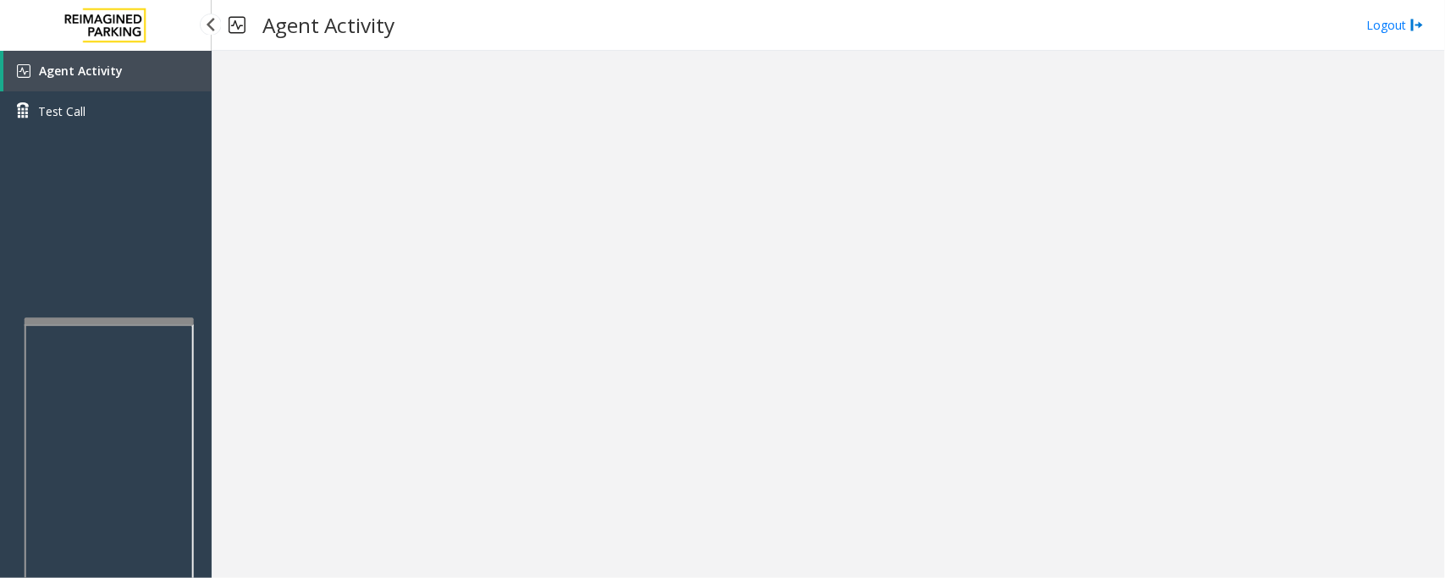
drag, startPoint x: 69, startPoint y: 75, endPoint x: 112, endPoint y: 83, distance: 43.2
click at [69, 75] on span "Agent Activity" at bounding box center [81, 71] width 84 height 16
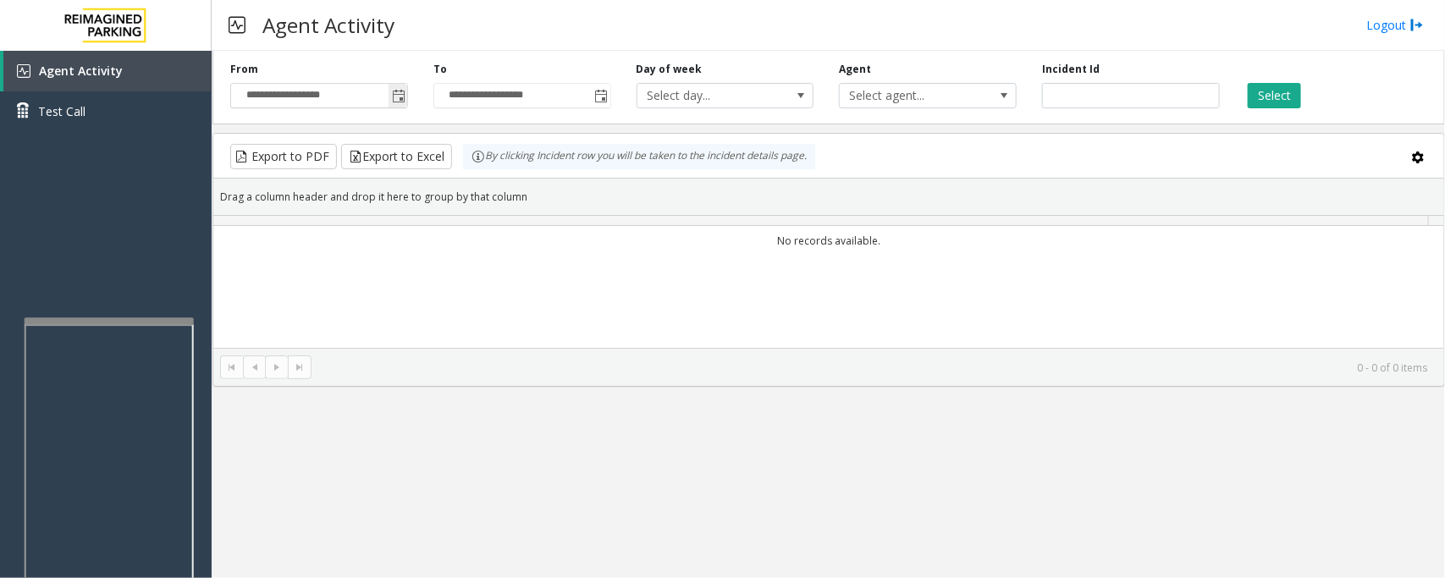
click at [395, 99] on span "Toggle popup" at bounding box center [399, 97] width 14 height 14
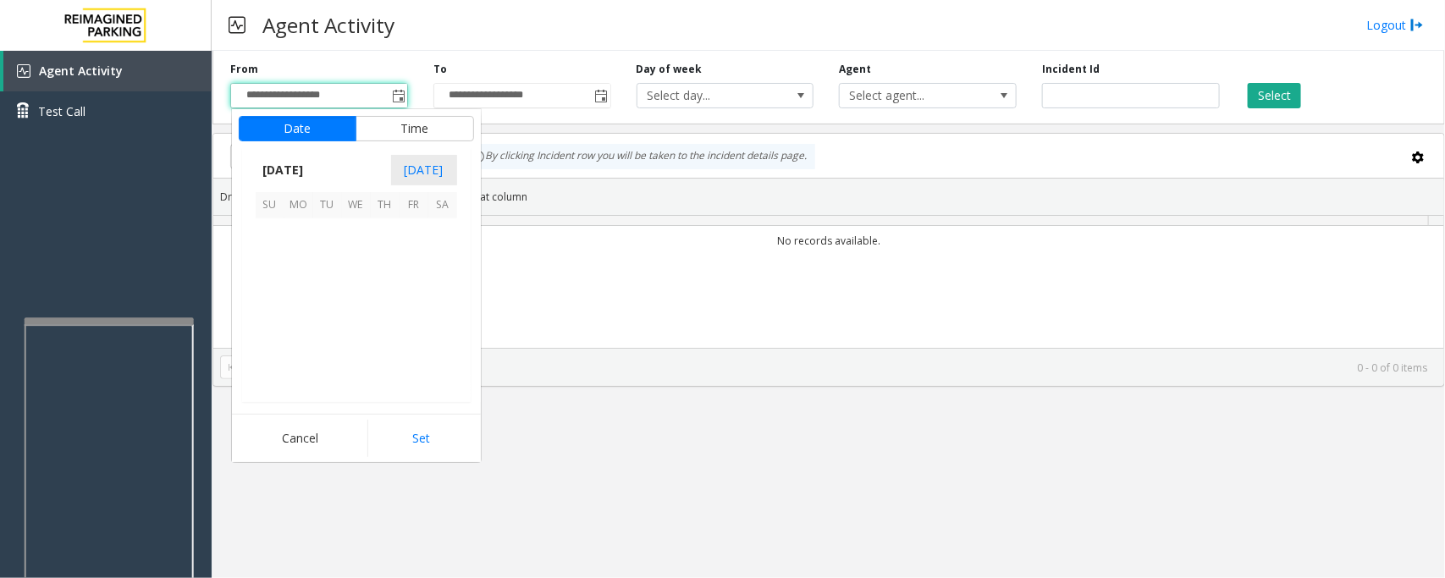
scroll to position [303731, 0]
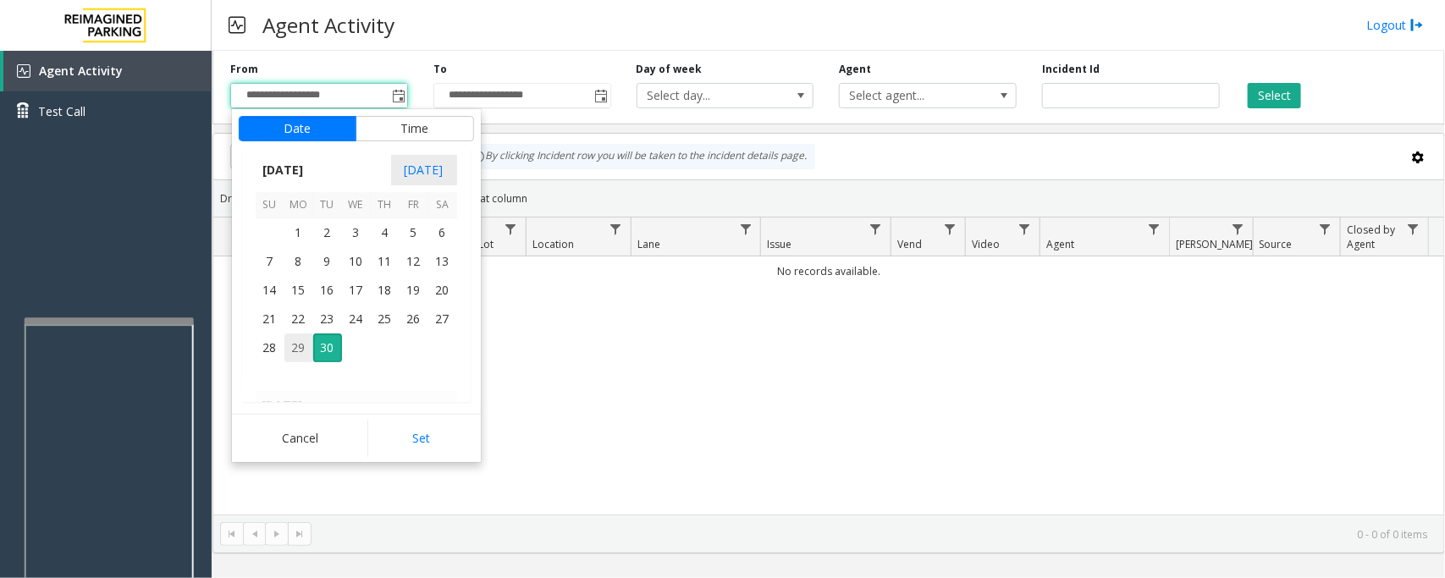
click at [294, 345] on span "29" at bounding box center [298, 348] width 29 height 29
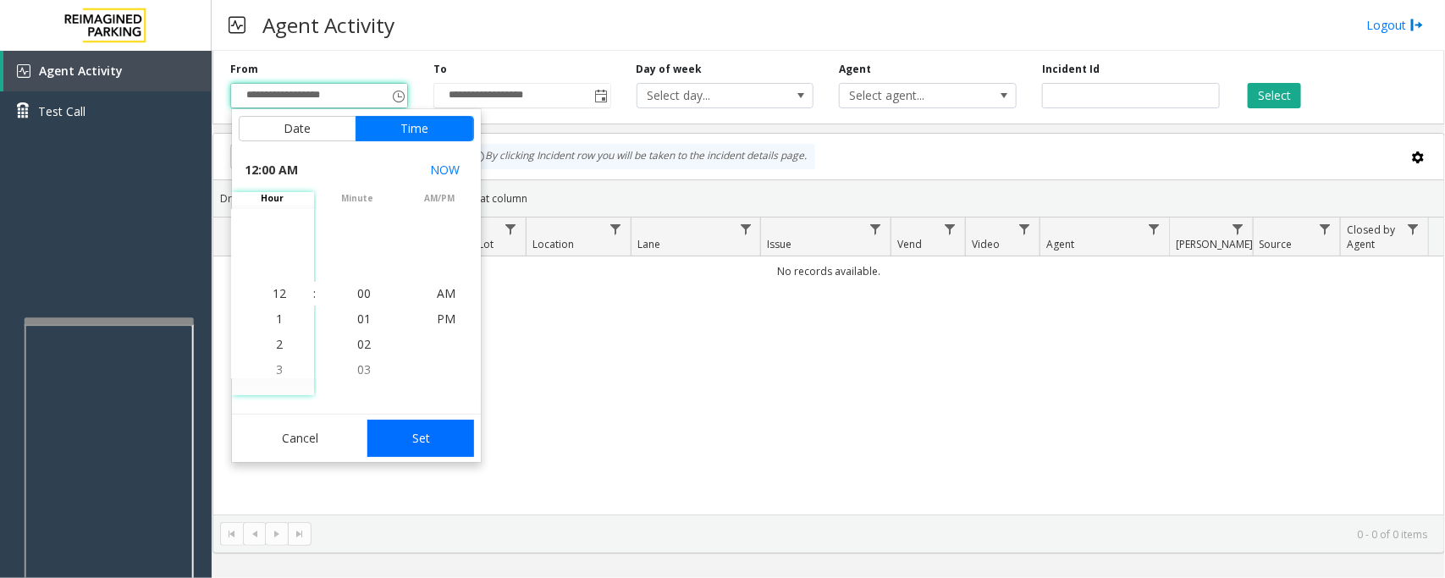
click at [443, 441] on button "Set" at bounding box center [420, 438] width 107 height 37
type input "**********"
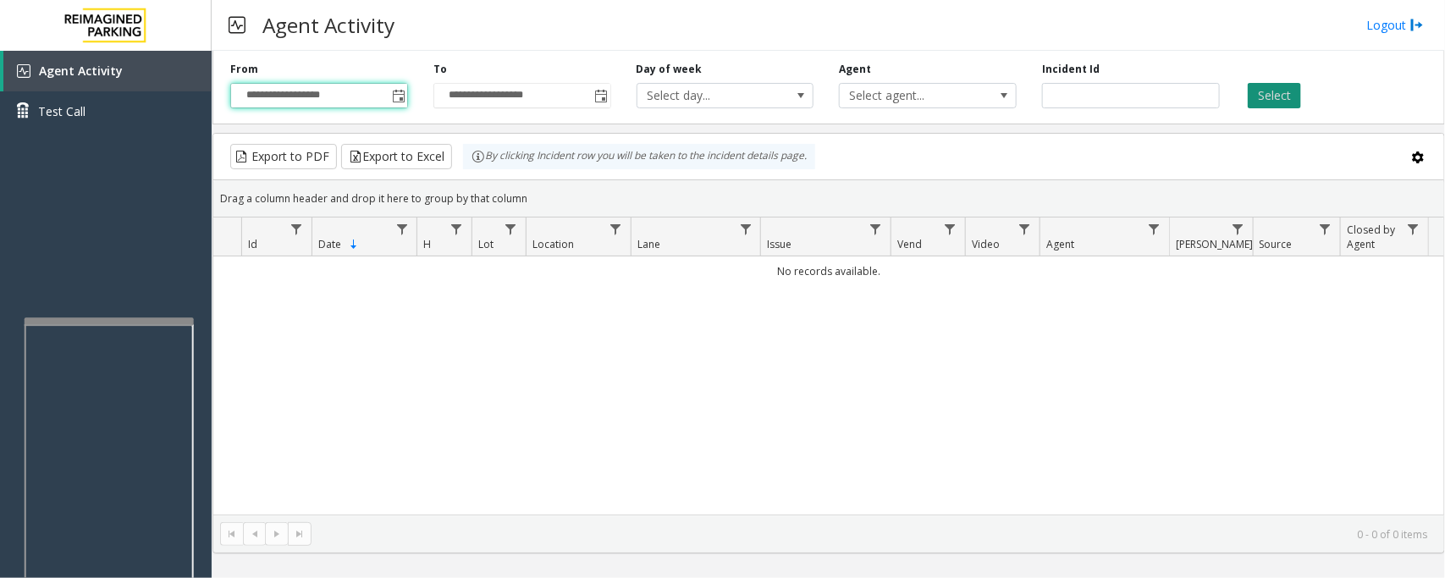
click at [1277, 102] on button "Select" at bounding box center [1274, 95] width 53 height 25
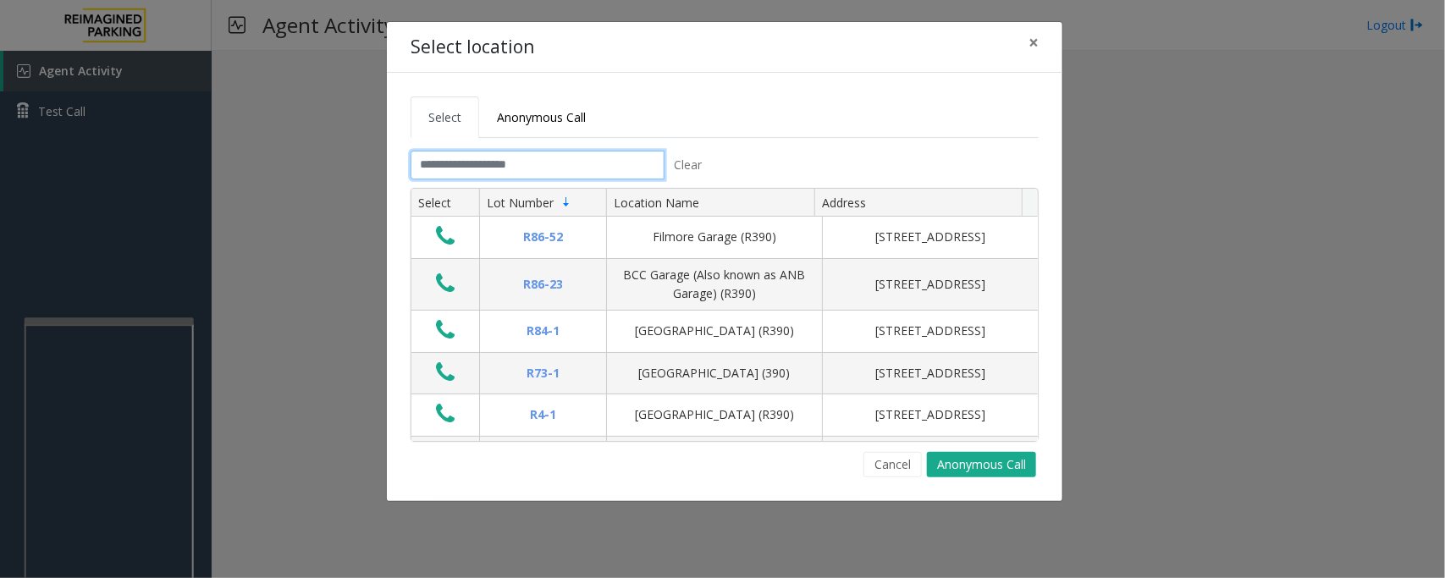
click at [594, 161] on input "text" at bounding box center [538, 165] width 254 height 29
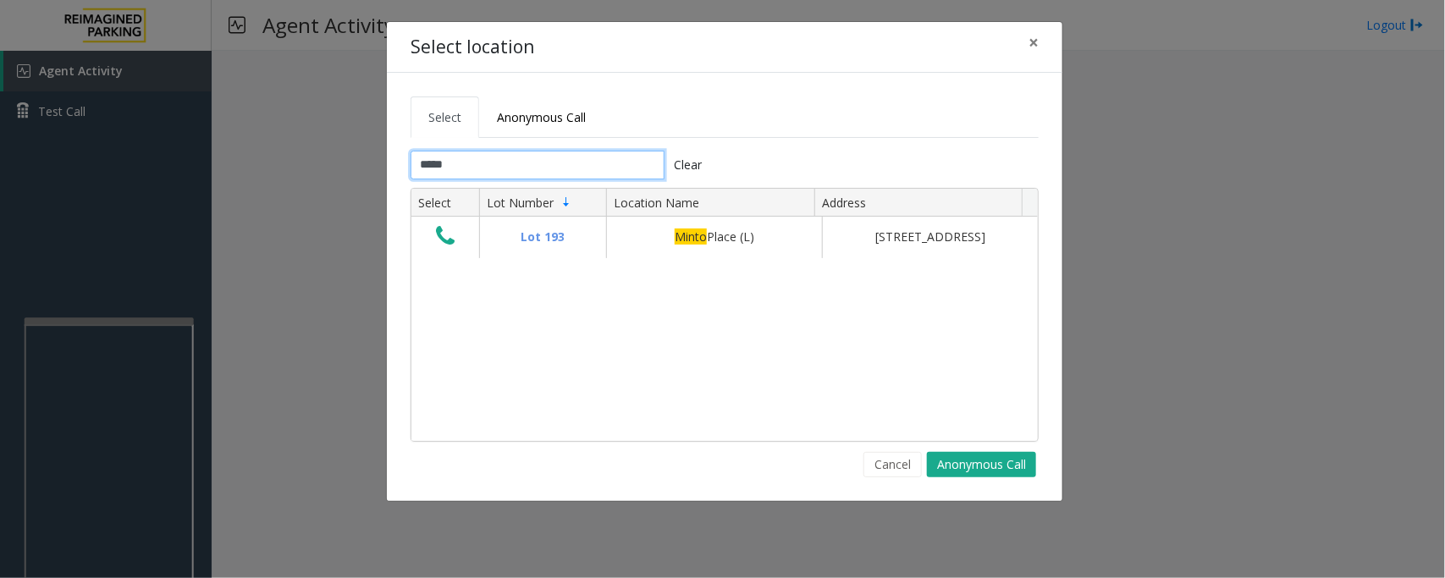
type input "*****"
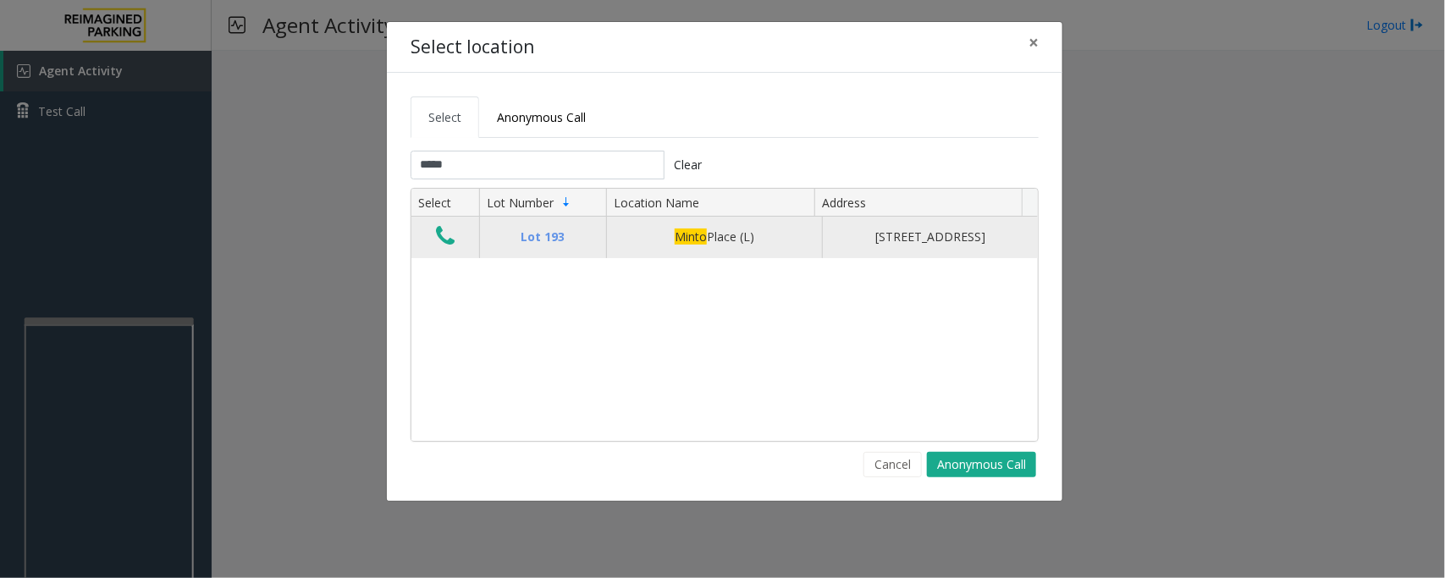
click at [439, 240] on icon "Data table" at bounding box center [445, 236] width 19 height 24
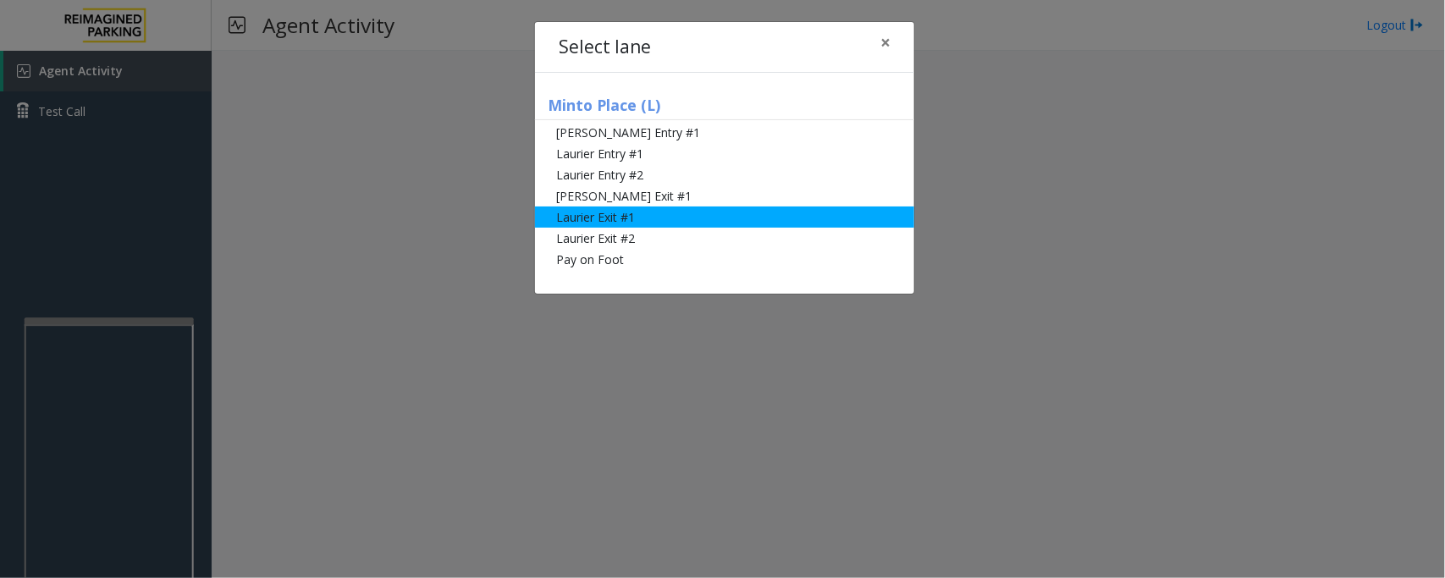
click at [603, 218] on li "Laurier Exit #1" at bounding box center [724, 217] width 379 height 21
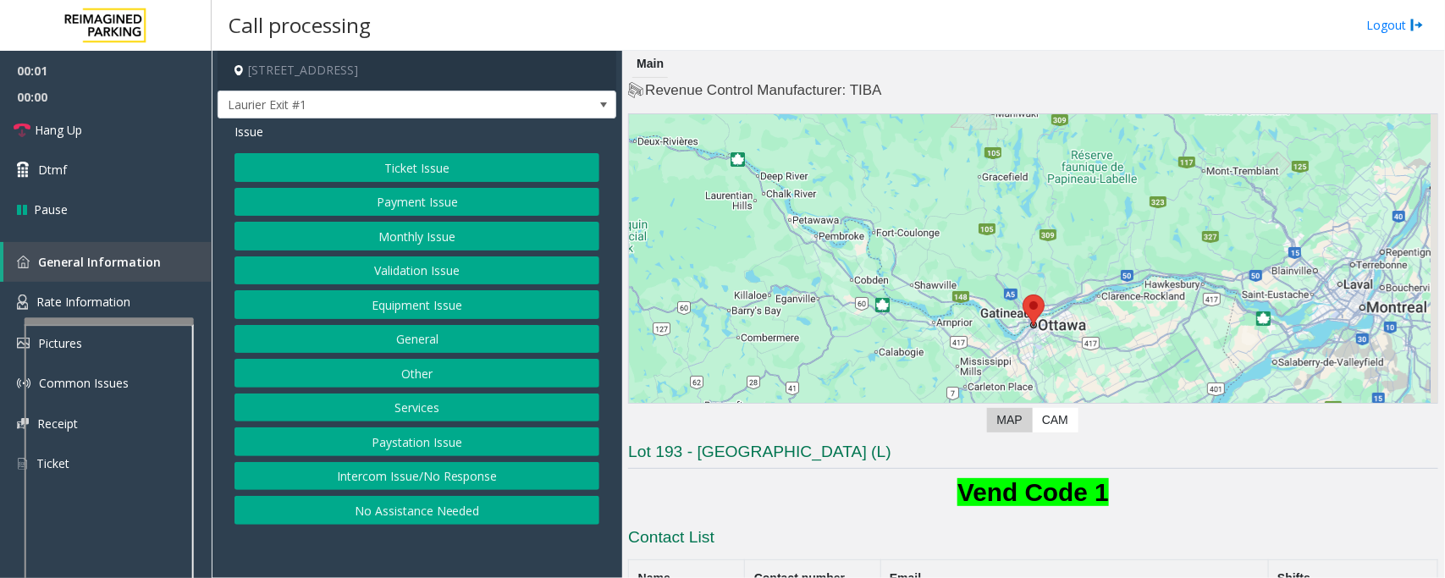
click at [409, 200] on button "Payment Issue" at bounding box center [417, 202] width 365 height 29
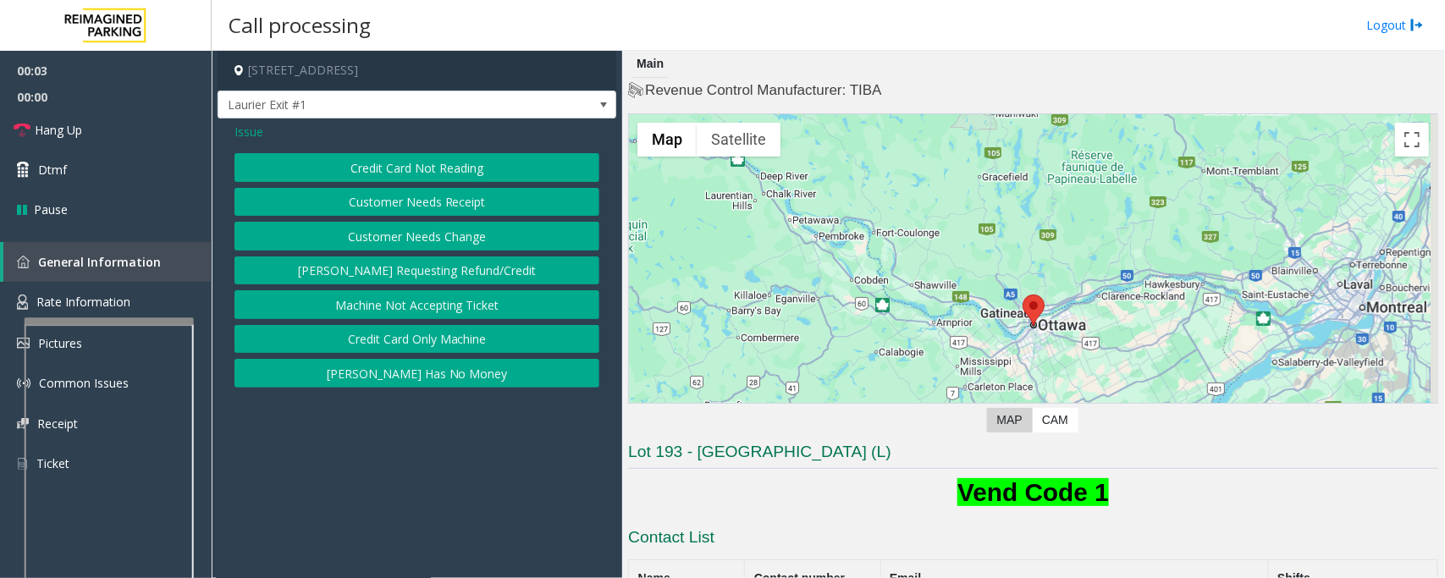
click at [259, 131] on span "Issue" at bounding box center [249, 132] width 29 height 18
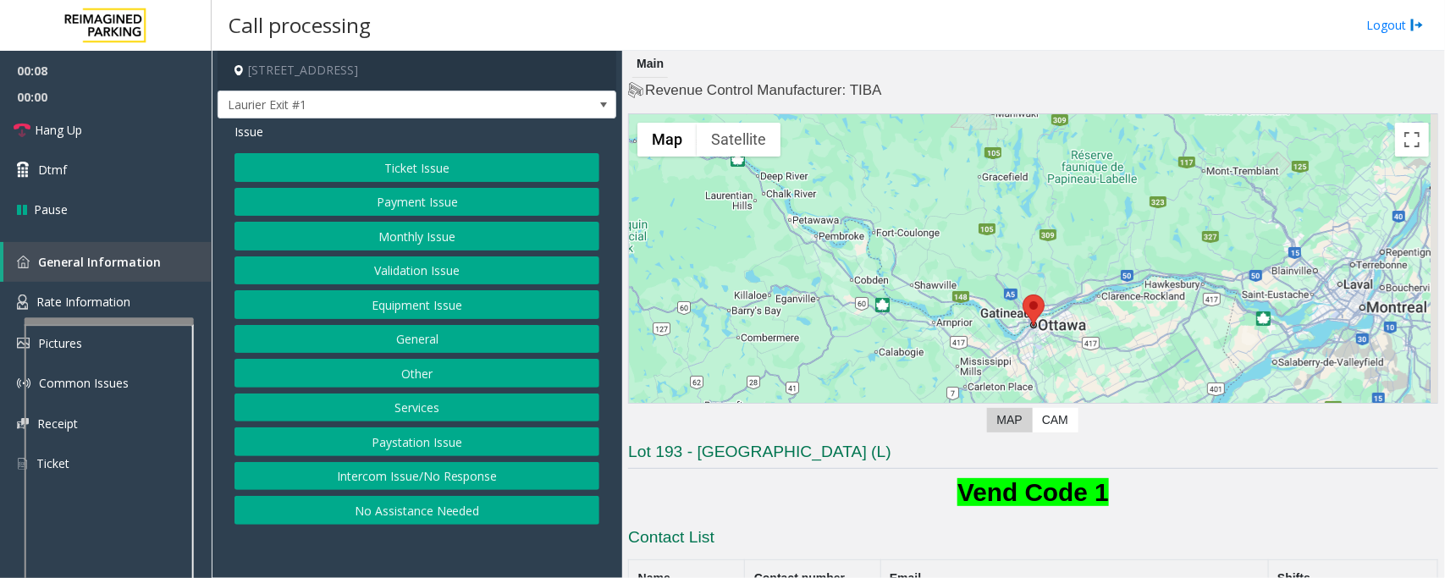
click at [417, 240] on button "Monthly Issue" at bounding box center [417, 236] width 365 height 29
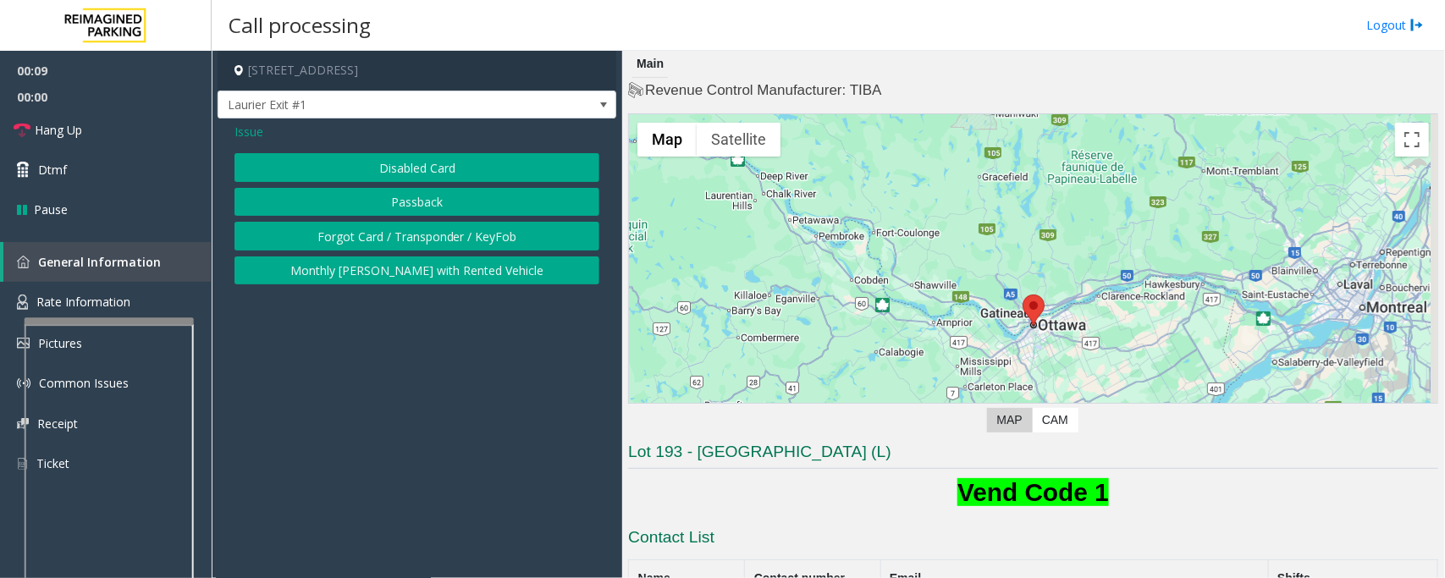
click at [421, 167] on button "Disabled Card" at bounding box center [417, 167] width 365 height 29
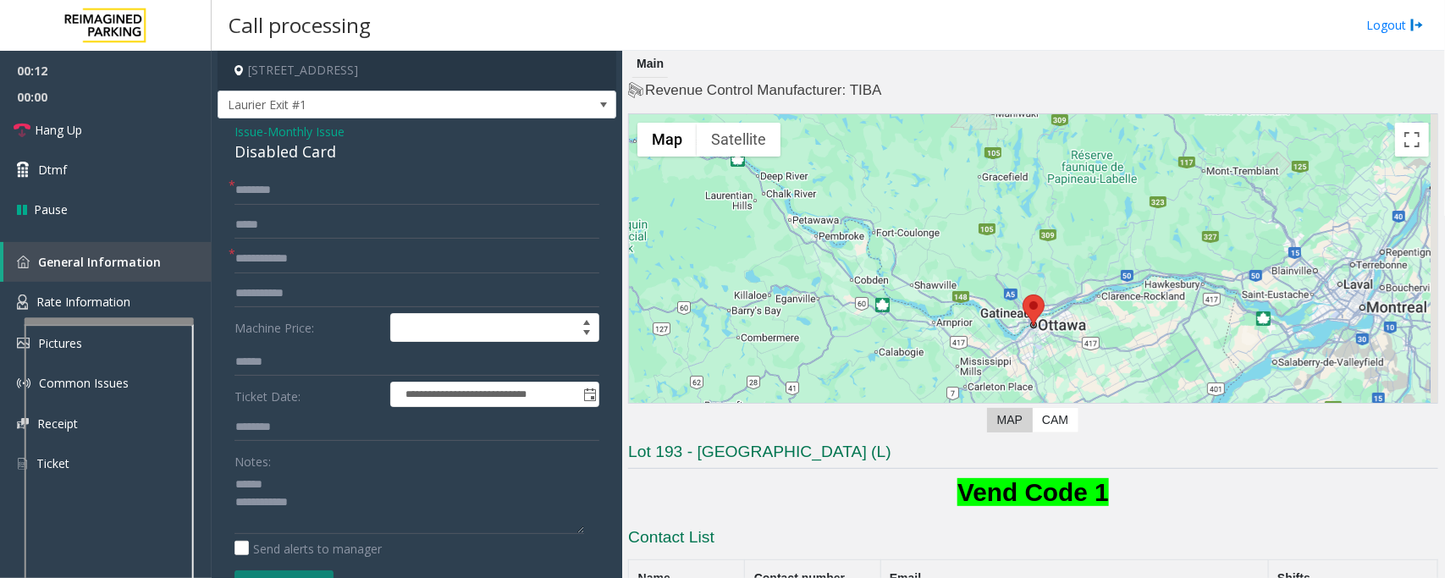
click at [258, 154] on div "Disabled Card" at bounding box center [417, 152] width 365 height 23
click at [259, 154] on div "Disabled Card" at bounding box center [417, 152] width 365 height 23
type textarea "**********"
click at [294, 252] on input "text" at bounding box center [417, 259] width 365 height 29
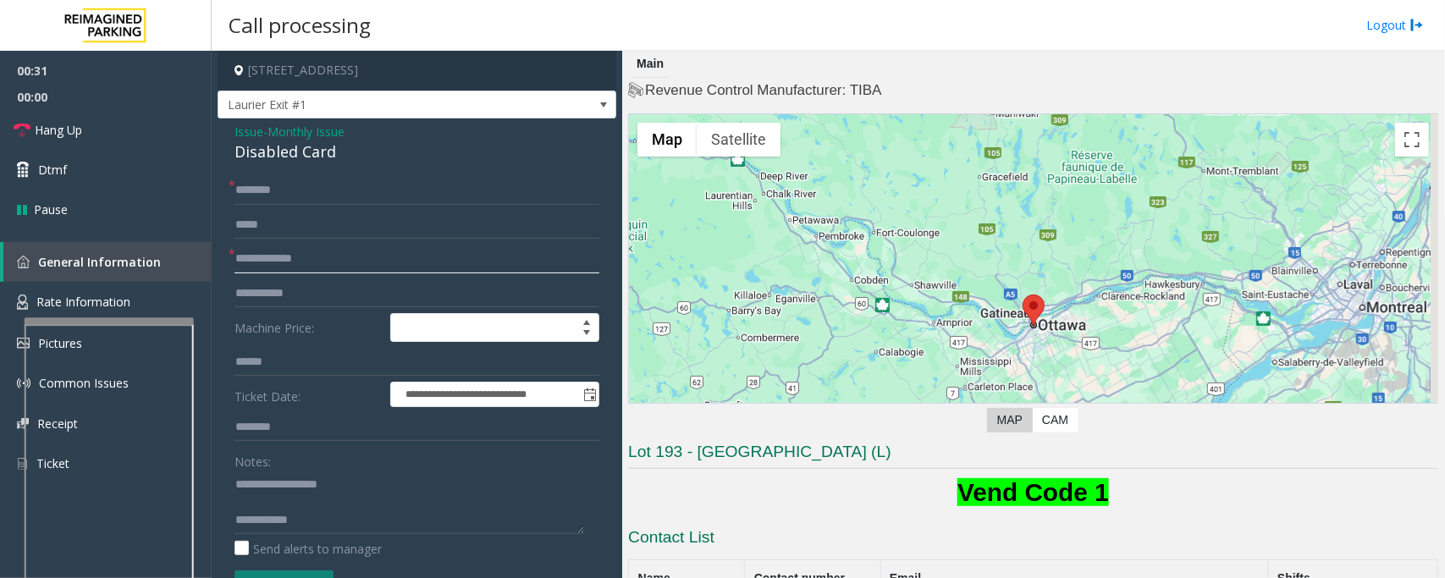
click at [353, 260] on input "**********" at bounding box center [417, 259] width 365 height 29
type input "**********"
type textarea "**********"
click at [367, 261] on input "**********" at bounding box center [417, 259] width 365 height 29
type input "**********"
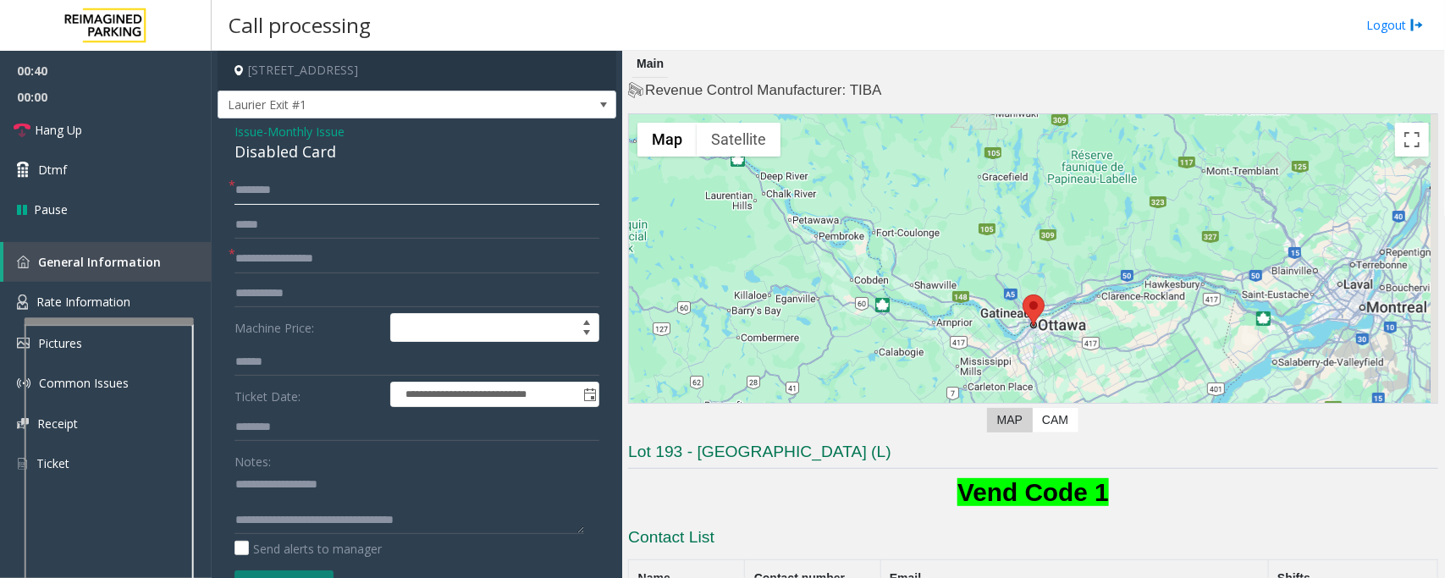
click at [311, 187] on input "text" at bounding box center [417, 190] width 365 height 29
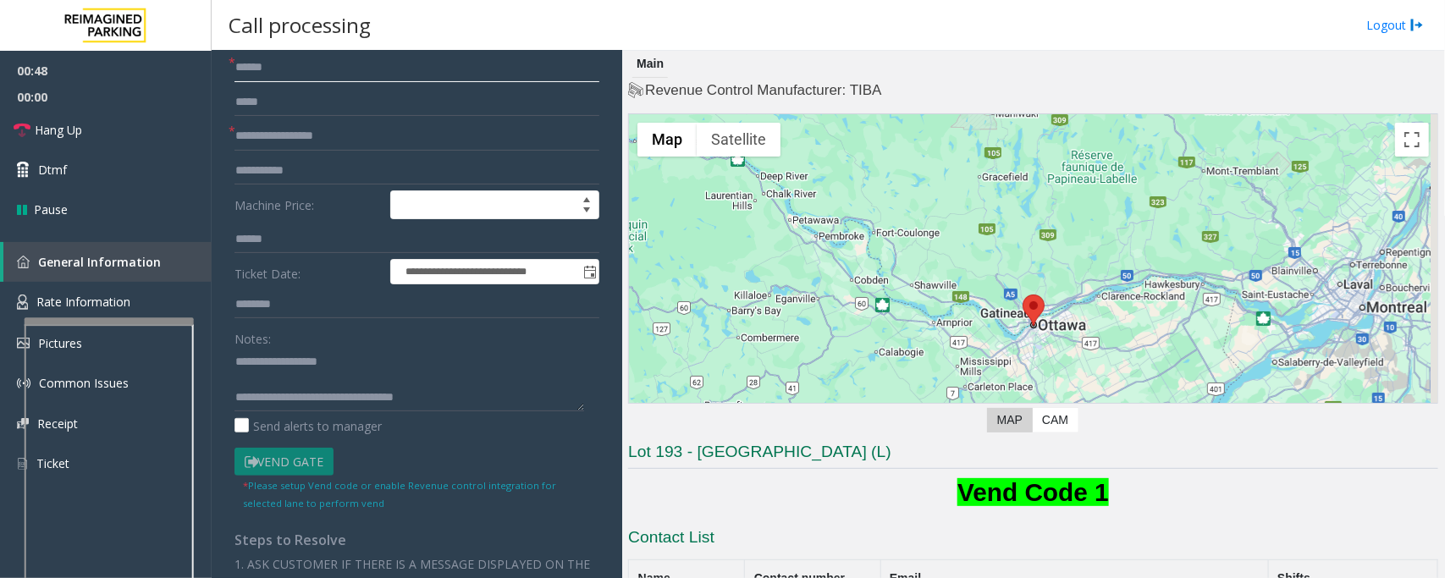
scroll to position [317, 0]
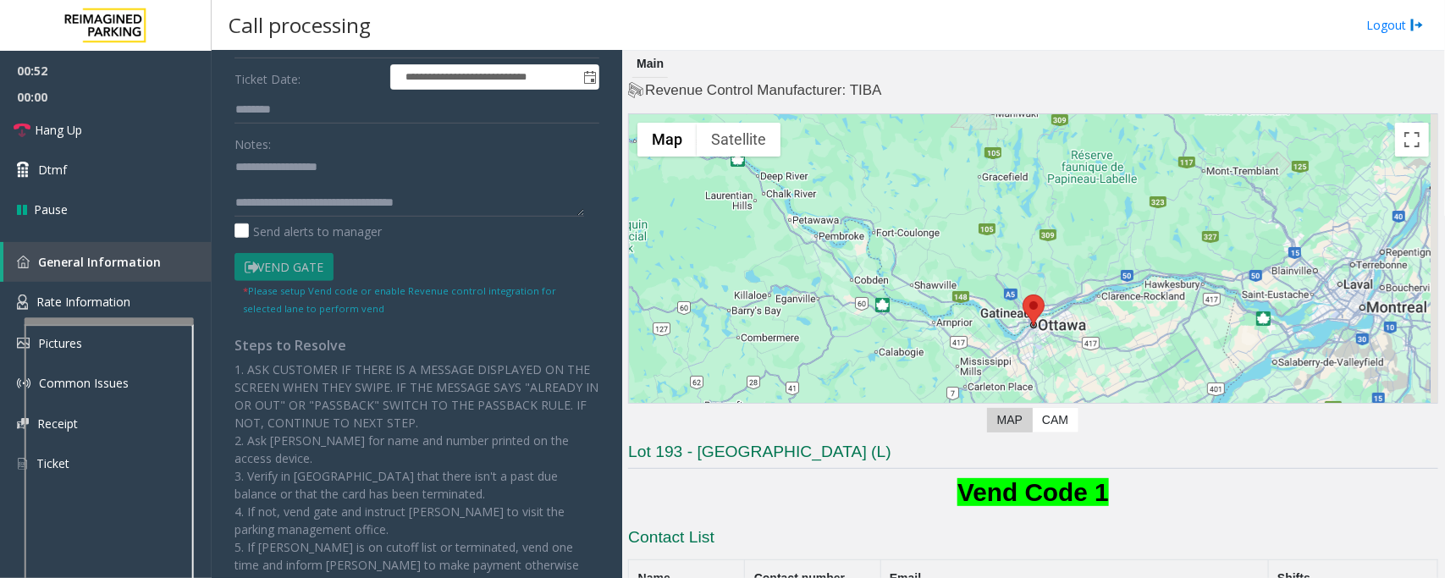
type input "*****"
click at [276, 188] on textarea at bounding box center [410, 184] width 350 height 63
type textarea "**********"
click at [111, 134] on link "Hang Up" at bounding box center [106, 130] width 212 height 40
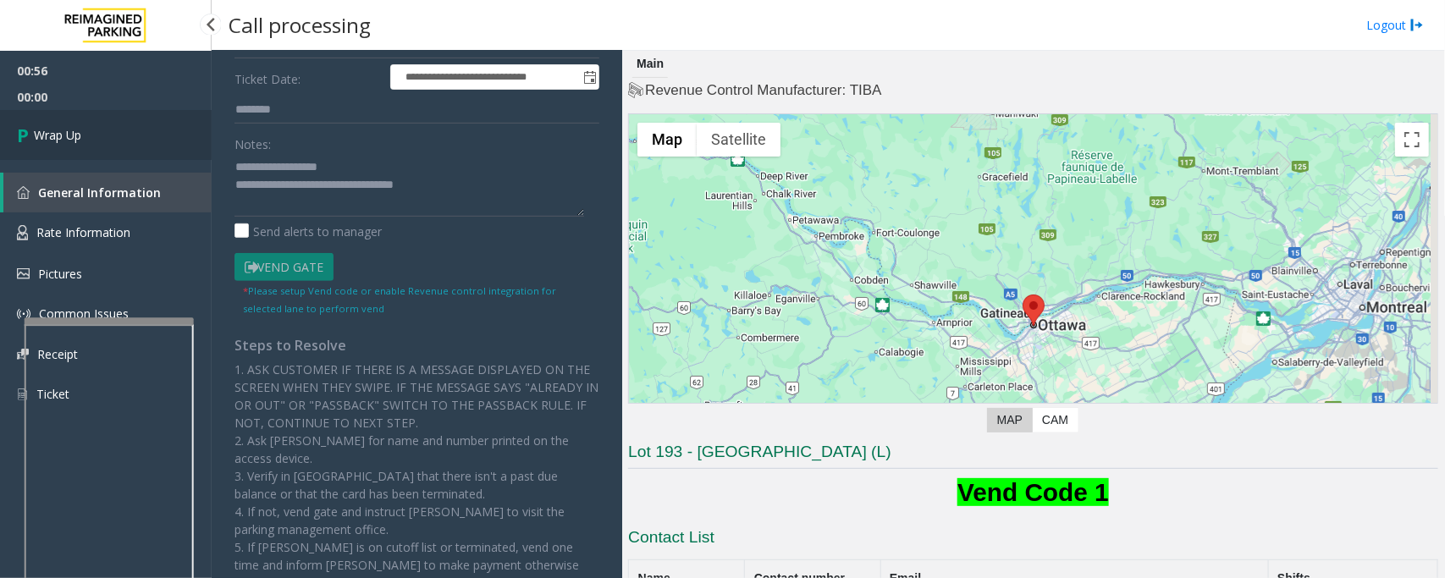
click at [111, 134] on link "Wrap Up" at bounding box center [106, 135] width 212 height 50
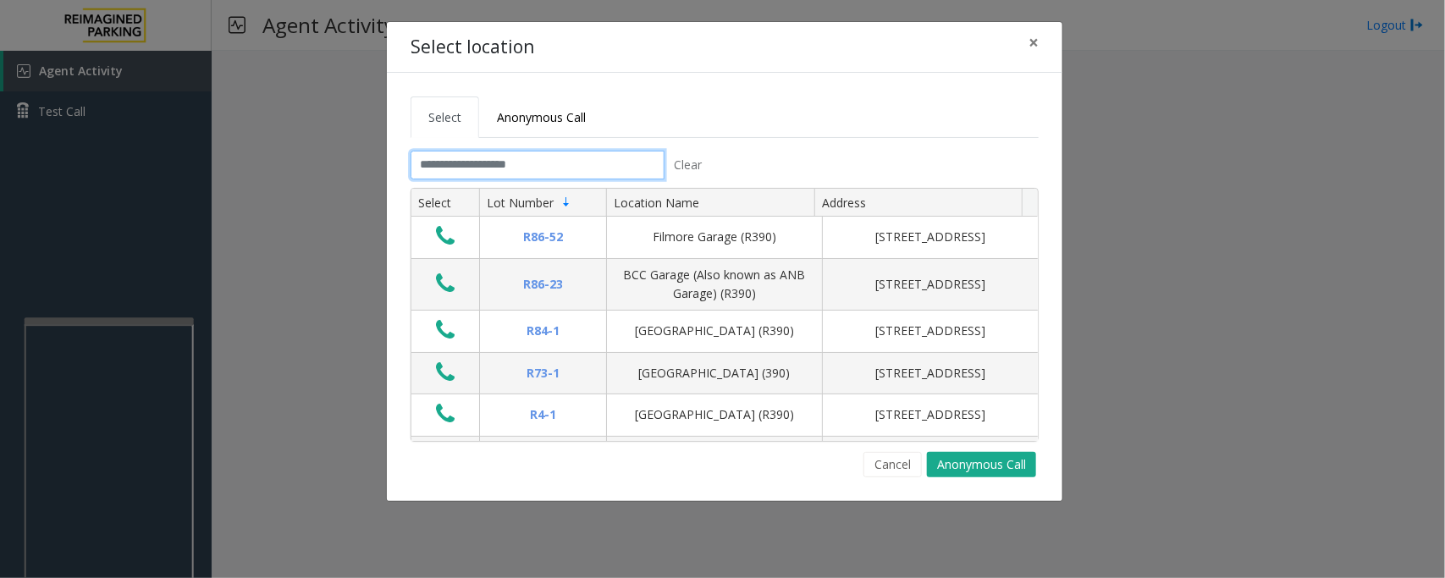
click at [570, 162] on input "text" at bounding box center [538, 165] width 254 height 29
click at [1031, 42] on span "×" at bounding box center [1034, 42] width 10 height 24
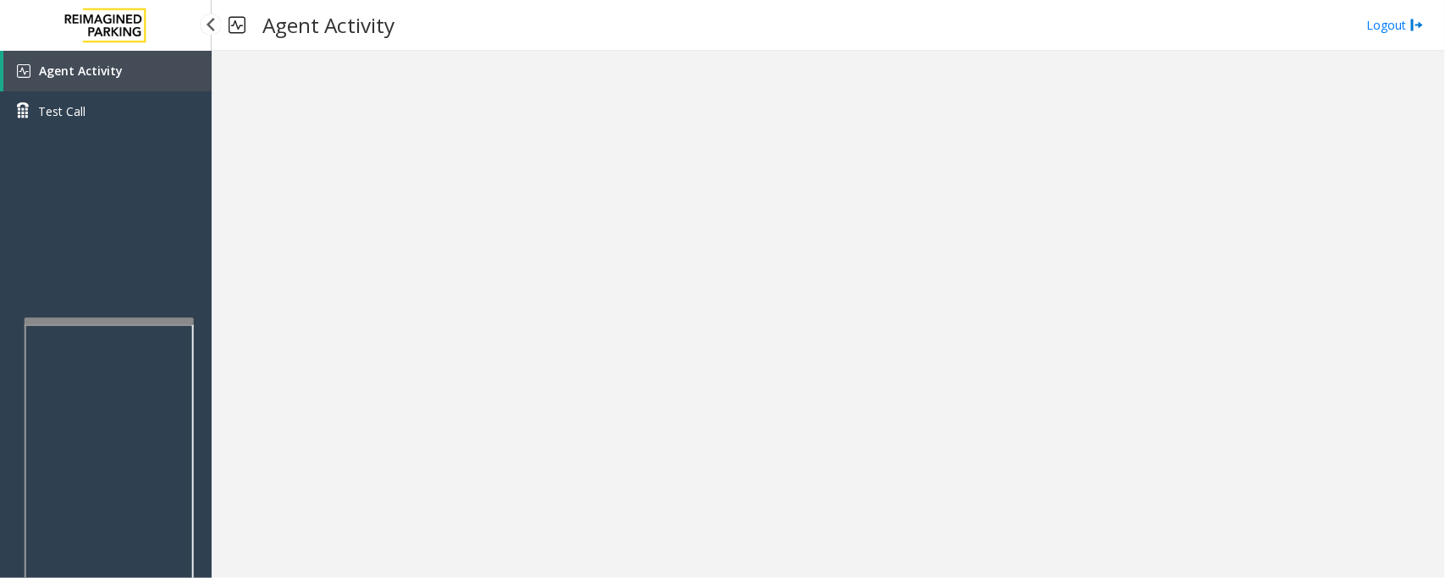
drag, startPoint x: 102, startPoint y: 78, endPoint x: 157, endPoint y: 83, distance: 55.3
click at [102, 78] on link "Agent Activity" at bounding box center [107, 71] width 208 height 41
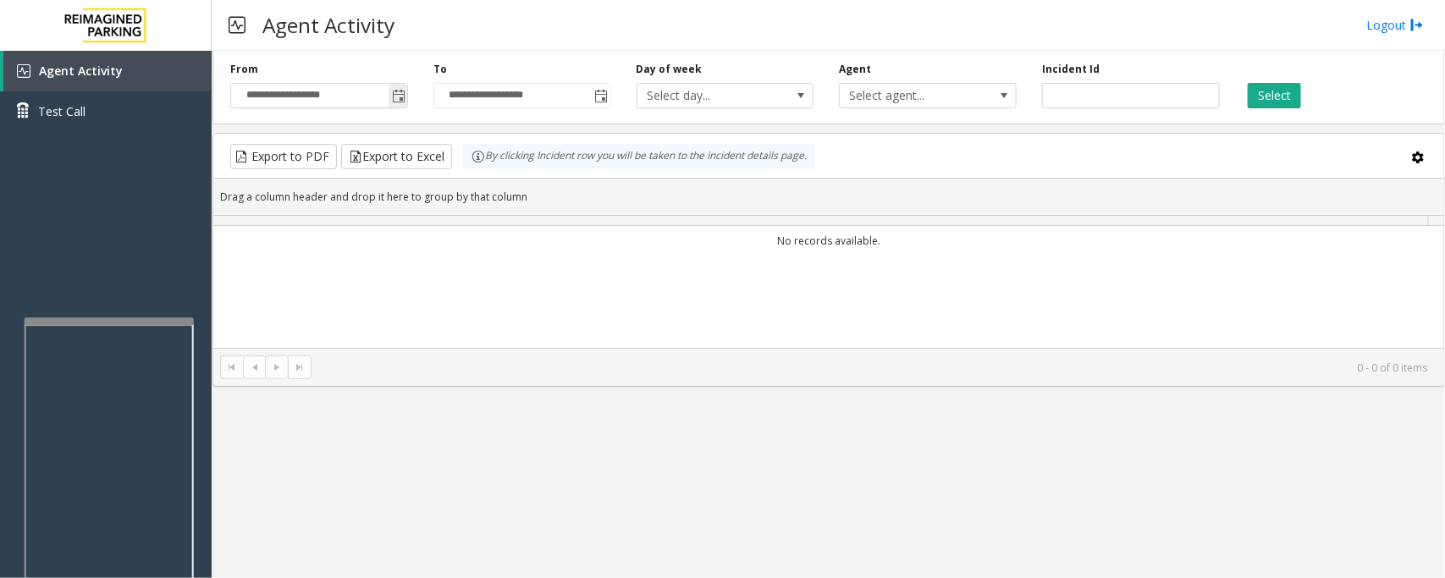
click at [395, 95] on span "Toggle popup" at bounding box center [399, 97] width 14 height 14
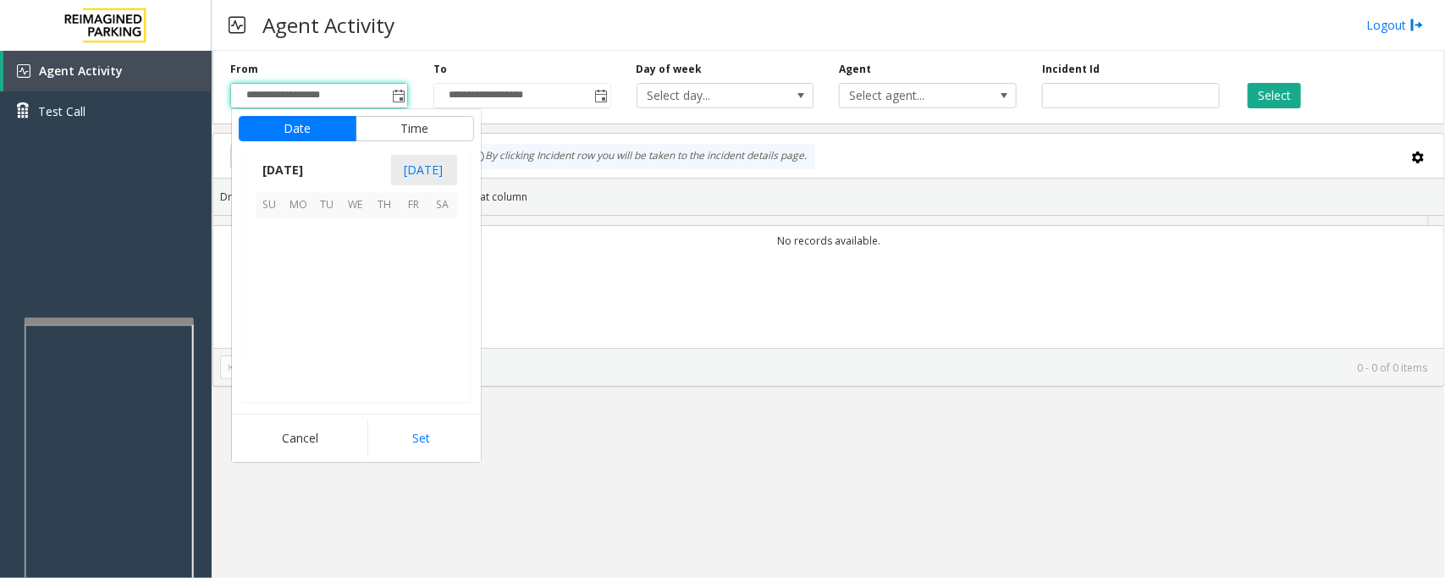
scroll to position [303731, 0]
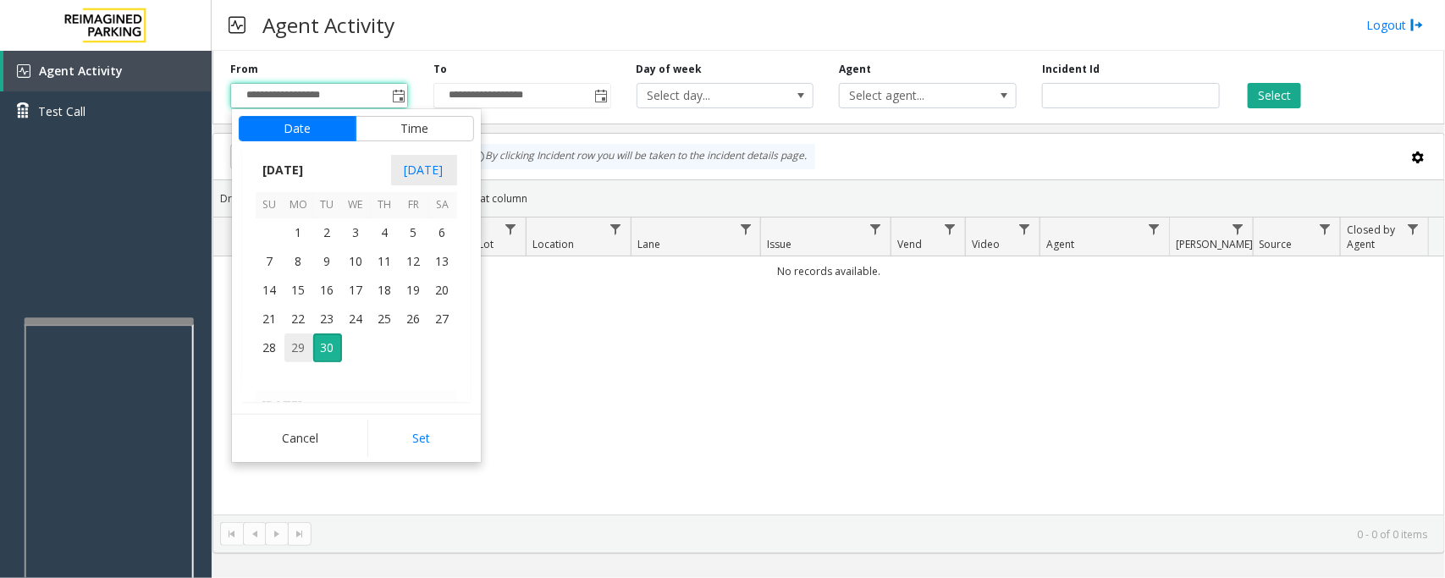
click at [301, 343] on span "29" at bounding box center [298, 348] width 29 height 29
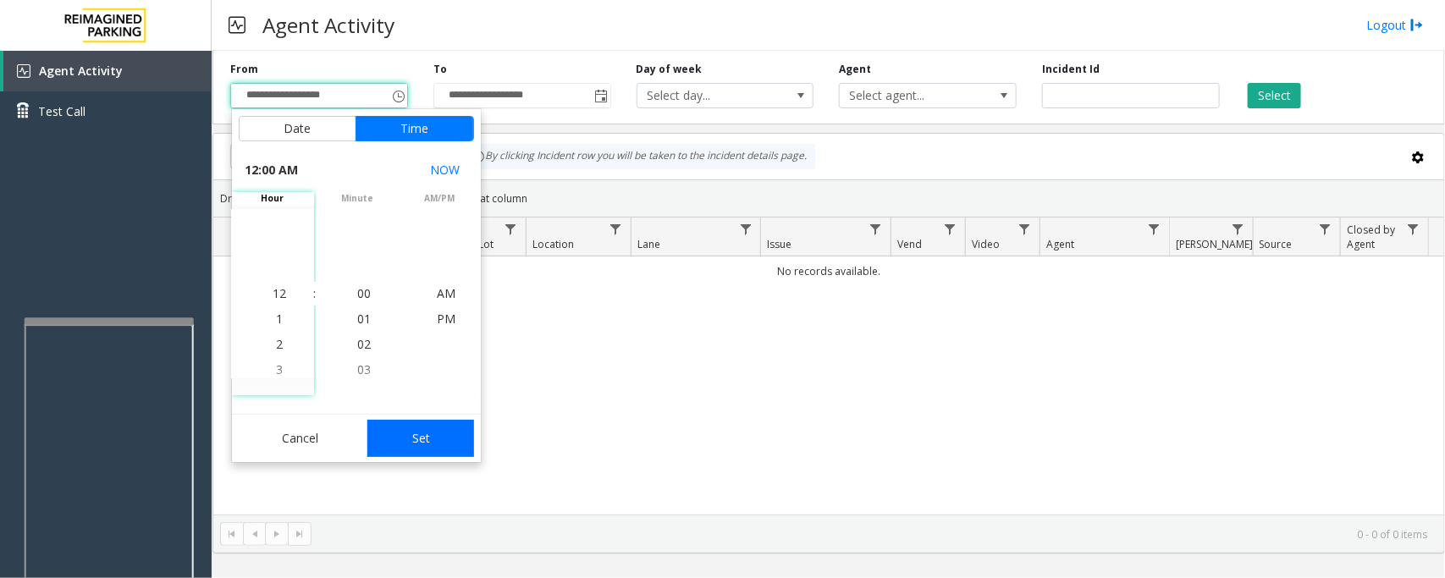
click at [408, 436] on button "Set" at bounding box center [420, 438] width 107 height 37
type input "**********"
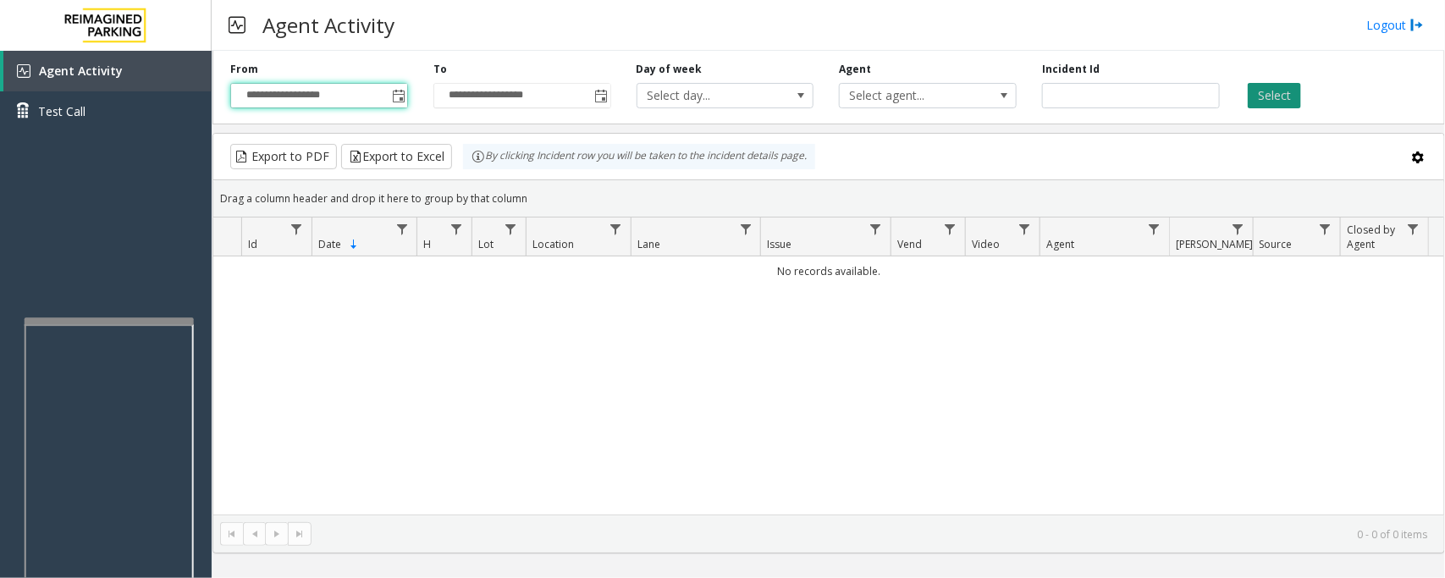
click at [1267, 93] on button "Select" at bounding box center [1274, 95] width 53 height 25
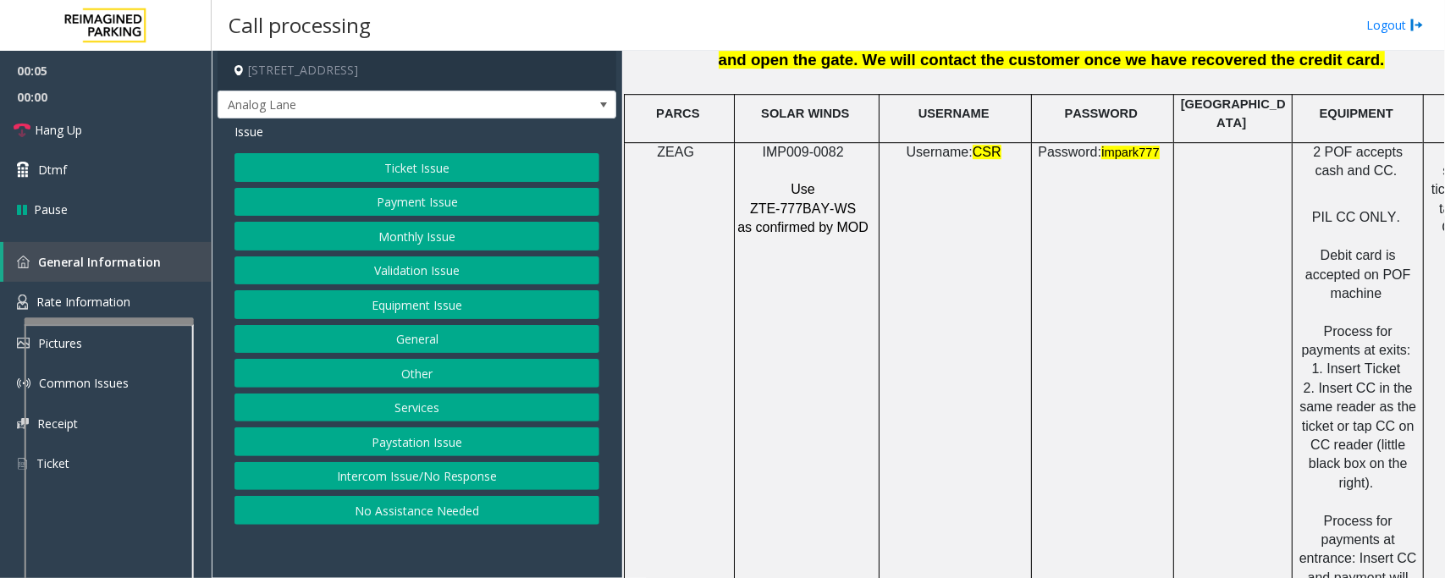
scroll to position [2117, 0]
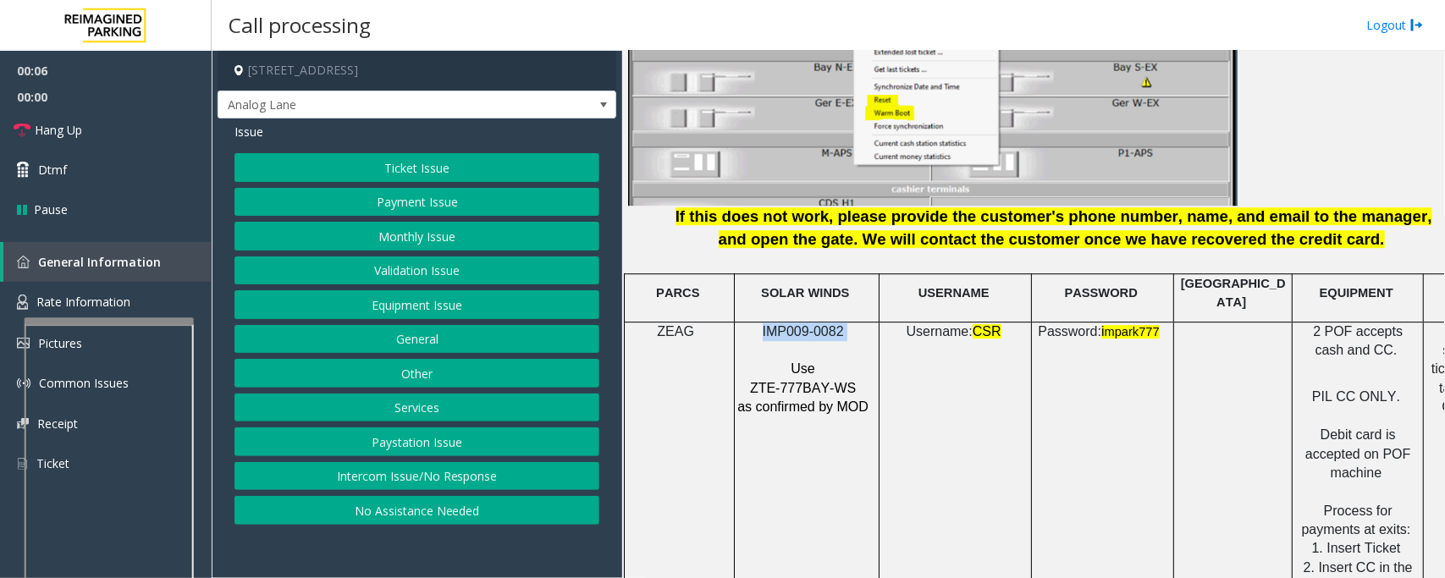
drag, startPoint x: 857, startPoint y: 322, endPoint x: 767, endPoint y: 319, distance: 89.8
click at [767, 323] on p "IMP009-0082" at bounding box center [805, 332] width 136 height 19
copy p "IMP009-0082"
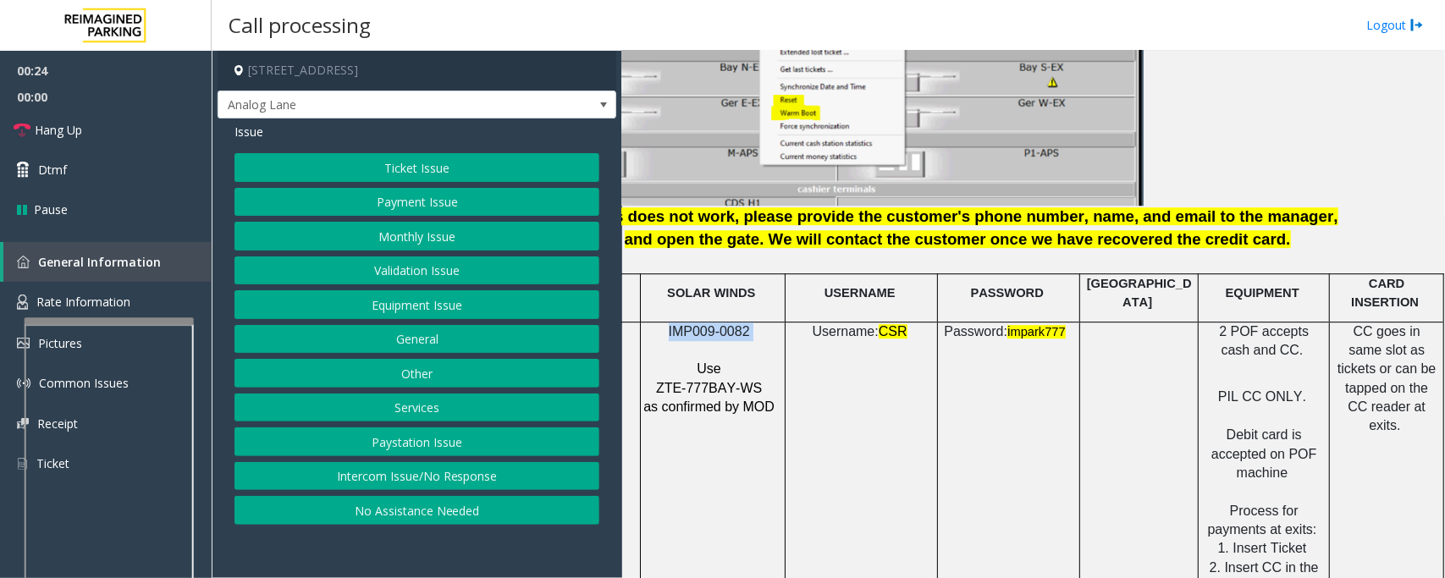
click at [389, 203] on button "Payment Issue" at bounding box center [417, 202] width 365 height 29
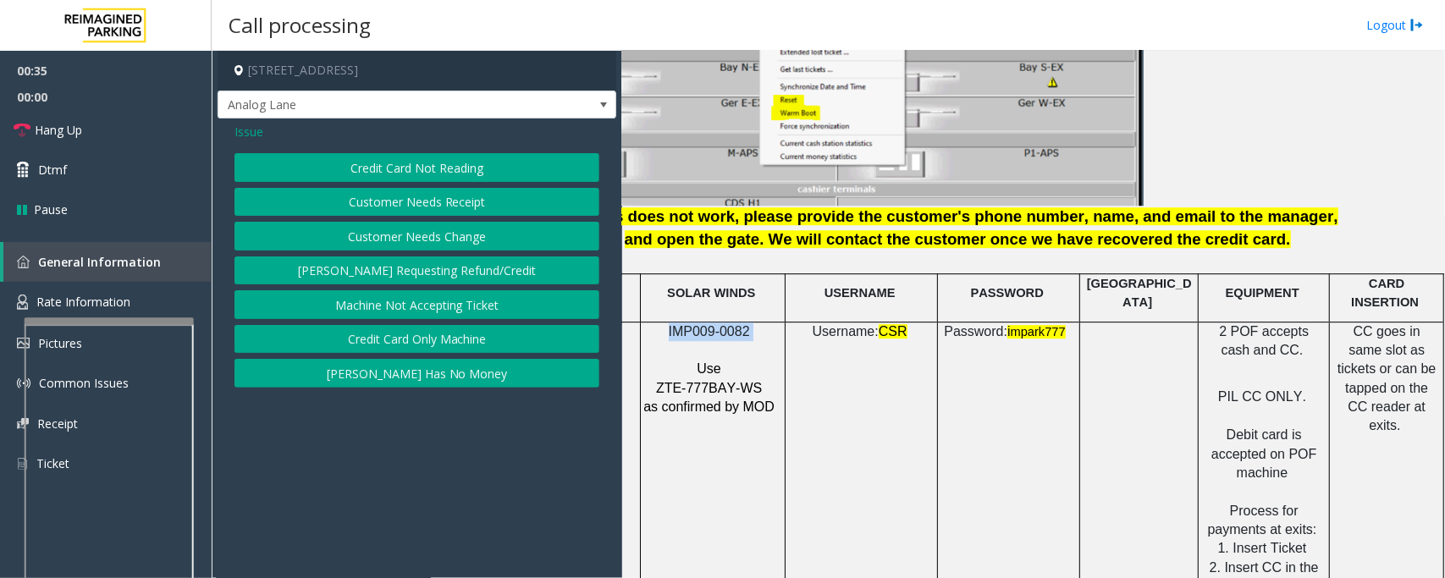
scroll to position [2222, 110]
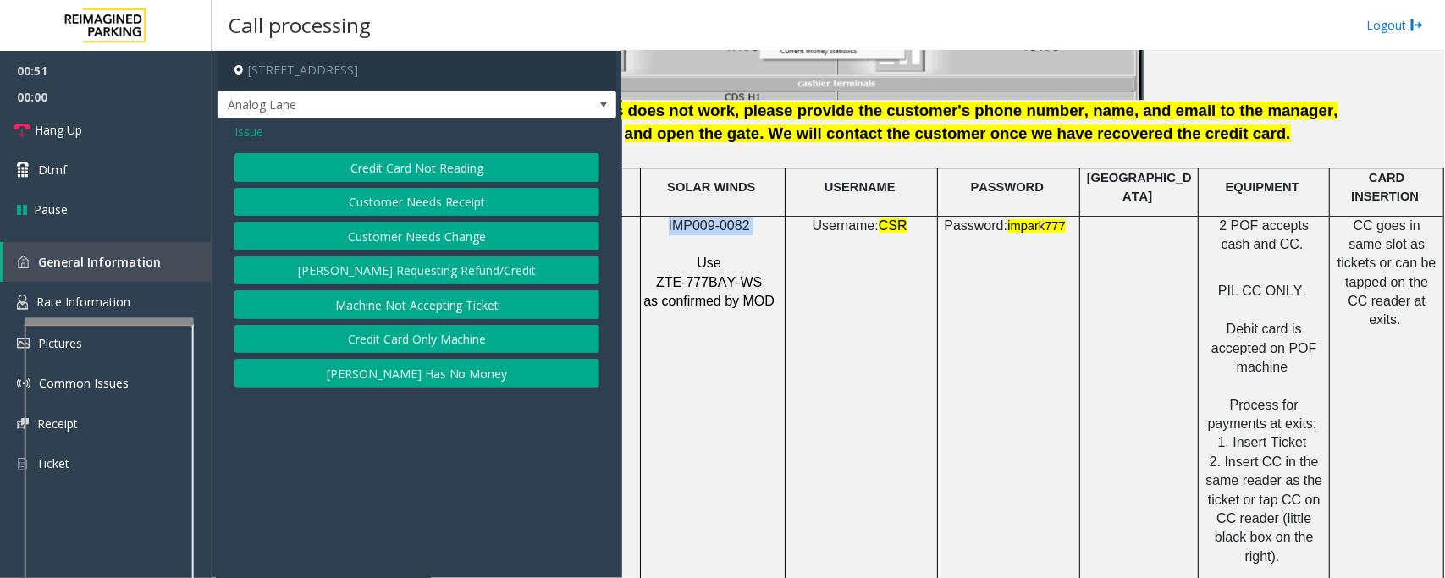
click at [416, 349] on button "Credit Card Only Machine" at bounding box center [417, 339] width 365 height 29
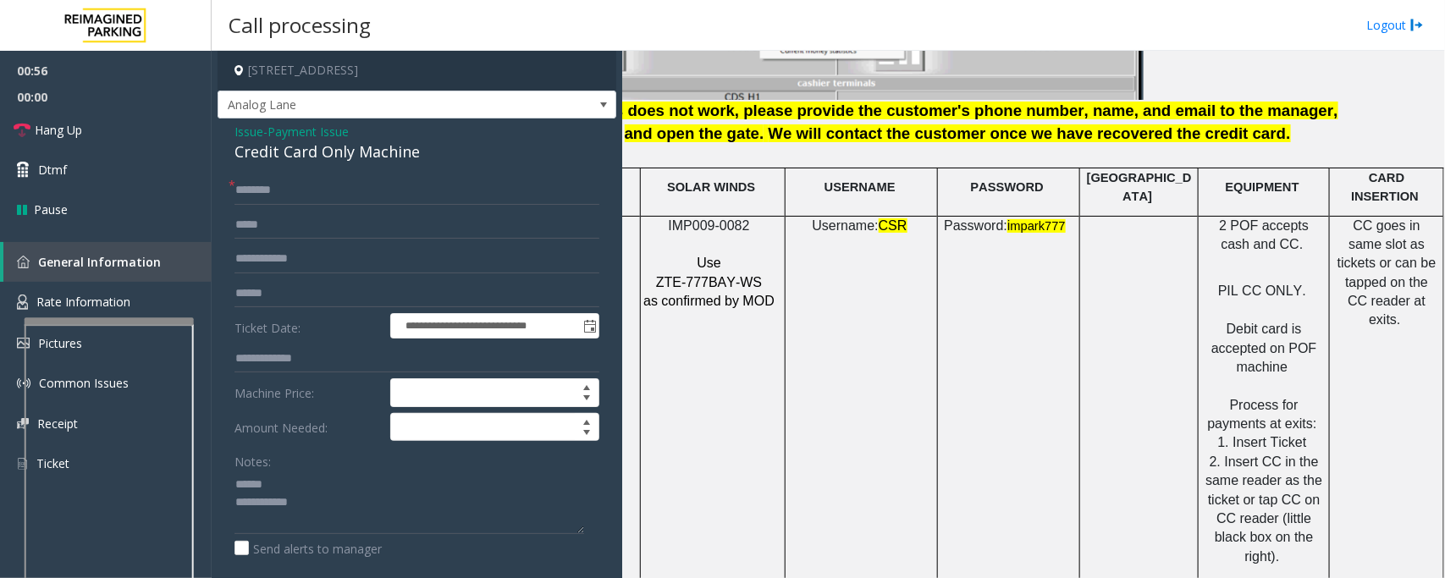
click at [310, 146] on div "Credit Card Only Machine" at bounding box center [417, 152] width 365 height 23
click at [343, 513] on textarea at bounding box center [410, 502] width 350 height 63
click at [367, 517] on textarea at bounding box center [410, 502] width 350 height 63
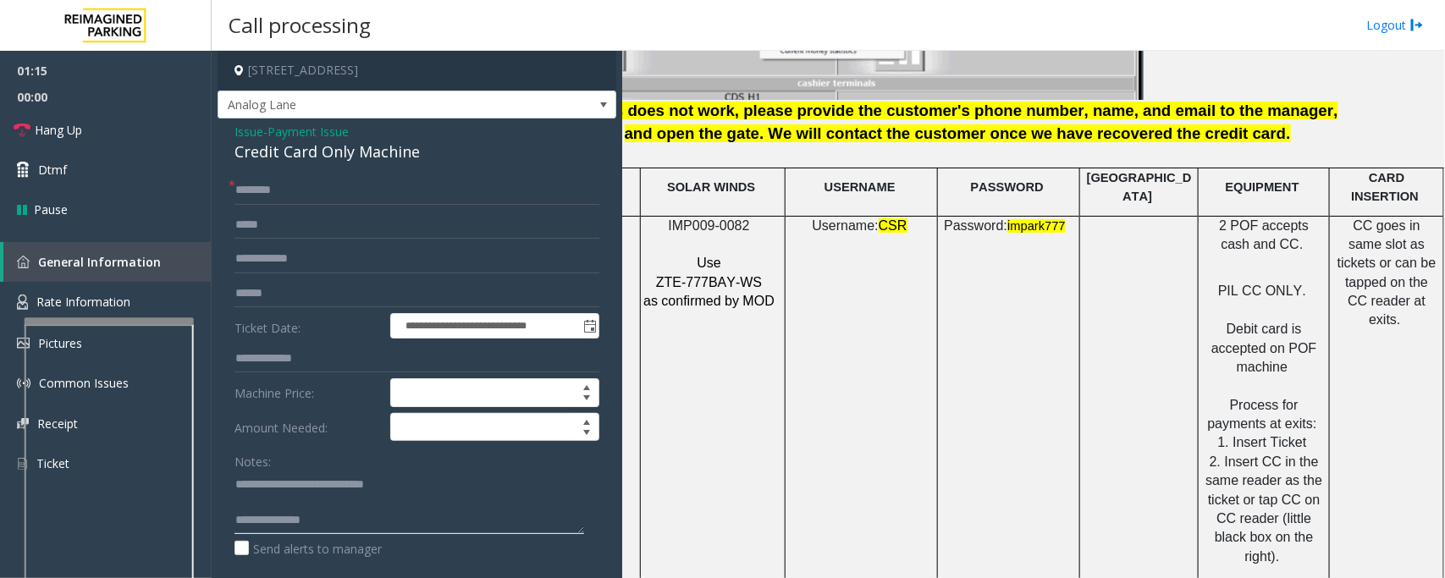
click at [349, 526] on textarea at bounding box center [410, 502] width 350 height 63
click at [352, 525] on textarea at bounding box center [410, 502] width 350 height 63
click at [335, 505] on textarea at bounding box center [410, 502] width 350 height 63
click at [450, 509] on textarea at bounding box center [410, 502] width 350 height 63
type textarea "**********"
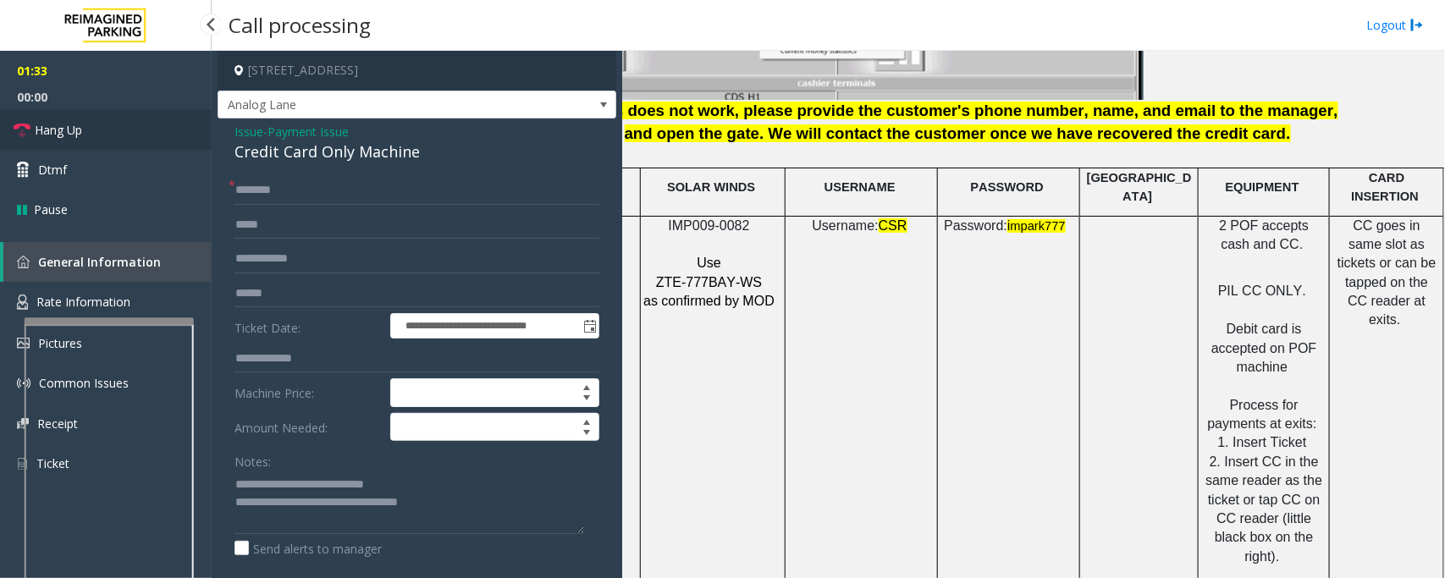
drag, startPoint x: 77, startPoint y: 140, endPoint x: 115, endPoint y: 140, distance: 38.1
click at [77, 140] on link "Hang Up" at bounding box center [106, 130] width 212 height 40
click at [272, 183] on input "text" at bounding box center [417, 190] width 365 height 29
type input "**"
click at [474, 509] on textarea at bounding box center [410, 502] width 350 height 63
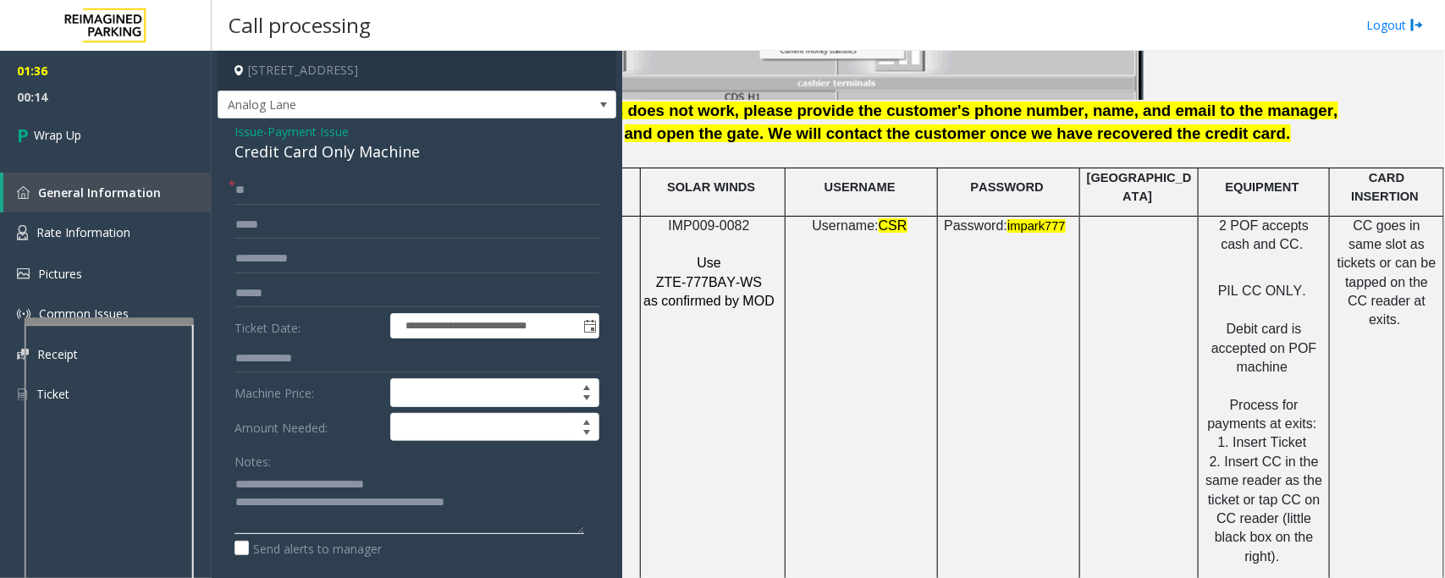
click at [563, 501] on textarea at bounding box center [410, 502] width 350 height 63
paste textarea "**********"
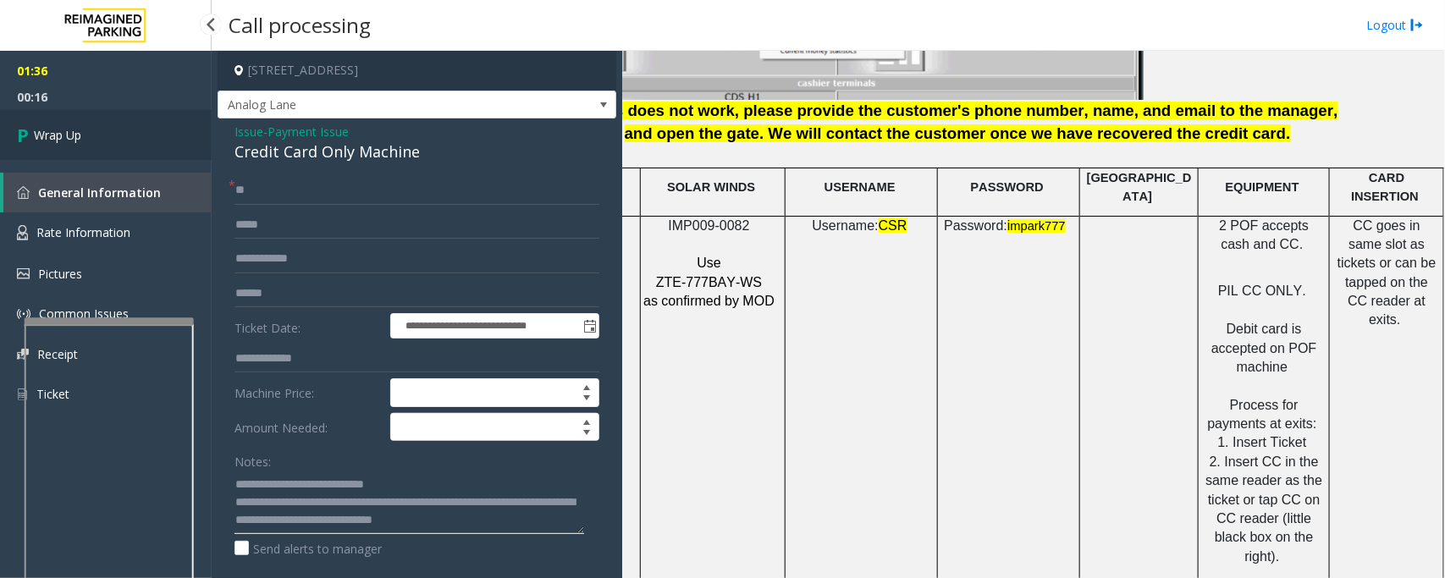
type textarea "**********"
click at [119, 149] on link "Wrap Up" at bounding box center [106, 135] width 212 height 50
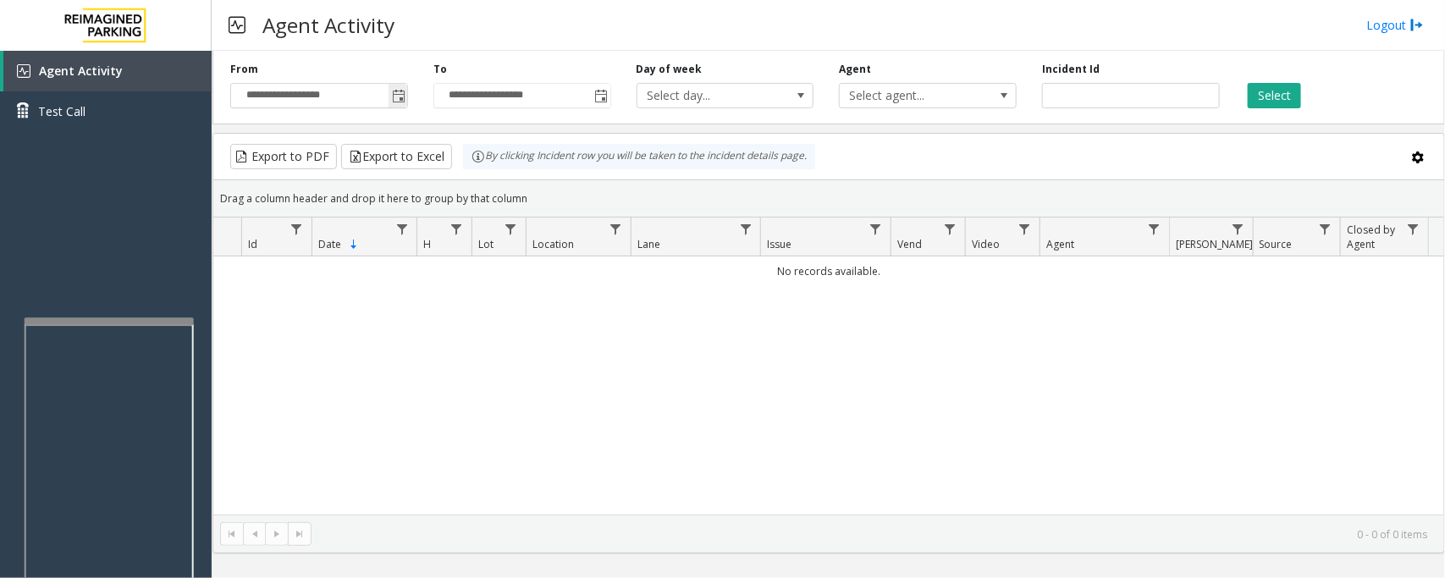
click at [398, 102] on span "Toggle popup" at bounding box center [399, 97] width 14 height 14
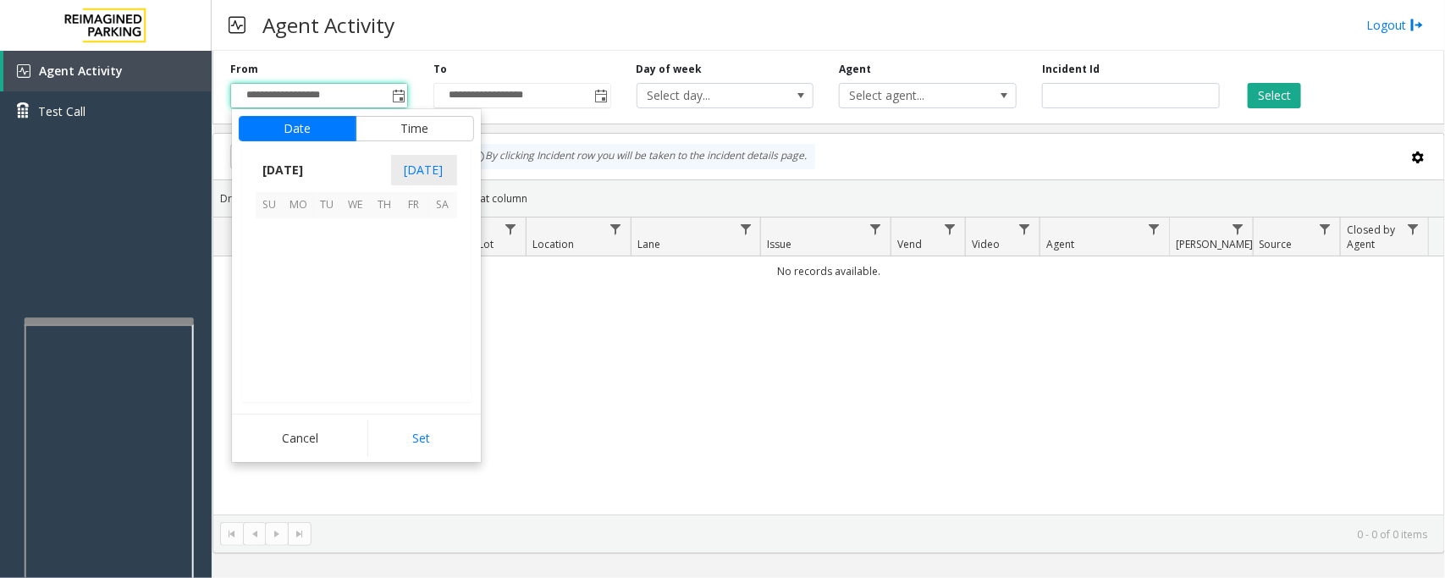
scroll to position [303731, 0]
click at [292, 353] on span "29" at bounding box center [298, 348] width 29 height 29
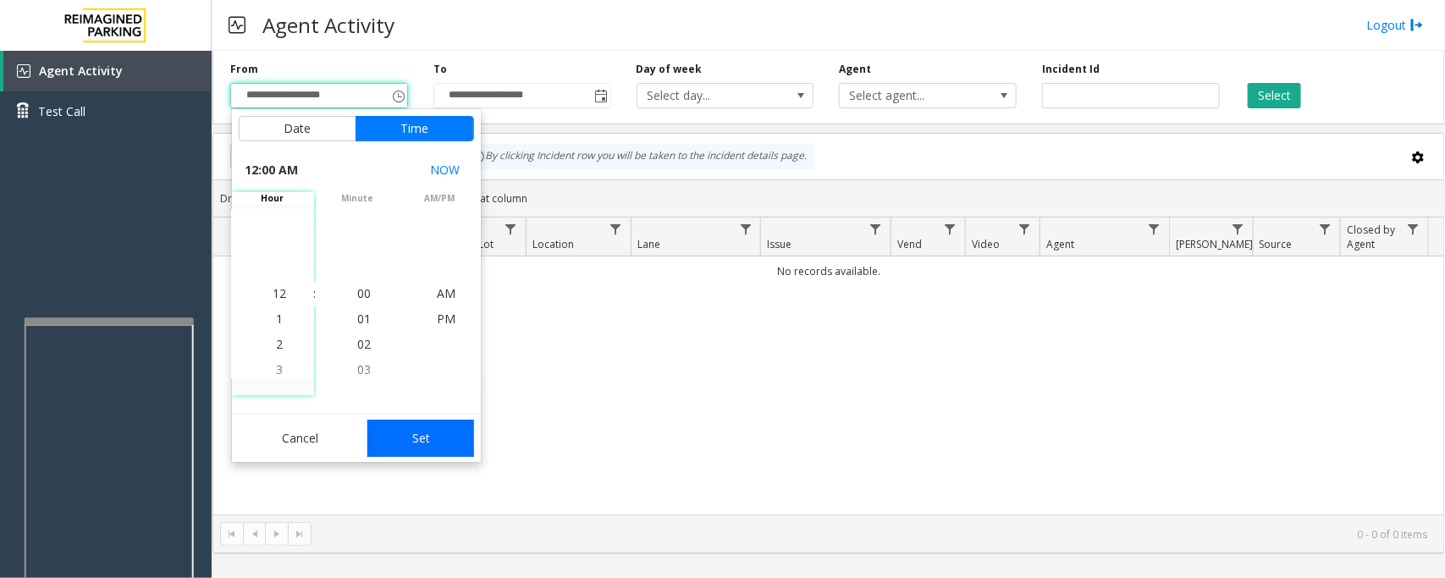
click at [378, 443] on button "Set" at bounding box center [420, 438] width 107 height 37
type input "**********"
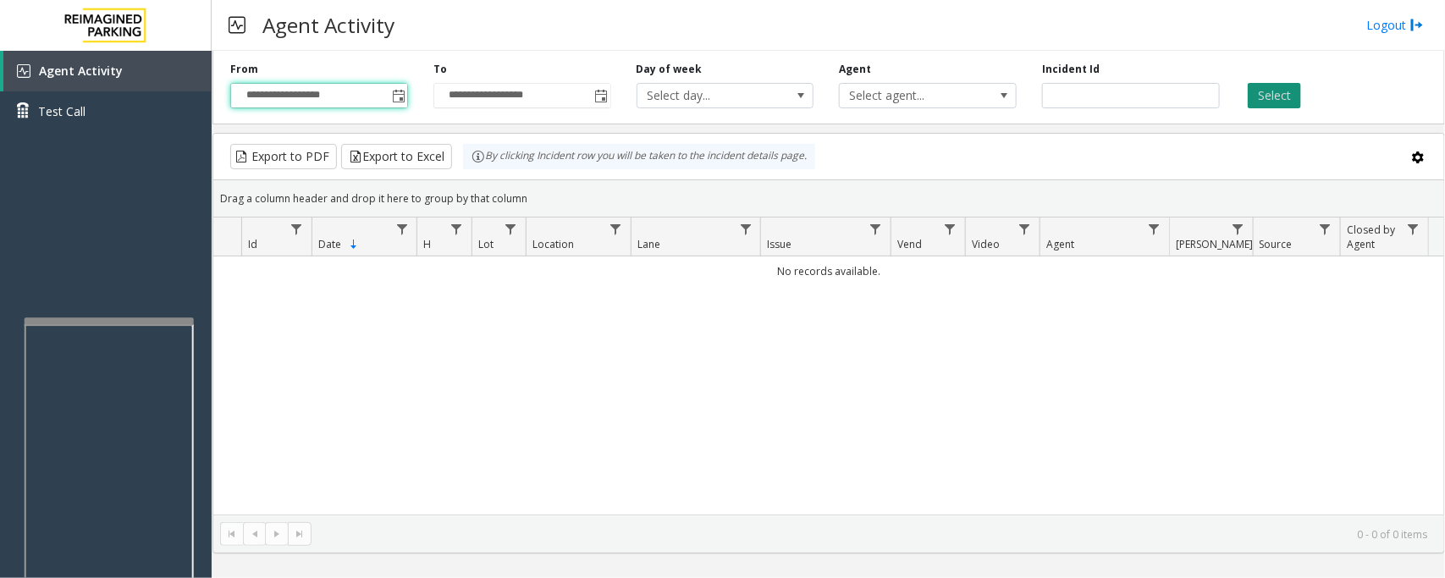
click at [1277, 96] on button "Select" at bounding box center [1274, 95] width 53 height 25
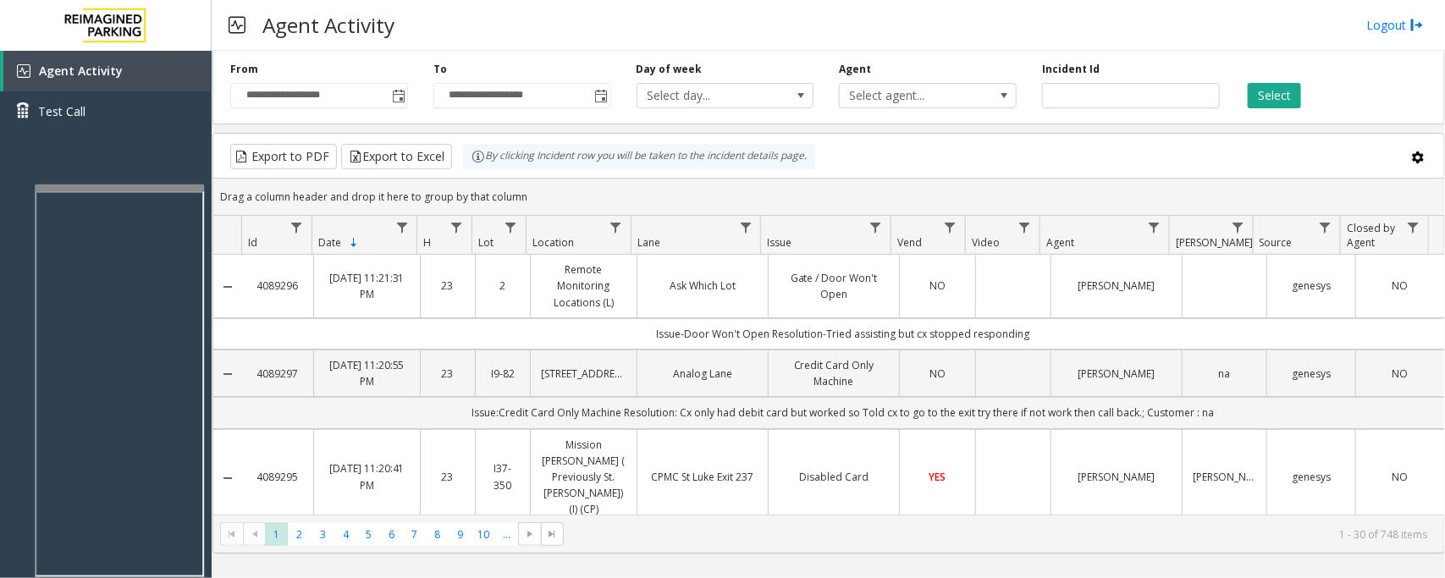
click at [110, 185] on div at bounding box center [119, 188] width 169 height 7
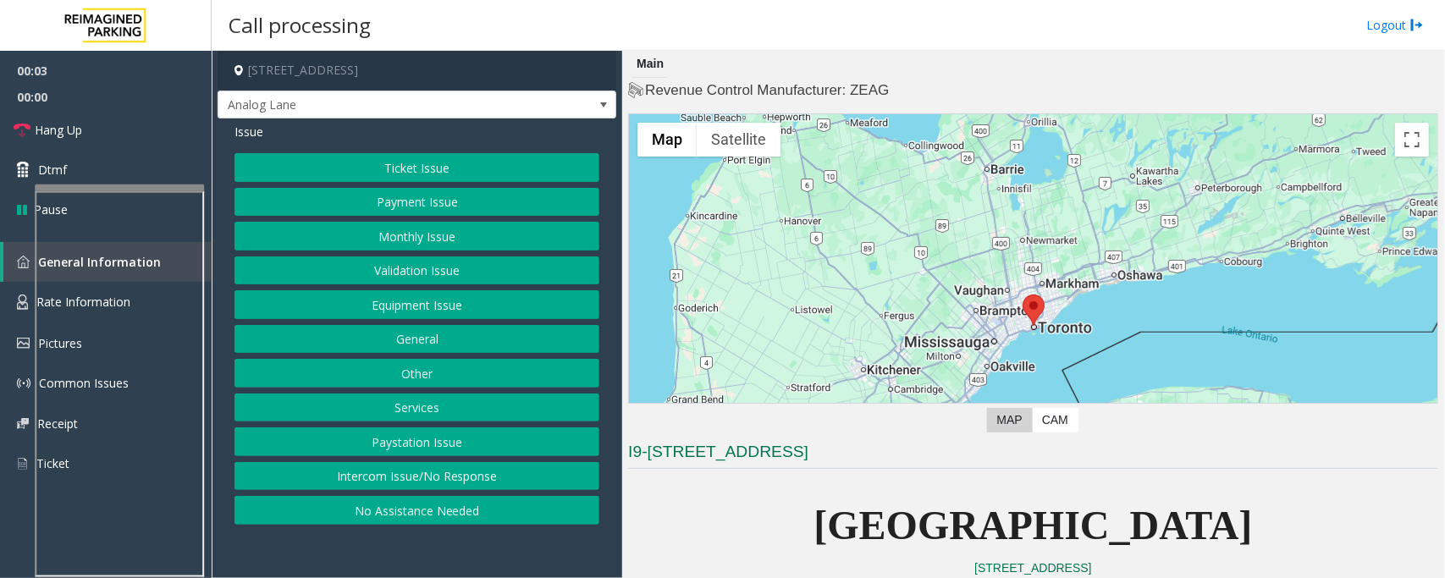
scroll to position [423, 0]
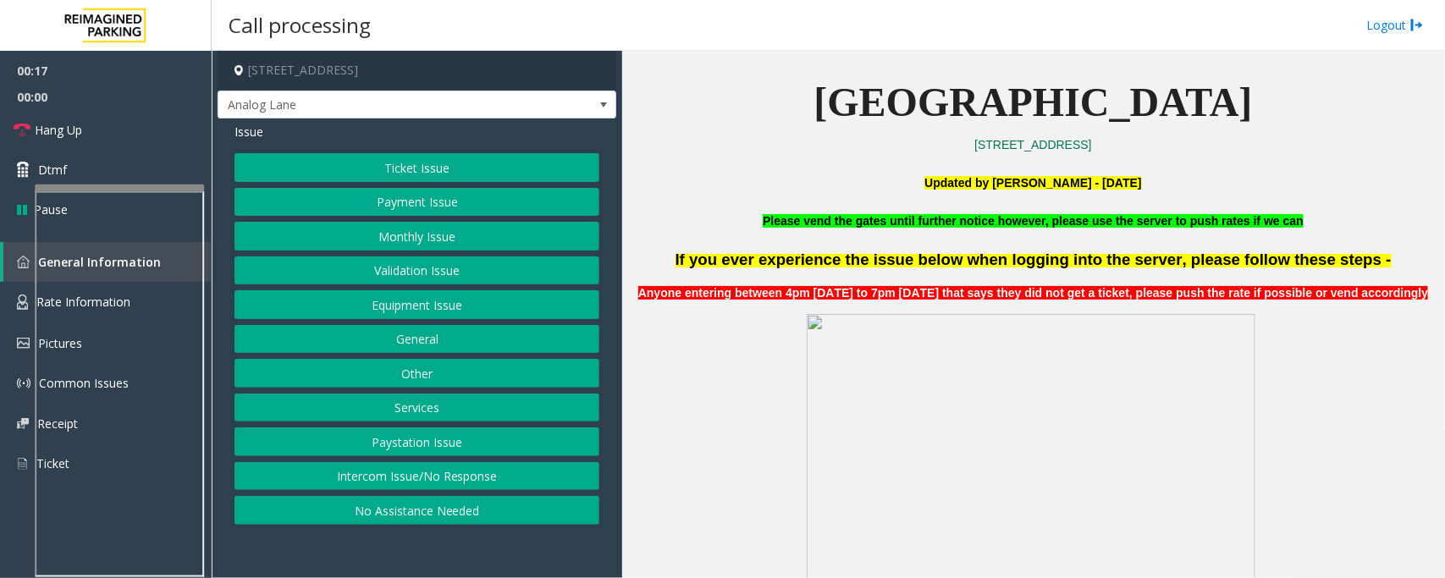
click at [428, 205] on button "Payment Issue" at bounding box center [417, 202] width 365 height 29
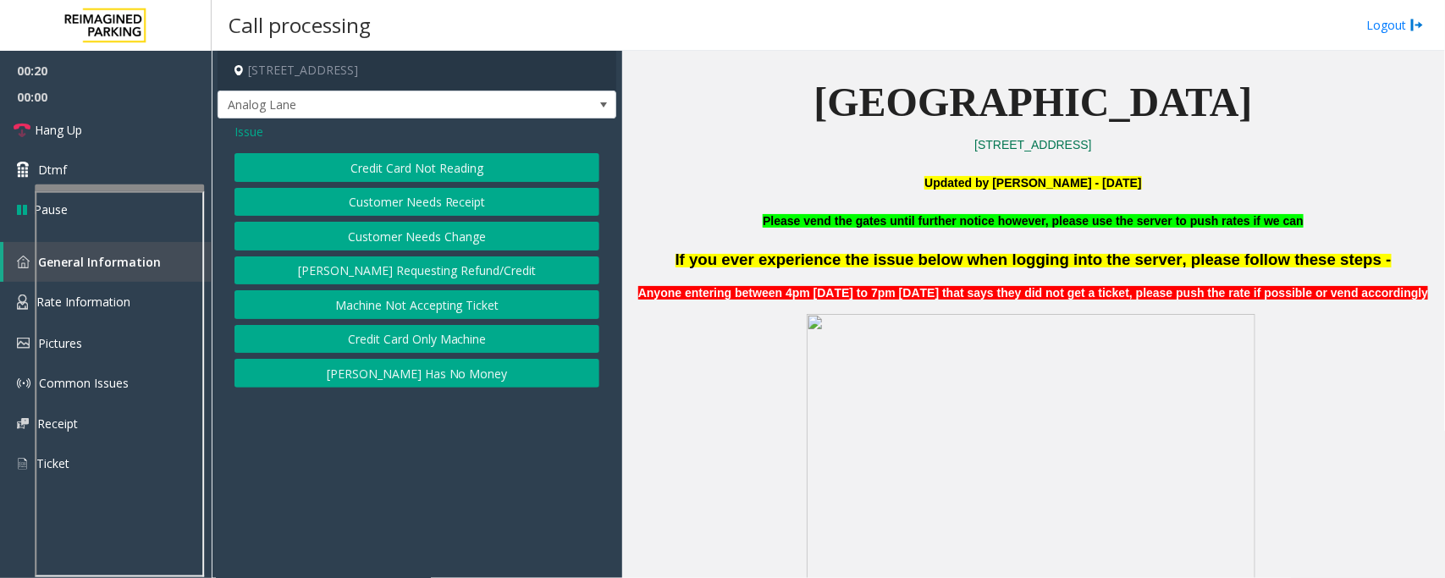
click at [453, 170] on button "Credit Card Not Reading" at bounding box center [417, 167] width 365 height 29
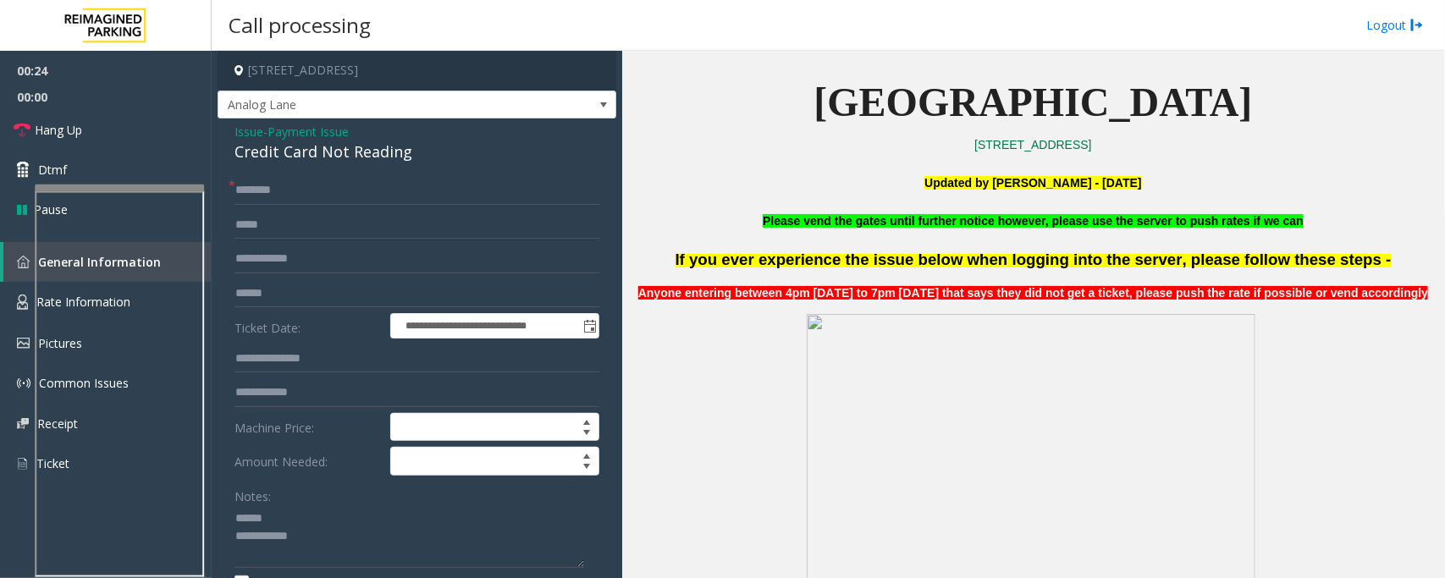
click at [305, 155] on div "Credit Card Not Reading" at bounding box center [417, 152] width 365 height 23
click at [268, 515] on textarea at bounding box center [410, 536] width 350 height 63
click at [251, 538] on textarea at bounding box center [410, 536] width 350 height 63
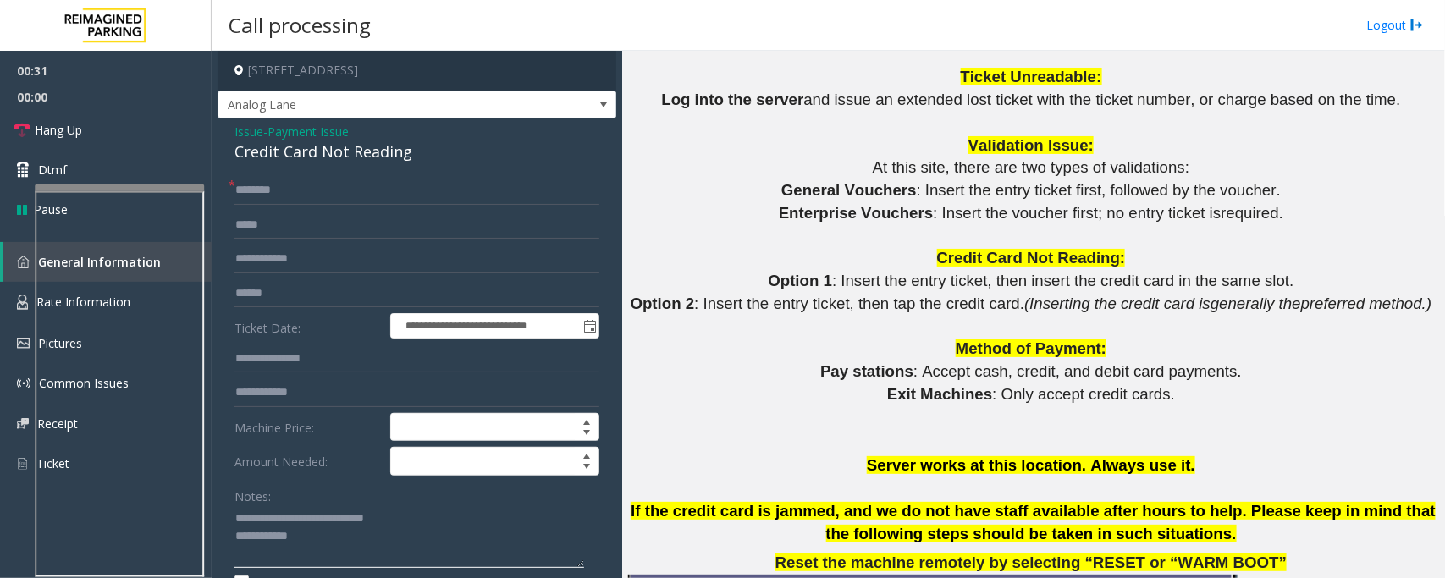
scroll to position [1482, 0]
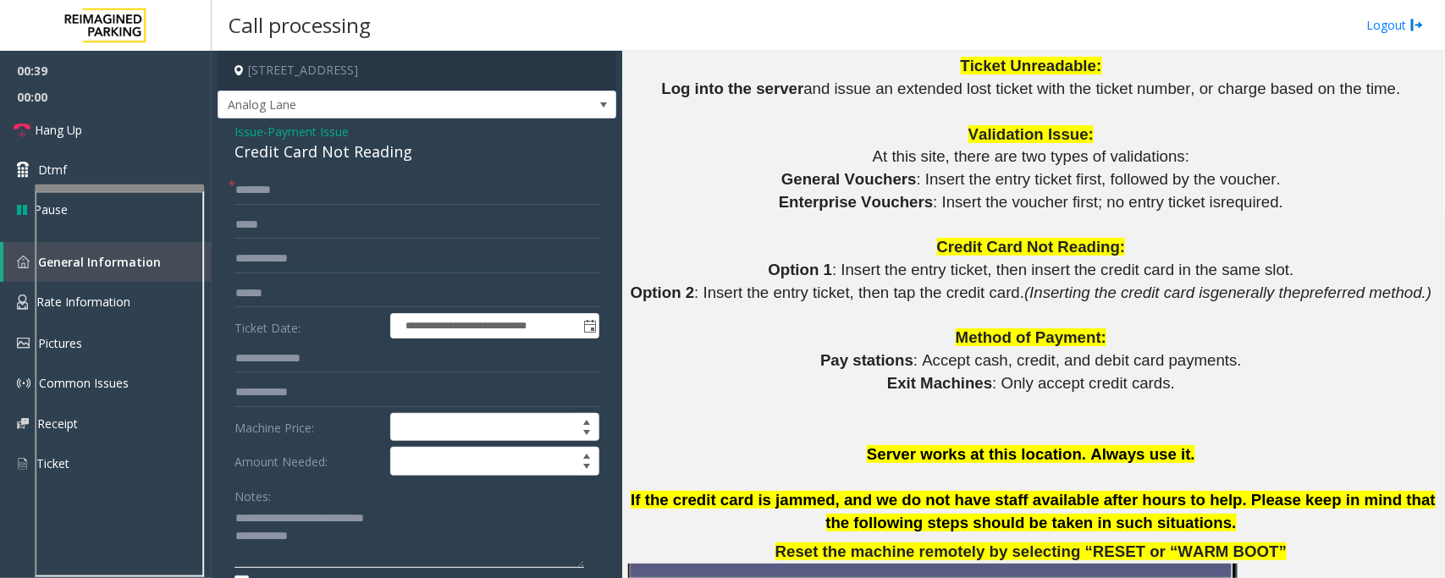
click at [320, 544] on textarea at bounding box center [410, 536] width 350 height 63
click at [527, 540] on textarea at bounding box center [410, 536] width 350 height 63
paste textarea "**********"
type textarea "**********"
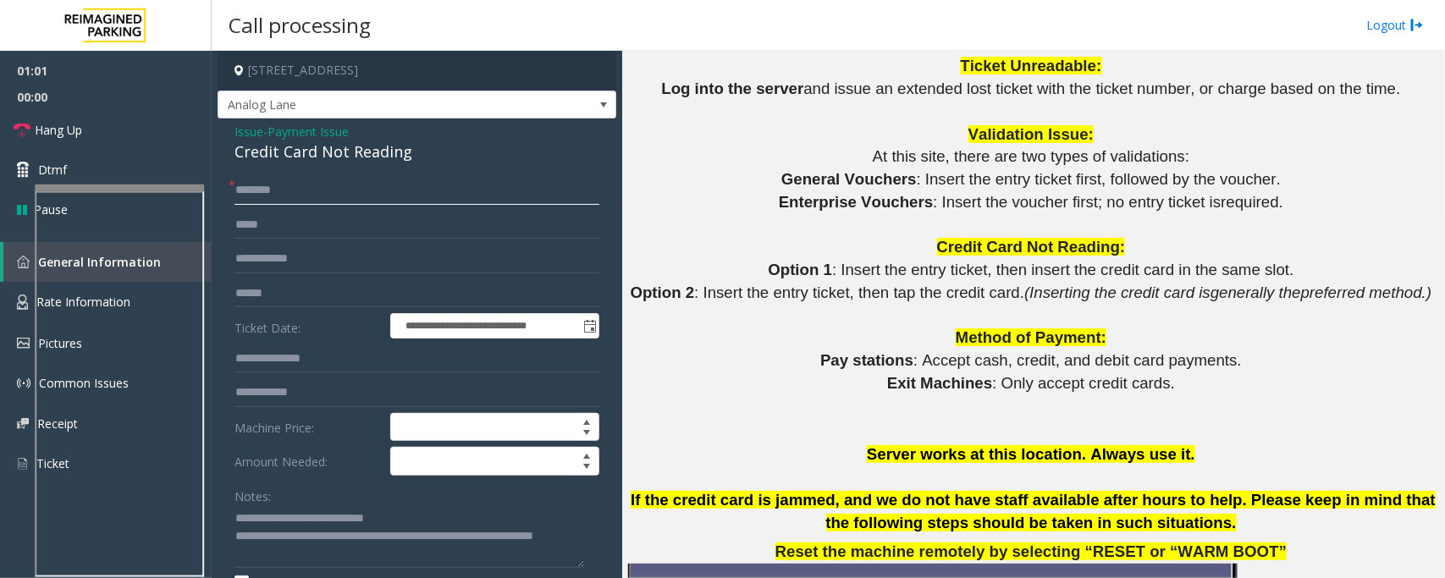
click at [281, 193] on input "text" at bounding box center [417, 190] width 365 height 29
click at [272, 301] on input "text" at bounding box center [417, 293] width 365 height 29
click at [273, 293] on input "text" at bounding box center [417, 293] width 365 height 29
type input "********"
click at [282, 201] on input "text" at bounding box center [417, 190] width 365 height 29
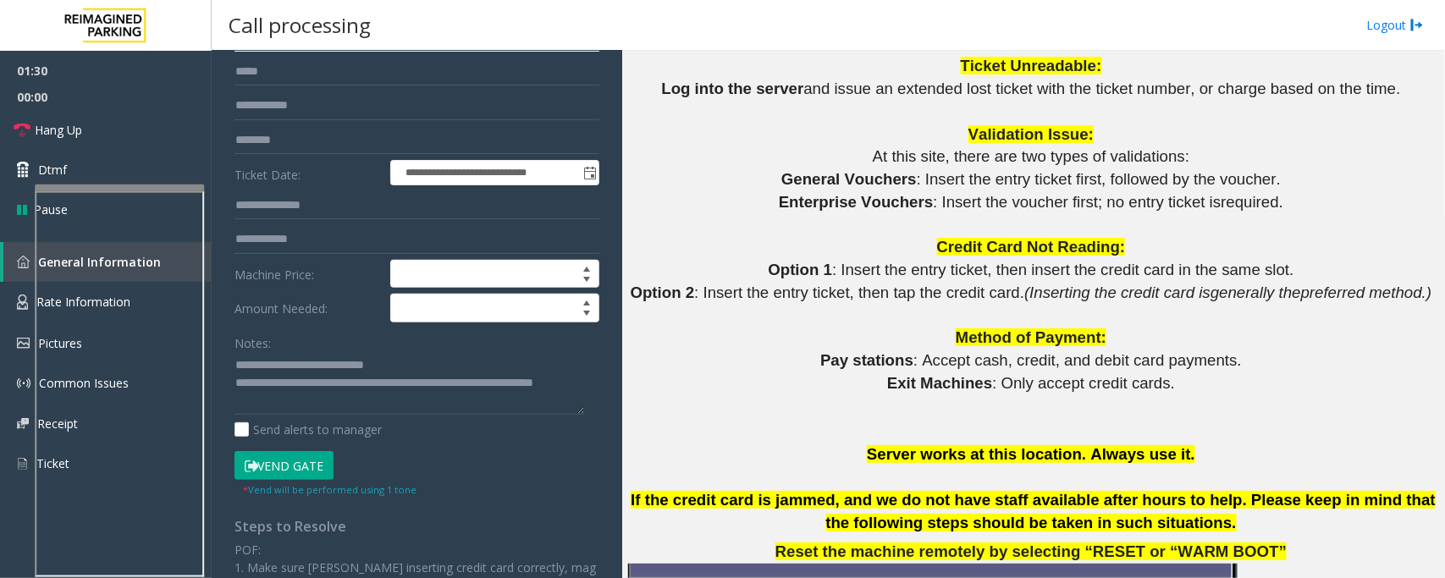
scroll to position [317, 0]
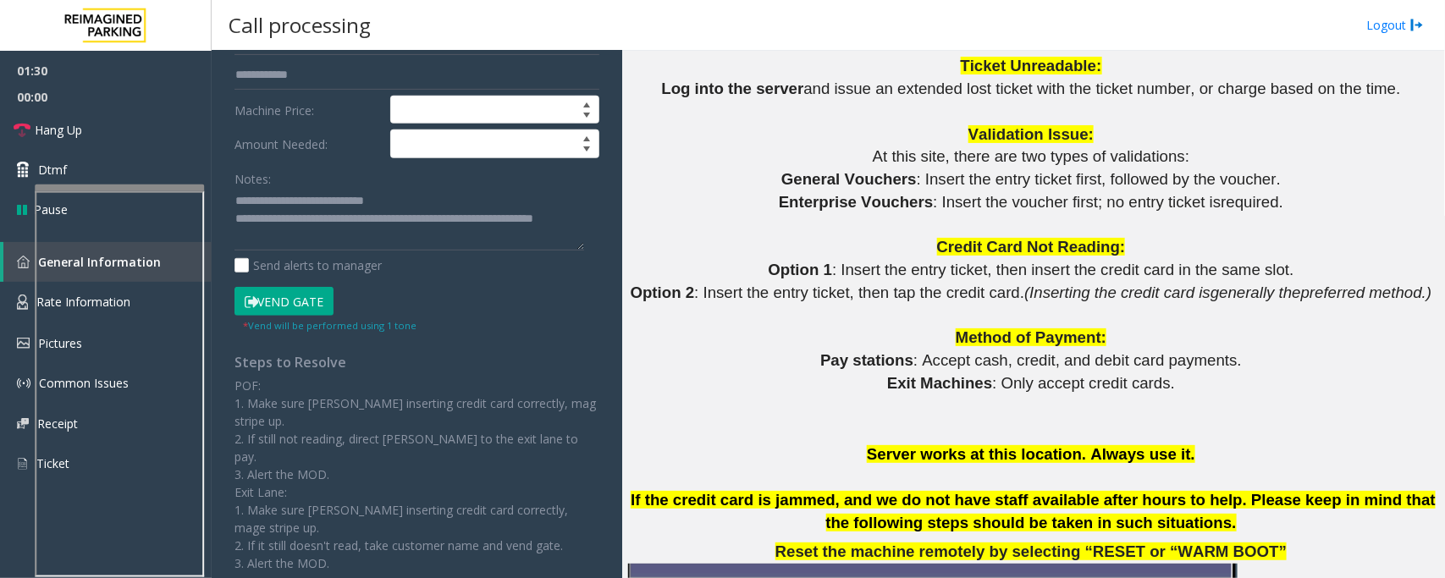
type input "*******"
click at [284, 311] on button "Vend Gate" at bounding box center [284, 301] width 99 height 29
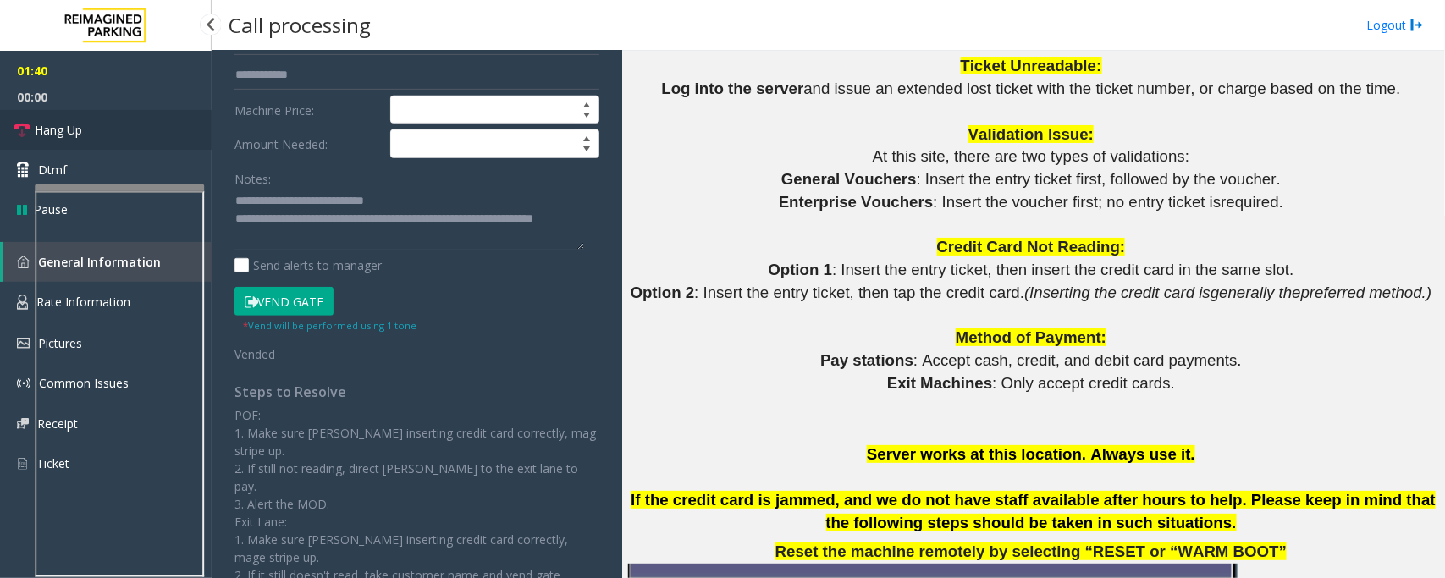
click at [140, 138] on link "Hang Up" at bounding box center [106, 130] width 212 height 40
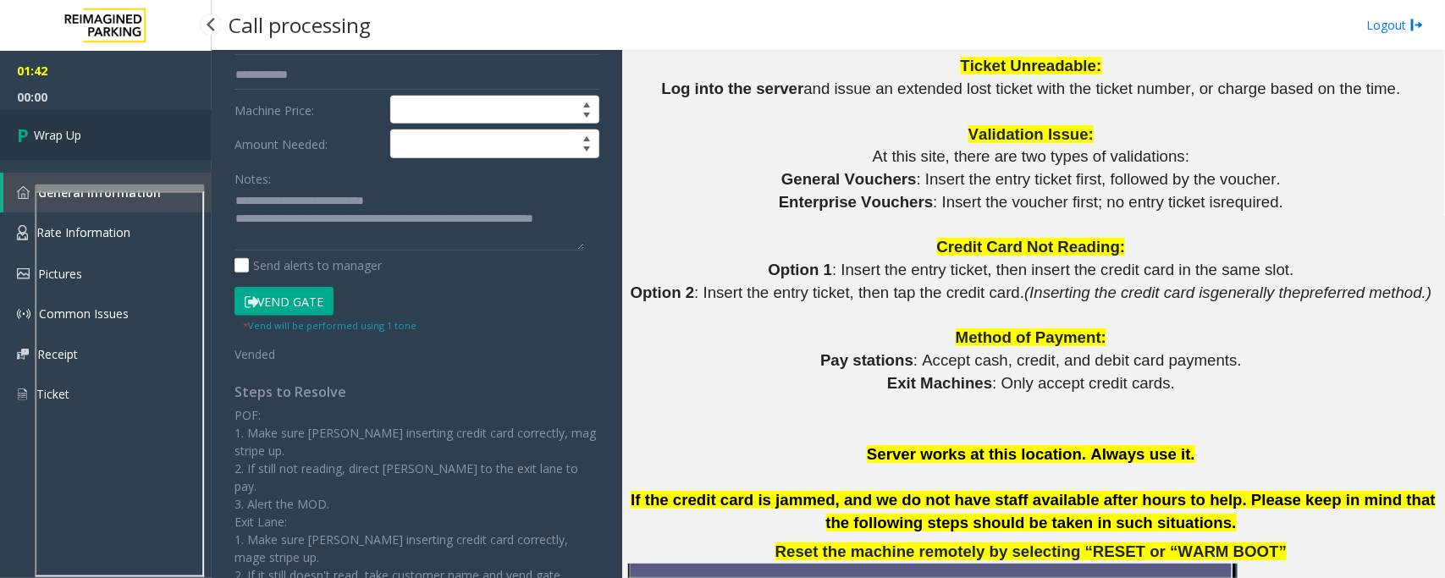
click at [140, 138] on link "Wrap Up" at bounding box center [106, 135] width 212 height 50
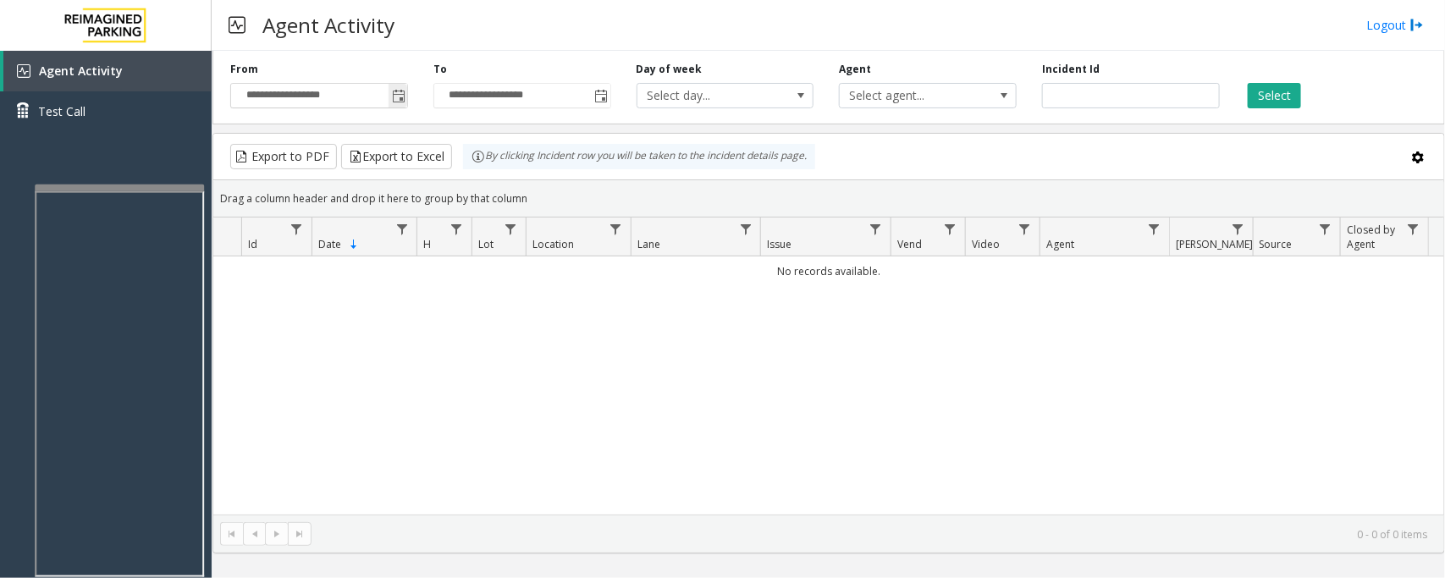
click at [395, 97] on span "Toggle popup" at bounding box center [399, 97] width 14 height 14
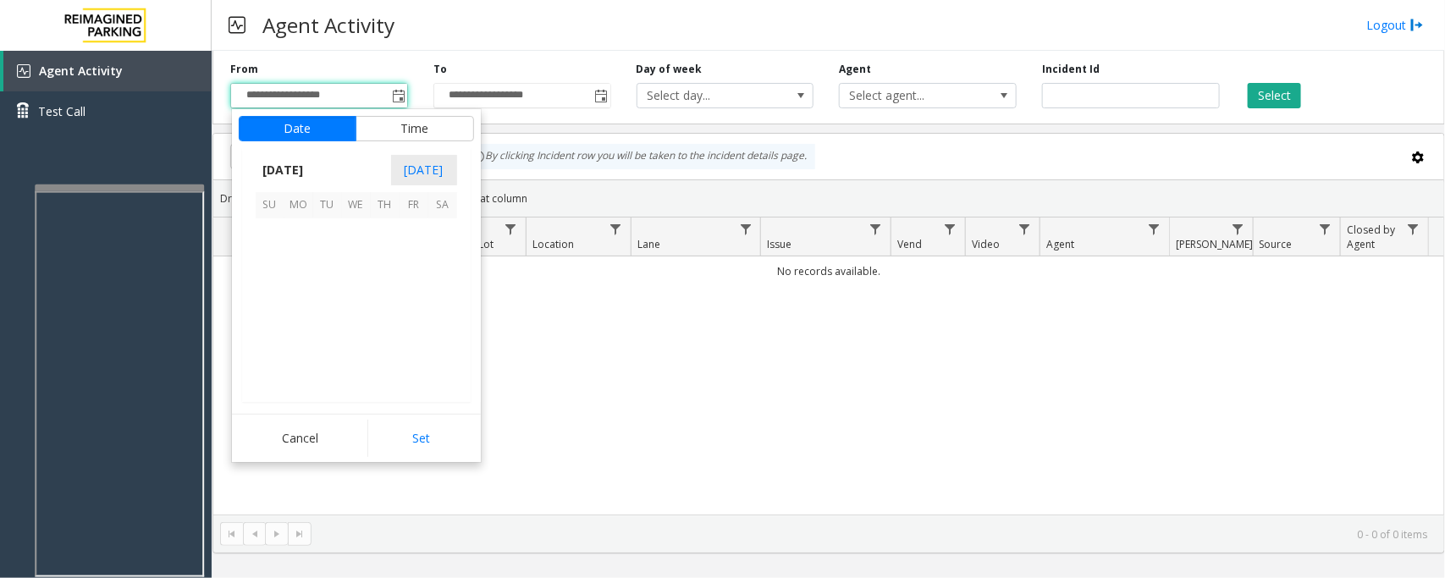
scroll to position [303731, 0]
click at [299, 345] on span "29" at bounding box center [298, 348] width 29 height 29
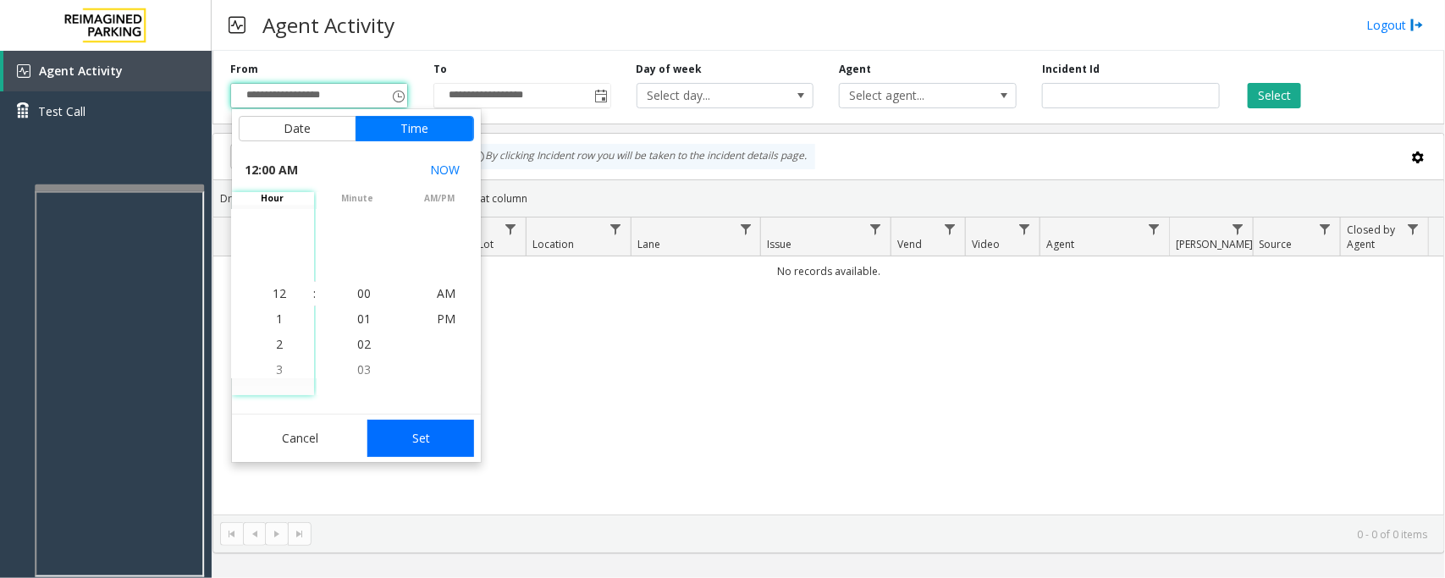
click at [432, 433] on button "Set" at bounding box center [420, 438] width 107 height 37
type input "**********"
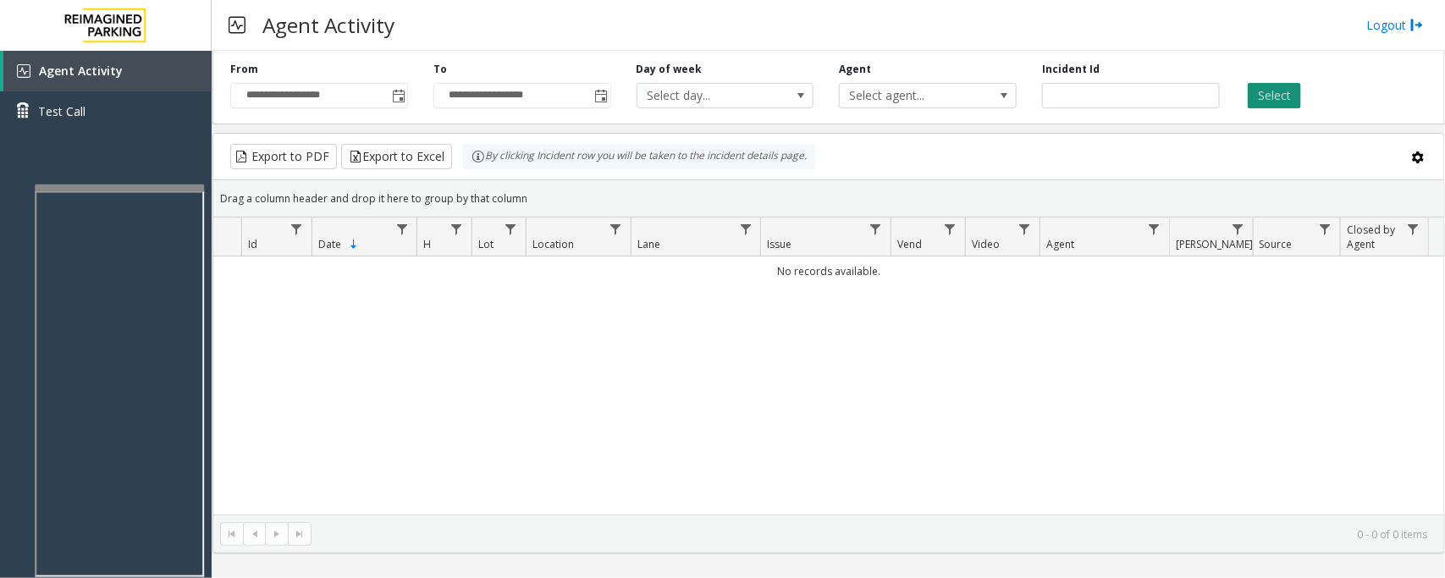
click at [1277, 100] on button "Select" at bounding box center [1274, 95] width 53 height 25
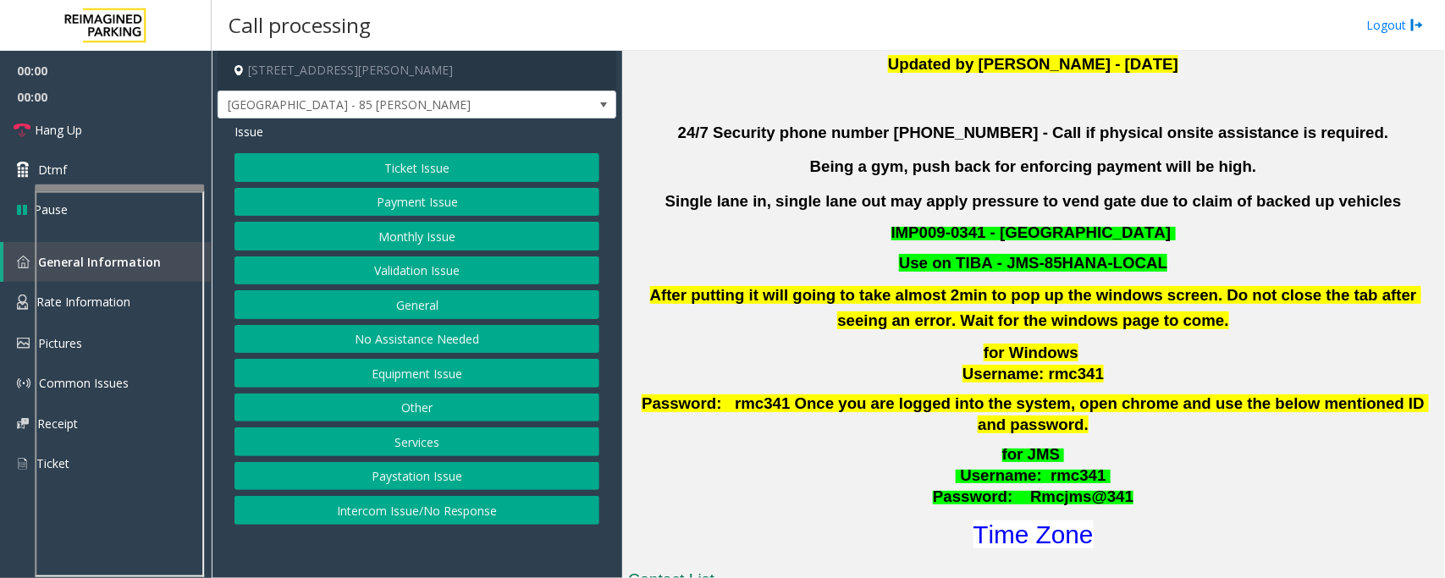
scroll to position [847, 0]
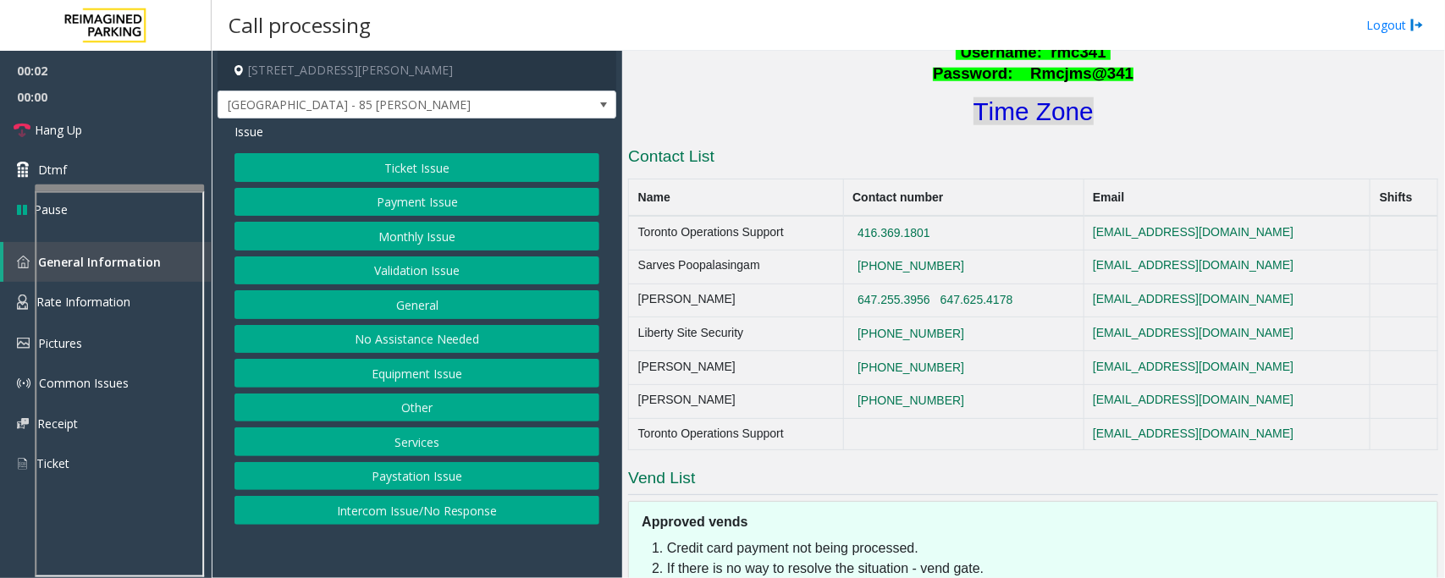
click at [1013, 97] on font "Time Zone" at bounding box center [1034, 111] width 120 height 28
click at [424, 279] on button "Validation Issue" at bounding box center [417, 271] width 365 height 29
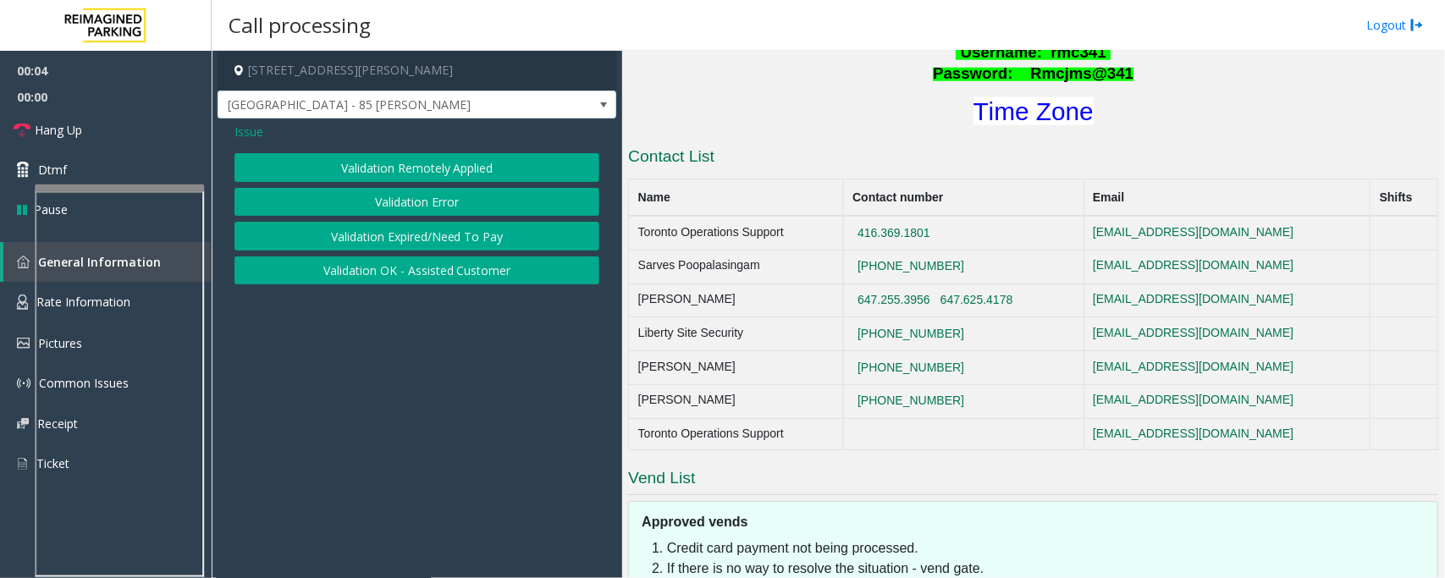
click at [433, 203] on button "Validation Error" at bounding box center [417, 202] width 365 height 29
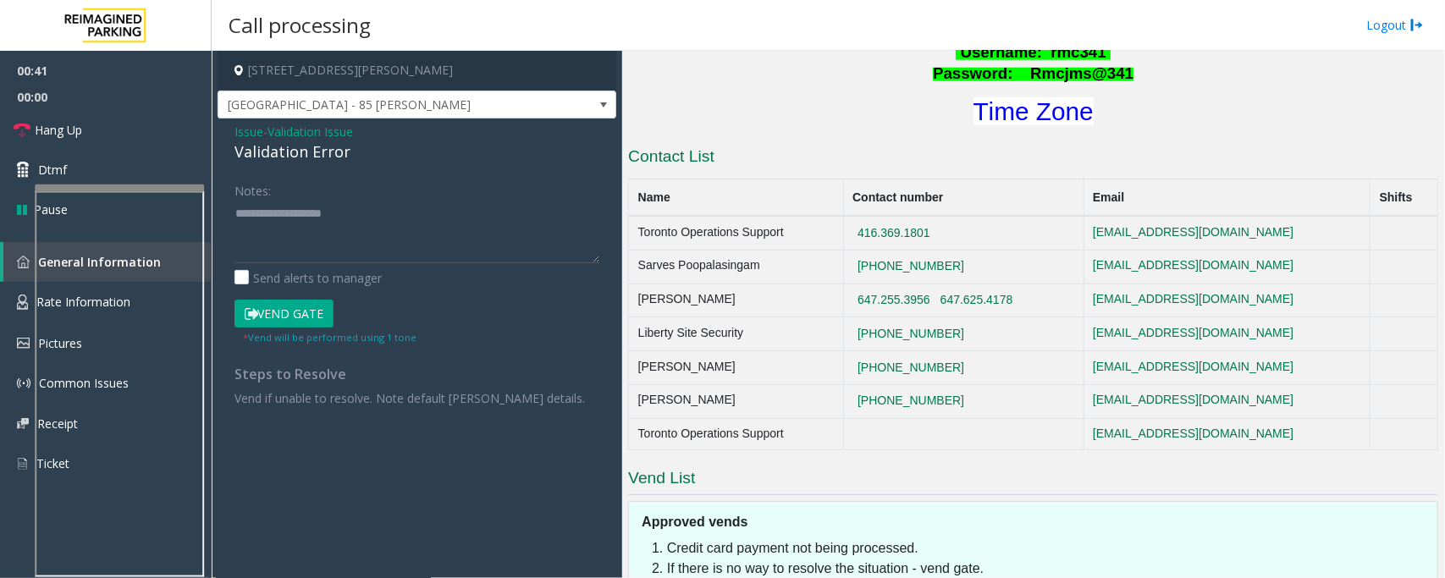
click at [290, 323] on button "Vend Gate" at bounding box center [284, 314] width 99 height 29
click at [303, 259] on textarea at bounding box center [417, 231] width 365 height 63
paste textarea "**********"
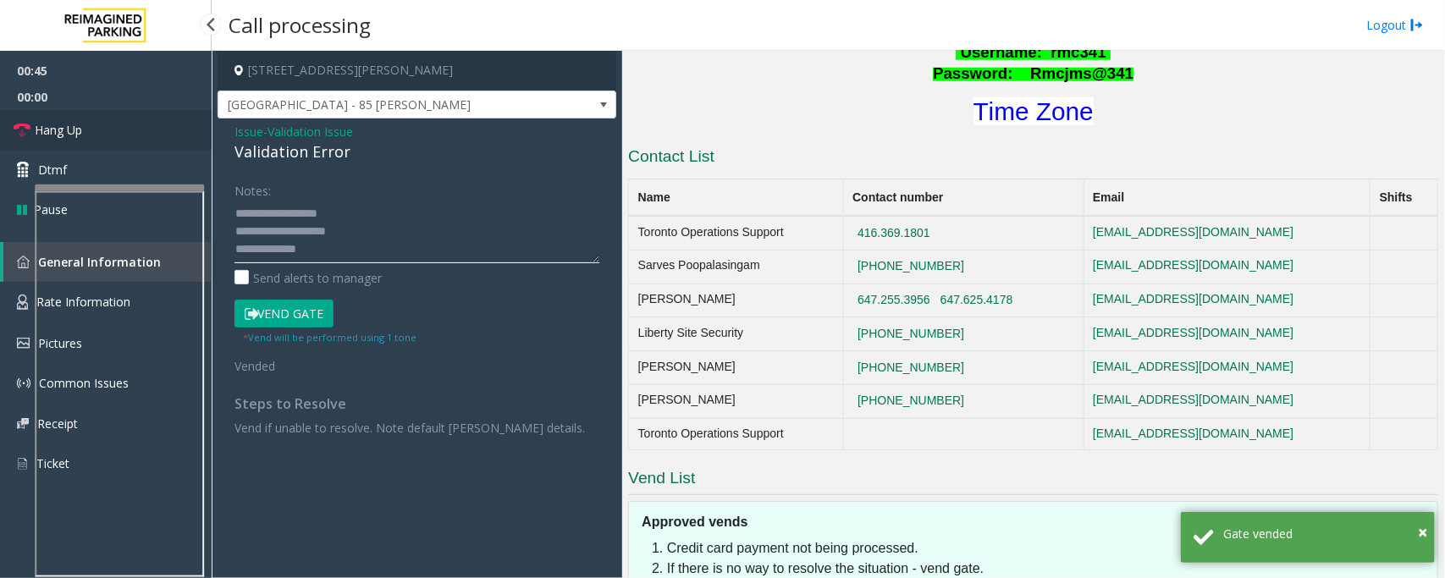
type textarea "**********"
click at [121, 127] on link "Hang Up" at bounding box center [106, 130] width 212 height 40
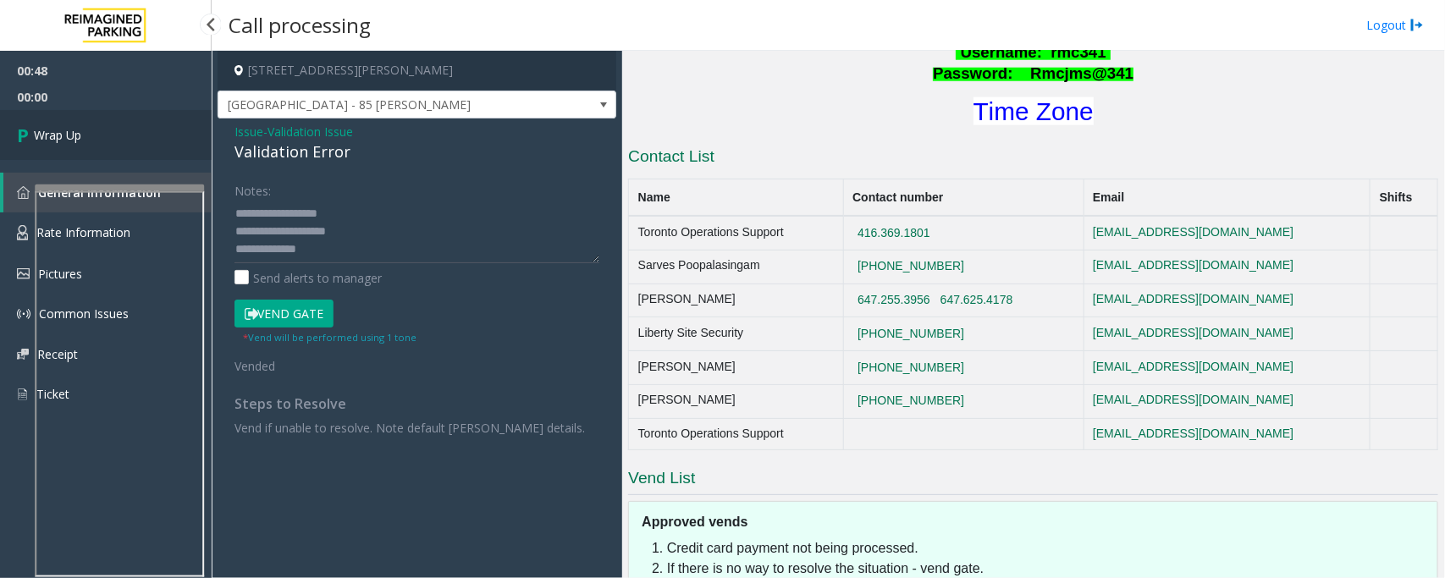
click at [121, 127] on link "Wrap Up" at bounding box center [106, 135] width 212 height 50
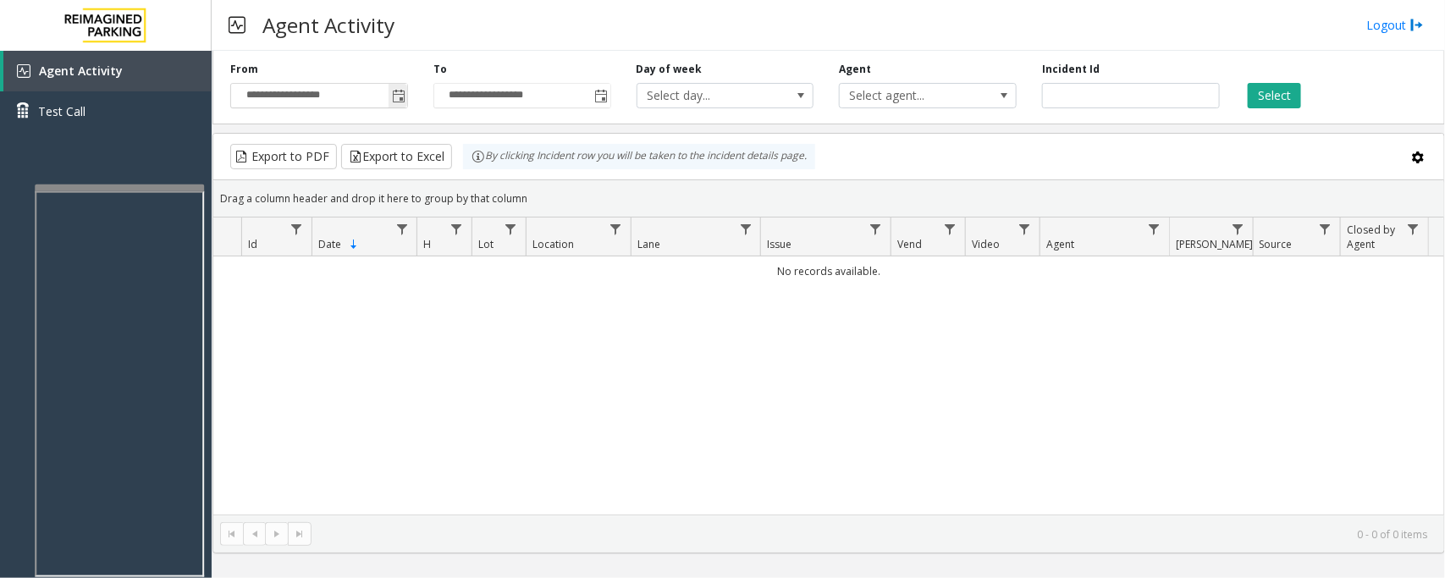
click at [395, 98] on span "Toggle popup" at bounding box center [399, 97] width 14 height 14
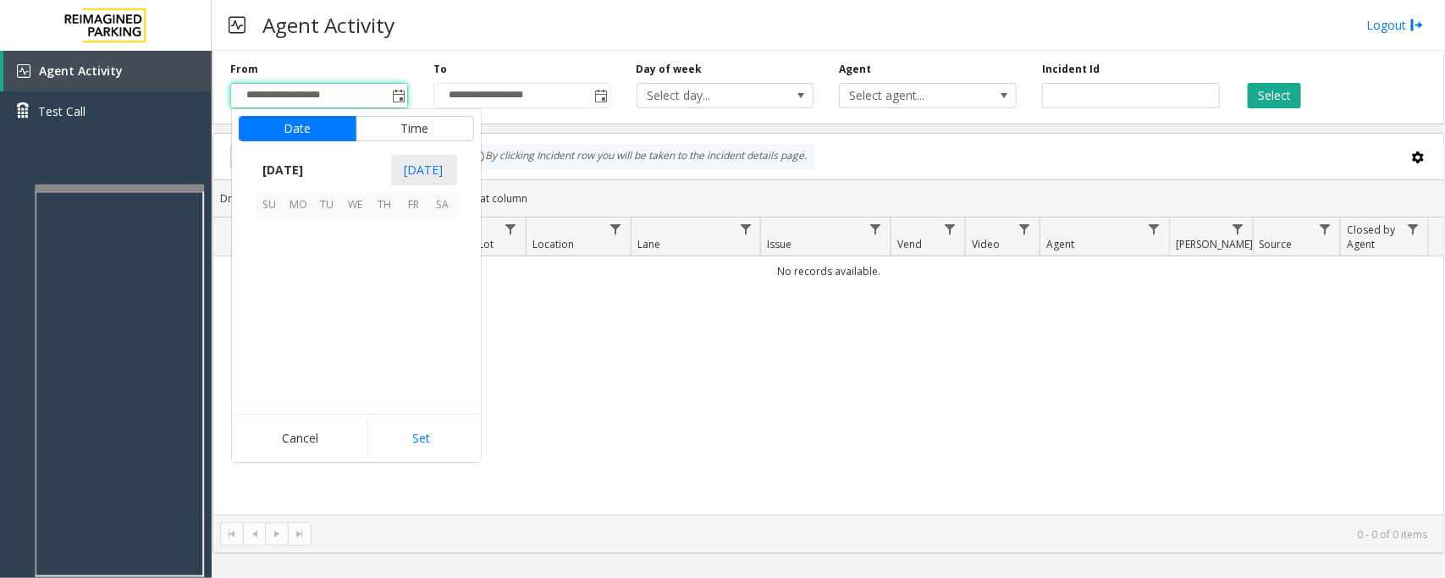
scroll to position [303731, 0]
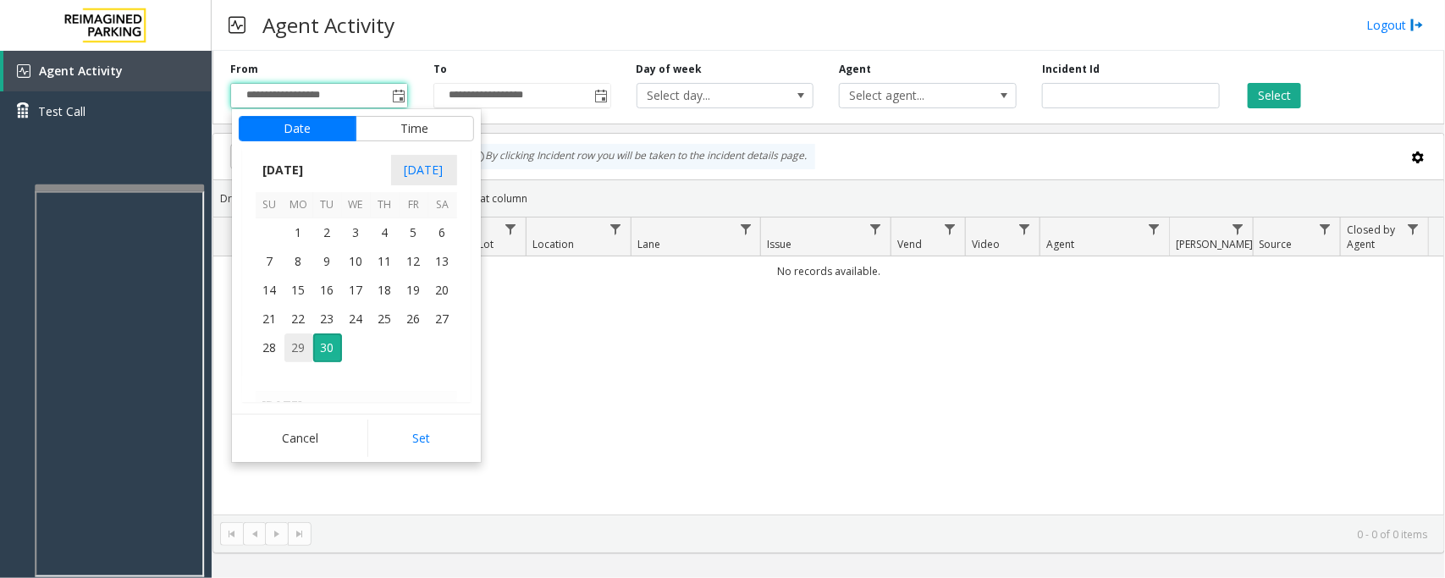
click at [290, 340] on span "29" at bounding box center [298, 348] width 29 height 29
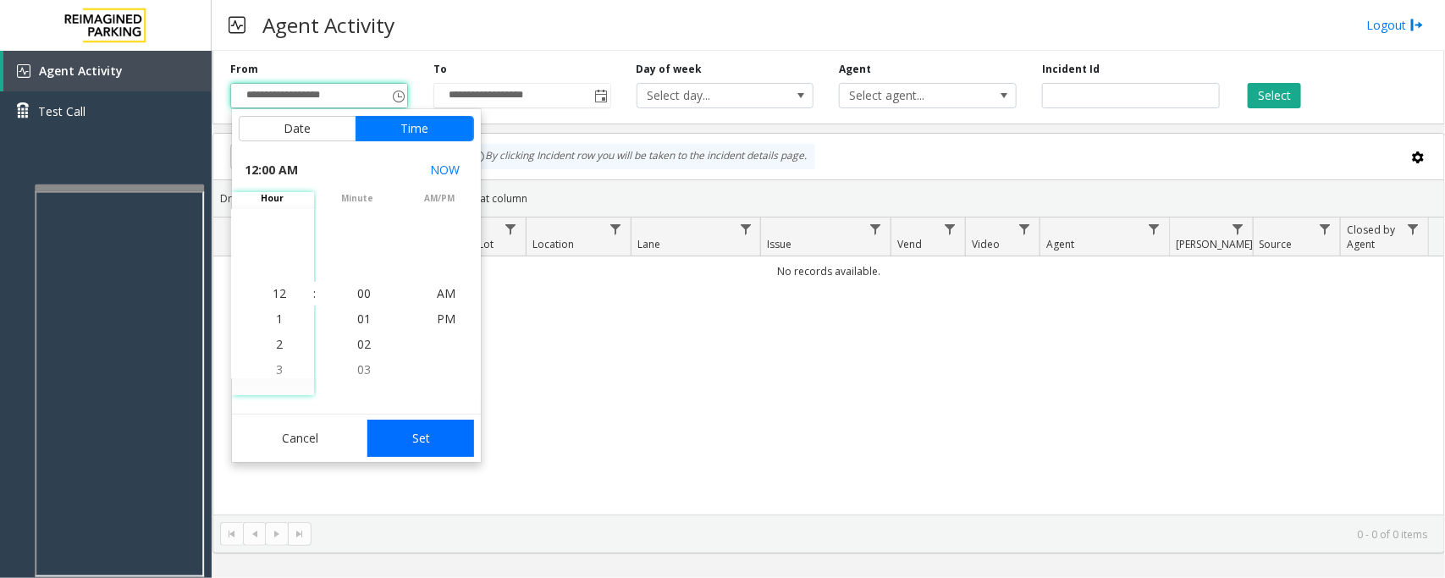
click at [417, 432] on button "Set" at bounding box center [420, 438] width 107 height 37
type input "**********"
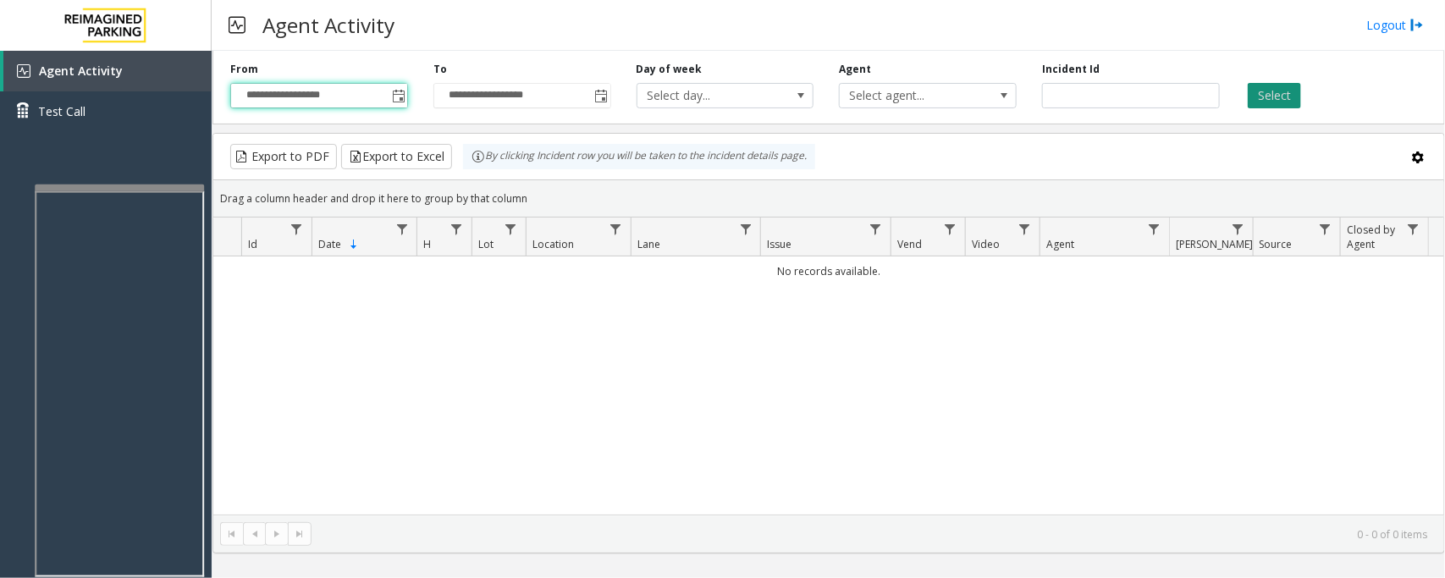
click at [1264, 98] on button "Select" at bounding box center [1274, 95] width 53 height 25
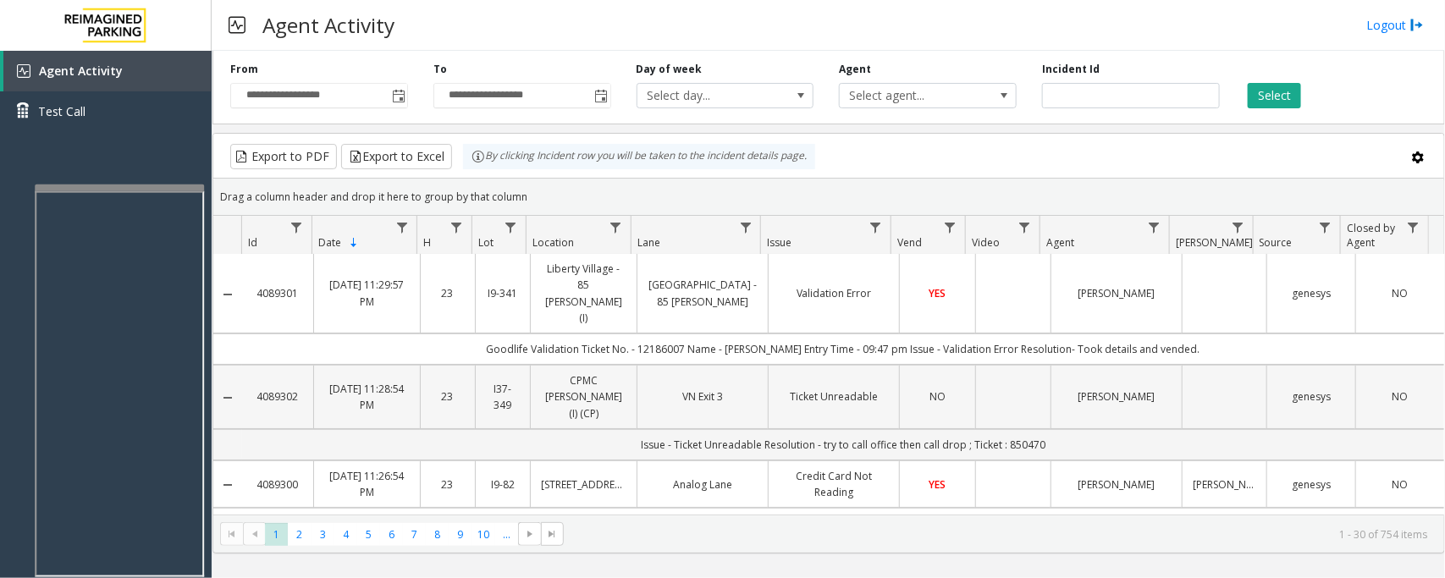
scroll to position [0, 0]
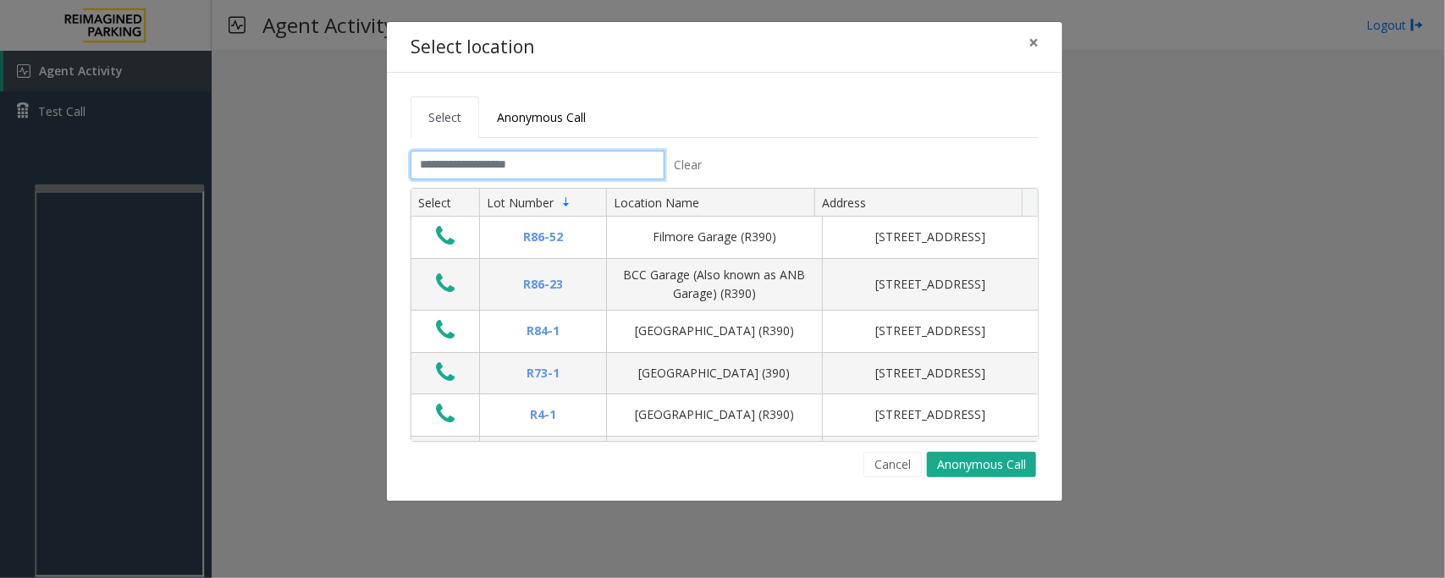
click at [529, 169] on input "text" at bounding box center [538, 165] width 254 height 29
click at [529, 172] on input "text" at bounding box center [538, 165] width 254 height 29
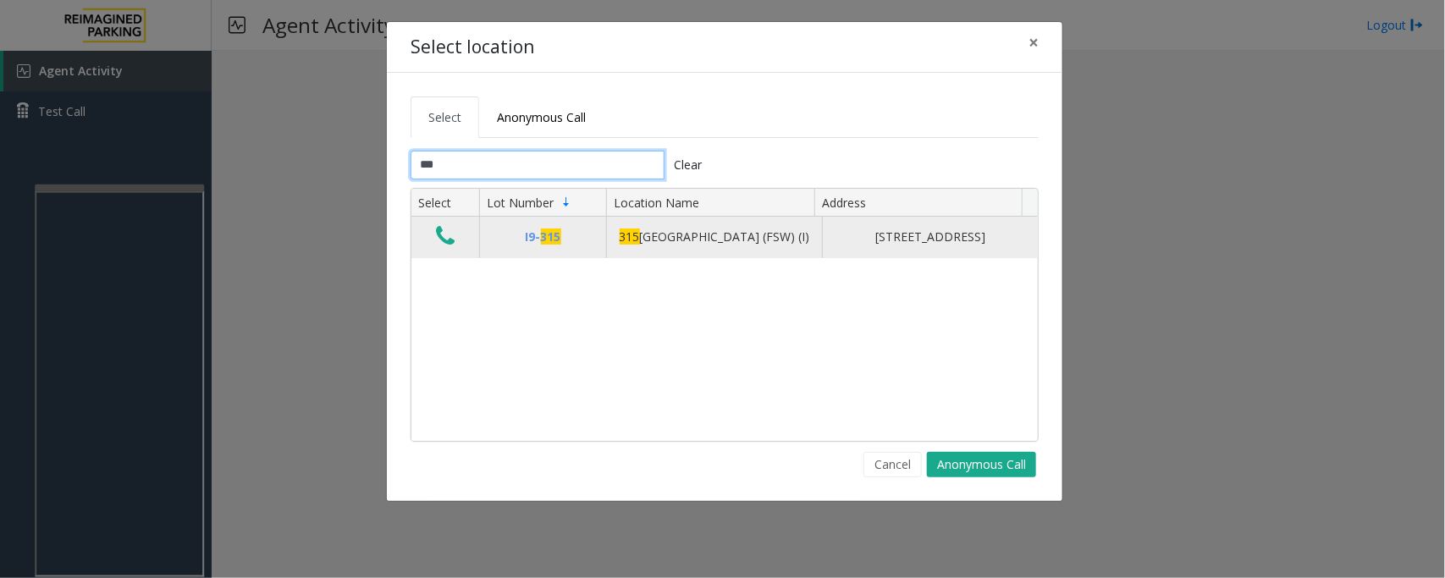
type input "***"
click at [455, 244] on icon "Data table" at bounding box center [445, 236] width 19 height 24
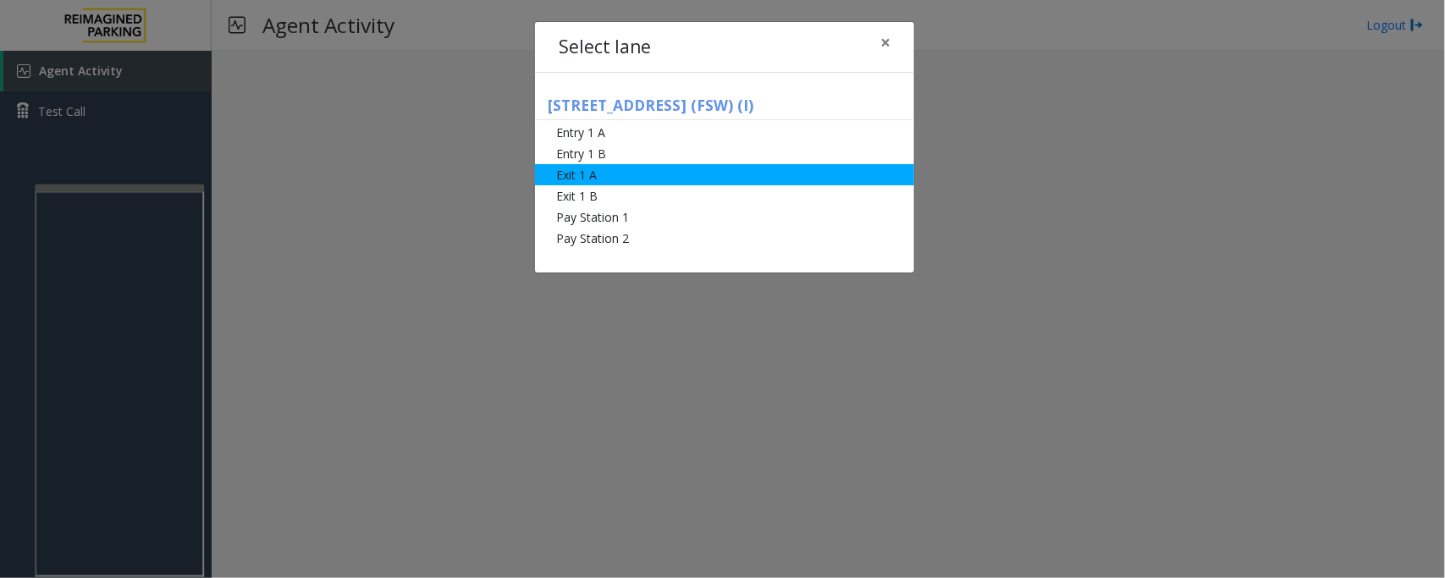
click at [637, 174] on li "Exit 1 A" at bounding box center [724, 174] width 379 height 21
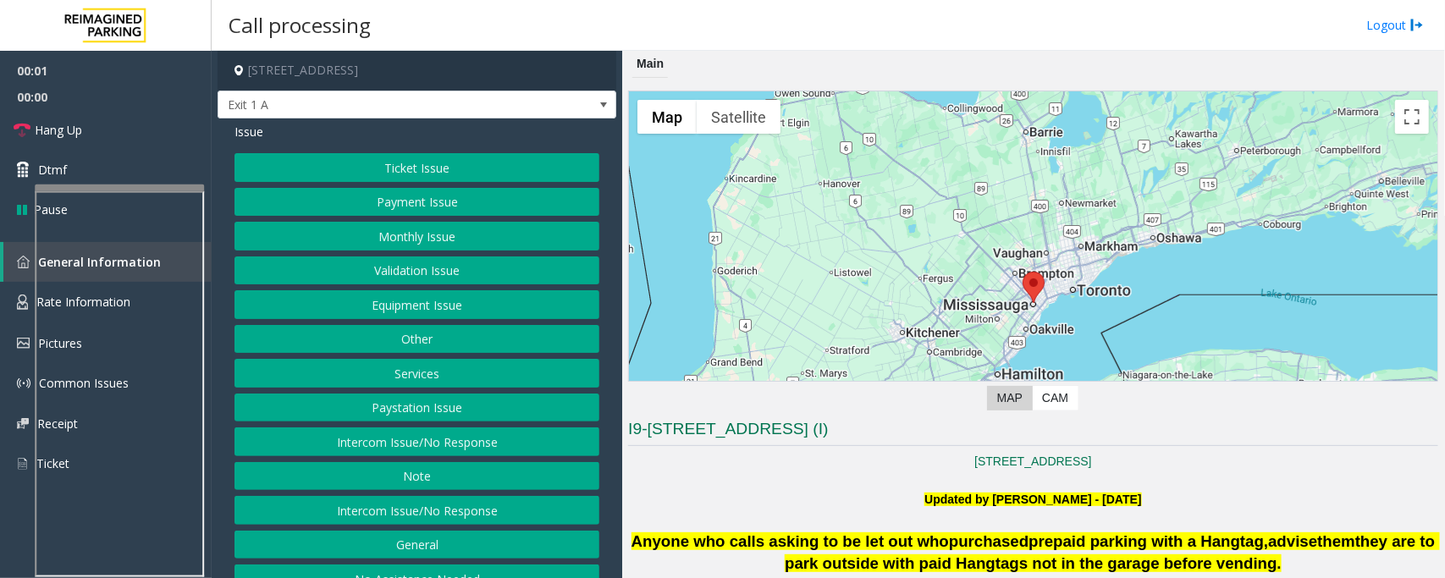
click at [449, 170] on button "Ticket Issue" at bounding box center [417, 167] width 365 height 29
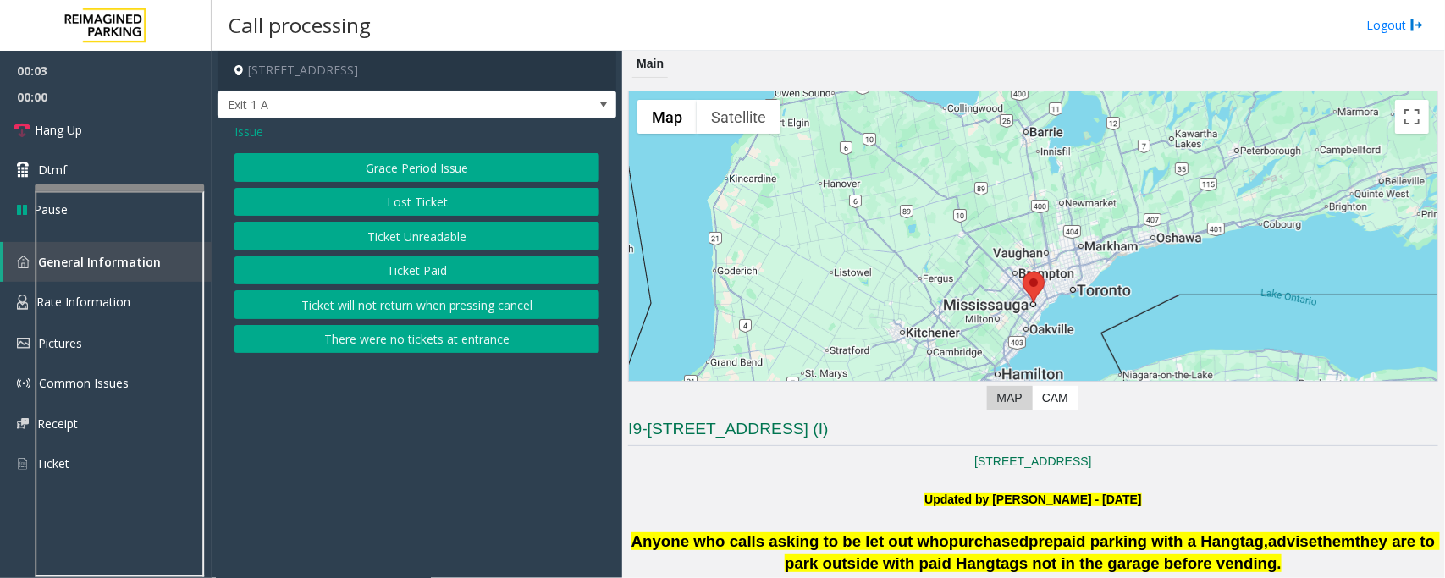
click at [251, 133] on span "Issue" at bounding box center [249, 132] width 29 height 18
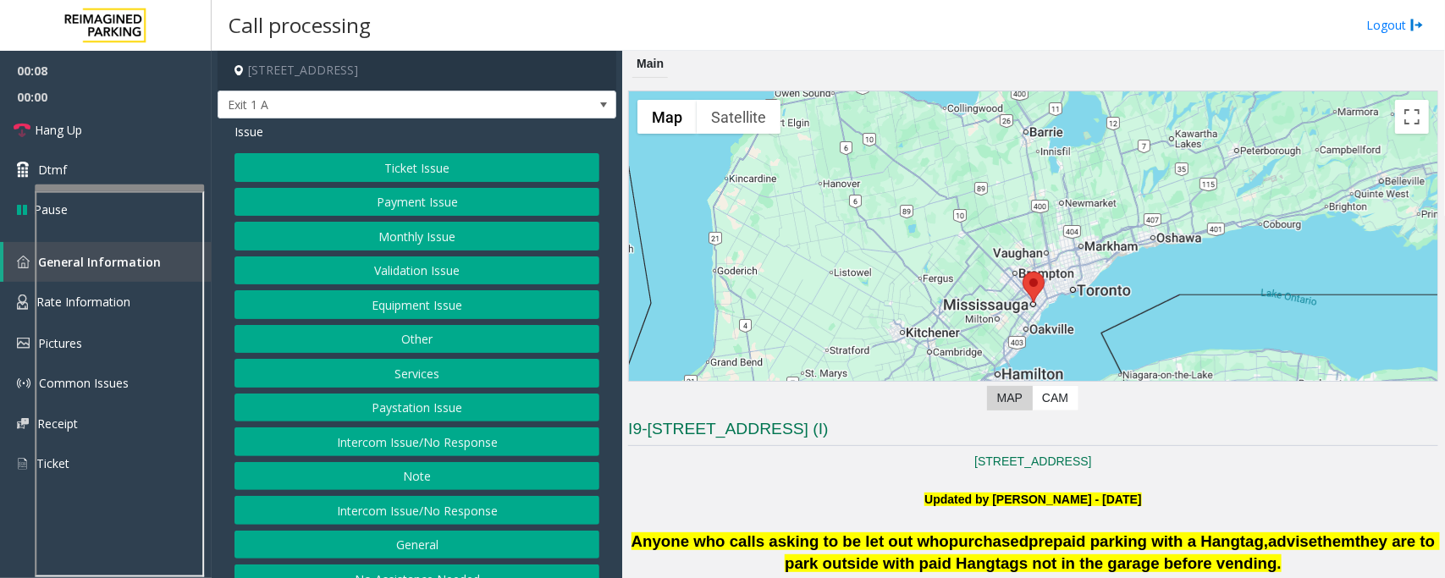
click at [339, 157] on button "Ticket Issue" at bounding box center [417, 167] width 365 height 29
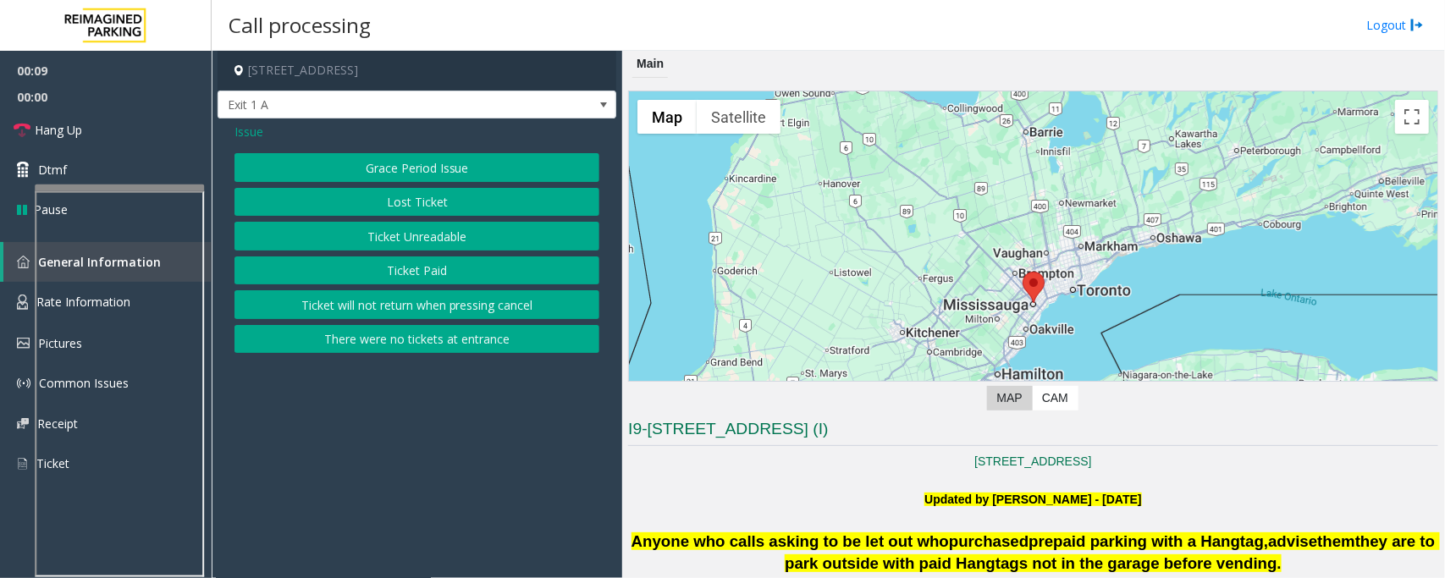
click at [390, 234] on button "Ticket Unreadable" at bounding box center [417, 236] width 365 height 29
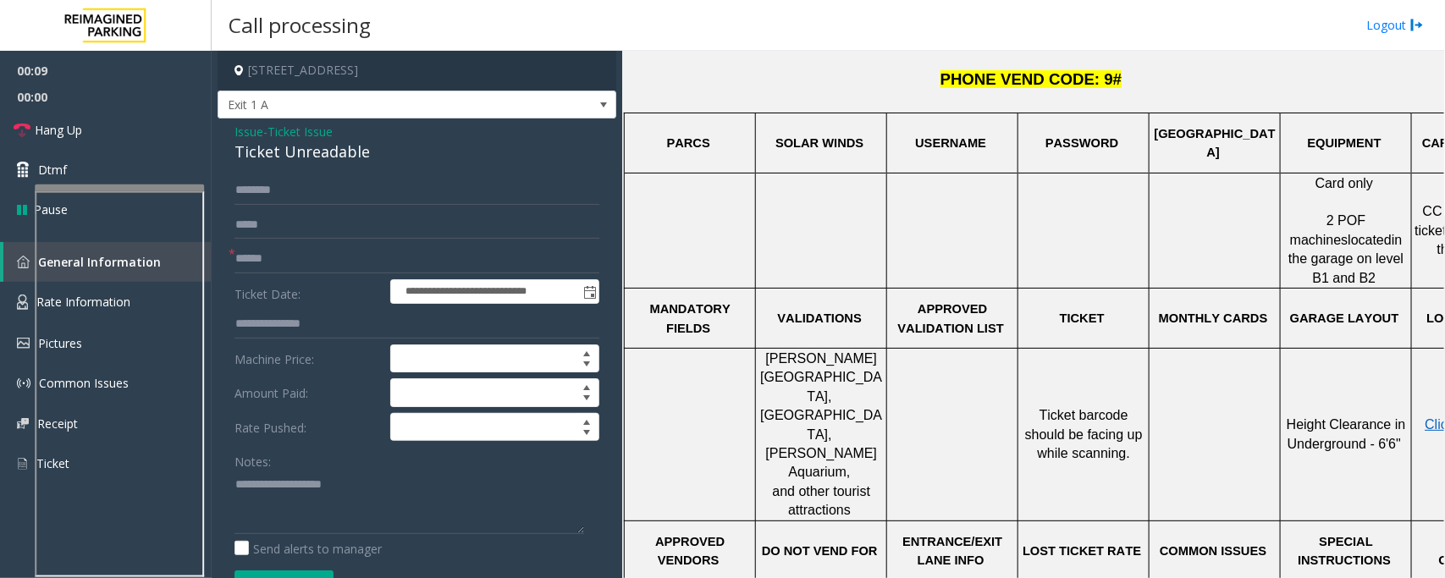
scroll to position [529, 0]
click at [290, 157] on div "Ticket Unreadable" at bounding box center [417, 152] width 365 height 23
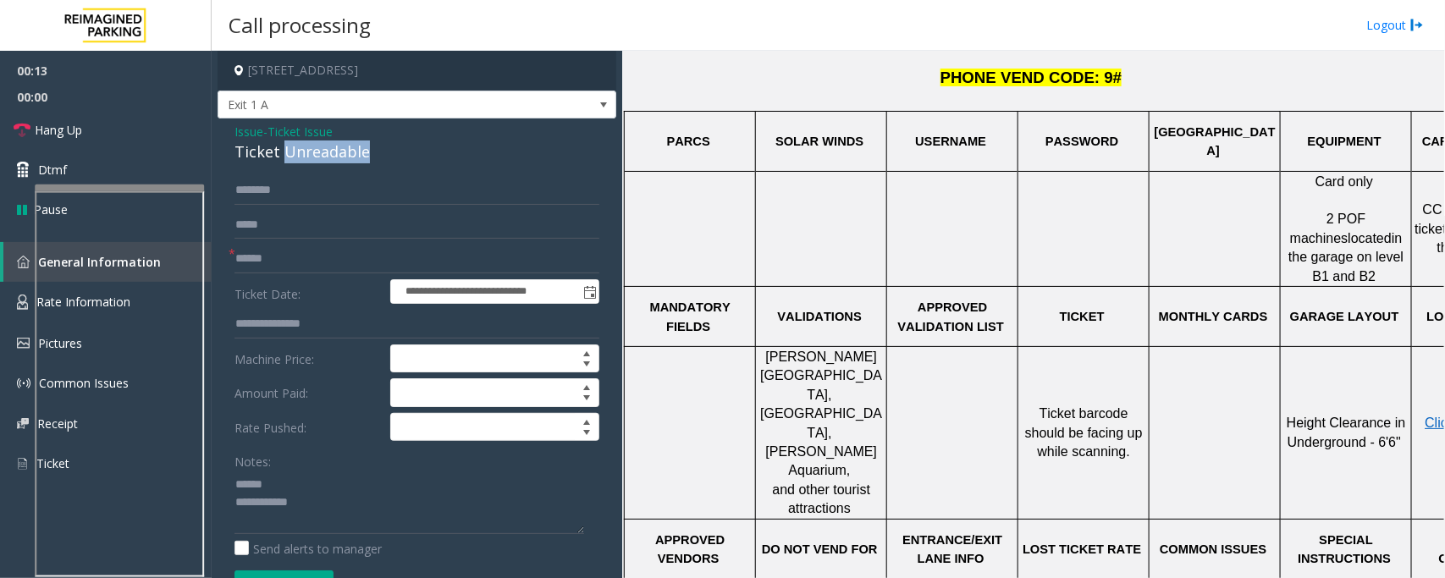
click at [290, 157] on div "Ticket Unreadable" at bounding box center [417, 152] width 365 height 23
type textarea "**********"
click at [261, 255] on input "text" at bounding box center [417, 259] width 365 height 29
type input "*******"
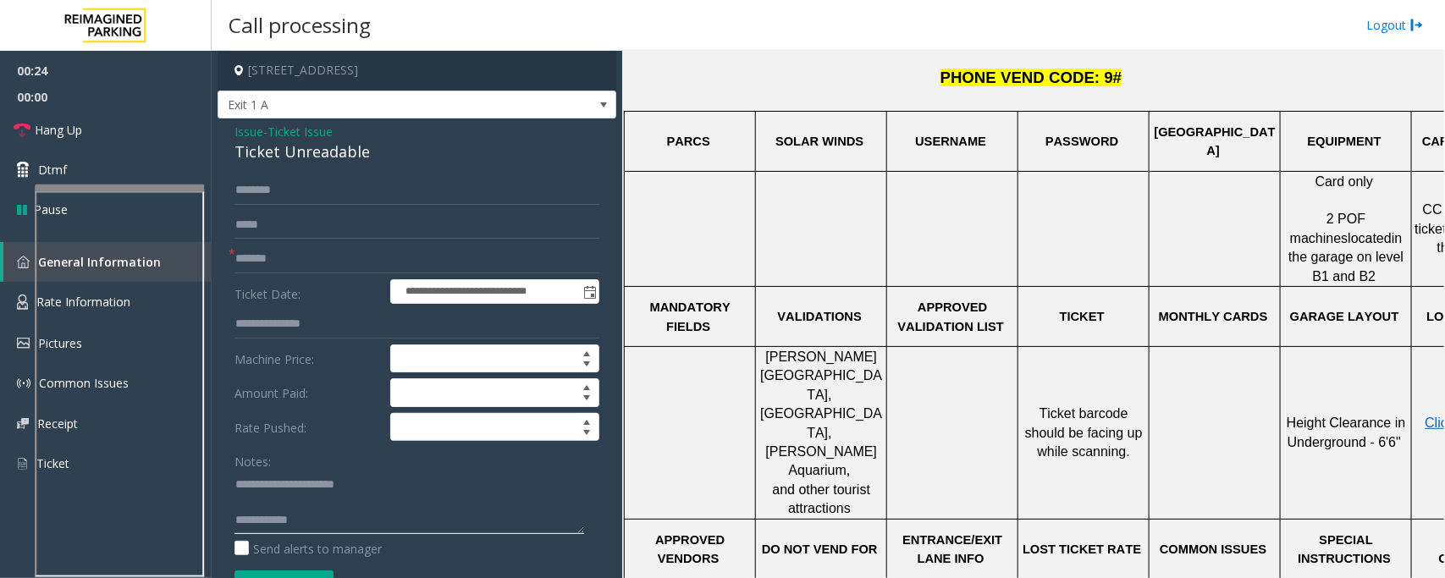
click at [263, 508] on textarea at bounding box center [410, 502] width 350 height 63
type textarea "**********"
click at [259, 192] on input "text" at bounding box center [417, 190] width 365 height 29
drag, startPoint x: 303, startPoint y: 505, endPoint x: 534, endPoint y: 500, distance: 231.2
click at [534, 500] on textarea at bounding box center [410, 502] width 350 height 63
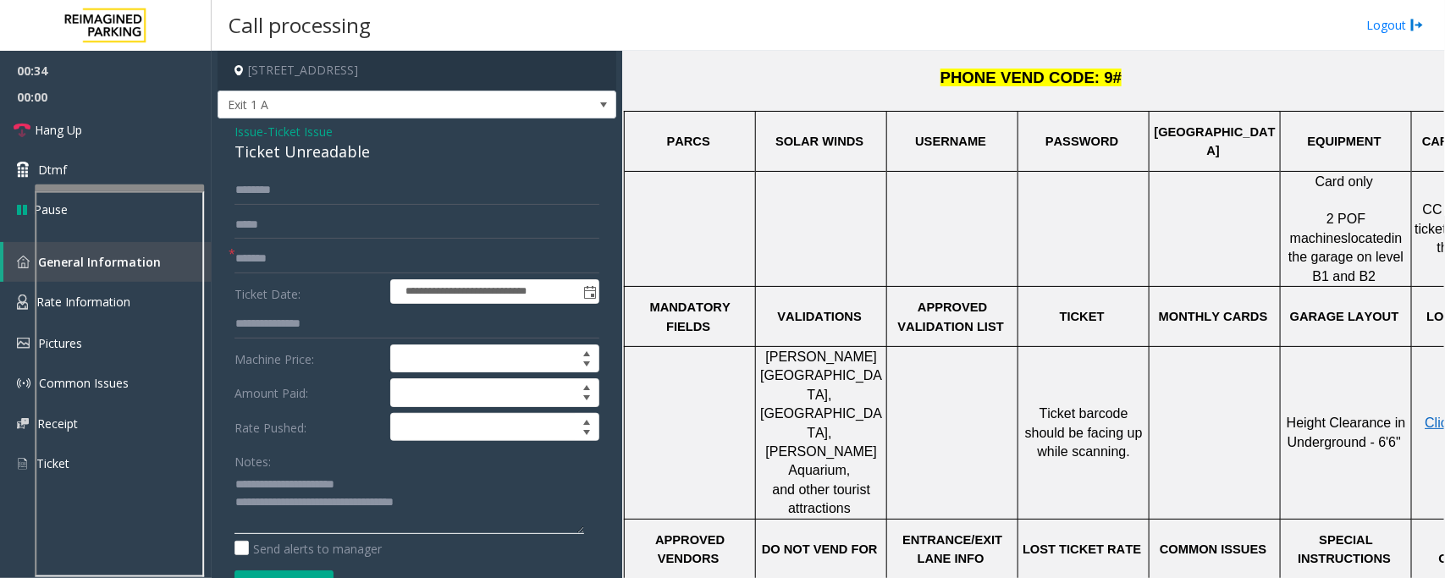
click at [527, 500] on textarea at bounding box center [410, 502] width 350 height 63
click at [289, 205] on form "**********" at bounding box center [417, 396] width 365 height 440
click at [293, 188] on input "text" at bounding box center [417, 190] width 365 height 29
click at [265, 193] on input "text" at bounding box center [417, 190] width 365 height 29
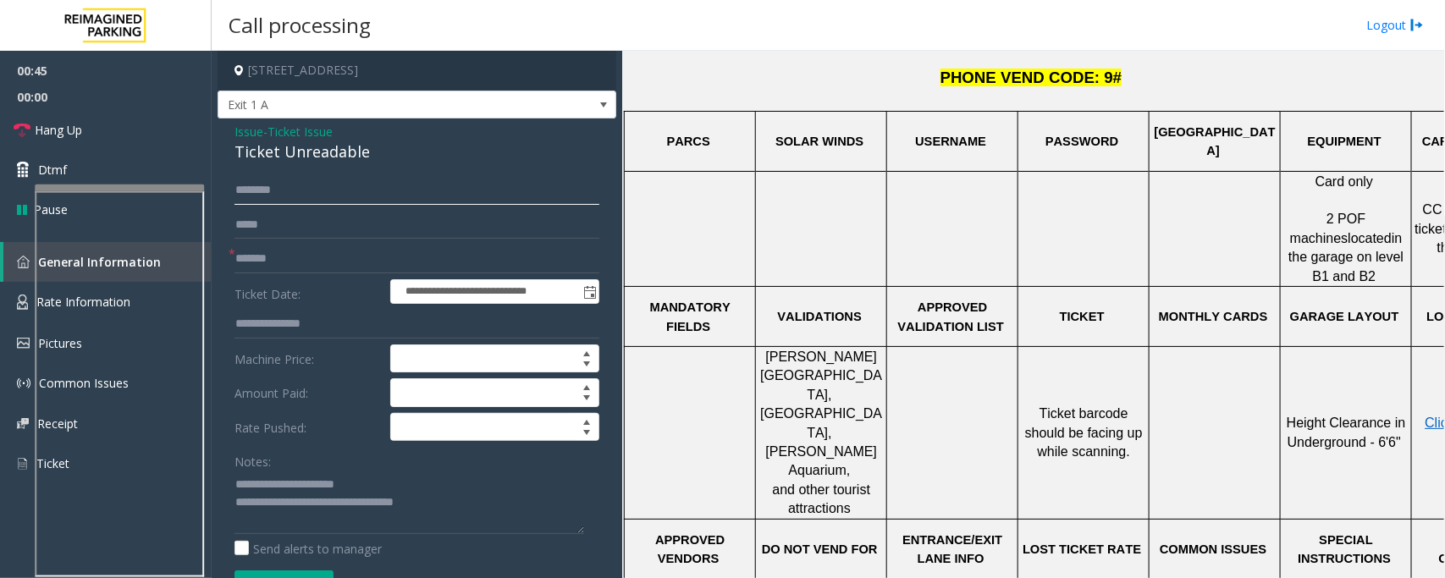
click at [277, 188] on input "text" at bounding box center [417, 190] width 365 height 29
click at [290, 128] on span "Ticket Issue" at bounding box center [300, 132] width 65 height 18
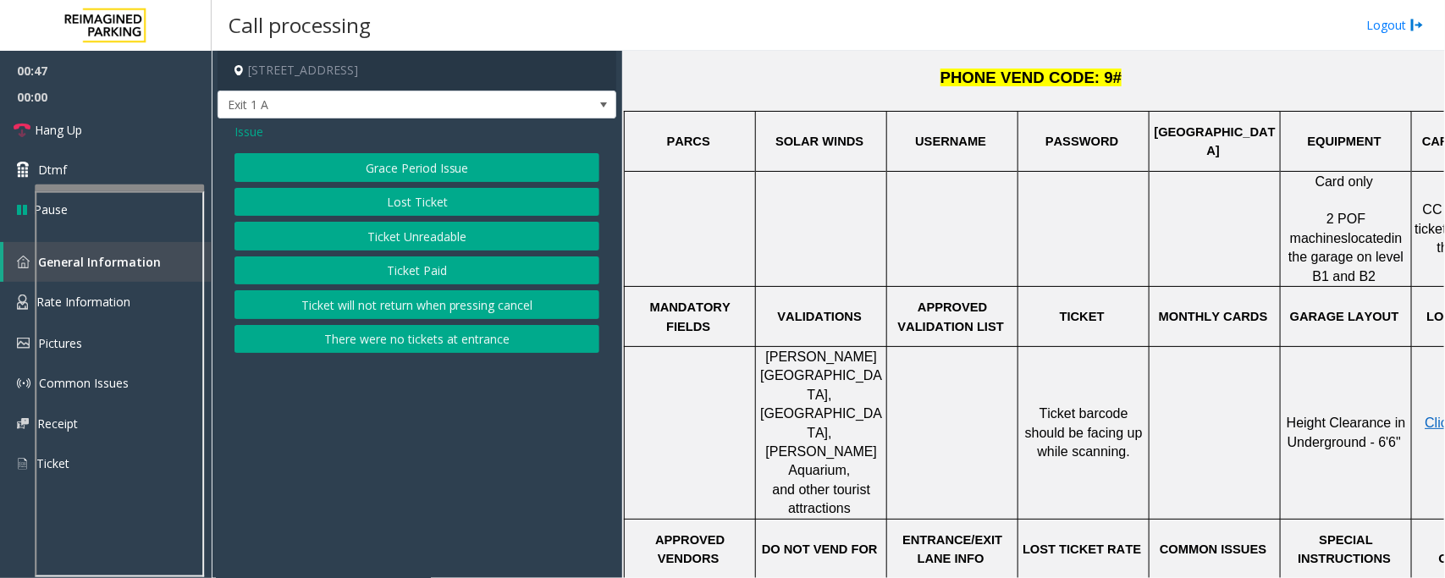
click at [251, 131] on span "Issue" at bounding box center [249, 132] width 29 height 18
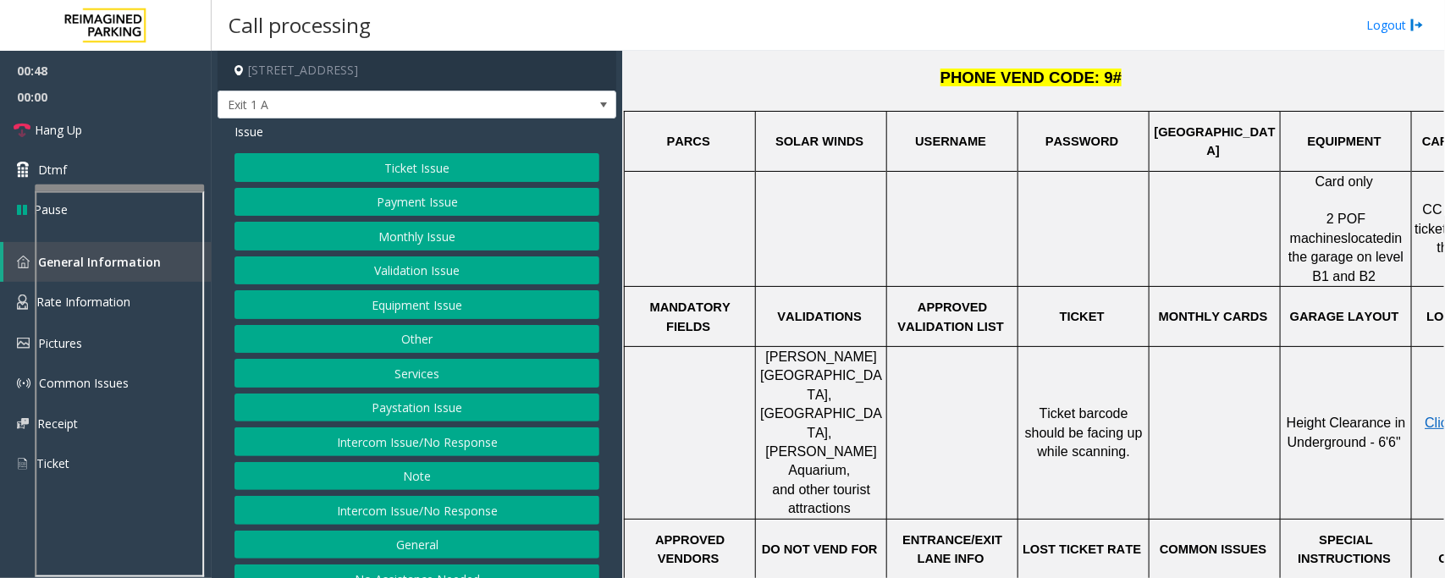
click at [440, 168] on button "Ticket Issue" at bounding box center [417, 167] width 365 height 29
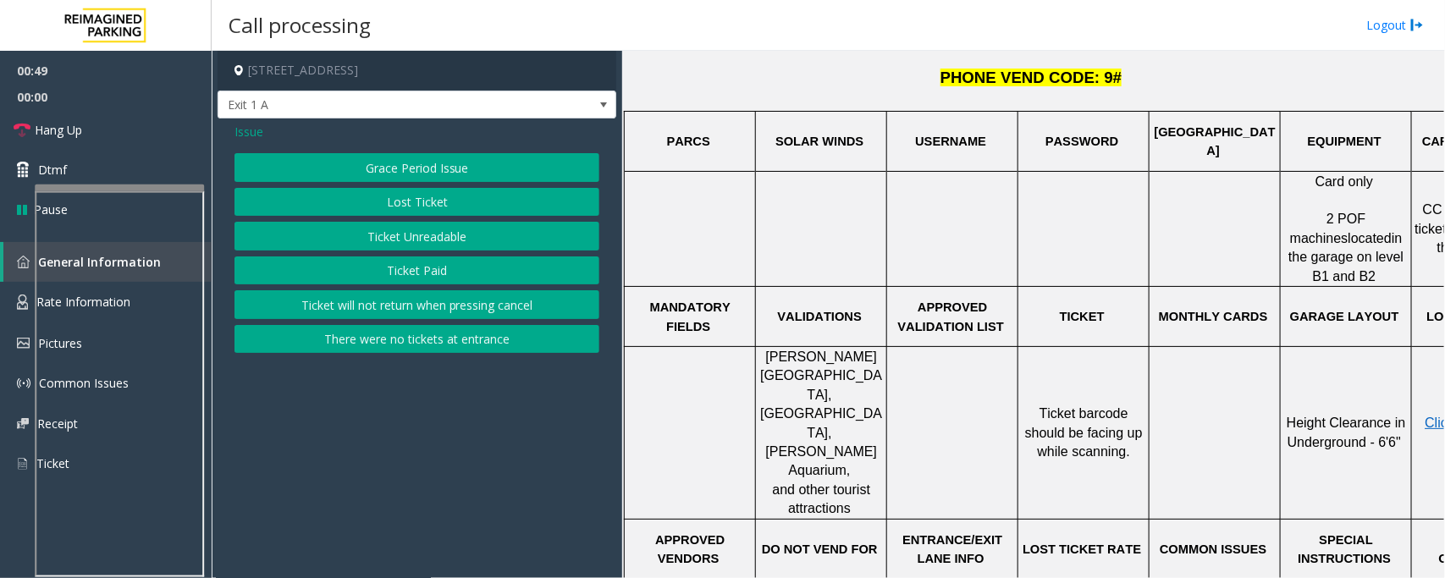
click at [411, 277] on button "Ticket Paid" at bounding box center [417, 271] width 365 height 29
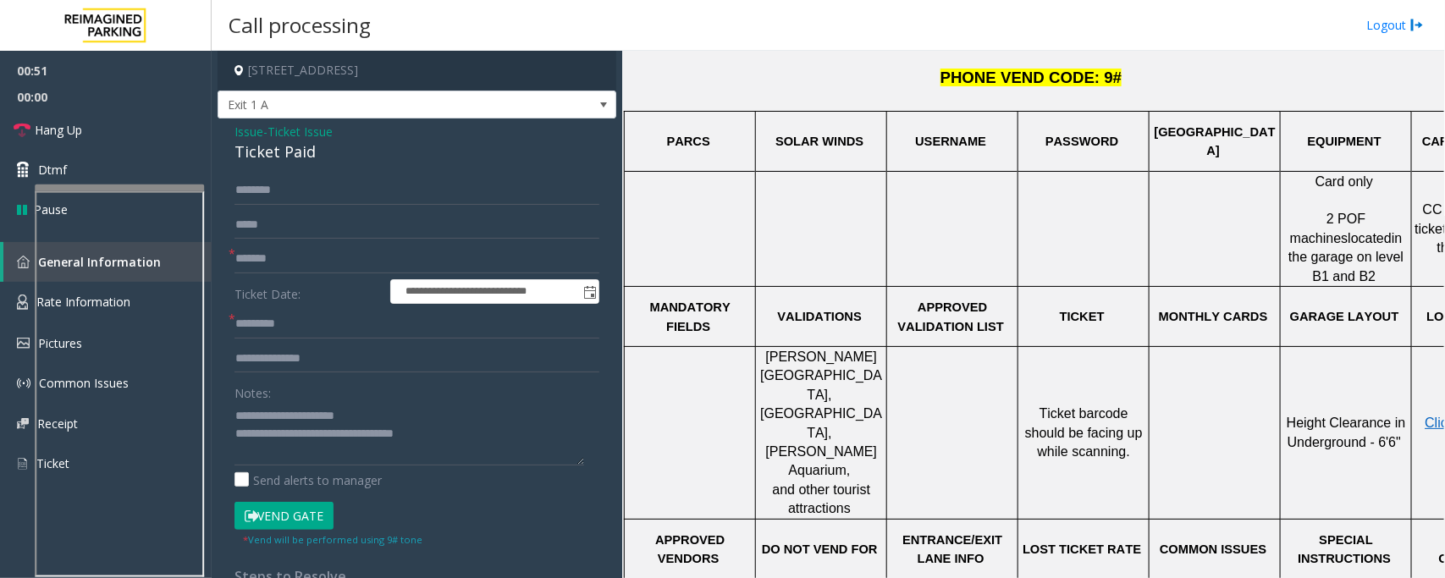
click at [233, 416] on div "**********" at bounding box center [417, 508] width 390 height 664
click at [237, 412] on textarea at bounding box center [410, 433] width 350 height 63
type textarea "**********"
click at [273, 367] on input "text" at bounding box center [417, 359] width 365 height 29
type input "**********"
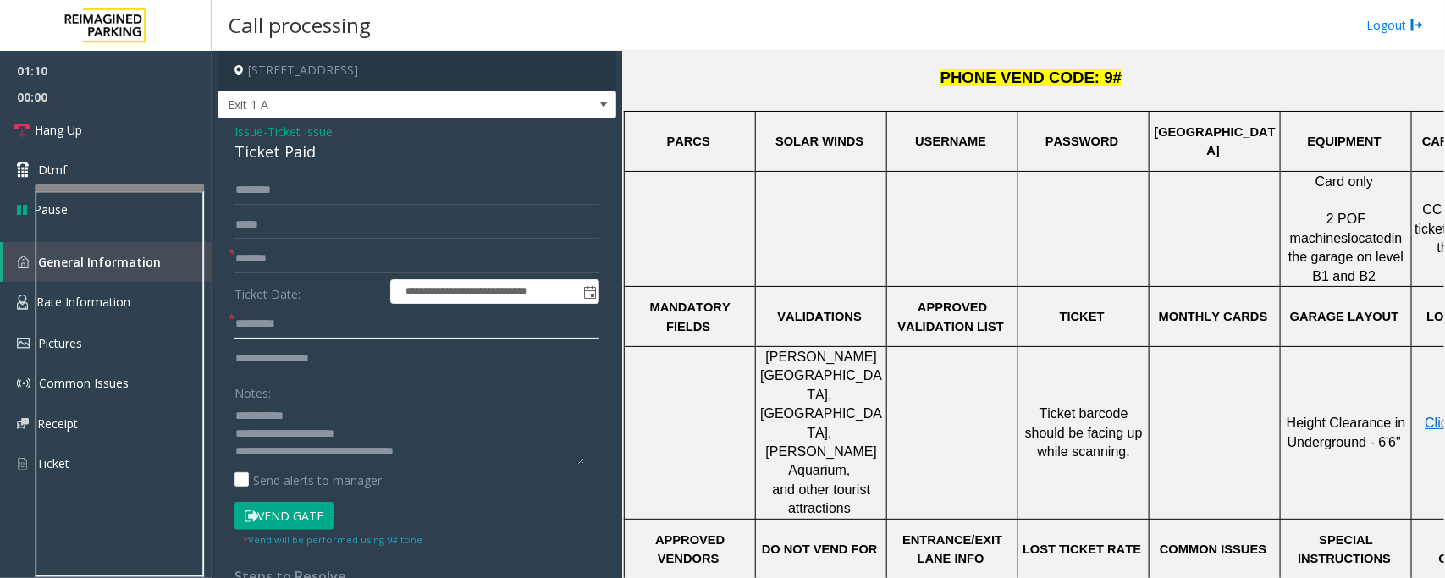
click at [281, 316] on input "text" at bounding box center [417, 324] width 365 height 29
drag, startPoint x: 268, startPoint y: 433, endPoint x: 413, endPoint y: 426, distance: 144.9
click at [413, 426] on textarea at bounding box center [410, 433] width 350 height 63
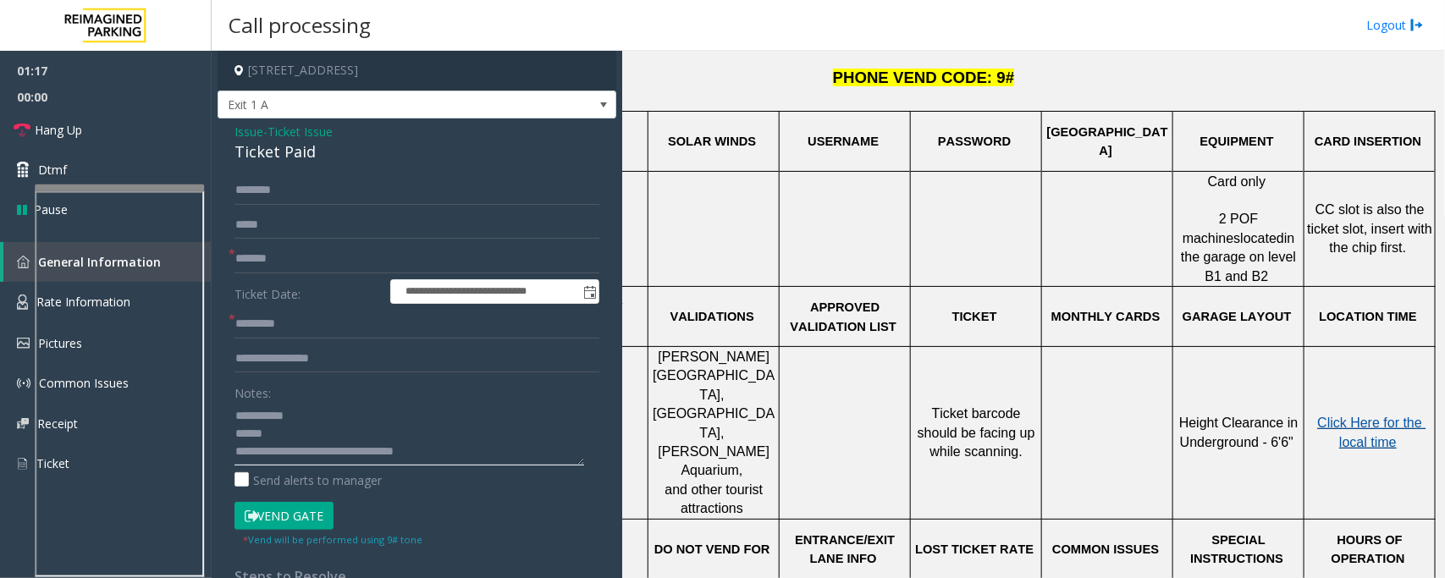
type textarea "**********"
click at [1359, 416] on span "Click Here for the local time" at bounding box center [1372, 432] width 108 height 33
click at [277, 324] on input "text" at bounding box center [417, 324] width 365 height 29
type input "********"
click at [252, 158] on div "Ticket Paid" at bounding box center [417, 152] width 365 height 23
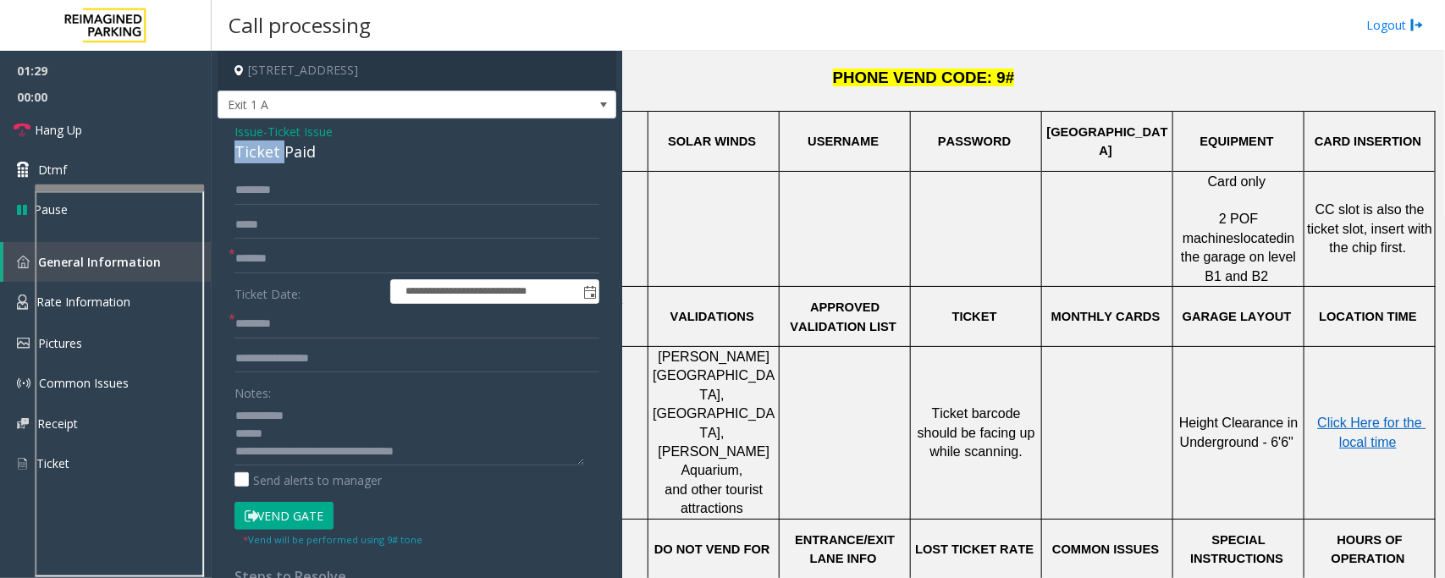
click at [252, 158] on div "Ticket Paid" at bounding box center [417, 152] width 365 height 23
click at [268, 193] on input "text" at bounding box center [417, 190] width 365 height 29
click at [259, 450] on textarea at bounding box center [410, 433] width 350 height 63
type textarea "**********"
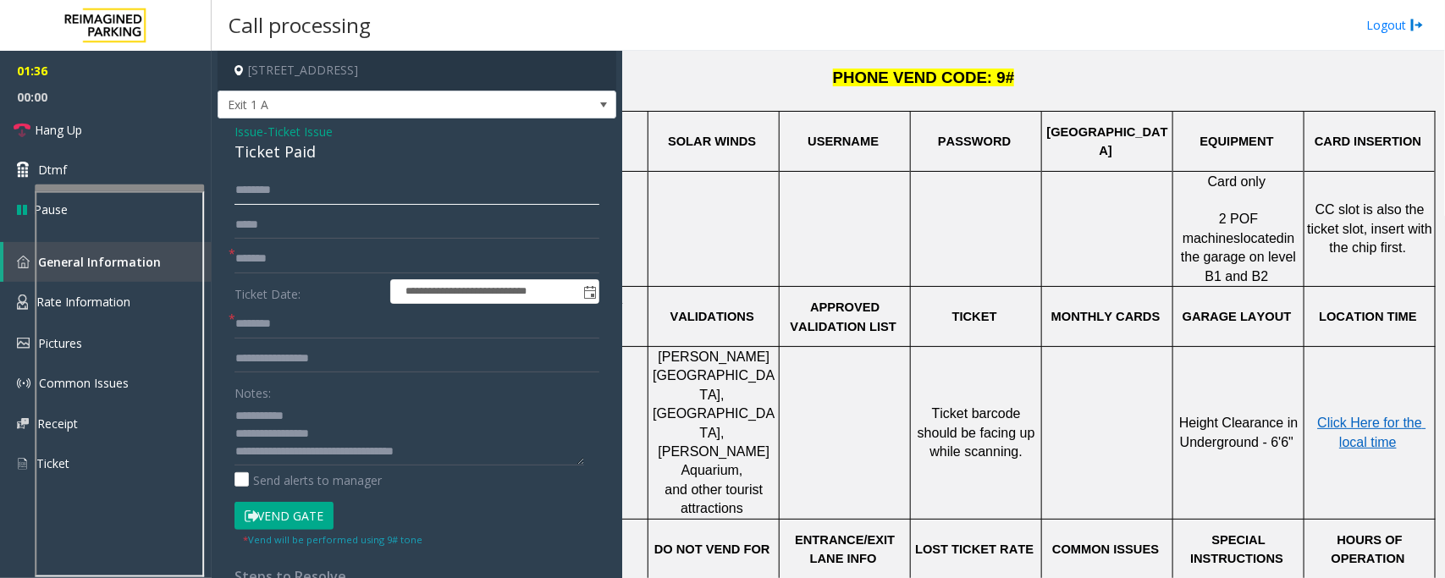
click at [273, 197] on input "text" at bounding box center [417, 190] width 365 height 29
type input "*****"
click at [290, 513] on button "Vend Gate" at bounding box center [284, 516] width 99 height 29
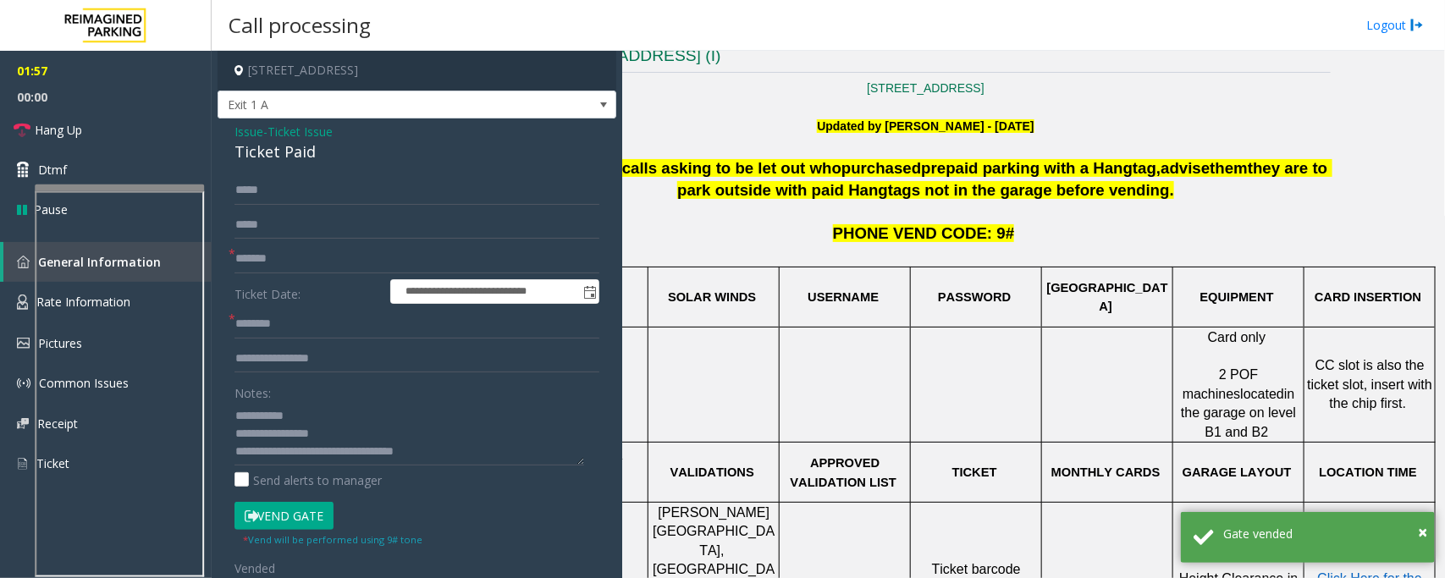
scroll to position [106, 123]
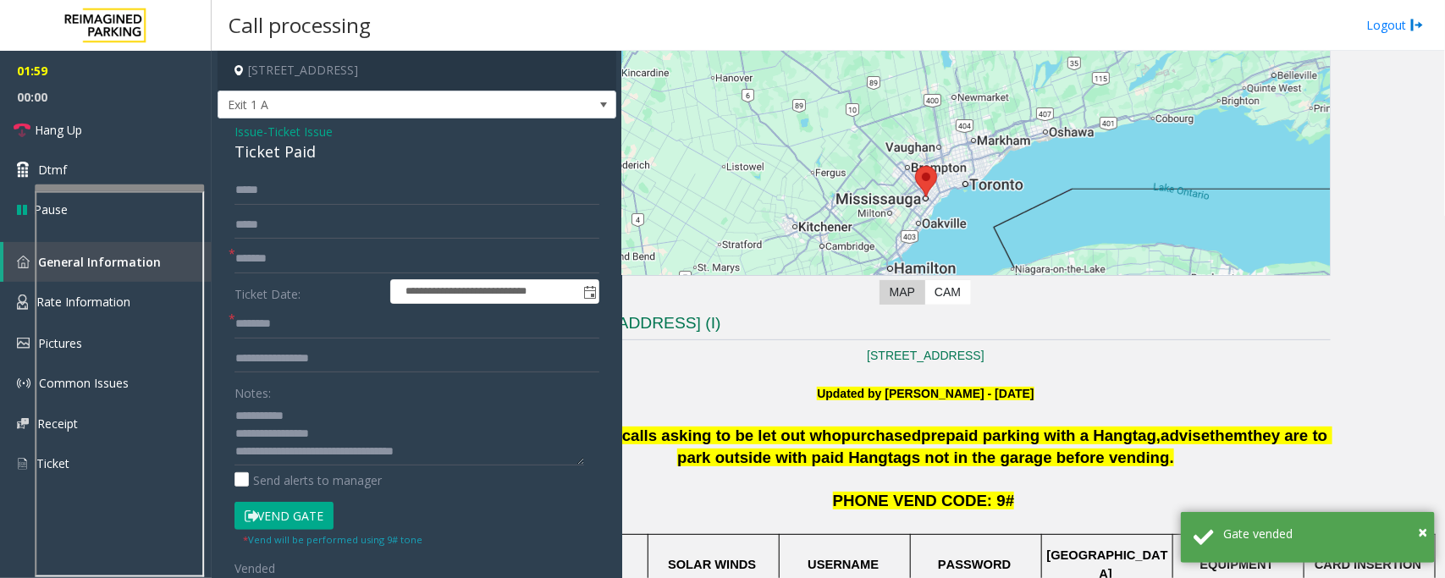
click at [290, 515] on button "Vend Gate" at bounding box center [284, 516] width 99 height 29
click at [103, 134] on link "Hang Up" at bounding box center [106, 130] width 212 height 40
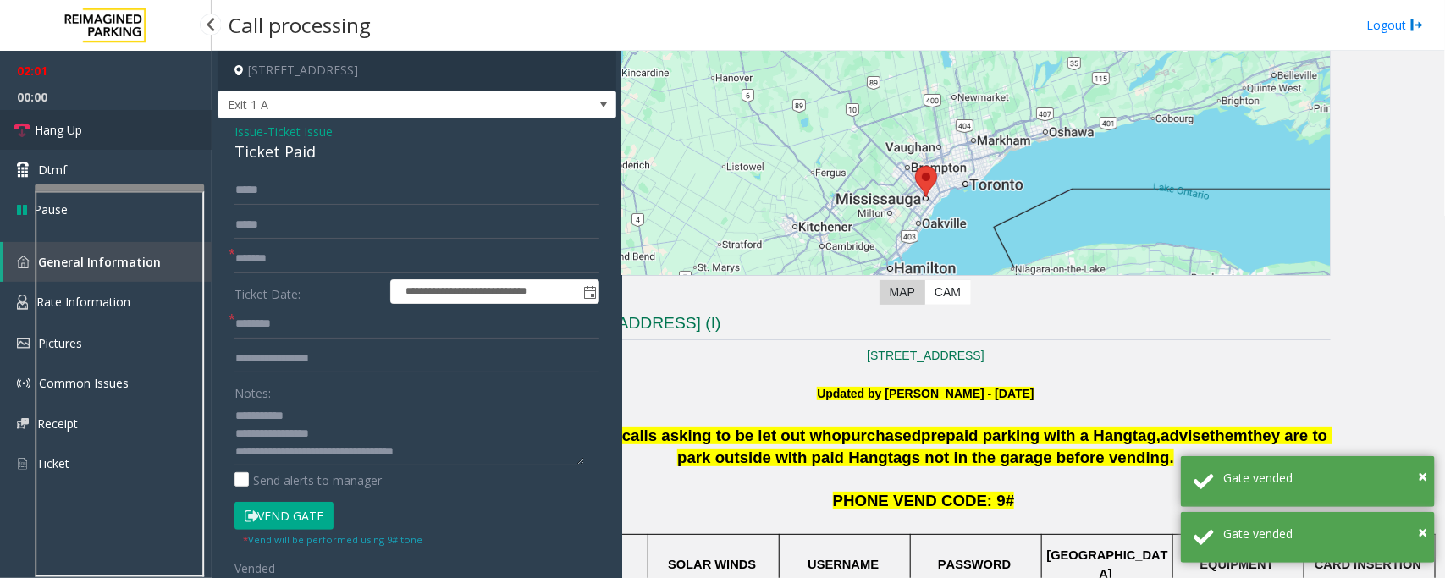
click at [103, 134] on link "Hang Up" at bounding box center [106, 130] width 212 height 40
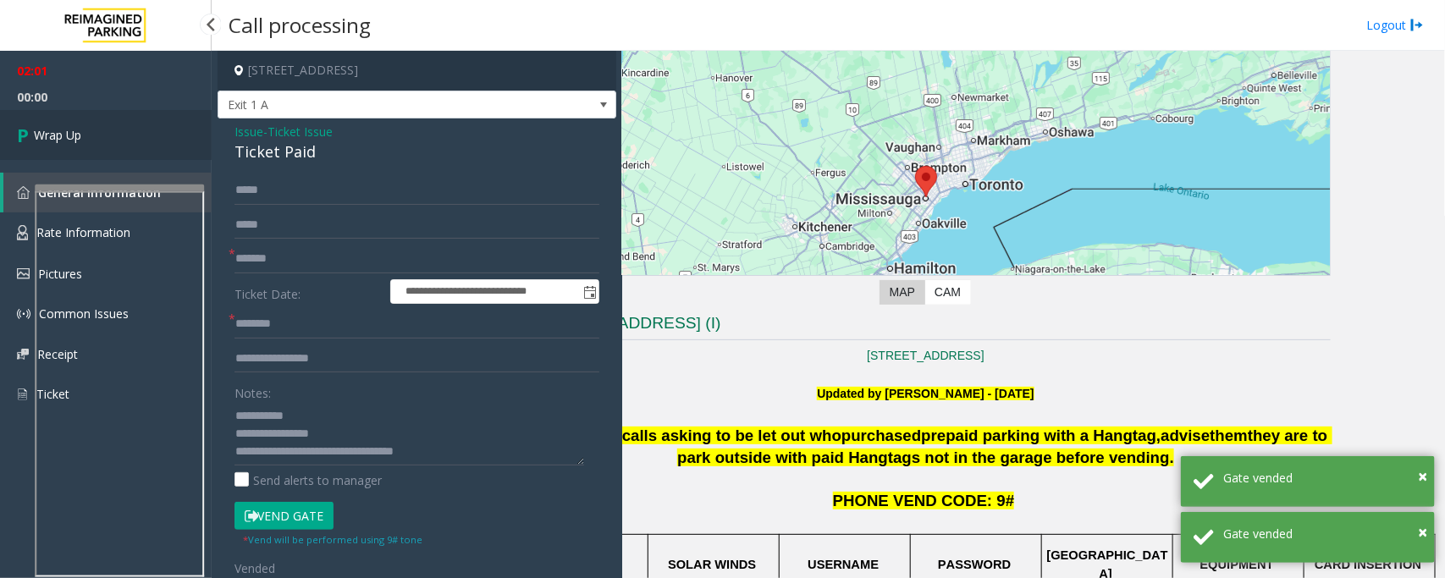
click at [103, 134] on link "Wrap Up" at bounding box center [106, 135] width 212 height 50
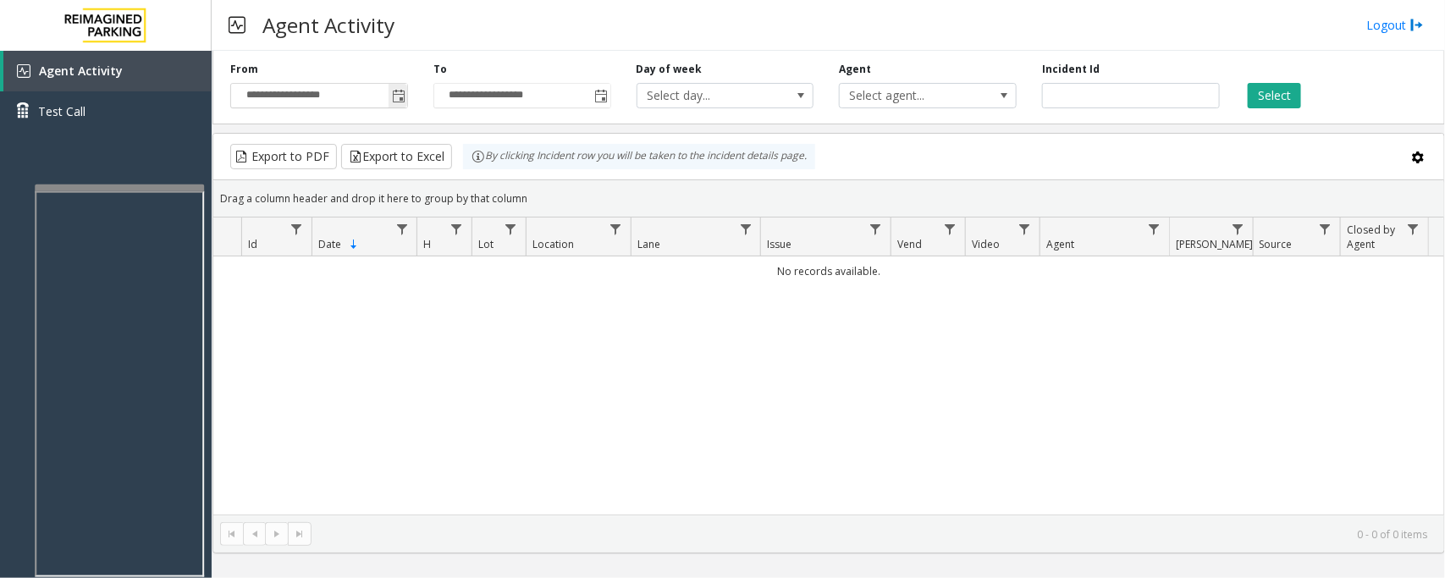
click at [403, 94] on span "Toggle popup" at bounding box center [399, 97] width 14 height 14
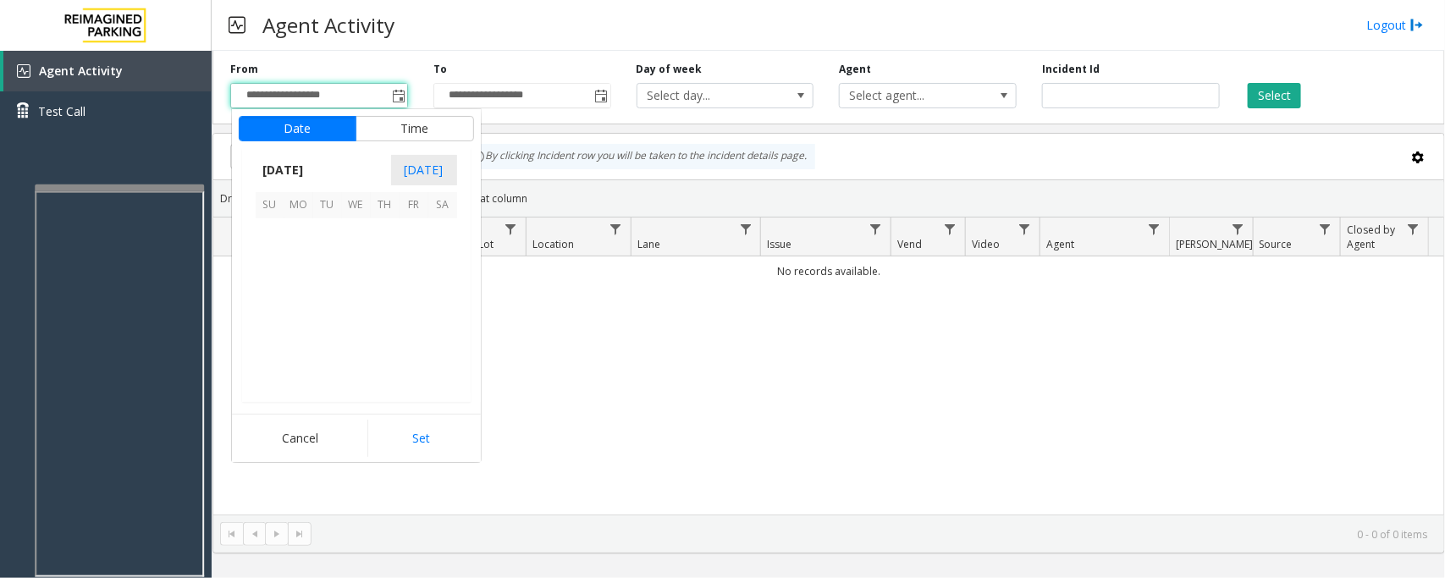
scroll to position [303731, 0]
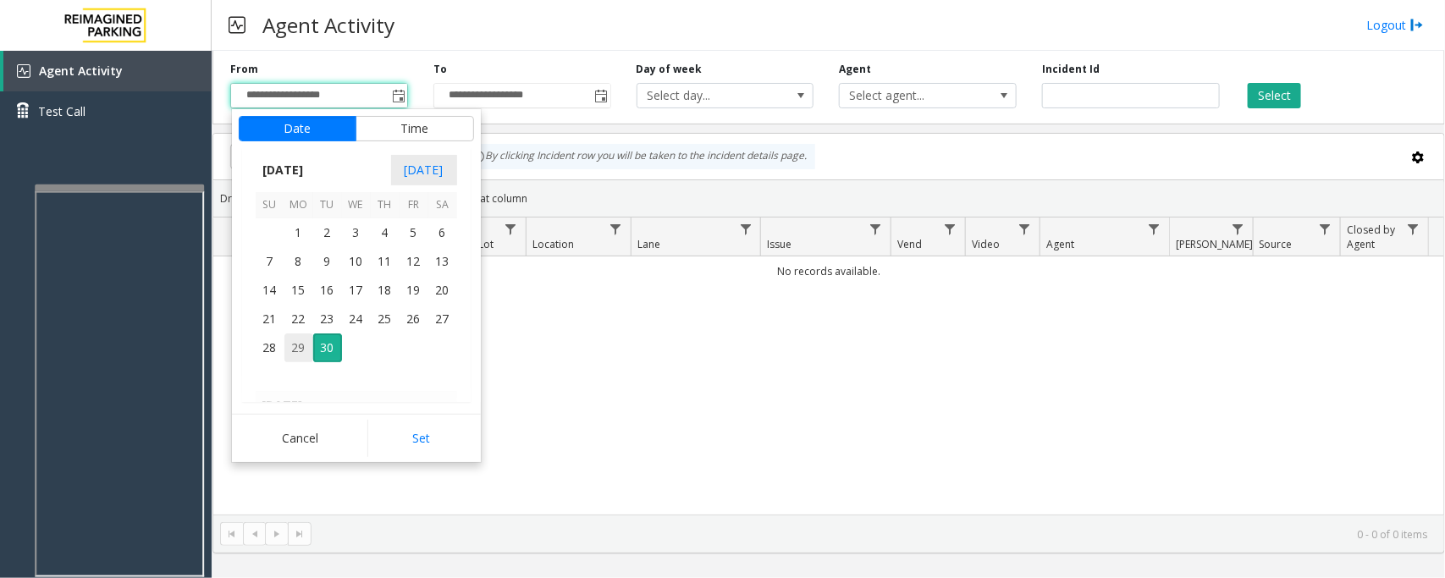
click at [297, 349] on span "29" at bounding box center [298, 348] width 29 height 29
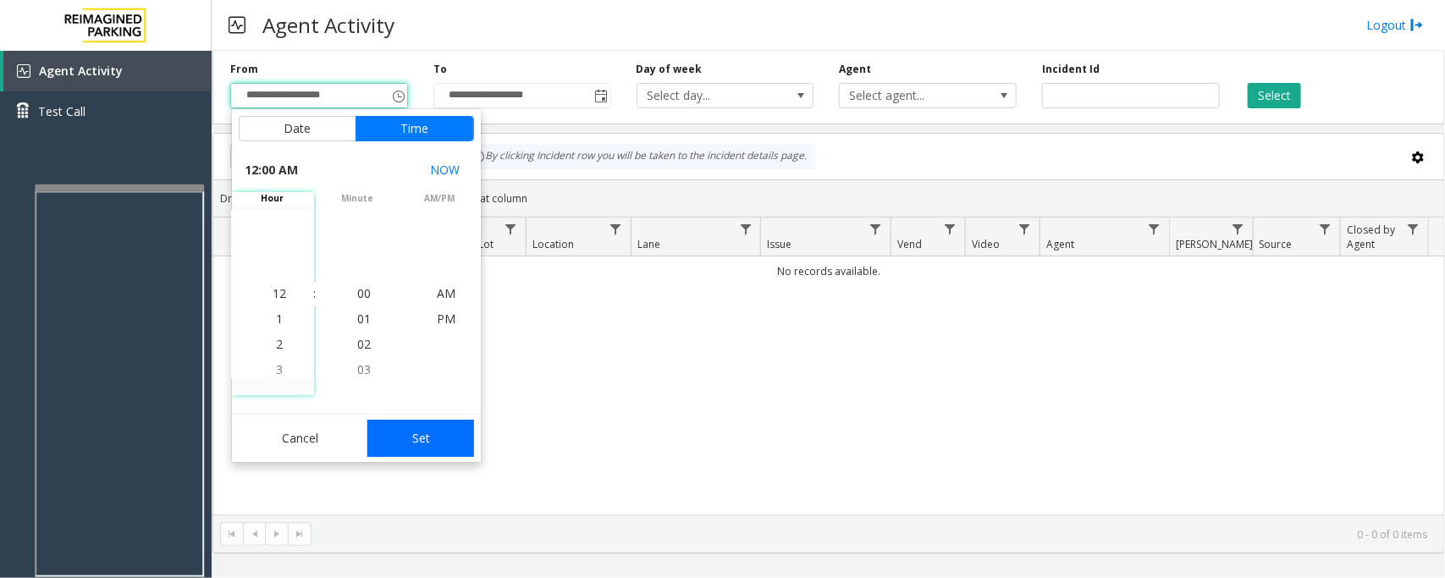
click at [426, 439] on button "Set" at bounding box center [420, 438] width 107 height 37
type input "**********"
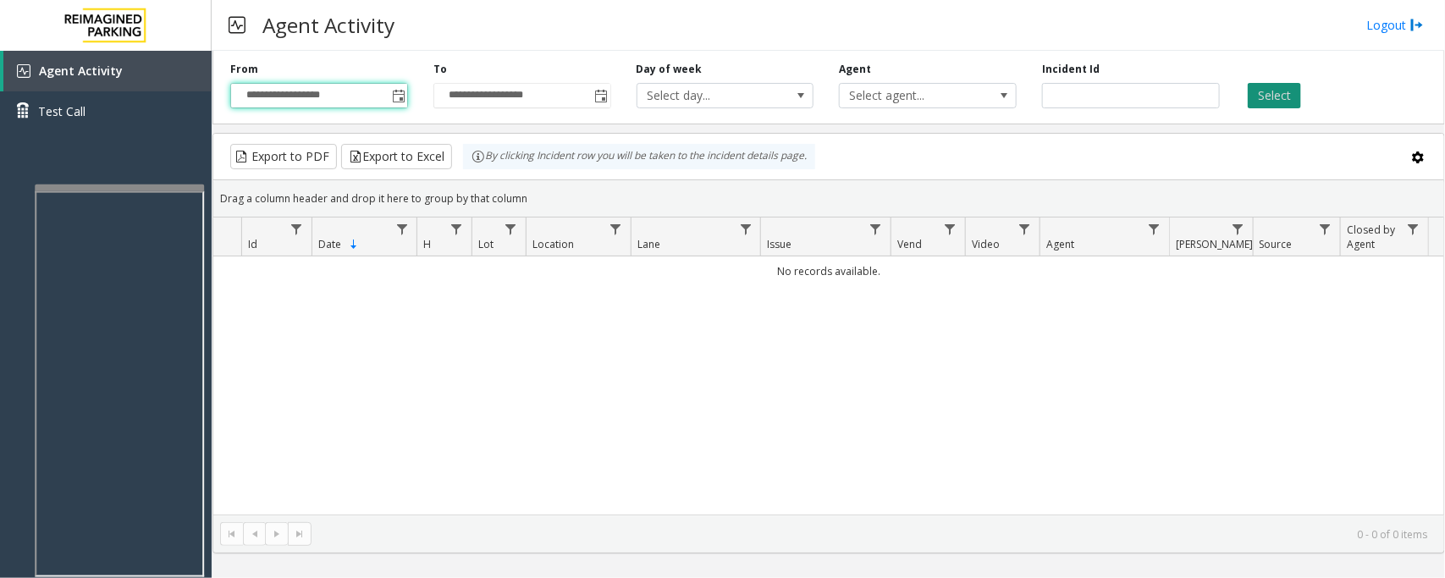
click at [1267, 94] on button "Select" at bounding box center [1274, 95] width 53 height 25
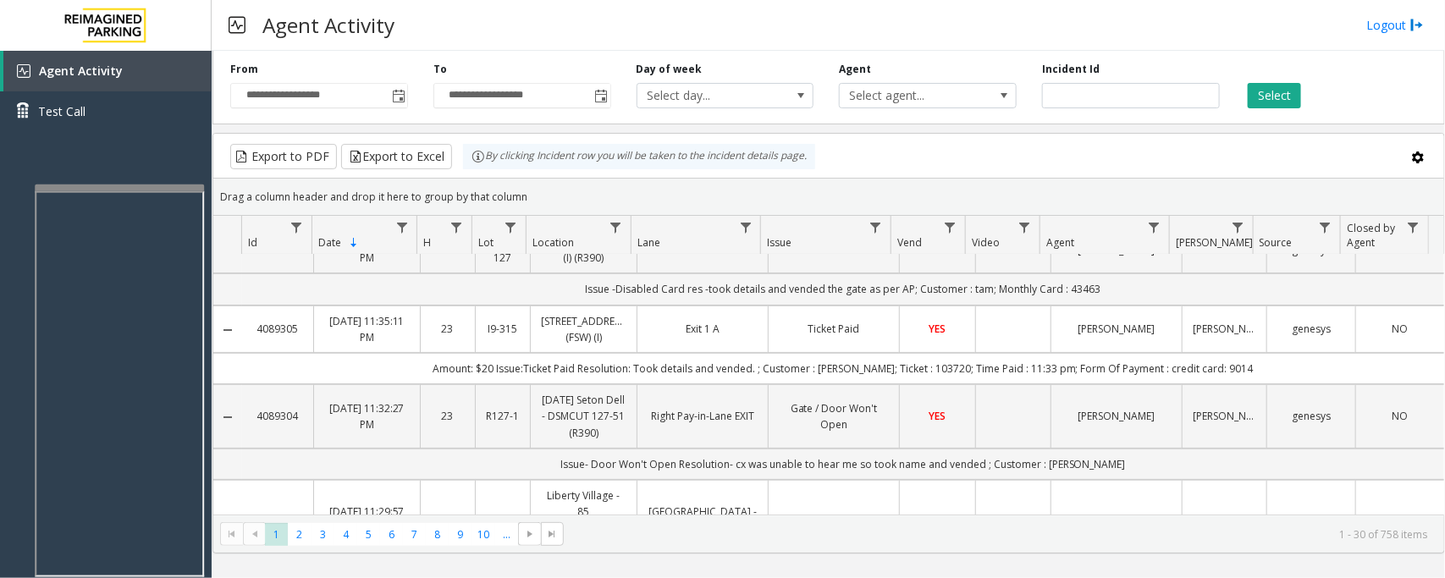
scroll to position [0, 0]
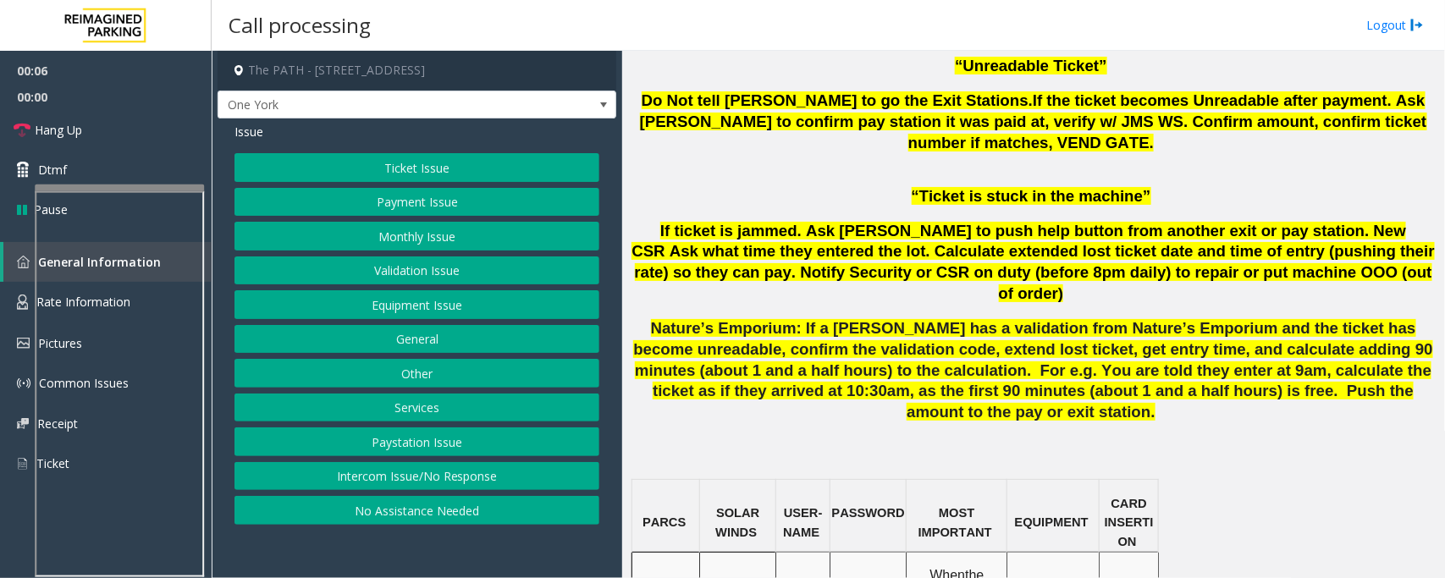
scroll to position [1164, 0]
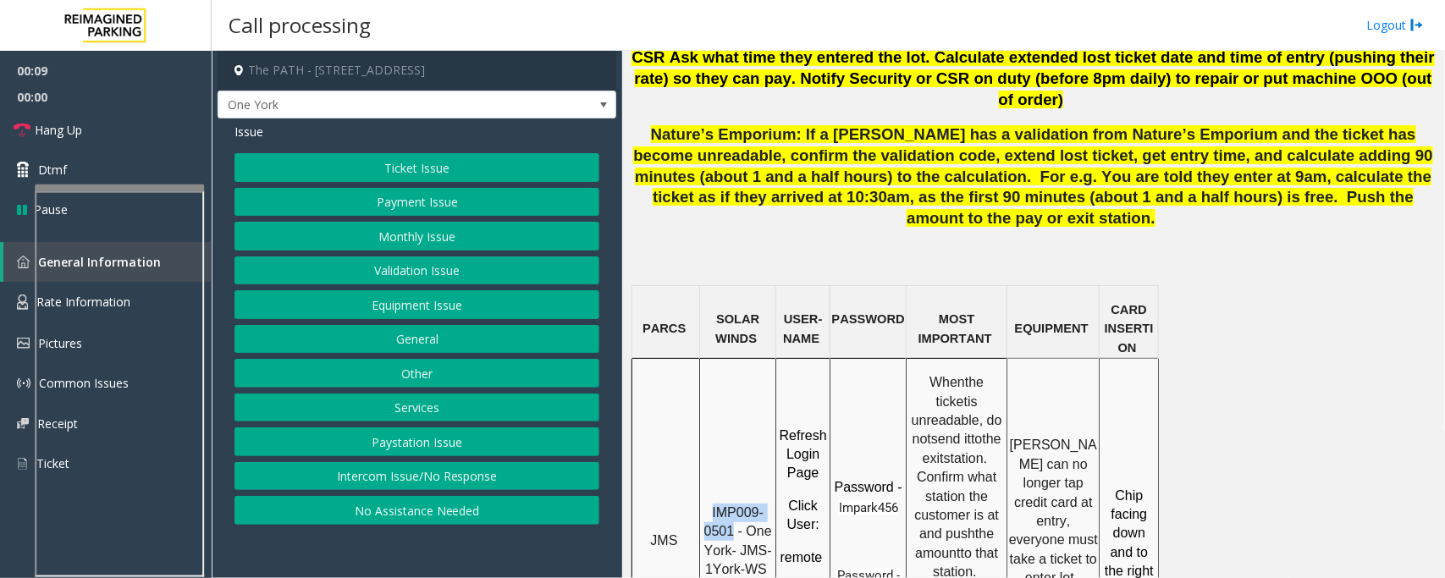
drag, startPoint x: 714, startPoint y: 387, endPoint x: 733, endPoint y: 403, distance: 25.3
click at [733, 505] on span "IMP009-0501 - One York- JMS-1York-WS" at bounding box center [740, 540] width 72 height 71
copy span "IMP009-0501"
click at [467, 168] on button "Ticket Issue" at bounding box center [417, 167] width 365 height 29
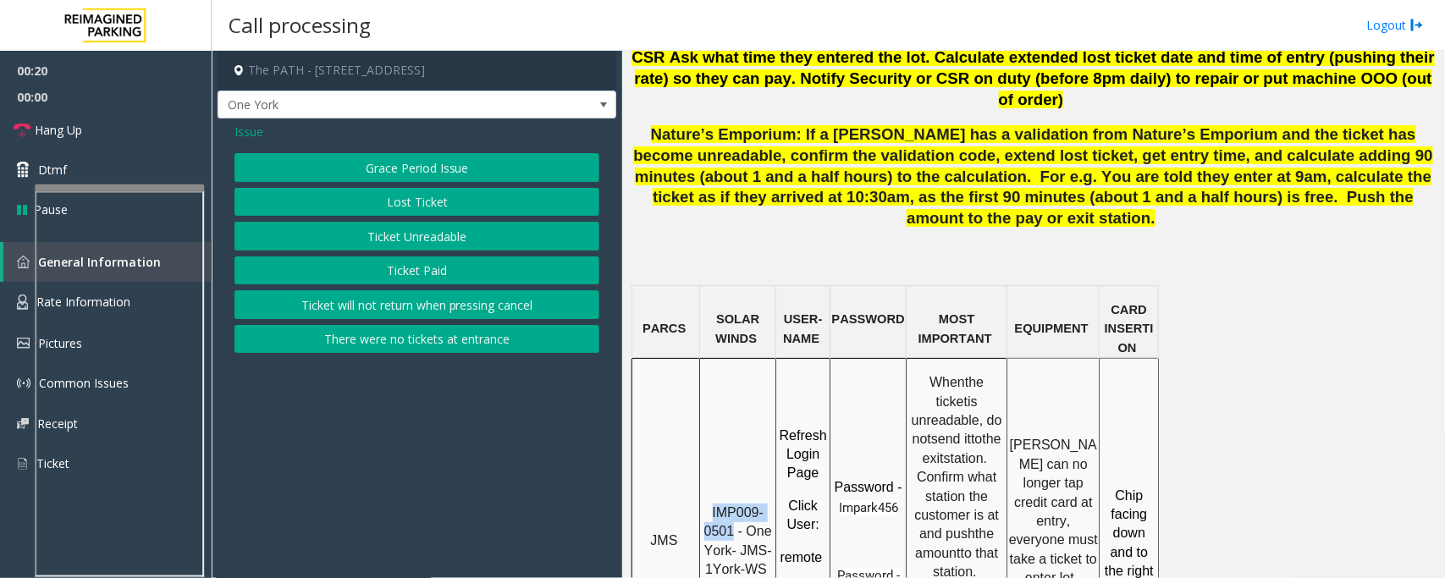
click at [394, 240] on button "Ticket Unreadable" at bounding box center [417, 236] width 365 height 29
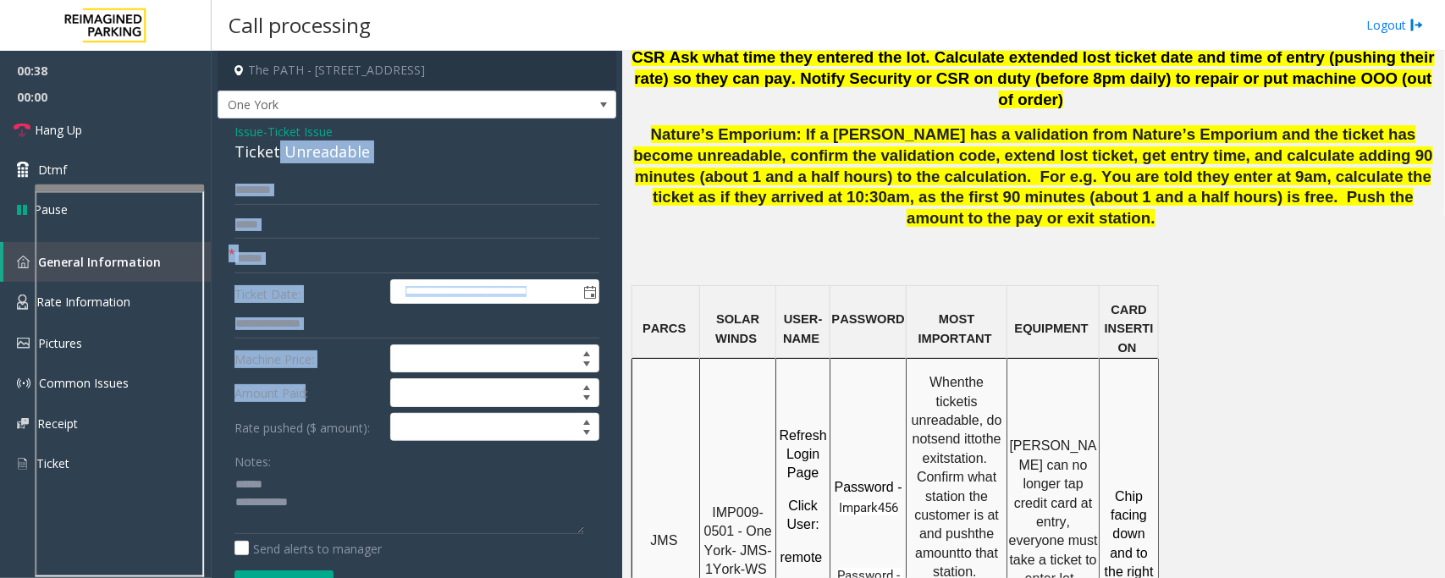
drag, startPoint x: 277, startPoint y: 153, endPoint x: 303, endPoint y: 389, distance: 237.7
click at [303, 391] on div "**********" at bounding box center [417, 540] width 399 height 842
click at [334, 195] on input "text" at bounding box center [417, 190] width 365 height 29
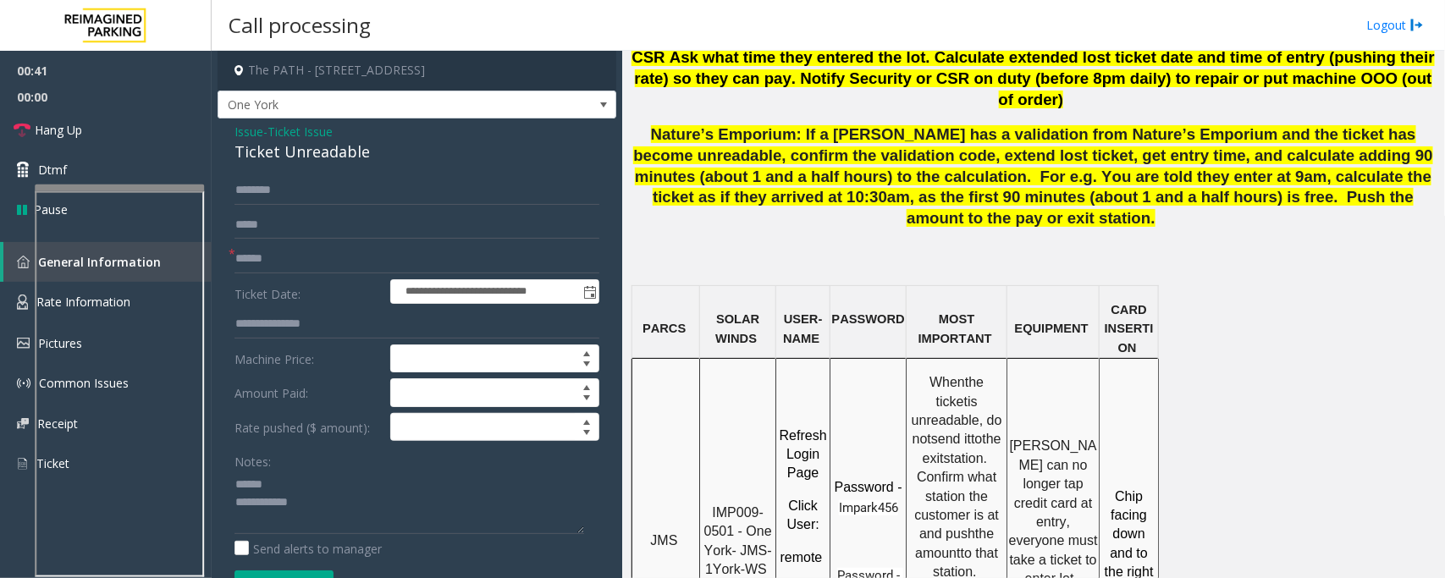
click at [294, 157] on div "Ticket Unreadable" at bounding box center [417, 152] width 365 height 23
click at [268, 489] on textarea at bounding box center [410, 502] width 350 height 63
click at [272, 506] on textarea at bounding box center [410, 502] width 350 height 63
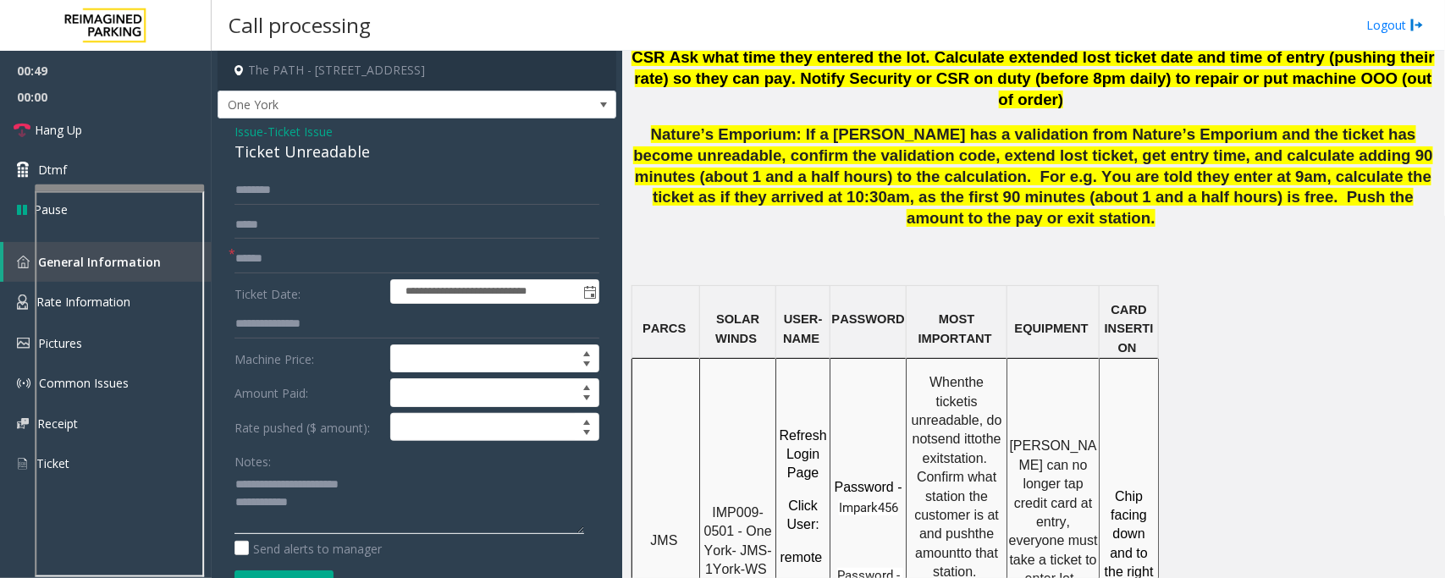
type textarea "**********"
click at [281, 260] on input "text" at bounding box center [417, 259] width 365 height 29
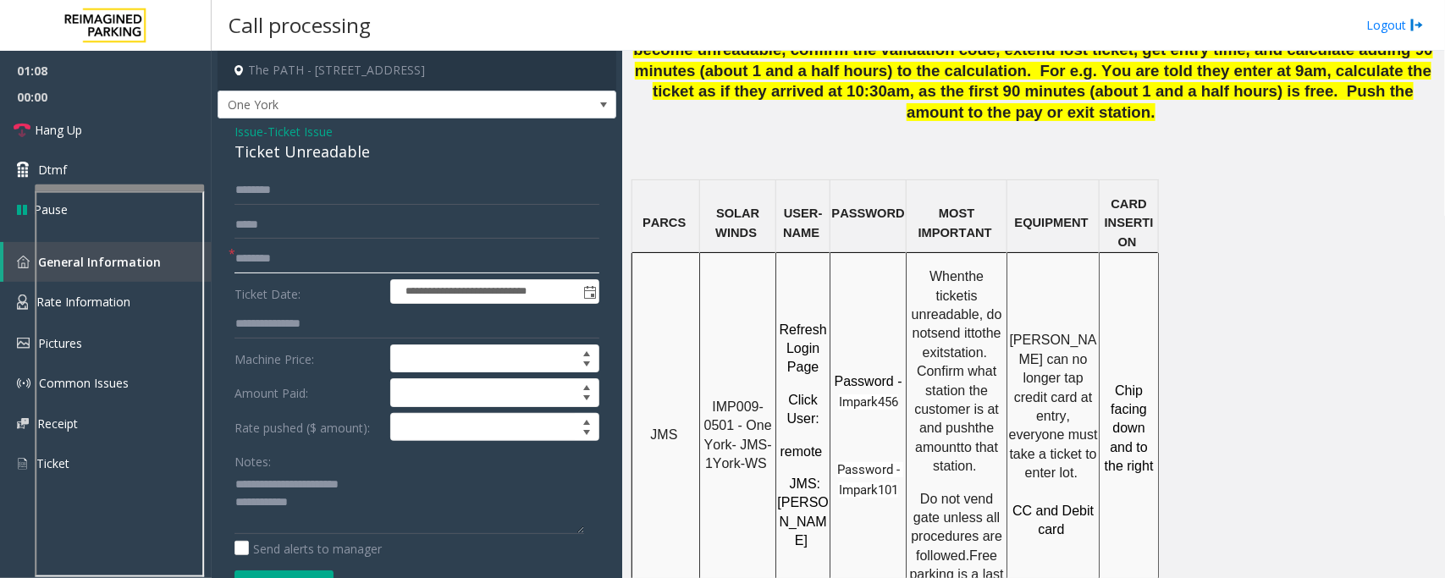
type input "********"
click at [276, 189] on input "text" at bounding box center [417, 190] width 365 height 29
type input "*****"
click at [307, 501] on textarea at bounding box center [410, 502] width 350 height 63
click at [488, 515] on textarea at bounding box center [410, 502] width 350 height 63
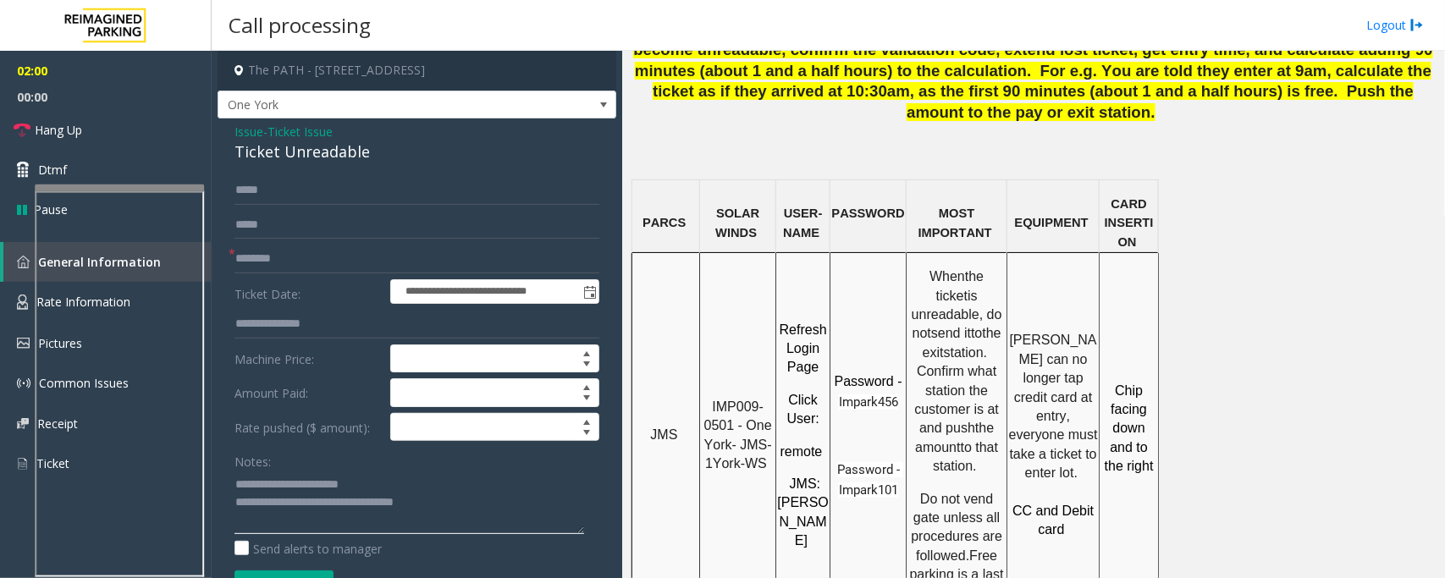
scroll to position [106, 0]
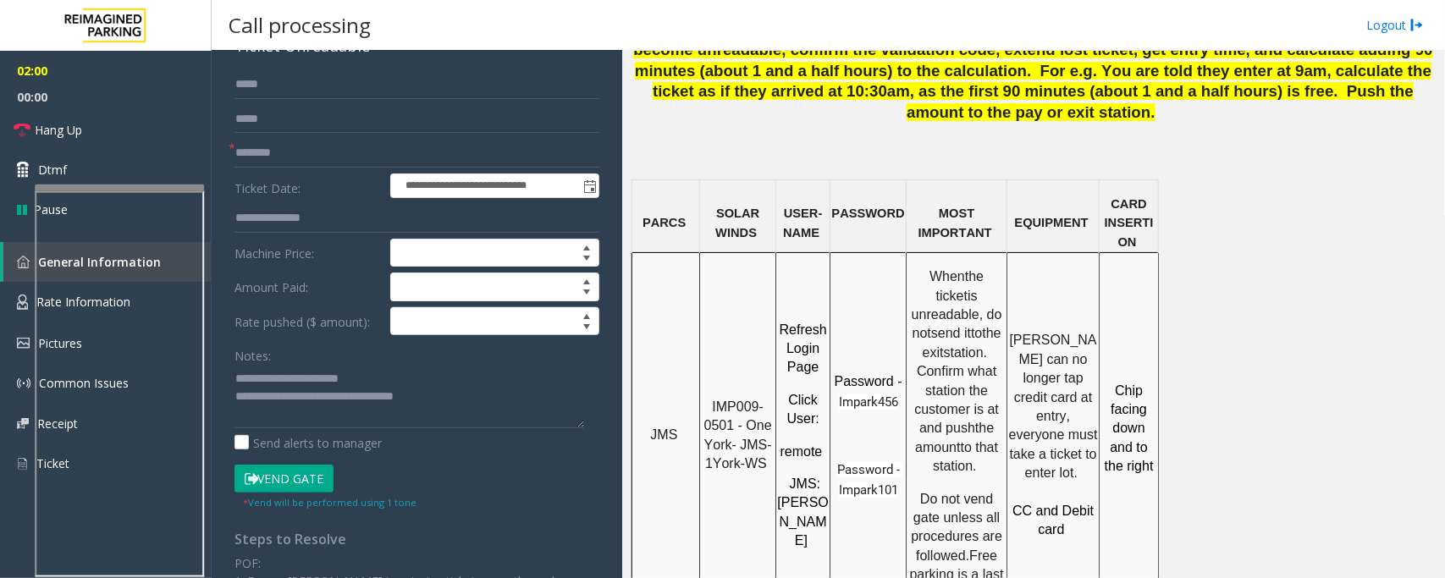
click at [272, 474] on button "Vend Gate" at bounding box center [284, 479] width 99 height 29
click at [538, 402] on textarea at bounding box center [410, 396] width 350 height 63
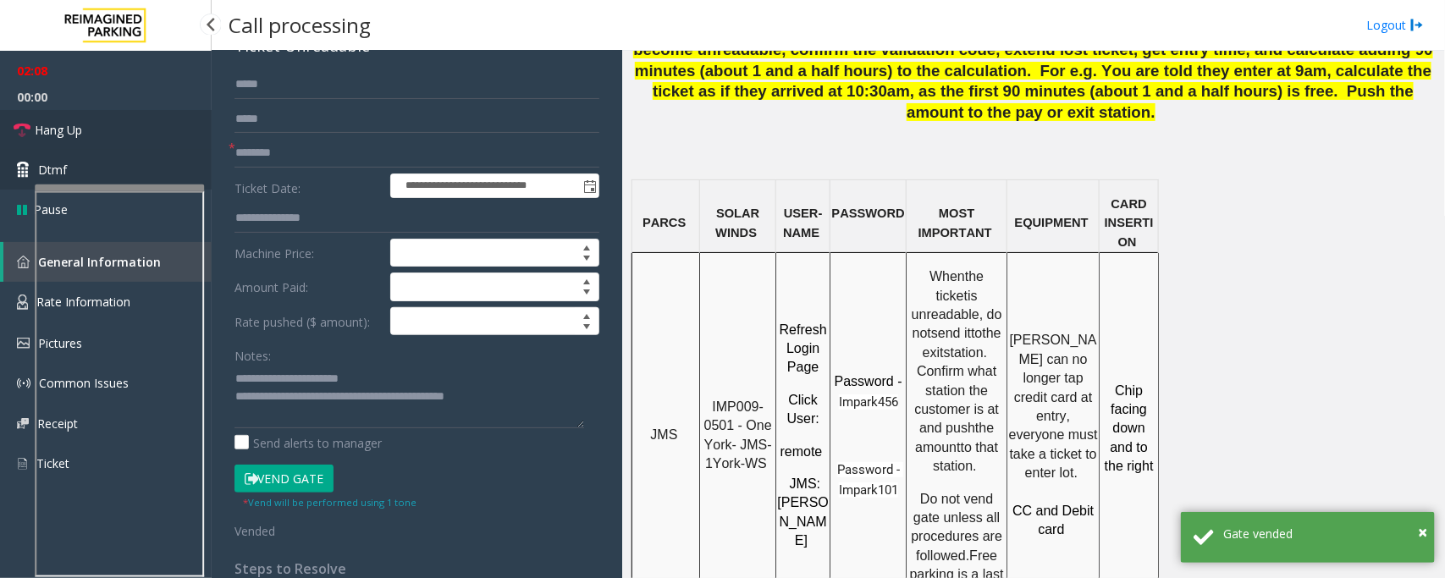
drag, startPoint x: 66, startPoint y: 130, endPoint x: 90, endPoint y: 157, distance: 36.6
click at [66, 130] on span "Hang Up" at bounding box center [58, 130] width 47 height 18
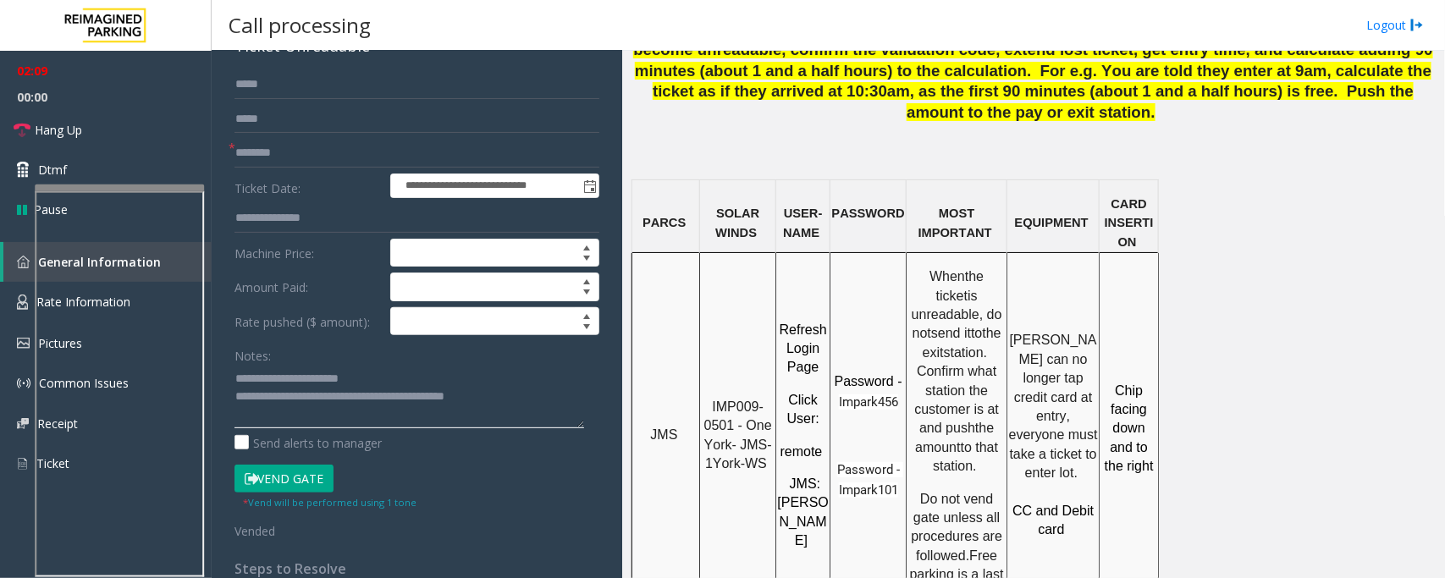
click at [526, 402] on textarea at bounding box center [410, 396] width 350 height 63
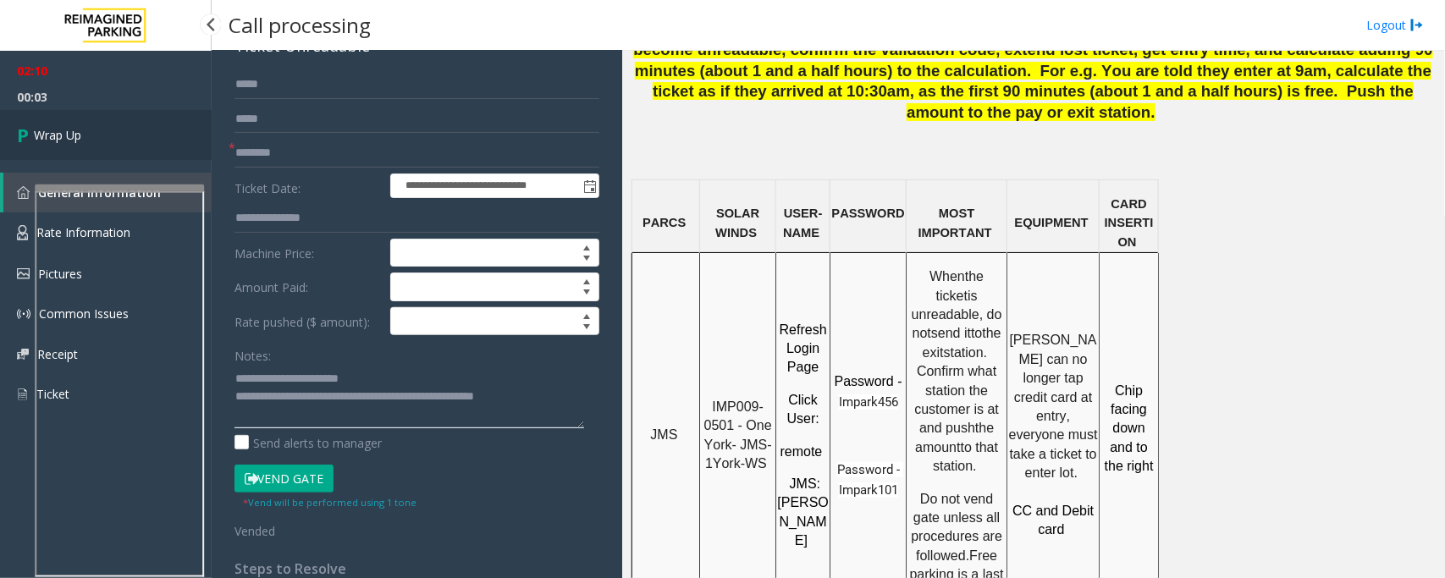
type textarea "**********"
click at [110, 131] on link "Wrap Up" at bounding box center [106, 135] width 212 height 50
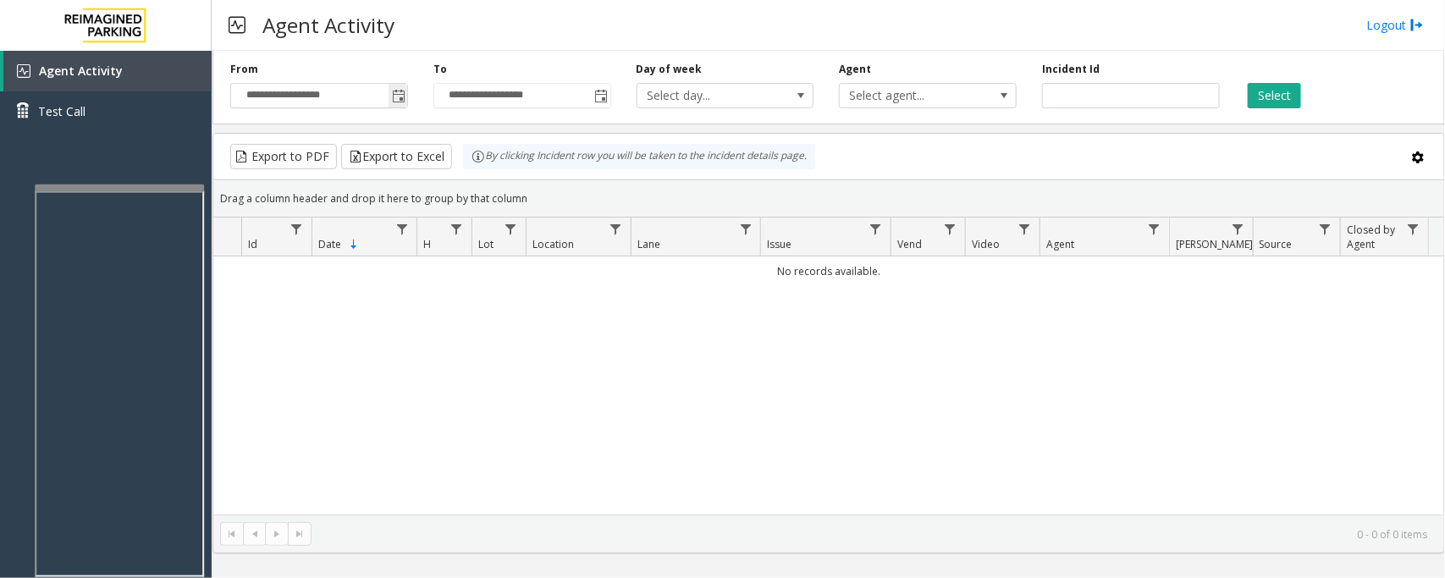
click at [394, 97] on span "Toggle popup" at bounding box center [399, 97] width 14 height 14
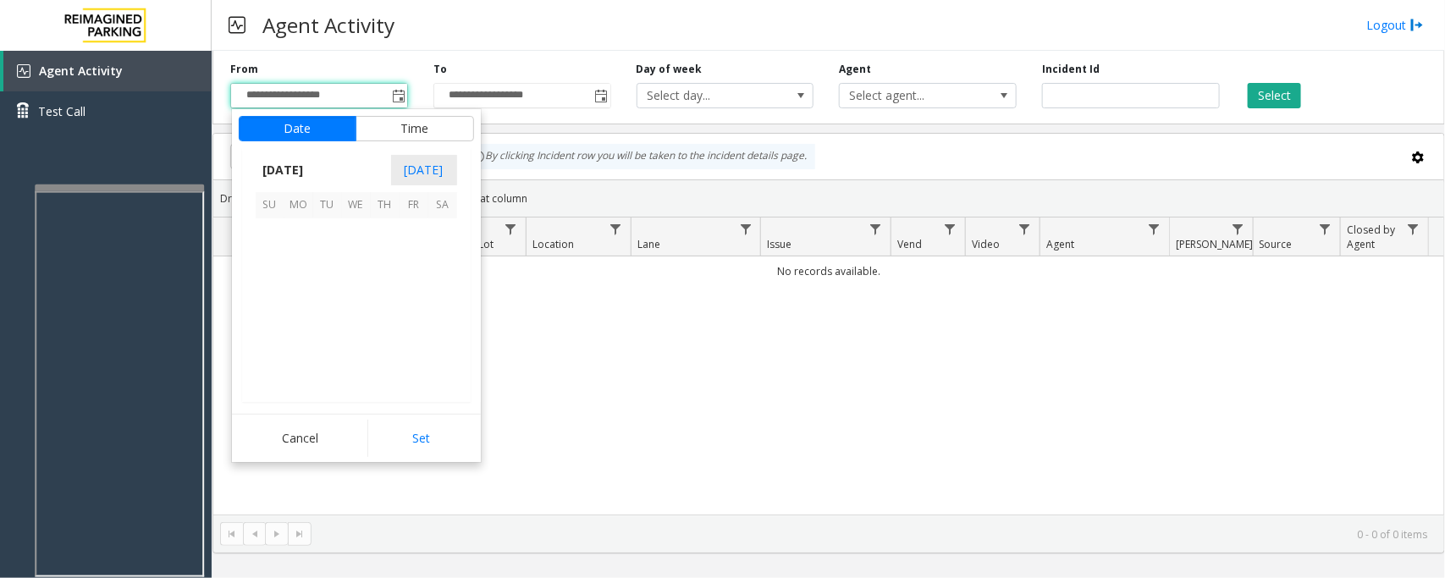
scroll to position [303731, 0]
click at [298, 349] on span "29" at bounding box center [298, 348] width 29 height 29
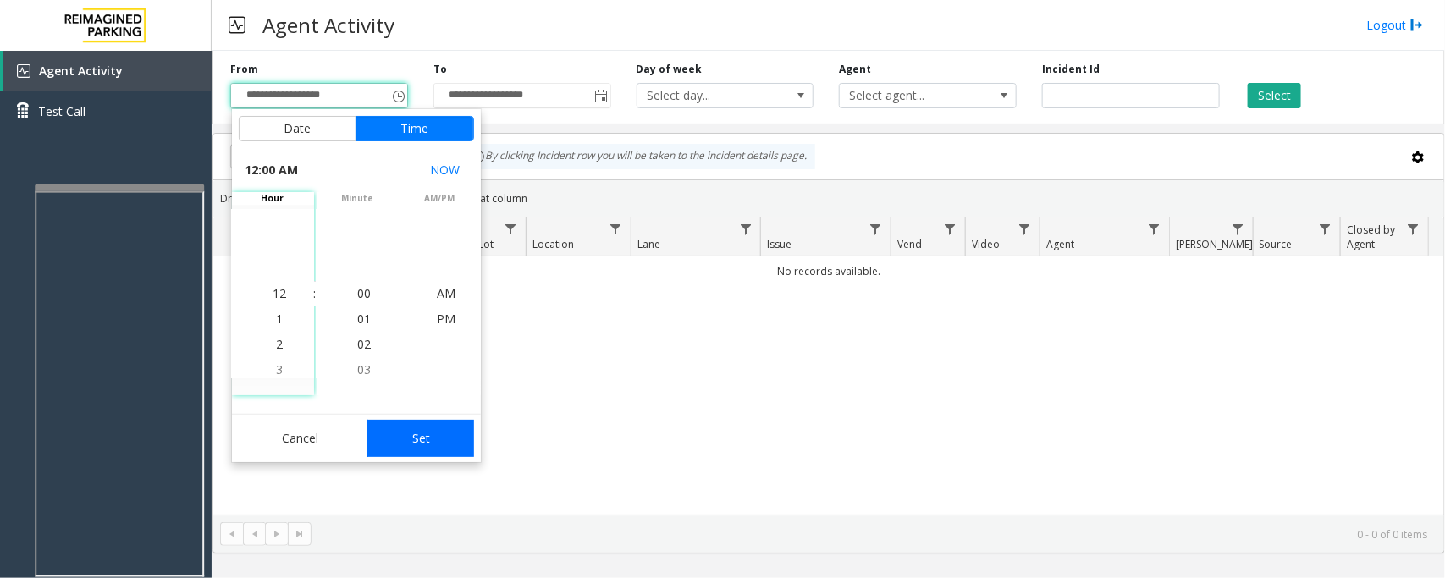
click at [415, 440] on button "Set" at bounding box center [420, 438] width 107 height 37
type input "**********"
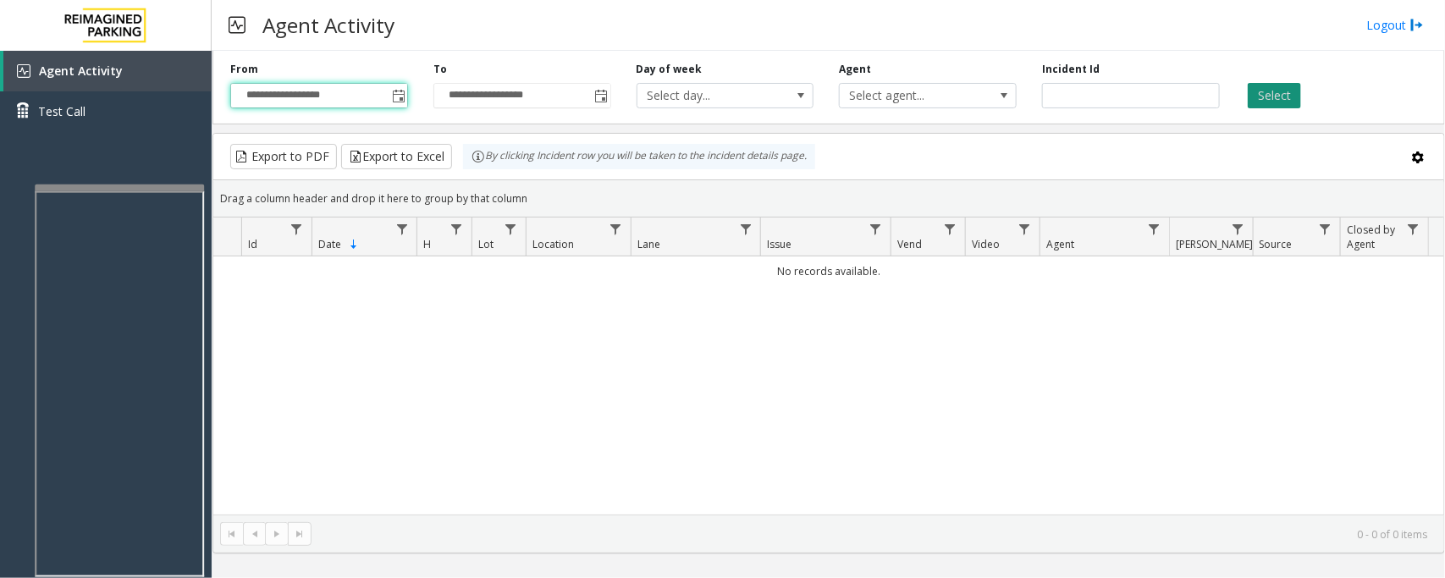
click at [1267, 97] on button "Select" at bounding box center [1274, 95] width 53 height 25
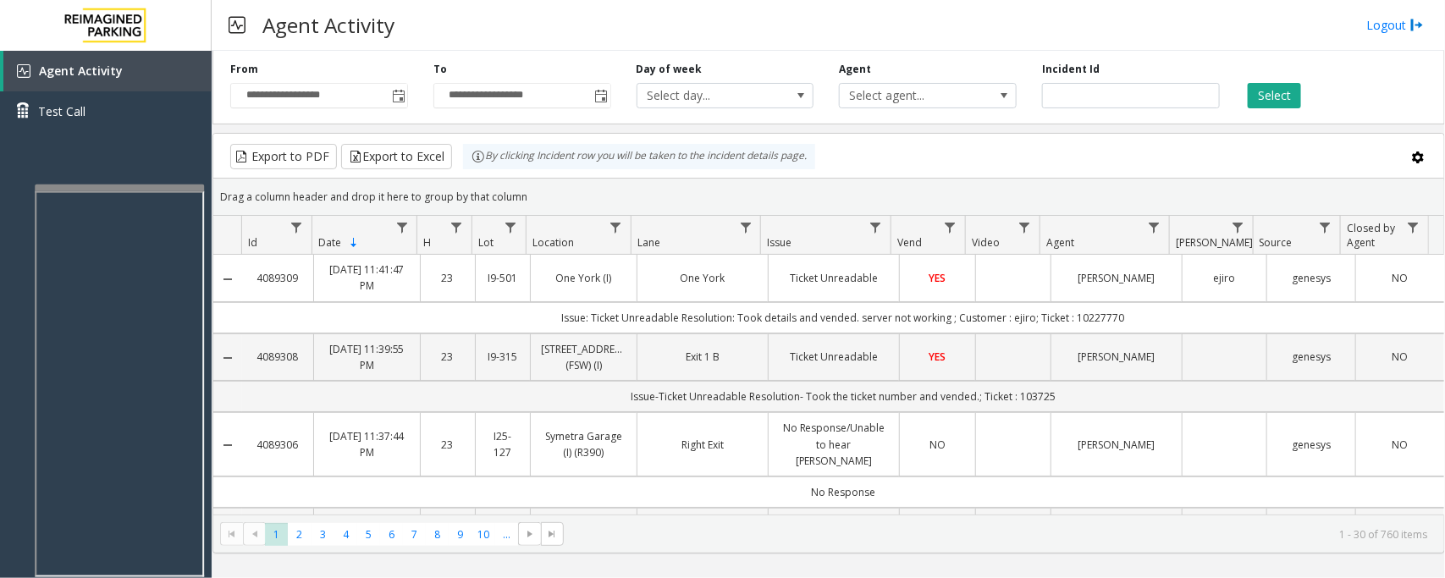
click at [1037, 289] on td "Data table" at bounding box center [1012, 278] width 75 height 47
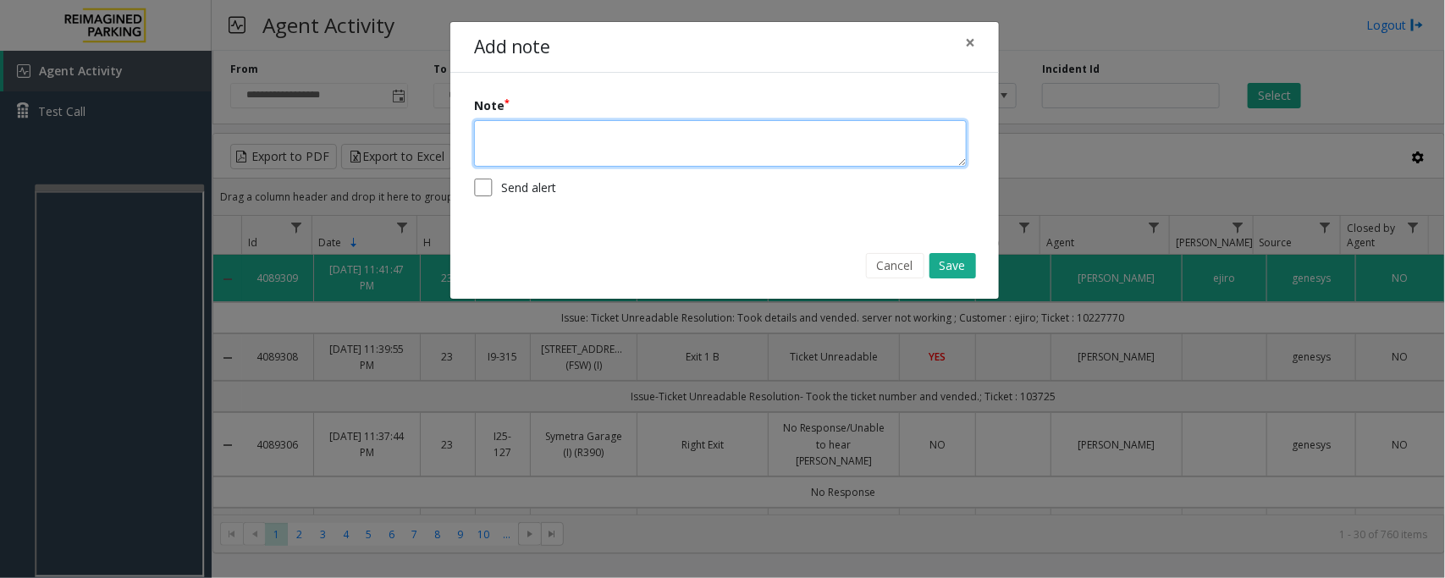
click at [687, 144] on textarea at bounding box center [720, 143] width 493 height 47
type textarea "*"
click at [970, 43] on span "×" at bounding box center [970, 42] width 10 height 24
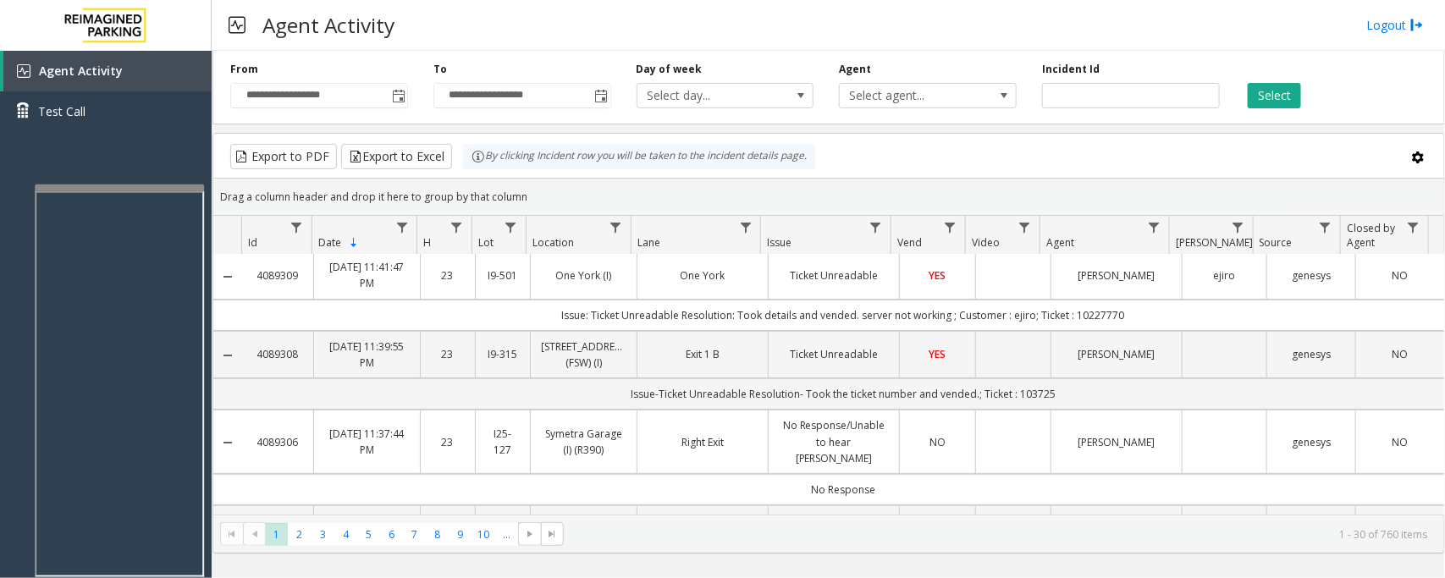
scroll to position [0, 0]
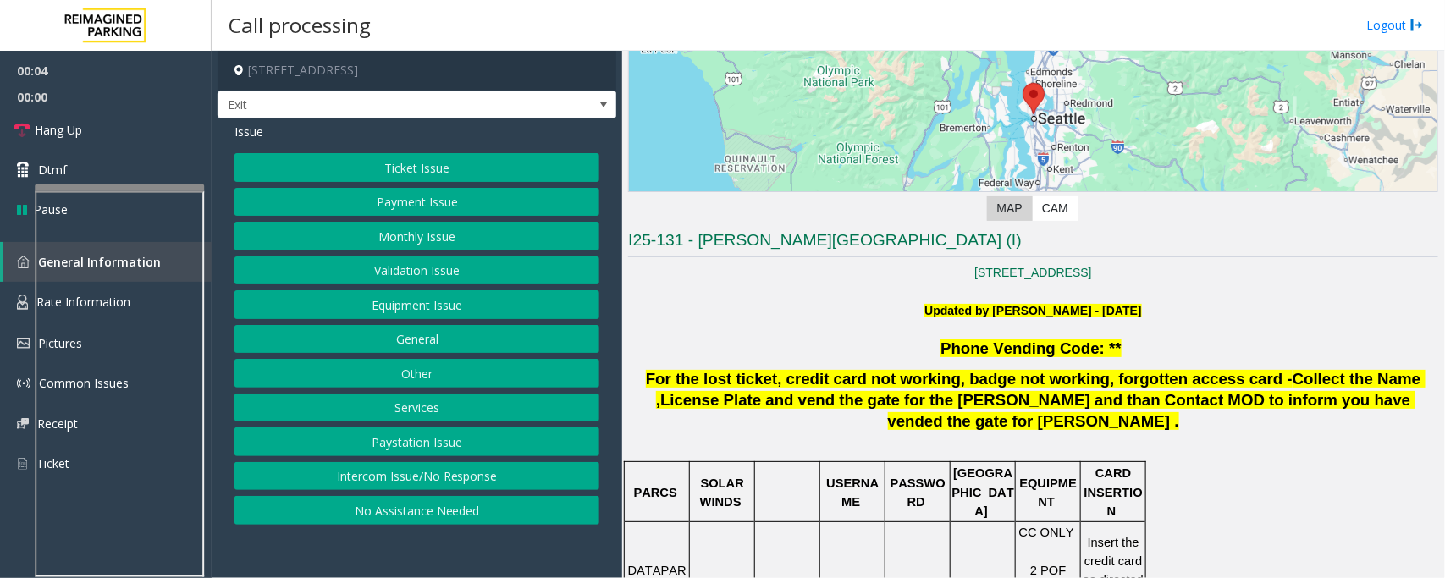
scroll to position [423, 0]
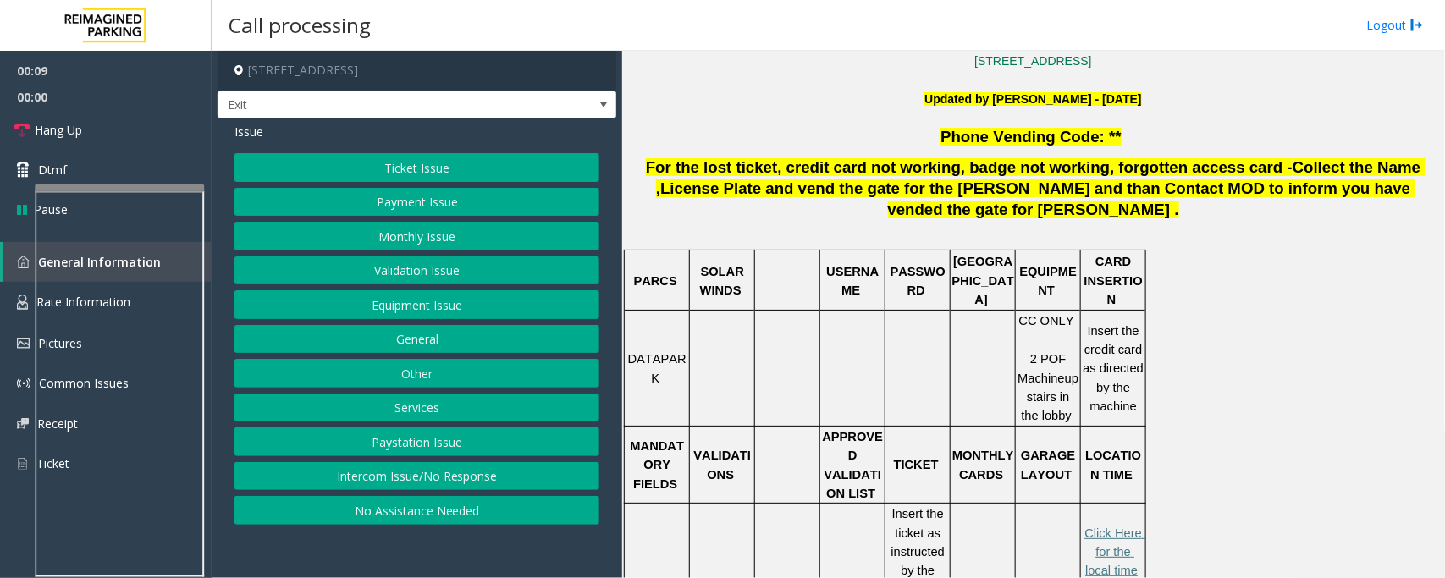
click at [417, 159] on button "Ticket Issue" at bounding box center [417, 167] width 365 height 29
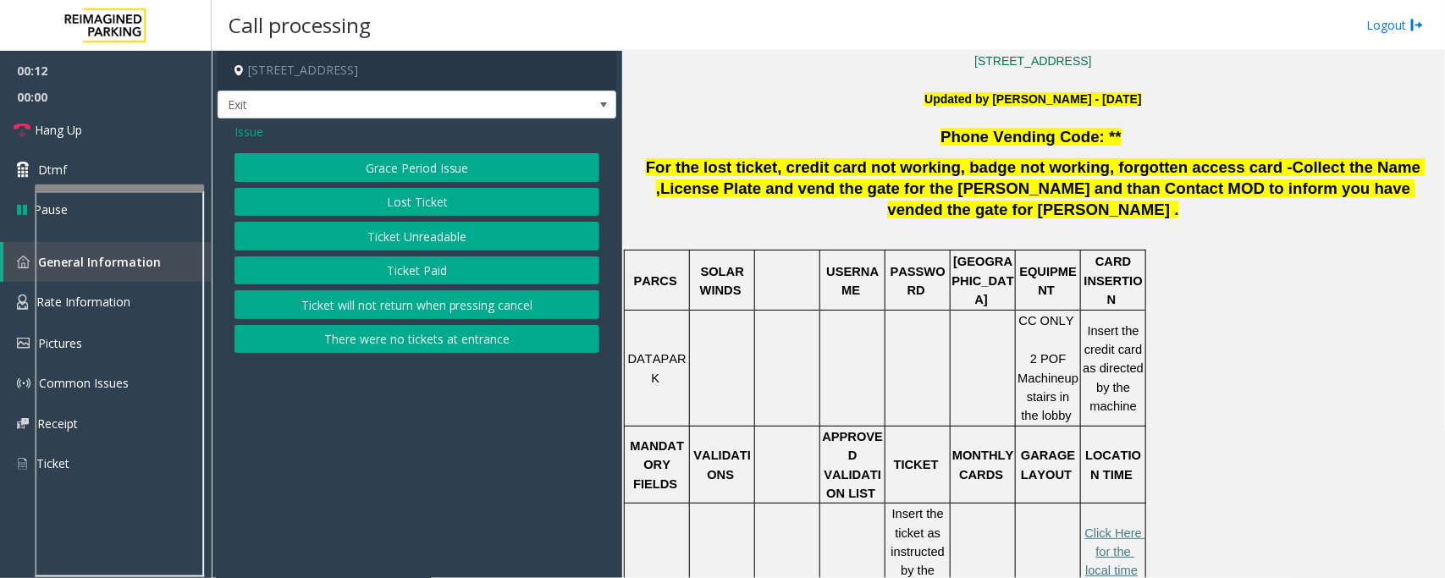
click at [438, 264] on button "Ticket Paid" at bounding box center [417, 271] width 365 height 29
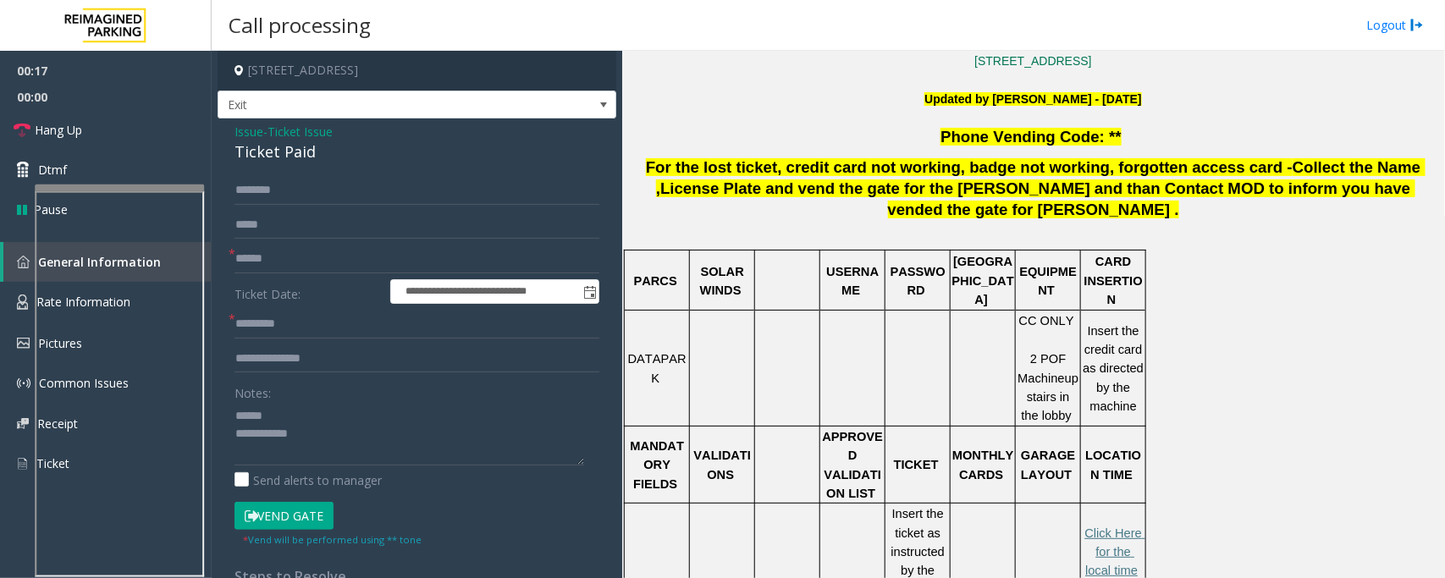
click at [275, 157] on div "Ticket Paid" at bounding box center [417, 152] width 365 height 23
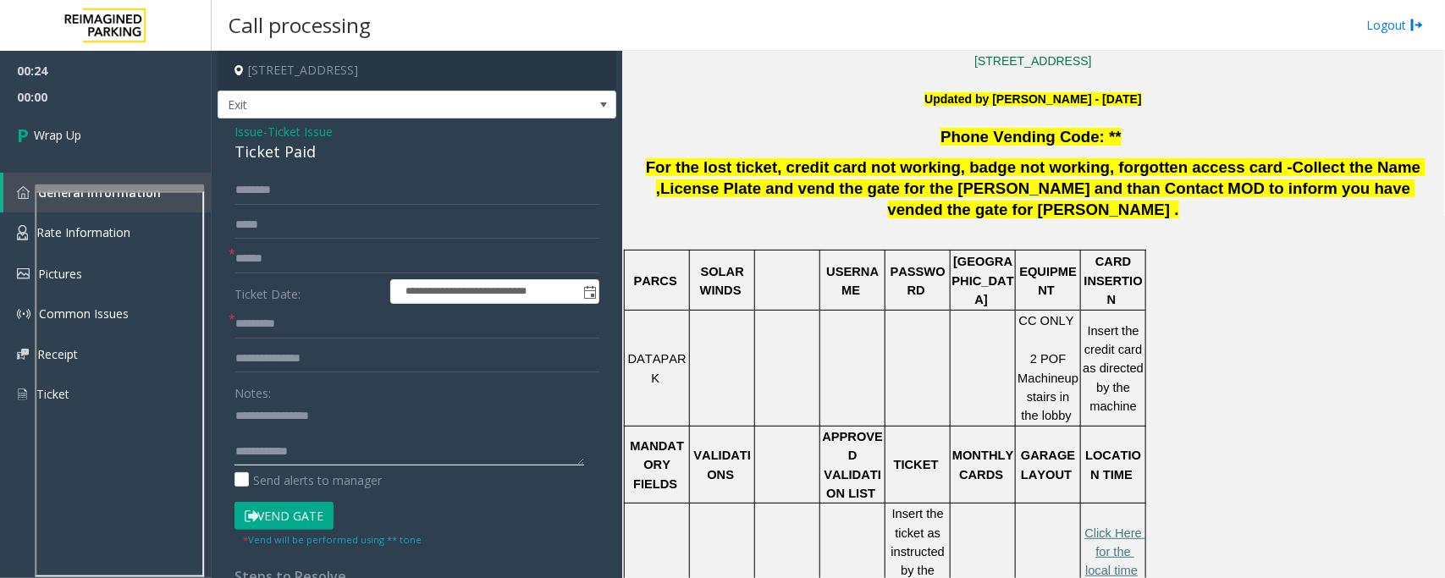
click at [268, 419] on textarea at bounding box center [410, 433] width 350 height 63
click at [268, 433] on textarea at bounding box center [410, 433] width 350 height 63
click at [327, 445] on textarea at bounding box center [410, 433] width 350 height 63
type textarea "**********"
click at [314, 331] on input "text" at bounding box center [417, 324] width 365 height 29
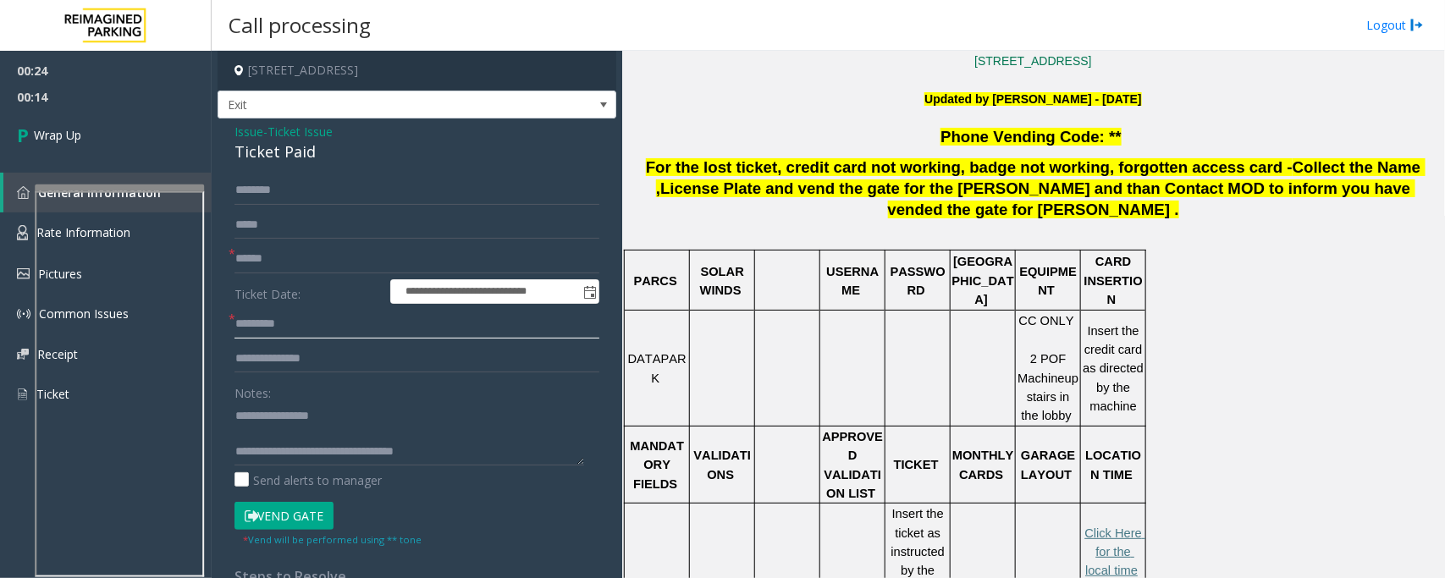
type input "*"
type input "**"
click at [302, 260] on input "text" at bounding box center [417, 259] width 365 height 29
type input "**"
click at [58, 132] on span "Wrap Up" at bounding box center [57, 135] width 47 height 18
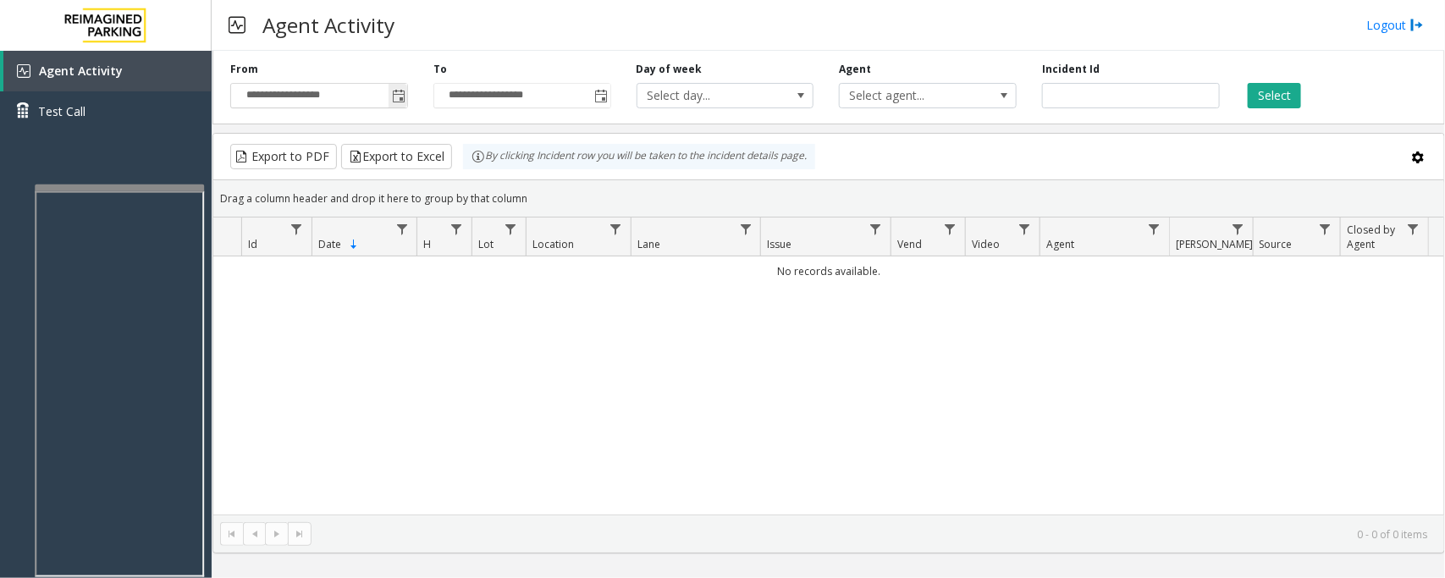
click at [399, 95] on span "Toggle popup" at bounding box center [399, 97] width 14 height 14
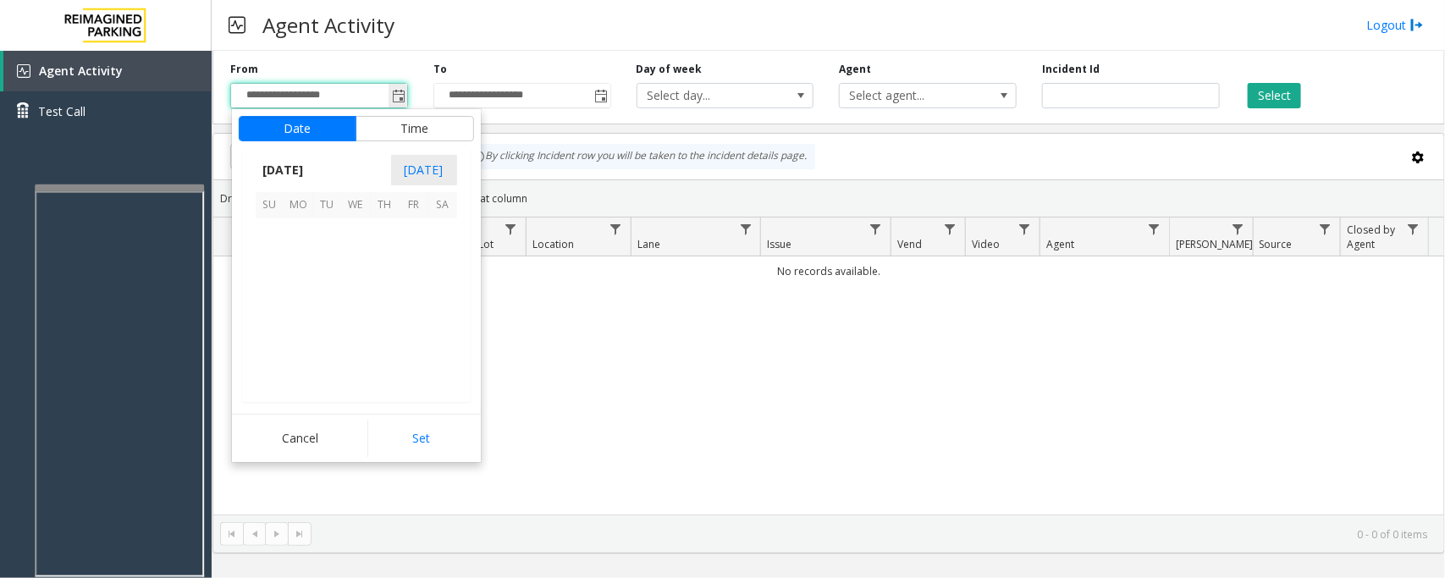
scroll to position [303731, 0]
click at [686, 411] on div "No records available." at bounding box center [828, 386] width 1231 height 258
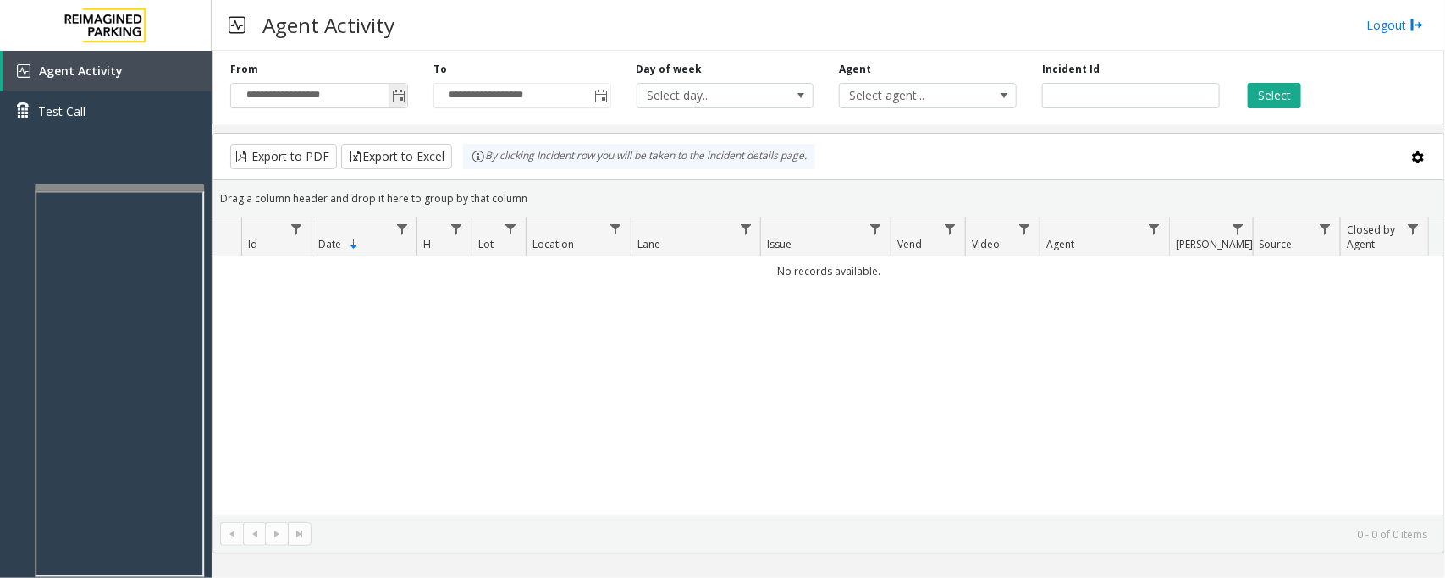
click at [394, 99] on span "Toggle popup" at bounding box center [399, 97] width 14 height 14
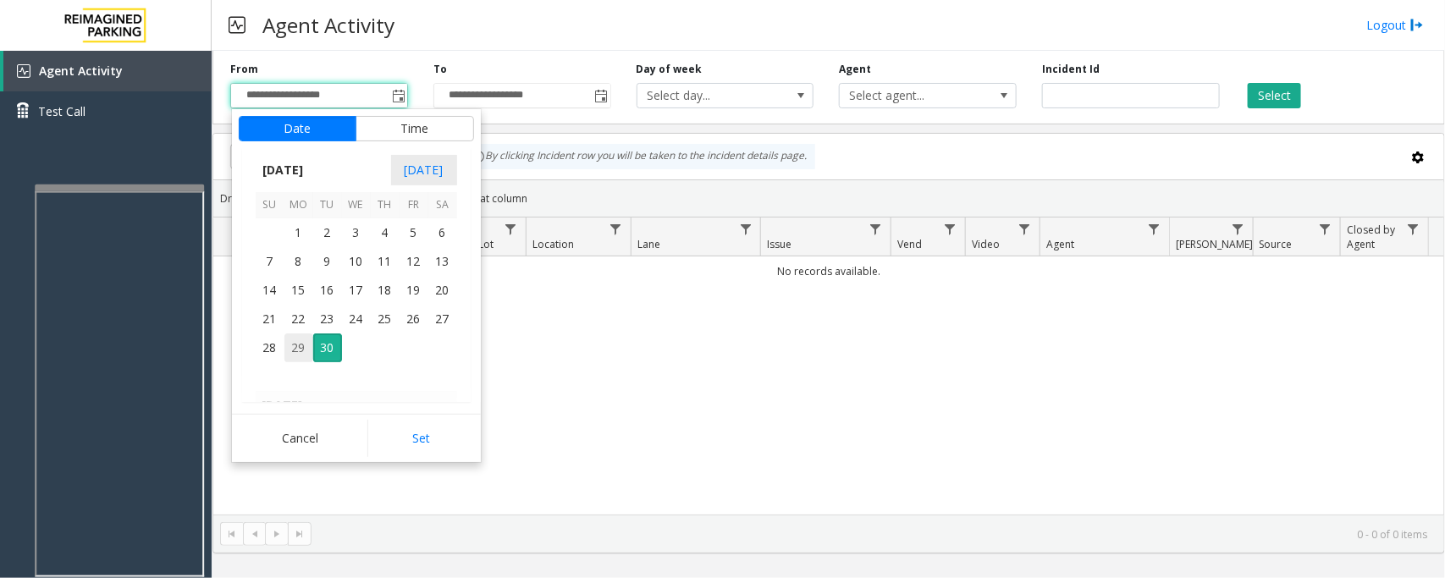
click at [290, 349] on span "29" at bounding box center [298, 348] width 29 height 29
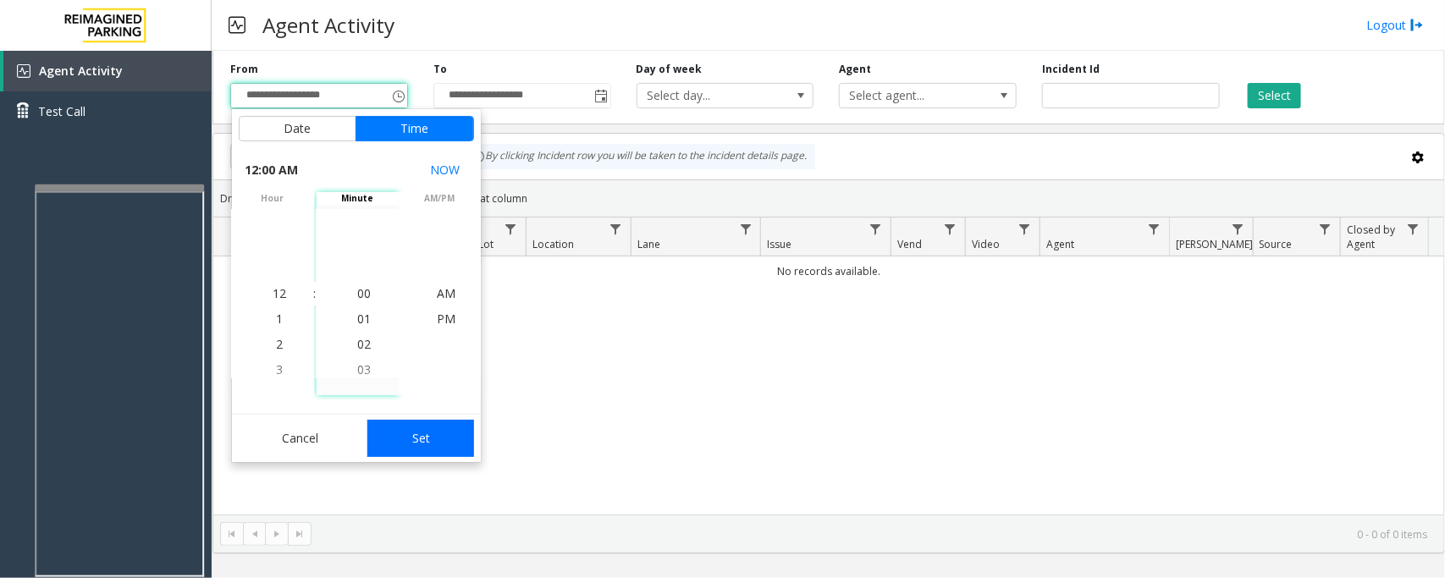
click at [434, 440] on button "Set" at bounding box center [420, 438] width 107 height 37
type input "**********"
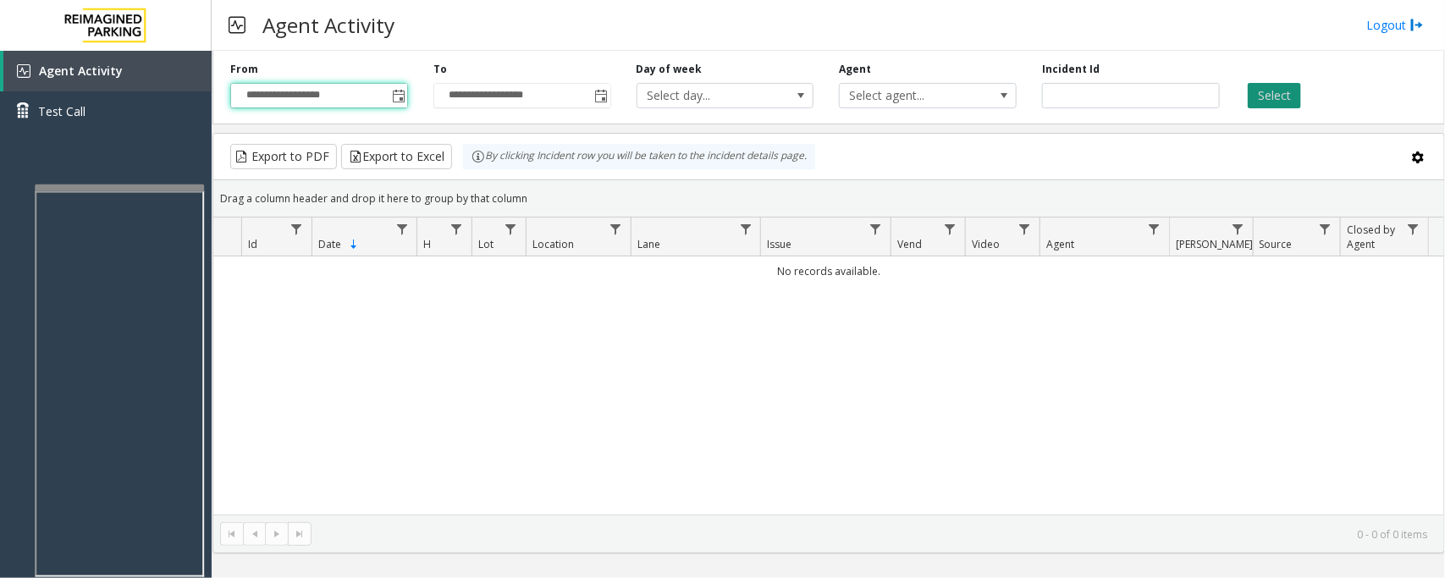
click at [1262, 97] on button "Select" at bounding box center [1274, 95] width 53 height 25
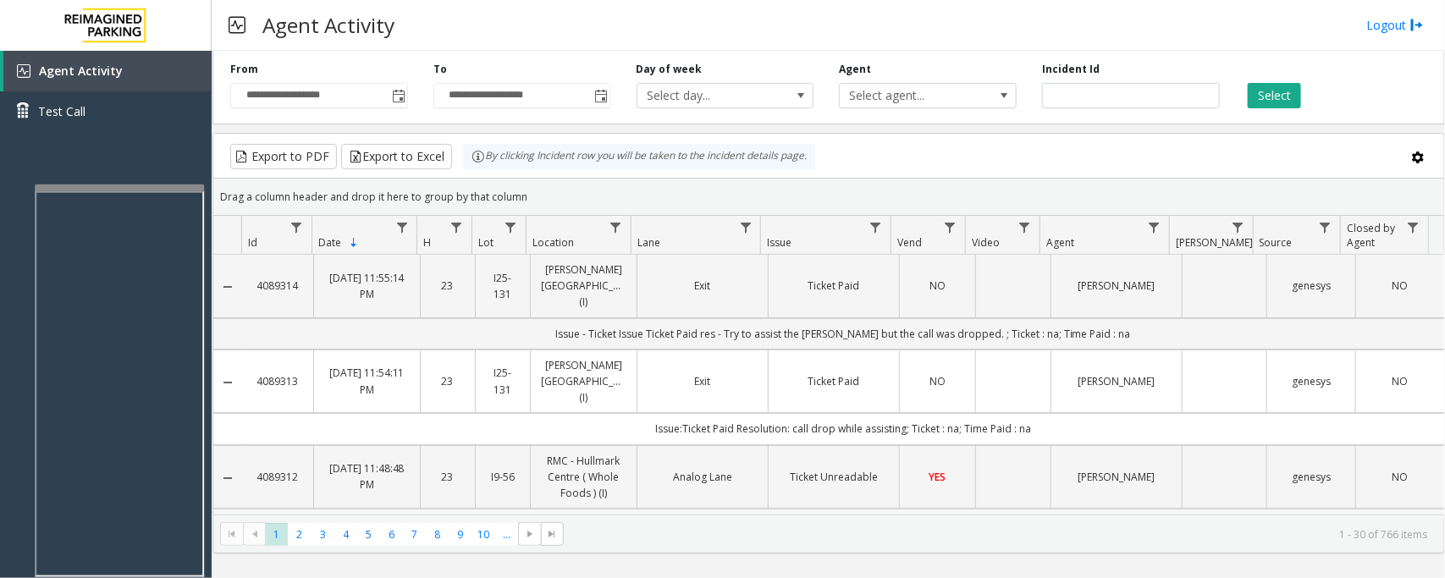
scroll to position [0, 0]
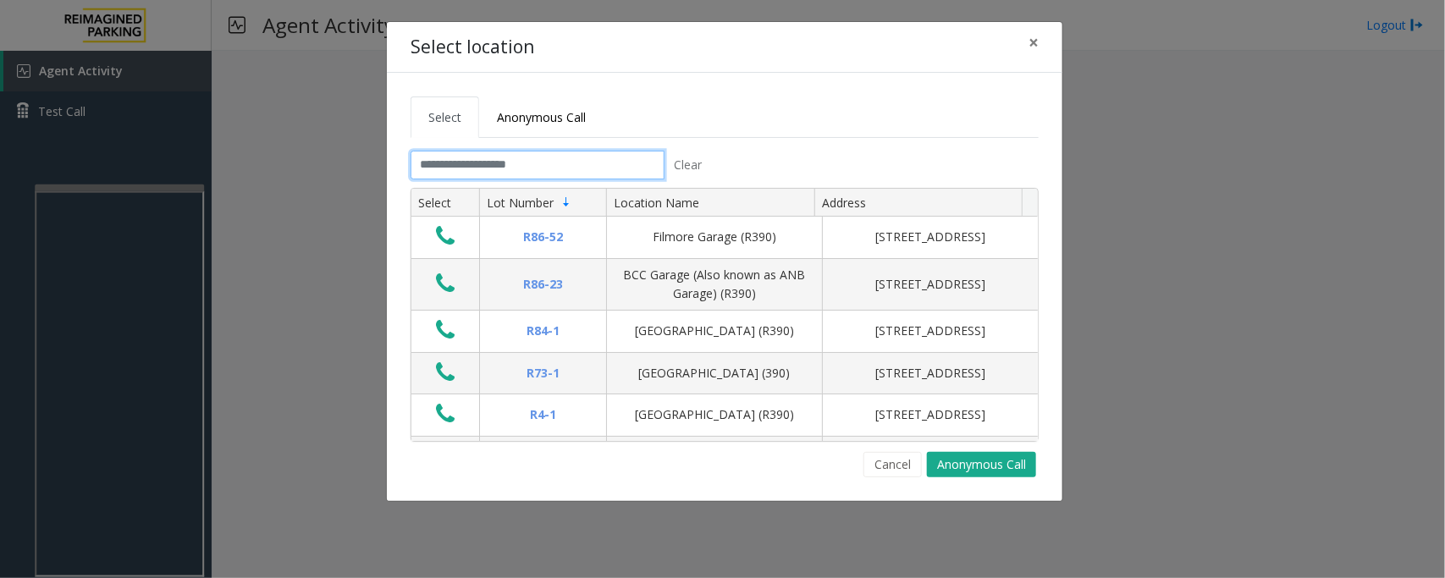
click at [610, 169] on input "text" at bounding box center [538, 165] width 254 height 29
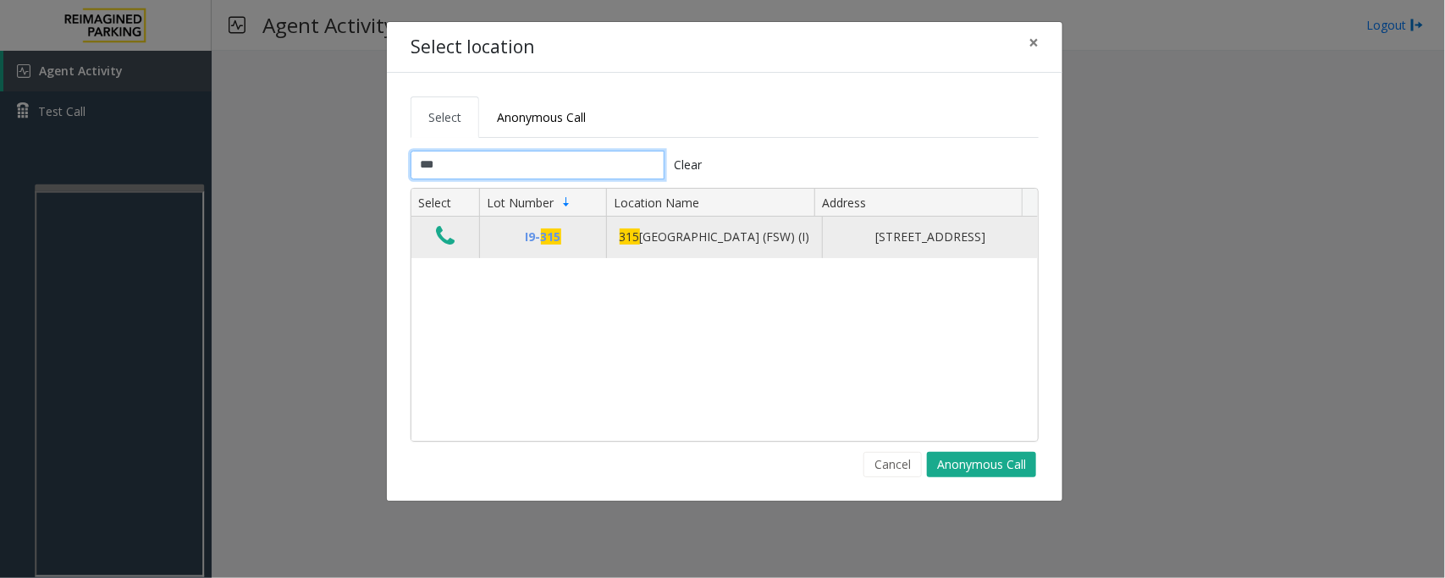
type input "***"
click at [450, 243] on icon "Data table" at bounding box center [445, 236] width 19 height 24
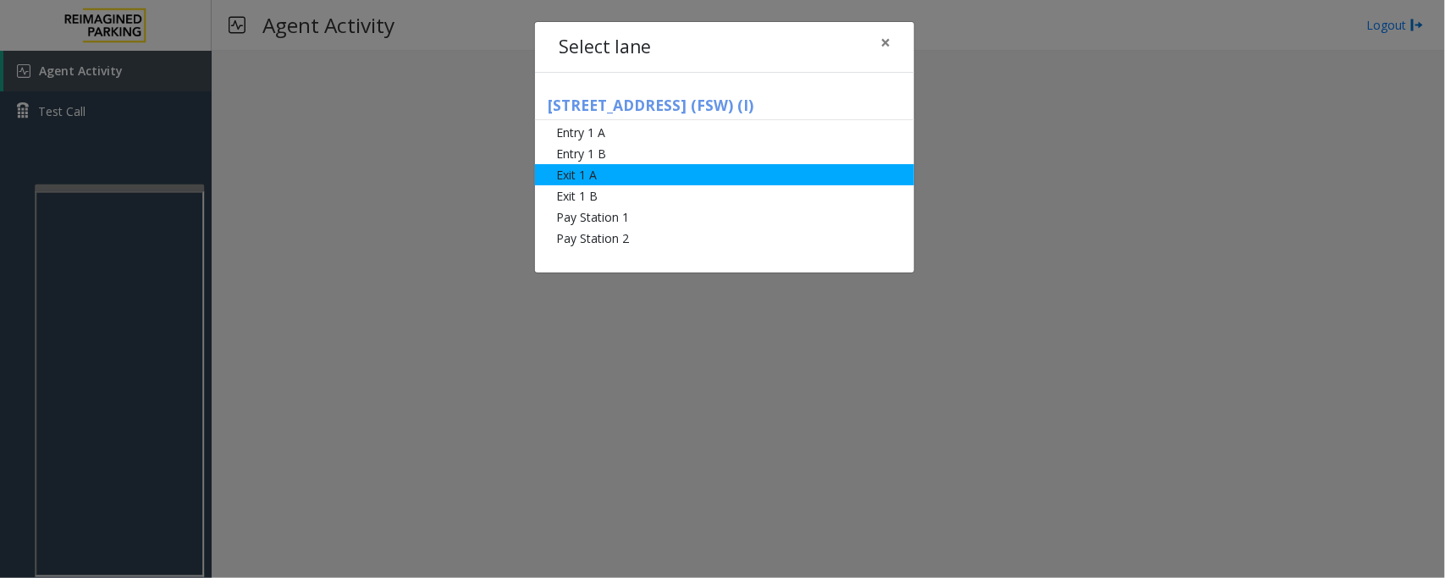
click at [593, 178] on li "Exit 1 A" at bounding box center [724, 174] width 379 height 21
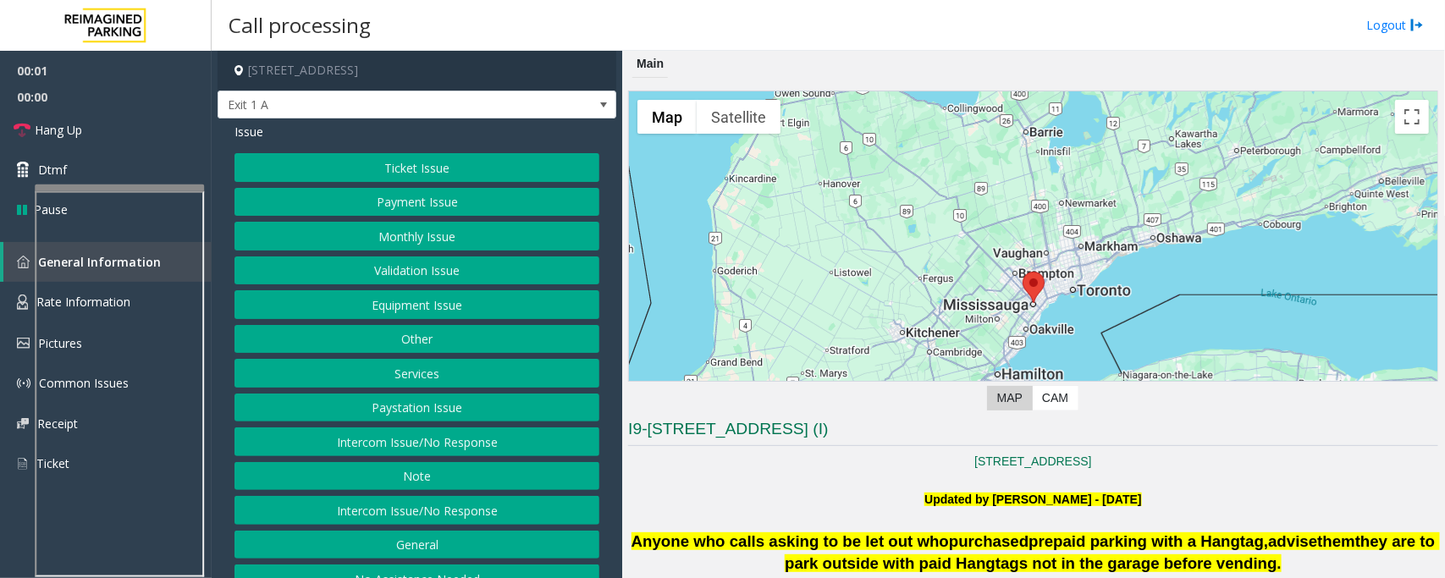
click at [405, 174] on button "Ticket Issue" at bounding box center [417, 167] width 365 height 29
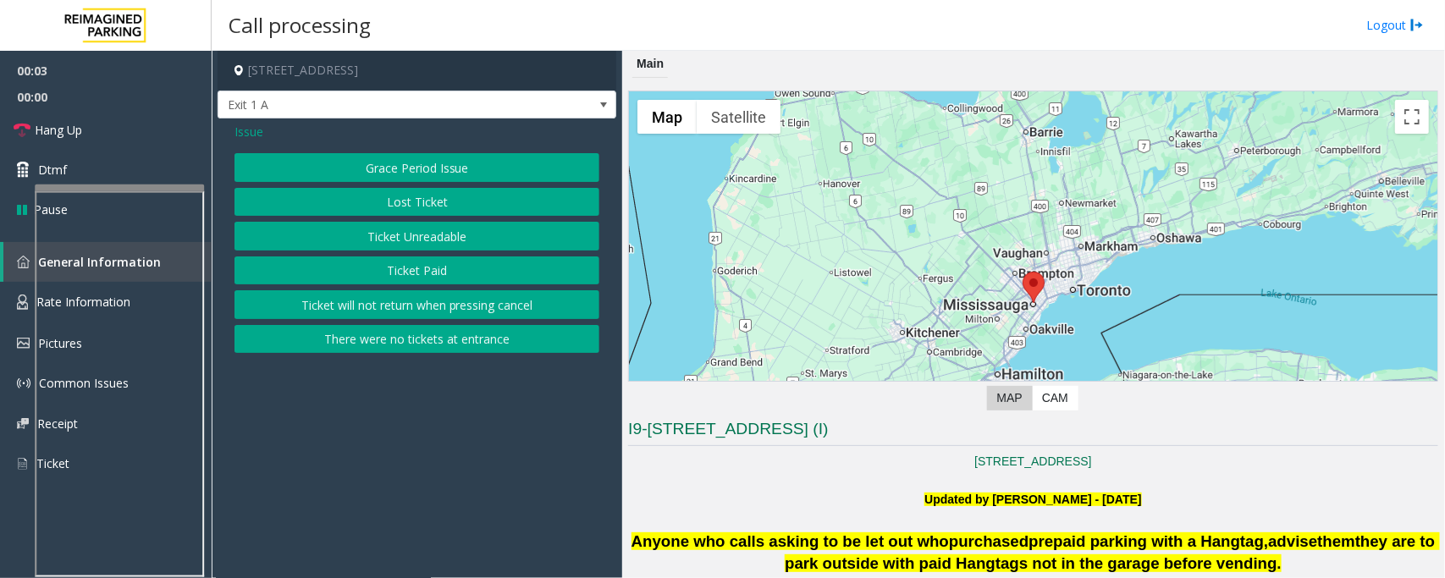
click at [405, 273] on button "Ticket Paid" at bounding box center [417, 271] width 365 height 29
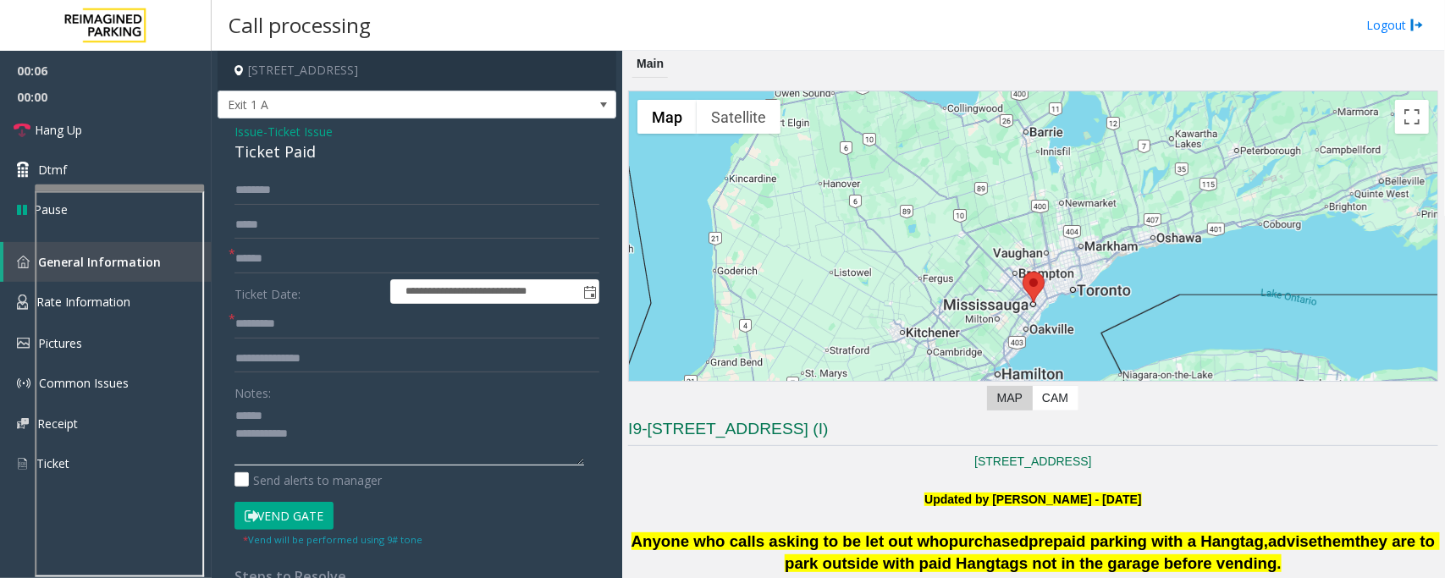
click at [235, 412] on textarea at bounding box center [410, 433] width 350 height 63
click at [298, 416] on textarea at bounding box center [410, 433] width 350 height 63
click at [282, 146] on div "Ticket Paid" at bounding box center [417, 152] width 365 height 23
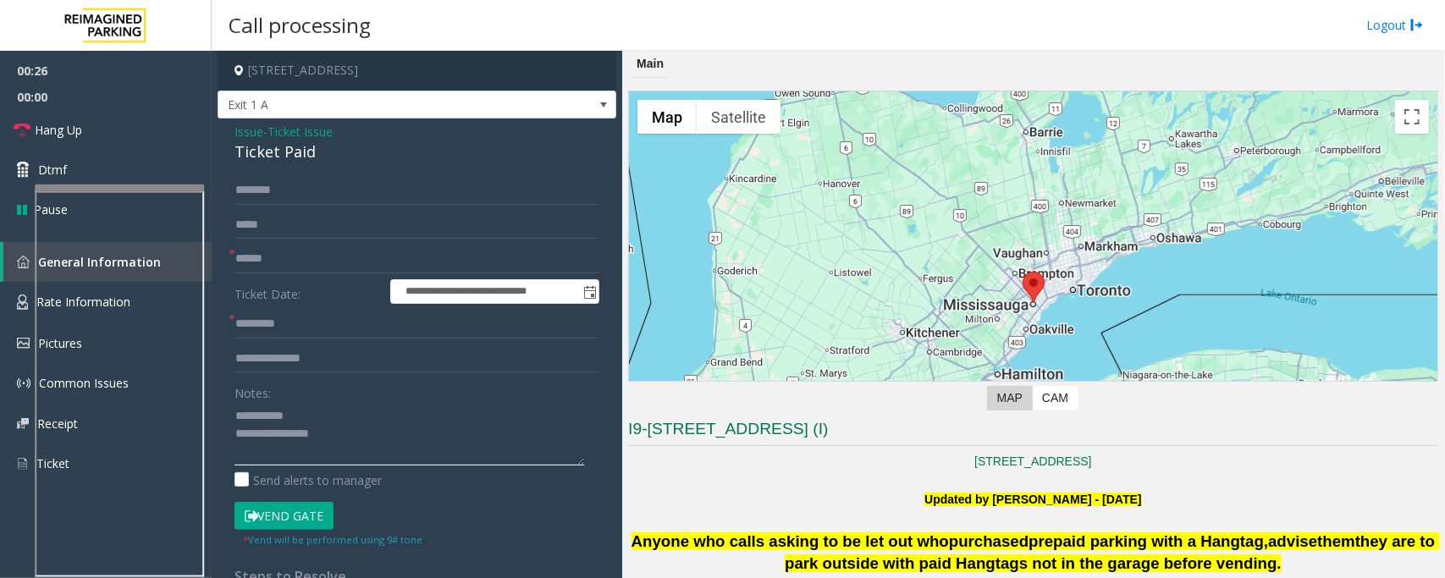
click at [268, 428] on textarea at bounding box center [410, 433] width 350 height 63
click at [279, 443] on textarea at bounding box center [410, 433] width 350 height 63
type textarea "**********"
click at [271, 256] on input "text" at bounding box center [417, 259] width 365 height 29
click at [265, 268] on input "text" at bounding box center [417, 259] width 365 height 29
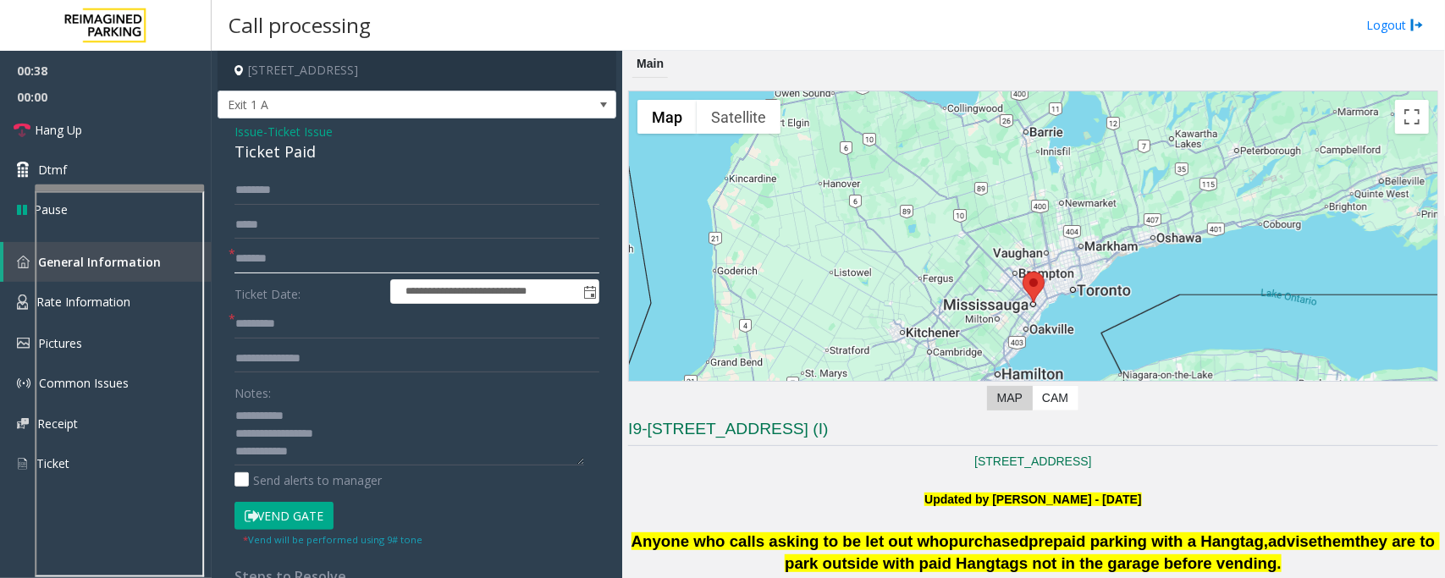
type input "*******"
click at [275, 151] on div "Ticket Paid" at bounding box center [417, 152] width 365 height 23
click at [296, 366] on input "text" at bounding box center [417, 359] width 365 height 29
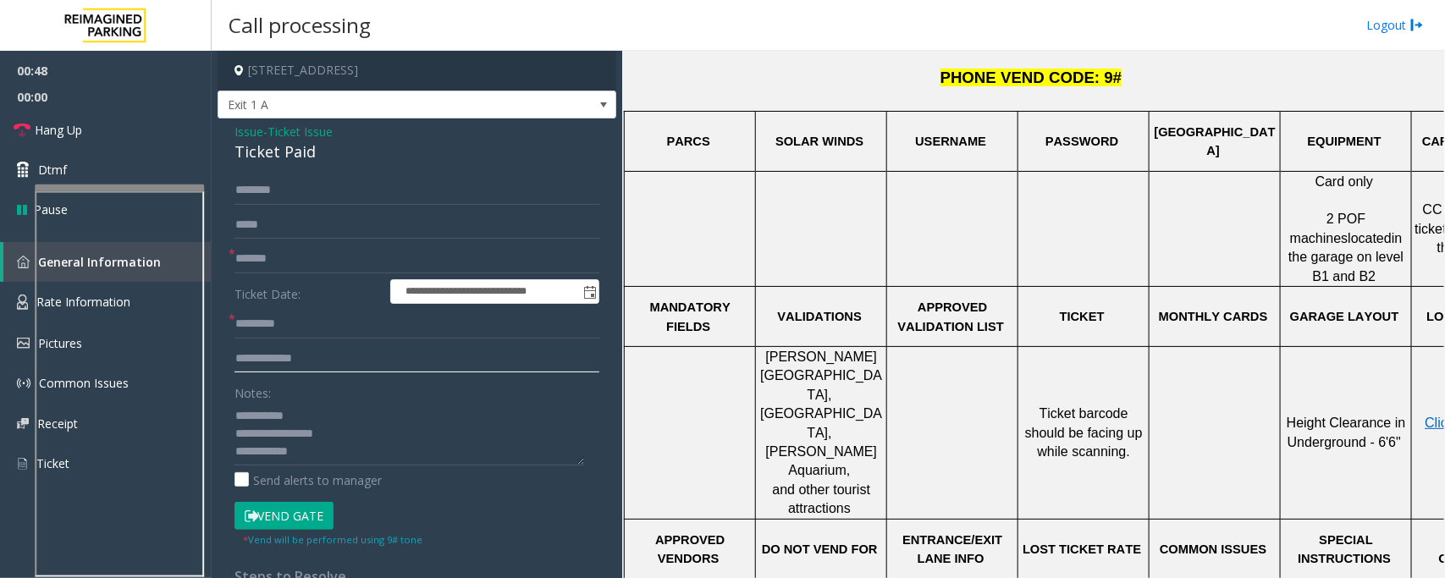
scroll to position [529, 123]
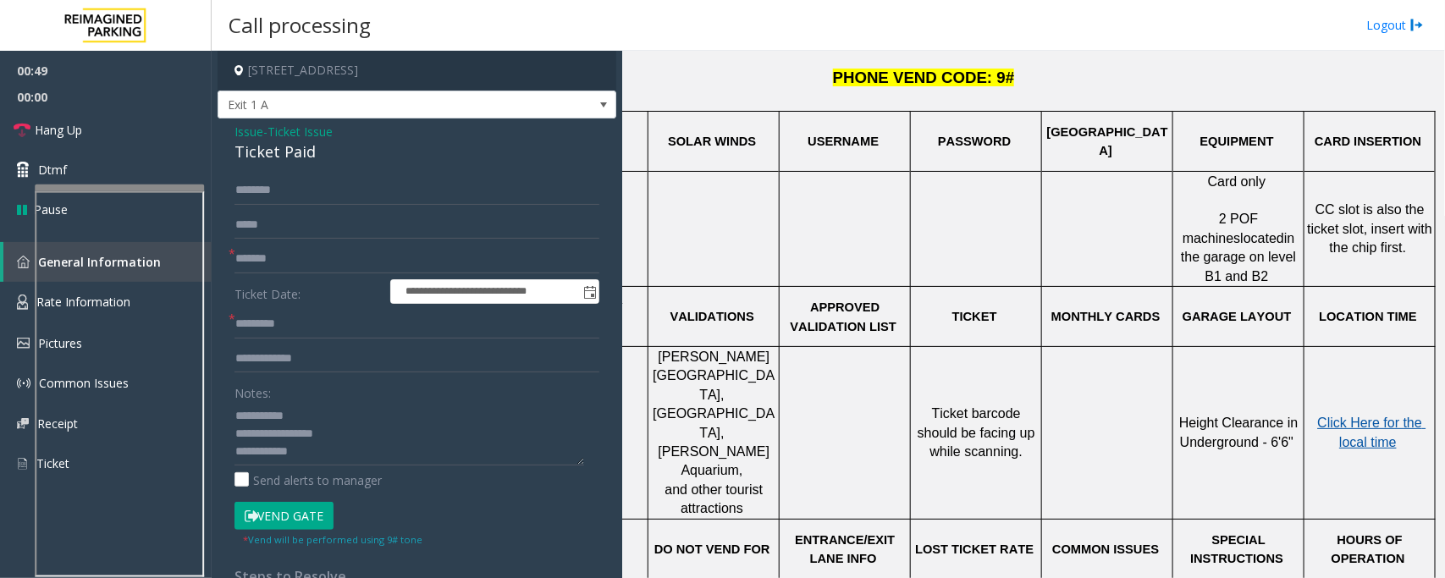
click at [1378, 416] on span "Click Here for the local time" at bounding box center [1372, 432] width 108 height 33
click at [276, 328] on input "text" at bounding box center [417, 324] width 365 height 29
click at [330, 367] on input "**********" at bounding box center [417, 359] width 365 height 29
type input "**********"
click at [292, 323] on input "text" at bounding box center [417, 324] width 365 height 29
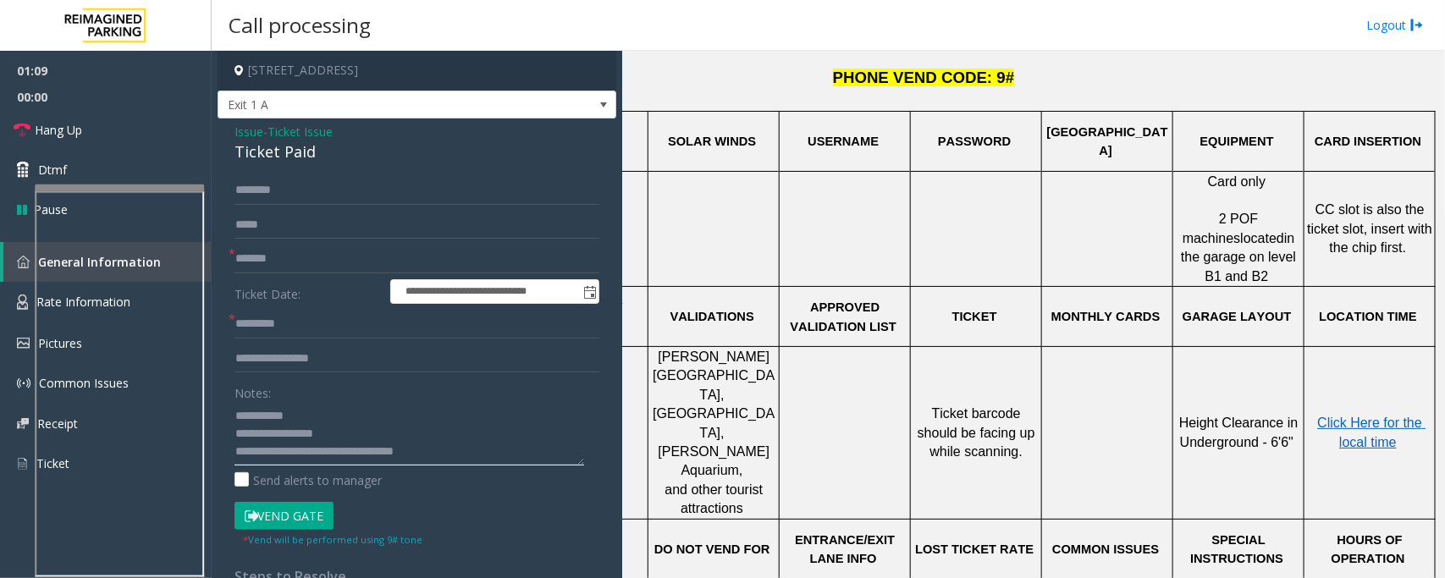
type textarea "**********"
click at [333, 327] on input "text" at bounding box center [417, 324] width 365 height 29
type input "*"
click at [286, 331] on input "text" at bounding box center [417, 324] width 365 height 29
click at [305, 320] on input "text" at bounding box center [417, 324] width 365 height 29
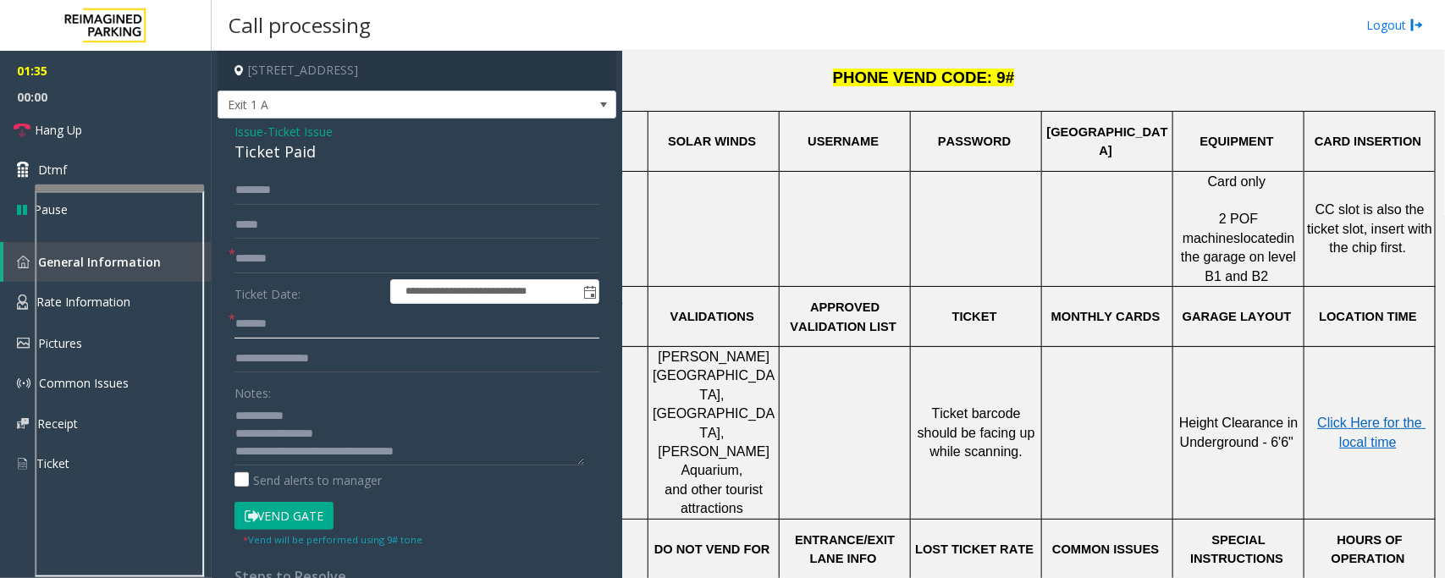
type input "*******"
click at [271, 189] on input "text" at bounding box center [417, 190] width 365 height 29
type input "********"
click at [296, 518] on button "Vend Gate" at bounding box center [284, 516] width 99 height 29
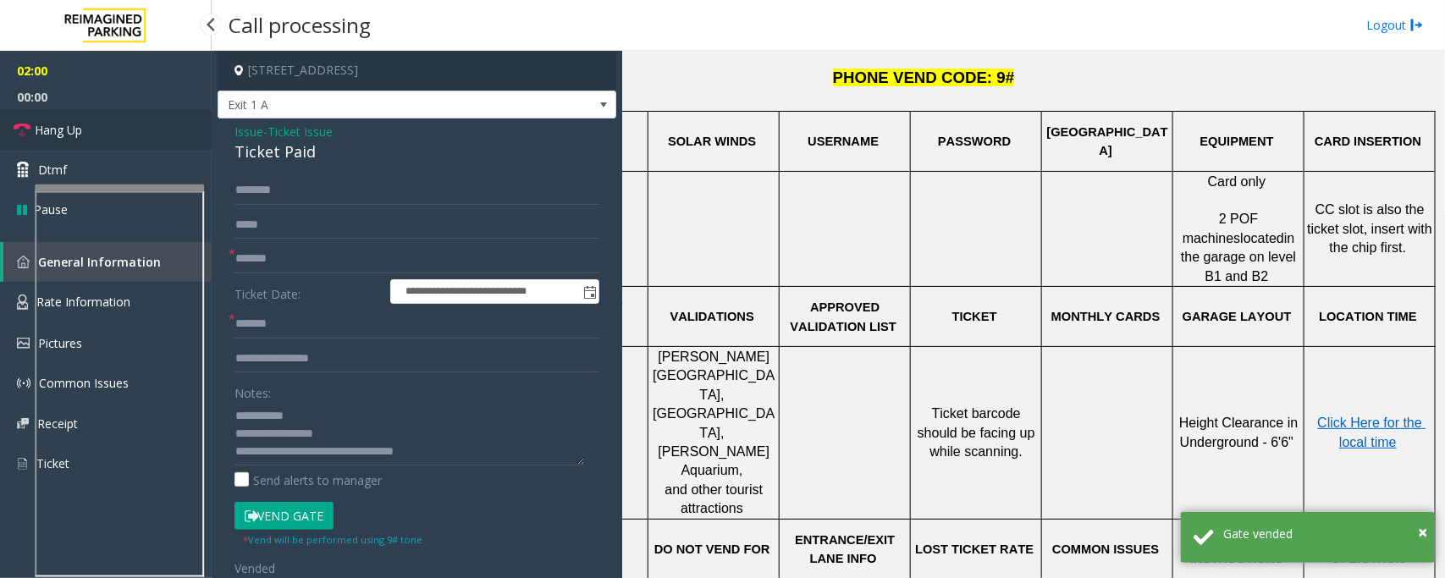
click at [89, 135] on link "Hang Up" at bounding box center [106, 130] width 212 height 40
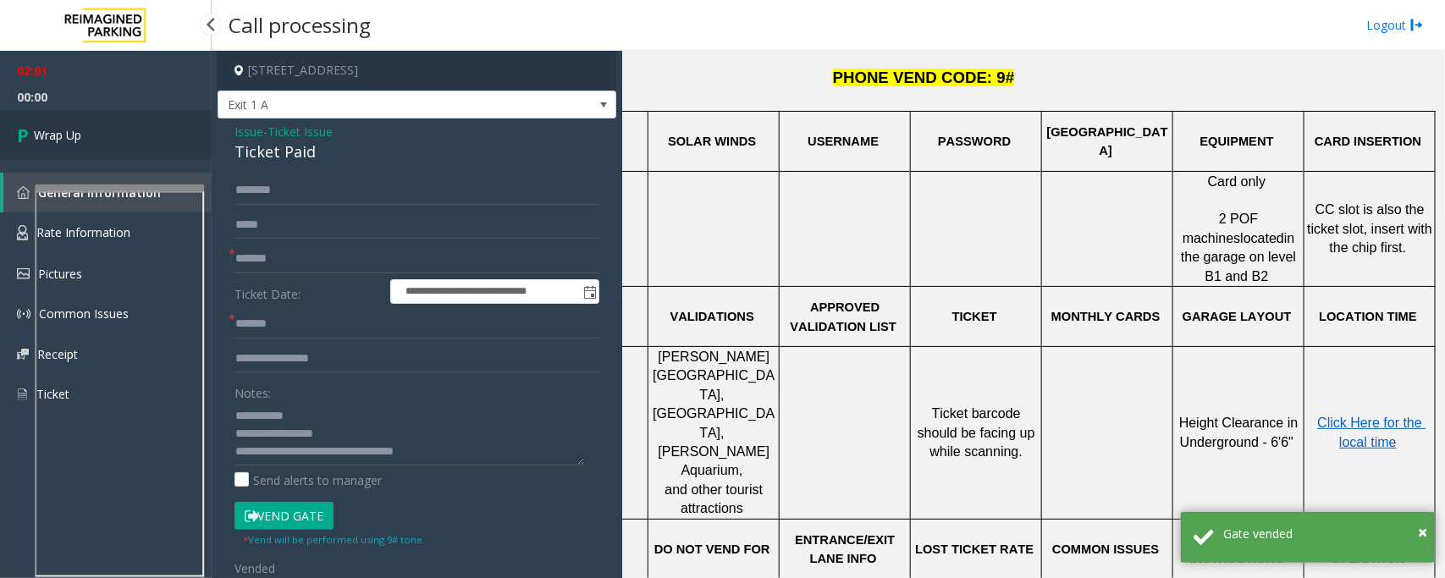
click at [114, 141] on link "Wrap Up" at bounding box center [106, 135] width 212 height 50
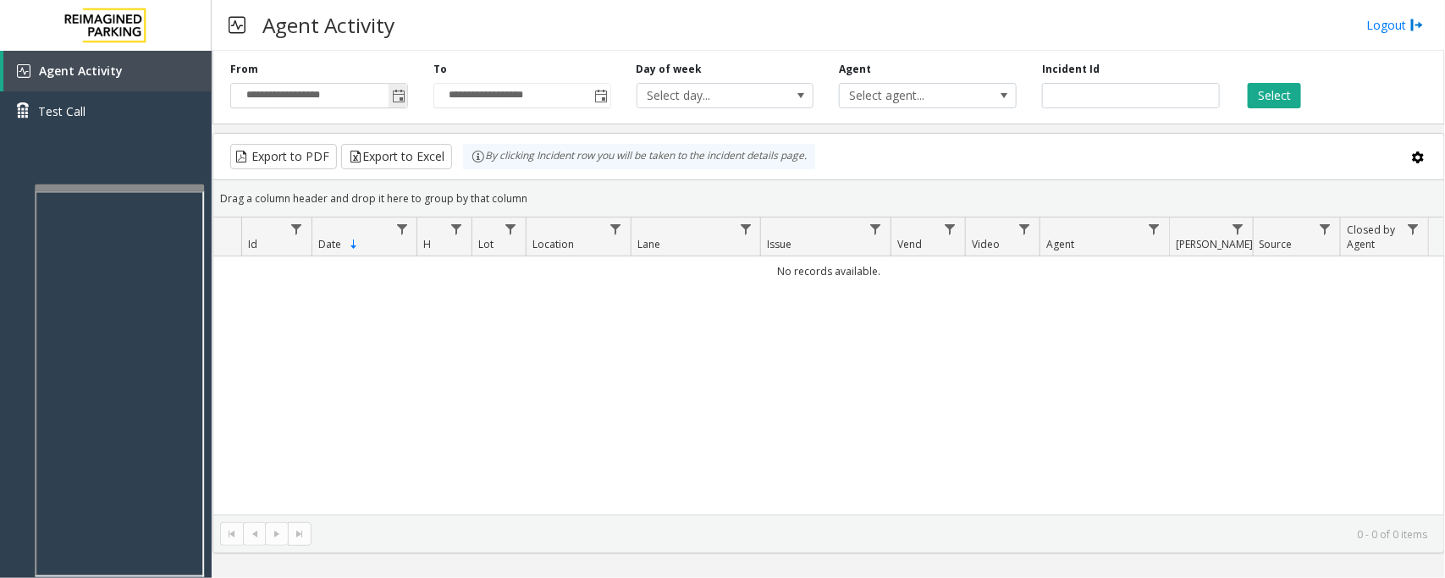
click at [398, 91] on span "Toggle popup" at bounding box center [399, 97] width 14 height 14
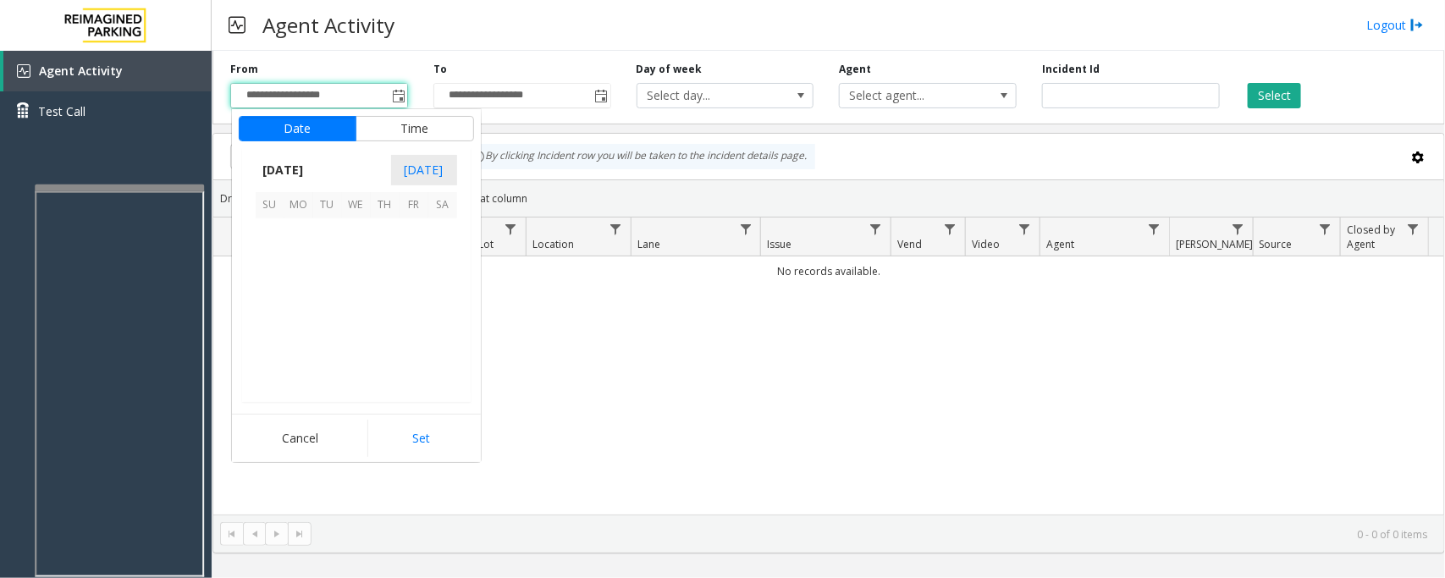
scroll to position [303731, 0]
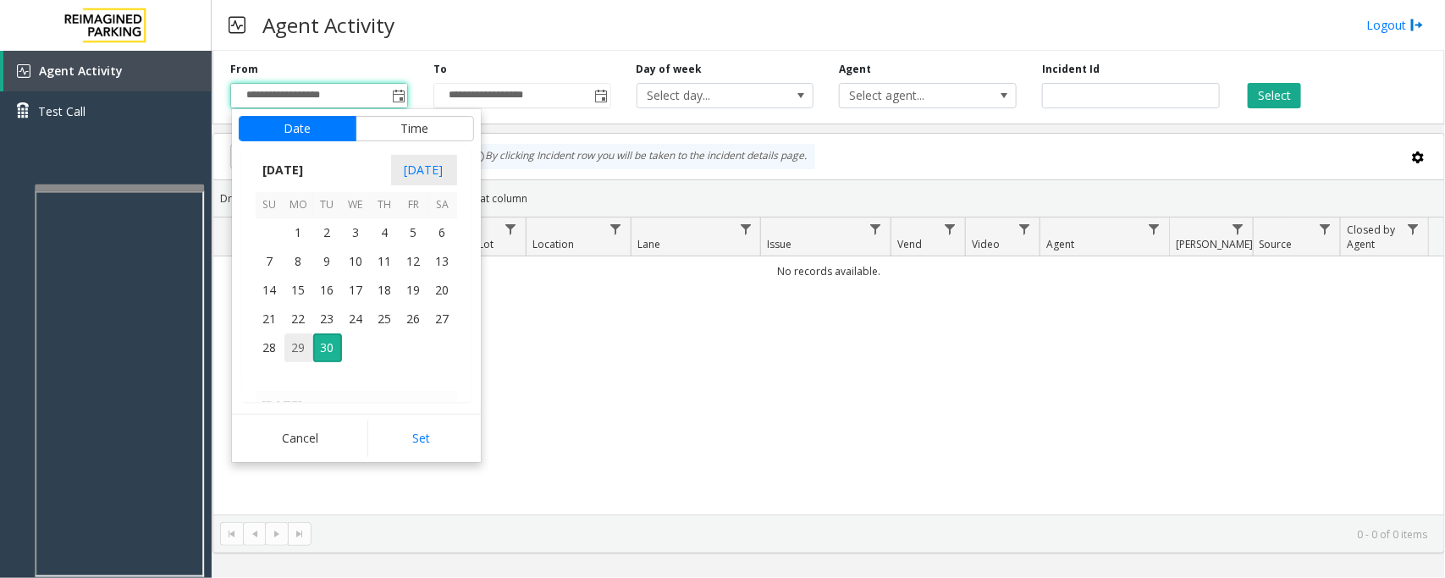
click at [297, 345] on span "29" at bounding box center [298, 348] width 29 height 29
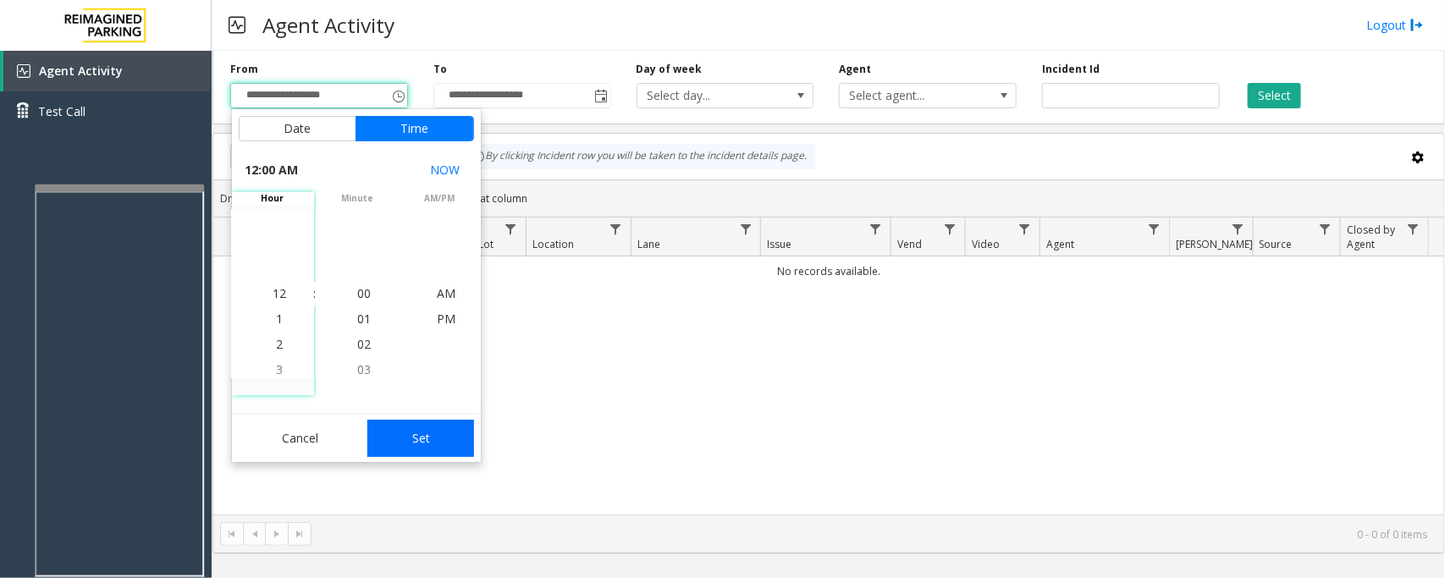
click at [432, 444] on button "Set" at bounding box center [420, 438] width 107 height 37
type input "**********"
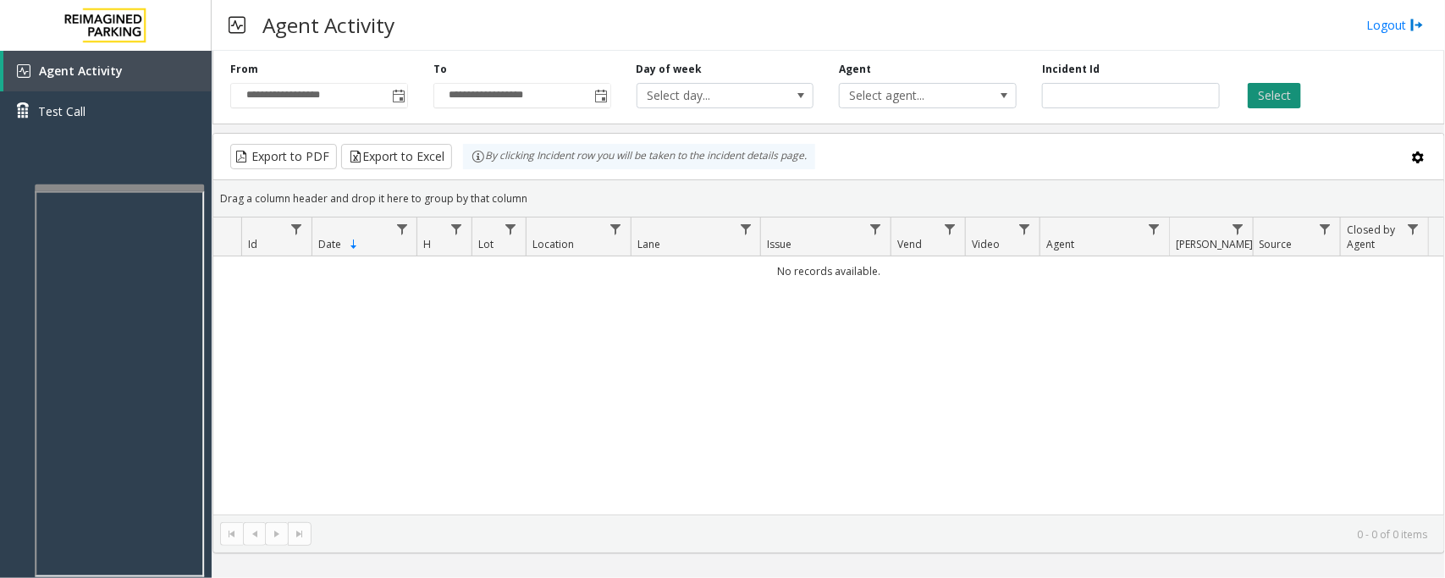
click at [1291, 91] on button "Select" at bounding box center [1274, 95] width 53 height 25
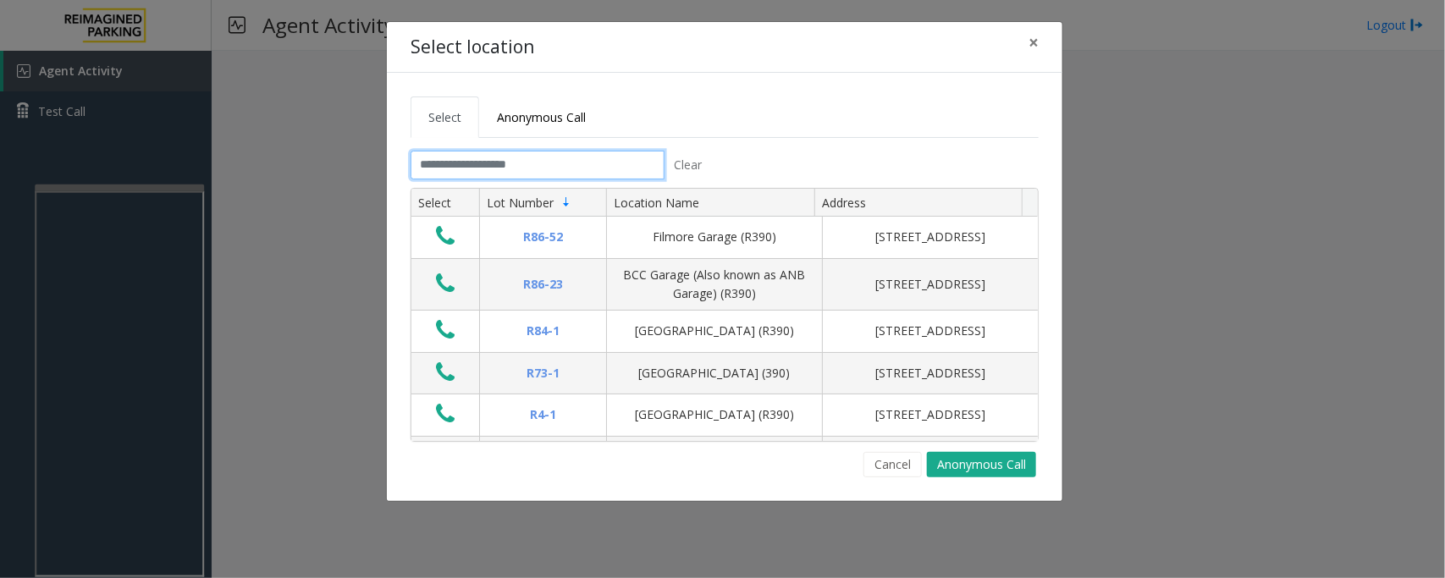
click at [580, 163] on input "text" at bounding box center [538, 165] width 254 height 29
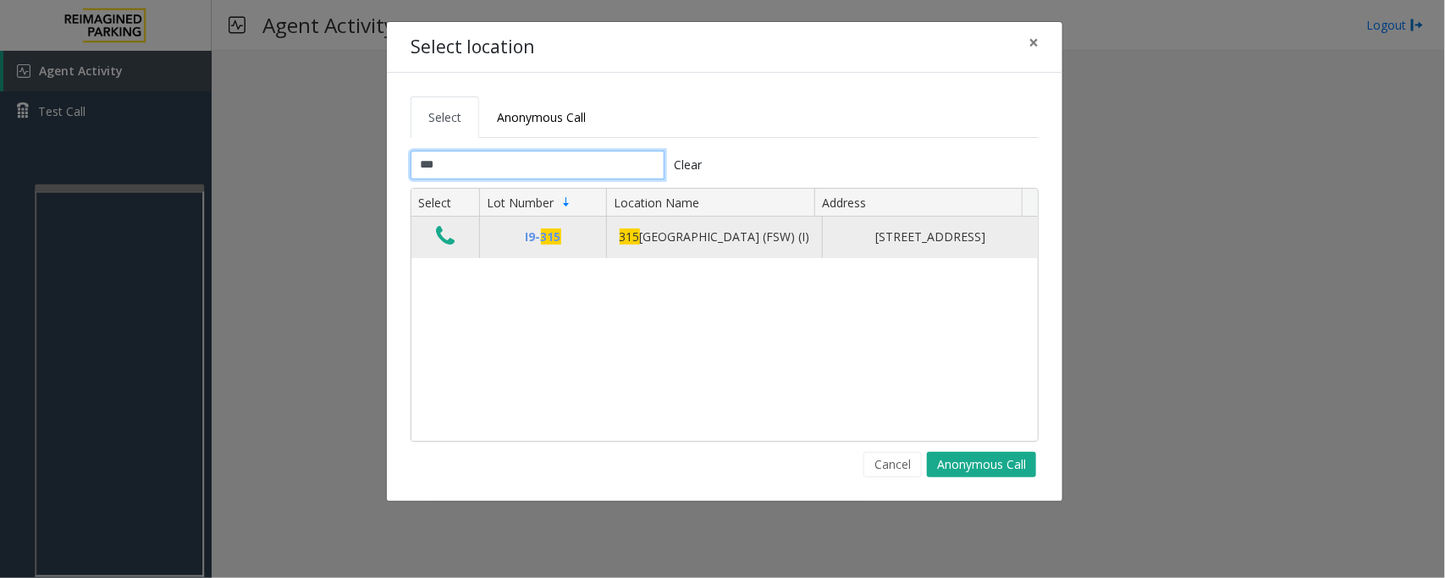
type input "***"
click at [433, 239] on button "Data table" at bounding box center [445, 237] width 29 height 27
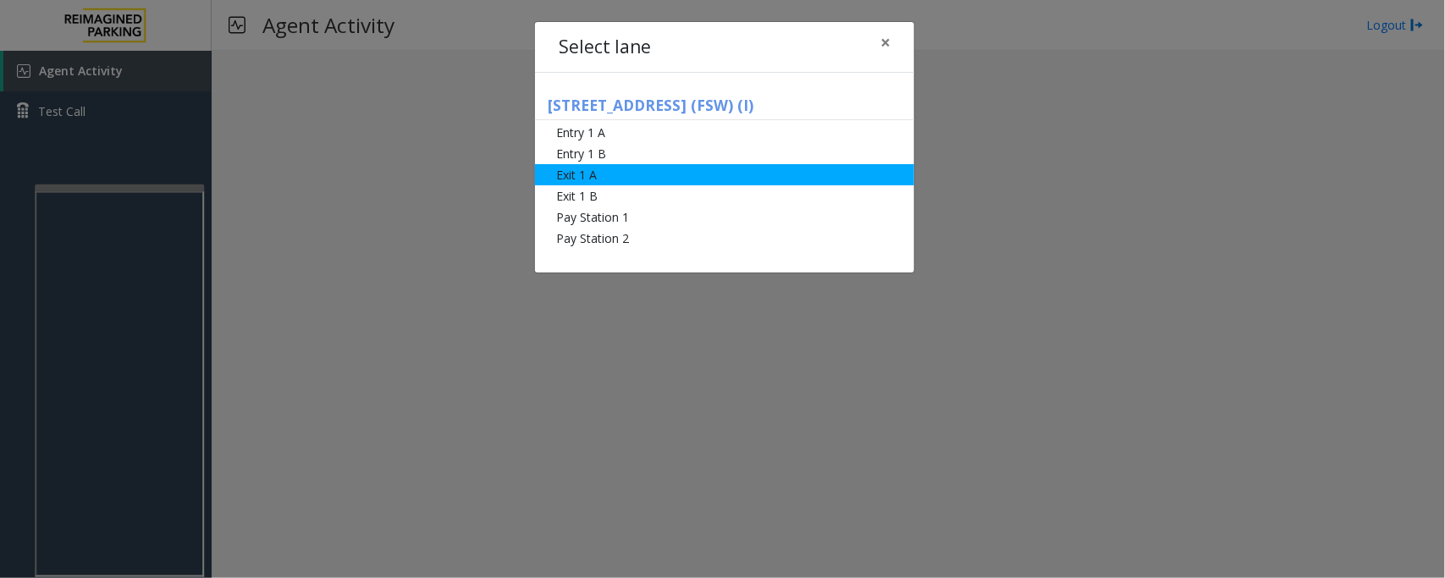
click at [601, 175] on li "Exit 1 A" at bounding box center [724, 174] width 379 height 21
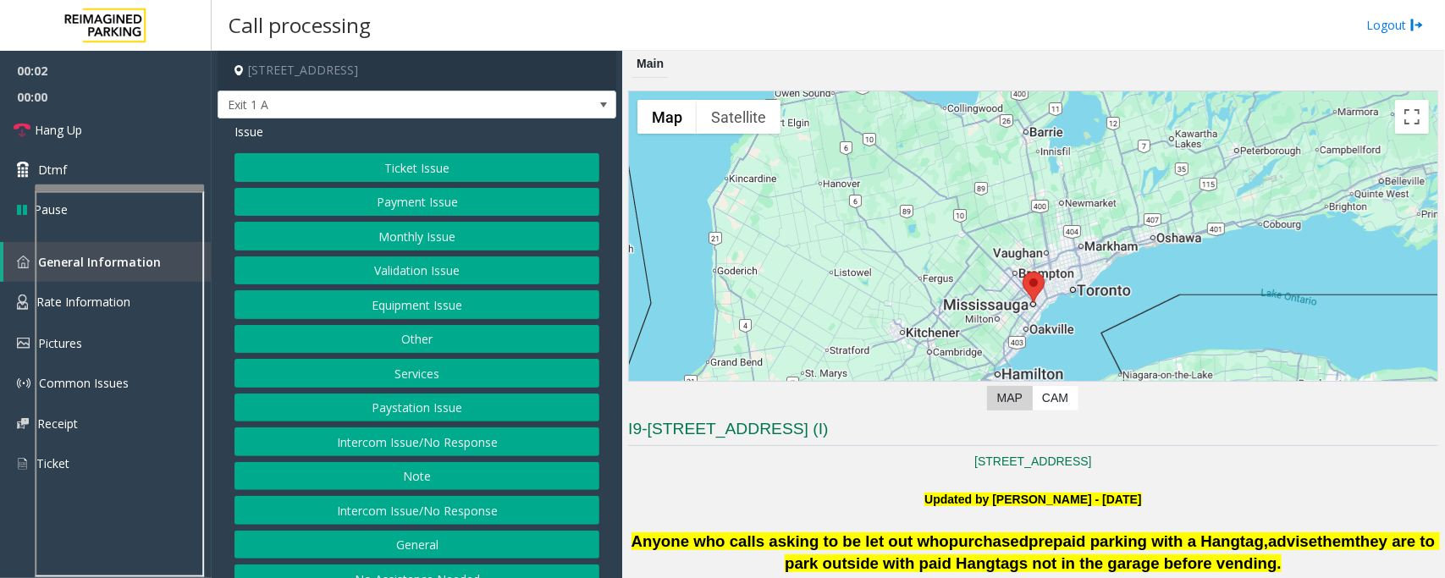
click at [387, 165] on button "Ticket Issue" at bounding box center [417, 167] width 365 height 29
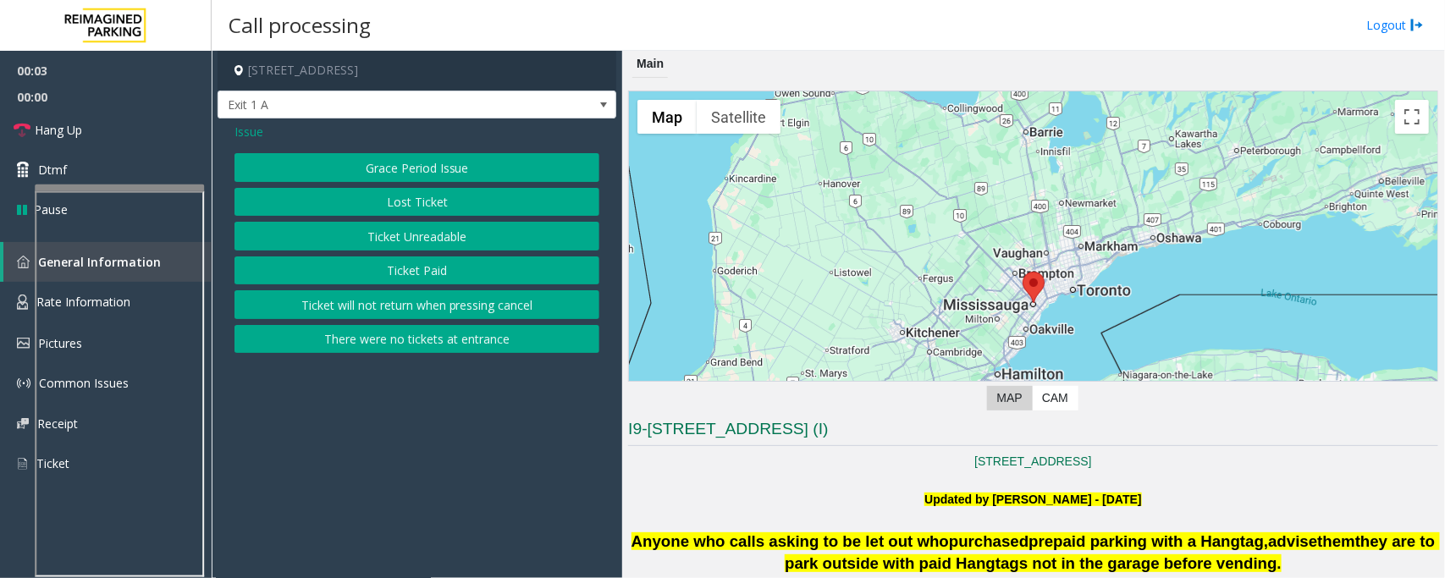
click at [389, 273] on button "Ticket Paid" at bounding box center [417, 271] width 365 height 29
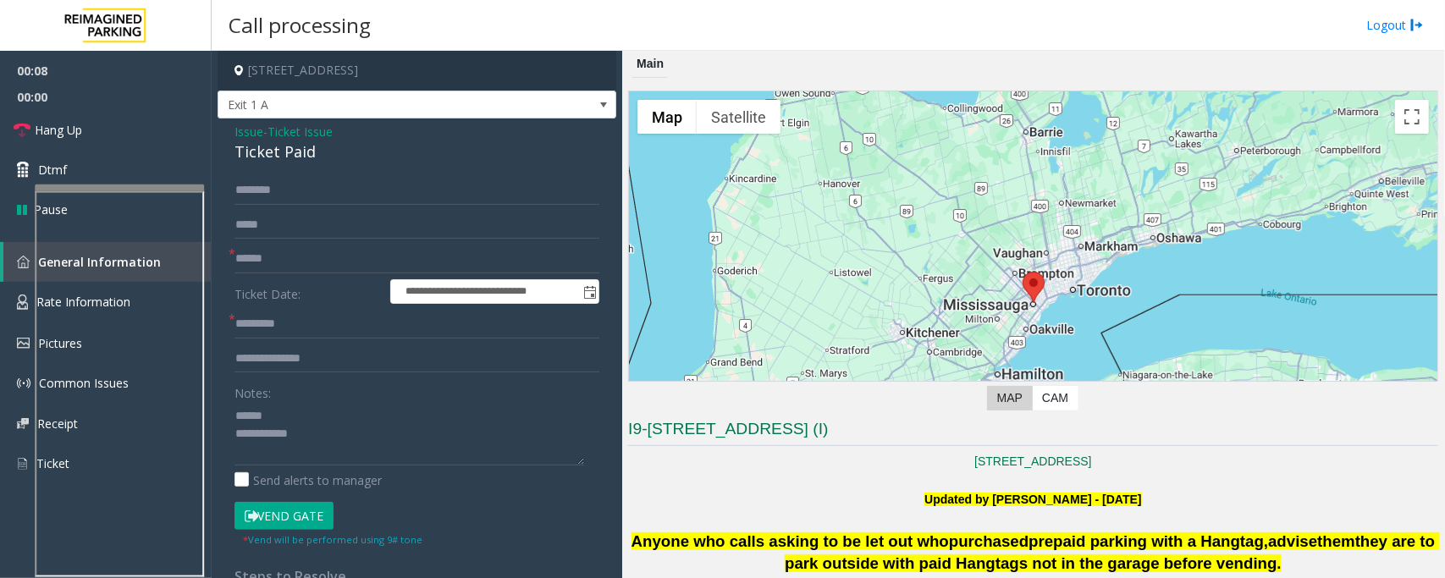
click at [276, 152] on div "Ticket Paid" at bounding box center [417, 152] width 365 height 23
click at [235, 411] on textarea at bounding box center [410, 433] width 350 height 63
type textarea "**********"
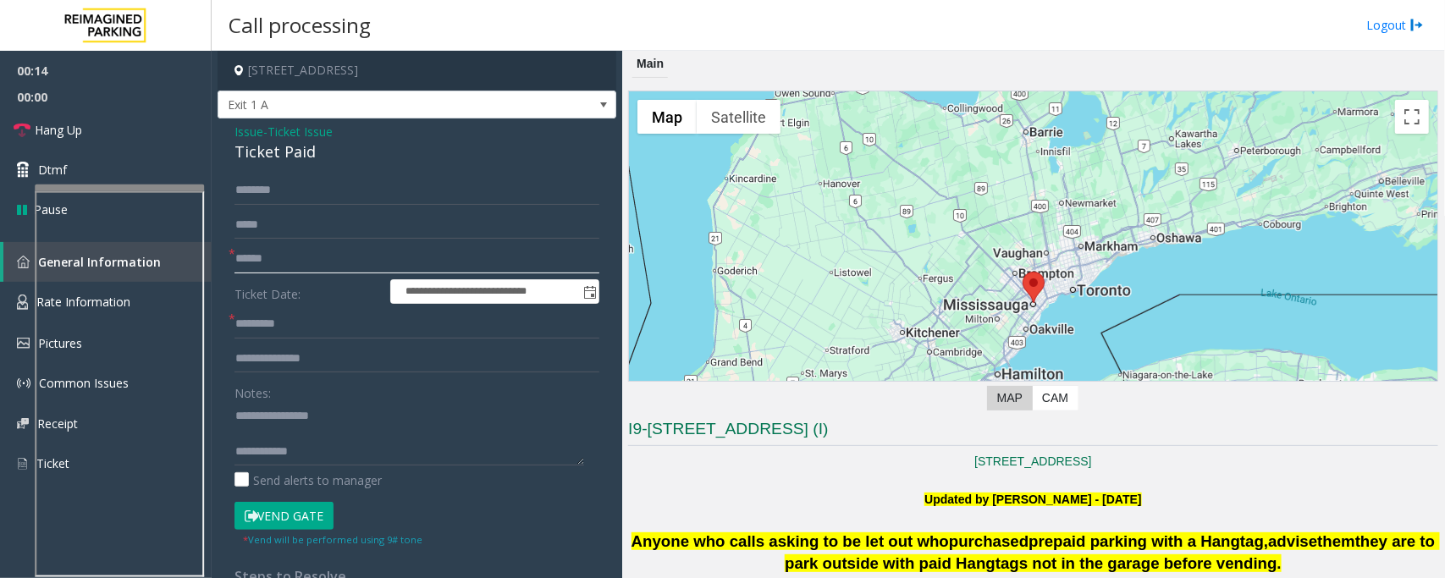
click at [267, 259] on input "text" at bounding box center [417, 259] width 365 height 29
type input "******"
click at [261, 433] on textarea at bounding box center [410, 433] width 350 height 63
type textarea "**********"
click at [275, 351] on input "text" at bounding box center [417, 359] width 365 height 29
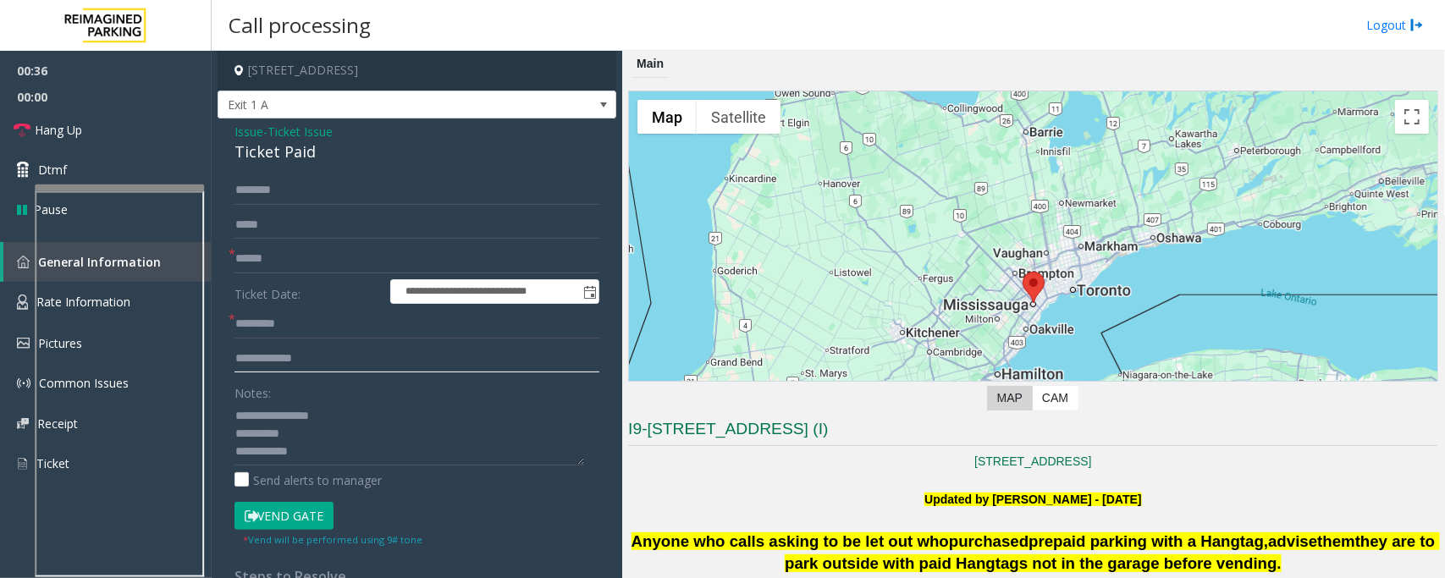
drag, startPoint x: 326, startPoint y: 362, endPoint x: 340, endPoint y: 365, distance: 13.8
click at [326, 362] on input "**********" at bounding box center [417, 359] width 365 height 29
type input "**********"
click at [286, 192] on input "text" at bounding box center [417, 190] width 365 height 29
click at [302, 322] on input "text" at bounding box center [417, 324] width 365 height 29
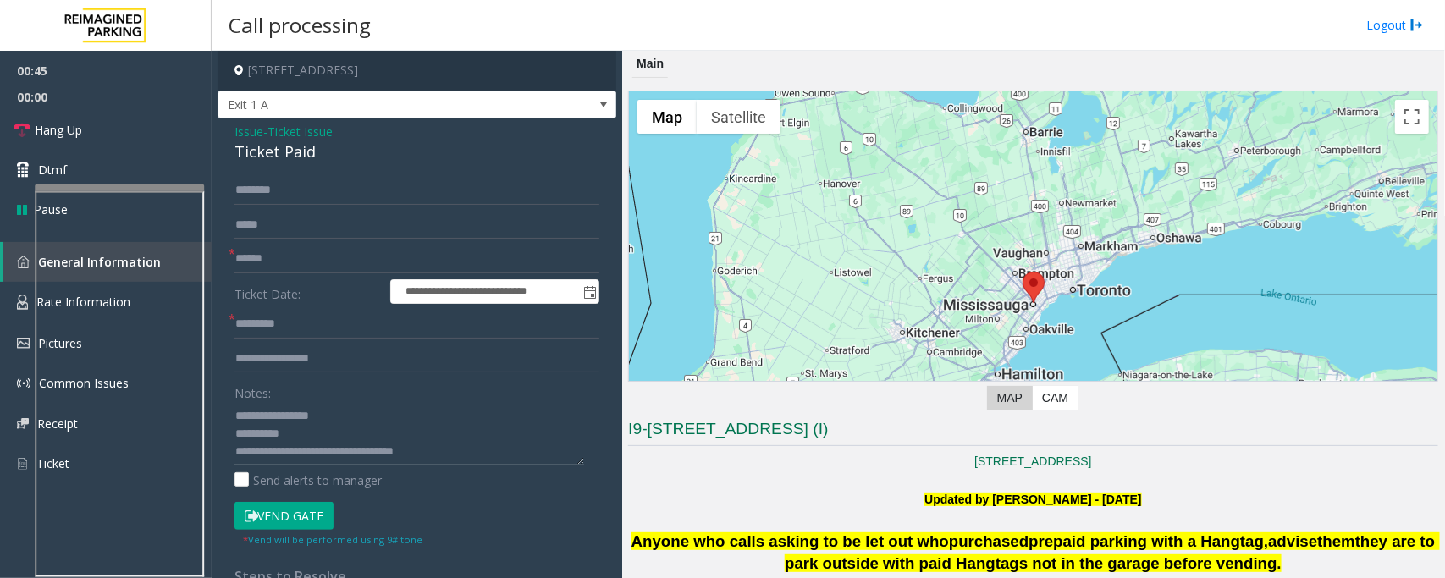
type textarea "**********"
click at [284, 328] on input "text" at bounding box center [417, 324] width 365 height 29
type input "********"
click at [275, 188] on input "text" at bounding box center [417, 190] width 365 height 29
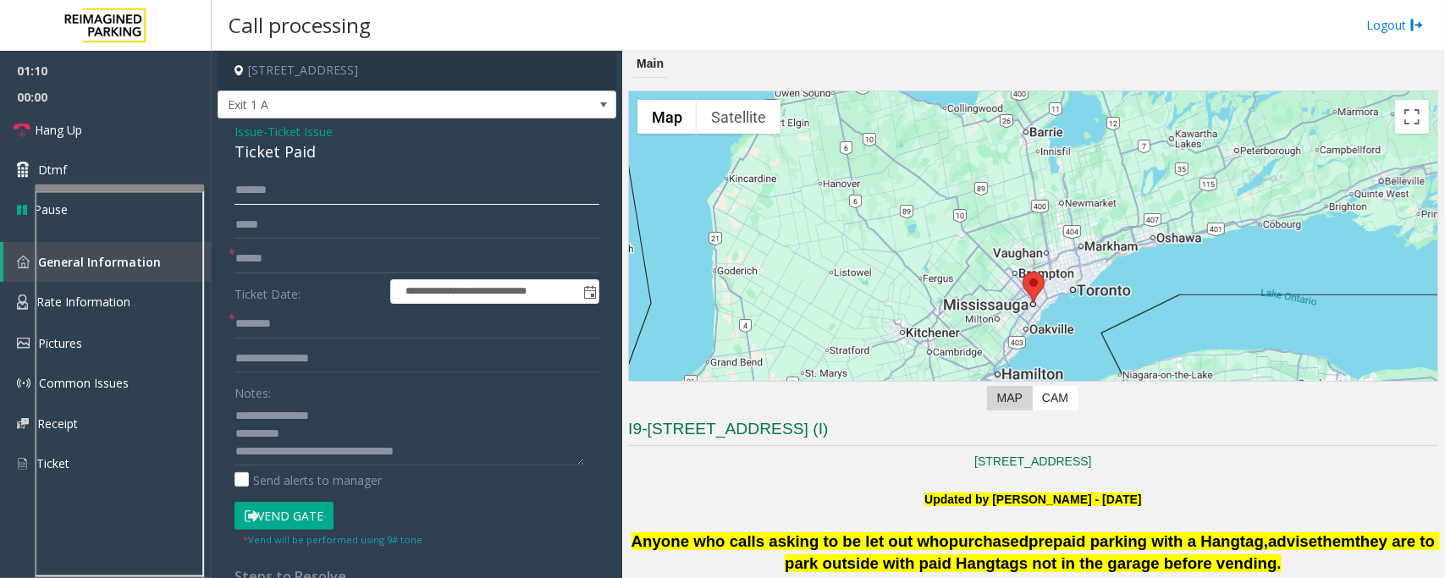
type input "*******"
click at [286, 523] on button "Vend Gate" at bounding box center [284, 516] width 99 height 29
click at [89, 128] on link "Hang Up" at bounding box center [106, 130] width 212 height 40
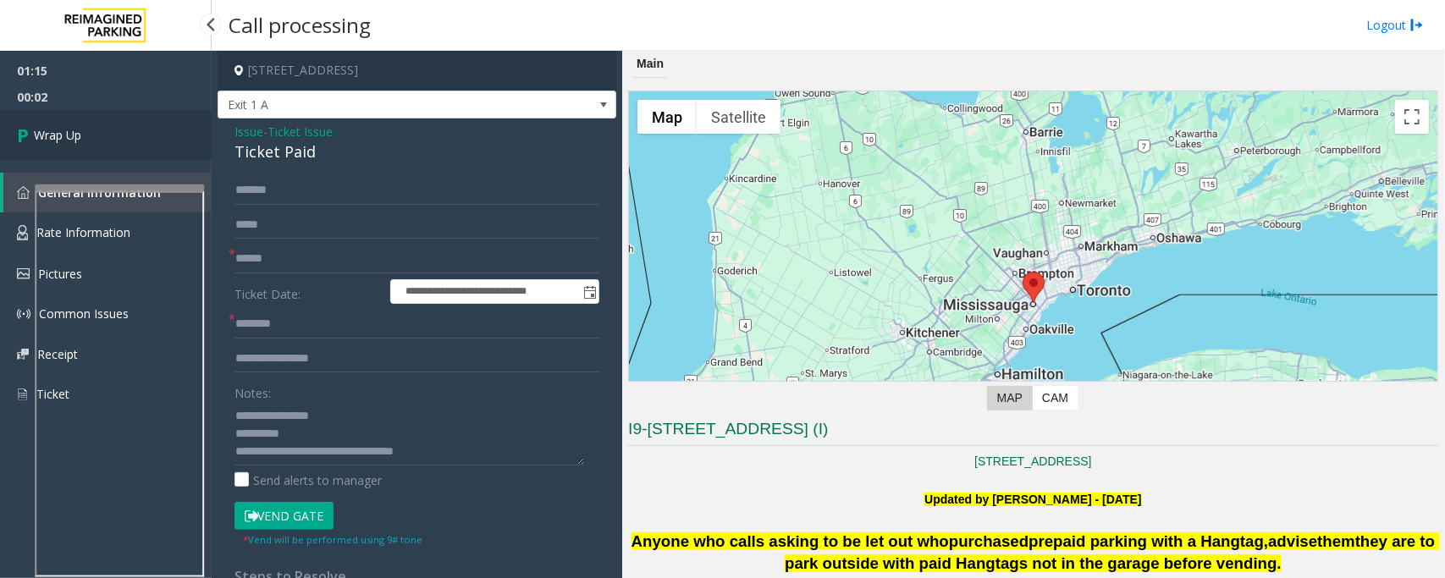
click at [91, 133] on link "Wrap Up" at bounding box center [106, 135] width 212 height 50
click at [94, 133] on link "Wrap Up" at bounding box center [106, 135] width 212 height 50
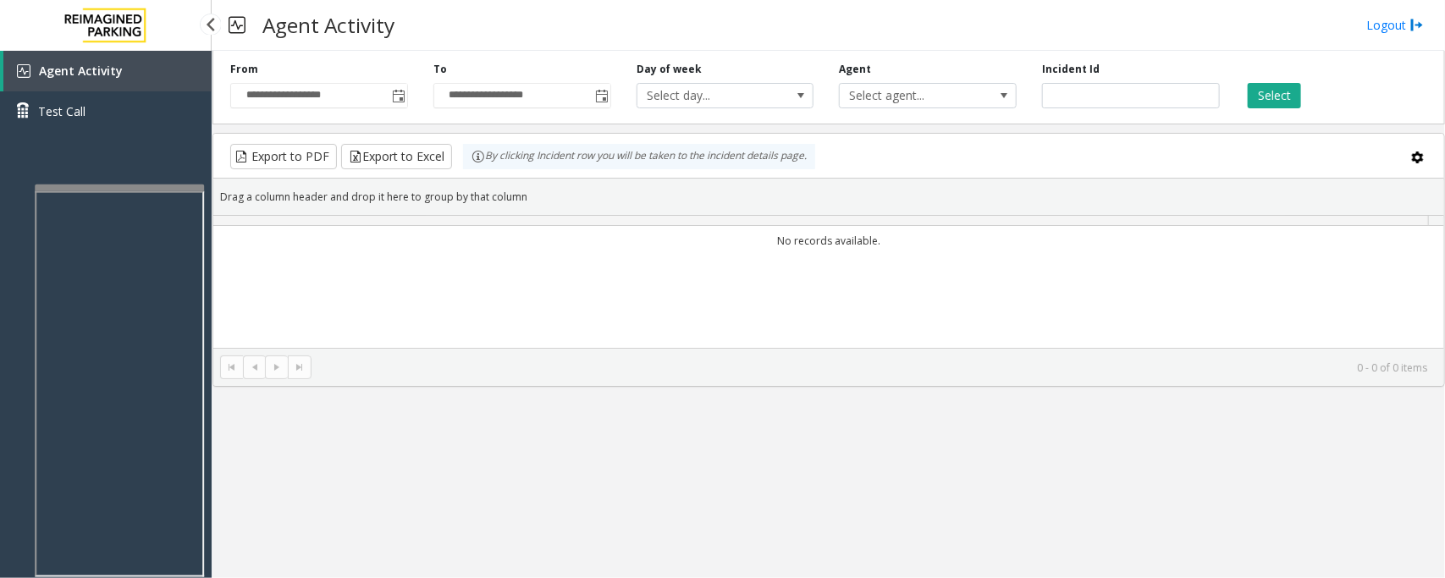
click at [94, 133] on div "Agent Activity Test Call" at bounding box center [106, 97] width 212 height 93
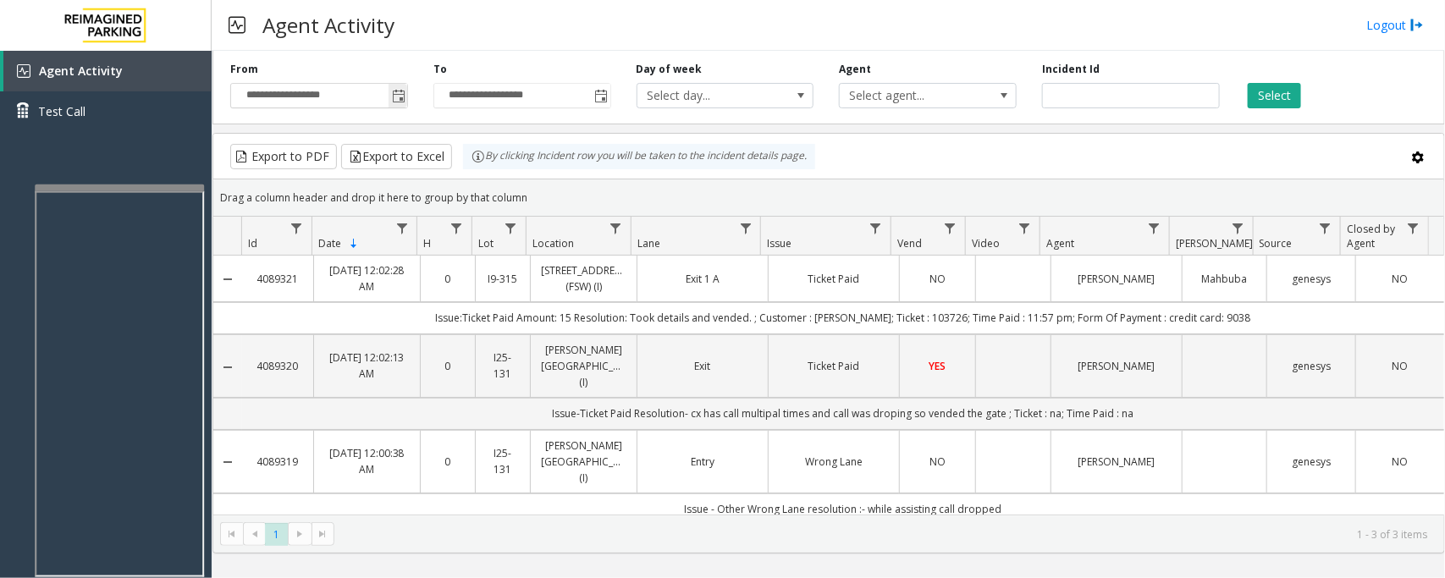
click at [396, 94] on span "Toggle popup" at bounding box center [399, 97] width 14 height 14
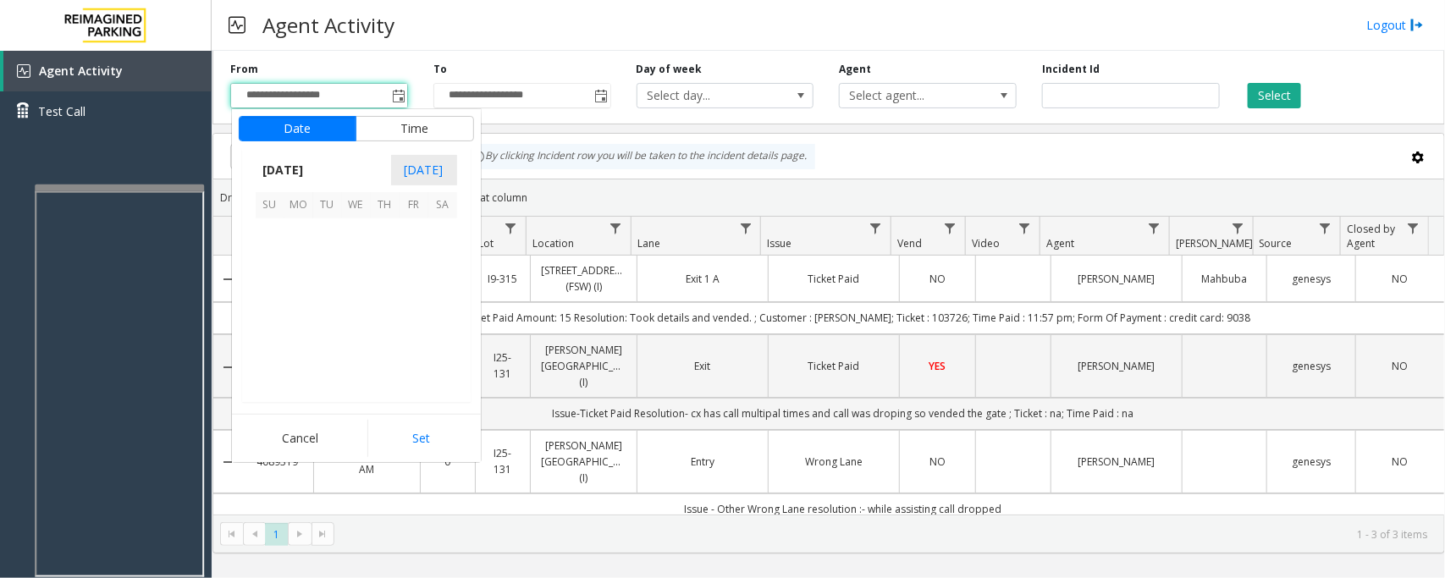
scroll to position [303731, 0]
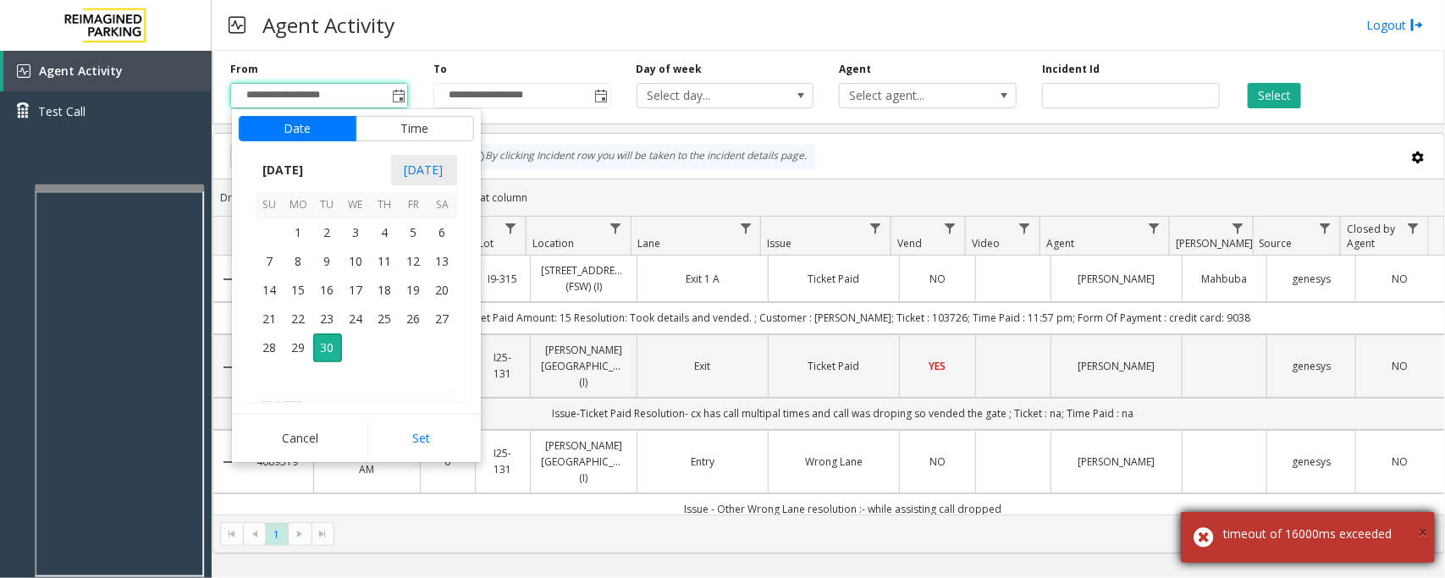
click at [1423, 533] on span "×" at bounding box center [1422, 532] width 9 height 23
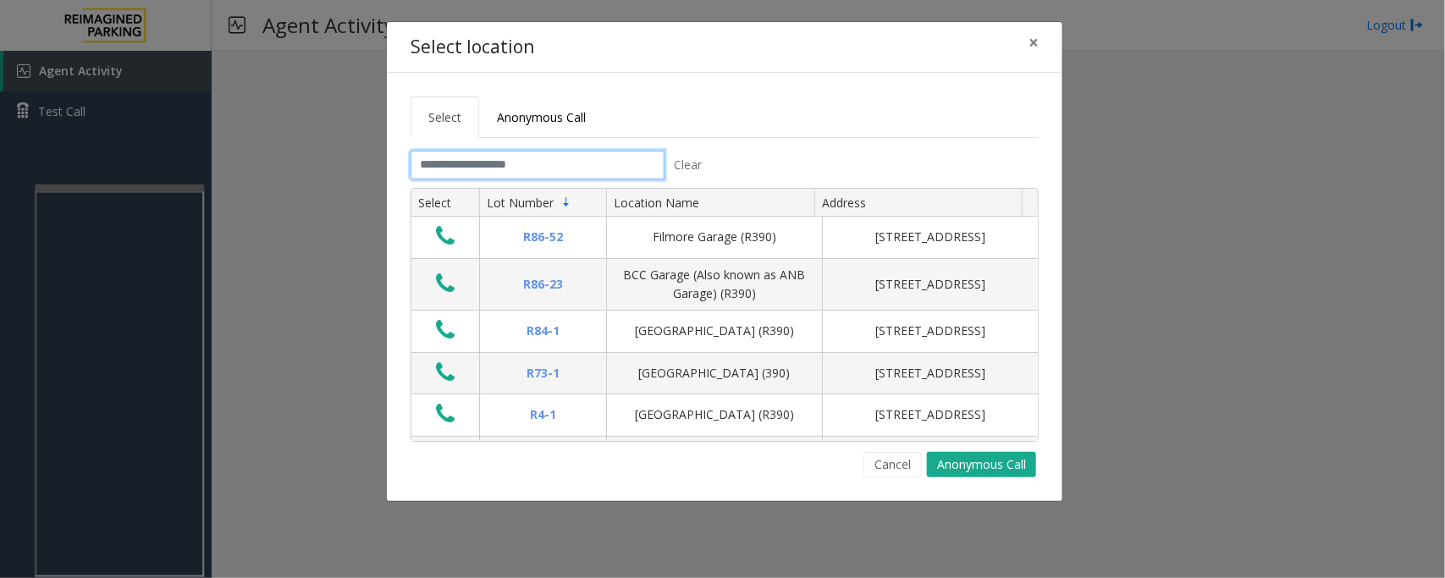
click at [599, 166] on input "text" at bounding box center [538, 165] width 254 height 29
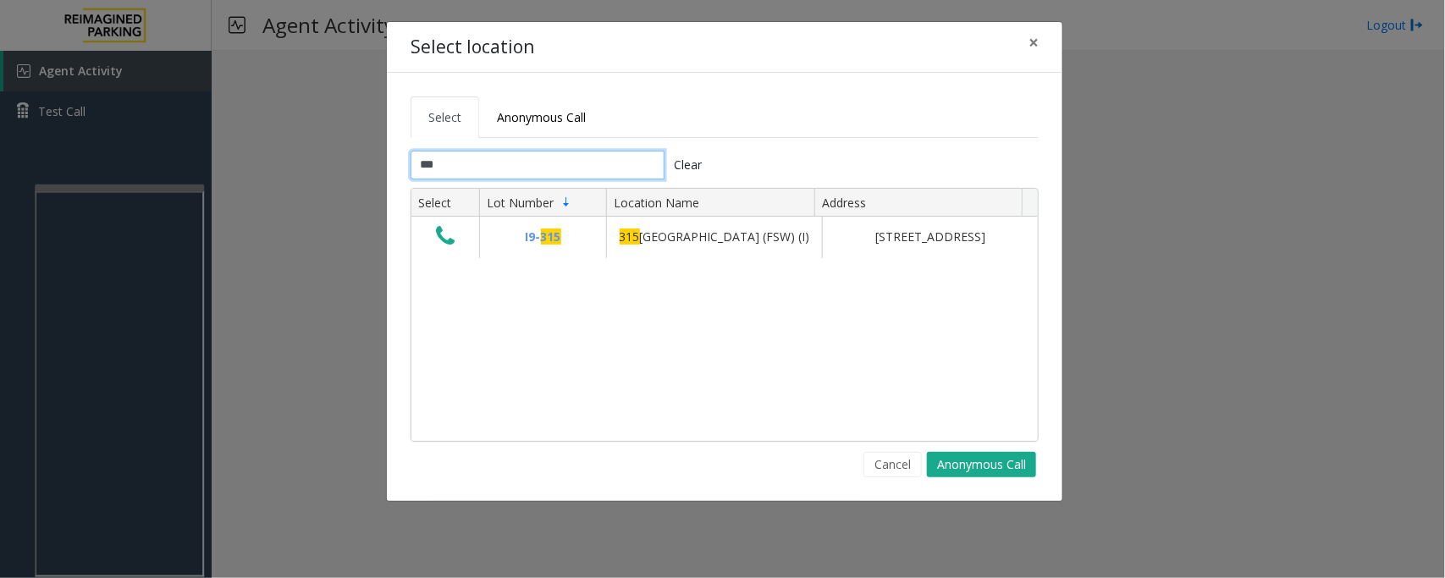
click at [488, 163] on input "***" at bounding box center [538, 165] width 254 height 29
type input "***"
click at [1025, 39] on button "×" at bounding box center [1034, 42] width 34 height 41
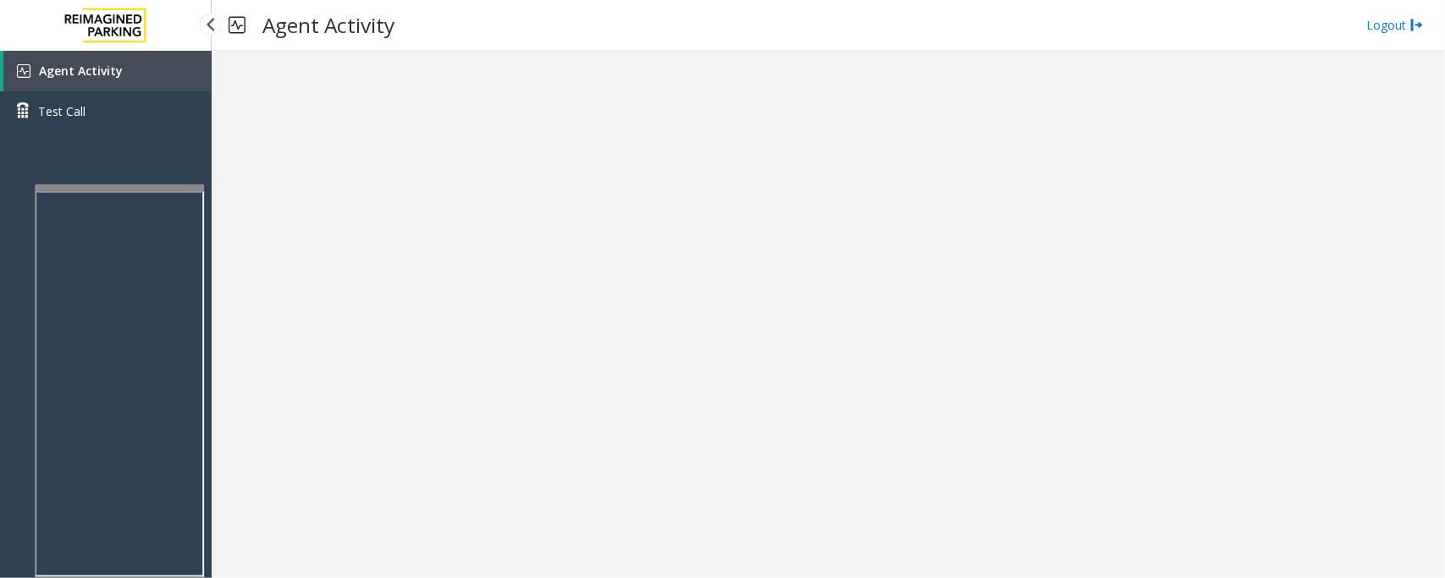
click at [137, 76] on link "Agent Activity" at bounding box center [107, 71] width 208 height 41
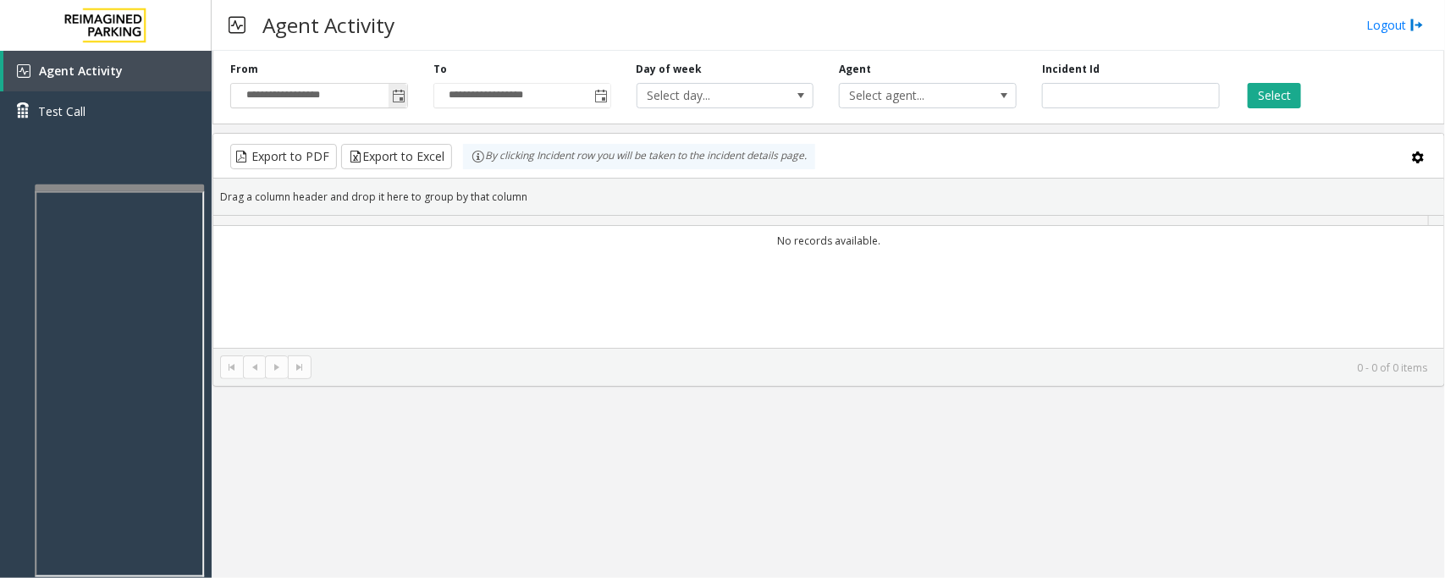
click at [396, 96] on span "Toggle popup" at bounding box center [399, 97] width 14 height 14
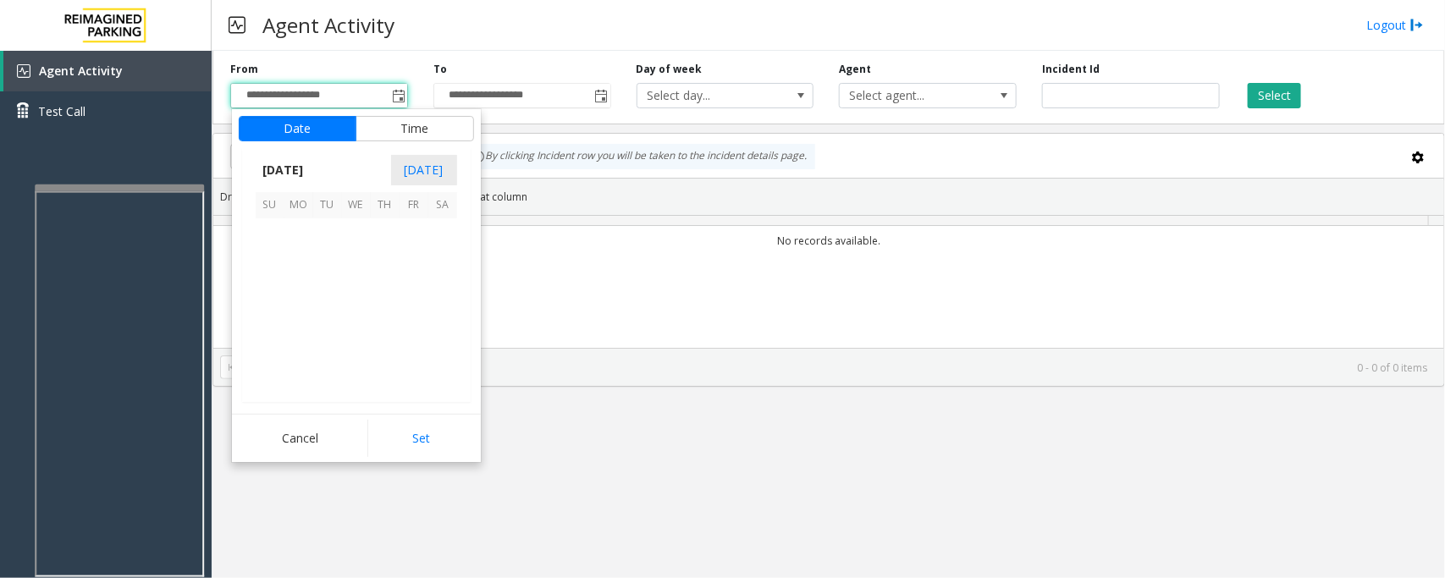
scroll to position [303731, 0]
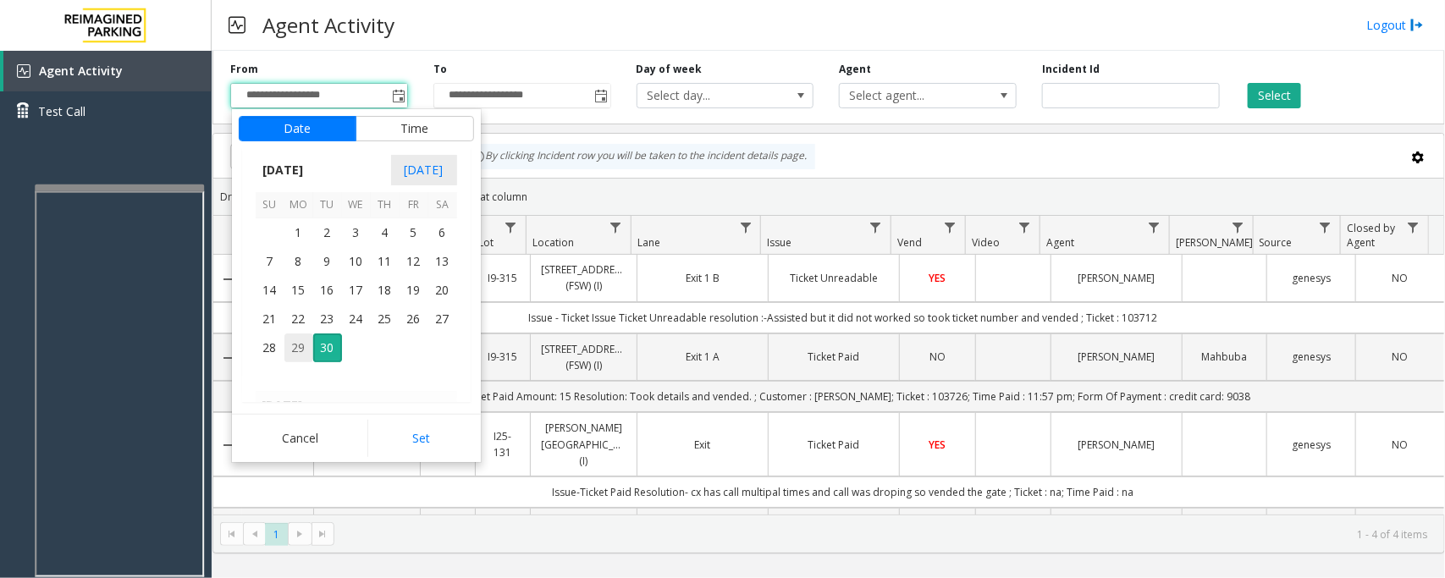
click at [301, 347] on span "29" at bounding box center [298, 348] width 29 height 29
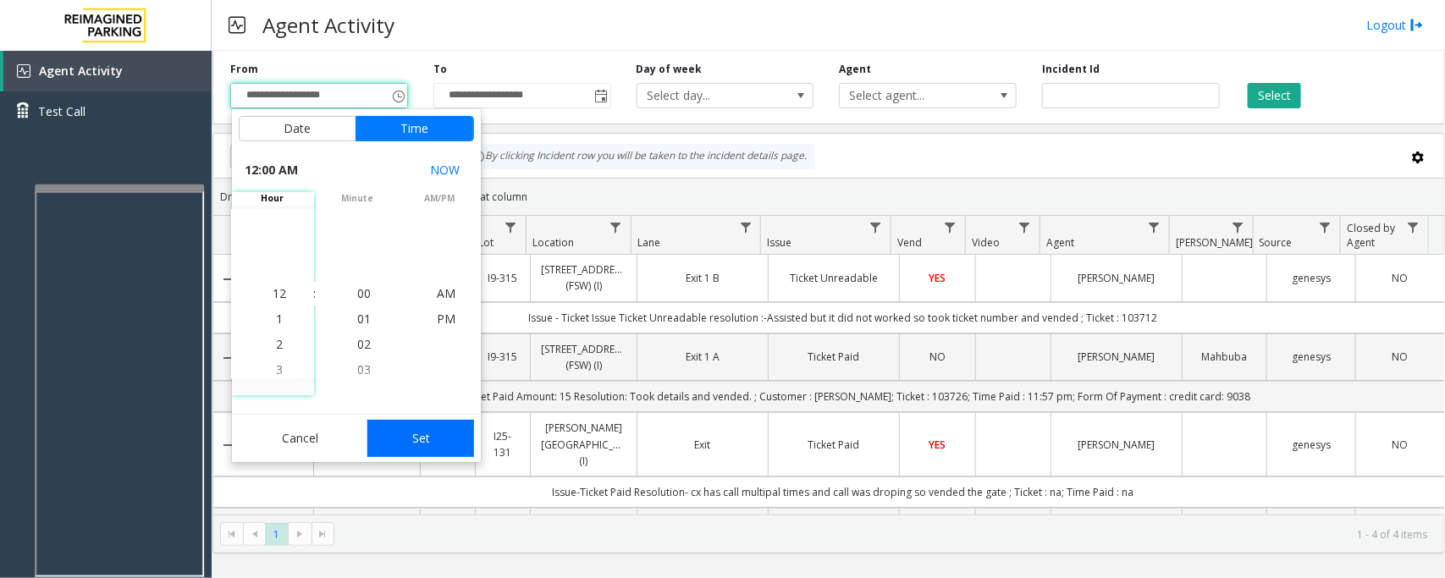
click at [436, 430] on button "Set" at bounding box center [420, 438] width 107 height 37
type input "**********"
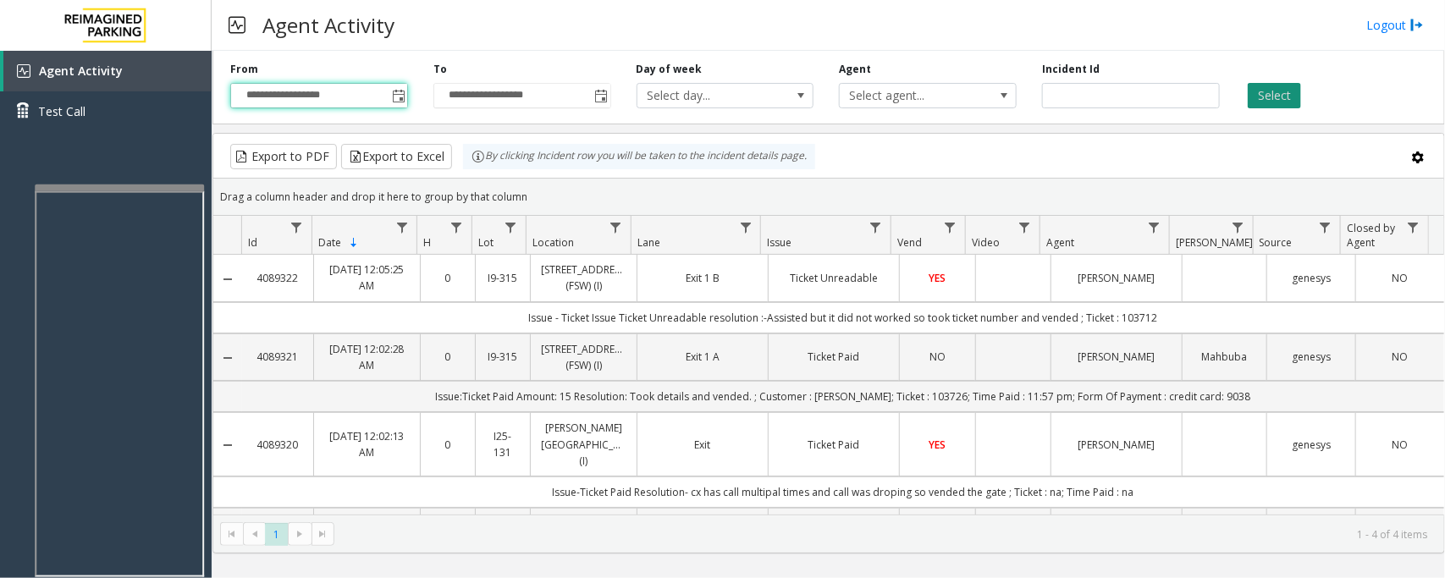
click at [1277, 91] on button "Select" at bounding box center [1274, 95] width 53 height 25
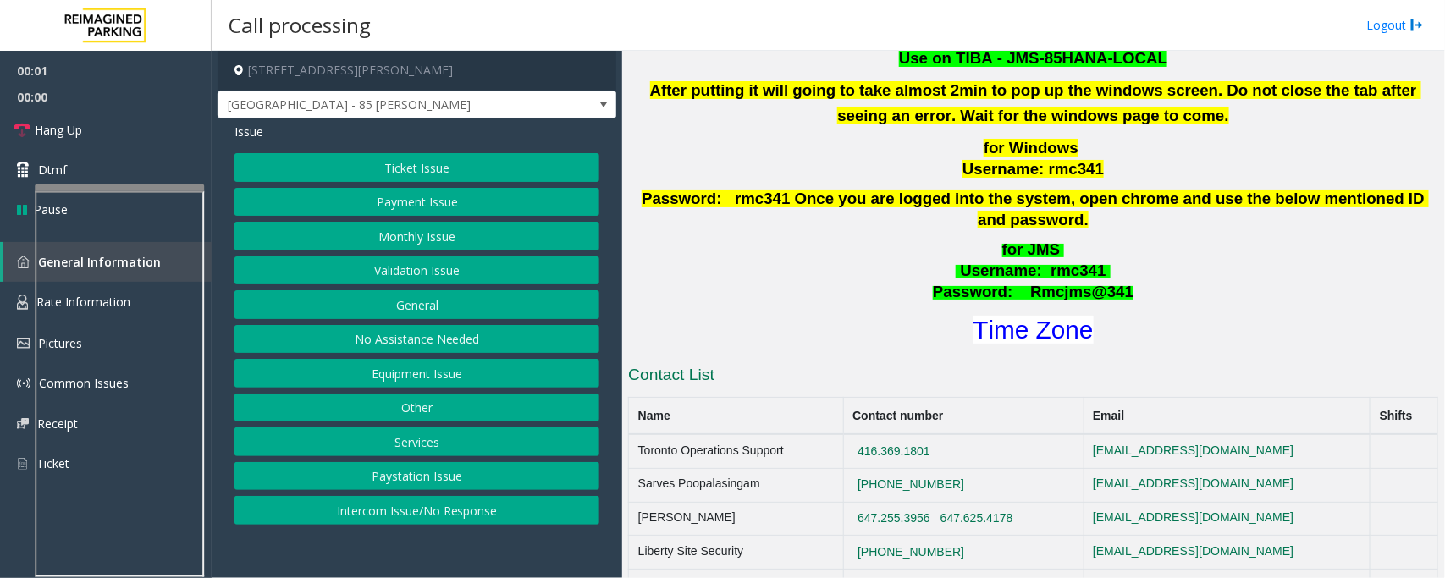
scroll to position [635, 0]
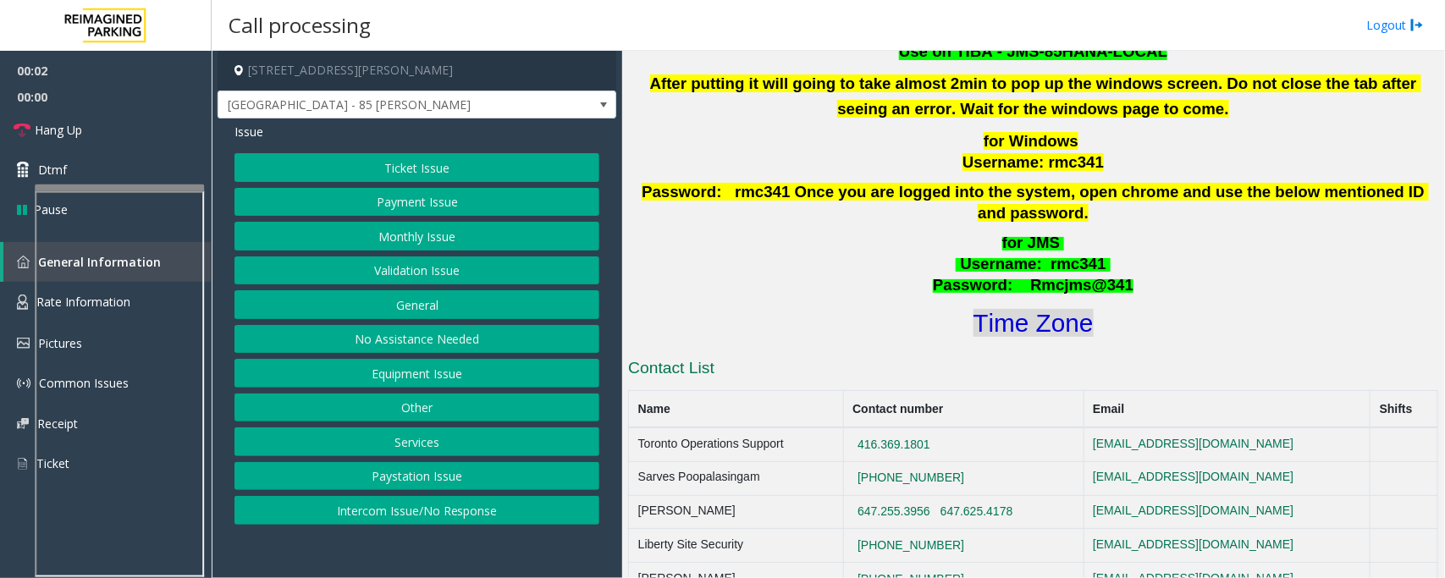
click at [1034, 311] on font "Time Zone" at bounding box center [1034, 323] width 120 height 28
click at [770, 251] on p "for JMS Username : rmc341 Password: Rmcjms@341" at bounding box center [1034, 264] width 814 height 63
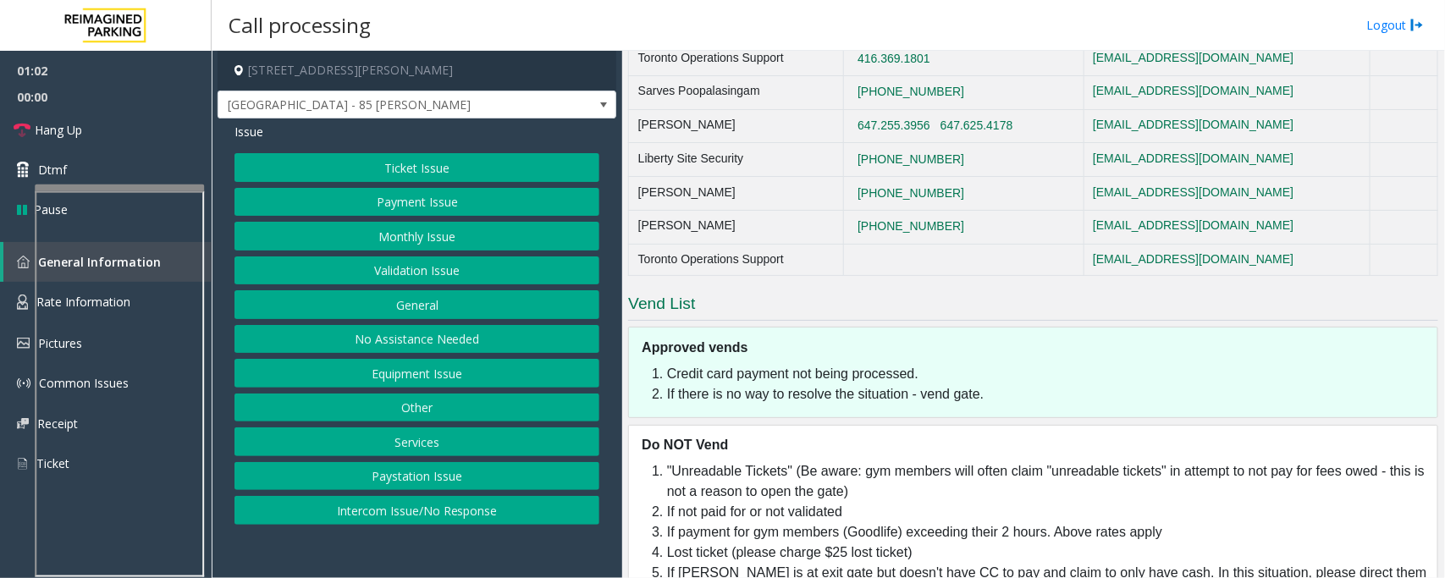
scroll to position [1058, 0]
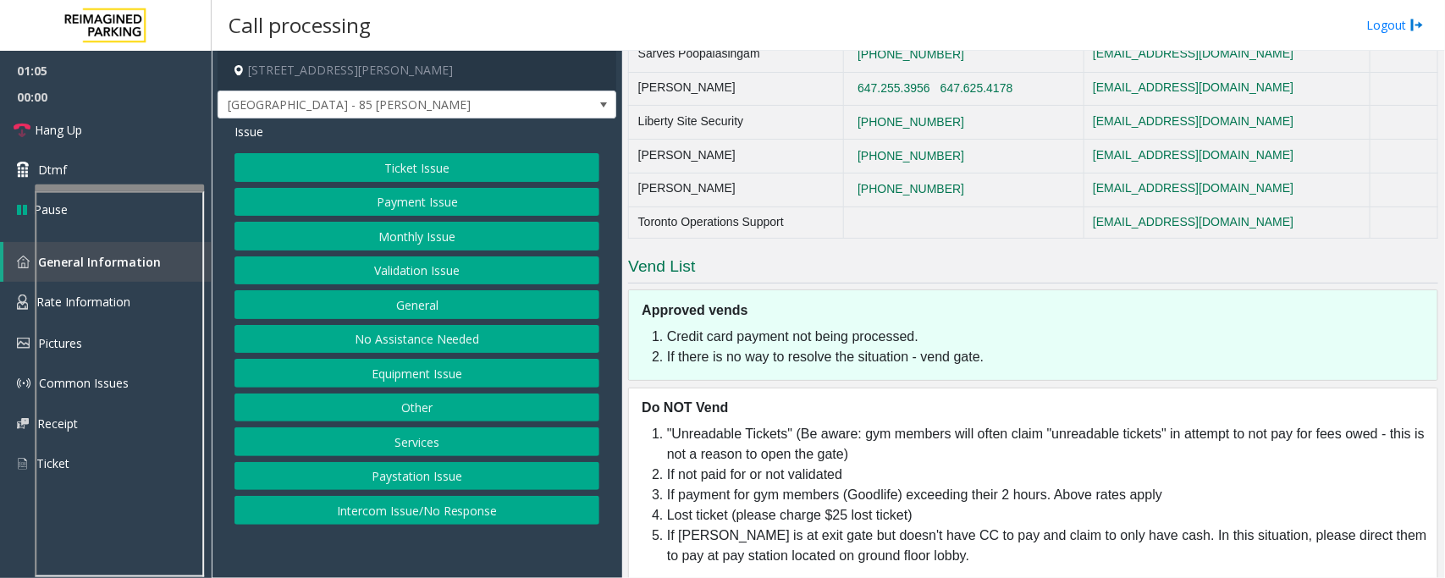
click at [405, 273] on button "Validation Issue" at bounding box center [417, 271] width 365 height 29
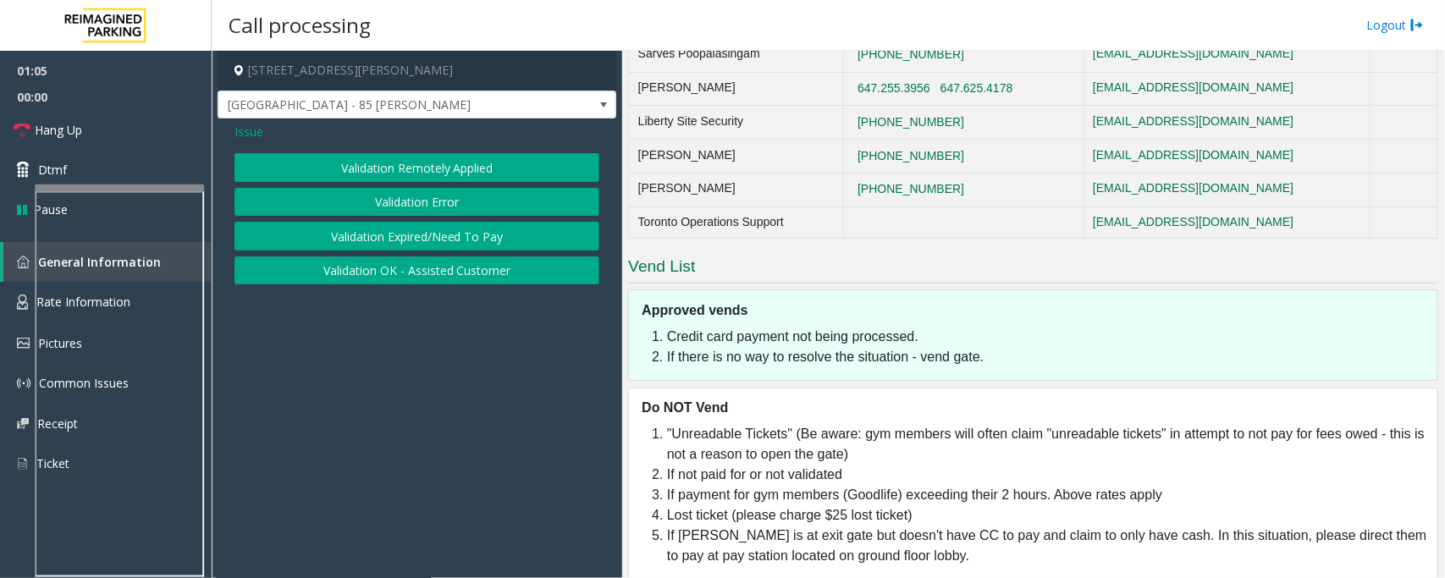
click at [416, 212] on button "Validation Error" at bounding box center [417, 202] width 365 height 29
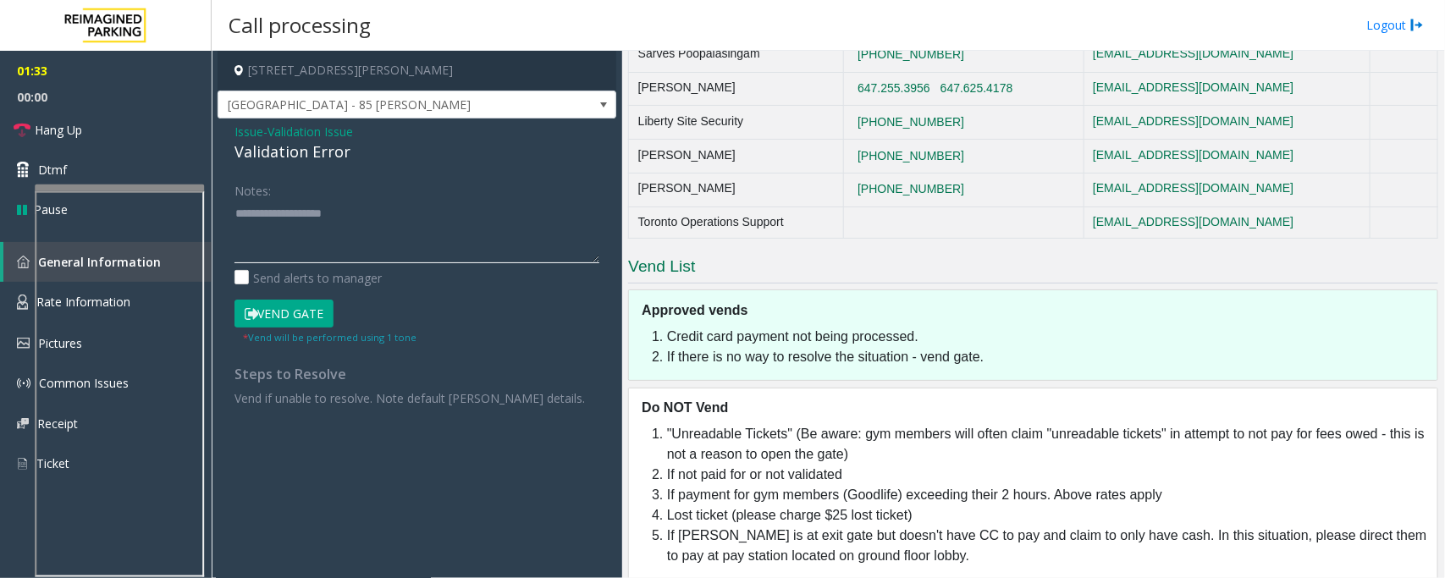
click at [433, 225] on textarea at bounding box center [417, 231] width 365 height 63
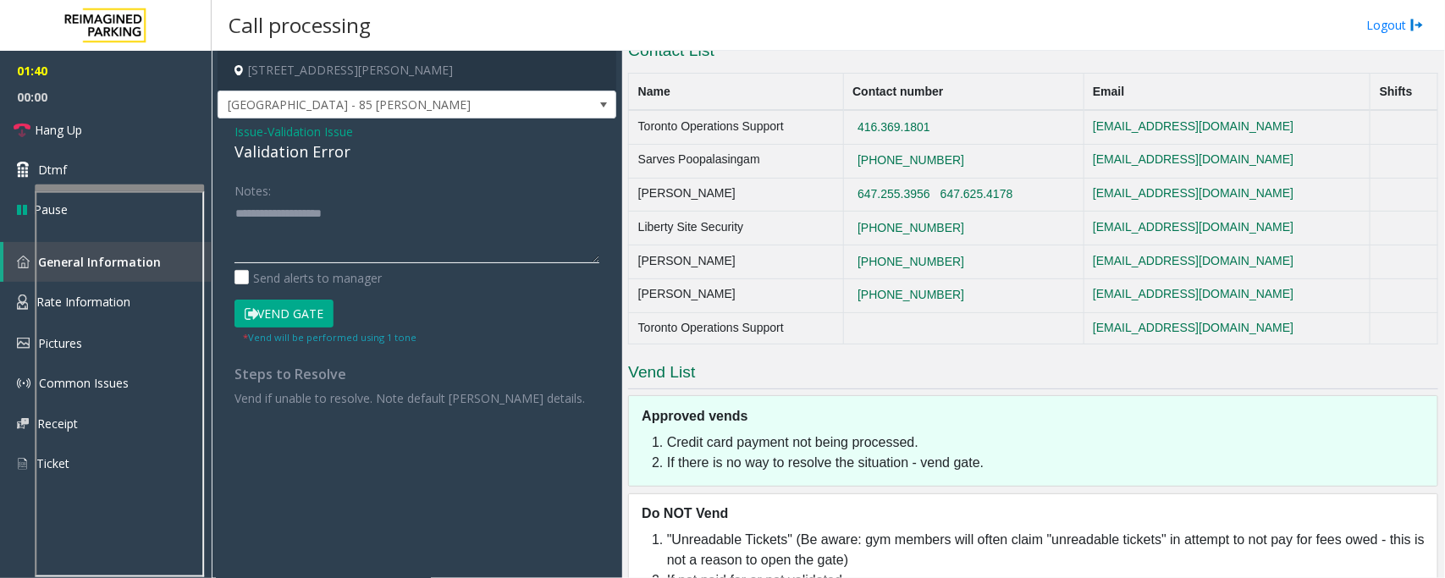
scroll to position [847, 0]
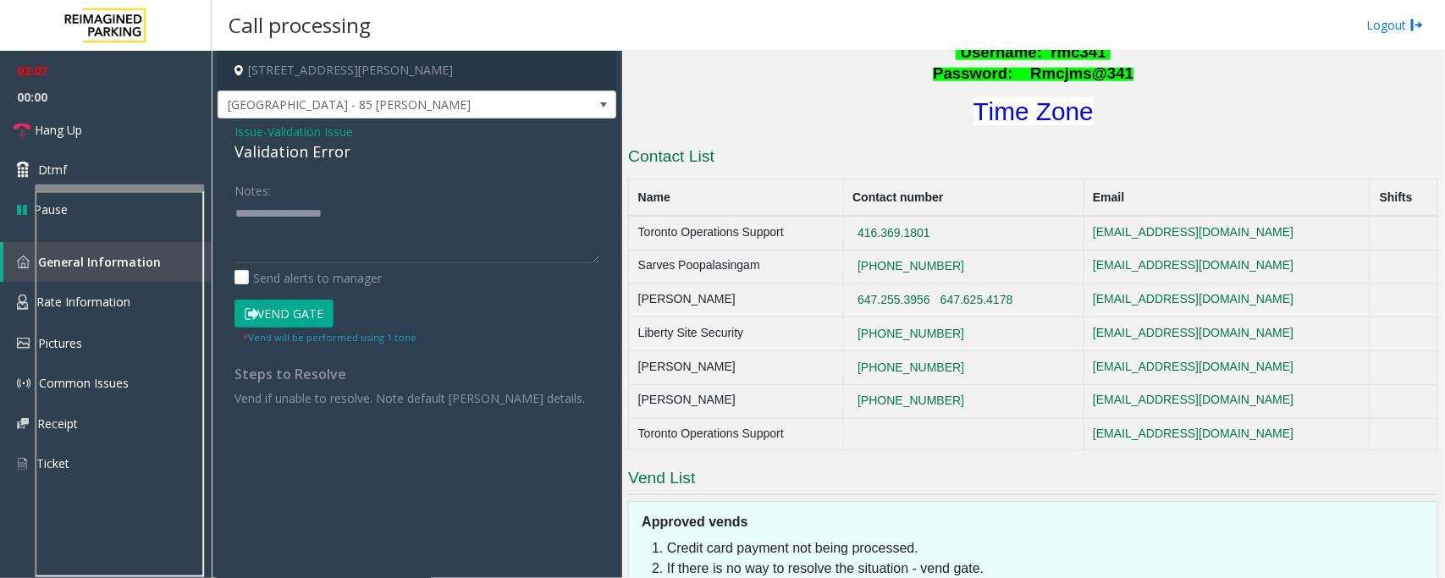
click at [288, 129] on span "Validation Issue" at bounding box center [311, 132] width 86 height 18
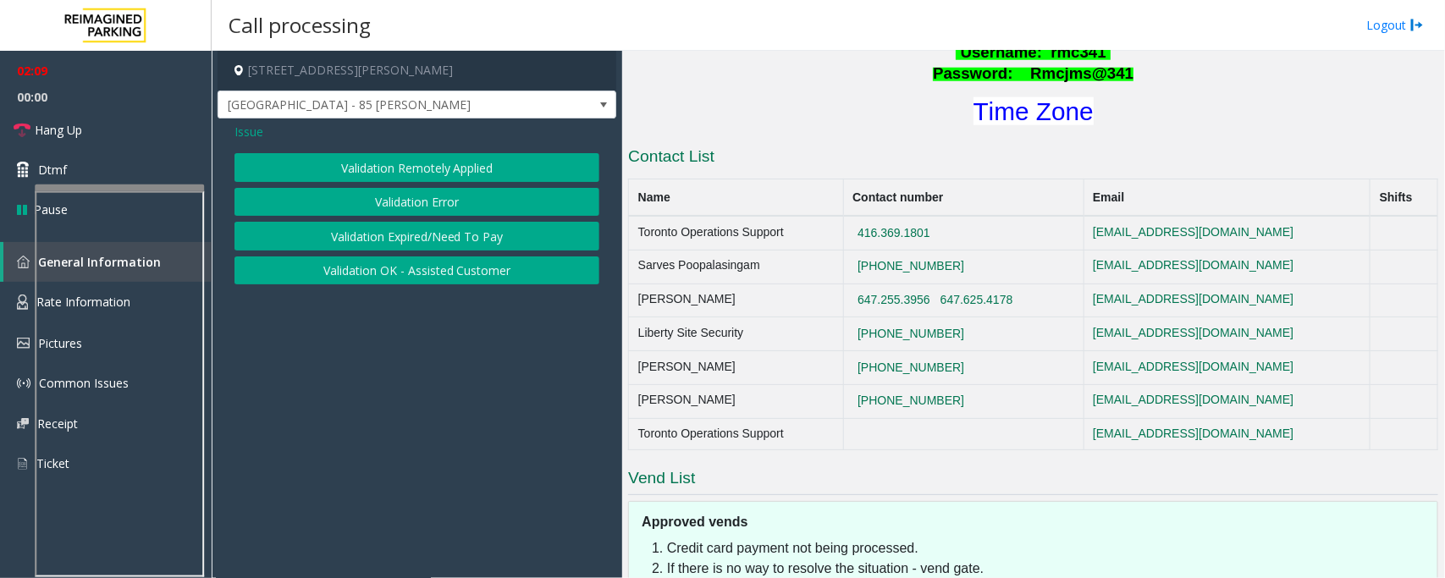
click at [423, 242] on button "Validation Expired/Need To Pay" at bounding box center [417, 236] width 365 height 29
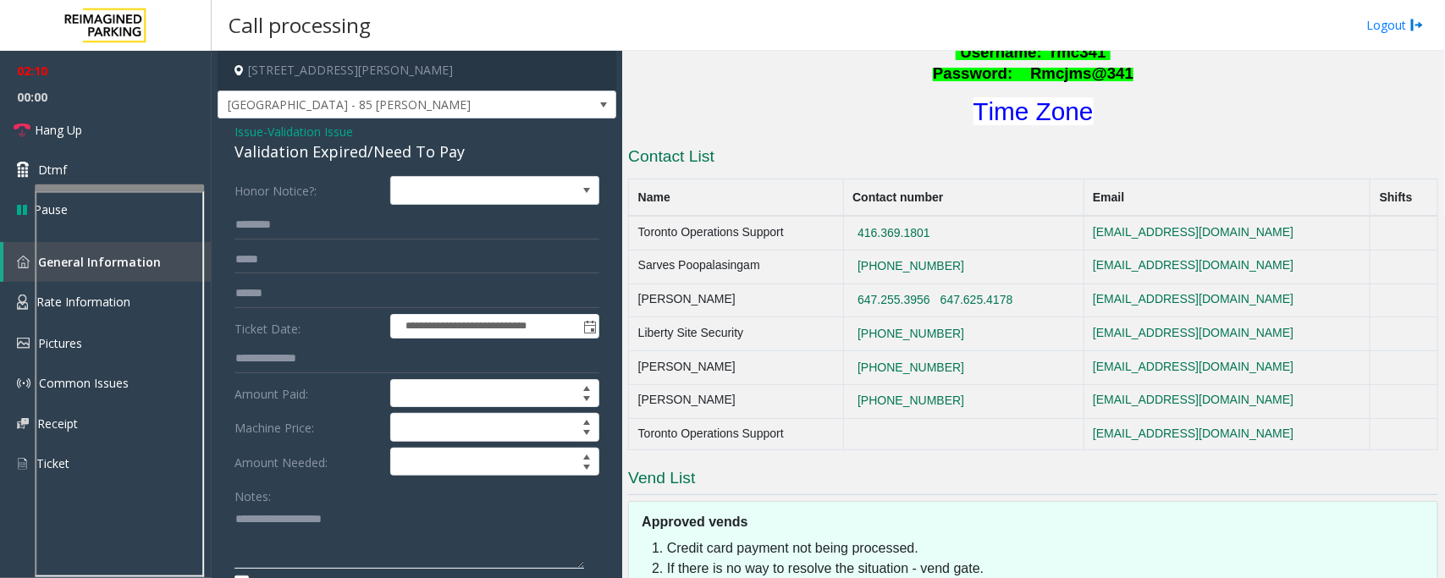
click at [314, 522] on textarea at bounding box center [410, 536] width 350 height 63
click at [286, 146] on div "Validation Expired/Need To Pay" at bounding box center [417, 152] width 365 height 23
click at [69, 132] on span "Hang Up" at bounding box center [58, 130] width 47 height 18
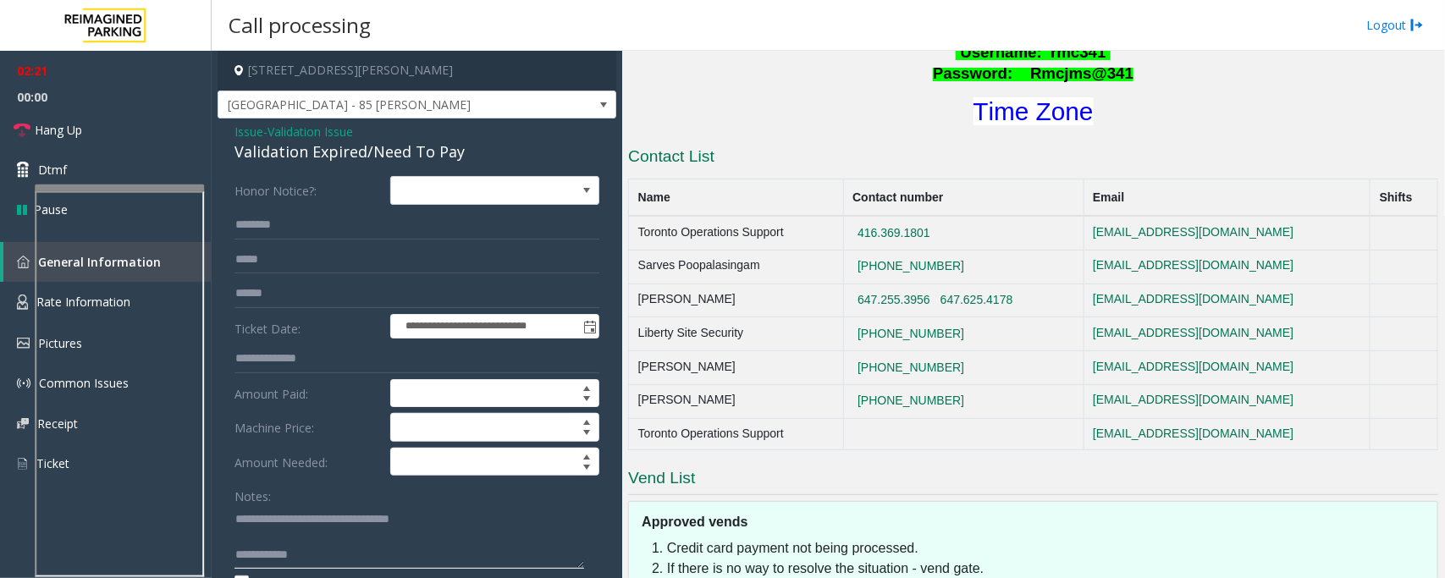
drag, startPoint x: 345, startPoint y: 556, endPoint x: 357, endPoint y: 560, distance: 12.6
click at [347, 556] on textarea at bounding box center [410, 536] width 350 height 63
click at [74, 108] on span "00:00" at bounding box center [106, 97] width 212 height 26
click at [420, 560] on textarea at bounding box center [410, 536] width 350 height 63
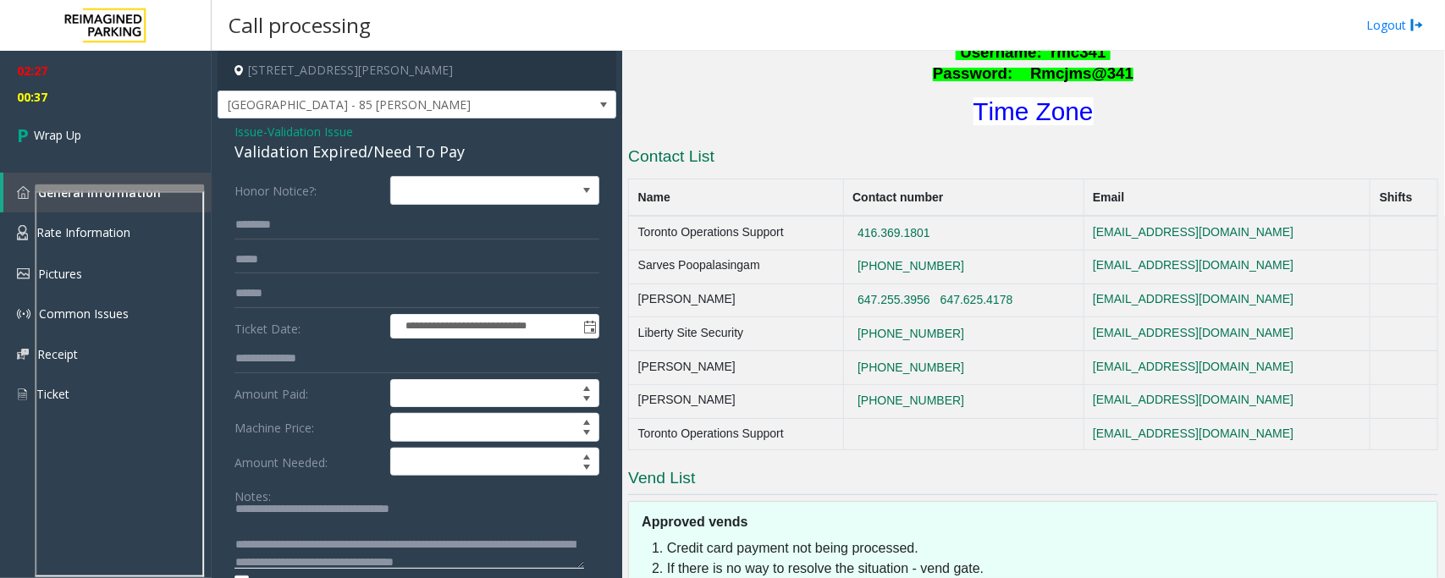
scroll to position [0, 0]
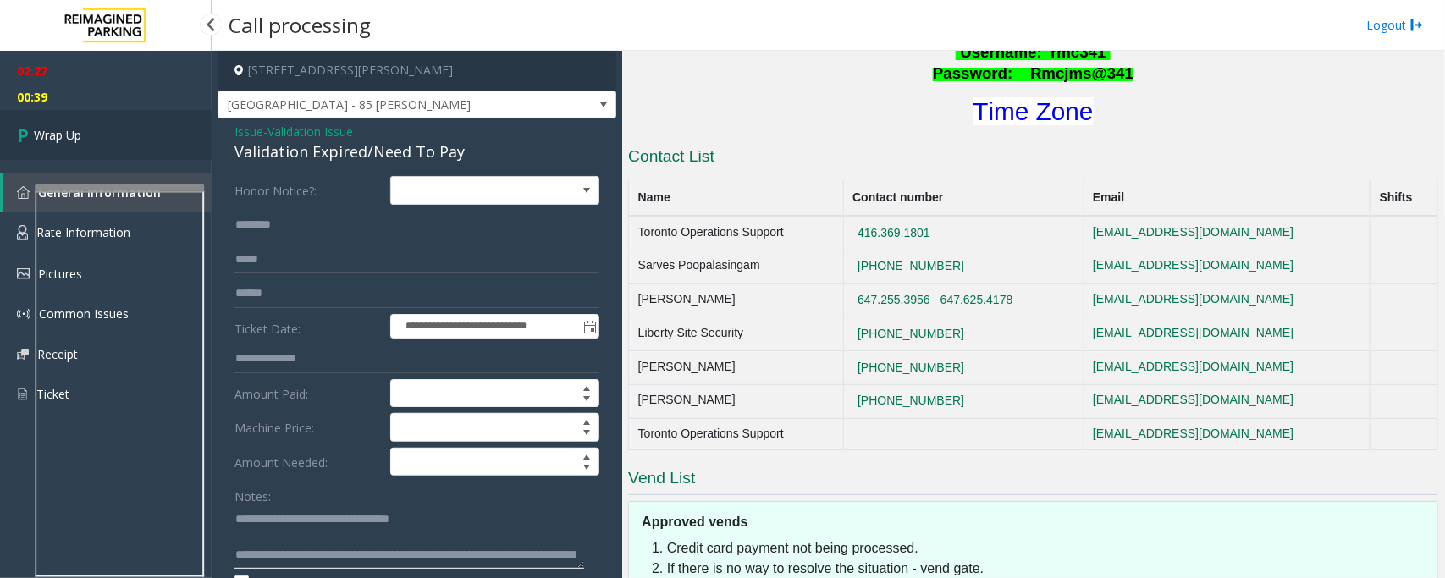
type textarea "**********"
click at [44, 141] on span "Wrap Up" at bounding box center [57, 135] width 47 height 18
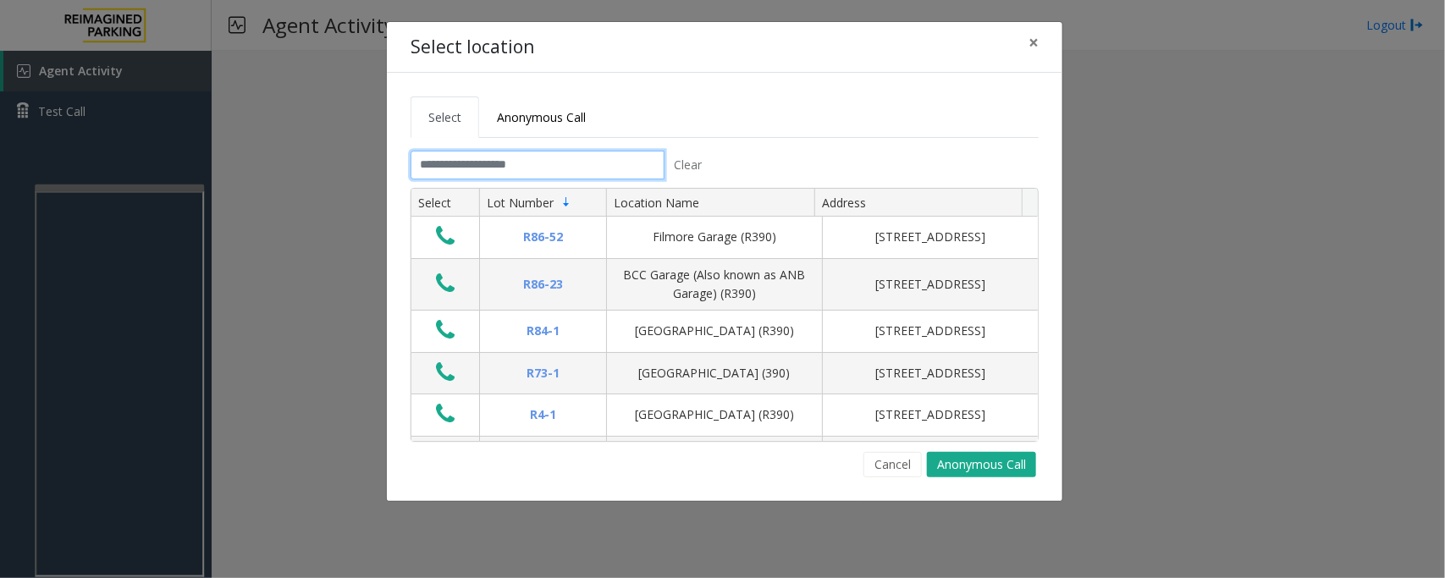
click at [555, 159] on input "text" at bounding box center [538, 165] width 254 height 29
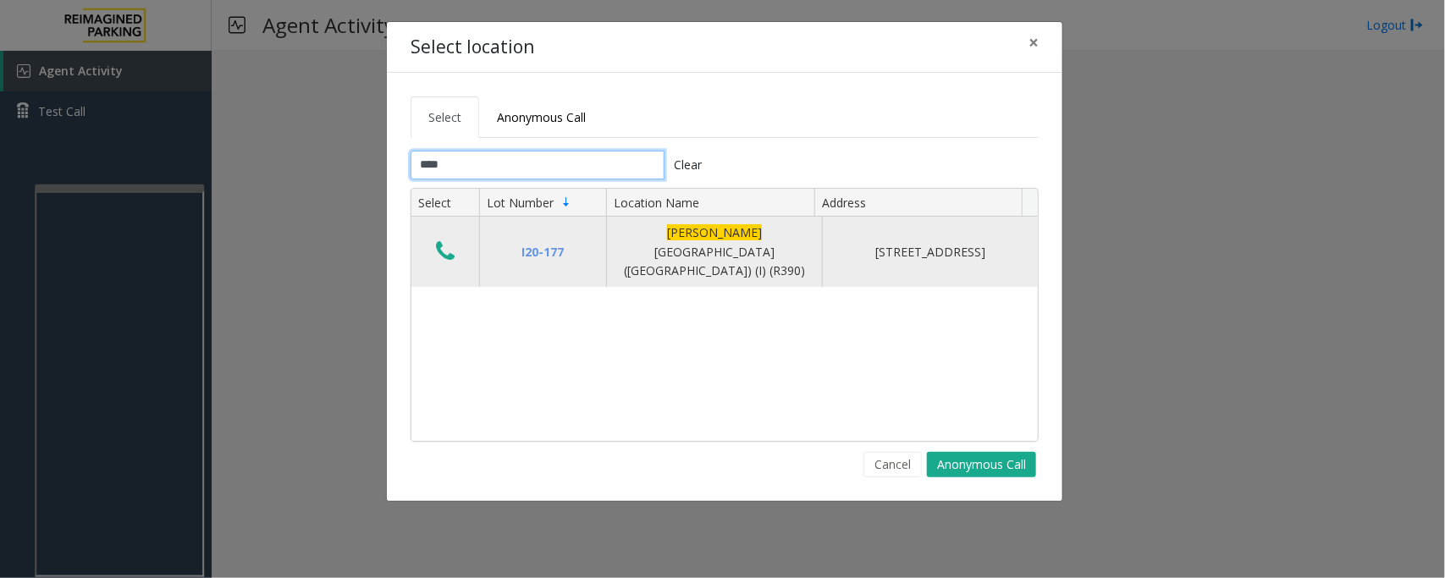
type input "****"
click at [442, 244] on icon "Data table" at bounding box center [445, 252] width 19 height 24
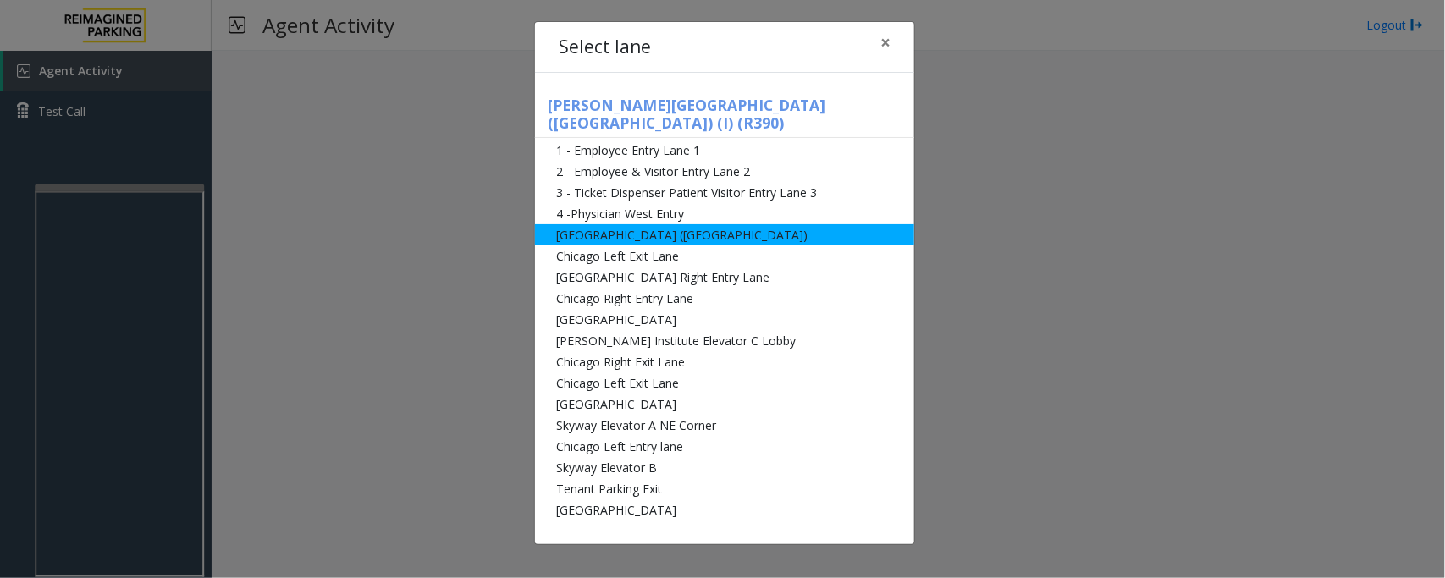
click at [585, 224] on li "[GEOGRAPHIC_DATA] ([GEOGRAPHIC_DATA])" at bounding box center [724, 234] width 379 height 21
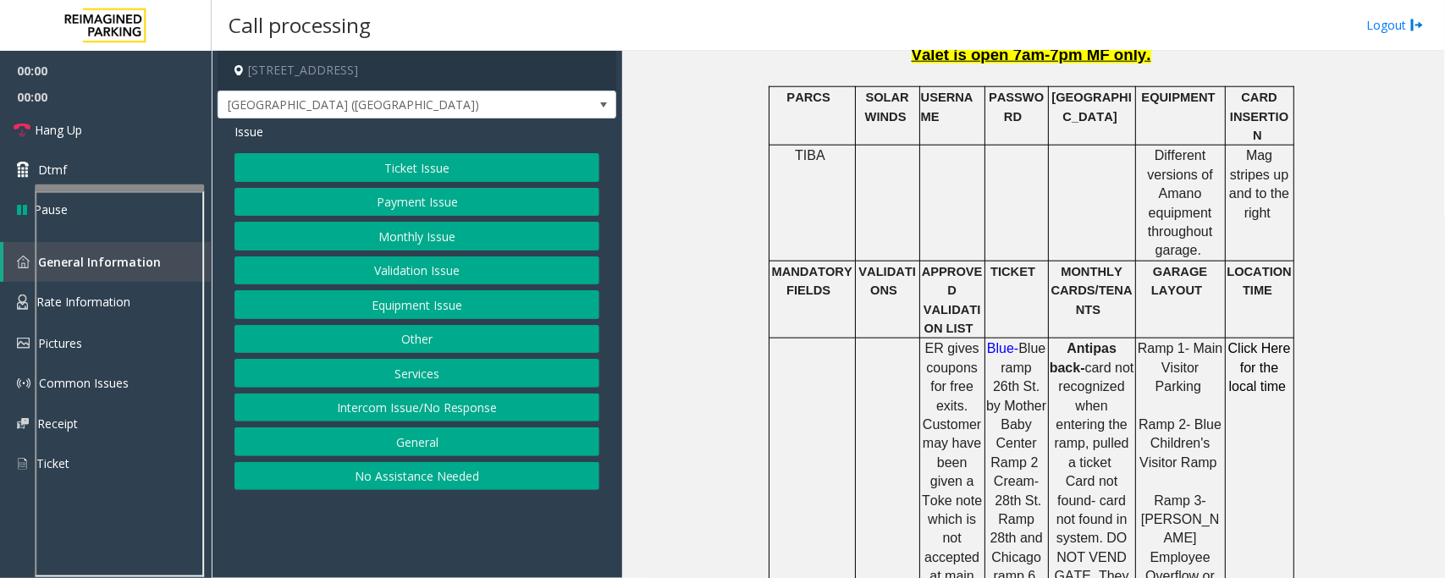
scroll to position [847, 0]
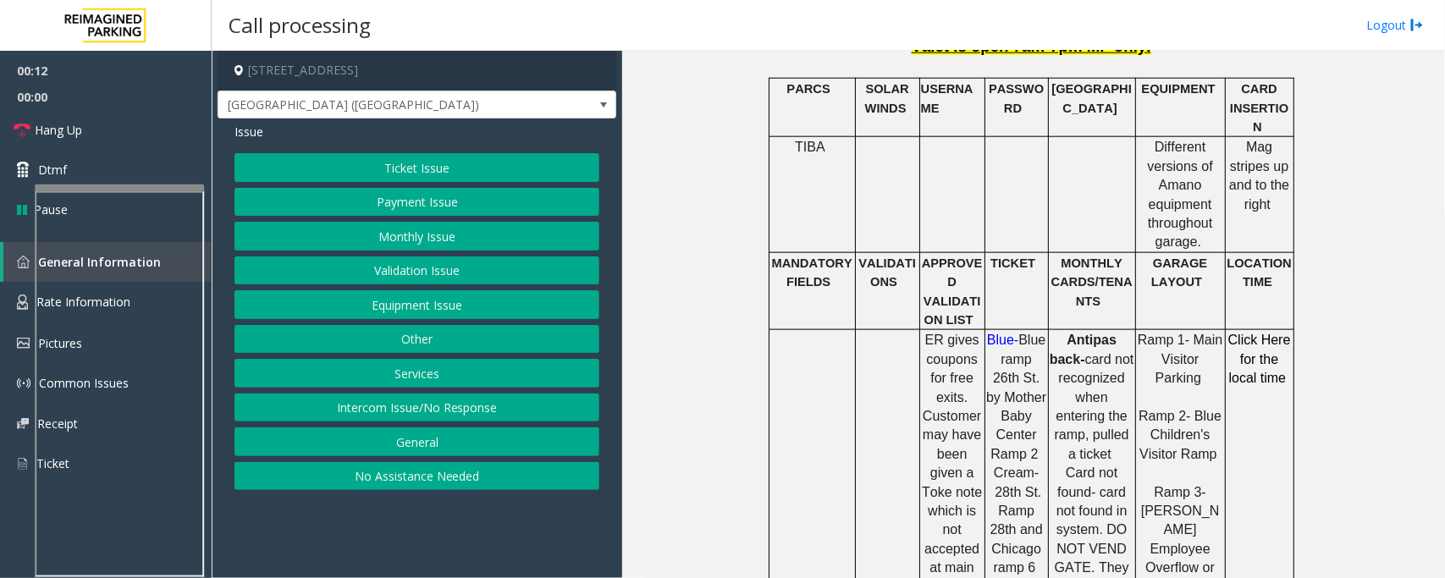
click at [406, 167] on button "Ticket Issue" at bounding box center [417, 167] width 365 height 29
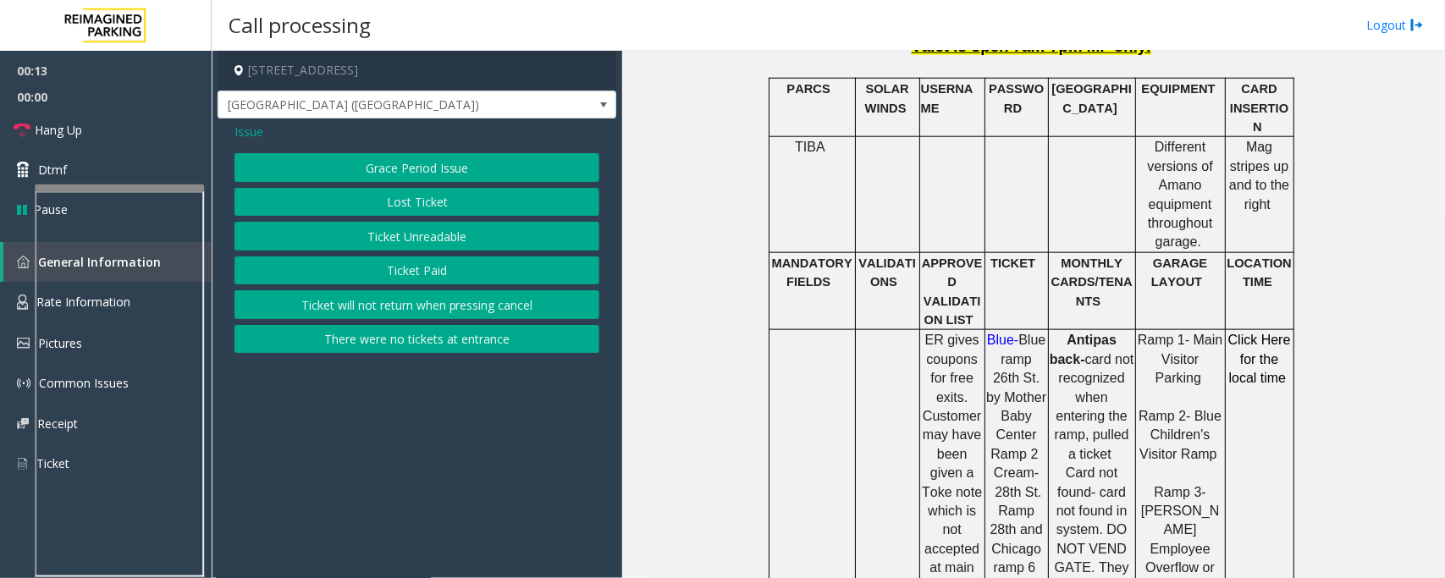
click at [429, 208] on button "Lost Ticket" at bounding box center [417, 202] width 365 height 29
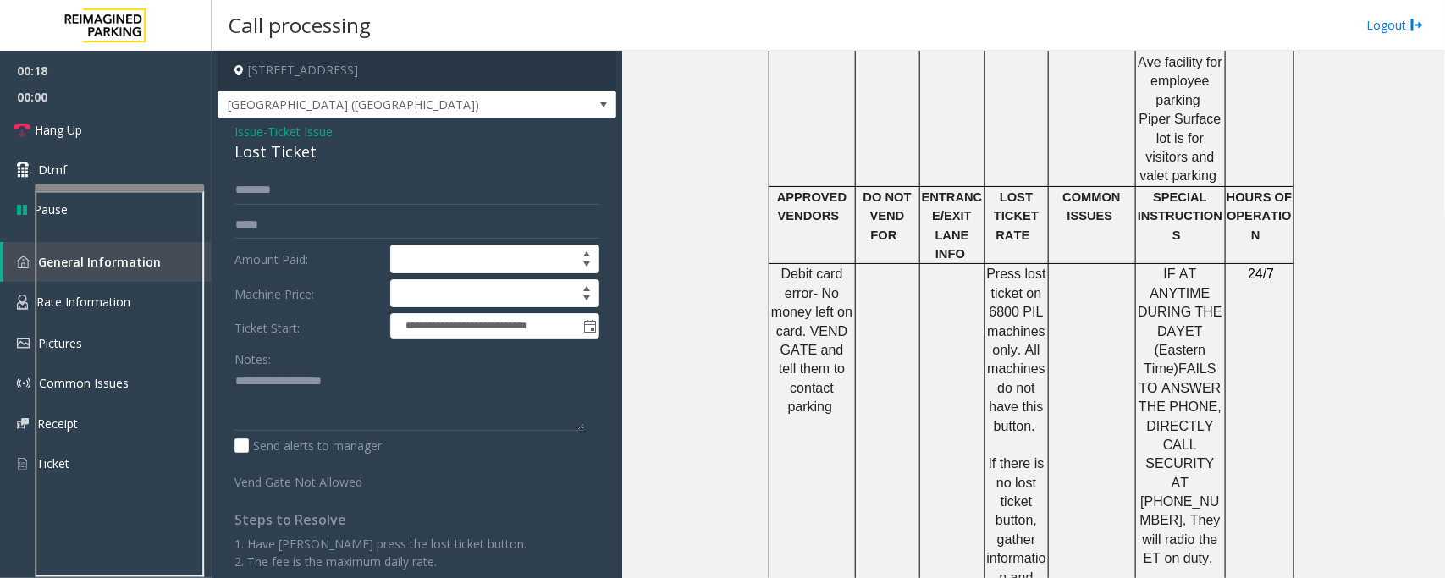
scroll to position [2011, 0]
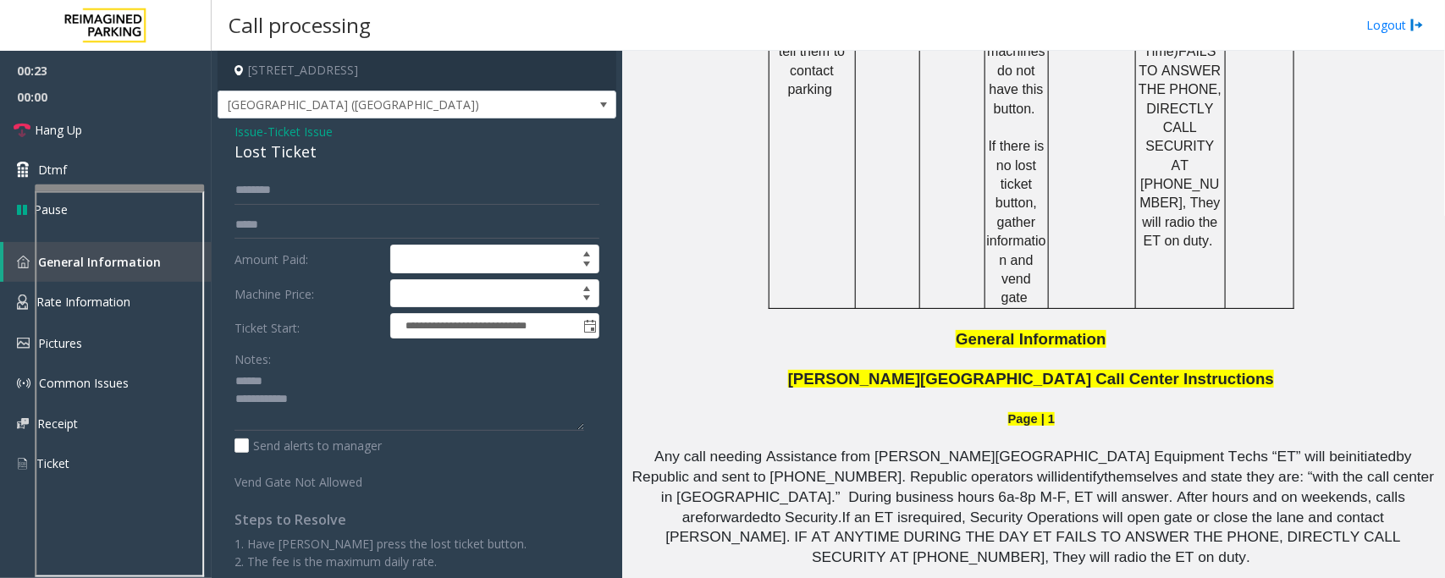
click at [281, 154] on div "Lost Ticket" at bounding box center [417, 152] width 365 height 23
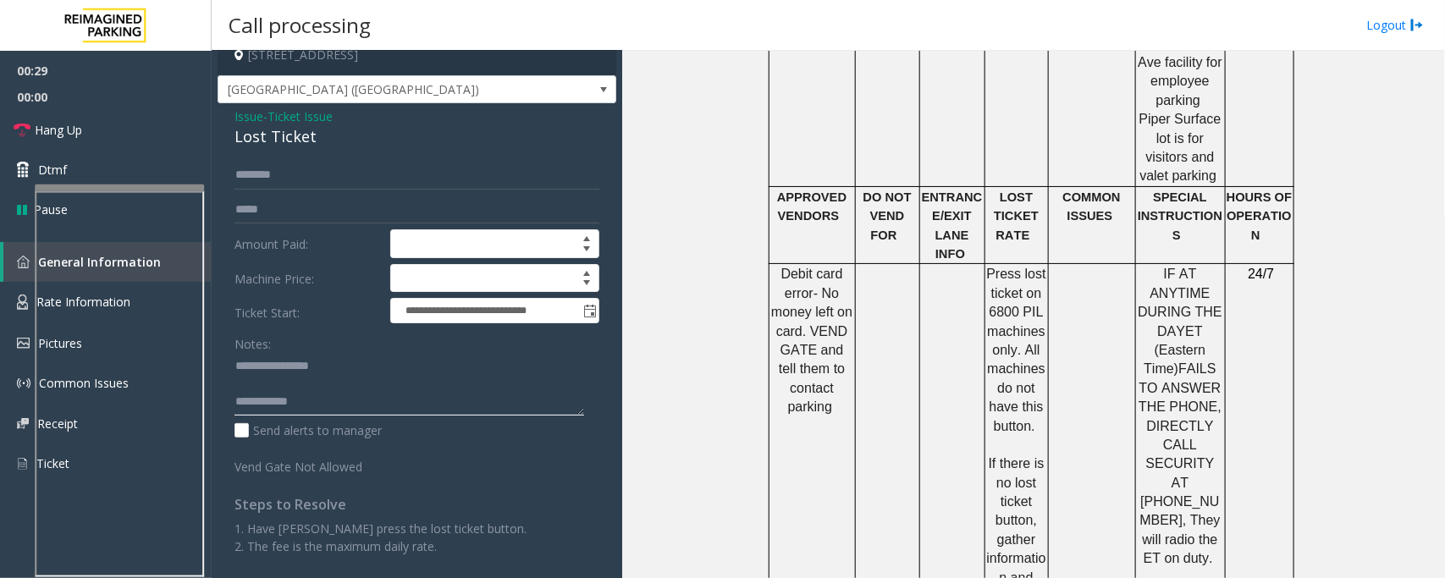
scroll to position [0, 0]
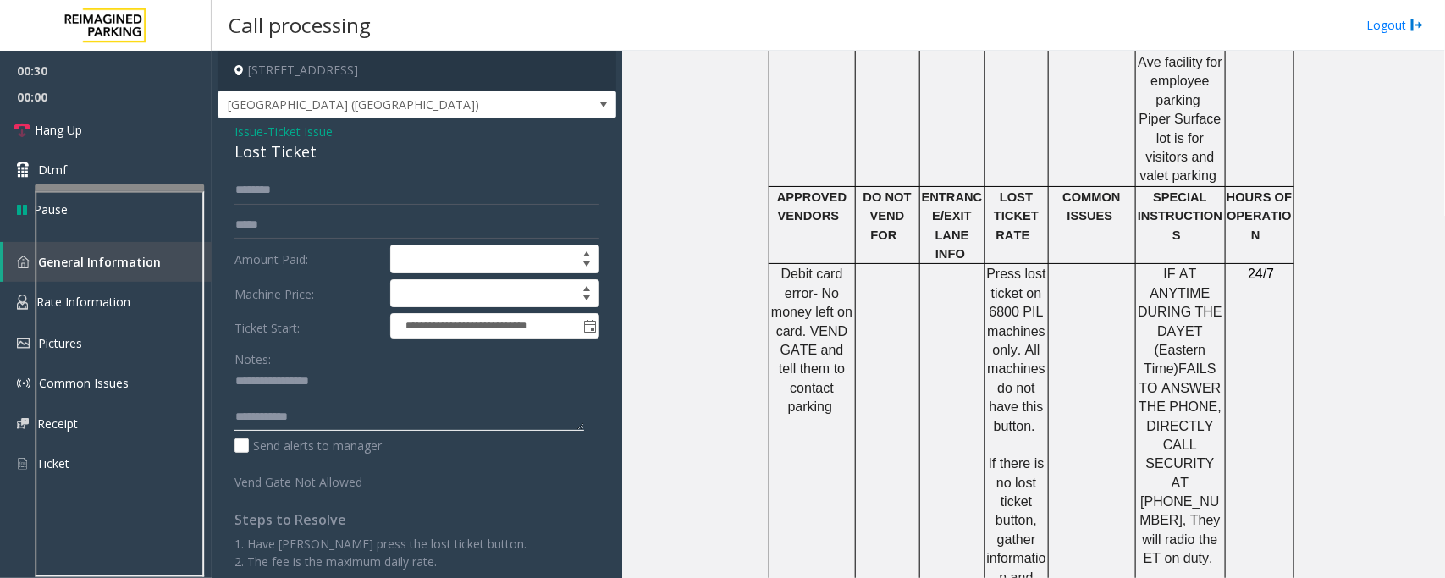
type textarea "**********"
click at [268, 134] on span "- Ticket Issue" at bounding box center [297, 132] width 69 height 16
click at [286, 130] on span "Ticket Issue" at bounding box center [300, 132] width 65 height 18
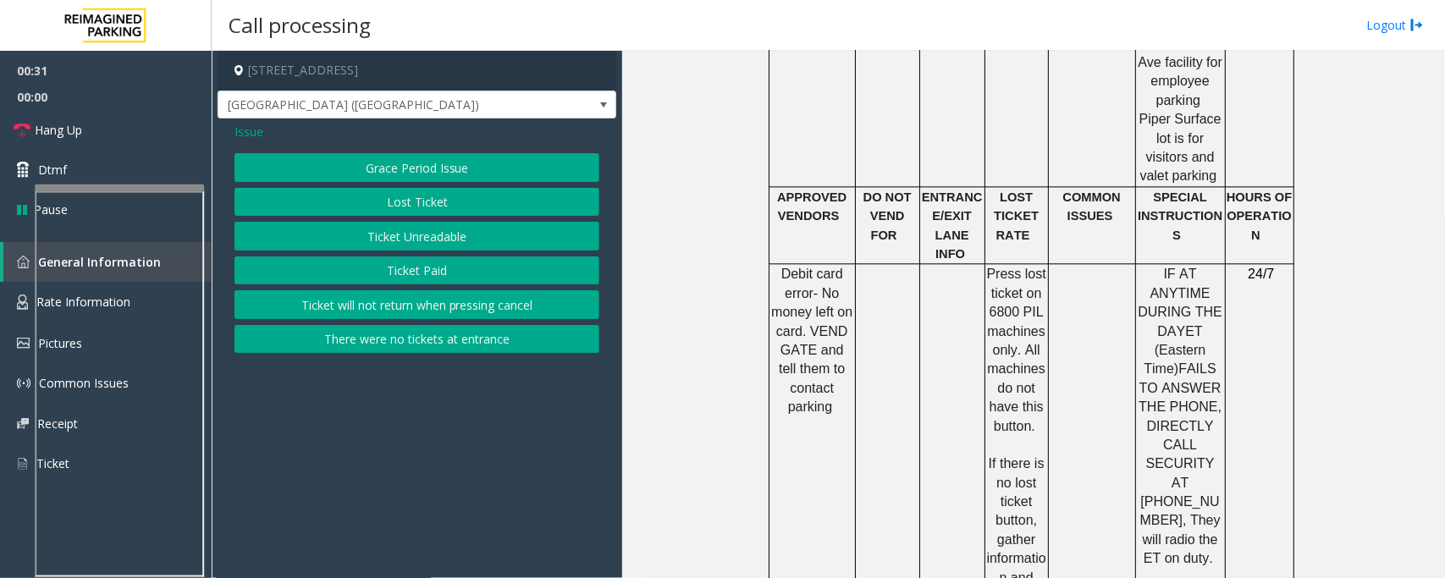
click at [402, 233] on button "Ticket Unreadable" at bounding box center [417, 236] width 365 height 29
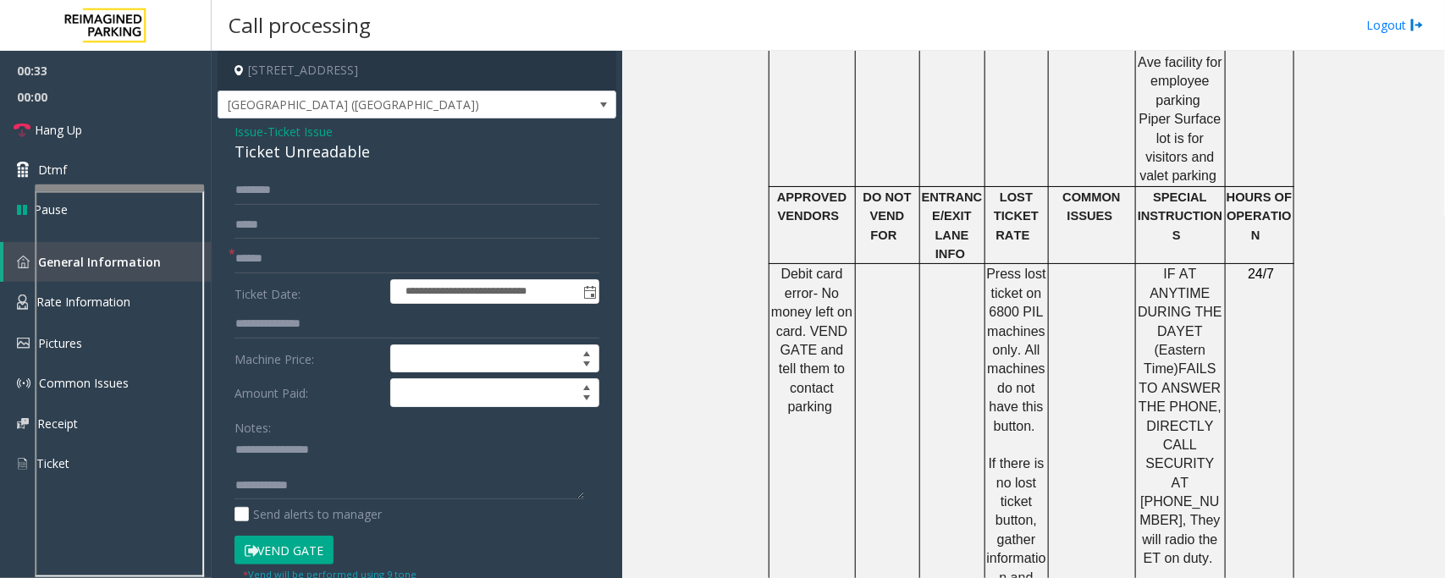
click at [271, 560] on button "Vend Gate" at bounding box center [284, 550] width 99 height 29
click at [293, 137] on span "Ticket Issue" at bounding box center [300, 132] width 65 height 18
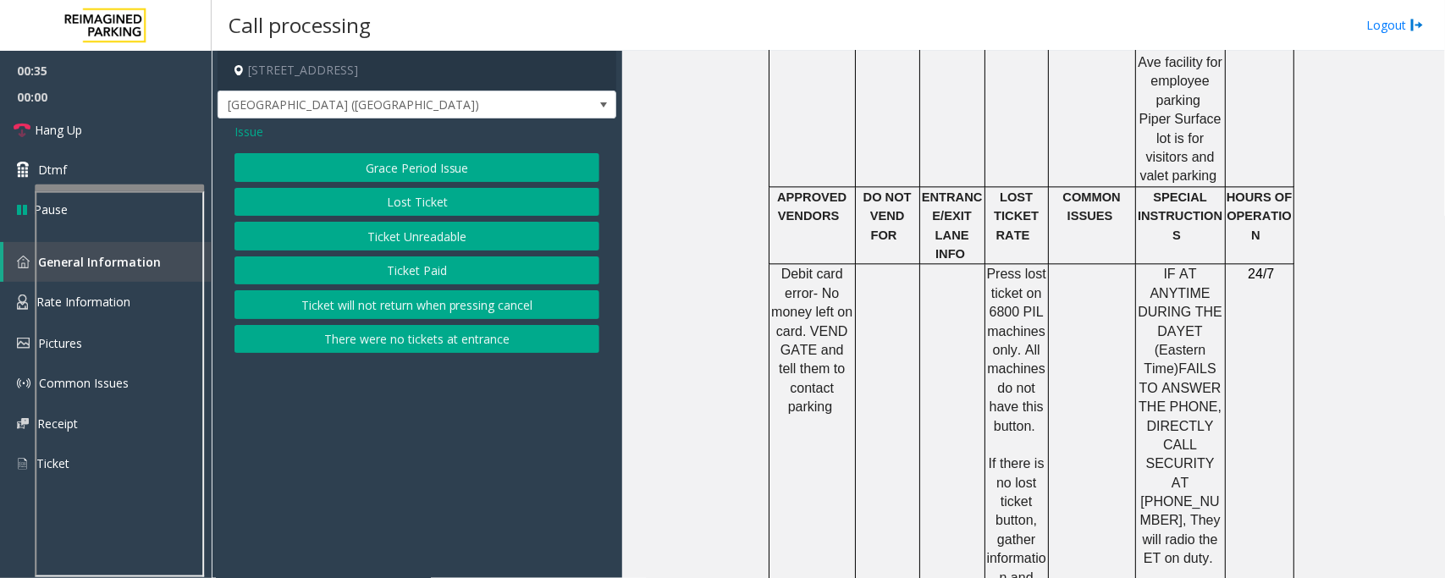
click at [424, 193] on button "Lost Ticket" at bounding box center [417, 202] width 365 height 29
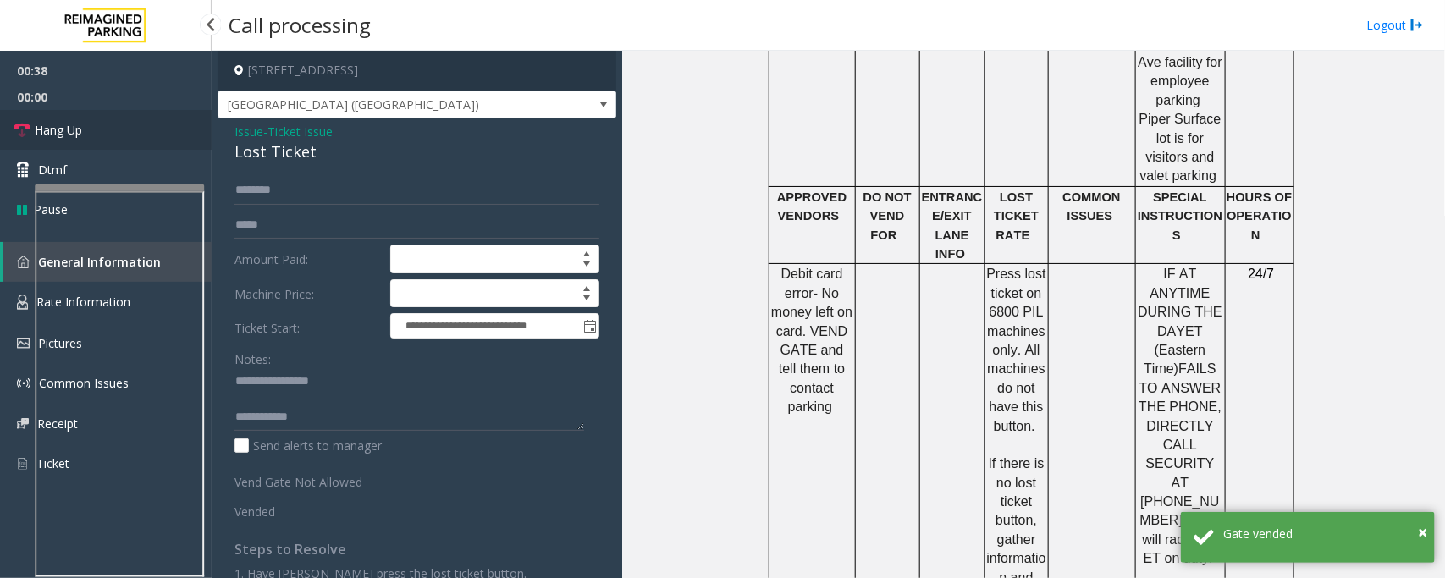
click at [87, 119] on link "Hang Up" at bounding box center [106, 130] width 212 height 40
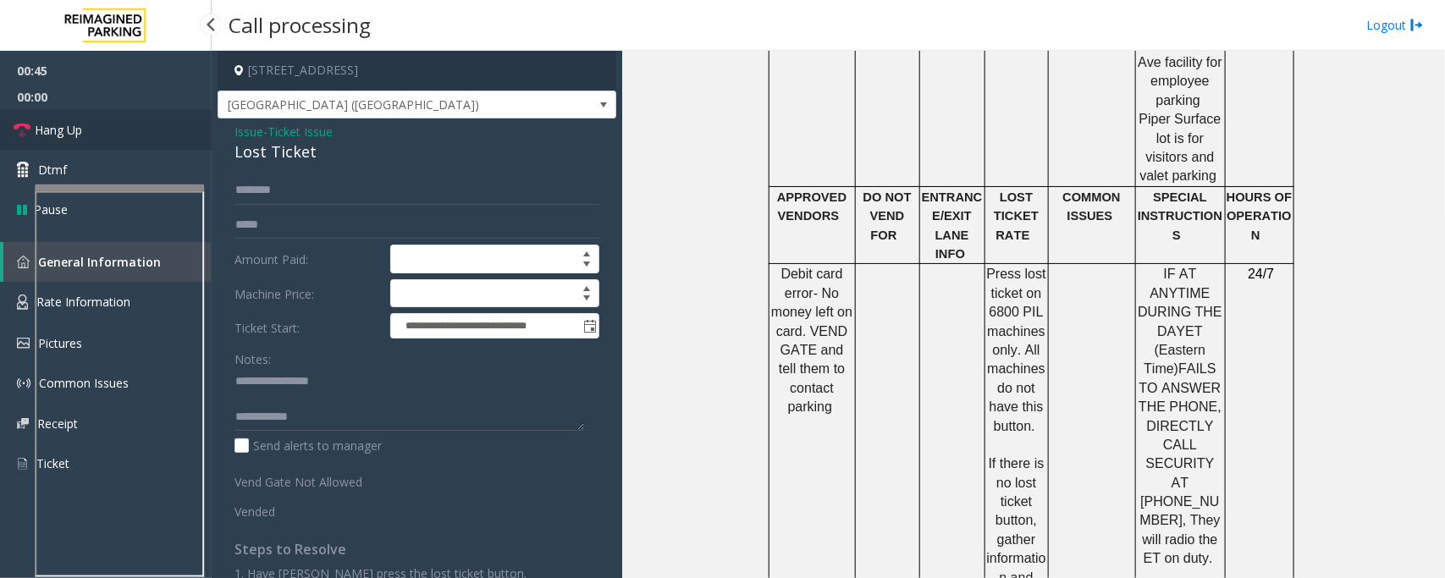
click at [91, 133] on link "Hang Up" at bounding box center [106, 130] width 212 height 40
click at [332, 432] on textarea at bounding box center [410, 399] width 350 height 63
paste textarea "**********"
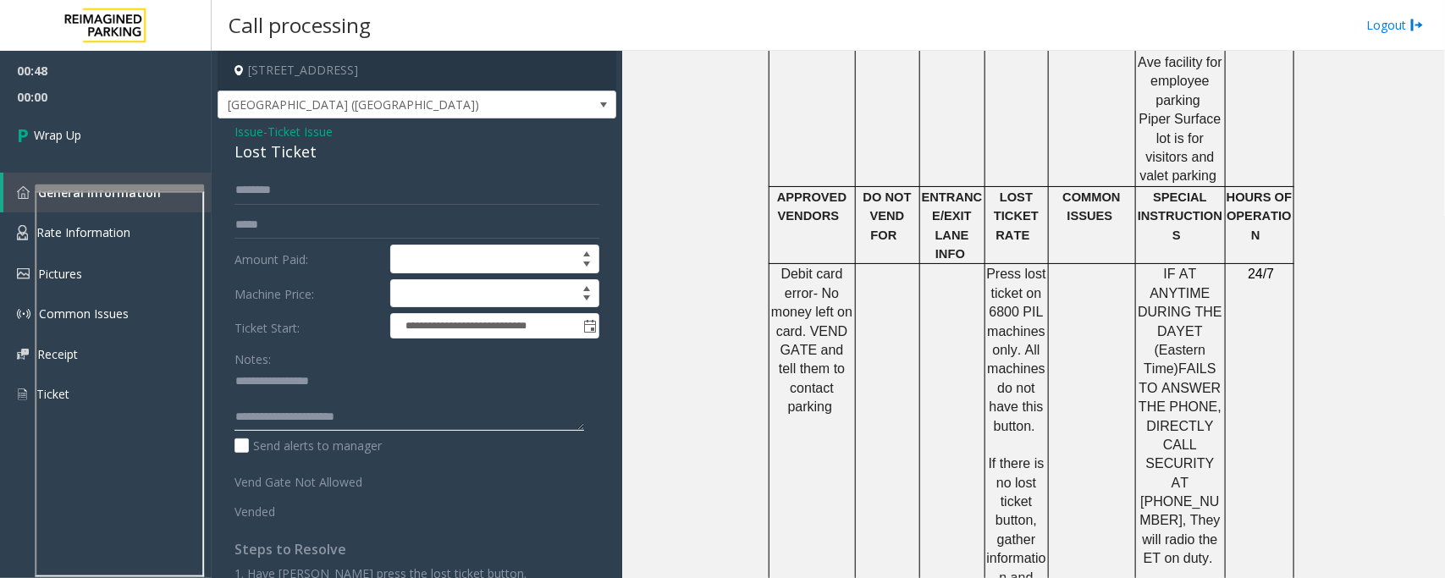
drag, startPoint x: 301, startPoint y: 417, endPoint x: 425, endPoint y: 416, distance: 124.5
click at [425, 416] on textarea at bounding box center [410, 399] width 350 height 63
paste textarea "**********"
type textarea "**********"
click at [110, 124] on link "Wrap Up" at bounding box center [106, 135] width 212 height 50
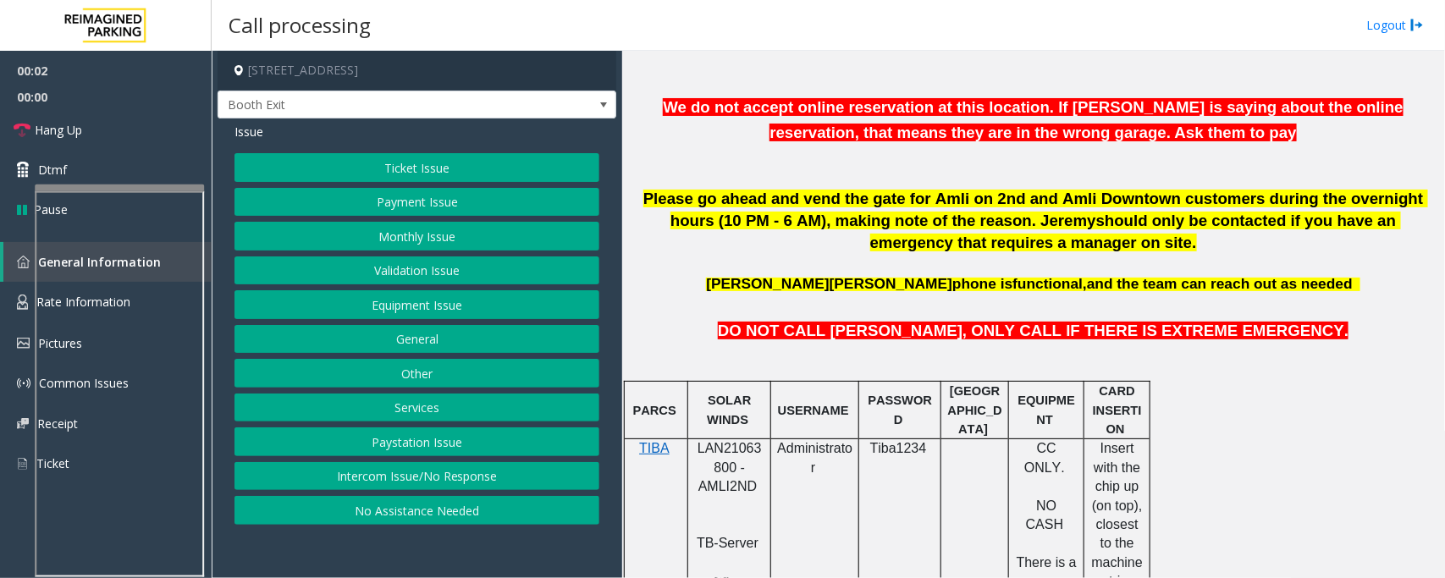
scroll to position [635, 0]
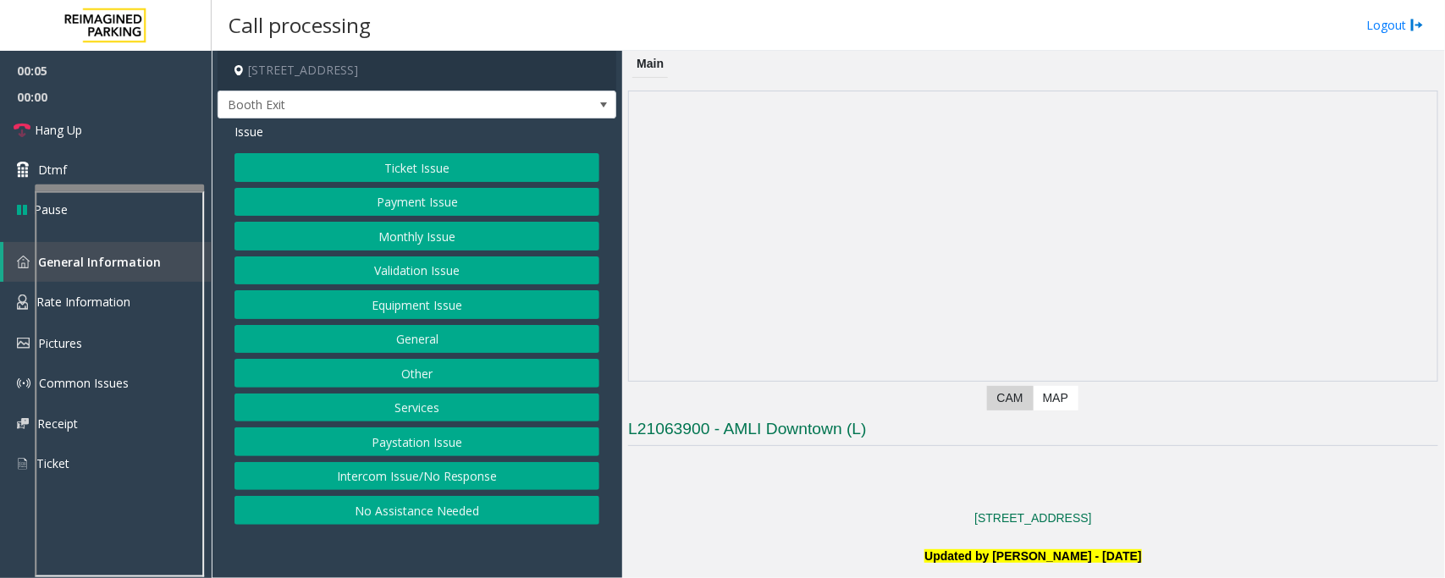
scroll to position [635, 0]
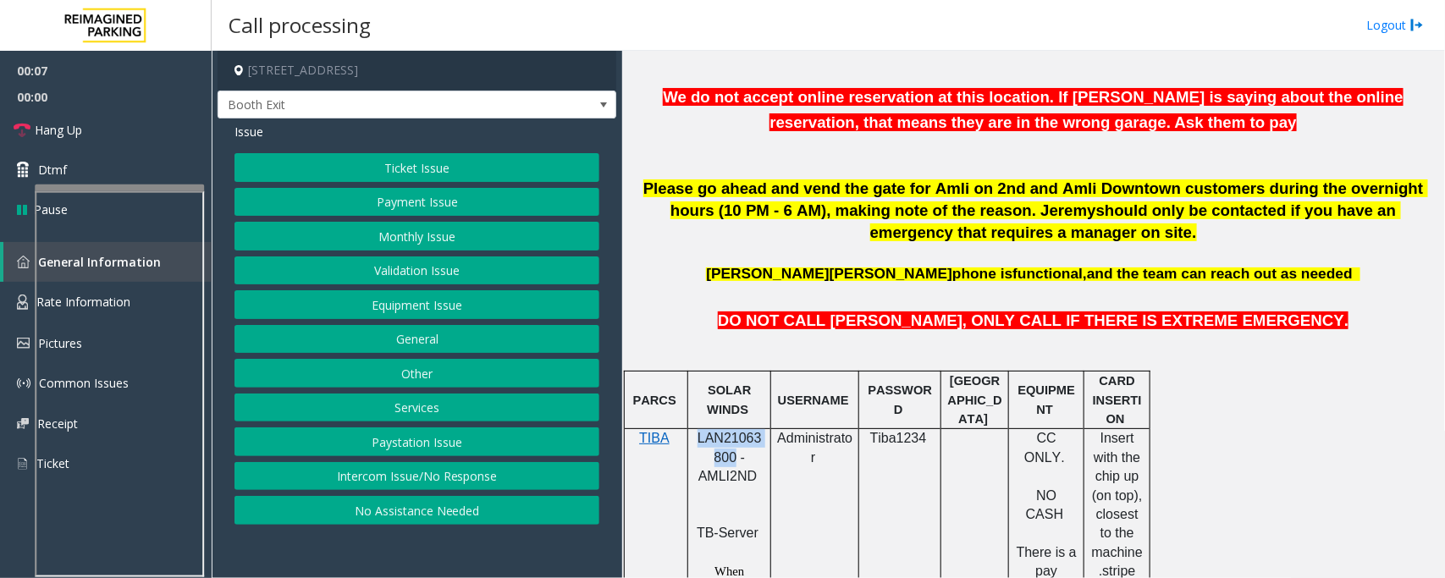
drag, startPoint x: 695, startPoint y: 444, endPoint x: 733, endPoint y: 466, distance: 43.6
click at [733, 466] on p "LAN21063800 - AMLI2ND" at bounding box center [729, 467] width 70 height 76
copy span "LAN21063800"
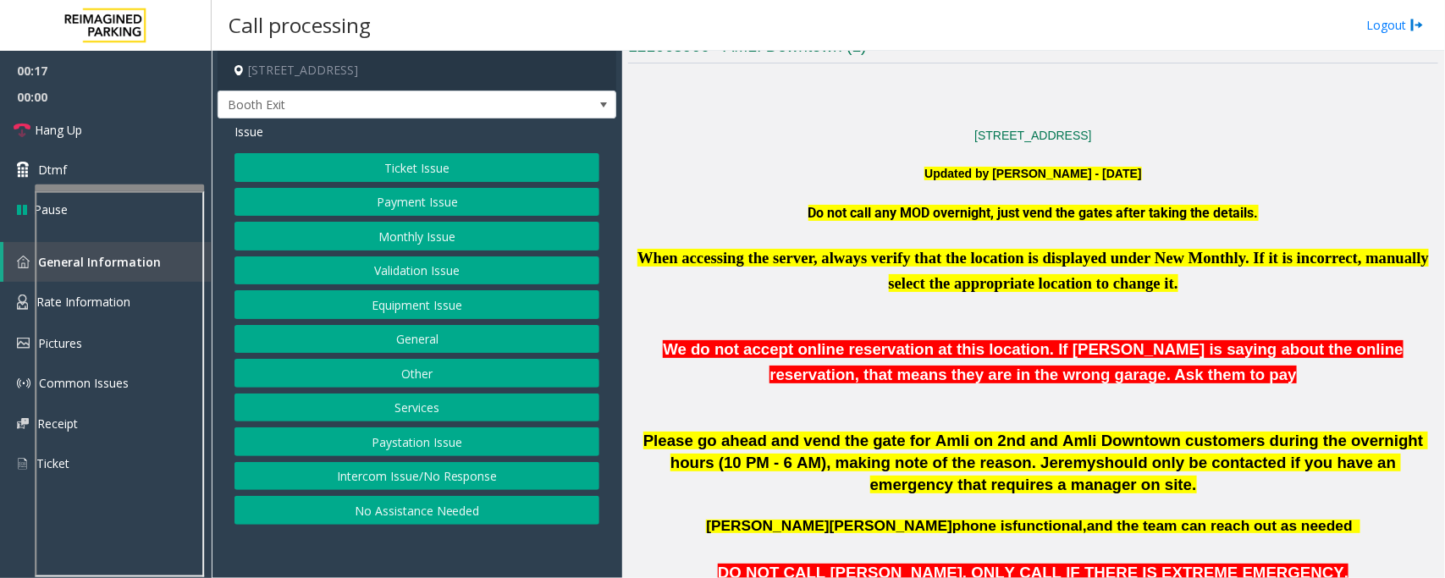
scroll to position [317, 0]
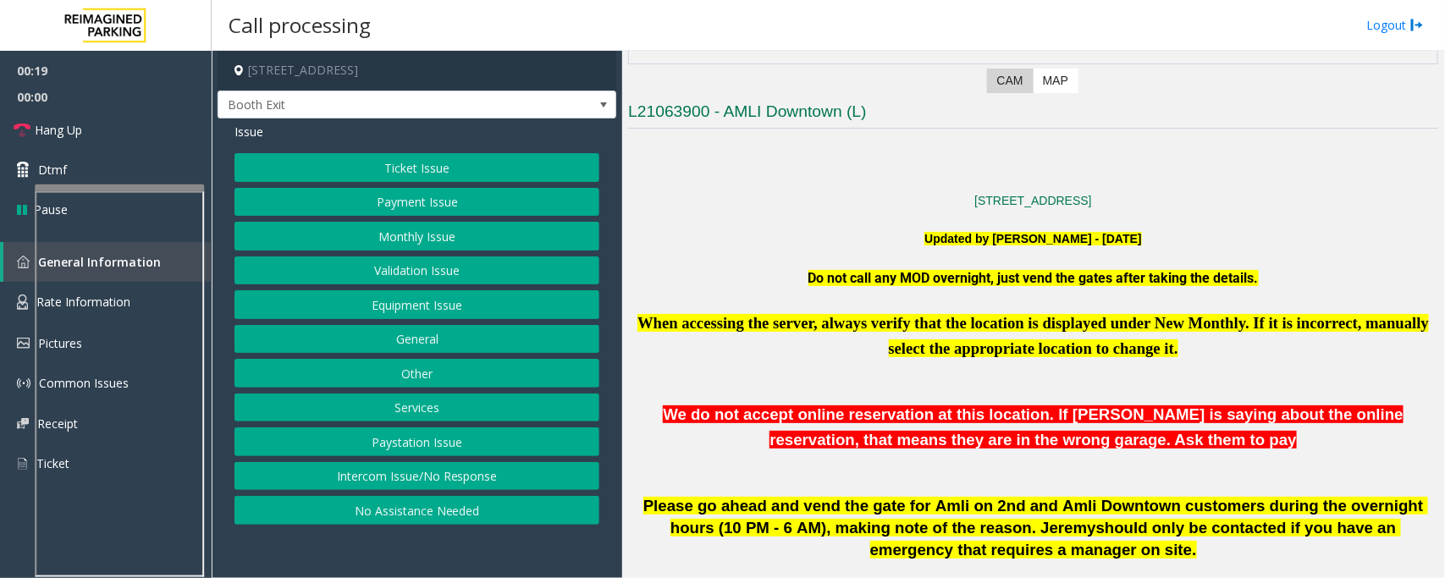
click at [433, 205] on button "Payment Issue" at bounding box center [417, 202] width 365 height 29
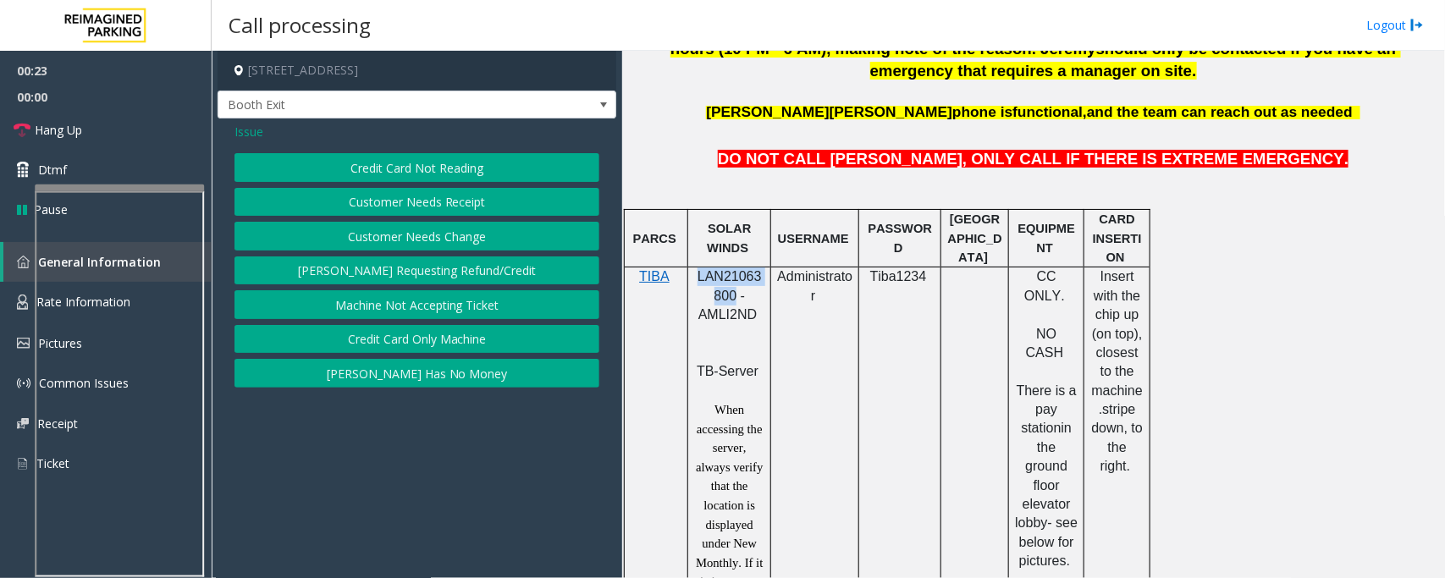
scroll to position [952, 0]
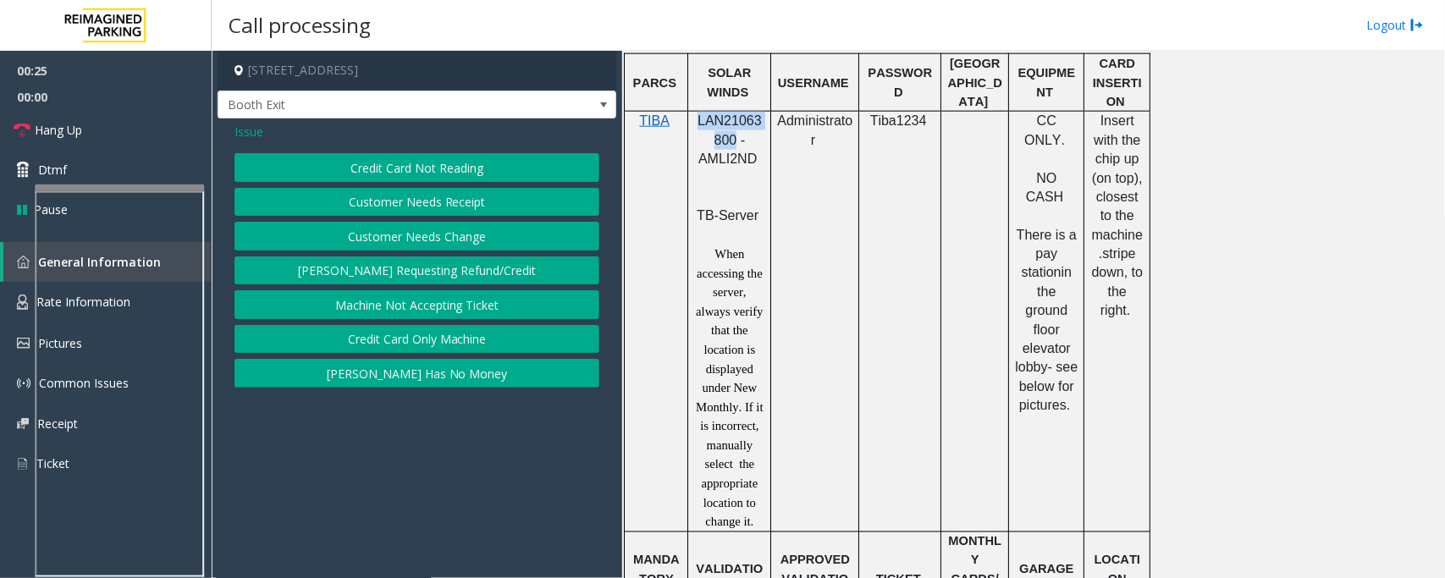
click at [422, 340] on button "Credit Card Only Machine" at bounding box center [417, 339] width 365 height 29
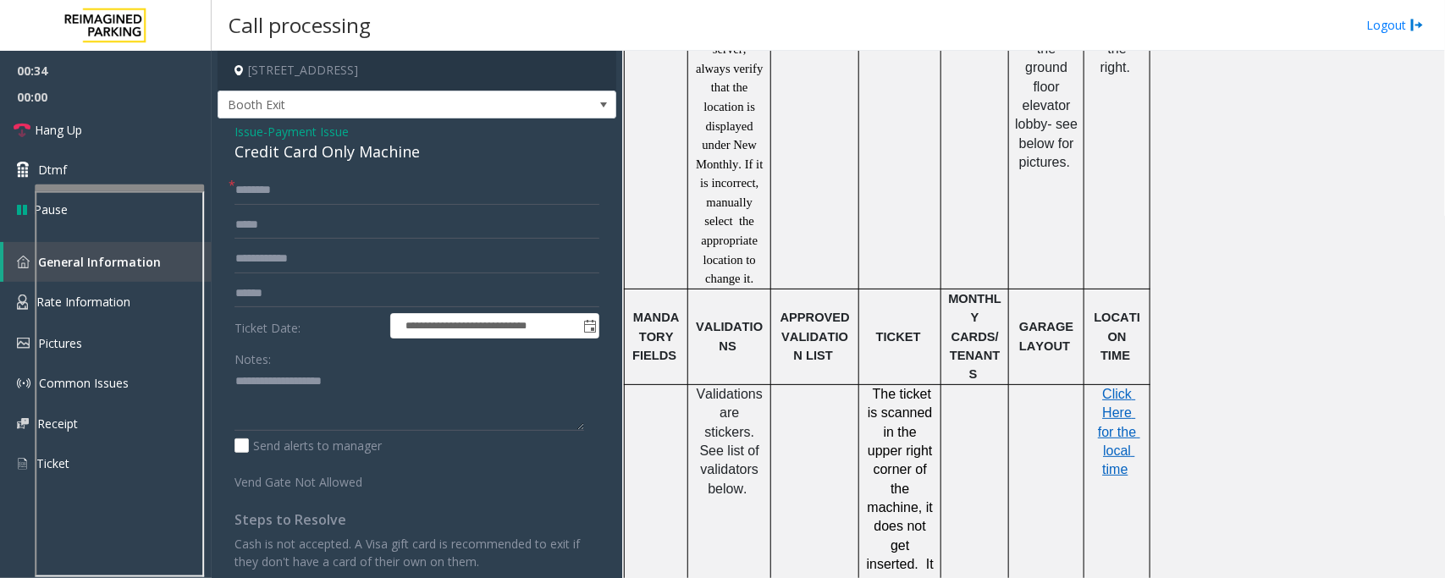
scroll to position [1270, 0]
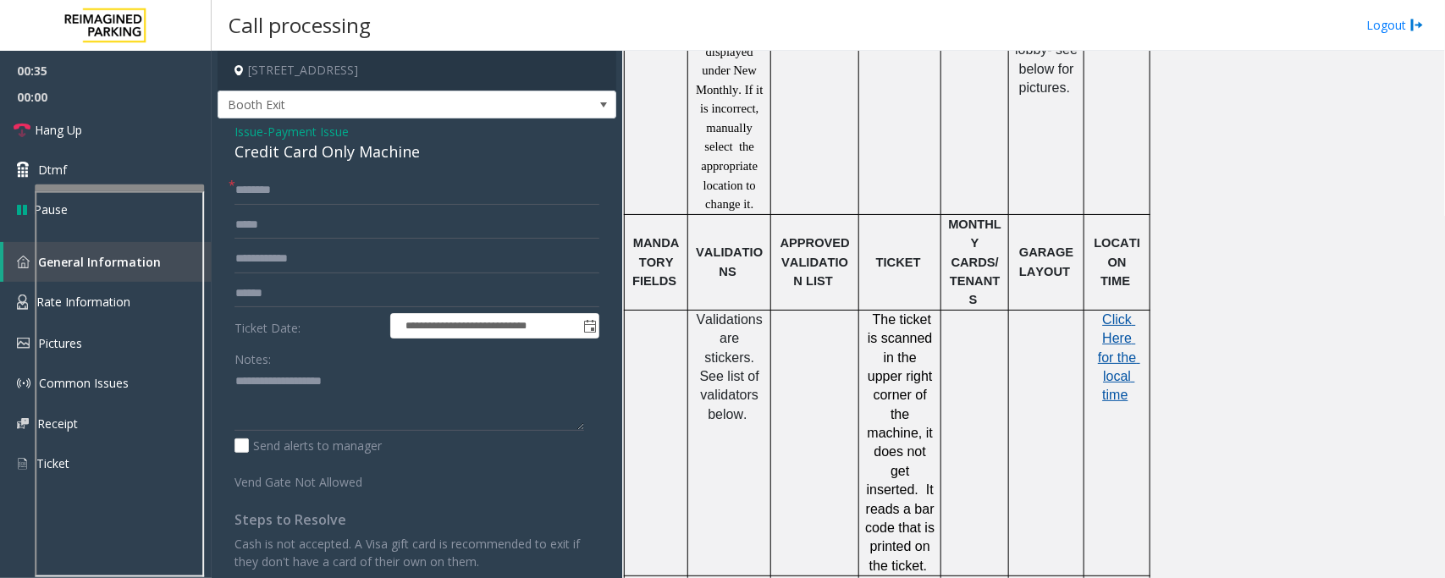
click at [1115, 352] on span "Click Here for the local time" at bounding box center [1119, 357] width 42 height 91
click at [258, 290] on input "text" at bounding box center [417, 293] width 365 height 29
type input "*******"
click at [284, 152] on div "Credit Card Only Machine" at bounding box center [417, 152] width 365 height 23
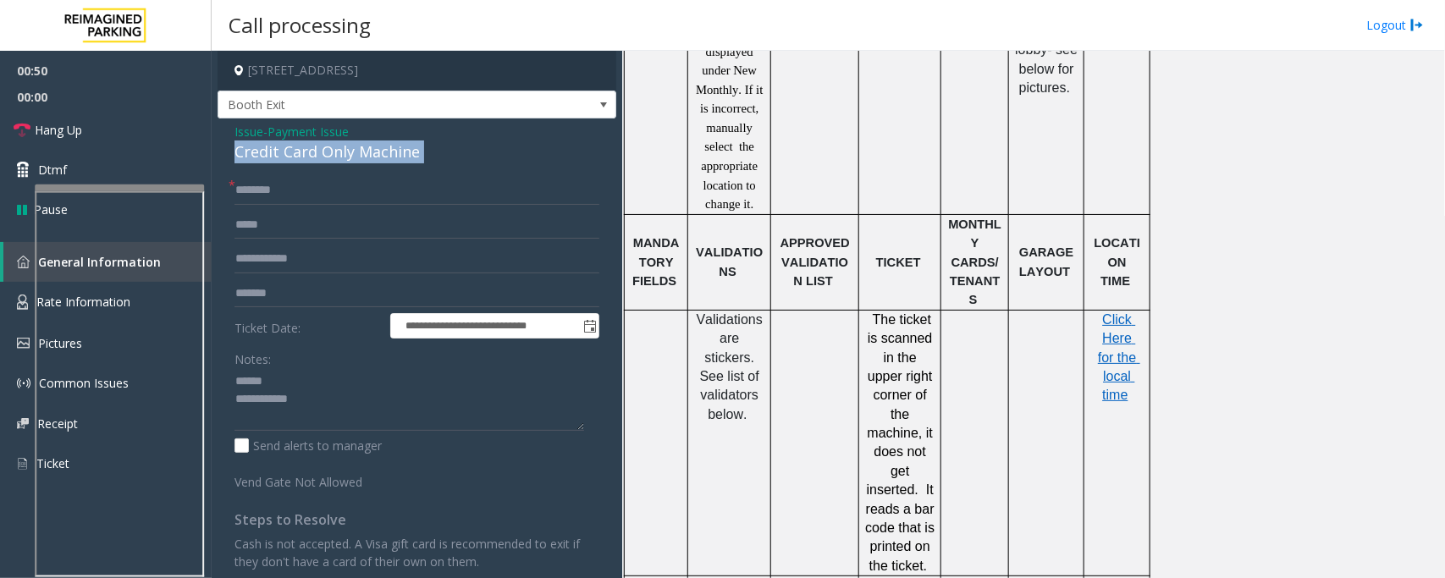
click at [284, 152] on div "Credit Card Only Machine" at bounding box center [417, 152] width 365 height 23
type textarea "**********"
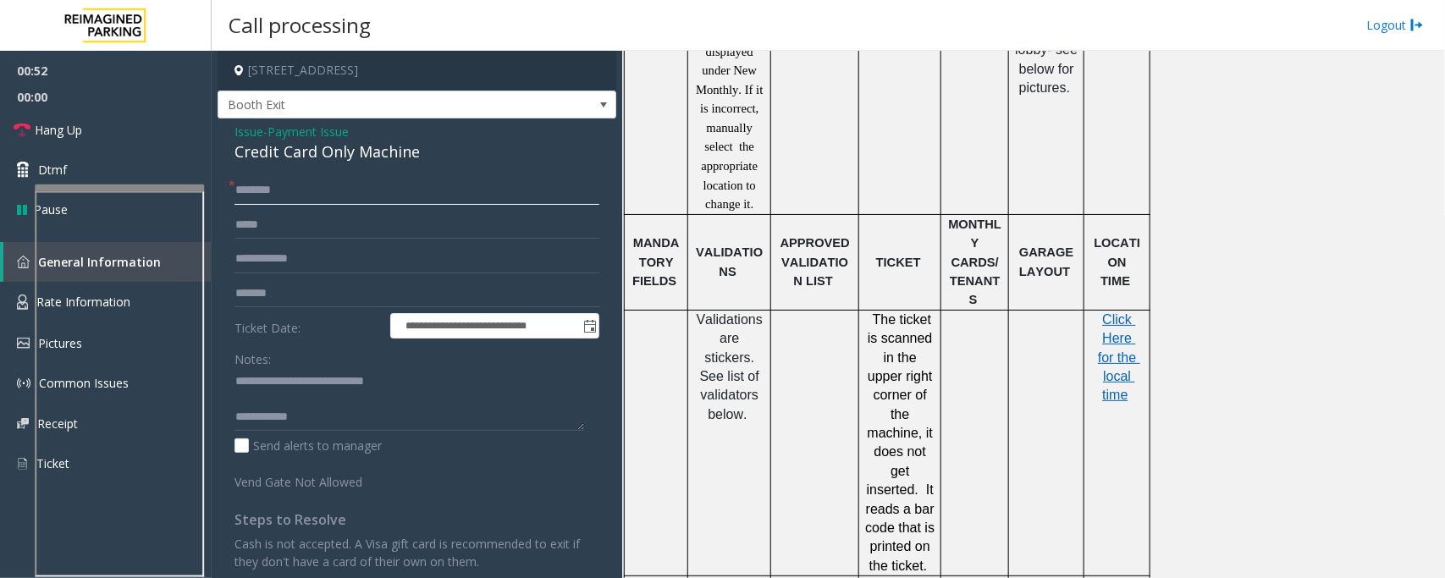
click at [267, 193] on input "text" at bounding box center [417, 190] width 365 height 29
type input "******"
click at [323, 417] on textarea at bounding box center [410, 399] width 350 height 63
type textarea "**********"
click at [298, 125] on span "Payment Issue" at bounding box center [308, 132] width 81 height 18
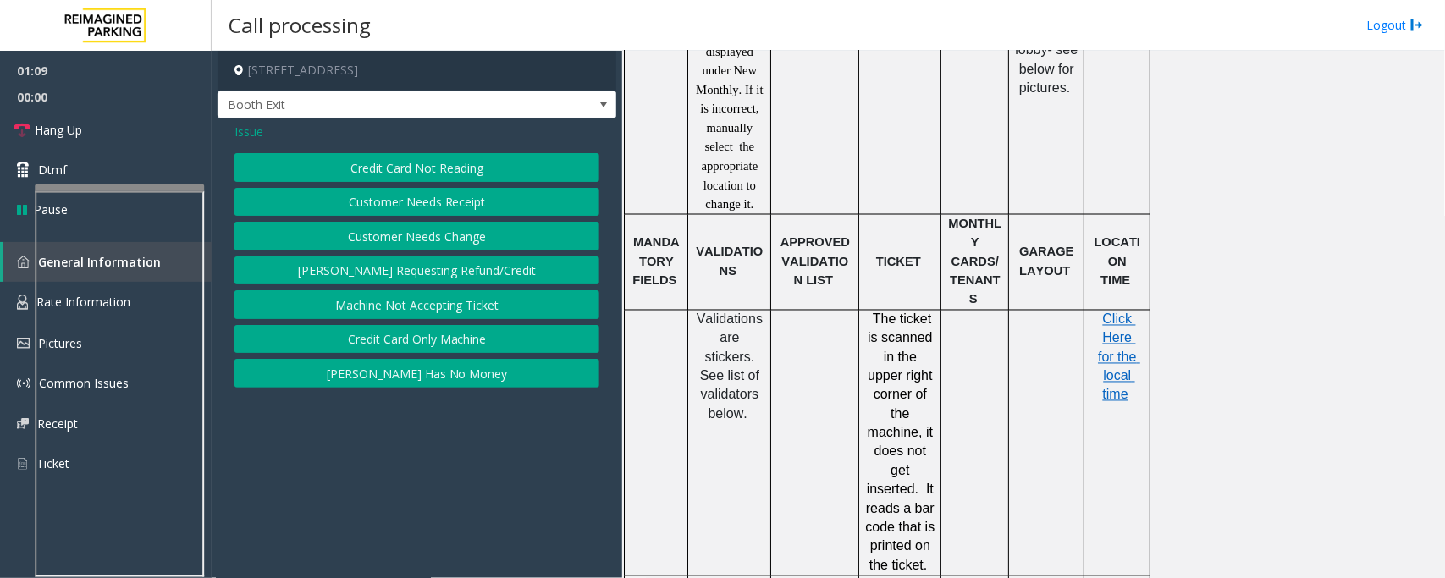
click at [420, 165] on button "Credit Card Not Reading" at bounding box center [417, 167] width 365 height 29
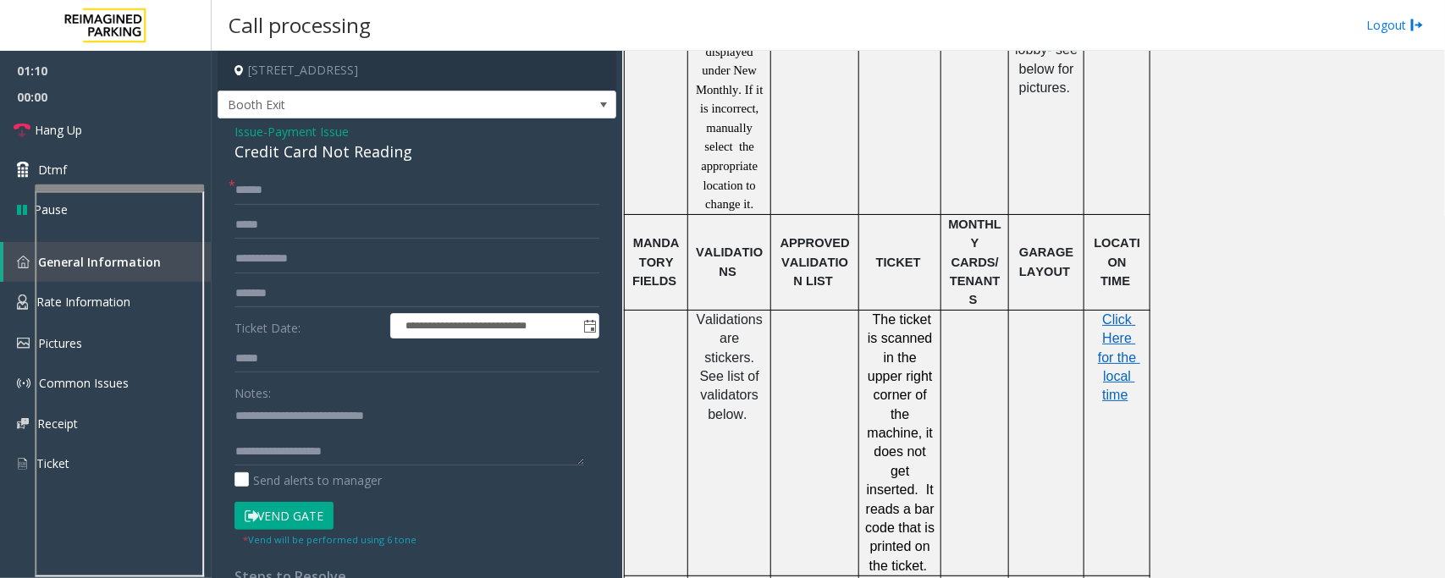
click at [314, 517] on button "Vend Gate" at bounding box center [284, 516] width 99 height 29
click at [391, 456] on textarea at bounding box center [410, 433] width 350 height 63
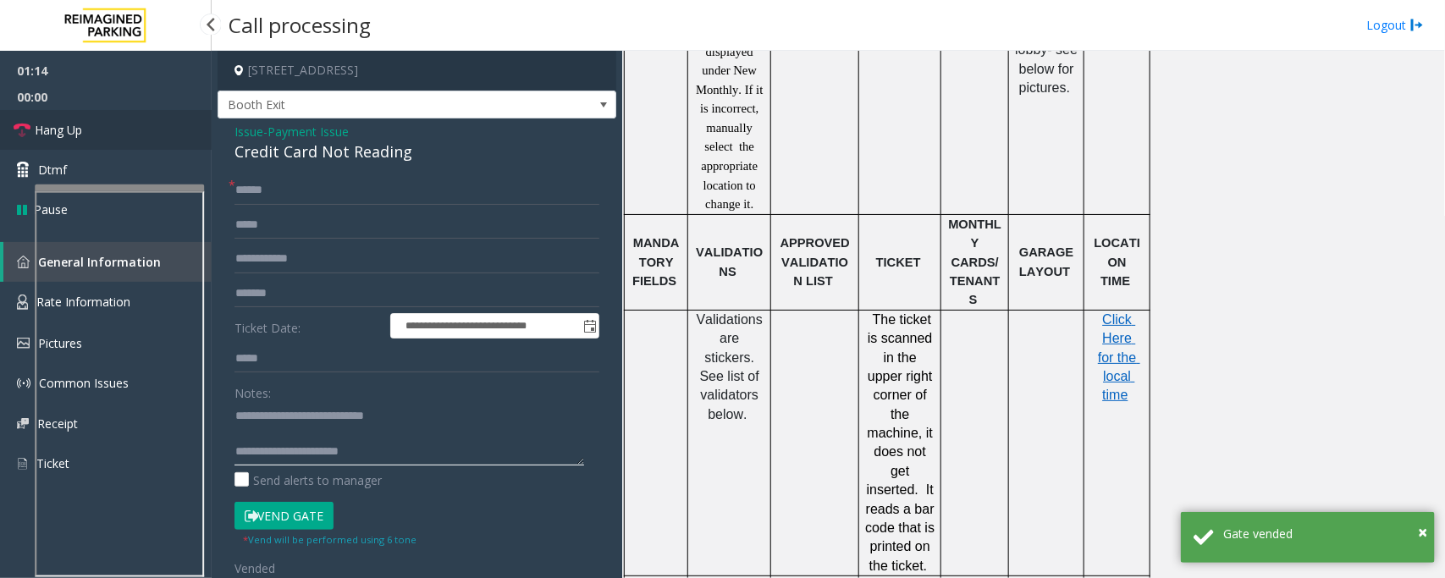
type textarea "**********"
click at [64, 131] on span "Hang Up" at bounding box center [58, 130] width 47 height 18
click at [327, 132] on span "Payment Issue" at bounding box center [308, 132] width 81 height 18
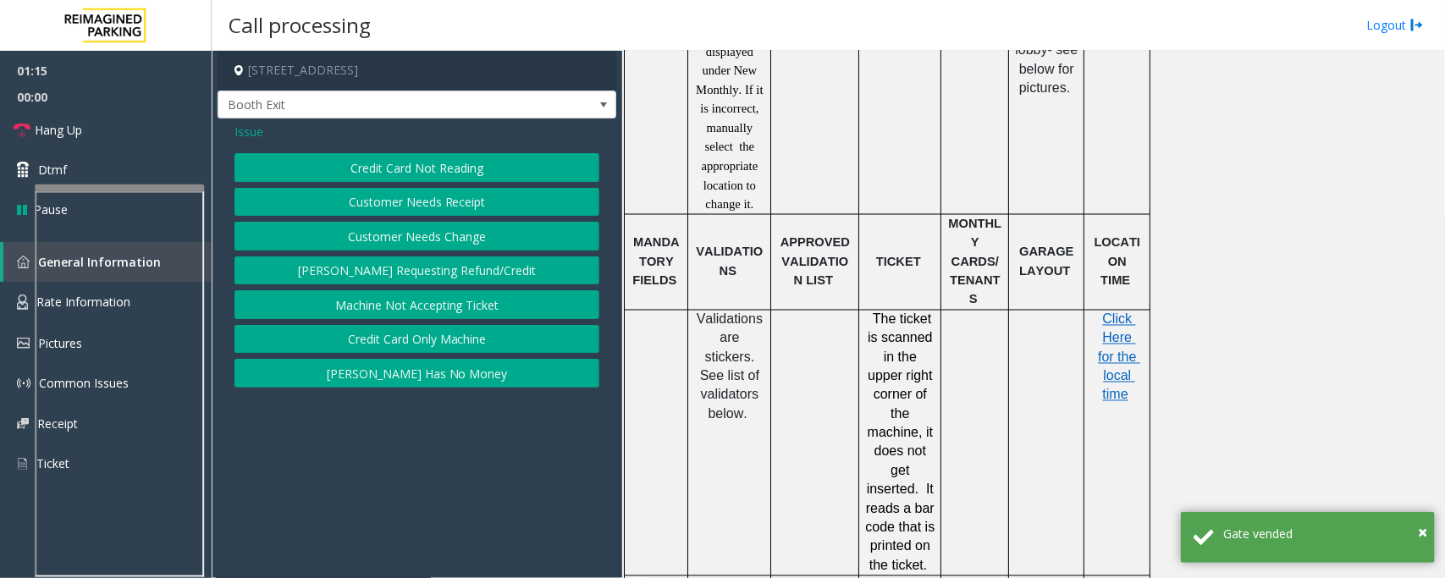
click at [400, 349] on button "Credit Card Only Machine" at bounding box center [417, 339] width 365 height 29
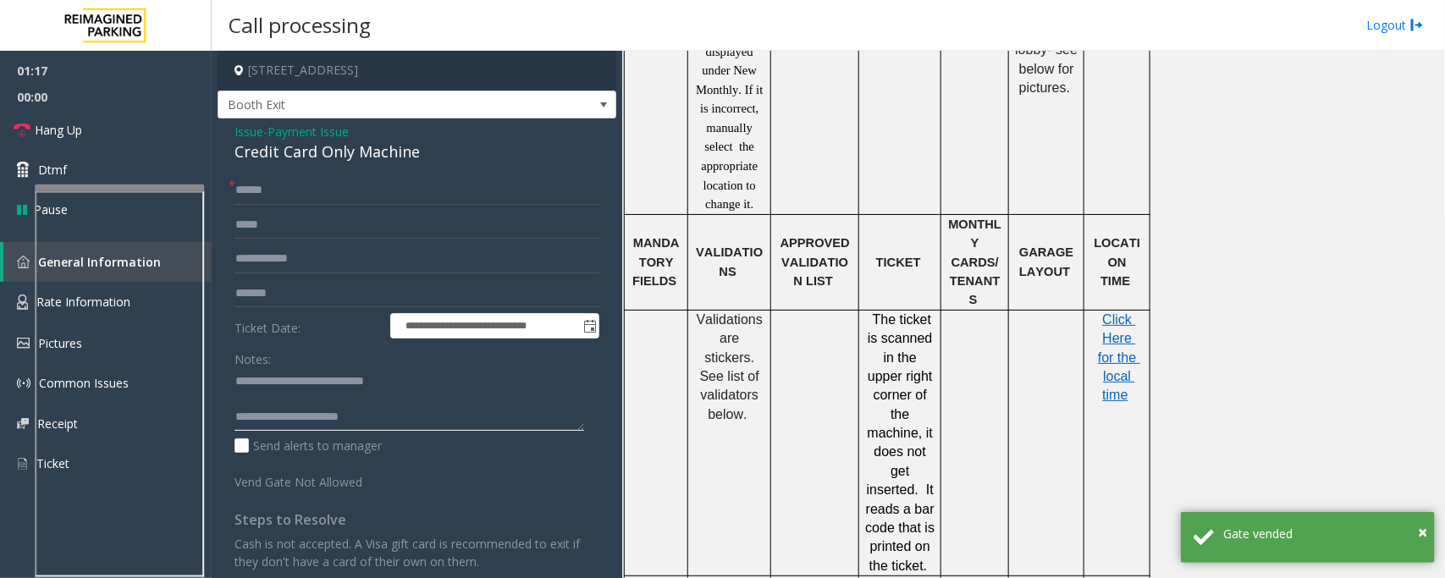
click at [409, 426] on textarea at bounding box center [410, 399] width 350 height 63
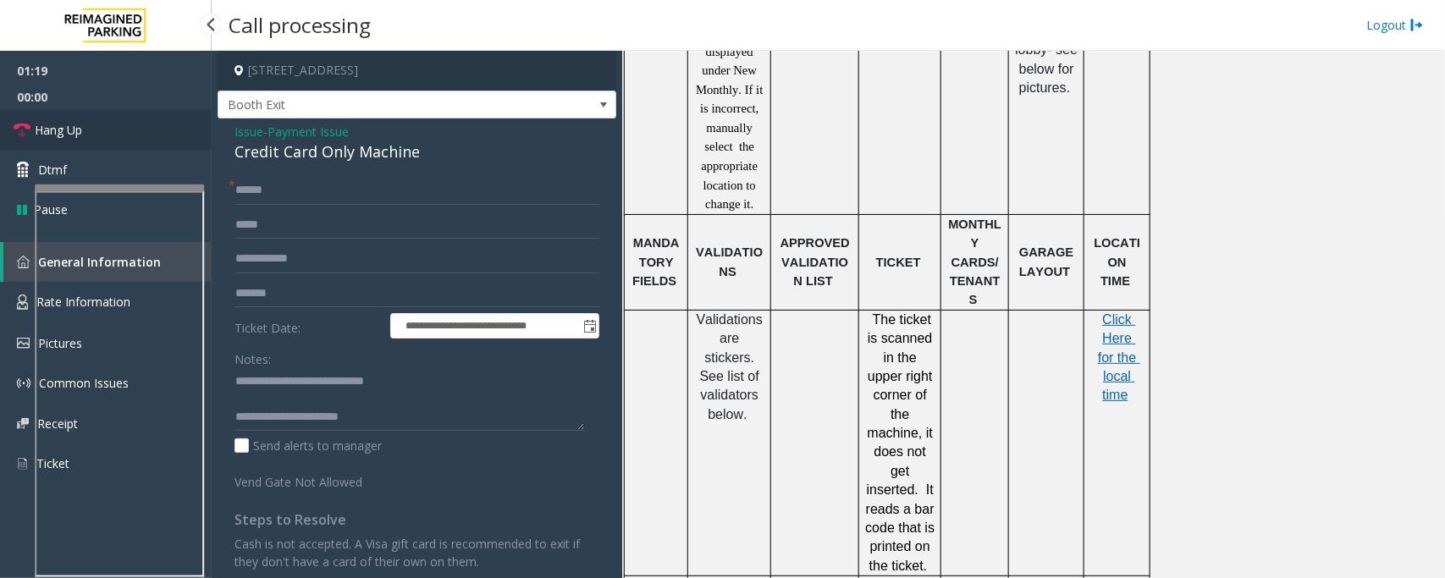
click at [95, 137] on link "Hang Up" at bounding box center [106, 130] width 212 height 40
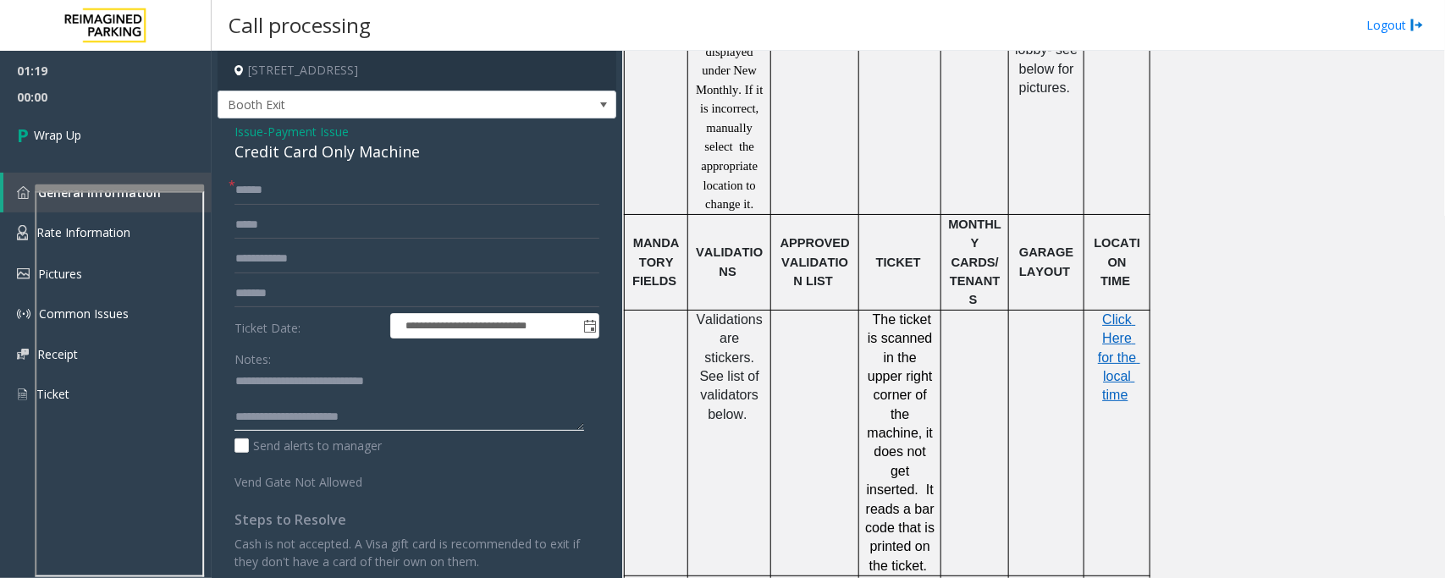
click at [399, 421] on textarea at bounding box center [410, 399] width 350 height 63
click at [527, 420] on textarea at bounding box center [410, 399] width 350 height 63
paste textarea "**********"
type textarea "**********"
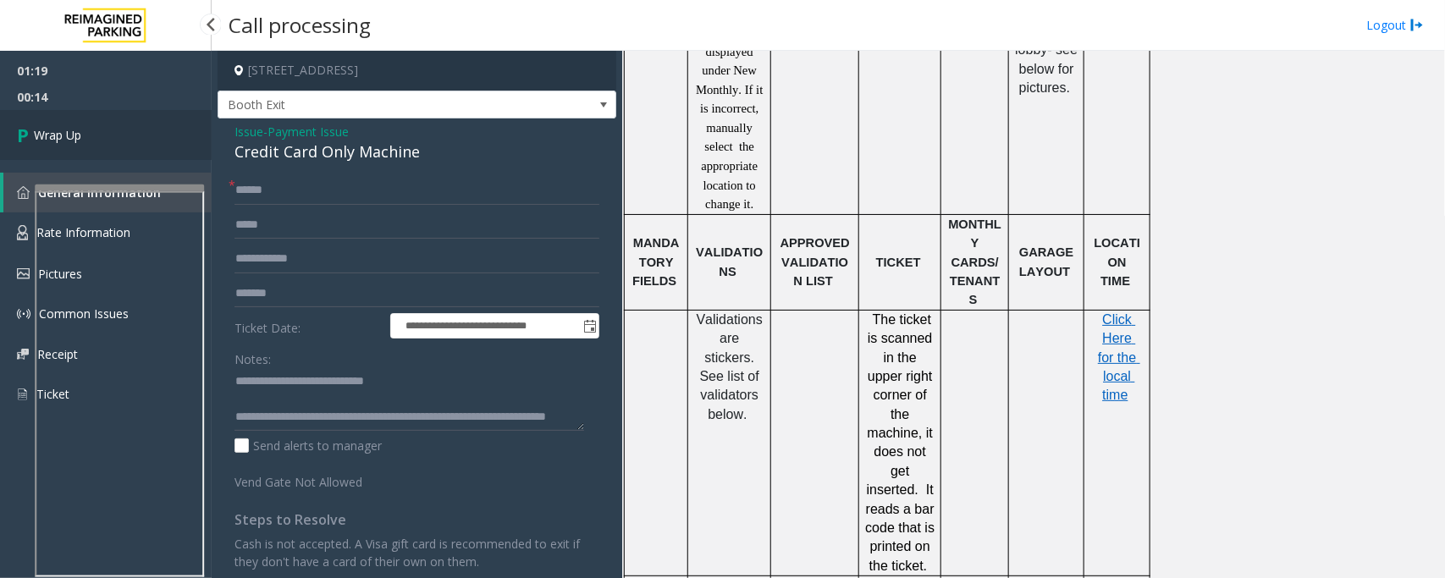
click at [91, 132] on link "Wrap Up" at bounding box center [106, 135] width 212 height 50
click at [107, 135] on link "Wrap Up" at bounding box center [106, 135] width 212 height 50
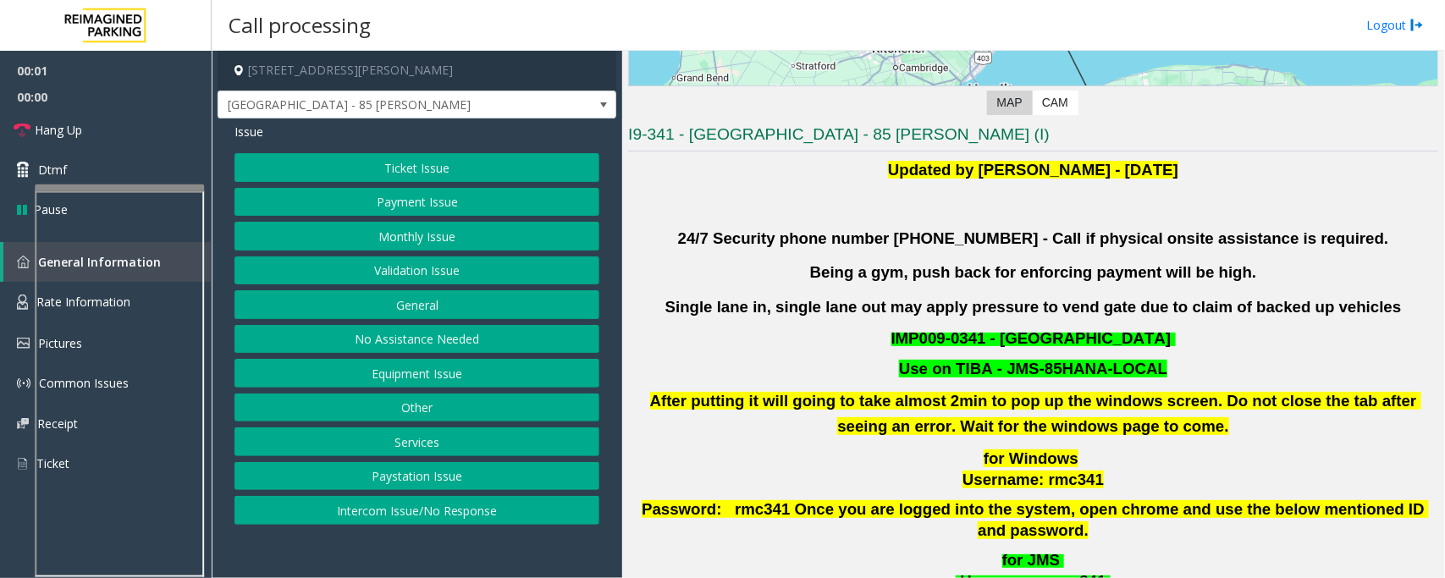
scroll to position [529, 0]
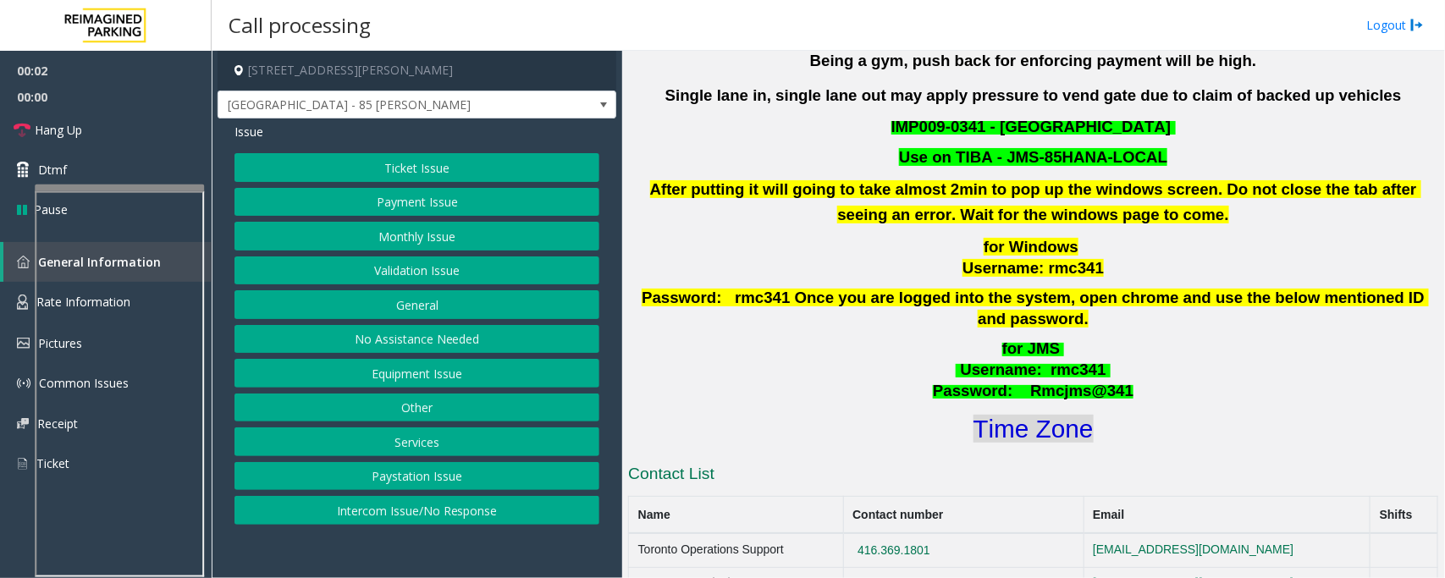
click at [1035, 415] on font "Time Zone" at bounding box center [1034, 429] width 120 height 28
click at [356, 281] on button "Validation Issue" at bounding box center [417, 271] width 365 height 29
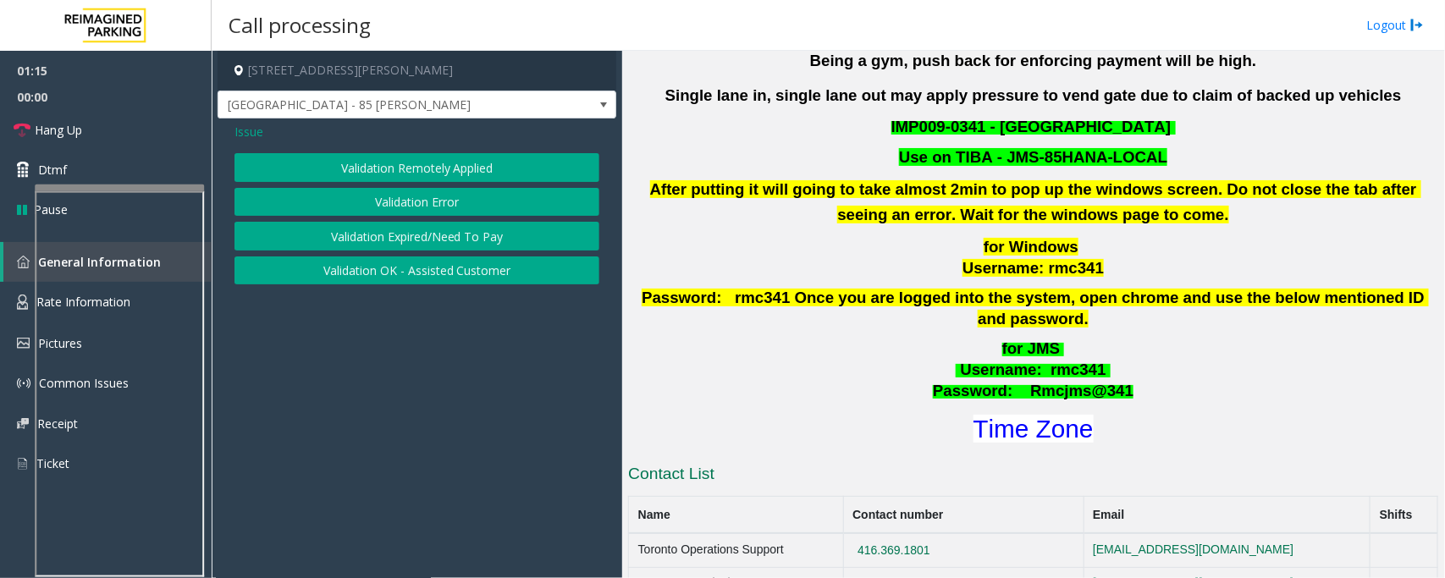
click at [389, 203] on button "Validation Error" at bounding box center [417, 202] width 365 height 29
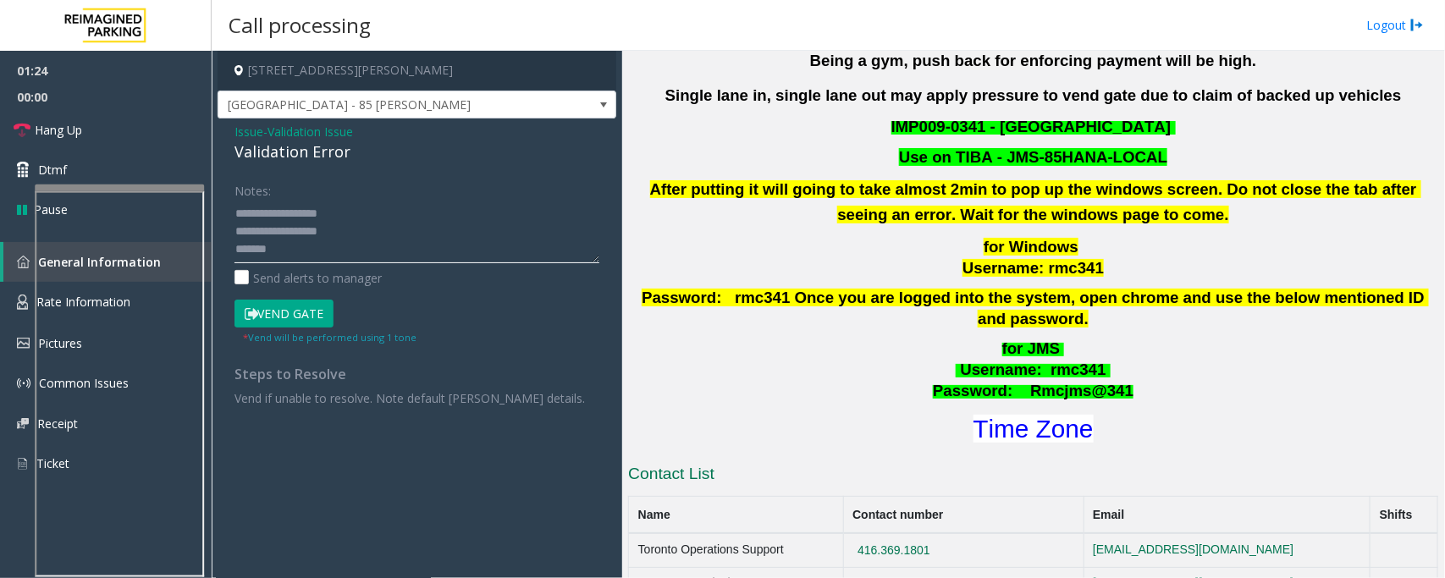
click at [319, 243] on textarea at bounding box center [417, 231] width 365 height 63
click at [292, 248] on textarea at bounding box center [417, 231] width 365 height 63
click at [301, 251] on textarea at bounding box center [417, 231] width 365 height 63
type textarea "**********"
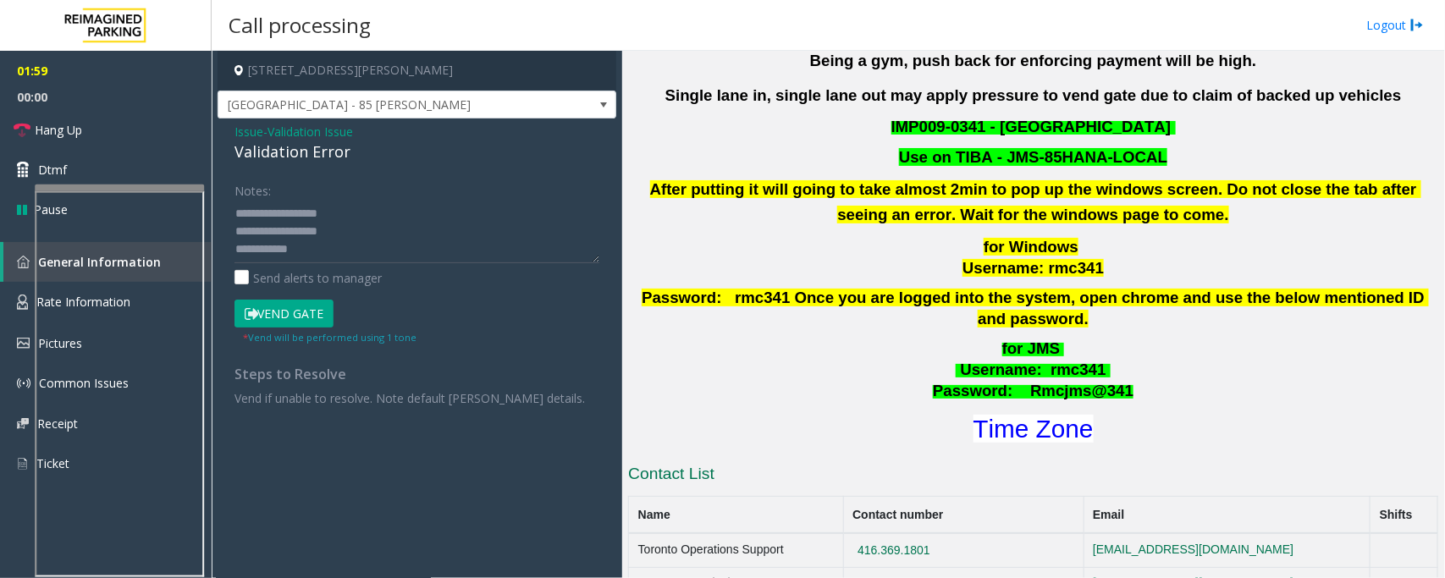
click at [299, 315] on button "Vend Gate" at bounding box center [284, 314] width 99 height 29
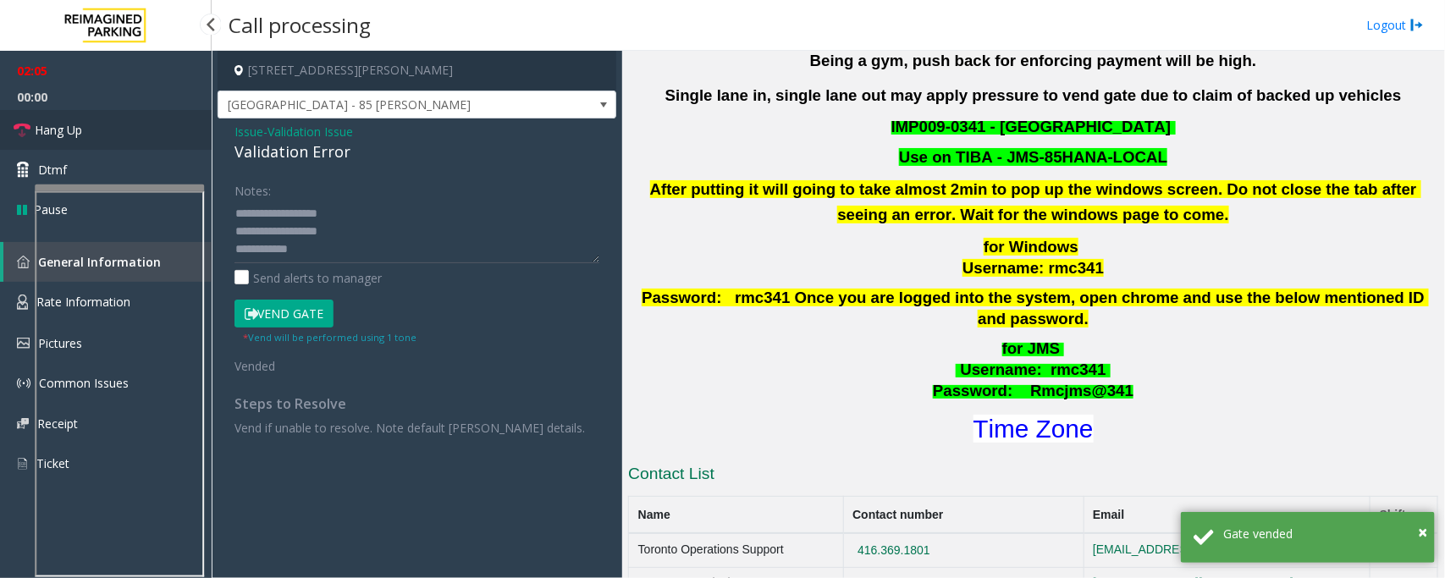
click at [90, 132] on link "Hang Up" at bounding box center [106, 130] width 212 height 40
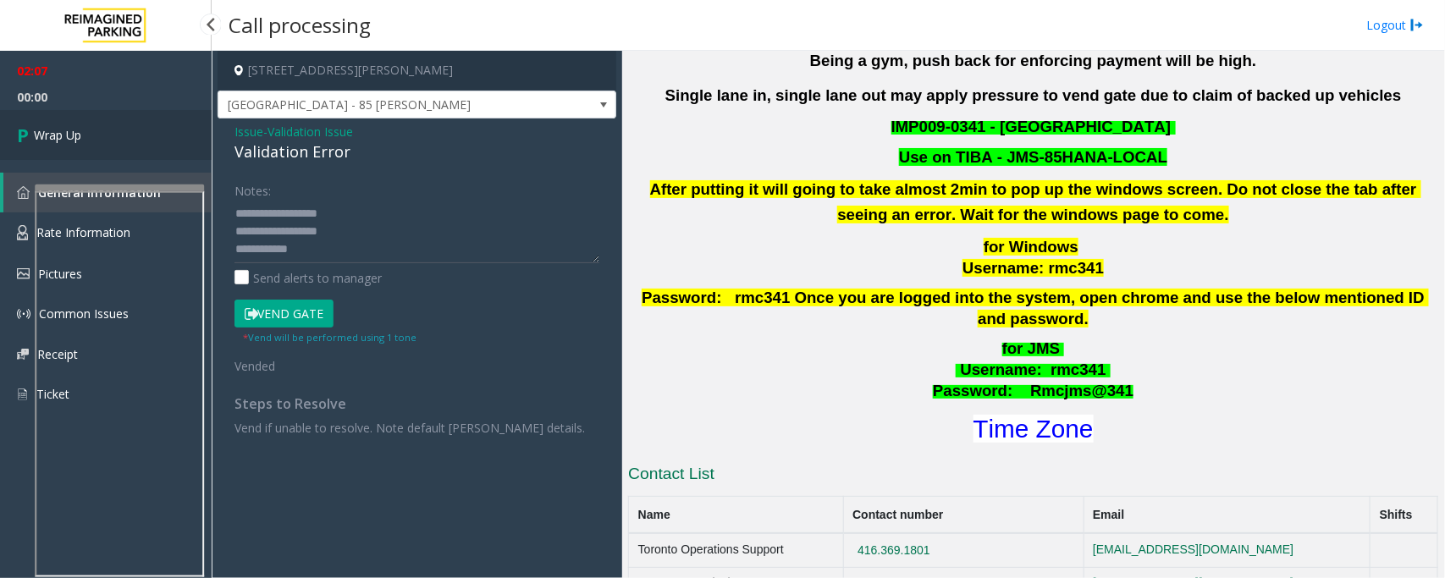
click at [90, 132] on link "Wrap Up" at bounding box center [106, 135] width 212 height 50
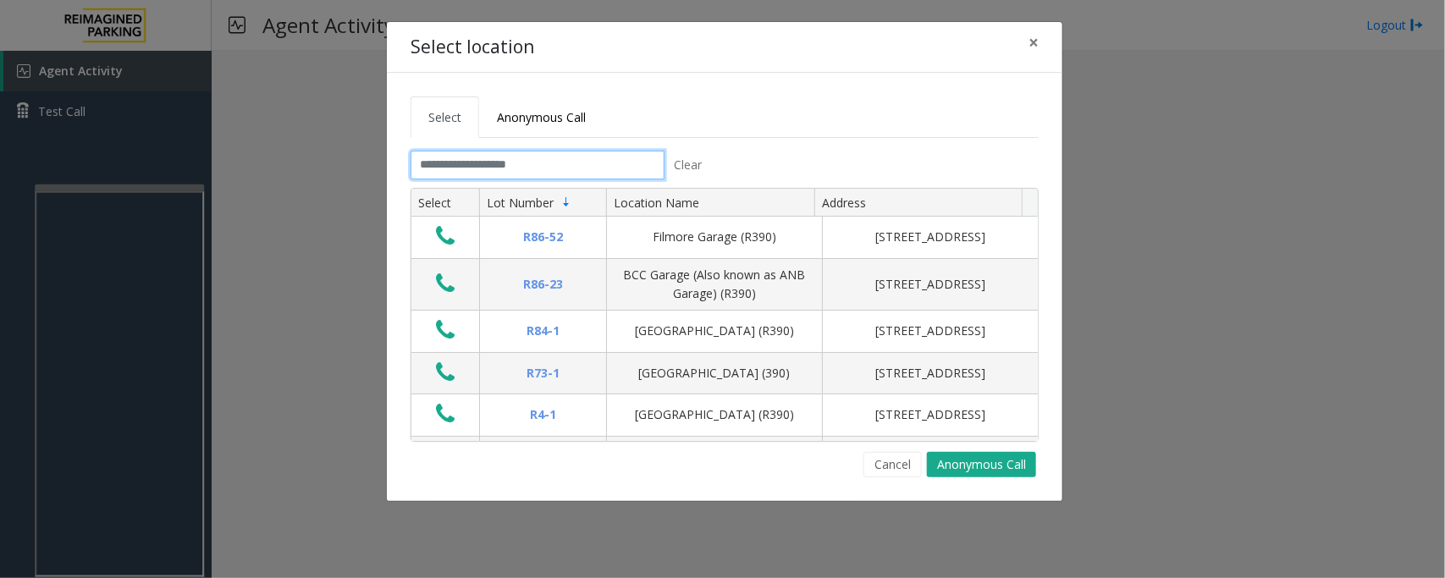
click at [572, 168] on input "text" at bounding box center [538, 165] width 254 height 29
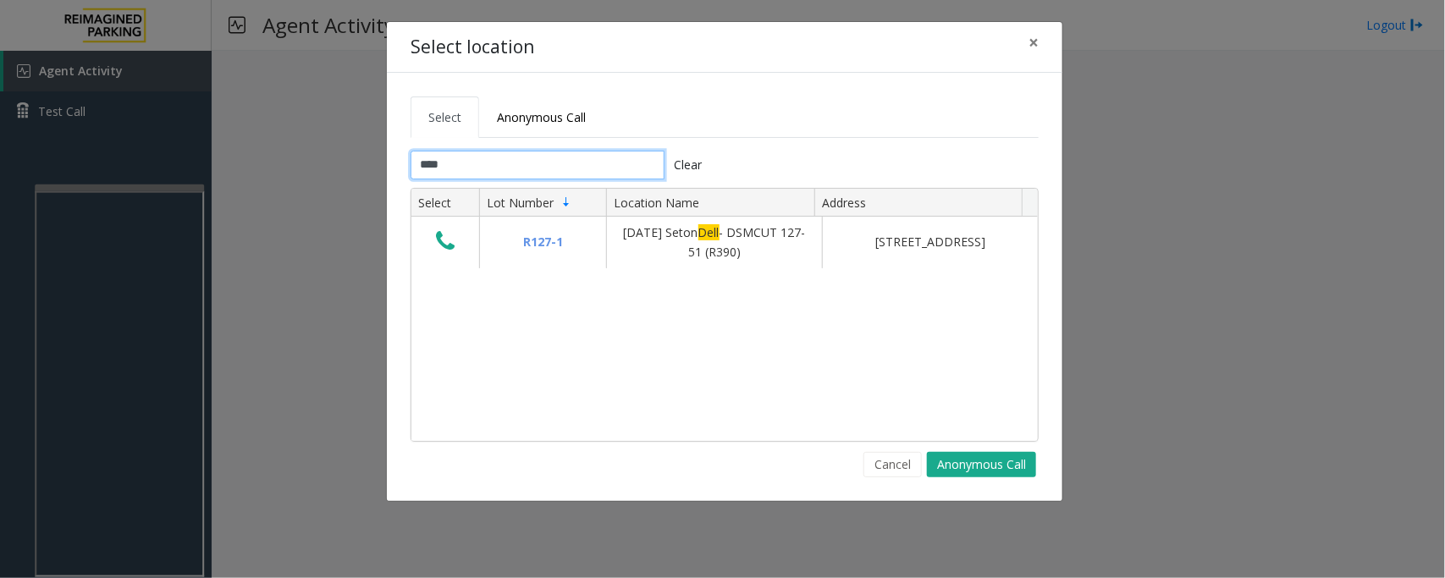
type input "****"
click at [1031, 42] on span "×" at bounding box center [1034, 42] width 10 height 24
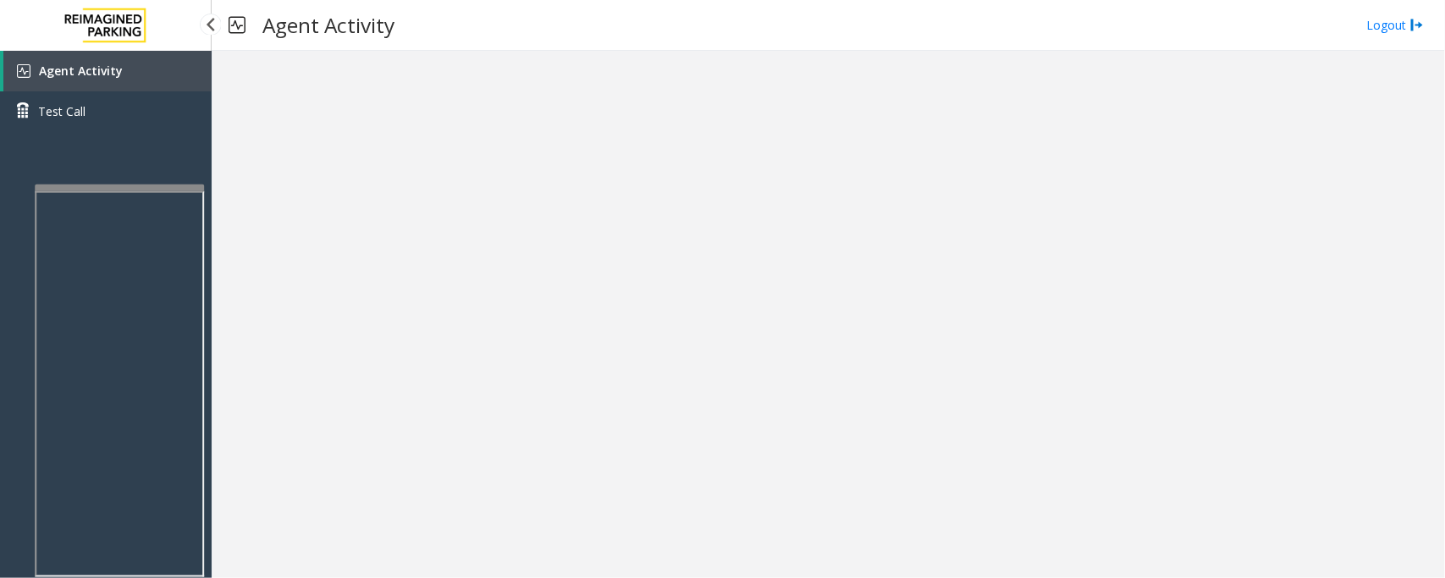
click at [103, 68] on span "Agent Activity" at bounding box center [81, 71] width 84 height 16
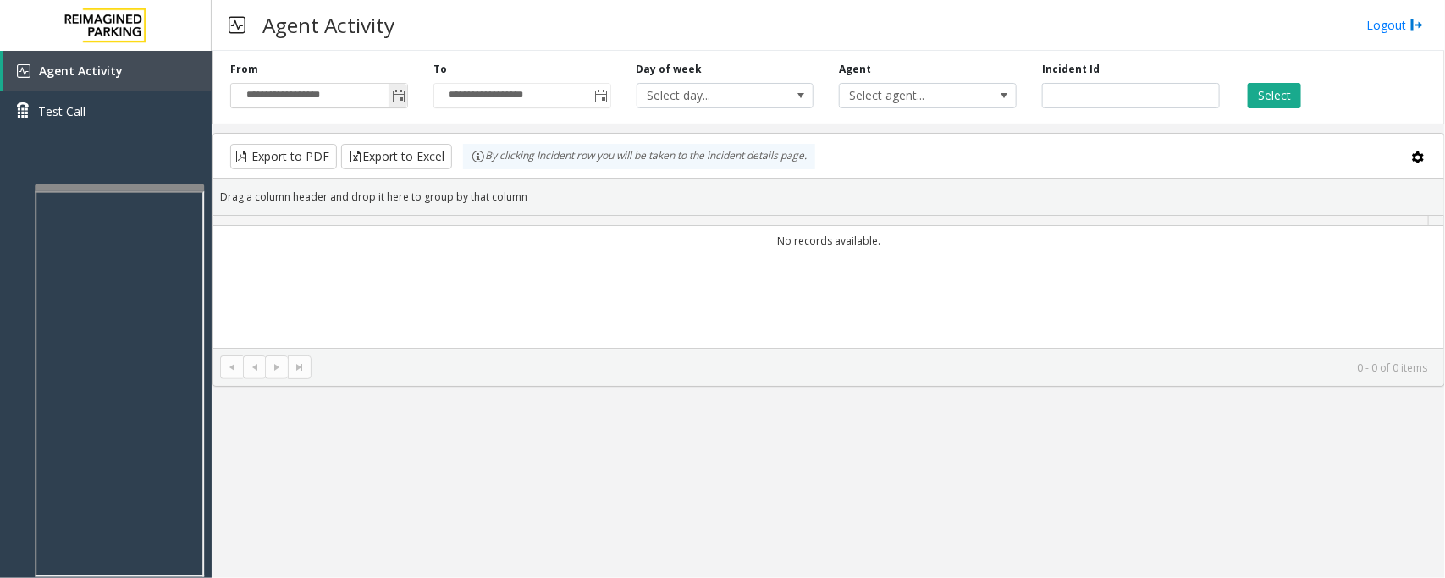
click at [402, 100] on span "Toggle popup" at bounding box center [399, 97] width 14 height 14
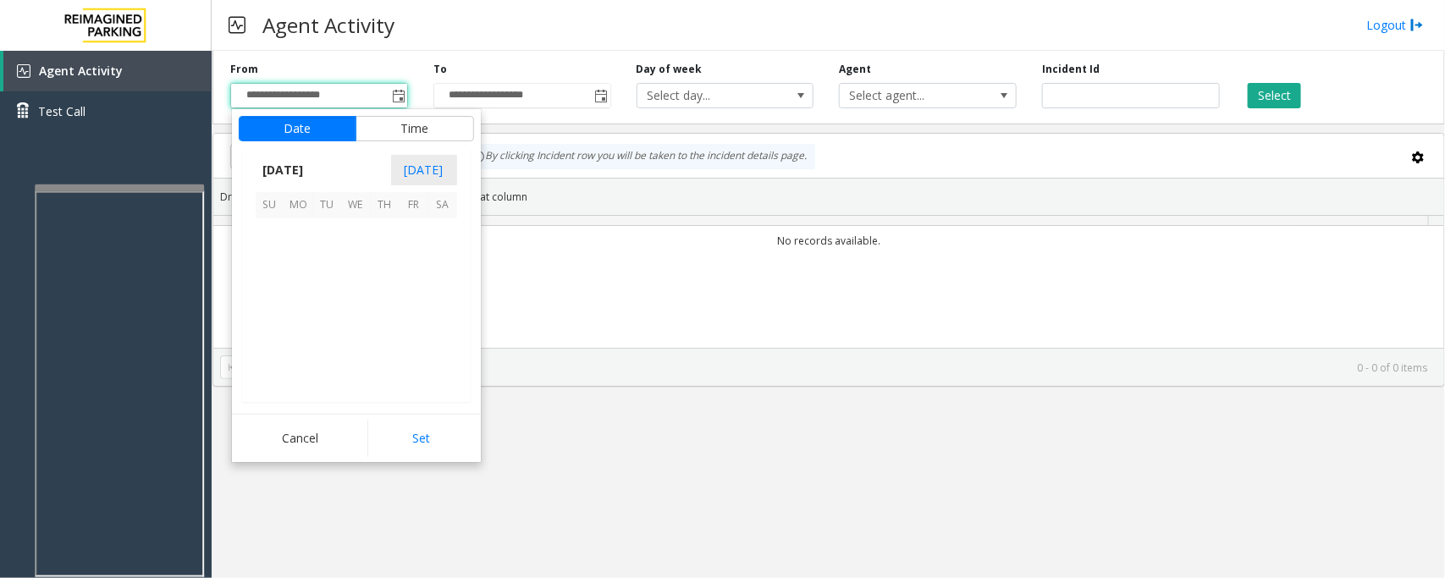
scroll to position [303731, 0]
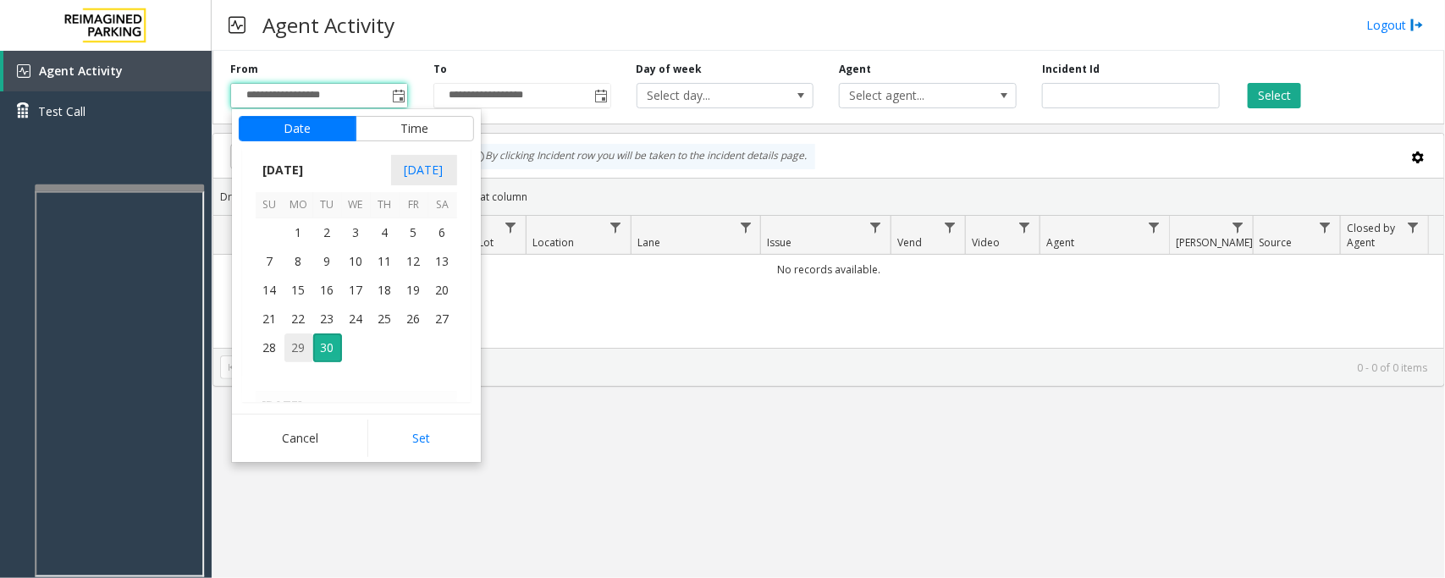
click at [294, 348] on span "29" at bounding box center [298, 348] width 29 height 29
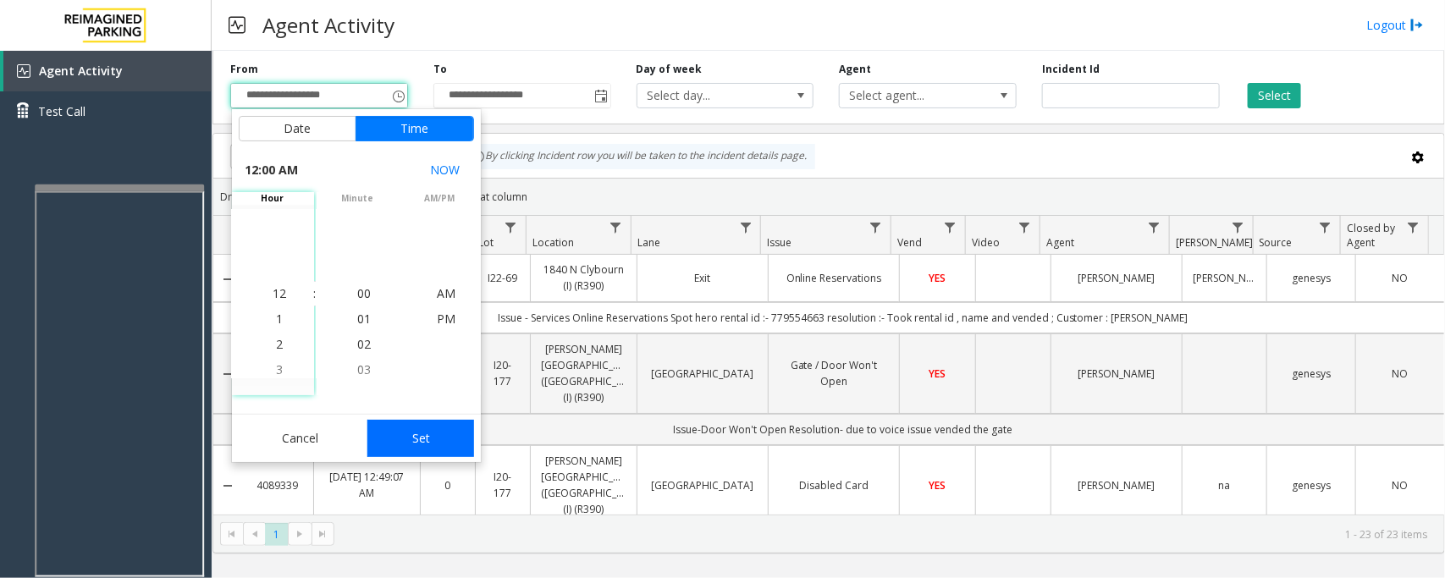
click at [400, 429] on button "Set" at bounding box center [420, 438] width 107 height 37
type input "**********"
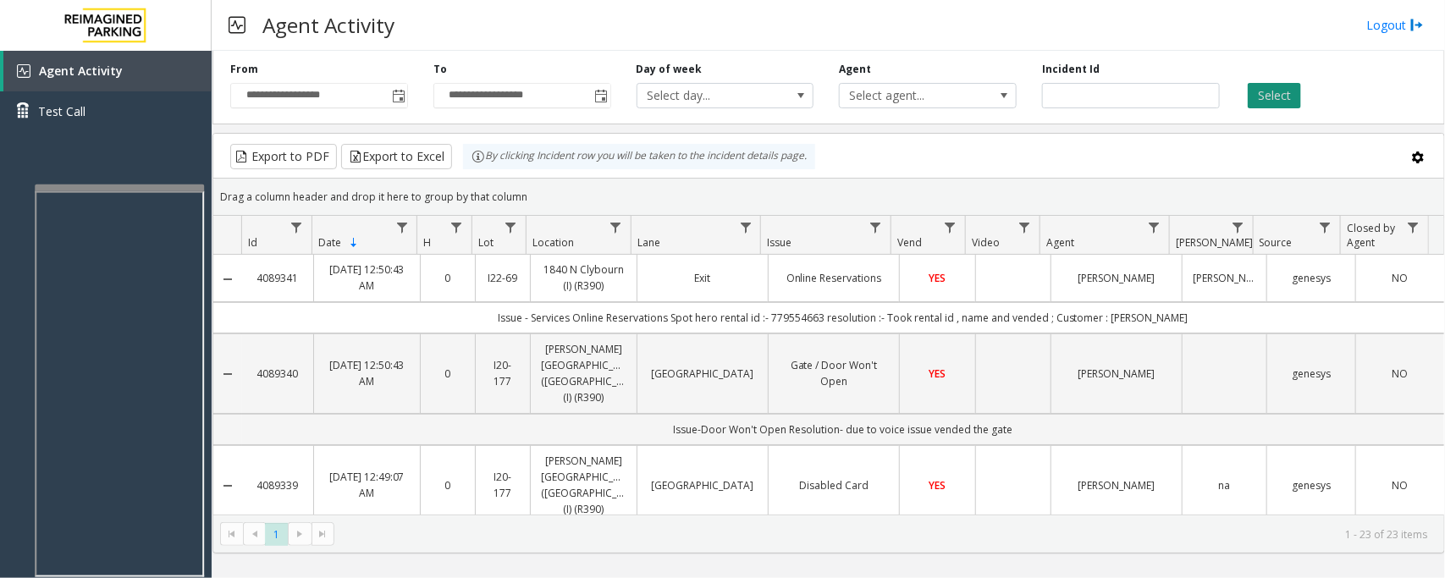
click at [1279, 94] on button "Select" at bounding box center [1274, 95] width 53 height 25
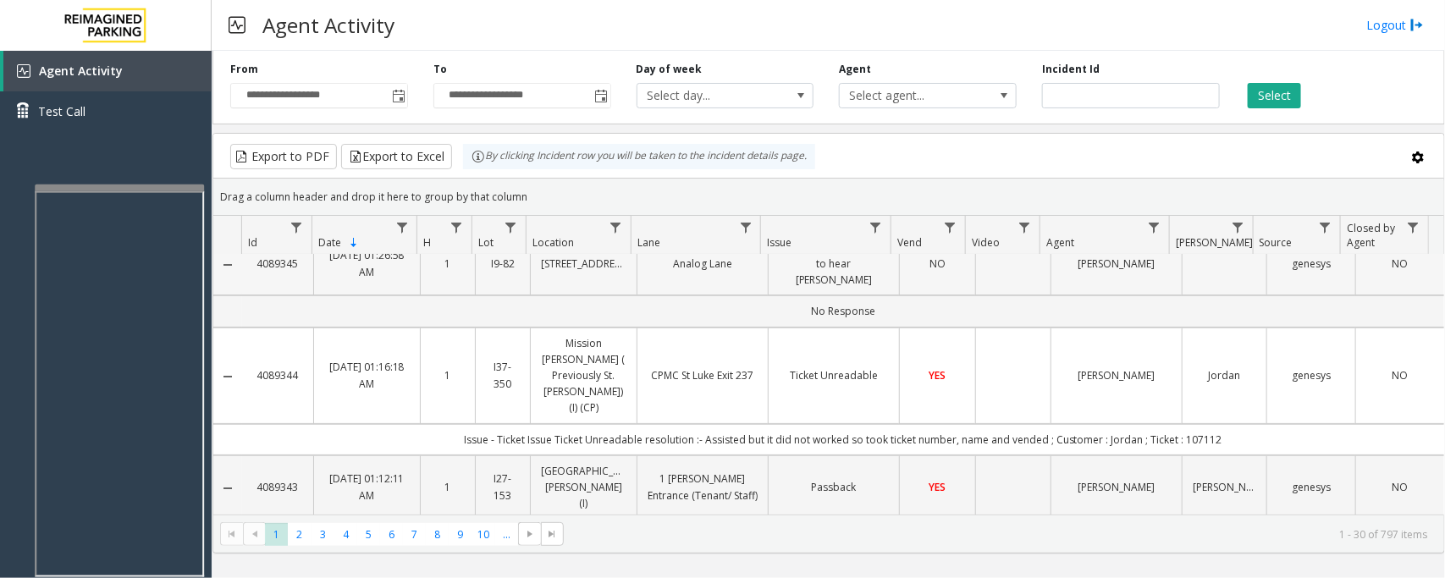
scroll to position [0, 0]
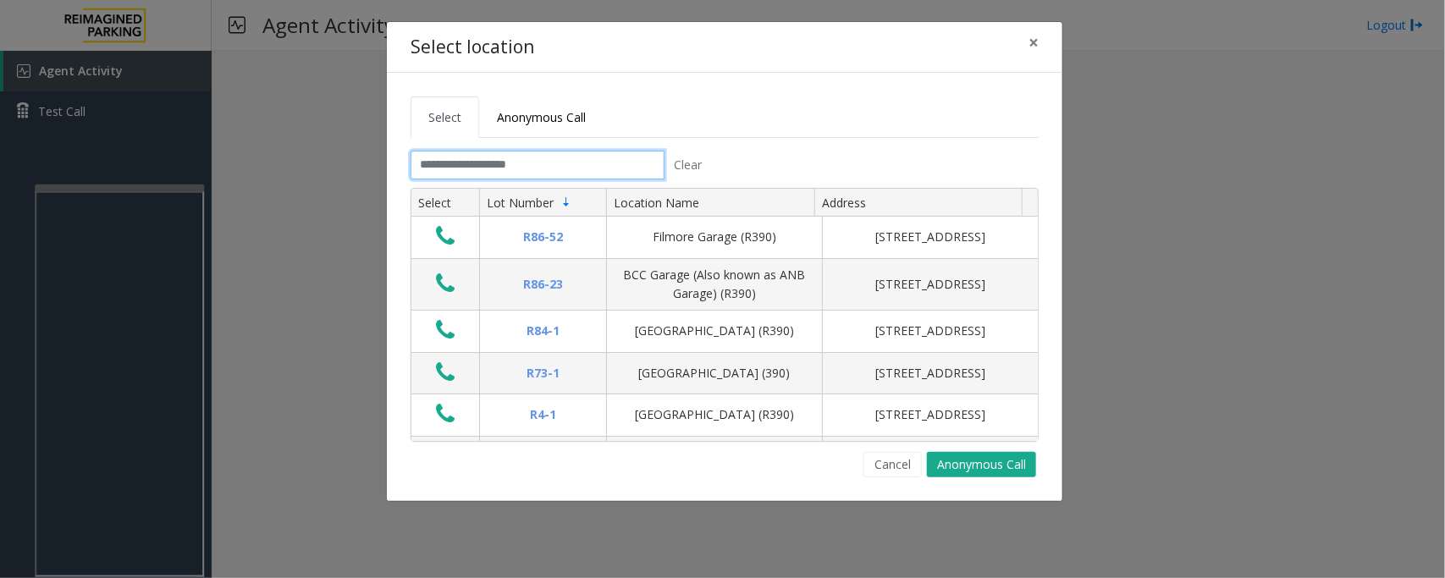
click at [526, 159] on input "text" at bounding box center [538, 165] width 254 height 29
click at [477, 169] on input "text" at bounding box center [538, 165] width 254 height 29
click at [1031, 40] on span "×" at bounding box center [1034, 42] width 10 height 24
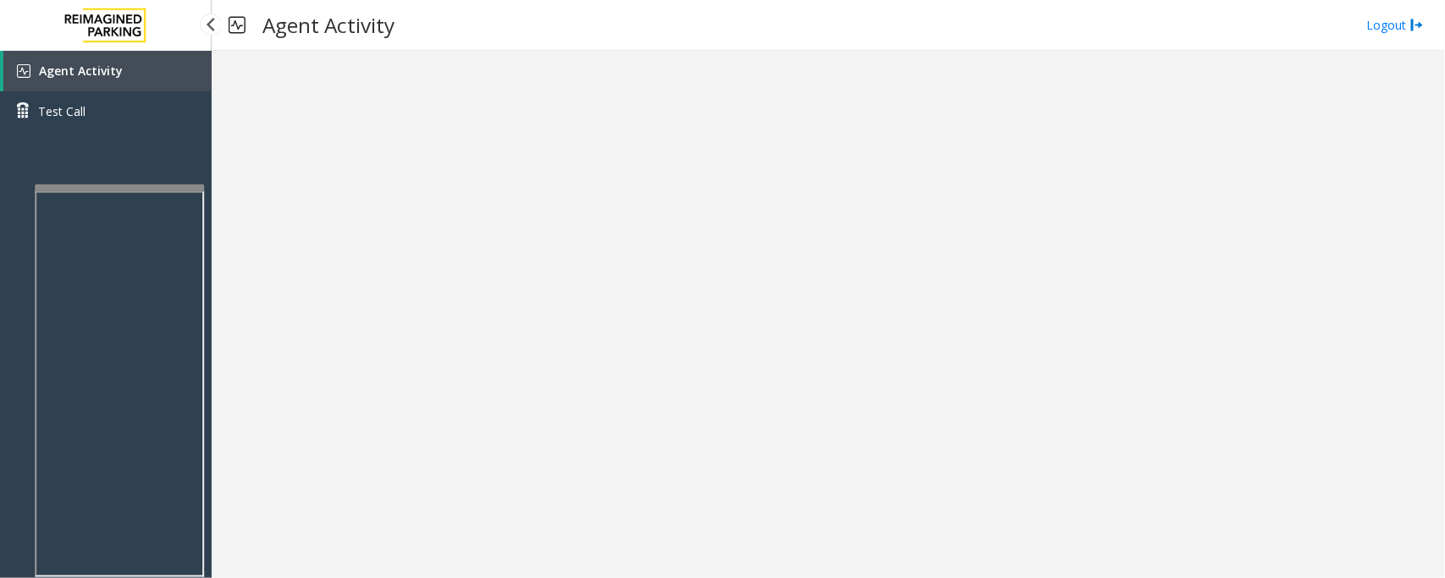
click at [129, 73] on link "Agent Activity" at bounding box center [107, 71] width 208 height 41
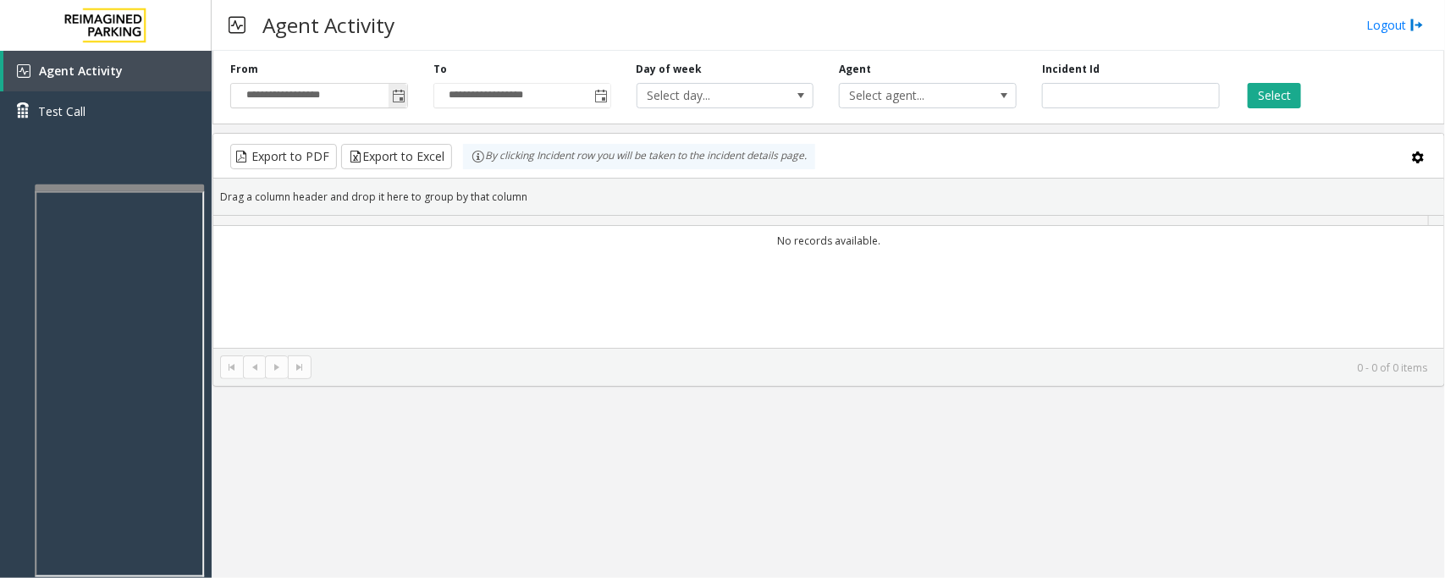
click at [400, 99] on span "Toggle popup" at bounding box center [399, 97] width 14 height 14
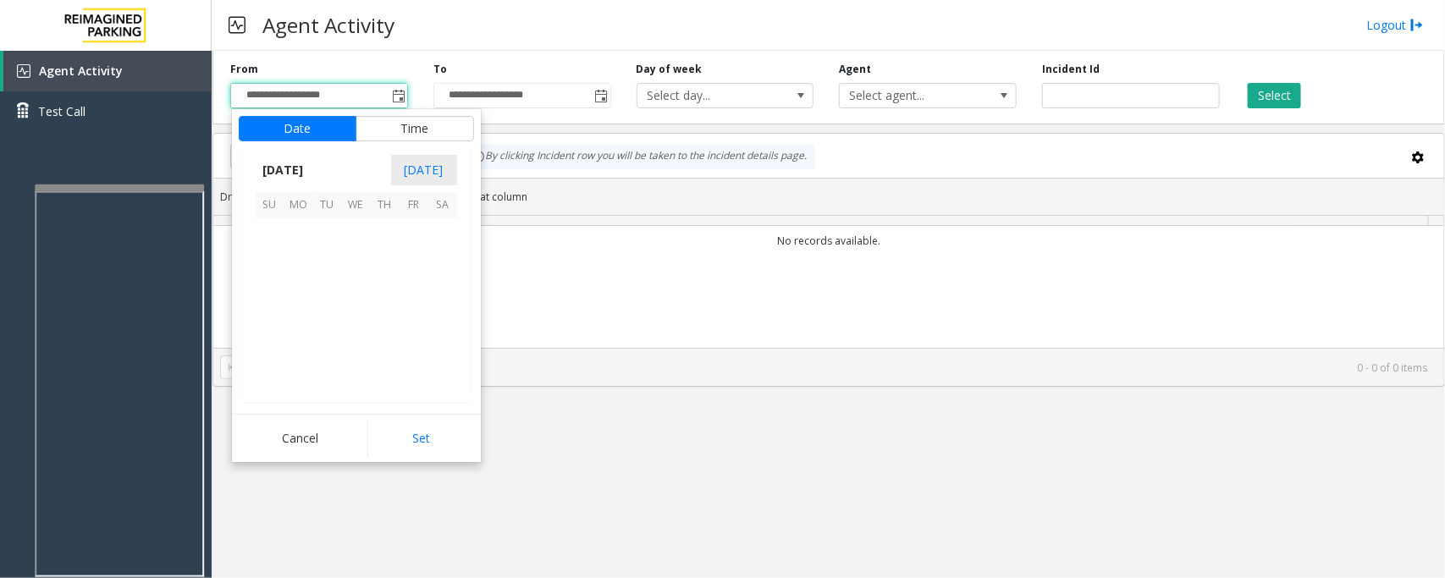
scroll to position [303731, 0]
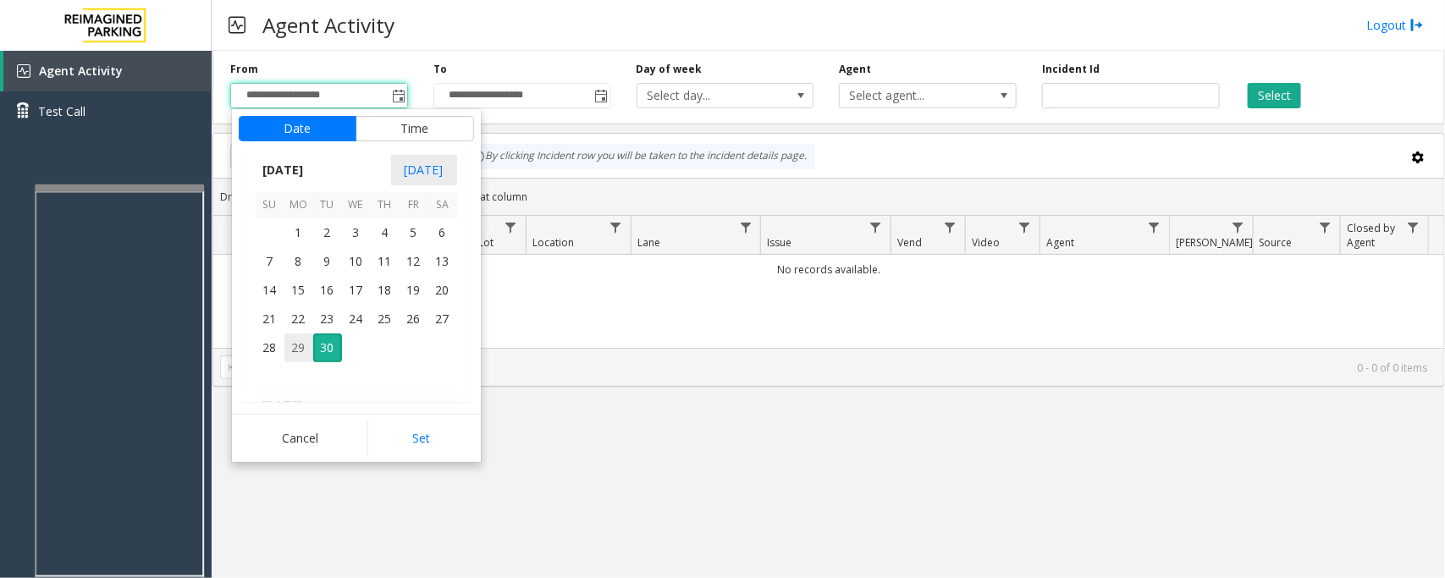
click at [302, 351] on span "29" at bounding box center [298, 348] width 29 height 29
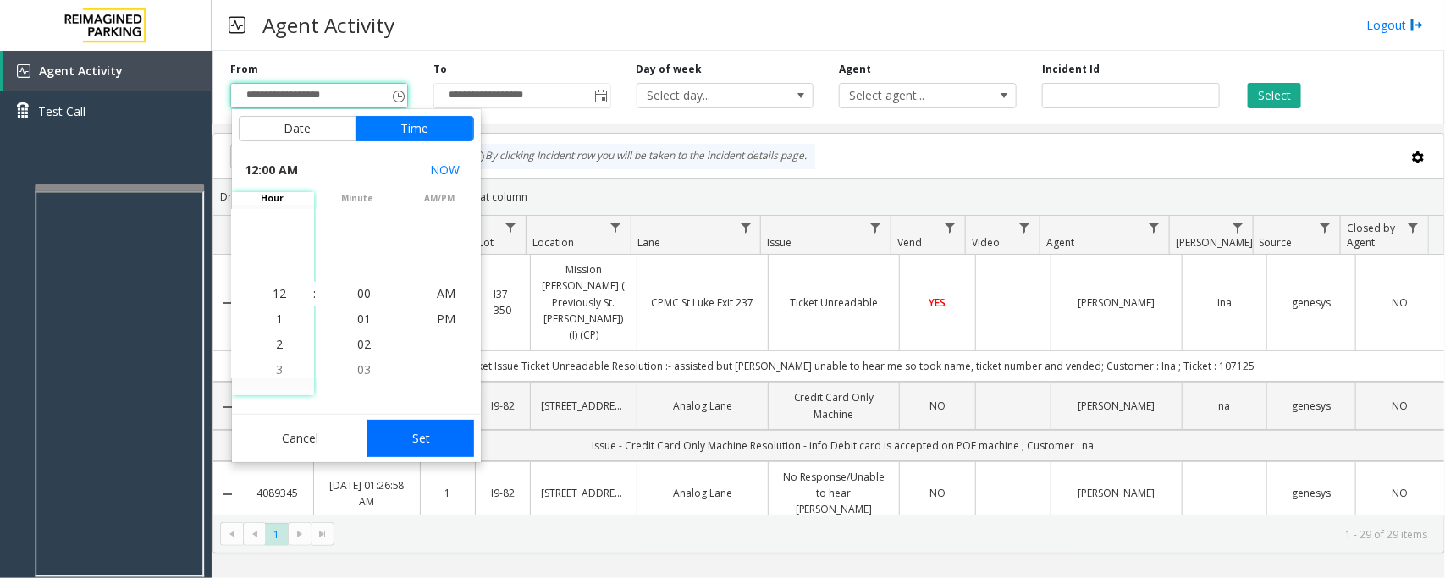
click at [420, 443] on button "Set" at bounding box center [420, 438] width 107 height 37
type input "**********"
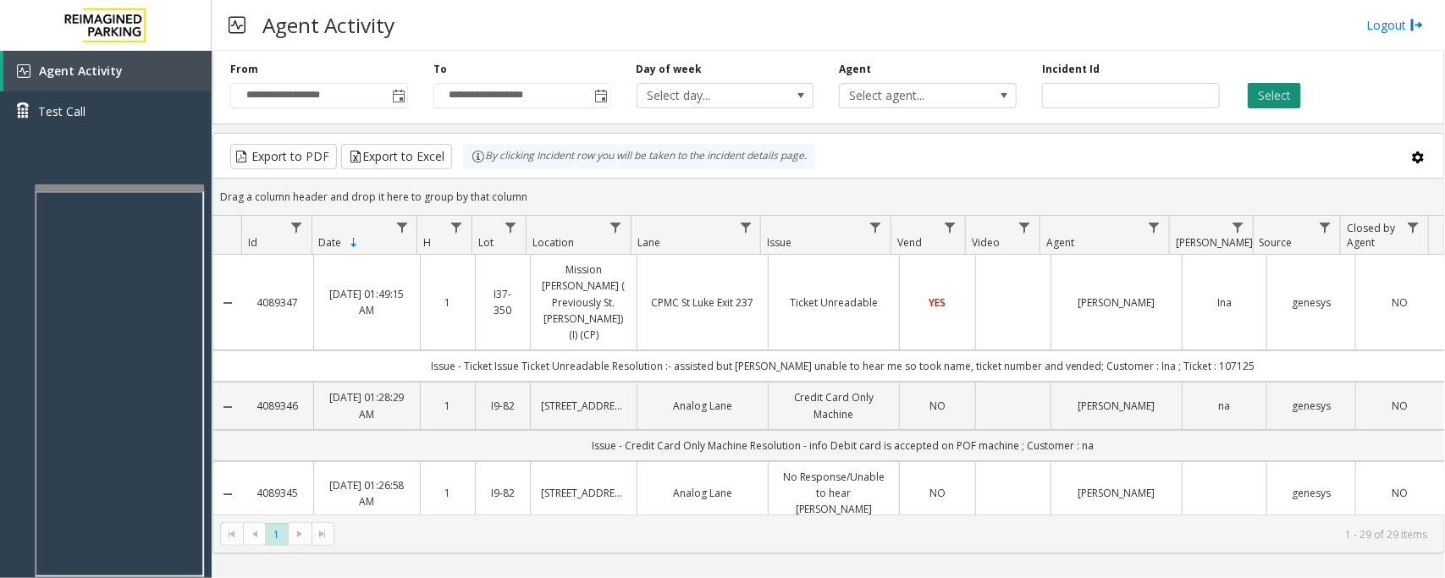
click at [1273, 99] on button "Select" at bounding box center [1274, 95] width 53 height 25
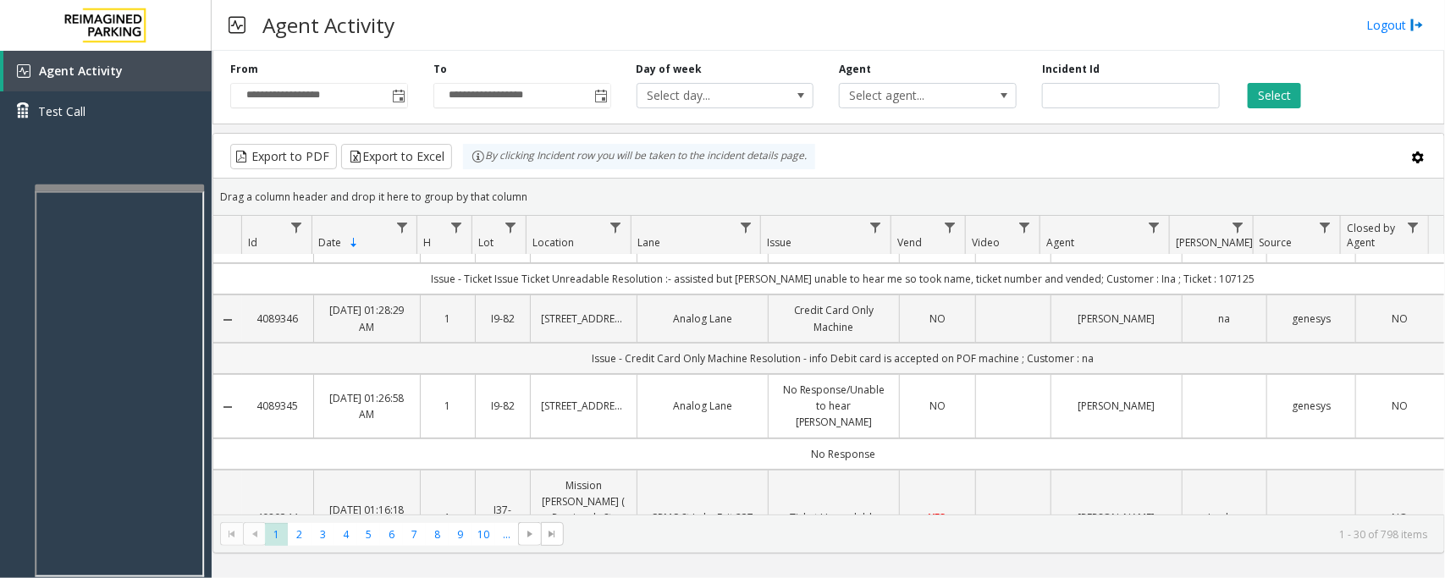
scroll to position [0, 0]
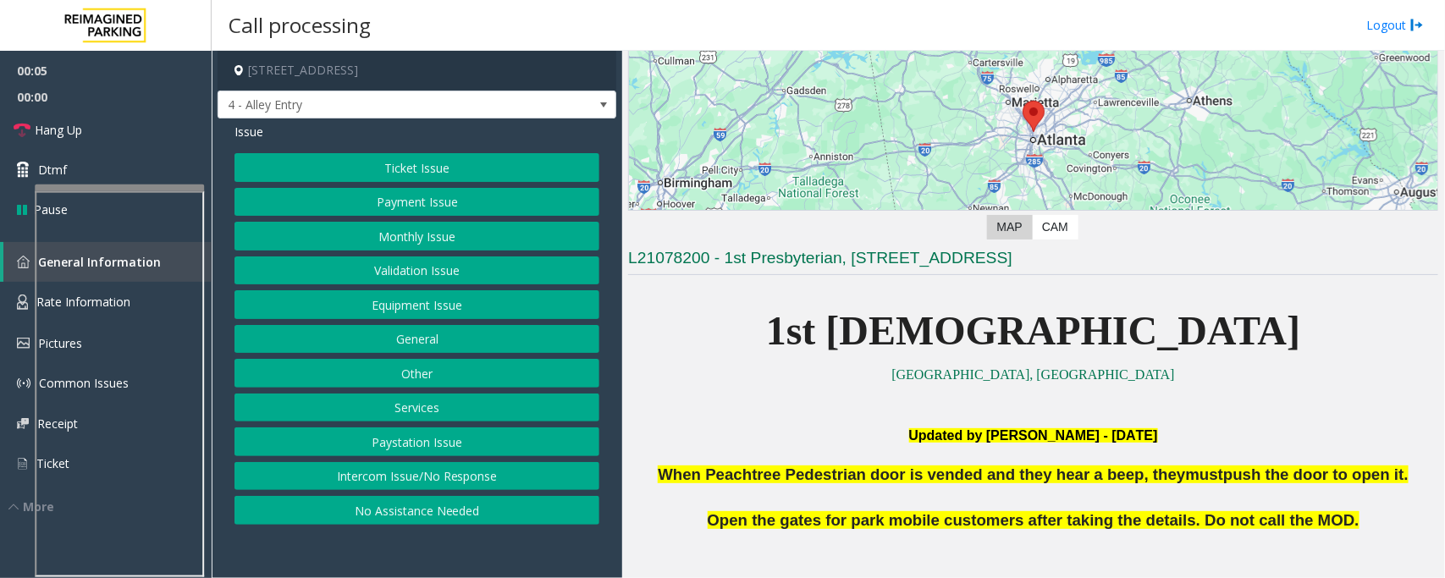
scroll to position [317, 0]
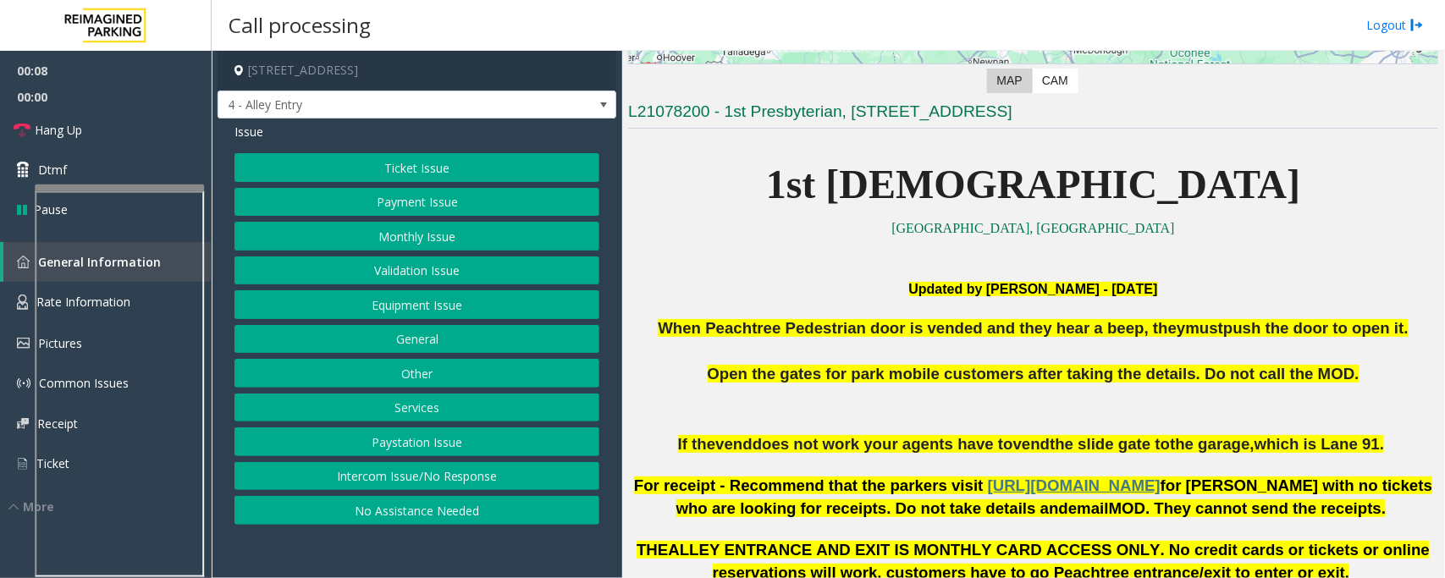
click at [479, 483] on button "Intercom Issue/No Response" at bounding box center [417, 476] width 365 height 29
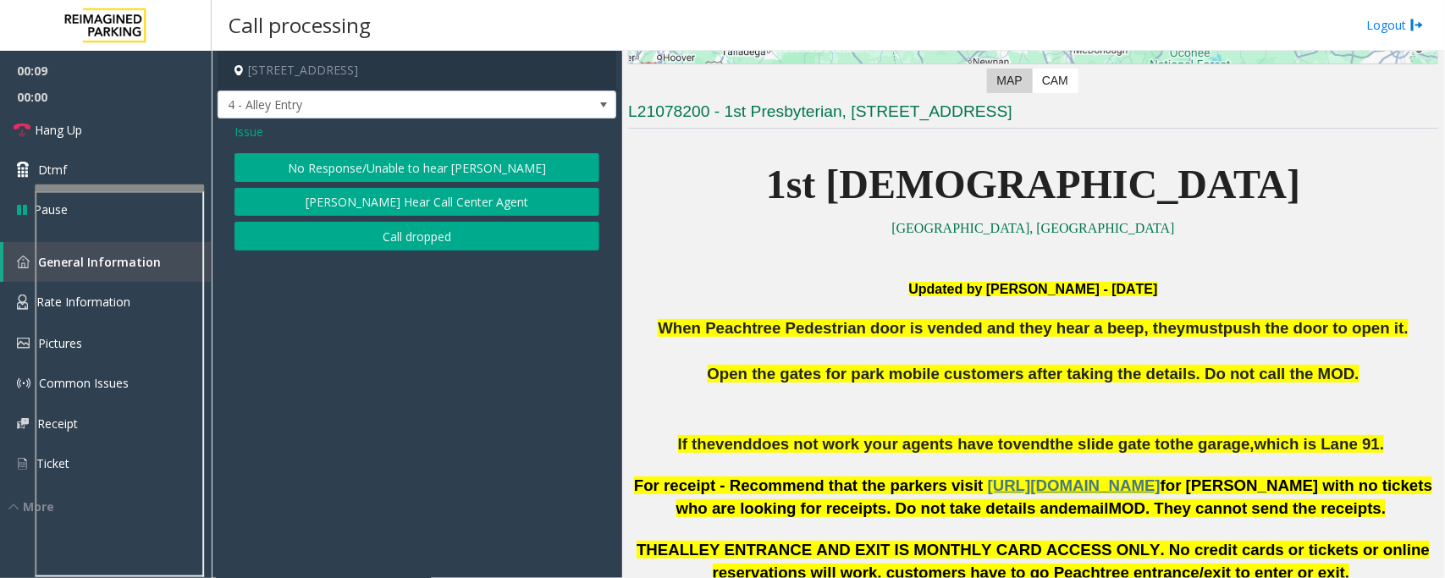
click at [384, 171] on button "No Response/Unable to hear [PERSON_NAME]" at bounding box center [417, 167] width 365 height 29
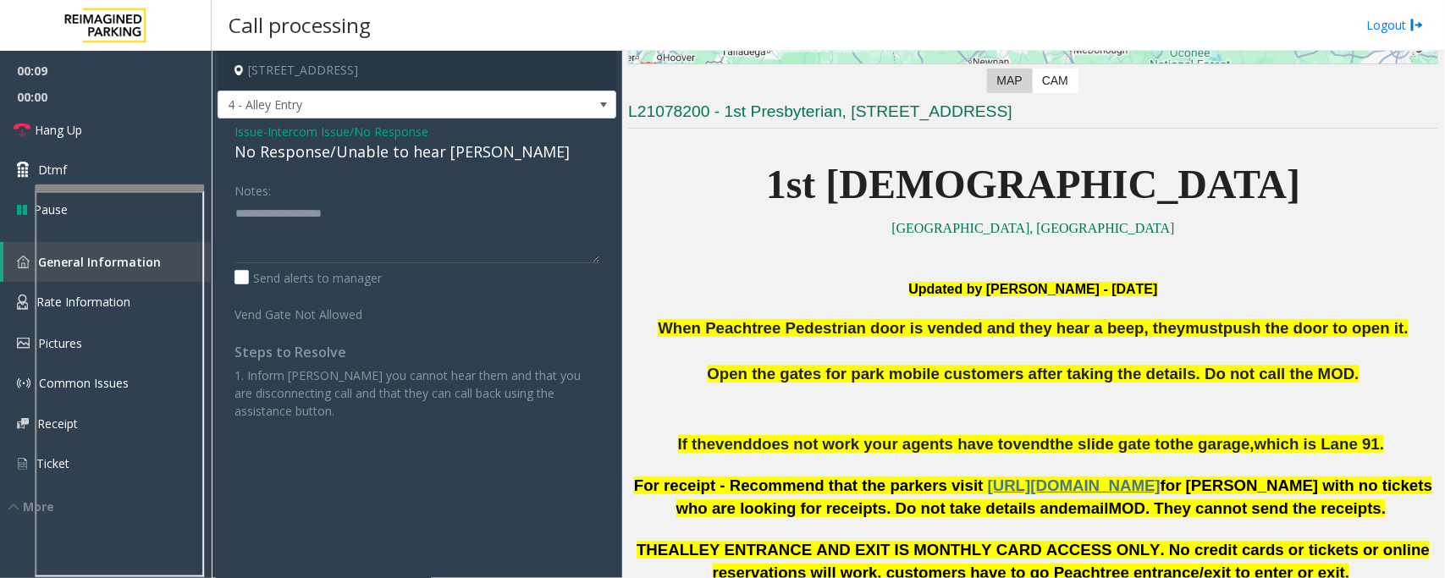
click at [353, 153] on div "No Response/Unable to hear [PERSON_NAME]" at bounding box center [417, 152] width 365 height 23
type textarea "**********"
click at [128, 130] on link "Hang Up" at bounding box center [106, 130] width 212 height 40
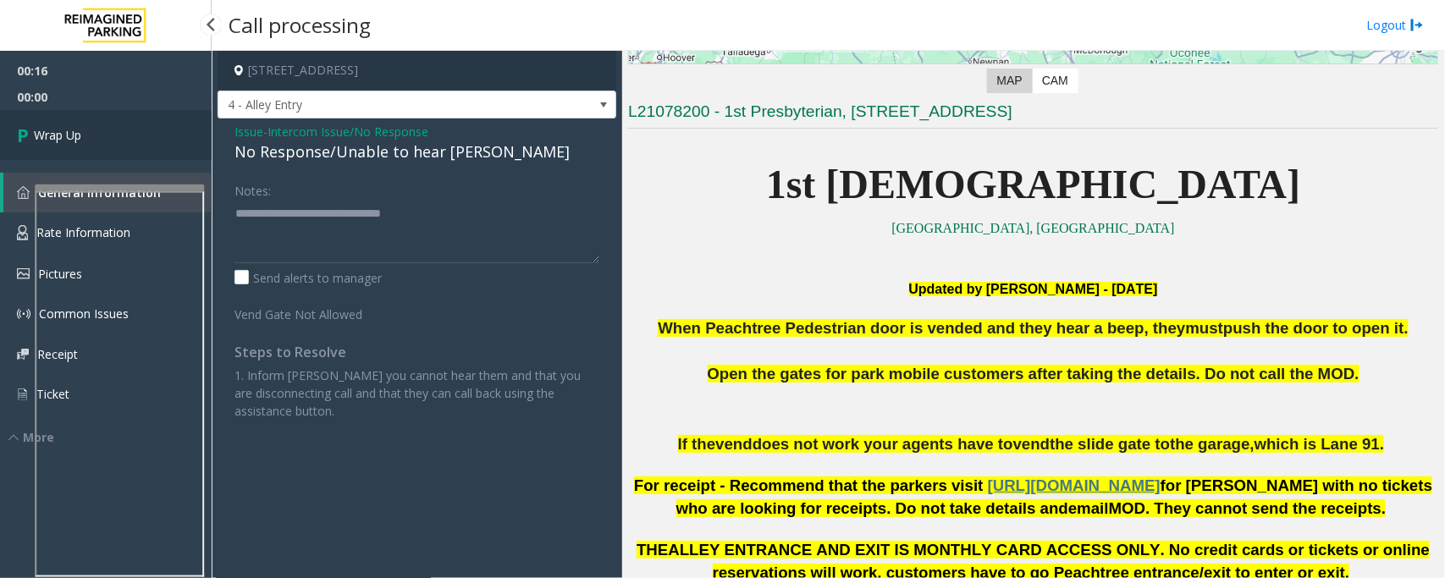
click at [128, 130] on link "Wrap Up" at bounding box center [106, 135] width 212 height 50
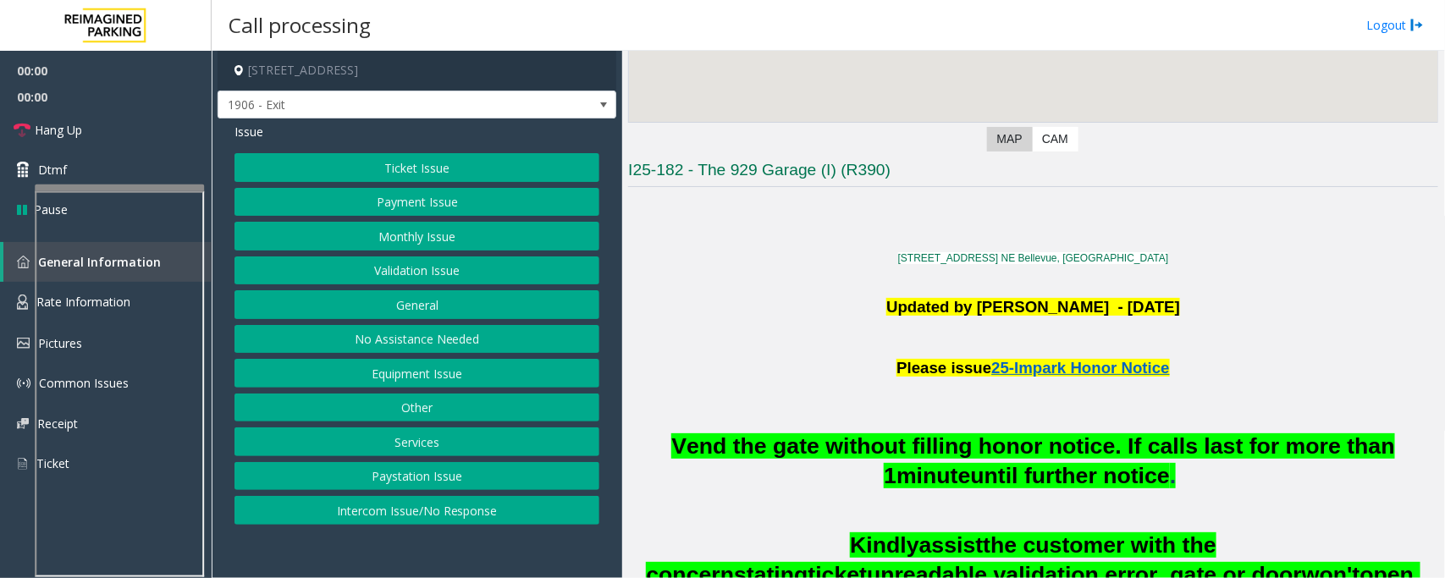
scroll to position [317, 0]
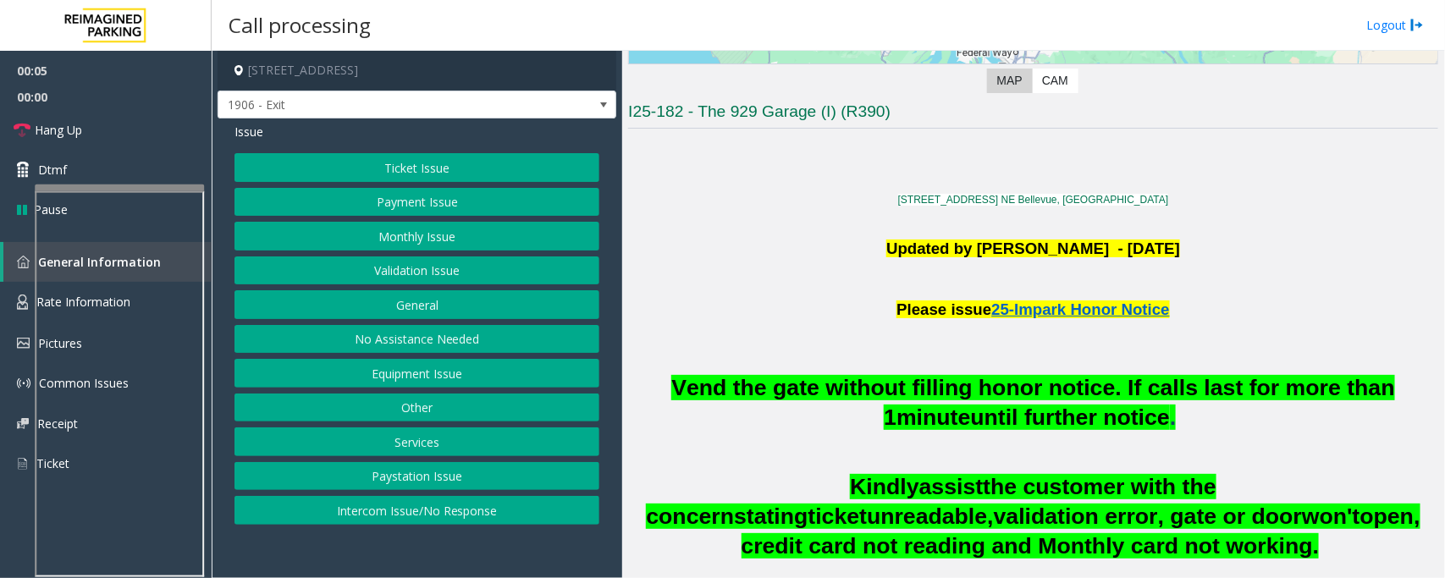
click at [445, 273] on button "Validation Issue" at bounding box center [417, 271] width 365 height 29
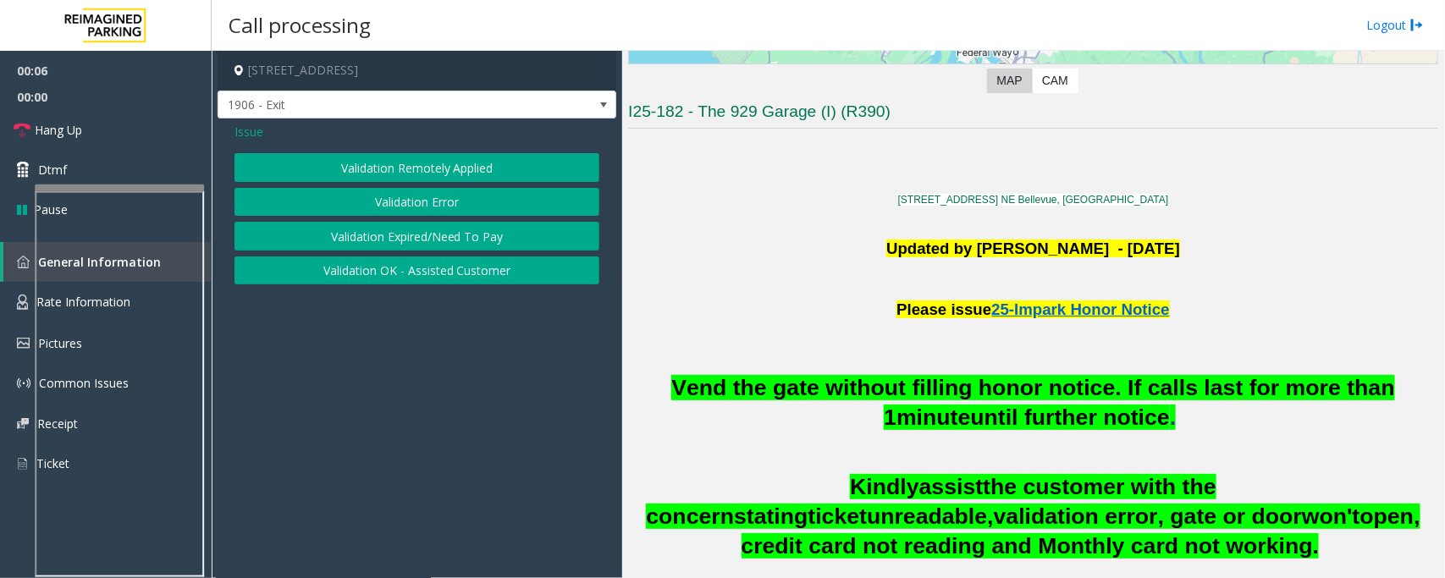
click at [438, 200] on button "Validation Error" at bounding box center [417, 202] width 365 height 29
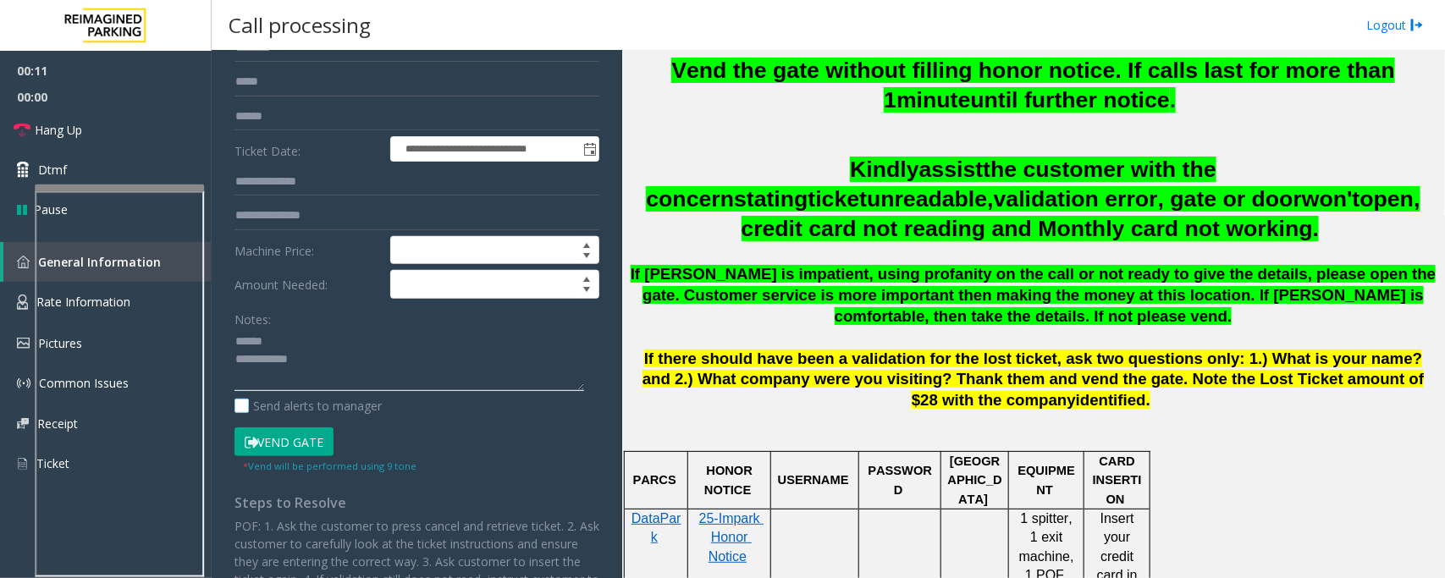
scroll to position [0, 0]
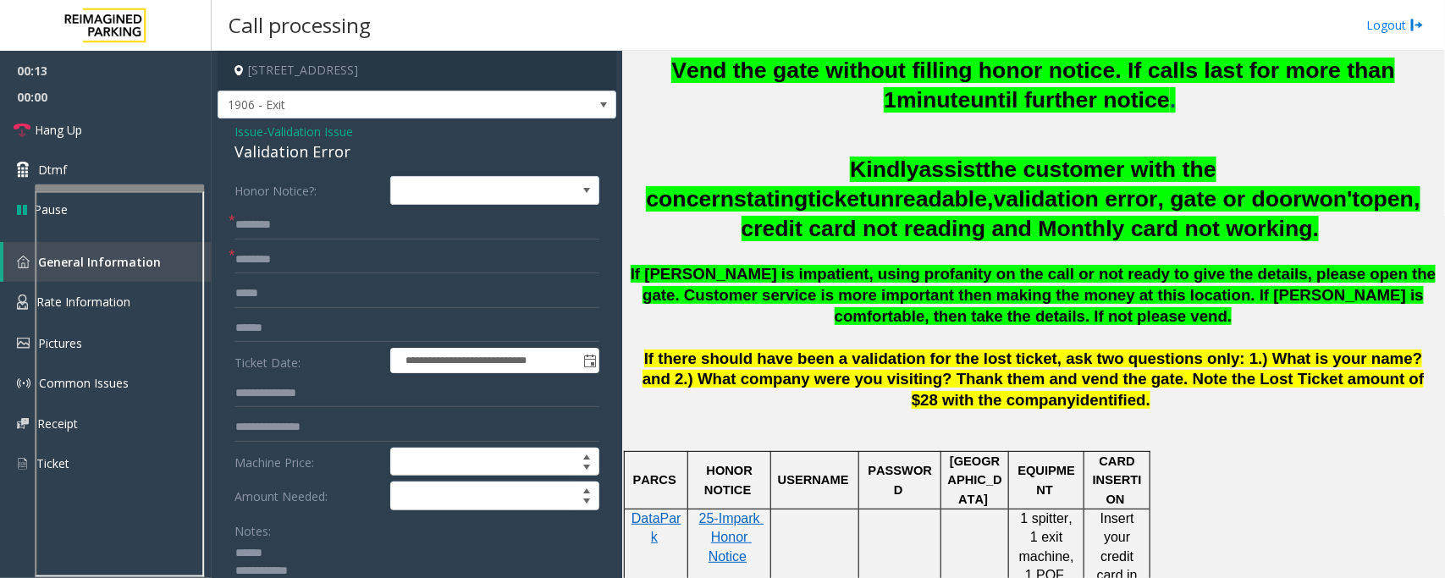
click at [279, 153] on div "Validation Error" at bounding box center [417, 152] width 365 height 23
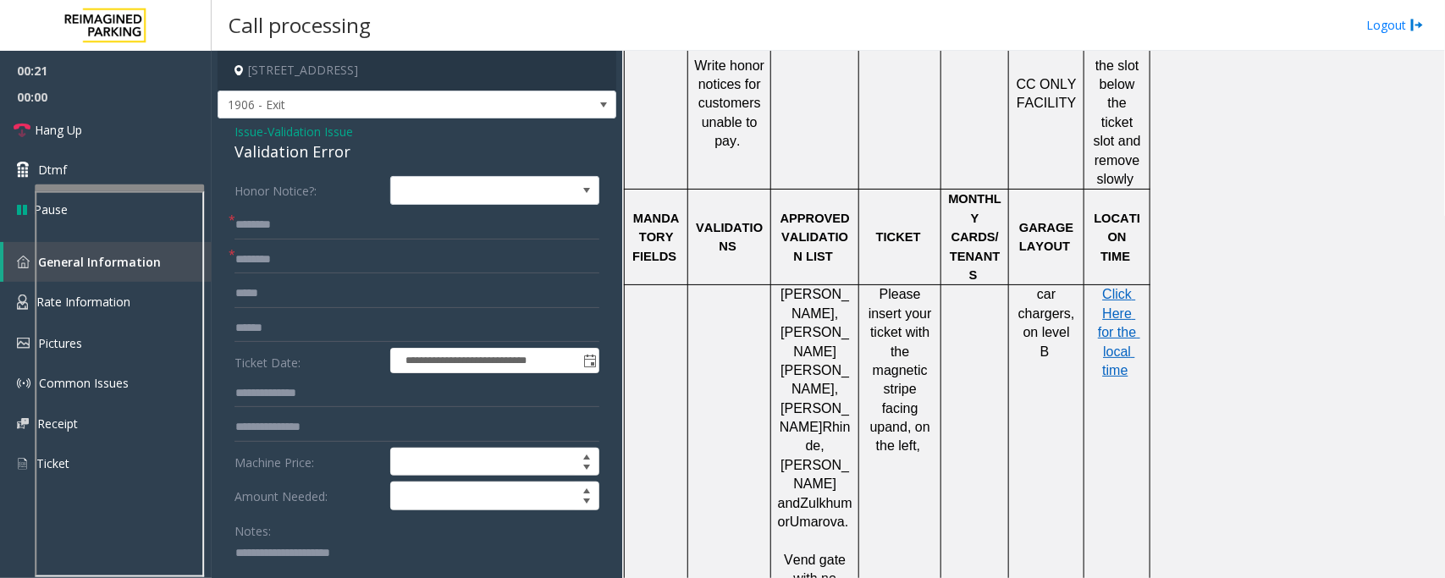
type textarea "**********"
click at [276, 250] on input "text" at bounding box center [417, 260] width 365 height 29
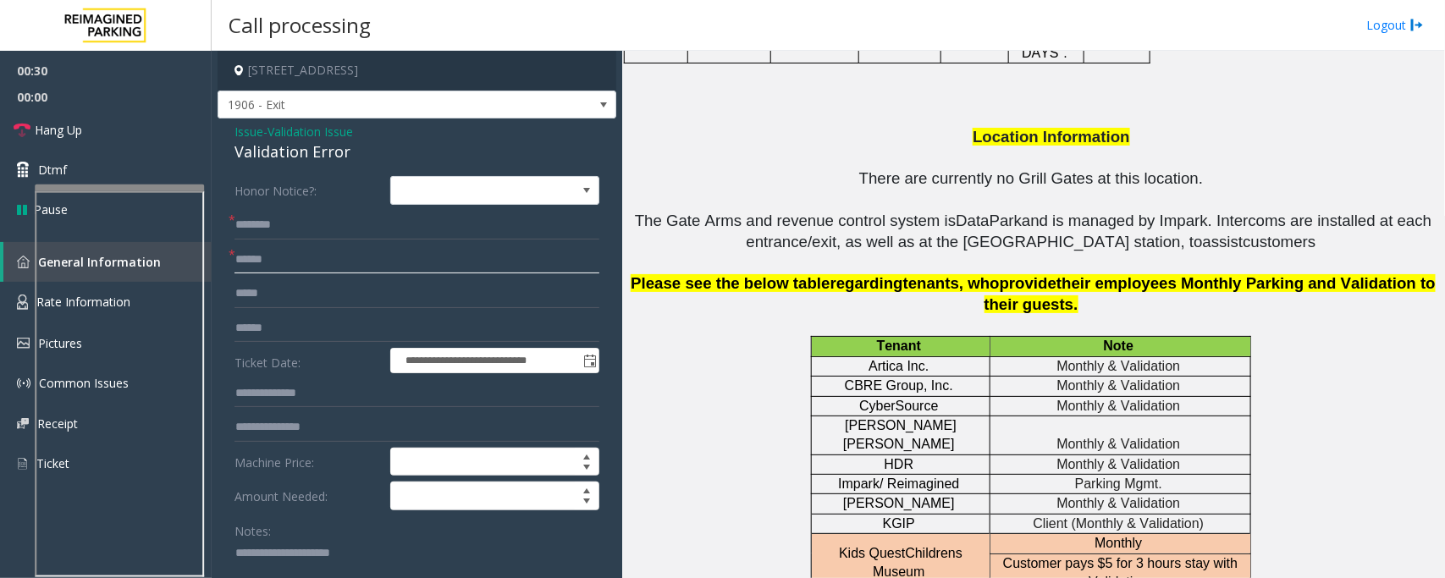
scroll to position [2752, 0]
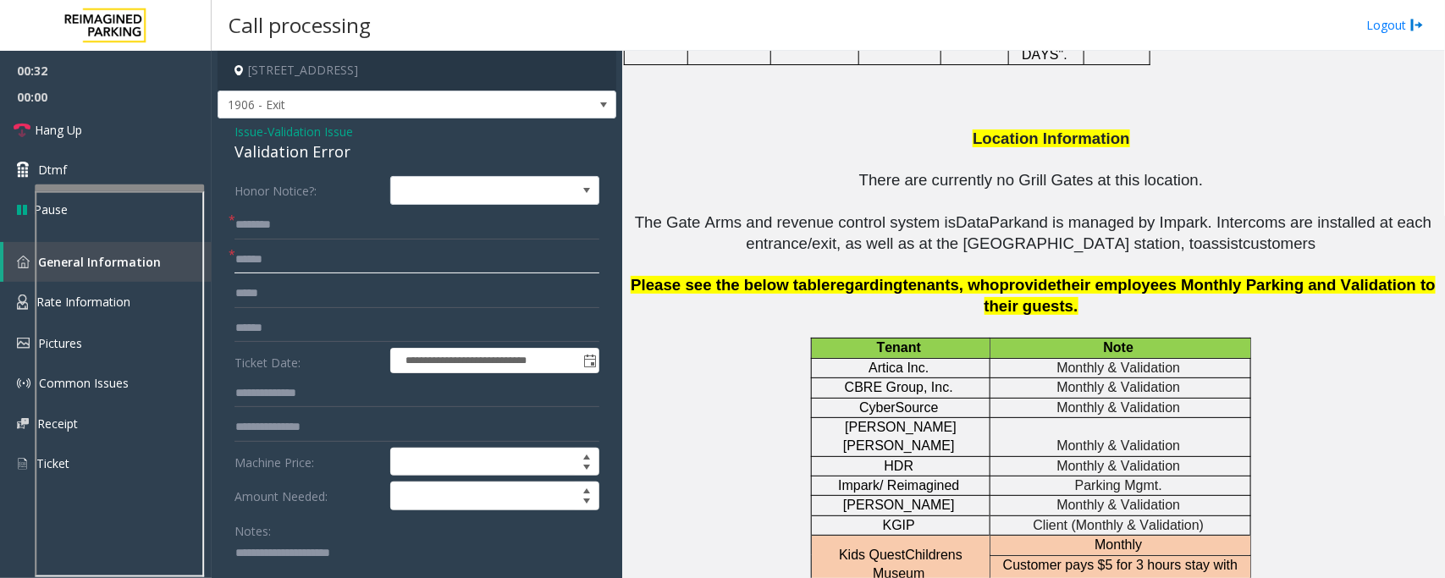
type input "*****"
click at [271, 337] on input "text" at bounding box center [417, 328] width 365 height 29
type input "*****"
click at [251, 323] on input "*****" at bounding box center [417, 328] width 365 height 29
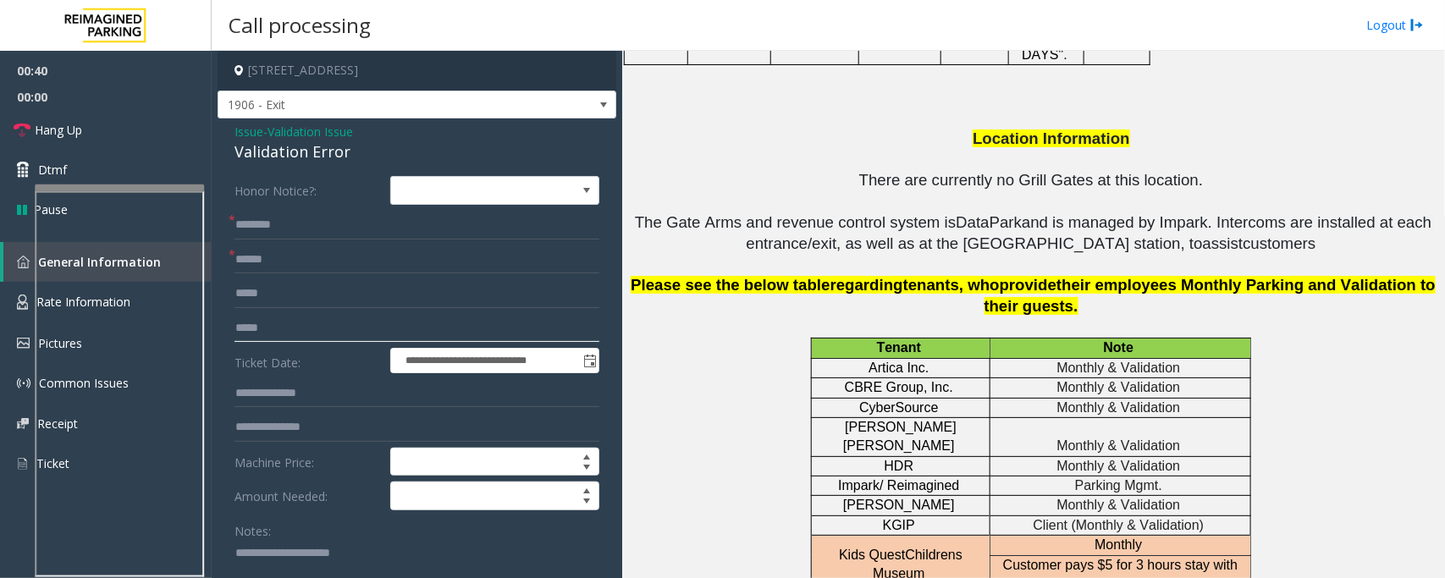
click at [251, 323] on input "*****" at bounding box center [417, 328] width 365 height 29
type input "*****"
click at [272, 267] on input "*****" at bounding box center [417, 260] width 365 height 29
click at [260, 331] on input "text" at bounding box center [417, 328] width 365 height 29
drag, startPoint x: 862, startPoint y: 162, endPoint x: 898, endPoint y: 163, distance: 36.4
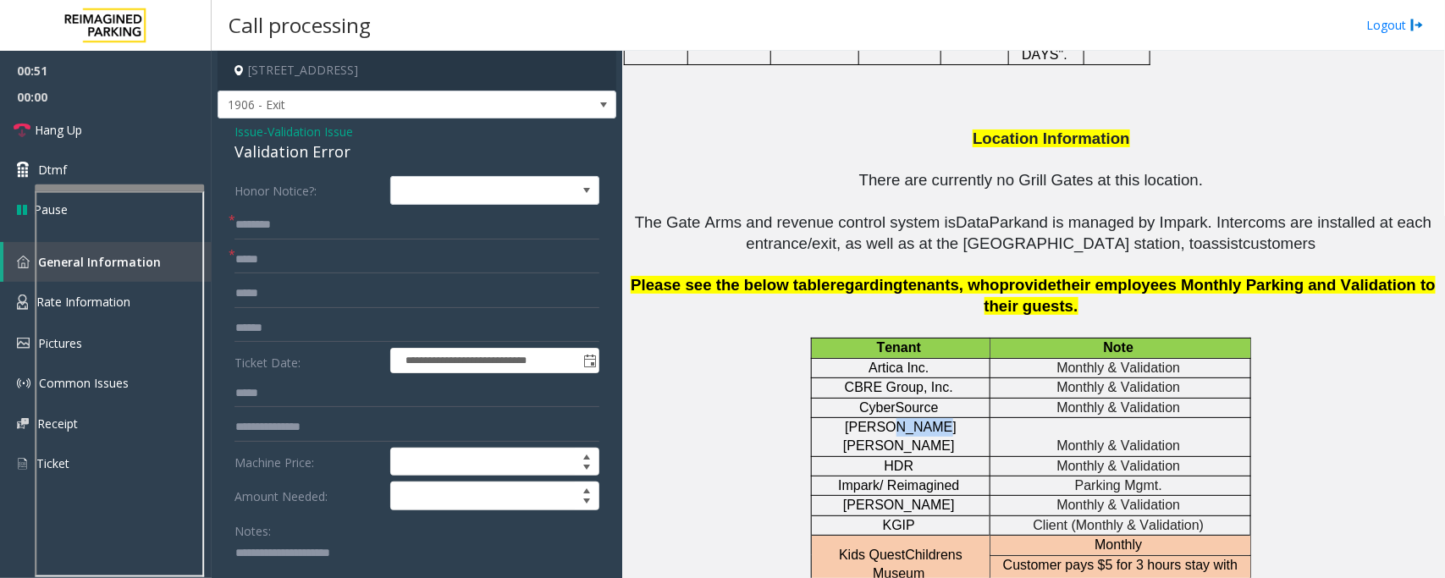
click at [898, 420] on span "[PERSON_NAME] [PERSON_NAME]" at bounding box center [901, 436] width 117 height 33
type input "**********"
click at [256, 326] on input "text" at bounding box center [417, 328] width 365 height 29
type input "******"
click at [262, 213] on input "text" at bounding box center [417, 225] width 365 height 29
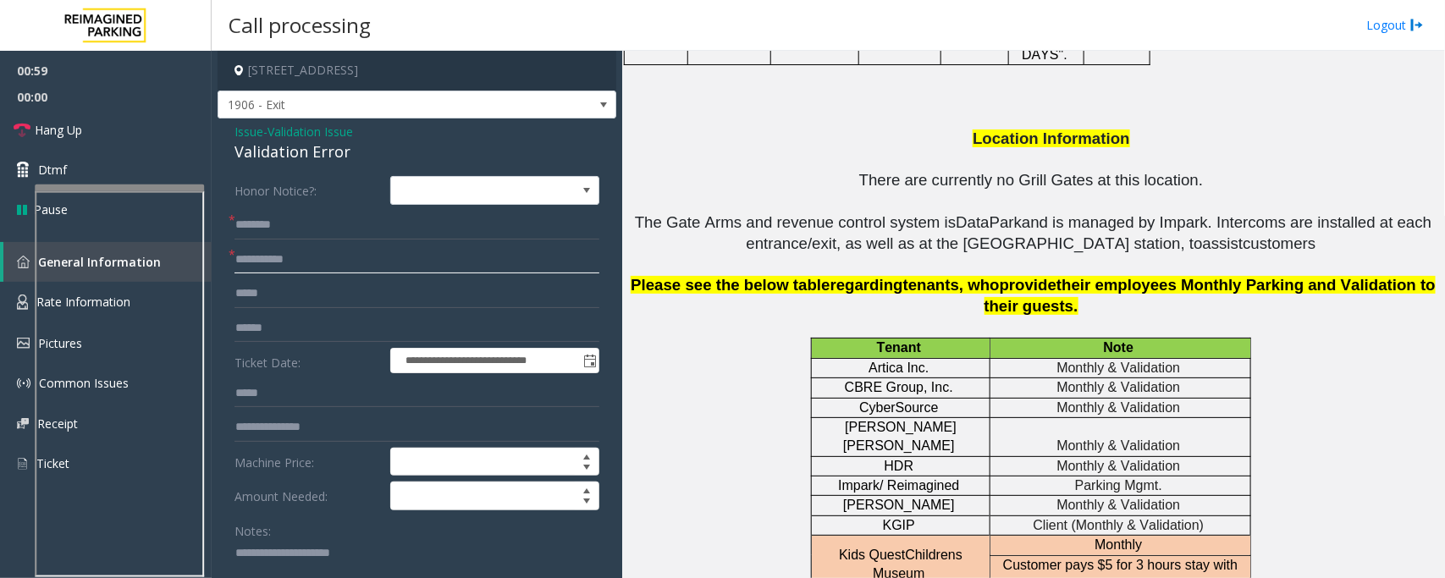
click at [271, 262] on input "**********" at bounding box center [417, 260] width 365 height 29
type input "**********"
click at [262, 258] on input "text" at bounding box center [417, 260] width 365 height 29
type input "*"
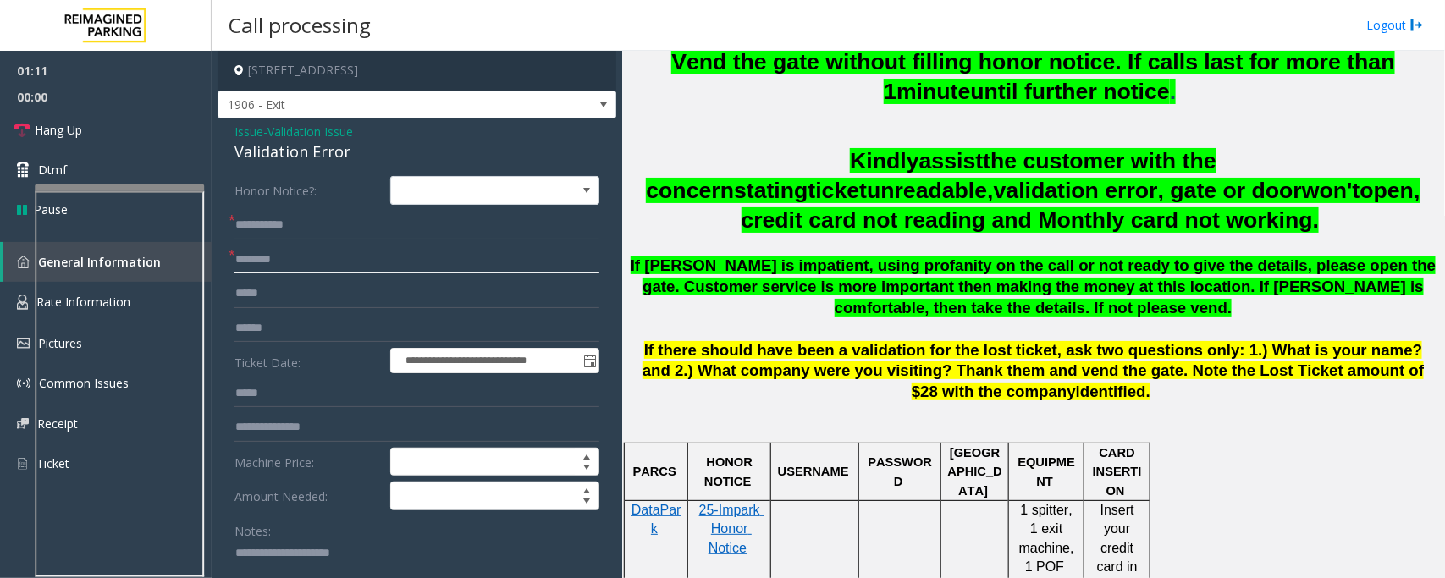
scroll to position [635, 0]
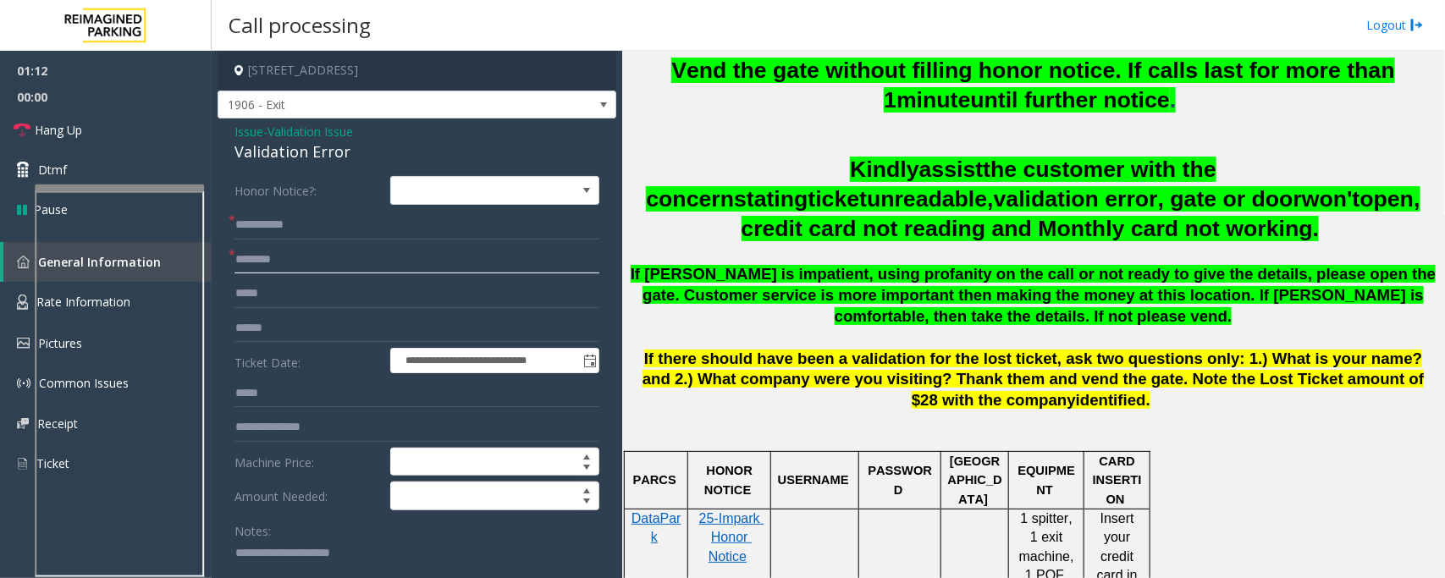
click at [260, 257] on input "text" at bounding box center [417, 260] width 365 height 29
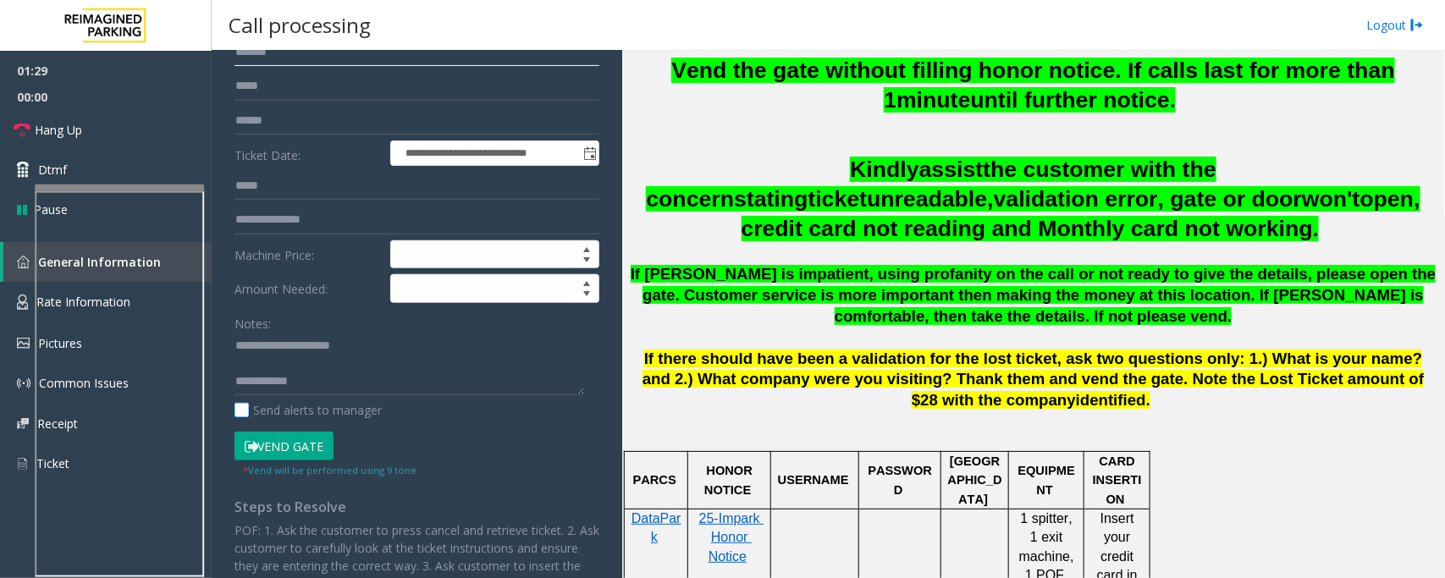
scroll to position [212, 0]
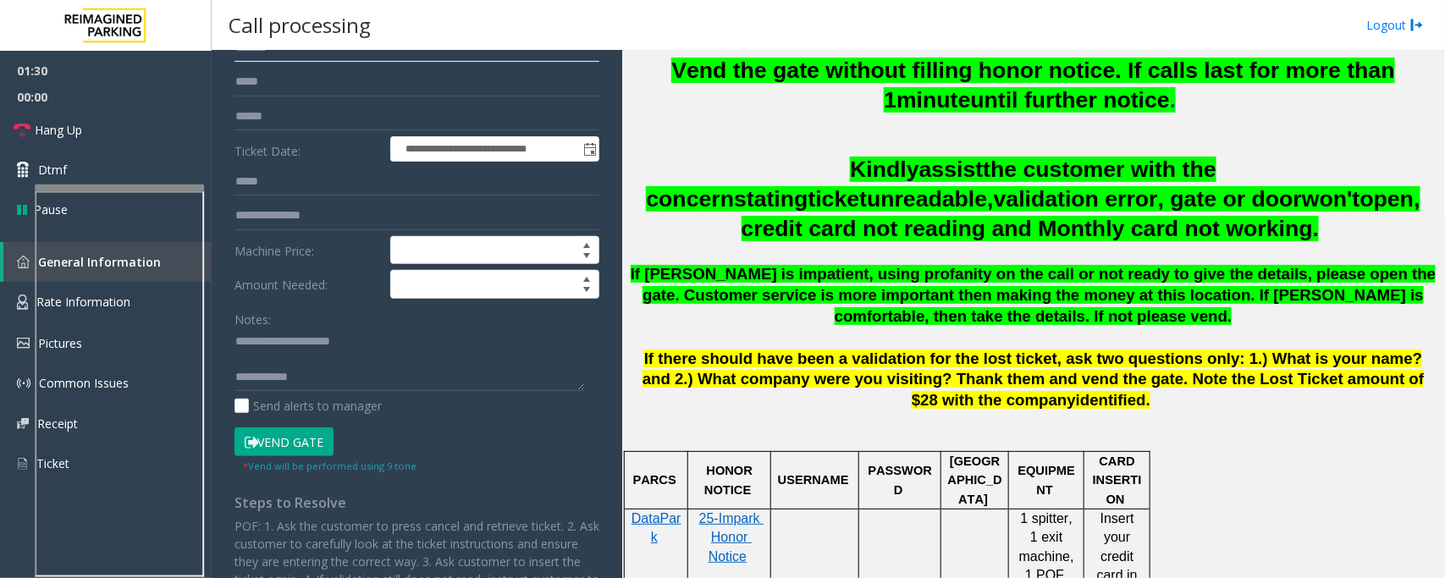
type input "*******"
click at [316, 362] on textarea at bounding box center [410, 360] width 350 height 63
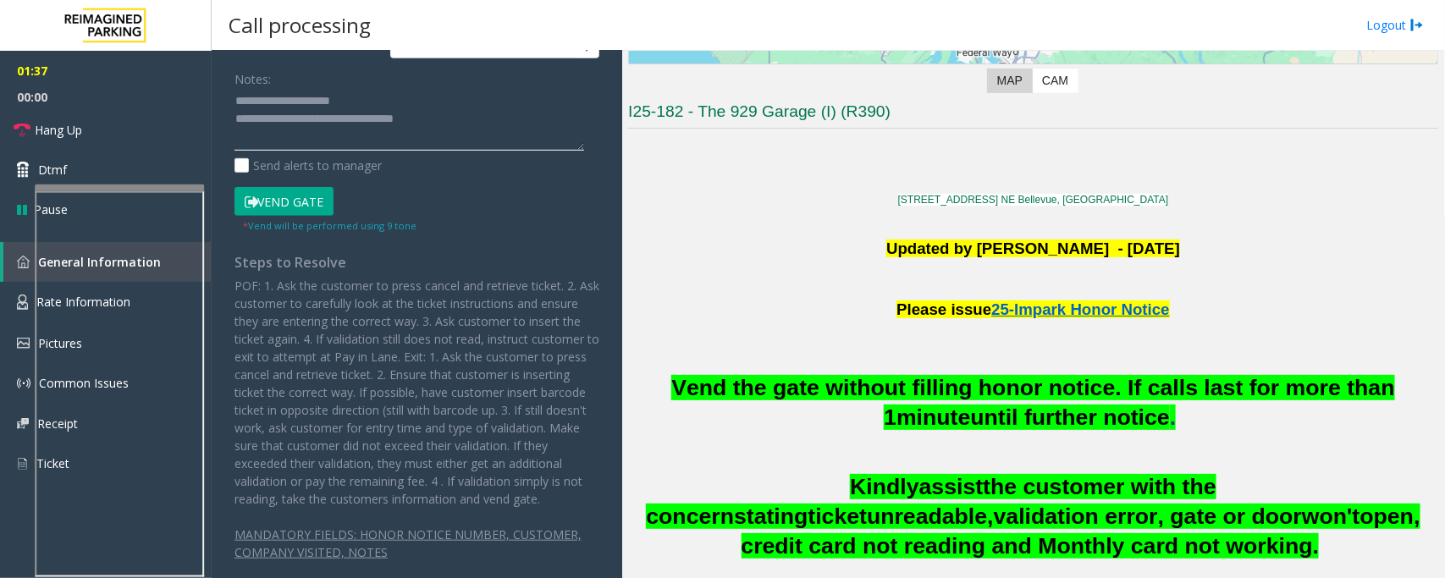
scroll to position [471, 0]
type textarea "**********"
click at [297, 187] on button "Vend Gate" at bounding box center [284, 201] width 99 height 29
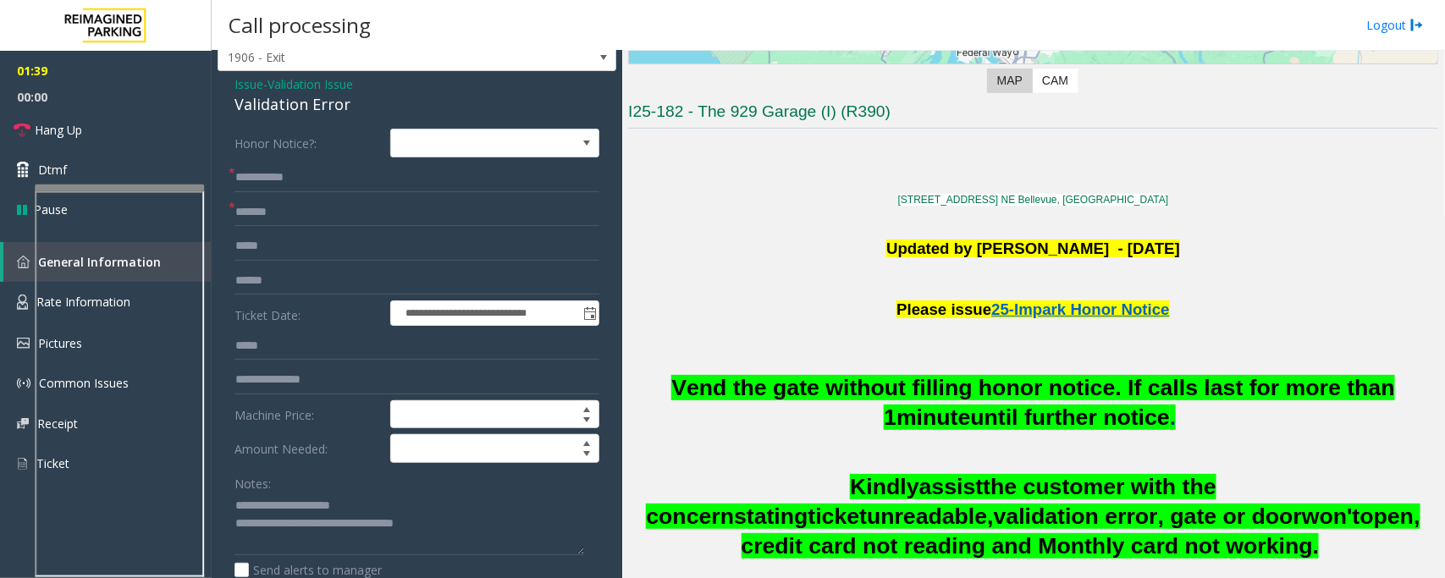
scroll to position [0, 0]
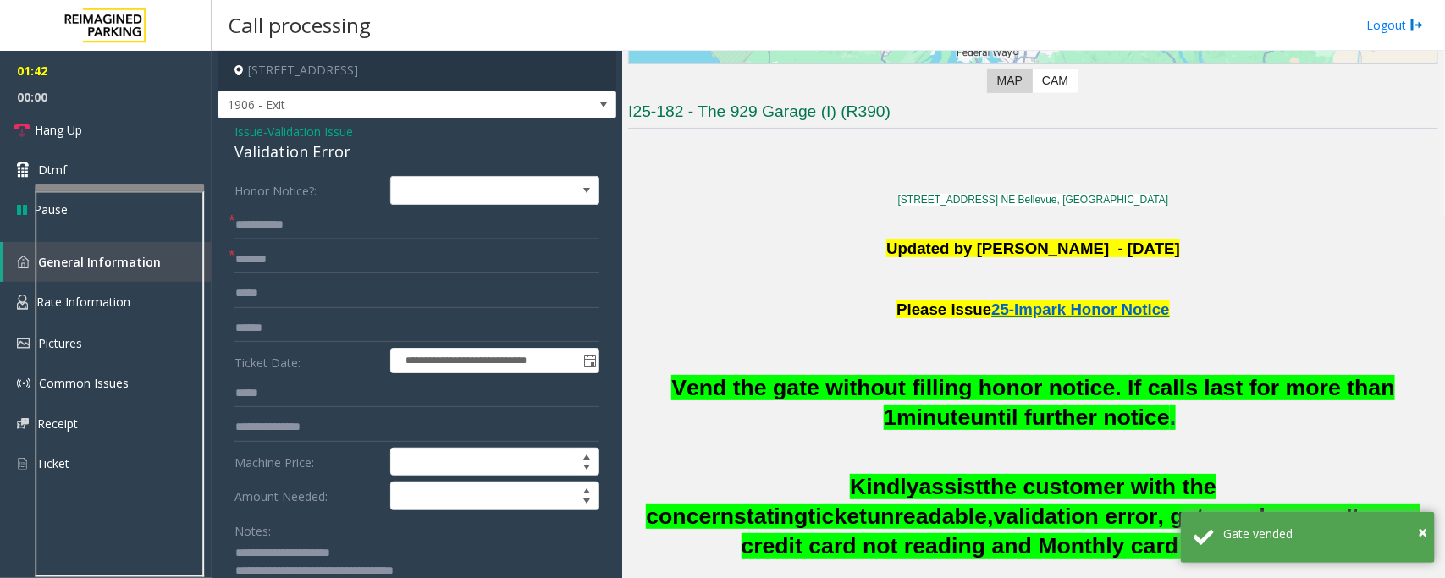
click at [261, 223] on input "**********" at bounding box center [417, 225] width 365 height 29
type input "**********"
click at [99, 127] on link "Hang Up" at bounding box center [106, 130] width 212 height 40
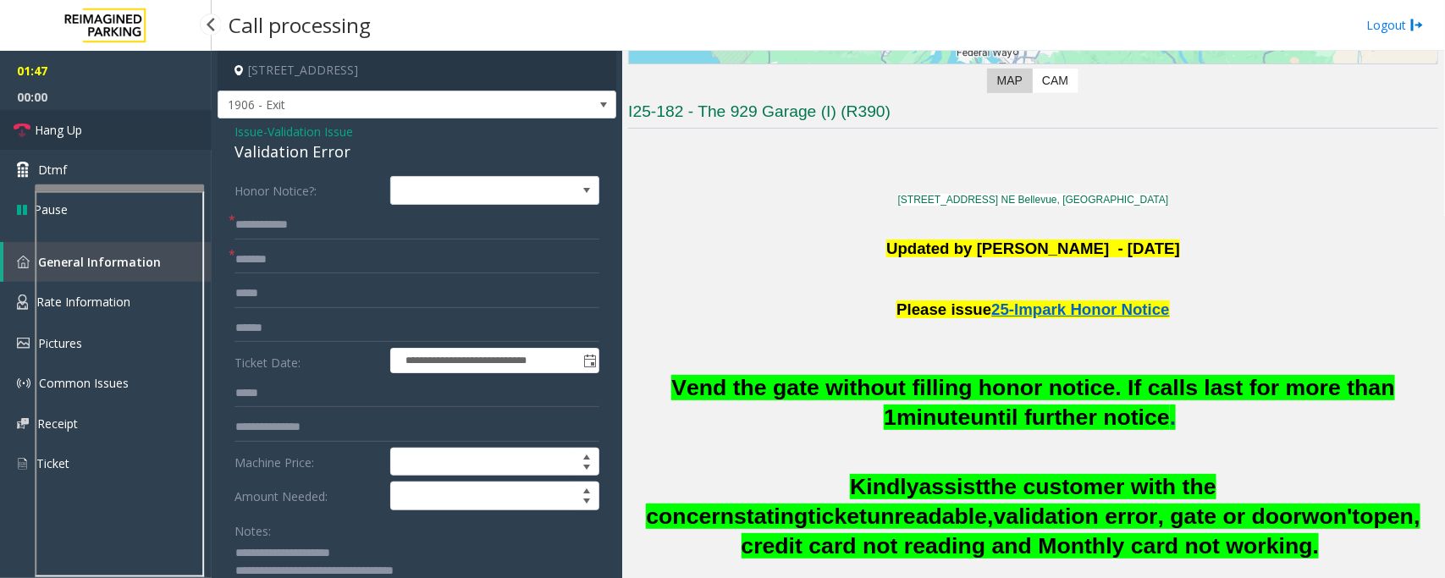
click at [99, 127] on link "Hang Up" at bounding box center [106, 130] width 212 height 40
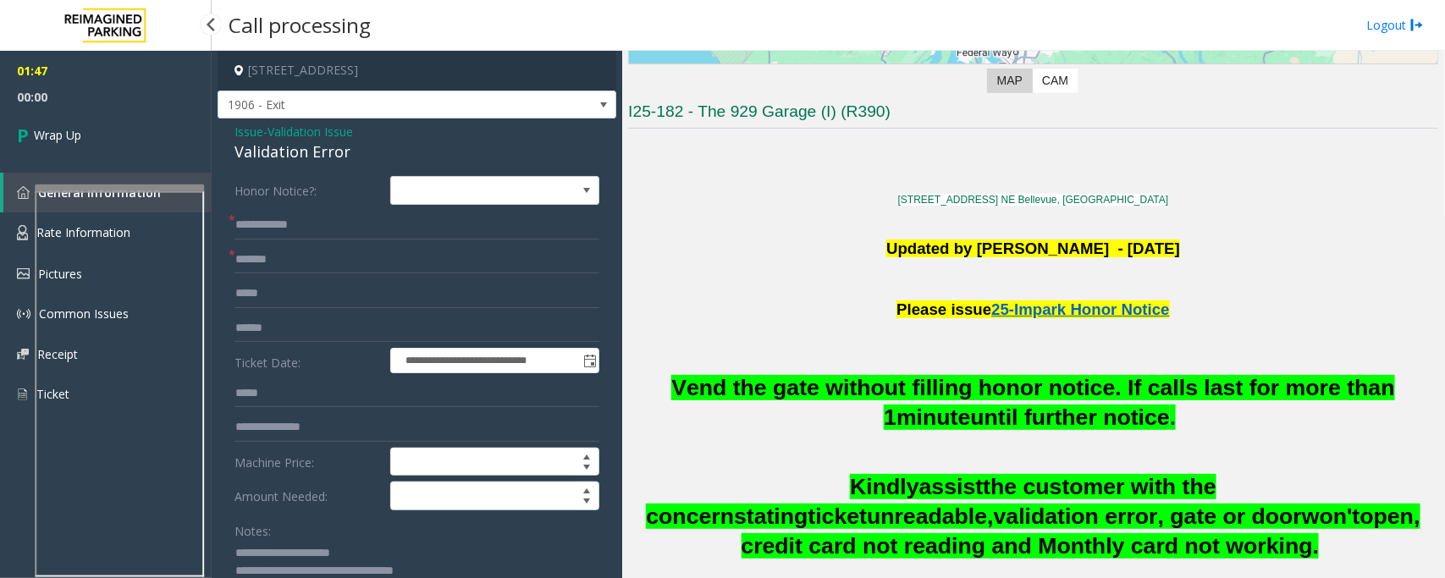
click at [99, 127] on link "Wrap Up" at bounding box center [106, 135] width 212 height 50
